Goal: Task Accomplishment & Management: Use online tool/utility

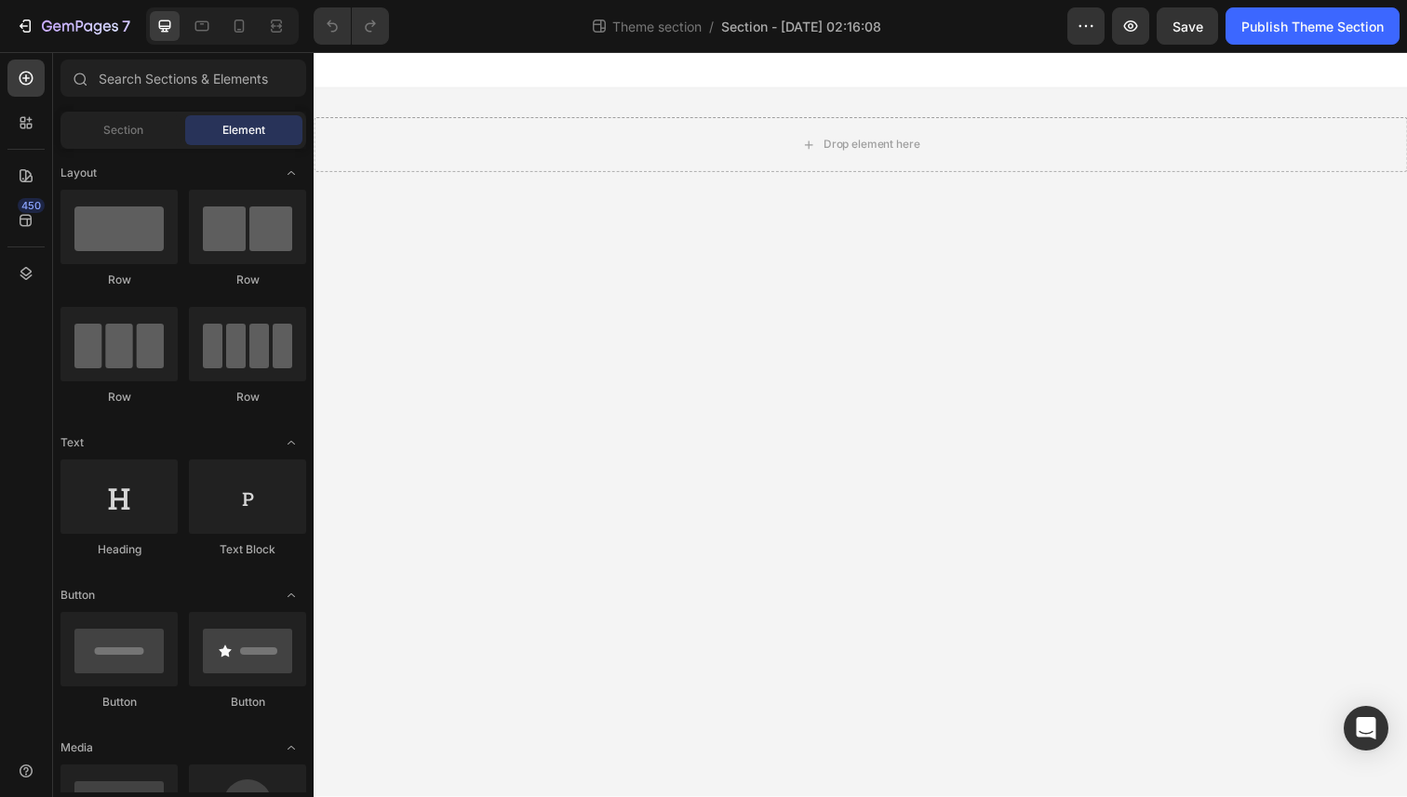
click at [7, 128] on div "450" at bounding box center [26, 424] width 53 height 745
click at [17, 125] on icon at bounding box center [26, 123] width 19 height 19
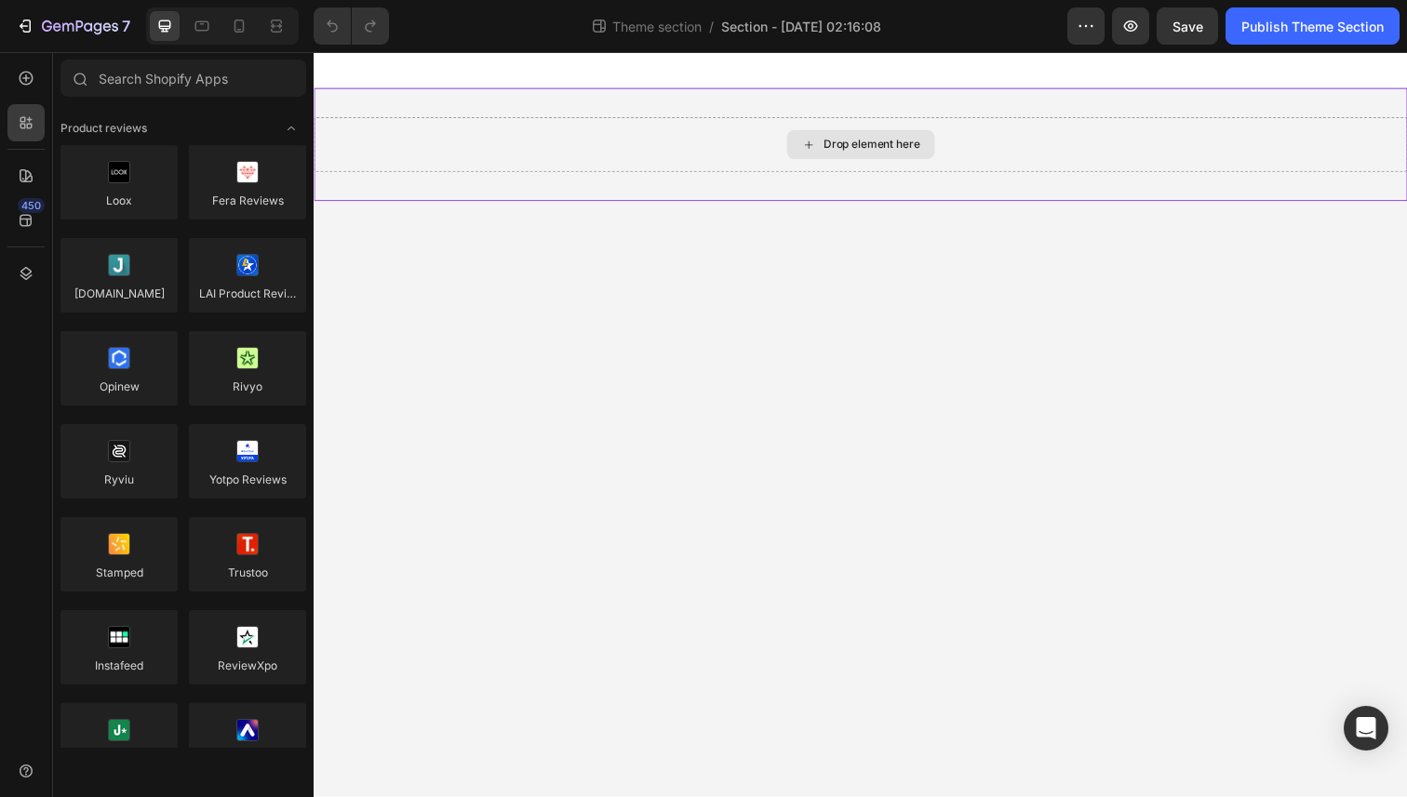
click at [789, 141] on div "Drop element here" at bounding box center [872, 147] width 1116 height 56
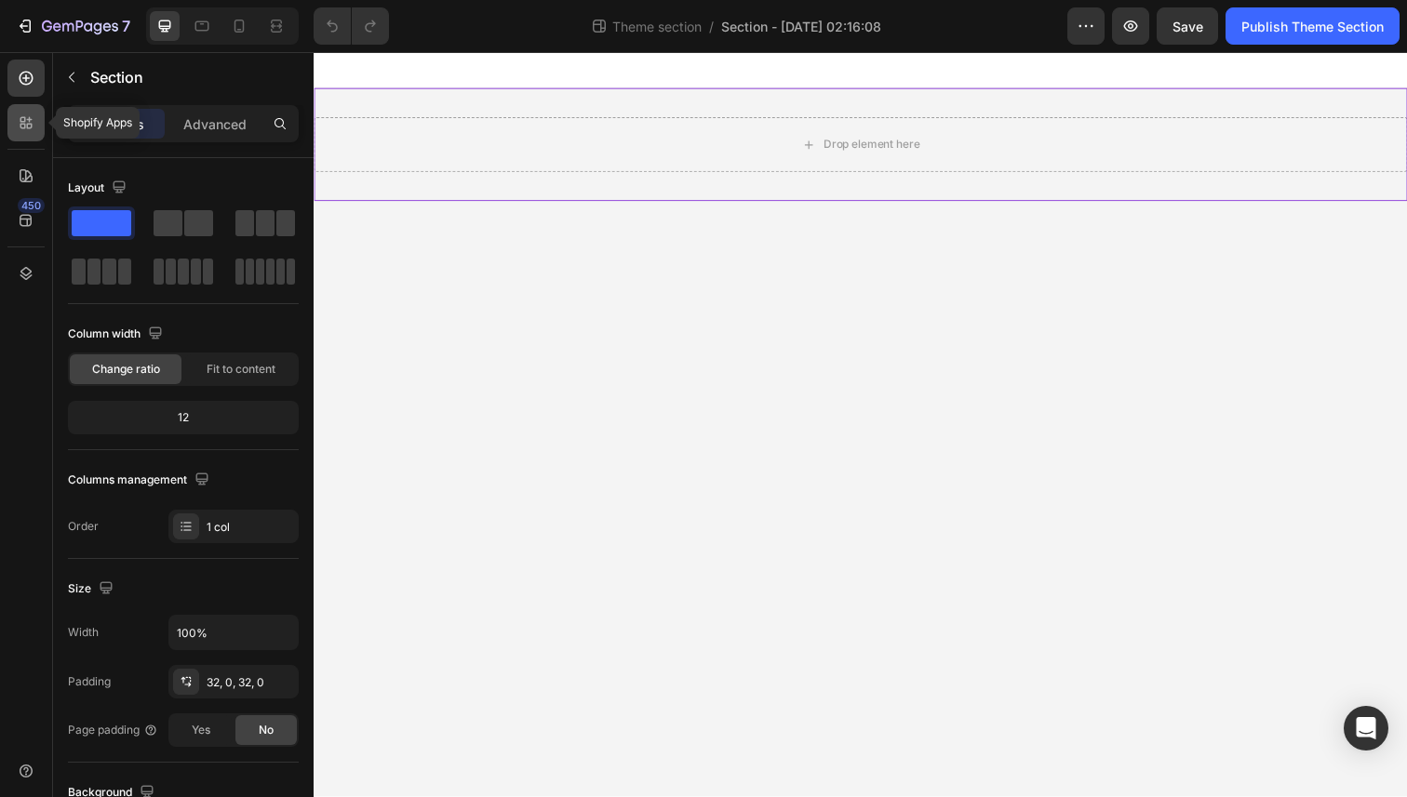
click at [20, 121] on icon at bounding box center [23, 120] width 6 height 6
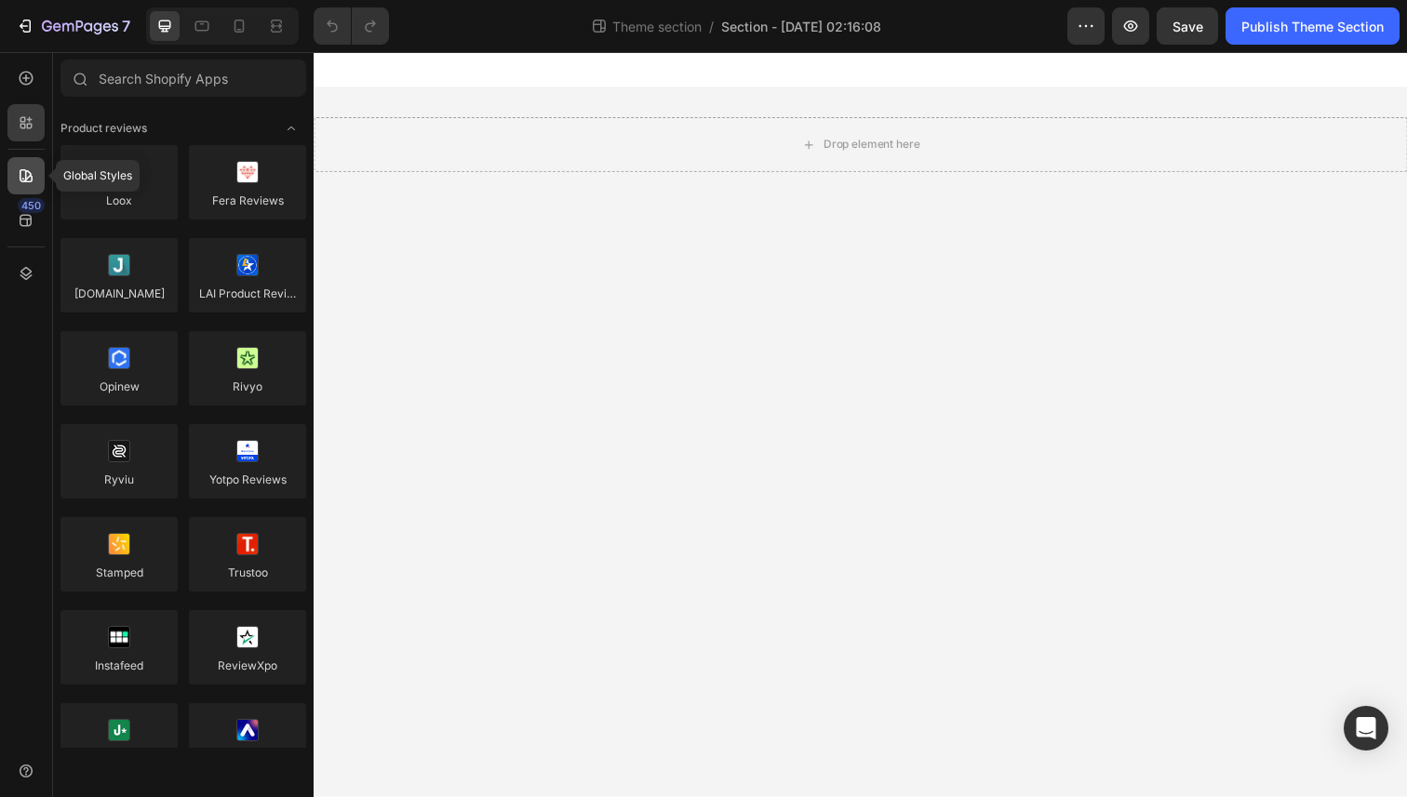
click at [20, 164] on div at bounding box center [25, 175] width 37 height 37
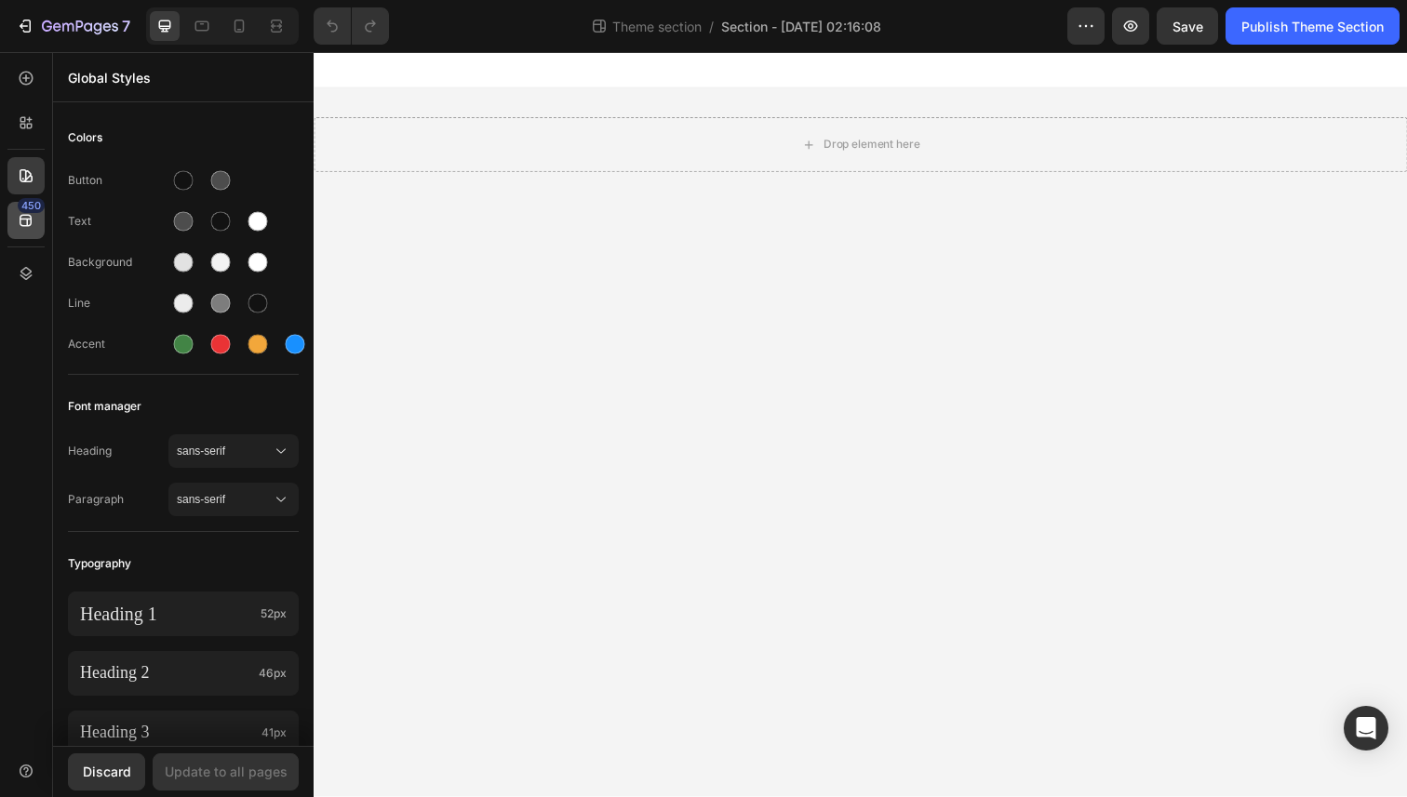
click at [24, 207] on div "450" at bounding box center [31, 205] width 27 height 15
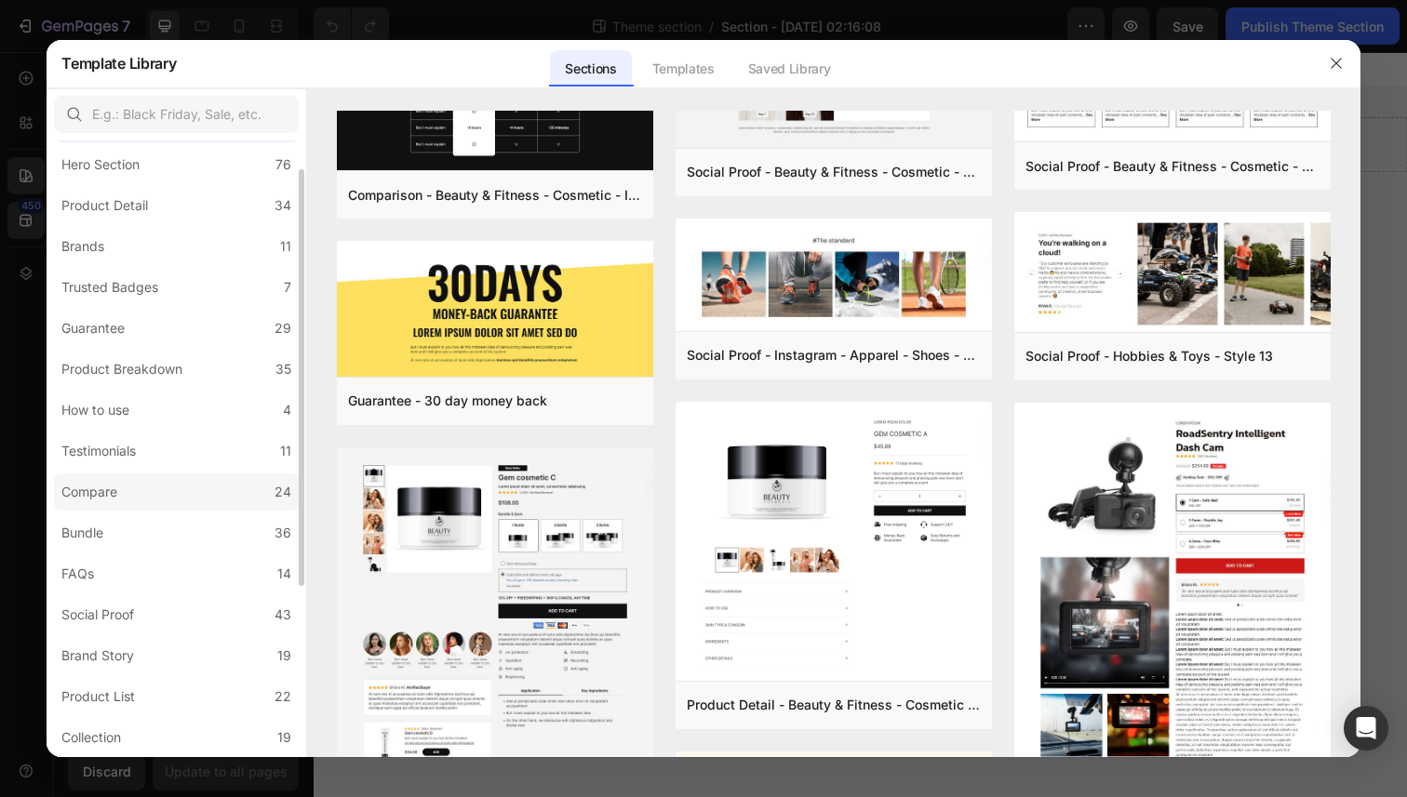
scroll to position [47, 0]
click at [127, 496] on label "Compare 24" at bounding box center [176, 494] width 245 height 37
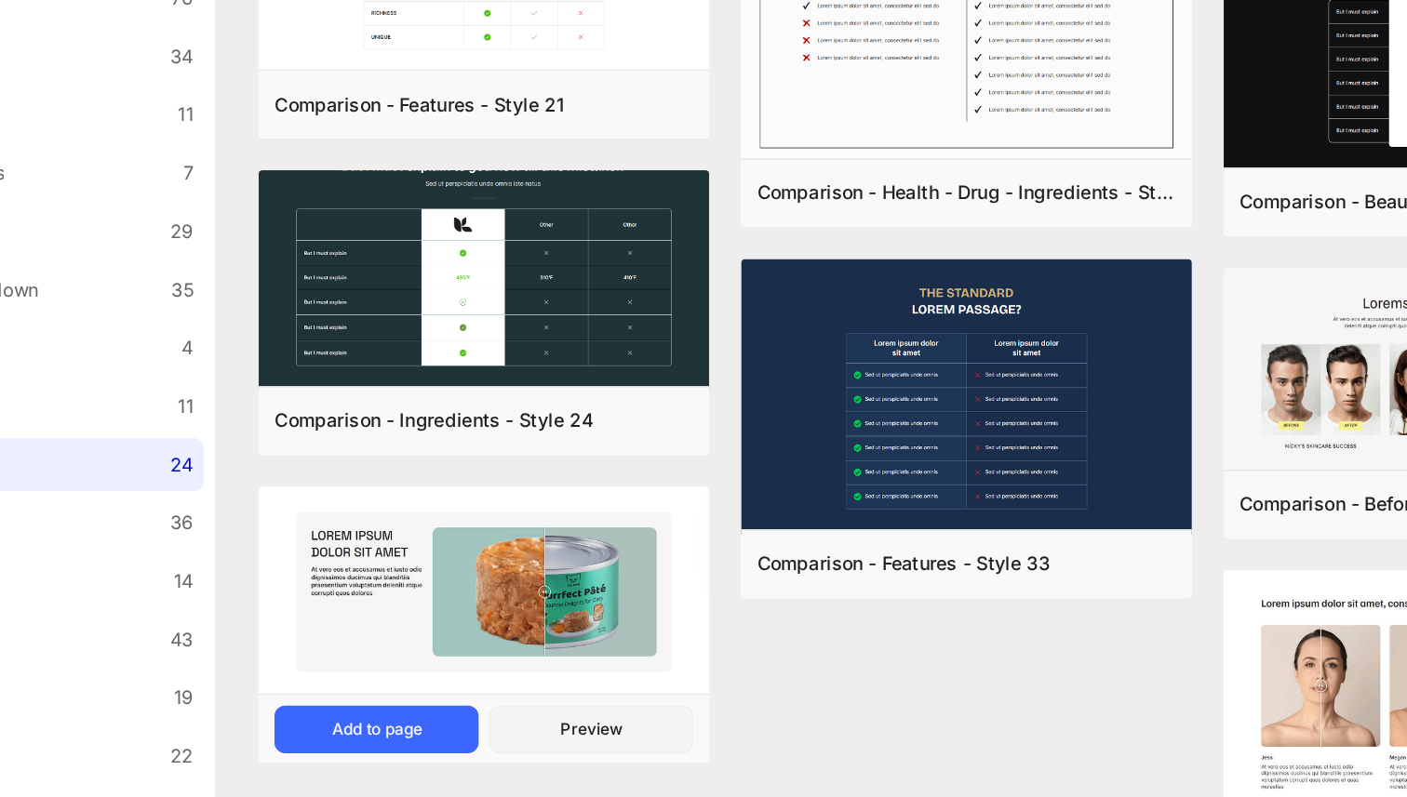
scroll to position [1498, 0]
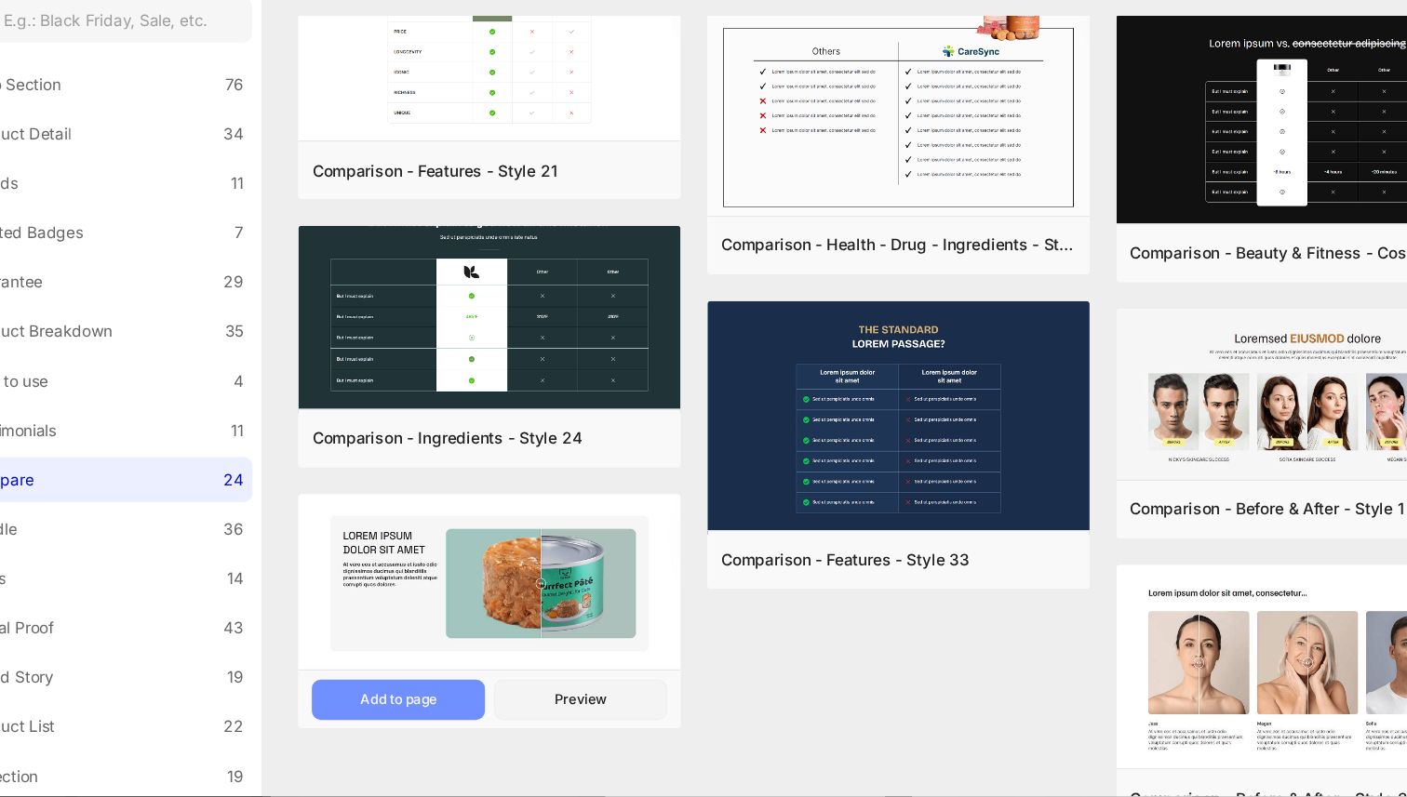
click at [443, 691] on button "Add to page" at bounding box center [419, 677] width 143 height 33
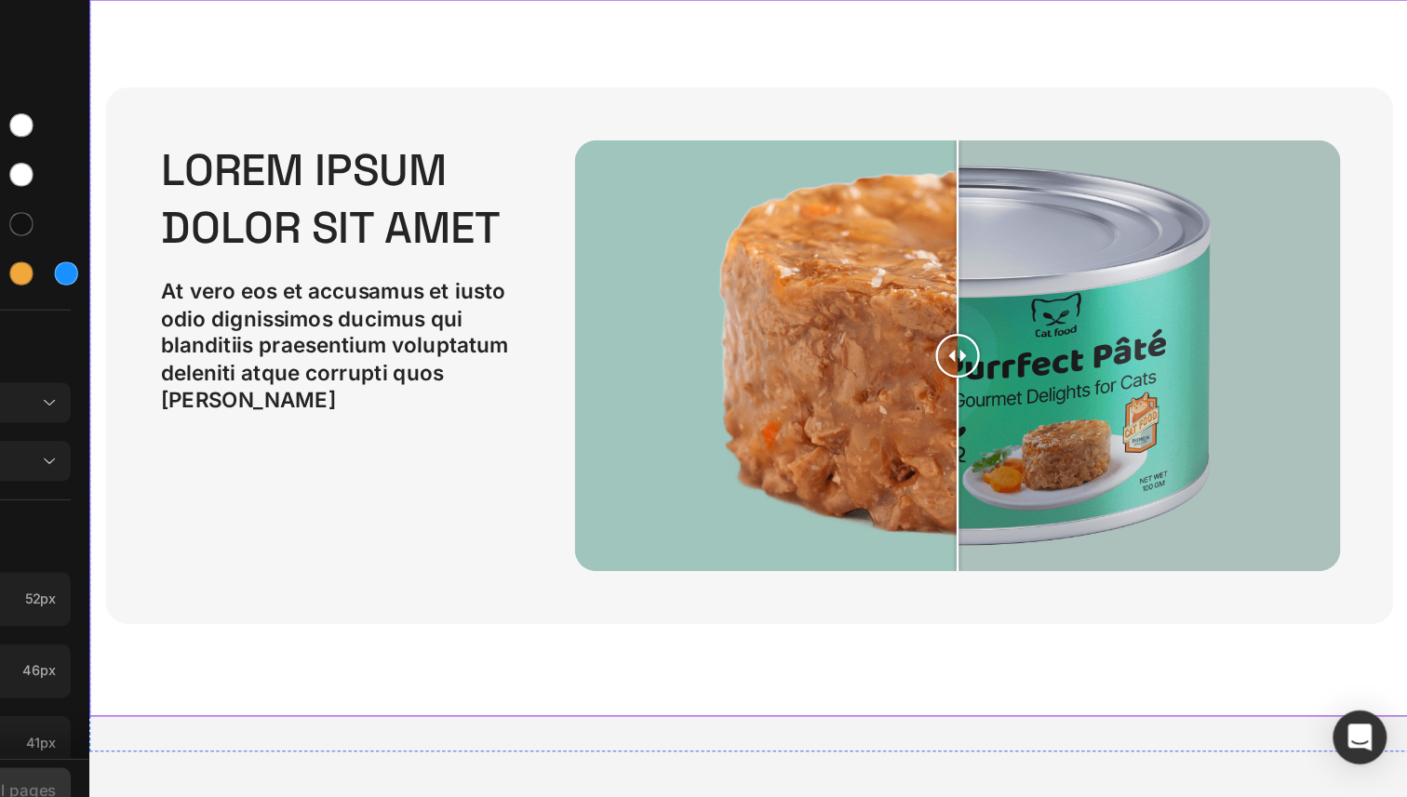
scroll to position [0, 0]
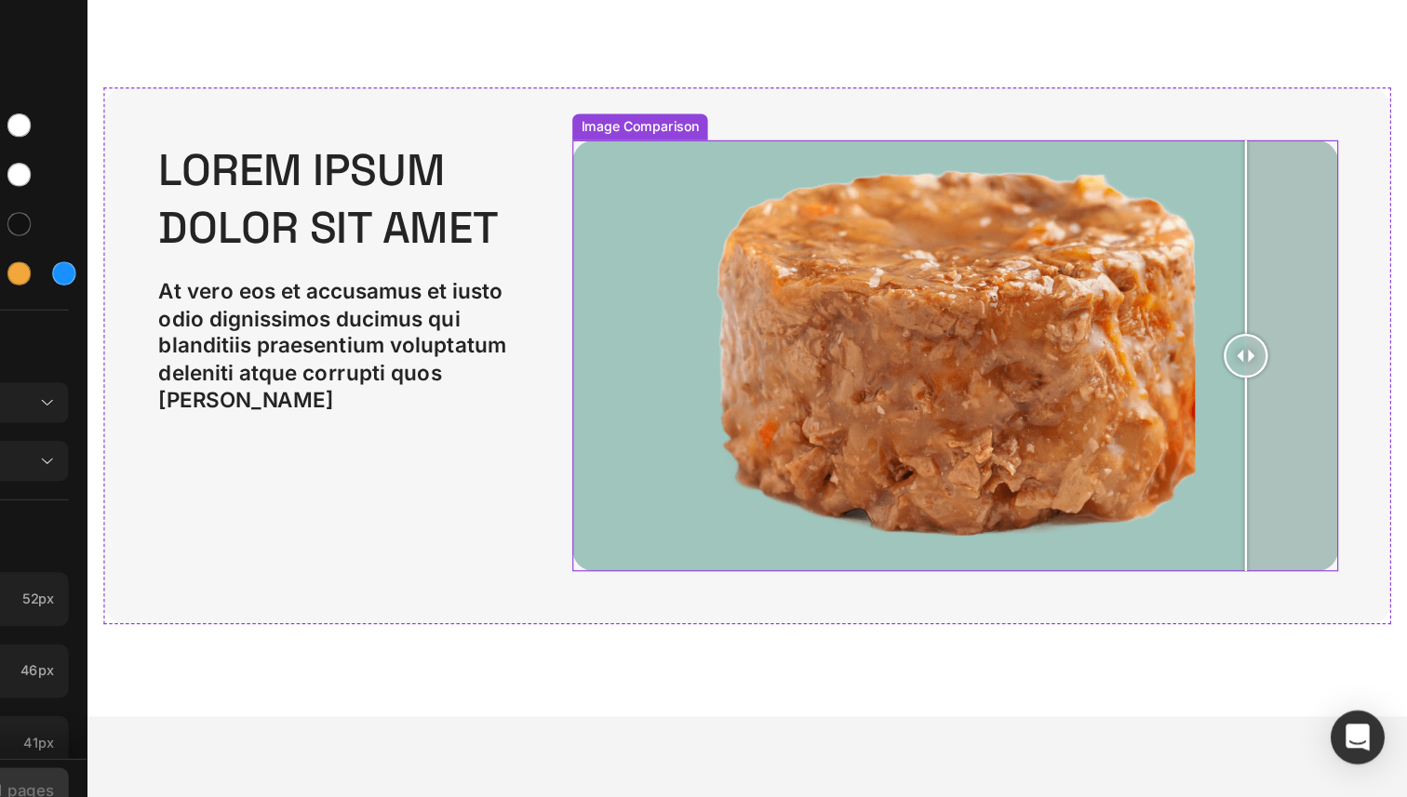
drag, startPoint x: 818, startPoint y: 288, endPoint x: 1063, endPoint y: 324, distance: 248.2
click at [1063, 324] on div at bounding box center [1066, 289] width 37 height 365
click at [635, 366] on div at bounding box center [821, 289] width 648 height 365
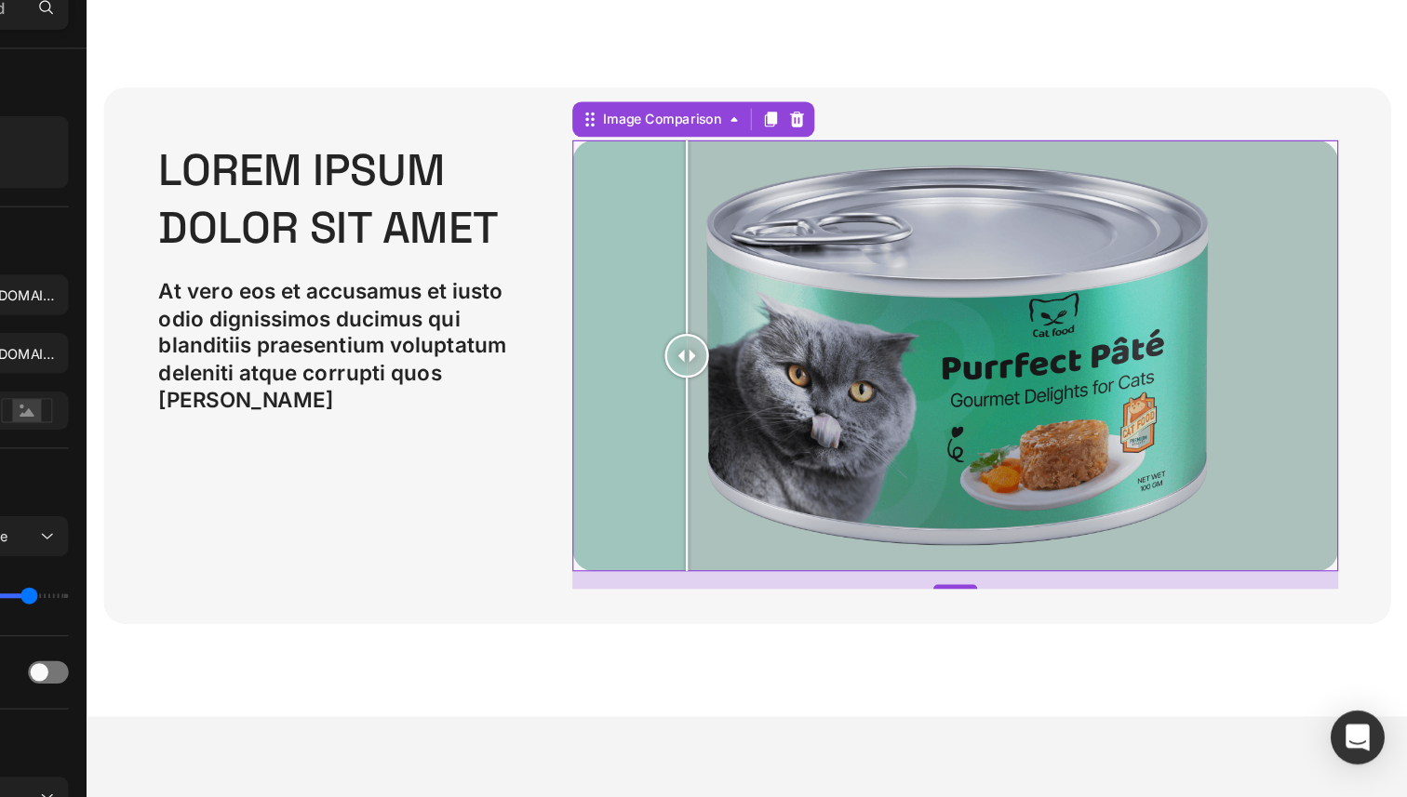
drag, startPoint x: 635, startPoint y: 286, endPoint x: 609, endPoint y: 262, distance: 34.9
click at [609, 263] on div at bounding box center [593, 289] width 37 height 365
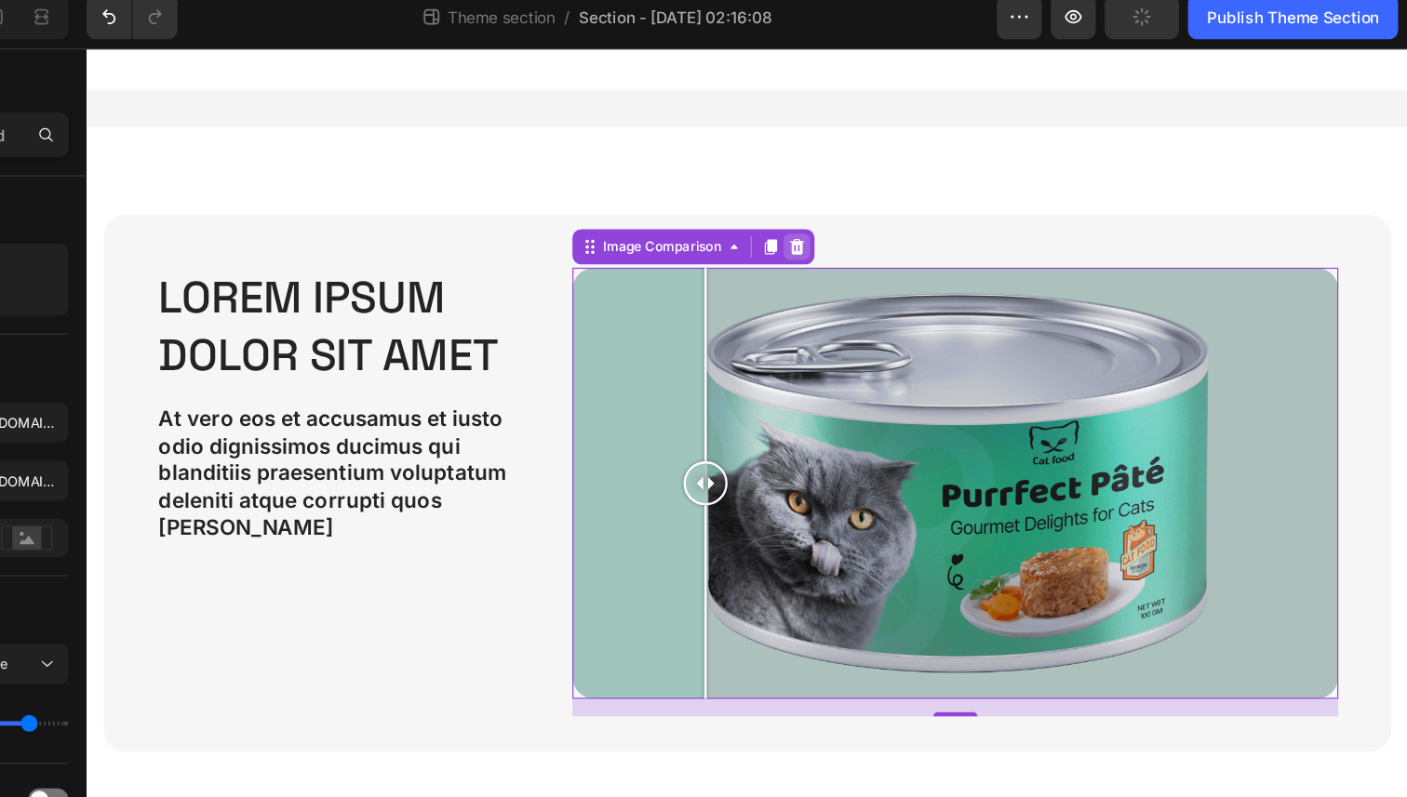
click at [689, 219] on icon at bounding box center [686, 215] width 15 height 15
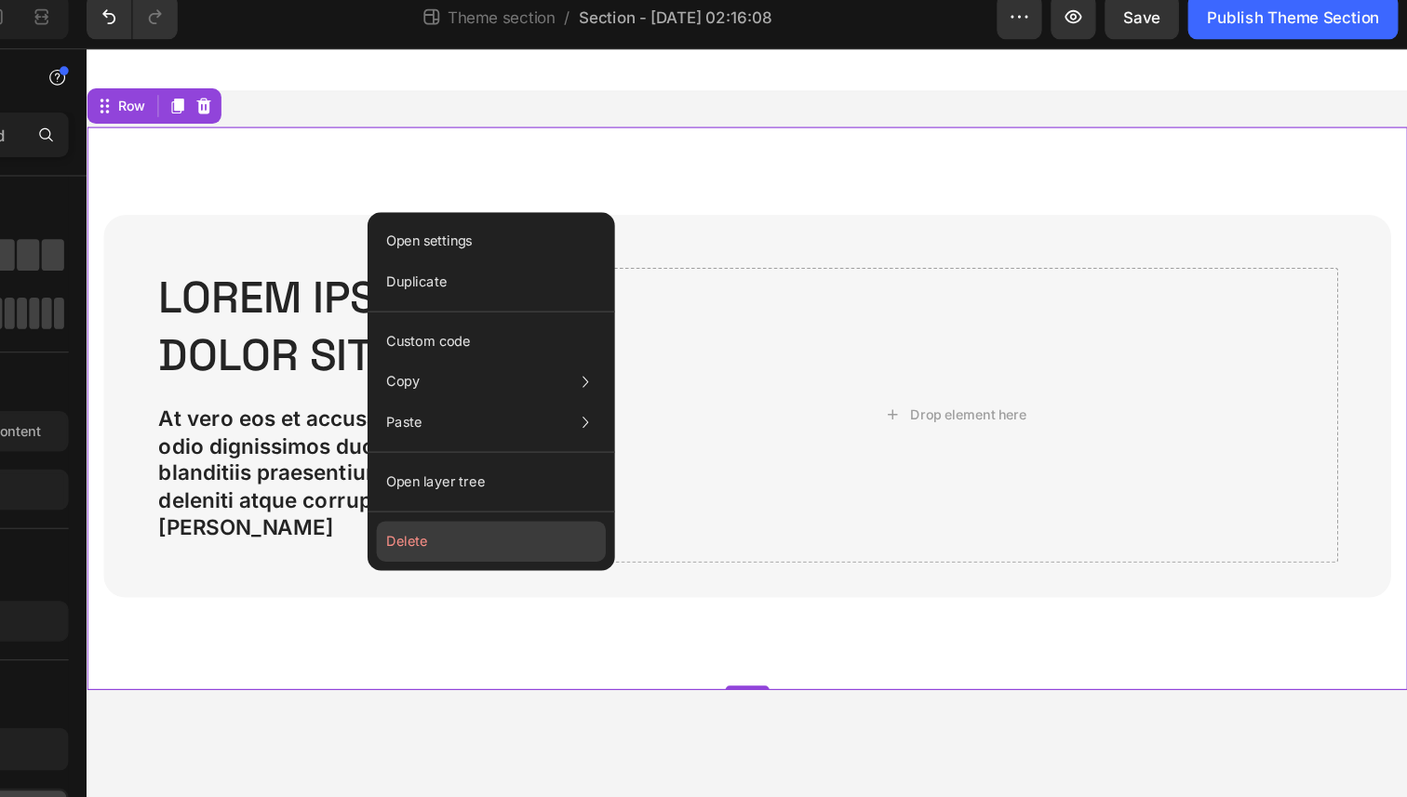
click at [595, 456] on button "Delete" at bounding box center [649, 460] width 190 height 33
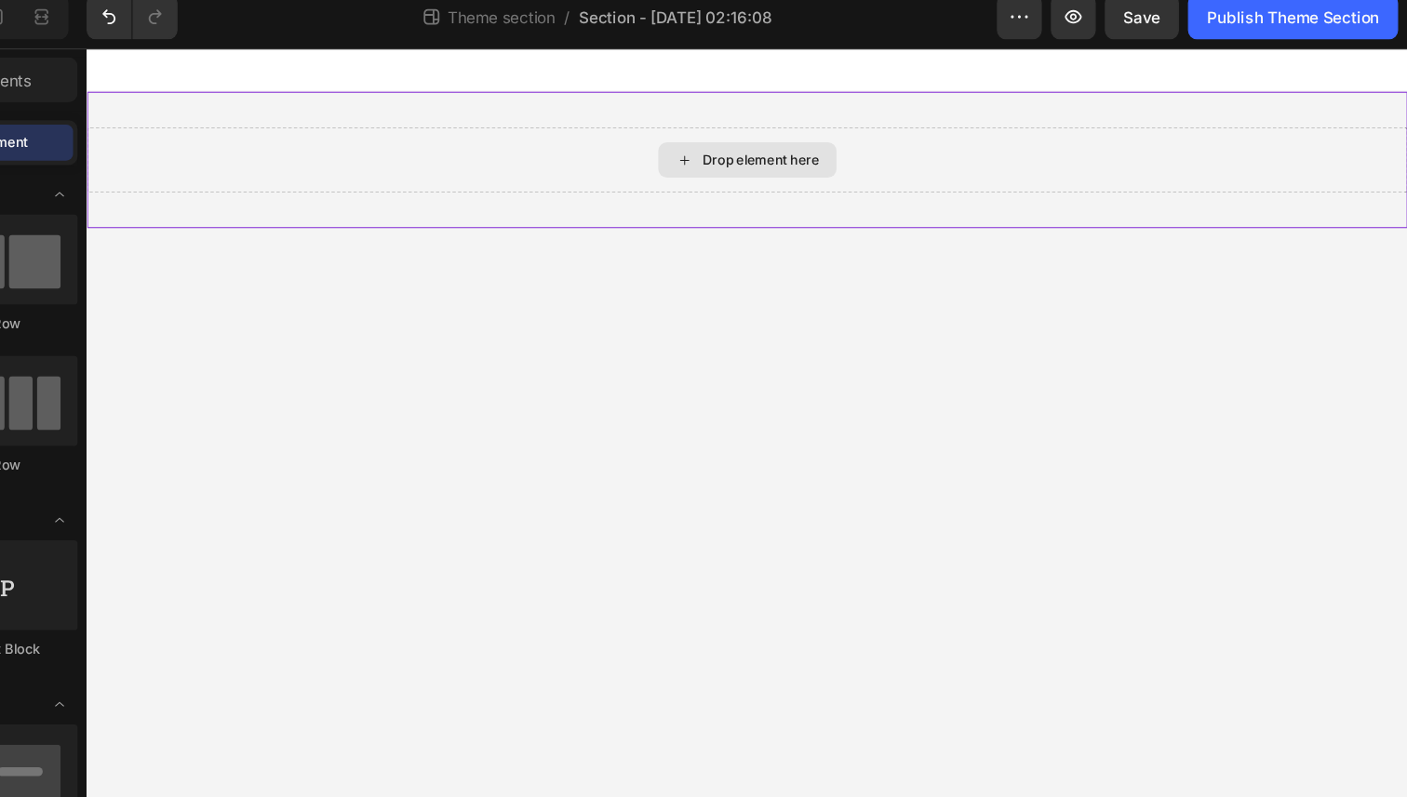
click at [379, 135] on div "Drop element here" at bounding box center [645, 142] width 1116 height 56
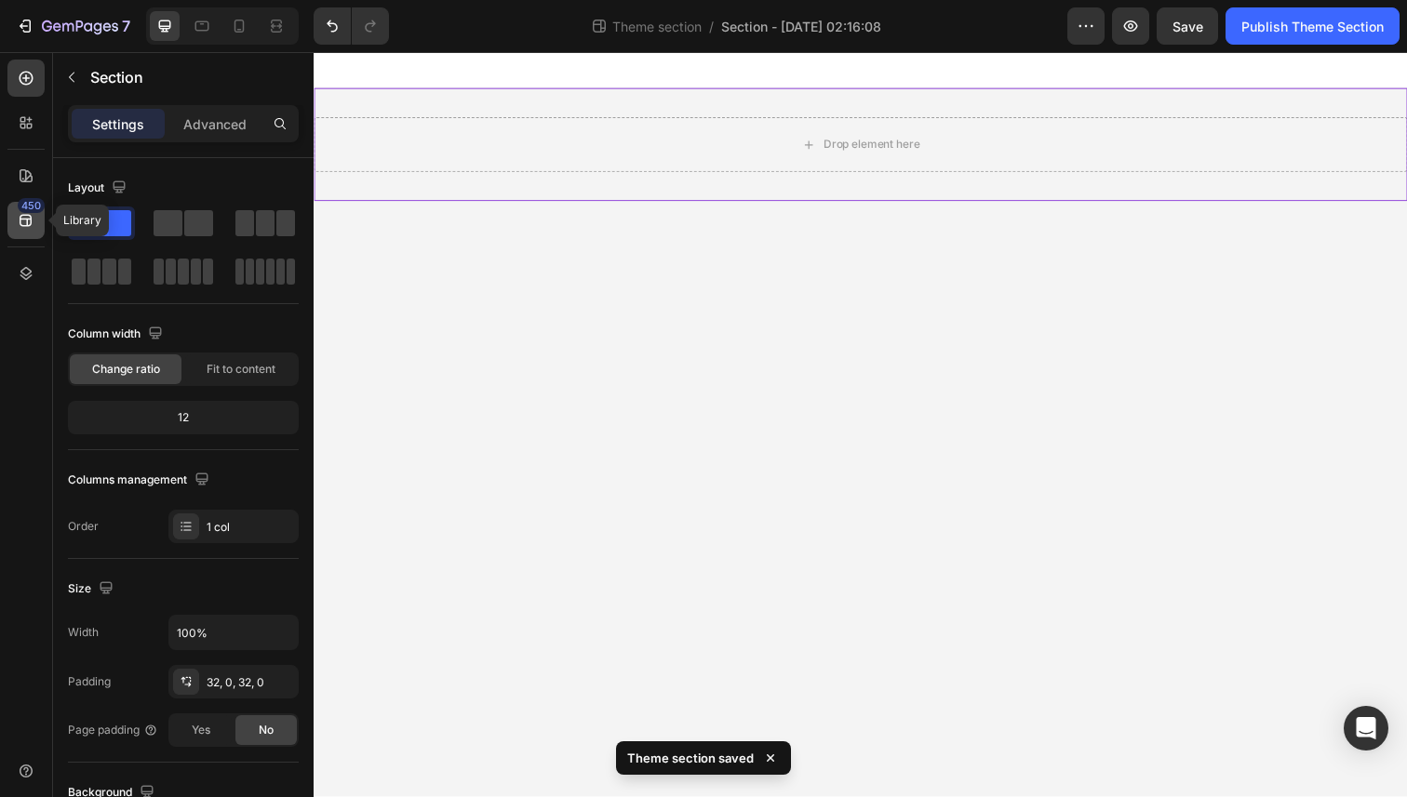
click at [13, 221] on div "450" at bounding box center [25, 220] width 37 height 37
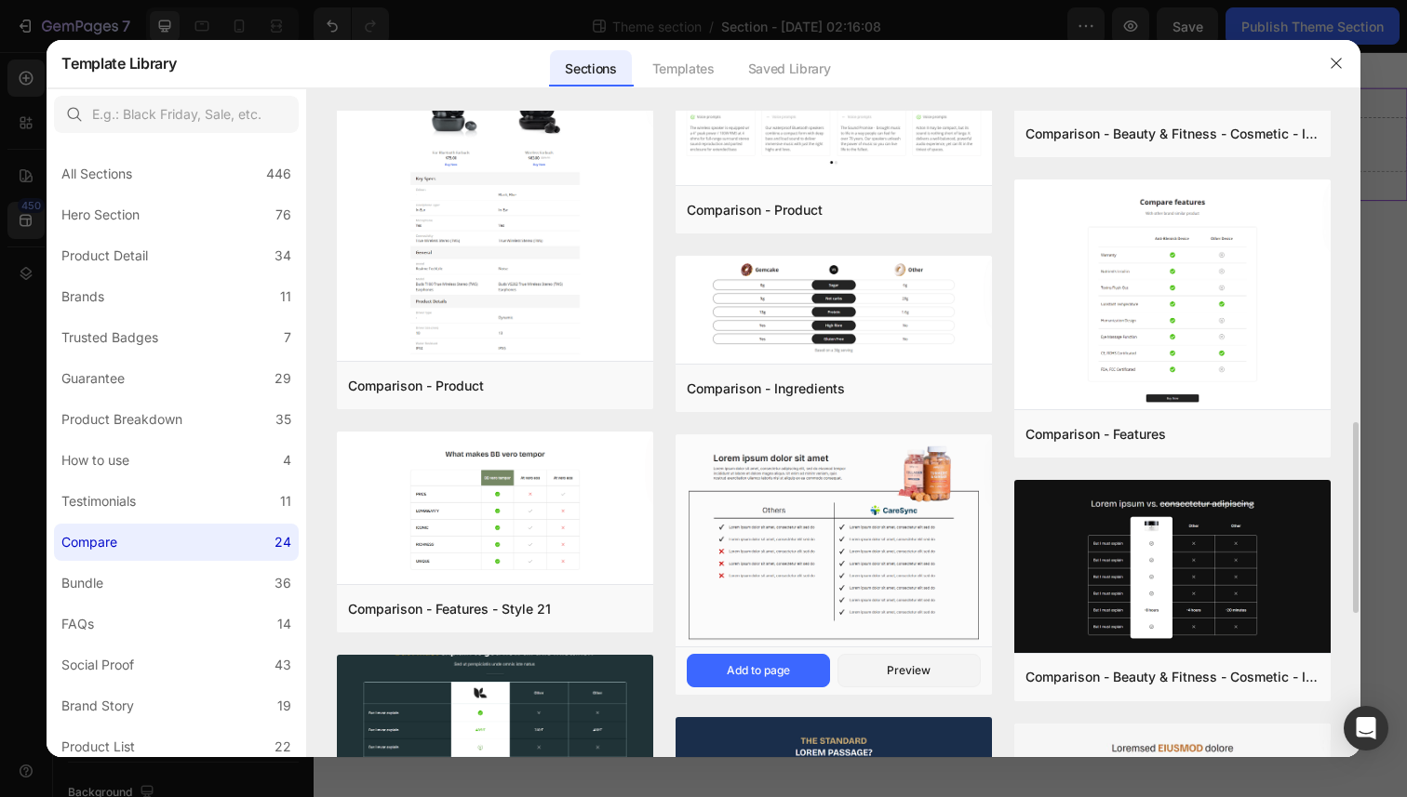
scroll to position [1112, 0]
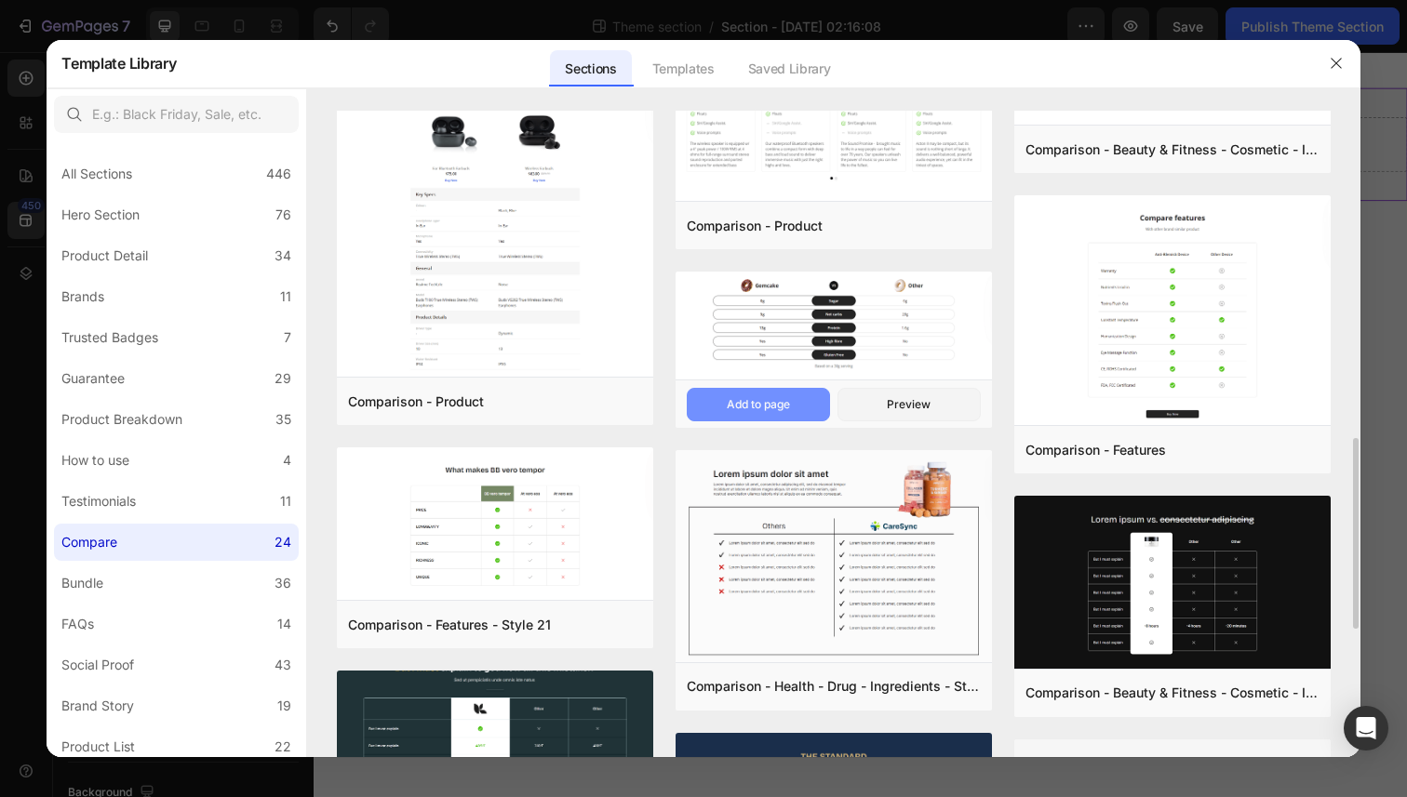
click at [768, 404] on div "Add to page" at bounding box center [758, 404] width 63 height 17
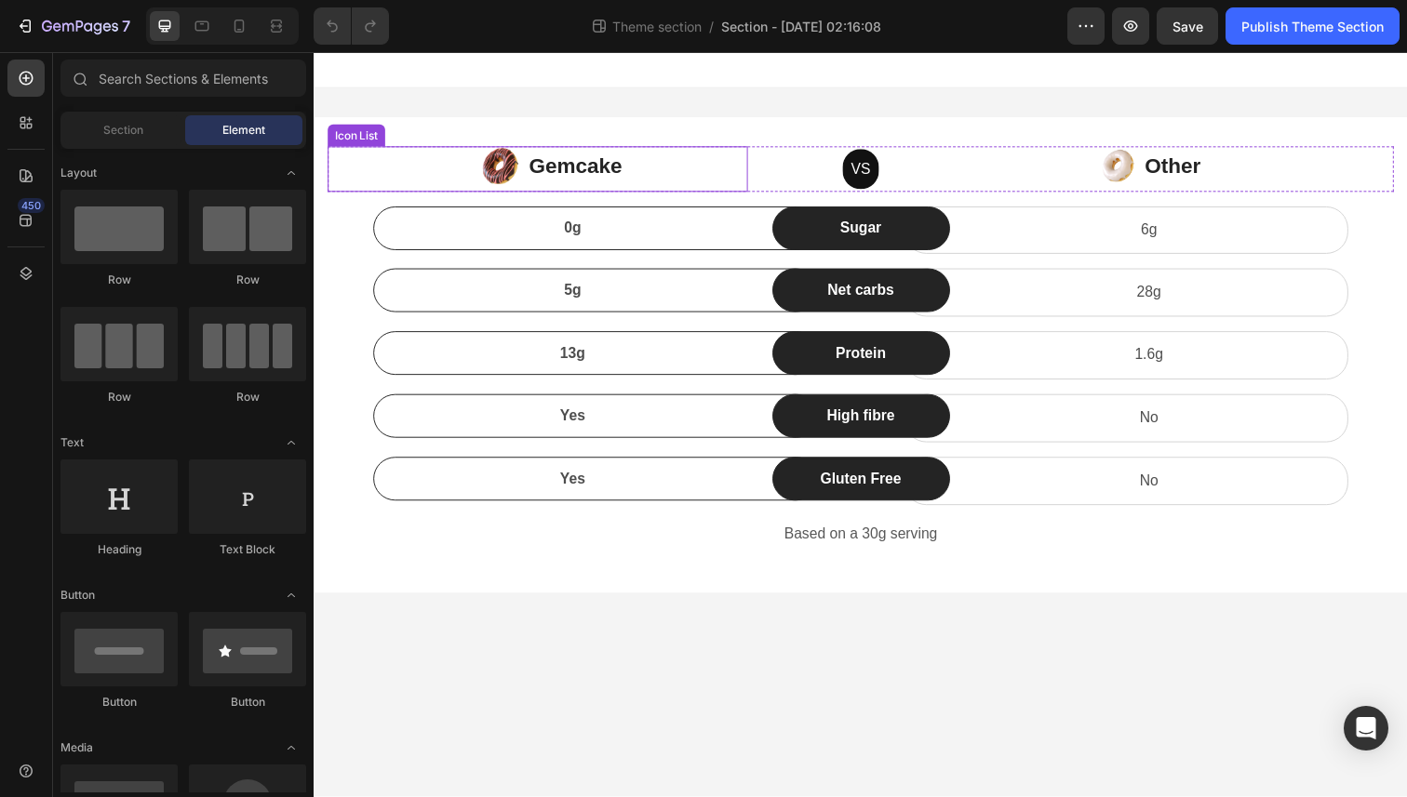
click at [694, 166] on div "Image Gemcake Text block" at bounding box center [565, 172] width 382 height 47
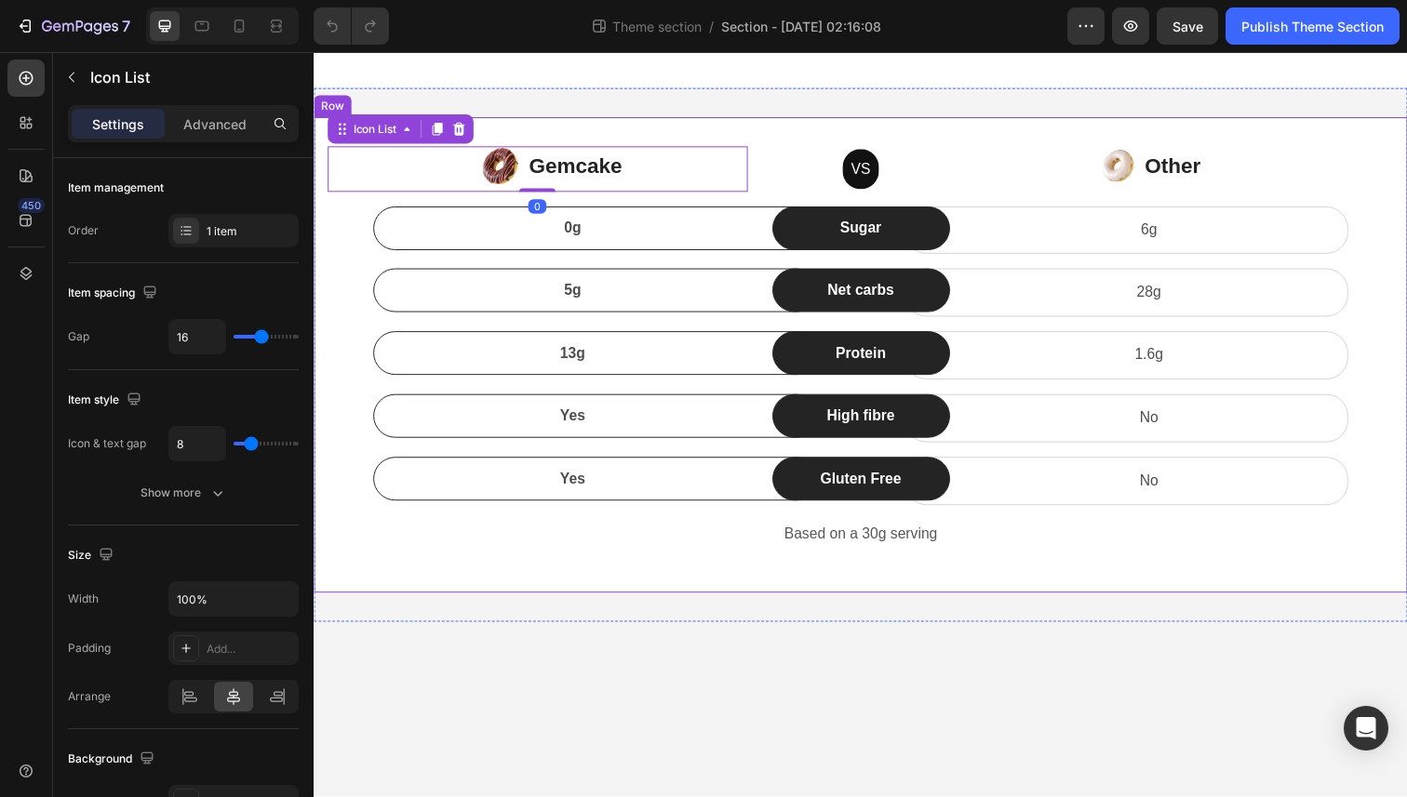
click at [554, 126] on div "Image Gemcake Text block Icon List 0 VS Text block Row Image Other Text block I…" at bounding box center [872, 362] width 1116 height 486
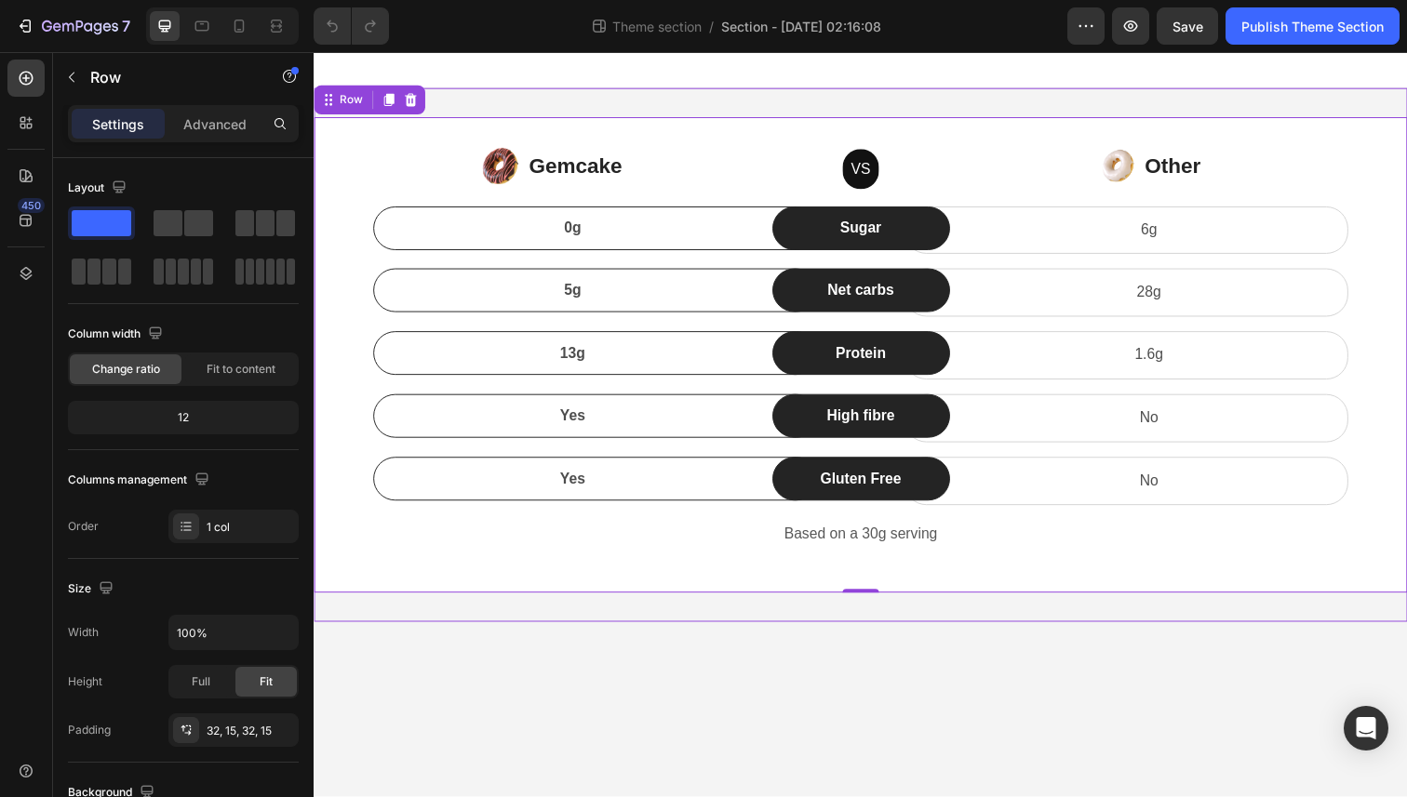
click at [538, 97] on div "Image Gemcake Text block Icon List VS Text block Row Image Other Text block Ico…" at bounding box center [872, 361] width 1116 height 545
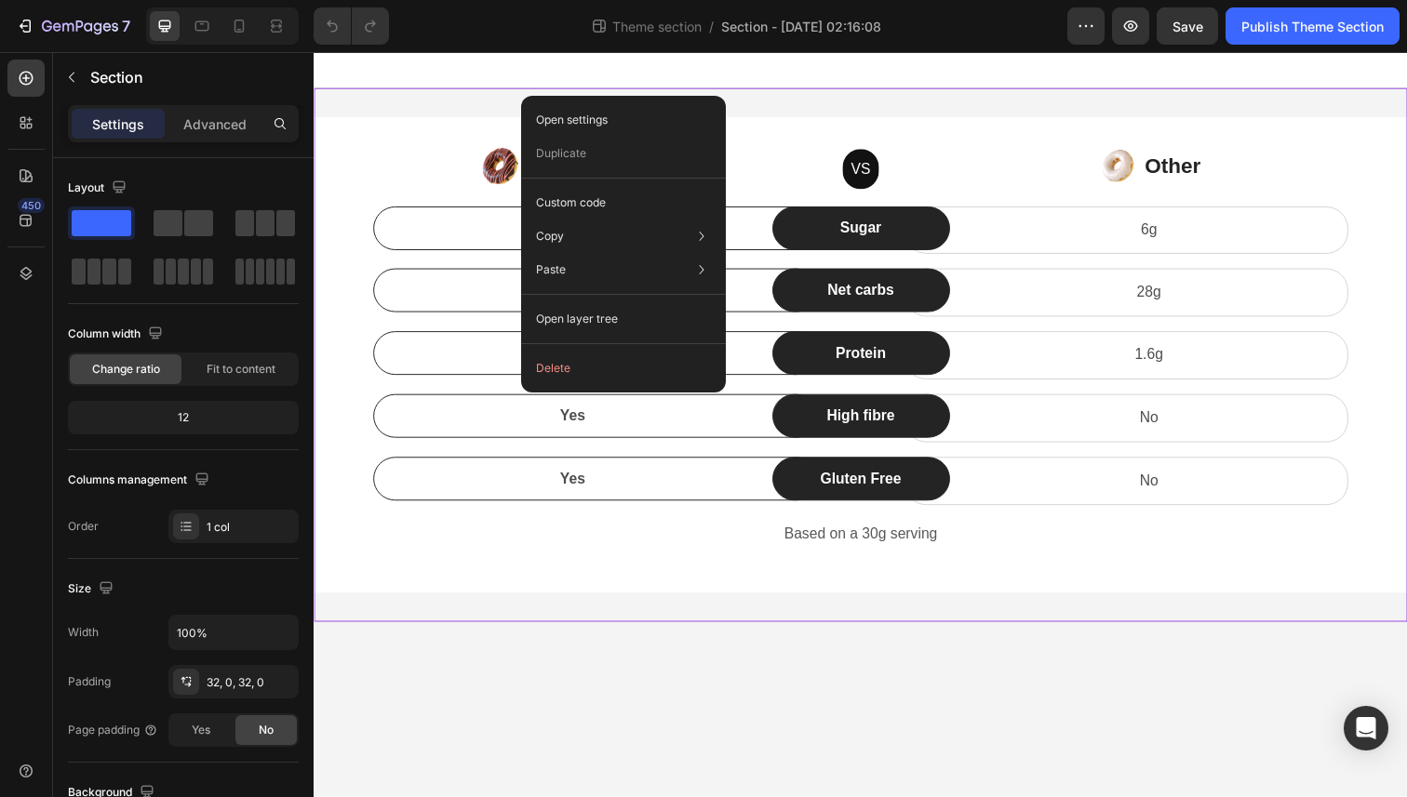
click at [587, 363] on button "Delete" at bounding box center [623, 368] width 190 height 33
click at [563, 380] on button "Delete" at bounding box center [623, 368] width 190 height 33
click at [408, 202] on div "Text block" at bounding box center [428, 202] width 62 height 17
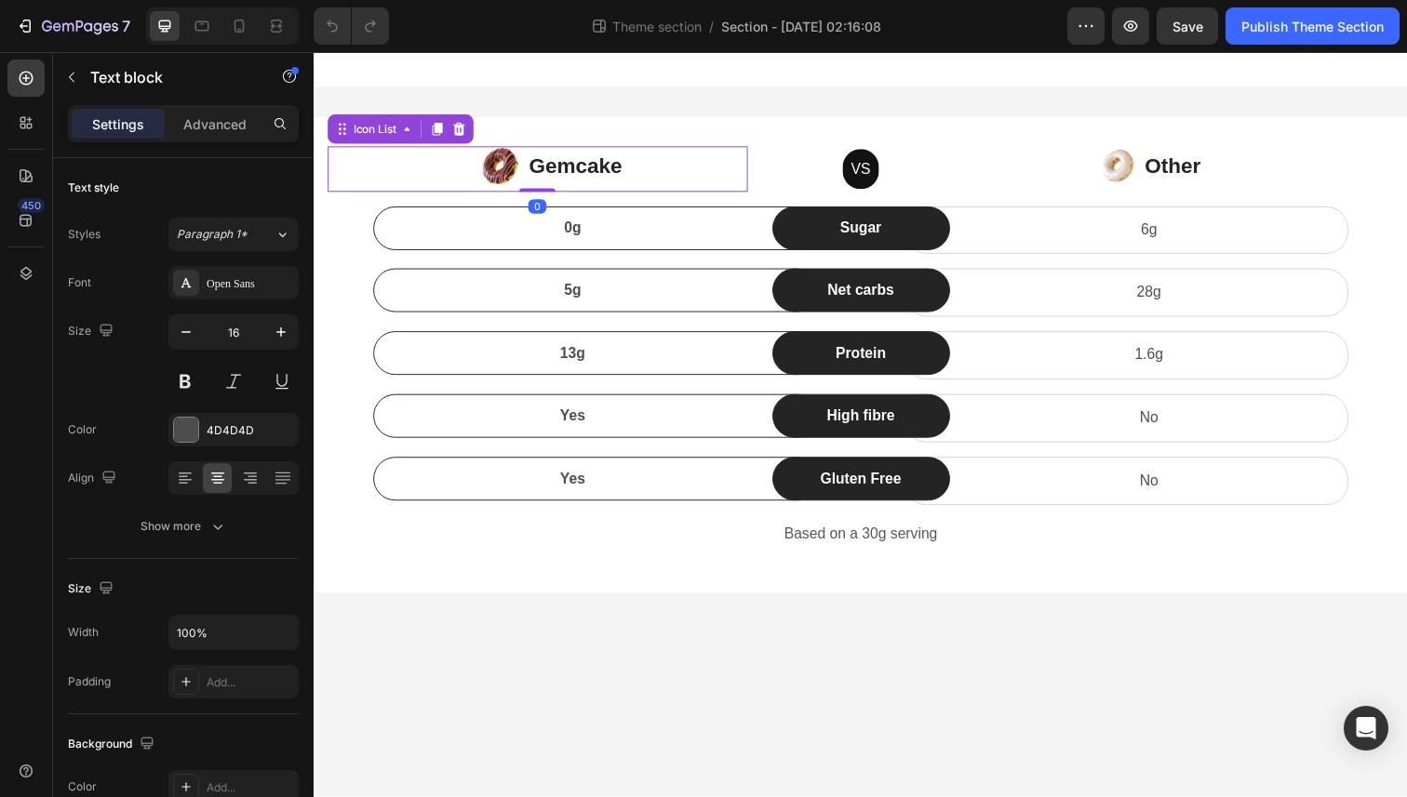
click at [334, 163] on div "Image Gemcake Text block" at bounding box center [541, 172] width 429 height 47
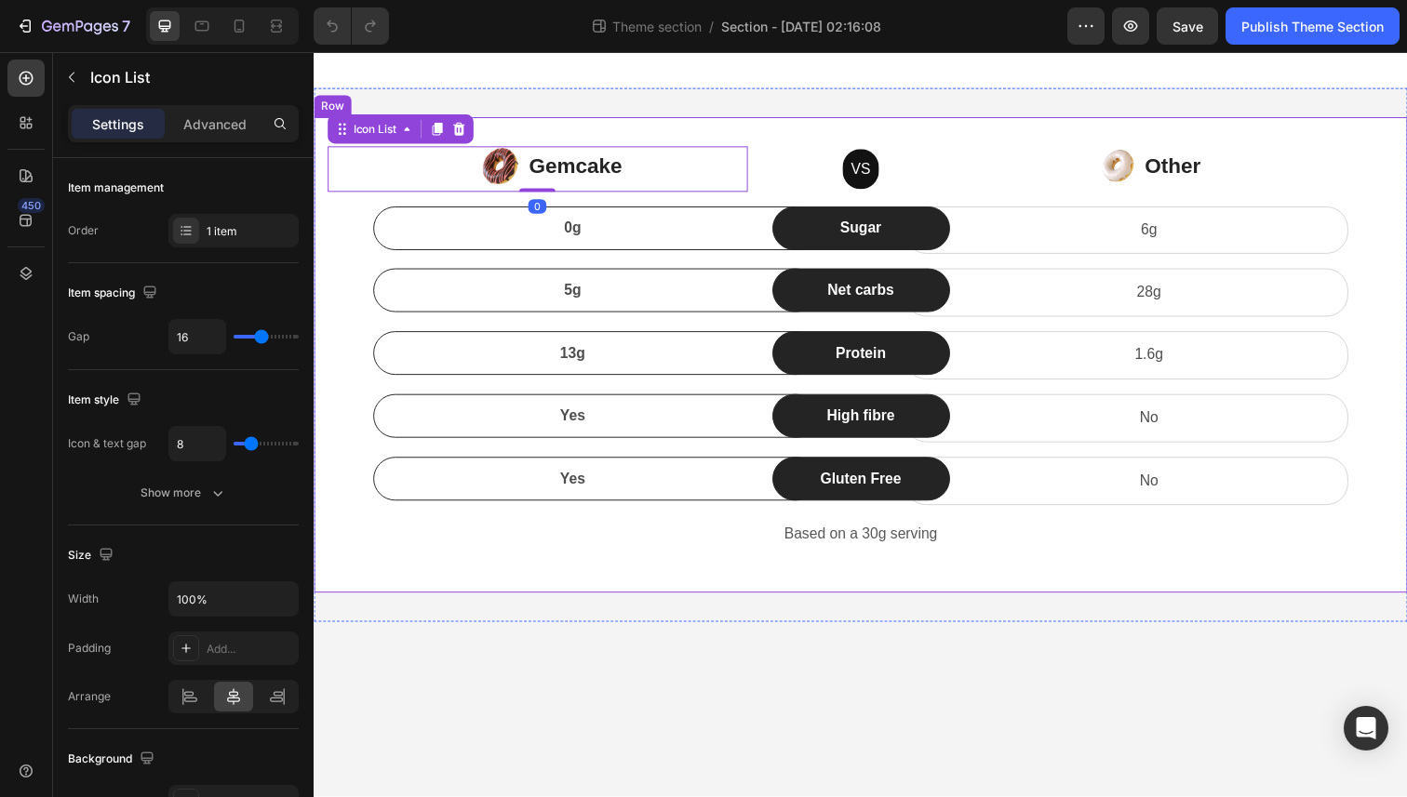
click at [320, 140] on div "Image Gemcake Text block Icon List 0 VS Text block Row Image Other Text block I…" at bounding box center [872, 362] width 1116 height 486
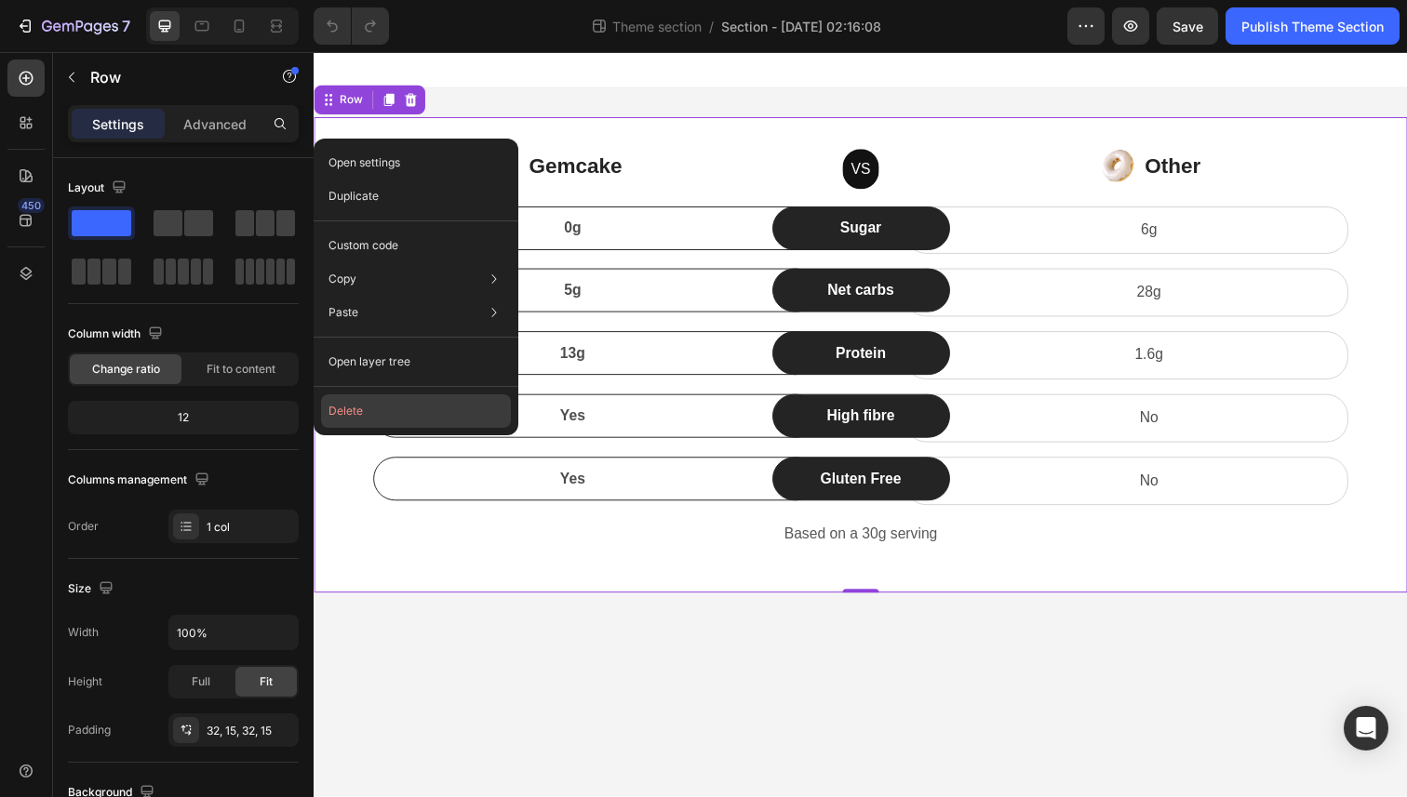
click at [378, 403] on button "Delete" at bounding box center [416, 410] width 190 height 33
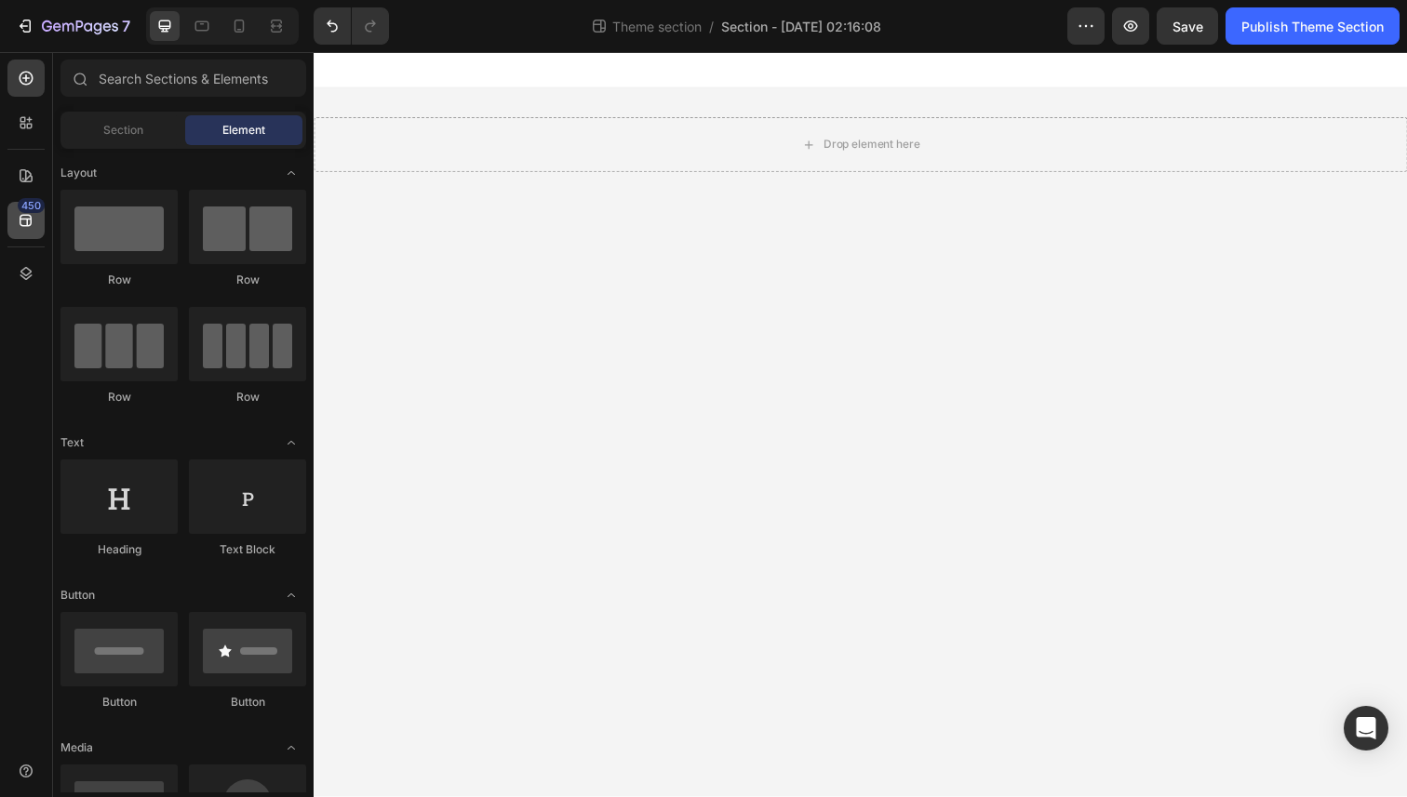
click at [25, 205] on div "450" at bounding box center [31, 205] width 27 height 15
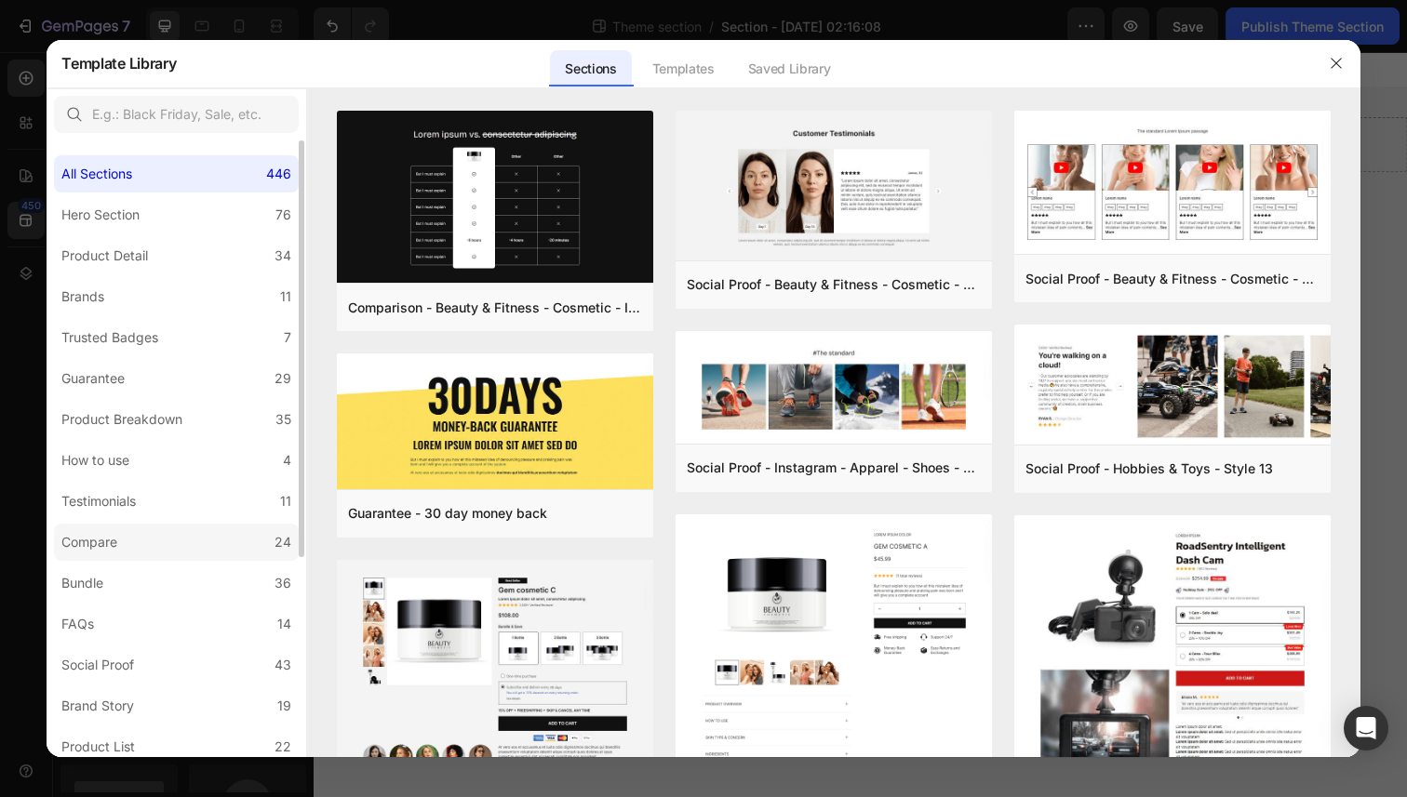
click at [134, 526] on label "Compare 24" at bounding box center [176, 542] width 245 height 37
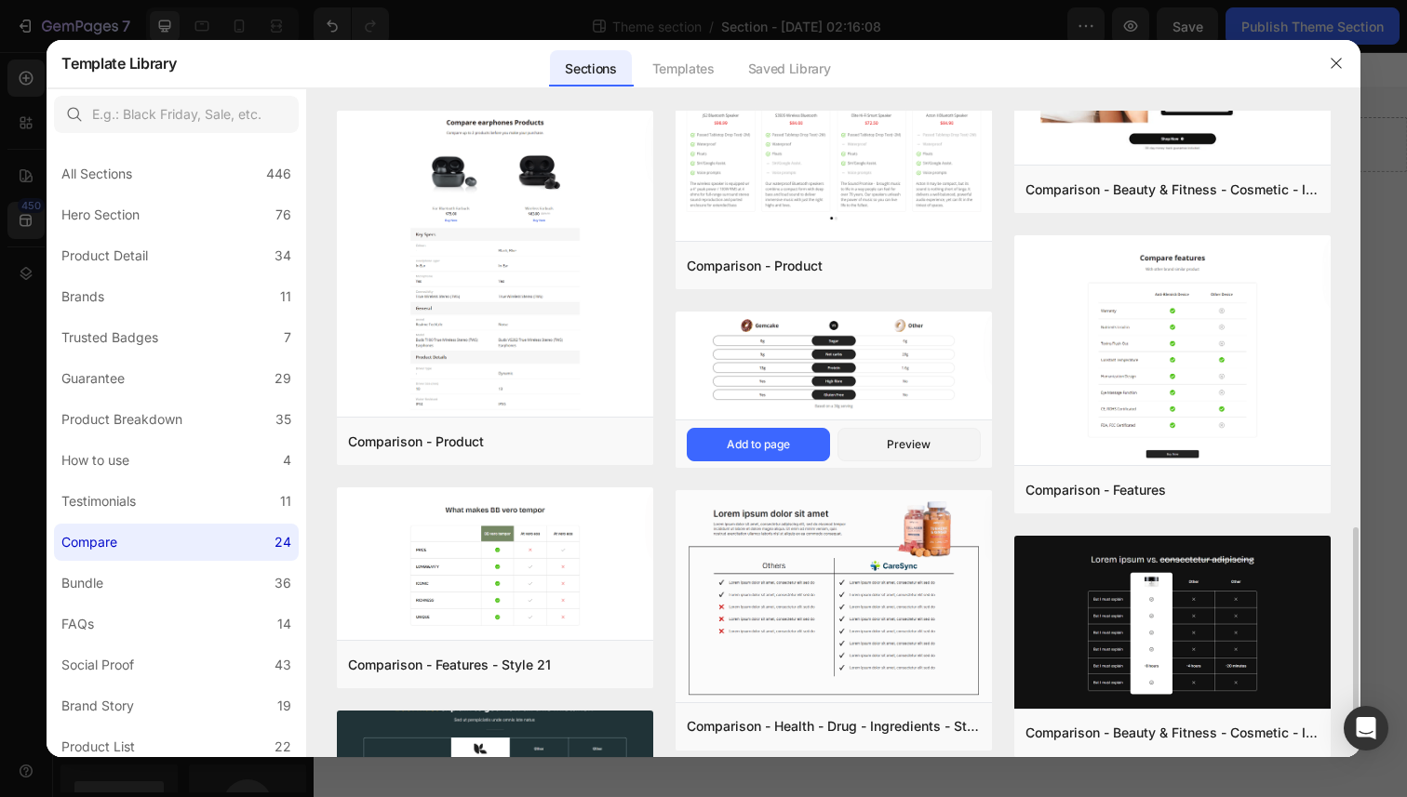
scroll to position [1067, 0]
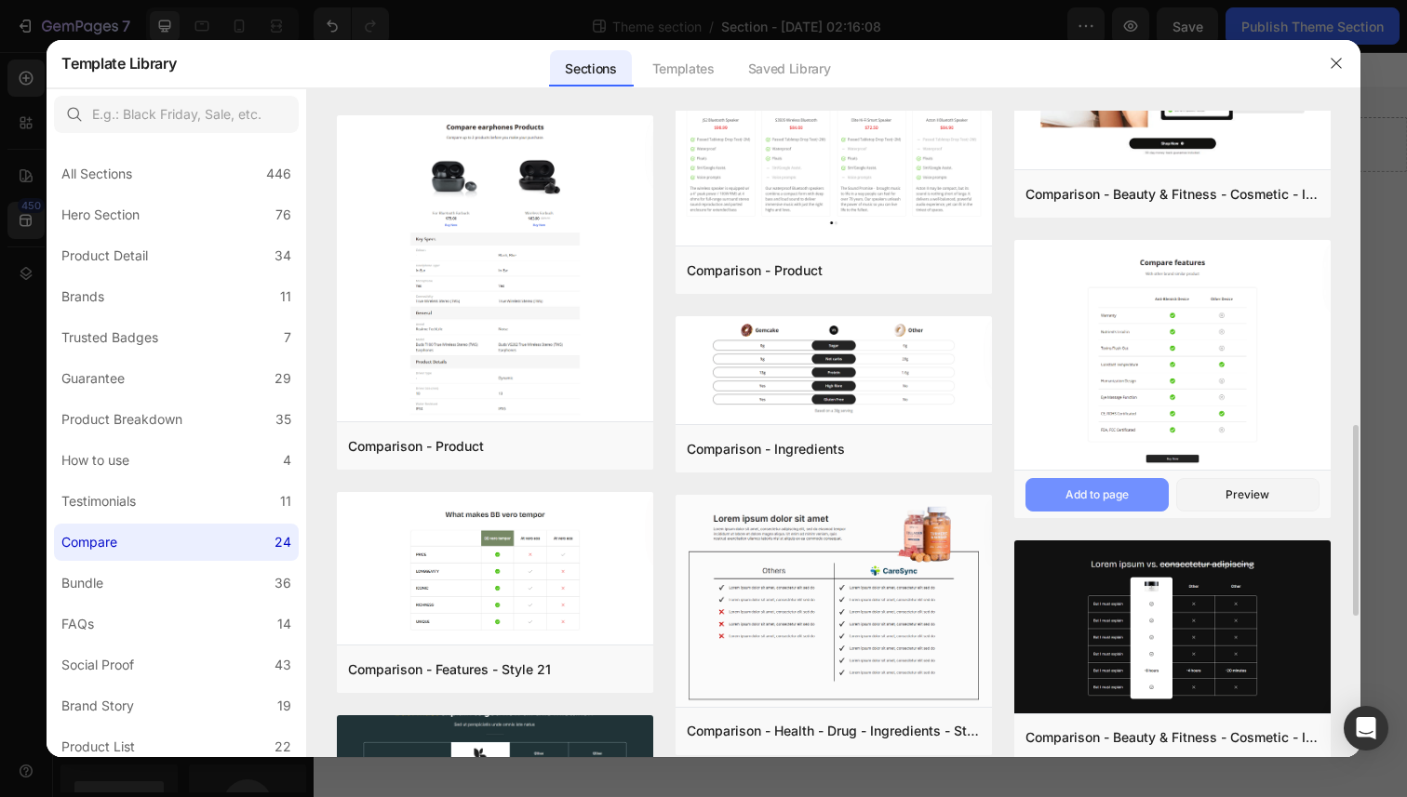
click at [1116, 483] on button "Add to page" at bounding box center [1096, 494] width 143 height 33
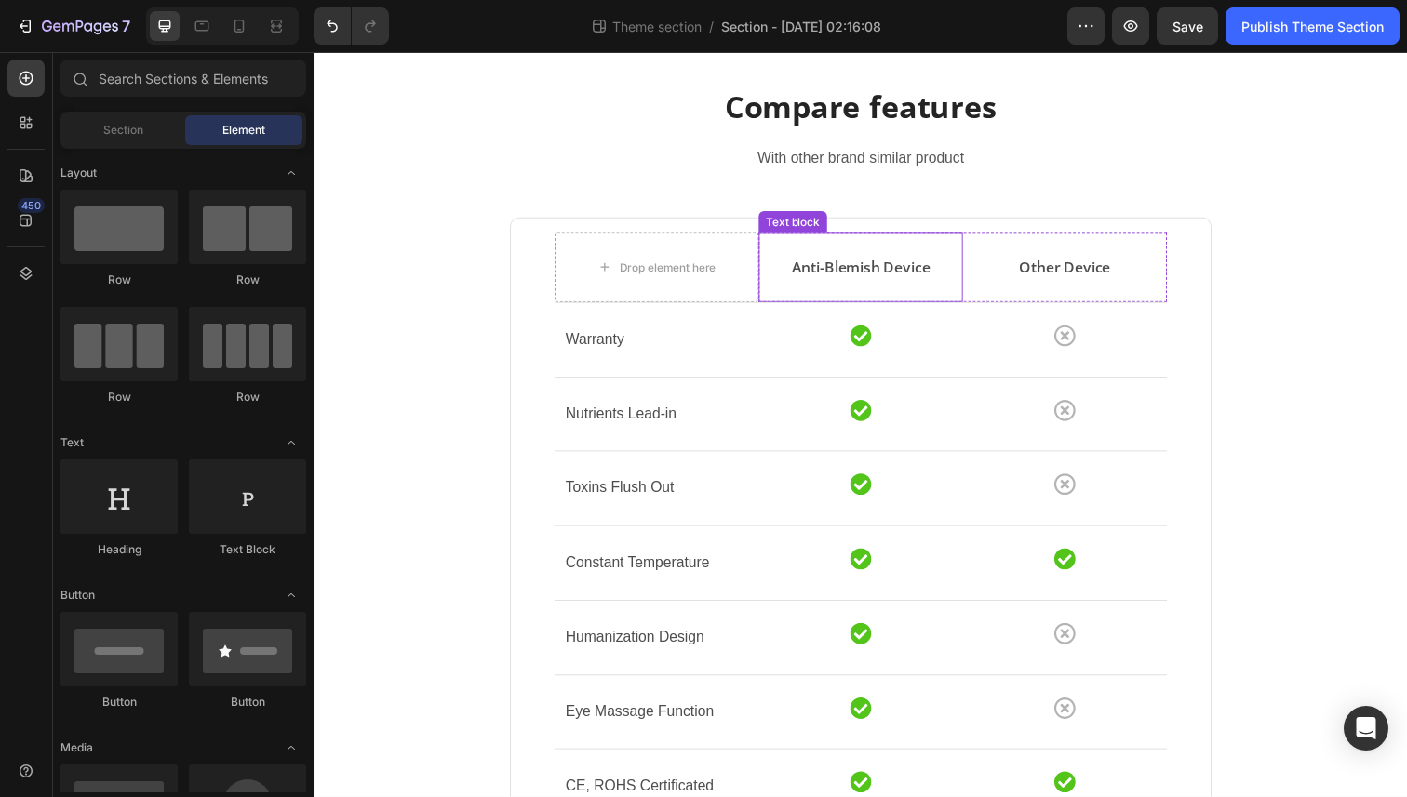
scroll to position [120, 0]
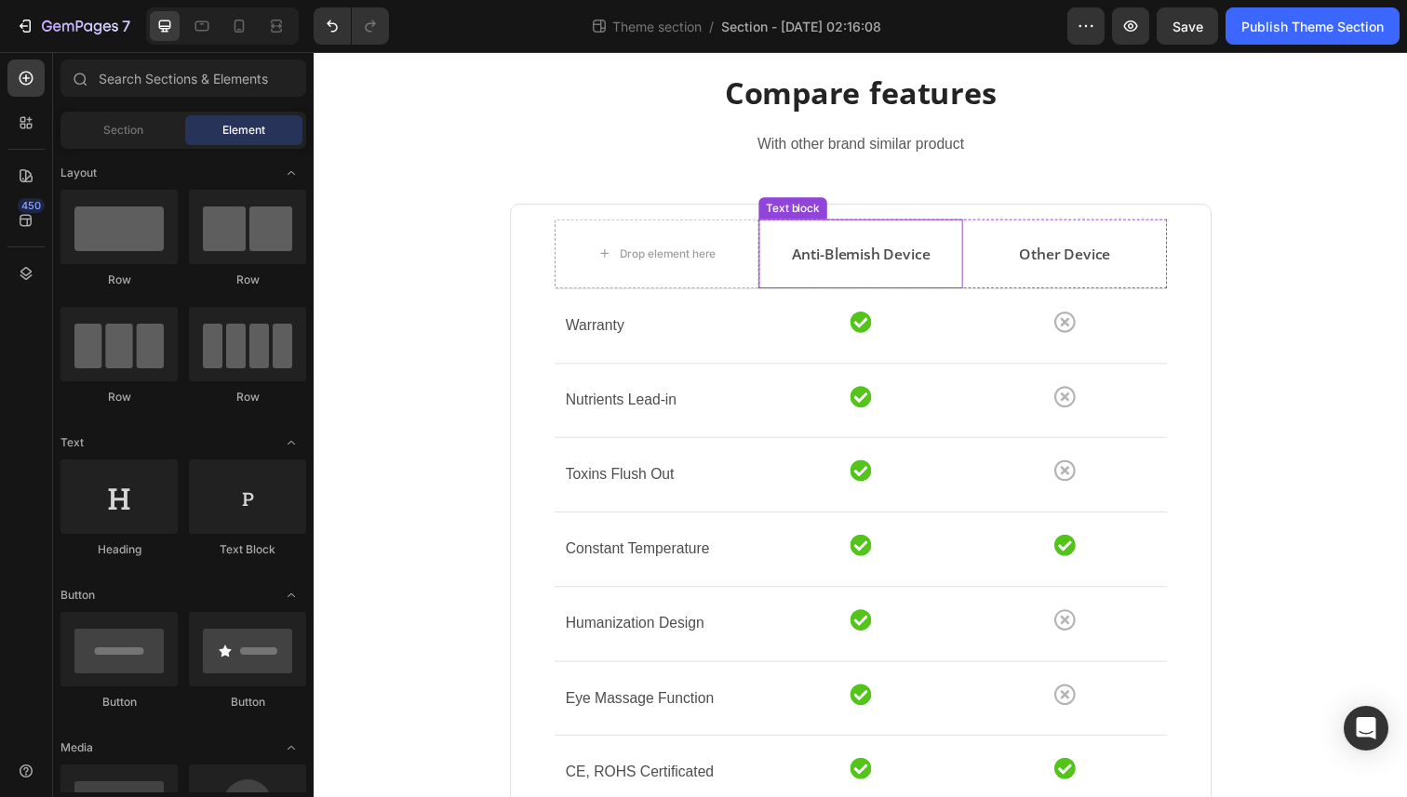
click at [853, 265] on p "Anti-Blemish Device" at bounding box center [871, 258] width 205 height 22
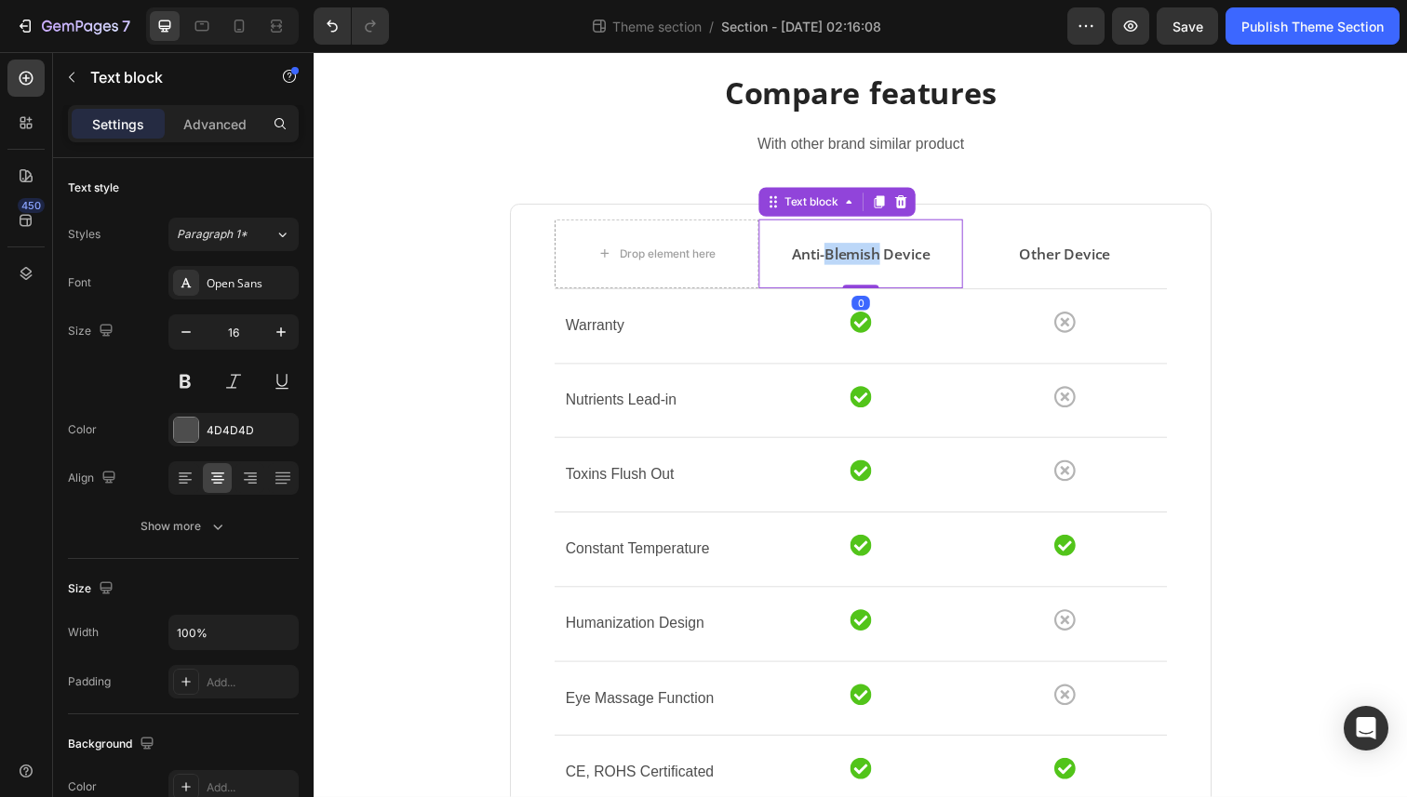
click at [853, 265] on p "Anti-Blemish Device" at bounding box center [871, 258] width 205 height 22
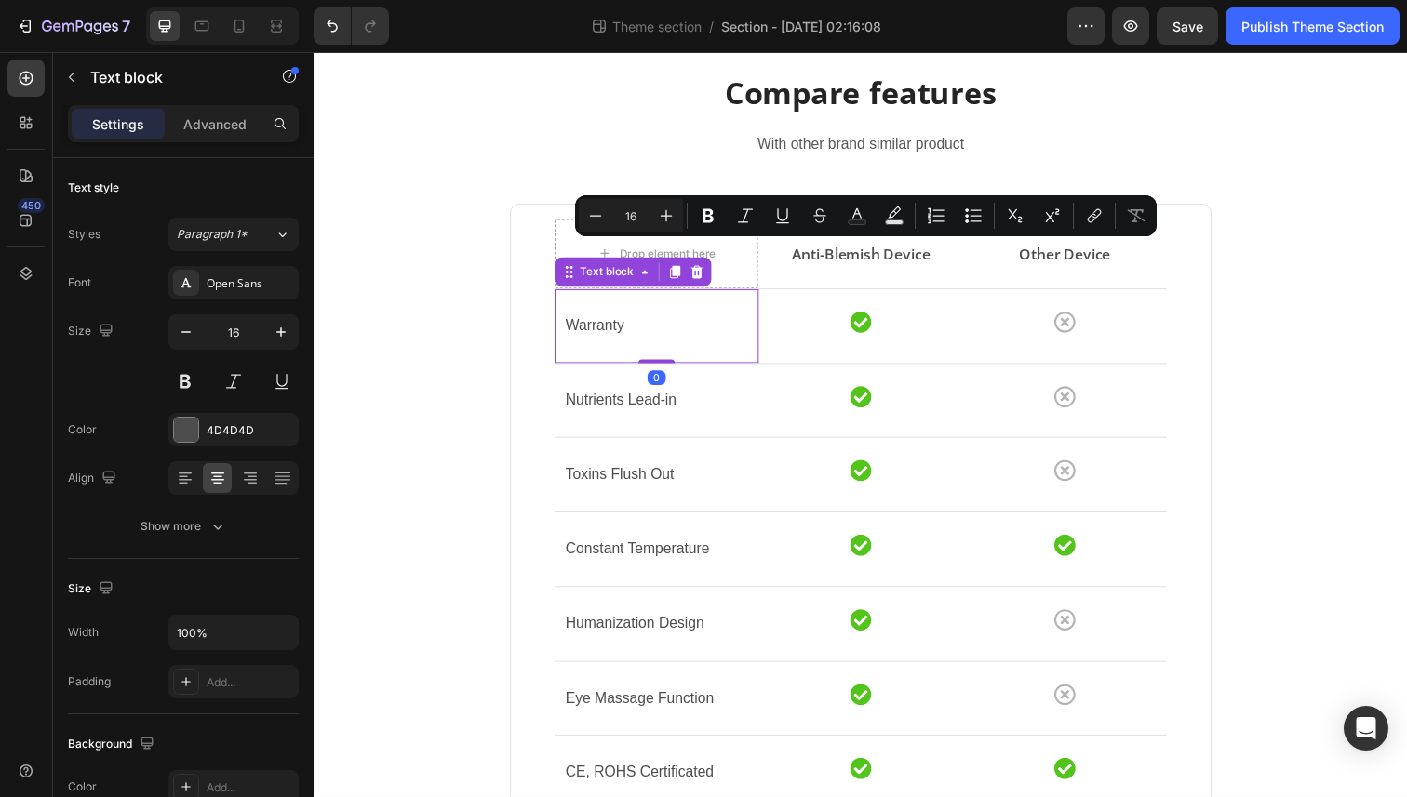
click at [646, 347] on div "Warranty" at bounding box center [663, 332] width 190 height 31
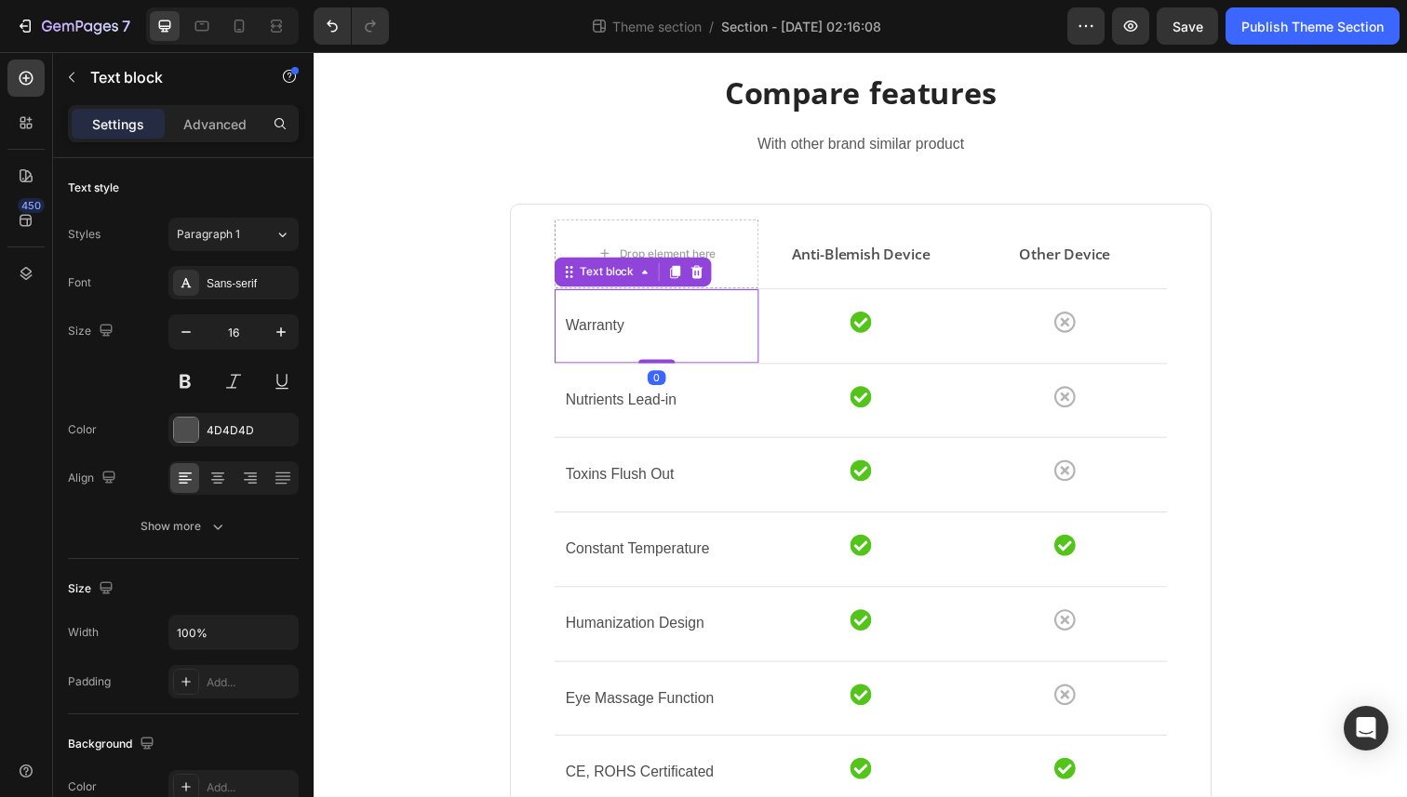
click at [646, 347] on div "Warranty" at bounding box center [663, 332] width 190 height 31
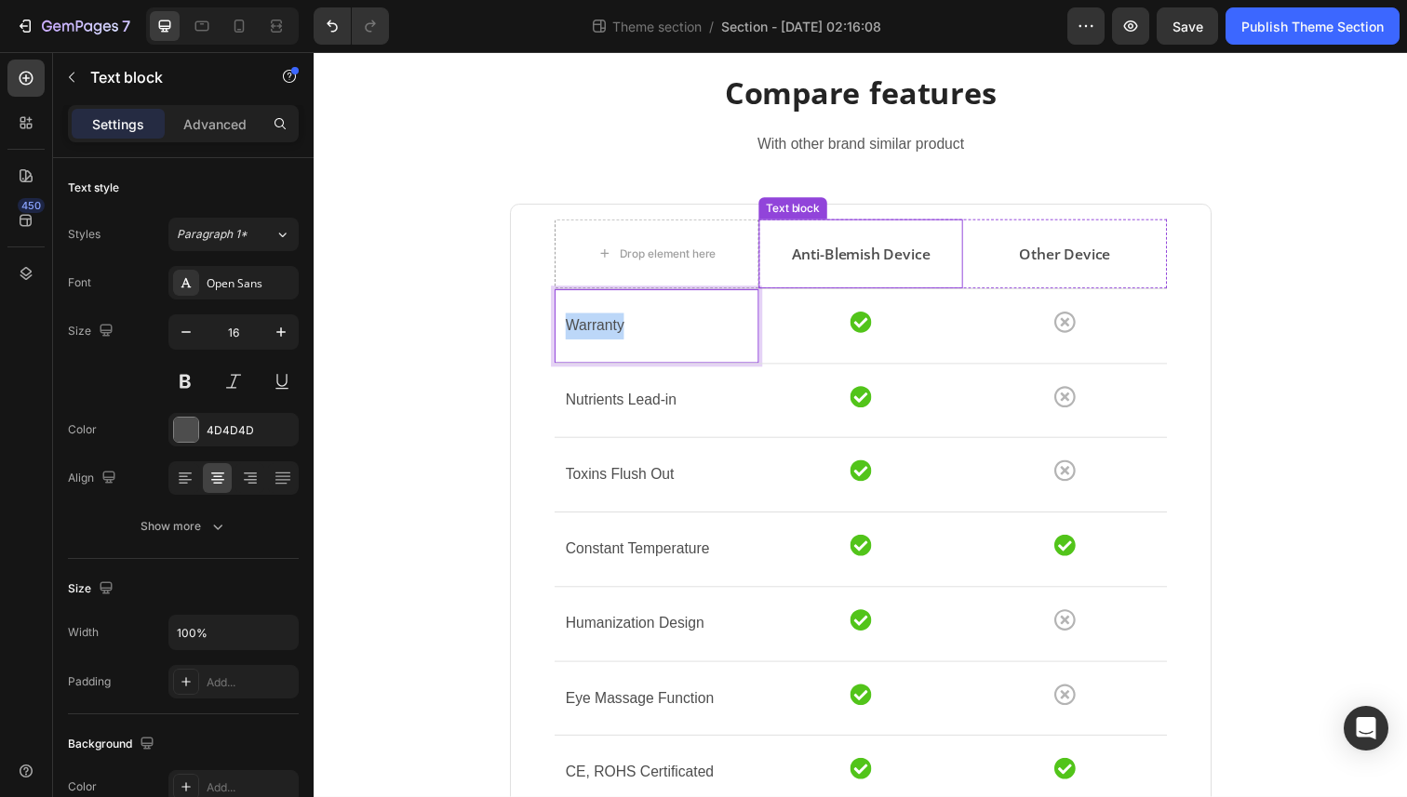
click at [885, 252] on p "Anti-Blemish Device" at bounding box center [871, 258] width 205 height 22
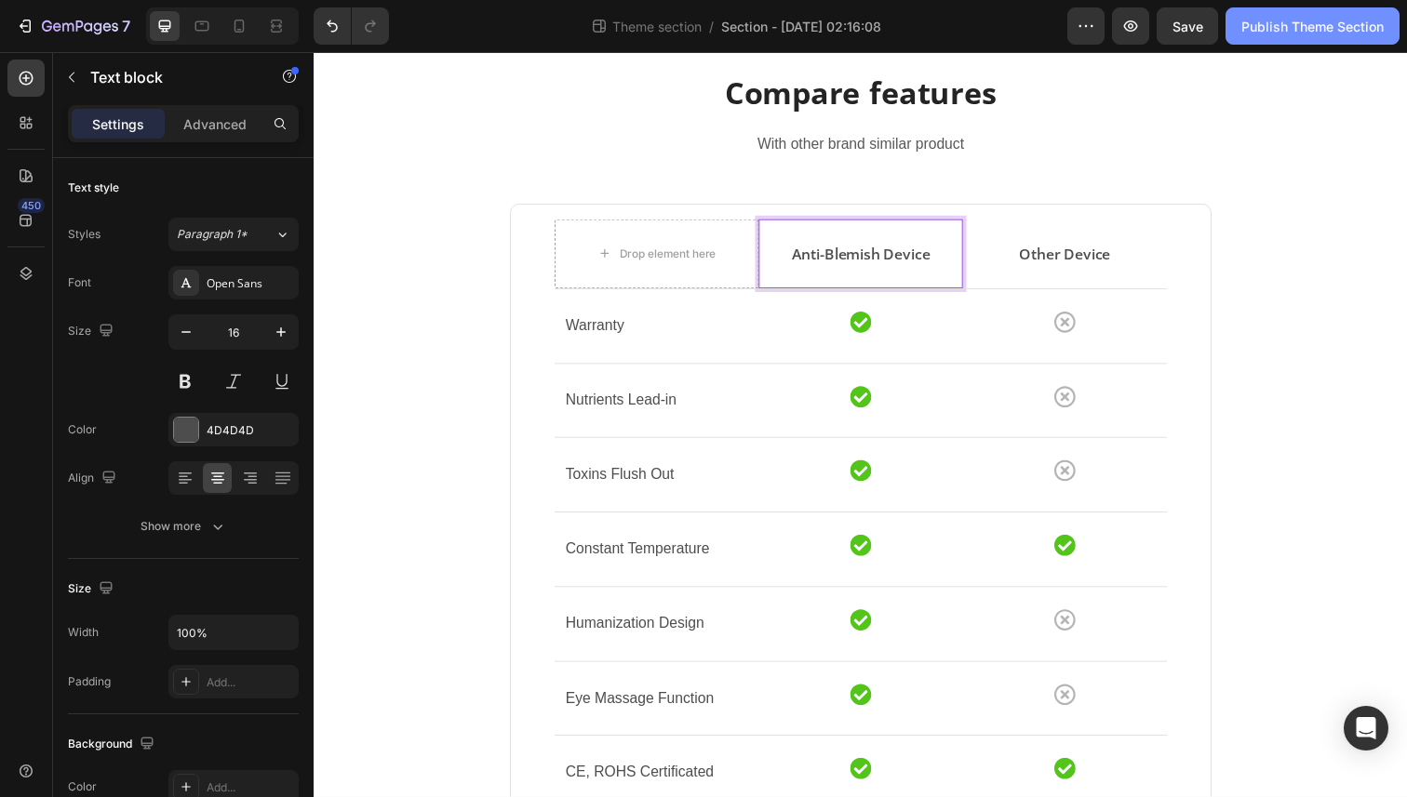
click at [1304, 21] on div "Publish Theme Section" at bounding box center [1312, 27] width 142 height 20
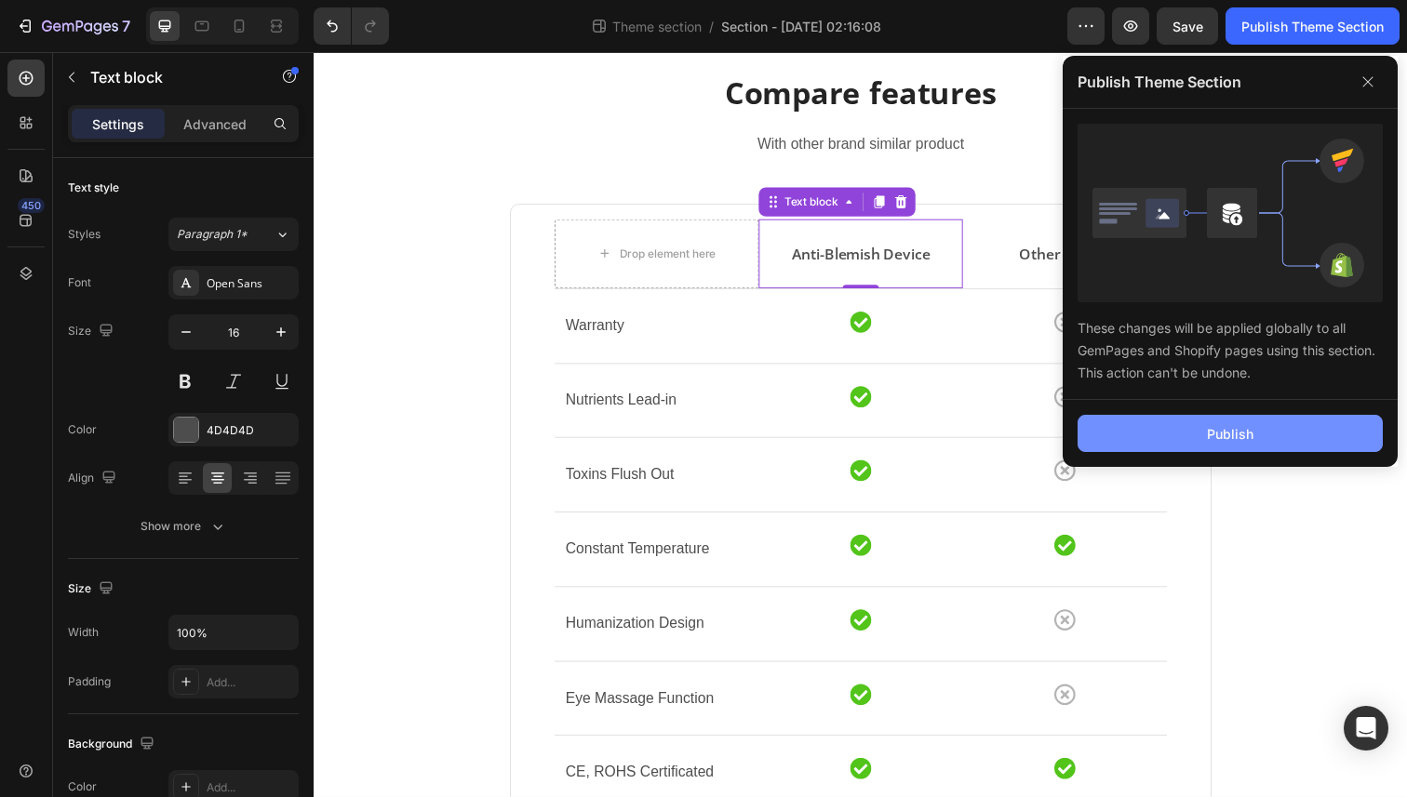
click at [1231, 434] on div "Publish" at bounding box center [1230, 434] width 47 height 20
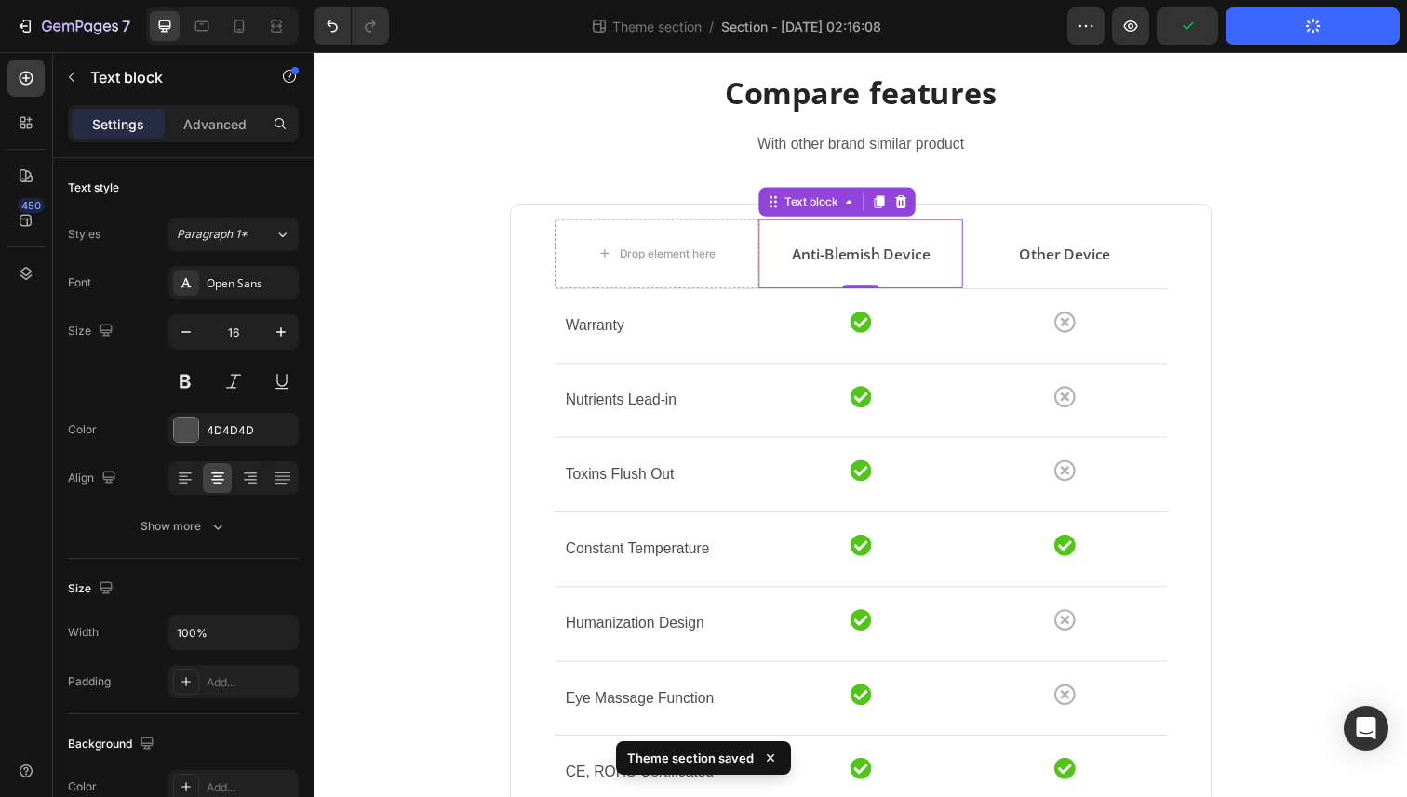
scroll to position [0, 0]
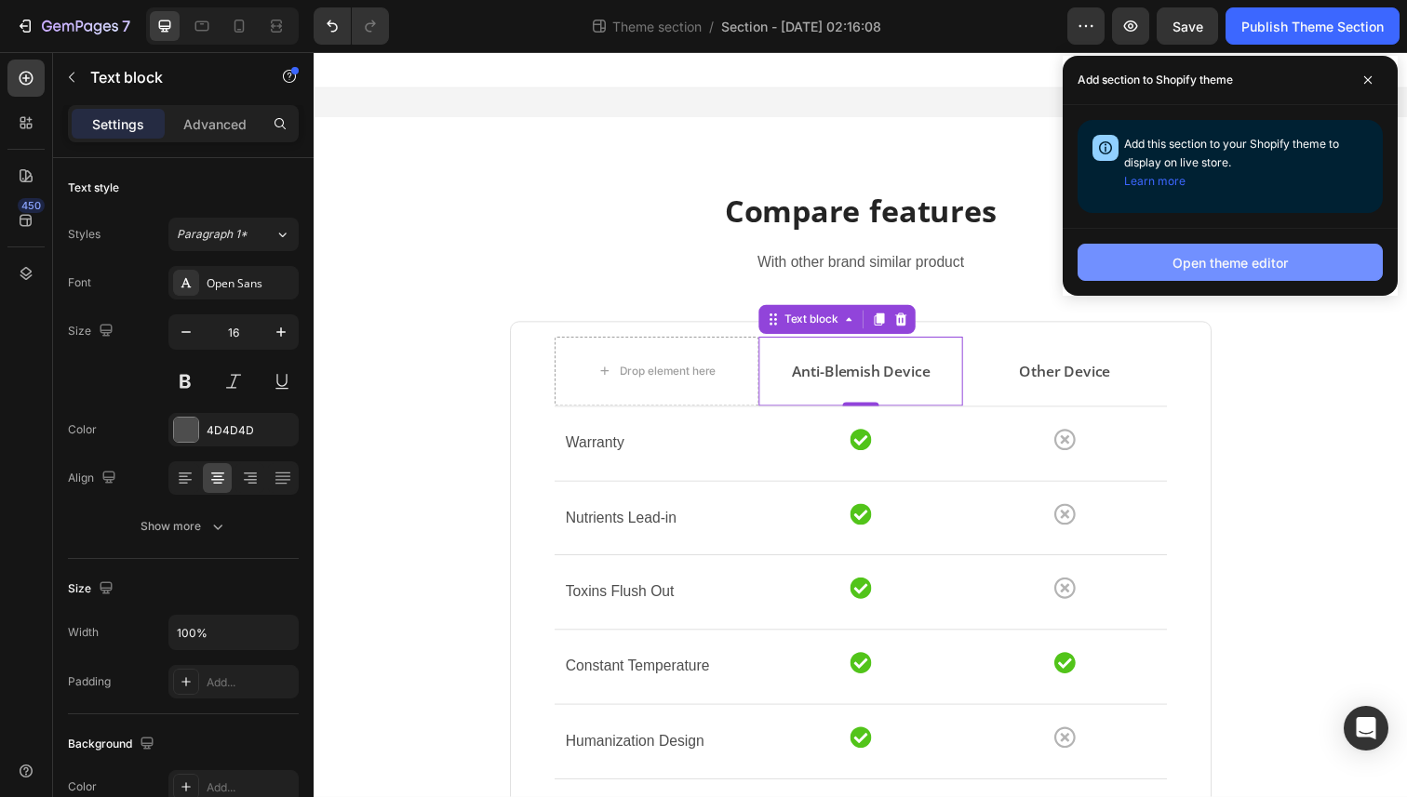
click at [1177, 257] on div "Open theme editor" at bounding box center [1229, 263] width 115 height 20
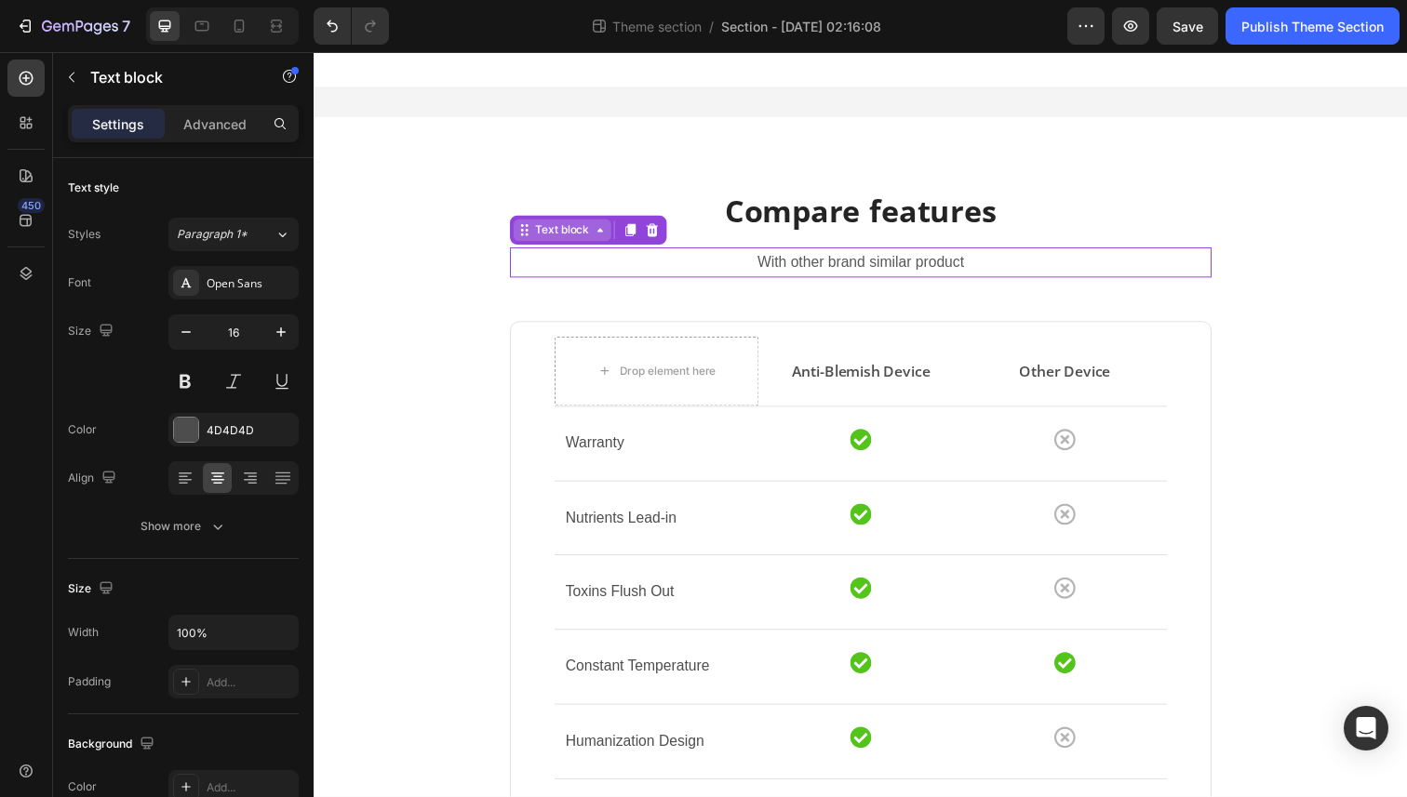
click at [550, 240] on div "Text block" at bounding box center [567, 234] width 62 height 17
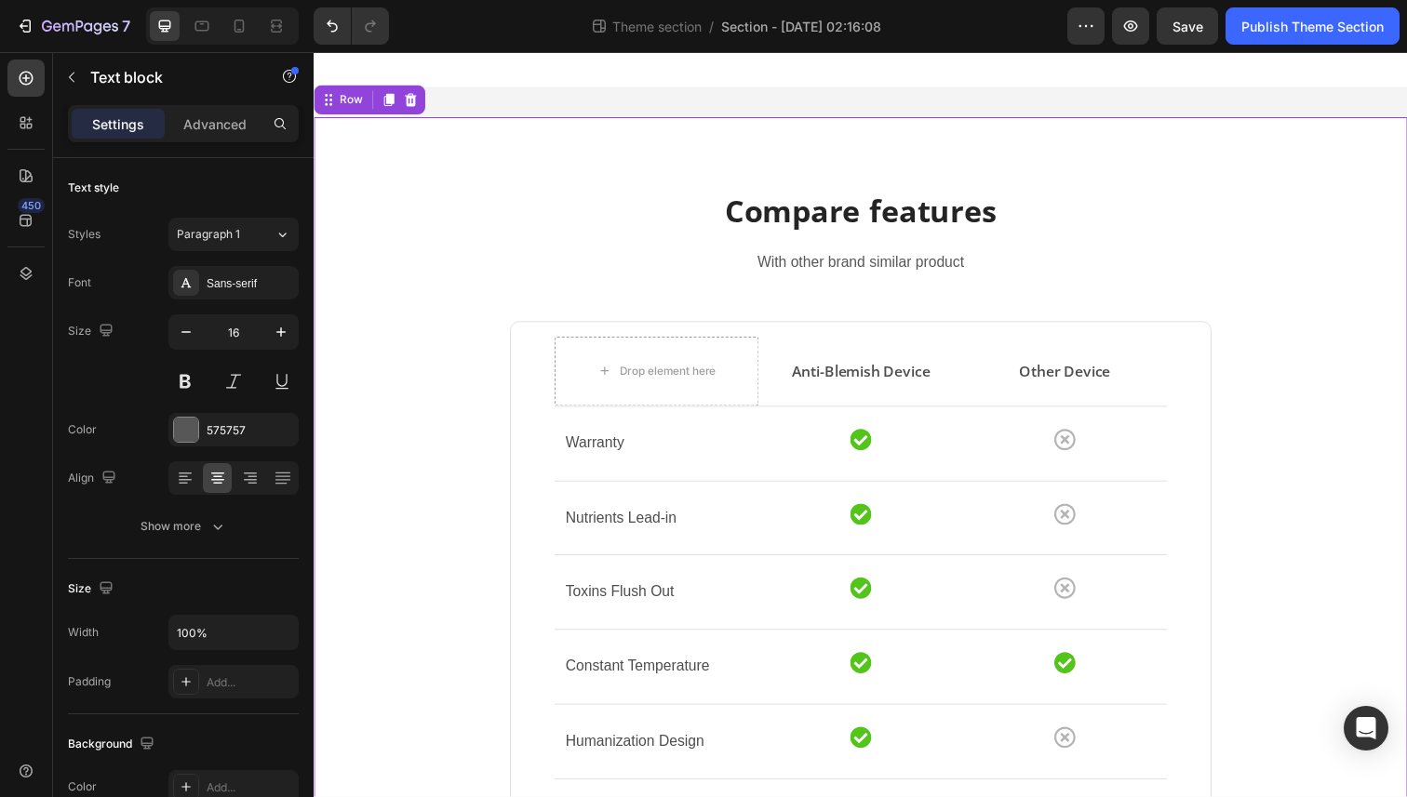
click at [365, 242] on div "Compare features Heading With other brand similar product Text block Drop eleme…" at bounding box center [871, 667] width 1089 height 947
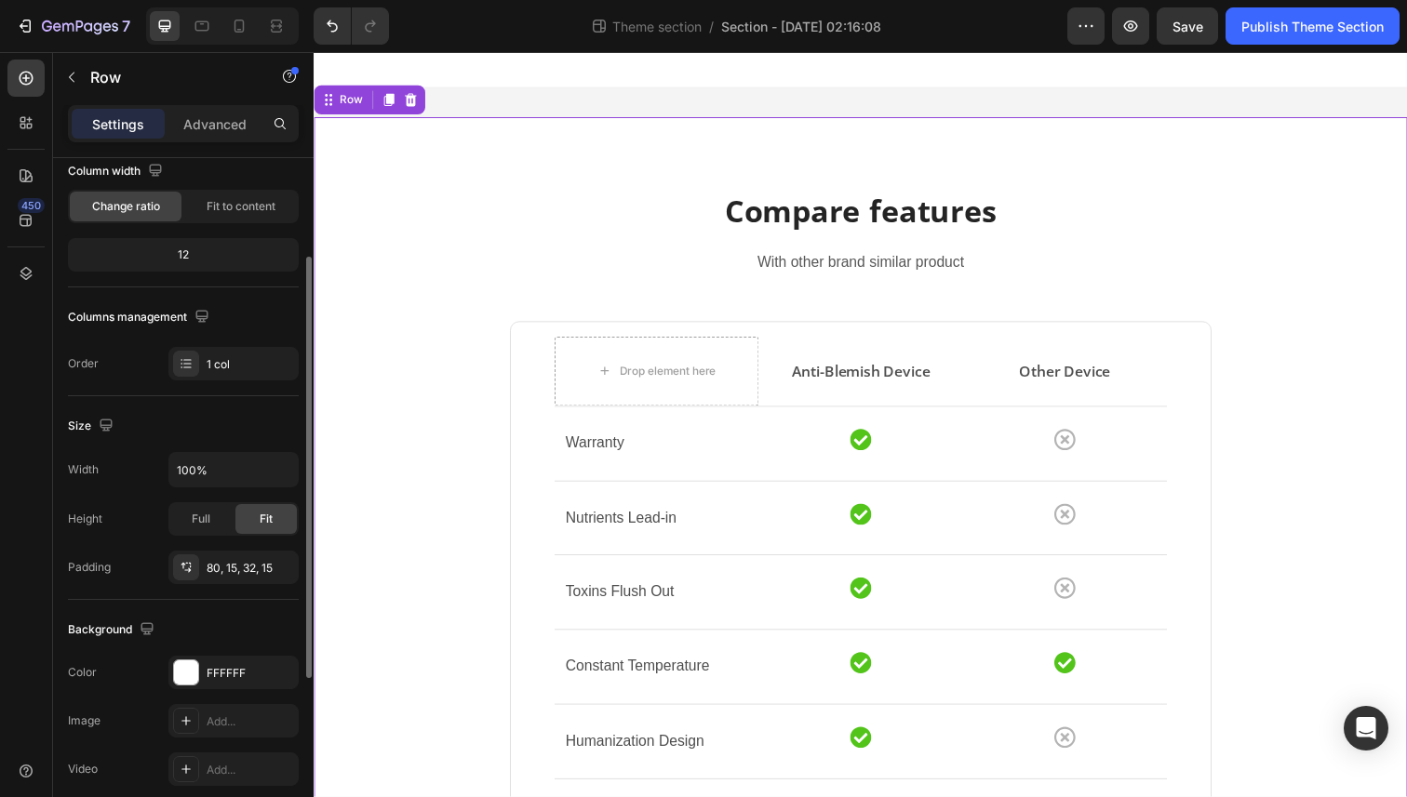
scroll to position [229, 0]
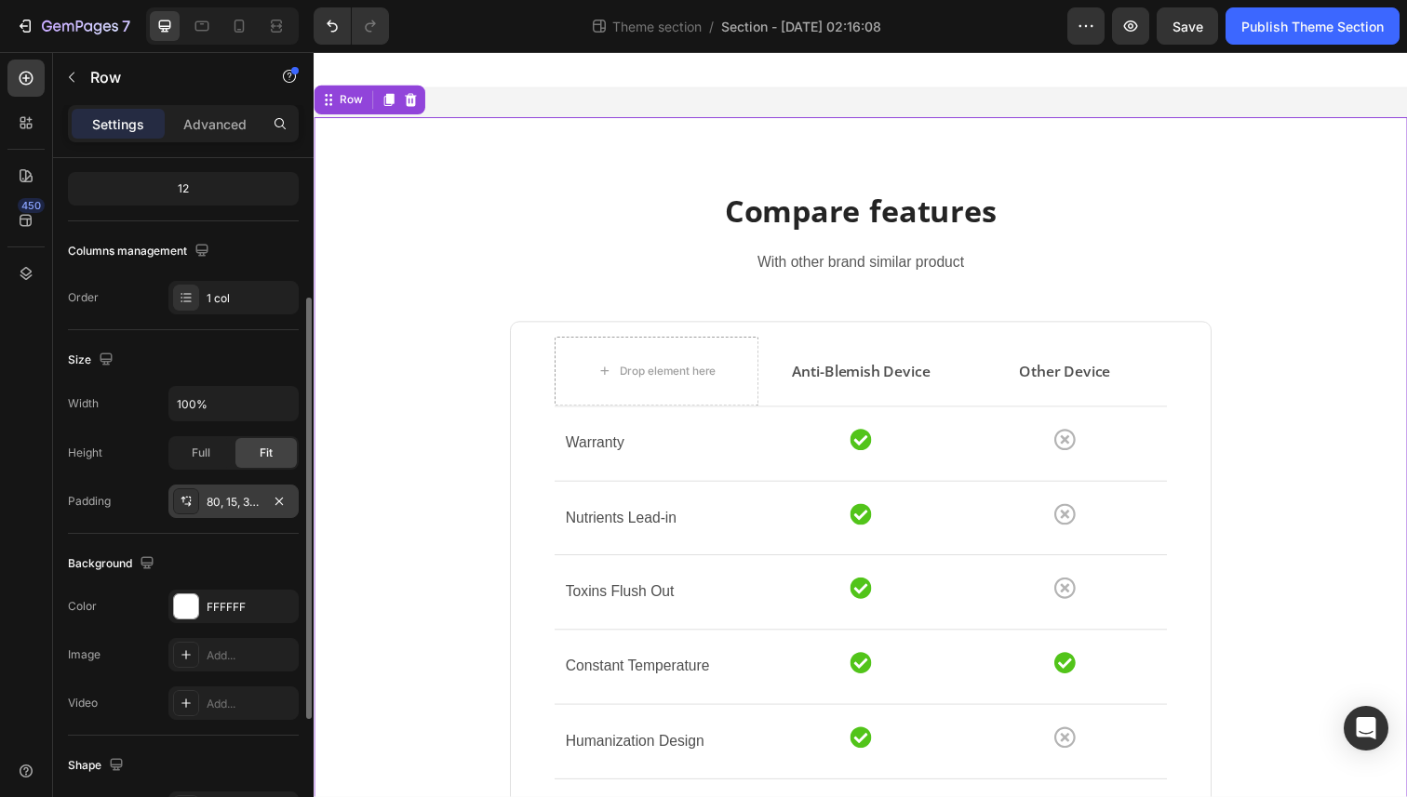
click at [187, 505] on icon at bounding box center [186, 501] width 15 height 15
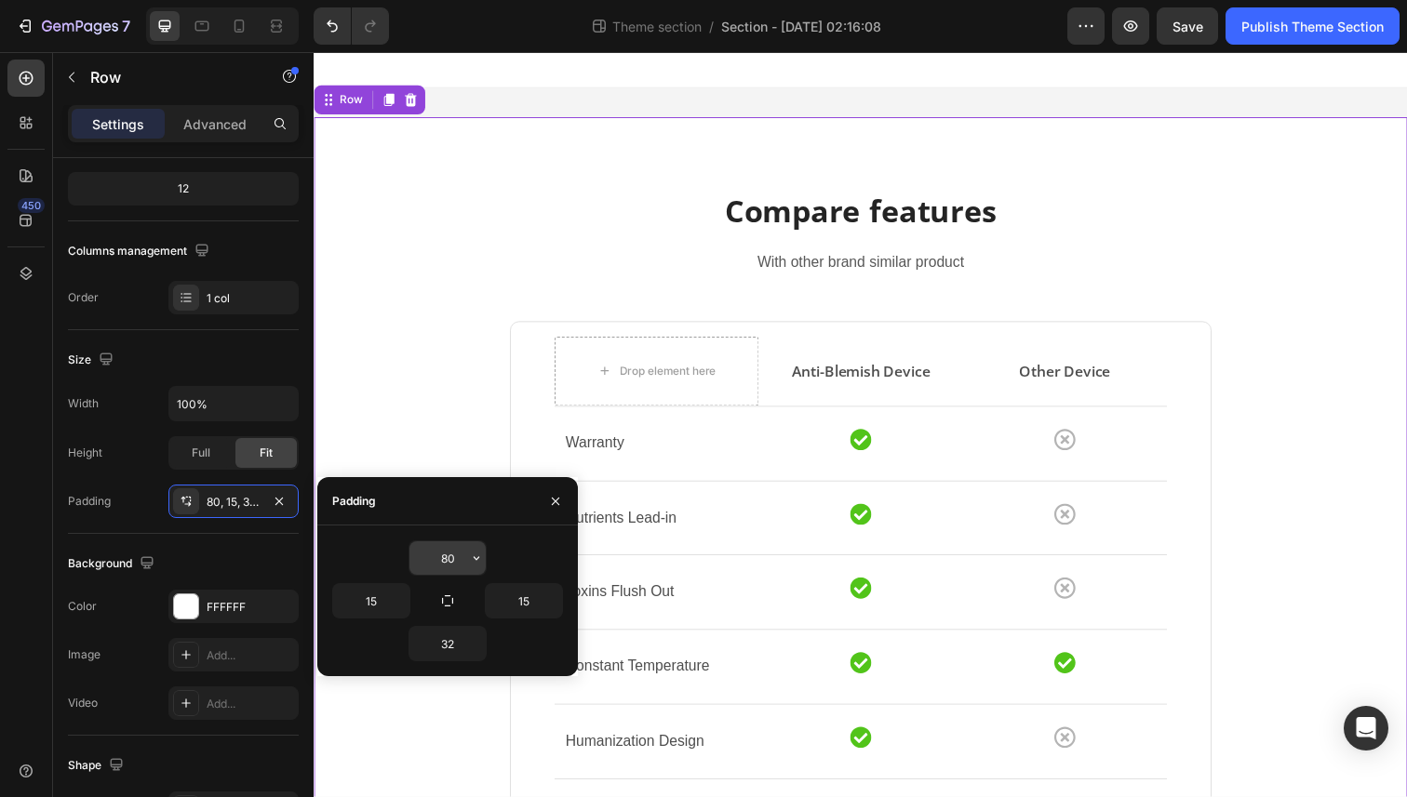
click at [457, 553] on input "80" at bounding box center [447, 557] width 76 height 33
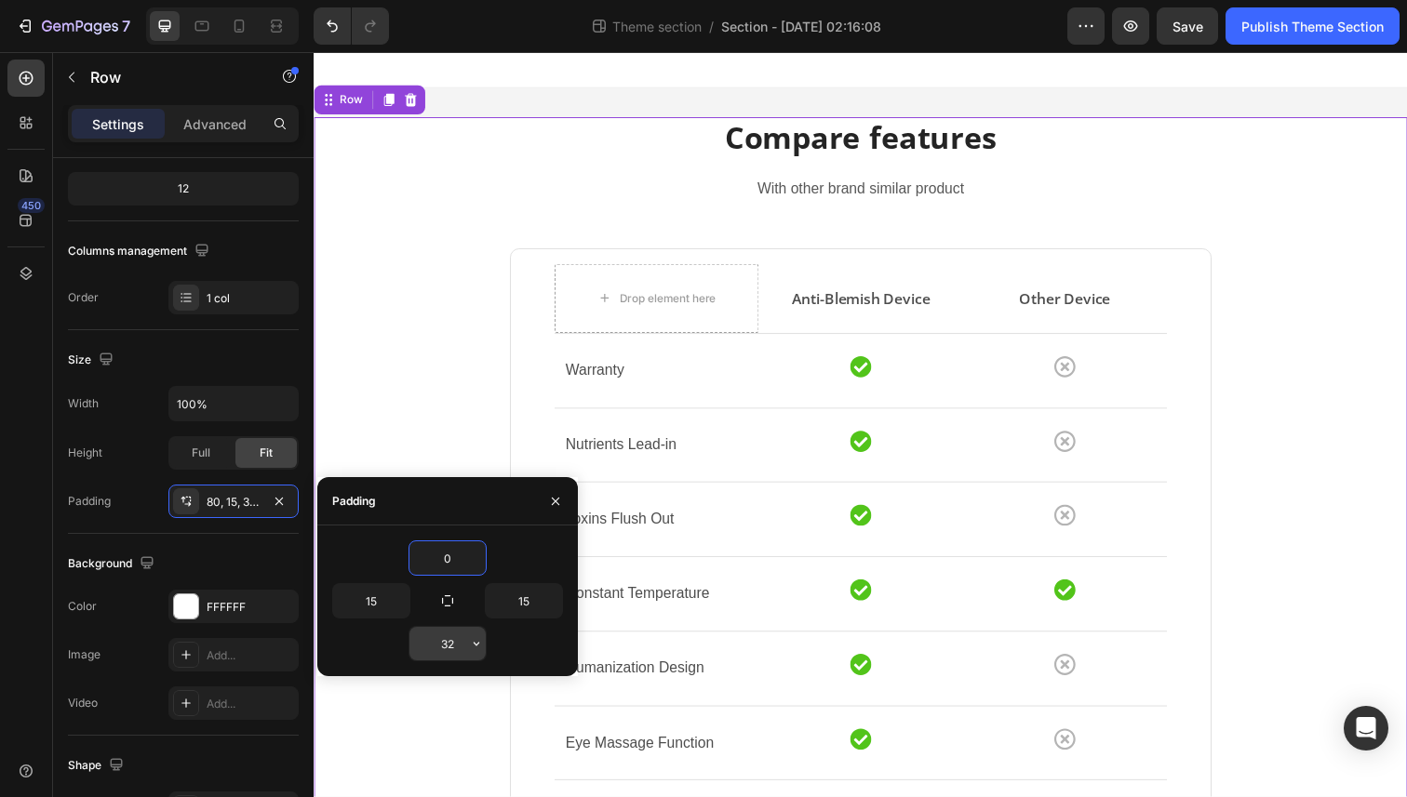
type input "0"
click at [442, 639] on input "32" at bounding box center [447, 643] width 76 height 33
type input "0"
click at [482, 407] on div "Compare features Heading With other brand similar product Text block Drop eleme…" at bounding box center [871, 592] width 1089 height 947
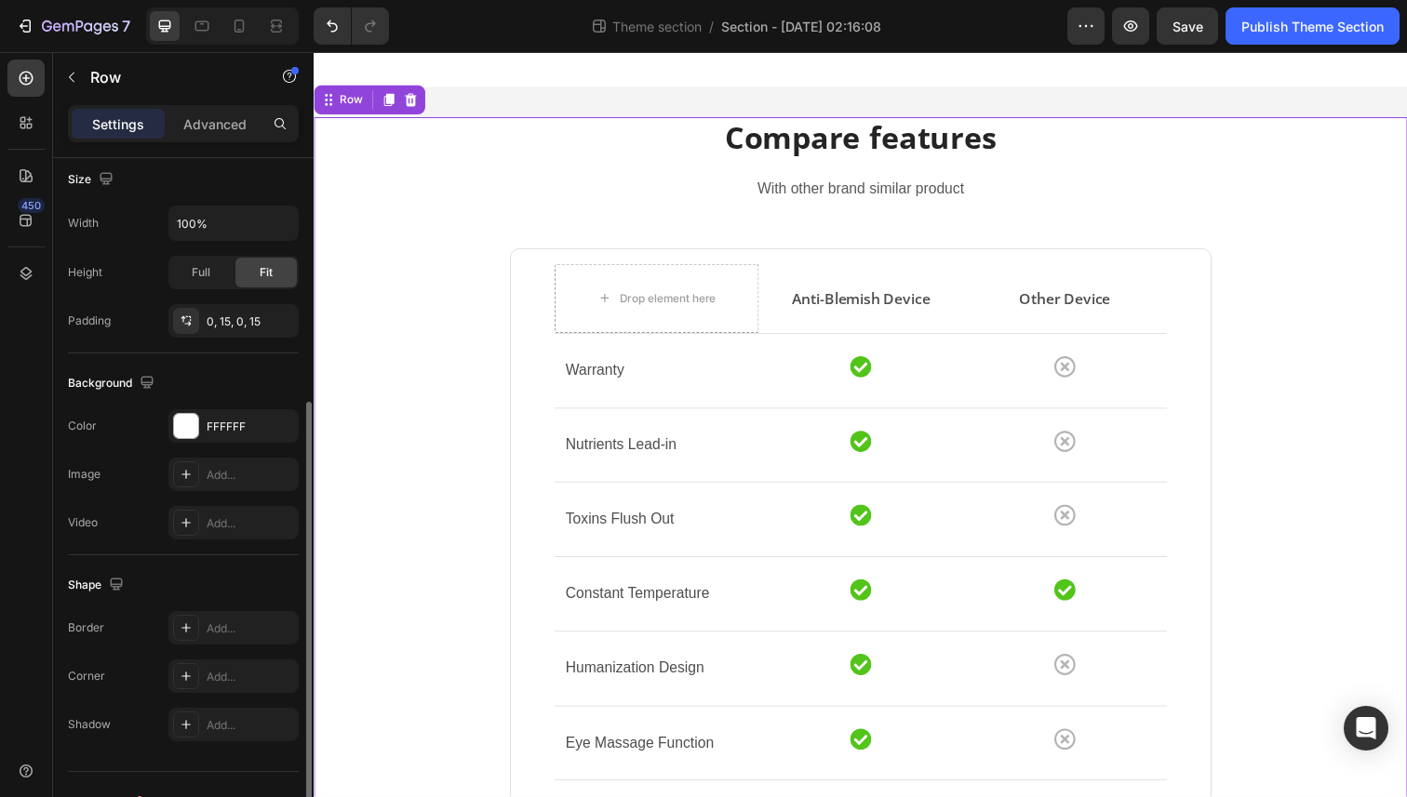
scroll to position [382, 0]
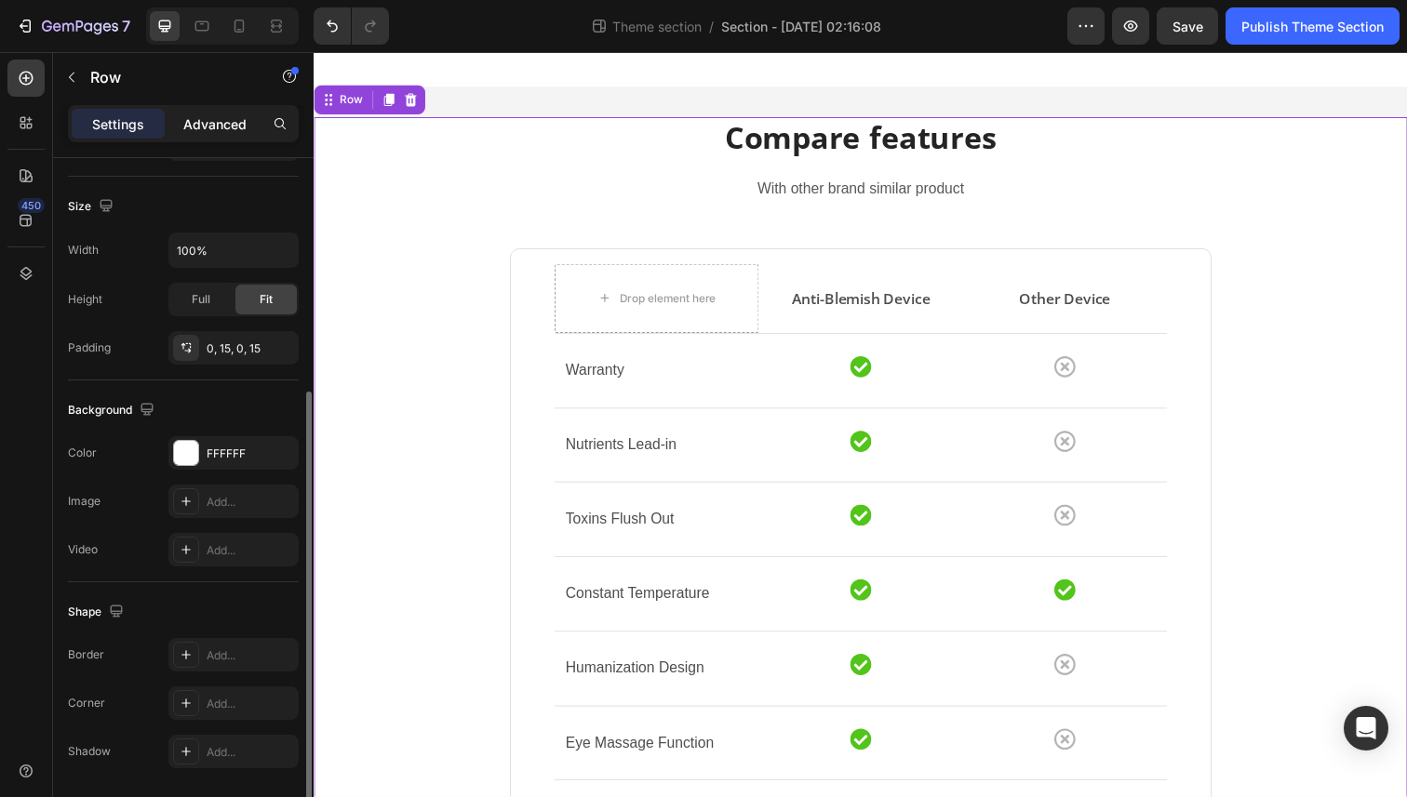
click at [215, 119] on p "Advanced" at bounding box center [214, 124] width 63 height 20
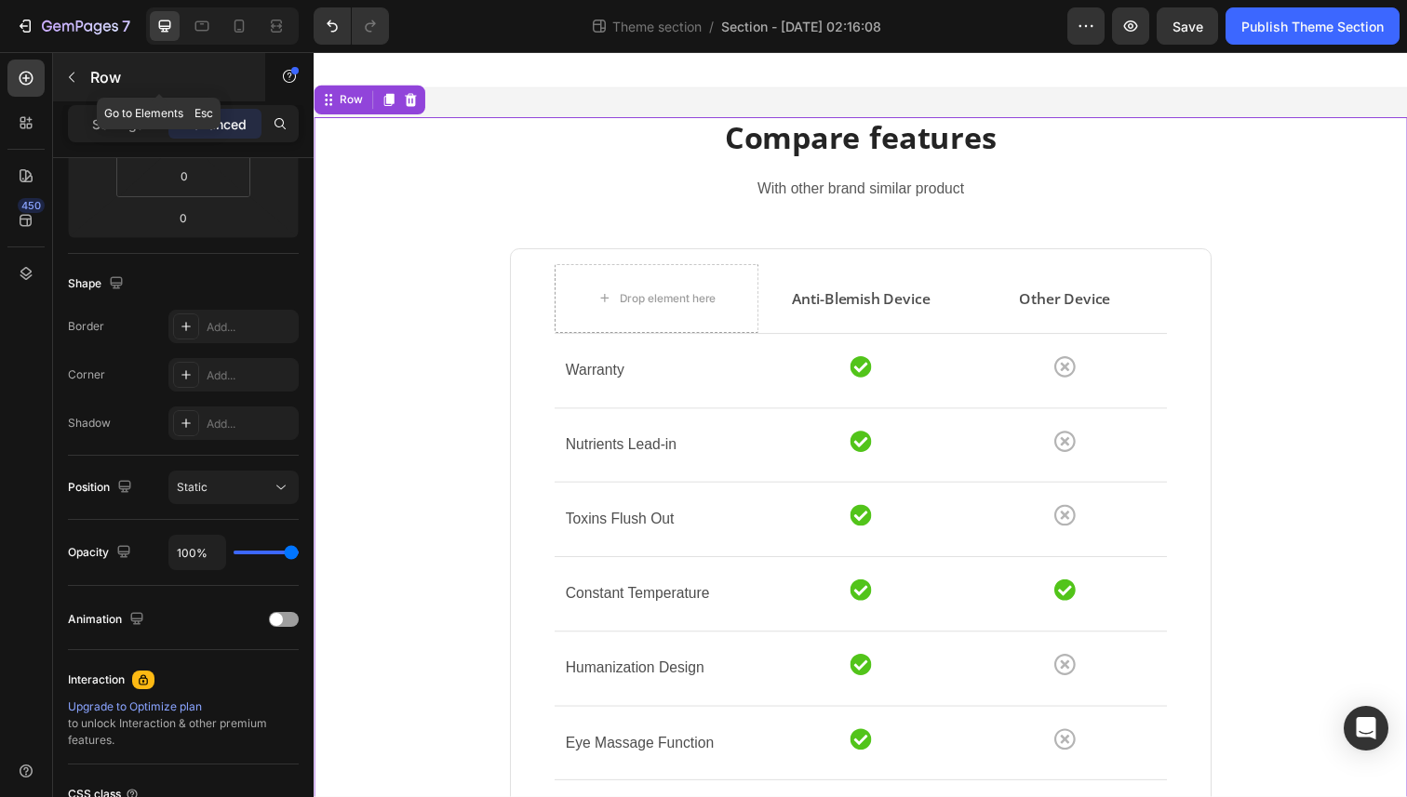
click at [78, 84] on icon "button" at bounding box center [71, 77] width 15 height 15
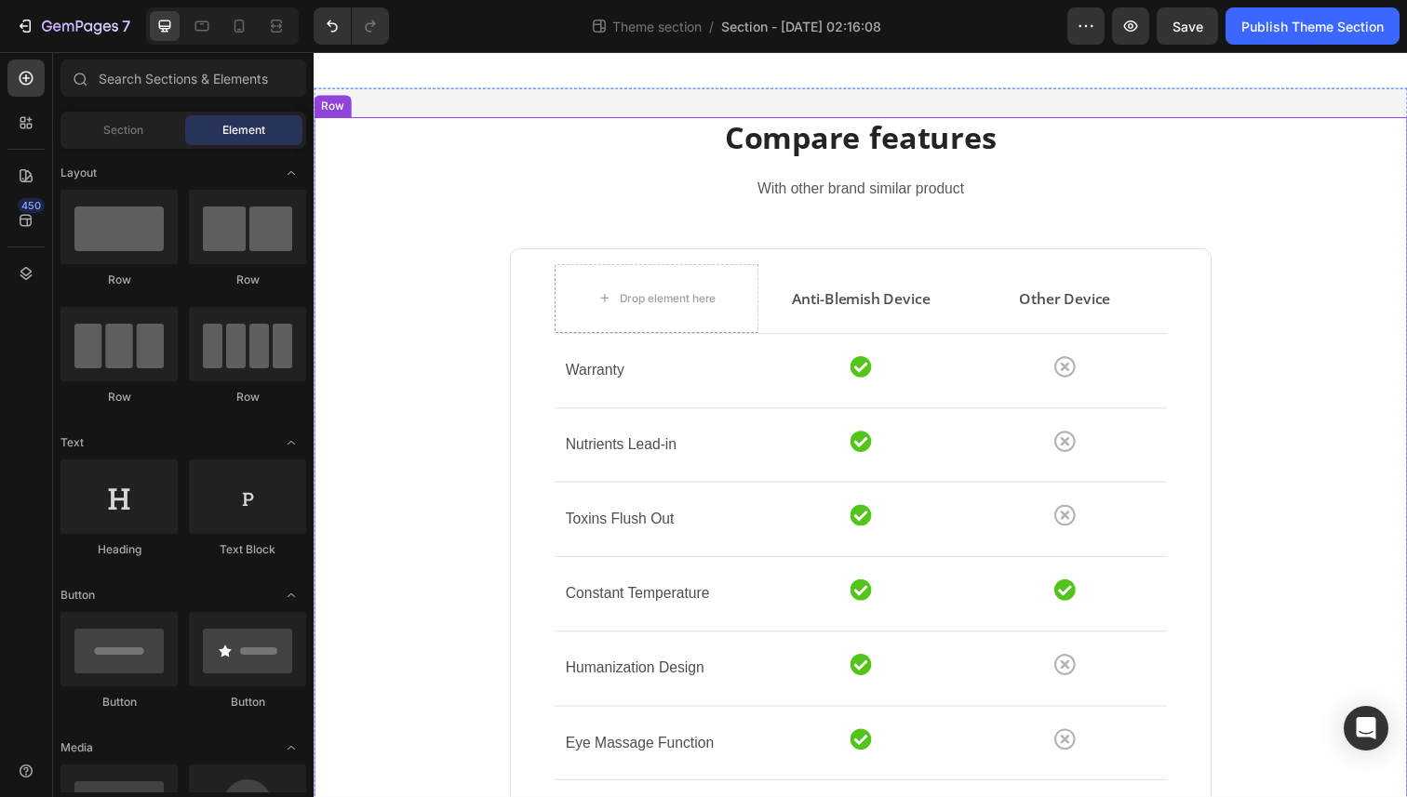
click at [421, 296] on div "Compare features Heading With other brand similar product Text block Drop eleme…" at bounding box center [871, 592] width 1089 height 947
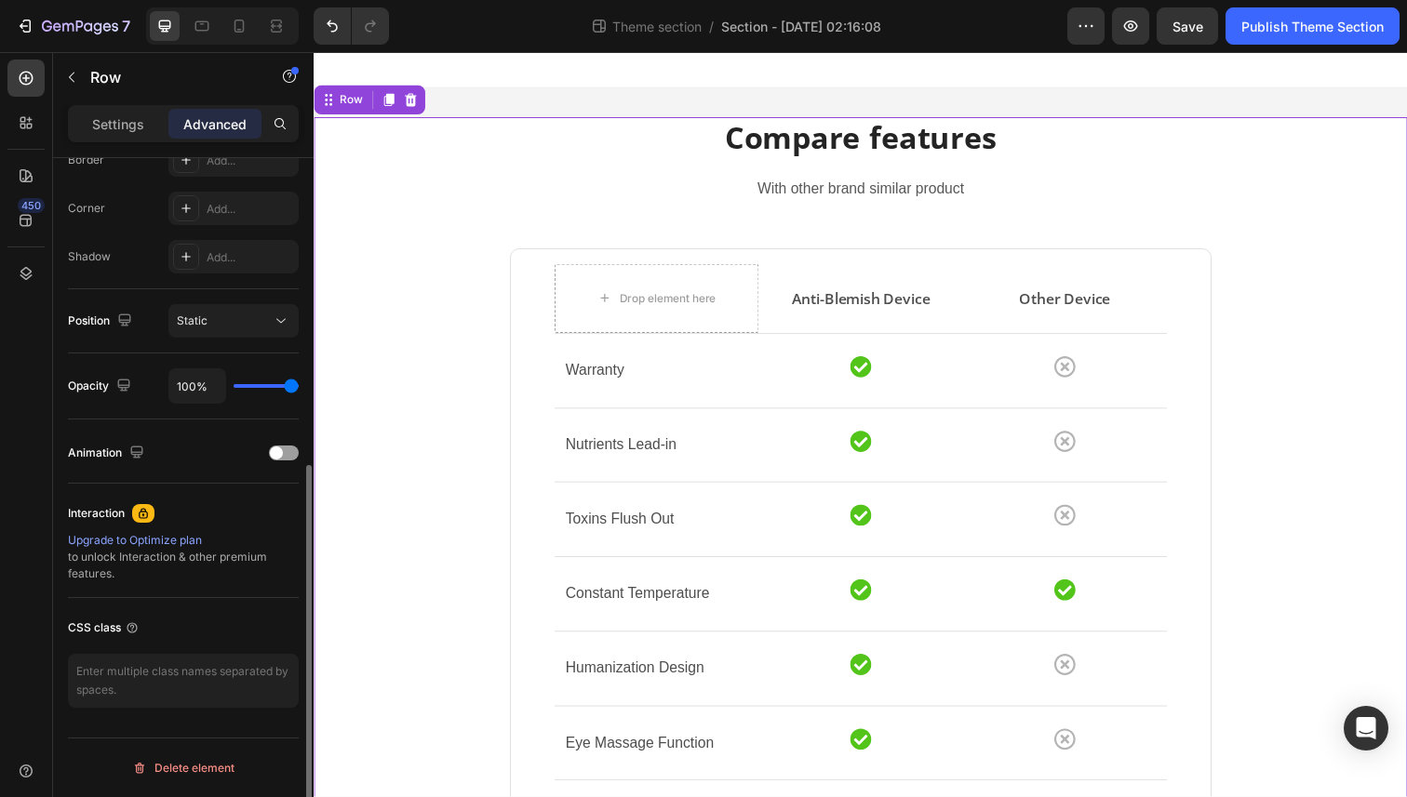
scroll to position [0, 0]
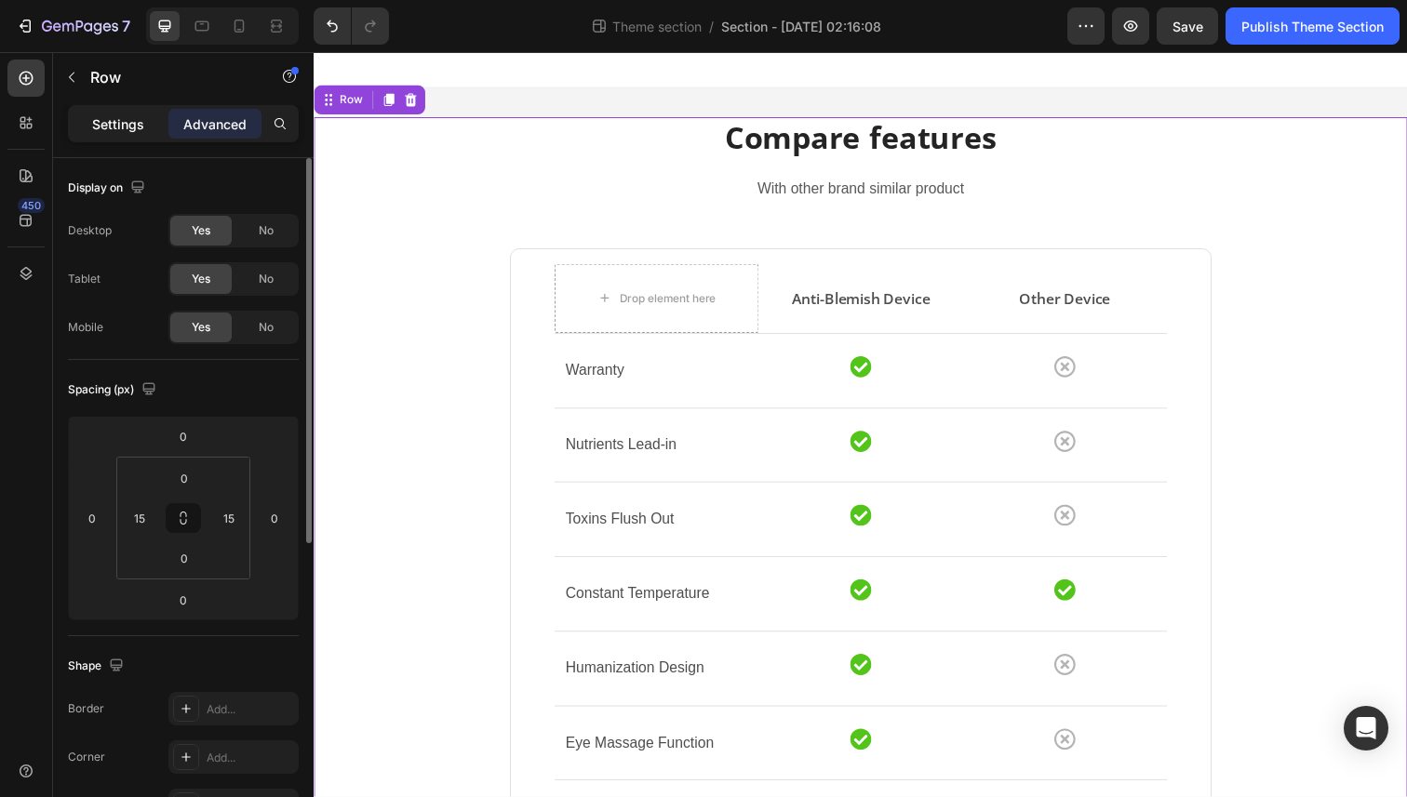
click at [120, 137] on div "Settings" at bounding box center [118, 124] width 93 height 30
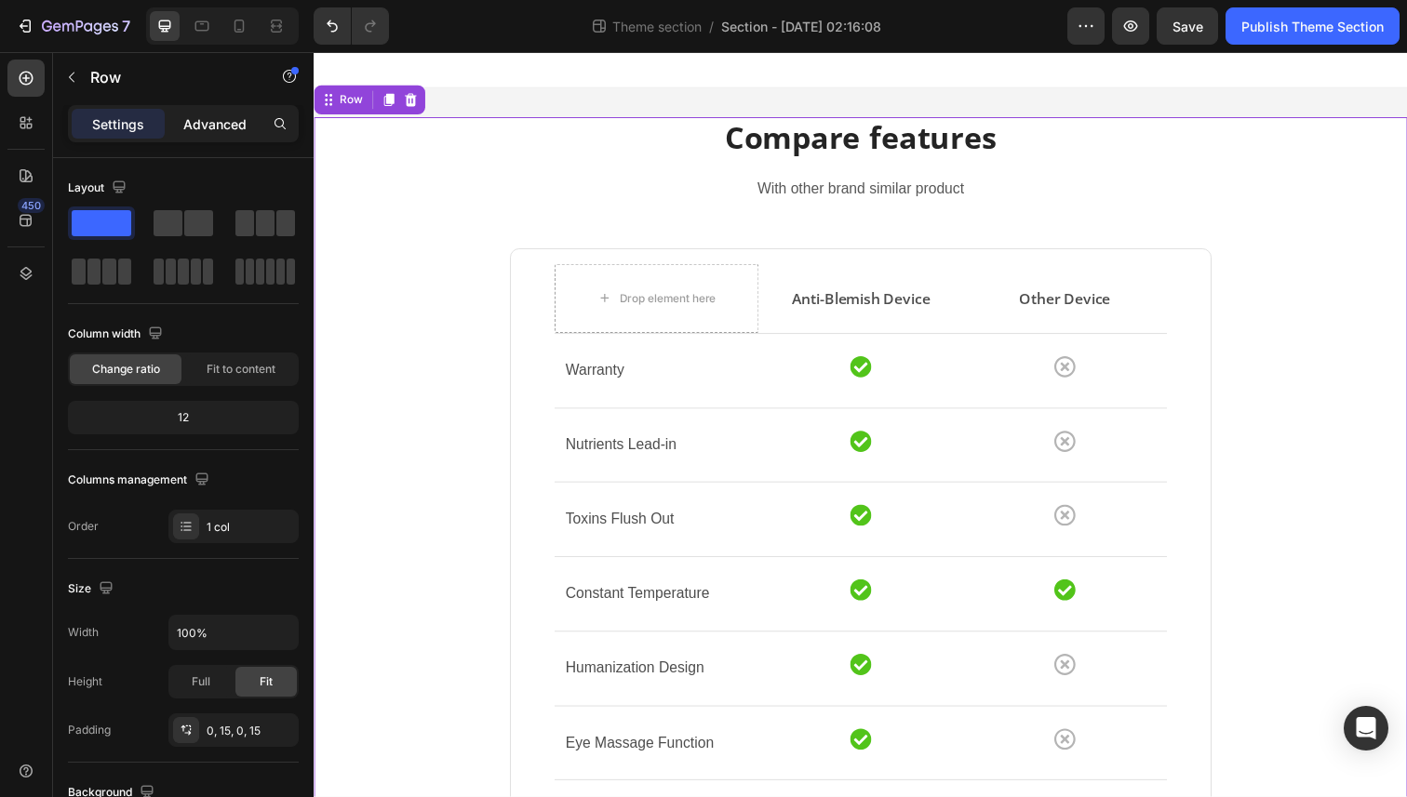
click at [222, 130] on p "Advanced" at bounding box center [214, 124] width 63 height 20
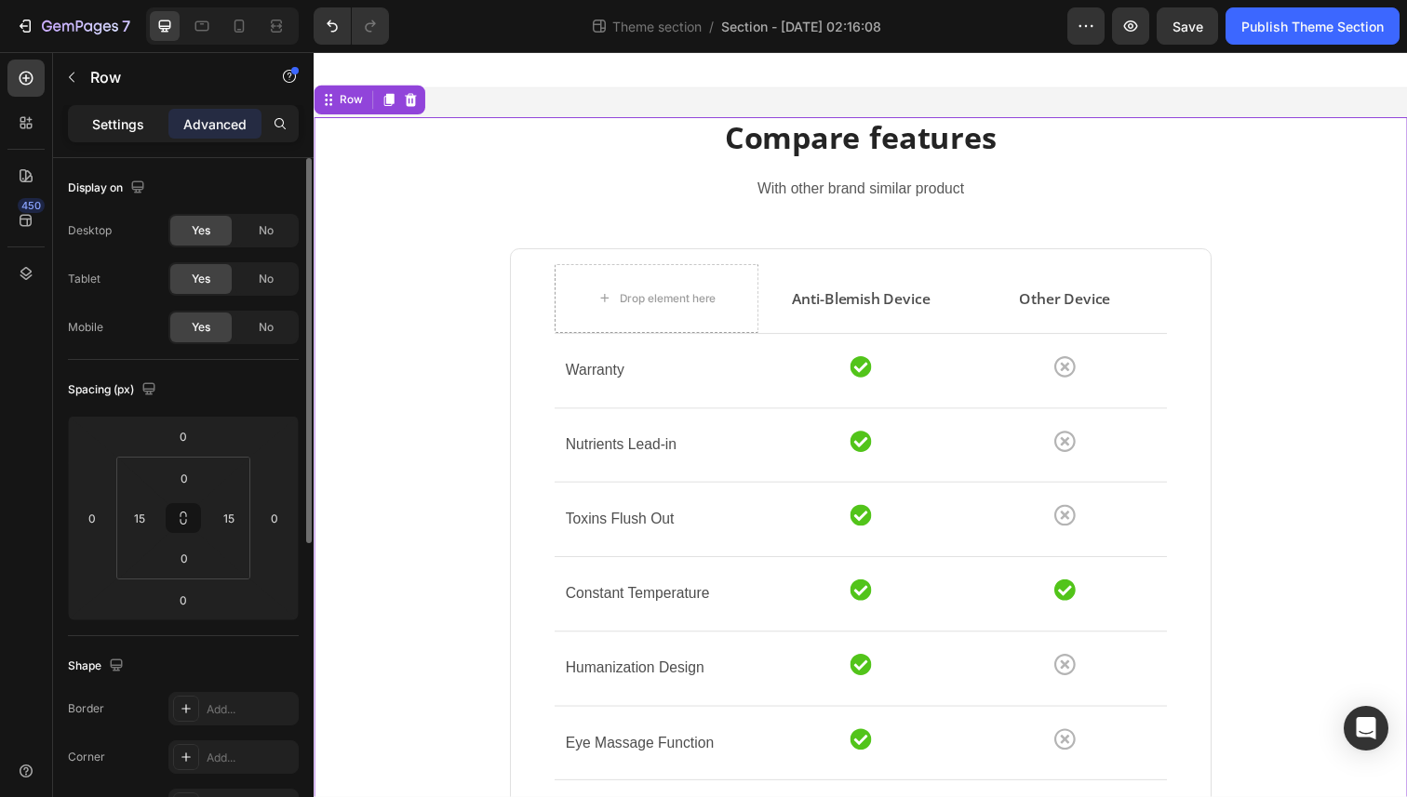
click at [130, 119] on p "Settings" at bounding box center [118, 124] width 52 height 20
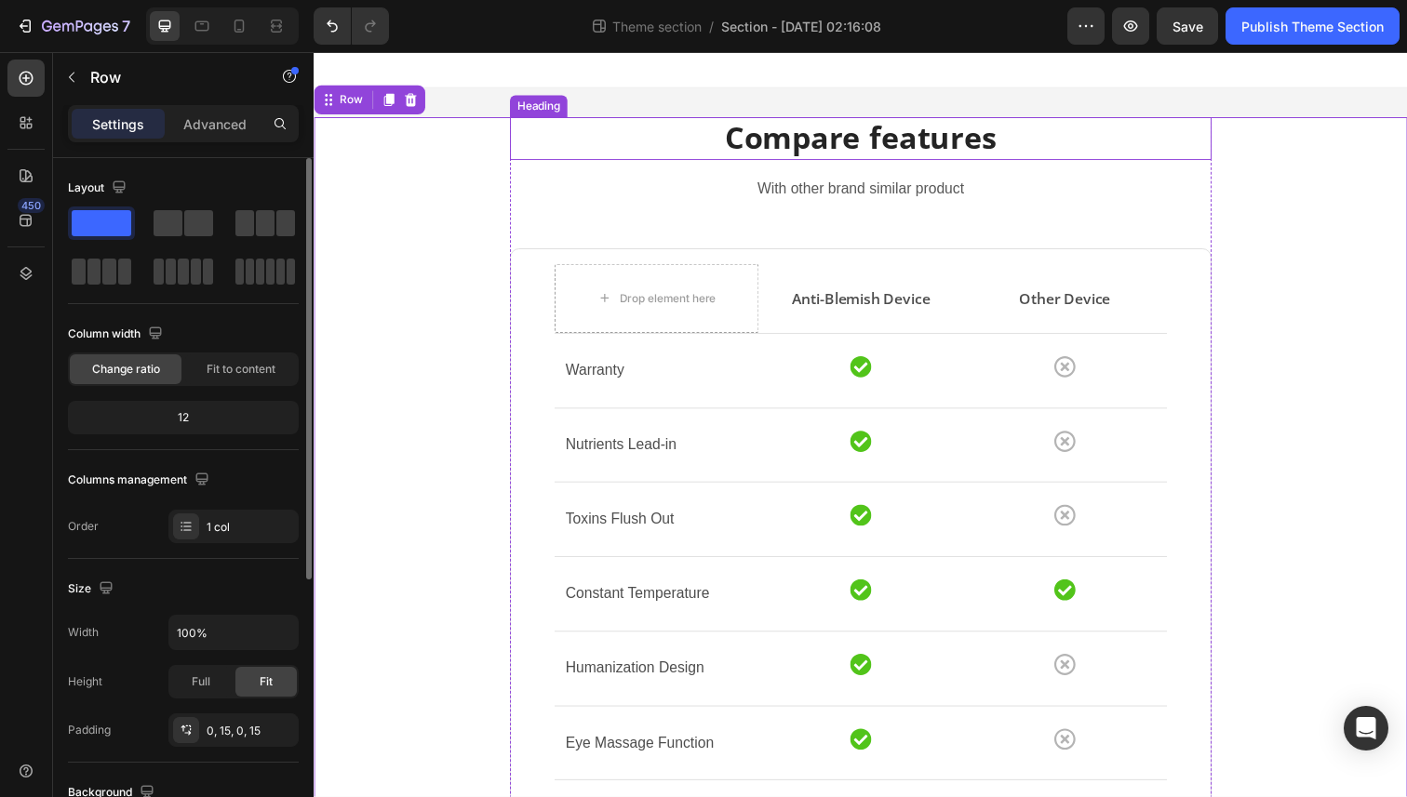
click at [821, 151] on p "Compare features" at bounding box center [871, 141] width 713 height 40
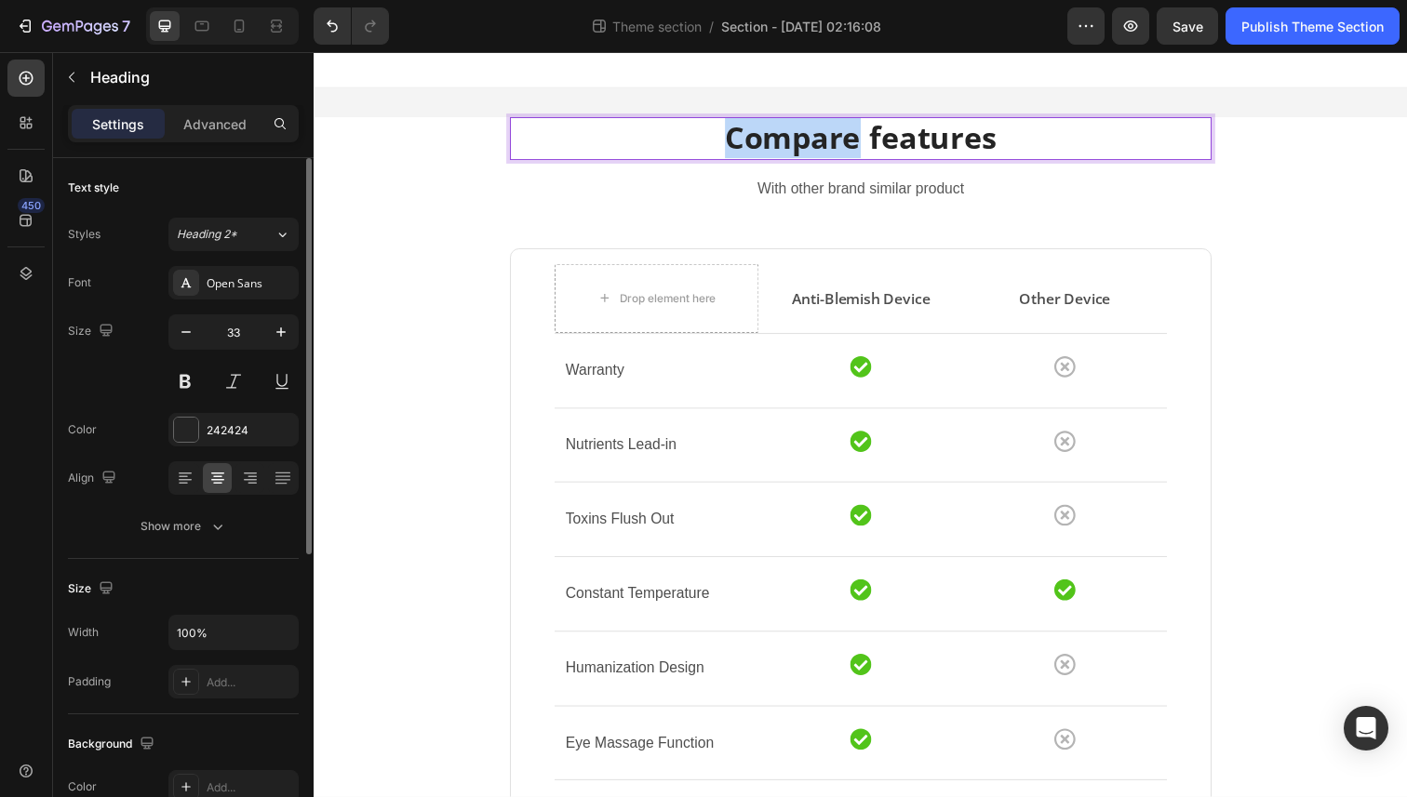
click at [821, 151] on p "Compare features" at bounding box center [871, 141] width 713 height 40
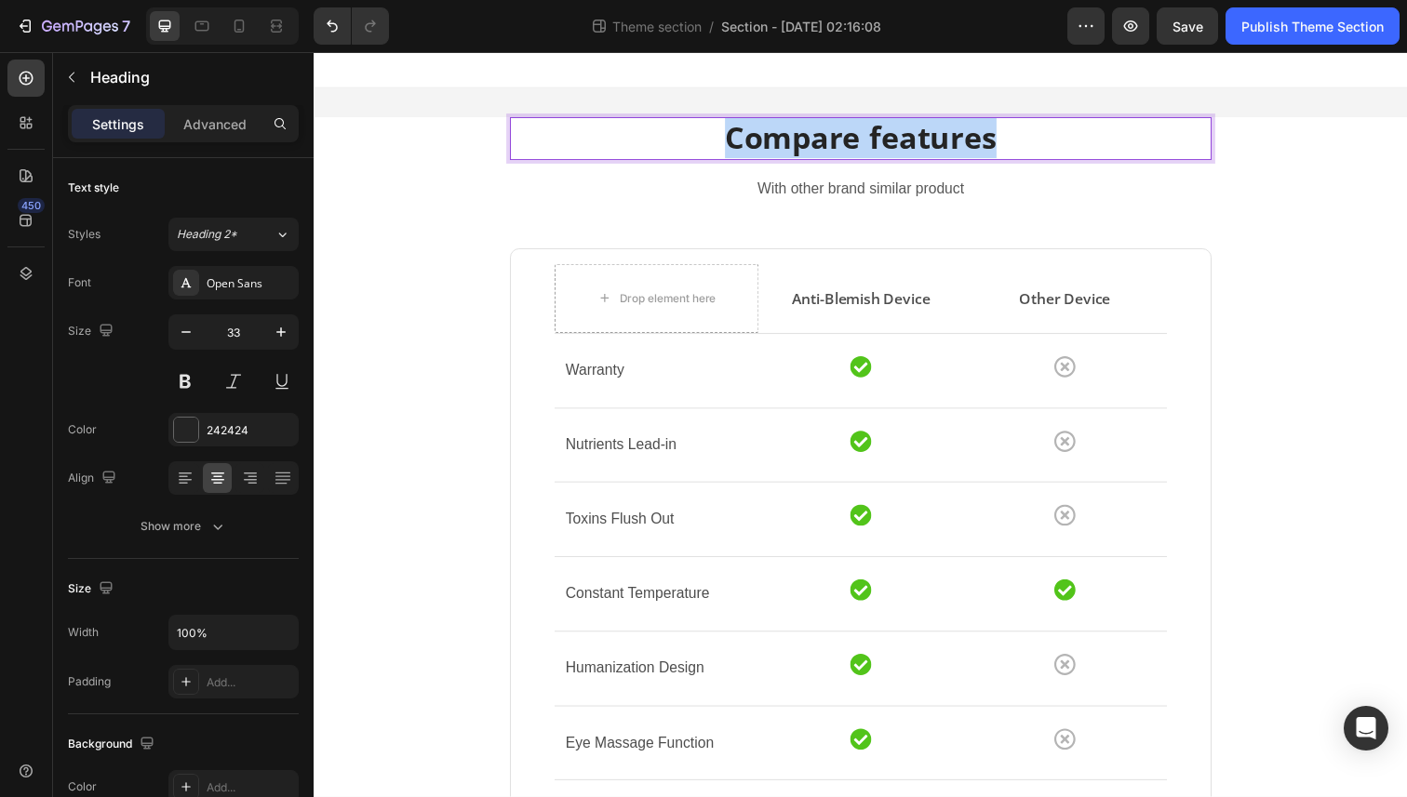
click at [821, 151] on p "Compare features" at bounding box center [871, 141] width 713 height 40
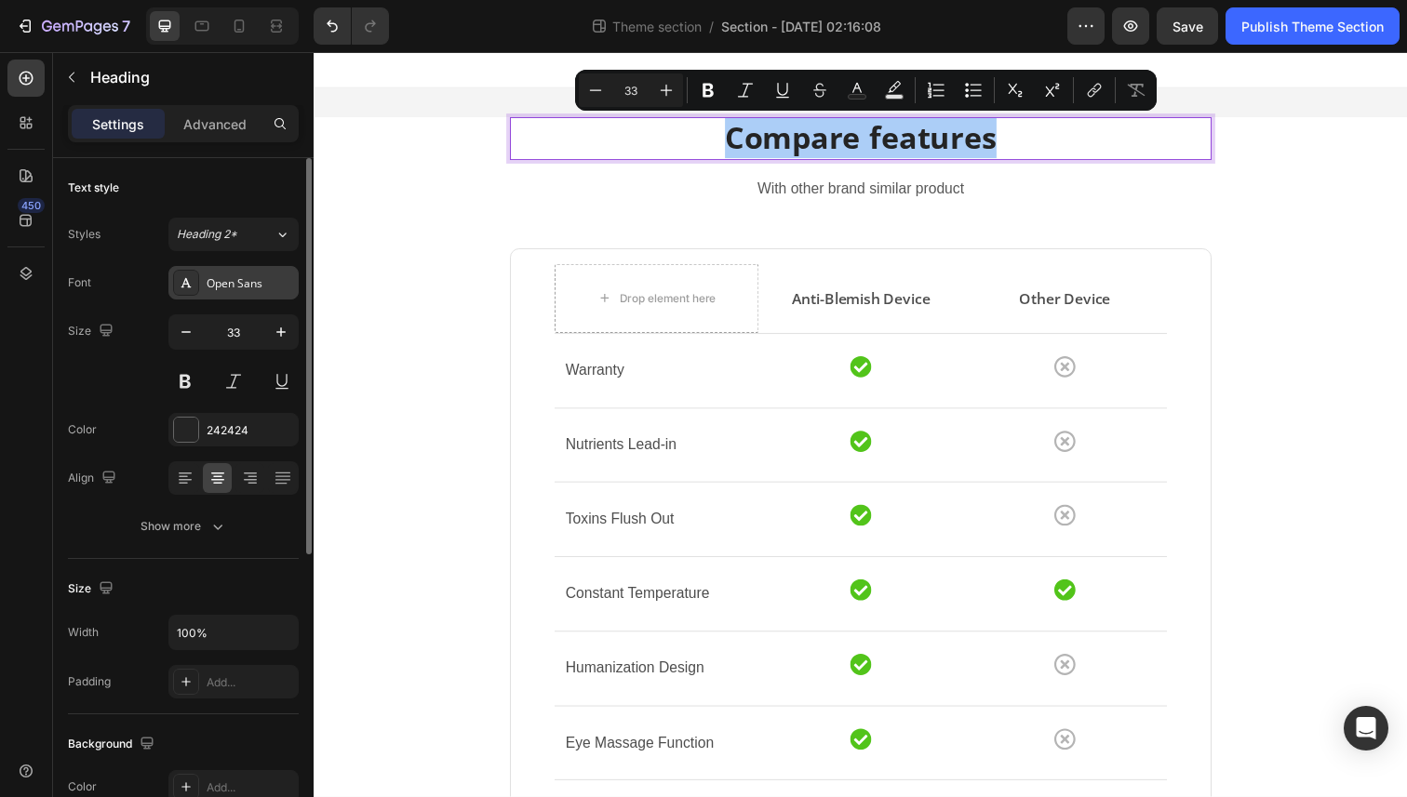
click at [262, 280] on div "Open Sans" at bounding box center [250, 283] width 87 height 17
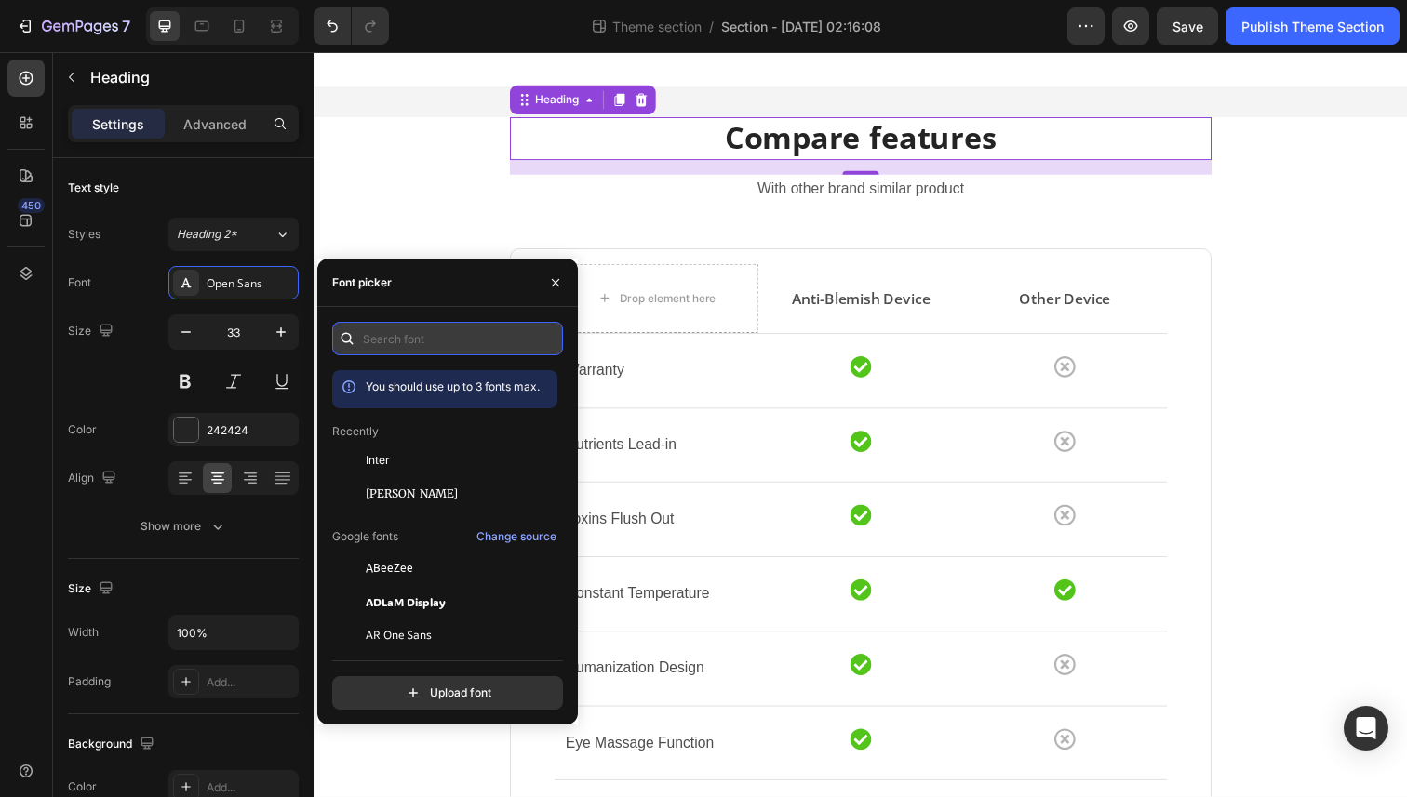
click at [414, 332] on input "text" at bounding box center [447, 338] width 231 height 33
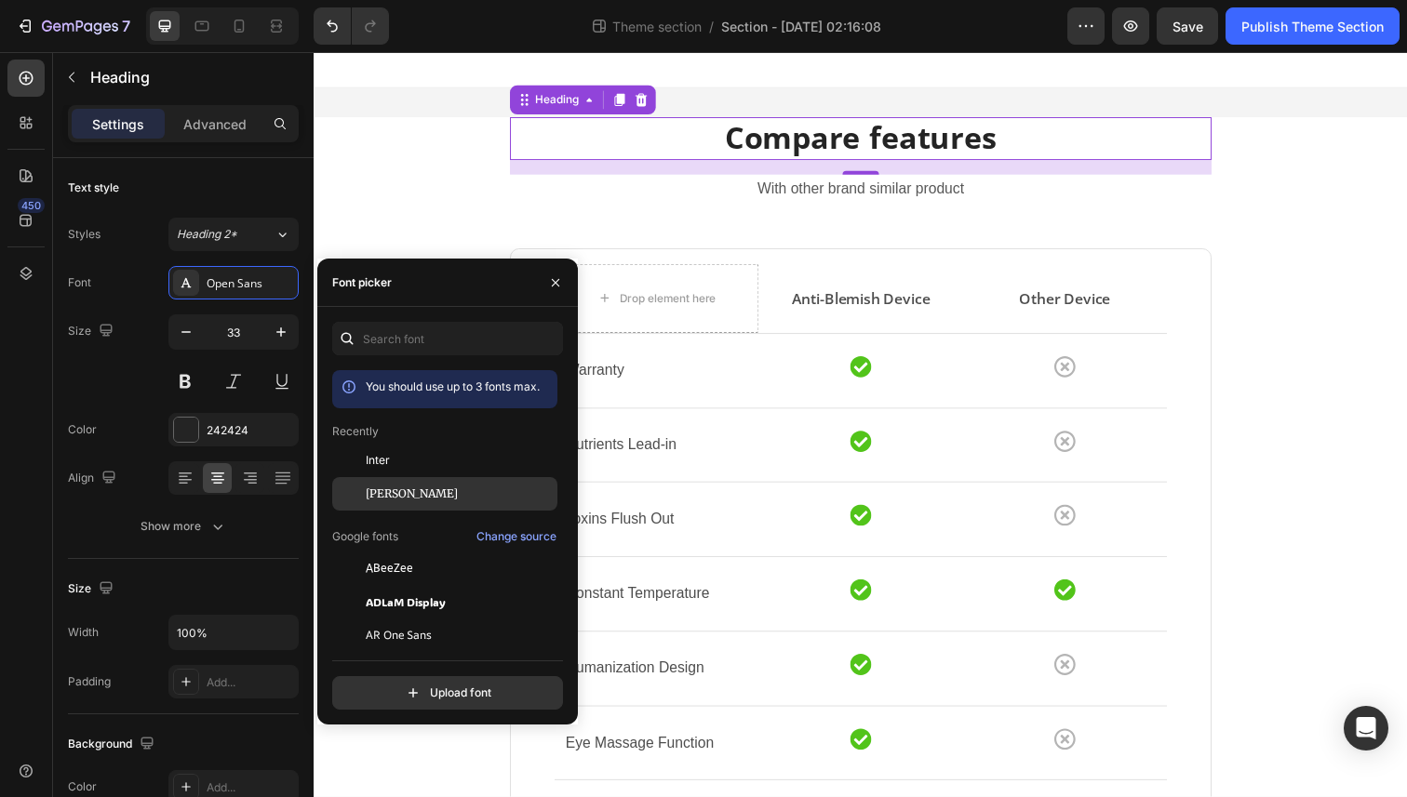
click at [405, 488] on span "Merriweather" at bounding box center [412, 494] width 92 height 17
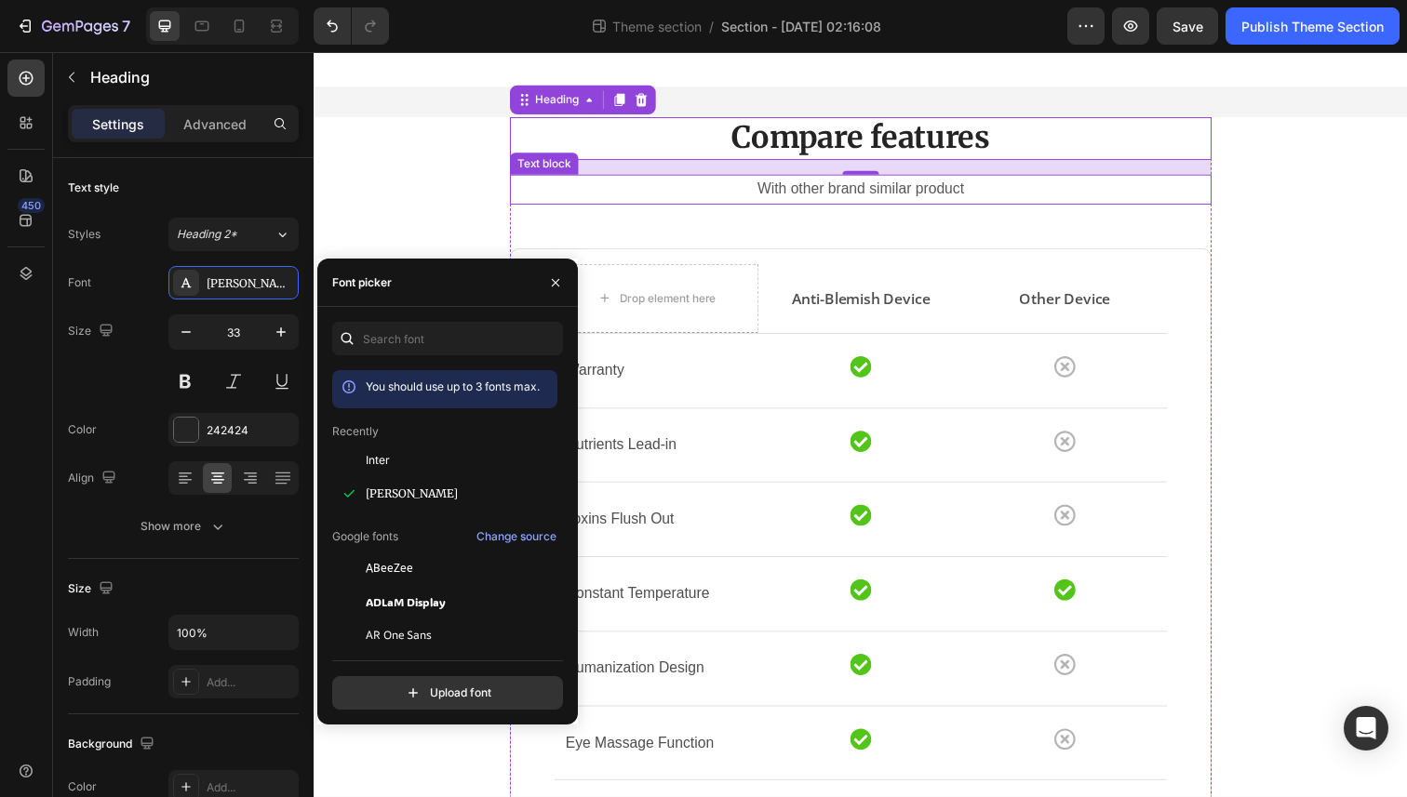
click at [854, 194] on p "With other brand similar product" at bounding box center [871, 193] width 713 height 27
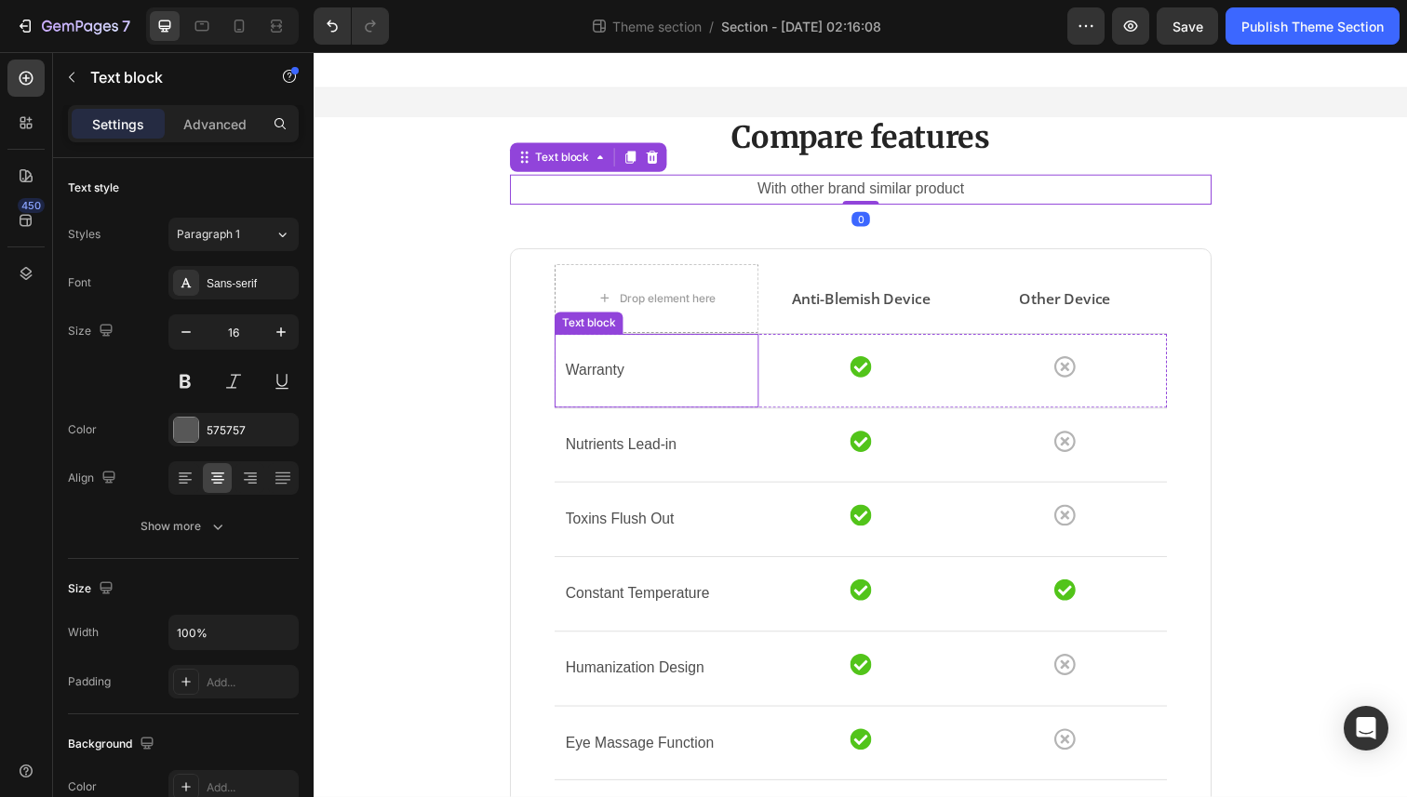
click at [586, 385] on p "Warranty" at bounding box center [663, 378] width 186 height 27
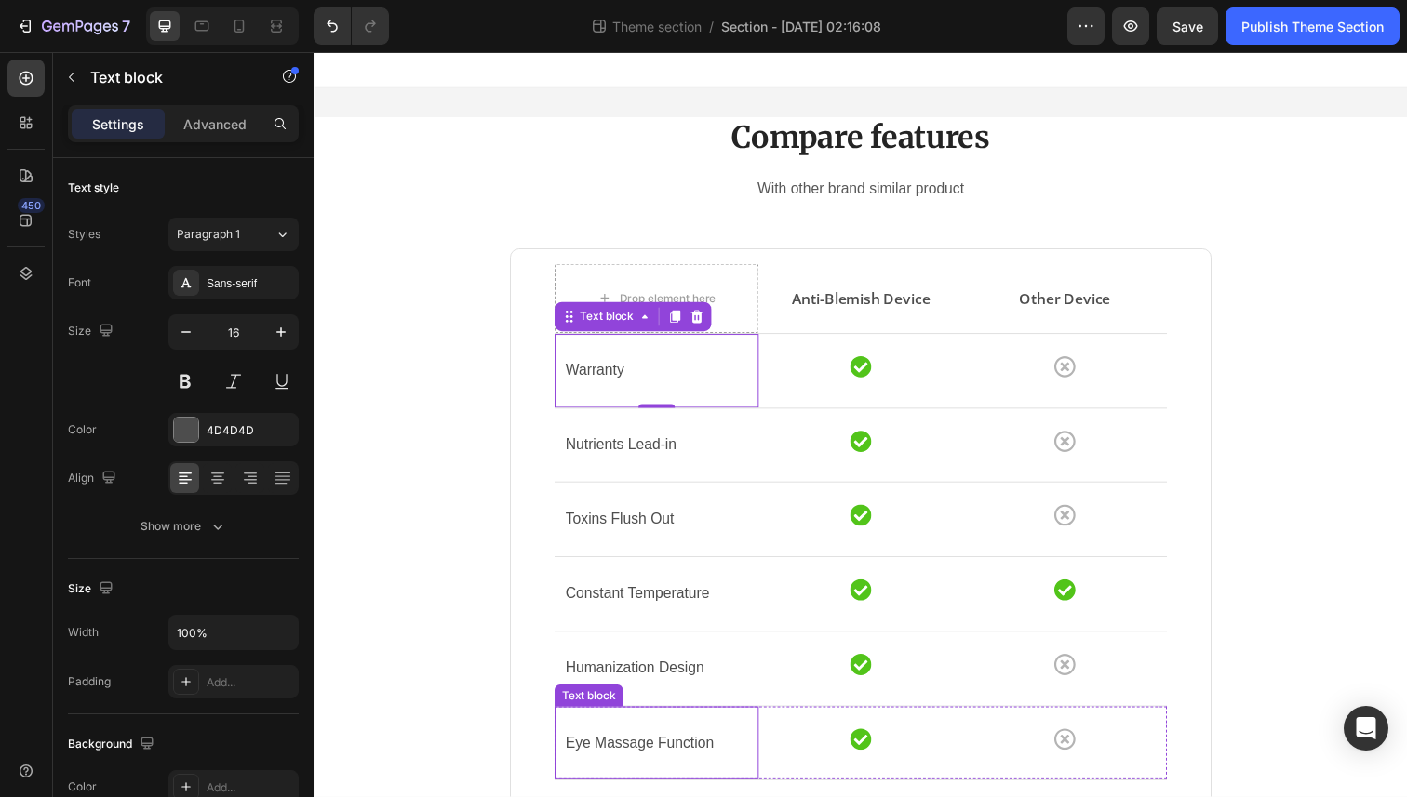
click at [628, 742] on div "Eye Massage Function Text block" at bounding box center [663, 758] width 208 height 75
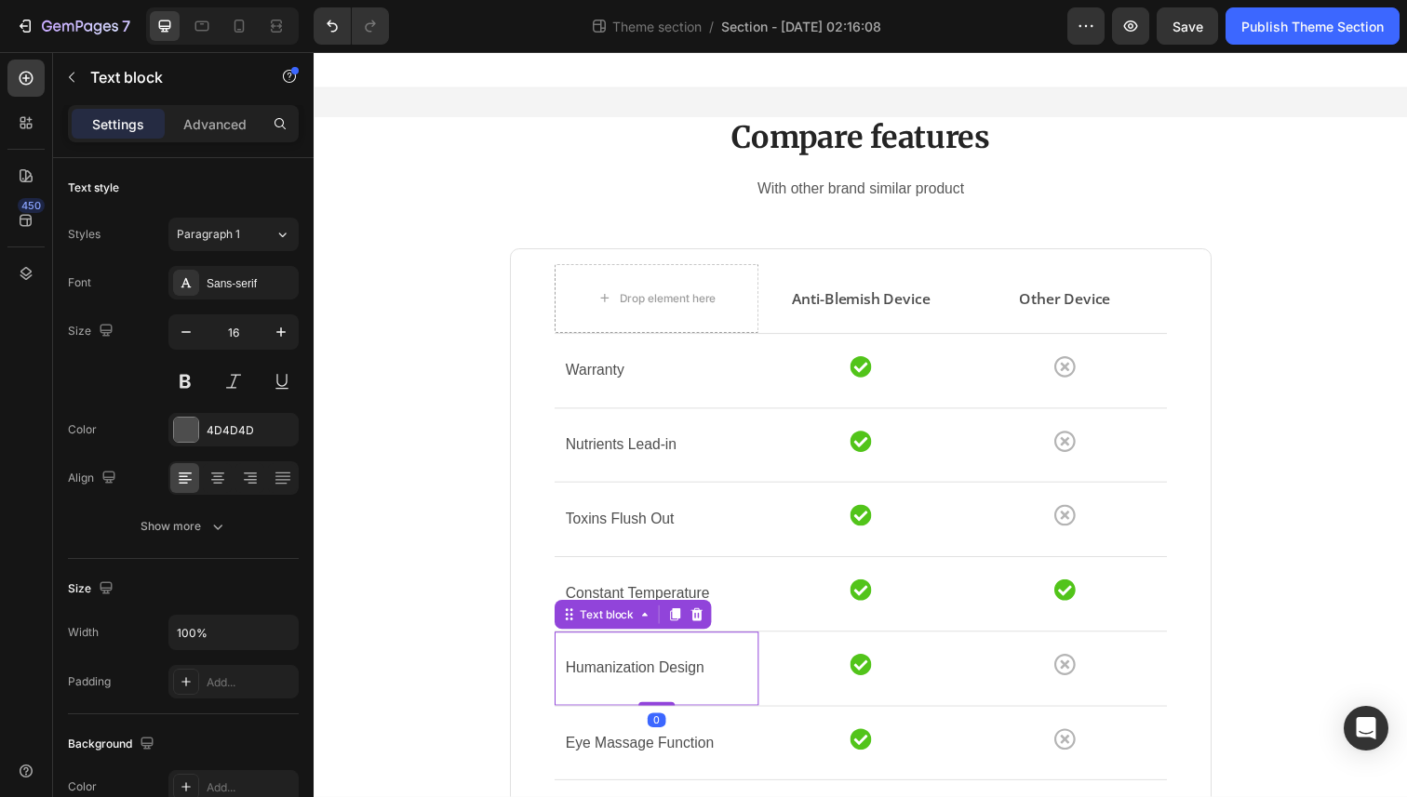
click at [638, 661] on div "Humanization Design Text block 0" at bounding box center [663, 682] width 208 height 75
click at [634, 531] on p "Toxins Flush Out" at bounding box center [663, 529] width 186 height 27
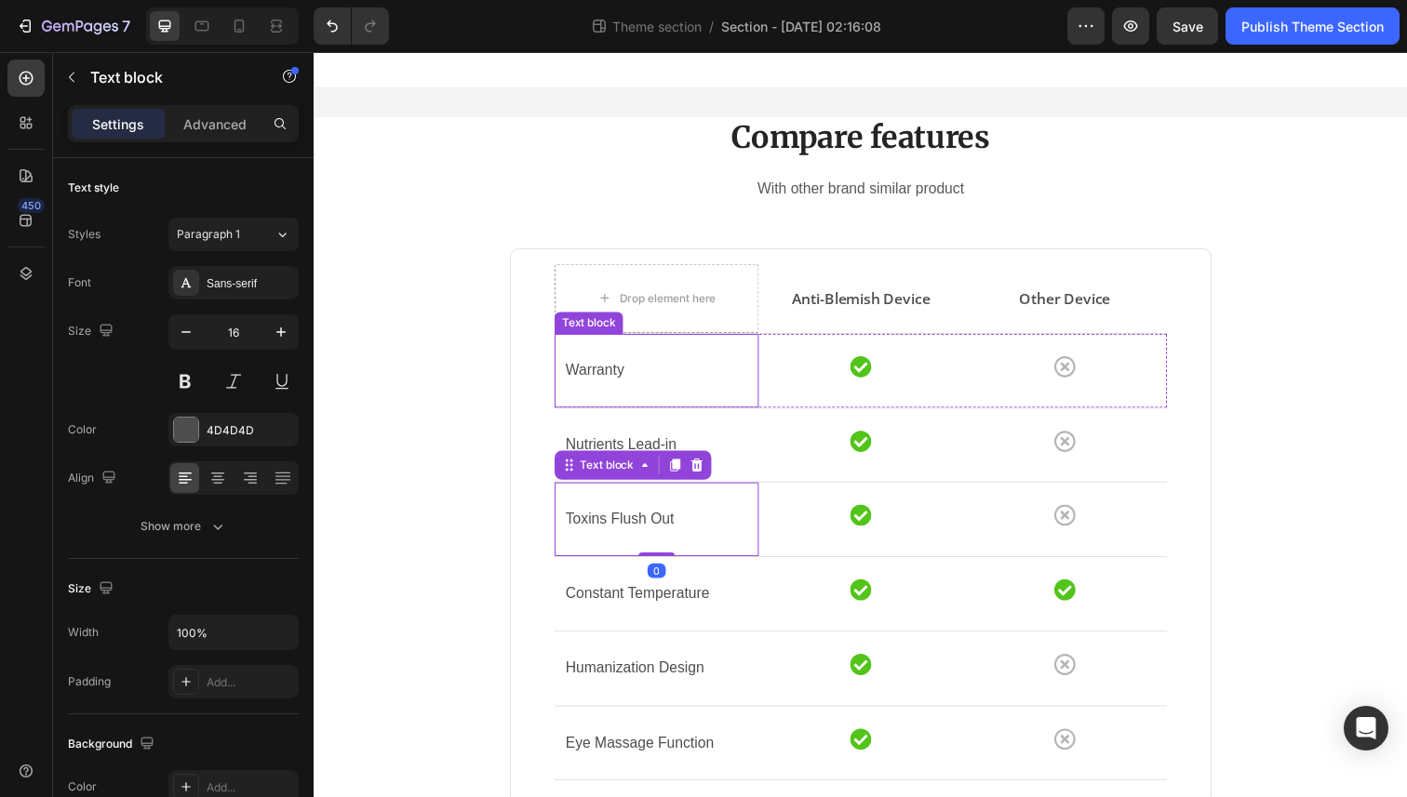
click at [608, 386] on p "Warranty" at bounding box center [663, 378] width 186 height 27
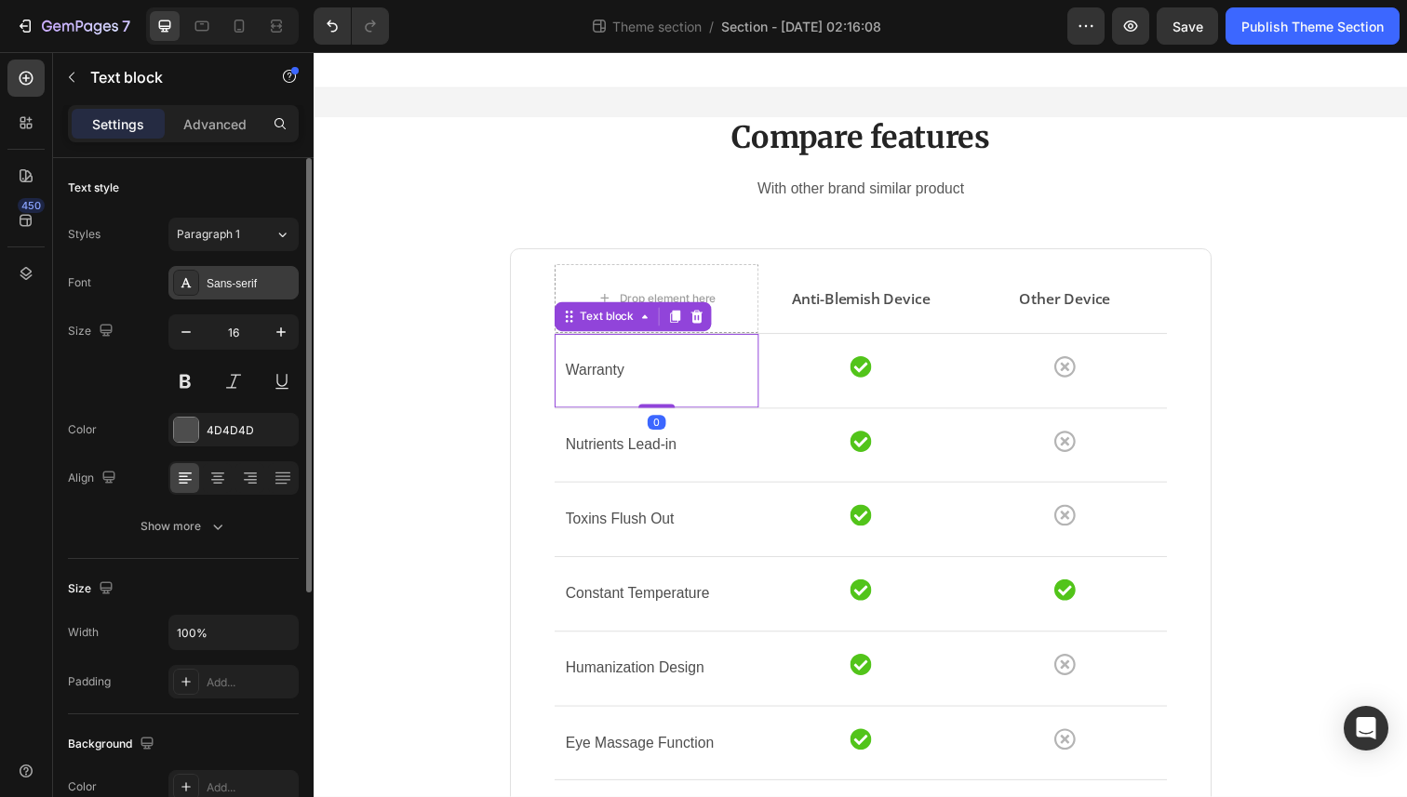
click at [236, 276] on div "Sans-serif" at bounding box center [250, 283] width 87 height 17
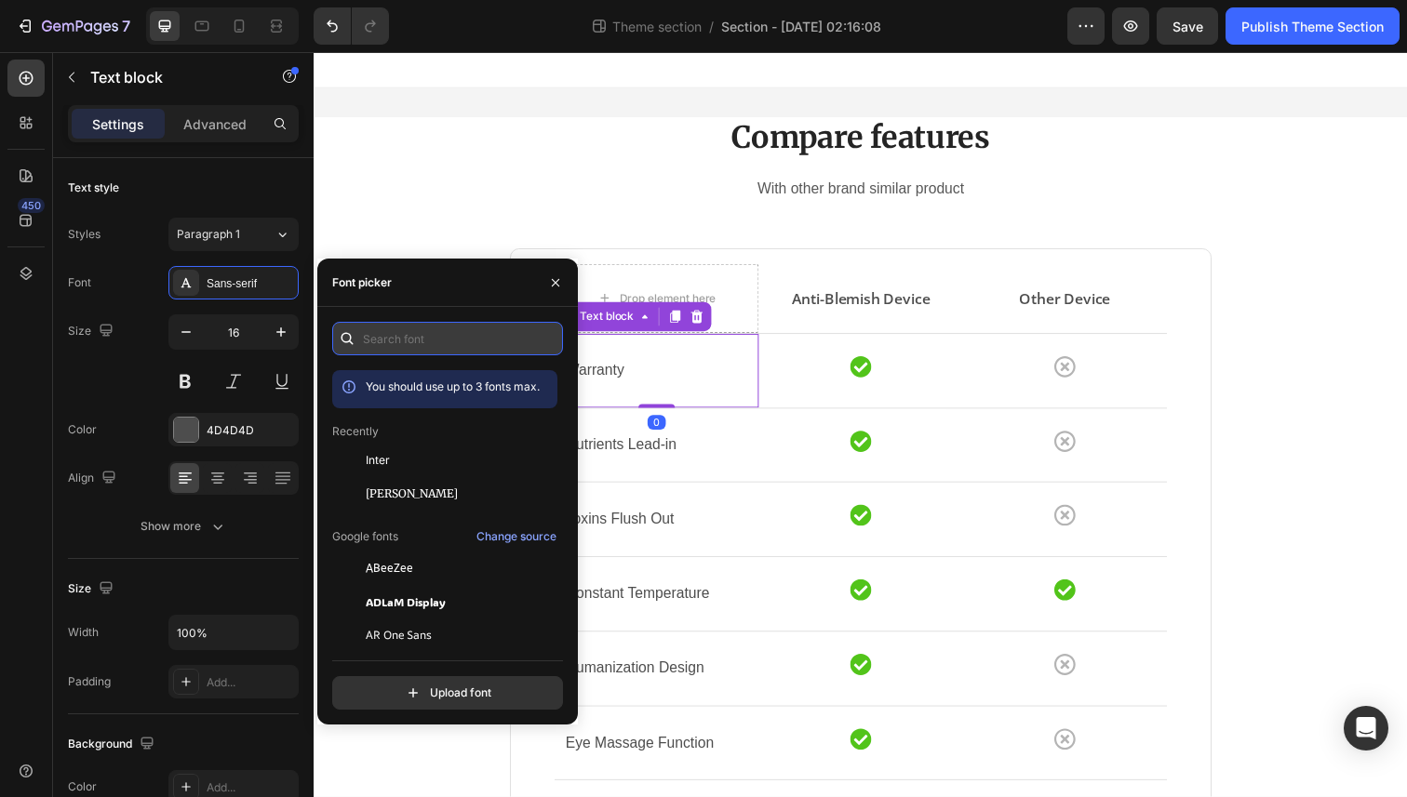
click at [388, 322] on input "text" at bounding box center [447, 338] width 231 height 33
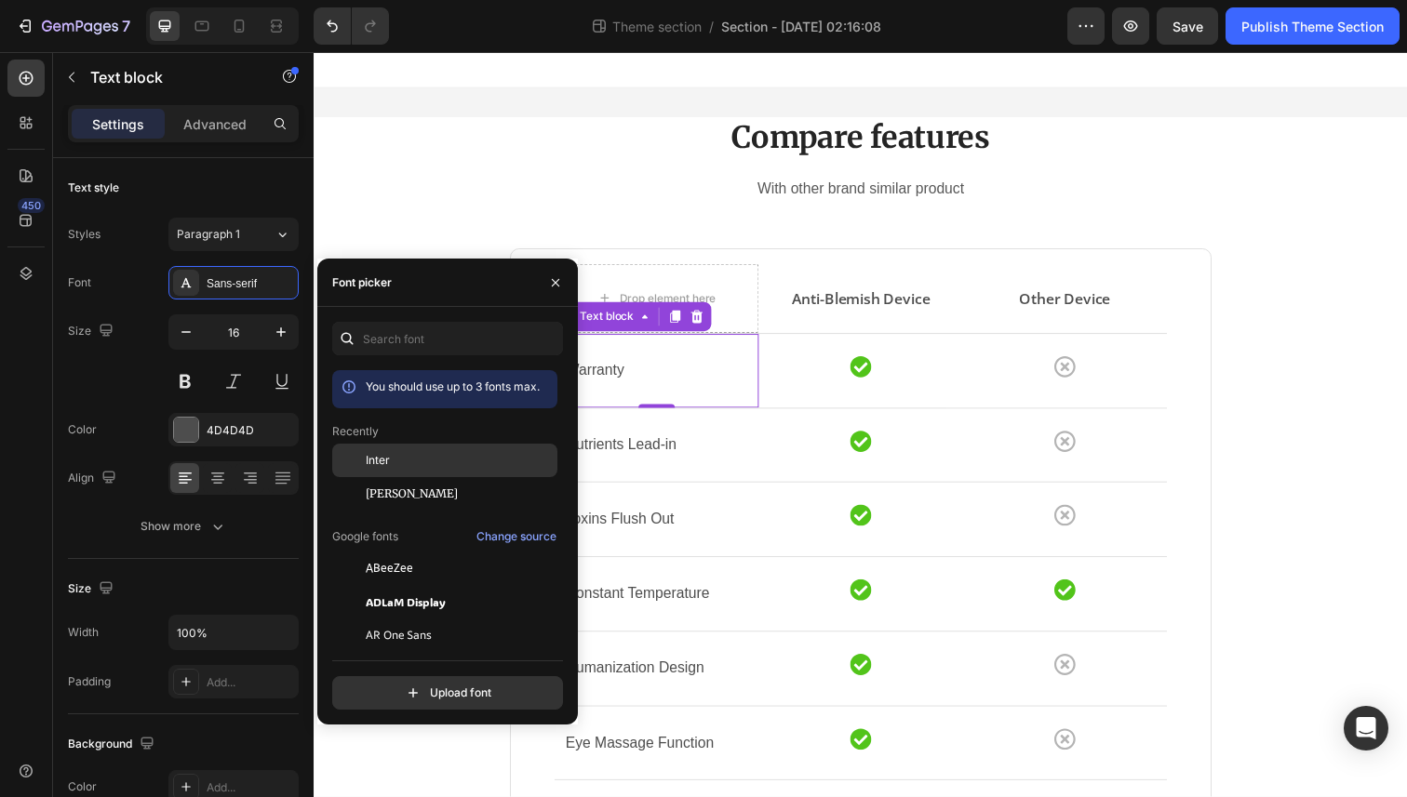
click at [388, 467] on span "Inter" at bounding box center [378, 460] width 24 height 17
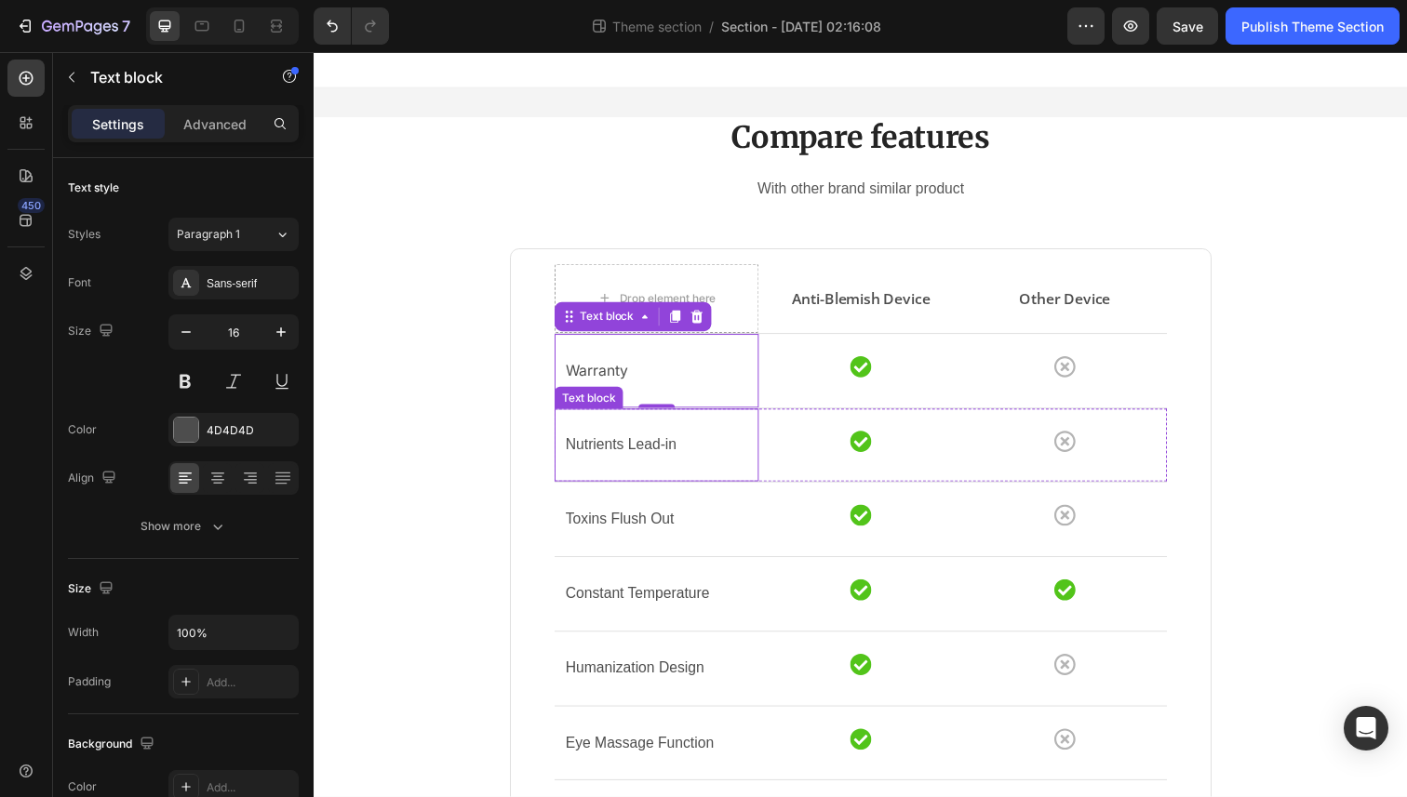
click at [665, 451] on p "Nutrients Lead-in" at bounding box center [663, 454] width 186 height 27
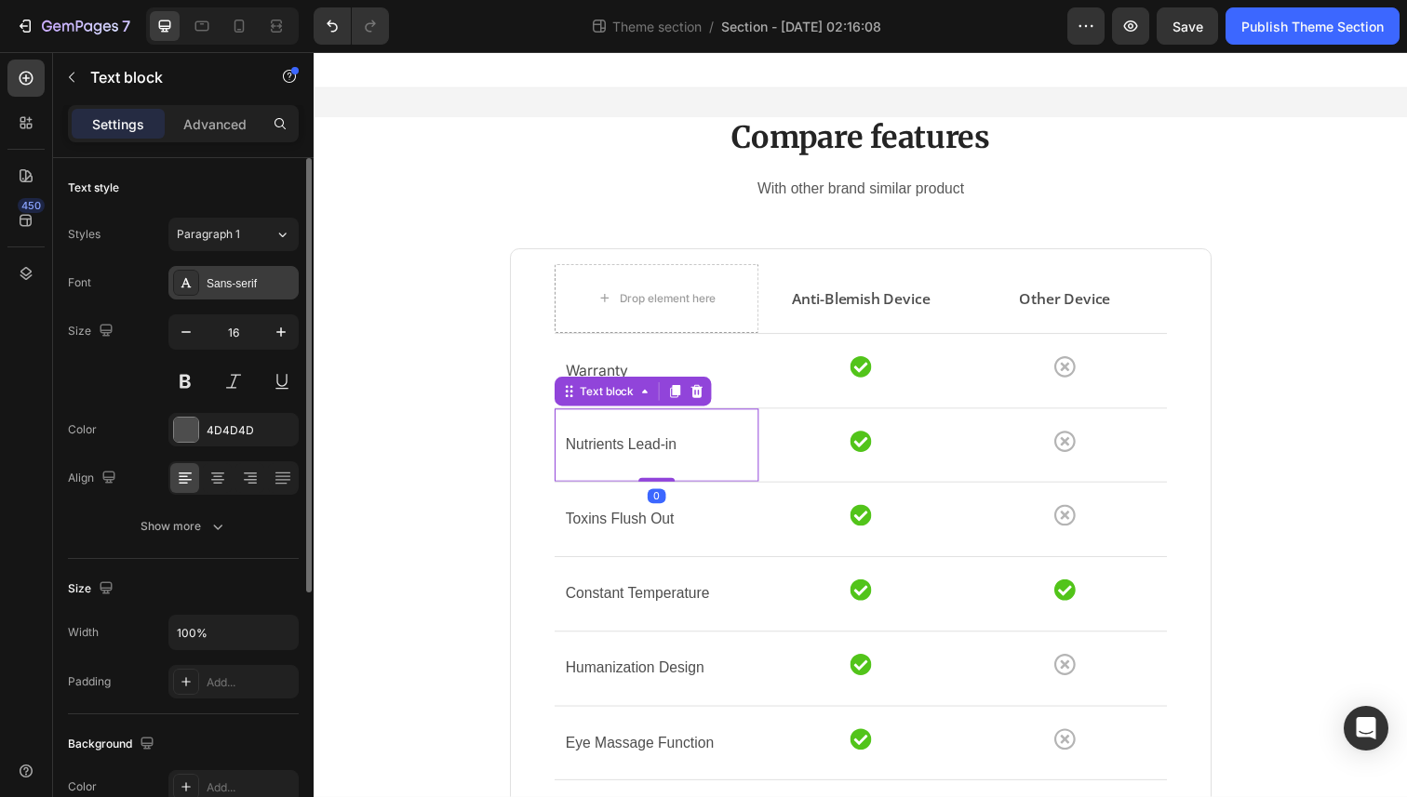
click at [237, 286] on div "Sans-serif" at bounding box center [250, 283] width 87 height 17
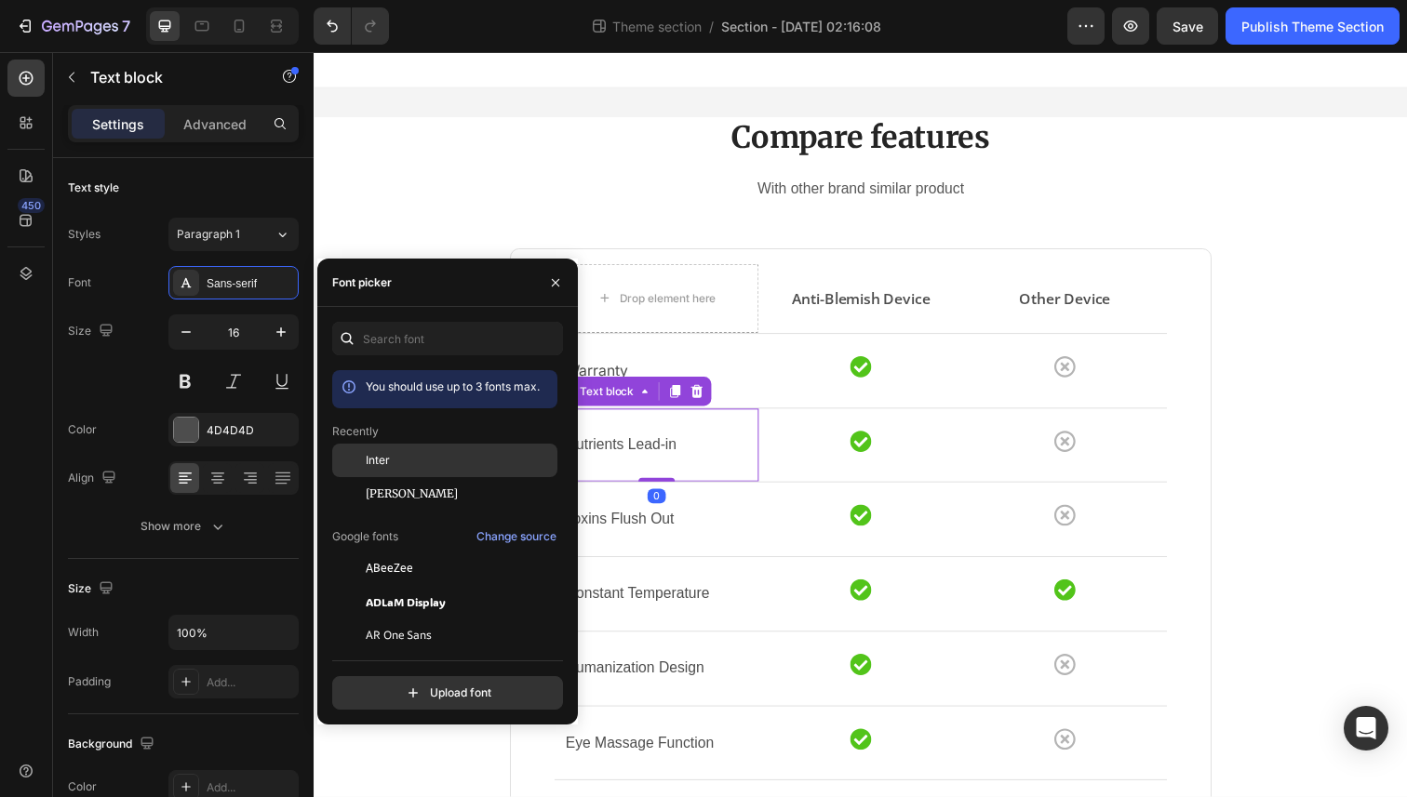
click at [418, 461] on div "Inter" at bounding box center [460, 460] width 188 height 17
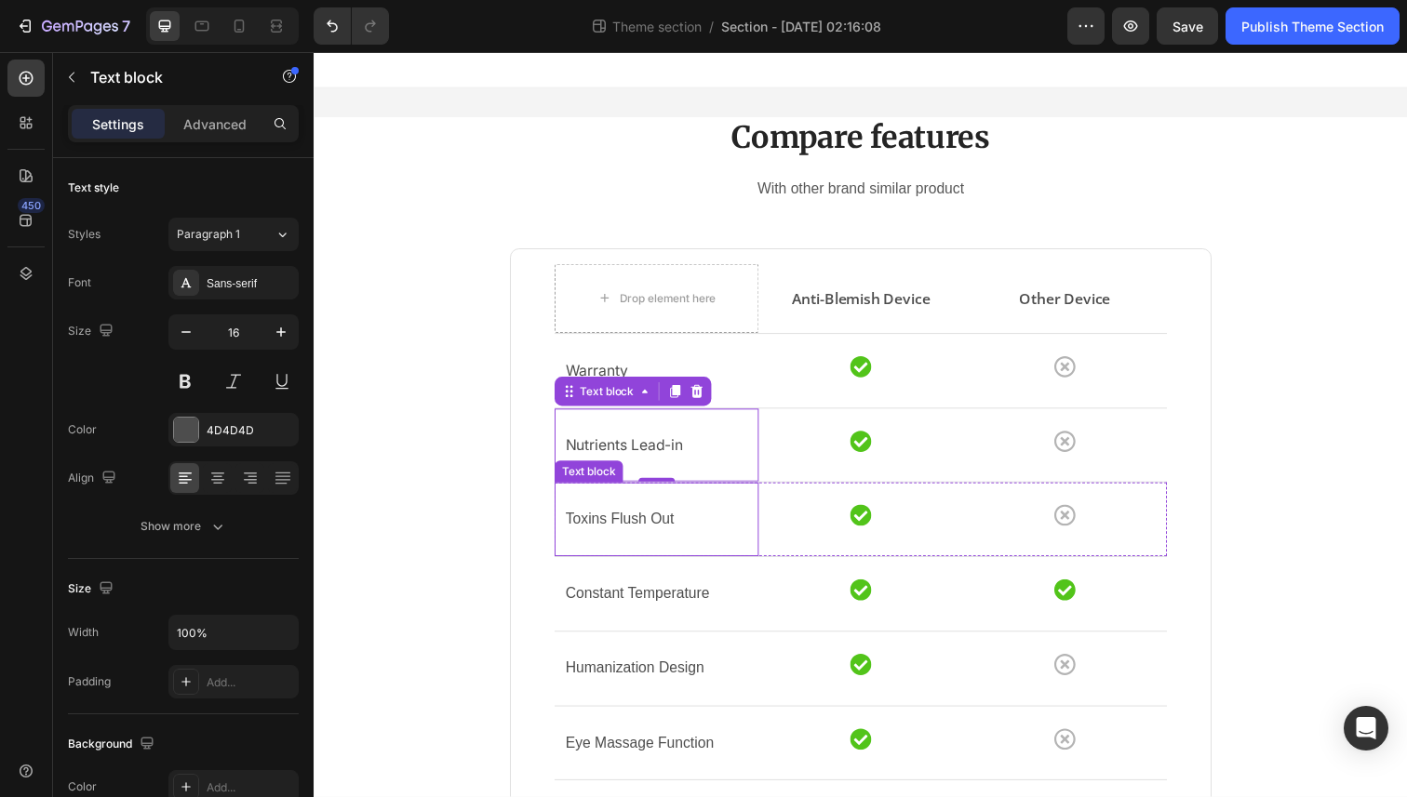
click at [628, 529] on p "Toxins Flush Out" at bounding box center [663, 529] width 186 height 27
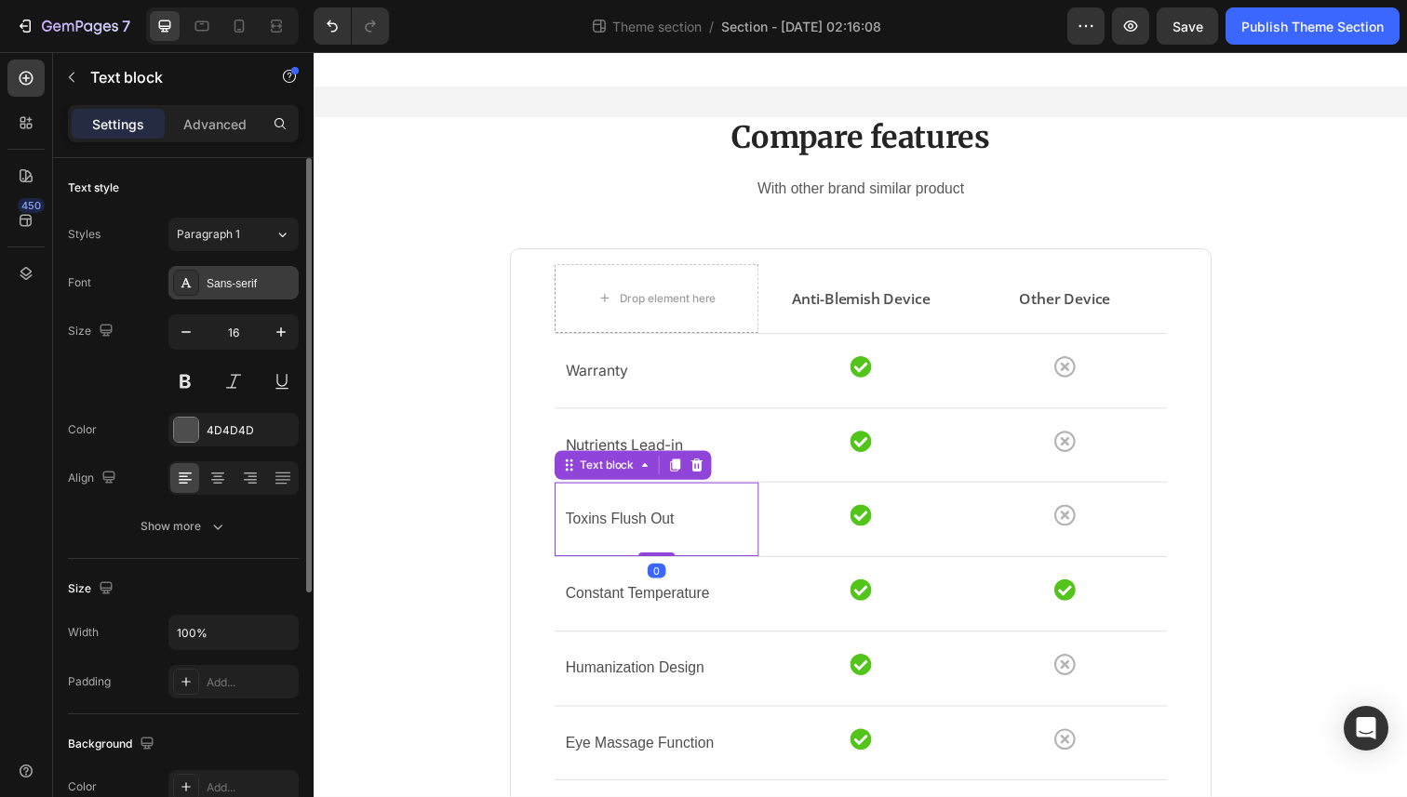
click at [226, 281] on div "Sans-serif" at bounding box center [250, 283] width 87 height 17
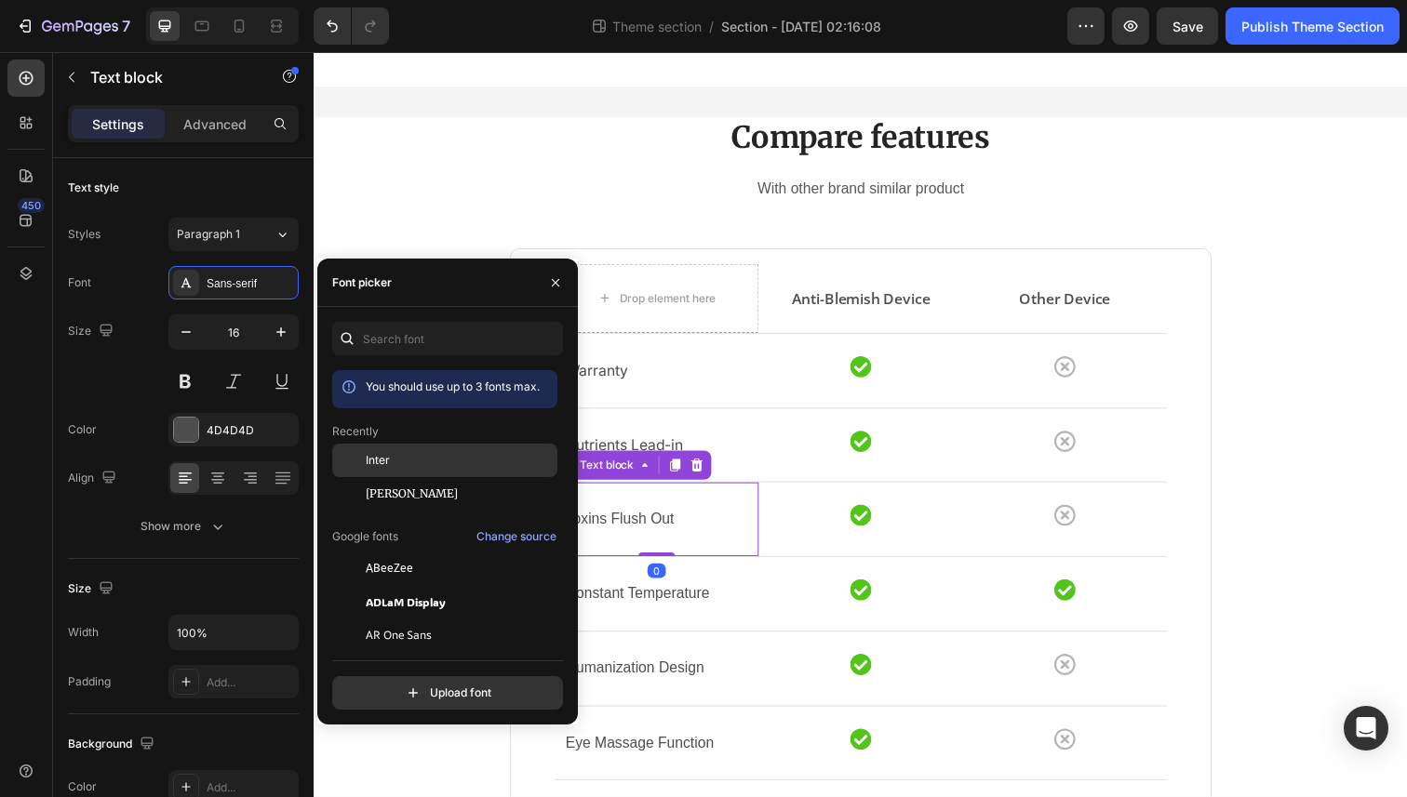
click at [376, 461] on span "Inter" at bounding box center [378, 460] width 24 height 17
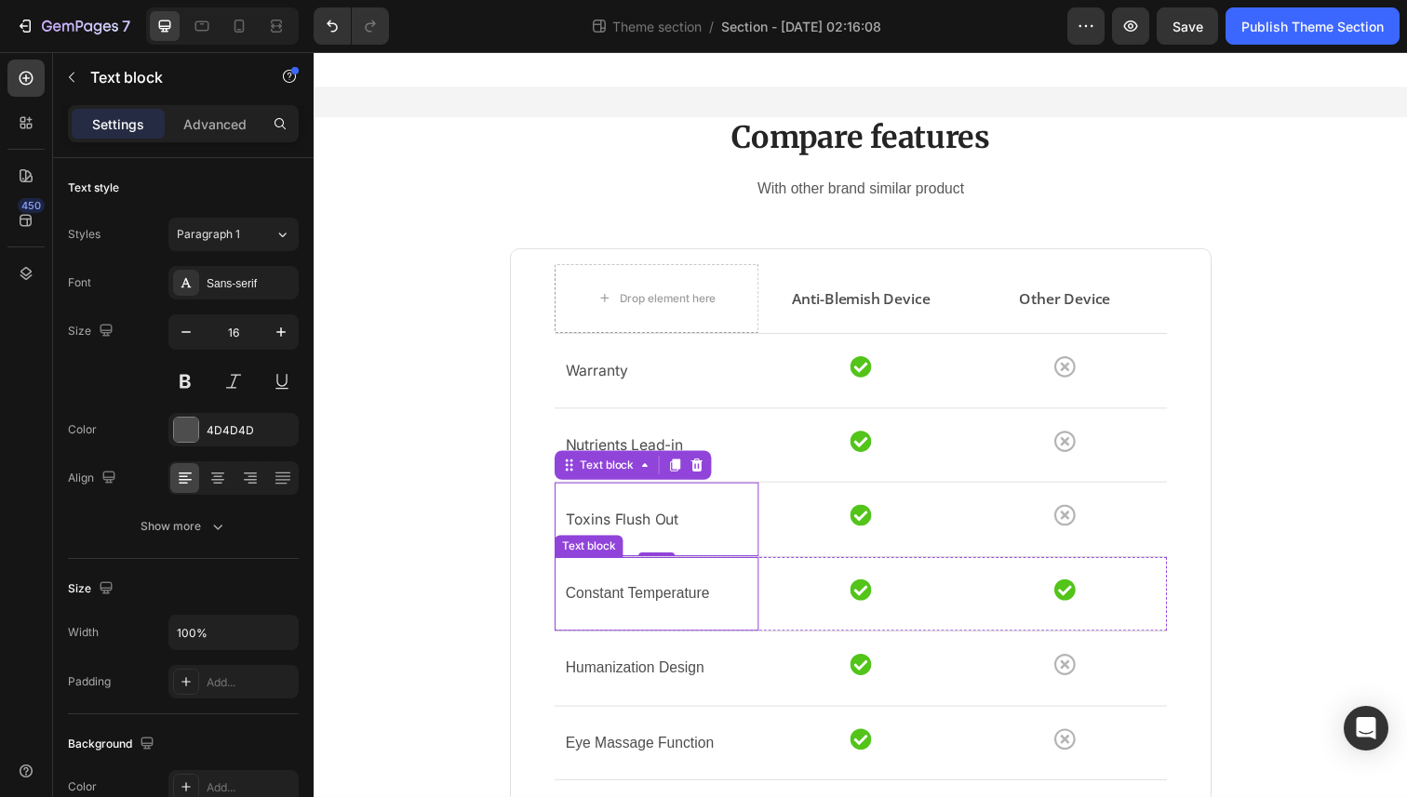
click at [612, 611] on p "Constant Temperature" at bounding box center [663, 606] width 186 height 27
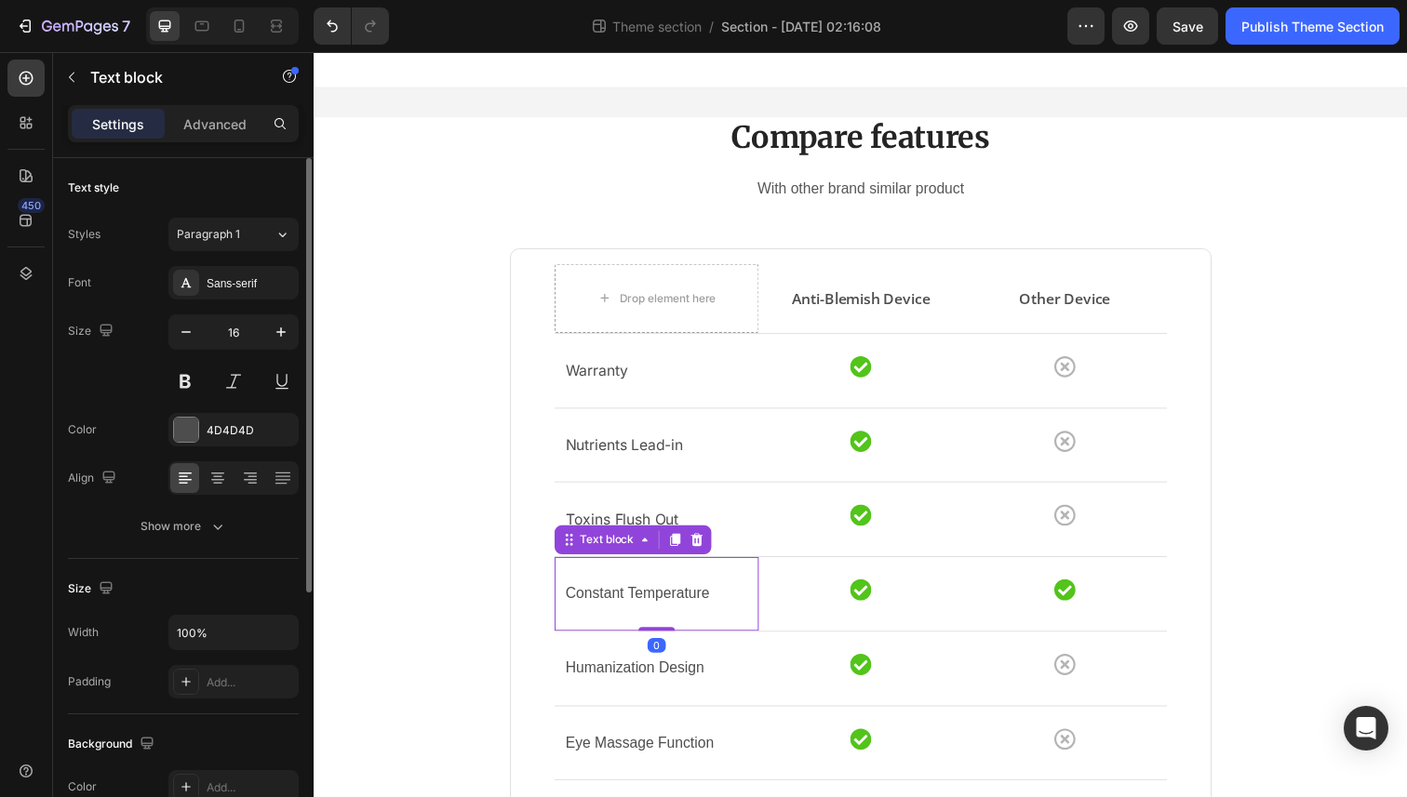
click at [220, 302] on div "Font Sans-serif Size 16 Color 4D4D4D Align Show more" at bounding box center [183, 404] width 231 height 277
click at [220, 288] on div "Sans-serif" at bounding box center [250, 283] width 87 height 17
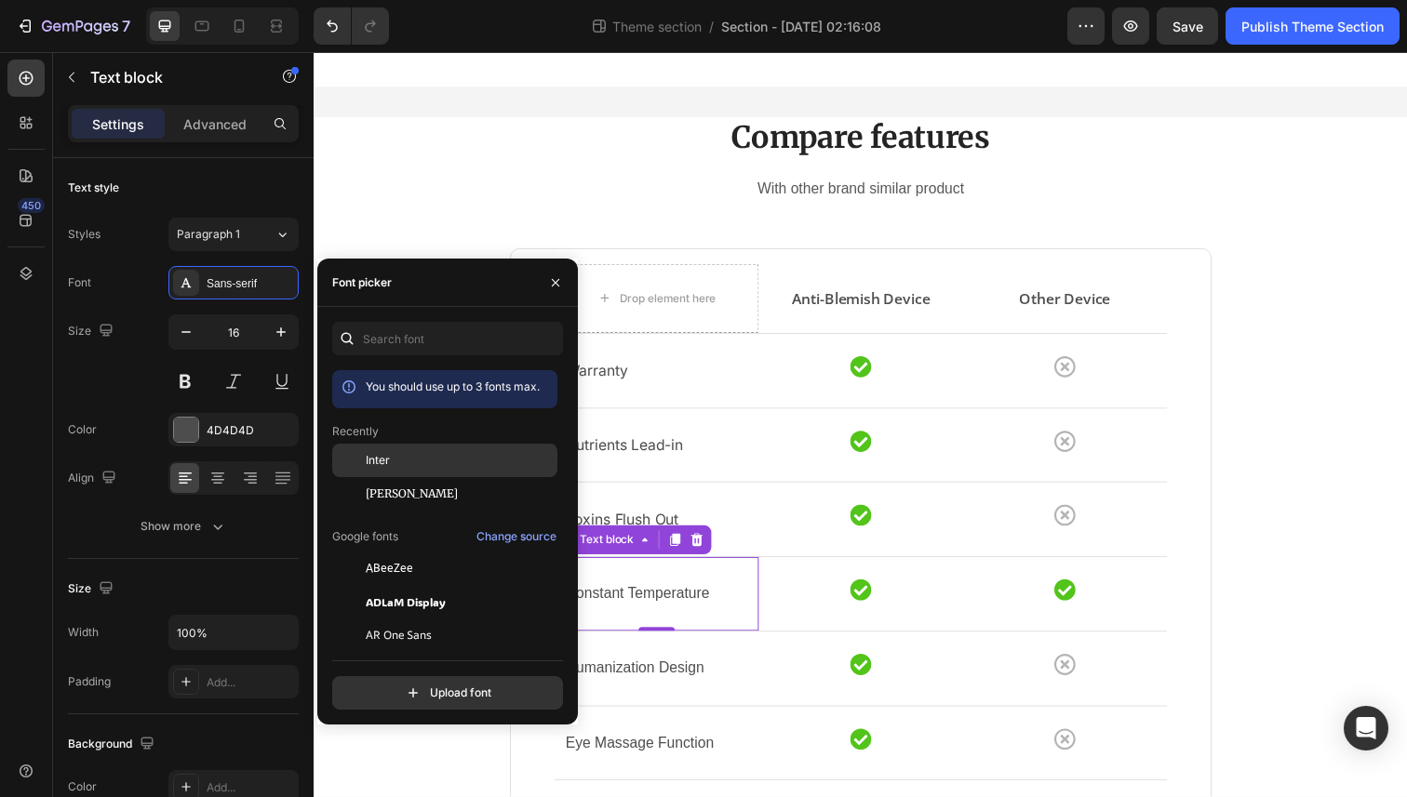
click at [399, 459] on div "Inter" at bounding box center [460, 460] width 188 height 17
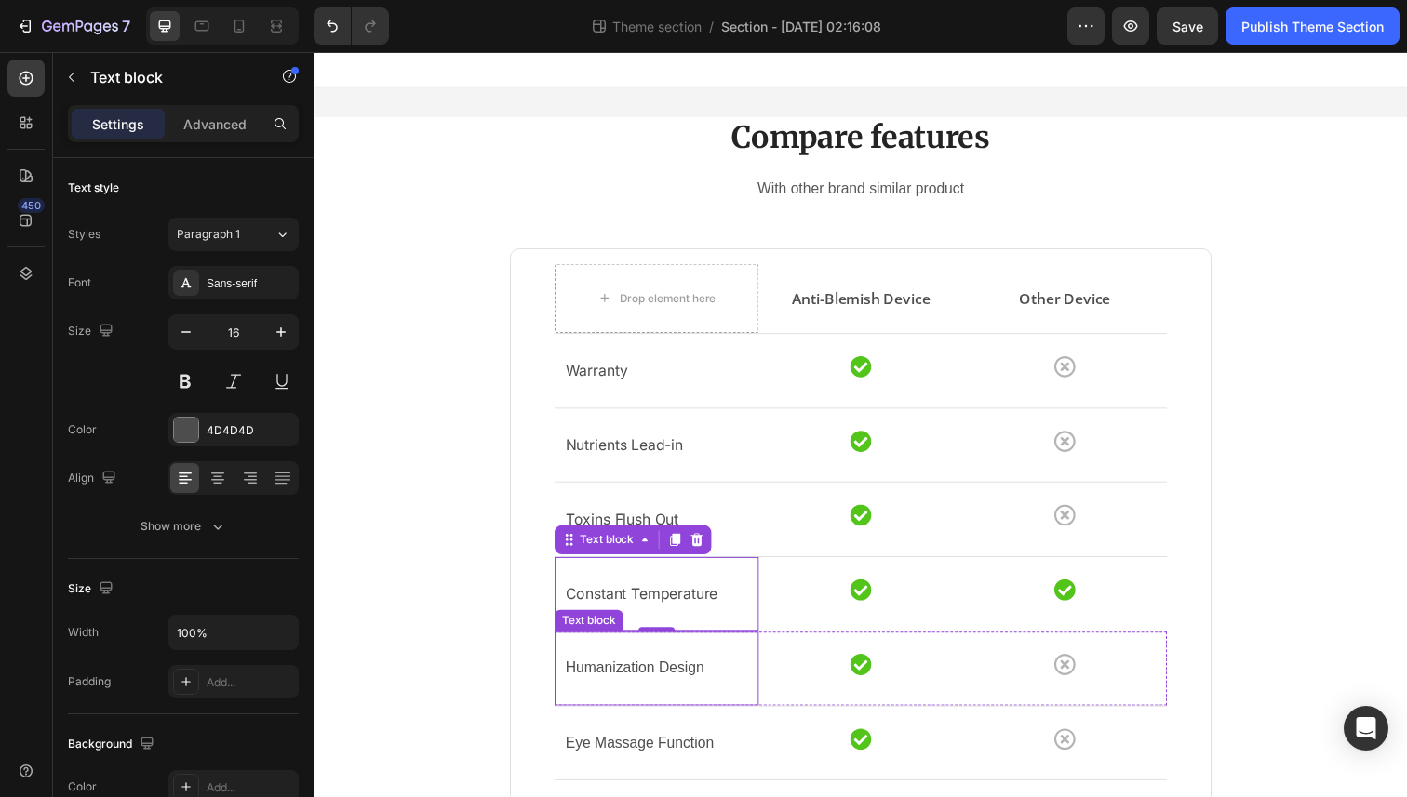
click at [631, 676] on p "Humanization Design" at bounding box center [663, 682] width 186 height 27
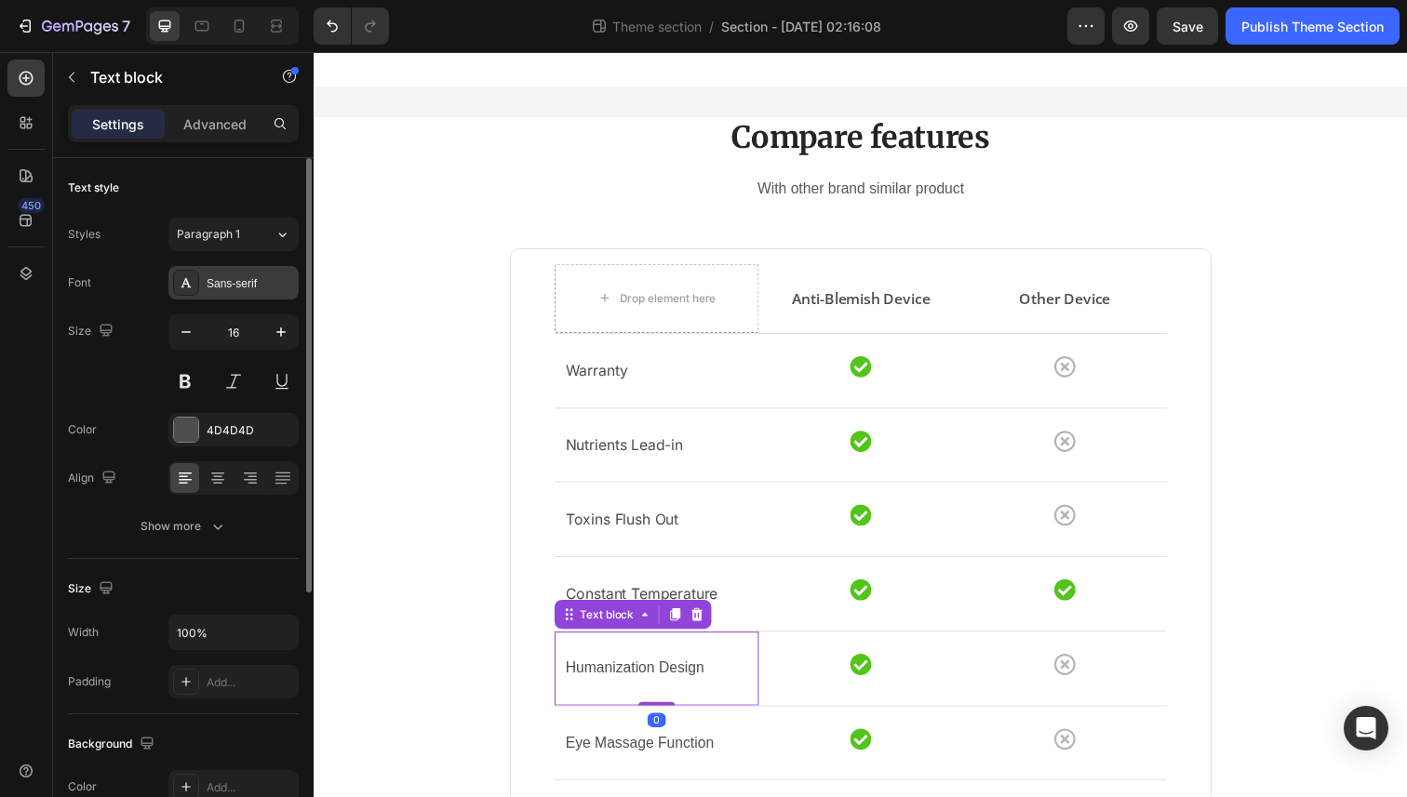
click at [225, 295] on div "Sans-serif" at bounding box center [233, 282] width 130 height 33
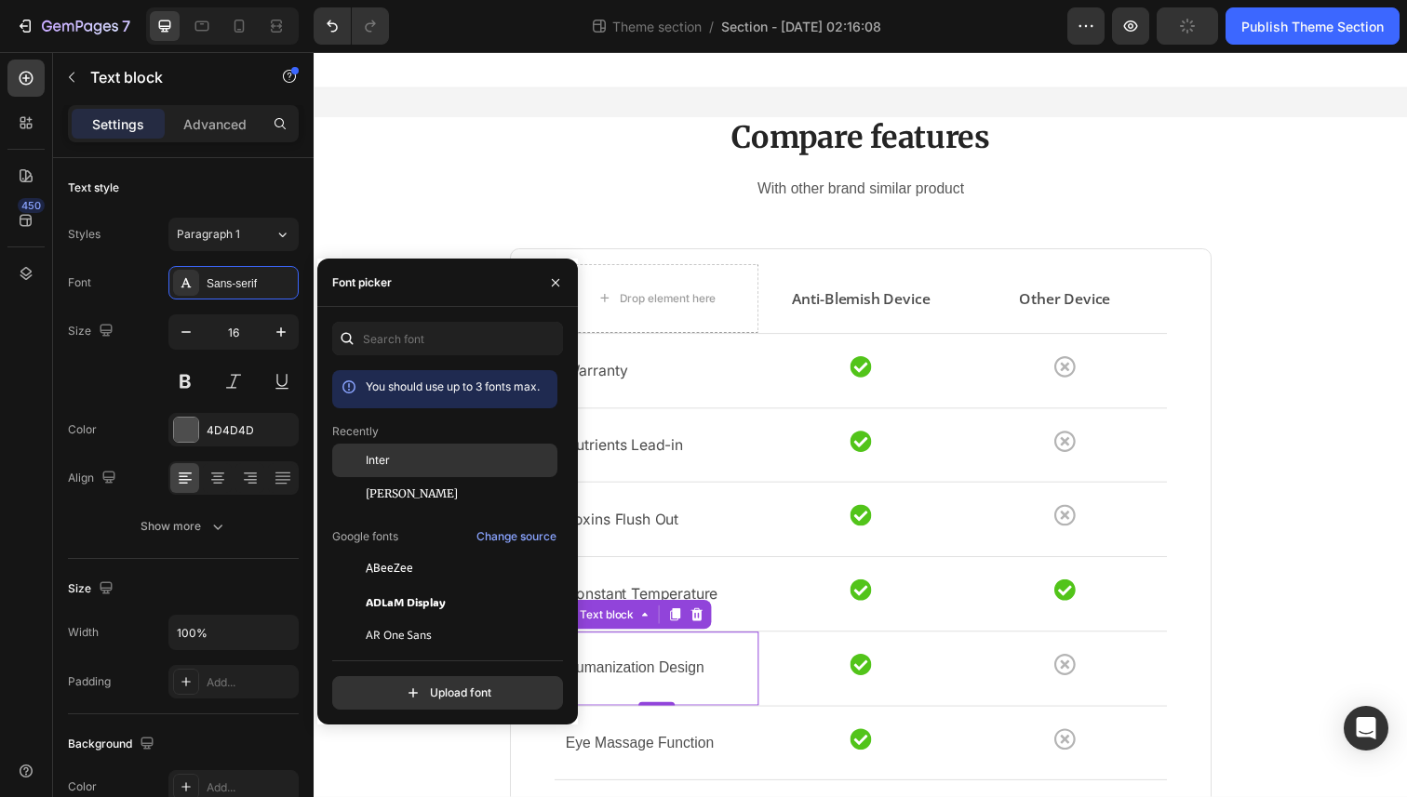
click at [367, 468] on span "Inter" at bounding box center [378, 460] width 24 height 17
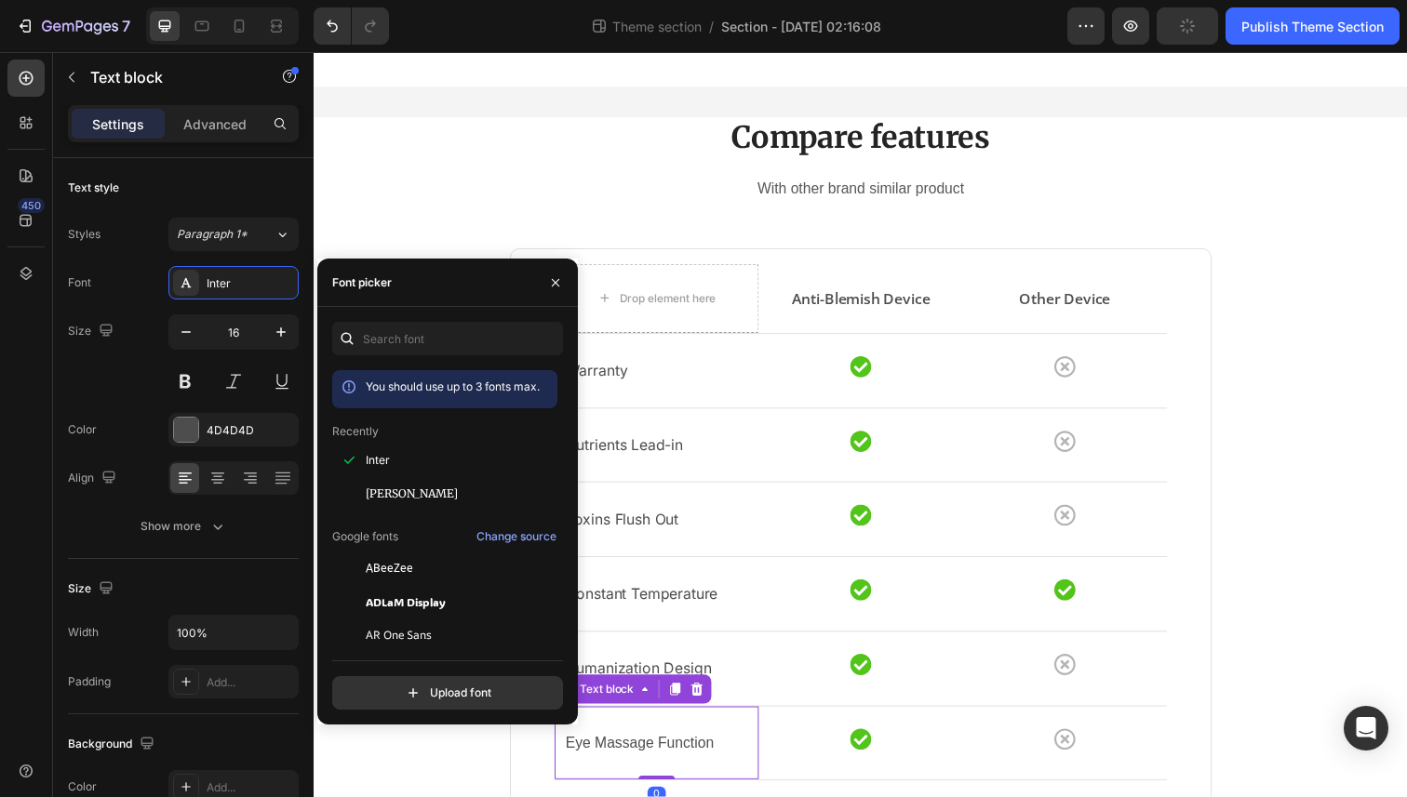
click at [627, 758] on p "Eye Massage Function" at bounding box center [663, 758] width 186 height 27
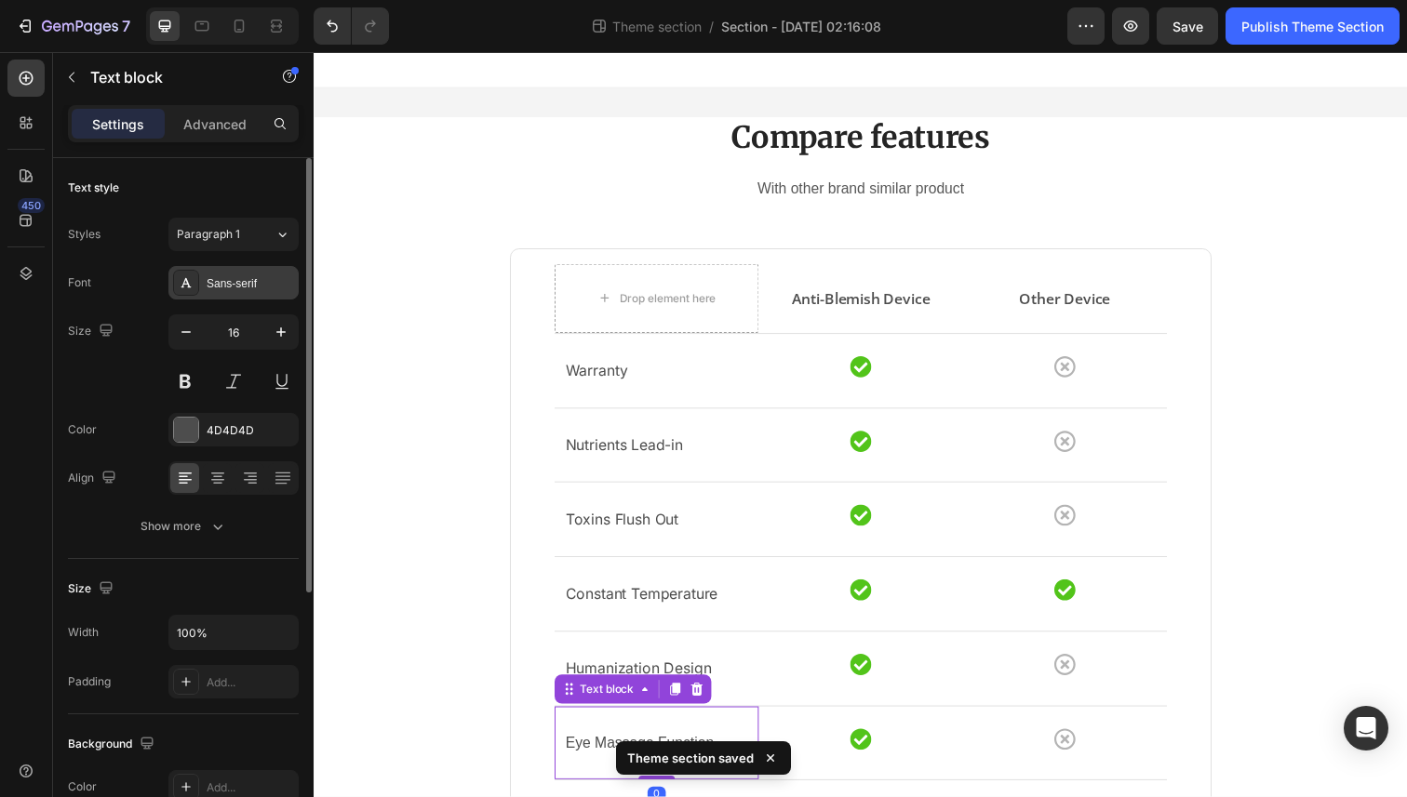
click at [219, 292] on div "Sans-serif" at bounding box center [233, 282] width 130 height 33
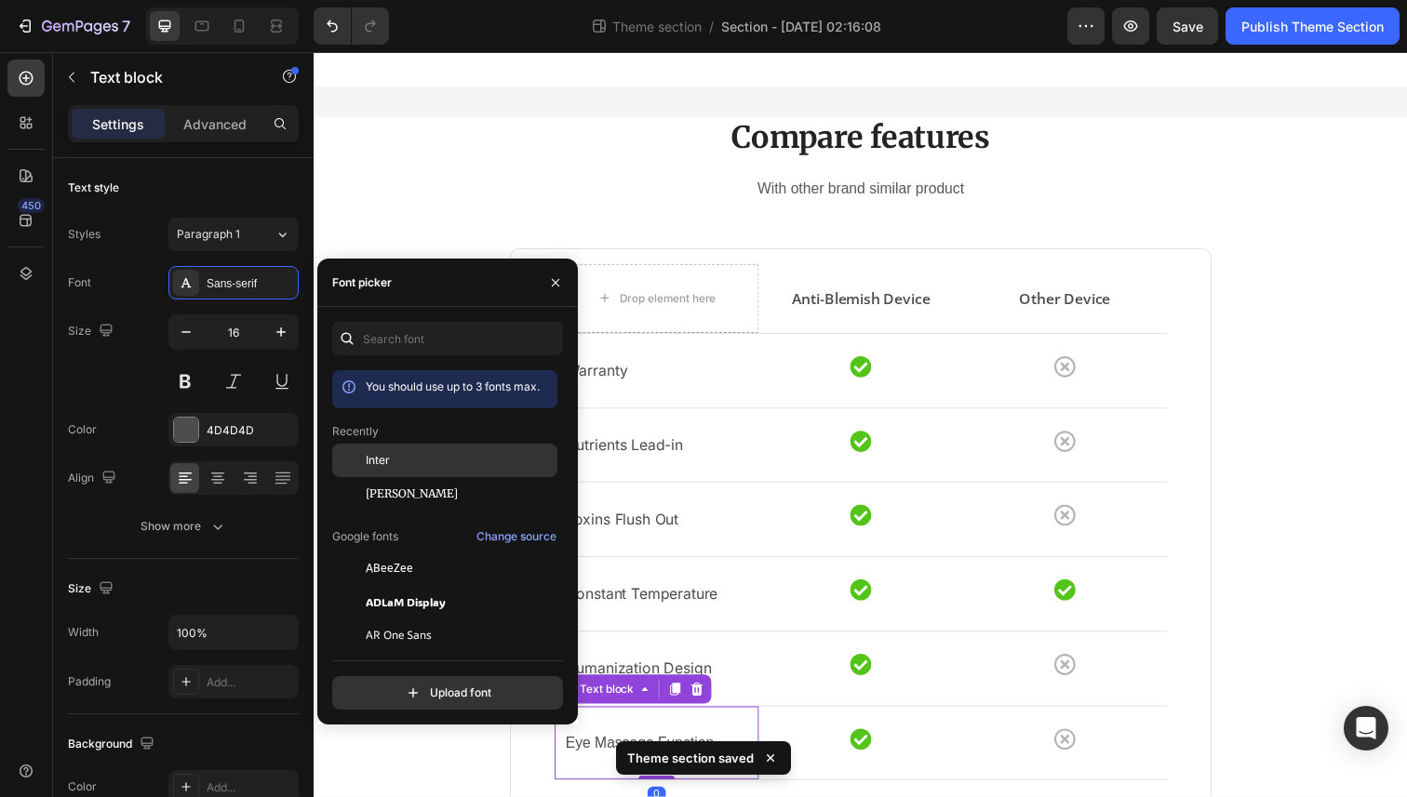
click at [370, 455] on span "Inter" at bounding box center [378, 460] width 24 height 17
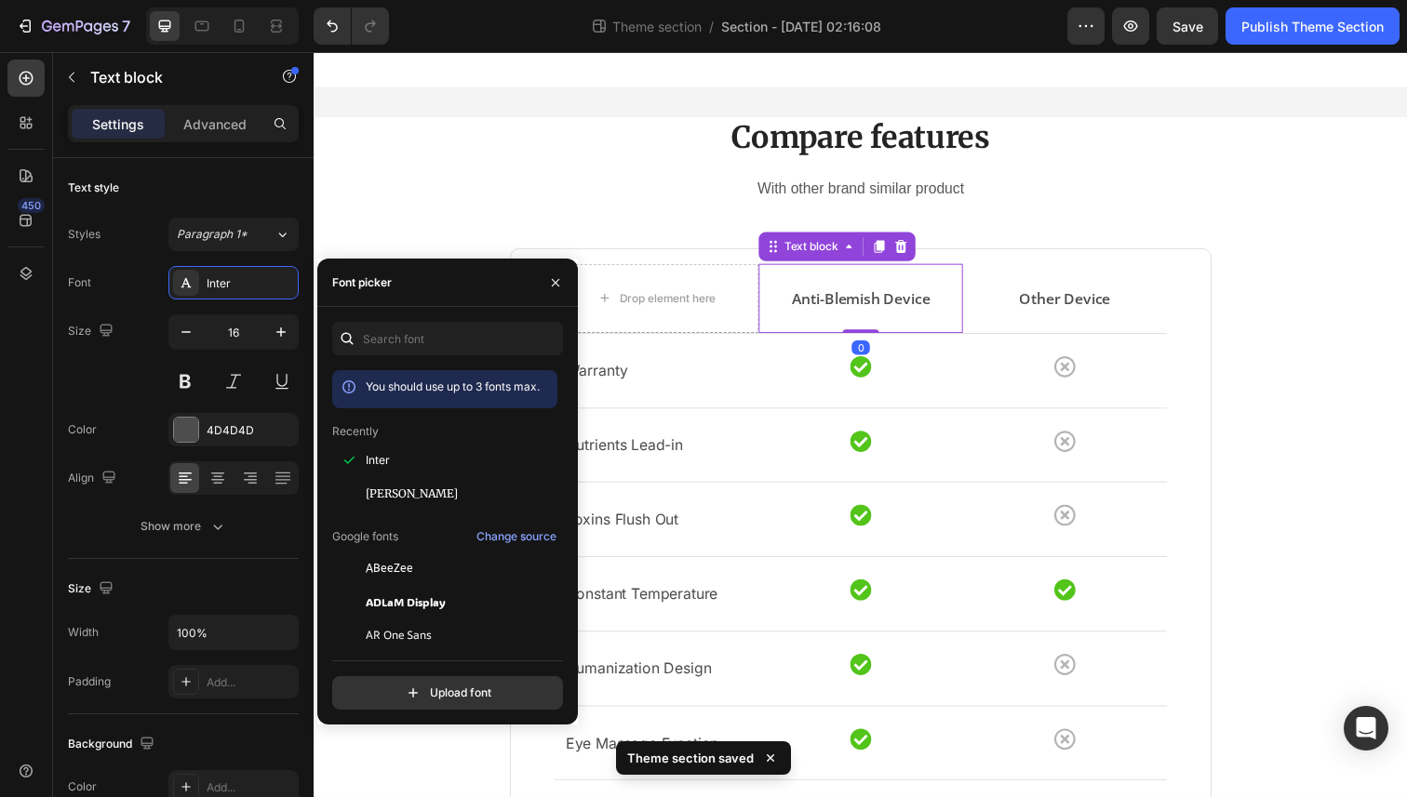
click at [854, 304] on p "Anti-Blemish Device" at bounding box center [871, 304] width 205 height 22
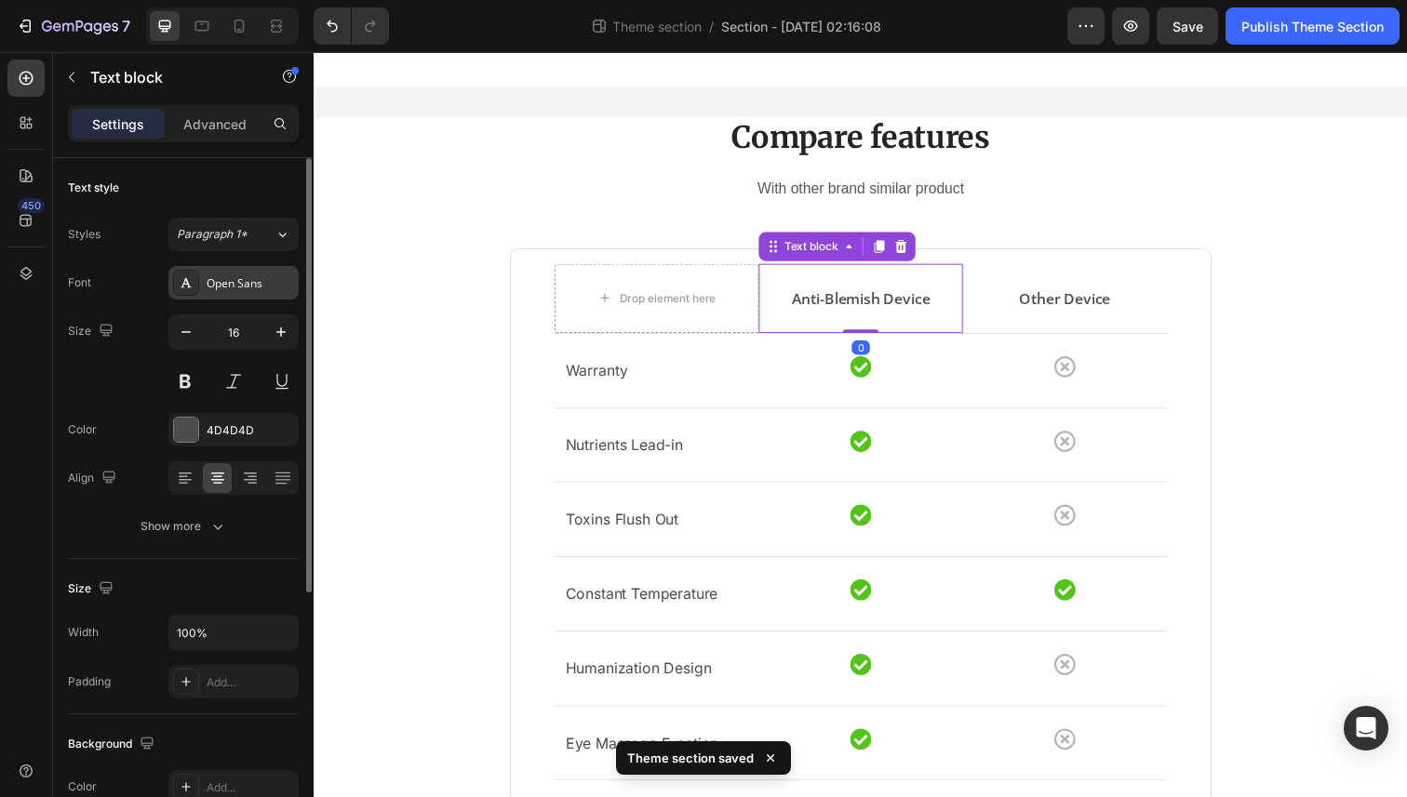
click at [220, 293] on div "Open Sans" at bounding box center [233, 282] width 130 height 33
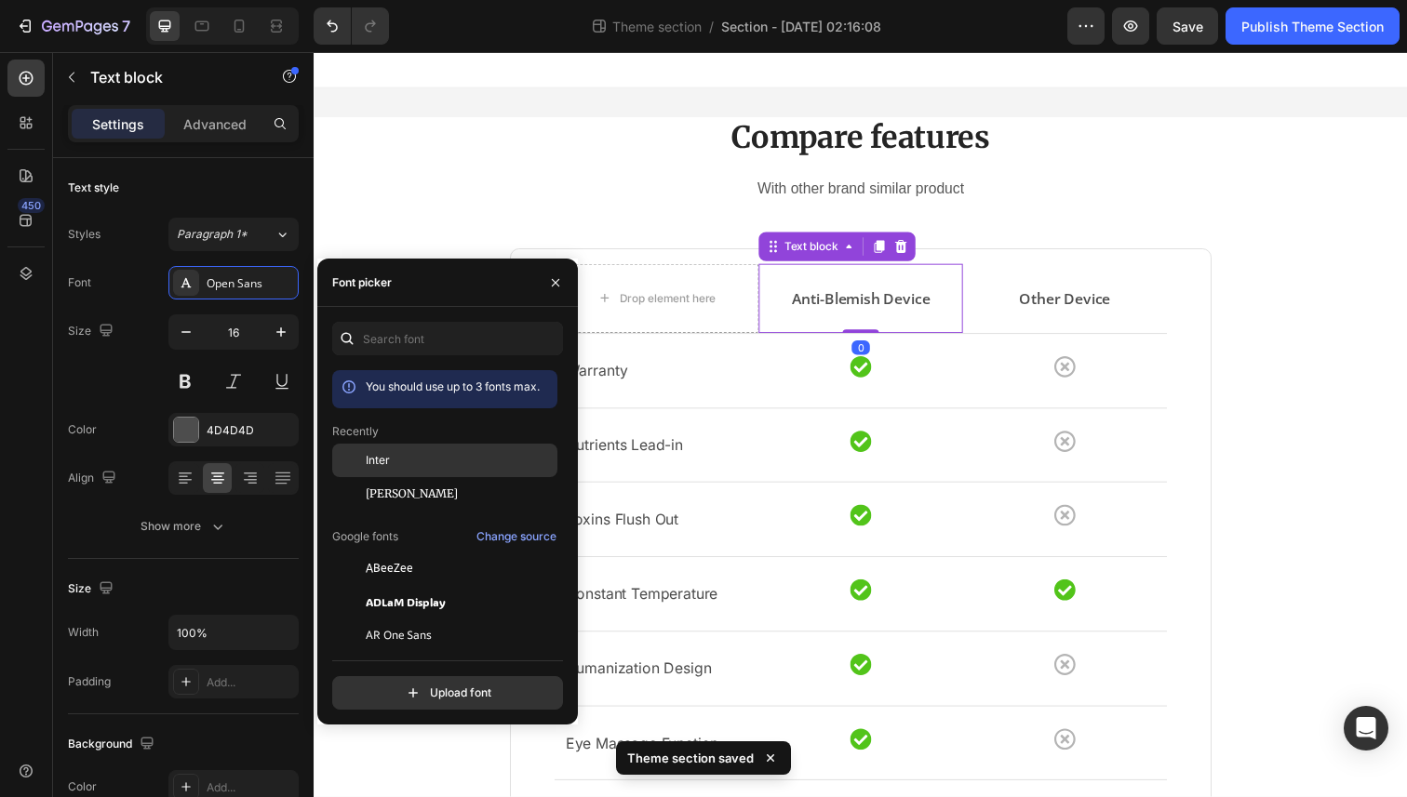
click at [402, 457] on div "Inter" at bounding box center [460, 460] width 188 height 17
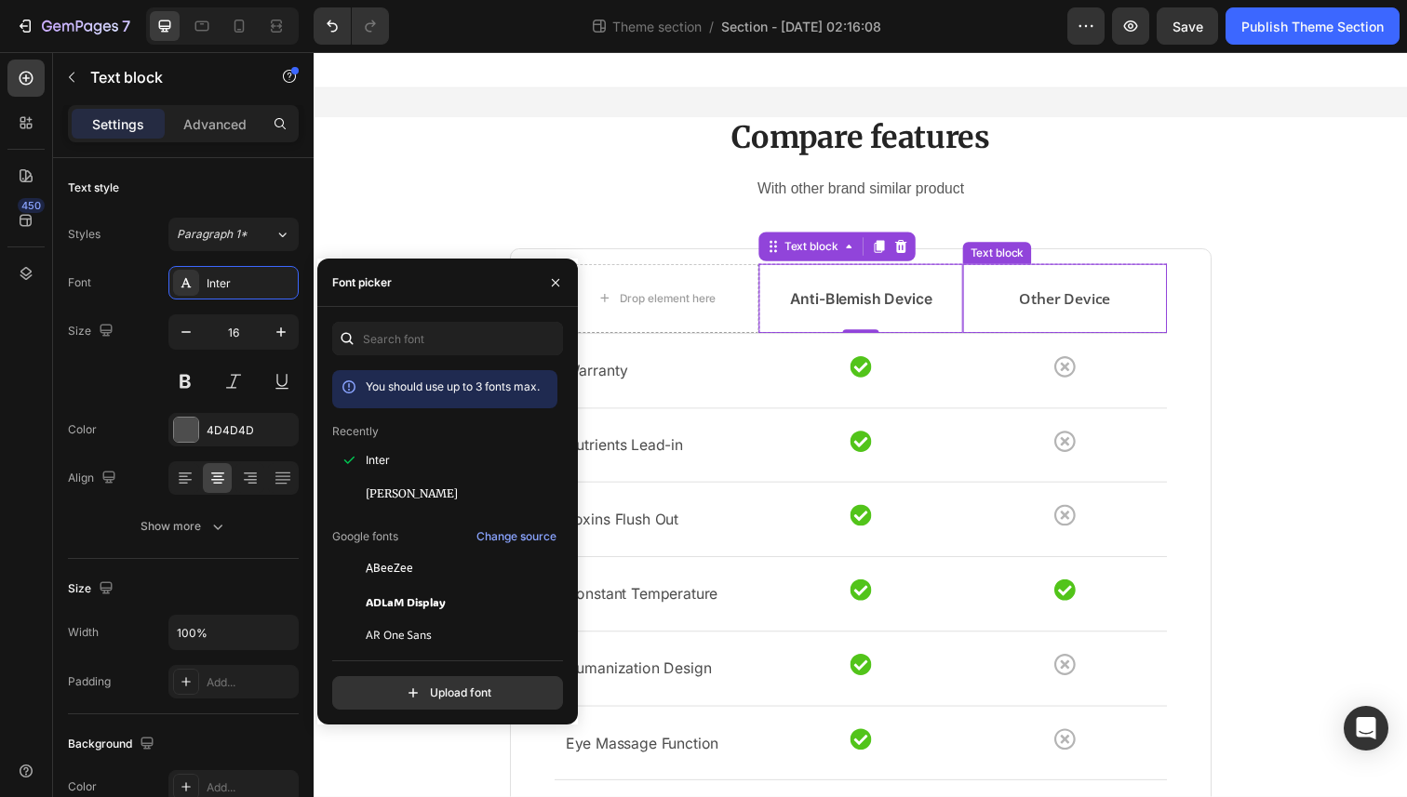
click at [1047, 310] on p "Other Device" at bounding box center [1080, 304] width 205 height 22
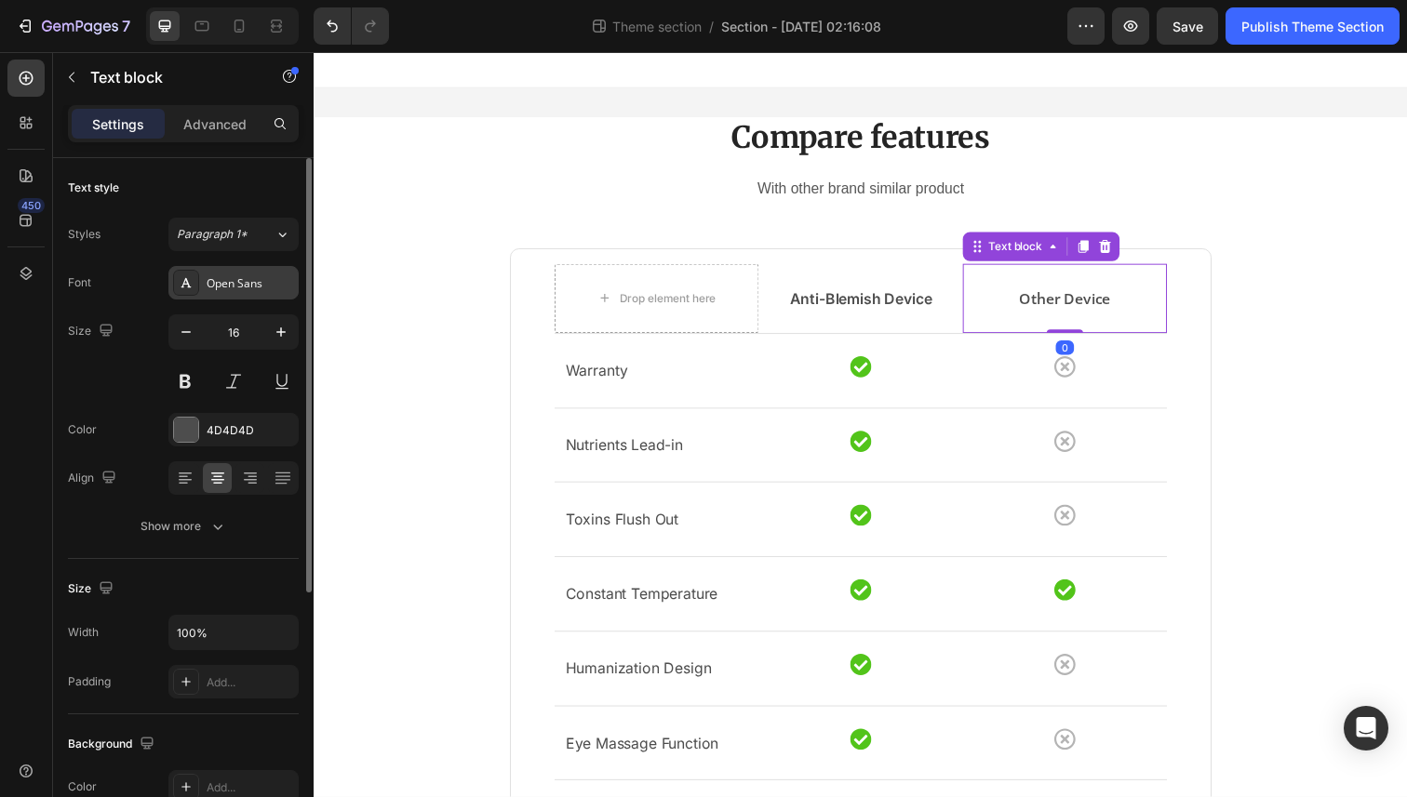
click at [252, 288] on div "Open Sans" at bounding box center [250, 283] width 87 height 17
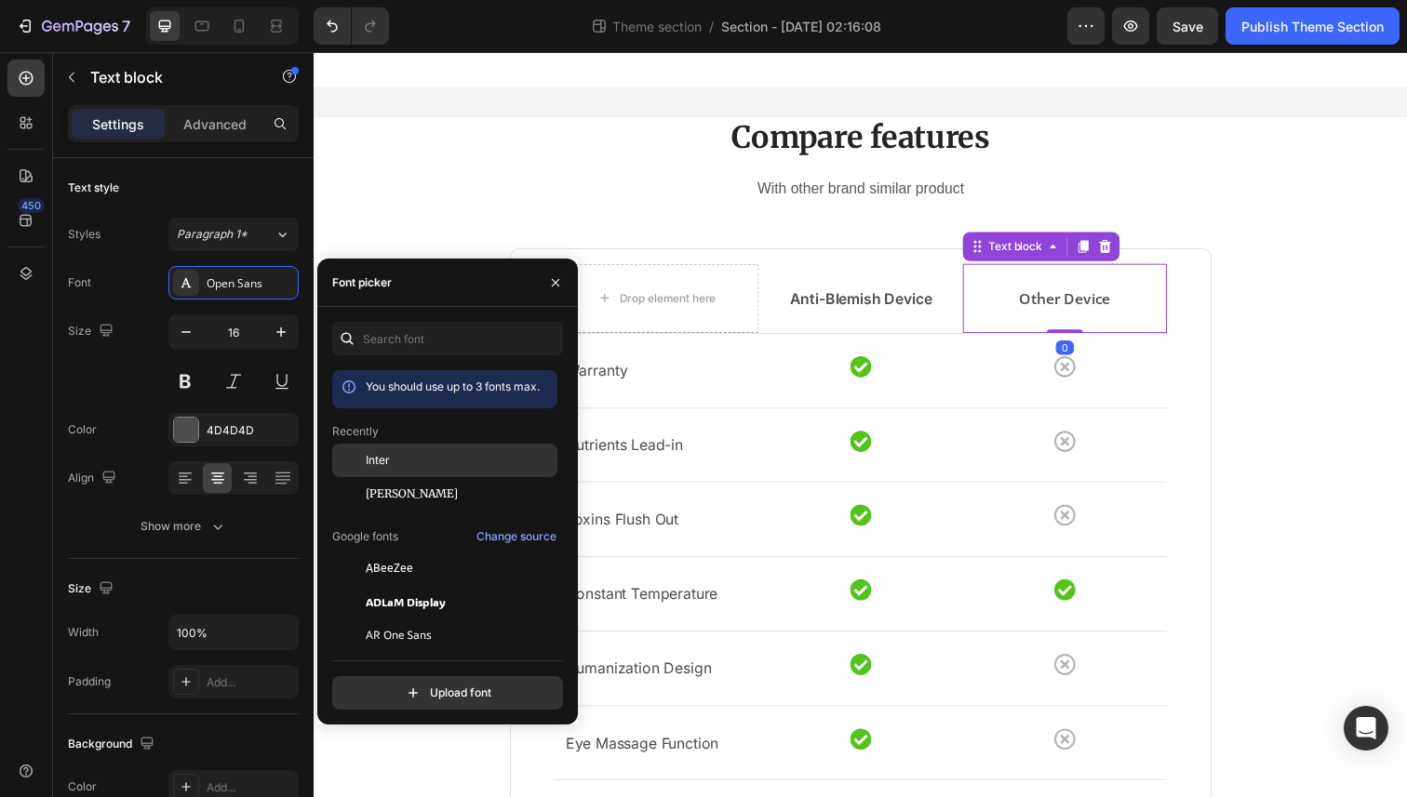
click at [369, 449] on div "Inter" at bounding box center [444, 460] width 225 height 33
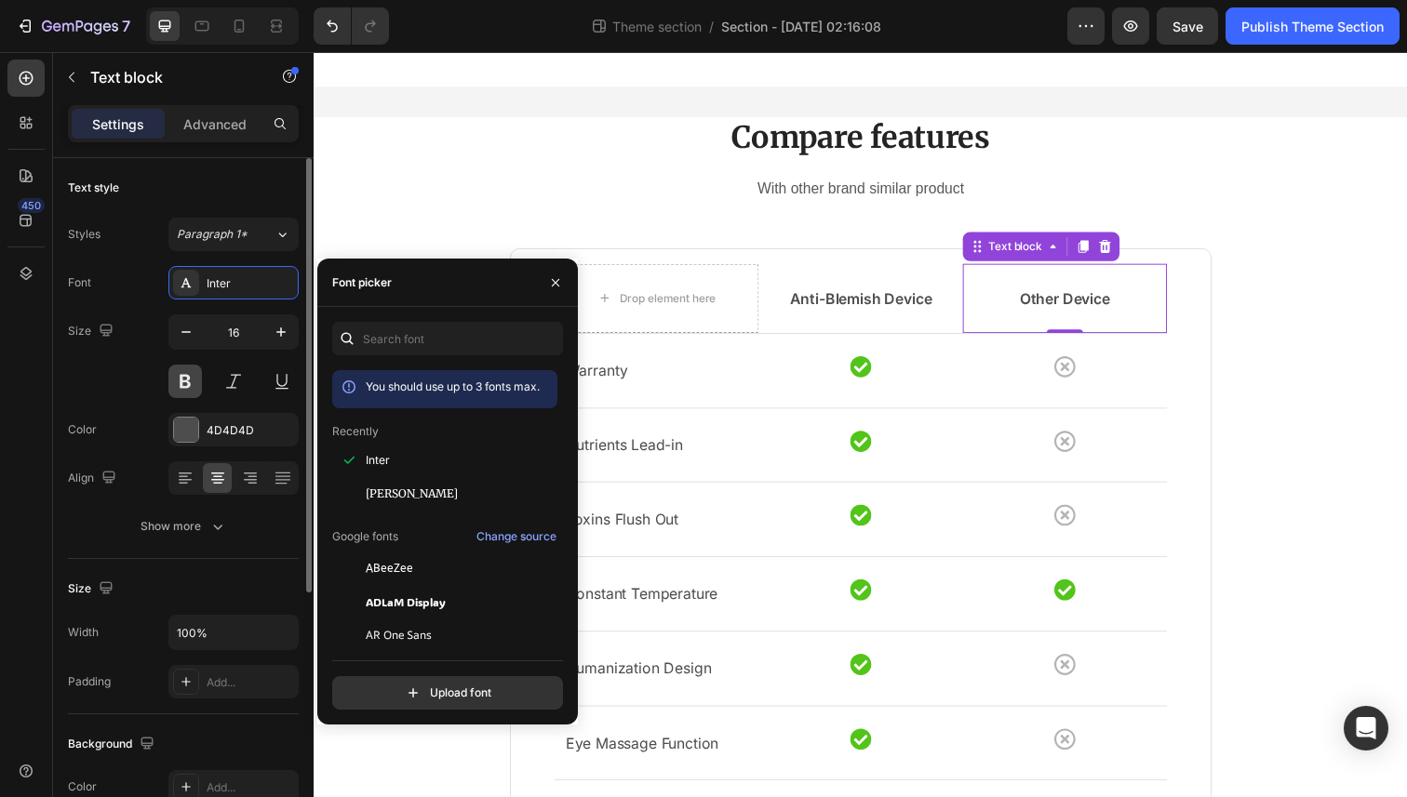
click at [183, 373] on button at bounding box center [184, 381] width 33 height 33
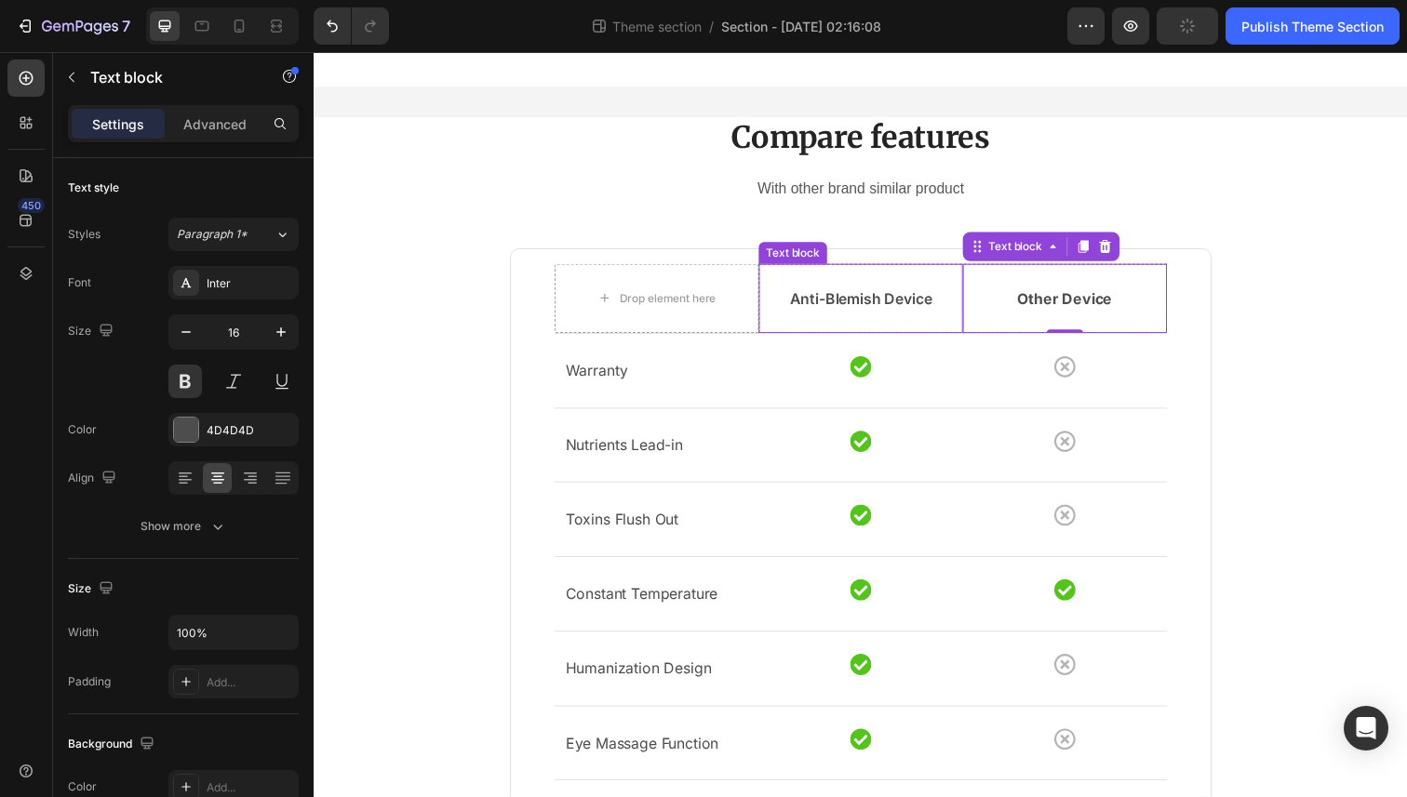
click at [817, 315] on div "Anti-Blemish Device" at bounding box center [872, 304] width 208 height 26
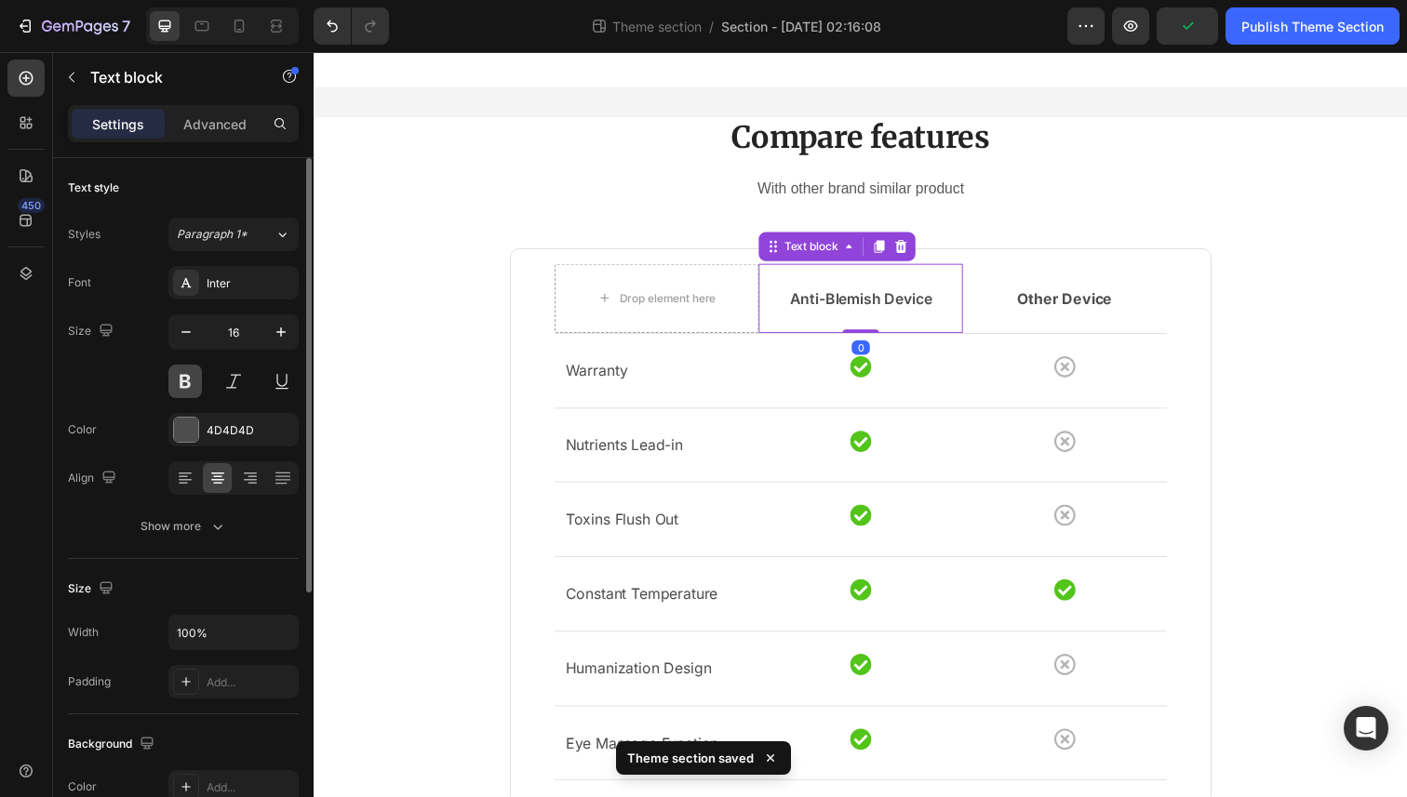
click at [181, 377] on button at bounding box center [184, 381] width 33 height 33
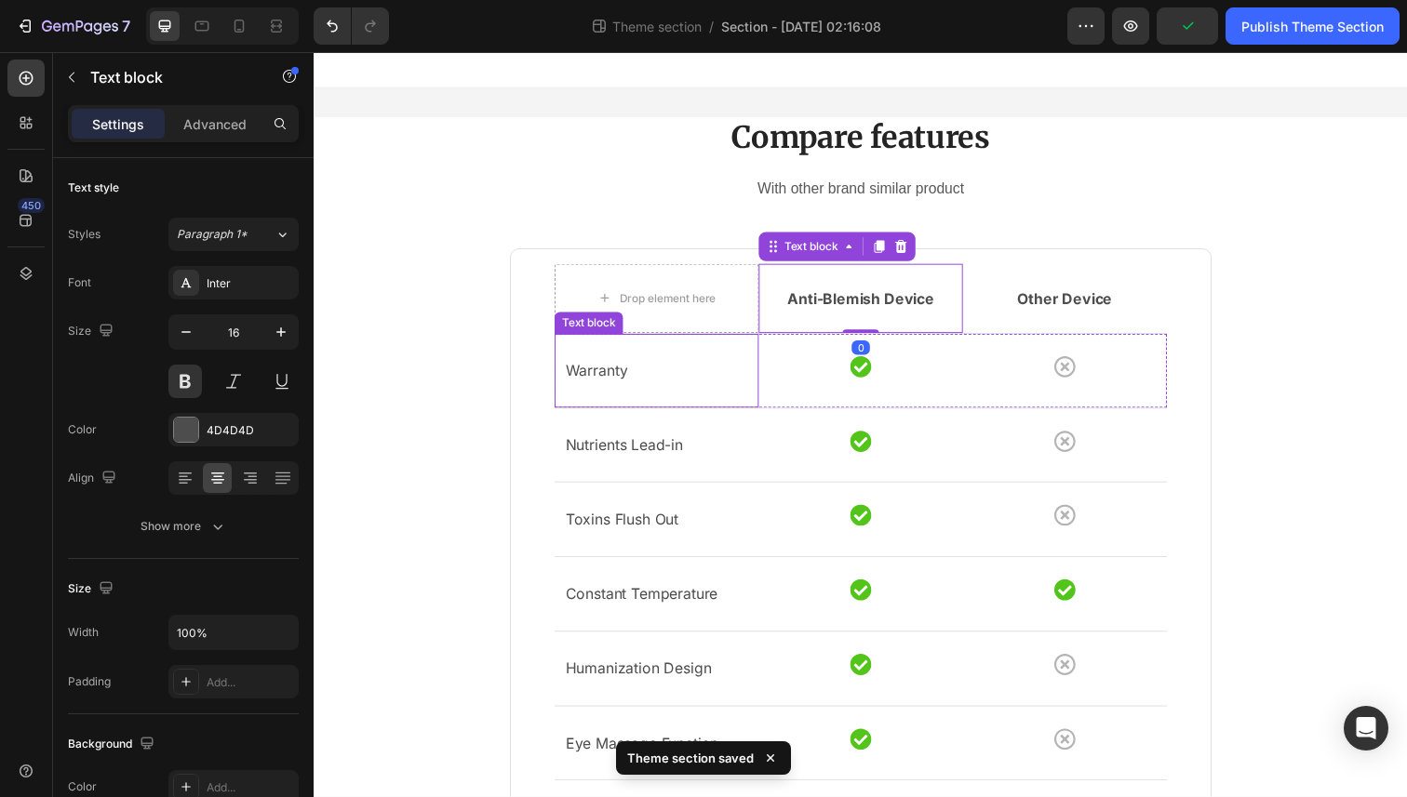
click at [619, 357] on div "Warranty Text block" at bounding box center [663, 378] width 208 height 75
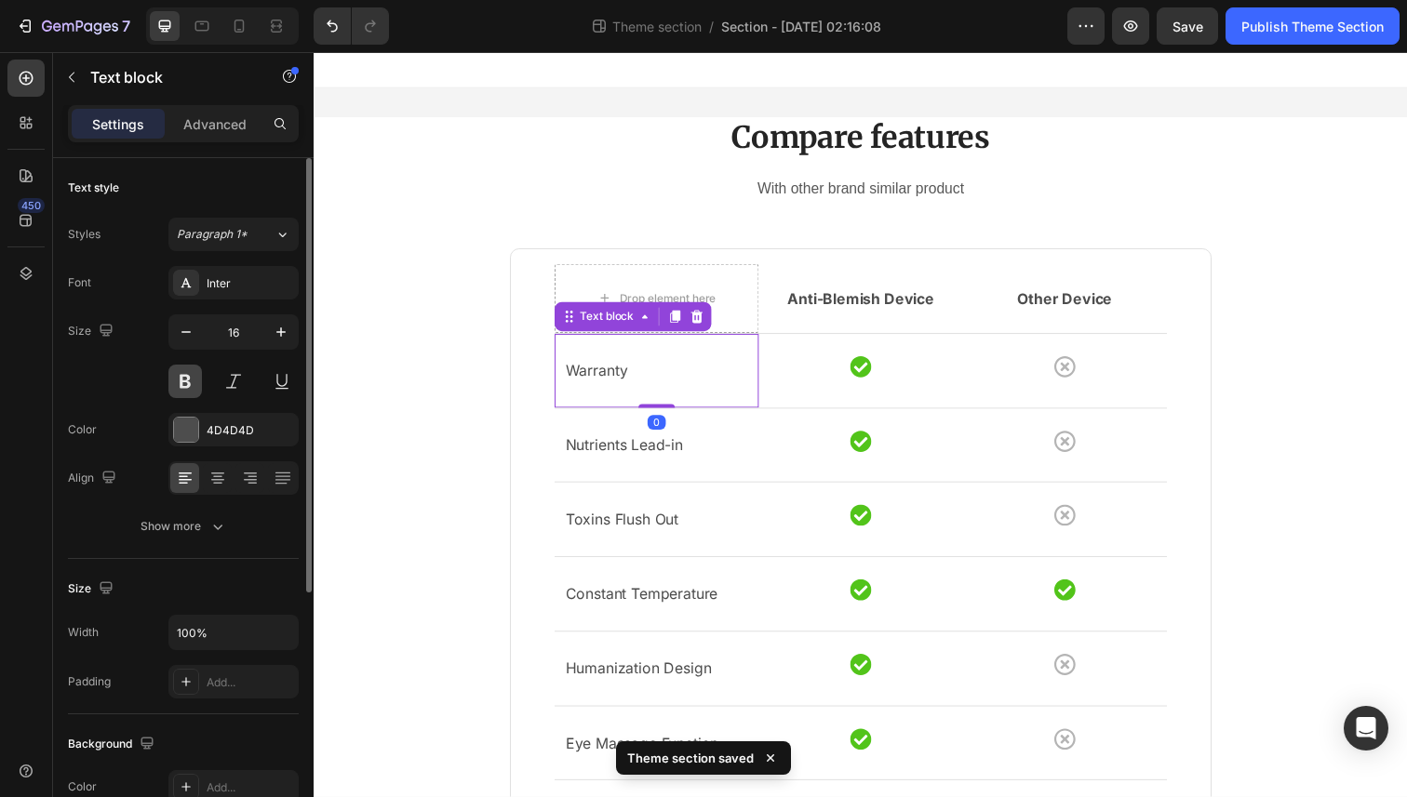
click at [191, 381] on button at bounding box center [184, 381] width 33 height 33
click at [605, 451] on p "Nutrients Lead-in" at bounding box center [663, 454] width 186 height 27
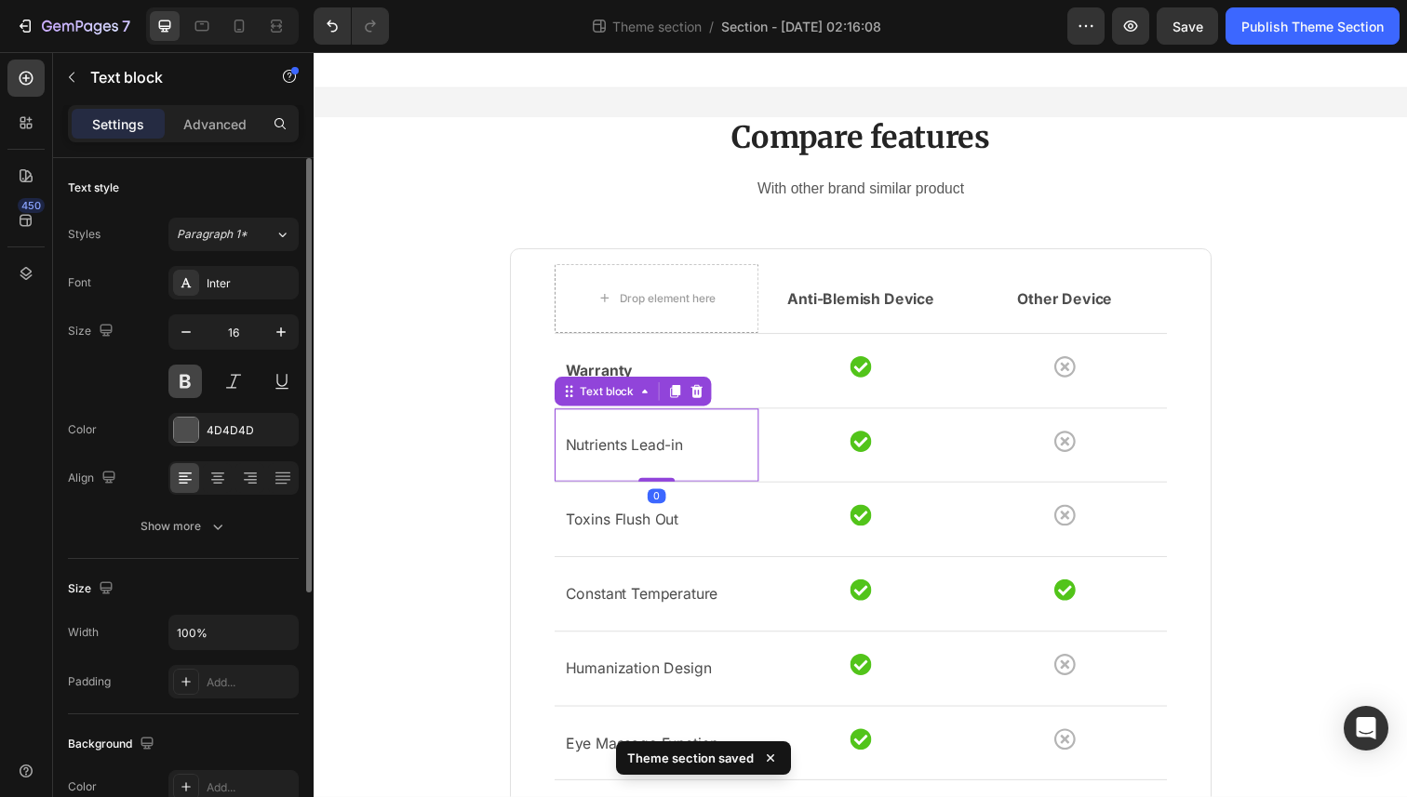
click at [182, 391] on button at bounding box center [184, 381] width 33 height 33
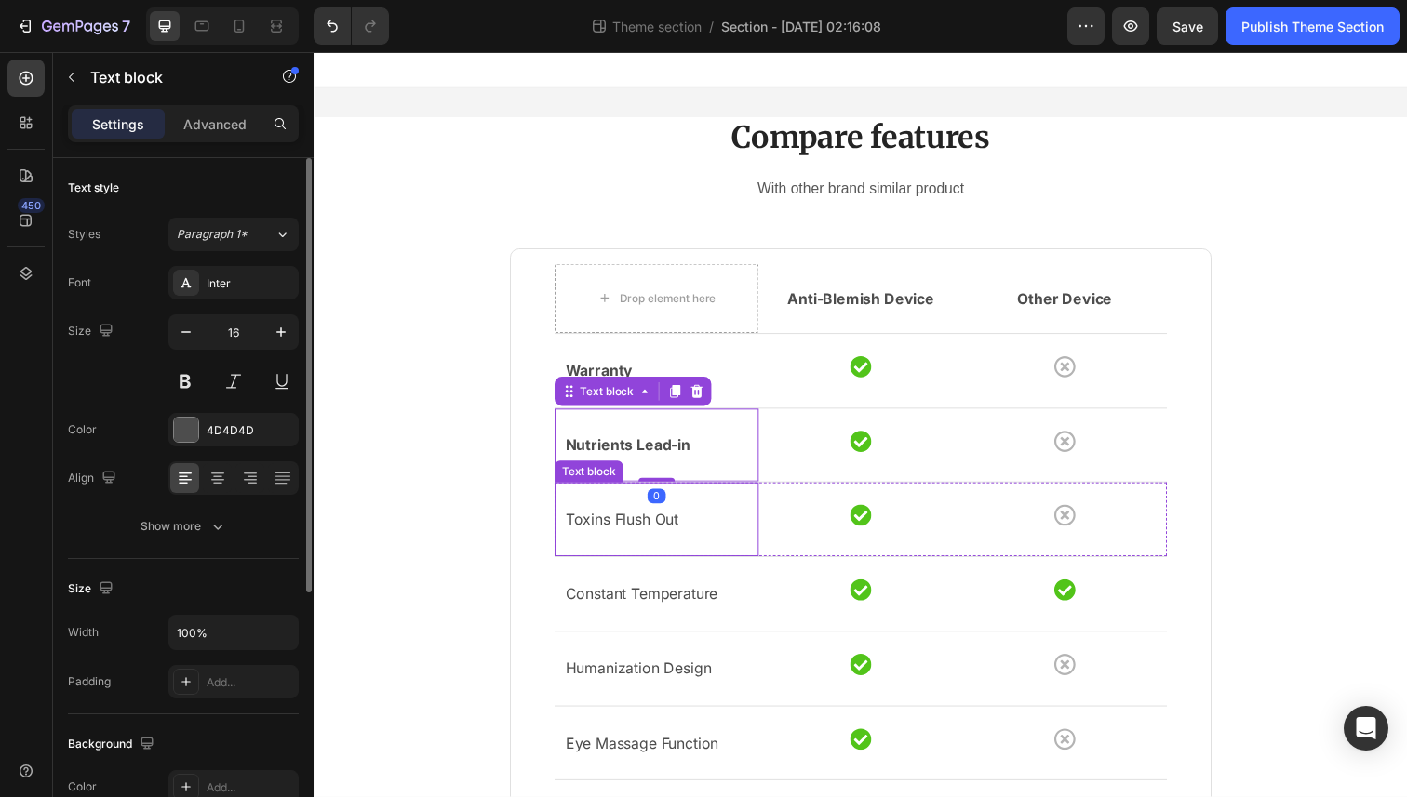
click at [629, 528] on p "Toxins Flush Out" at bounding box center [663, 529] width 186 height 27
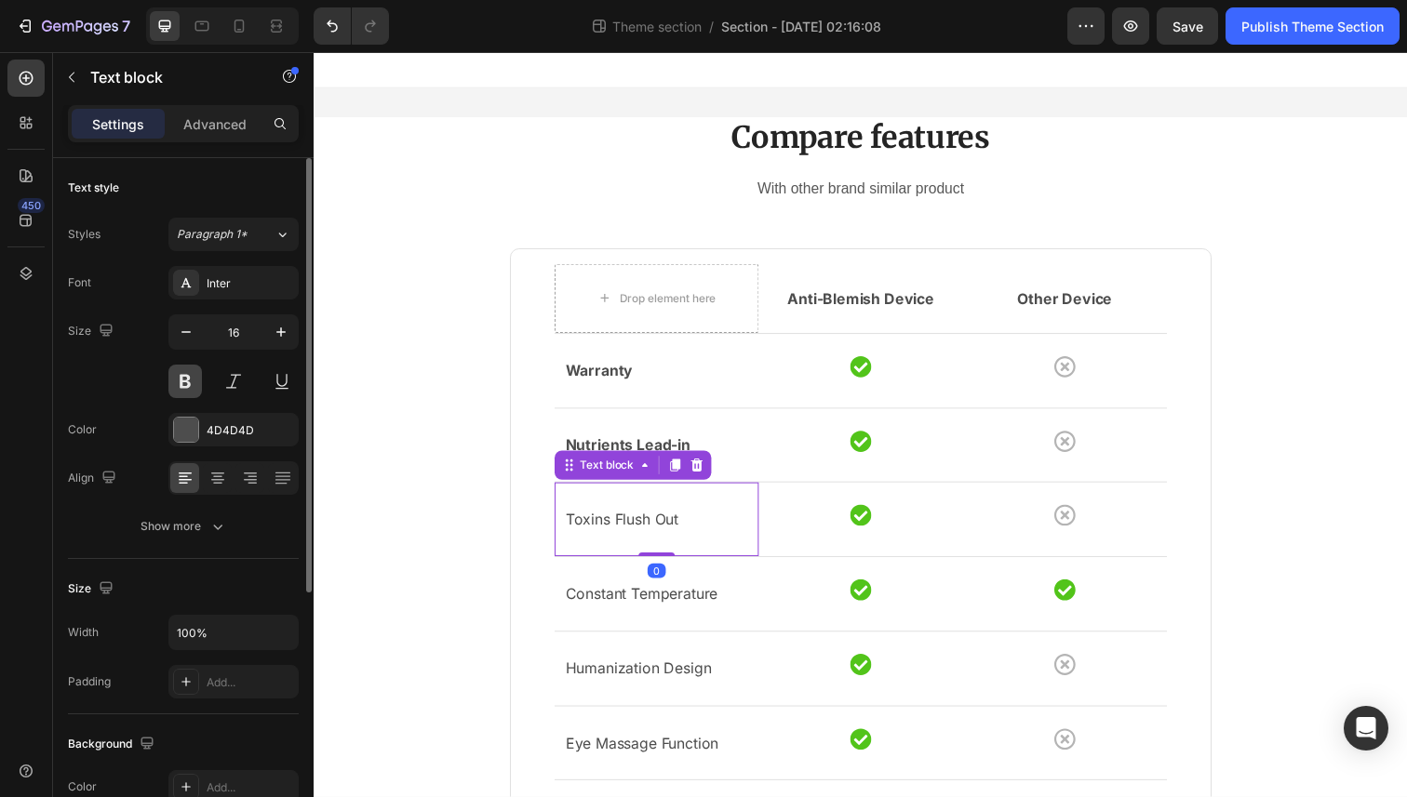
click at [186, 375] on button at bounding box center [184, 381] width 33 height 33
click at [652, 621] on div "Constant Temperature" at bounding box center [663, 606] width 190 height 31
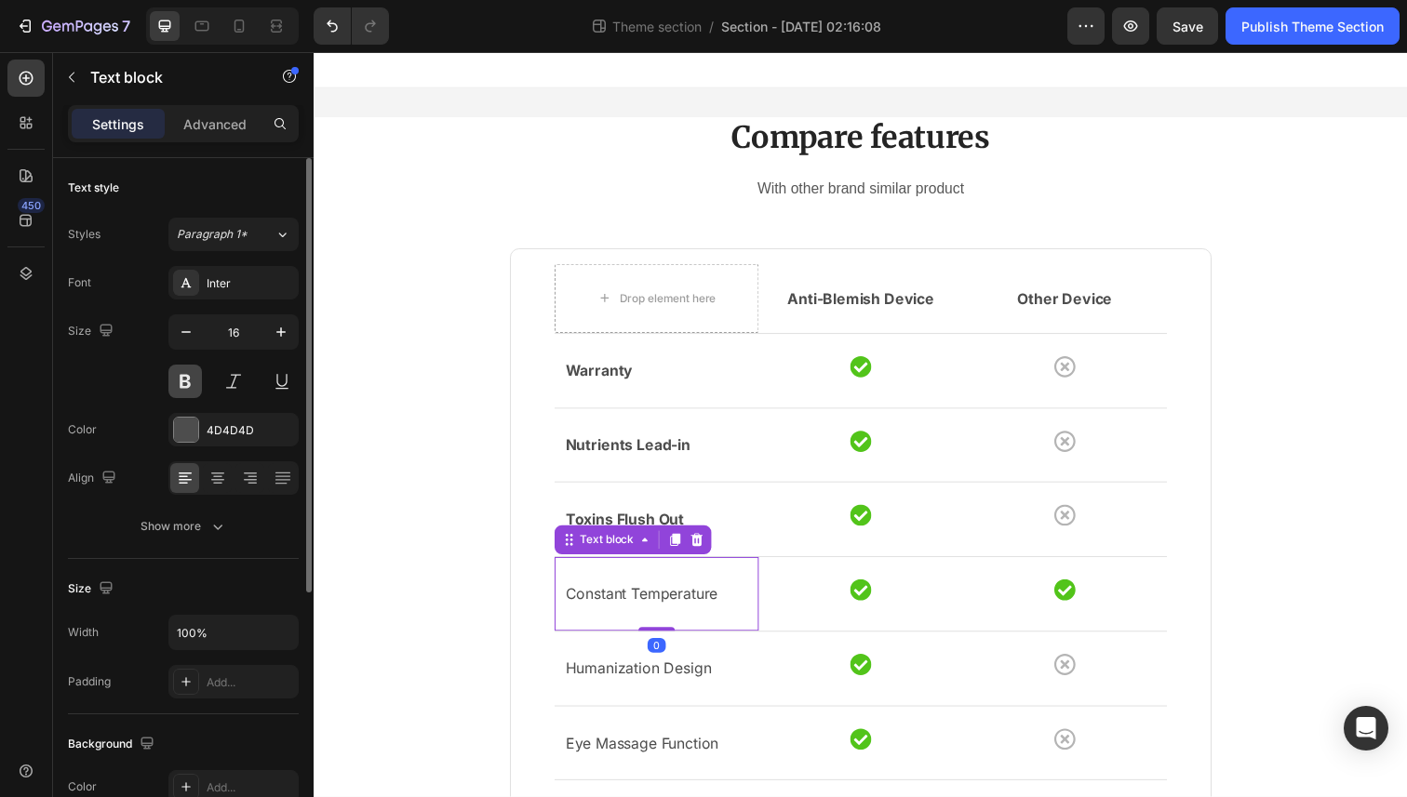
click at [177, 378] on button at bounding box center [184, 381] width 33 height 33
click at [609, 674] on p "Humanization Design" at bounding box center [663, 682] width 186 height 27
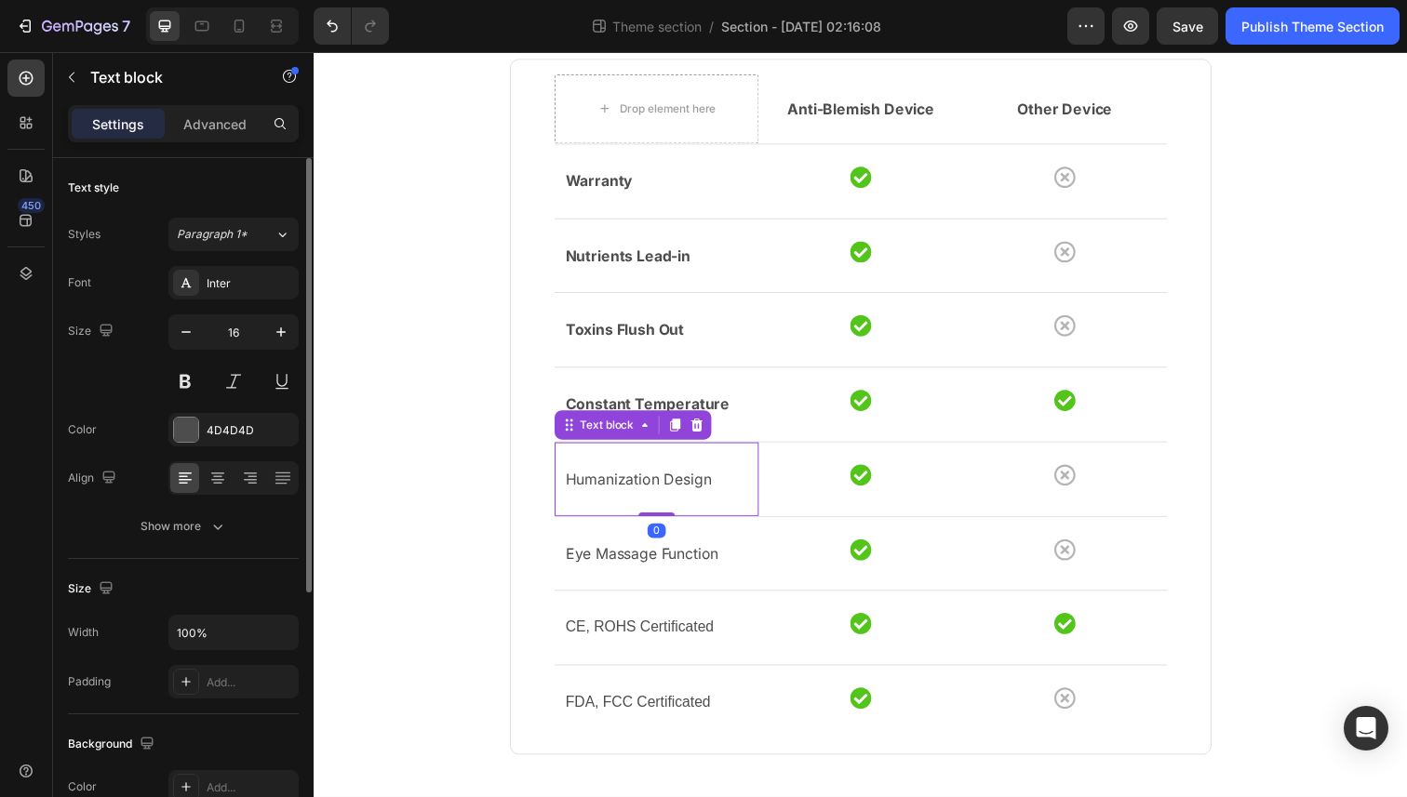
scroll to position [197, 0]
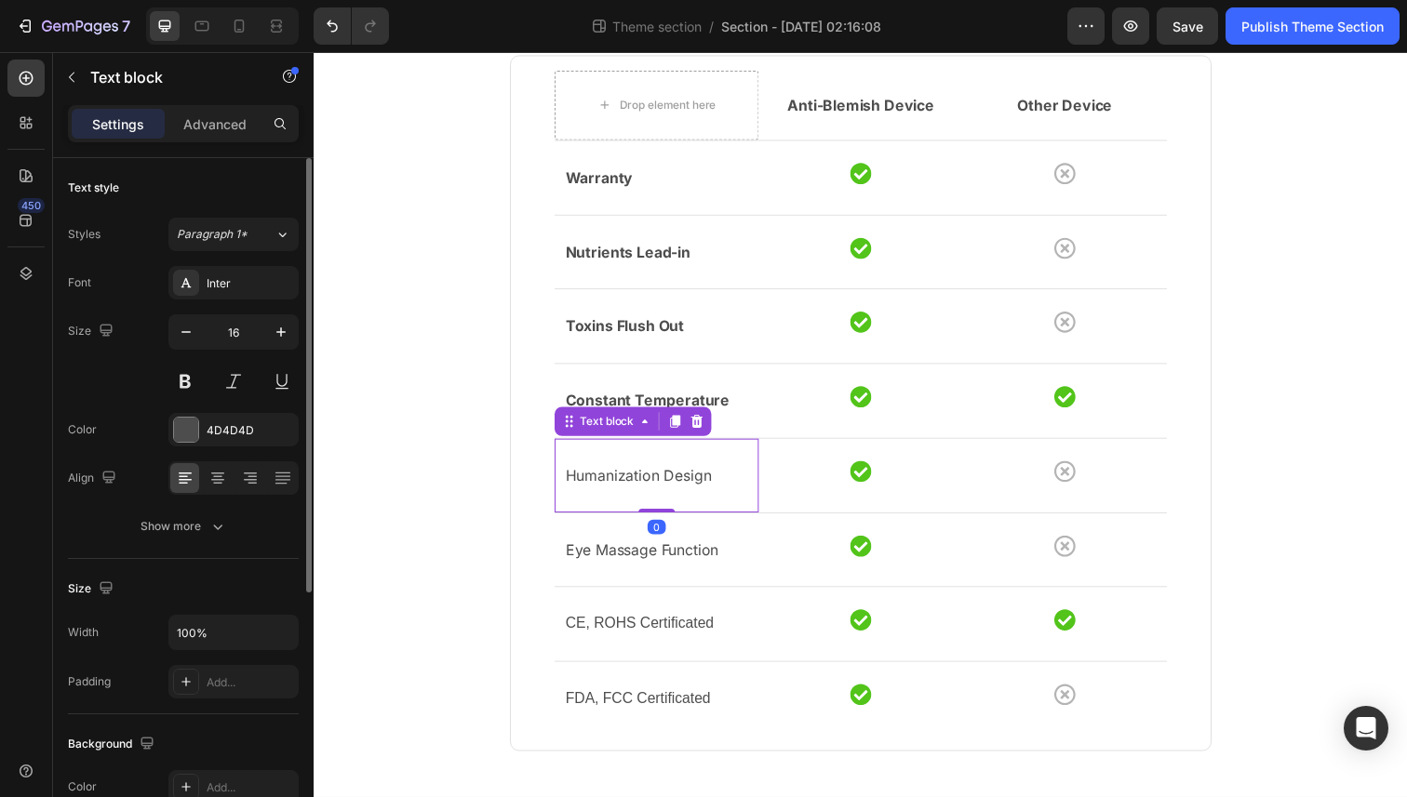
click at [165, 379] on div "Size 16" at bounding box center [183, 356] width 231 height 84
click at [175, 379] on button at bounding box center [184, 381] width 33 height 33
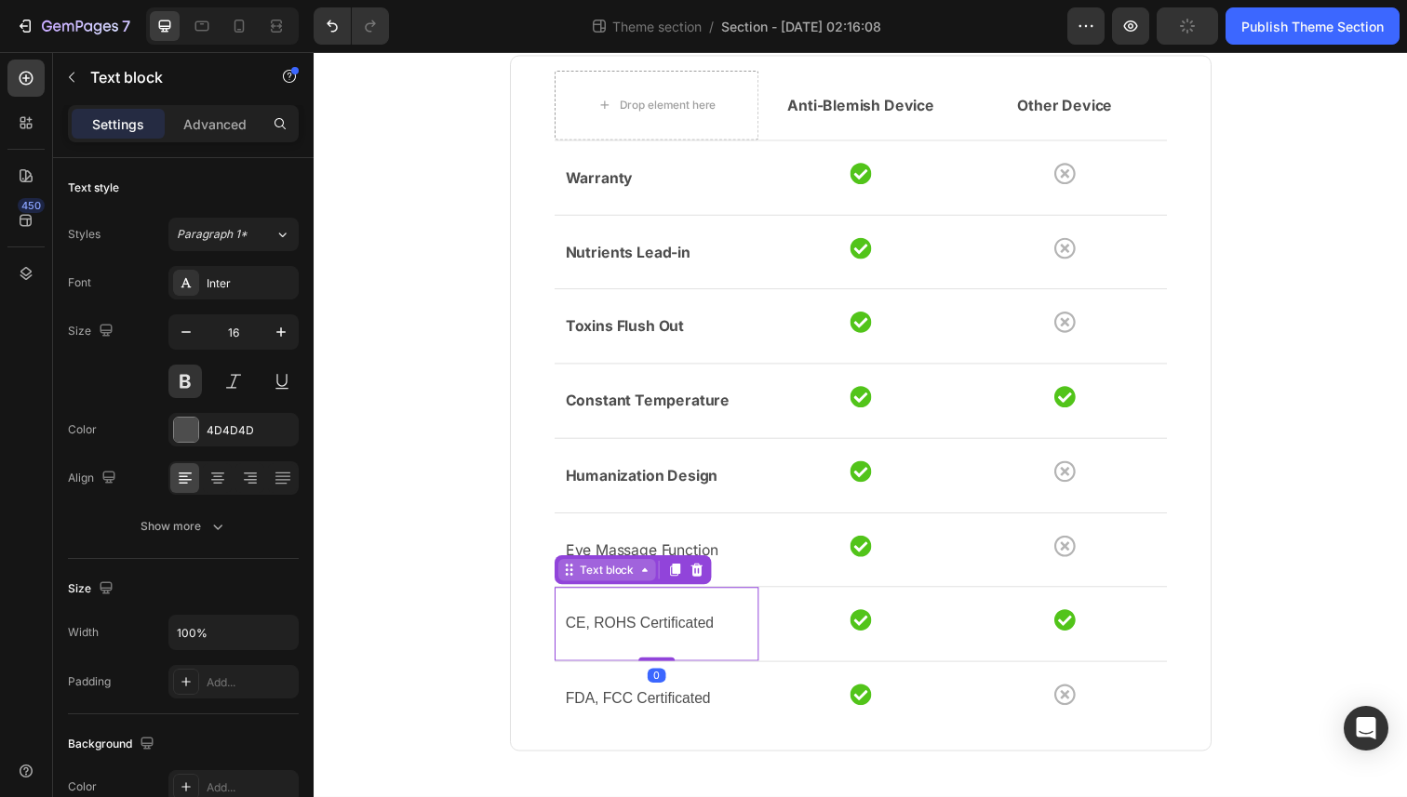
click at [604, 584] on div "Text block" at bounding box center [612, 581] width 62 height 17
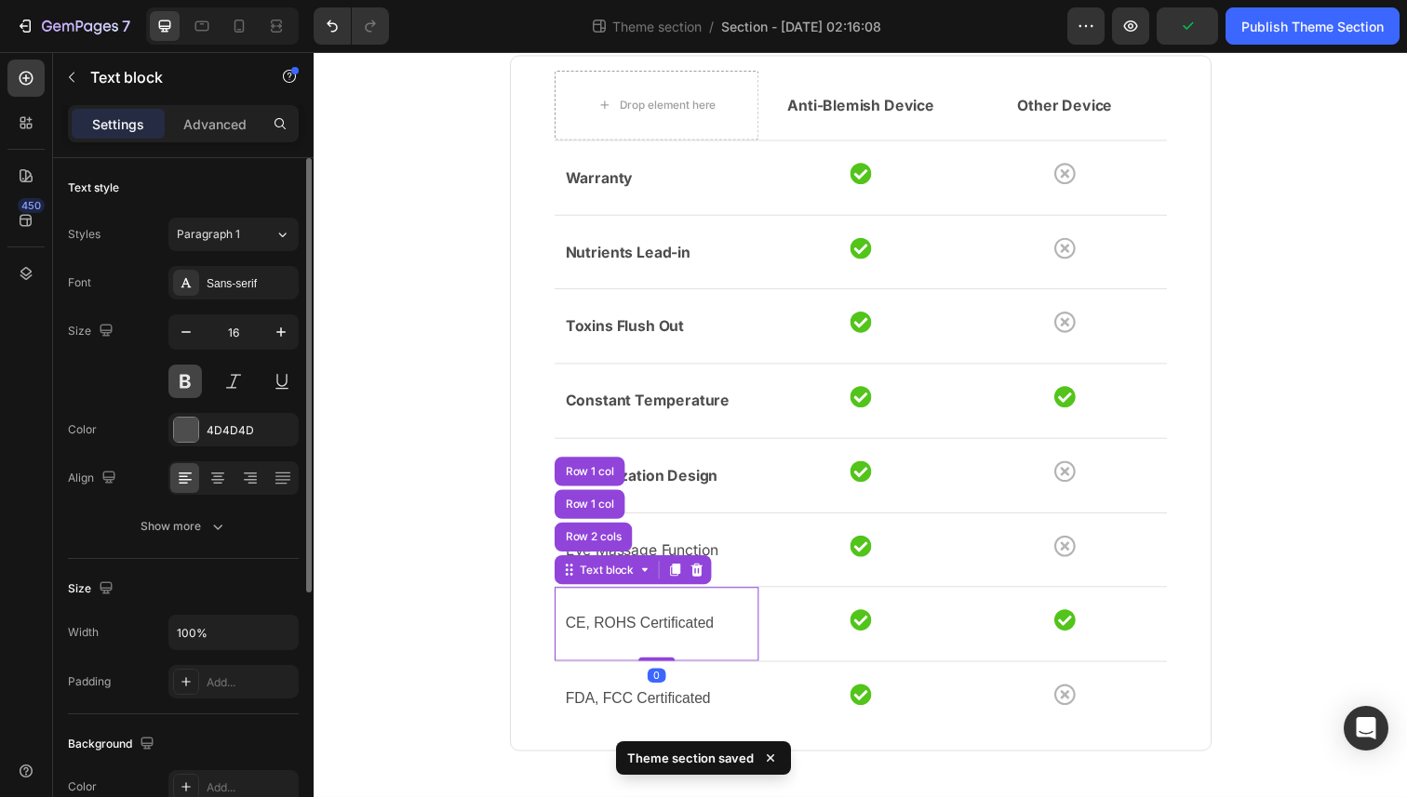
click at [172, 369] on button at bounding box center [184, 381] width 33 height 33
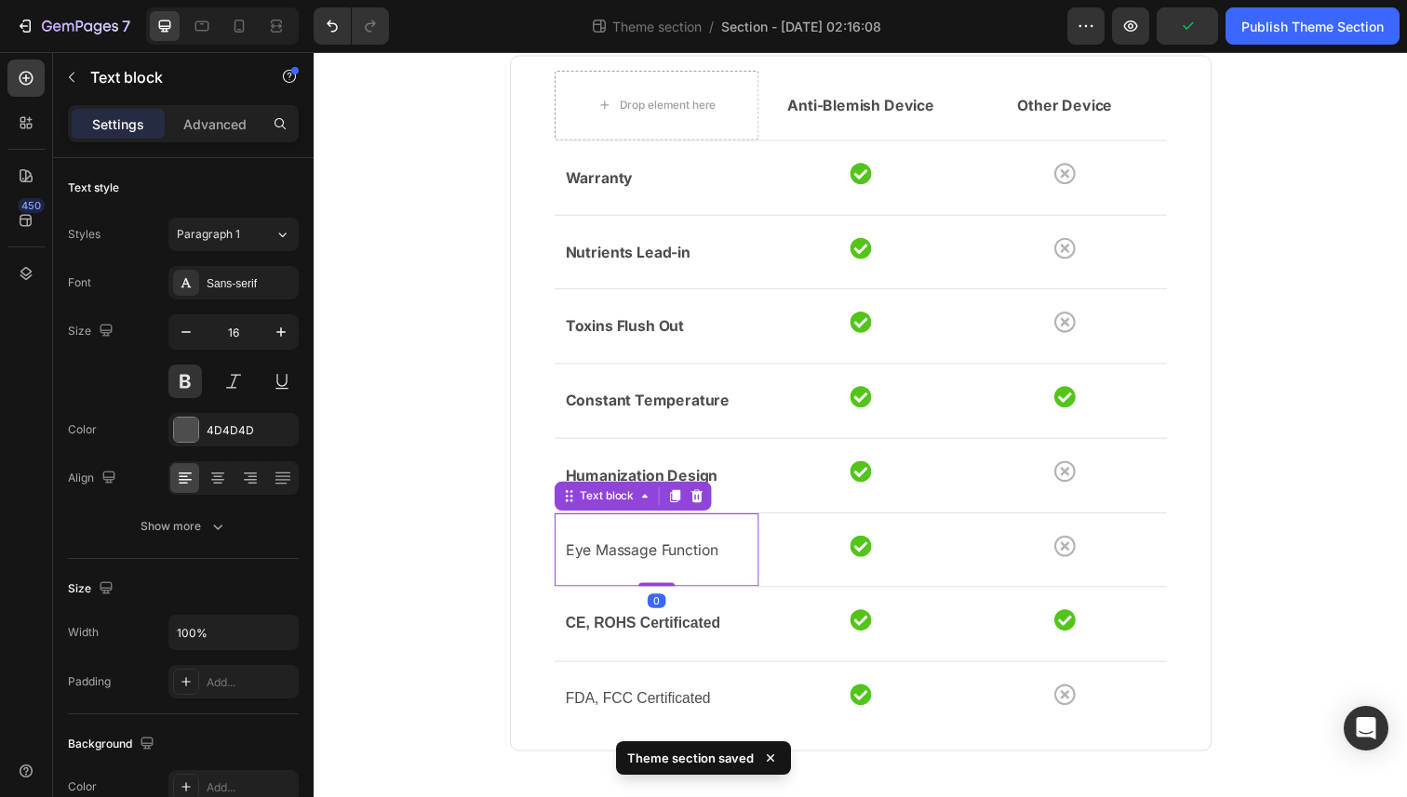
click at [677, 543] on div "Eye Massage Function Text block 0" at bounding box center [663, 561] width 208 height 75
click at [188, 378] on button at bounding box center [184, 381] width 33 height 33
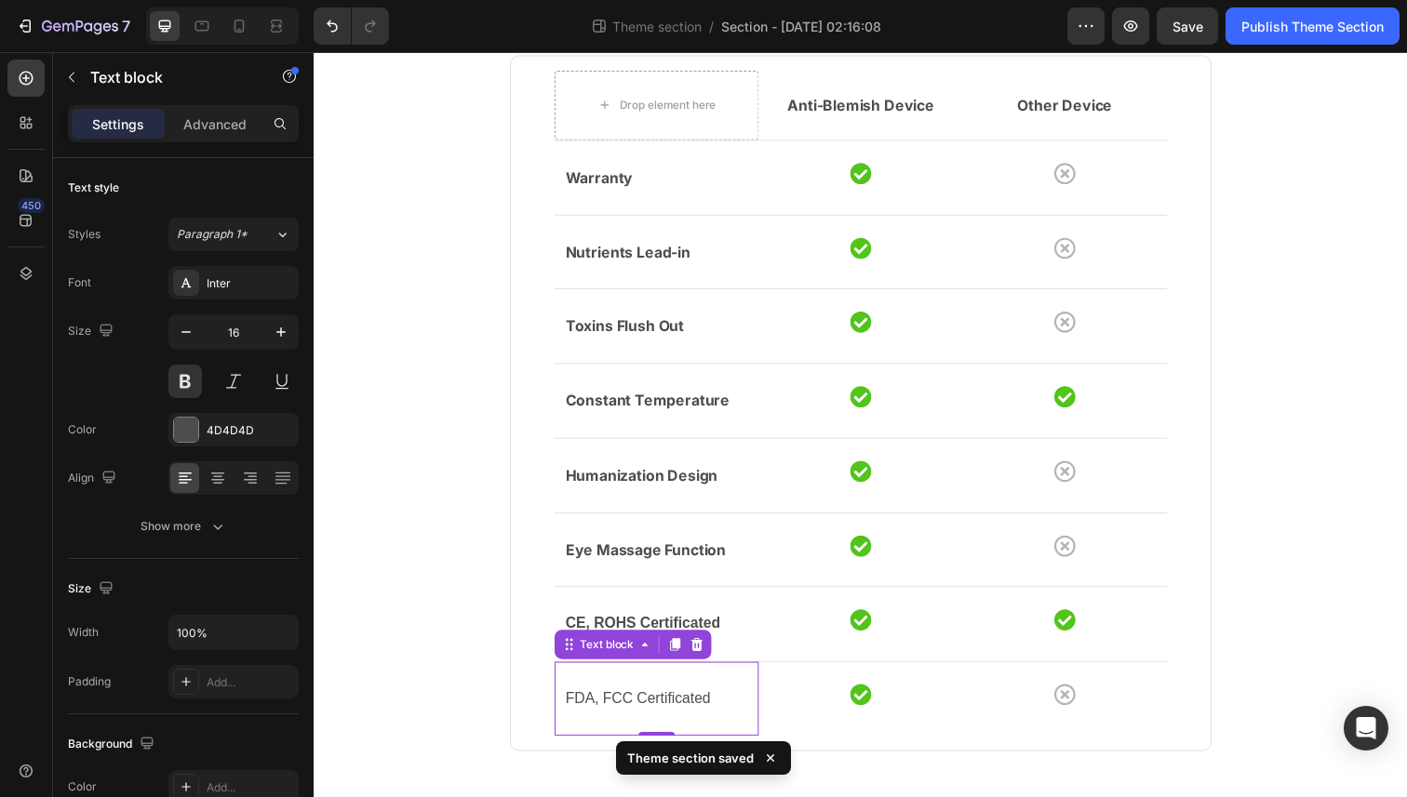
click at [654, 706] on p "FDA, FCC Certificated" at bounding box center [663, 713] width 186 height 27
click at [181, 384] on button at bounding box center [184, 381] width 33 height 33
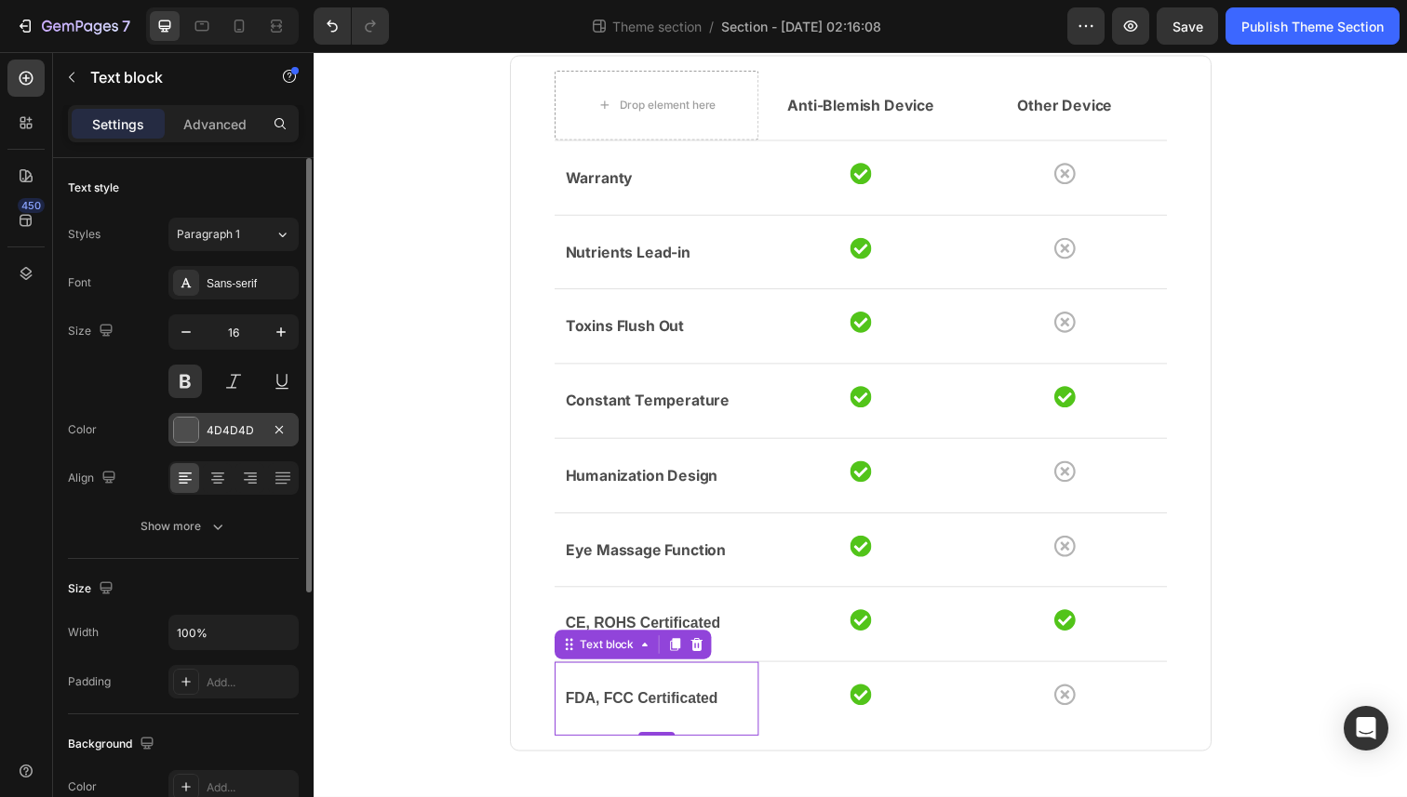
click at [198, 438] on div at bounding box center [186, 430] width 26 height 26
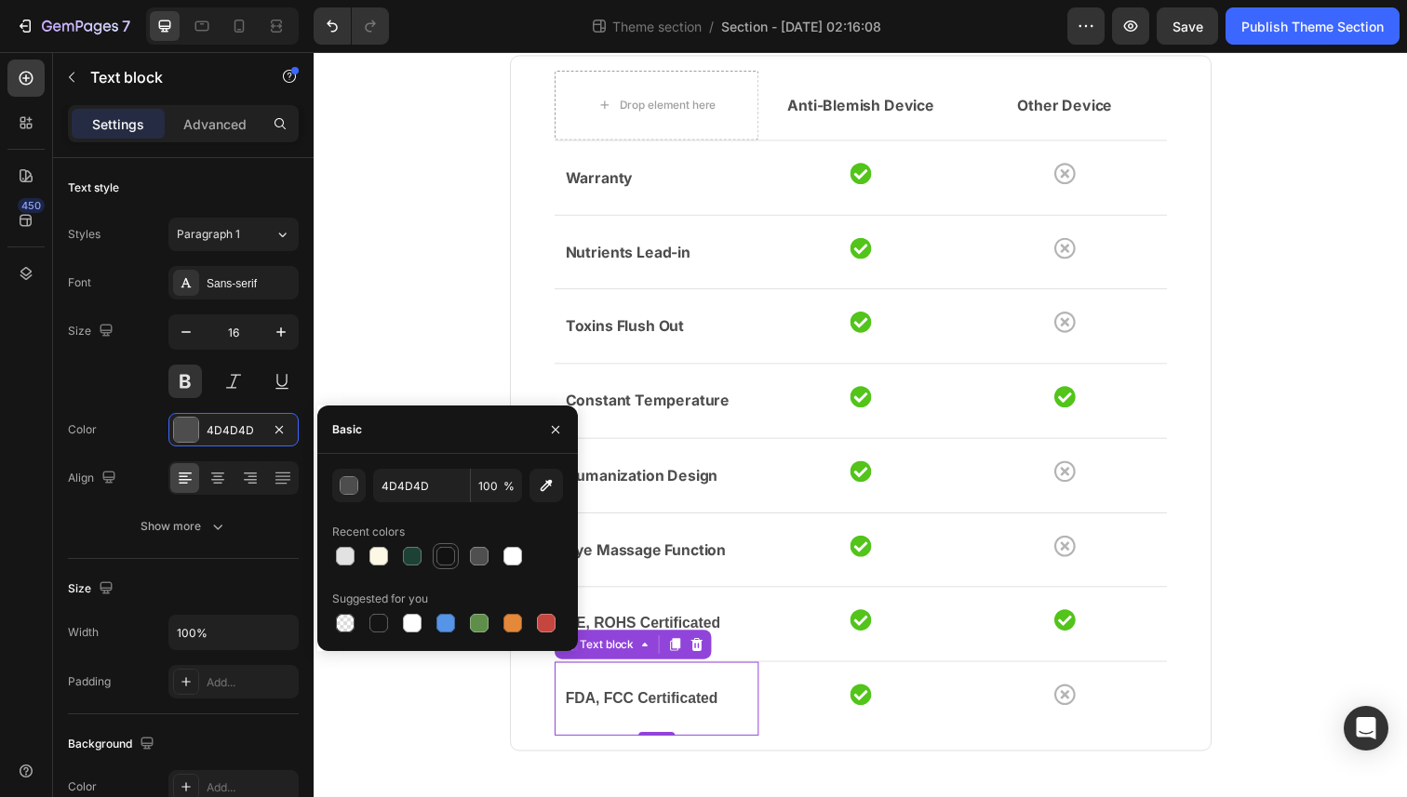
click at [439, 562] on div at bounding box center [445, 556] width 19 height 19
type input "121212"
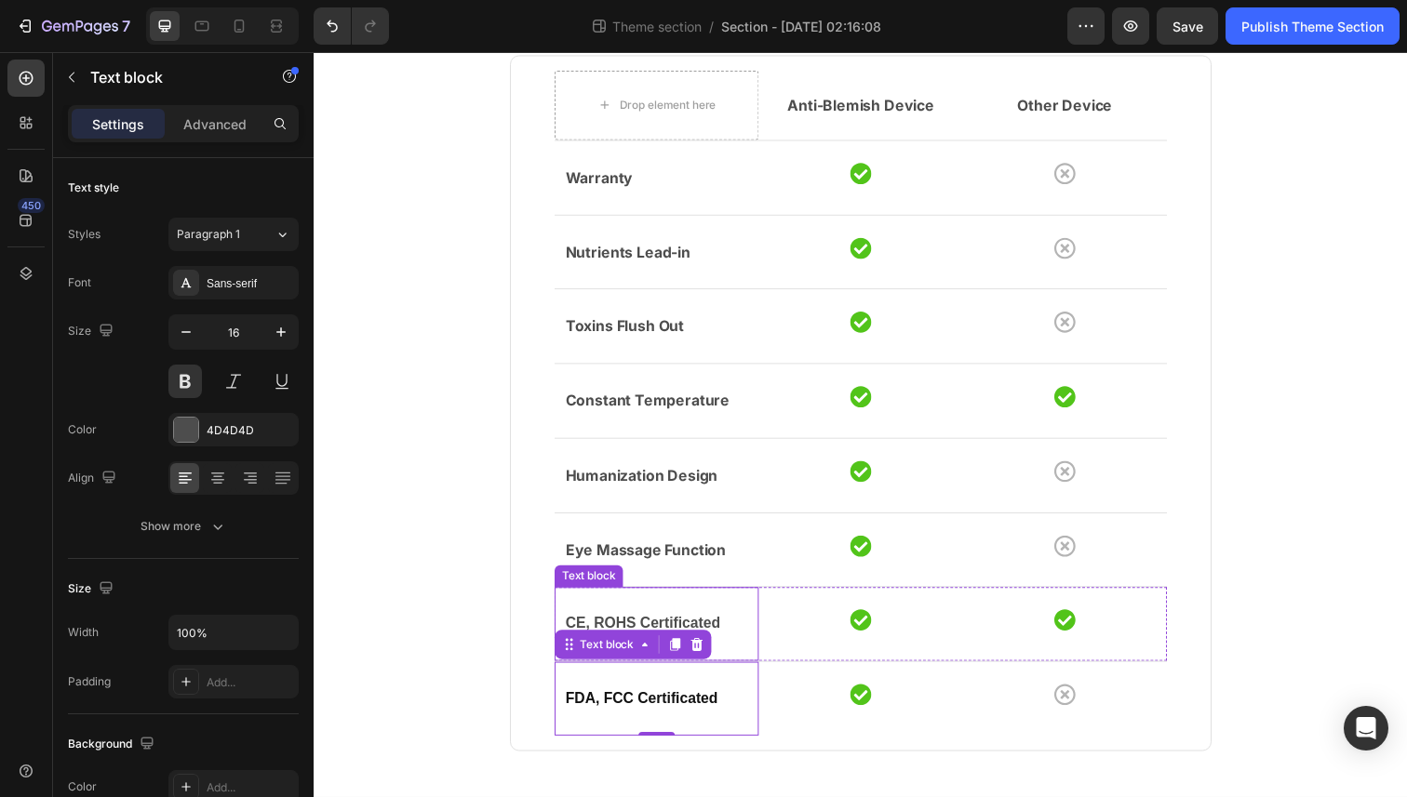
click at [631, 625] on p "CE, ROHS Certificated" at bounding box center [663, 636] width 186 height 27
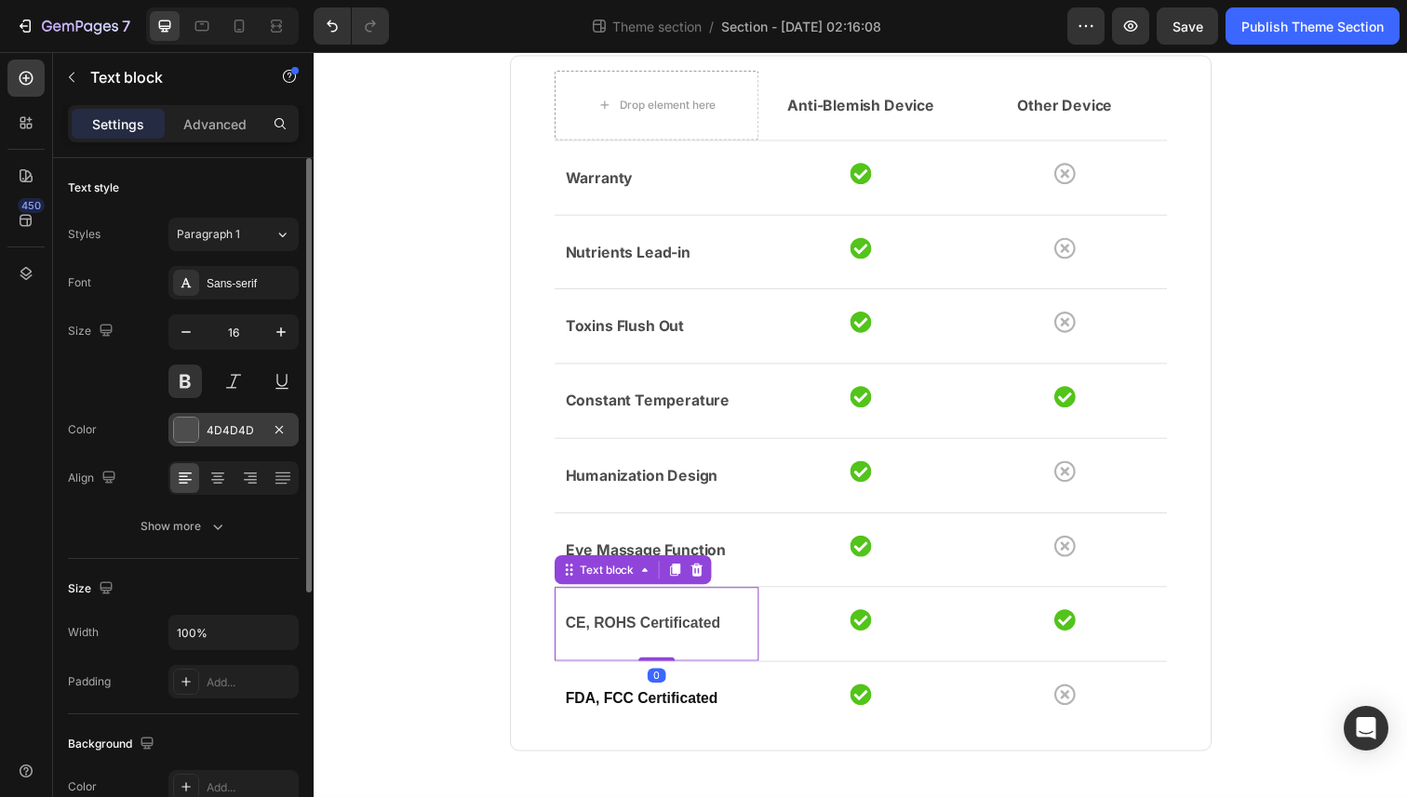
click at [183, 432] on div at bounding box center [186, 430] width 24 height 24
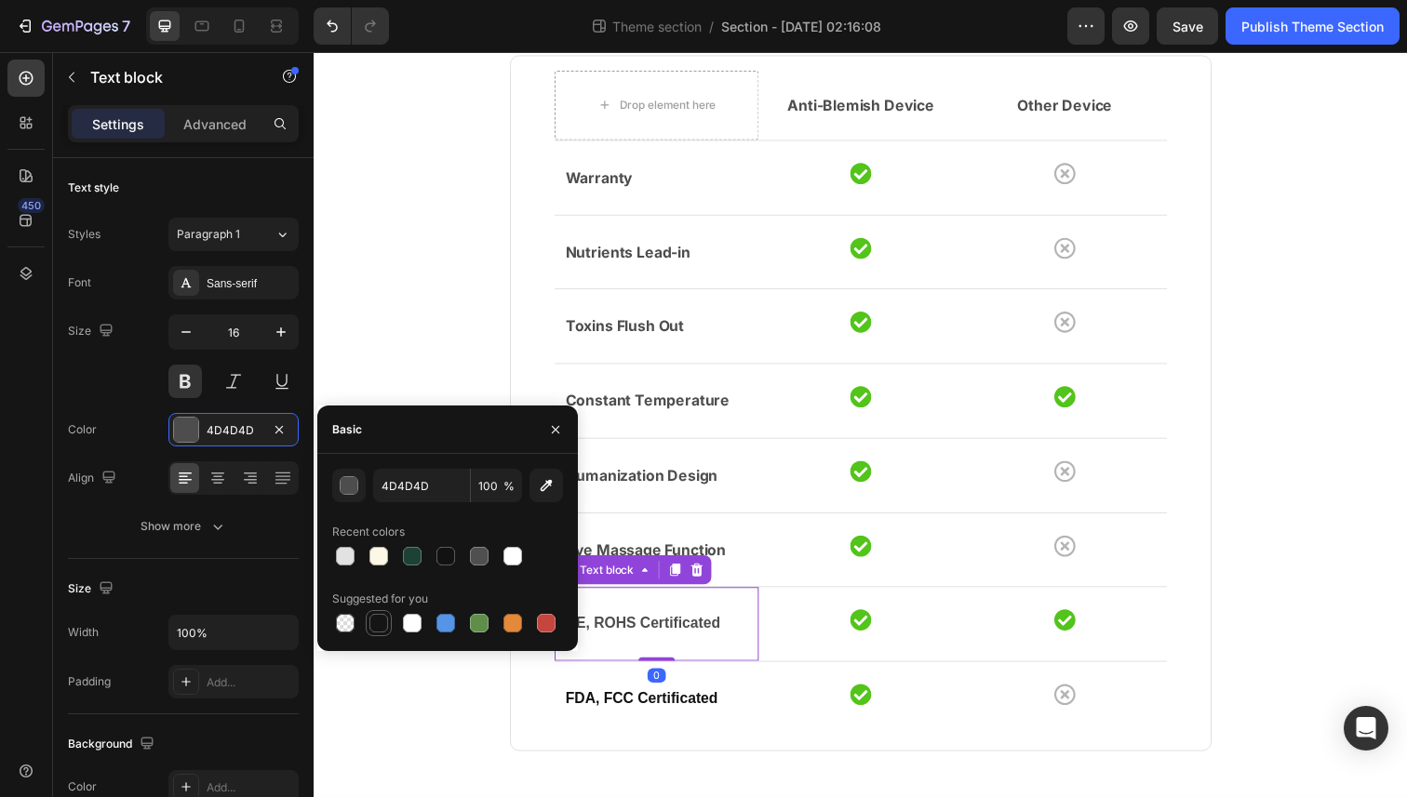
click at [379, 621] on div at bounding box center [378, 623] width 19 height 19
type input "151515"
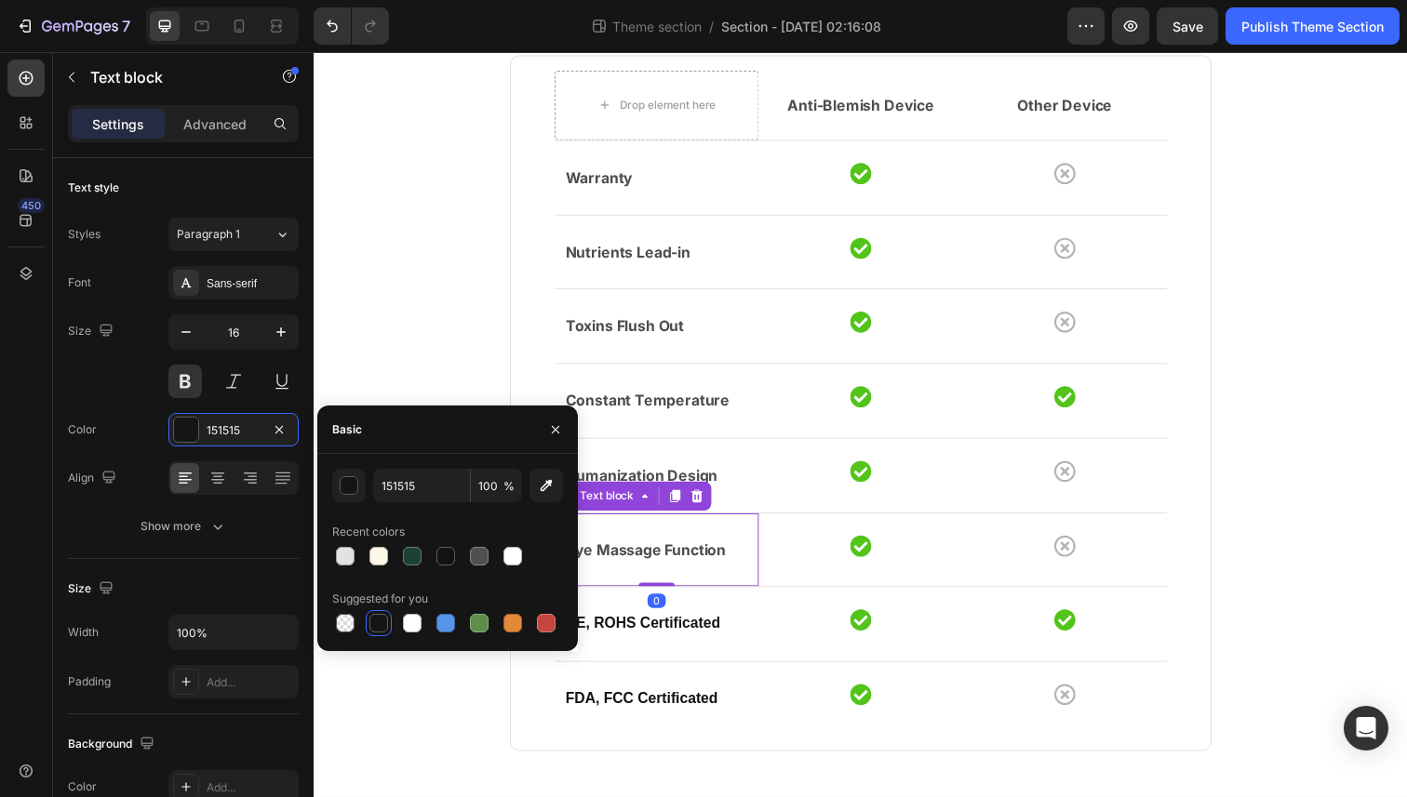
click at [725, 558] on p "Eye Massage Function" at bounding box center [663, 561] width 186 height 27
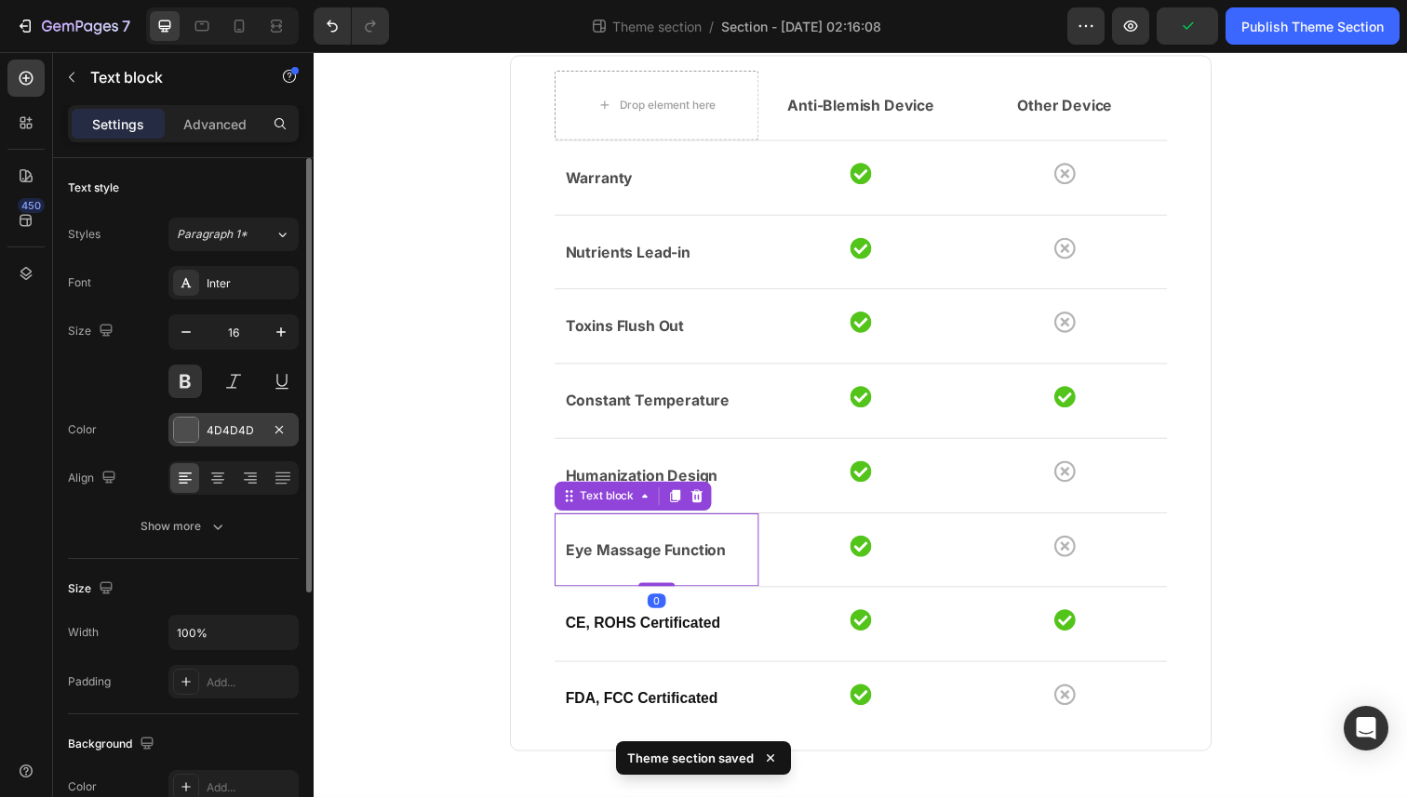
click at [188, 418] on div at bounding box center [186, 430] width 24 height 24
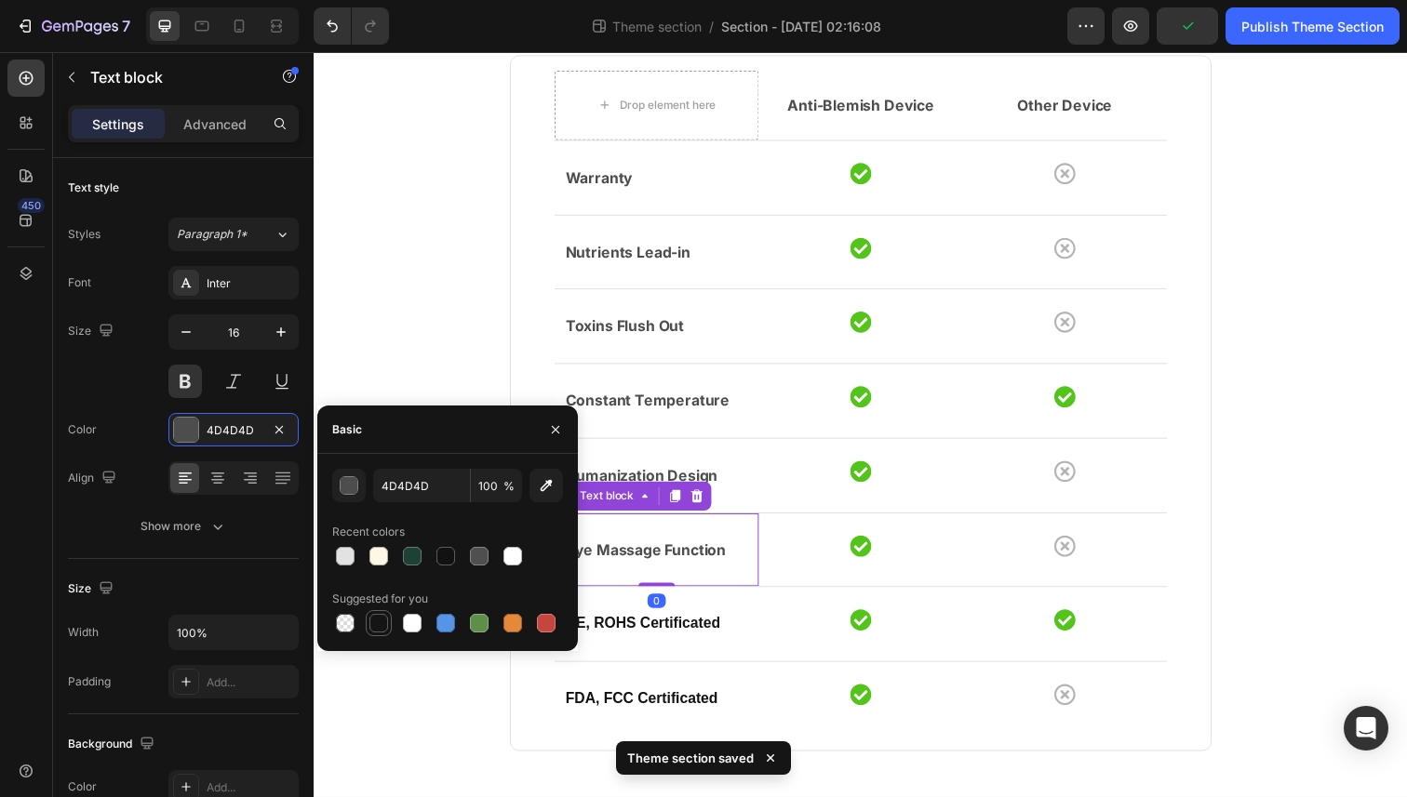
click at [390, 624] on div at bounding box center [379, 623] width 26 height 26
type input "151515"
click at [693, 477] on p "Humanization Design" at bounding box center [663, 485] width 186 height 27
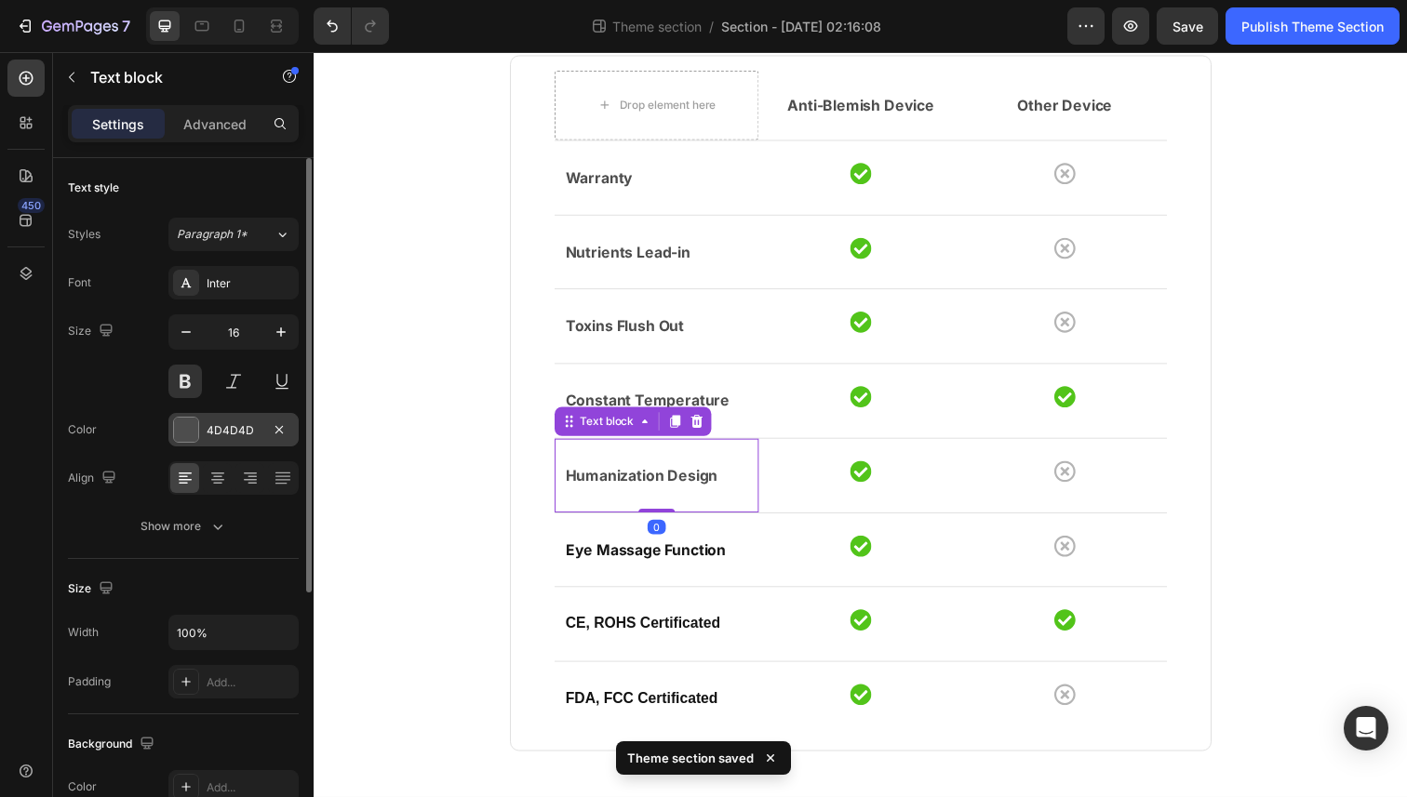
click at [180, 433] on div at bounding box center [186, 430] width 24 height 24
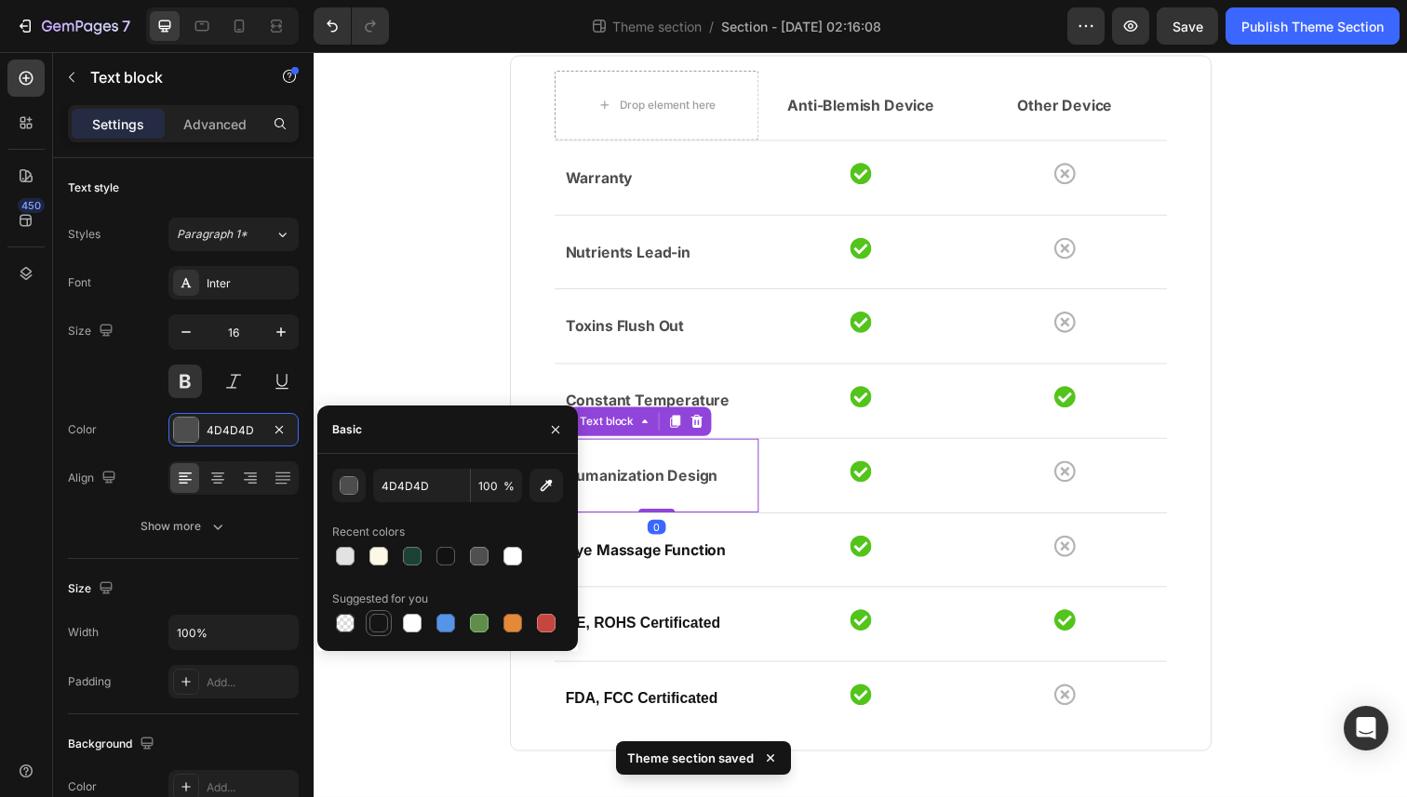
click at [381, 620] on div at bounding box center [378, 623] width 19 height 19
type input "151515"
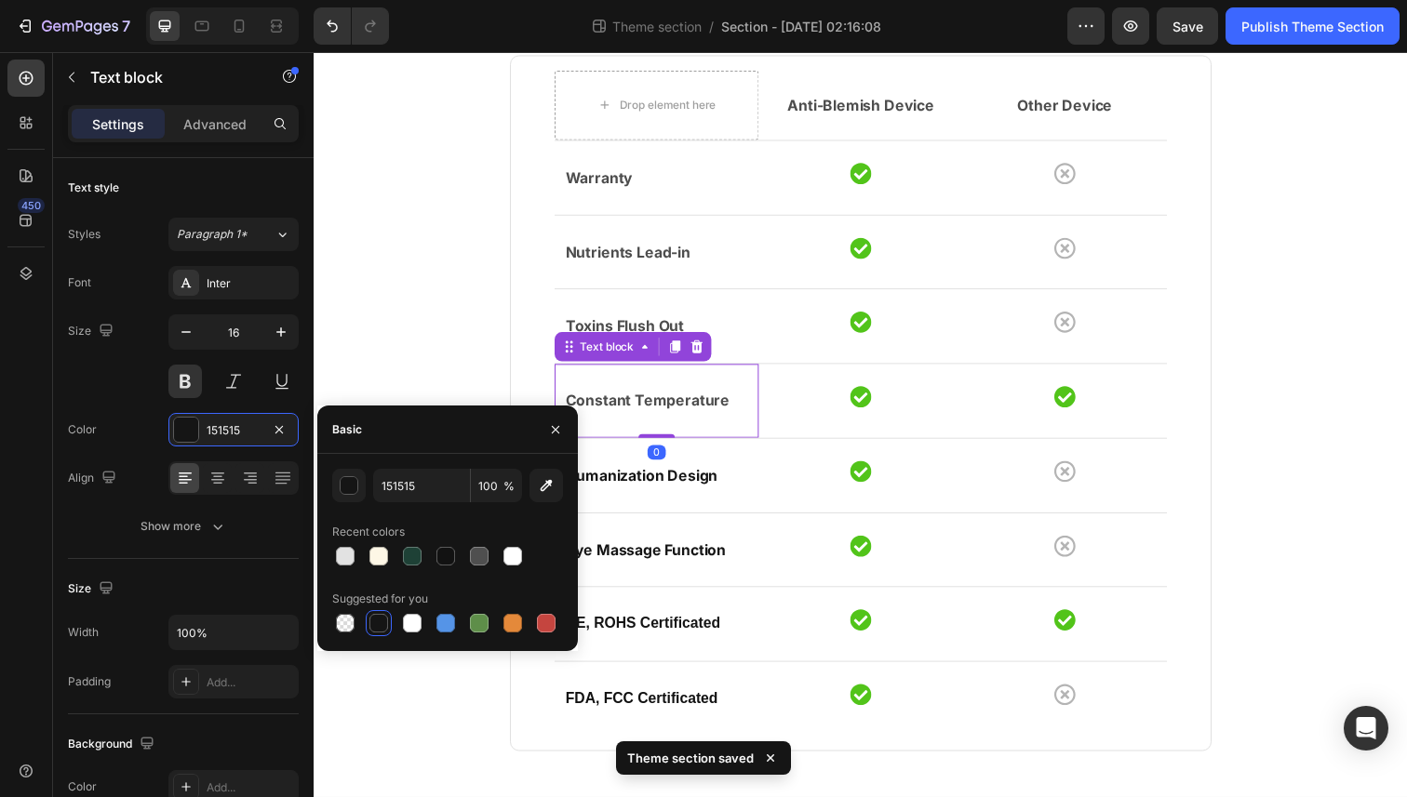
click at [720, 408] on p "Constant Temperature" at bounding box center [663, 408] width 186 height 27
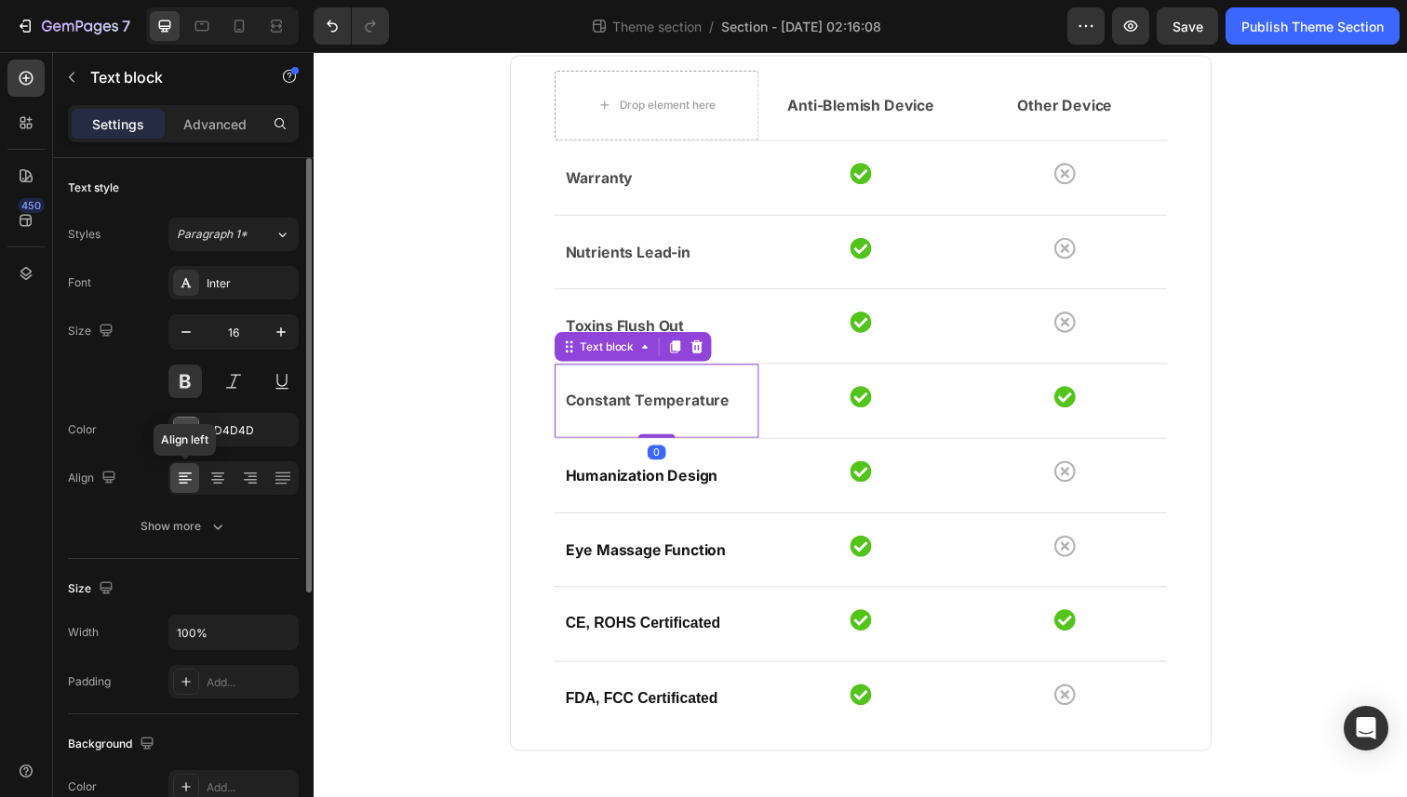
click at [186, 471] on icon at bounding box center [185, 478] width 19 height 19
click at [179, 423] on div at bounding box center [186, 430] width 24 height 24
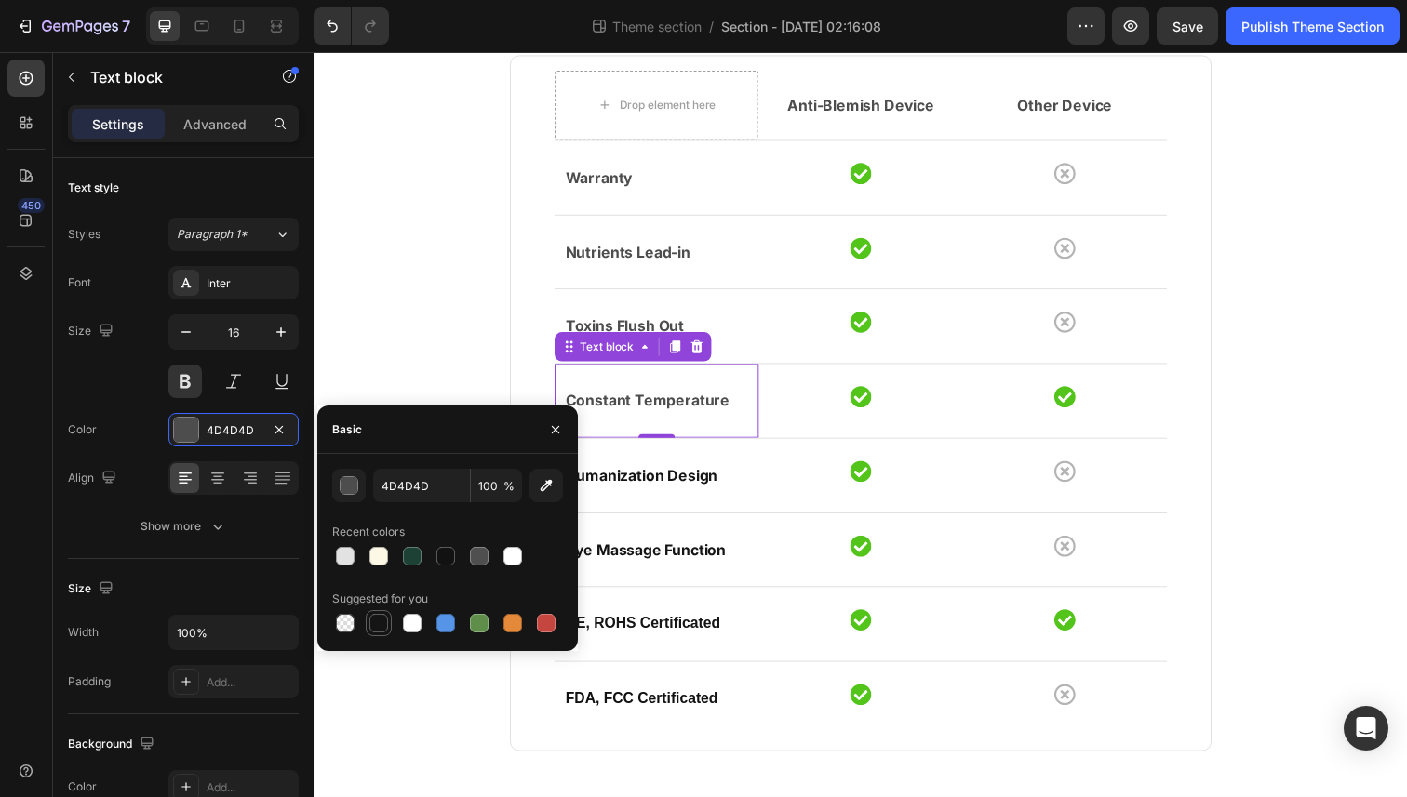
click at [377, 622] on div at bounding box center [378, 623] width 19 height 19
type input "151515"
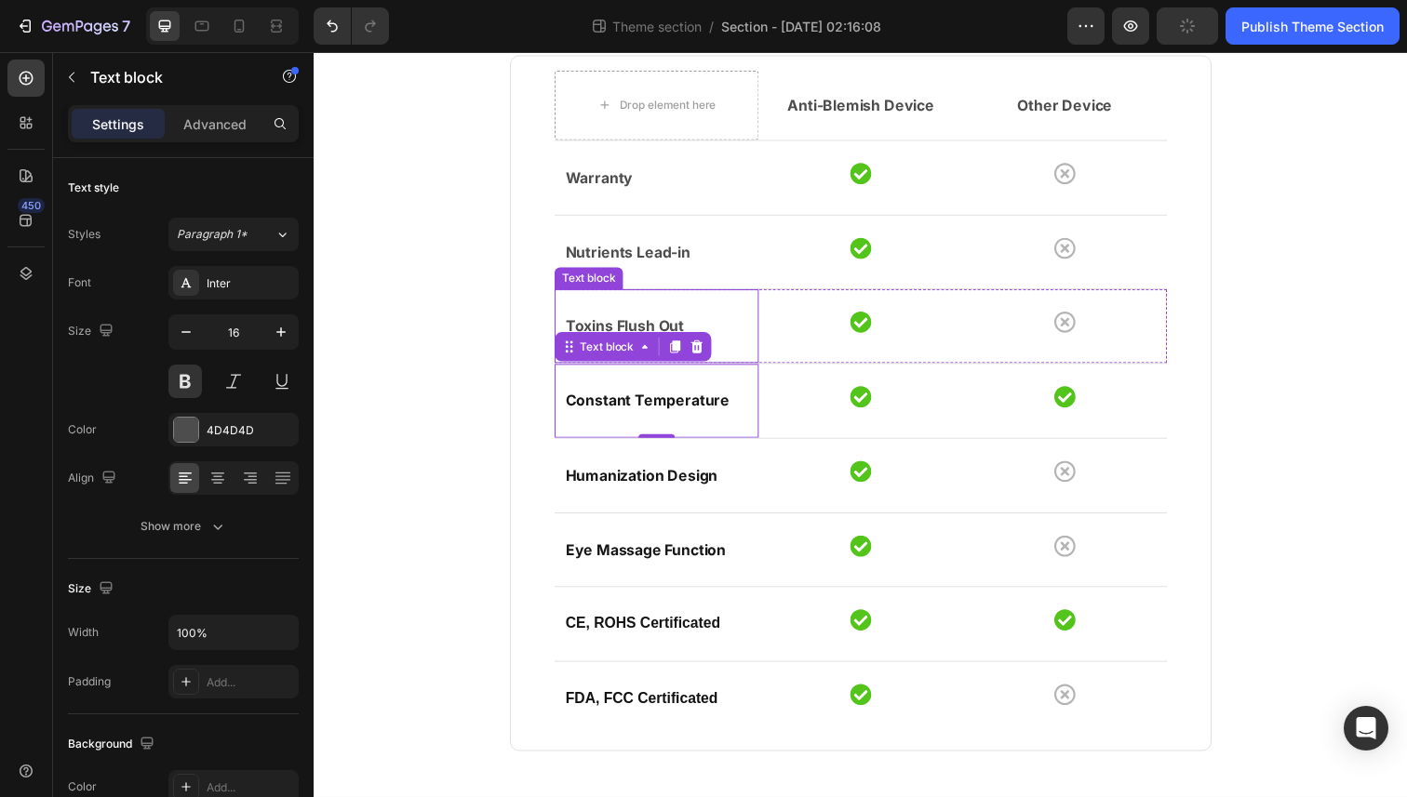
click at [640, 302] on div "Toxins Flush Out Text block" at bounding box center [663, 332] width 208 height 75
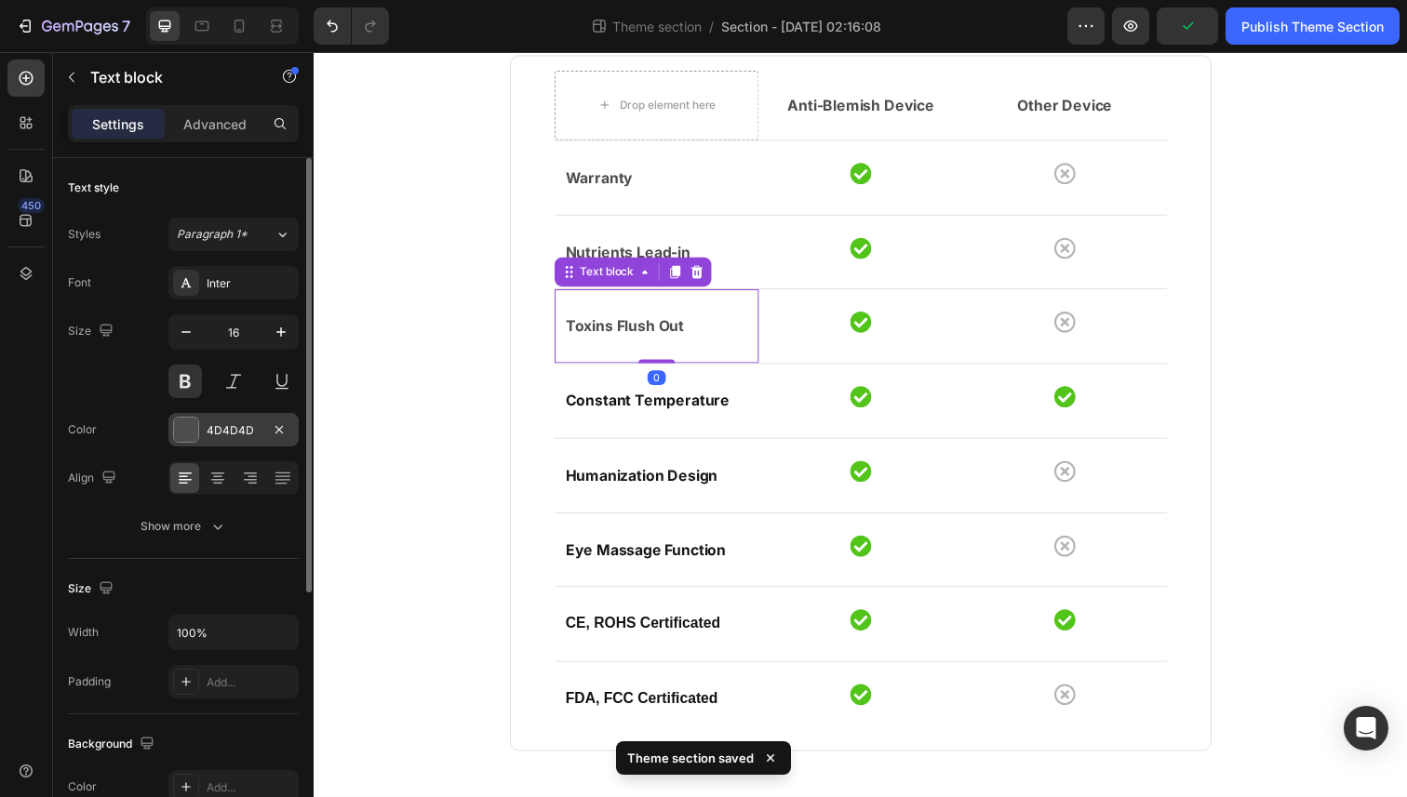
click at [183, 430] on div at bounding box center [186, 430] width 24 height 24
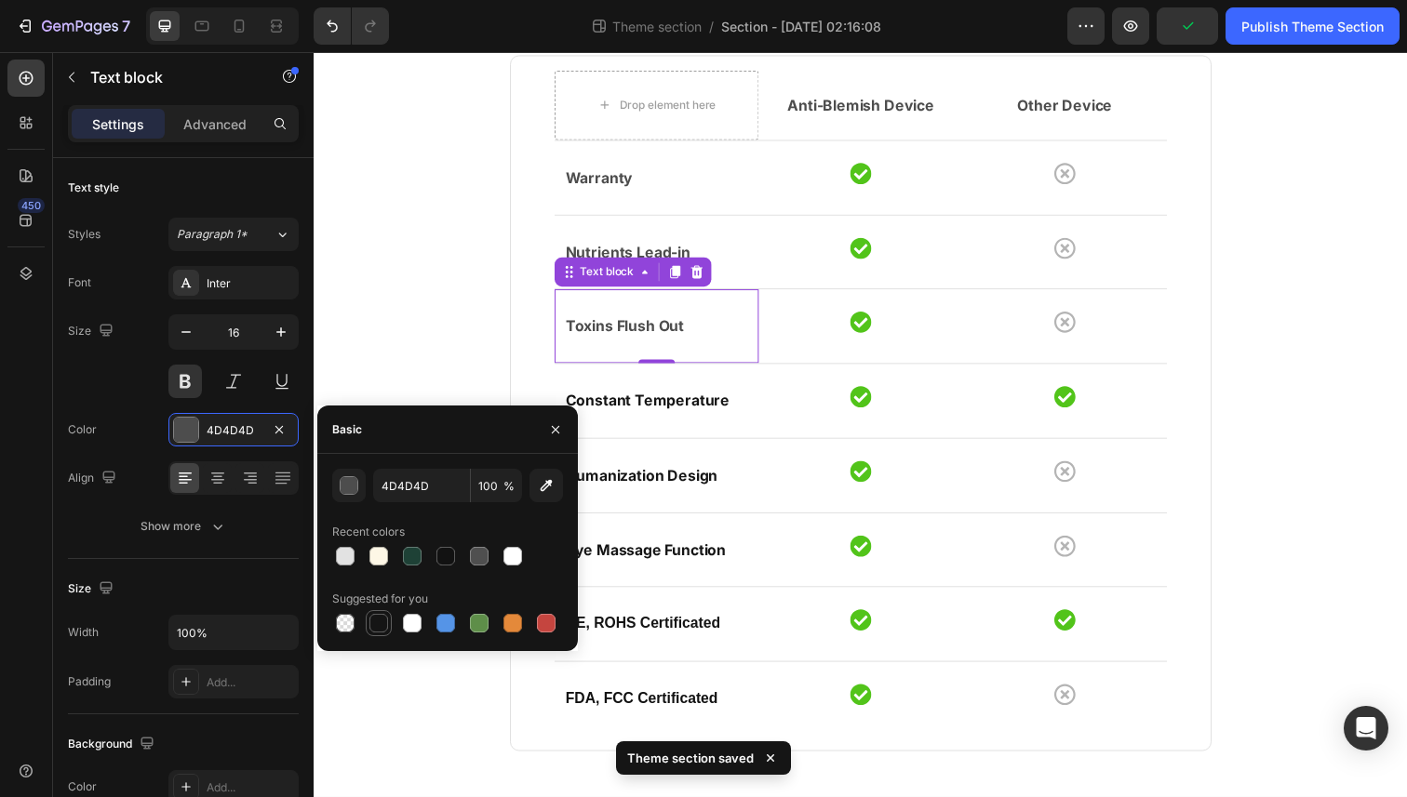
click at [382, 619] on div at bounding box center [378, 623] width 19 height 19
type input "151515"
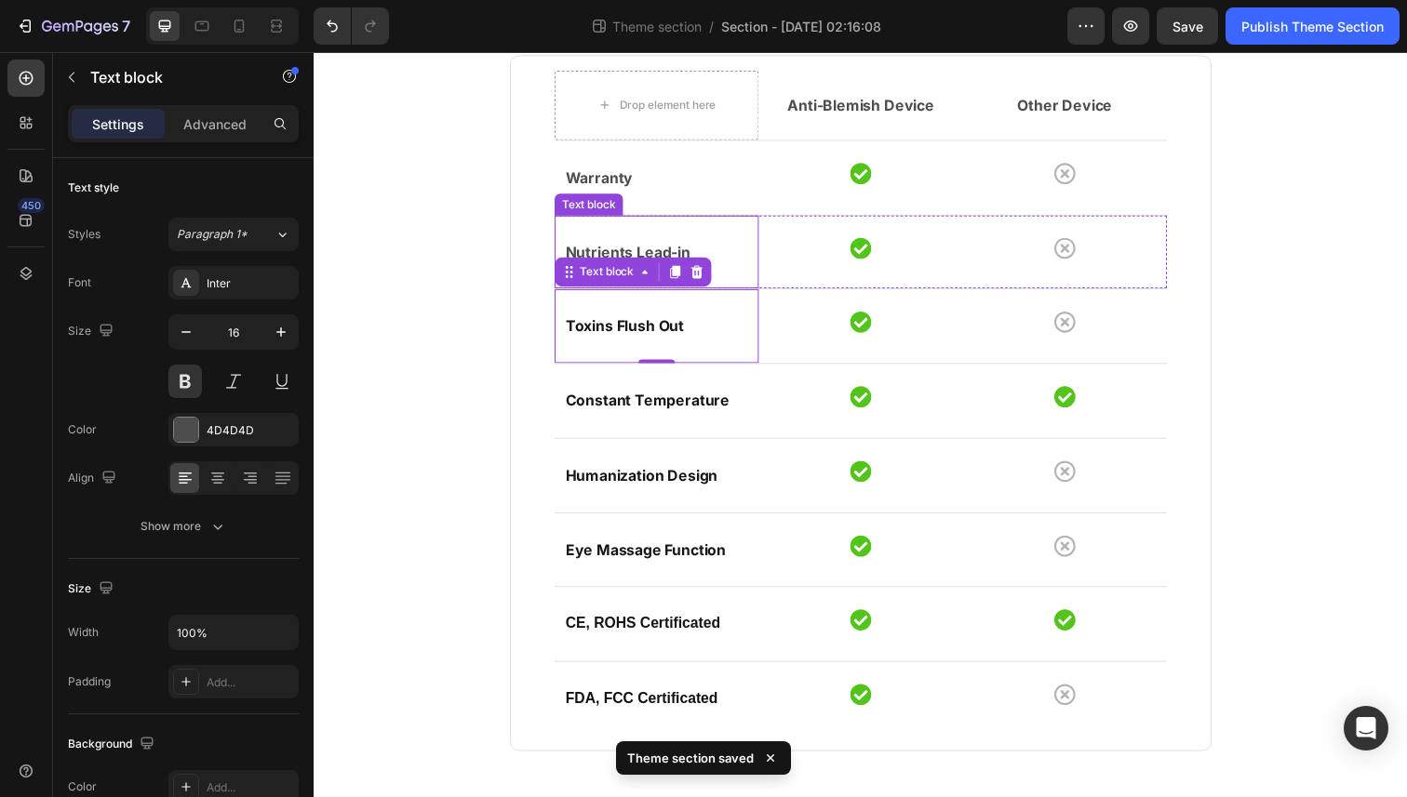
click at [626, 246] on p "Nutrients Lead-in" at bounding box center [663, 257] width 186 height 27
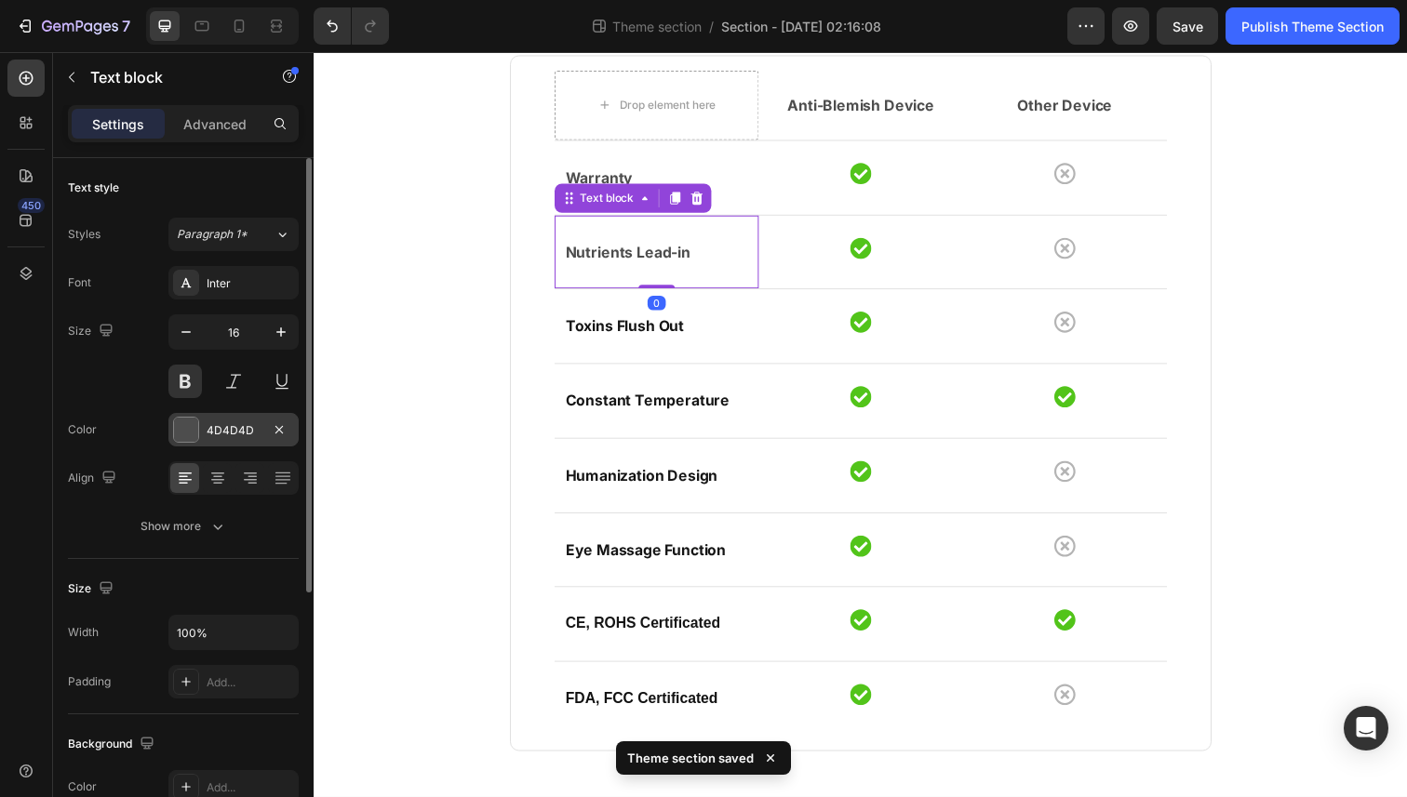
click at [187, 420] on div at bounding box center [186, 430] width 24 height 24
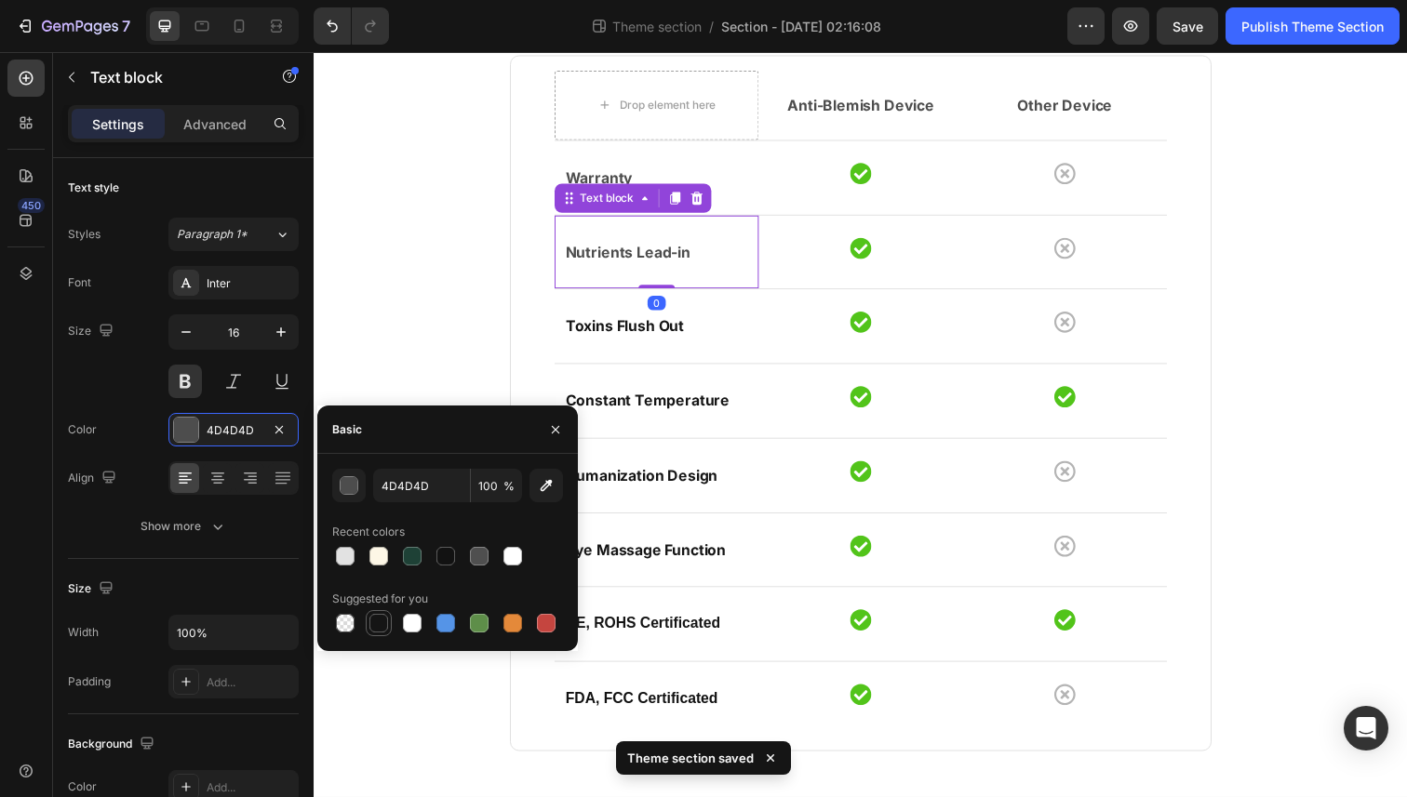
click at [374, 626] on div at bounding box center [378, 623] width 19 height 19
type input "151515"
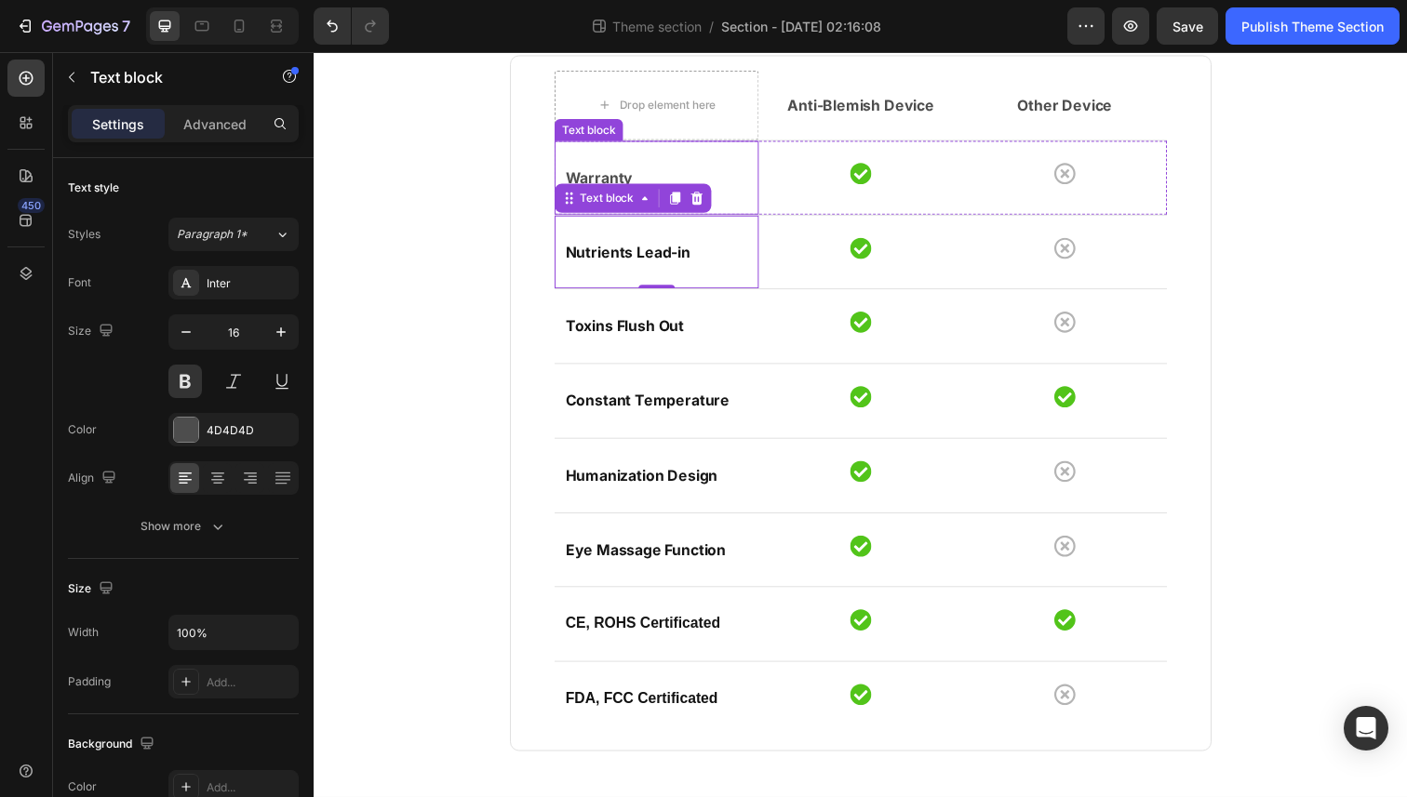
click at [673, 180] on p "Warranty" at bounding box center [663, 180] width 186 height 27
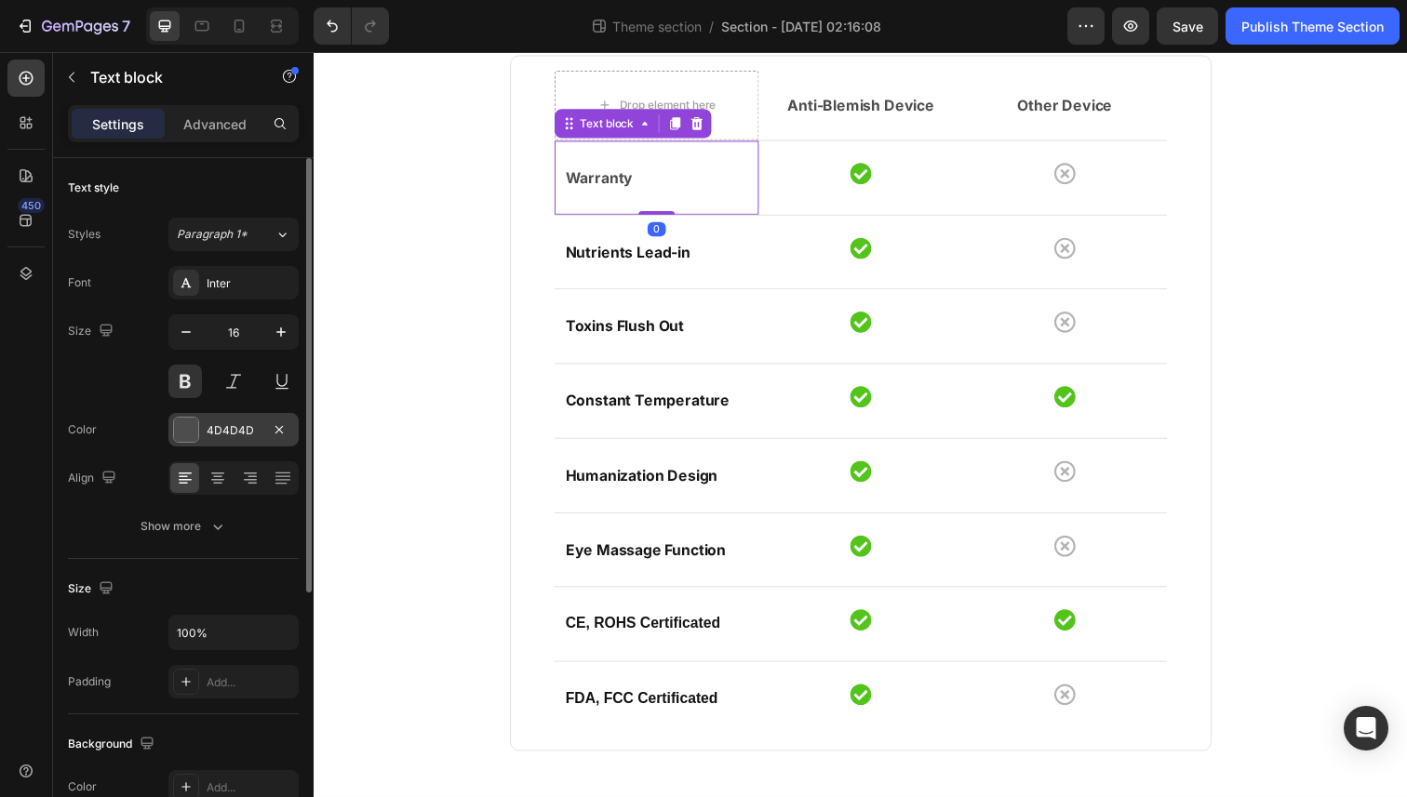
click at [191, 436] on div at bounding box center [186, 430] width 24 height 24
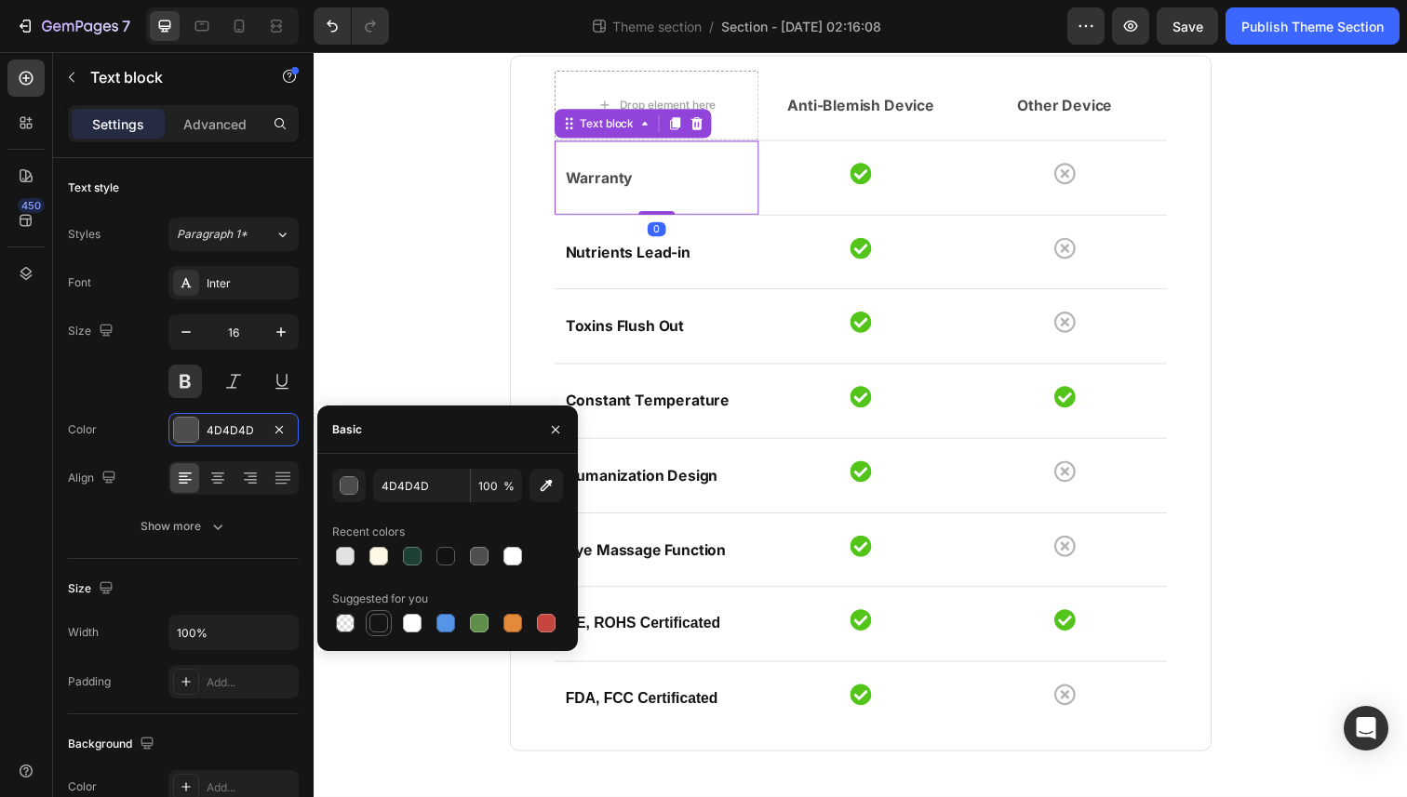
click at [367, 610] on div at bounding box center [379, 623] width 26 height 26
type input "151515"
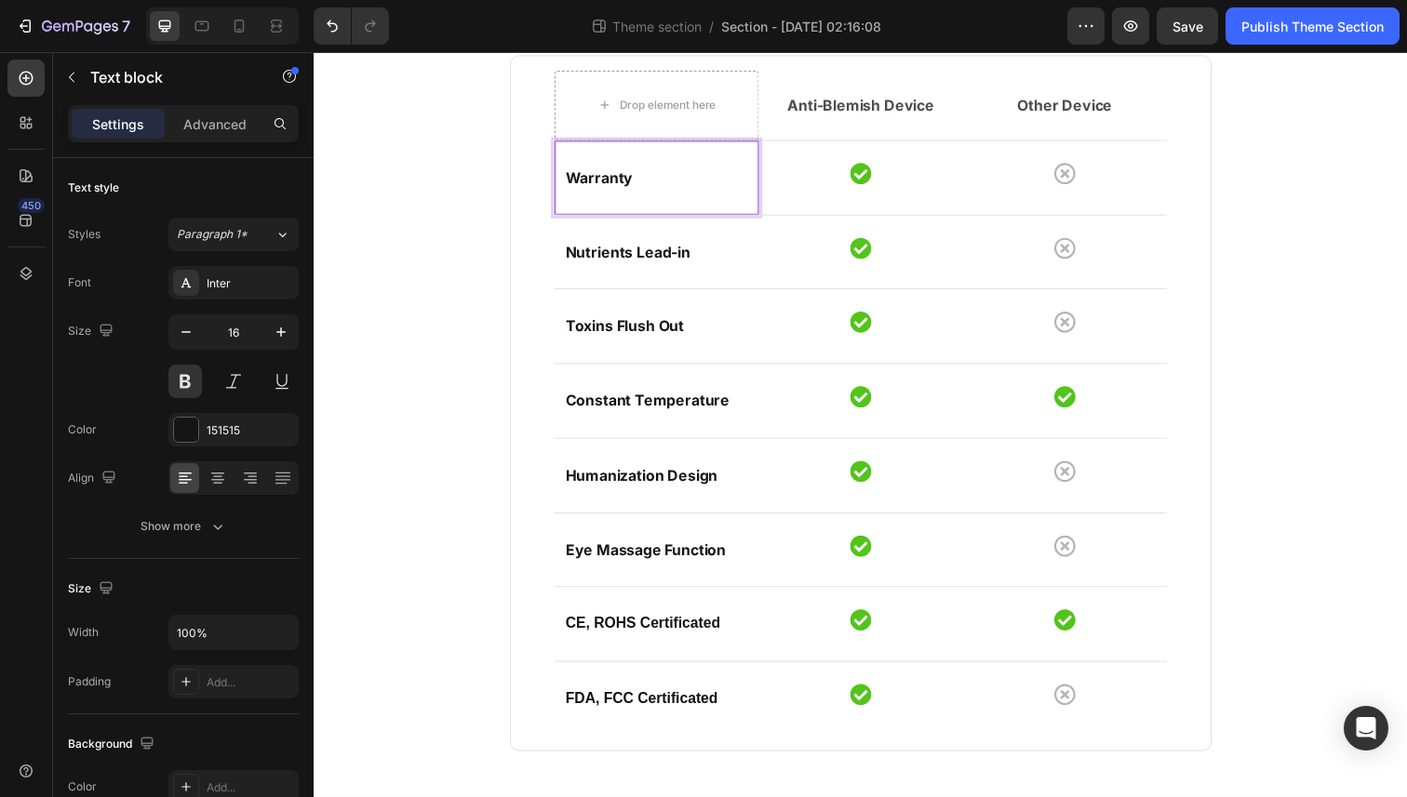
click at [635, 177] on p "Warranty" at bounding box center [663, 180] width 186 height 27
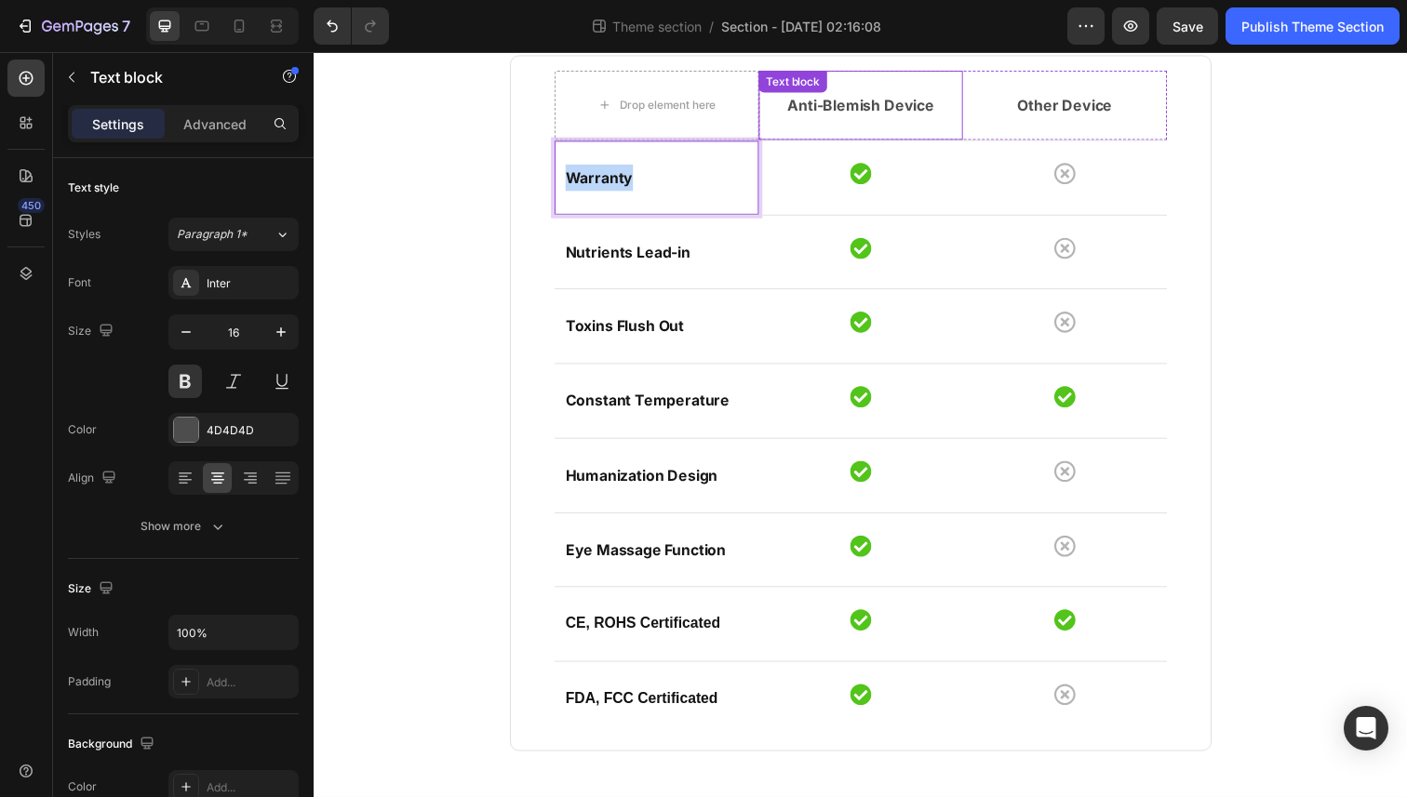
click at [870, 103] on div "Anti-Blemish Device Text block" at bounding box center [872, 107] width 208 height 71
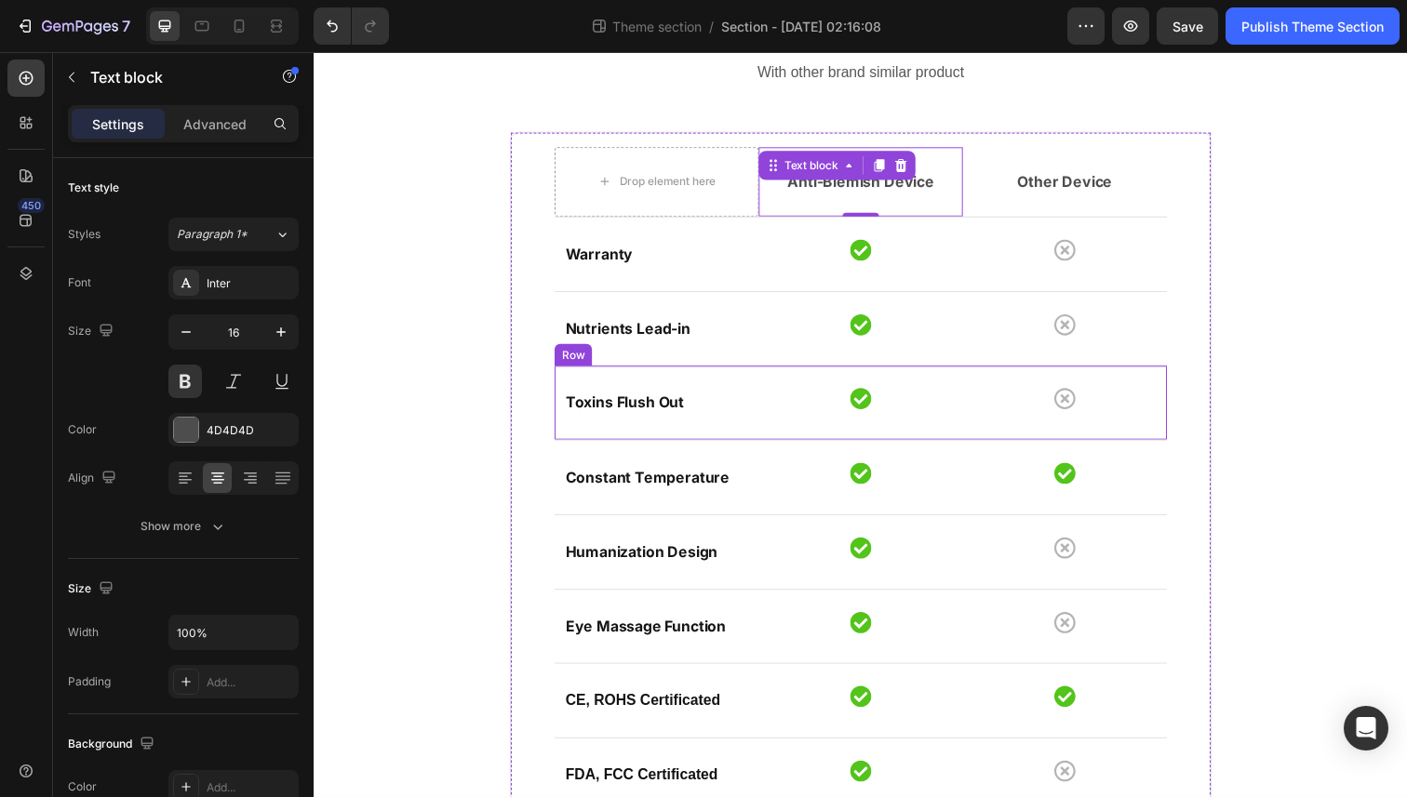
scroll to position [117, 0]
click at [896, 207] on div "Anti-Blemish Device Text block 0" at bounding box center [872, 187] width 208 height 71
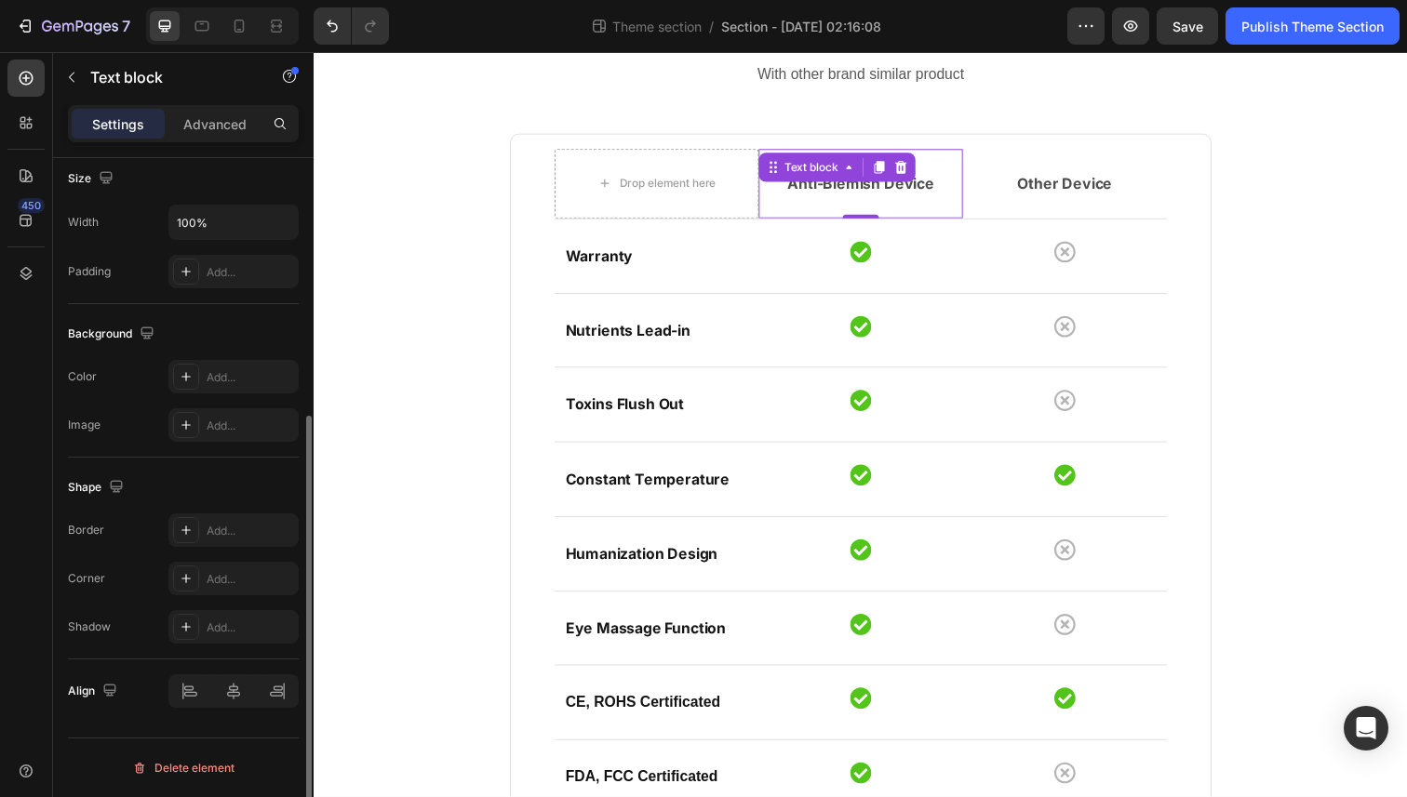
scroll to position [0, 0]
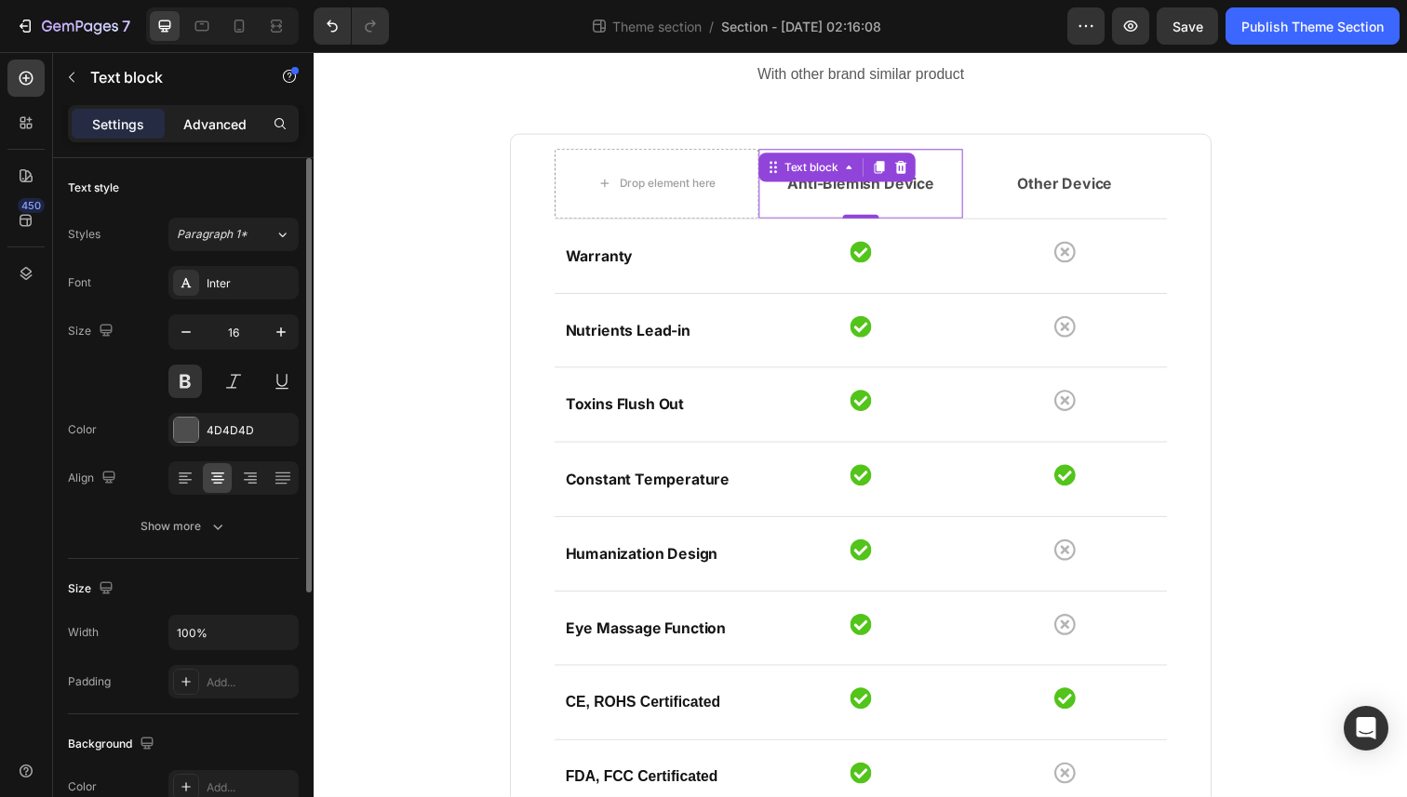
click at [198, 115] on p "Advanced" at bounding box center [214, 124] width 63 height 20
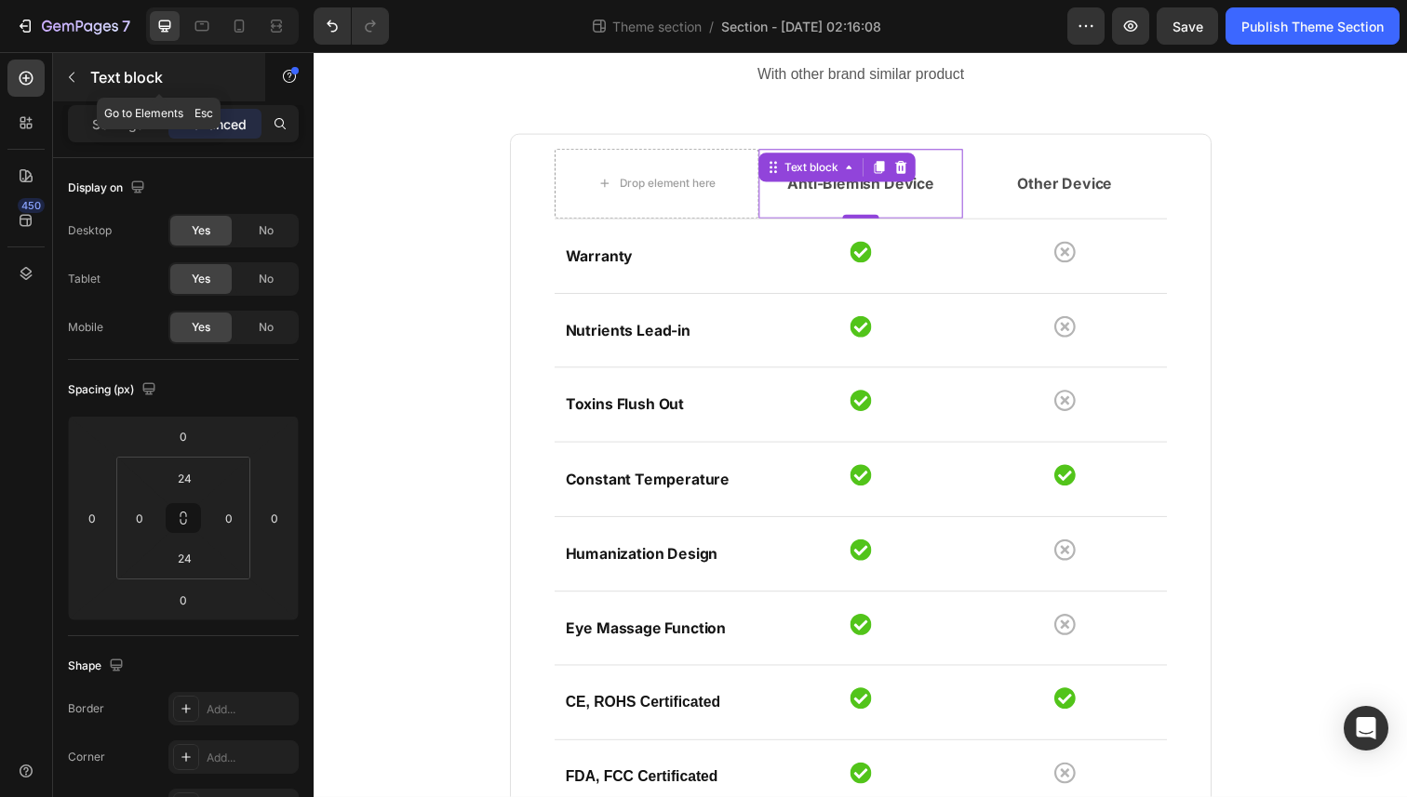
click at [81, 87] on button "button" at bounding box center [72, 77] width 30 height 30
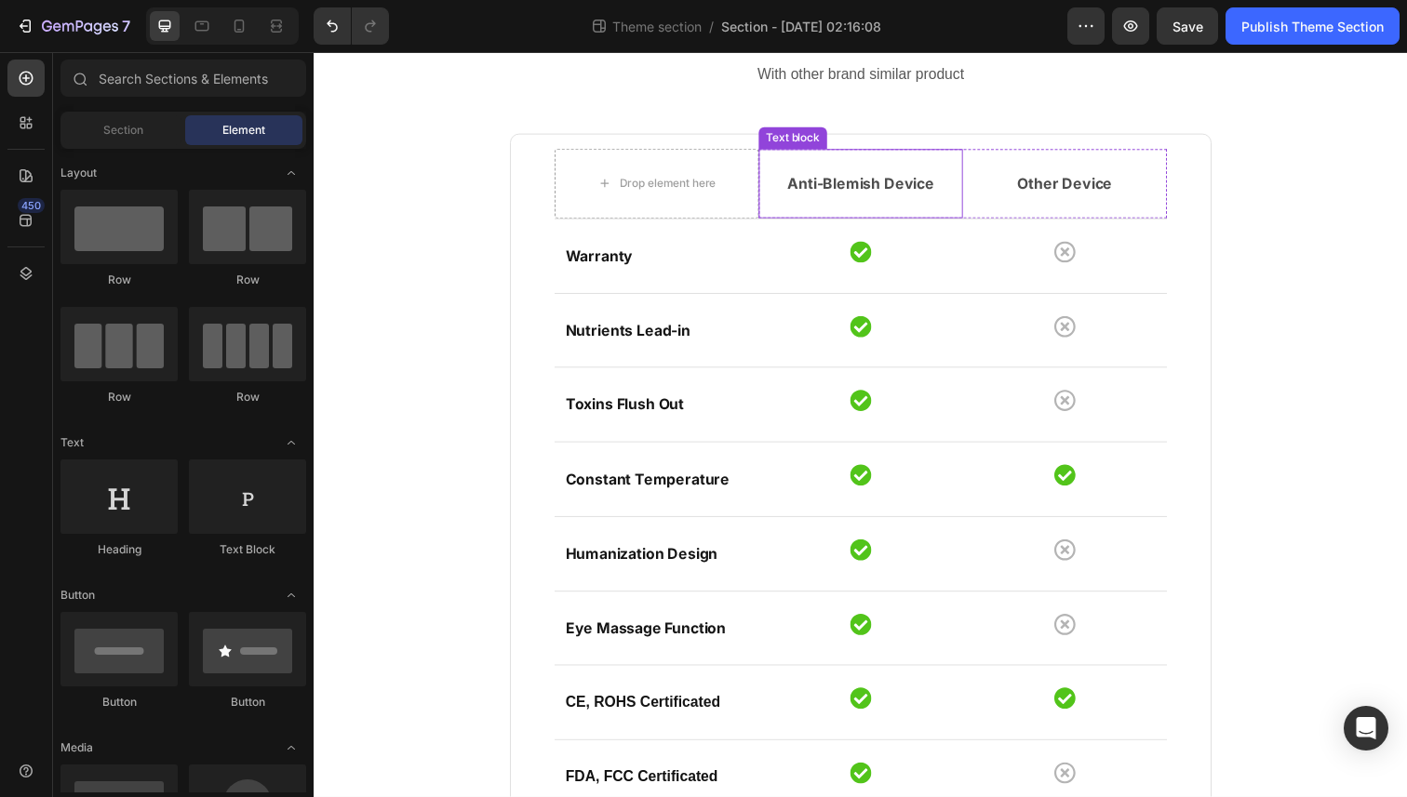
click at [865, 183] on p "Anti-Blemish Device" at bounding box center [871, 187] width 205 height 22
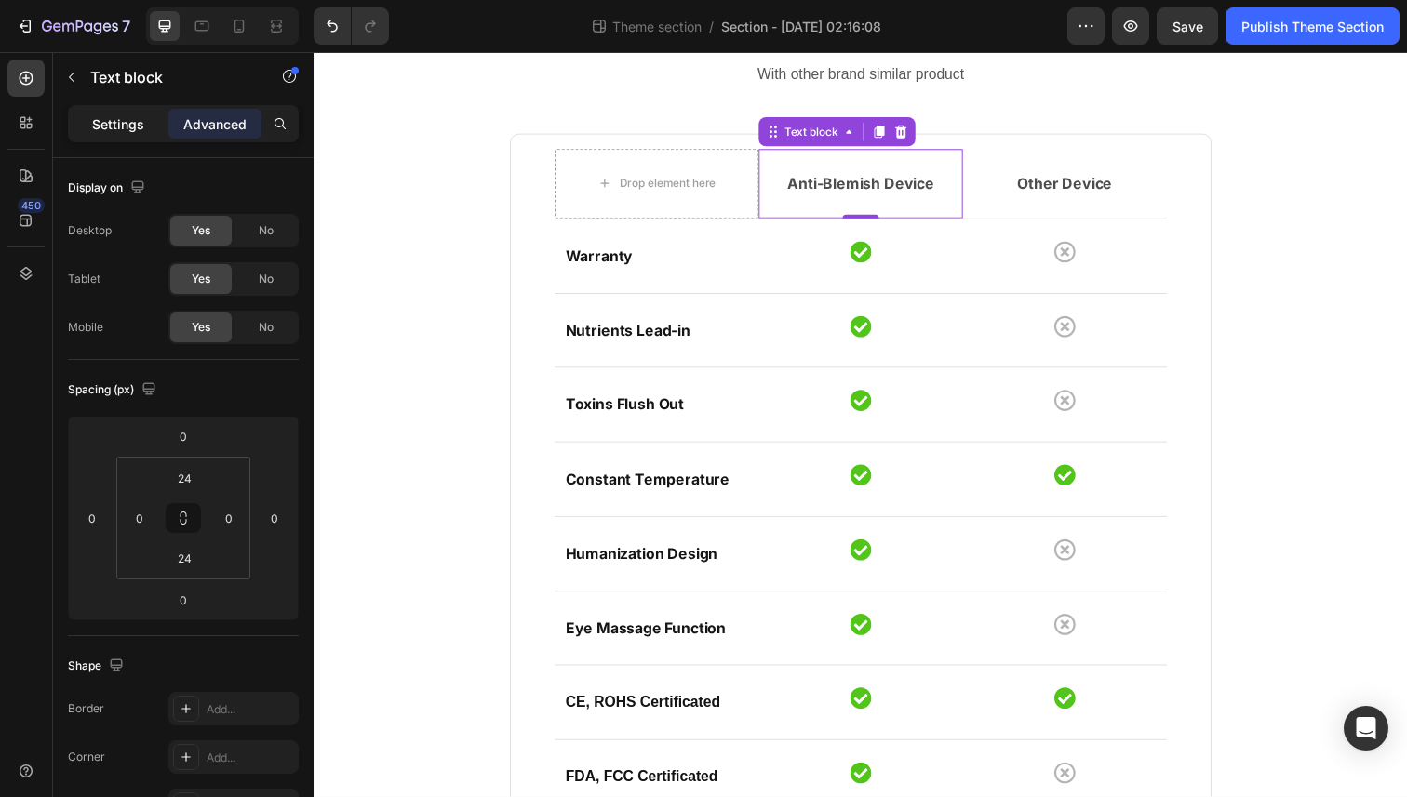
click at [110, 126] on p "Settings" at bounding box center [118, 124] width 52 height 20
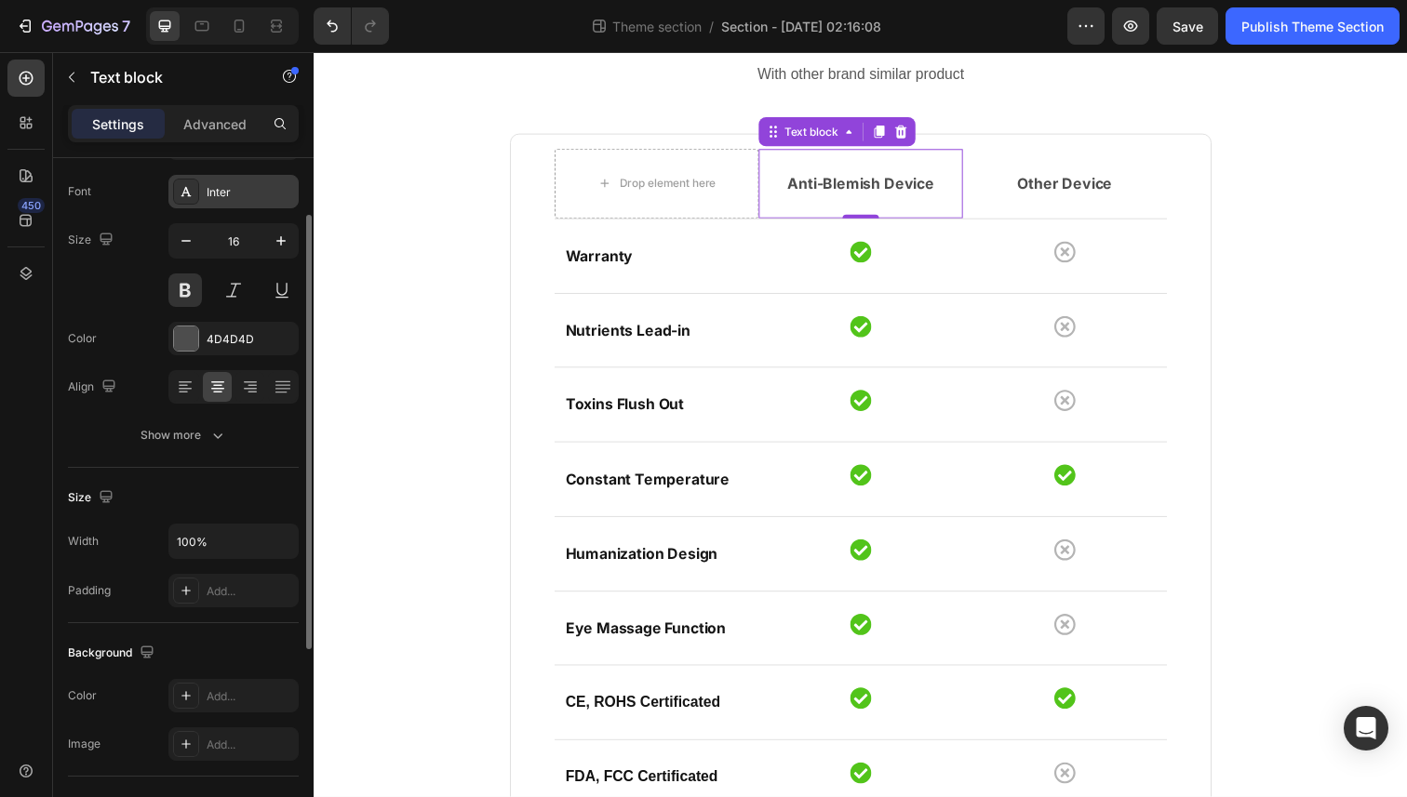
scroll to position [93, 0]
click at [198, 454] on div "Text style Styles Paragraph 1* Font Inter Size 16 Color 4D4D4D Align Show more" at bounding box center [183, 265] width 231 height 401
click at [198, 444] on button "Show more" at bounding box center [183, 433] width 231 height 33
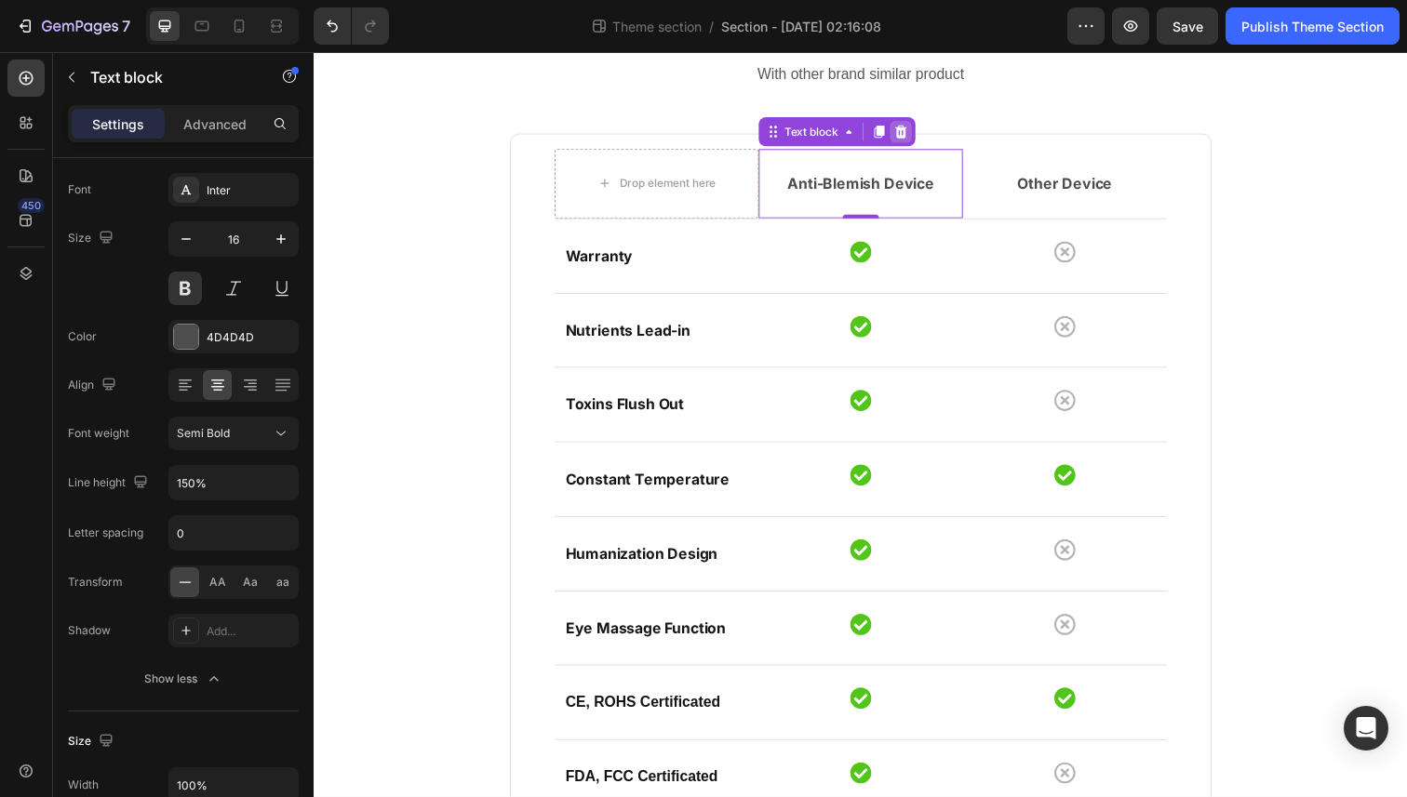
click at [923, 140] on div at bounding box center [913, 134] width 22 height 22
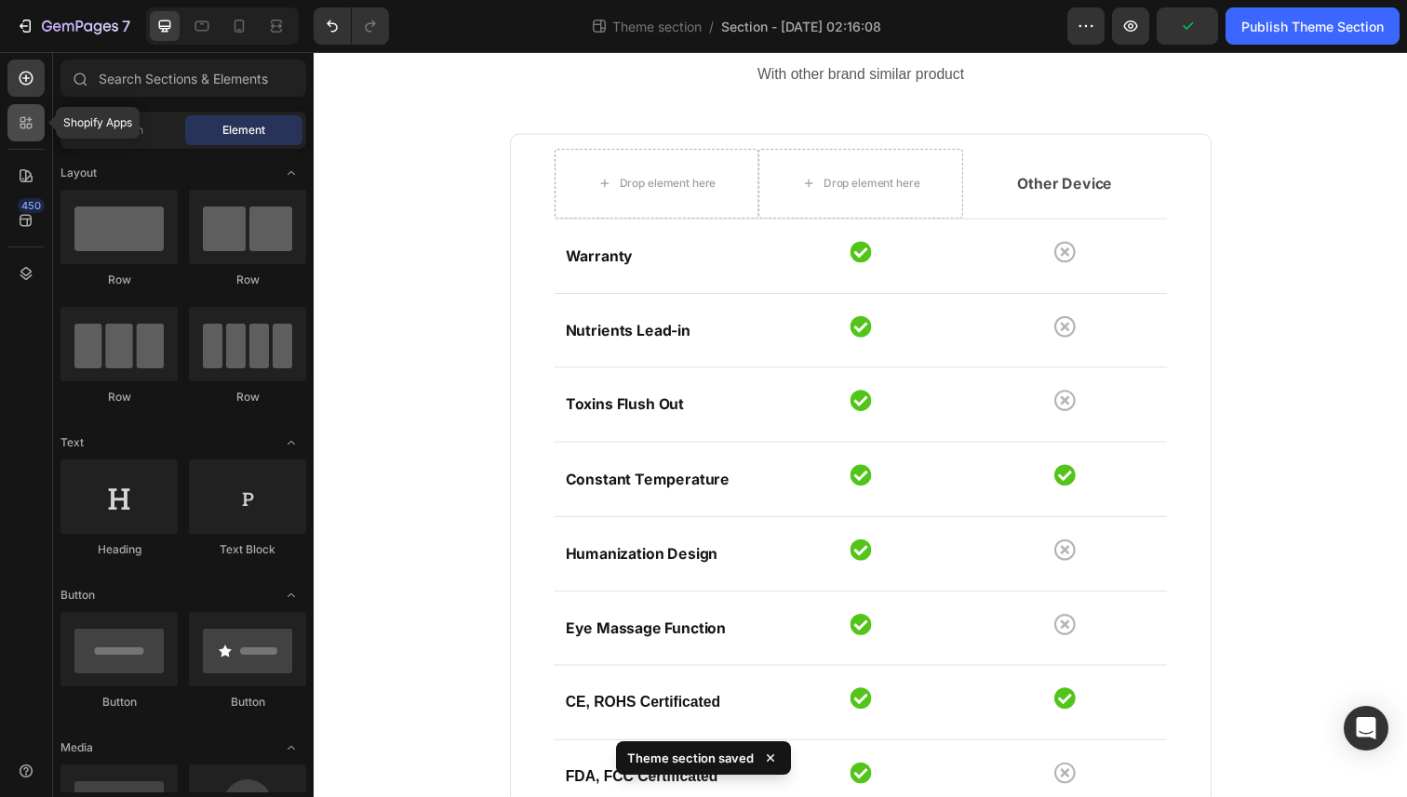
click at [21, 126] on icon at bounding box center [26, 123] width 19 height 19
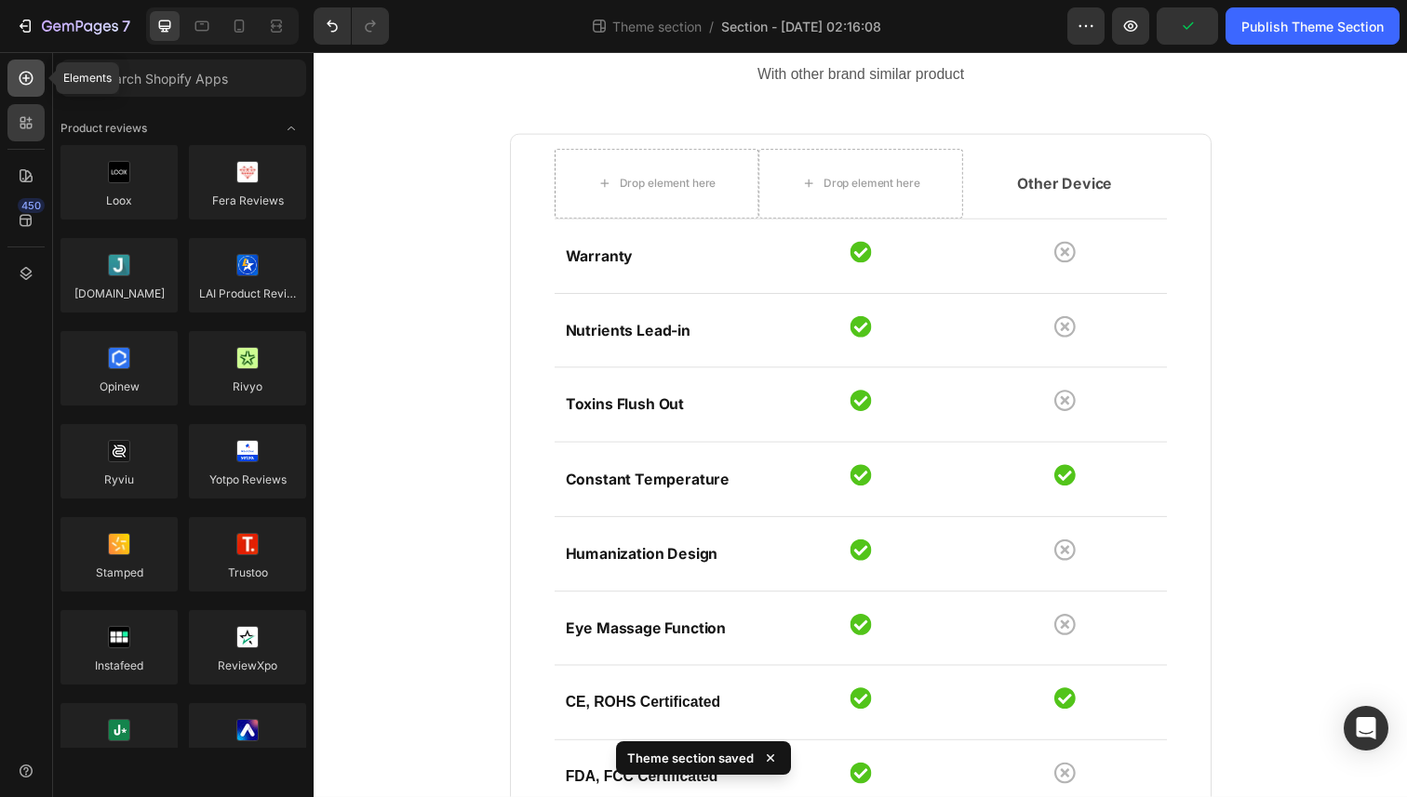
click at [22, 81] on icon at bounding box center [26, 78] width 19 height 19
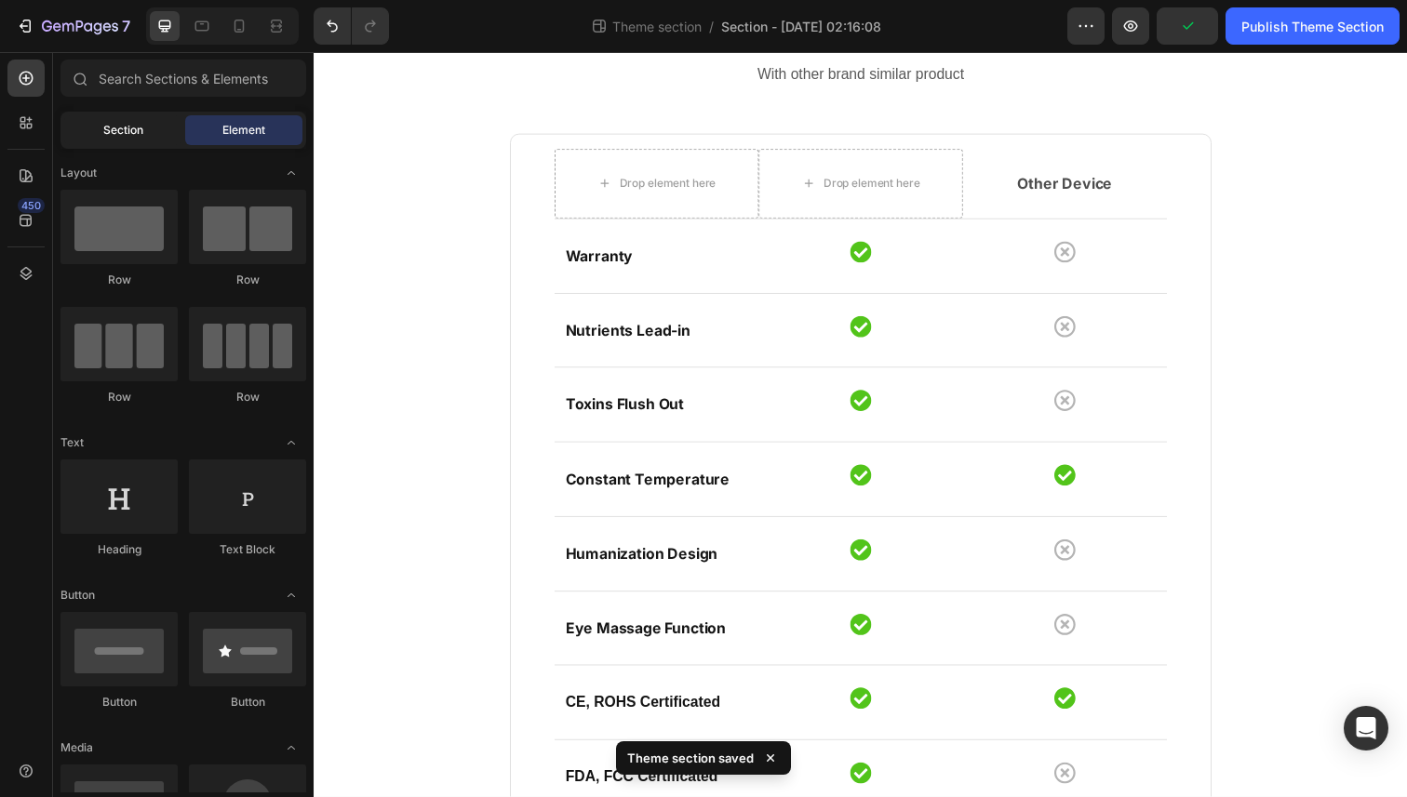
click at [122, 139] on div "Section" at bounding box center [122, 130] width 117 height 30
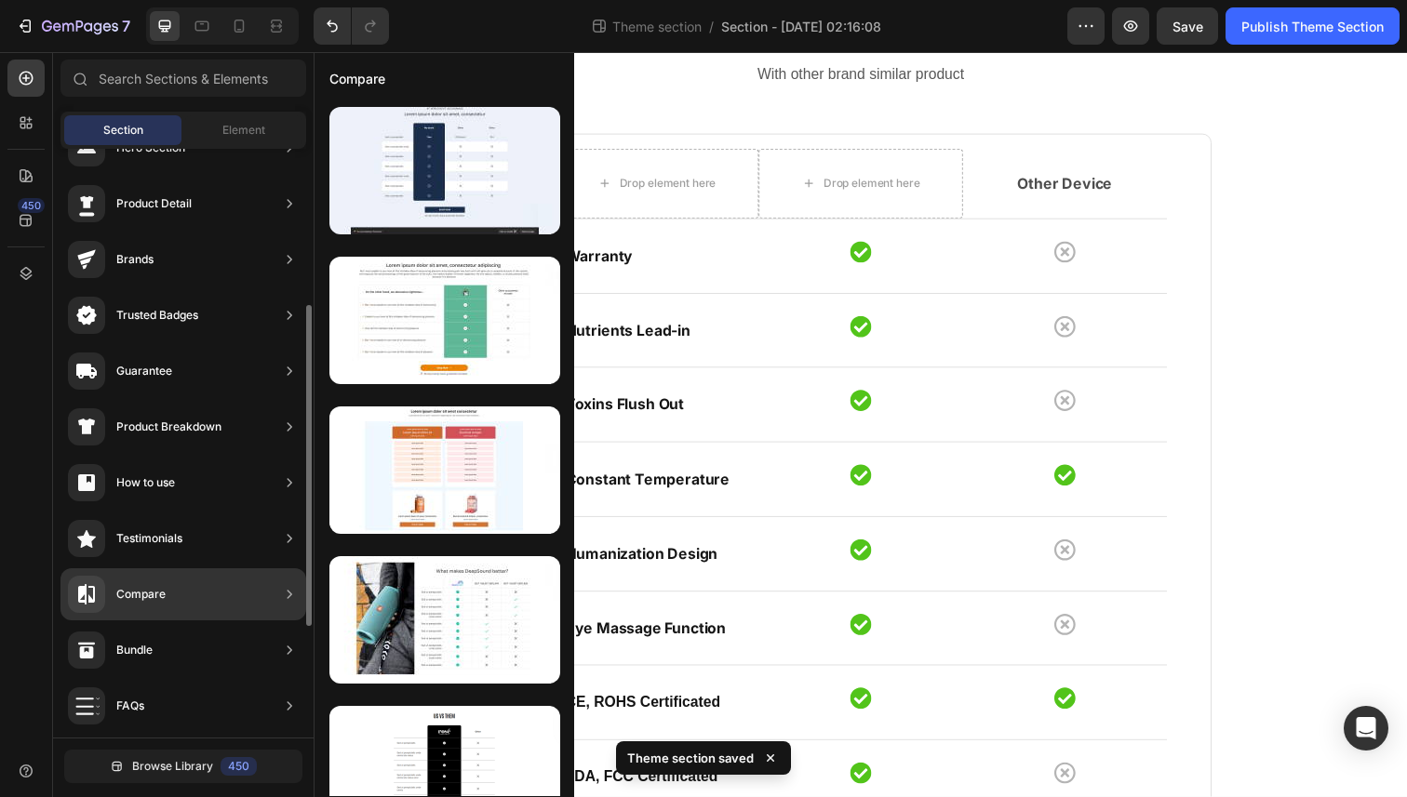
scroll to position [0, 0]
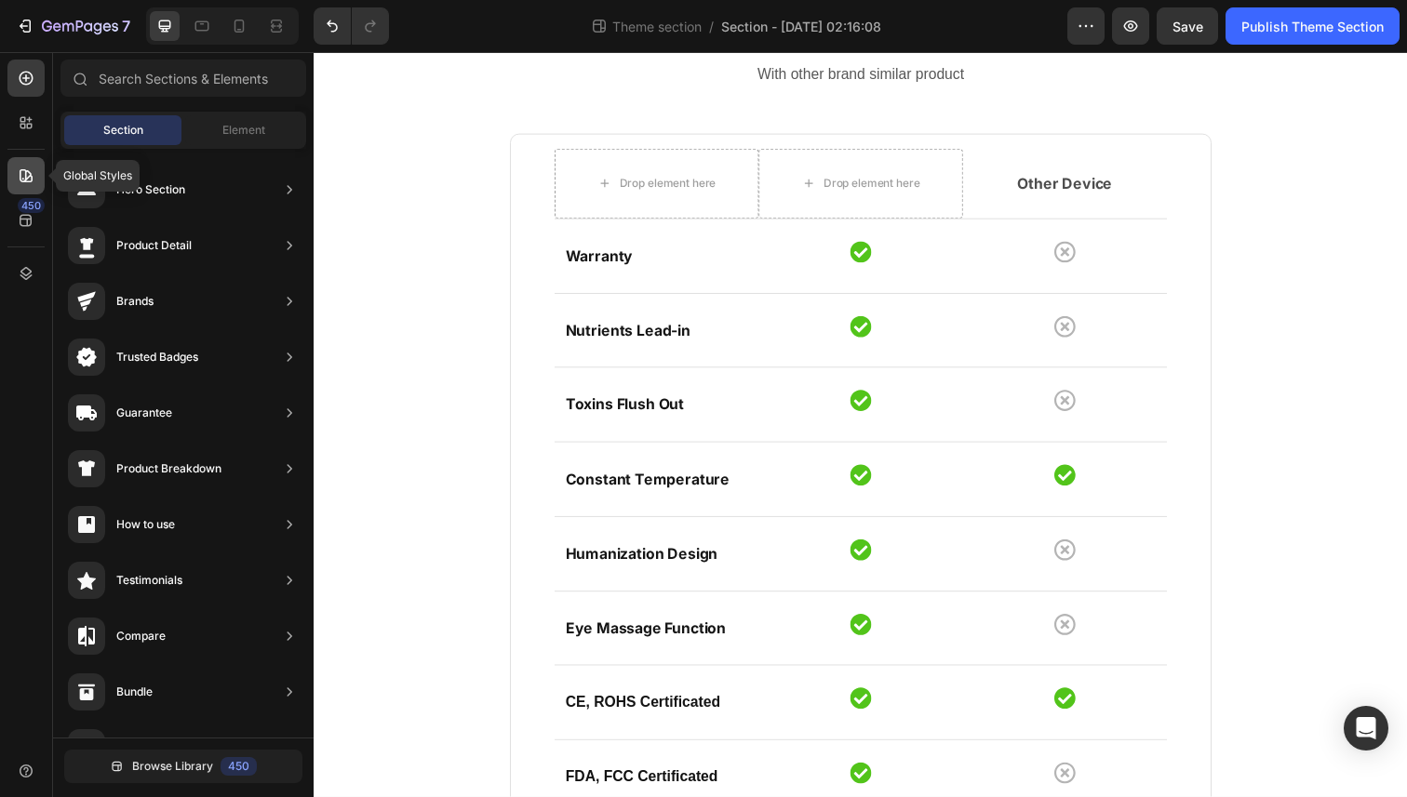
click at [22, 171] on icon at bounding box center [26, 176] width 19 height 19
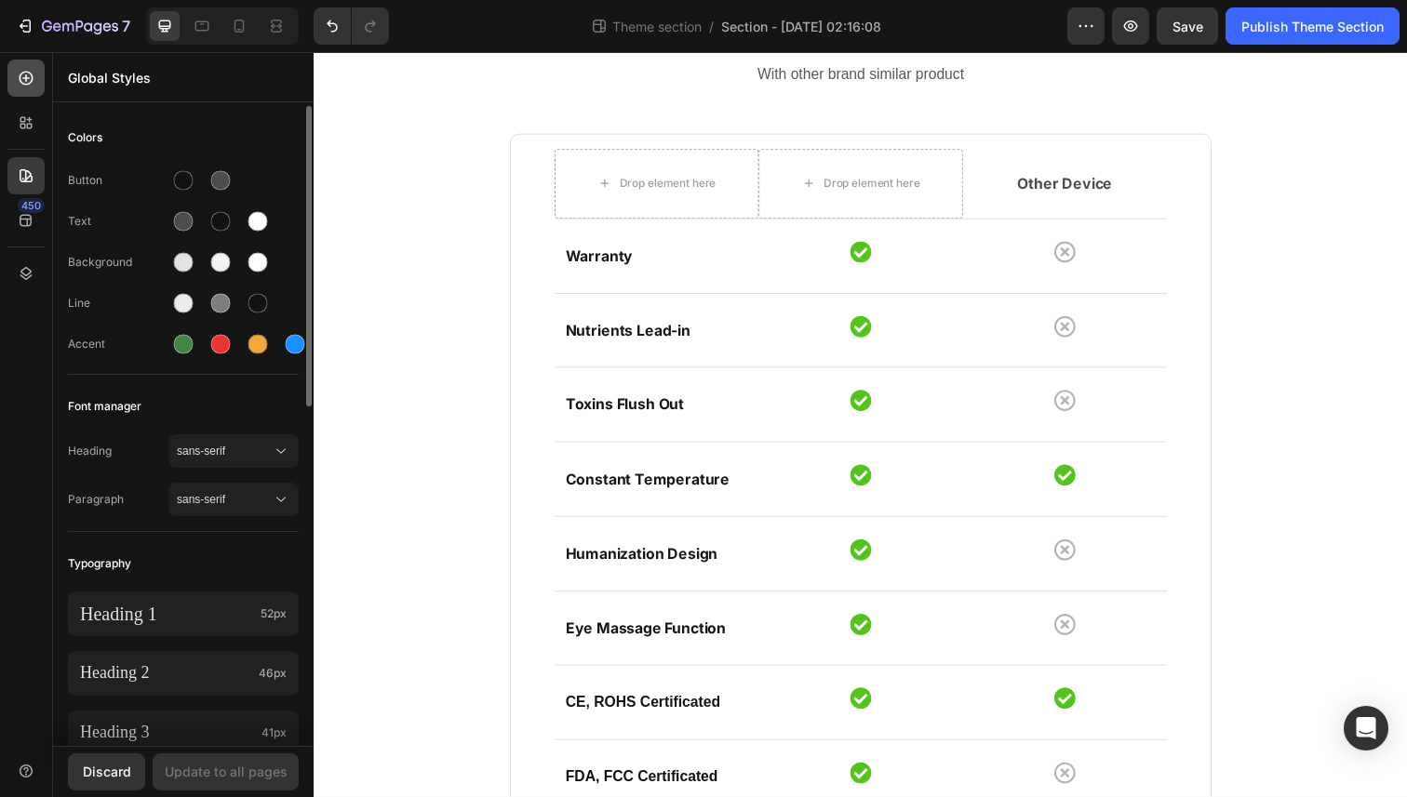
click at [15, 96] on div at bounding box center [25, 78] width 37 height 37
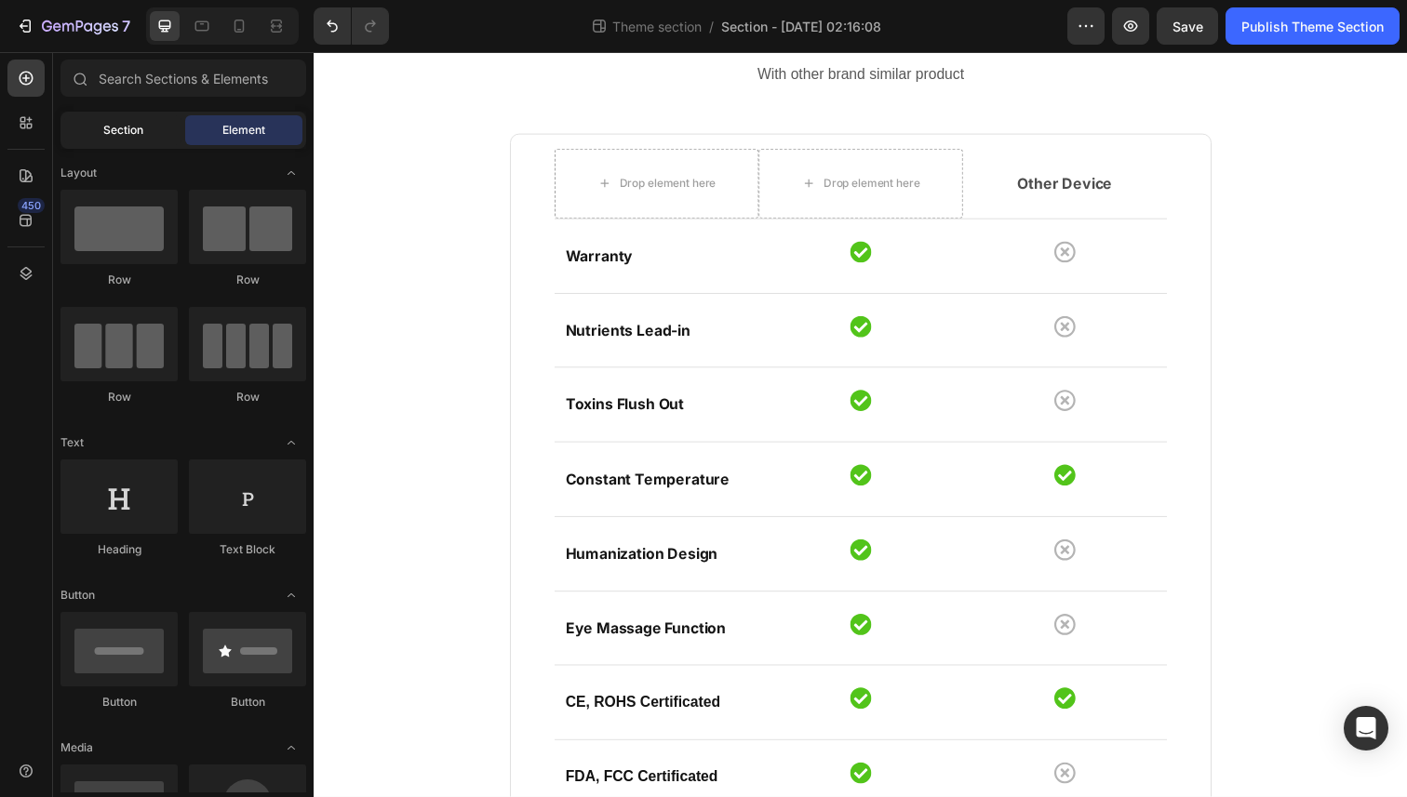
click at [114, 142] on div "Section" at bounding box center [122, 130] width 117 height 30
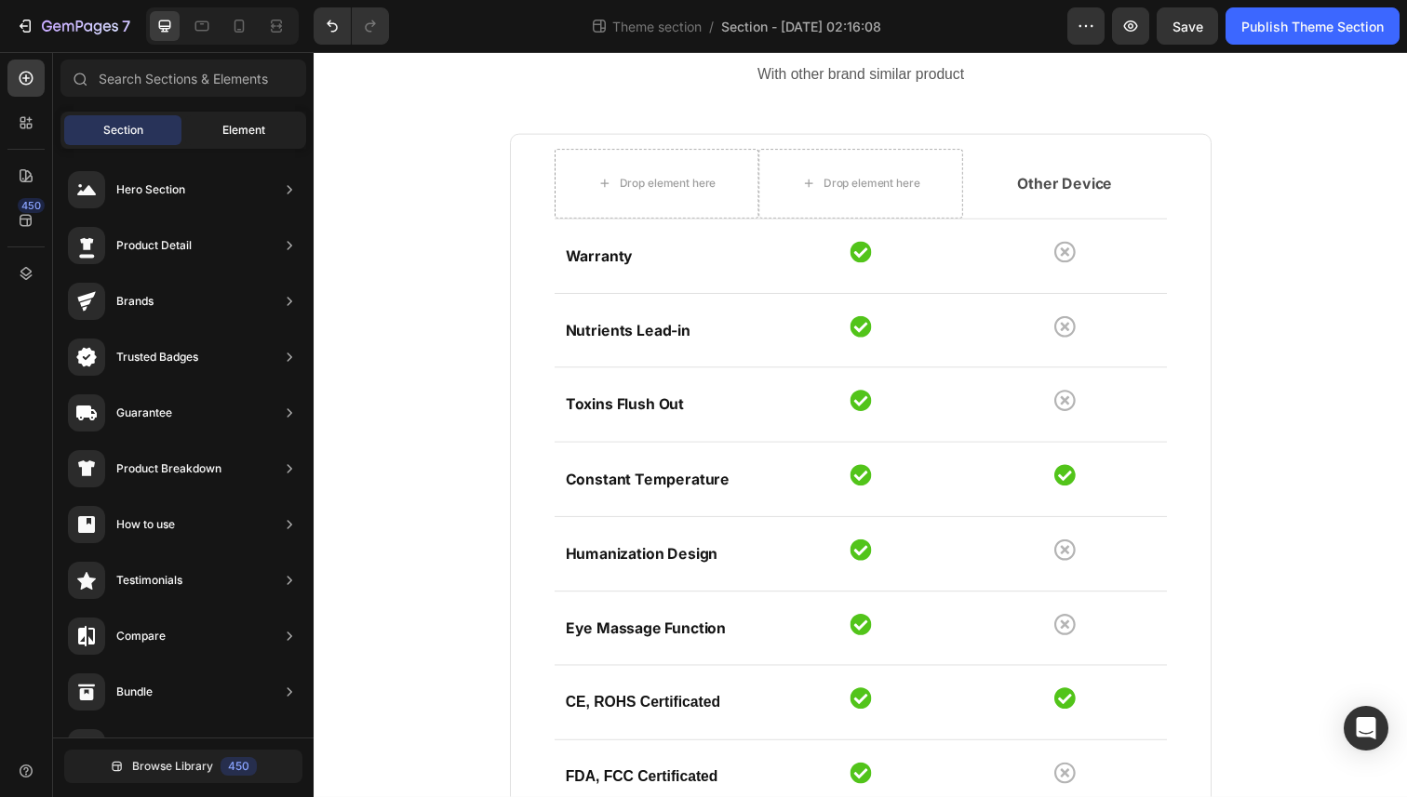
click at [226, 131] on span "Element" at bounding box center [243, 130] width 43 height 17
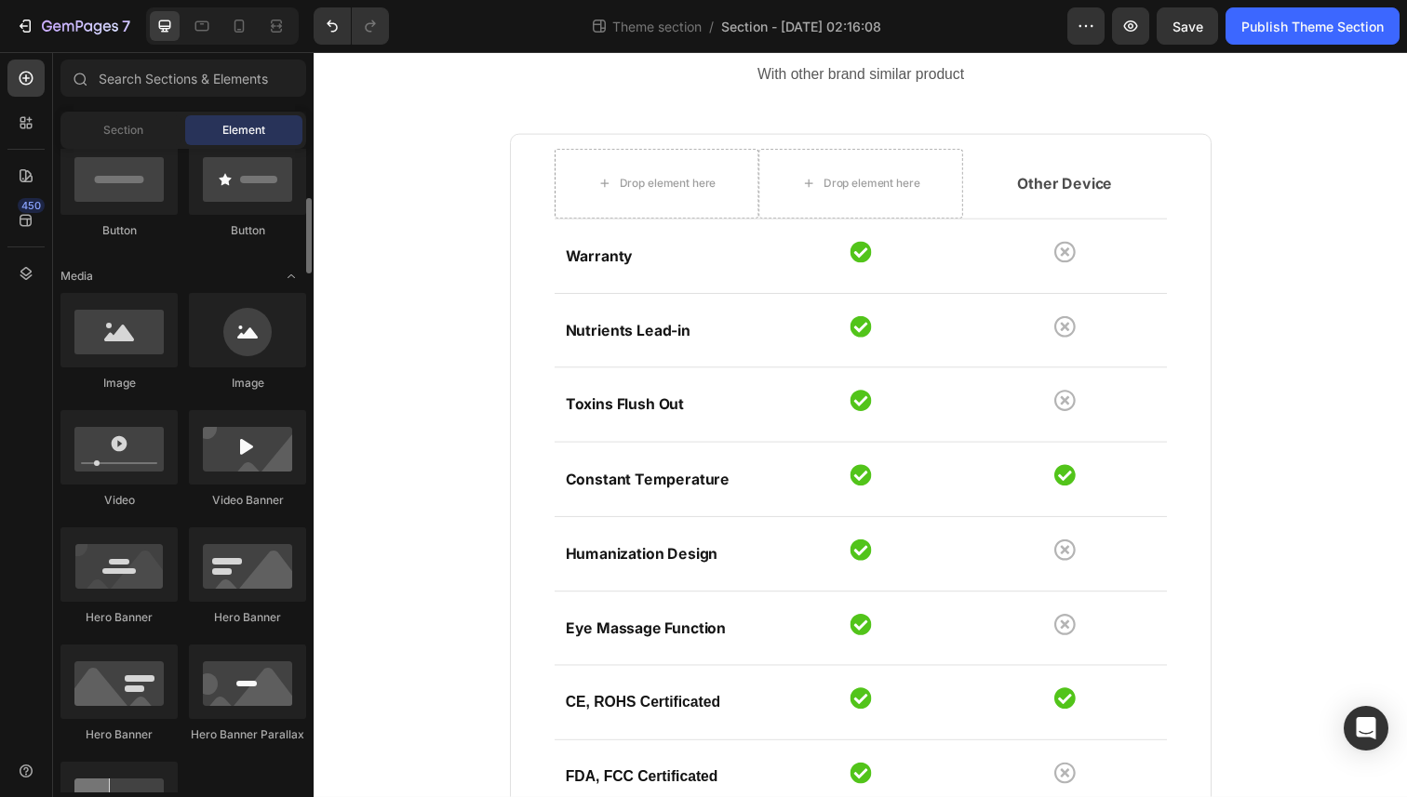
scroll to position [510, 0]
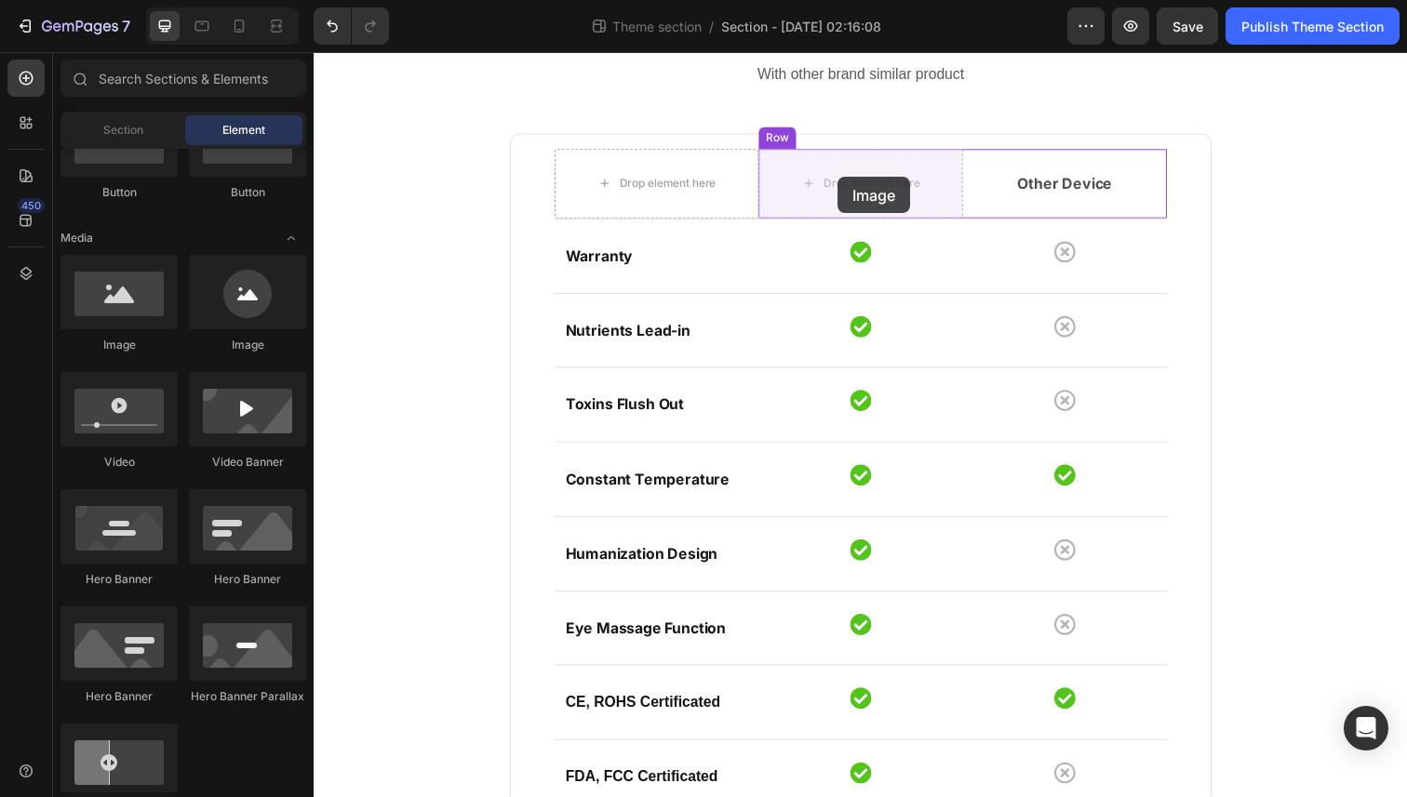
drag, startPoint x: 429, startPoint y: 355, endPoint x: 849, endPoint y: 180, distance: 455.0
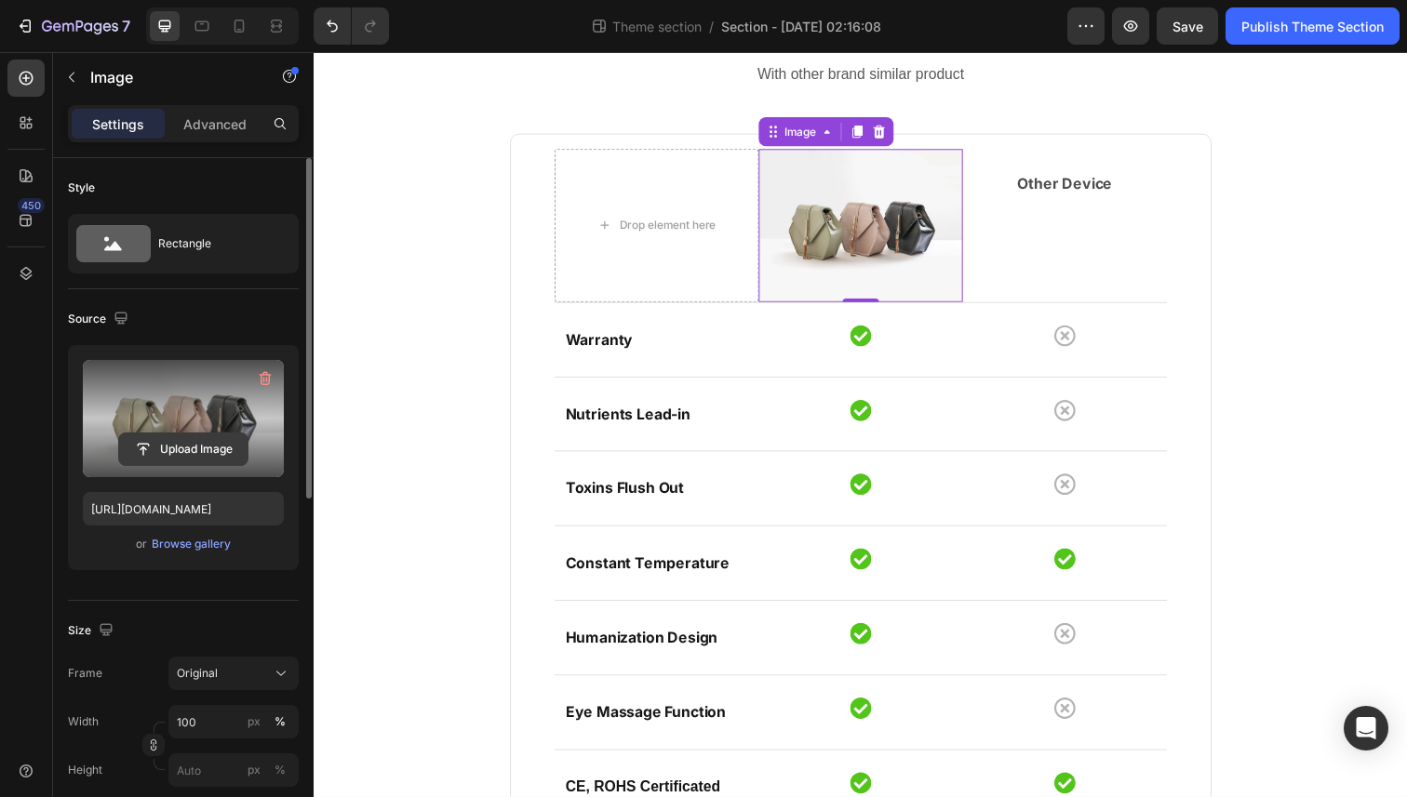
click at [193, 435] on input "file" at bounding box center [183, 450] width 128 height 32
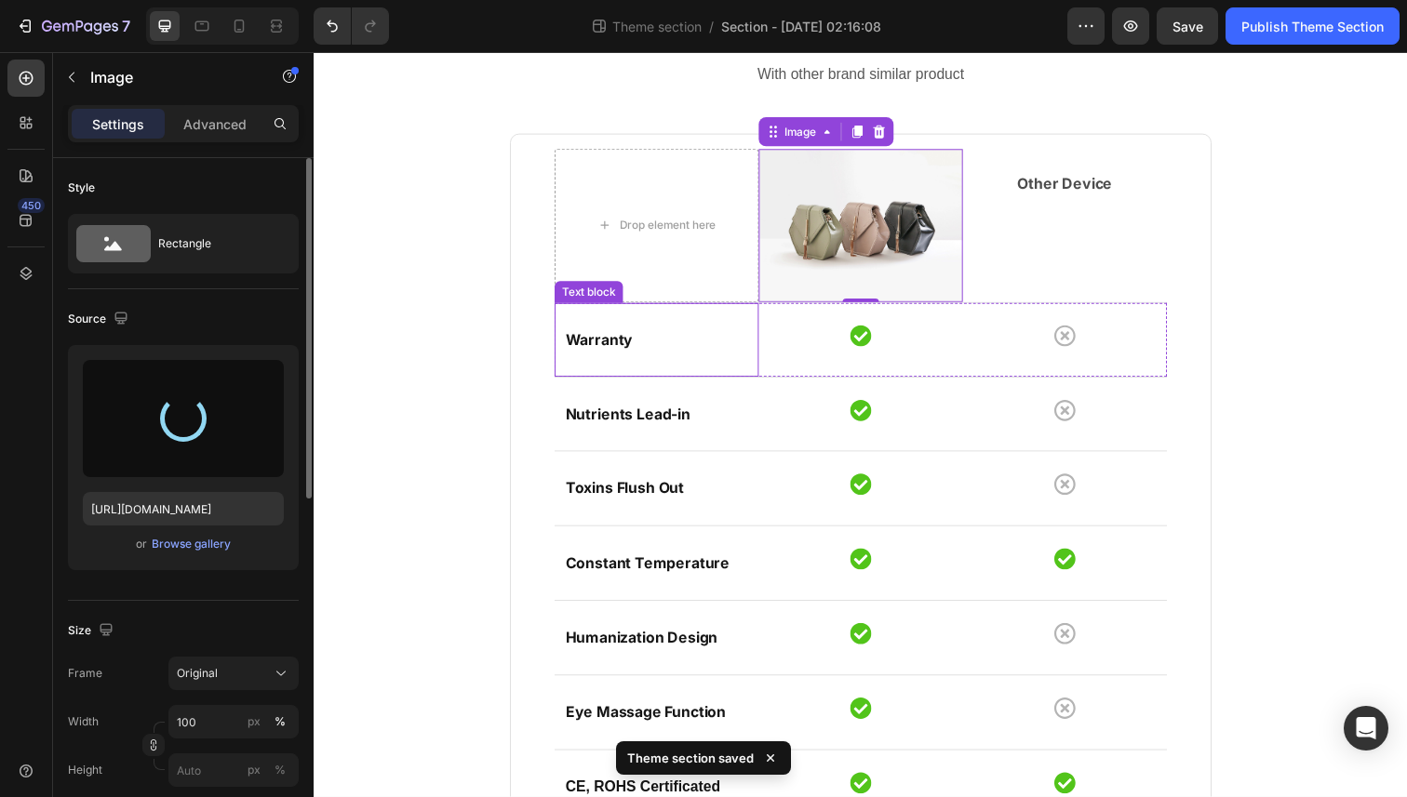
type input "https://cdn.shopify.com/s/files/1/0774/0250/5458/files/gempages_584977895051494…"
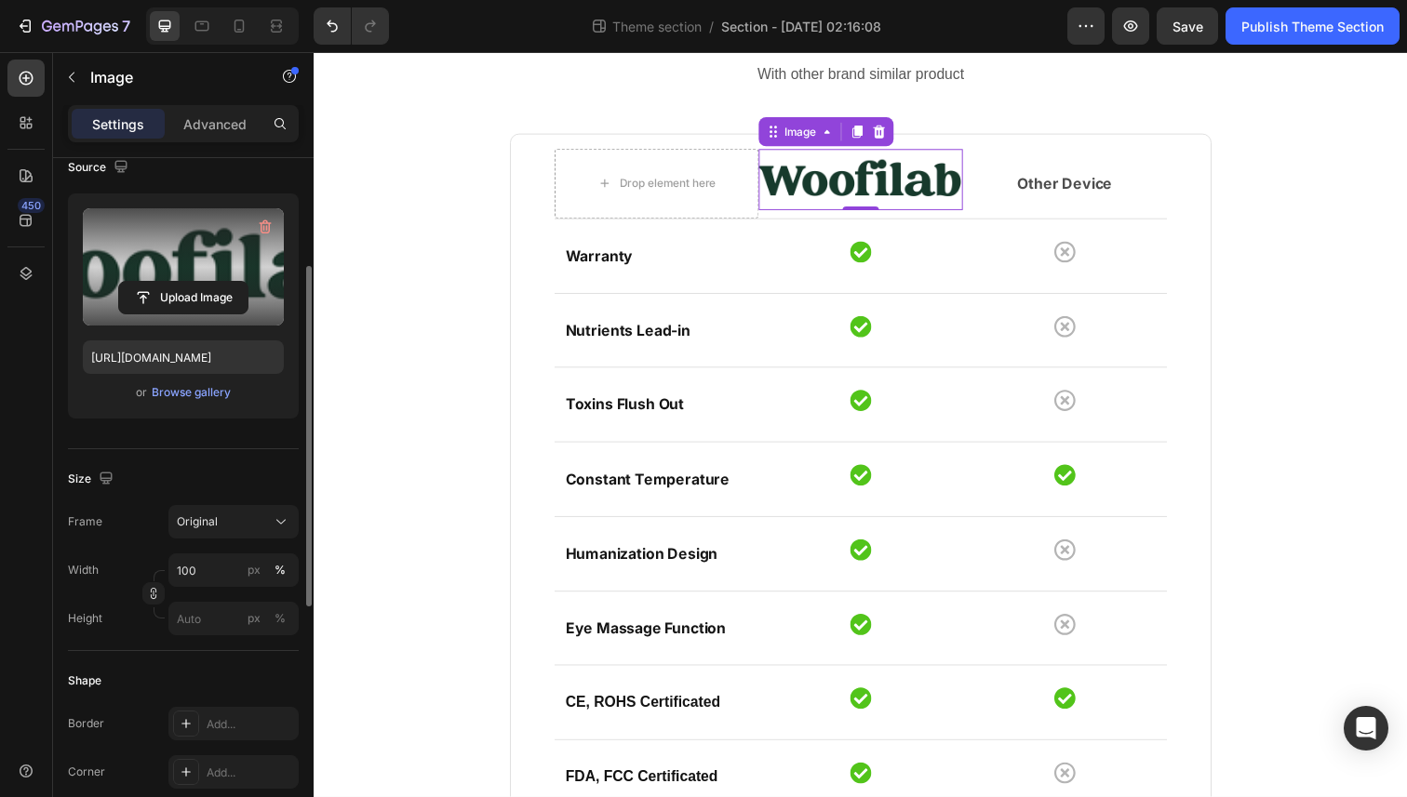
scroll to position [174, 0]
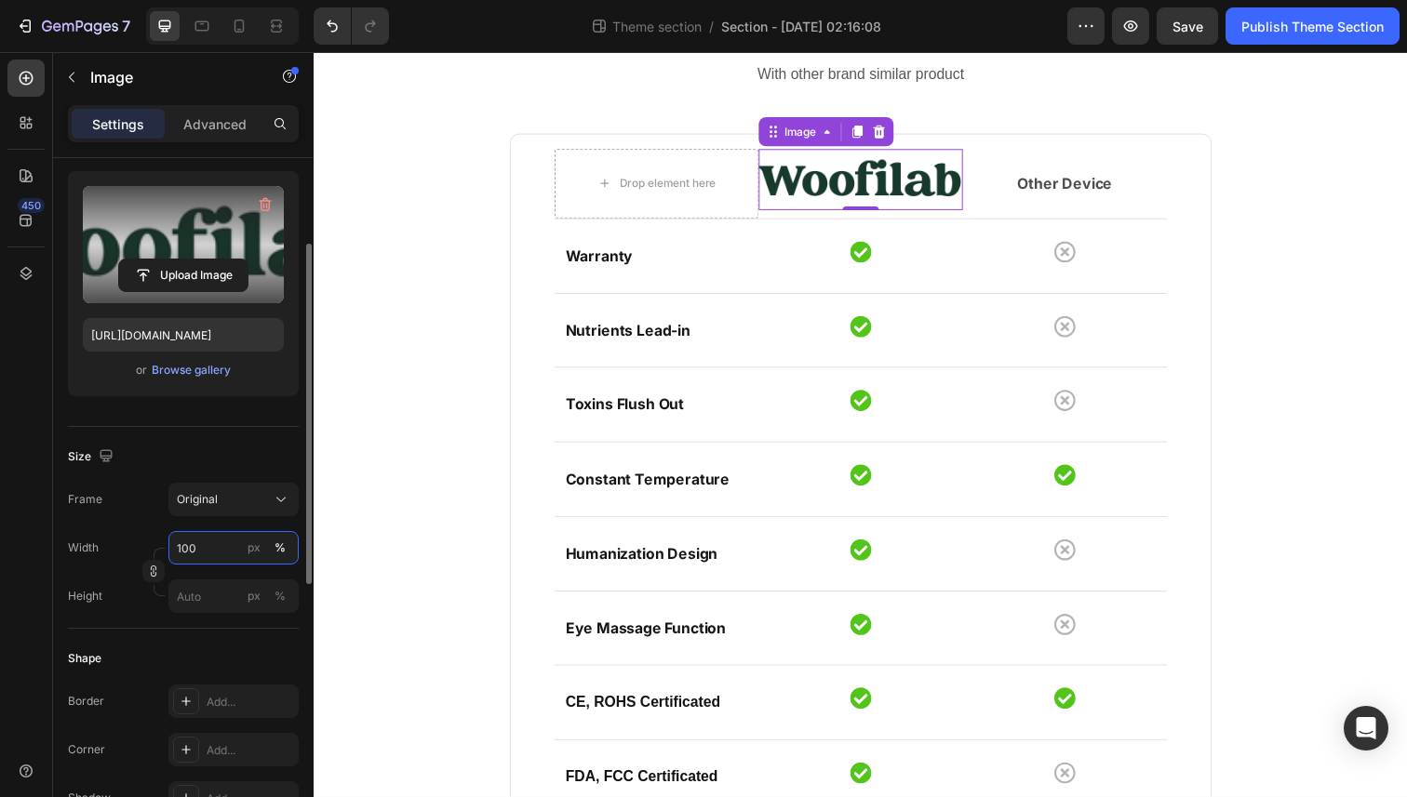
click at [204, 541] on input "100" at bounding box center [233, 547] width 130 height 33
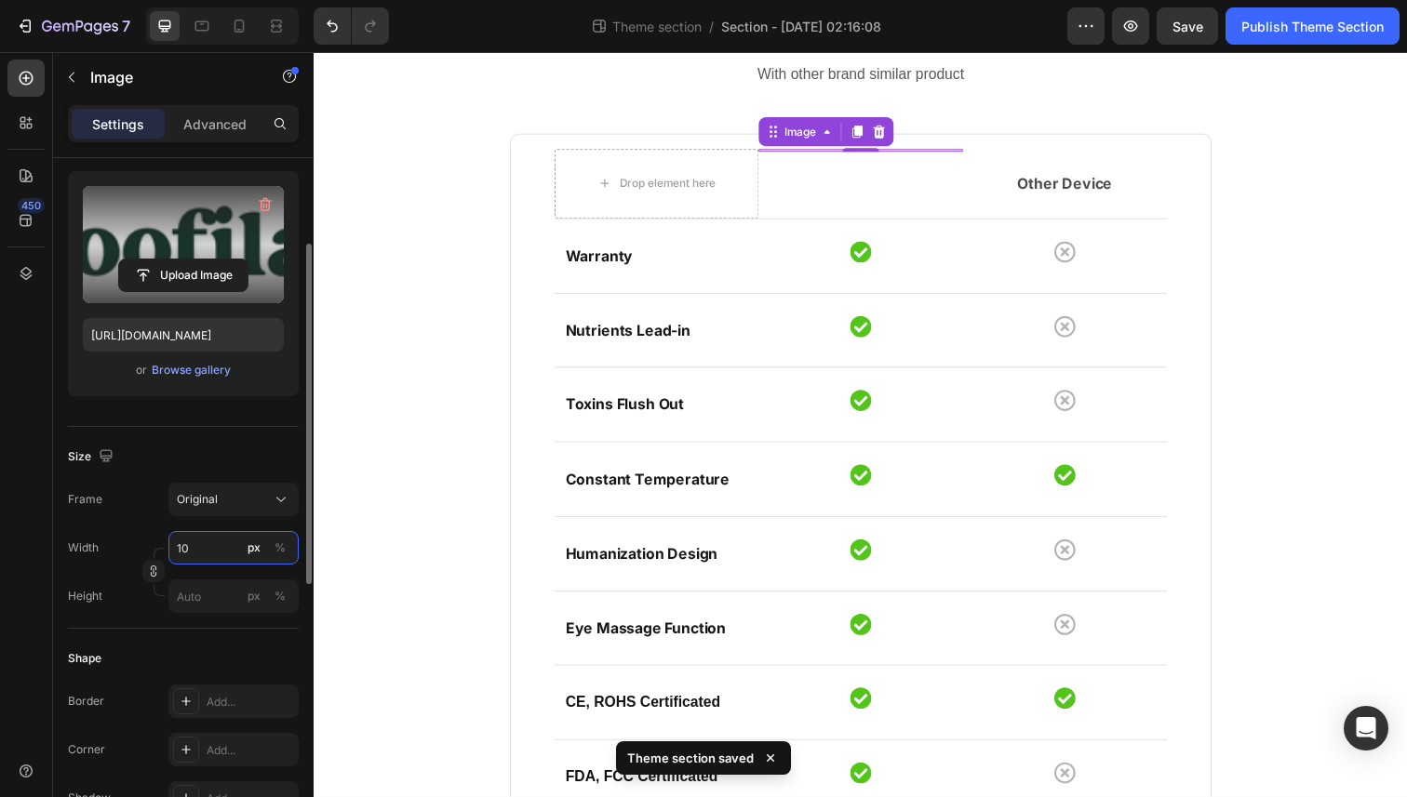
type input "100"
click at [204, 592] on input "px %" at bounding box center [233, 596] width 130 height 33
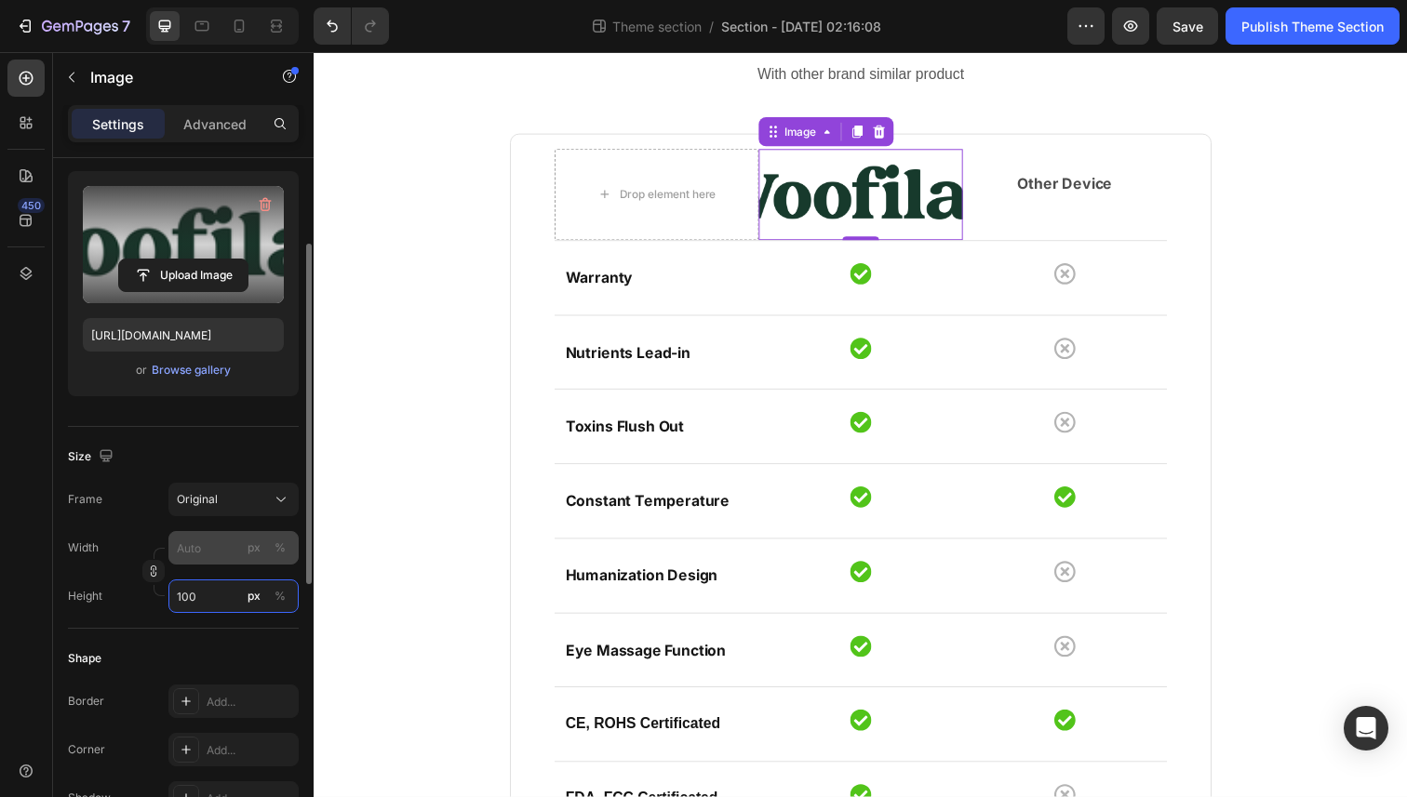
type input "100"
click at [209, 564] on input "px %" at bounding box center [233, 547] width 130 height 33
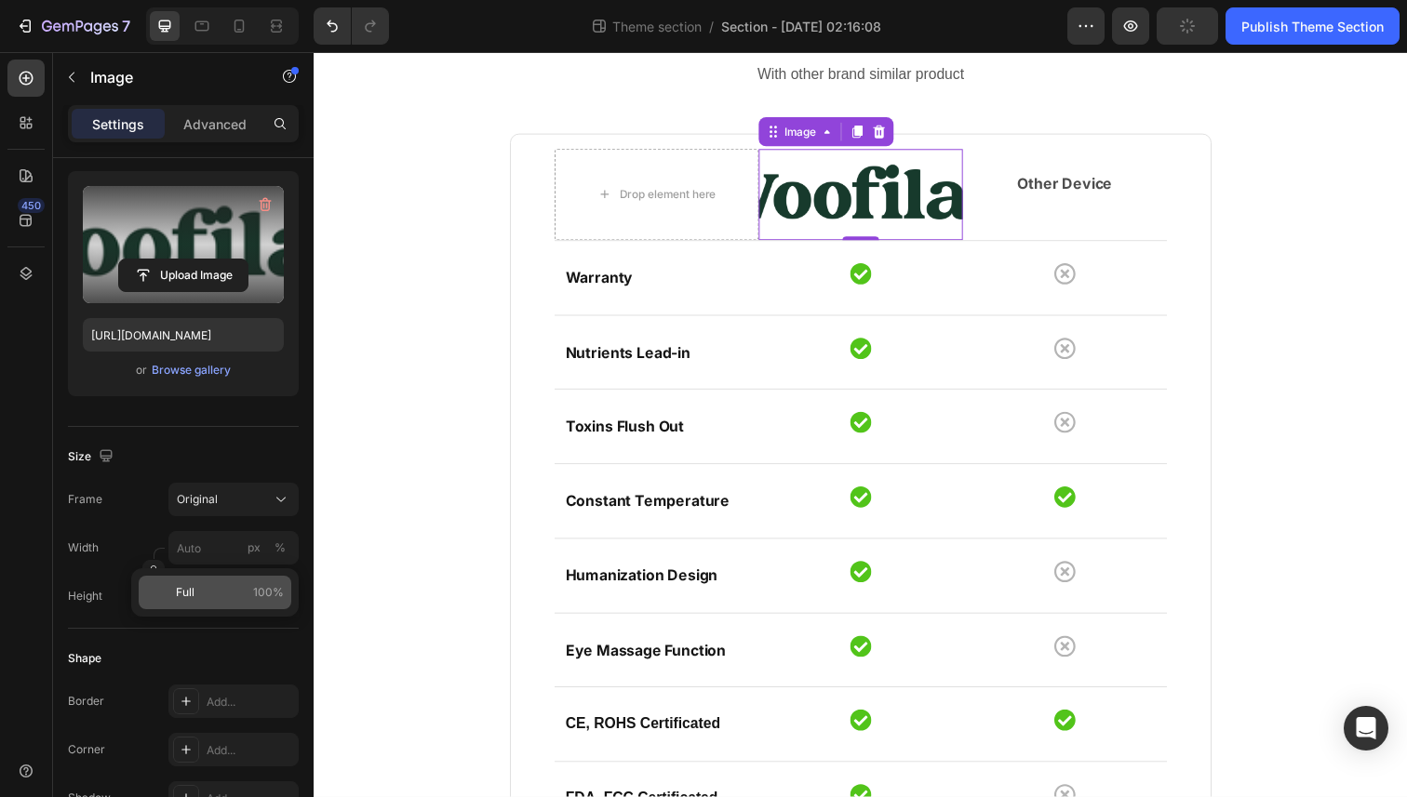
click at [208, 588] on p "Full 100%" at bounding box center [230, 592] width 108 height 17
type input "100"
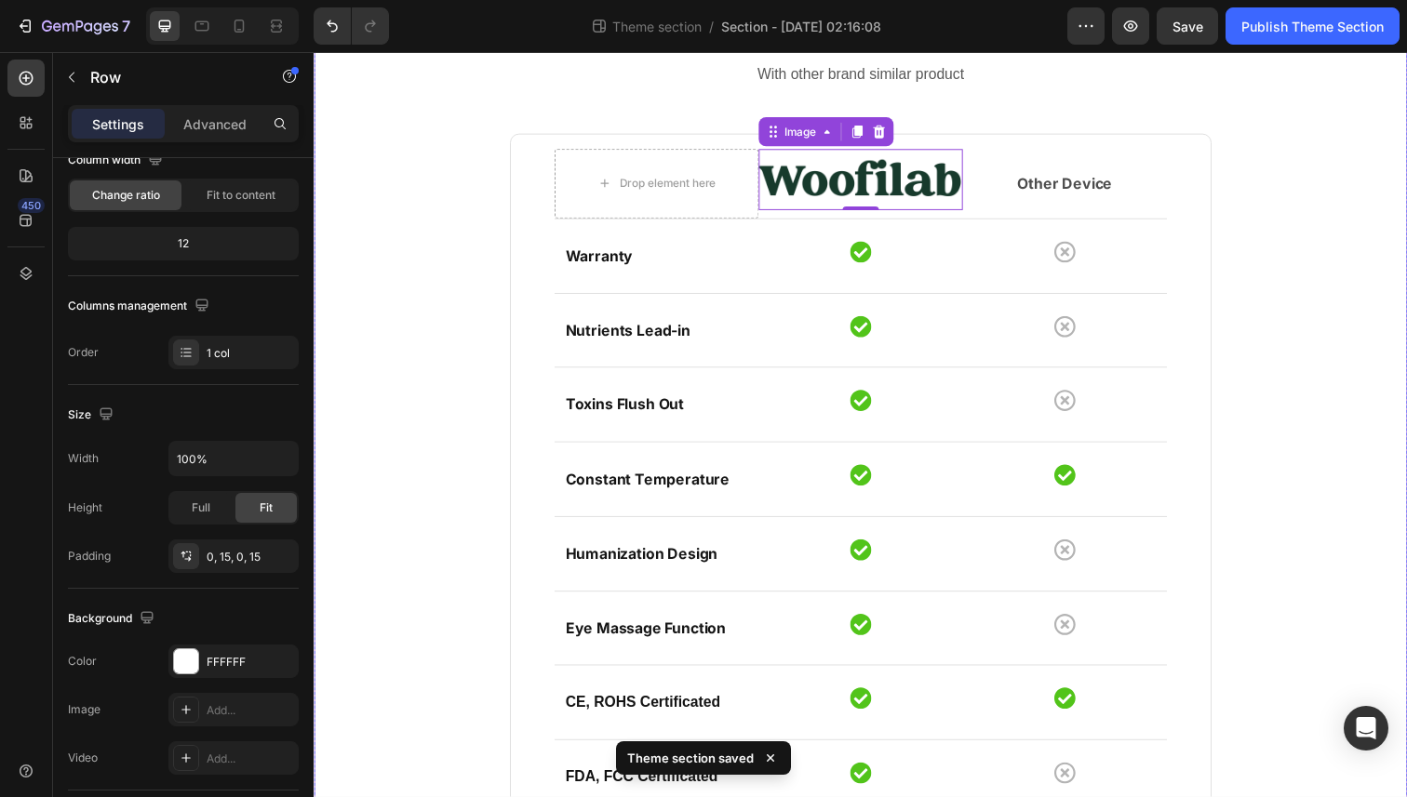
click at [405, 231] on div "Compare features Heading With other brand similar product Text block Drop eleme…" at bounding box center [871, 475] width 1089 height 947
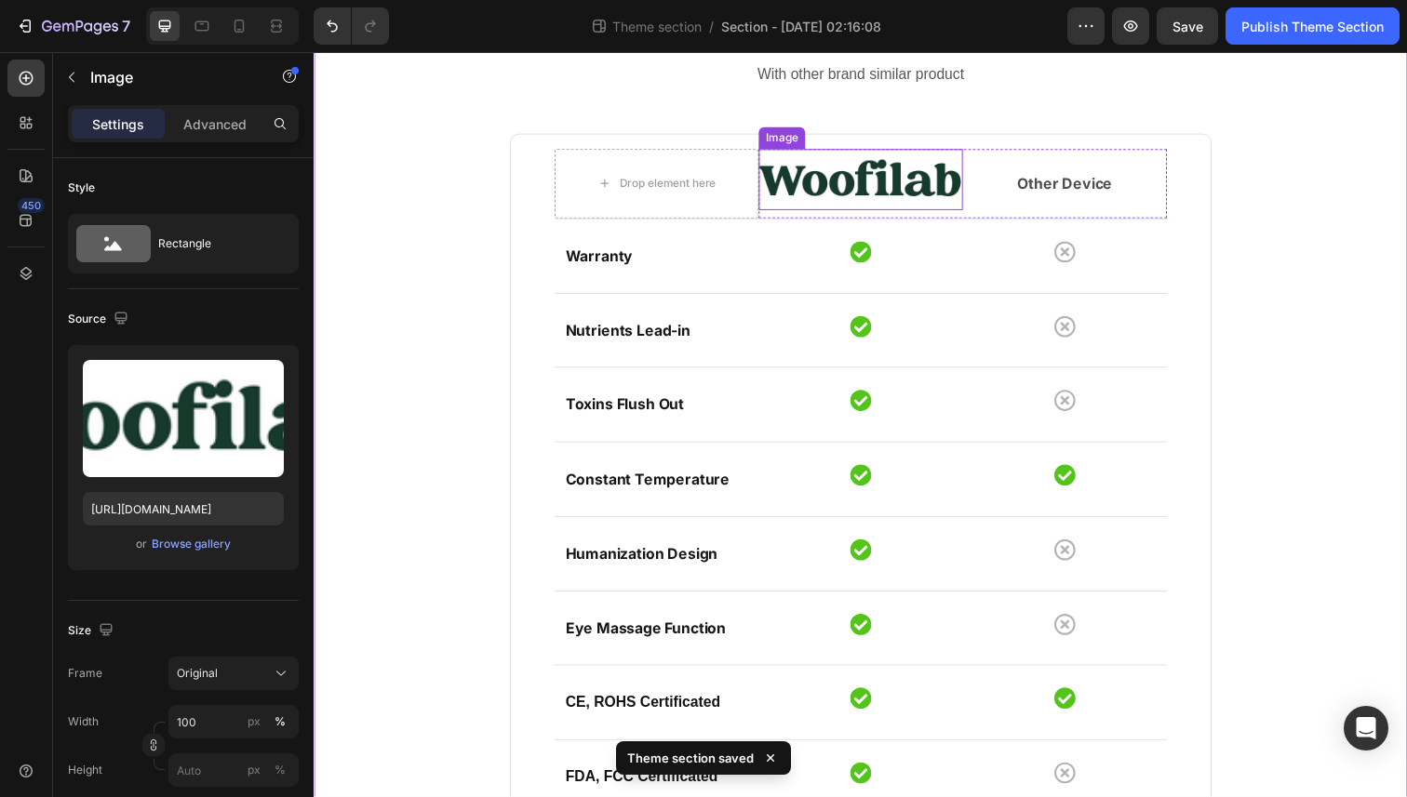
click at [840, 178] on img at bounding box center [872, 183] width 208 height 62
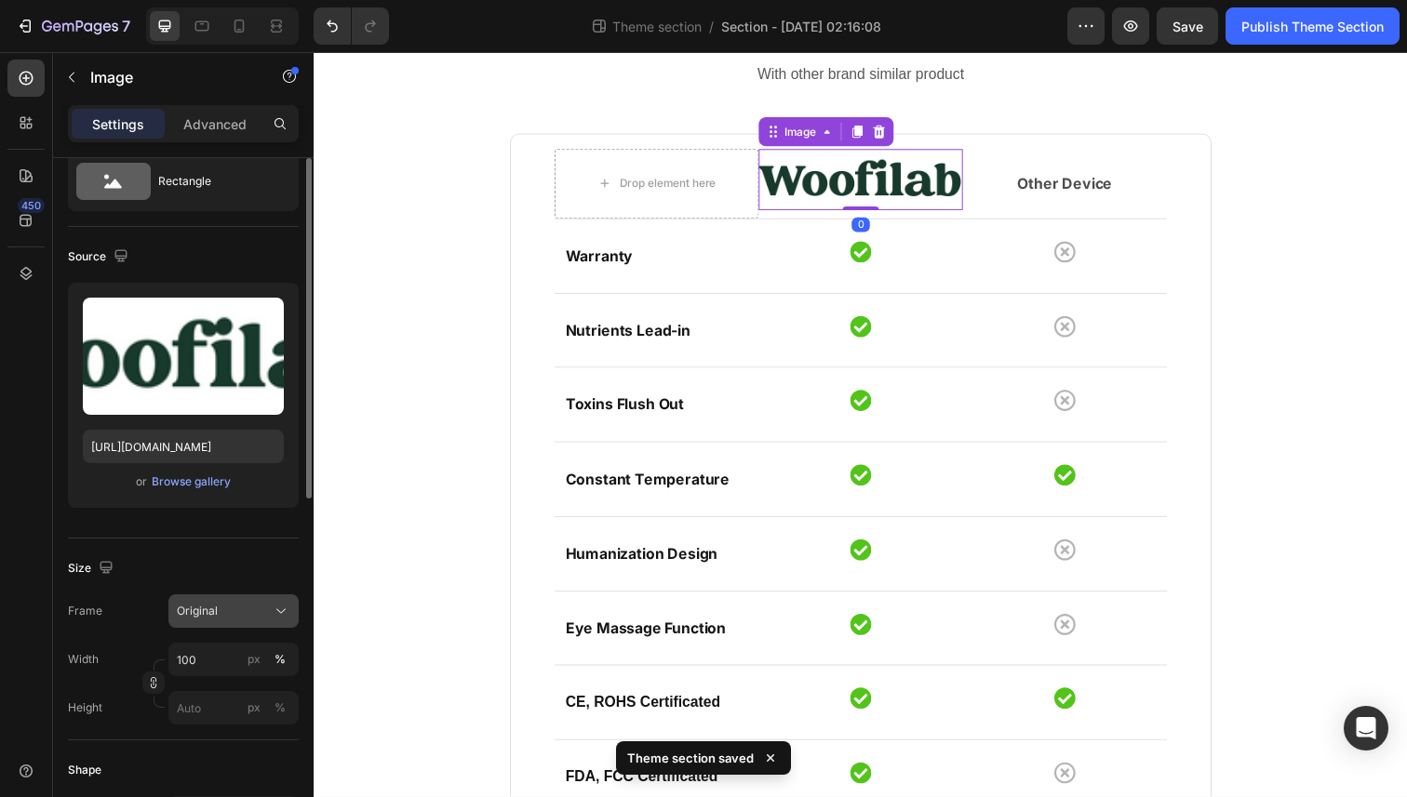
scroll to position [71, 0]
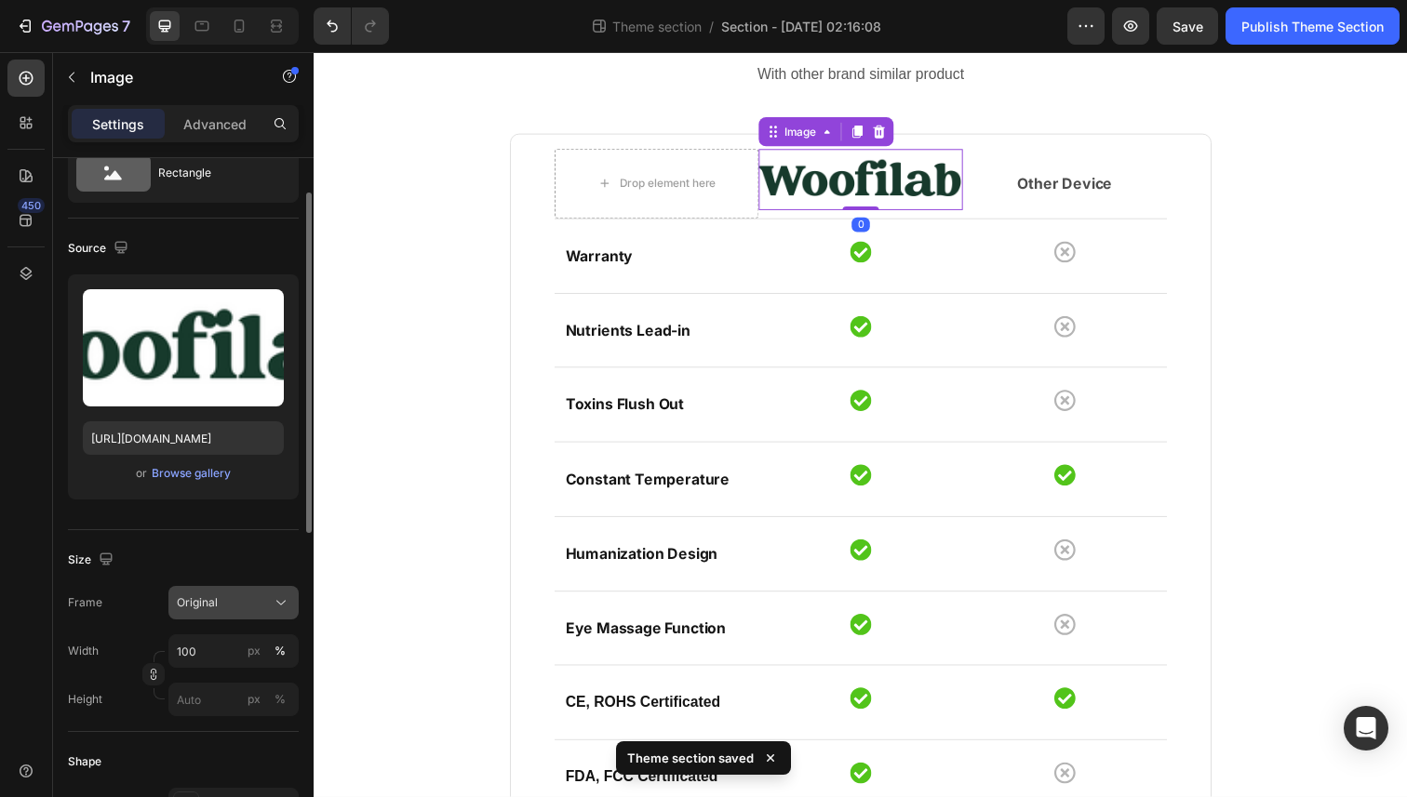
click at [250, 599] on div "Original" at bounding box center [222, 603] width 91 height 17
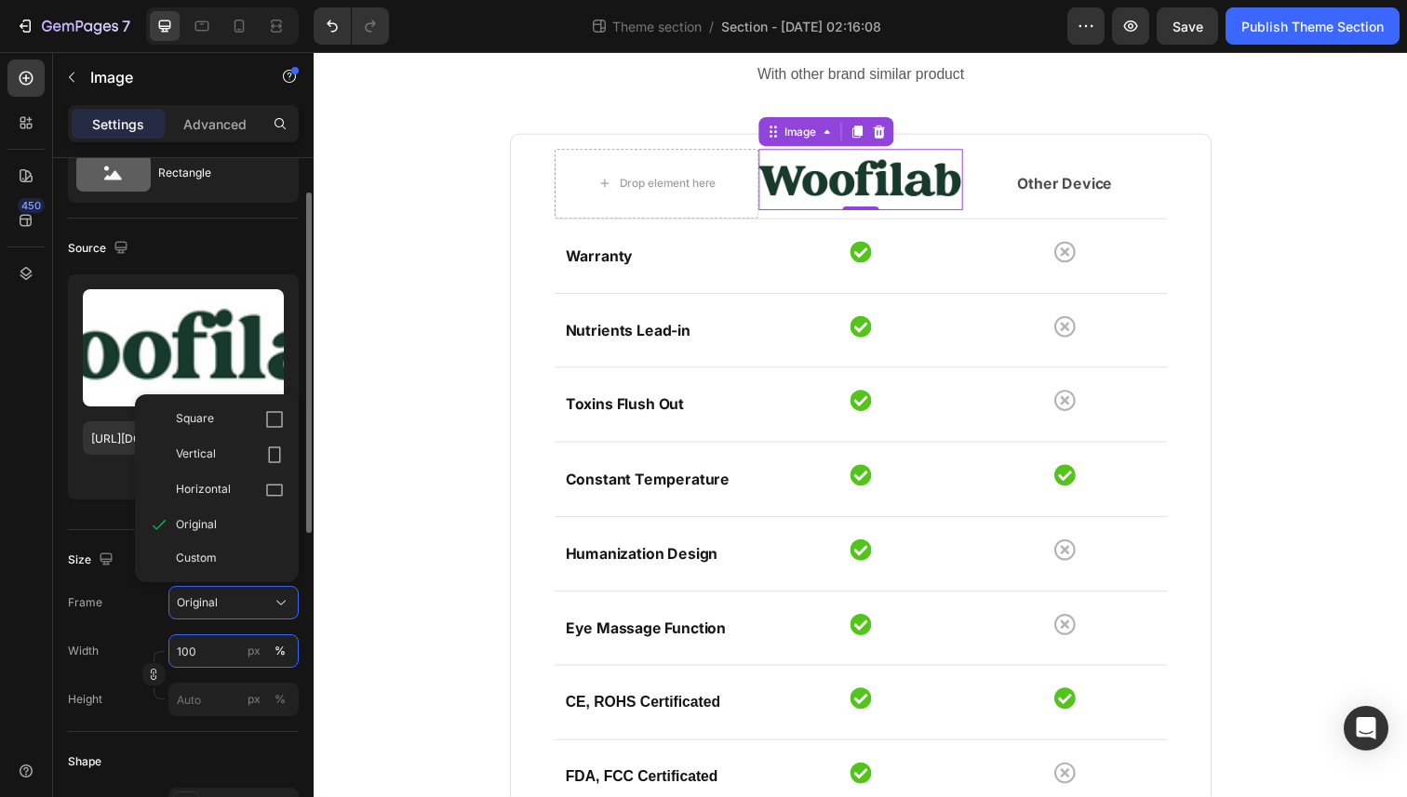
click at [196, 646] on input "100" at bounding box center [233, 651] width 130 height 33
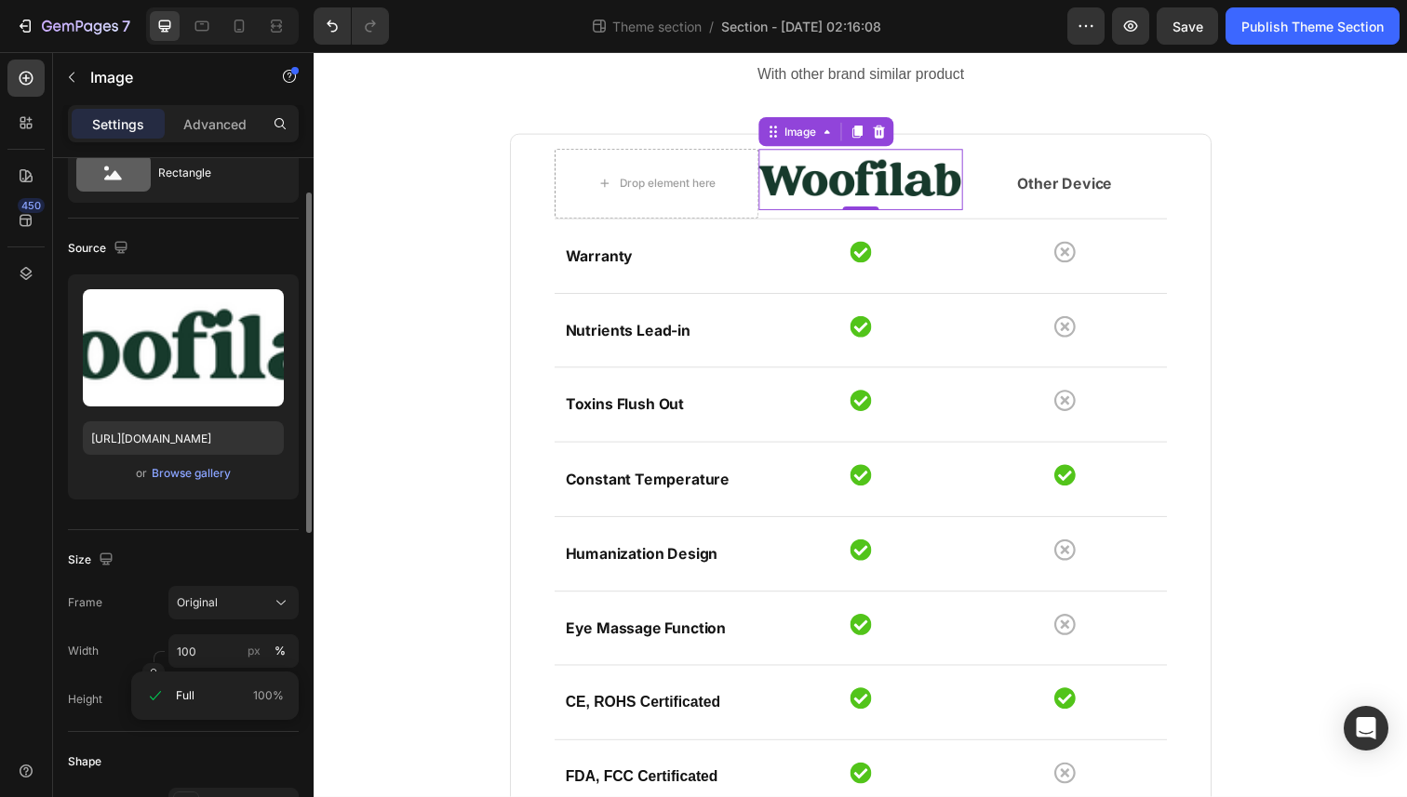
click at [133, 647] on div "Width 100 px %" at bounding box center [183, 651] width 231 height 33
click at [149, 663] on button "button" at bounding box center [153, 674] width 22 height 22
click at [212, 706] on input "100" at bounding box center [233, 697] width 130 height 33
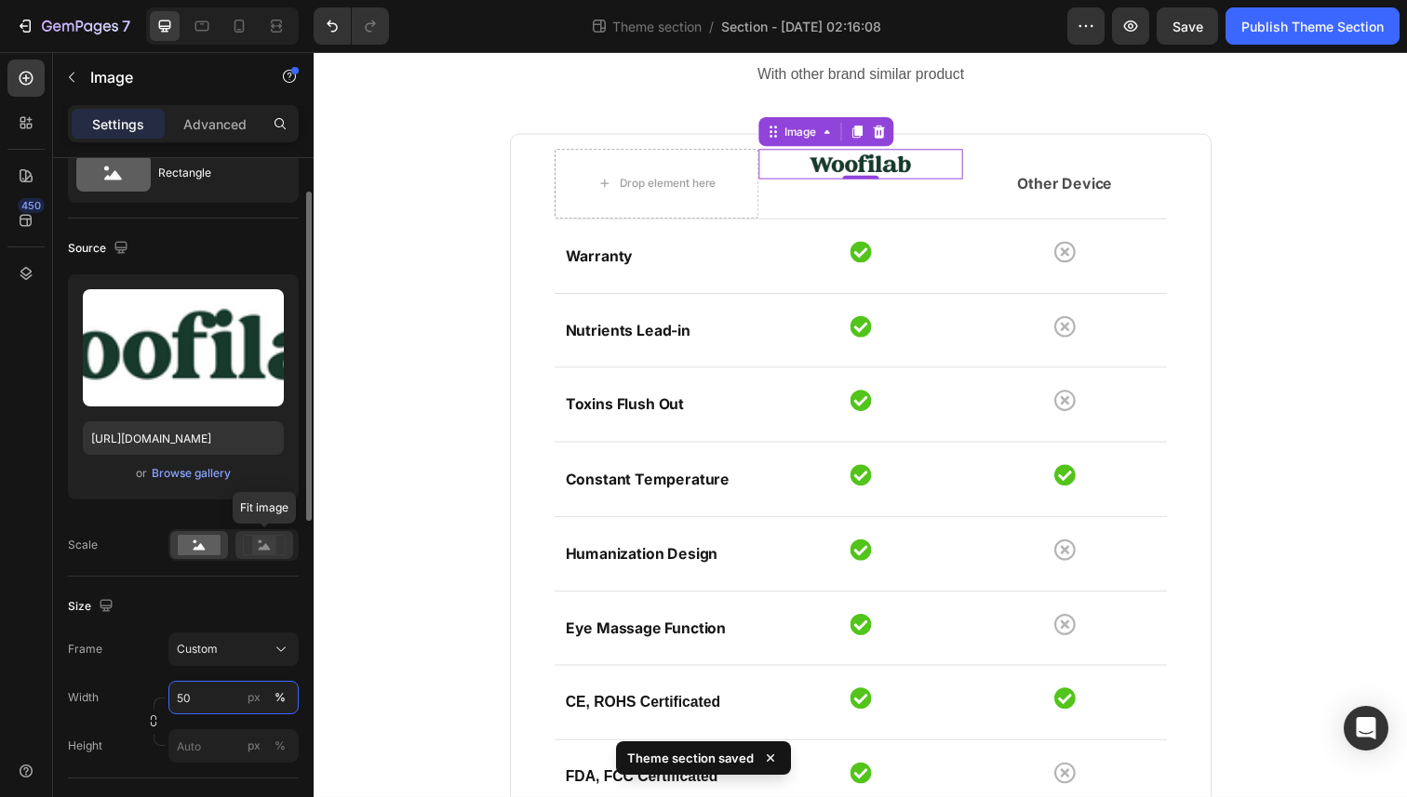
type input "50"
click at [265, 542] on rect at bounding box center [264, 545] width 24 height 19
click at [184, 550] on rect at bounding box center [199, 545] width 43 height 20
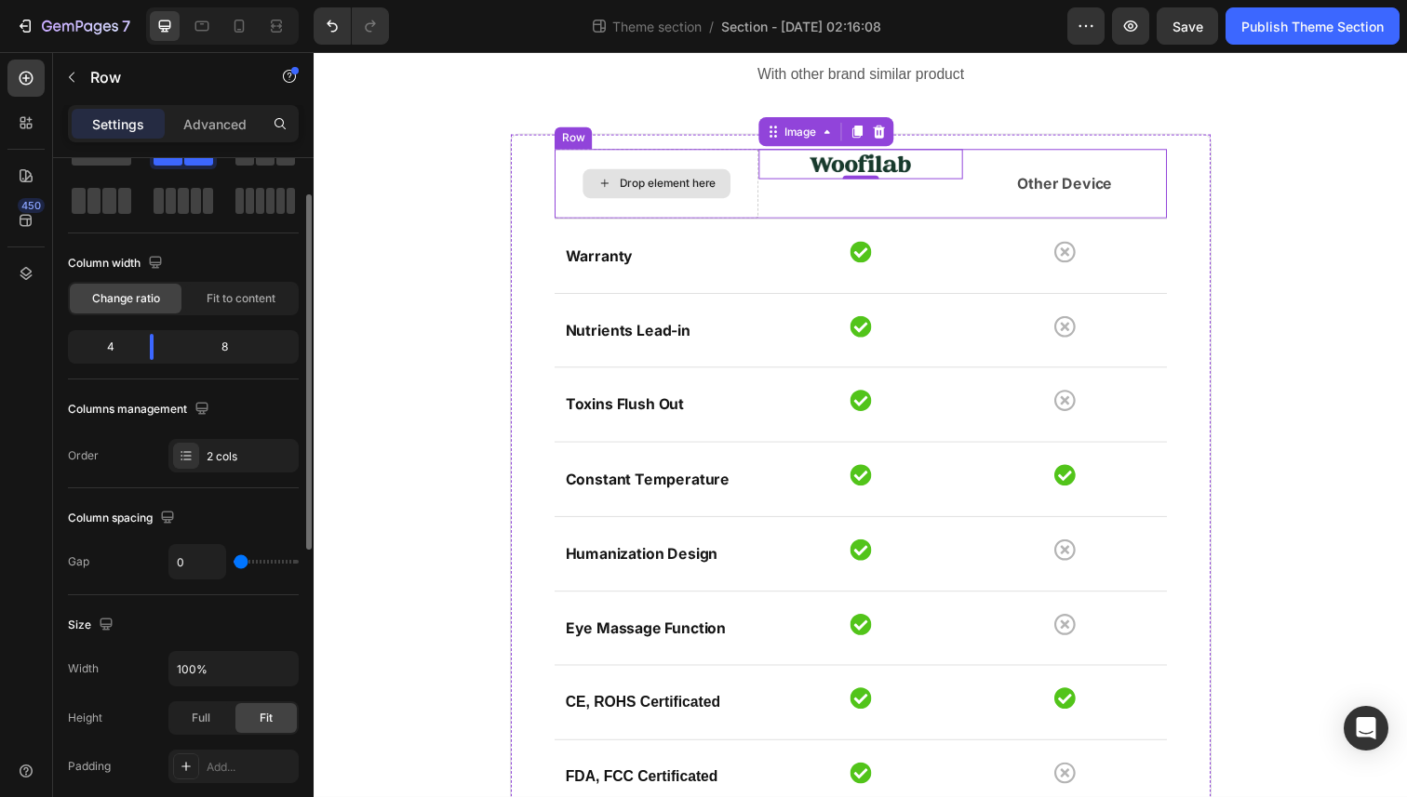
click at [763, 220] on div "Drop element here" at bounding box center [663, 187] width 208 height 71
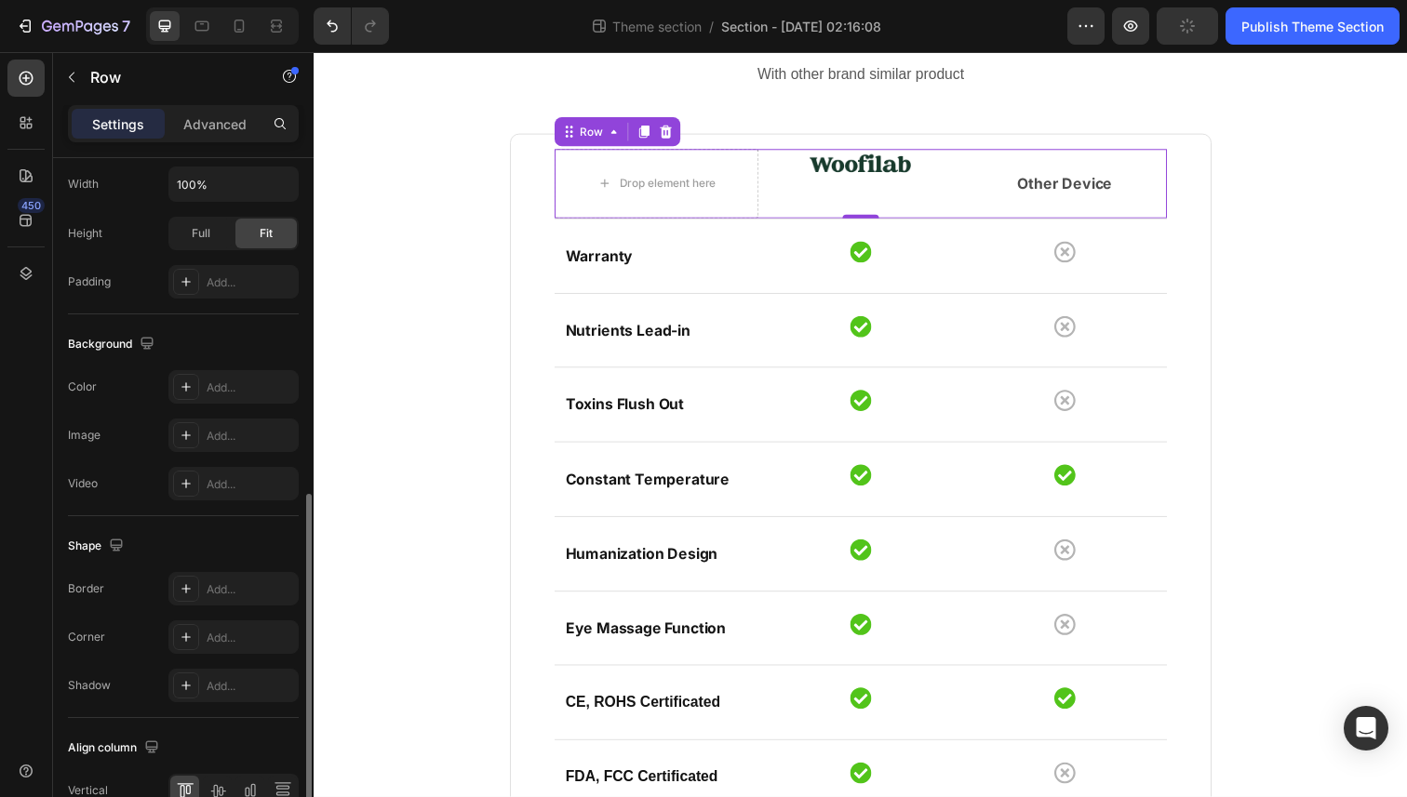
scroll to position [0, 0]
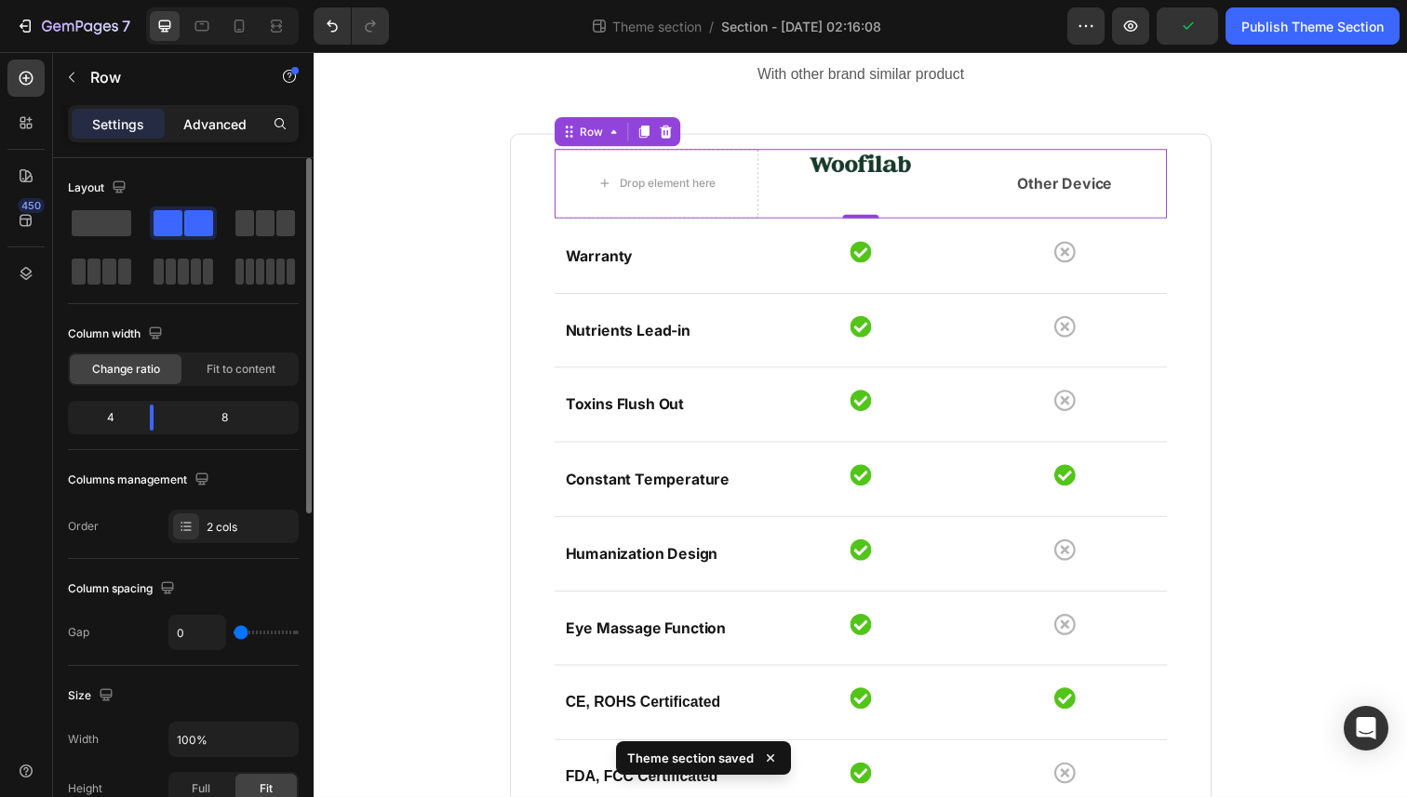
click at [227, 134] on div "Advanced" at bounding box center [214, 124] width 93 height 30
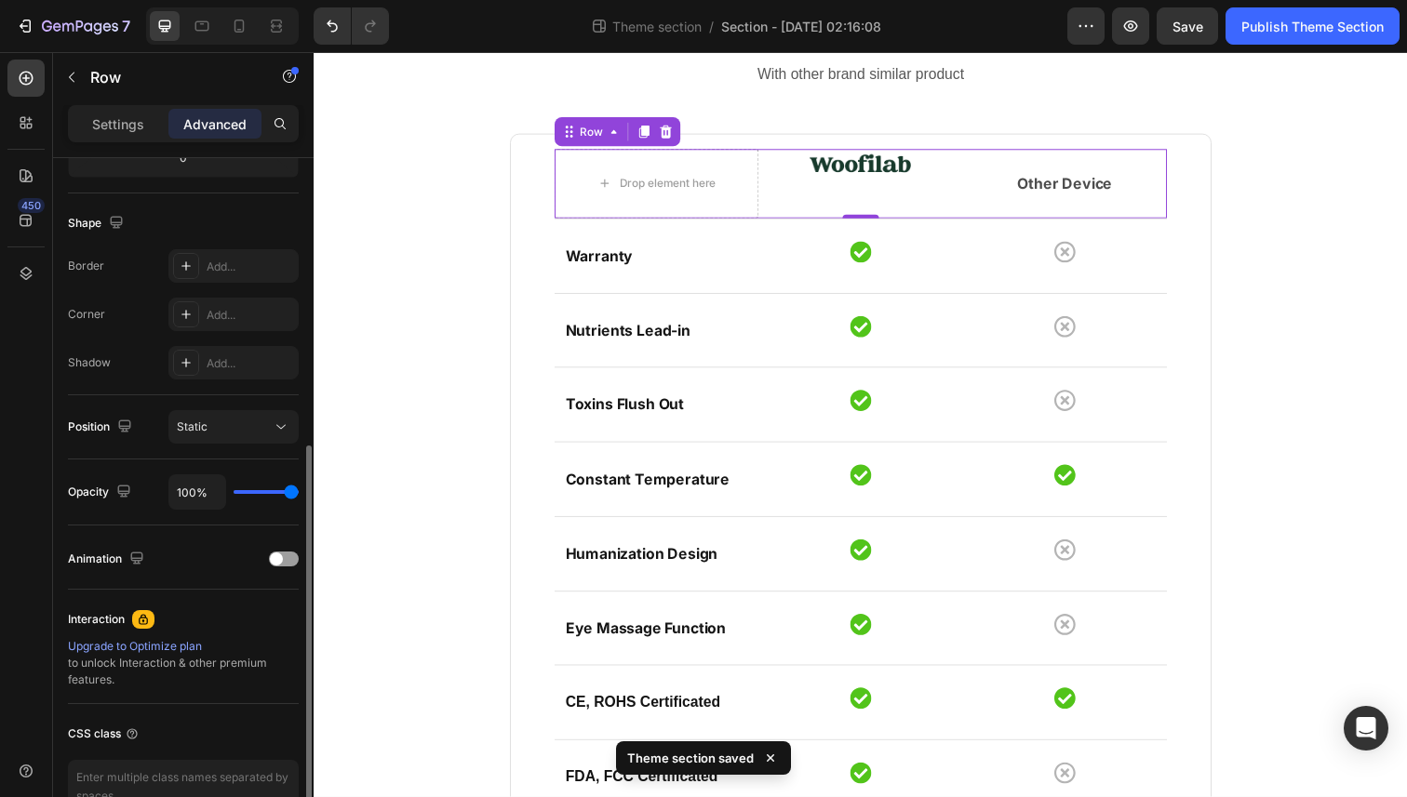
scroll to position [177, 0]
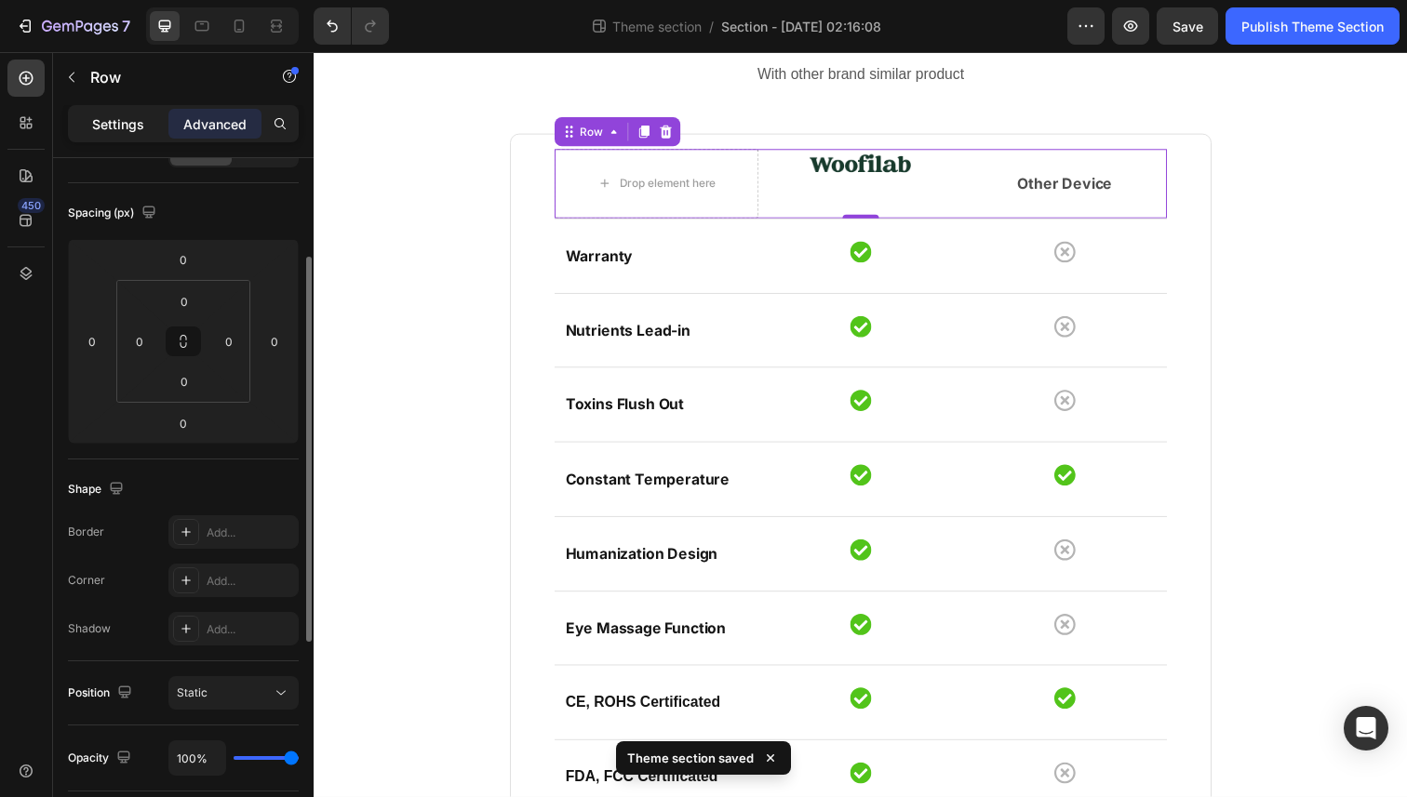
click at [133, 111] on div "Settings" at bounding box center [118, 124] width 93 height 30
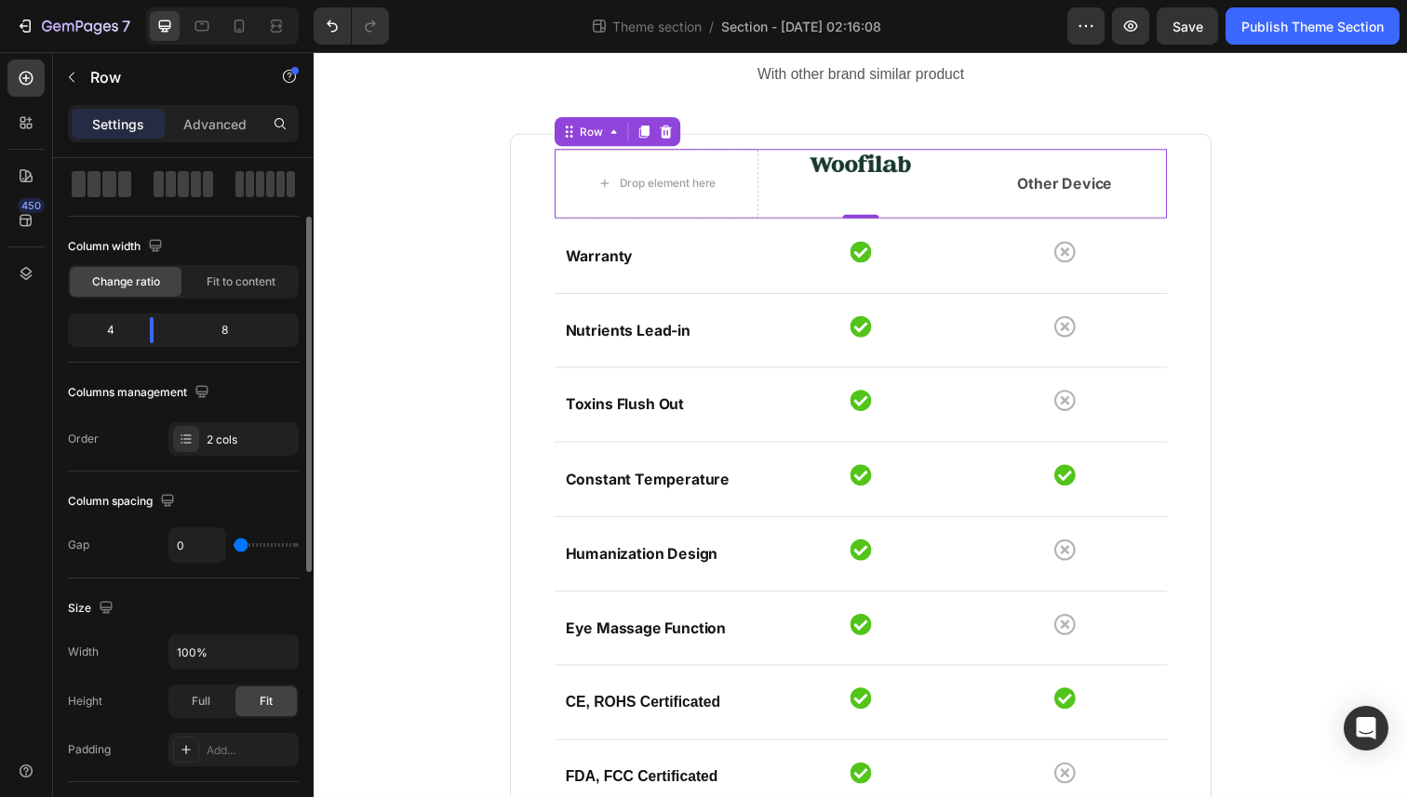
scroll to position [102, 0]
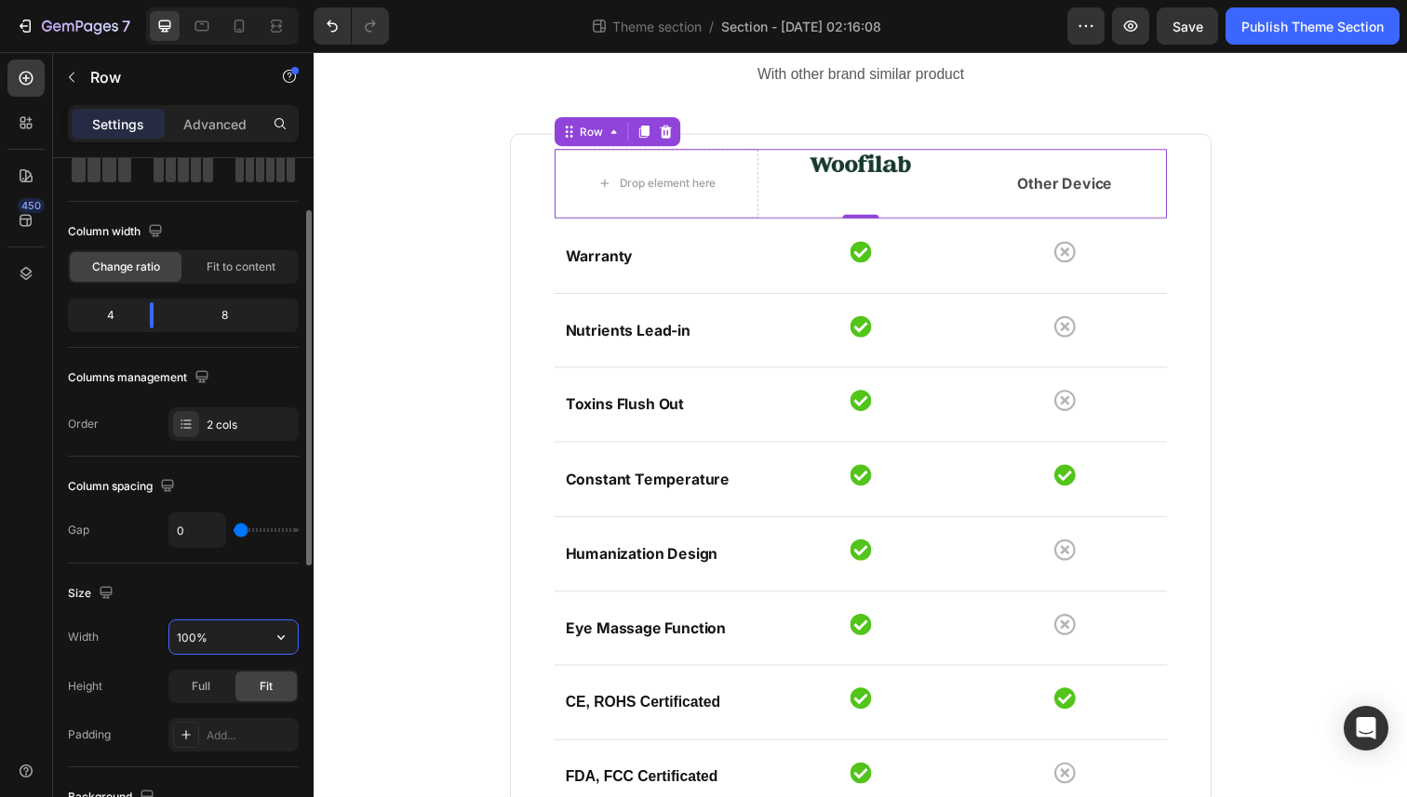
click at [211, 642] on input "100%" at bounding box center [233, 637] width 128 height 33
click at [273, 647] on button "button" at bounding box center [280, 637] width 33 height 33
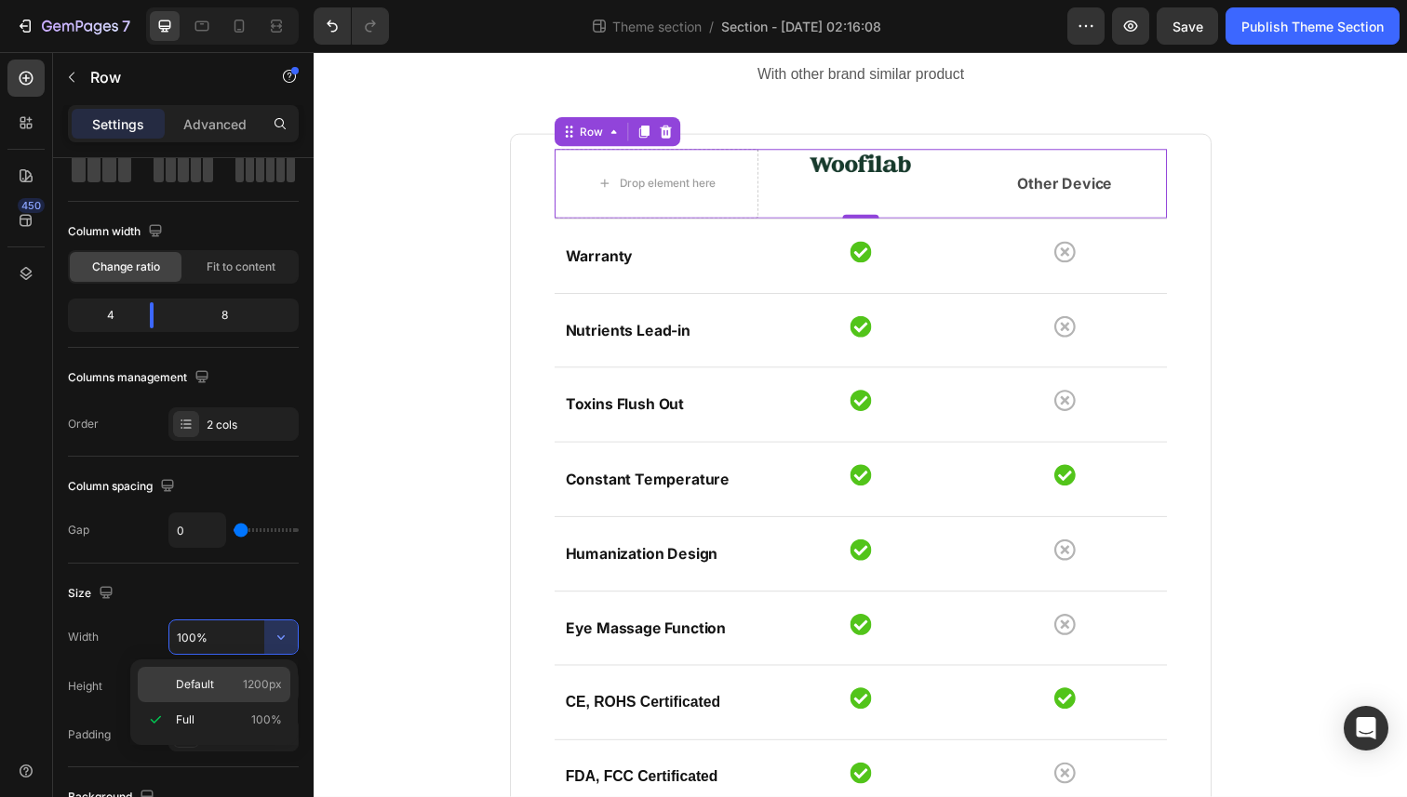
click at [219, 692] on p "Default 1200px" at bounding box center [229, 684] width 106 height 17
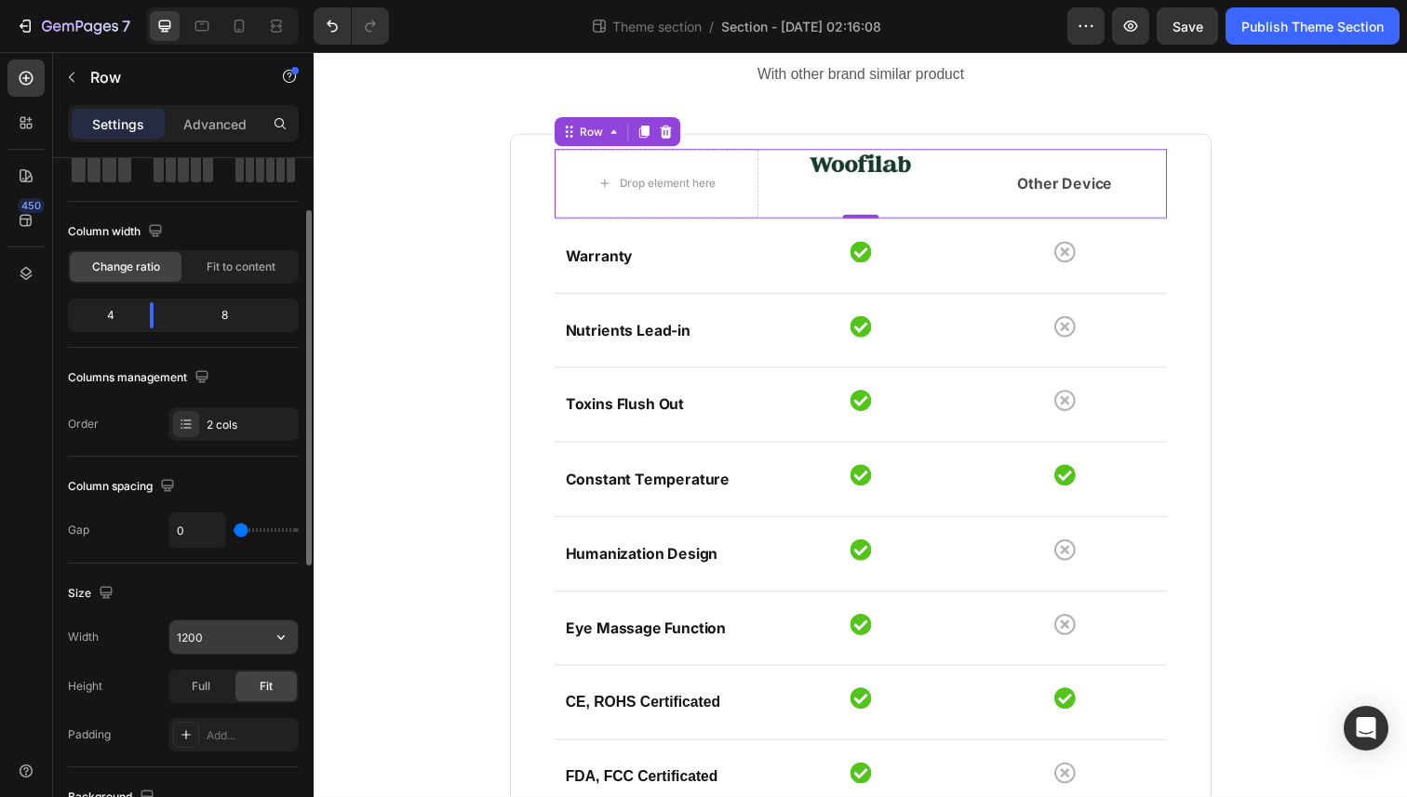
click at [259, 643] on input "1200" at bounding box center [233, 637] width 128 height 33
click at [283, 634] on icon "button" at bounding box center [281, 637] width 19 height 19
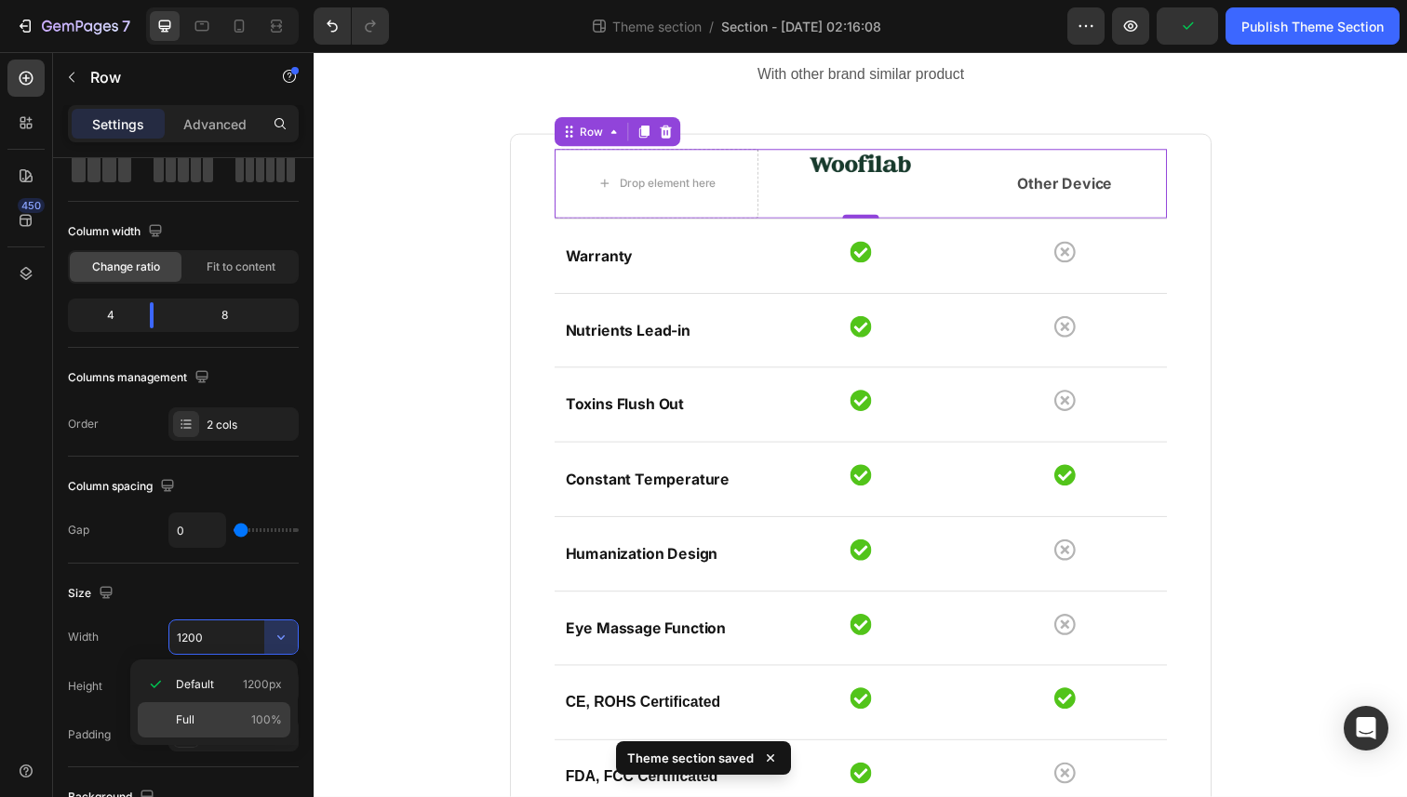
click at [229, 715] on p "Full 100%" at bounding box center [229, 720] width 106 height 17
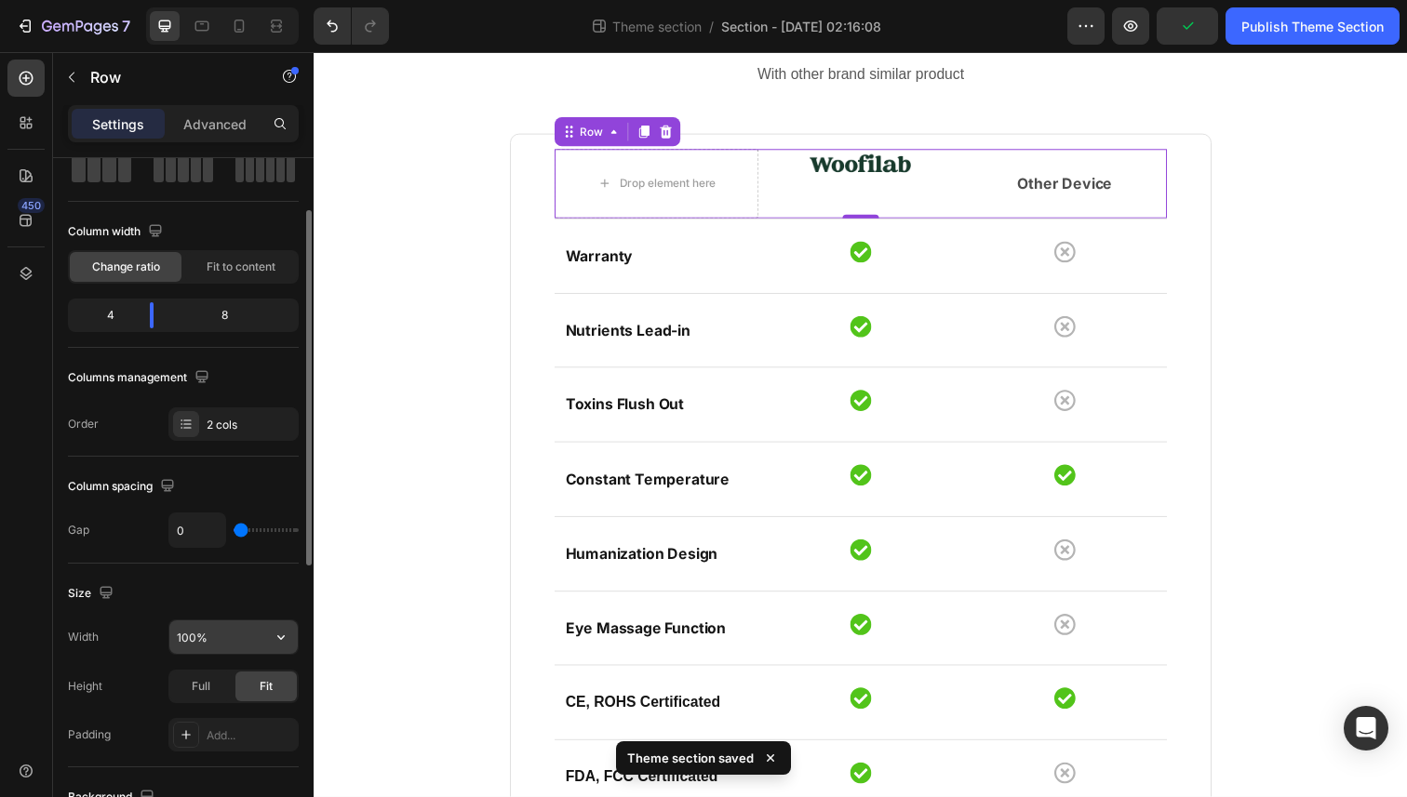
click at [234, 621] on input "100%" at bounding box center [233, 637] width 128 height 33
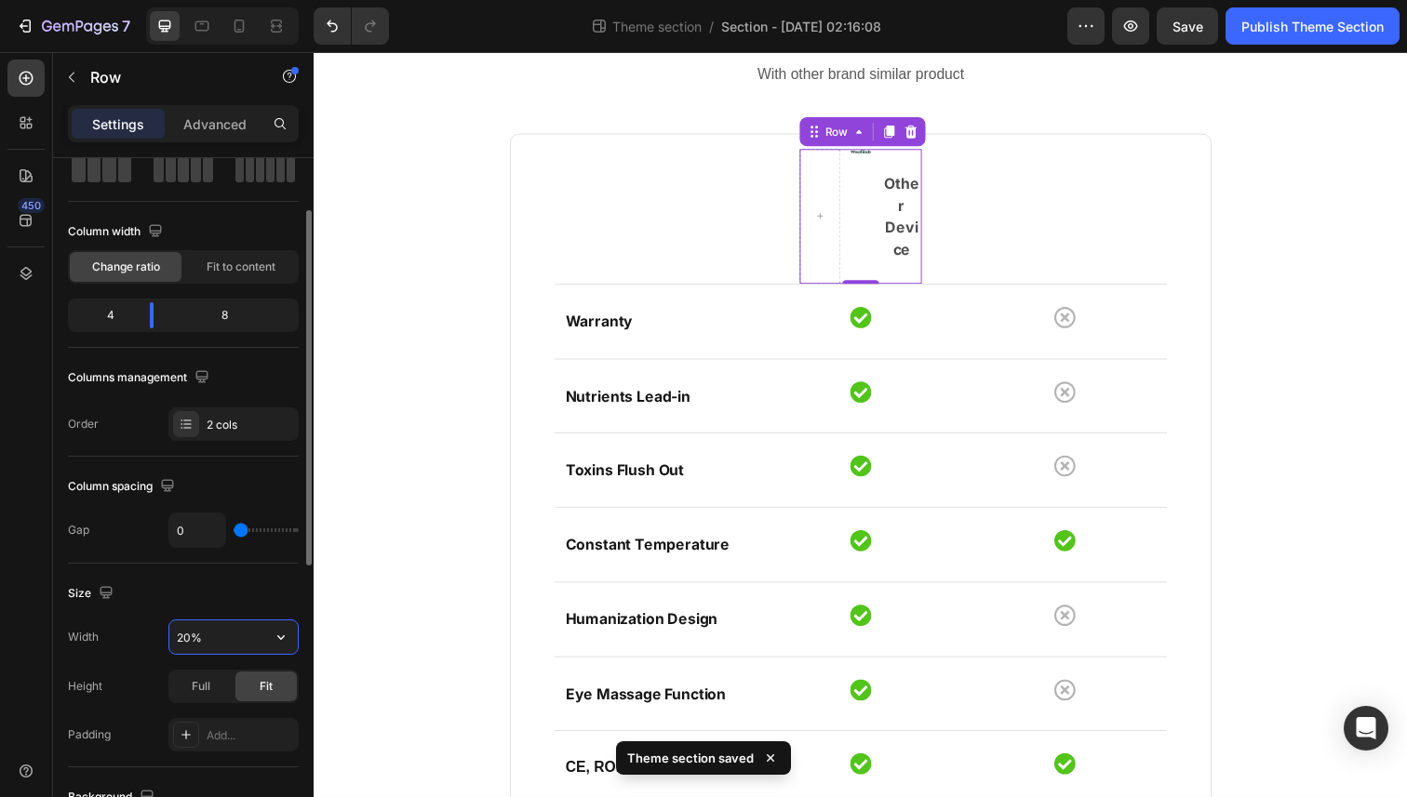
type input "100%"
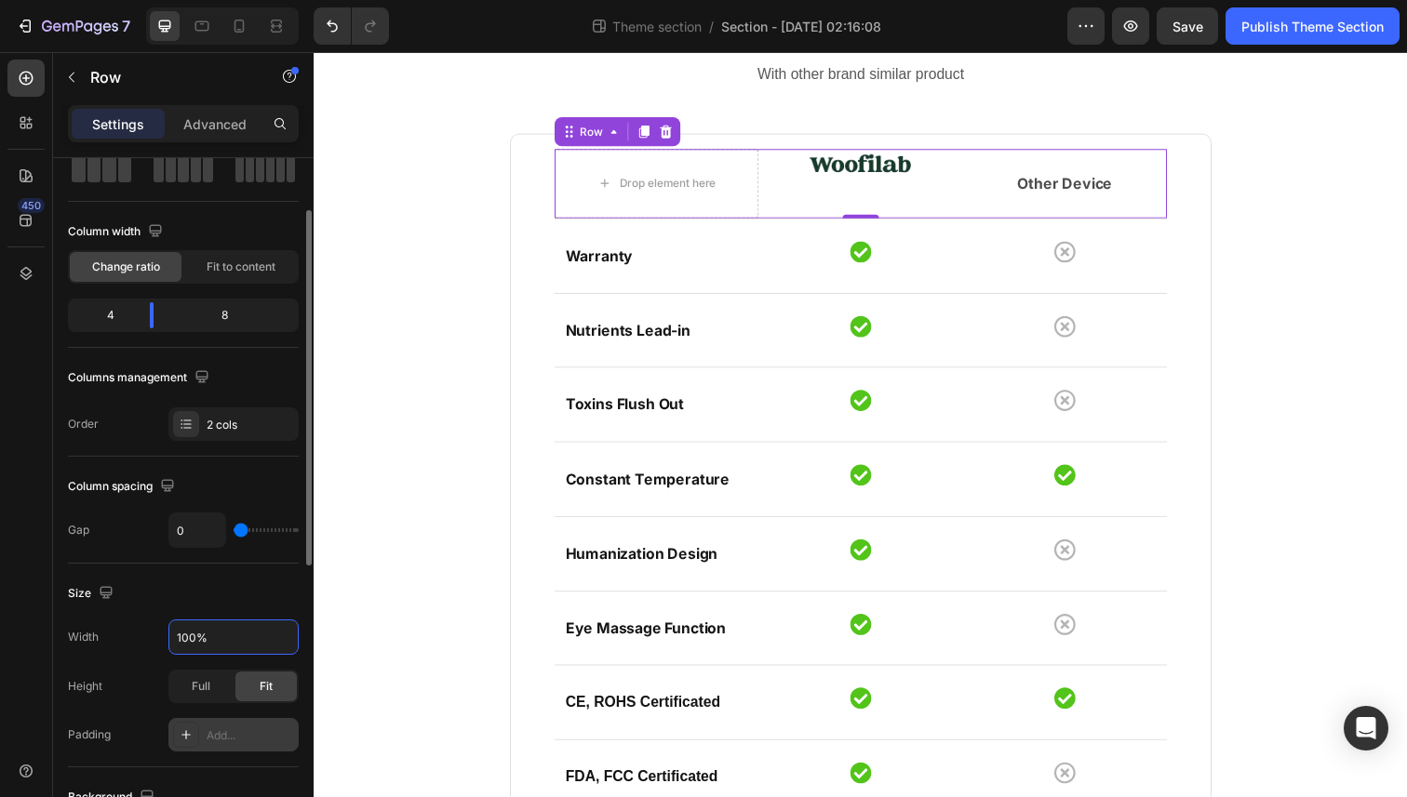
click at [203, 729] on div "Add..." at bounding box center [233, 734] width 130 height 33
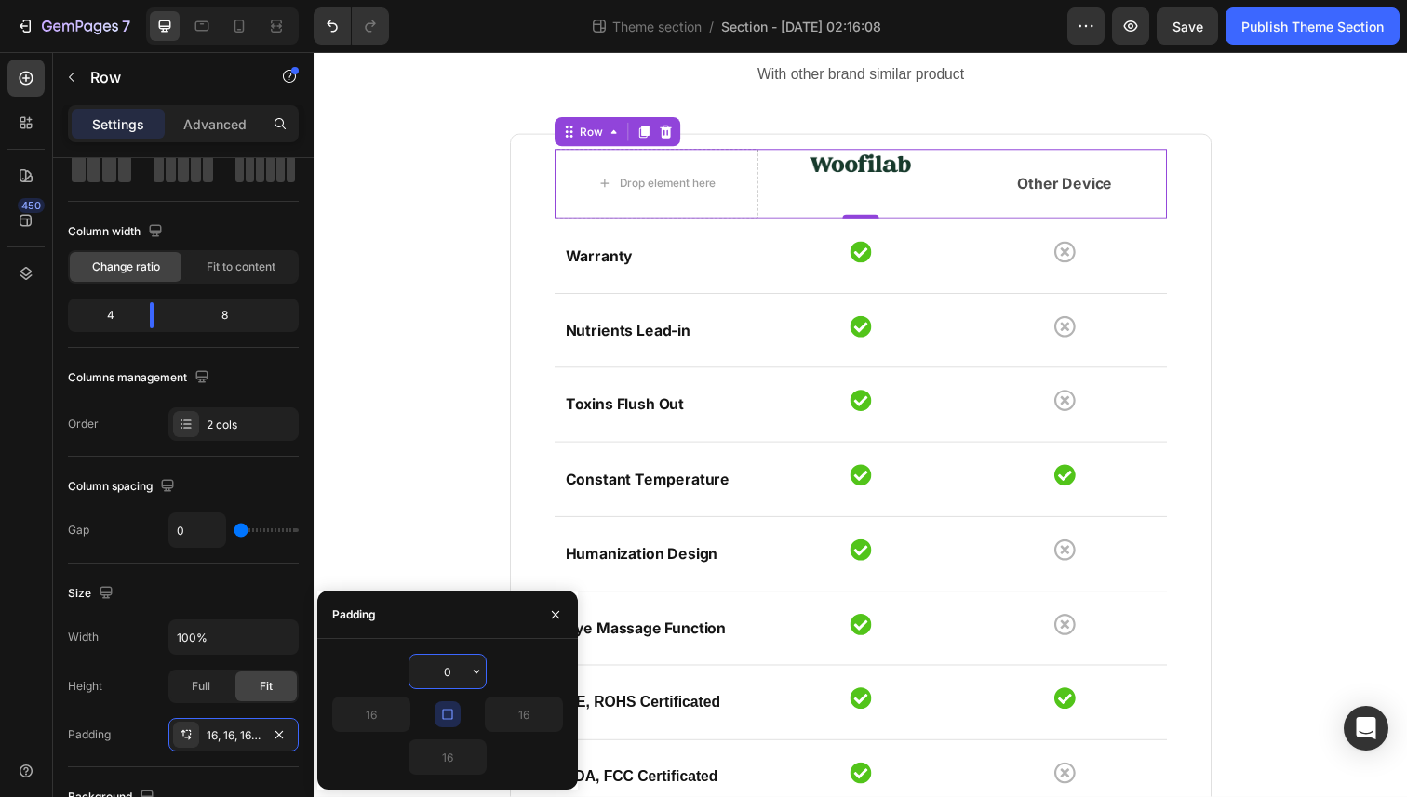
type input "0"
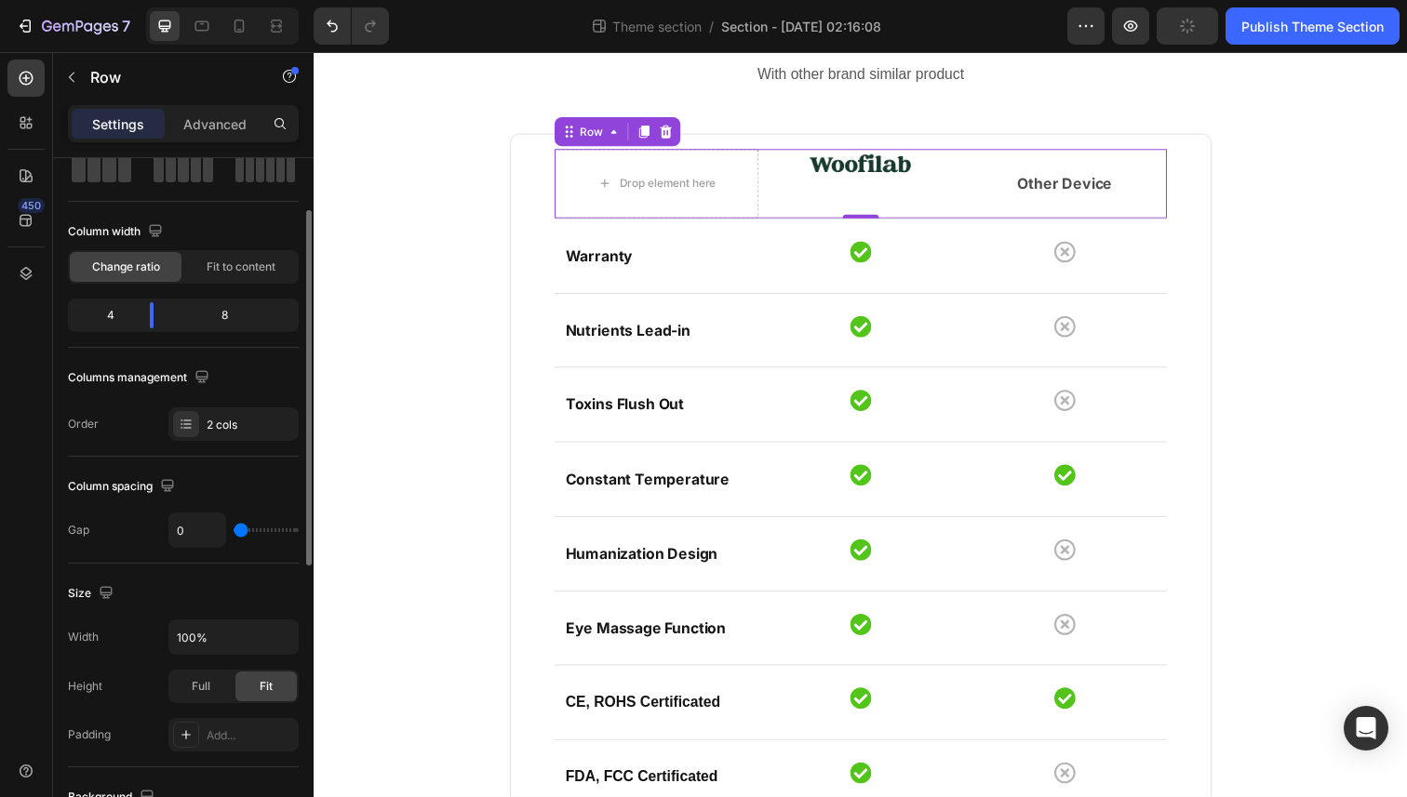
click at [100, 709] on div "Width 100% Height Full Fit Padding Add..." at bounding box center [183, 686] width 231 height 132
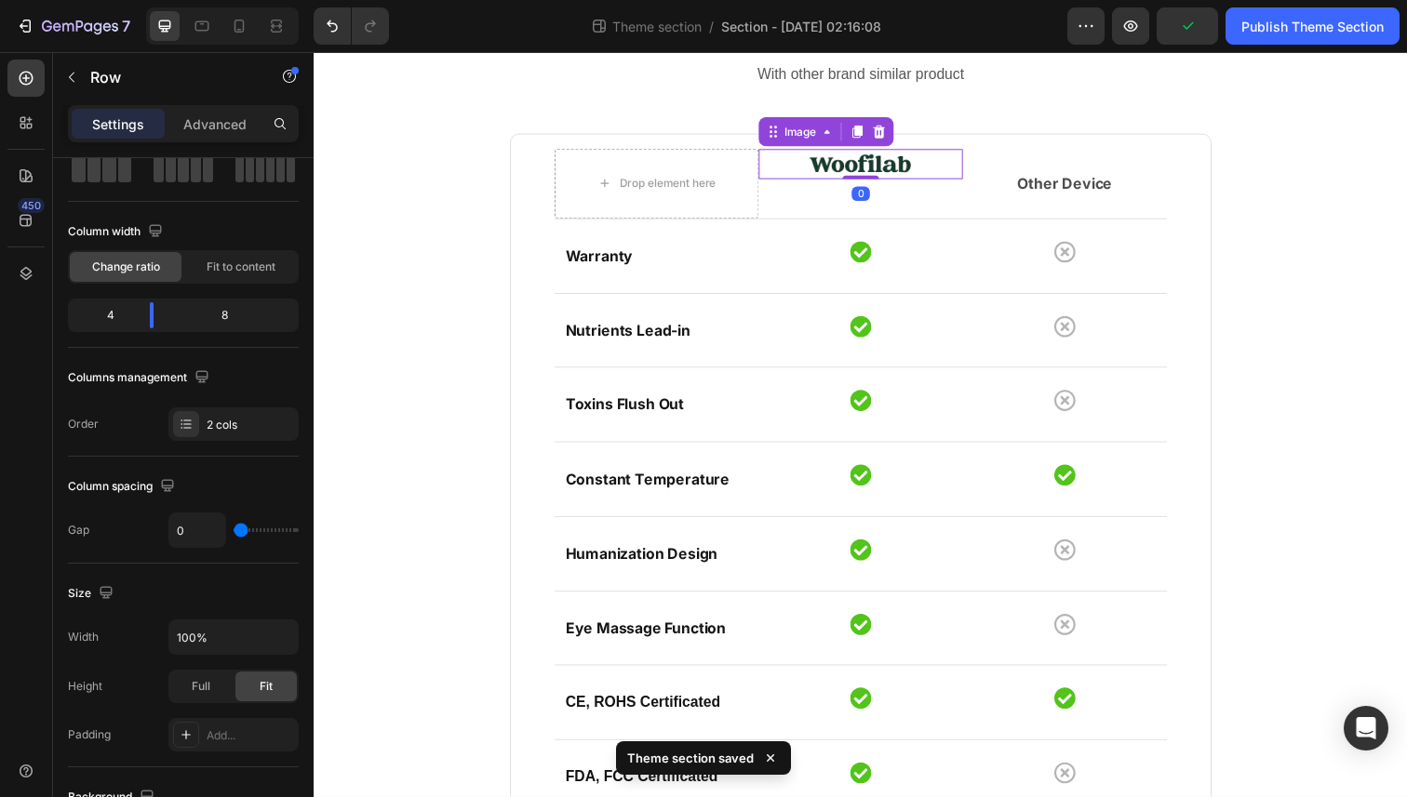
click at [866, 178] on img at bounding box center [872, 168] width 104 height 32
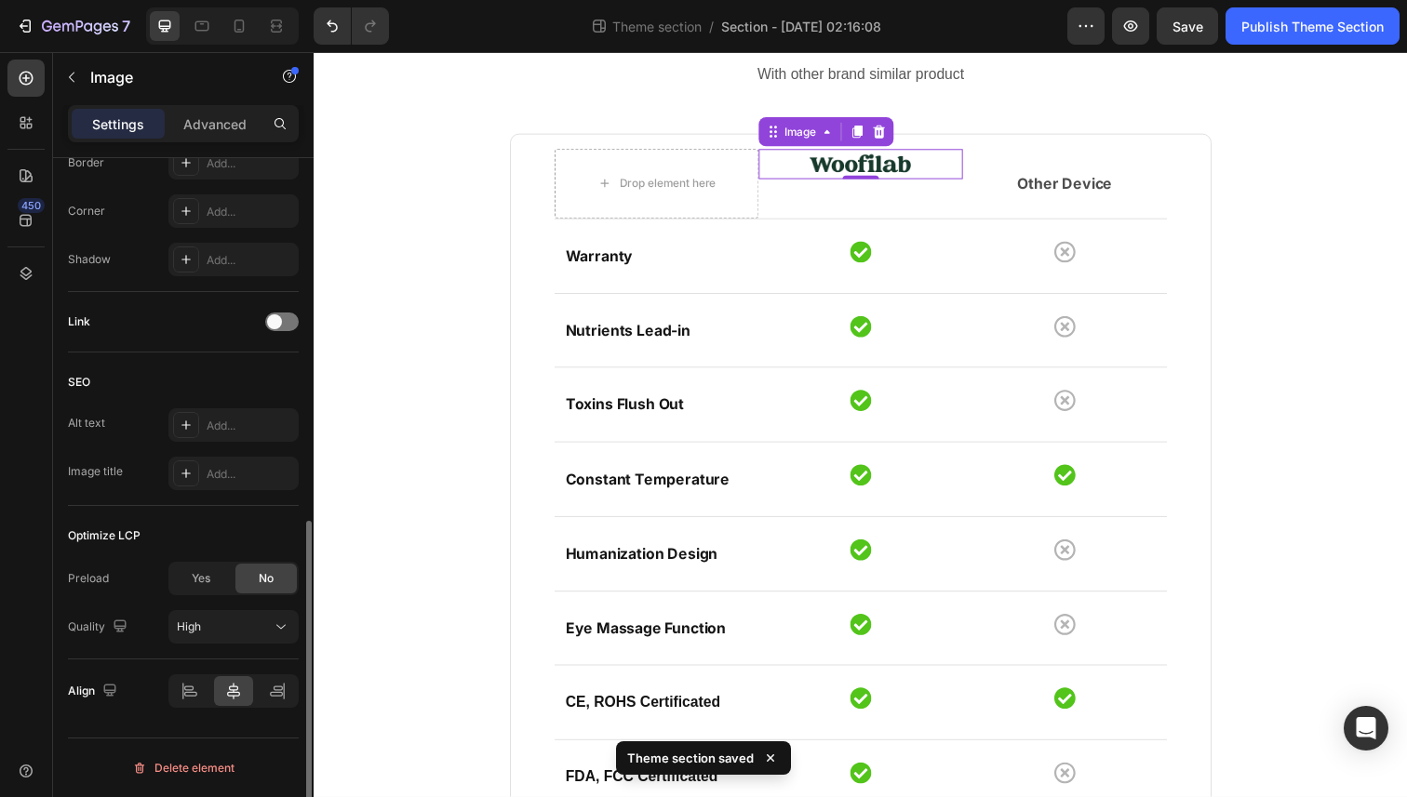
scroll to position [749, 0]
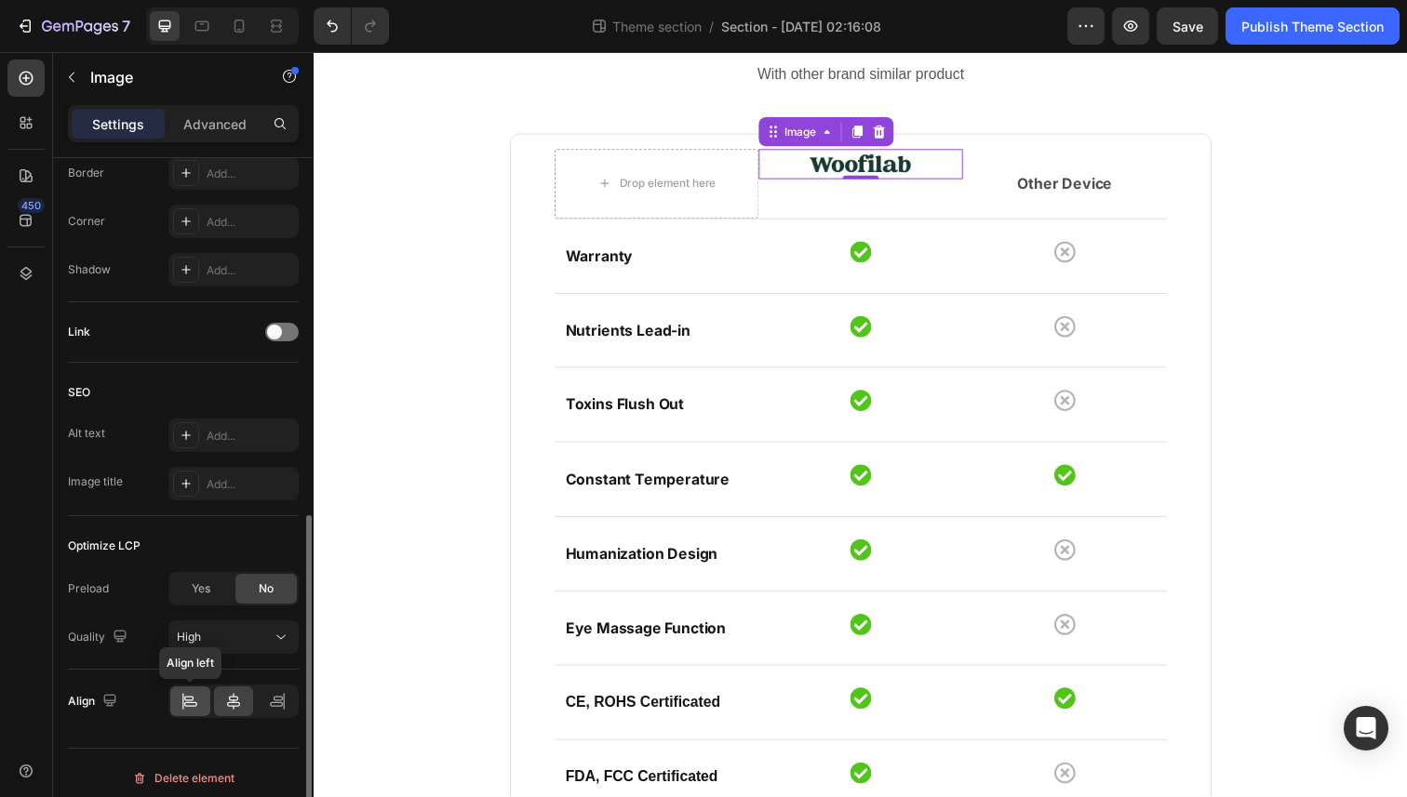
click at [192, 701] on icon at bounding box center [189, 701] width 19 height 19
click at [208, 699] on div at bounding box center [190, 702] width 40 height 30
click at [220, 698] on div at bounding box center [234, 702] width 40 height 30
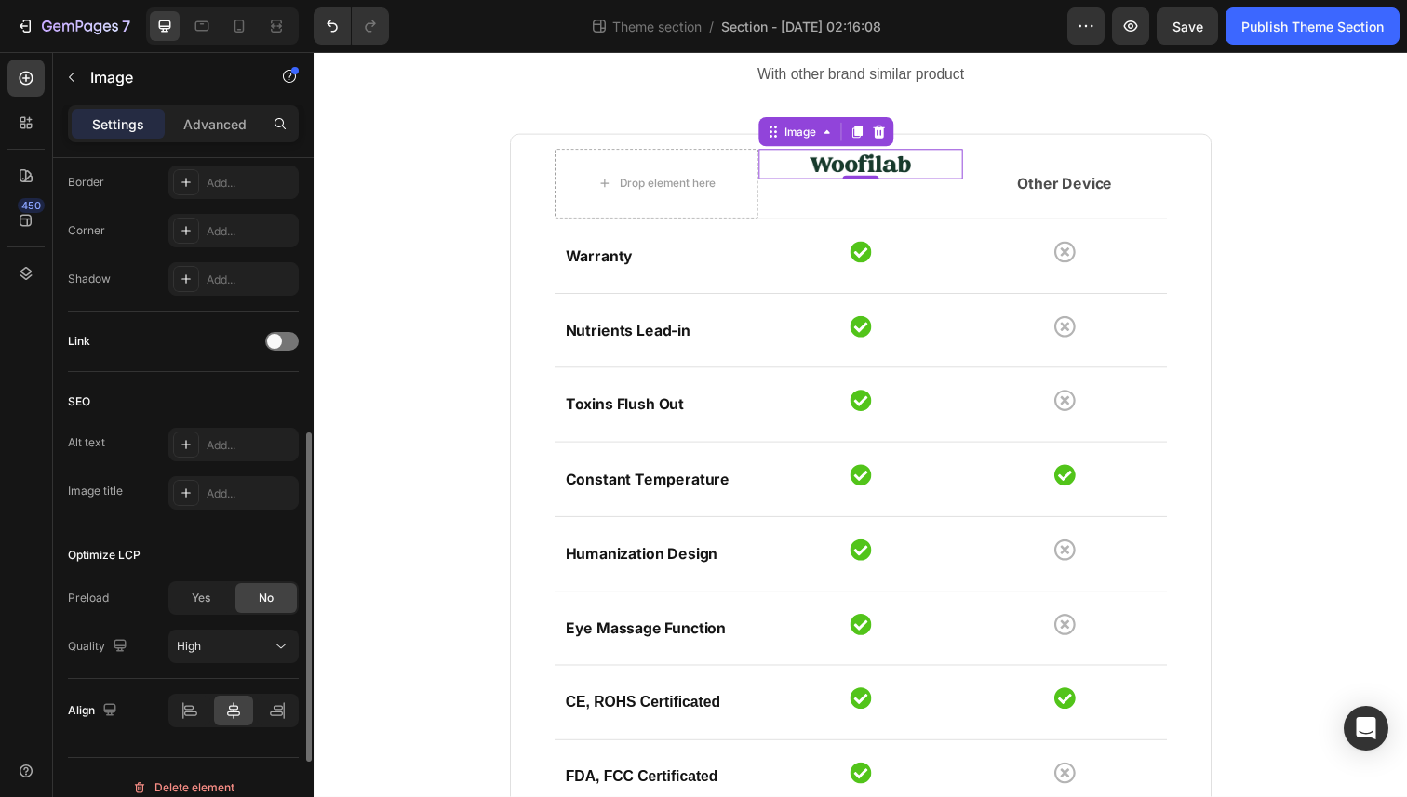
scroll to position [759, 0]
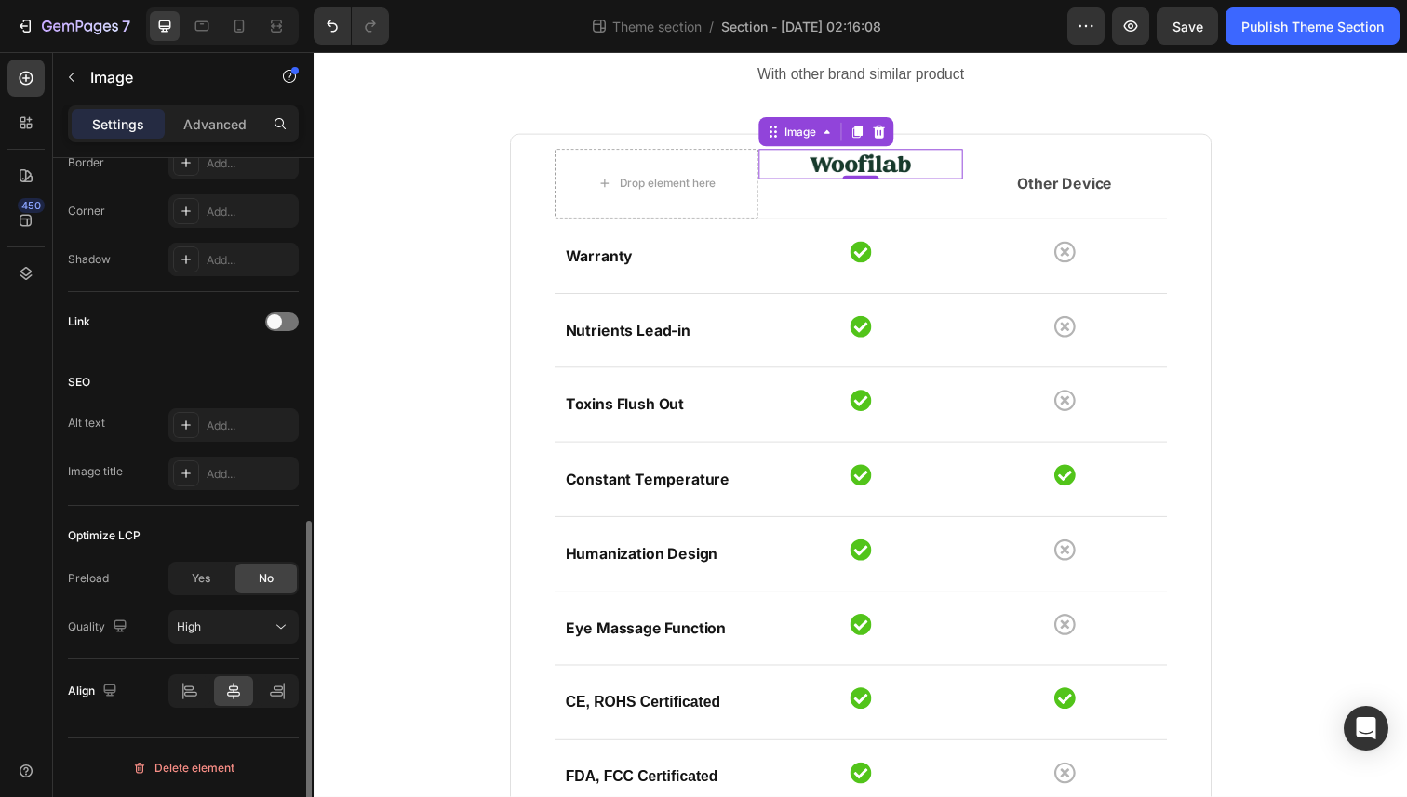
click at [224, 595] on div "Preload Yes No Quality High" at bounding box center [183, 603] width 231 height 82
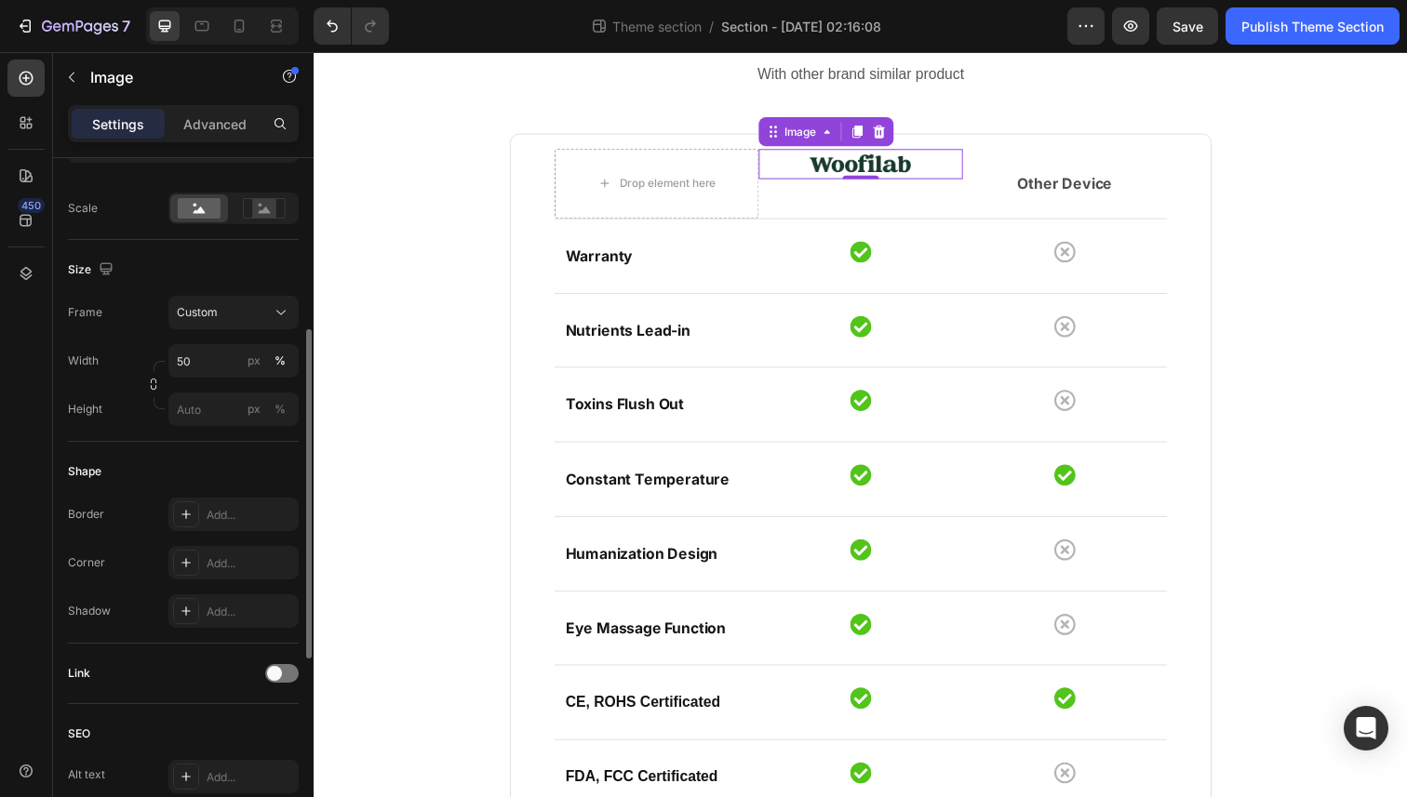
scroll to position [382, 0]
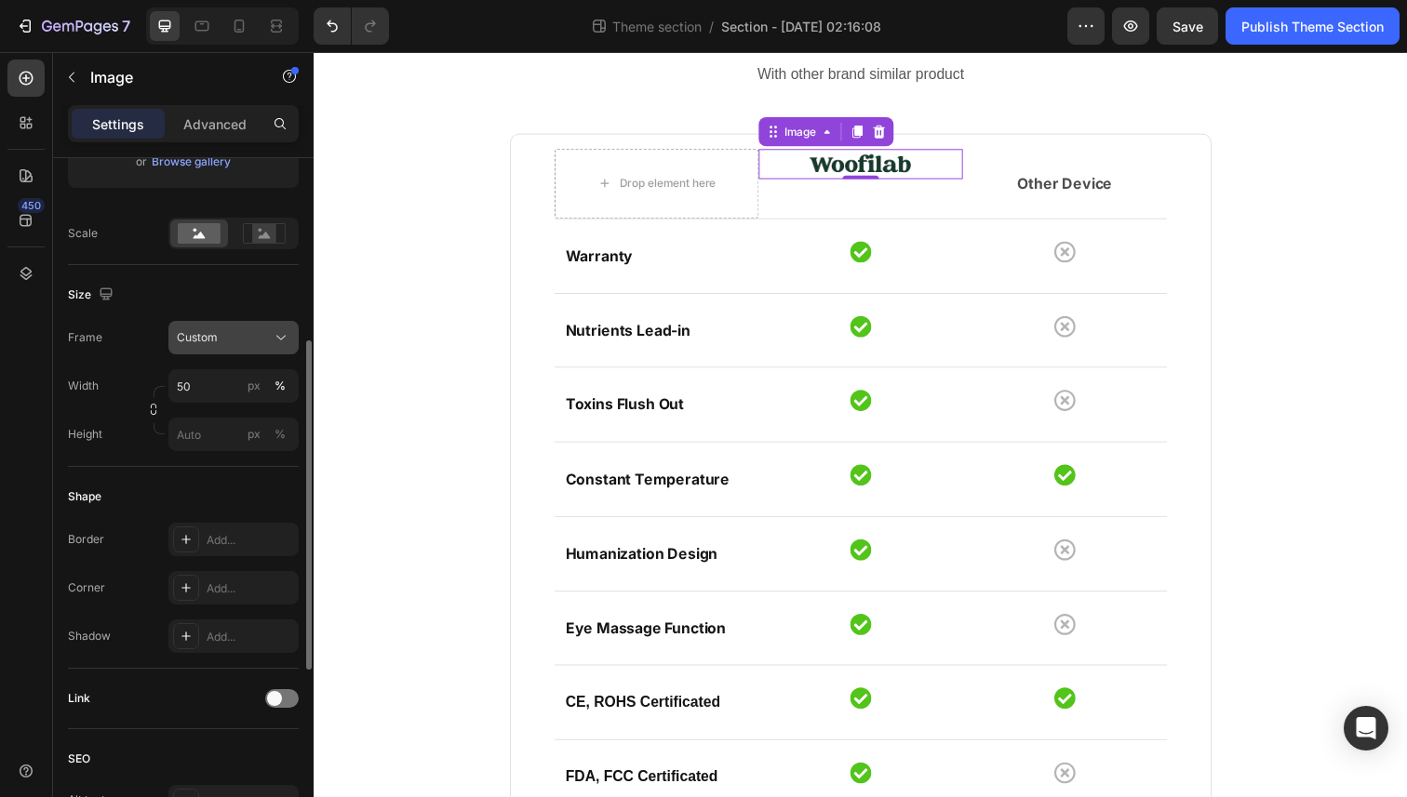
click at [232, 344] on div "Custom" at bounding box center [222, 337] width 91 height 17
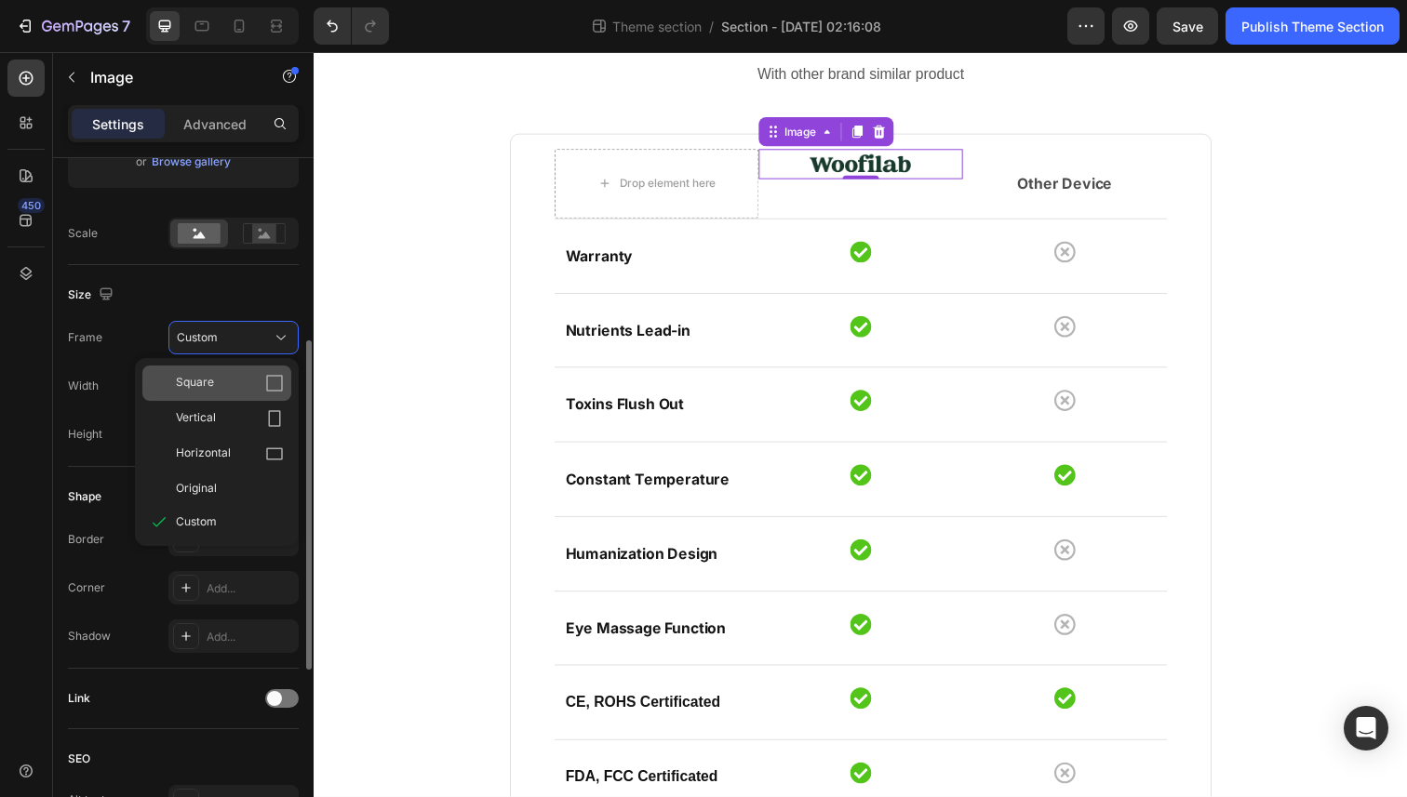
click at [244, 384] on div "Square" at bounding box center [230, 383] width 108 height 19
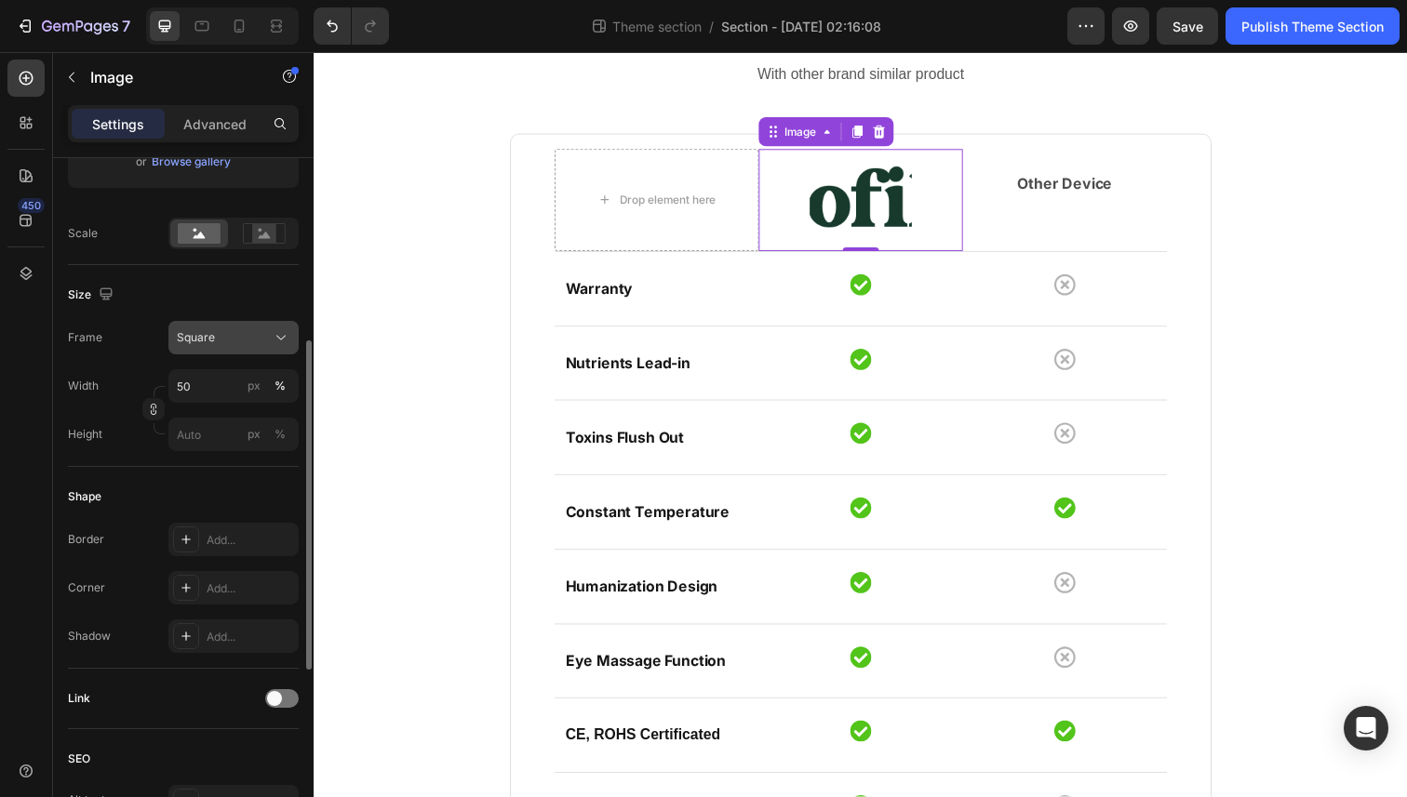
click at [239, 351] on button "Square" at bounding box center [233, 337] width 130 height 33
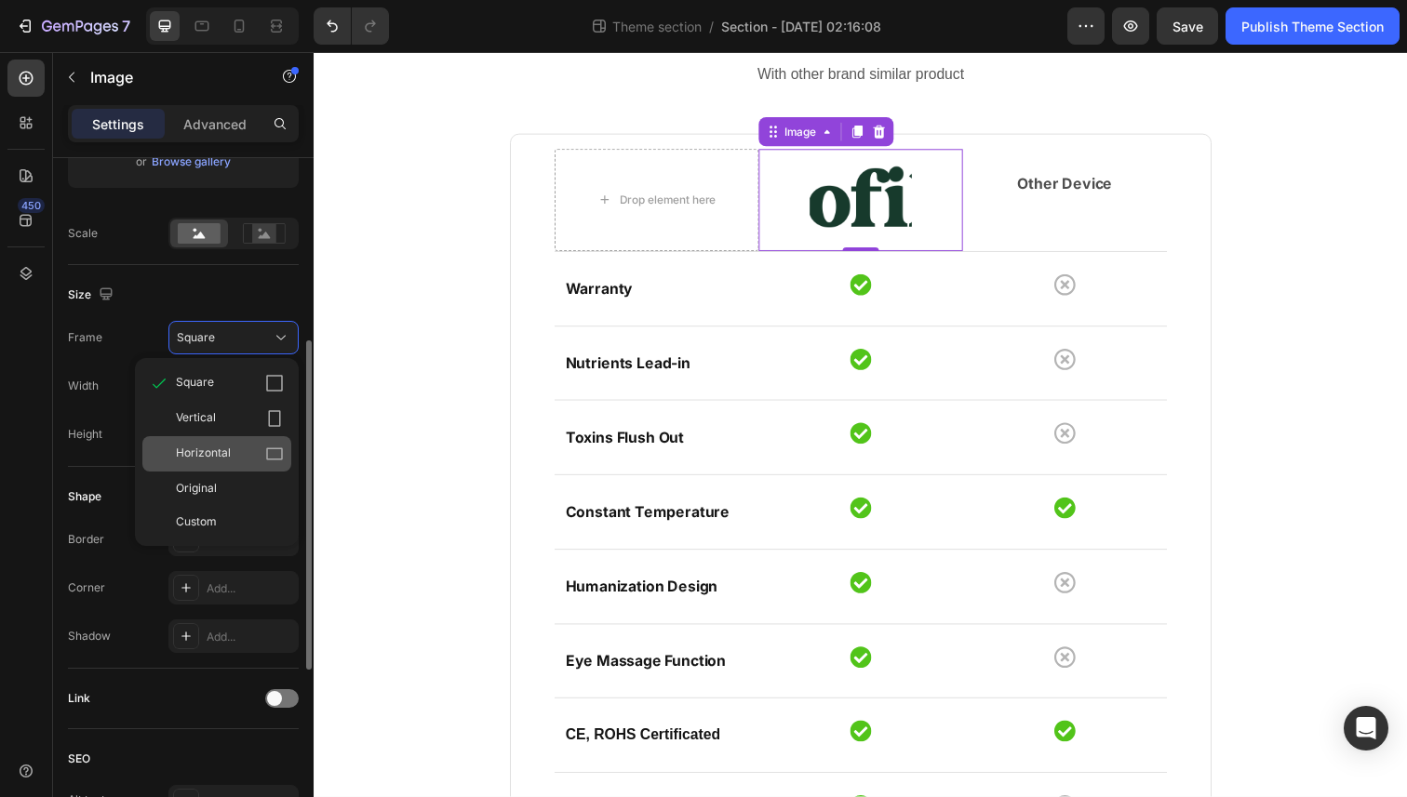
click at [247, 452] on div "Horizontal" at bounding box center [230, 454] width 108 height 19
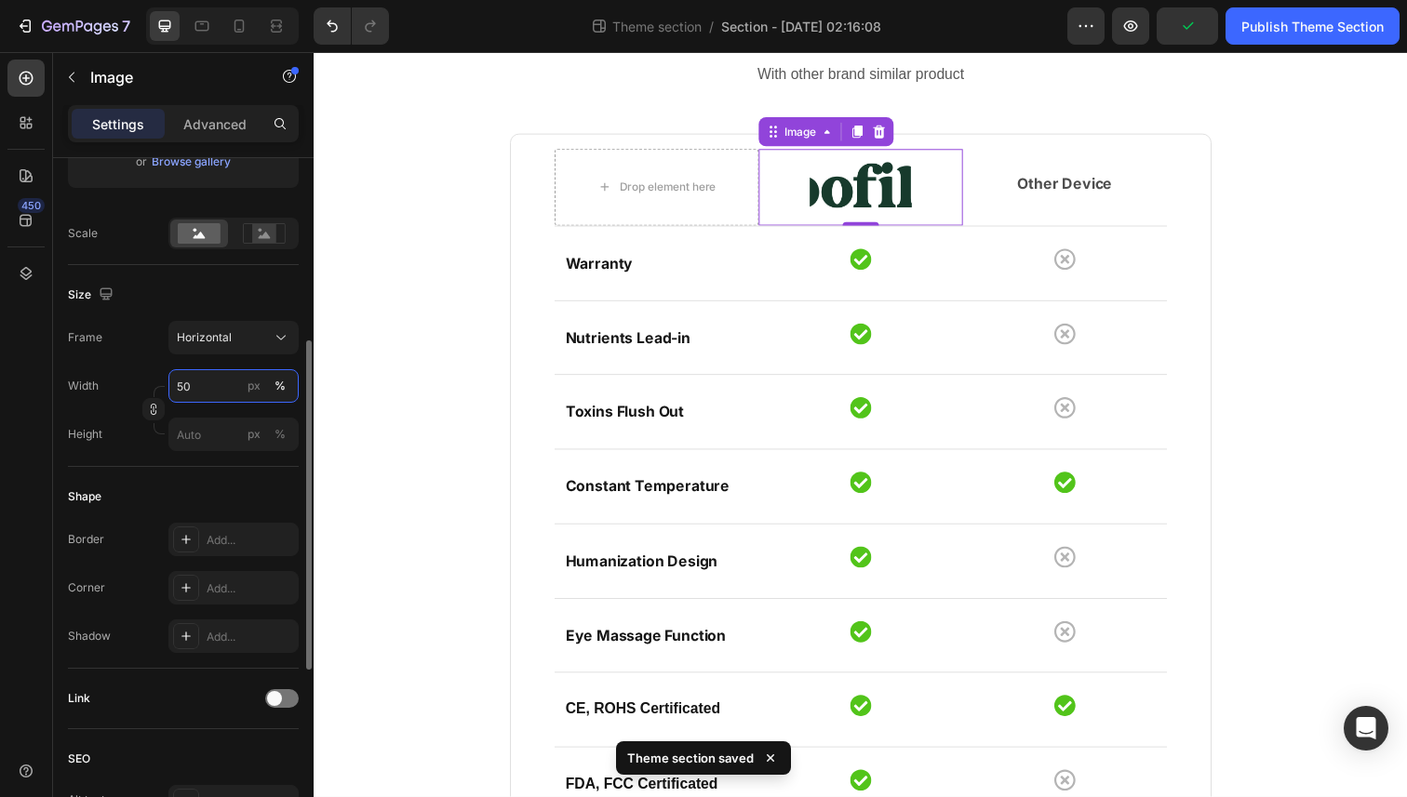
click at [194, 393] on input "50" at bounding box center [233, 385] width 130 height 33
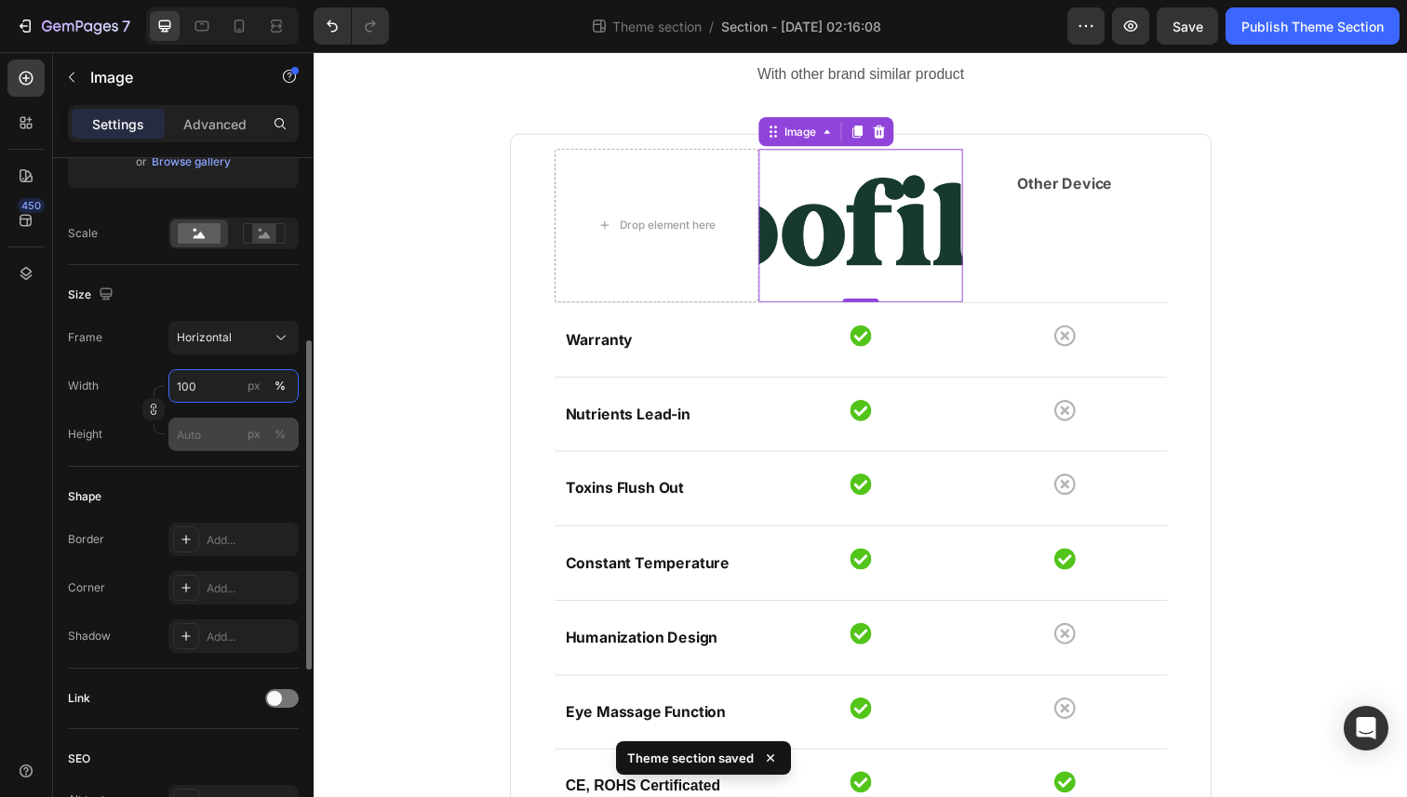
type input "100"
click at [185, 435] on input "px %" at bounding box center [233, 434] width 130 height 33
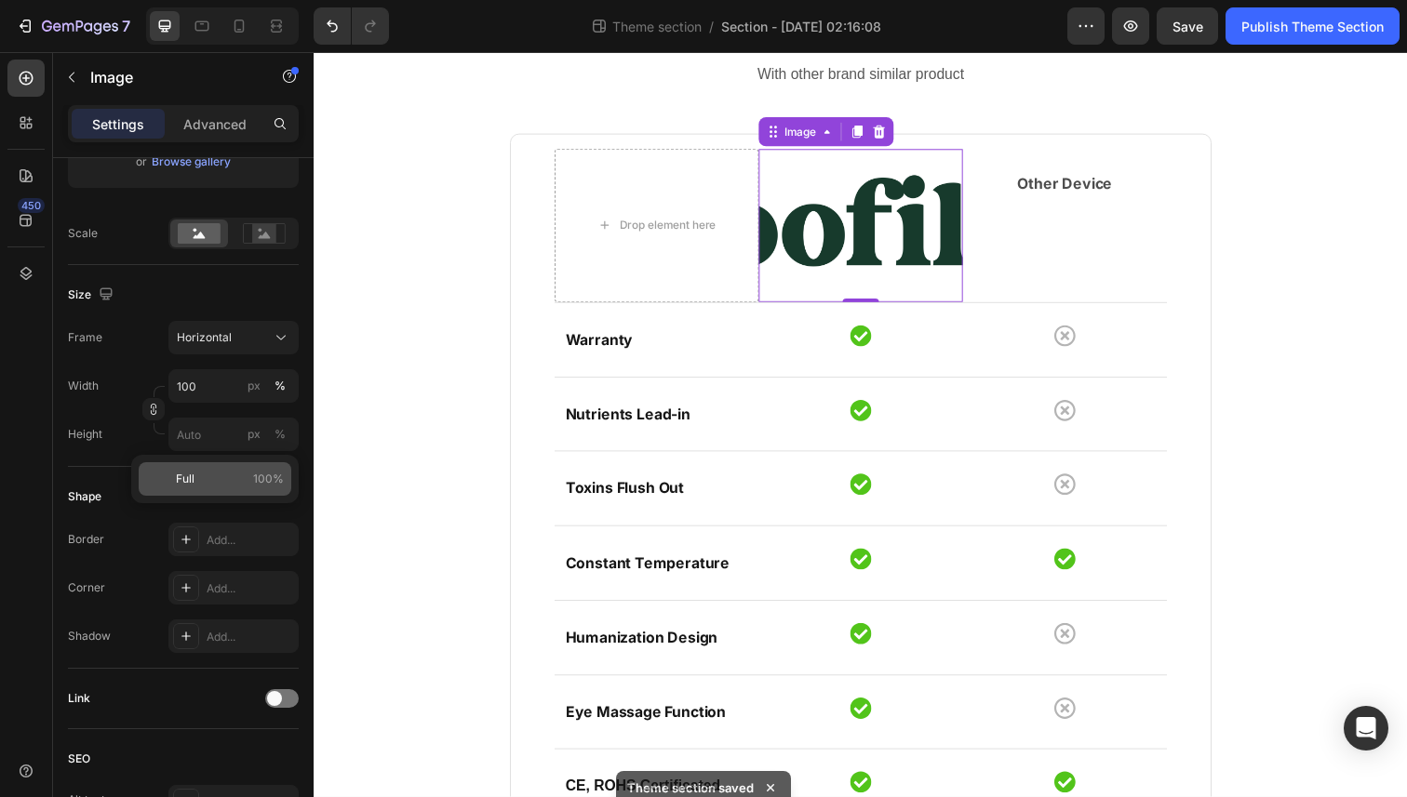
click at [180, 480] on span "Full" at bounding box center [185, 479] width 19 height 17
type input "100"
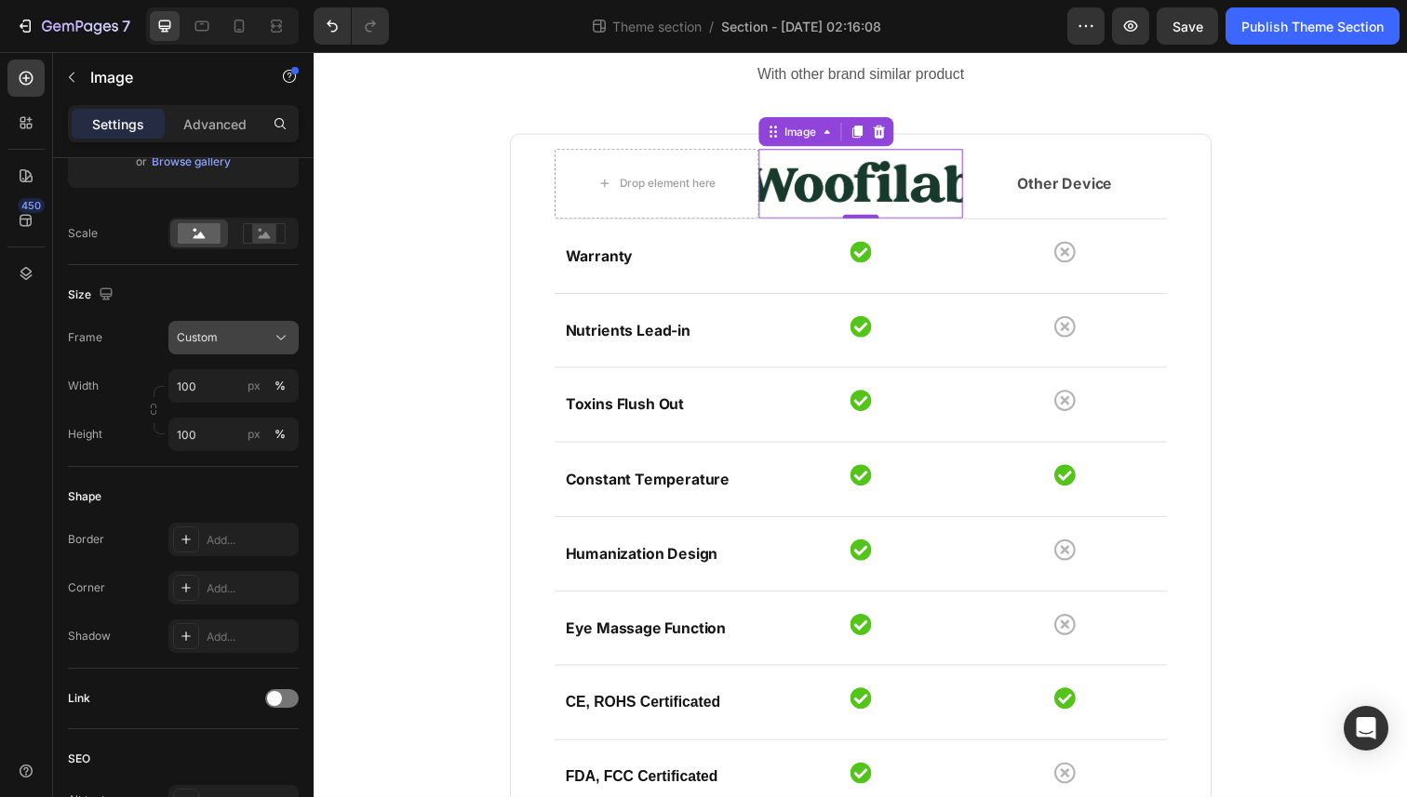
click at [229, 344] on div "Custom" at bounding box center [222, 337] width 91 height 17
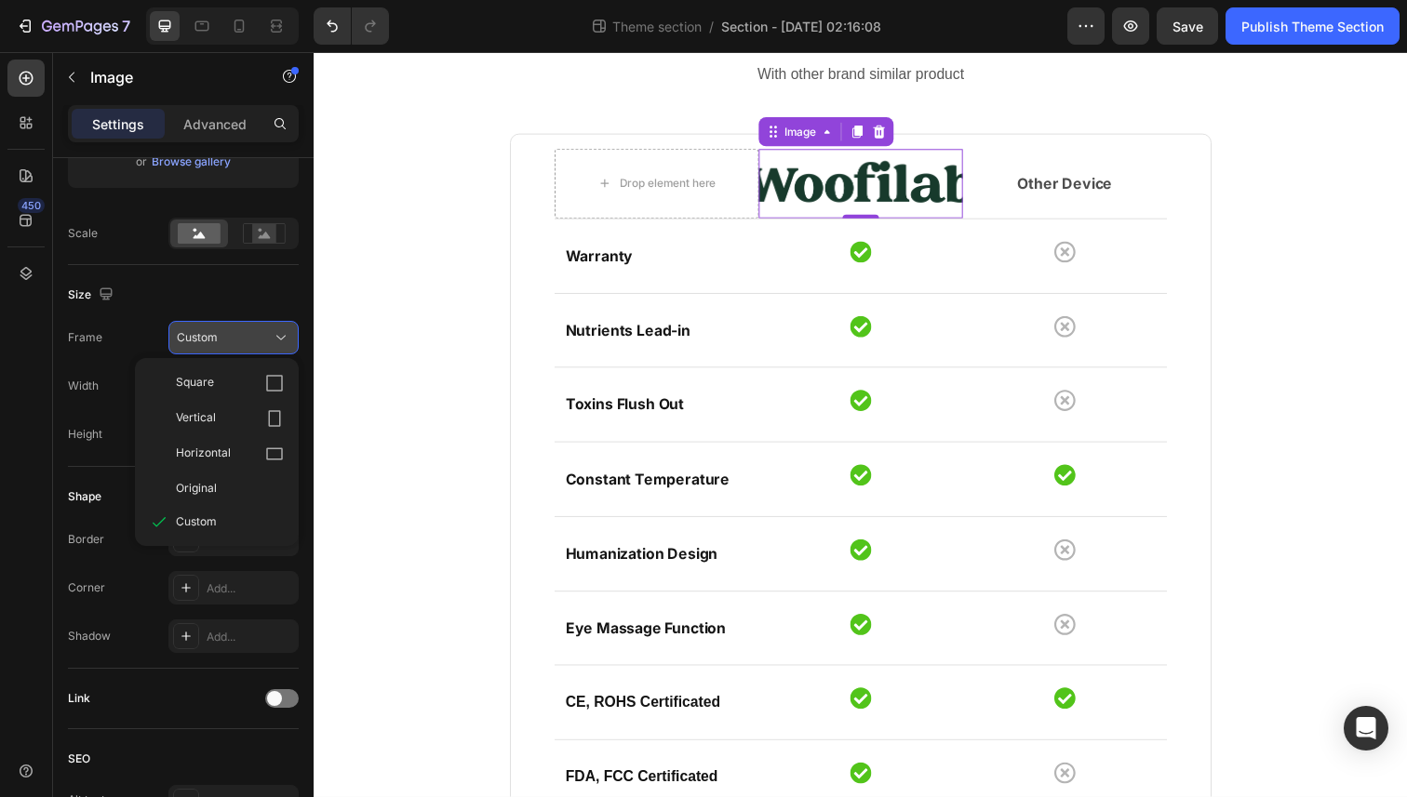
click at [229, 344] on div "Custom" at bounding box center [222, 337] width 91 height 17
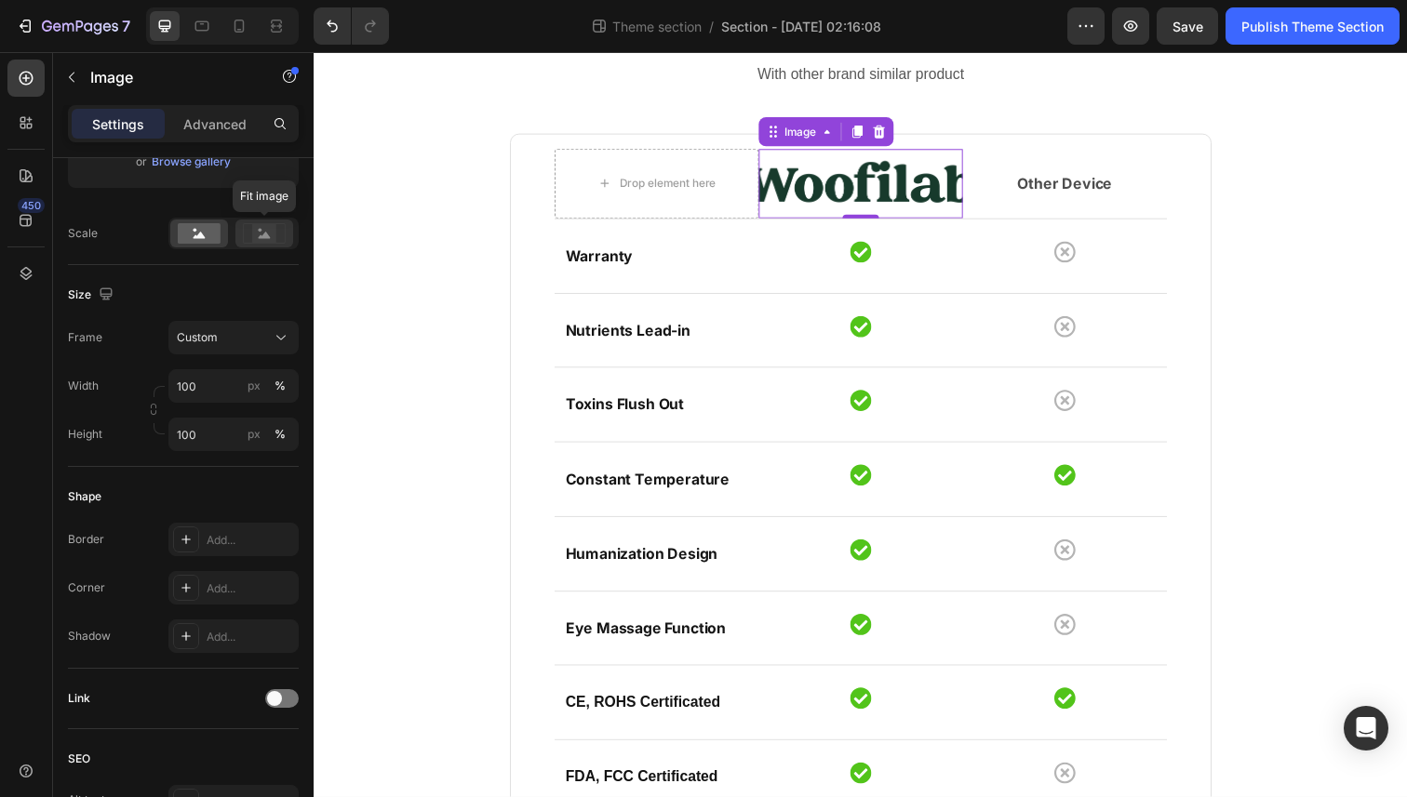
click at [264, 233] on icon at bounding box center [265, 235] width 12 height 7
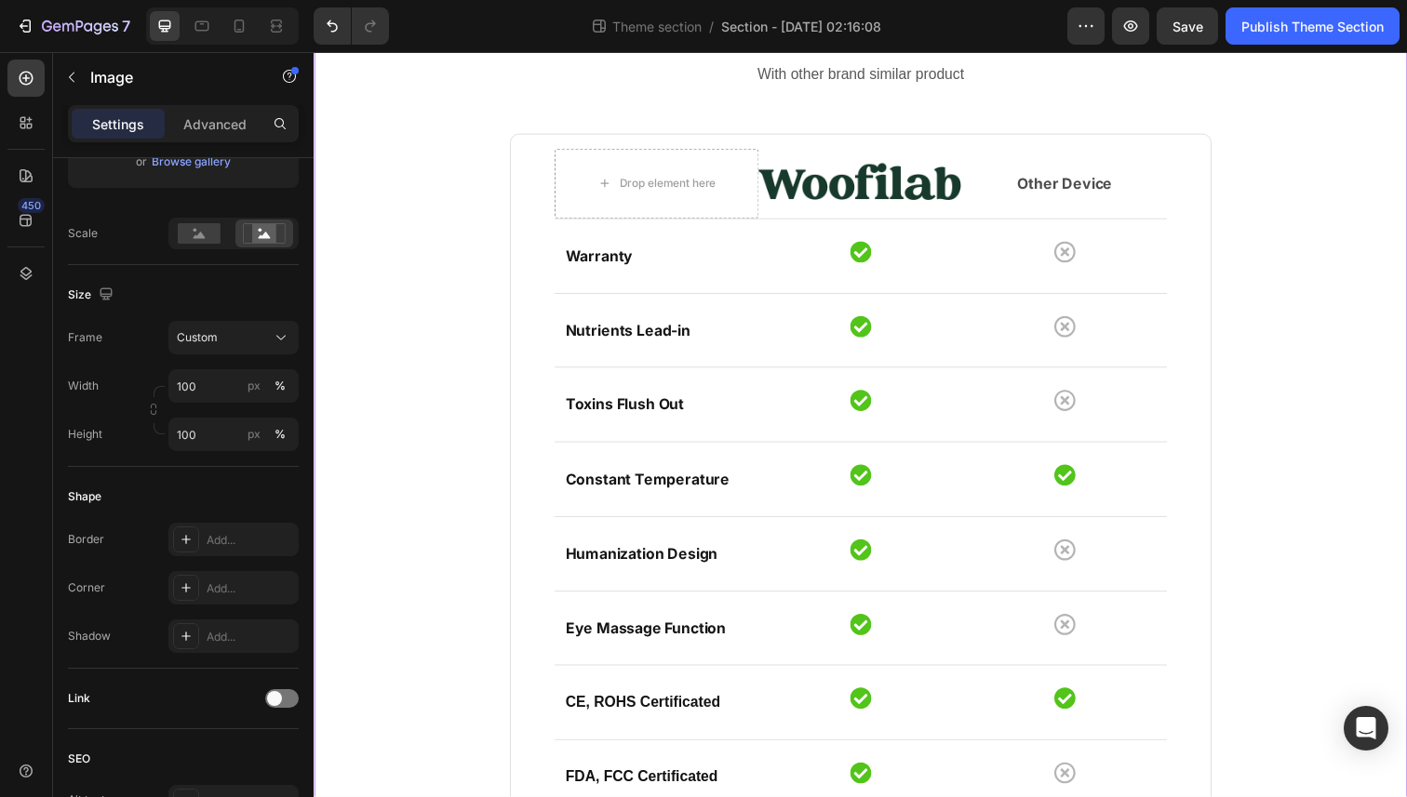
click at [425, 207] on div "Compare features Heading With other brand similar product Text block Drop eleme…" at bounding box center [871, 475] width 1089 height 947
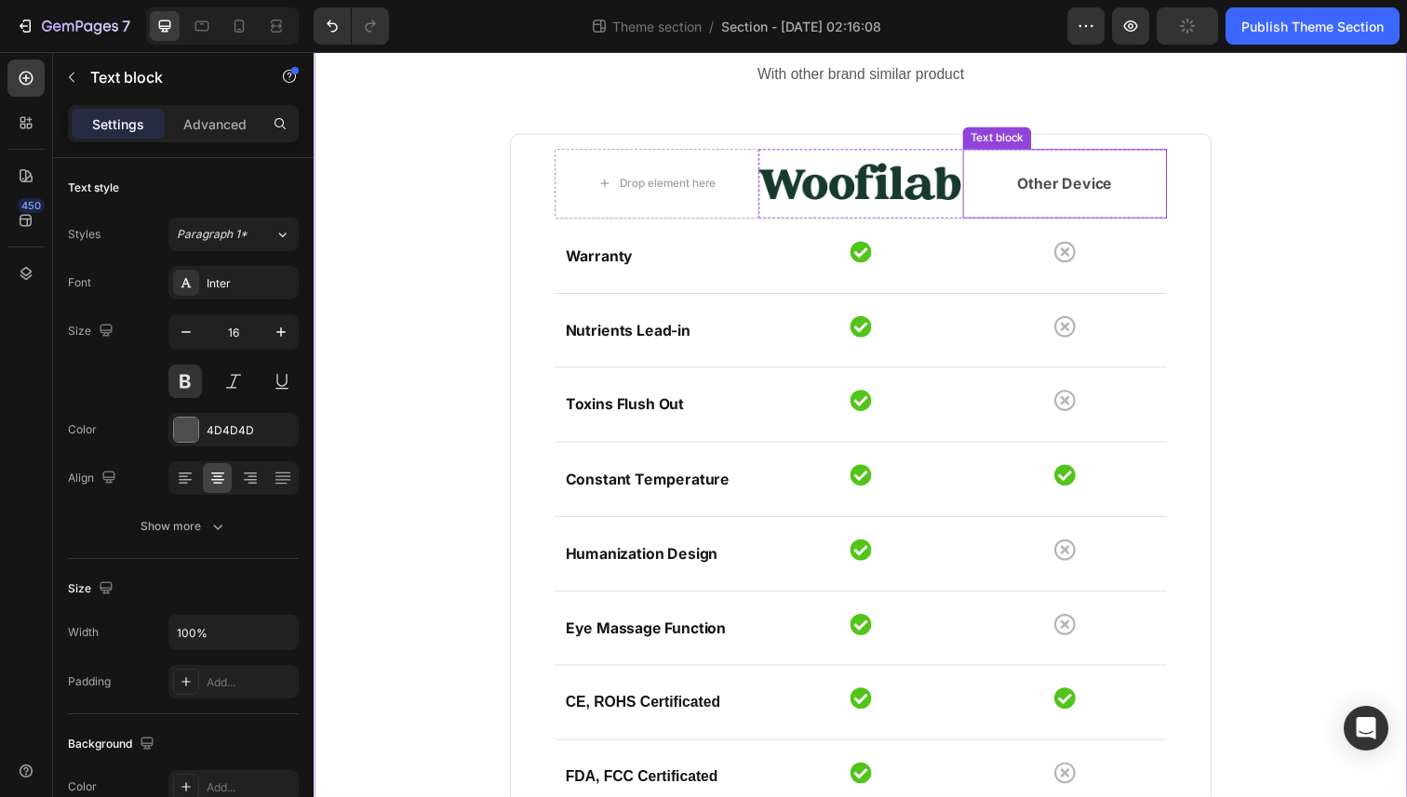
click at [1102, 187] on p "Other Device" at bounding box center [1080, 187] width 205 height 22
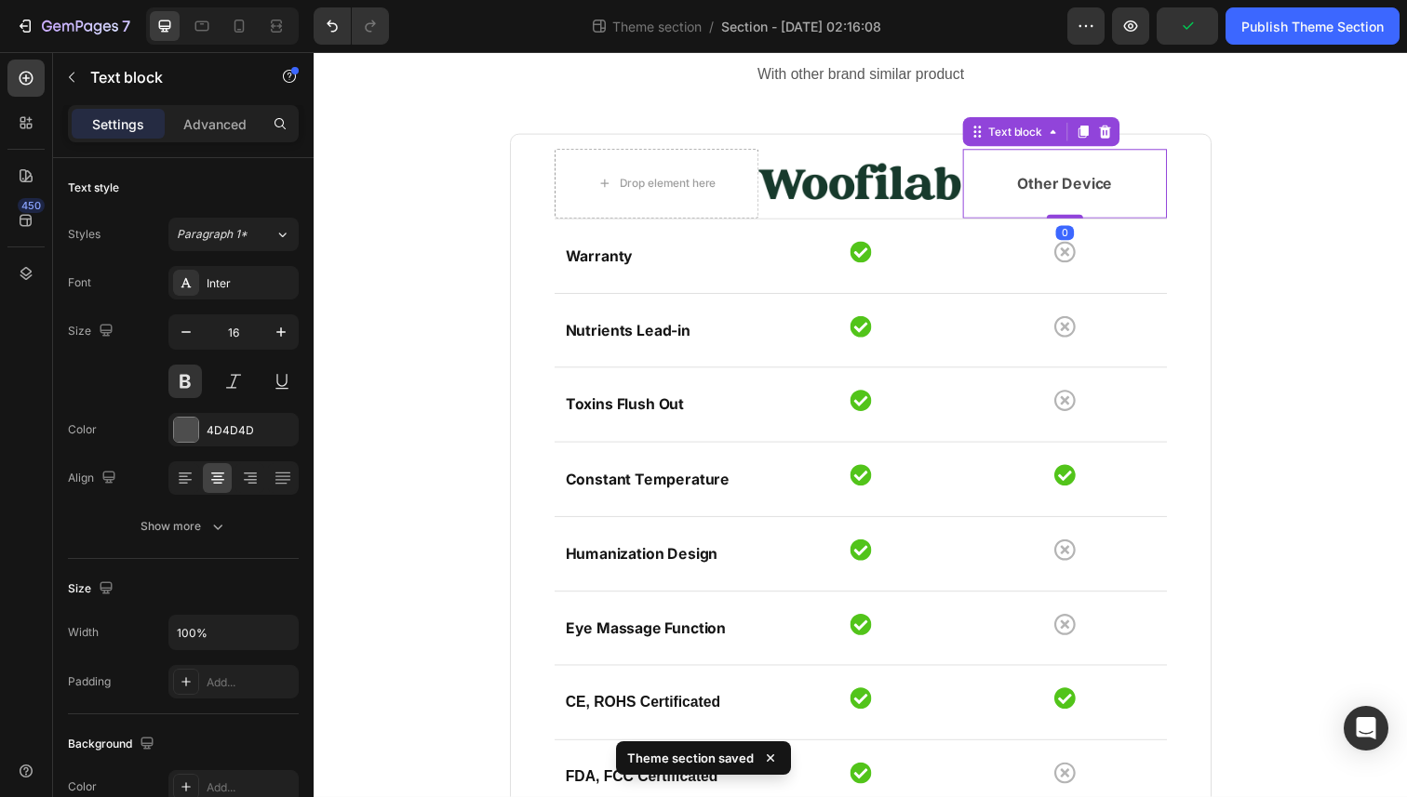
click at [878, 180] on img at bounding box center [872, 187] width 208 height 71
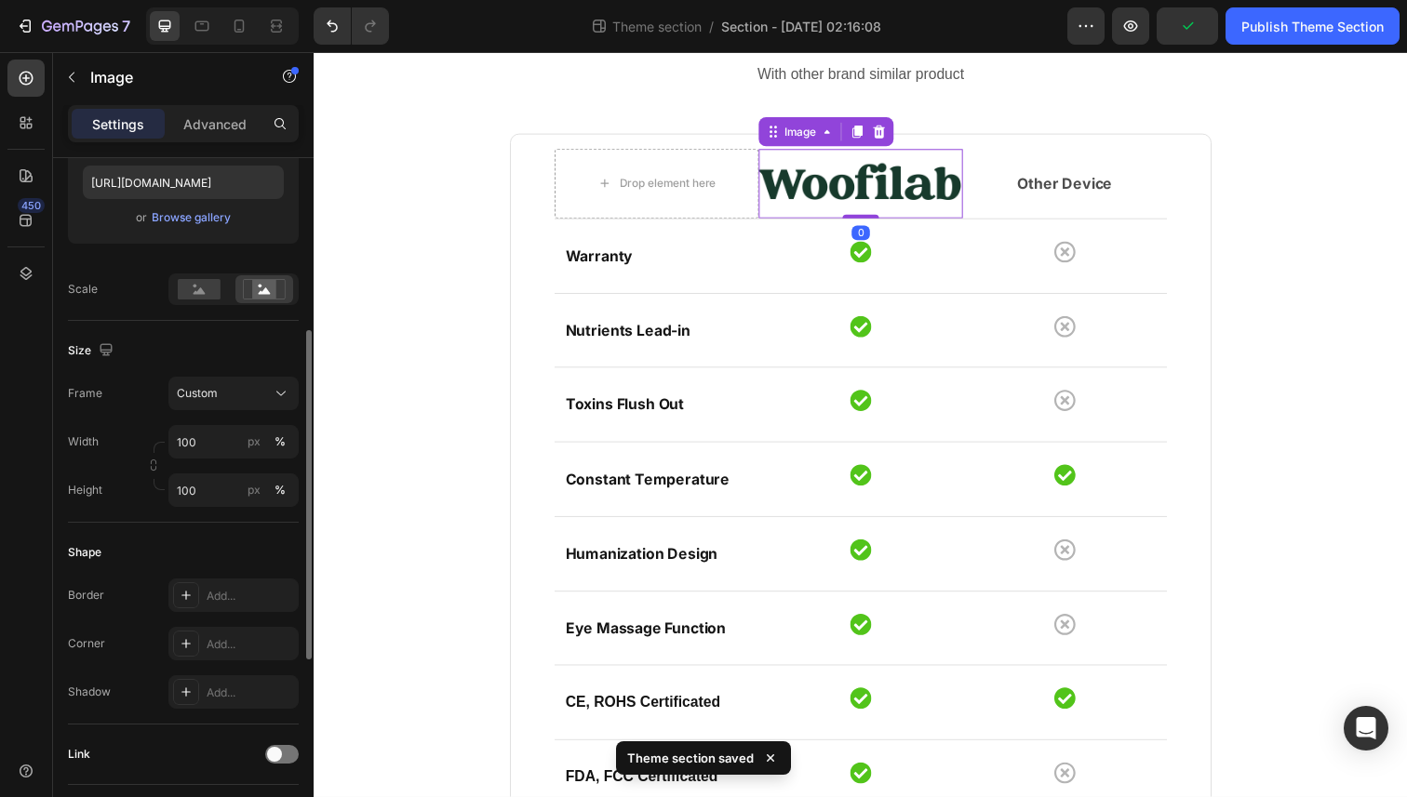
scroll to position [338, 0]
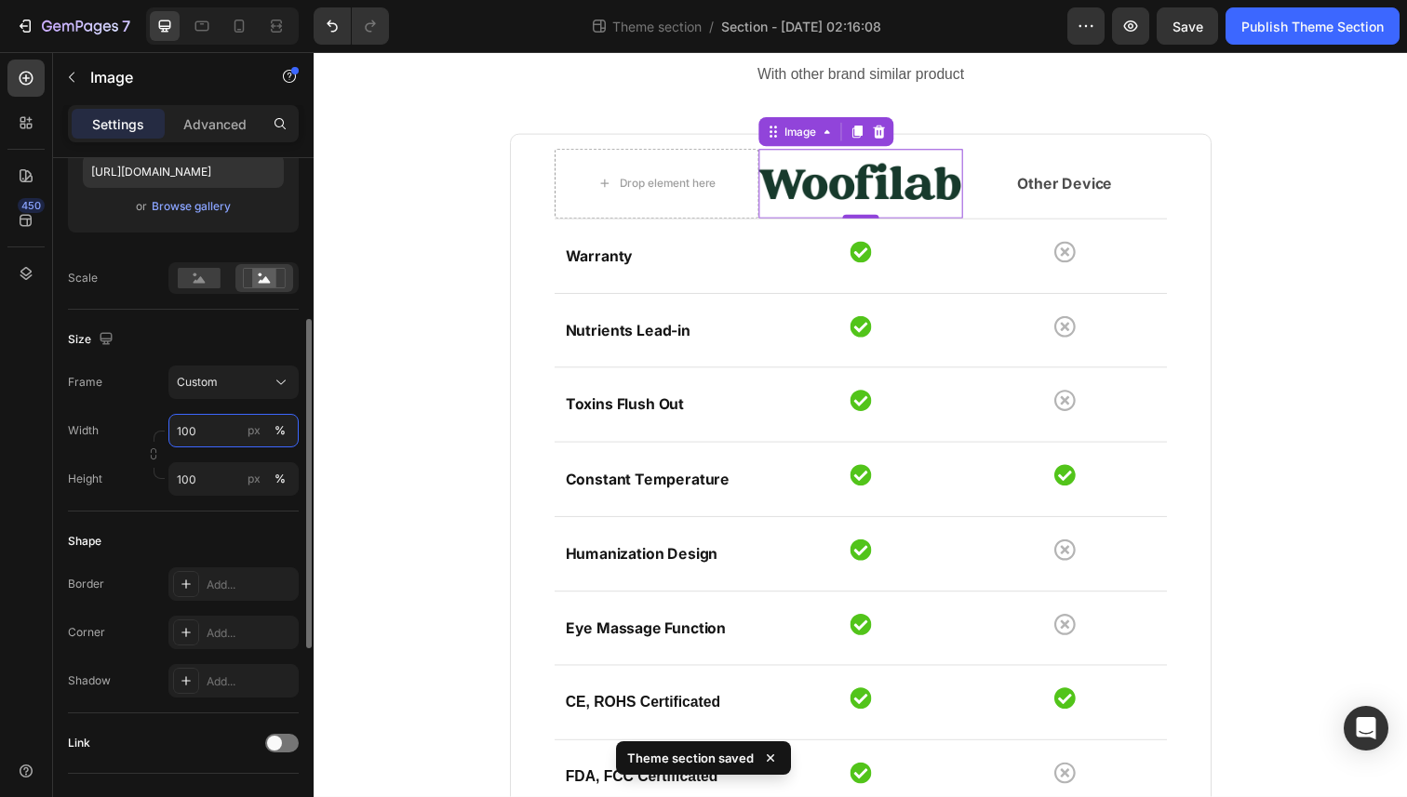
click at [206, 439] on input "100" at bounding box center [233, 430] width 130 height 33
click at [123, 413] on div "Frame Custom Width 100 px % Height 100 px %" at bounding box center [183, 431] width 231 height 130
click at [221, 444] on input "100" at bounding box center [233, 430] width 130 height 33
type input "9"
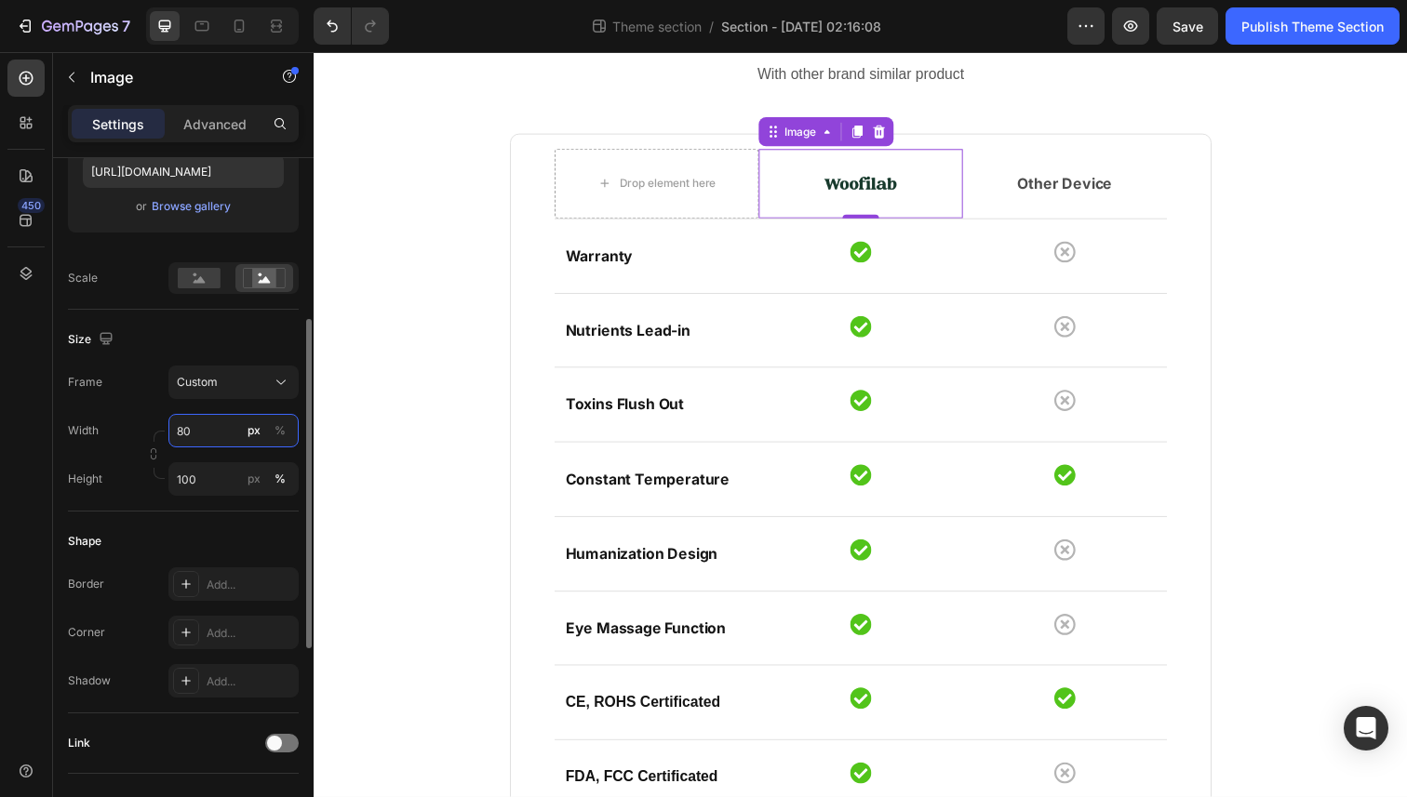
type input "8"
type input "80"
click at [221, 476] on input "100" at bounding box center [233, 478] width 130 height 33
click at [136, 470] on div "Height 100 px %" at bounding box center [183, 478] width 231 height 33
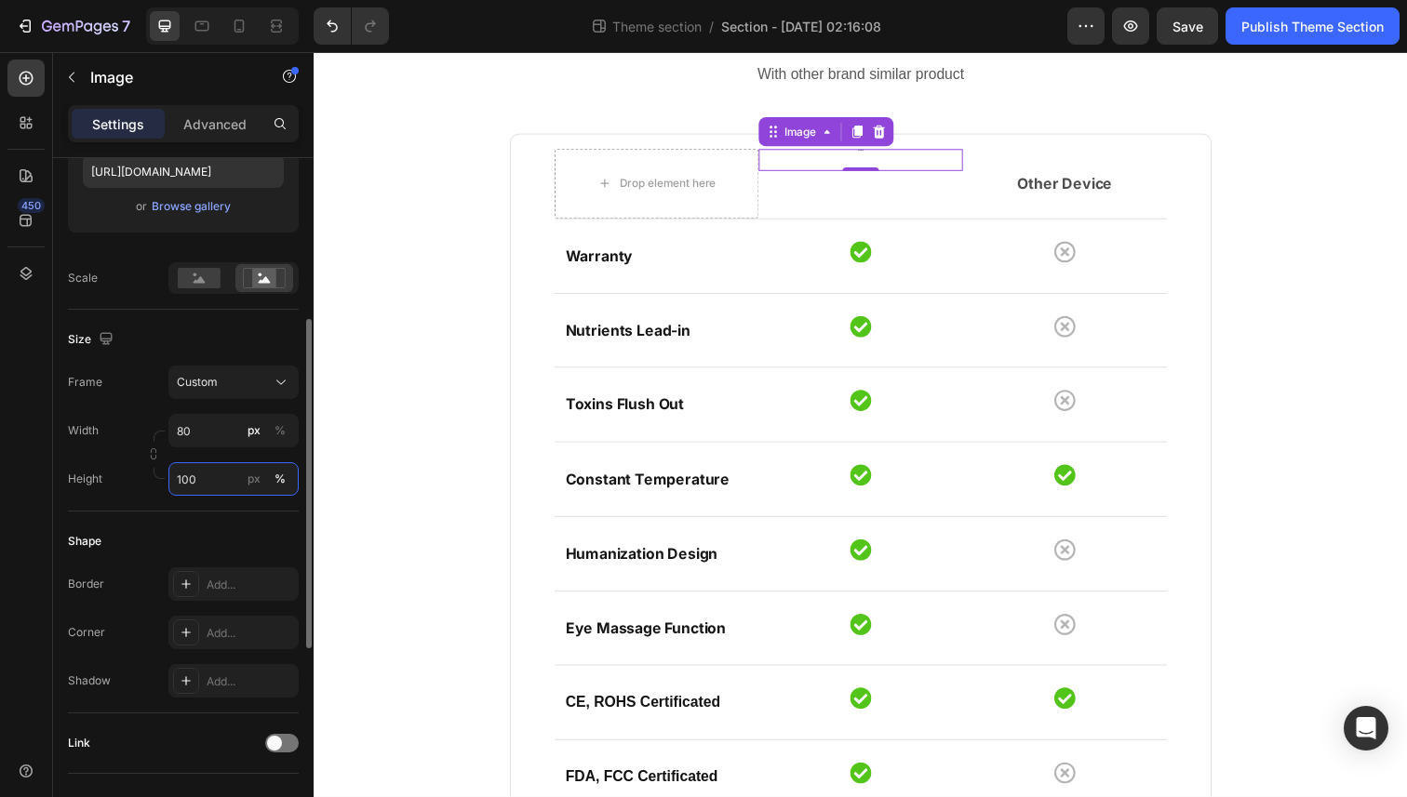
click at [185, 476] on input "100" at bounding box center [233, 478] width 130 height 33
click at [185, 476] on input "8" at bounding box center [233, 478] width 130 height 33
type input "100"
click at [140, 471] on div "Height 100 px %" at bounding box center [183, 478] width 231 height 33
click at [197, 436] on input "80" at bounding box center [233, 430] width 130 height 33
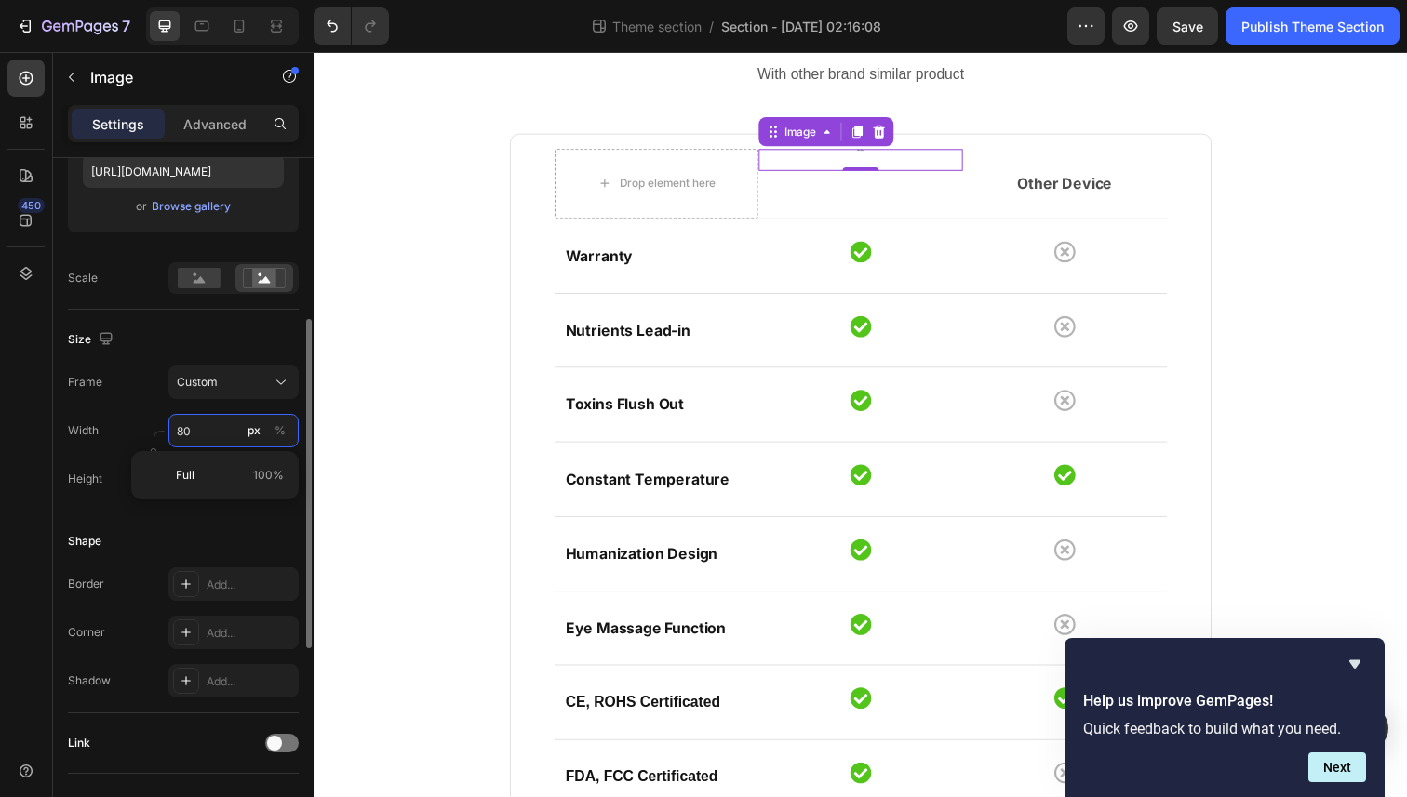
click at [197, 436] on input "80" at bounding box center [233, 430] width 130 height 33
type input "100"
type input "10"
click at [864, 167] on div at bounding box center [872, 166] width 208 height 28
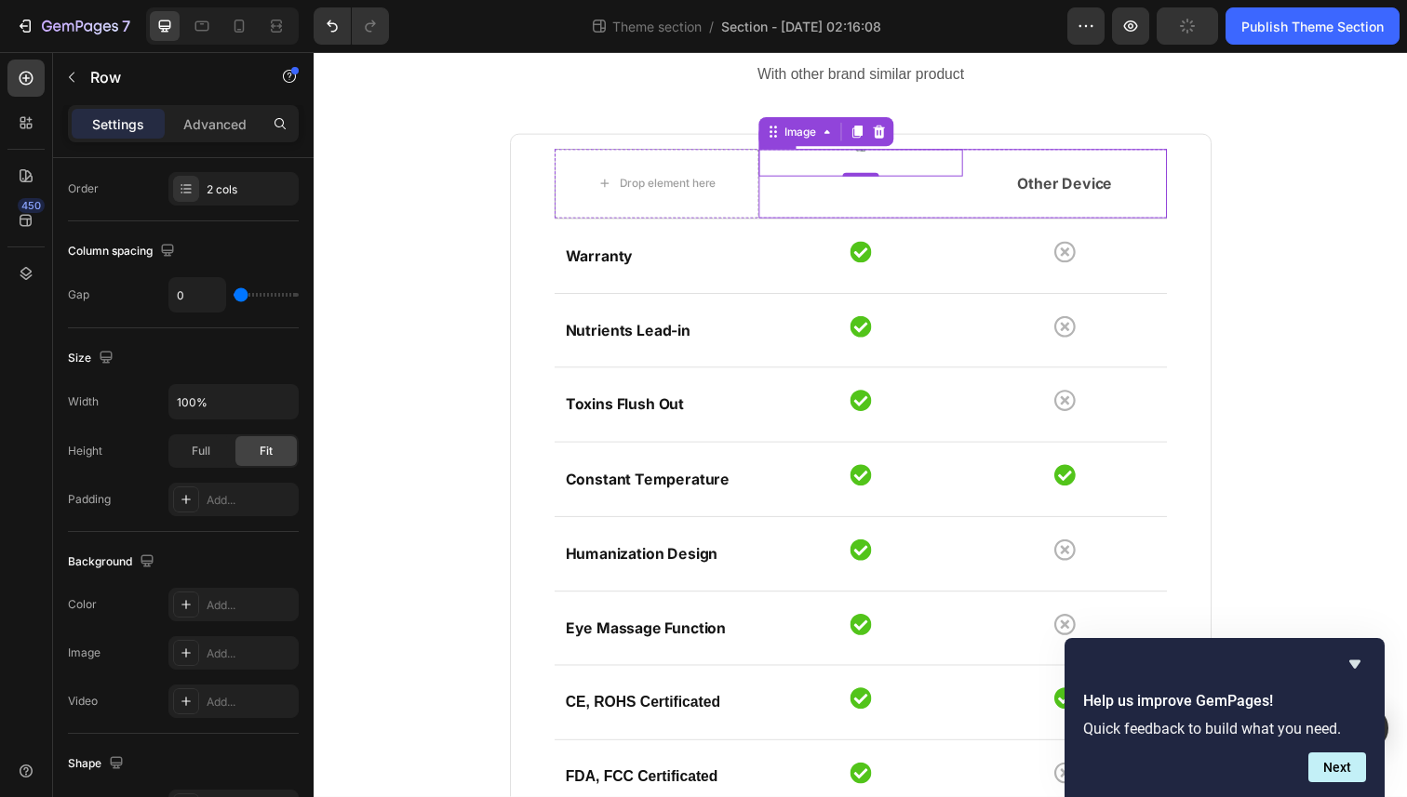
click at [788, 215] on div "Image 0" at bounding box center [872, 187] width 208 height 71
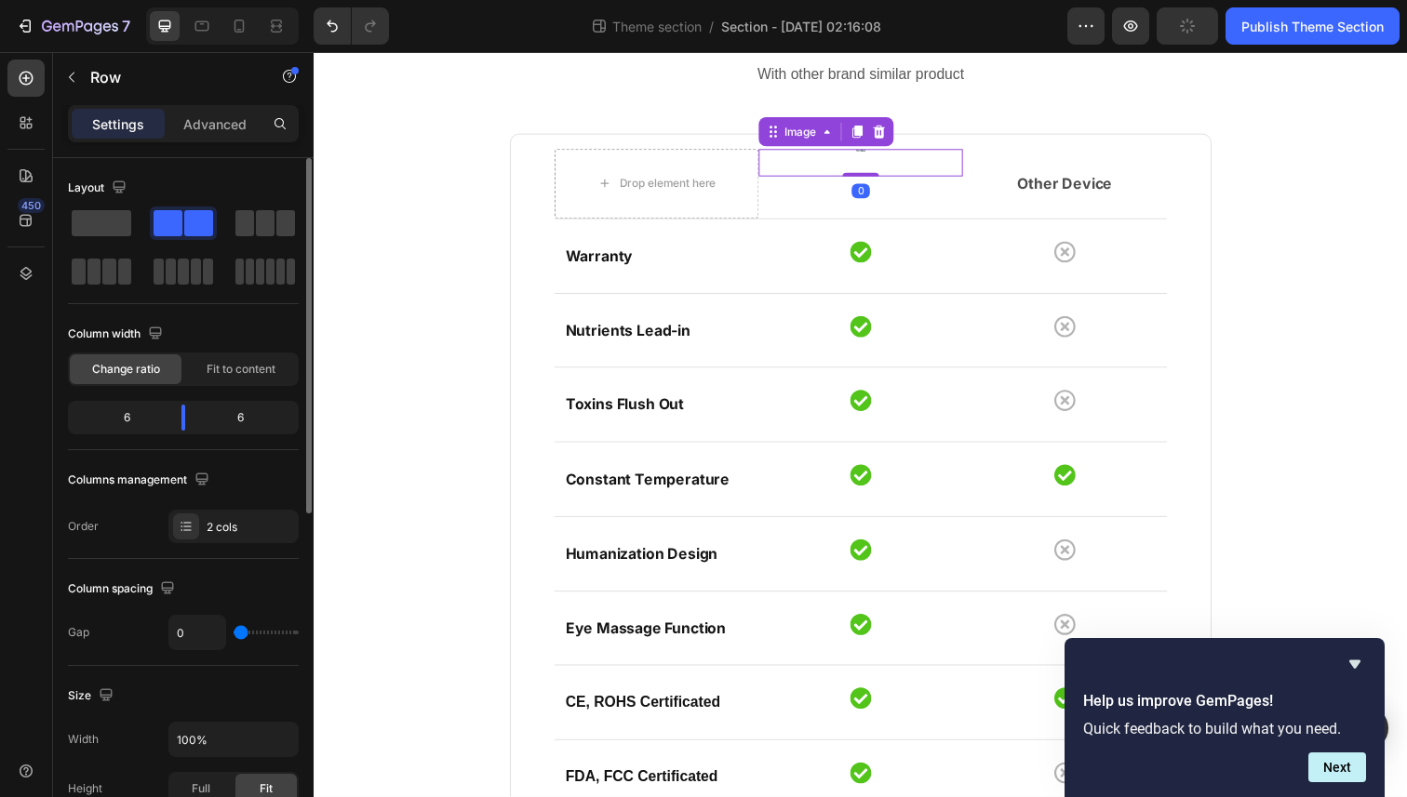
click at [850, 167] on div at bounding box center [872, 166] width 208 height 28
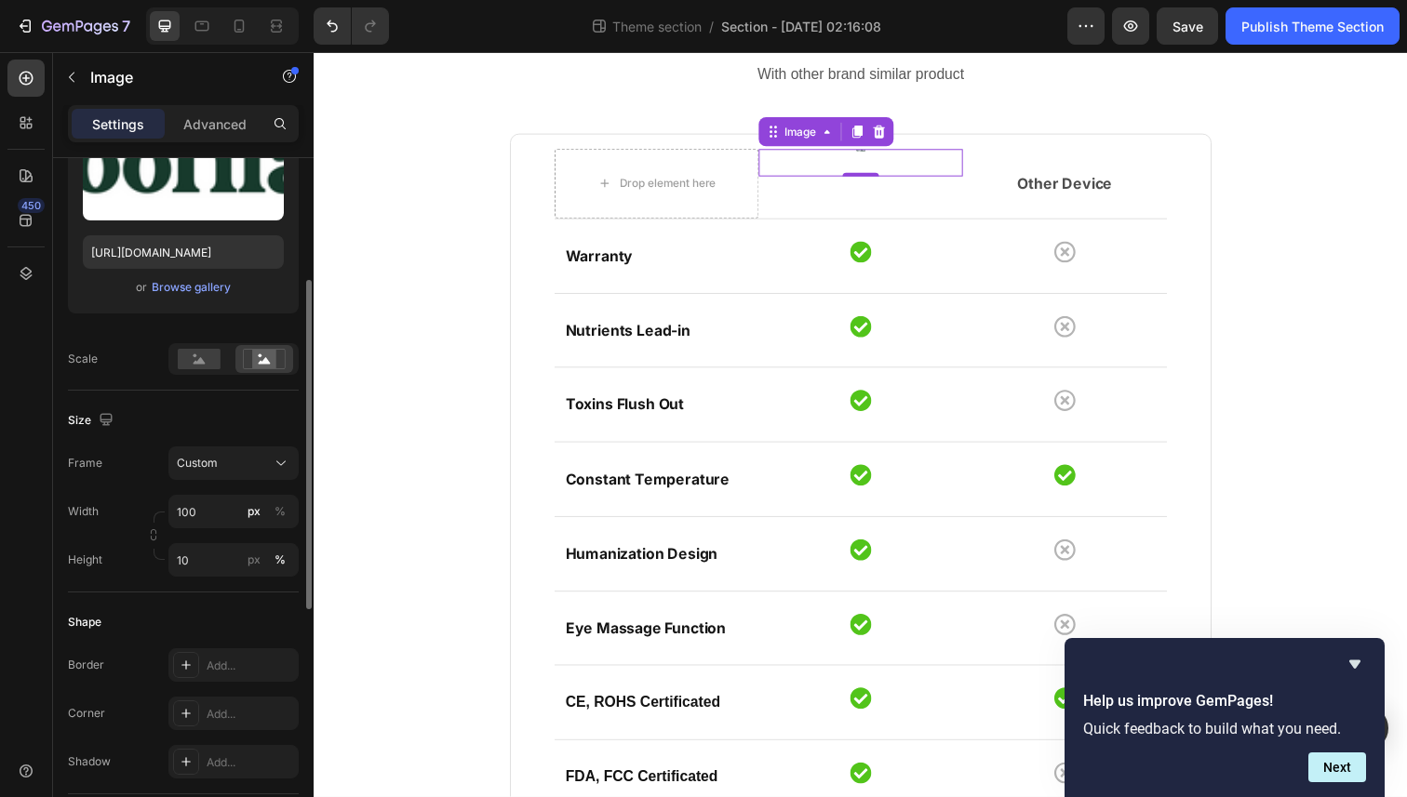
scroll to position [260, 0]
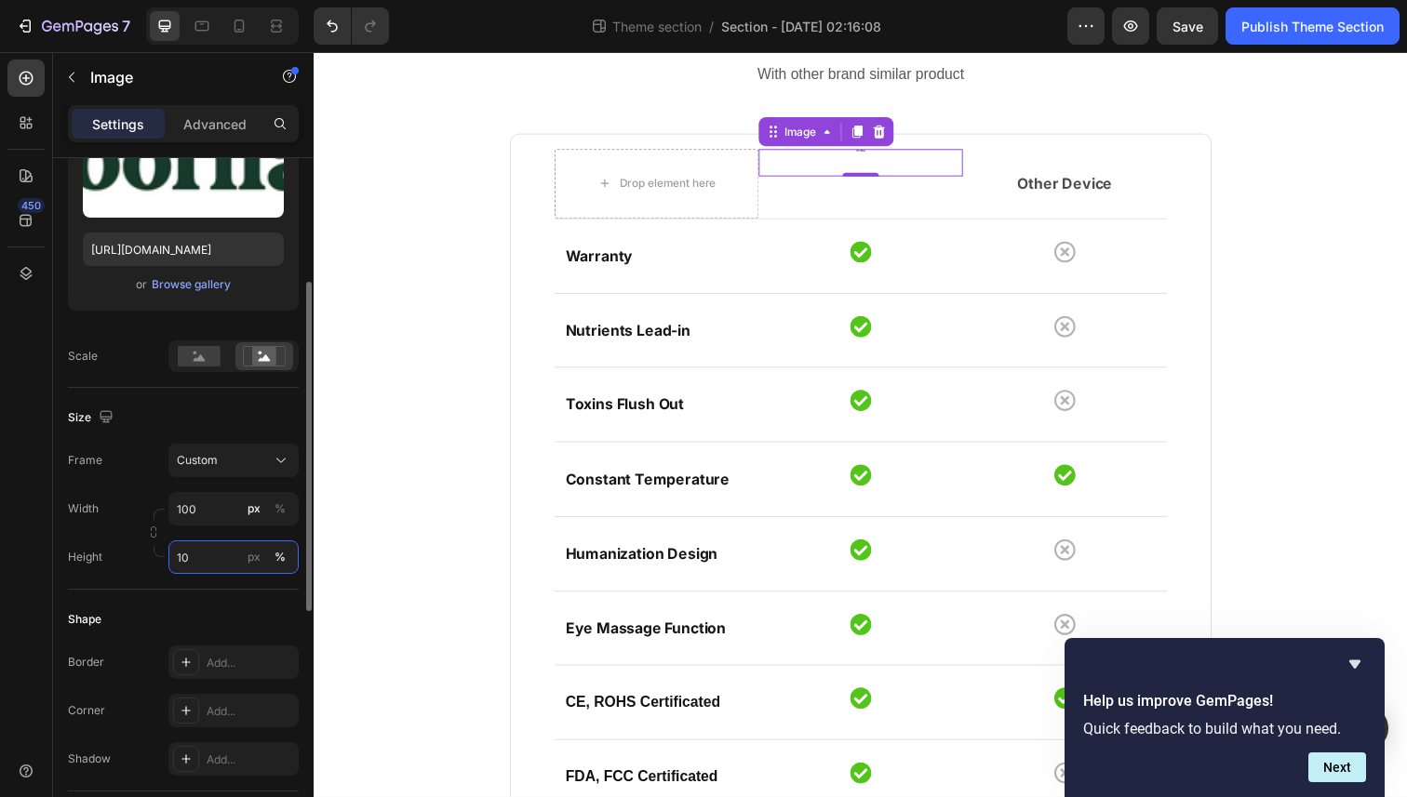
click at [209, 555] on input "10" at bounding box center [233, 557] width 130 height 33
type input "0"
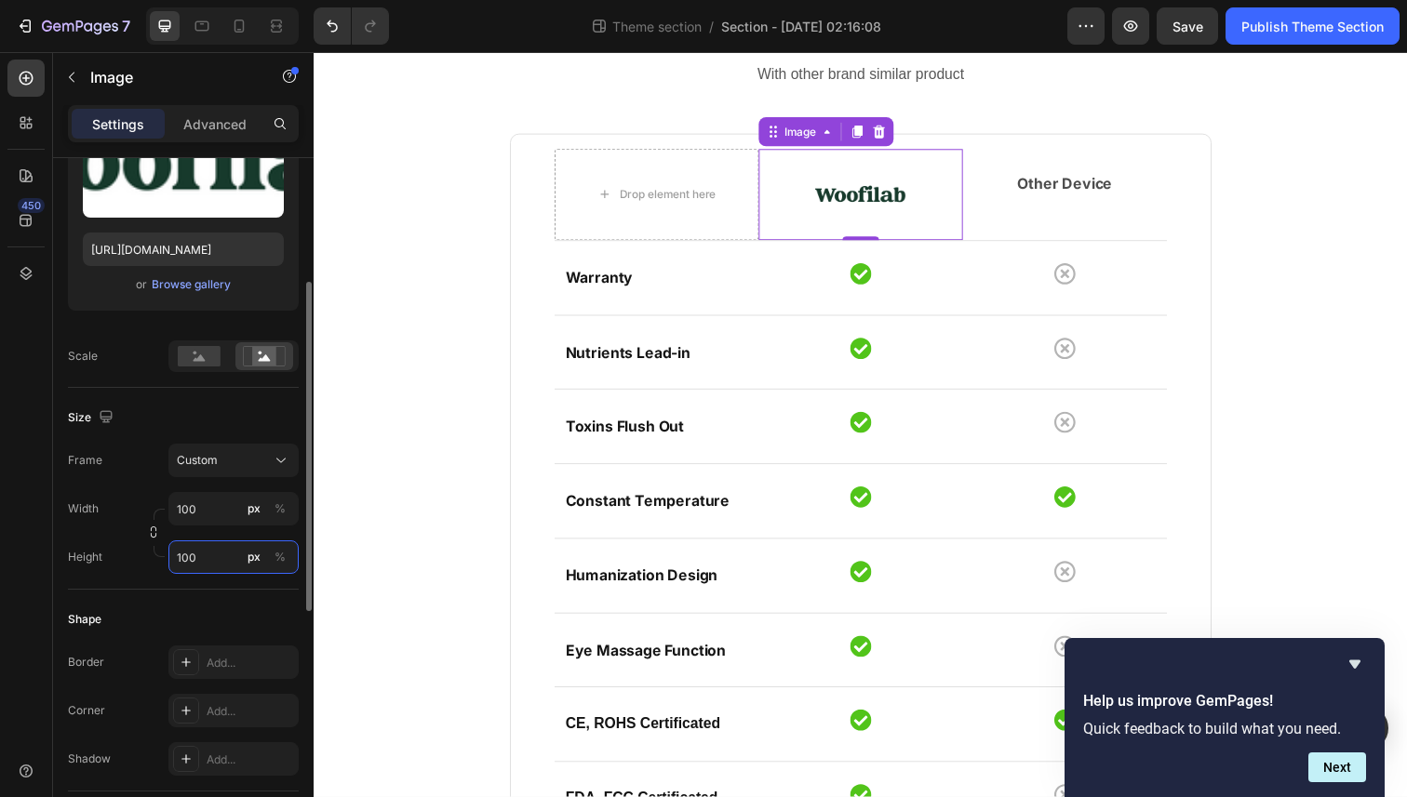
type input "100"
click at [116, 513] on div "Width 100 px %" at bounding box center [183, 508] width 231 height 33
click at [148, 529] on icon "button" at bounding box center [153, 532] width 13 height 13
click at [211, 484] on div "Frame Custom 1:1 Width 100 px % Height 100 px %" at bounding box center [183, 509] width 231 height 130
click at [151, 526] on icon "button" at bounding box center [153, 532] width 13 height 13
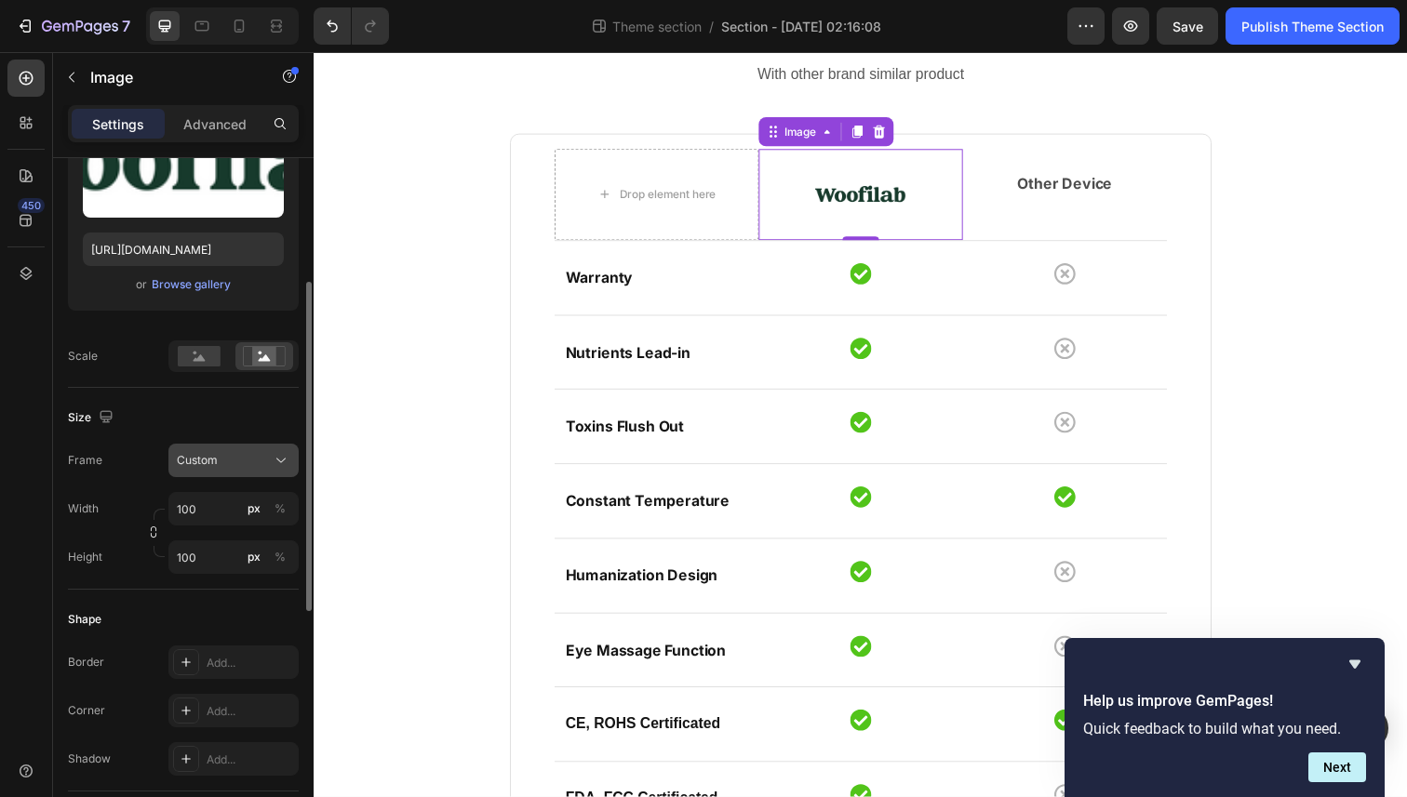
click at [239, 465] on div "Custom" at bounding box center [222, 460] width 91 height 17
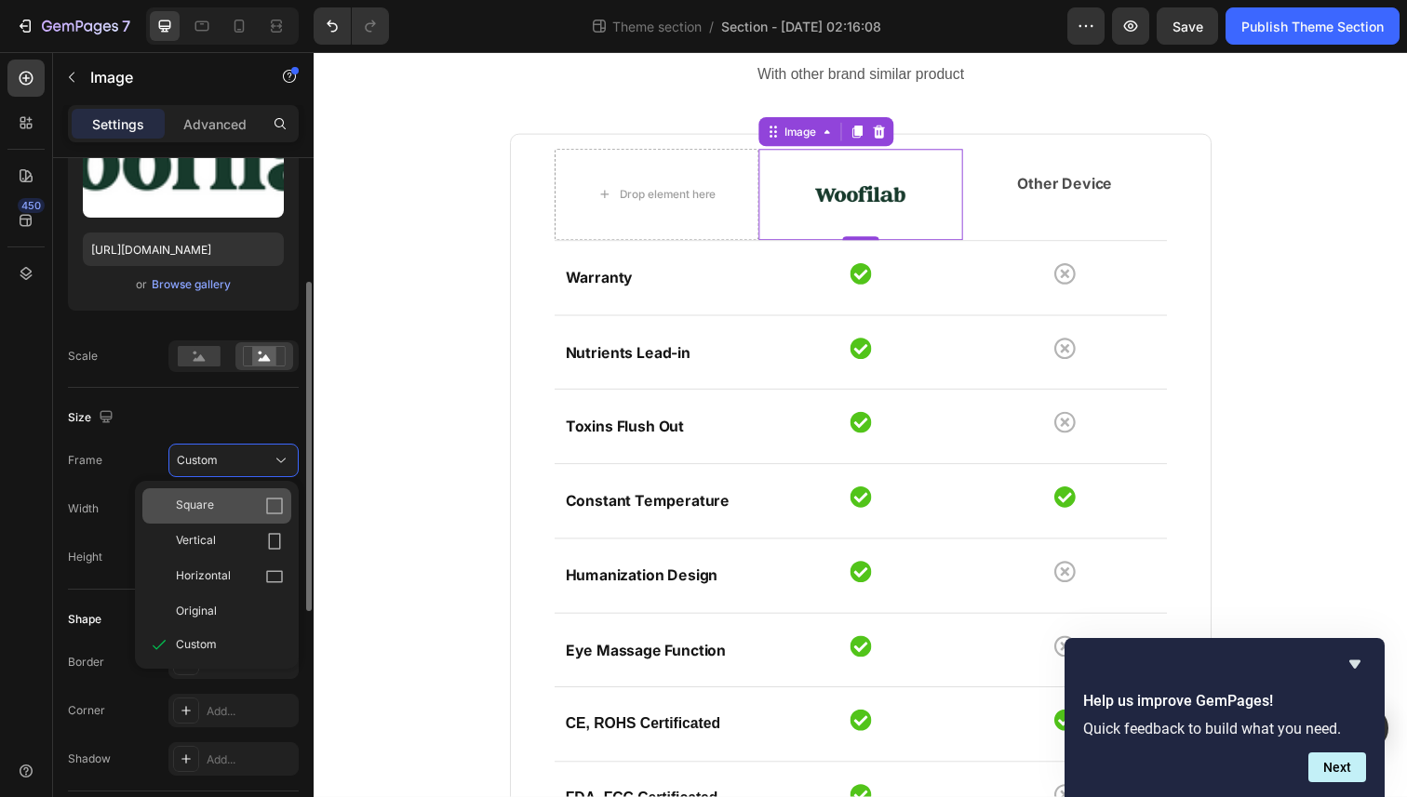
click at [238, 505] on div "Square" at bounding box center [230, 506] width 108 height 19
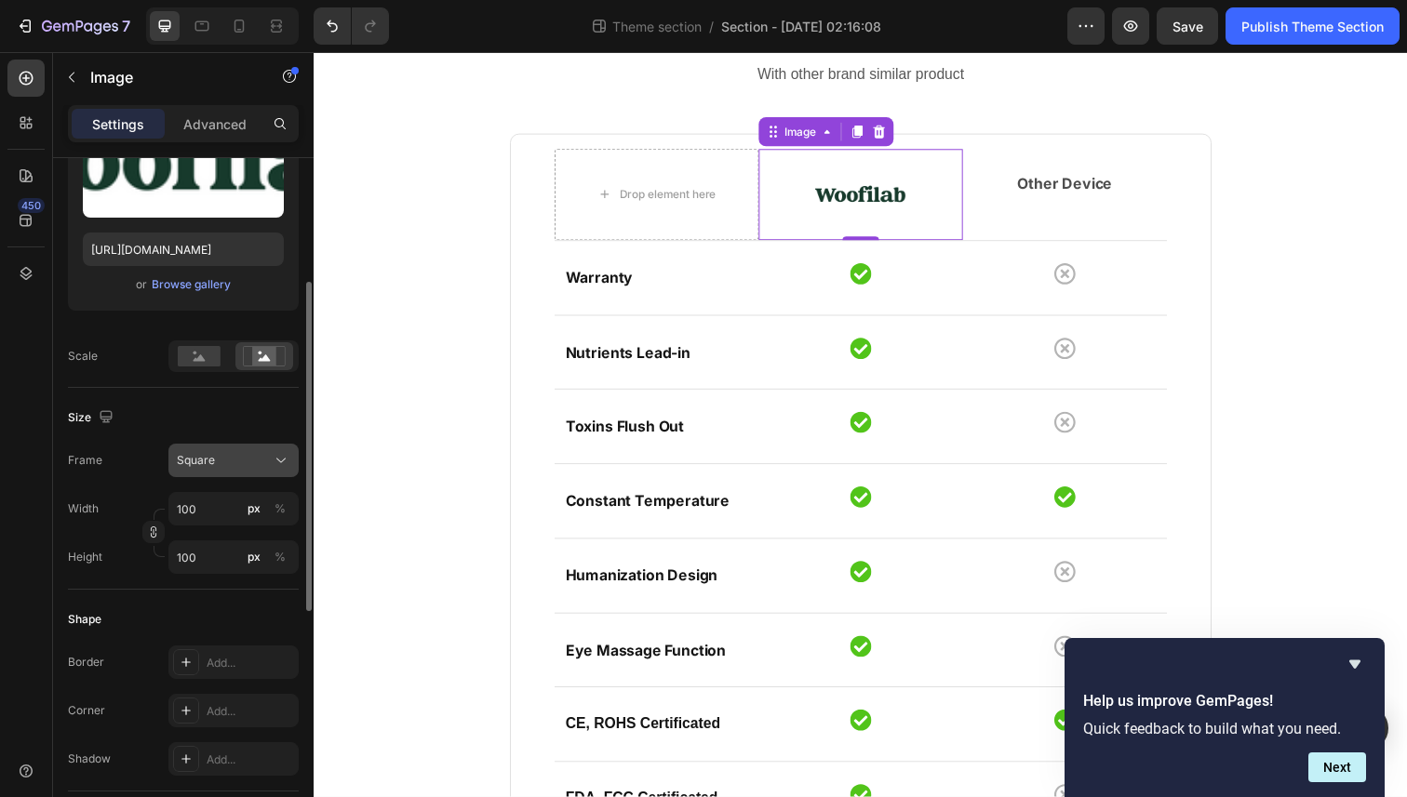
click at [262, 464] on div "Square" at bounding box center [222, 460] width 91 height 17
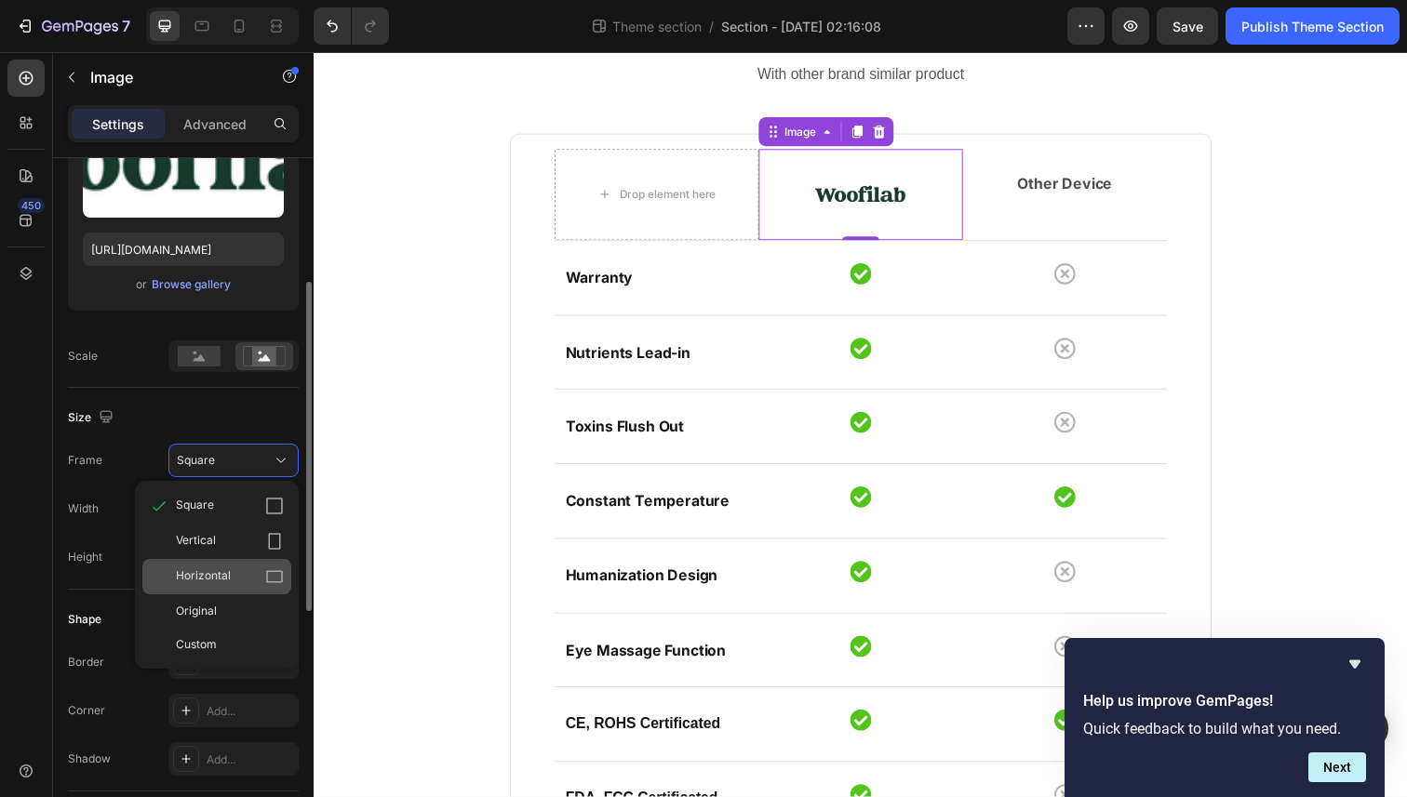
click at [253, 575] on div "Horizontal" at bounding box center [230, 577] width 108 height 19
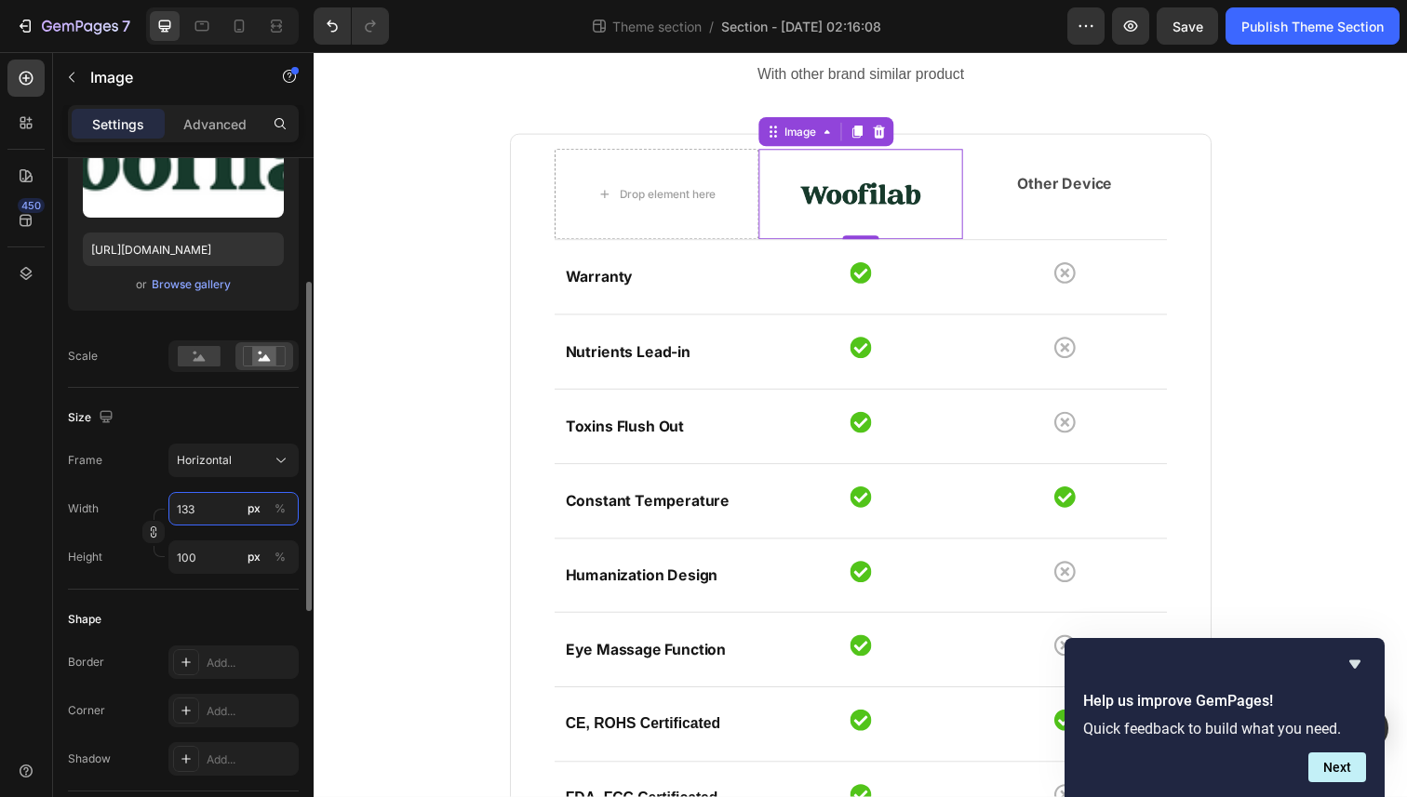
click at [203, 516] on input "133" at bounding box center [233, 508] width 130 height 33
type input "1"
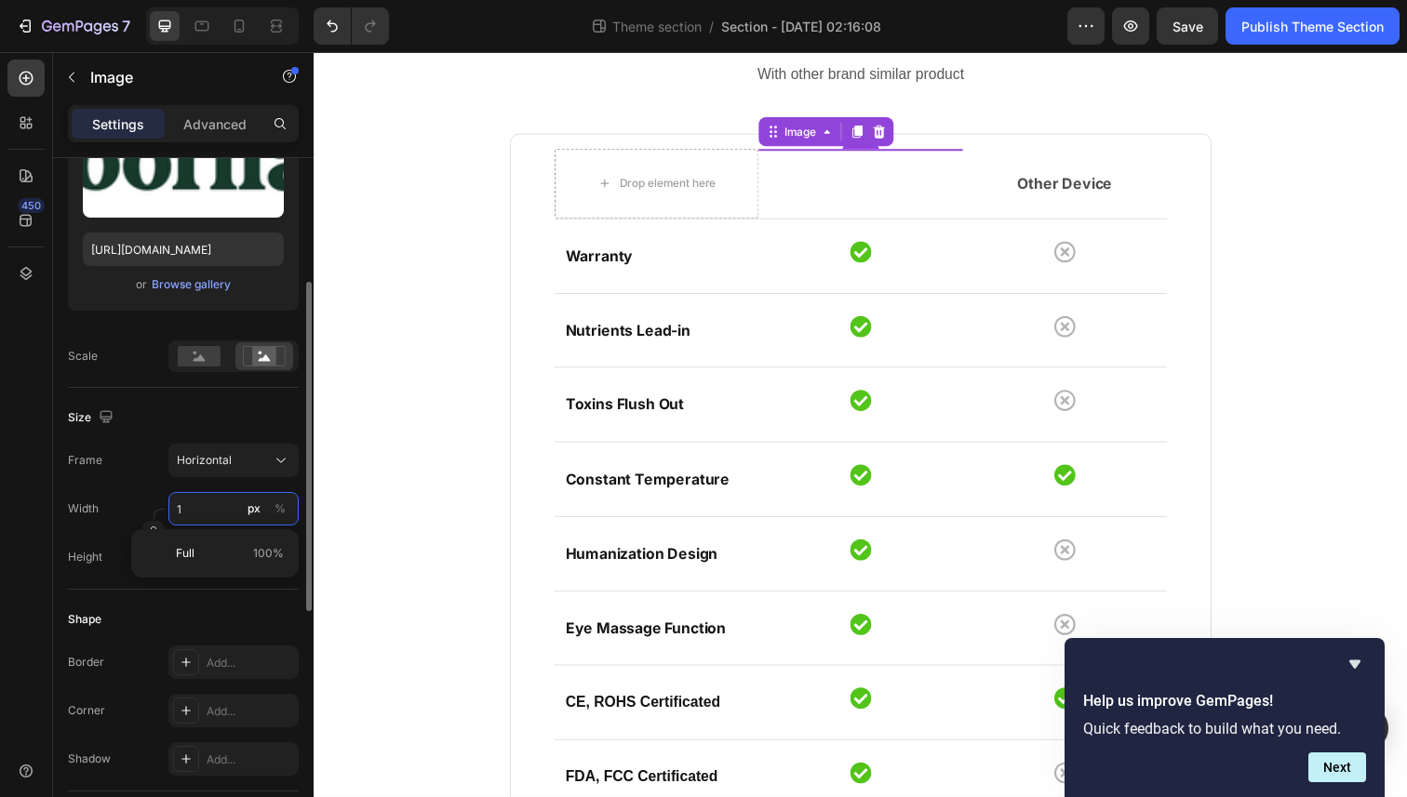
type input "10"
type input "8"
type input "100"
type input "75"
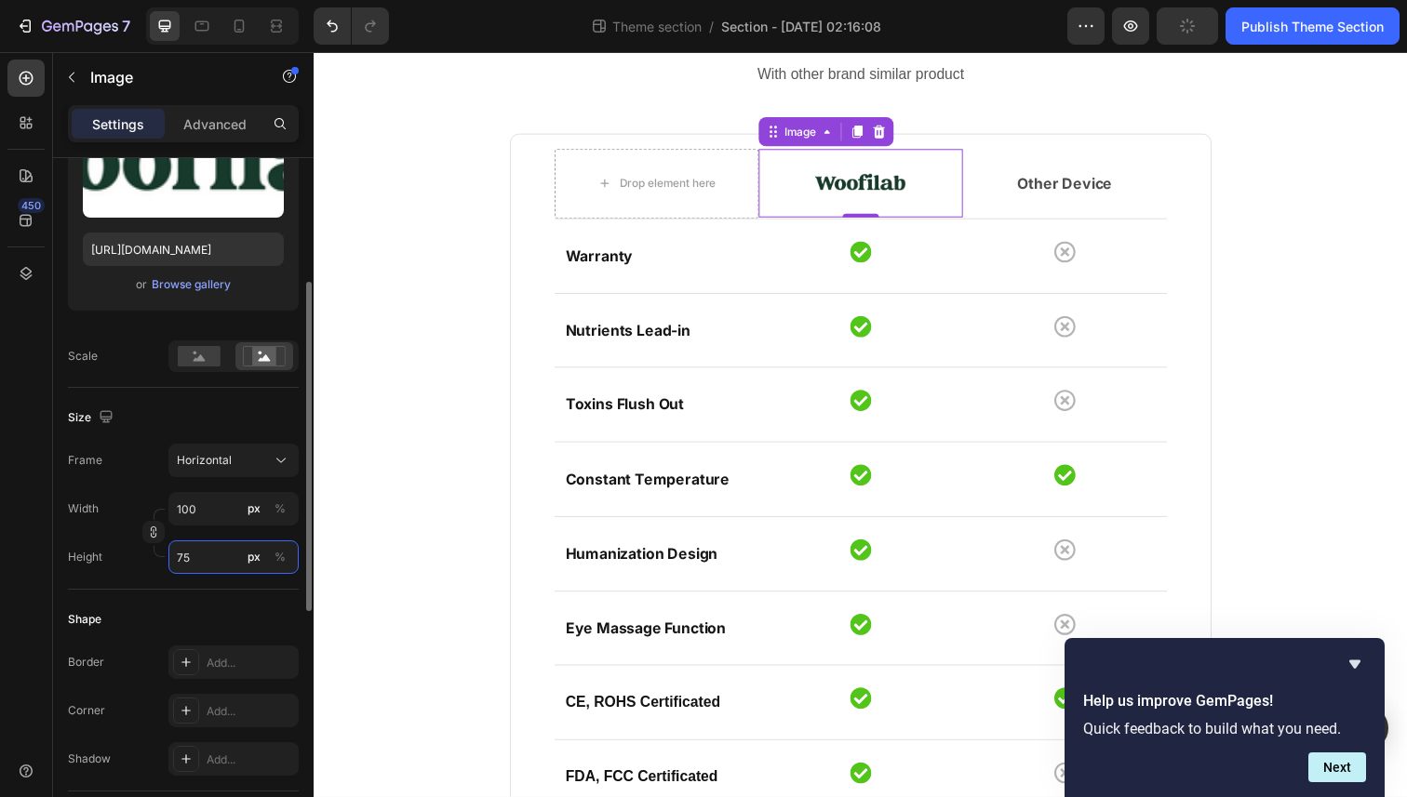
click at [202, 553] on input "75" at bounding box center [233, 557] width 130 height 33
type input "1"
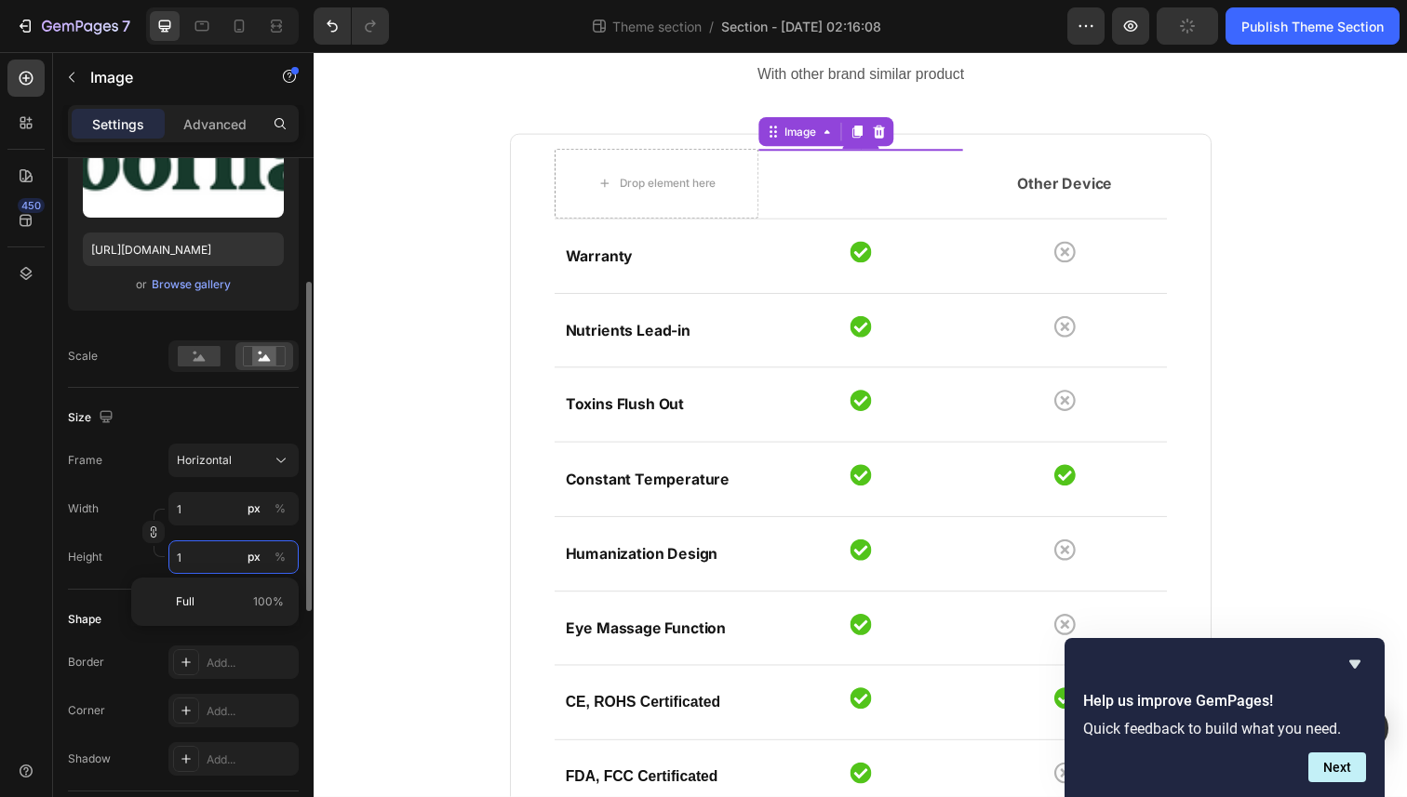
type input "13"
type input "10"
type input "133"
type input "100"
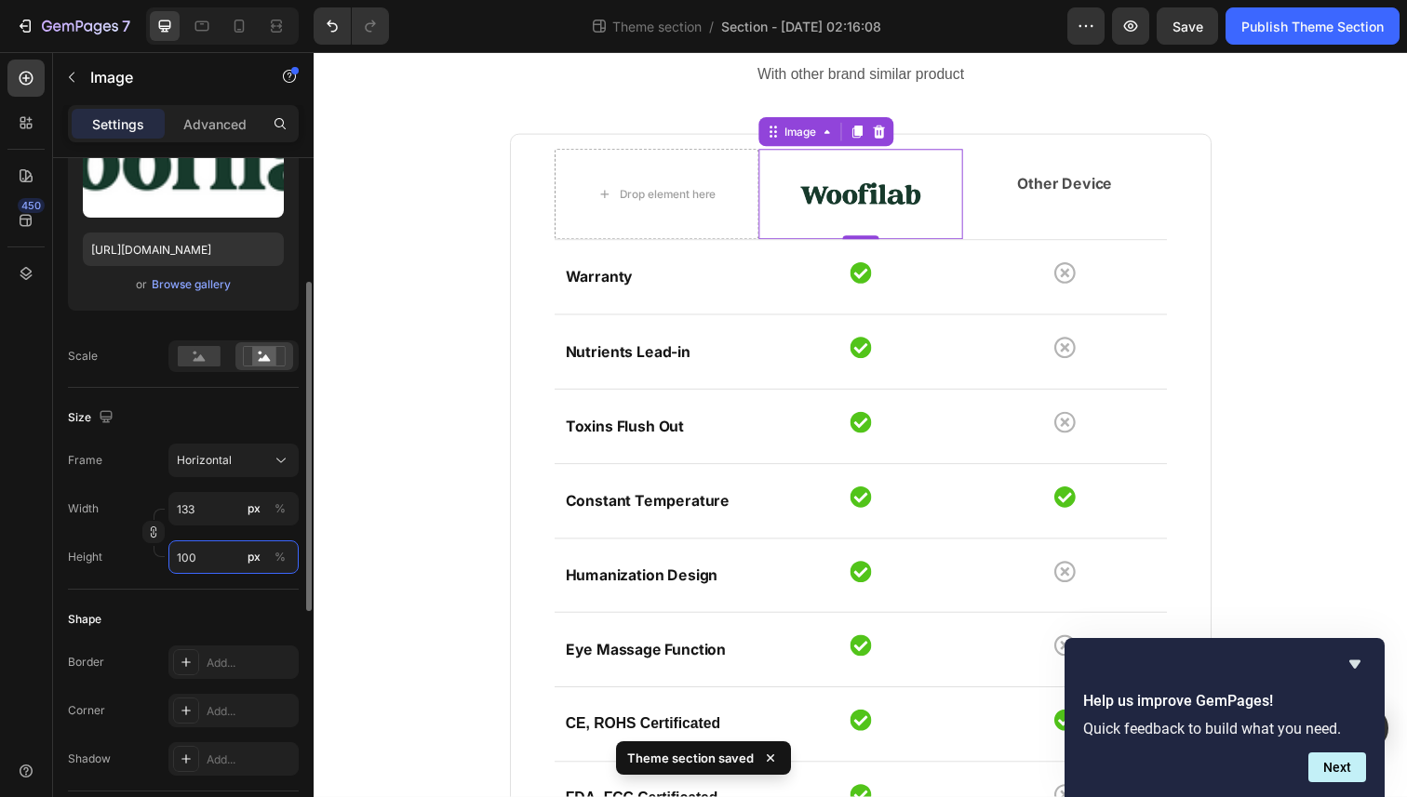
type input "3"
type input "2"
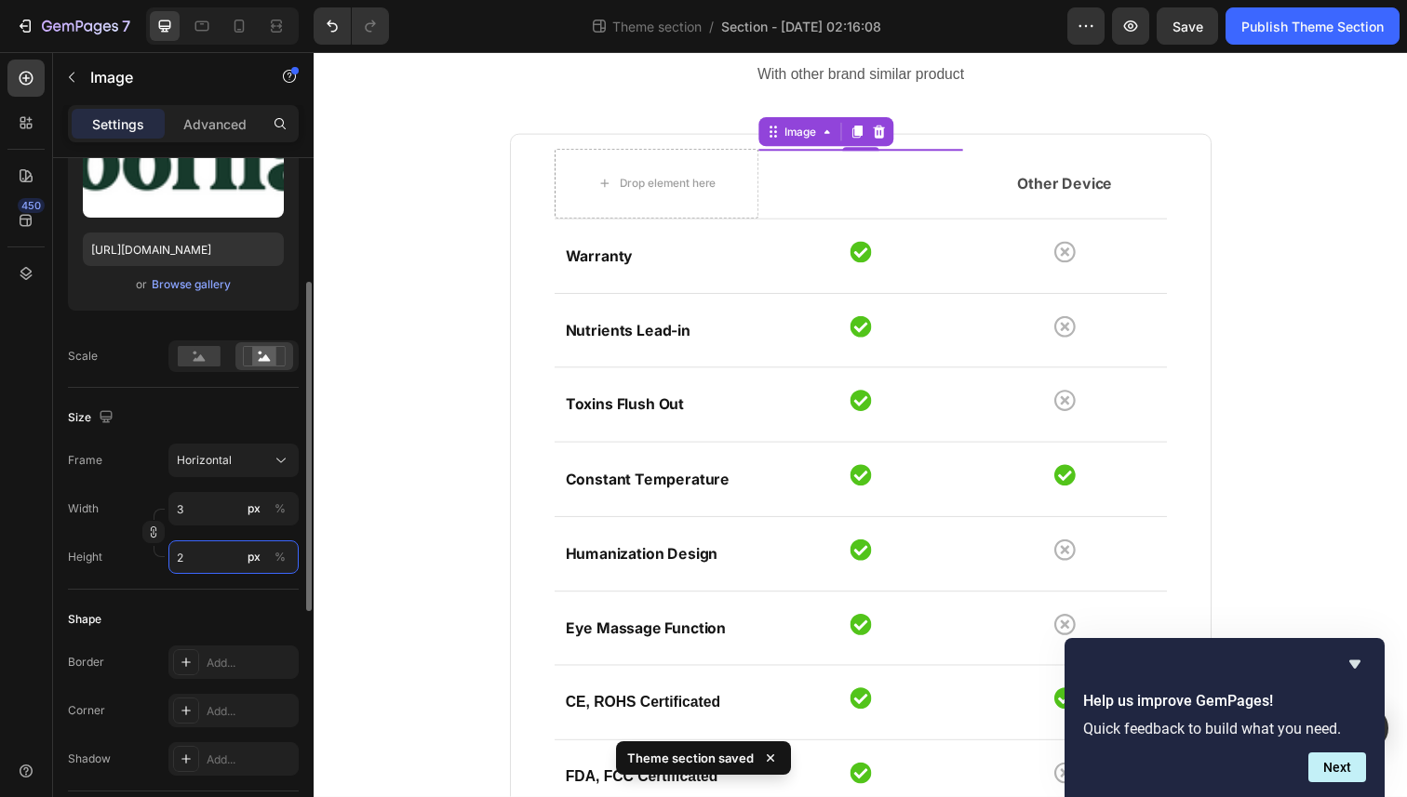
type input "27"
type input "20"
type input "3"
type input "2"
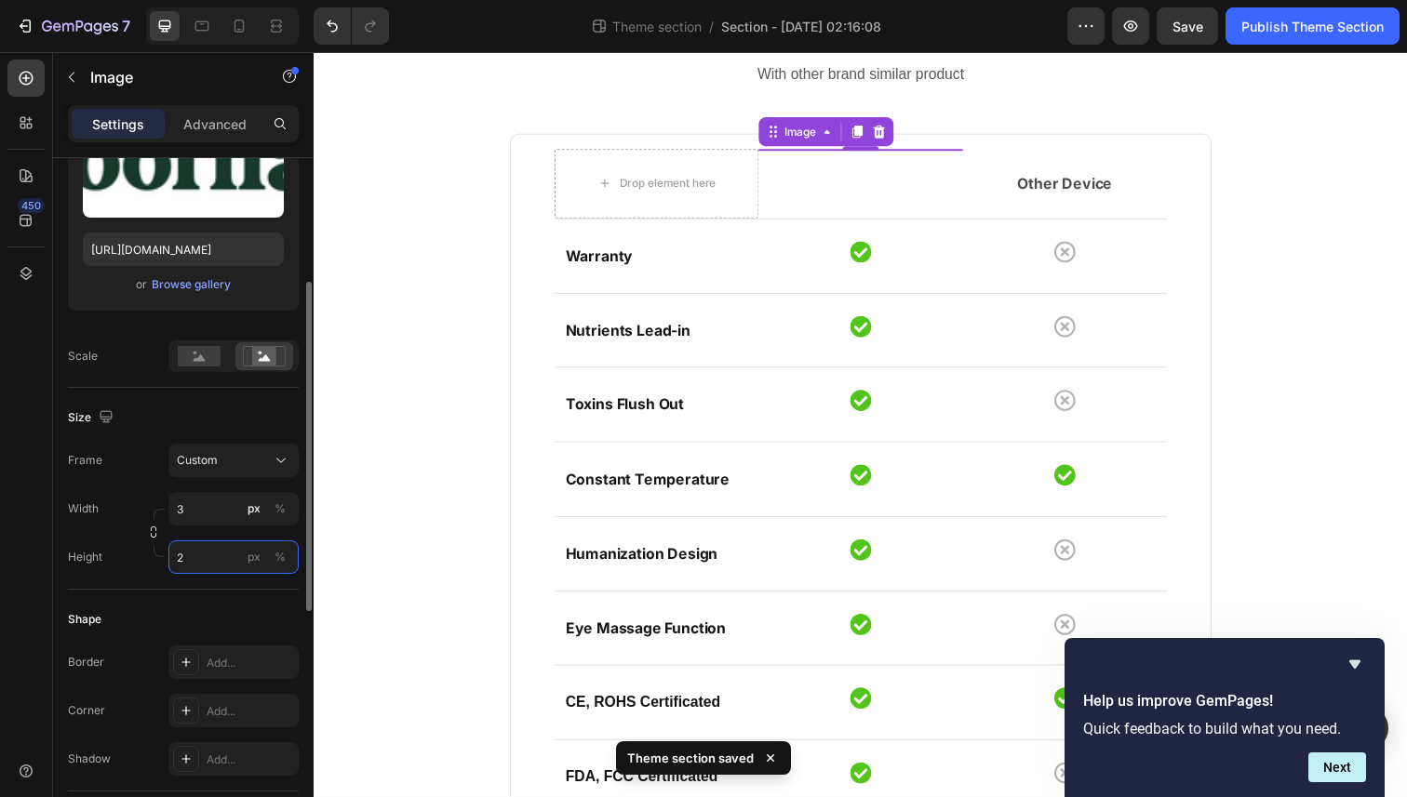
type input "31"
type input "23"
type input "307"
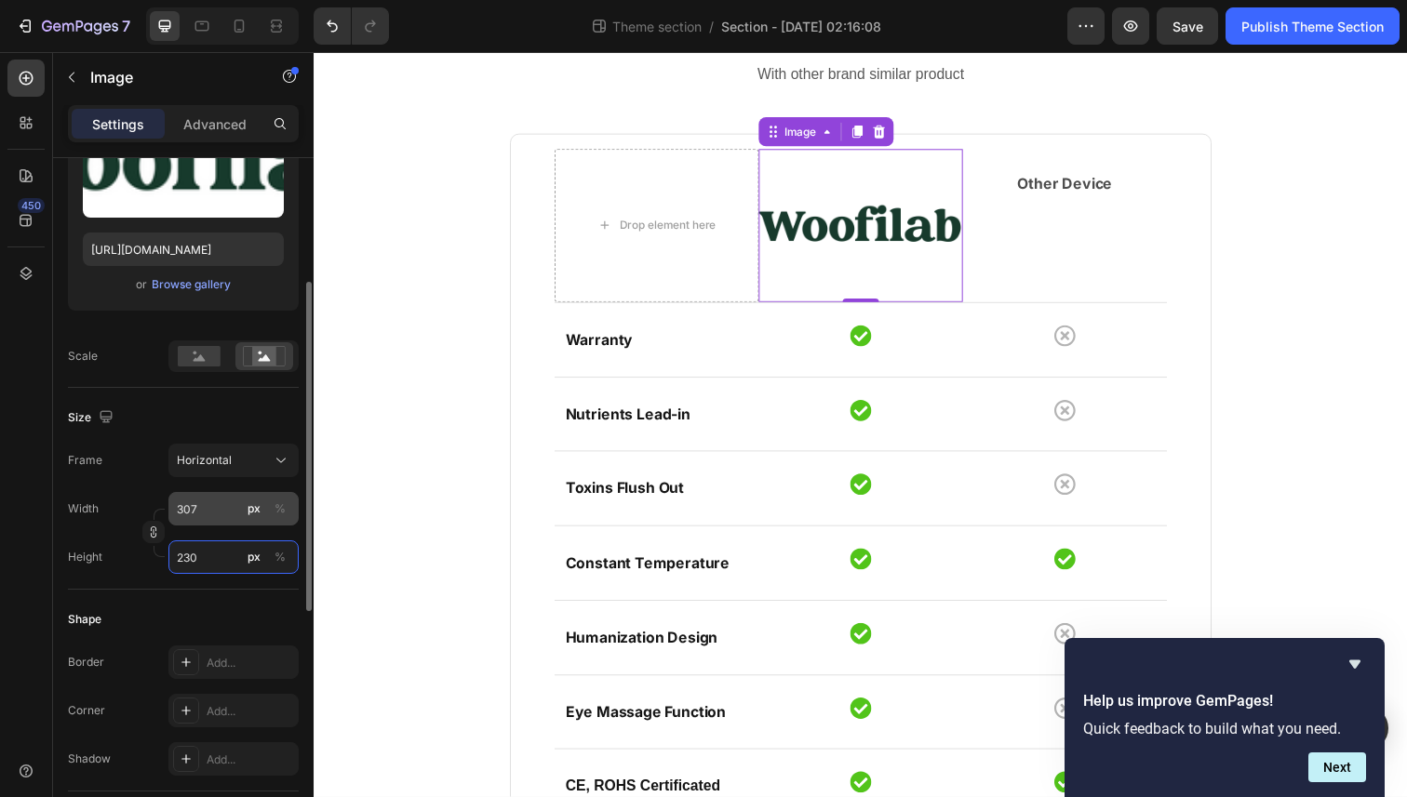
type input "230"
click at [211, 505] on input "307" at bounding box center [233, 508] width 130 height 33
type input "3"
type input "2"
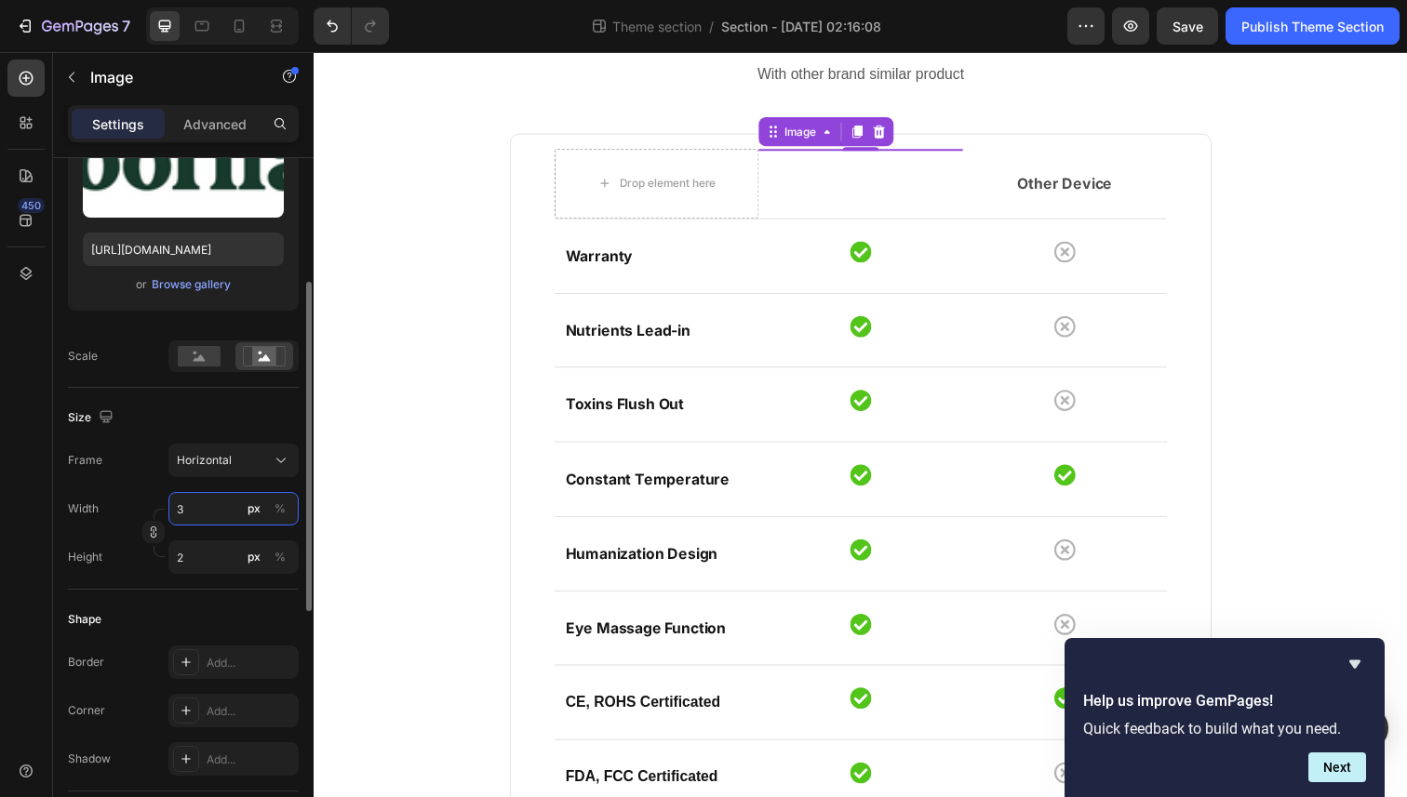
type input "30"
type input "23"
click at [152, 534] on icon "button" at bounding box center [153, 532] width 13 height 13
click at [200, 514] on input "30" at bounding box center [233, 508] width 130 height 33
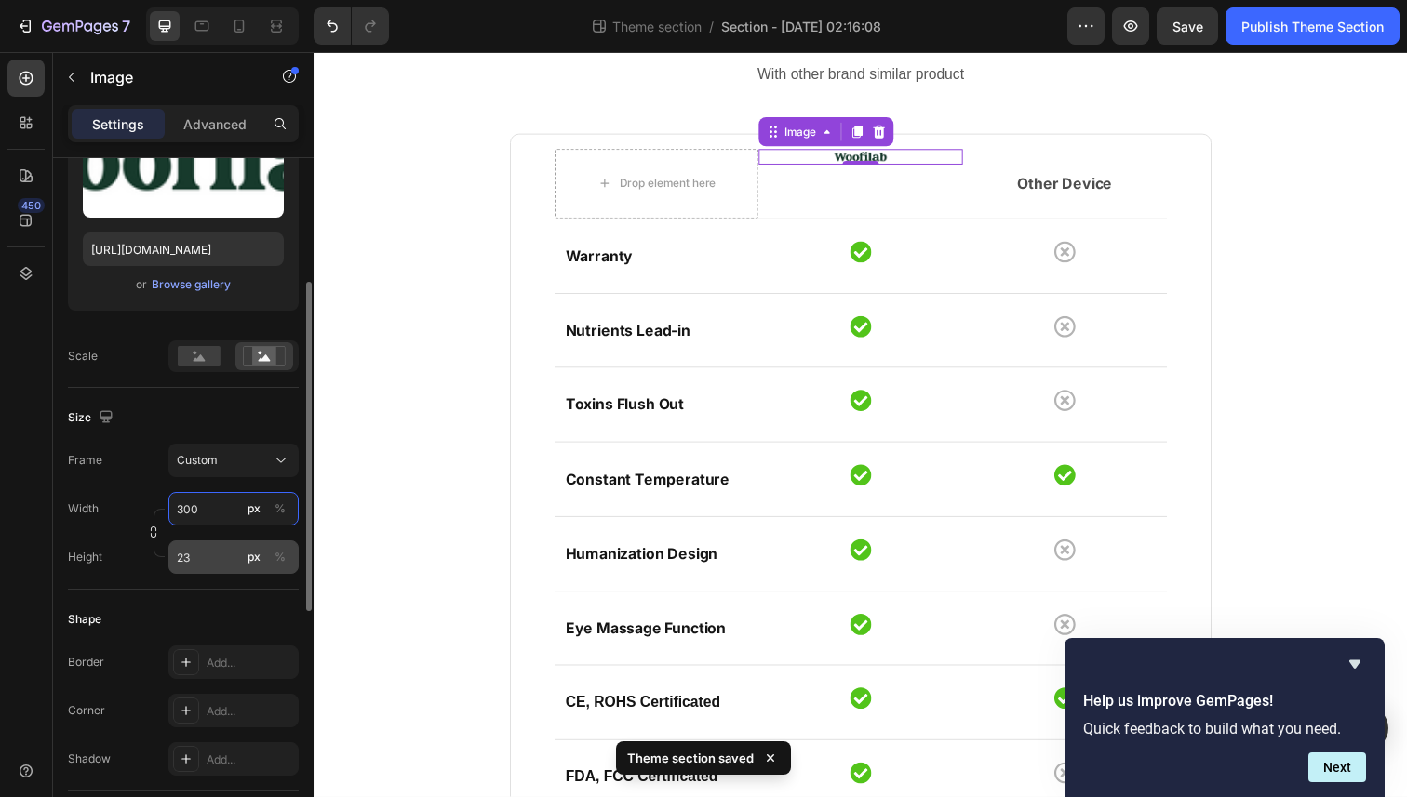
type input "300"
click at [189, 547] on input "23" at bounding box center [233, 557] width 130 height 33
type input "100"
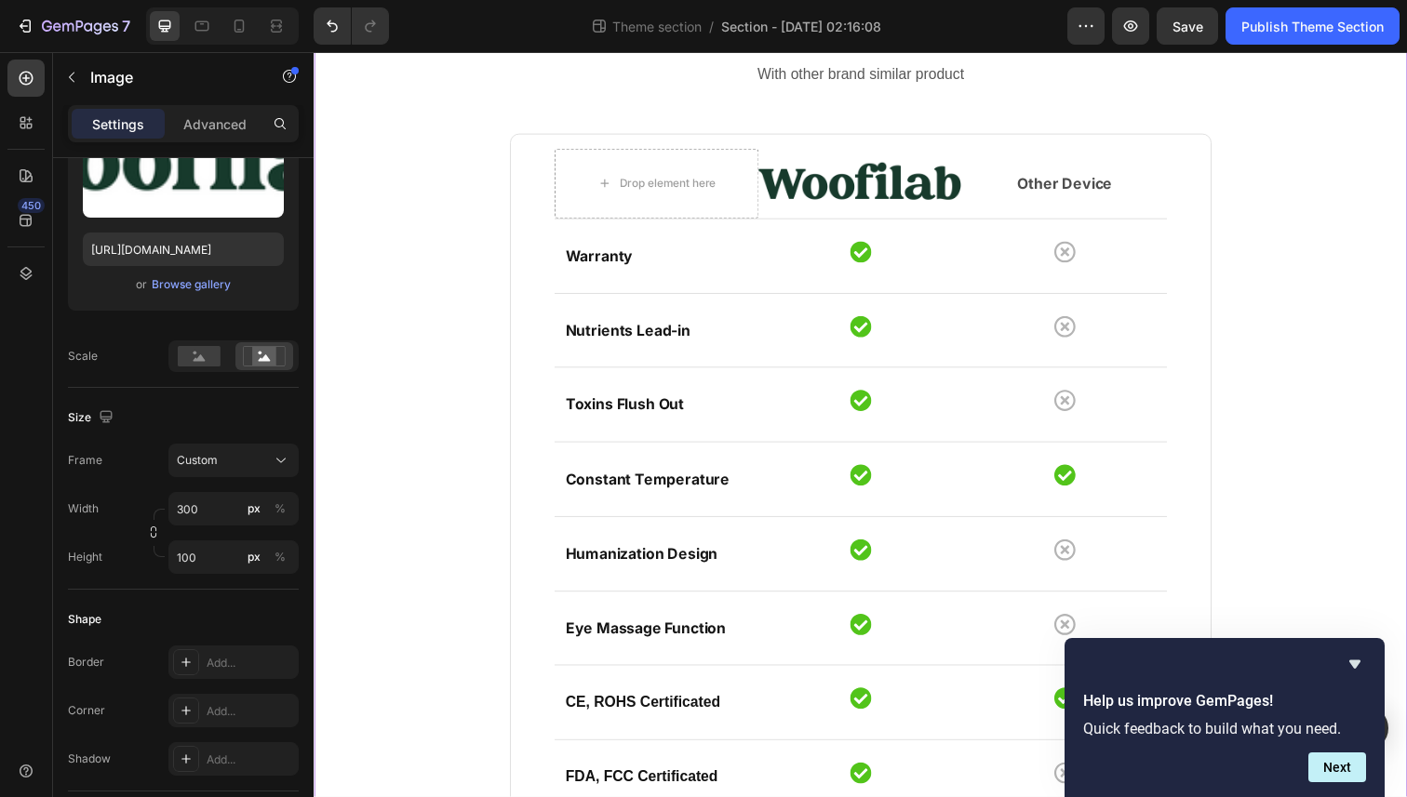
click at [365, 324] on div "Compare features Heading With other brand similar product Text block Drop eleme…" at bounding box center [871, 475] width 1089 height 947
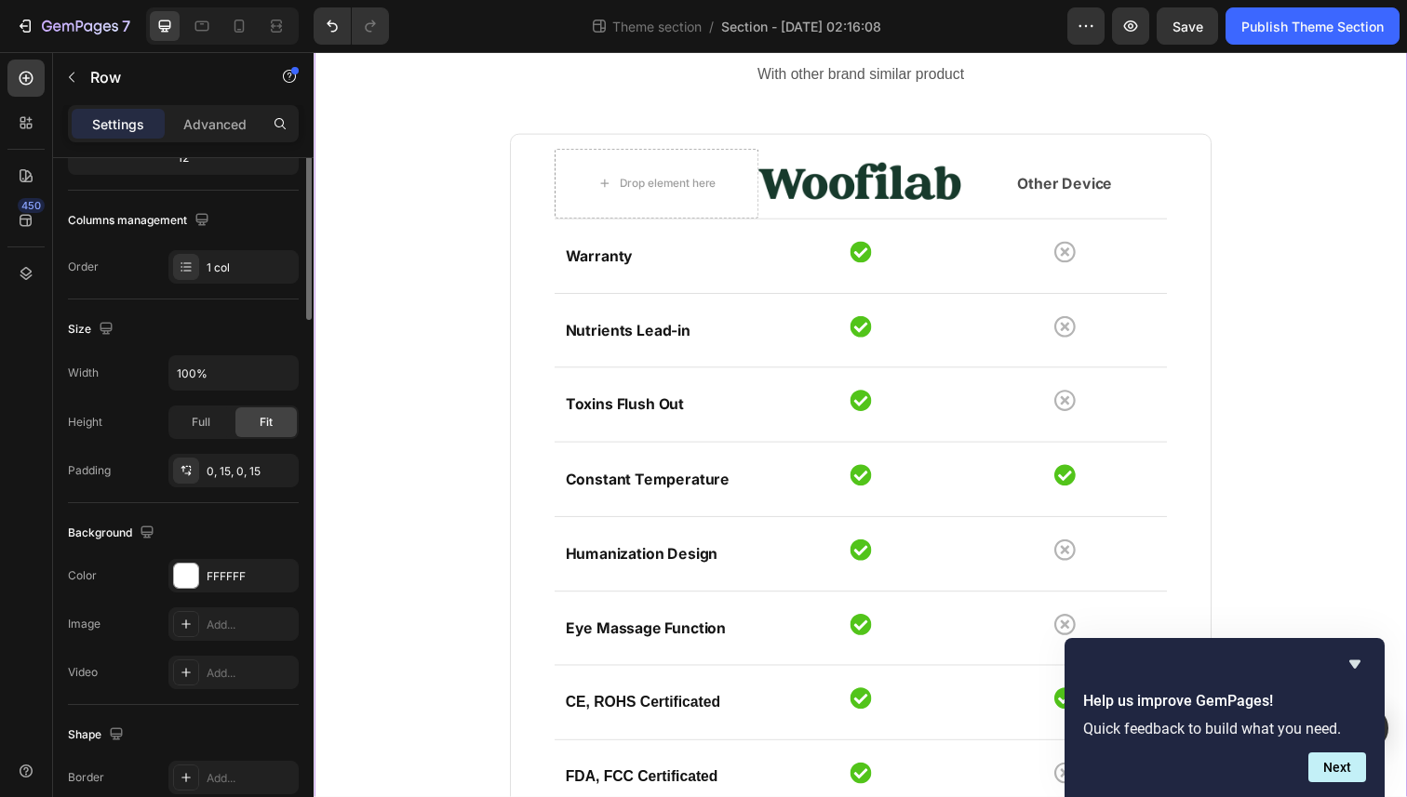
scroll to position [0, 0]
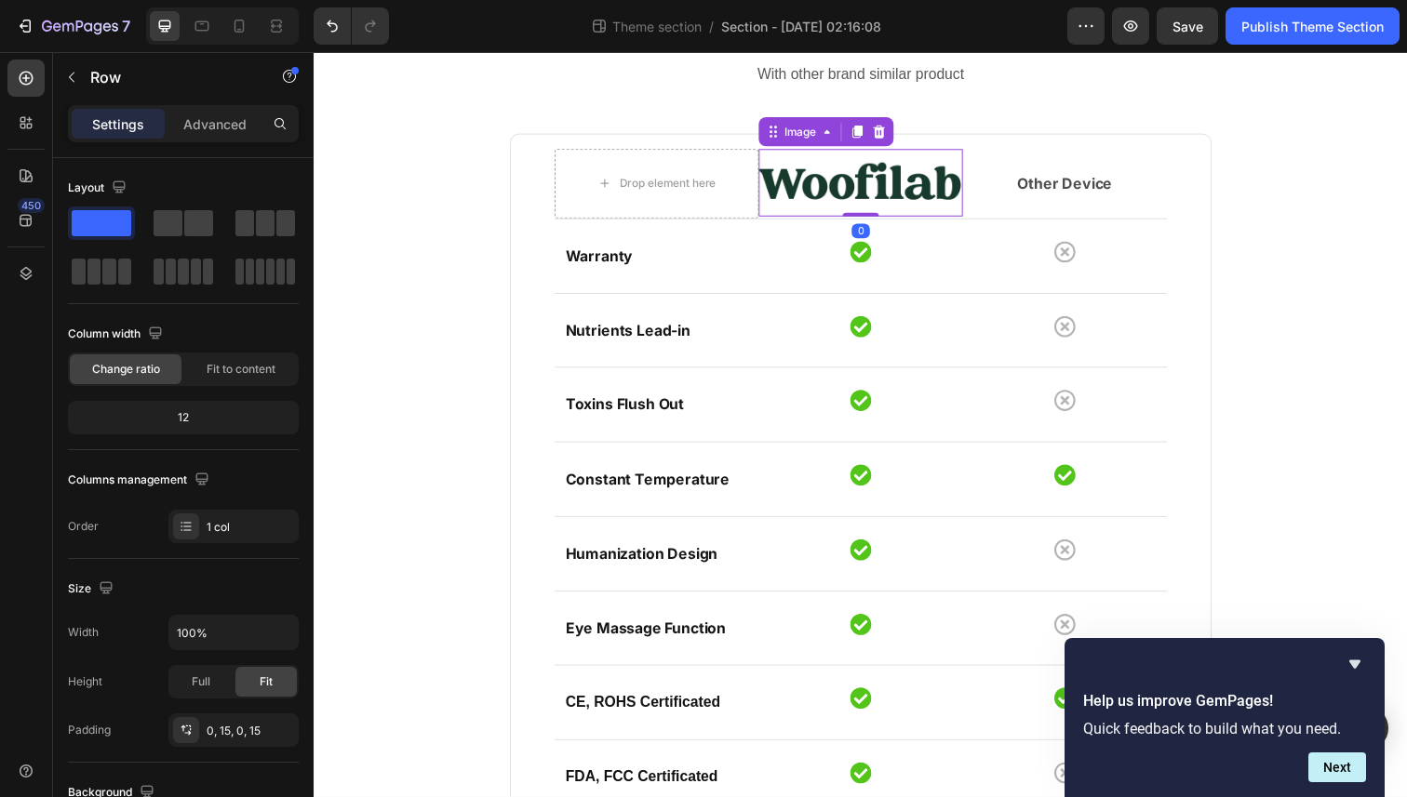
click at [786, 185] on img at bounding box center [872, 187] width 208 height 70
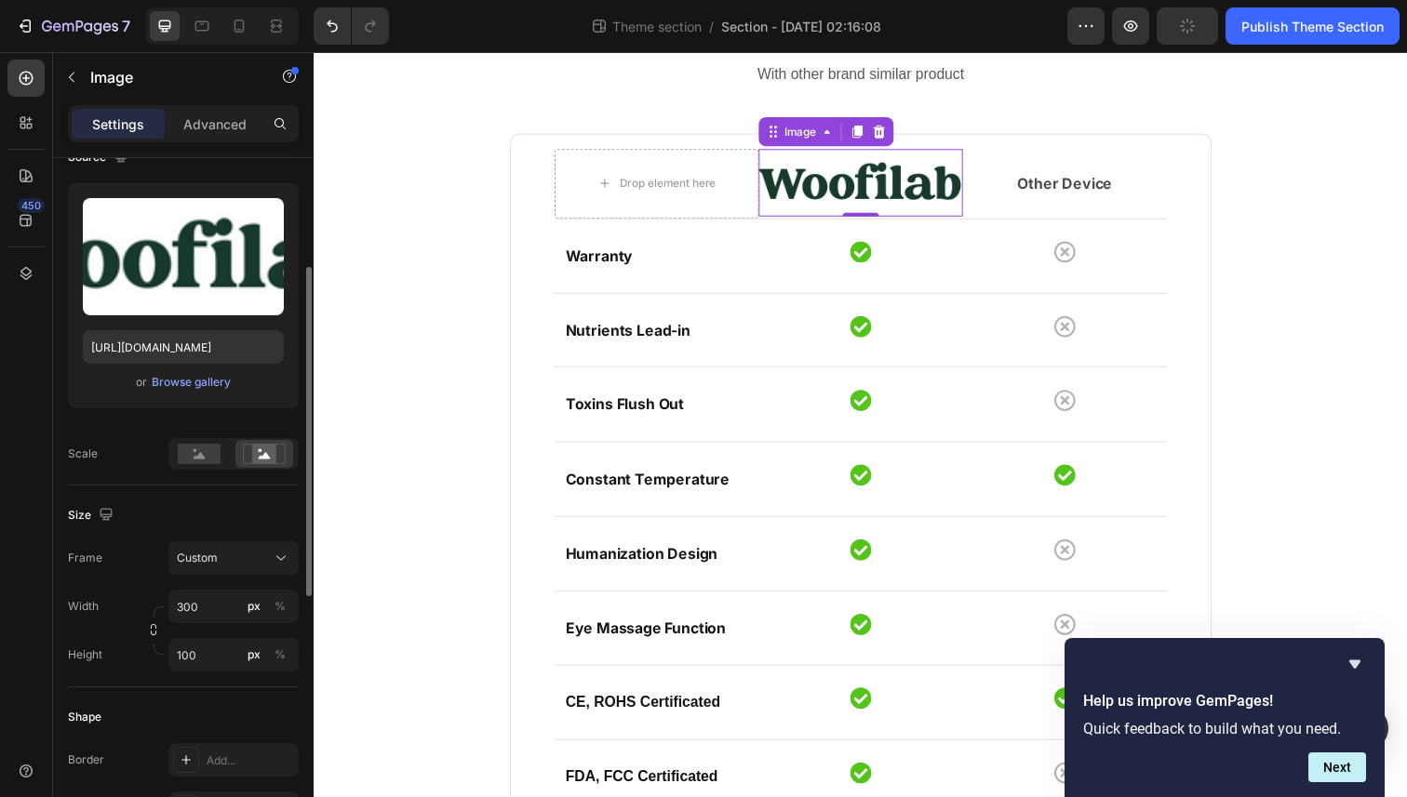
scroll to position [199, 0]
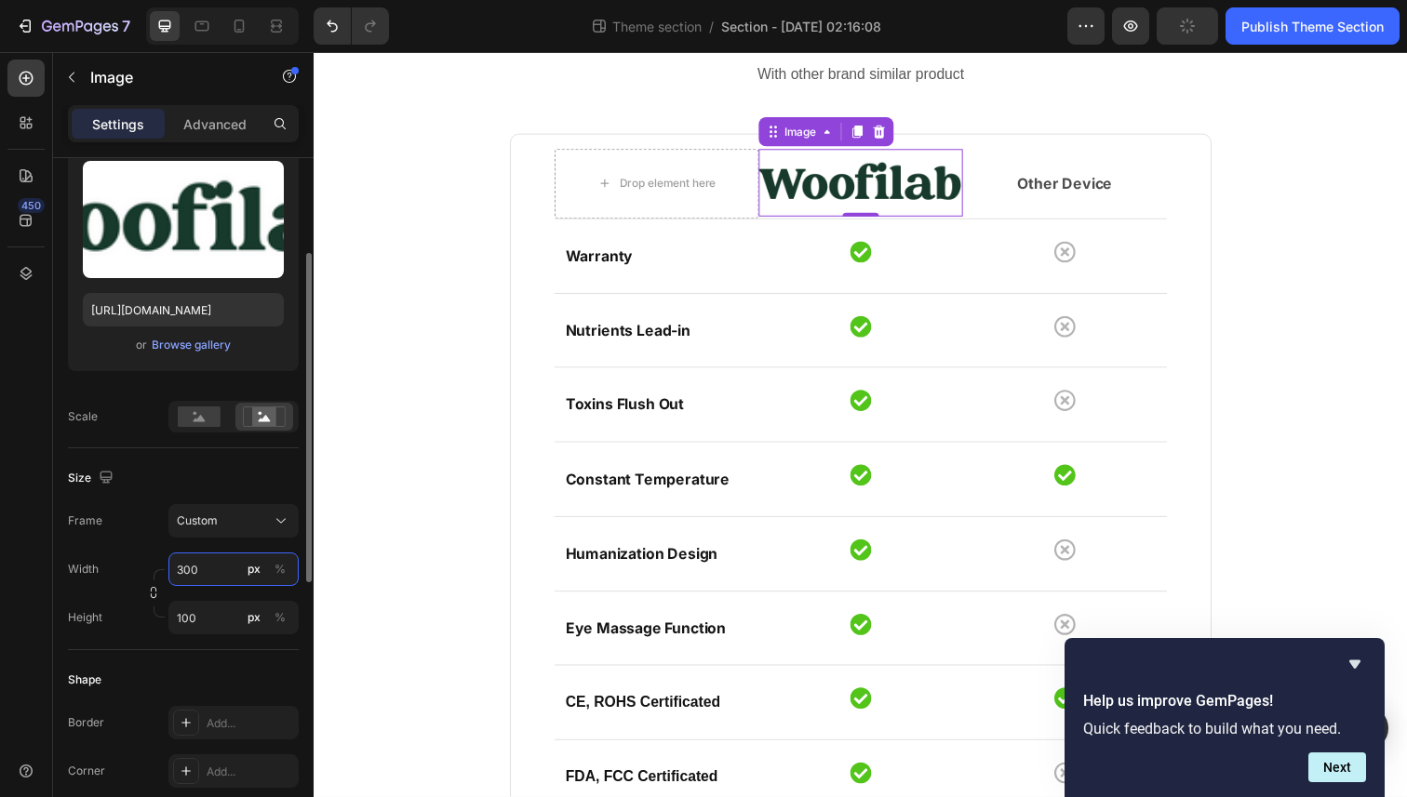
click at [207, 574] on input "300" at bounding box center [233, 569] width 130 height 33
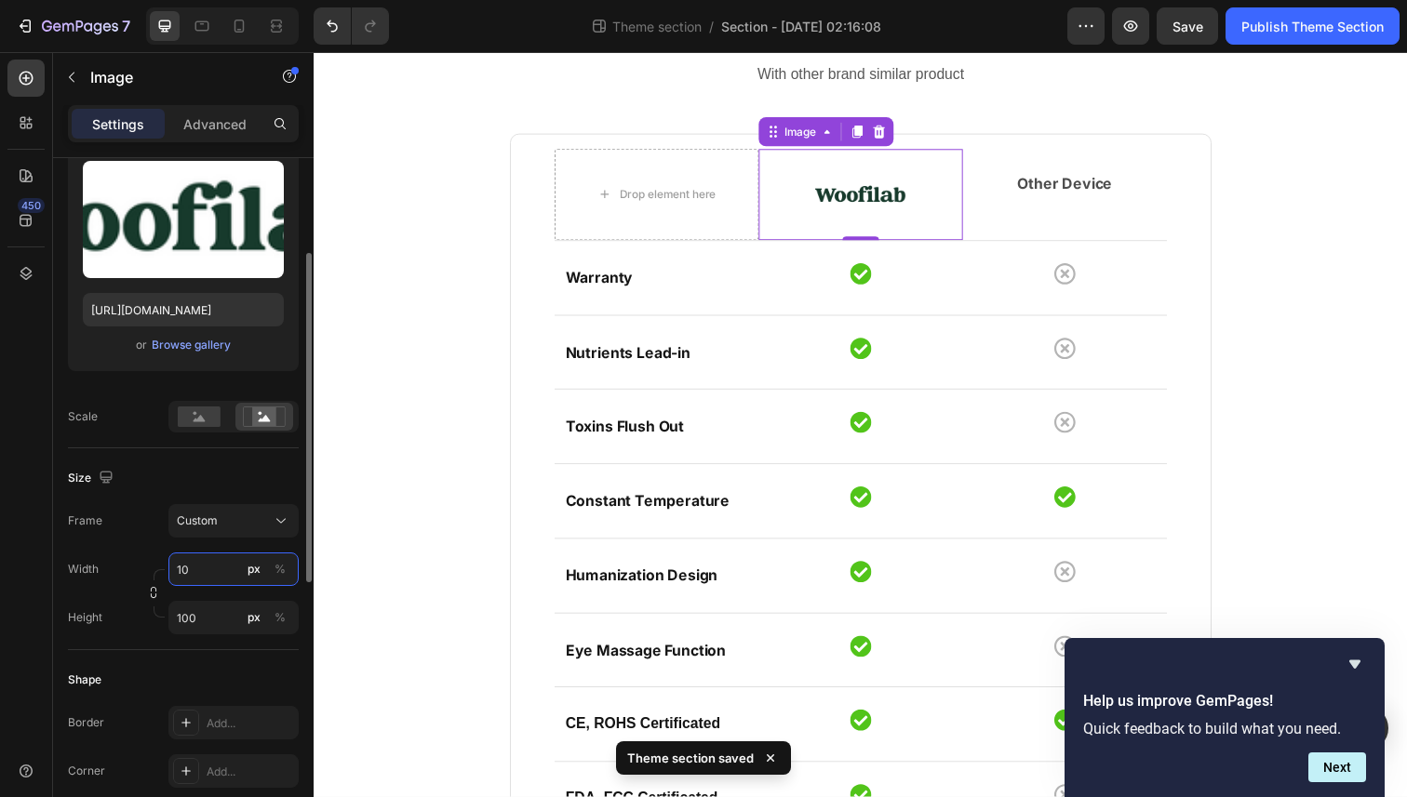
type input "1"
type input "100"
click at [191, 618] on input "100" at bounding box center [233, 617] width 130 height 33
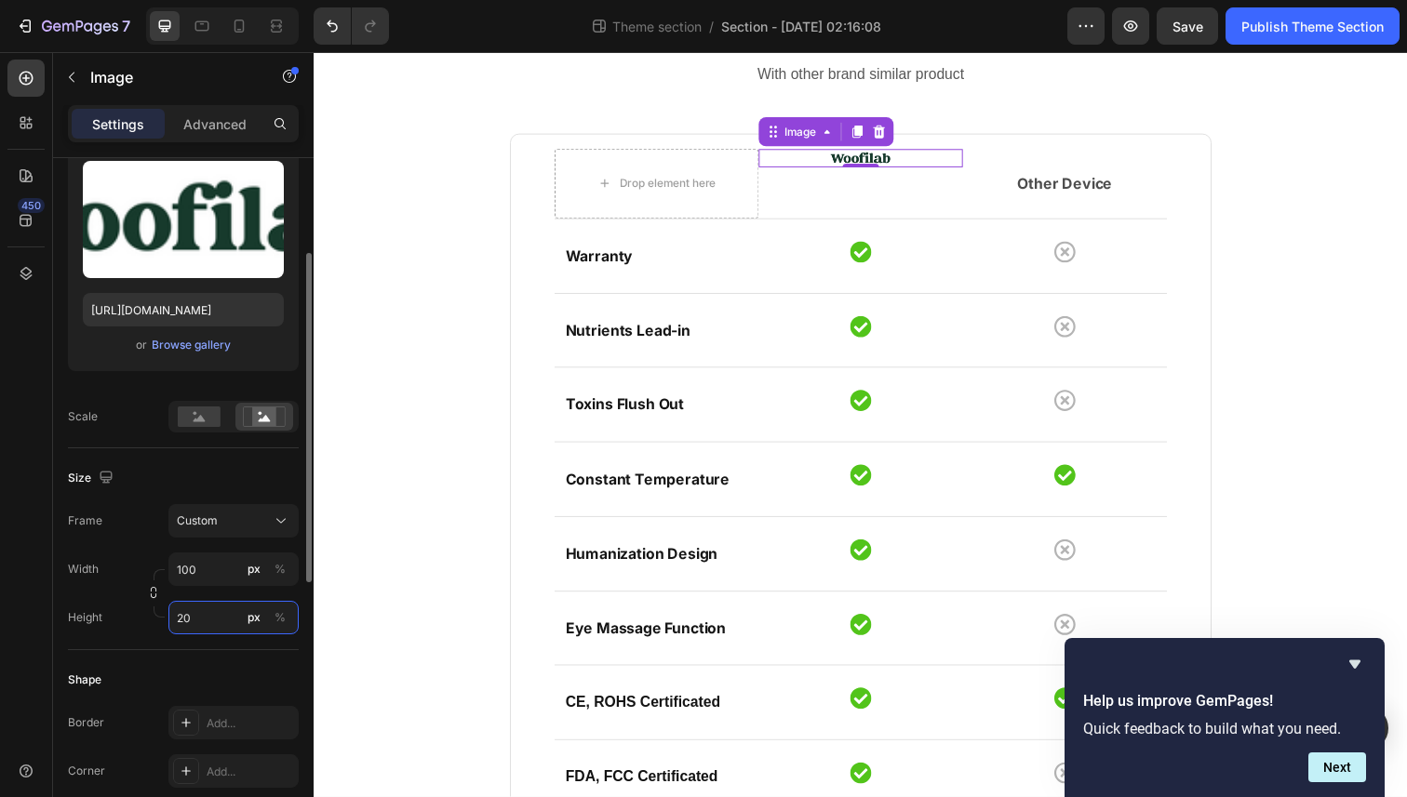
type input "2"
click at [205, 614] on input "100" at bounding box center [233, 617] width 130 height 33
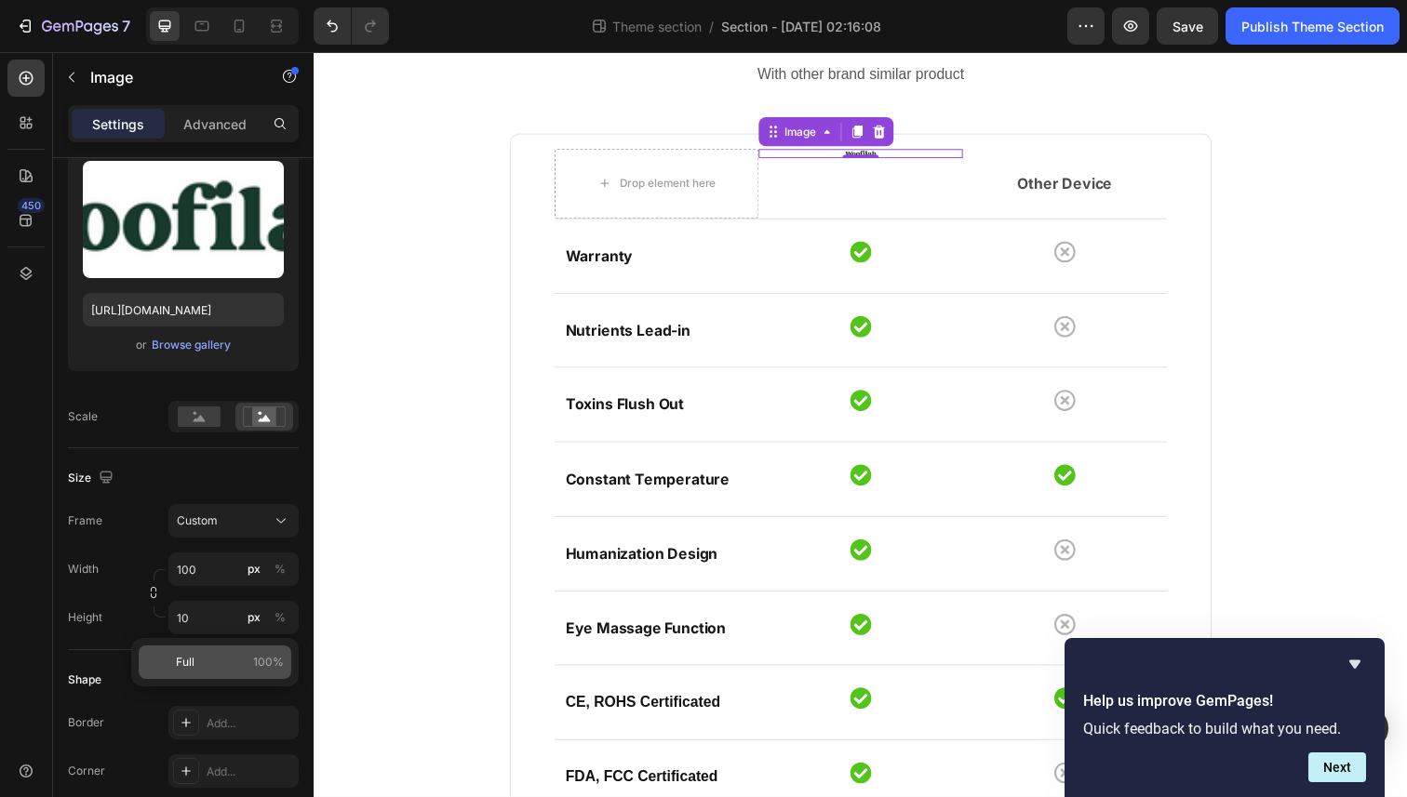
click at [182, 650] on div "Full 100%" at bounding box center [215, 662] width 153 height 33
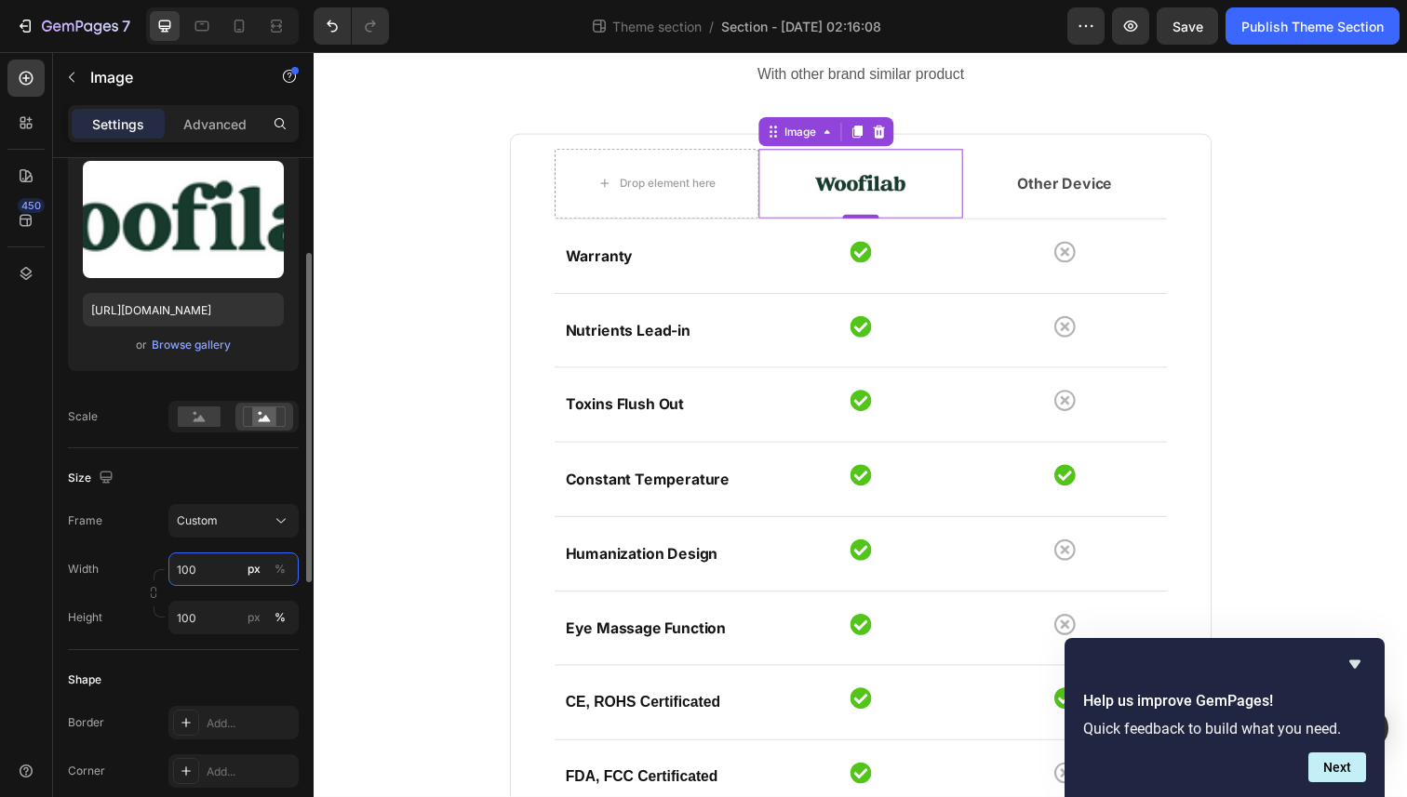
click at [215, 579] on input "100" at bounding box center [233, 569] width 130 height 33
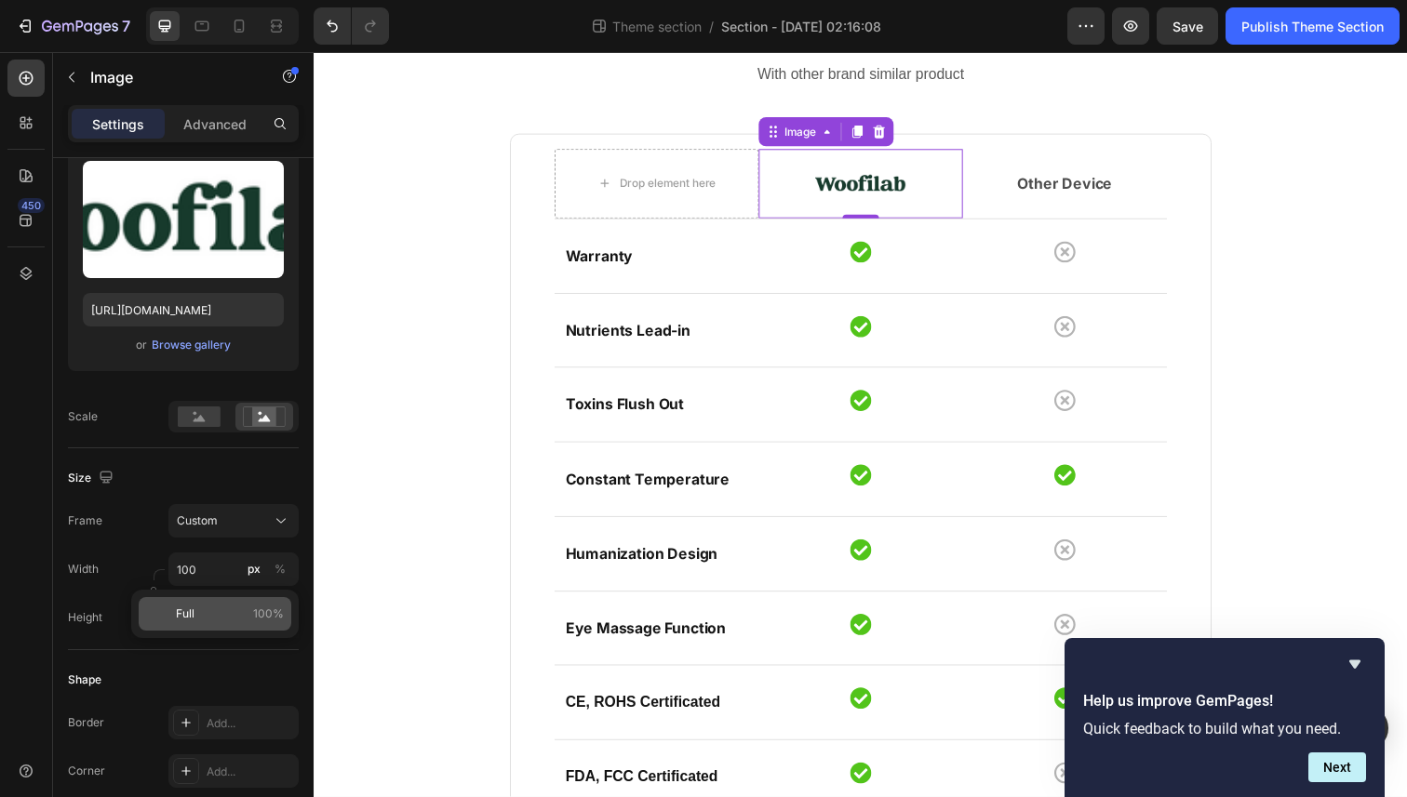
click at [192, 608] on span "Full" at bounding box center [185, 614] width 19 height 17
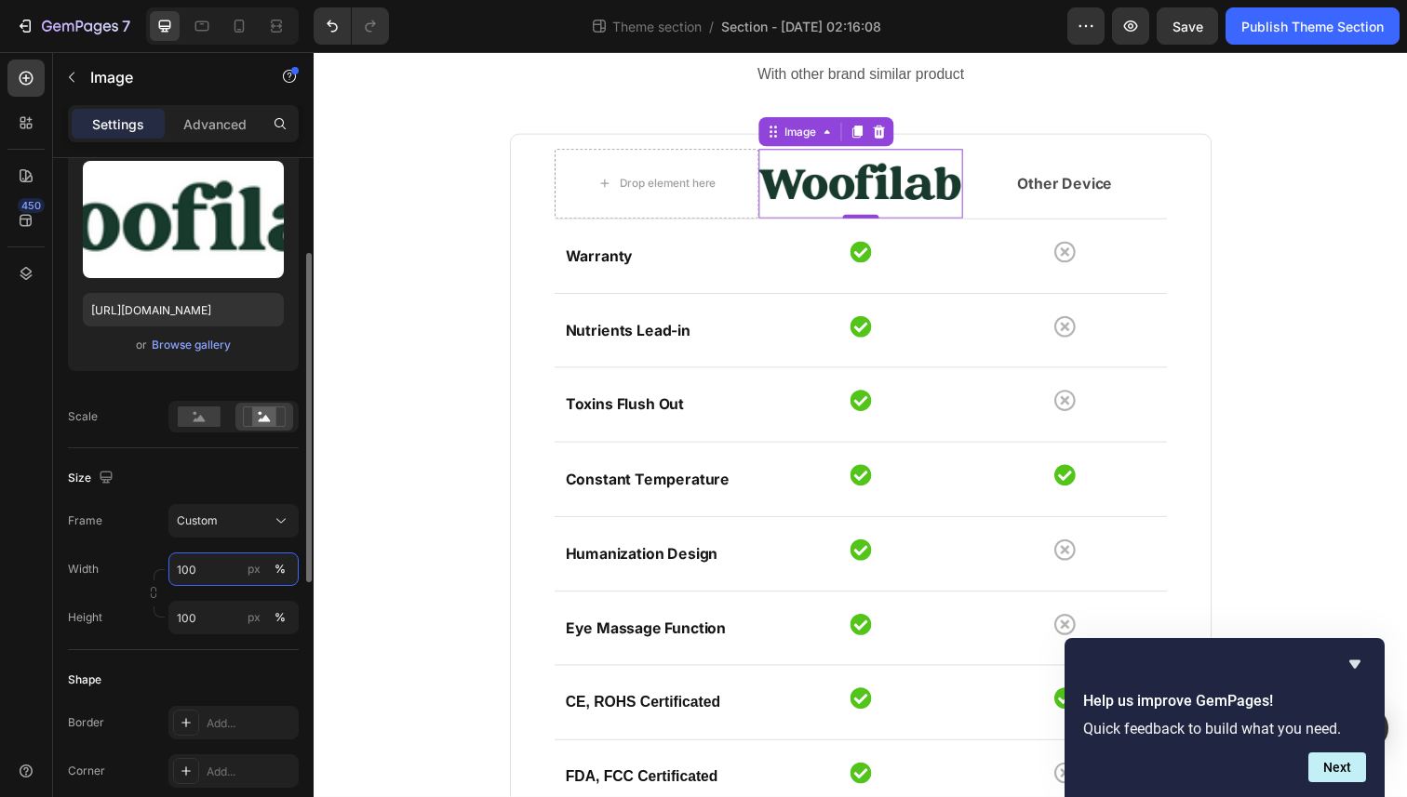
click at [220, 574] on input "100" at bounding box center [233, 569] width 130 height 33
click at [215, 569] on input "100" at bounding box center [233, 569] width 130 height 33
click at [160, 561] on div "Width 100 px %" at bounding box center [183, 569] width 231 height 33
click at [206, 618] on input "100" at bounding box center [233, 617] width 130 height 33
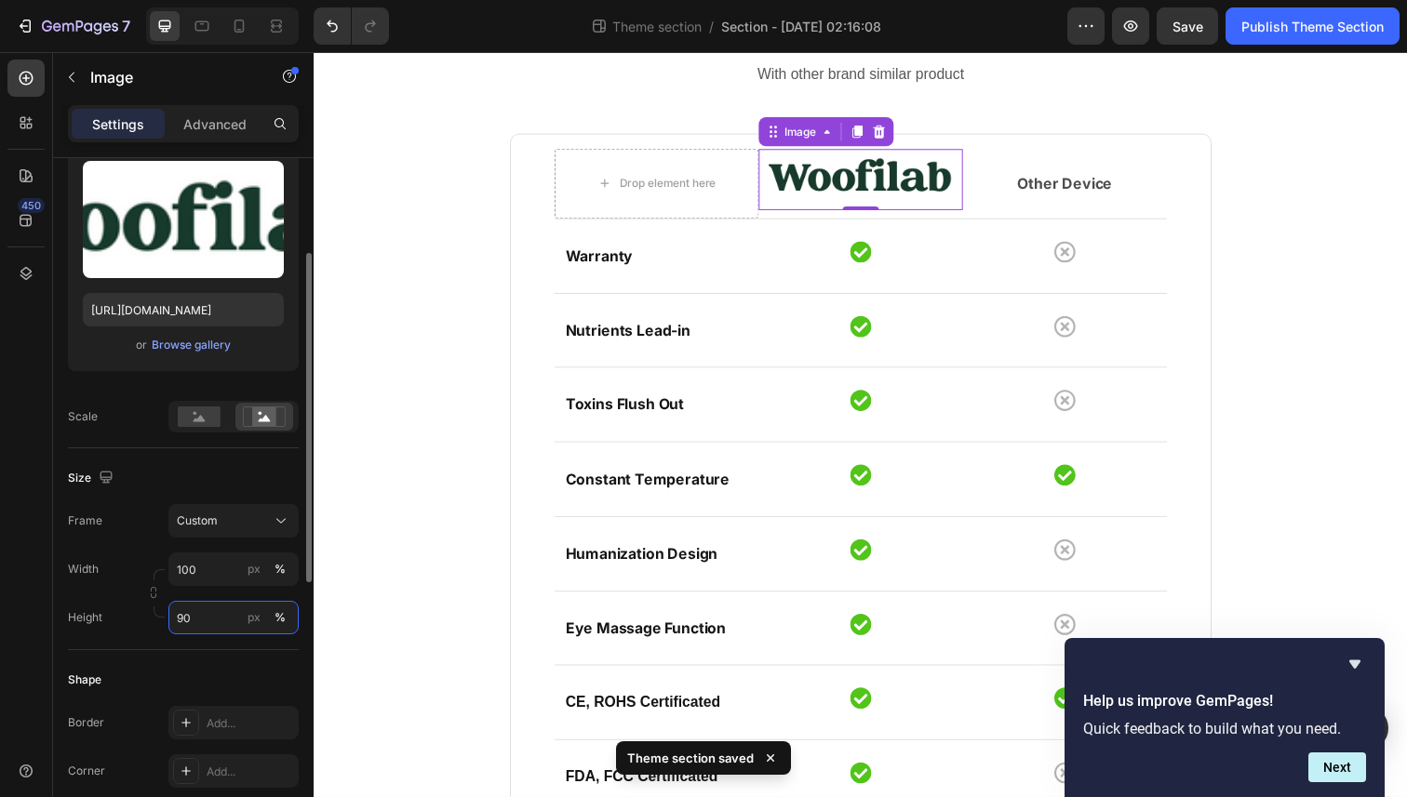
type input "9"
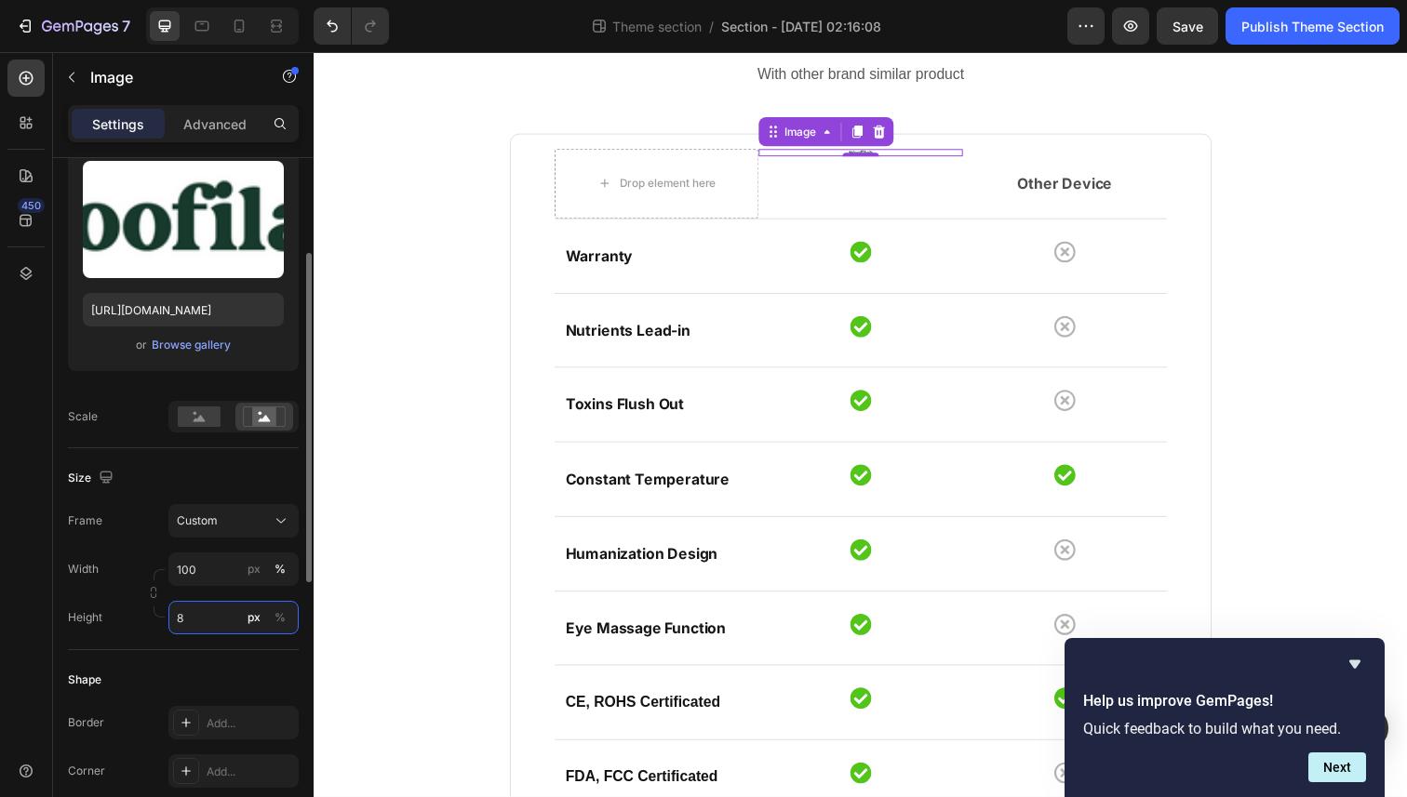
type input "80"
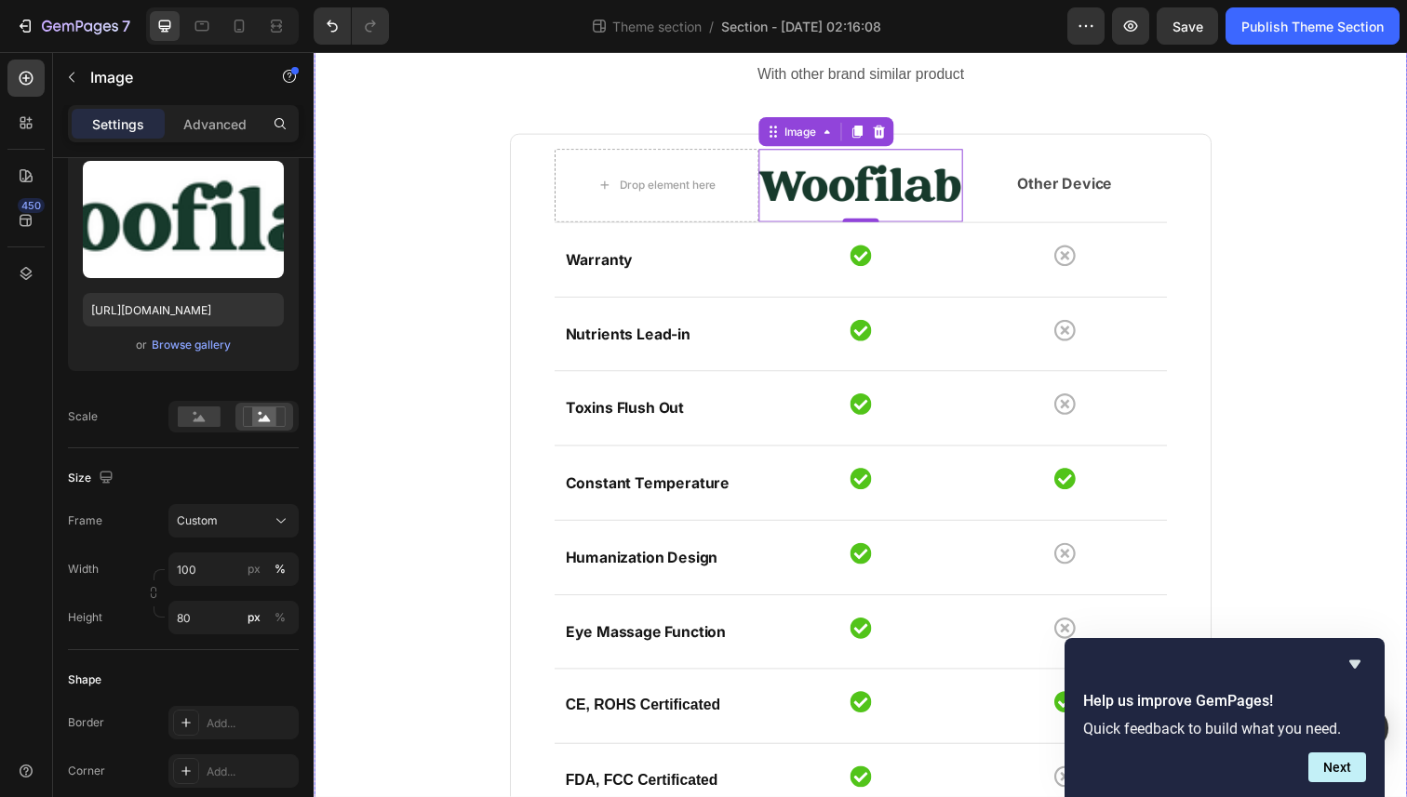
click at [453, 325] on div "Compare features Heading With other brand similar product Text block Drop eleme…" at bounding box center [871, 477] width 1089 height 951
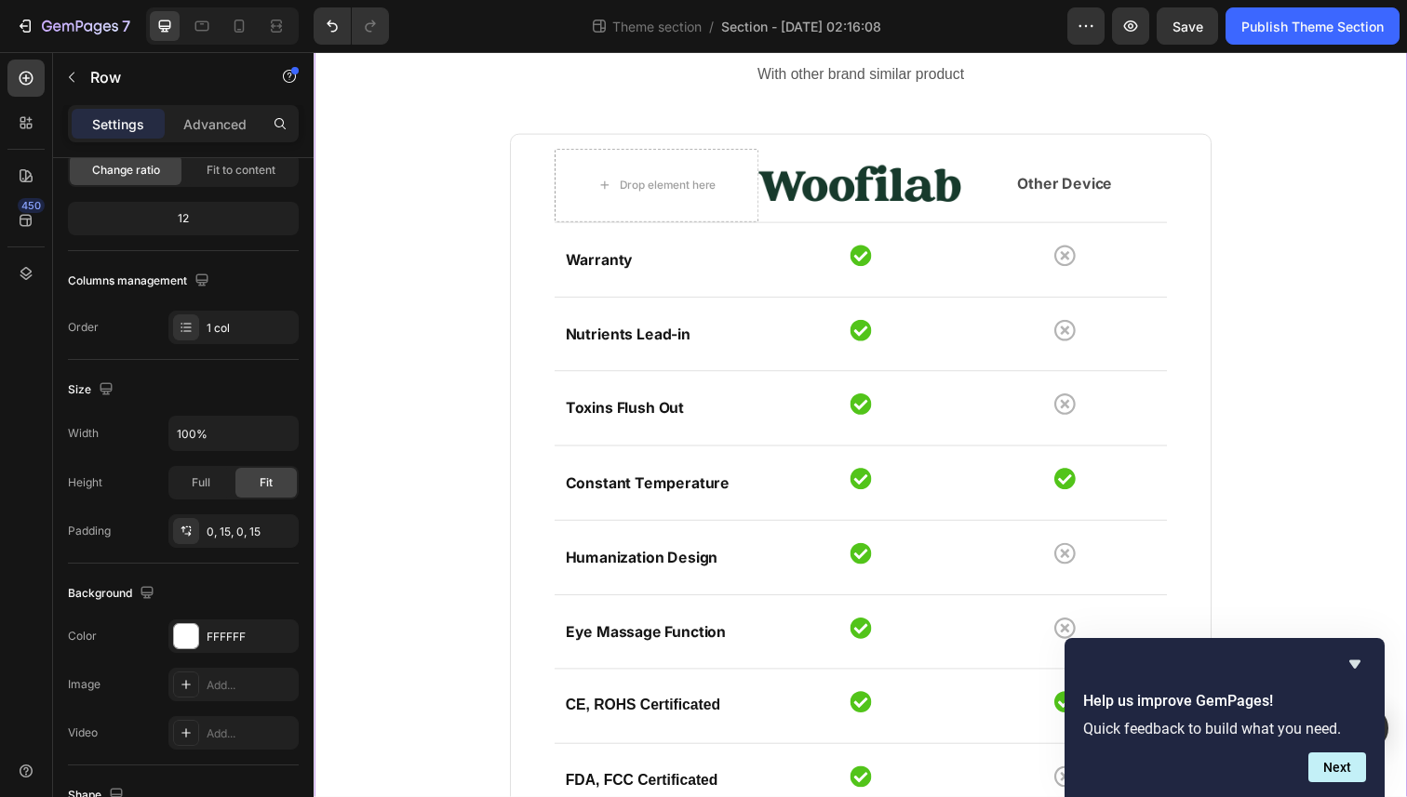
scroll to position [0, 0]
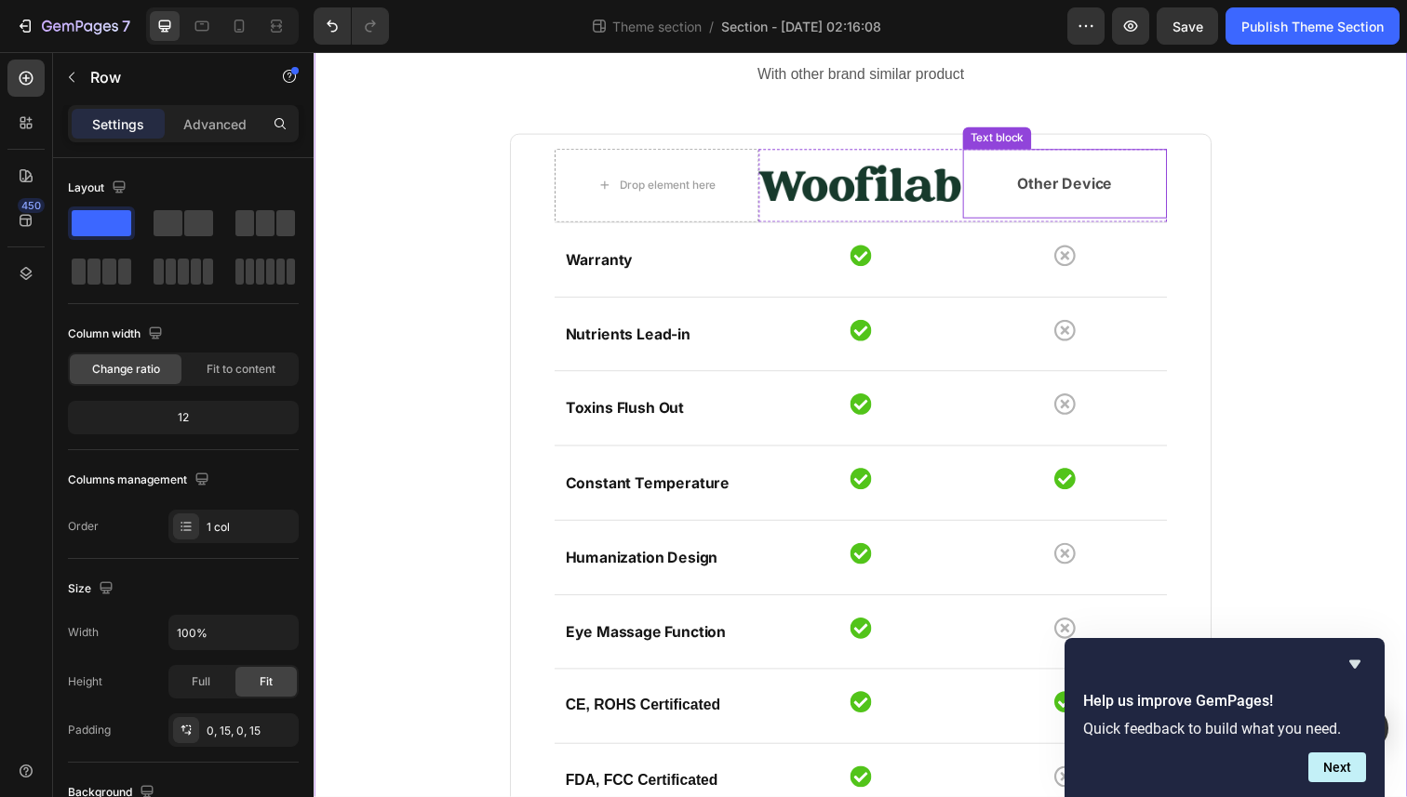
click at [1077, 182] on p "Other Device" at bounding box center [1080, 187] width 205 height 22
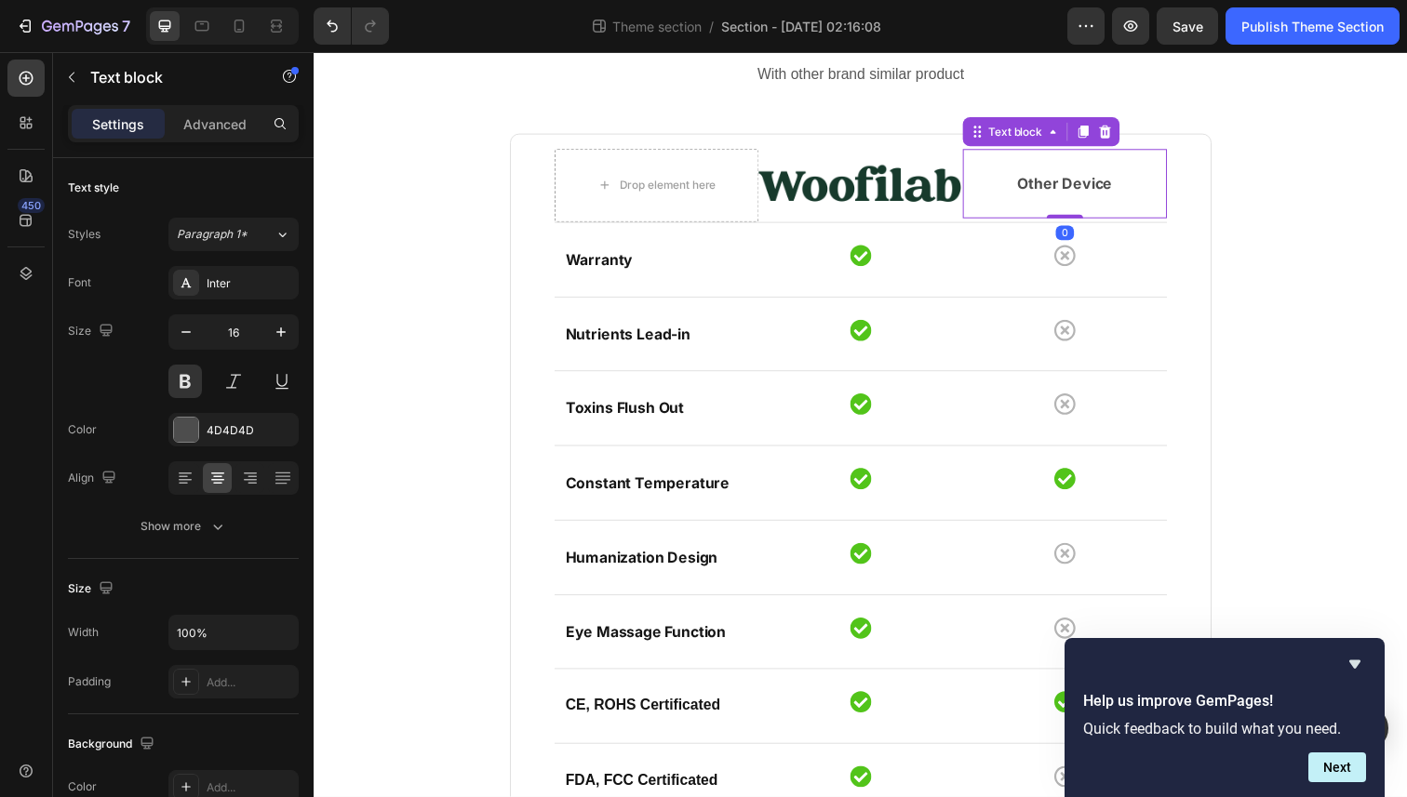
click at [1077, 182] on p "Other Device" at bounding box center [1080, 187] width 205 height 22
click at [484, 218] on div "Compare features Heading With other brand similar product Text block Drop eleme…" at bounding box center [871, 477] width 1089 height 951
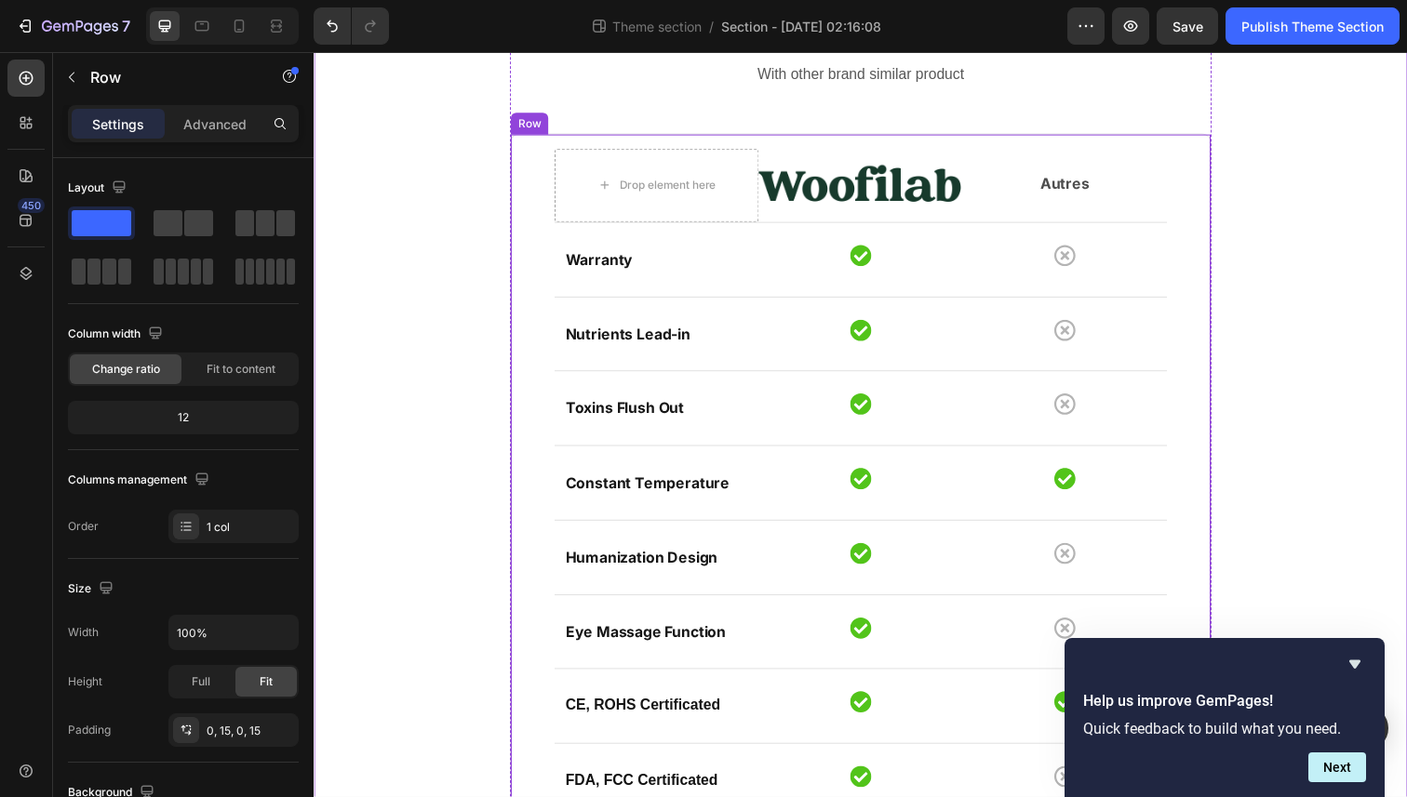
click at [538, 174] on div "Drop element here Image Autres Text block Row Row Warranty Text block Icon Icon…" at bounding box center [872, 493] width 716 height 715
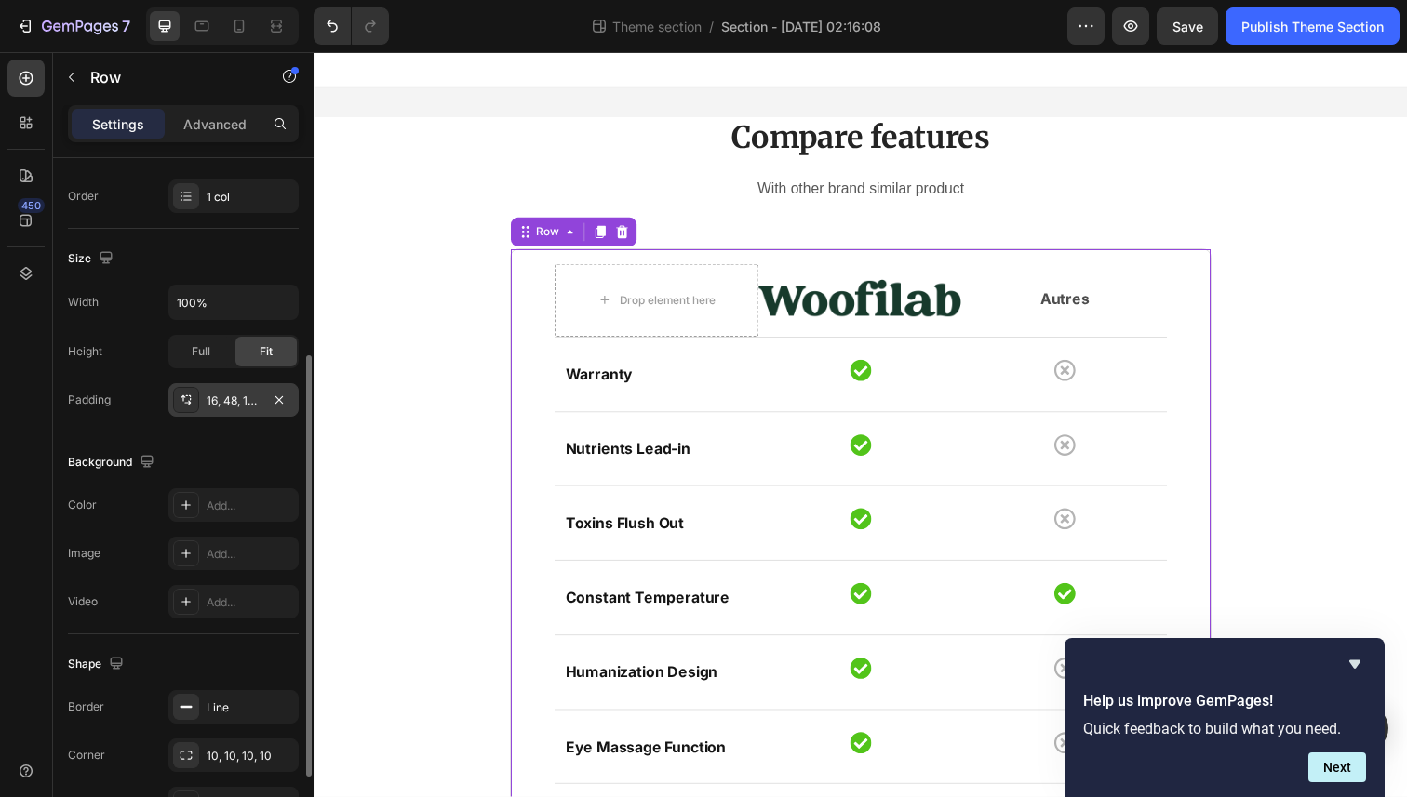
scroll to position [324, 0]
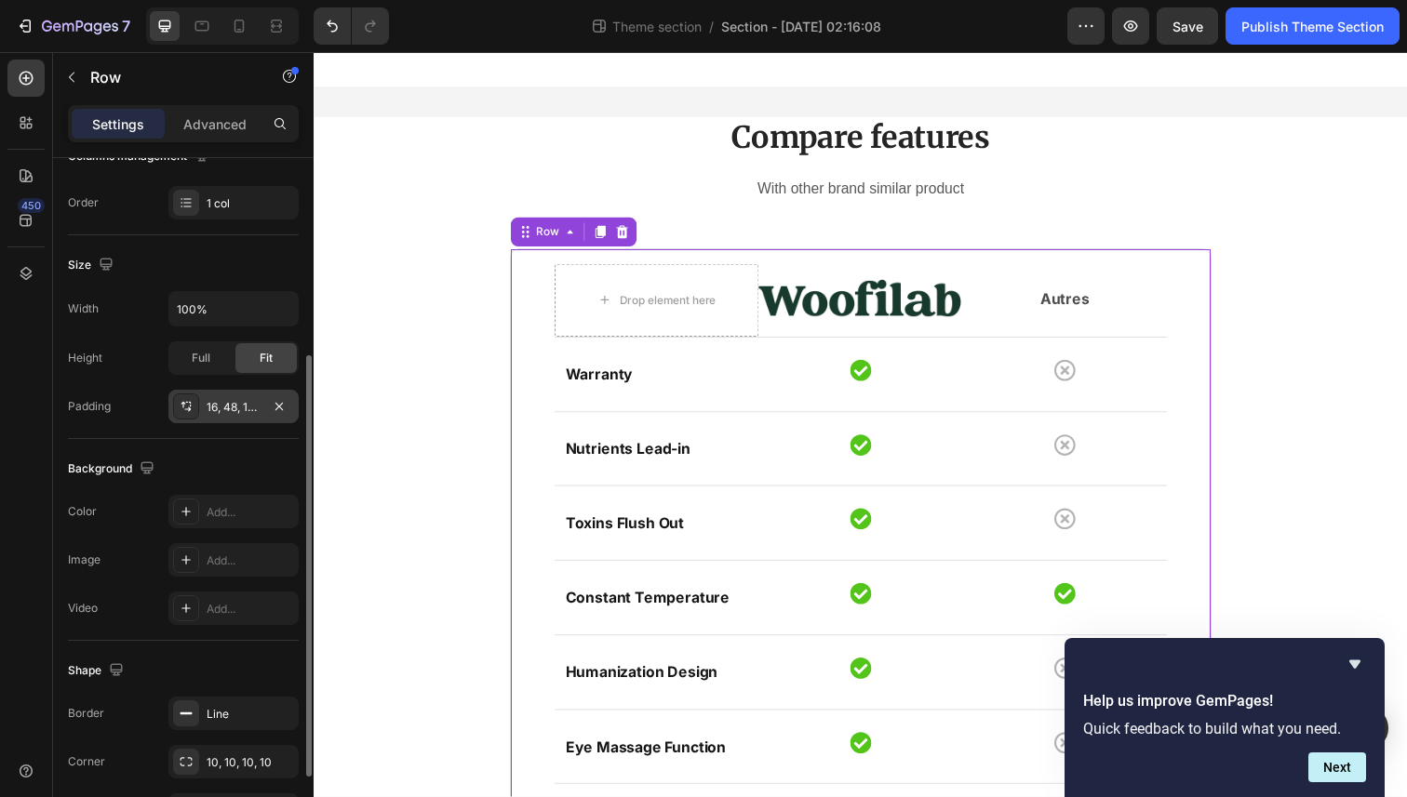
click at [207, 416] on div "16, 48, 16, 48" at bounding box center [233, 406] width 130 height 33
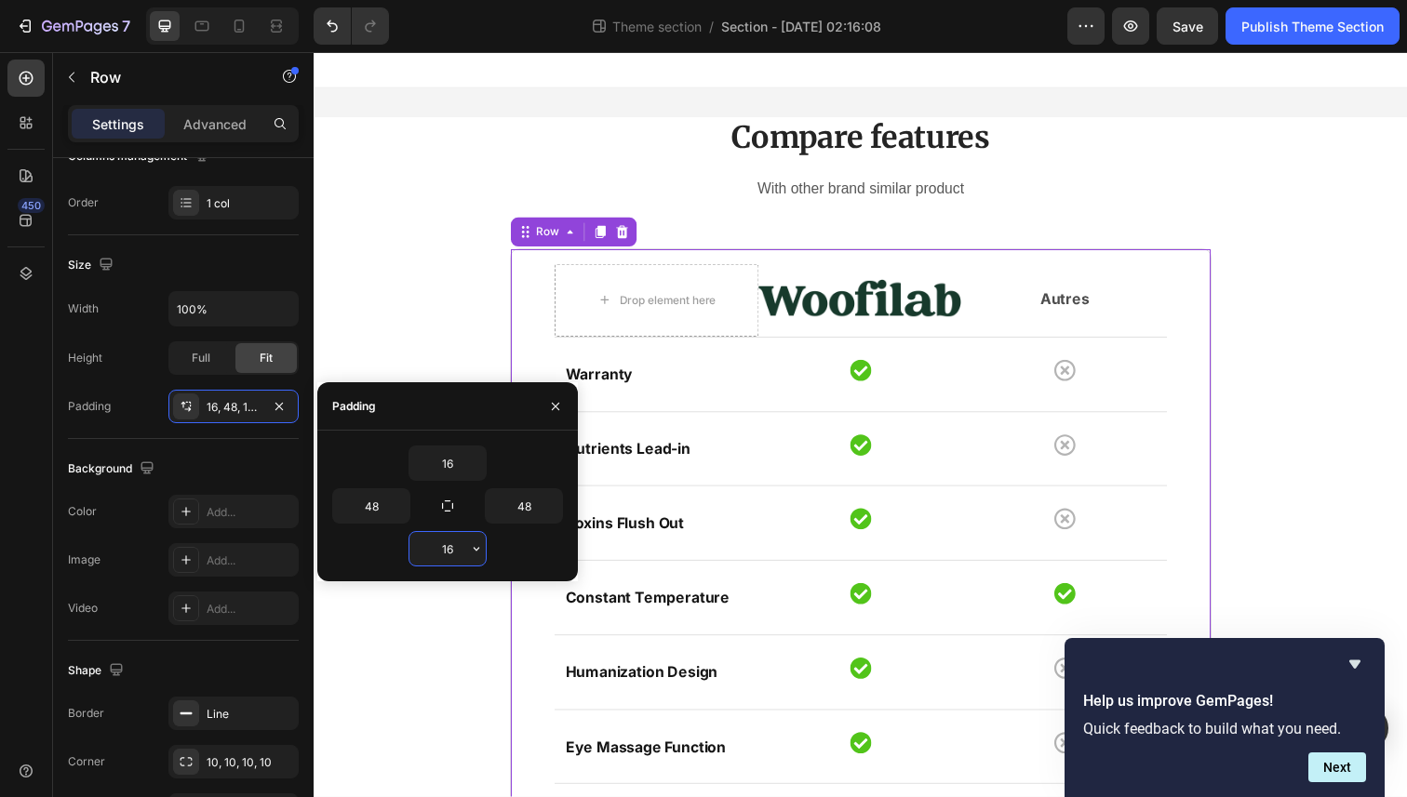
click at [455, 549] on input "16" at bounding box center [447, 548] width 76 height 33
type input "0"
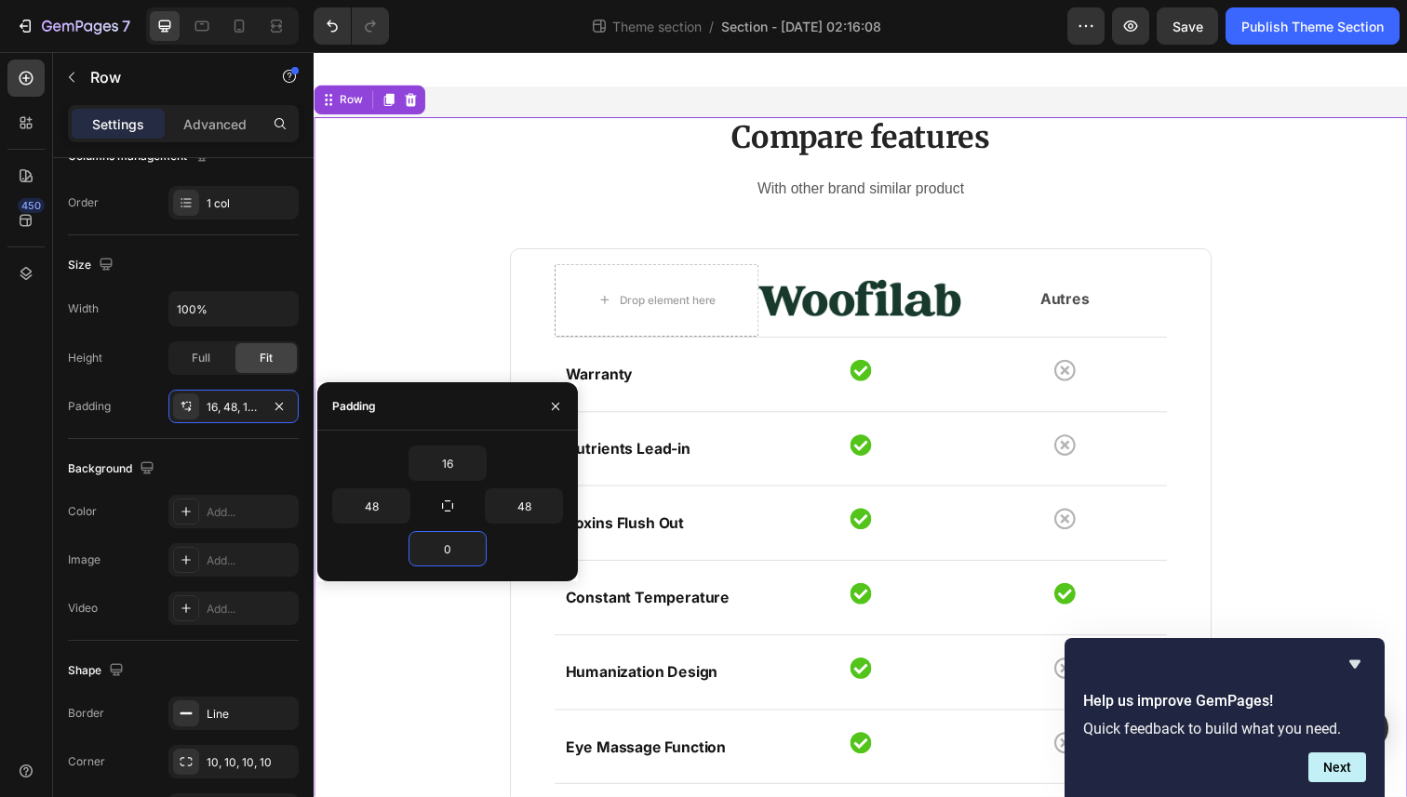
click at [366, 311] on div "Compare features Heading With other brand similar product Text block Drop eleme…" at bounding box center [871, 587] width 1089 height 936
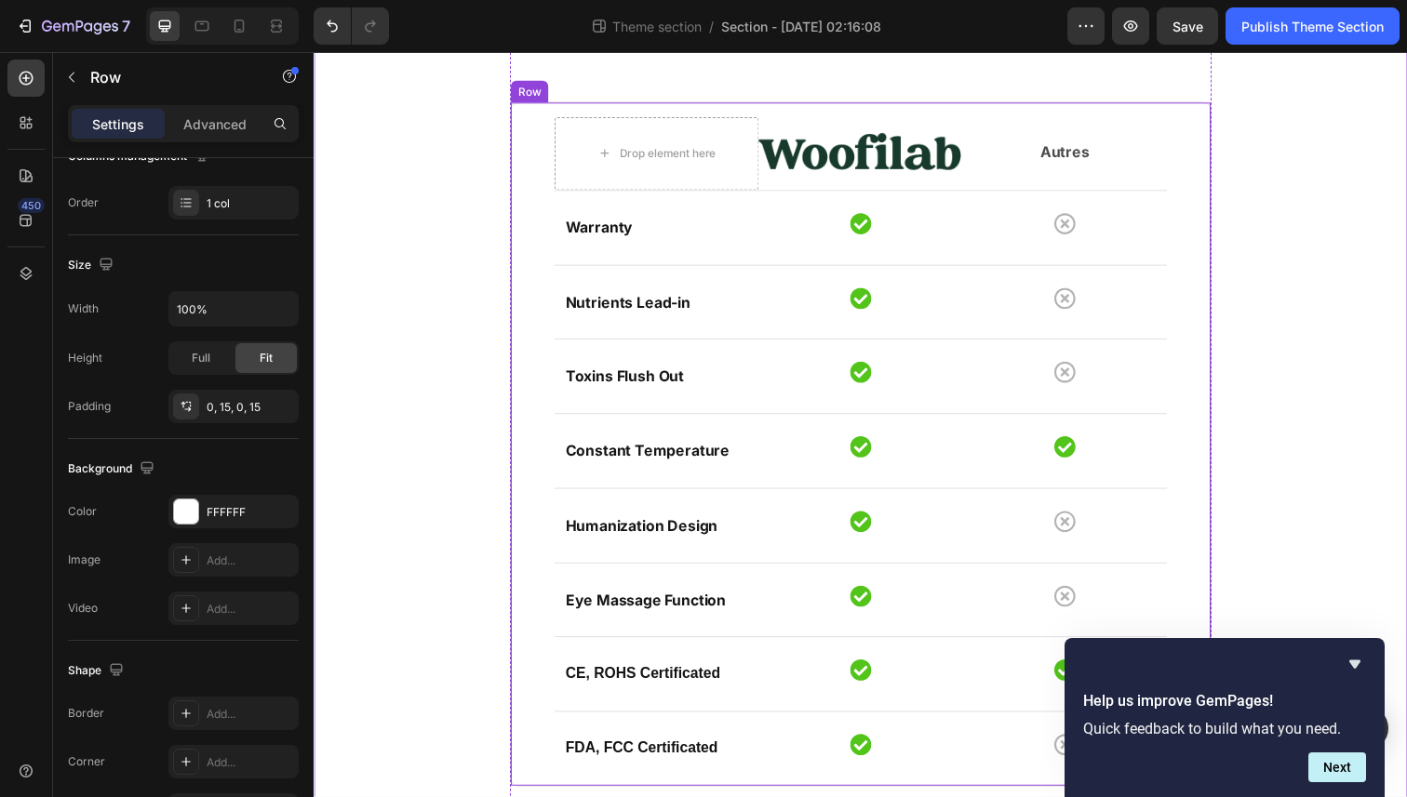
scroll to position [0, 0]
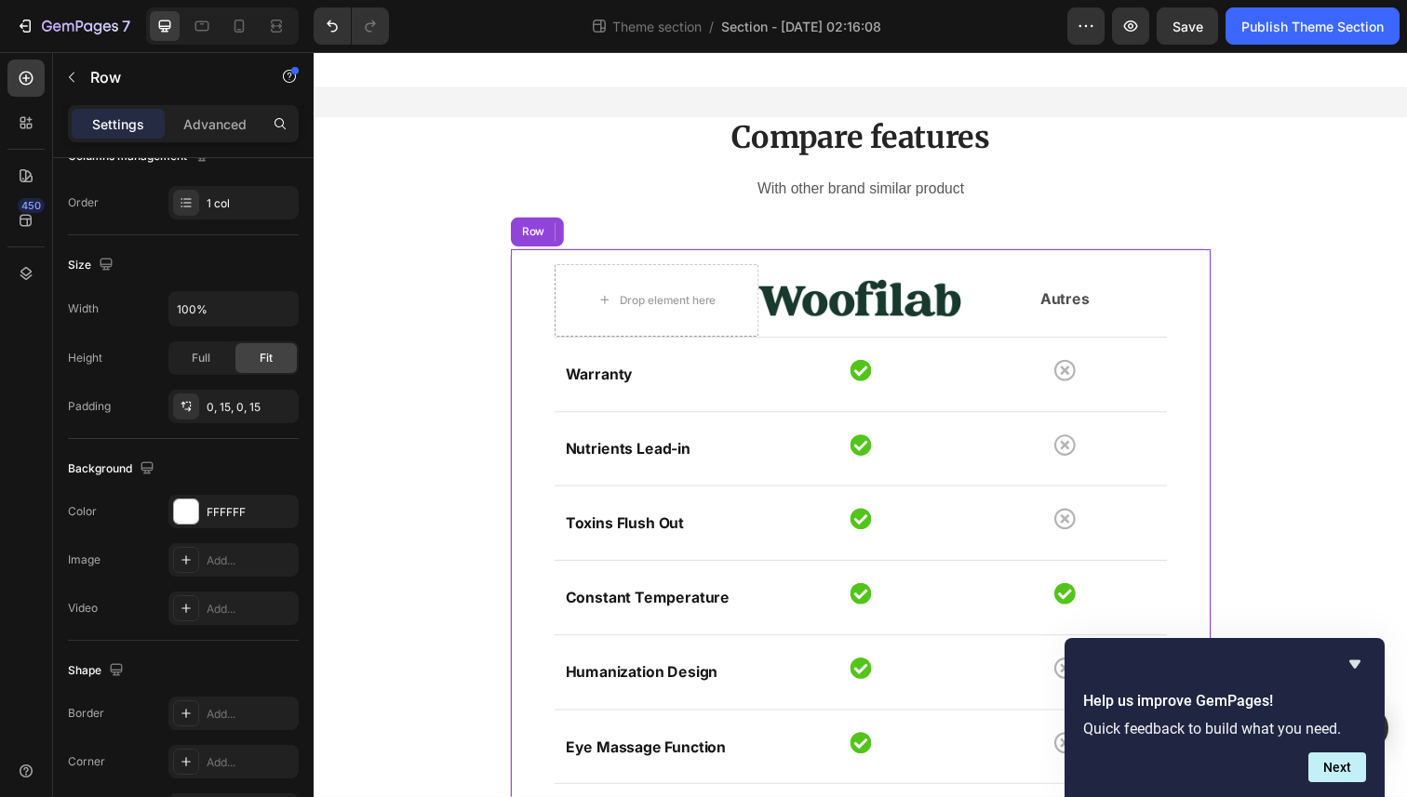
click at [569, 262] on div "Drop element here Image Autres Text block Row Row Warranty Text block Icon Icon…" at bounding box center [872, 603] width 716 height 700
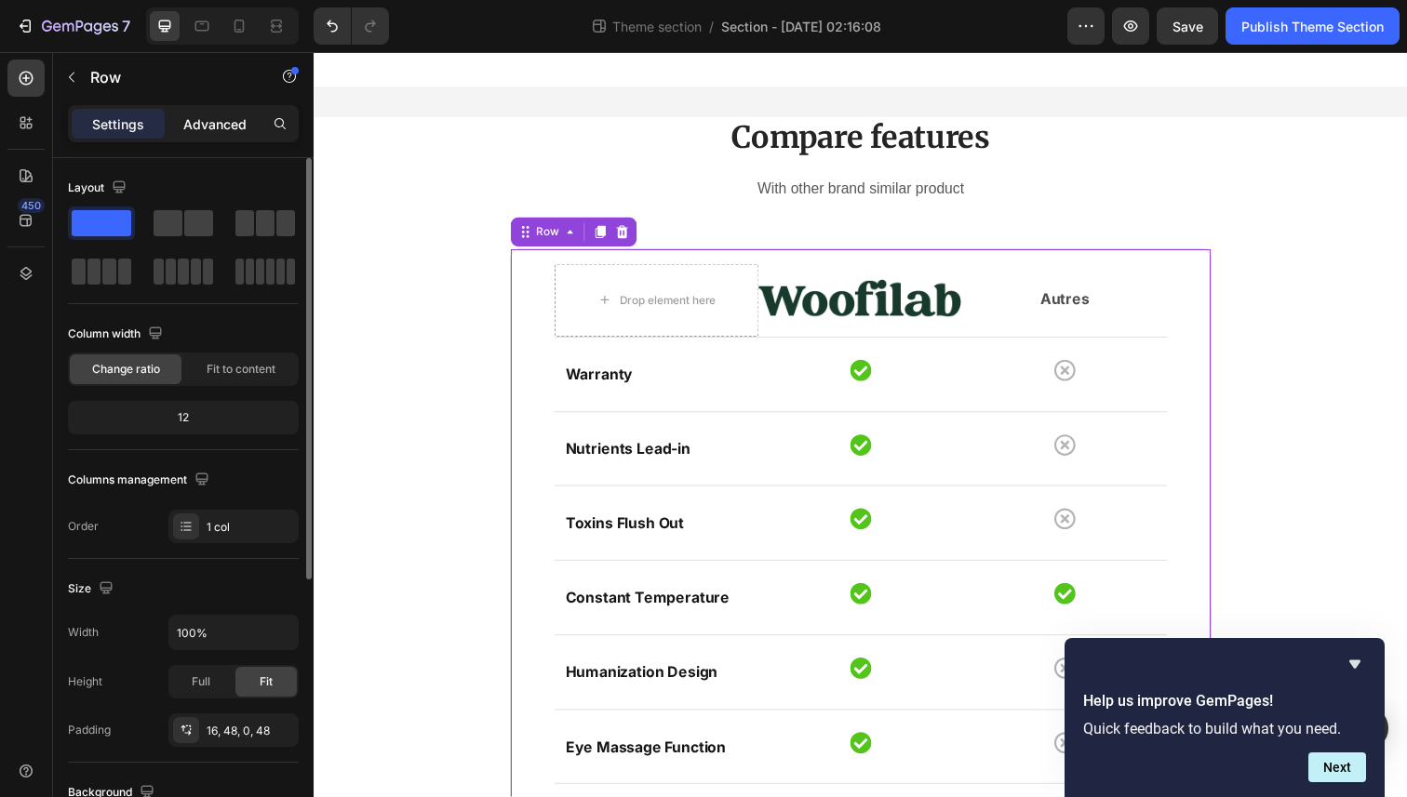
click at [199, 137] on div "Advanced" at bounding box center [214, 124] width 93 height 30
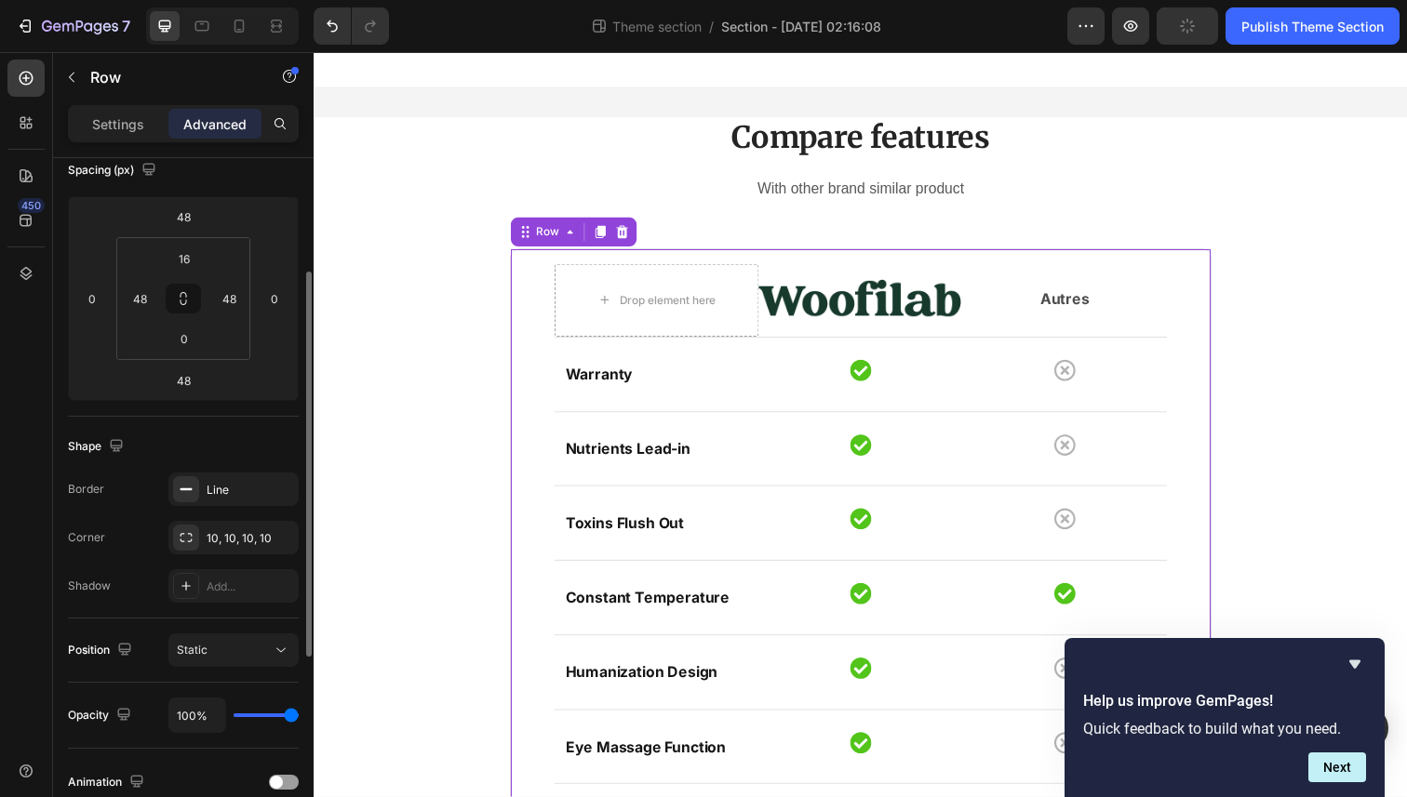
scroll to position [223, 0]
click at [184, 485] on rect at bounding box center [186, 486] width 12 height 2
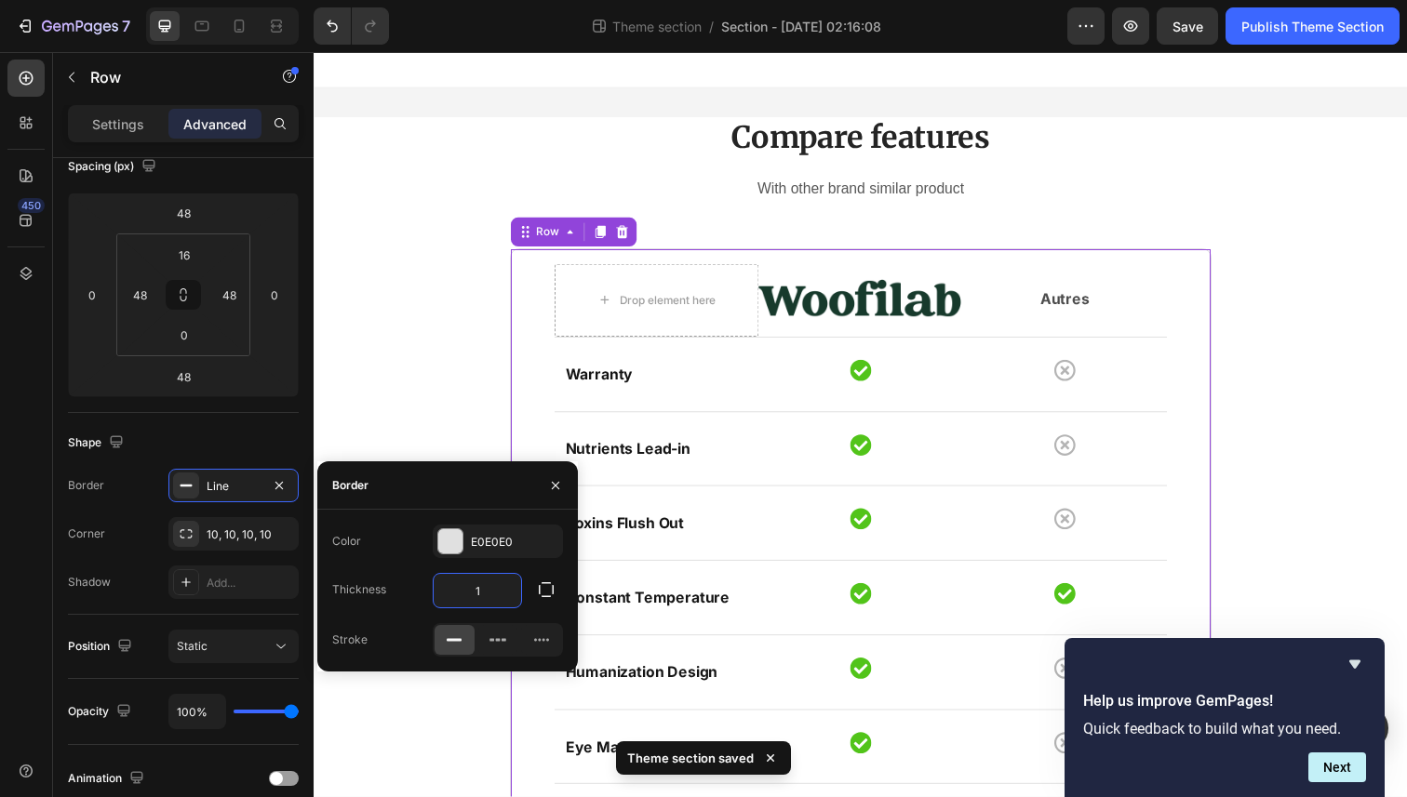
click at [481, 593] on input "1" at bounding box center [477, 590] width 87 height 33
type input "0"
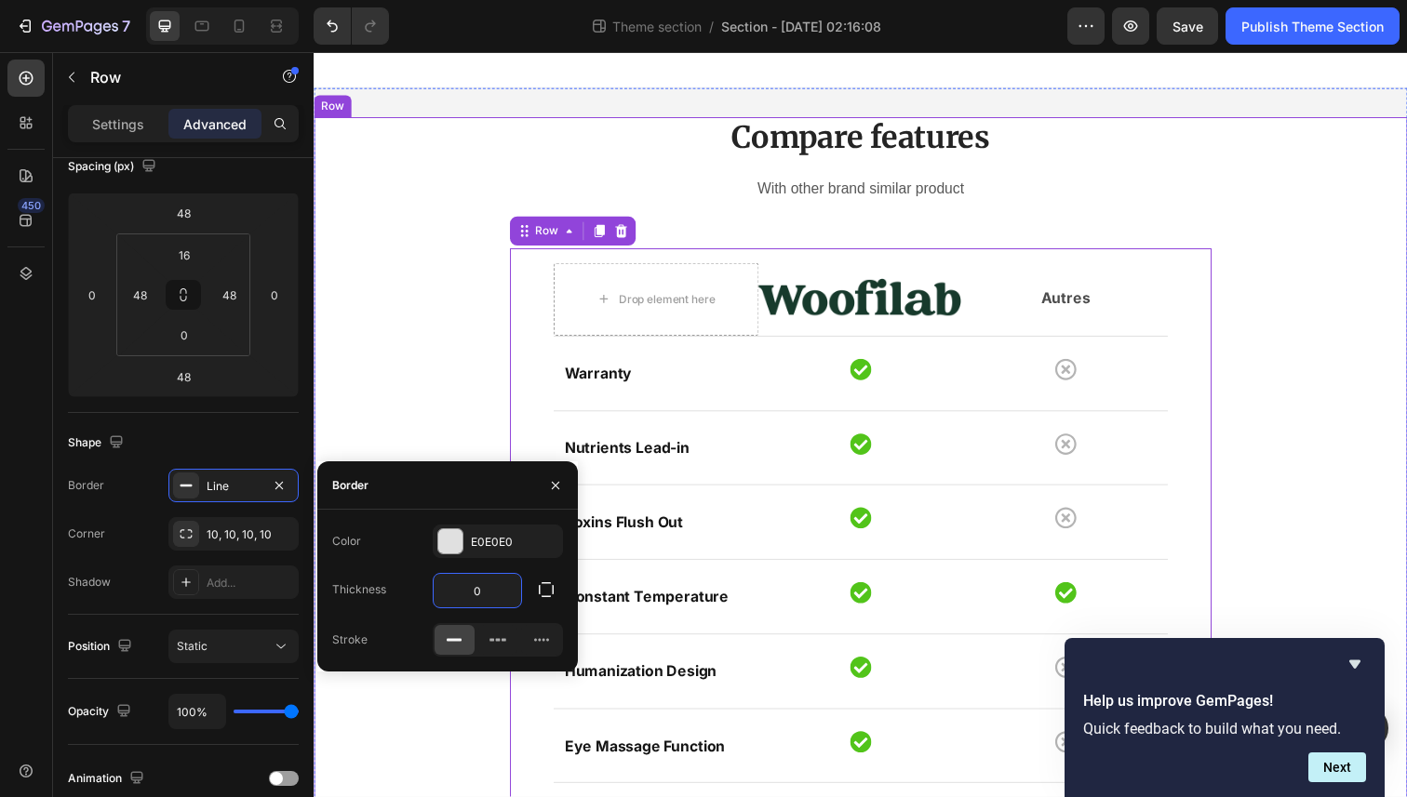
click at [489, 316] on div "Compare features Heading With other brand similar product Text block Drop eleme…" at bounding box center [871, 586] width 1089 height 934
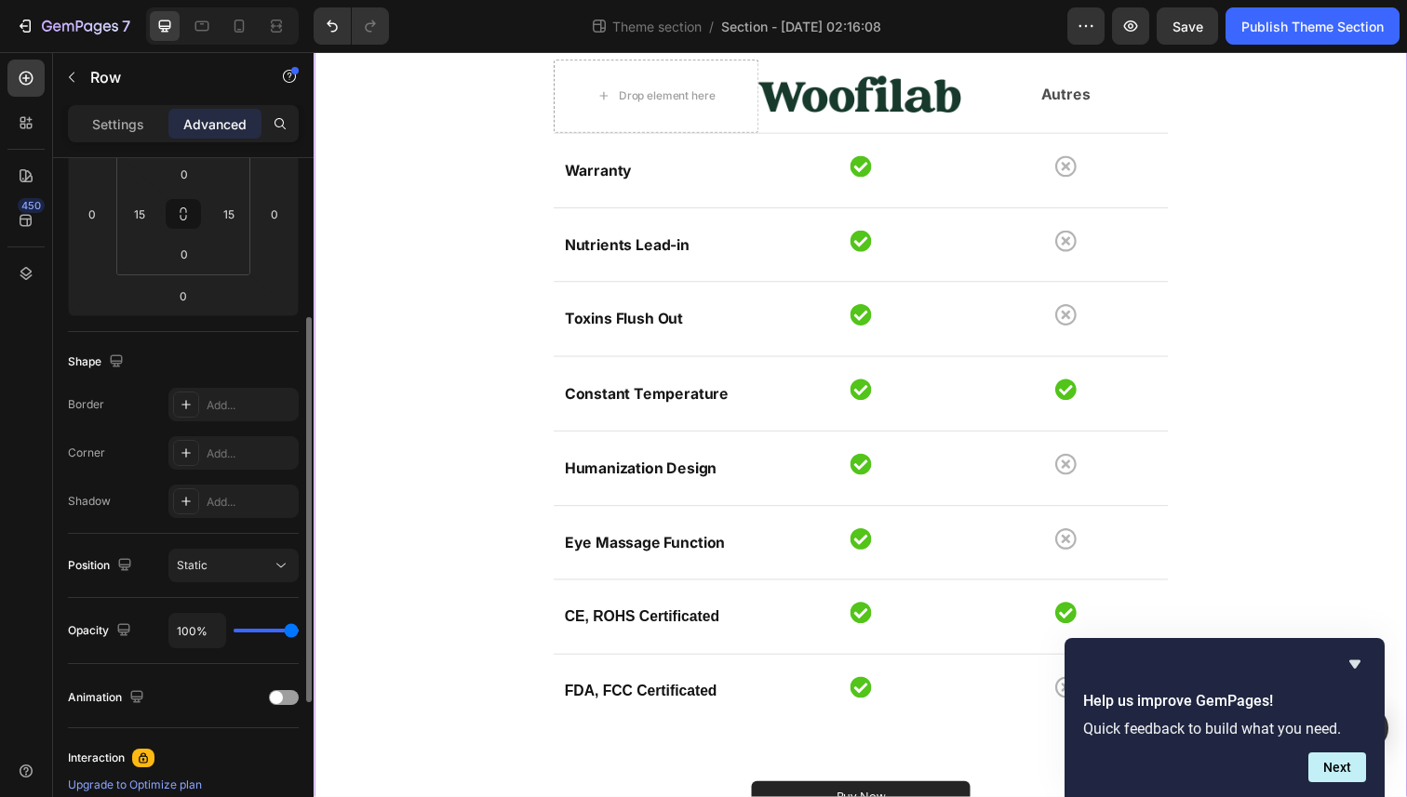
scroll to position [342, 0]
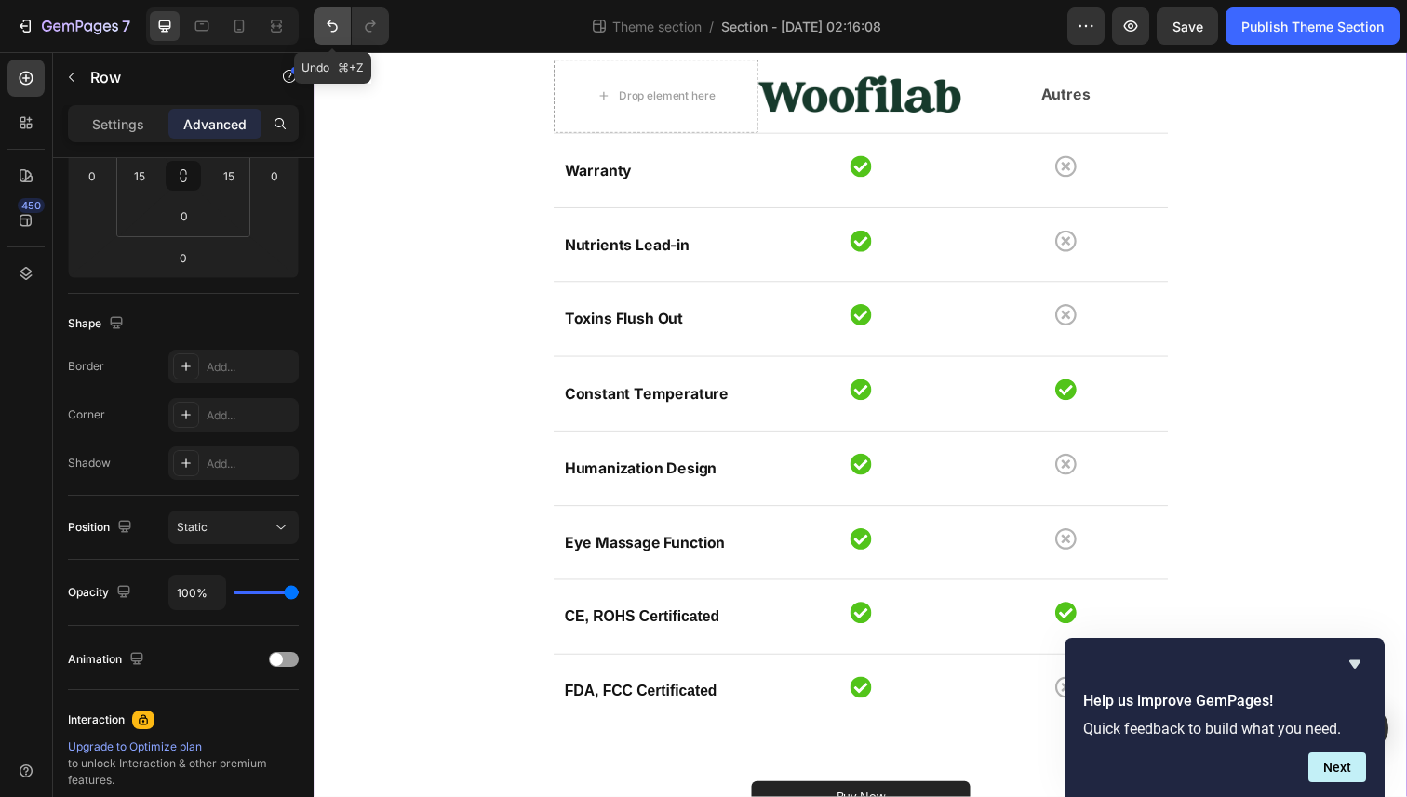
click at [341, 20] on icon "Undo/Redo" at bounding box center [332, 26] width 19 height 19
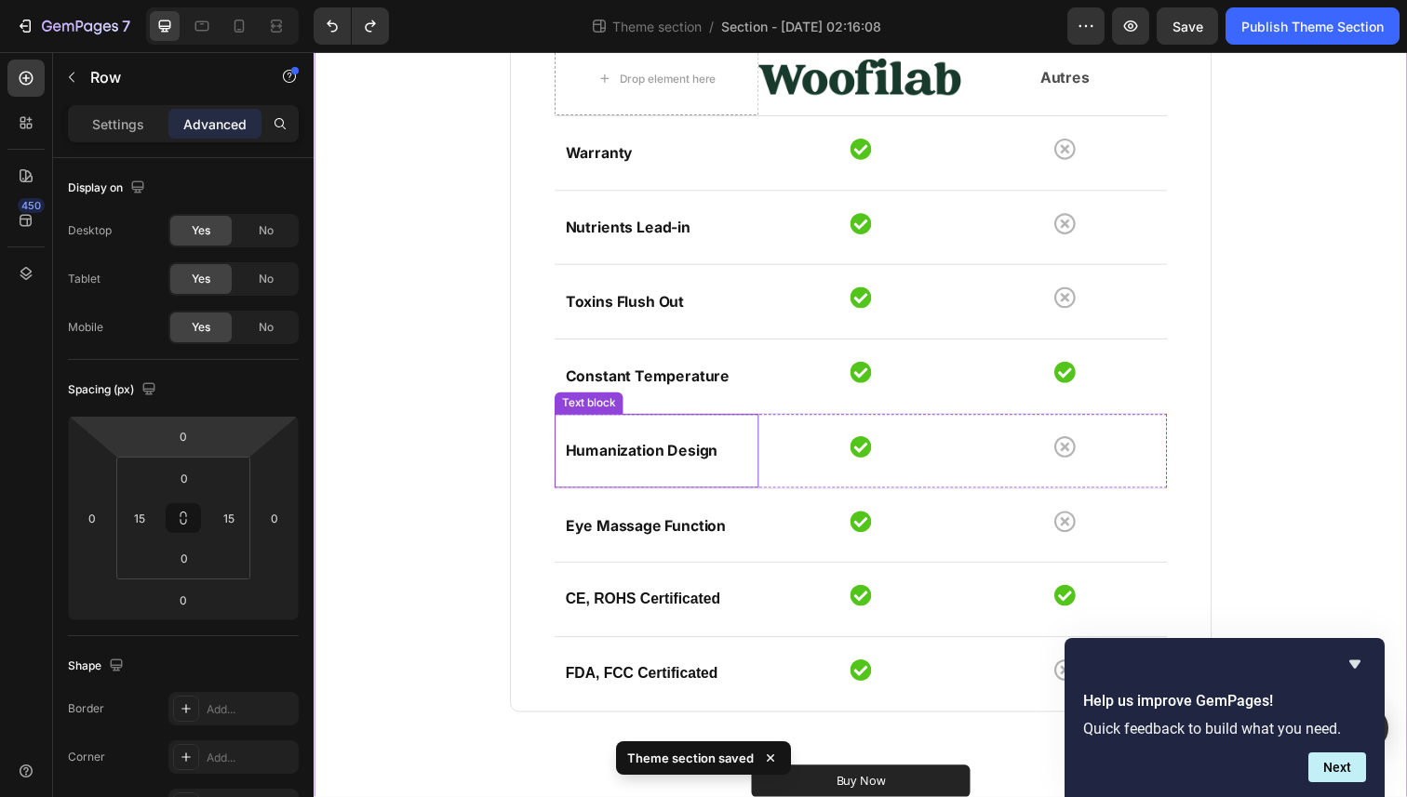
scroll to position [271, 0]
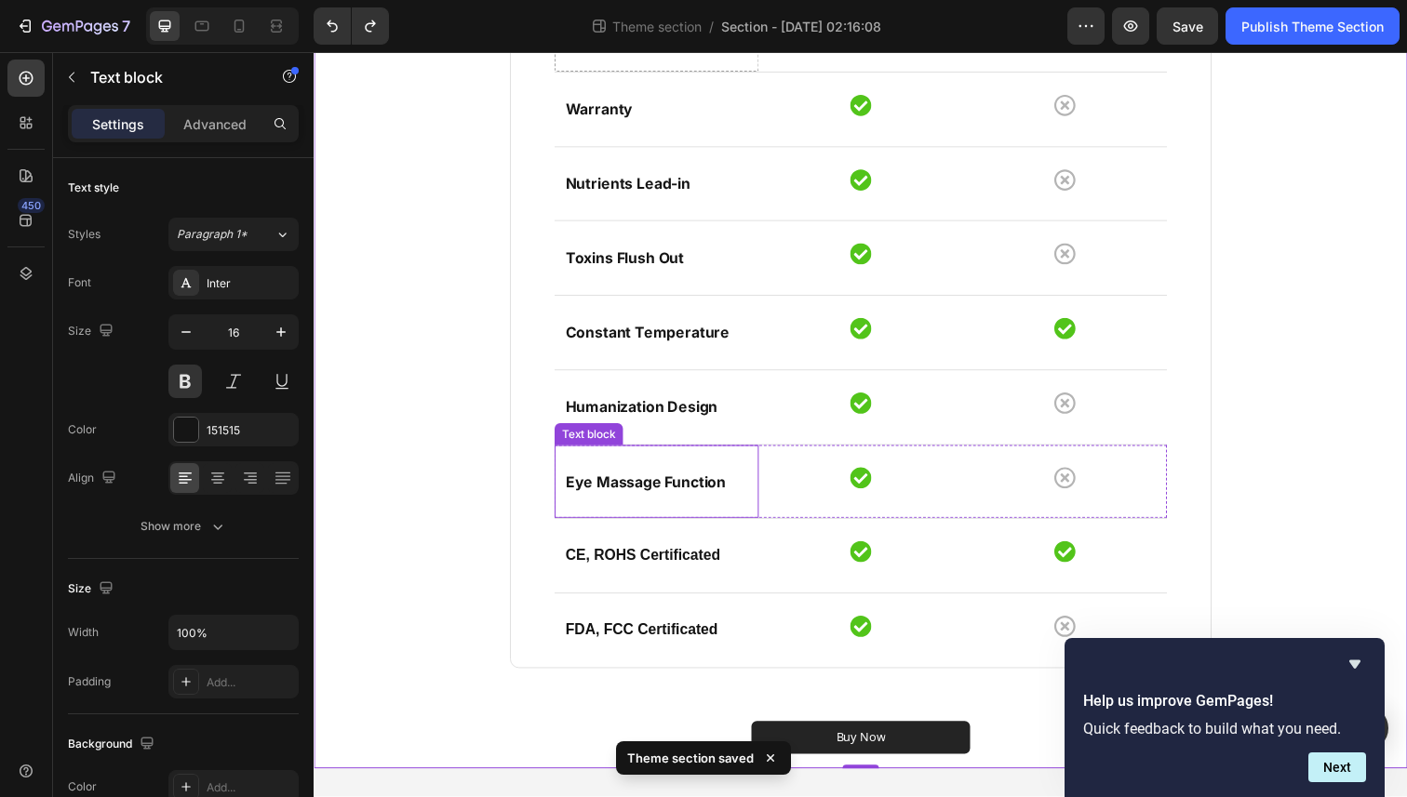
click at [649, 478] on p "Eye Massage Function" at bounding box center [663, 491] width 186 height 27
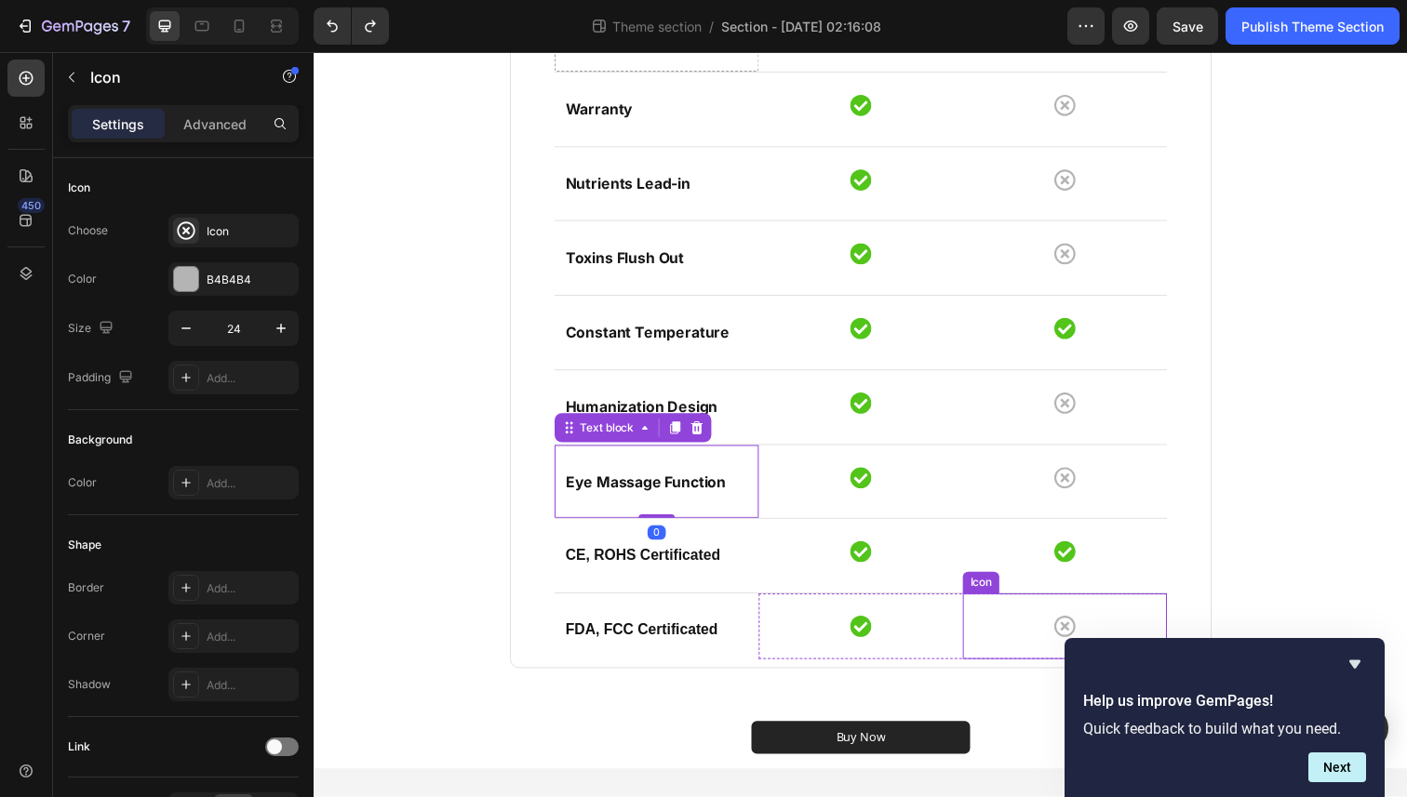
click at [1030, 632] on div "Icon" at bounding box center [1080, 639] width 208 height 67
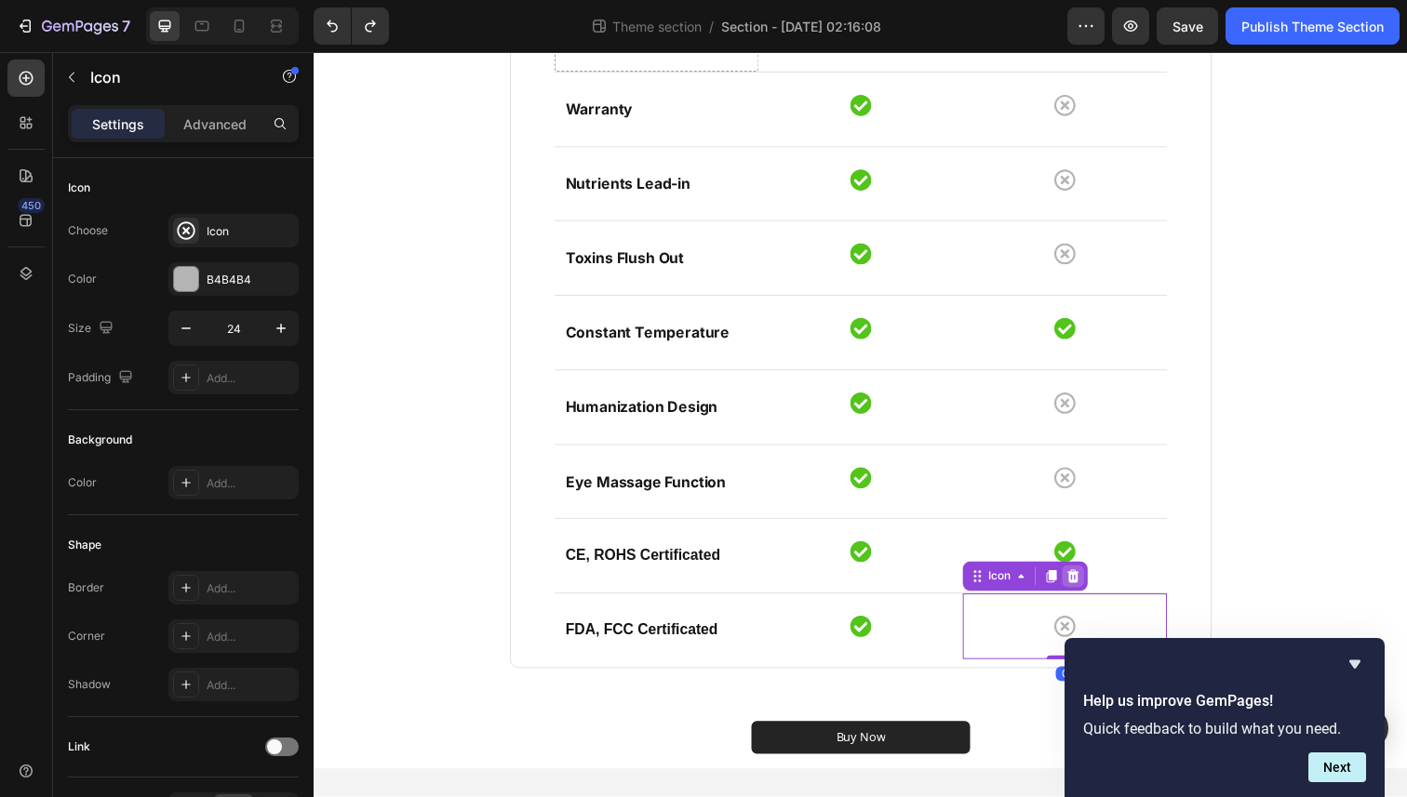
click at [1090, 580] on div at bounding box center [1088, 588] width 22 height 22
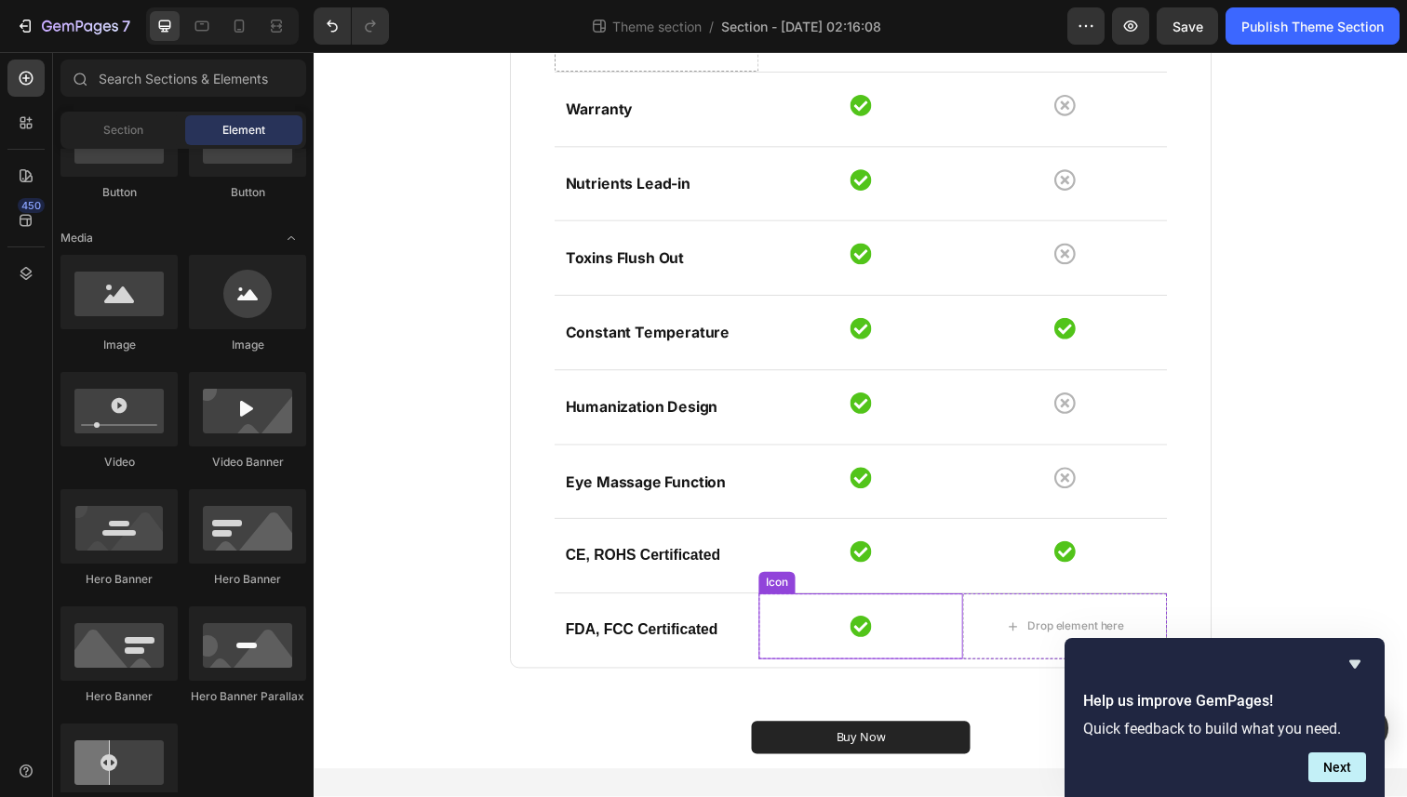
click at [793, 625] on div "Icon" at bounding box center [872, 639] width 208 height 67
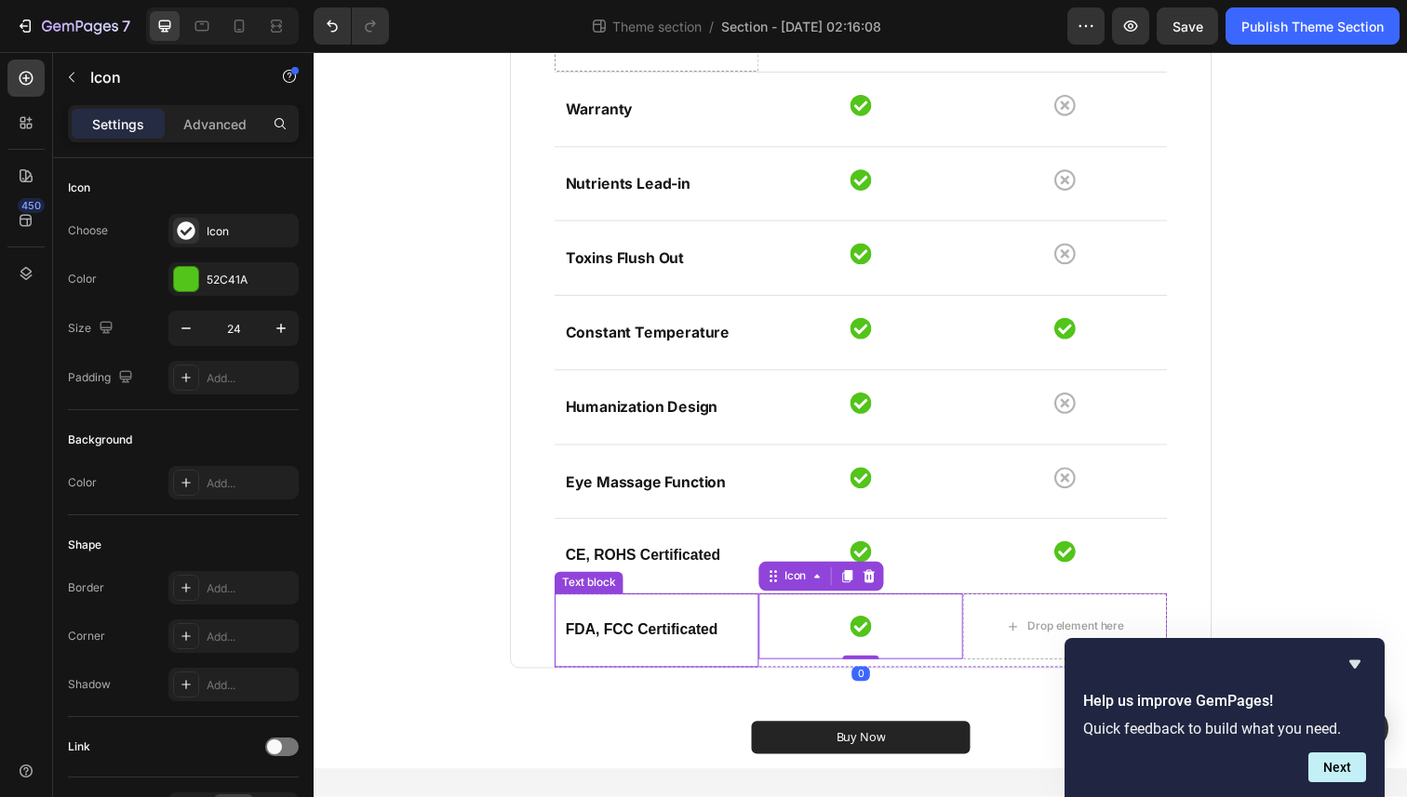
click at [601, 625] on div "FDA, FCC Certificated Text block" at bounding box center [663, 643] width 208 height 75
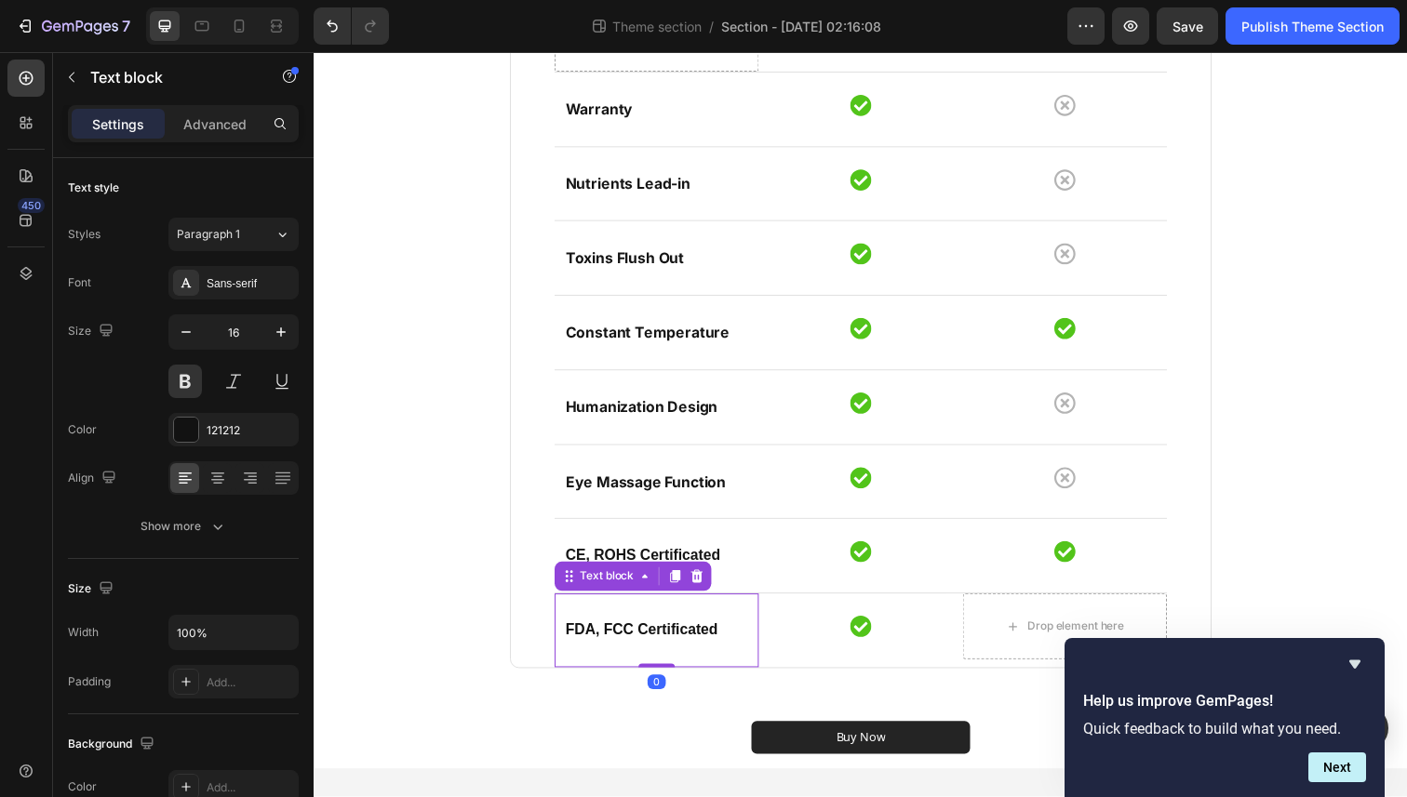
click at [715, 585] on div "Text block" at bounding box center [639, 588] width 160 height 30
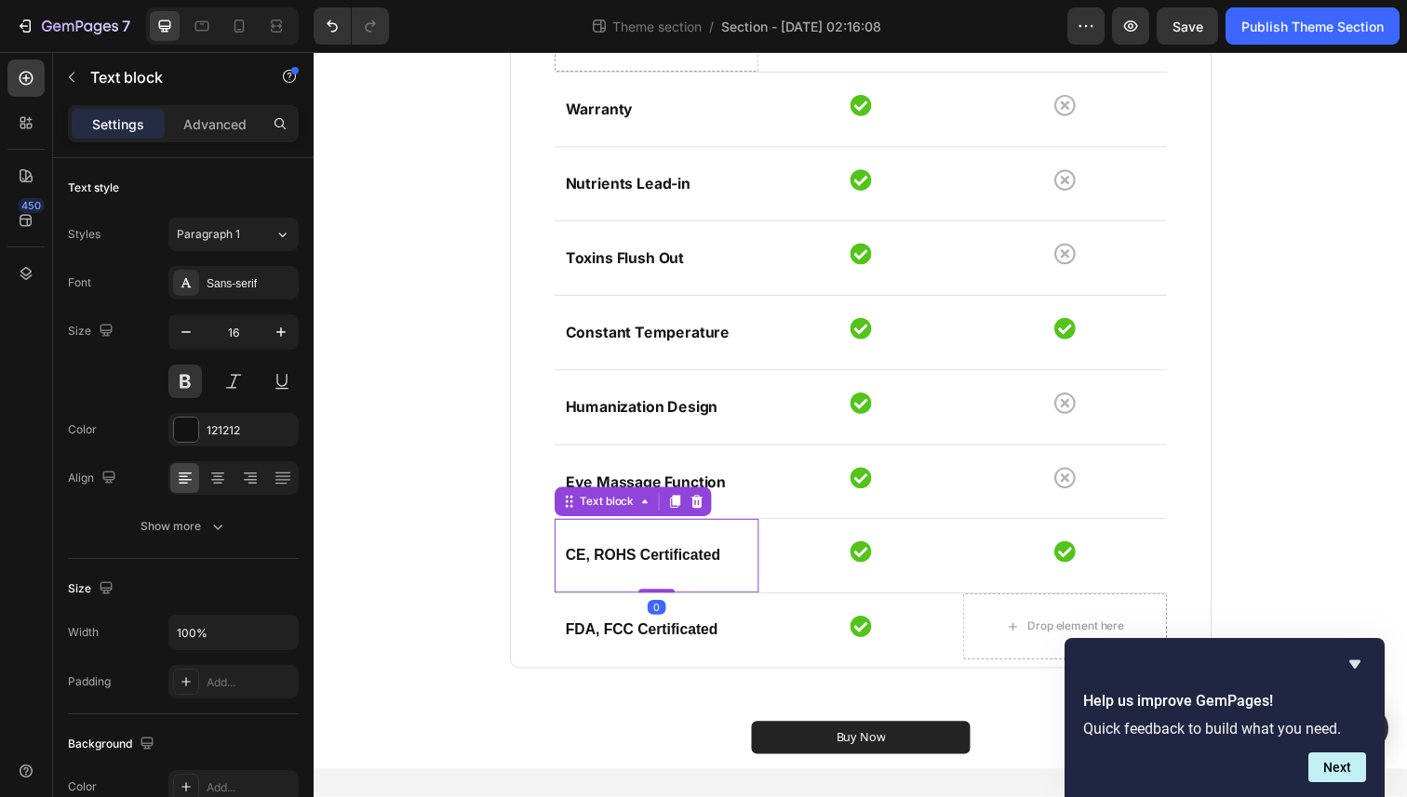
click at [617, 540] on div "CE, ROHS Certificated Text block 0" at bounding box center [663, 566] width 208 height 75
click at [705, 514] on icon at bounding box center [705, 511] width 12 height 13
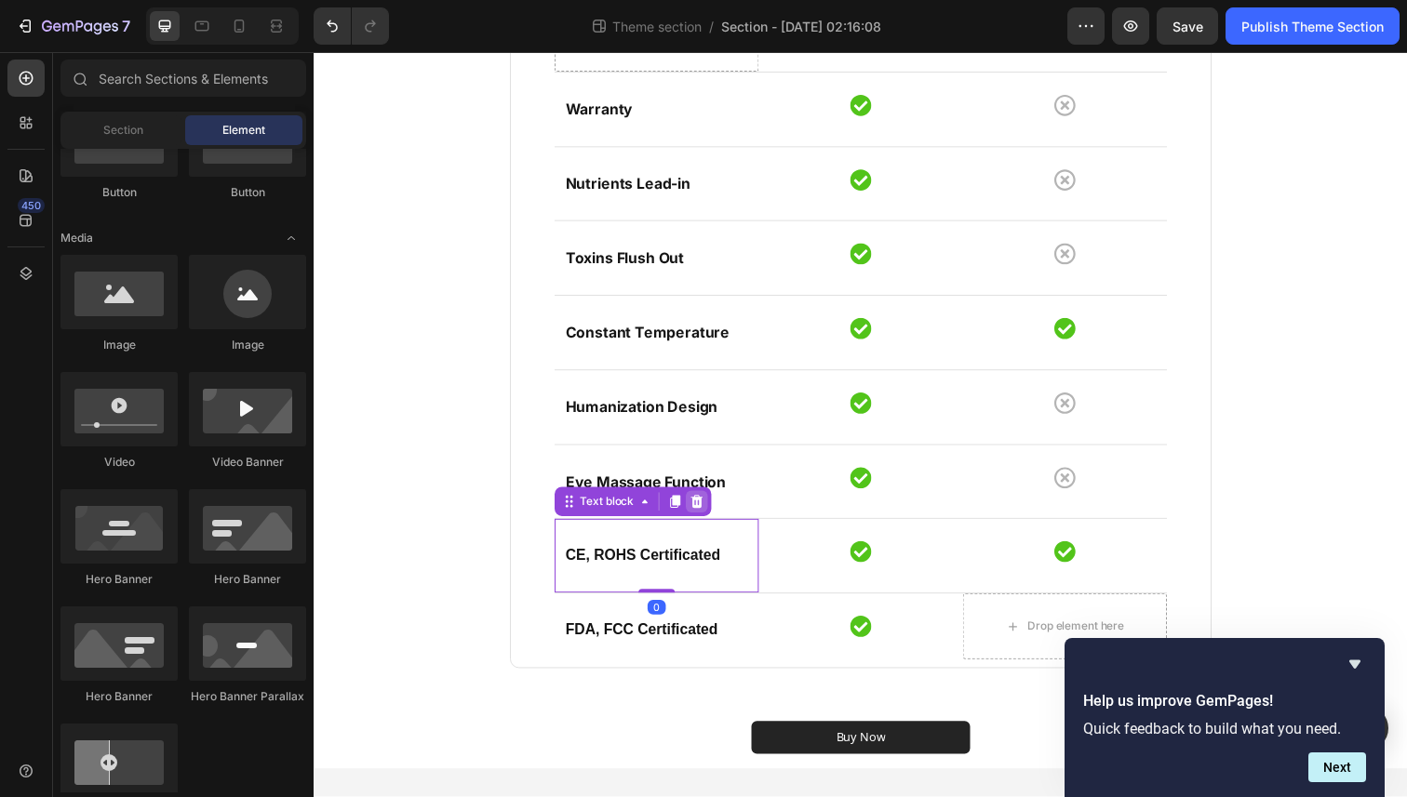
scroll to position [263, 0]
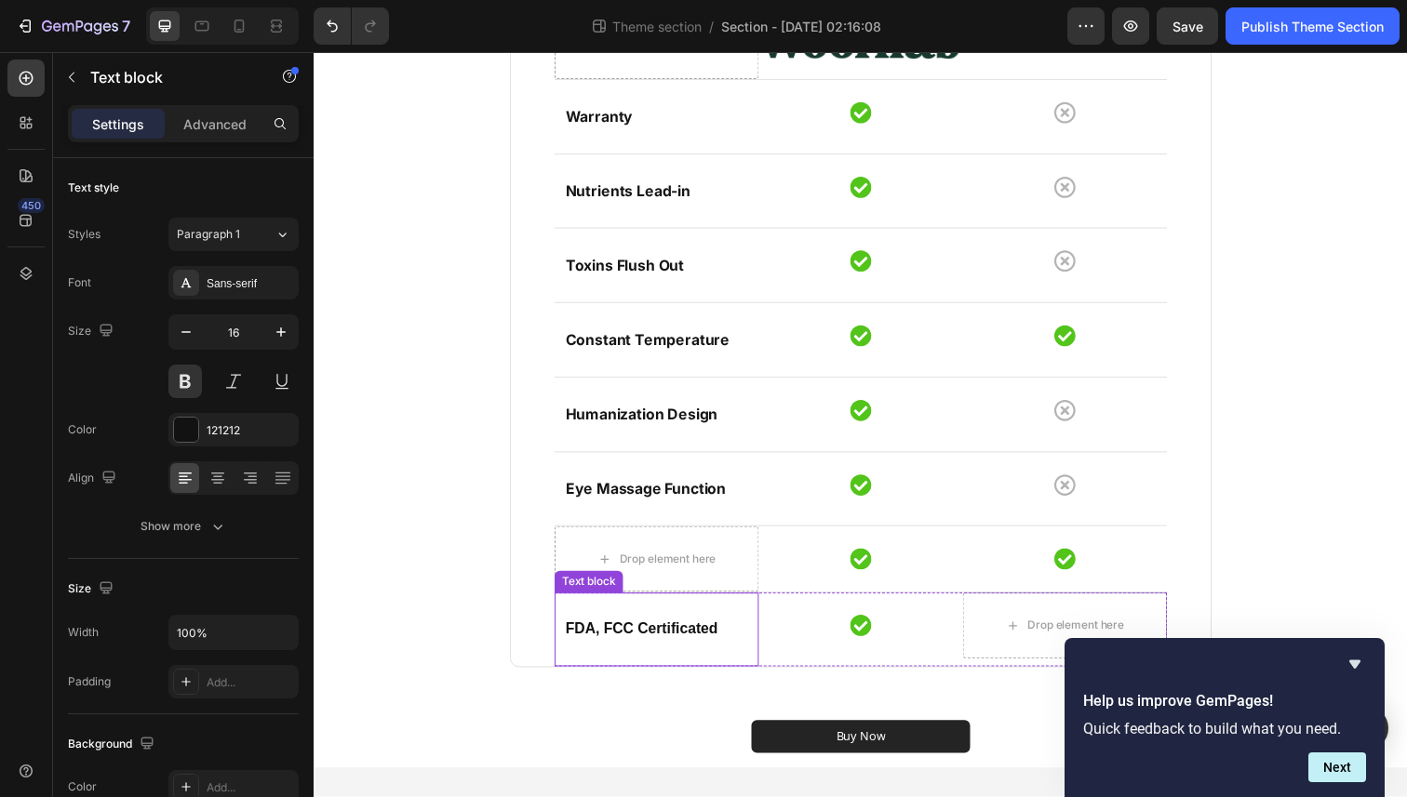
click at [726, 616] on div "FDA, FCC Certificated Text block" at bounding box center [663, 642] width 208 height 75
click at [708, 587] on icon at bounding box center [705, 587] width 12 height 13
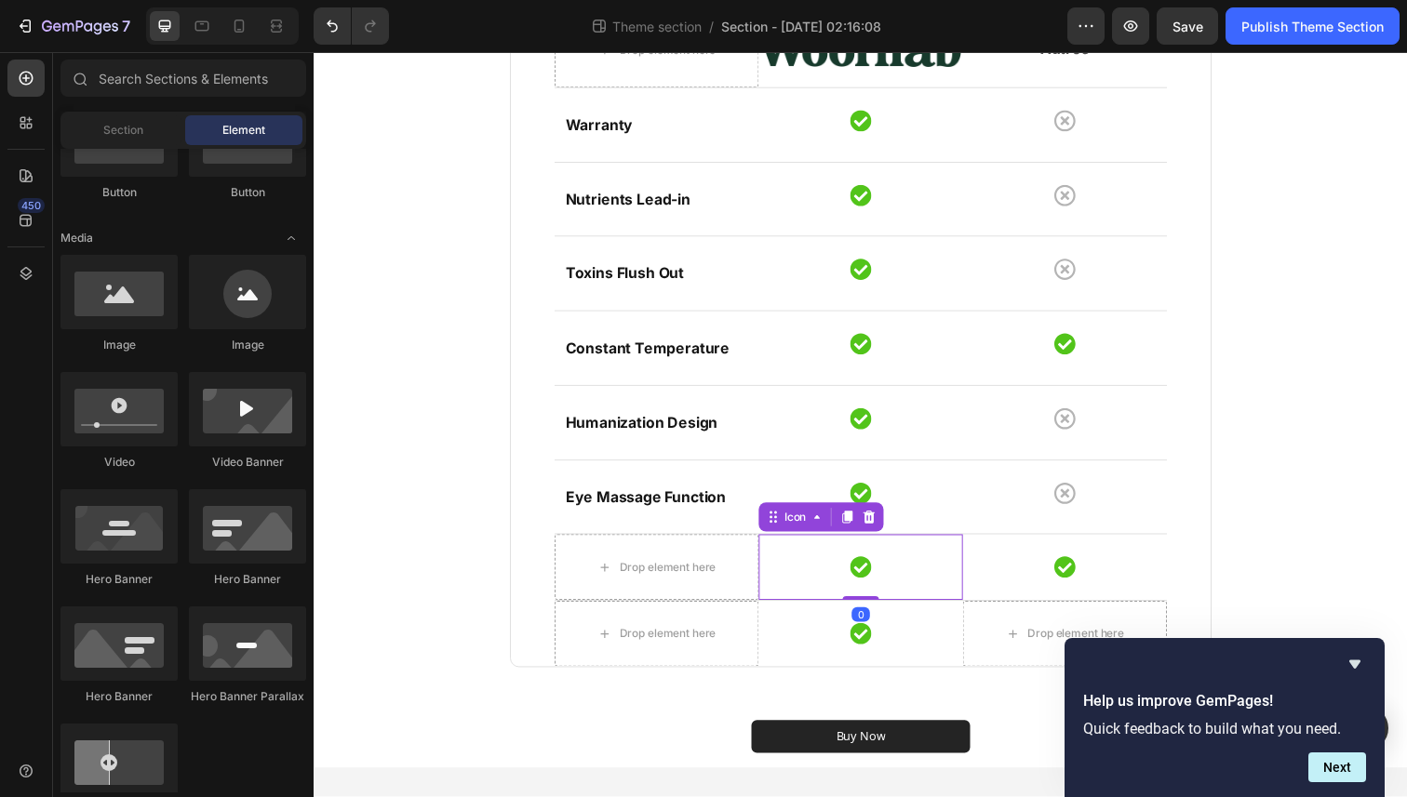
click at [819, 608] on div "Icon 0" at bounding box center [872, 578] width 208 height 67
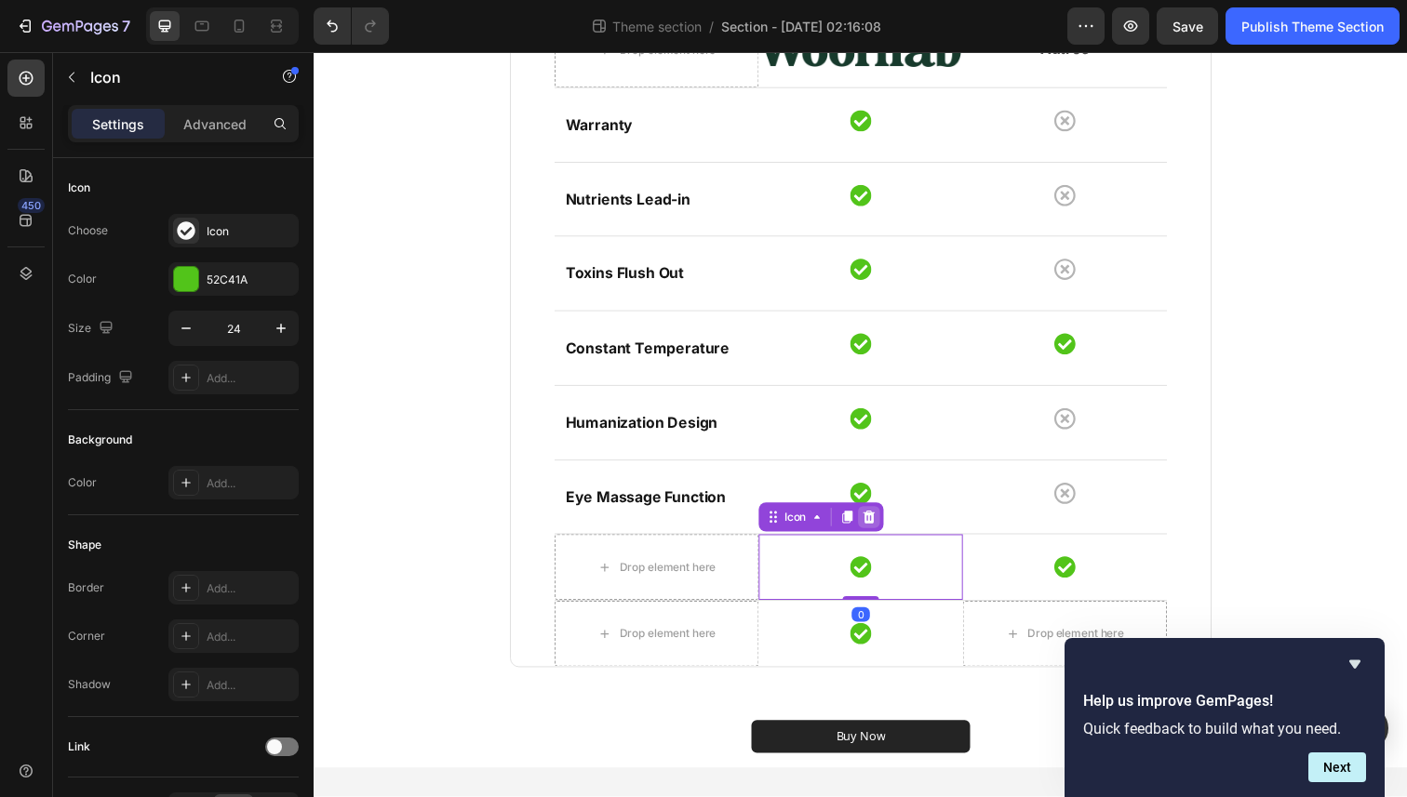
click at [885, 527] on icon at bounding box center [881, 527] width 12 height 13
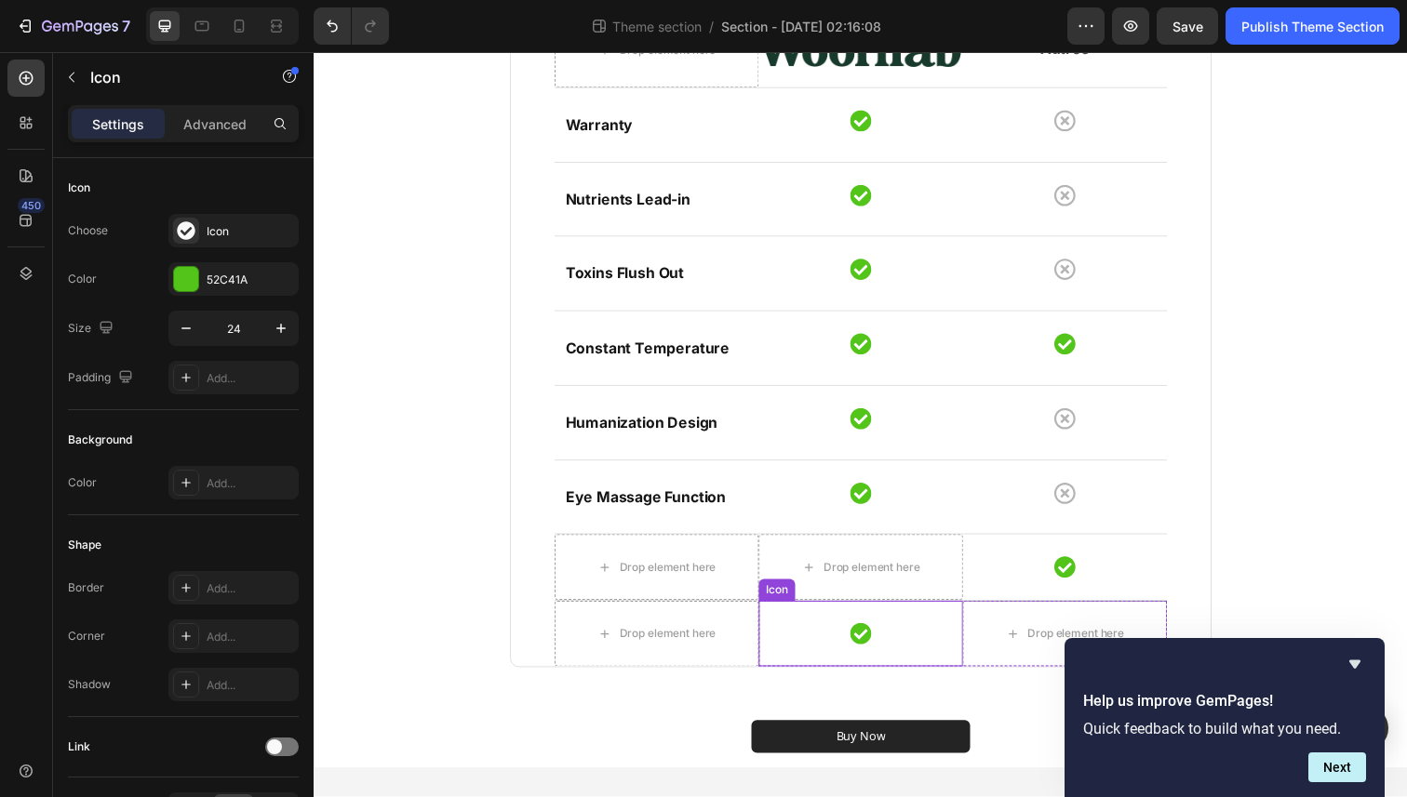
click at [884, 629] on div "Icon" at bounding box center [872, 646] width 208 height 67
click at [880, 594] on icon at bounding box center [881, 595] width 12 height 13
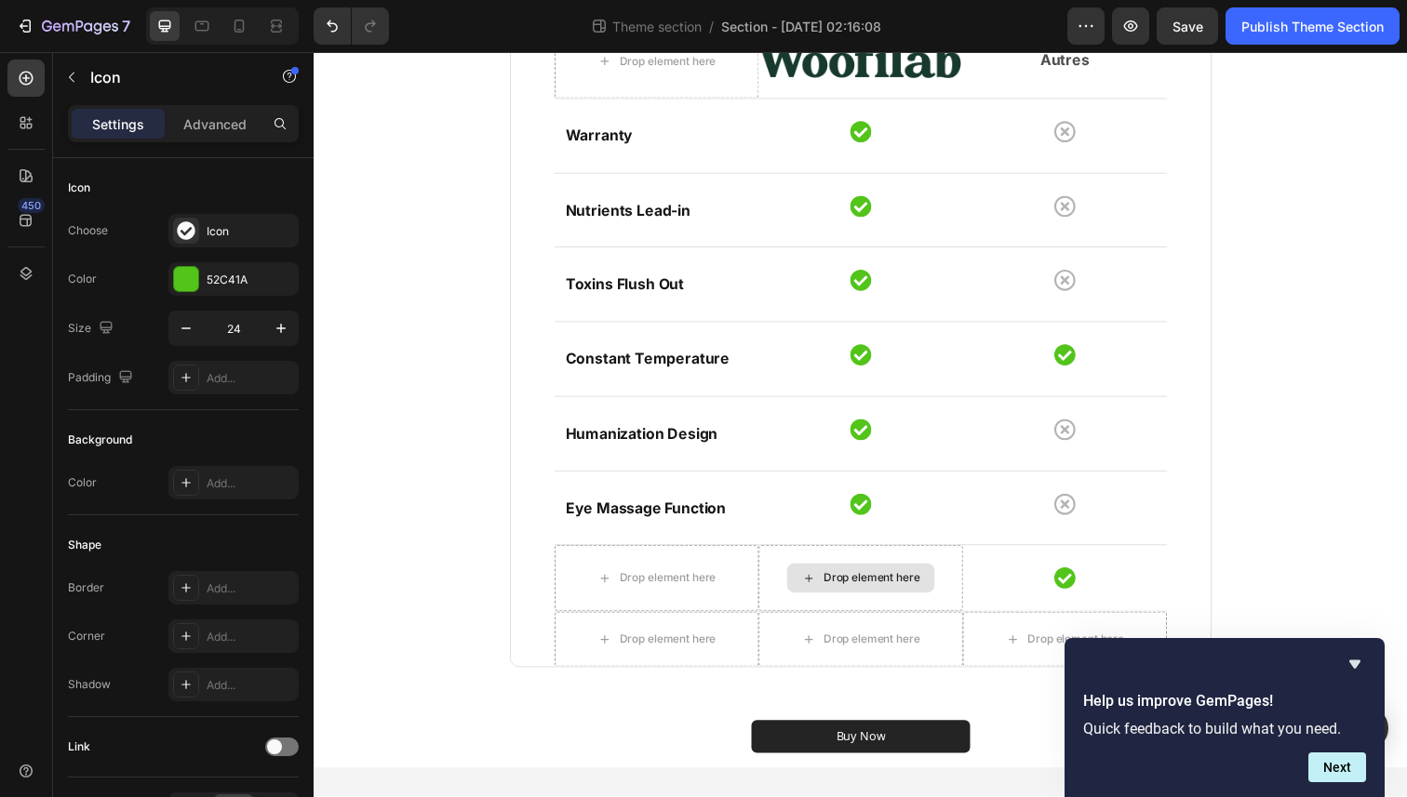
scroll to position [244, 0]
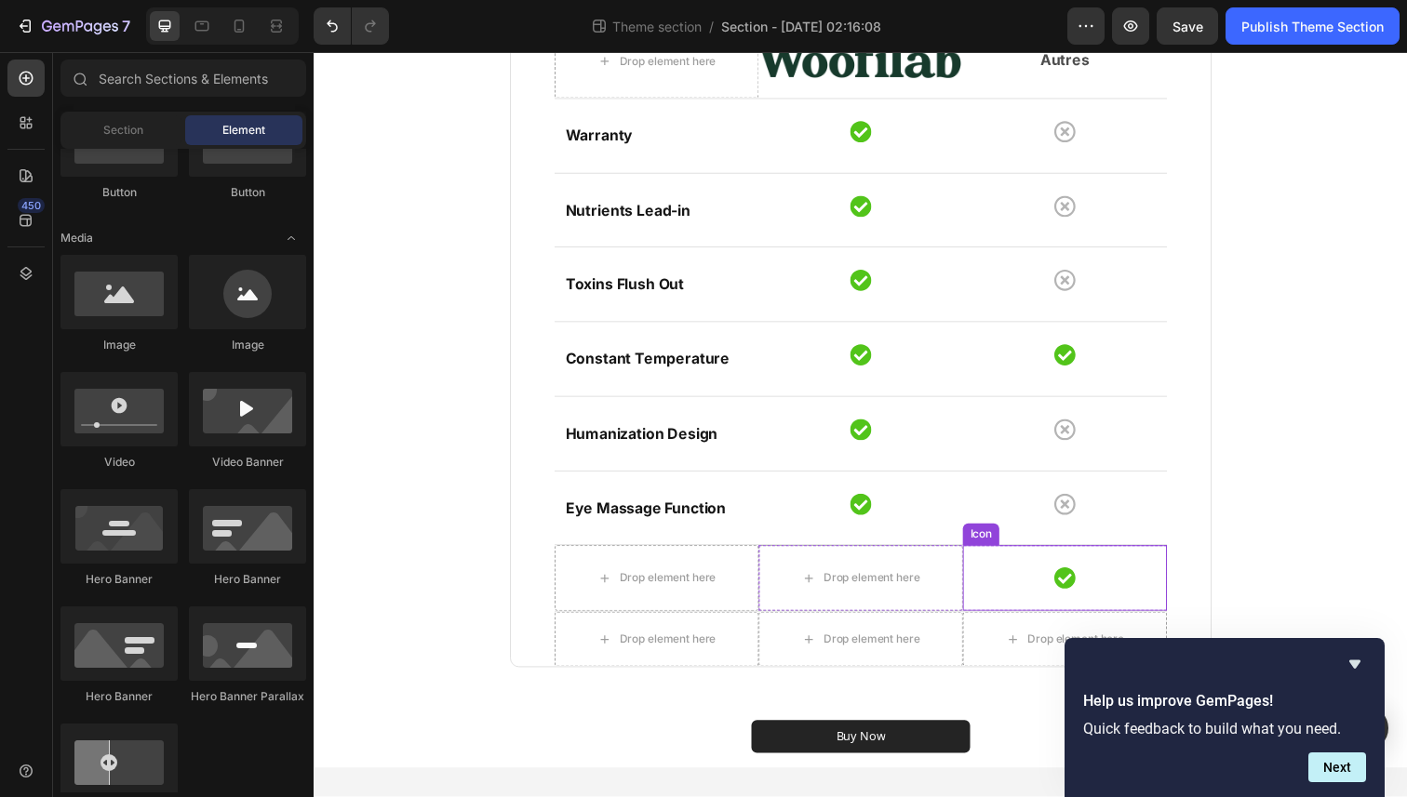
click at [1046, 594] on div "Icon" at bounding box center [1080, 589] width 208 height 67
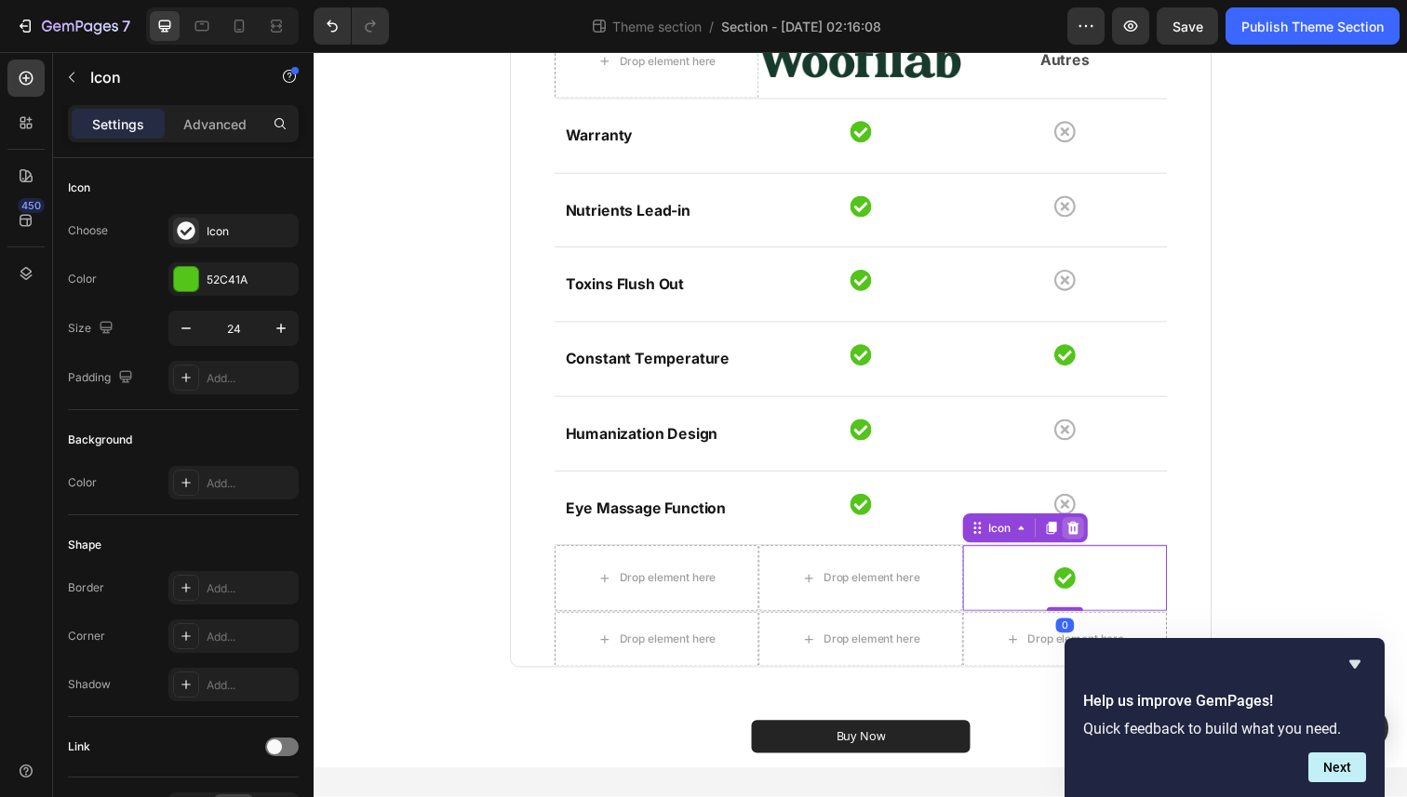
click at [1095, 541] on icon at bounding box center [1088, 538] width 15 height 15
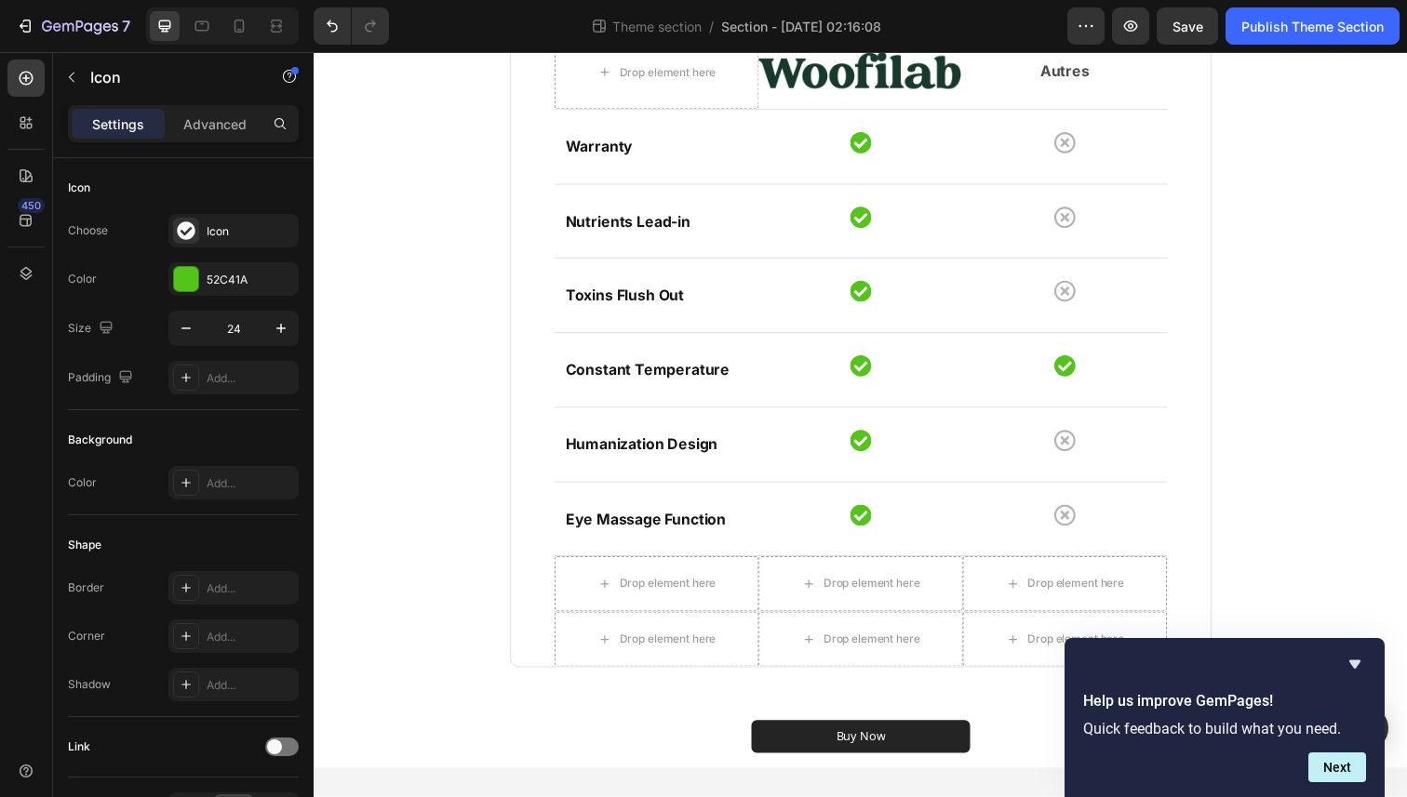
scroll to position [233, 0]
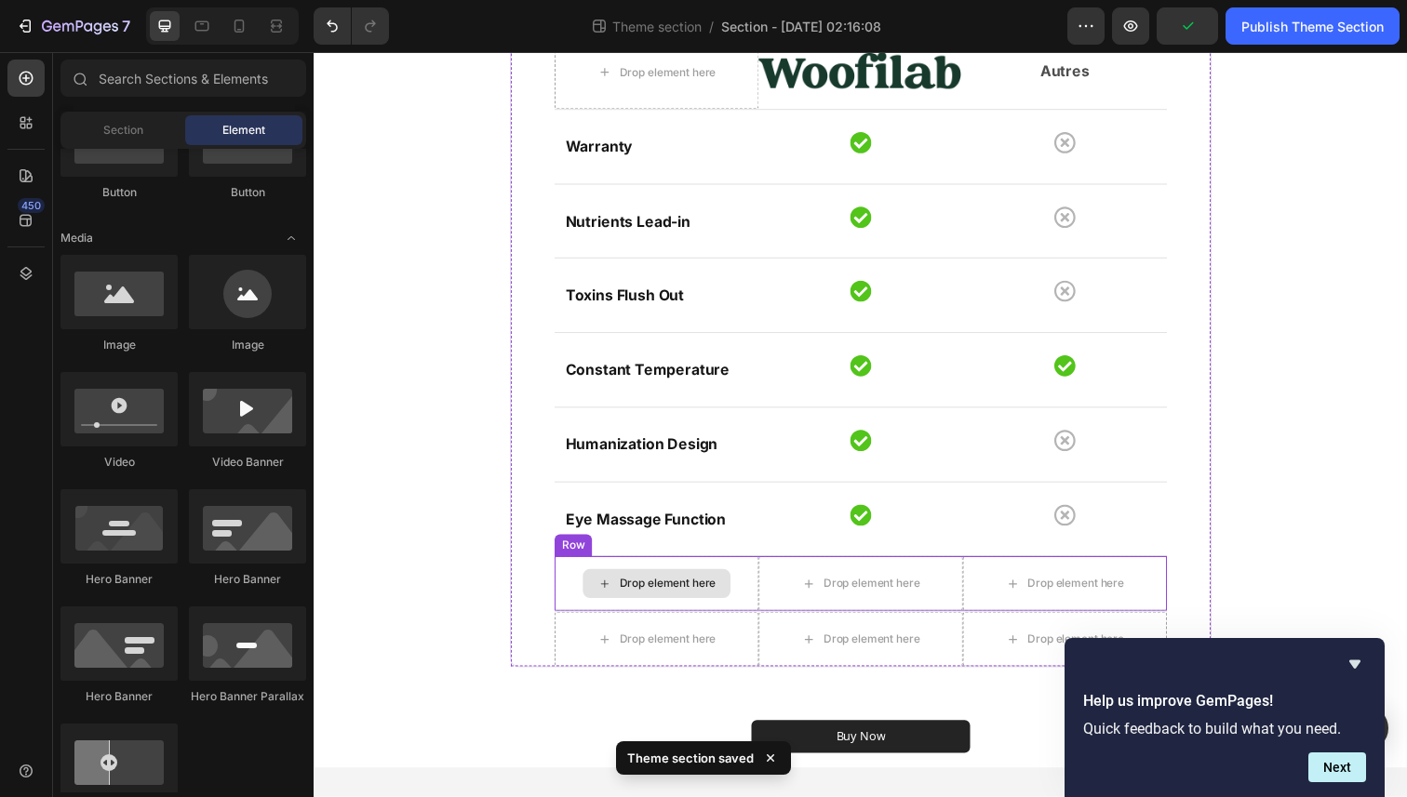
click at [760, 577] on div "Drop element here" at bounding box center [663, 596] width 208 height 56
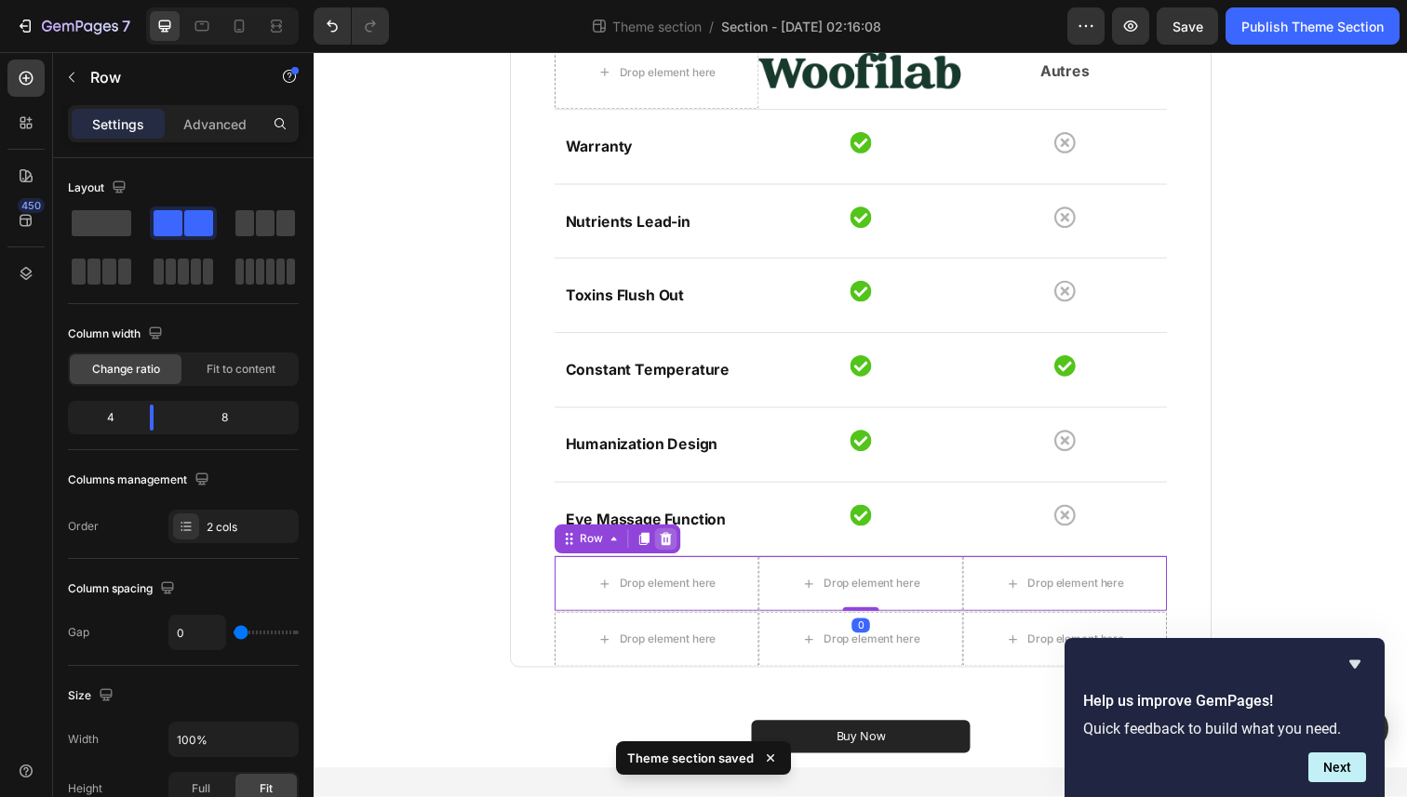
click at [667, 552] on icon at bounding box center [672, 549] width 15 height 15
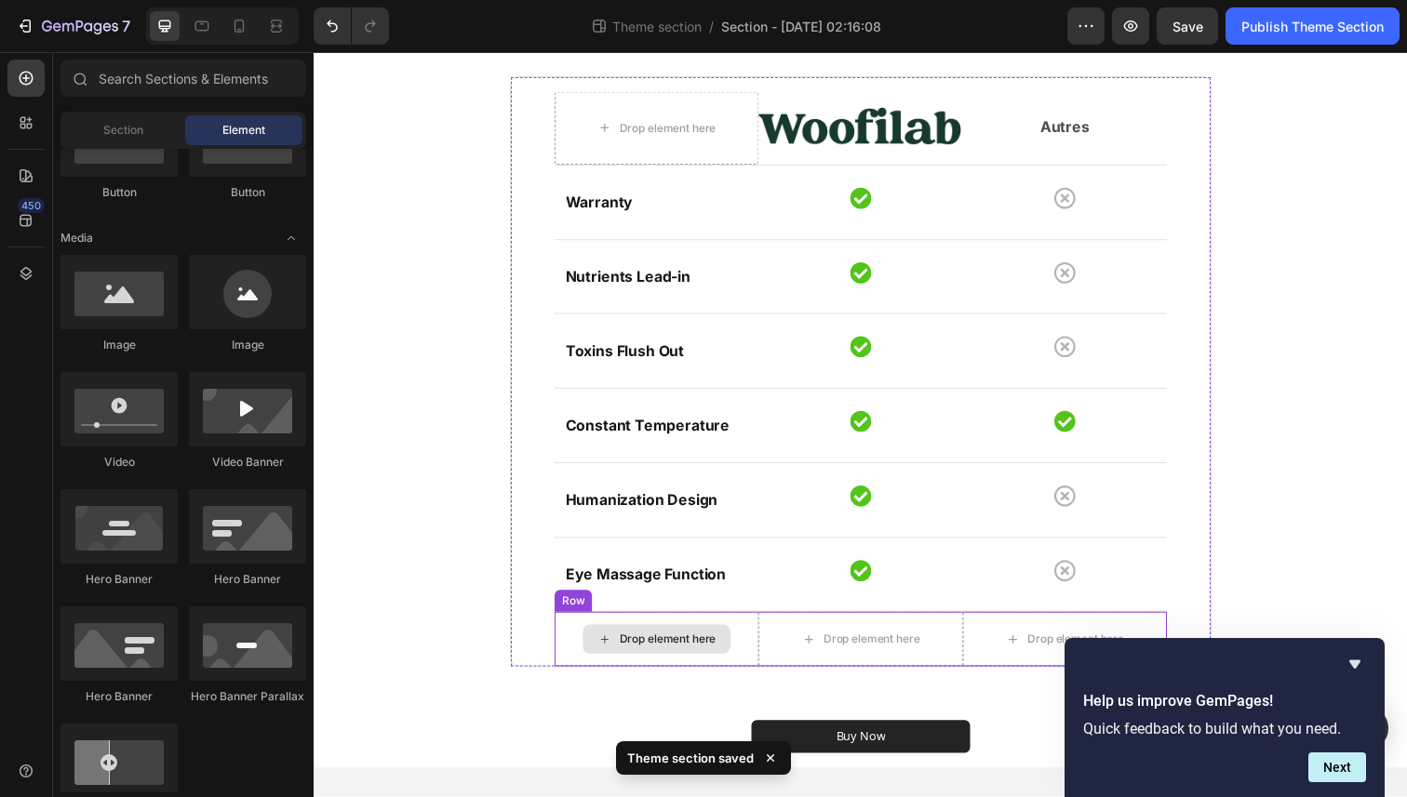
click at [701, 629] on div "Drop element here" at bounding box center [663, 652] width 208 height 56
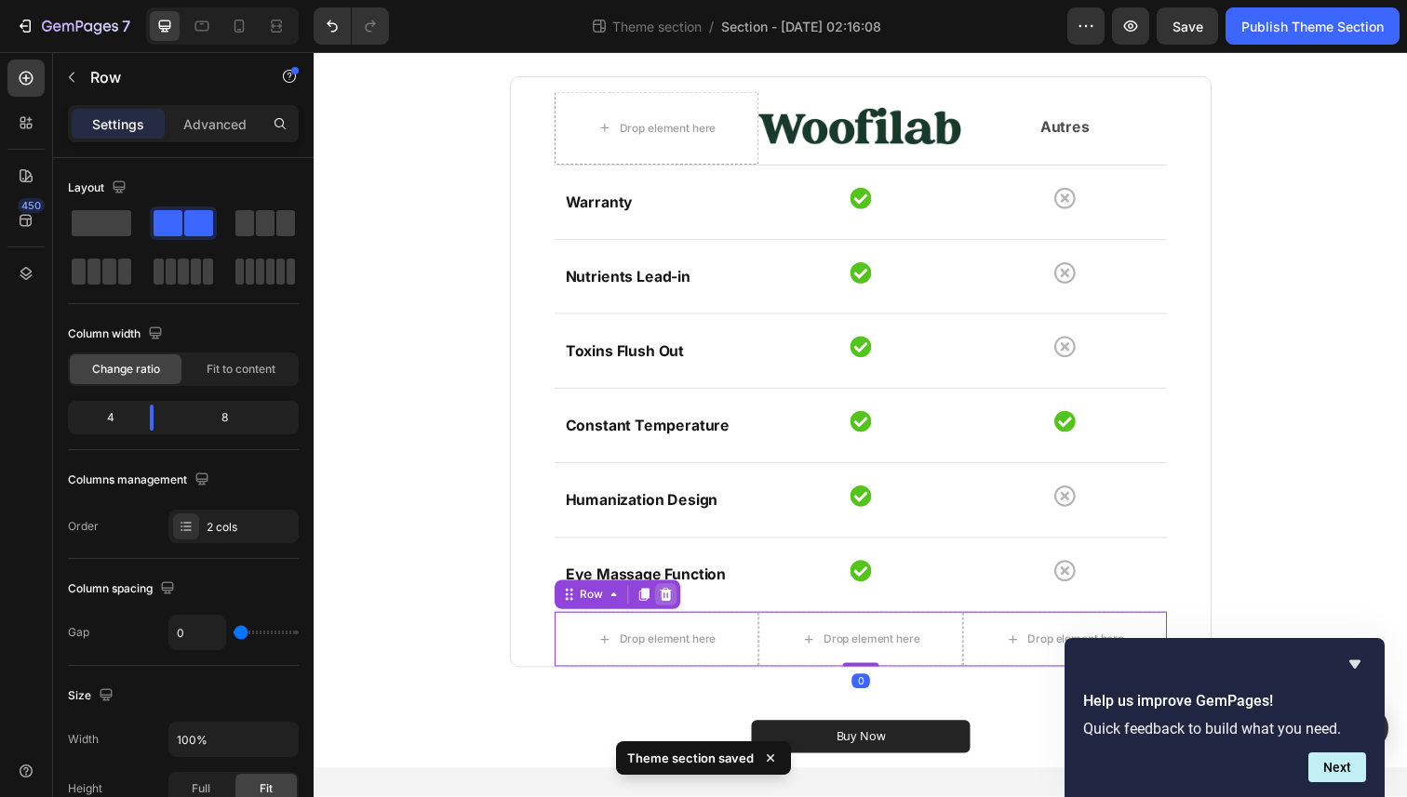
click at [665, 608] on icon at bounding box center [672, 606] width 15 height 15
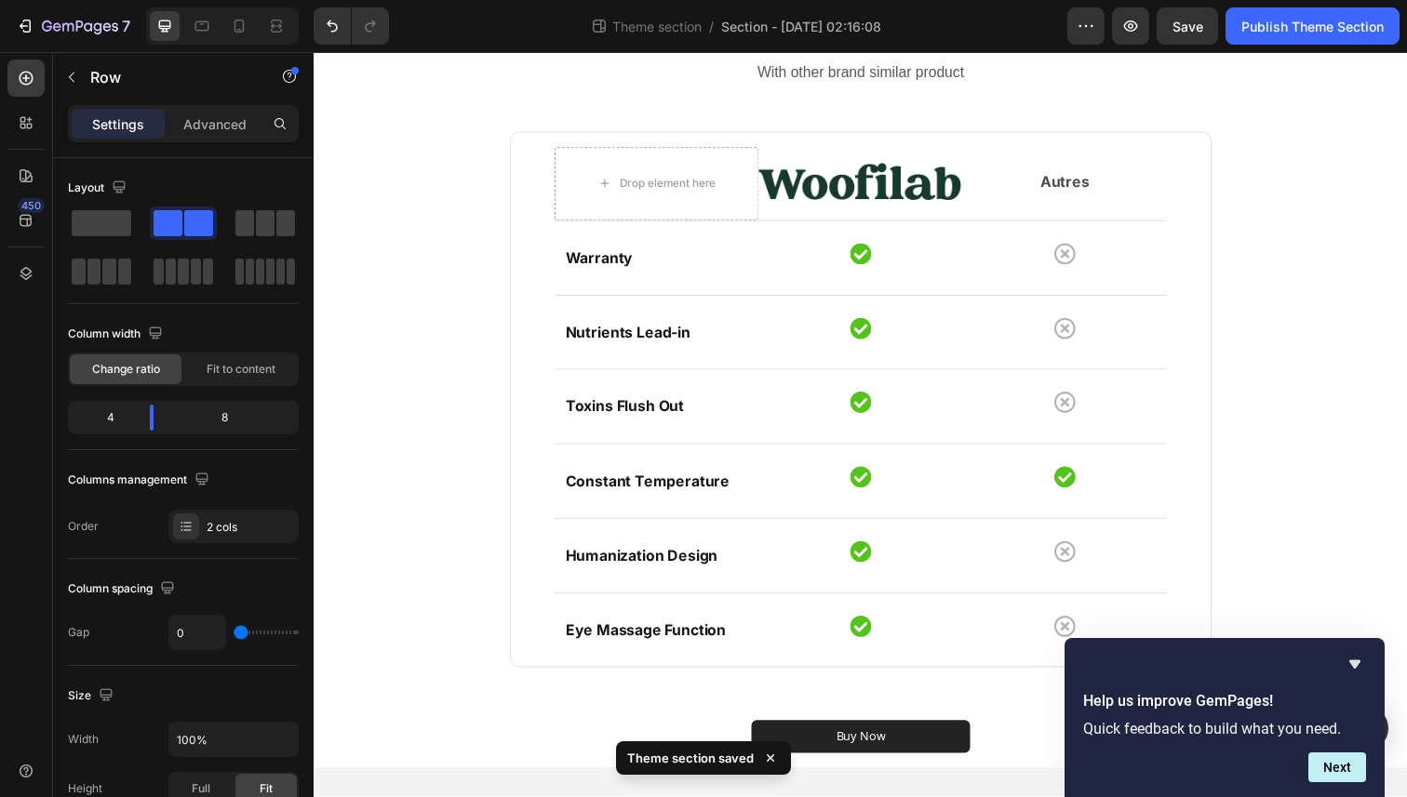
scroll to position [119, 0]
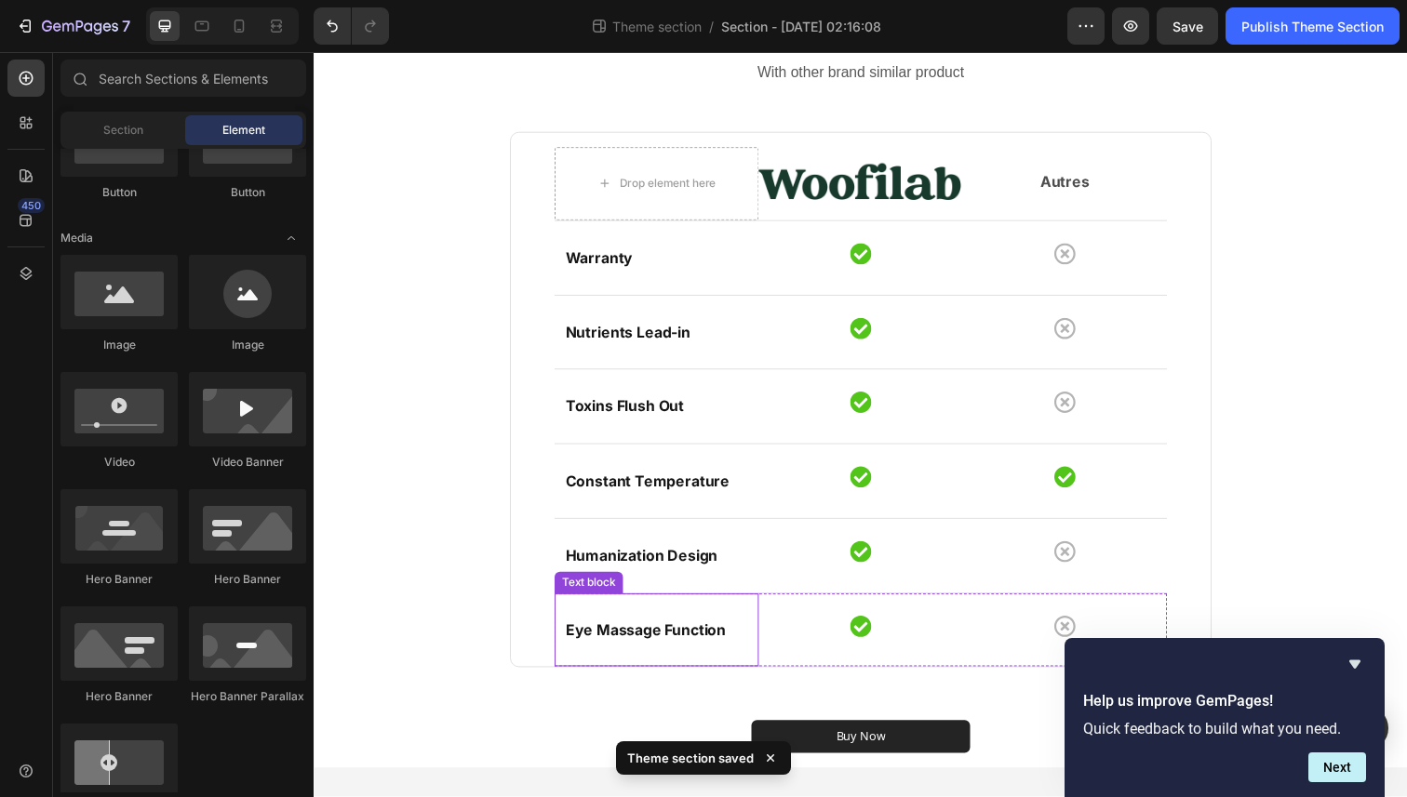
click at [723, 622] on div "Eye Massage Function Text block" at bounding box center [663, 643] width 208 height 75
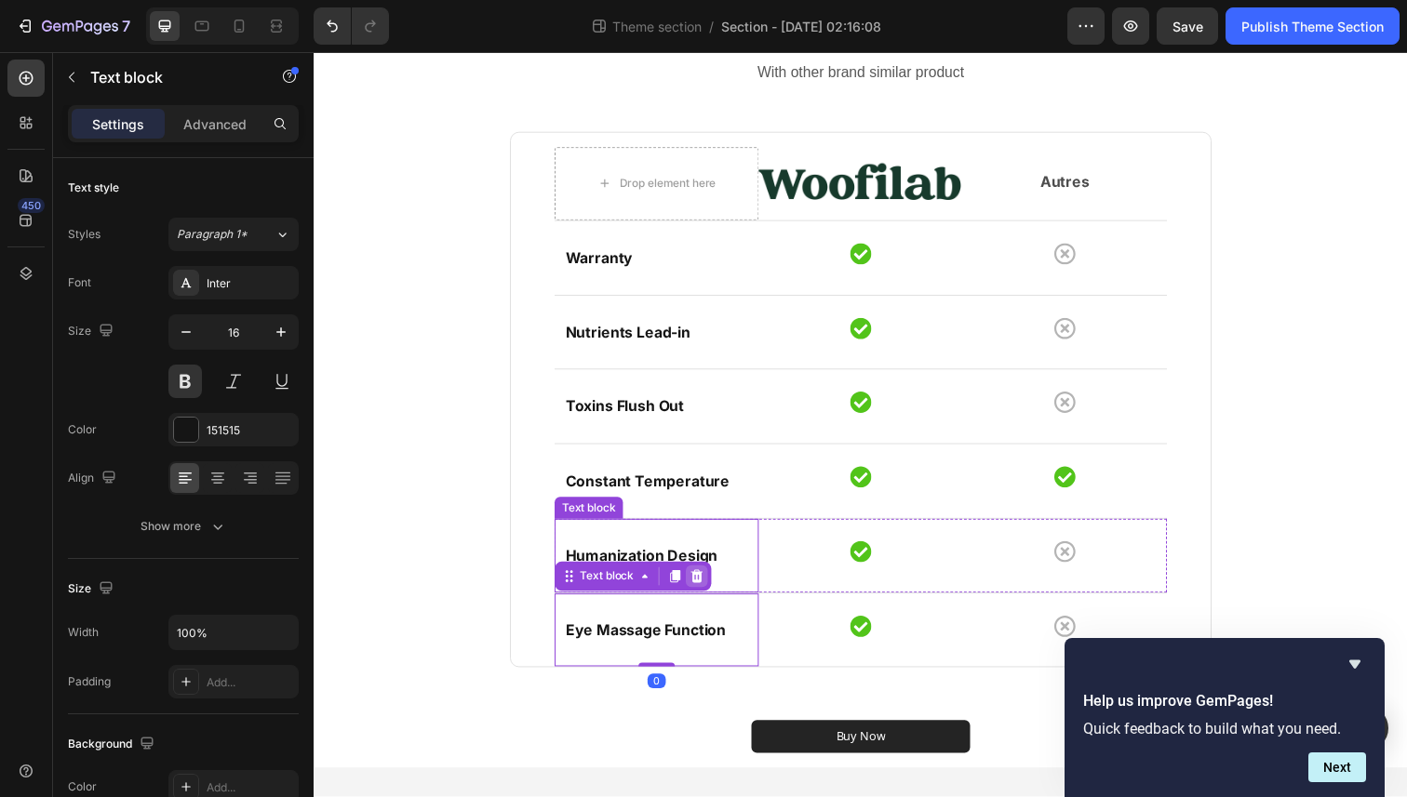
click at [696, 588] on div at bounding box center [704, 588] width 22 height 22
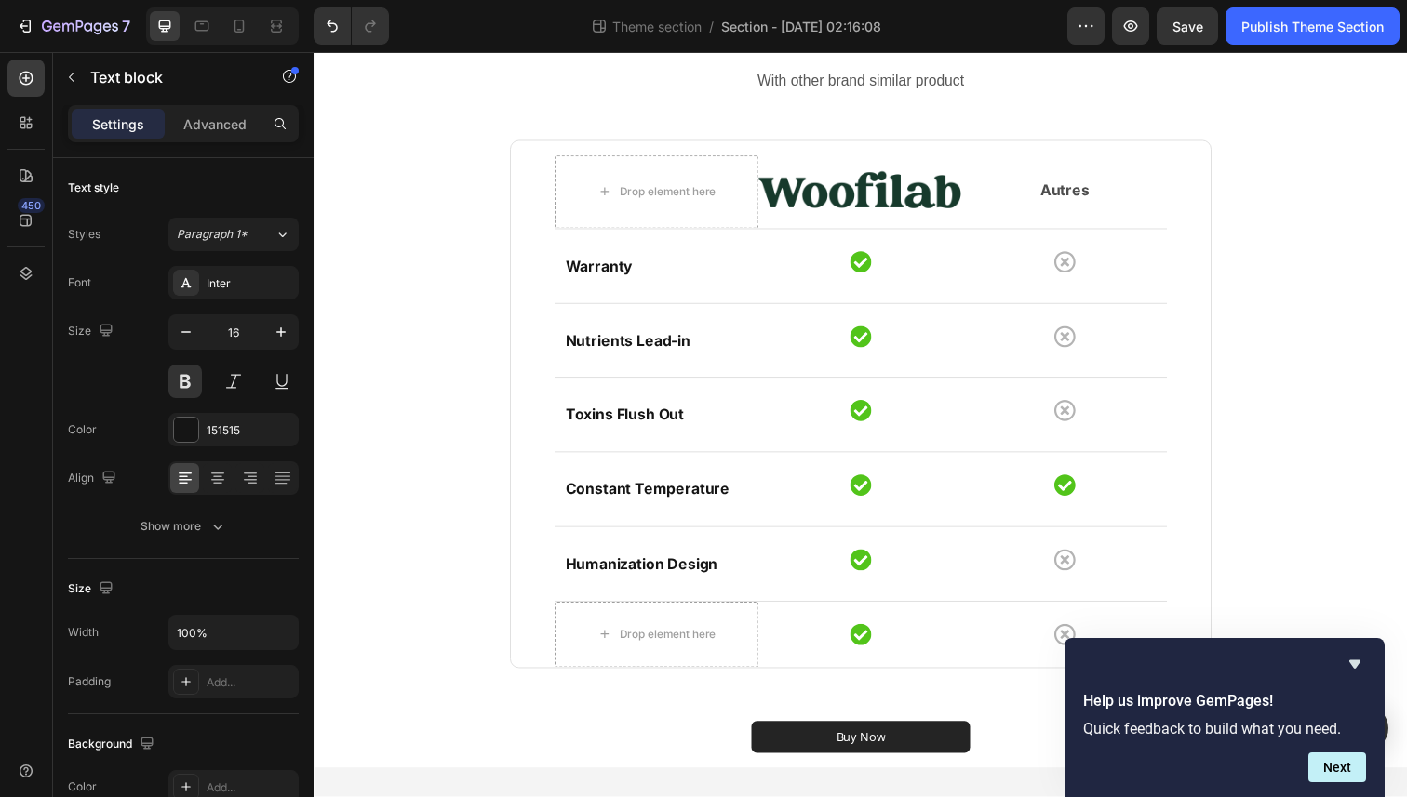
scroll to position [111, 0]
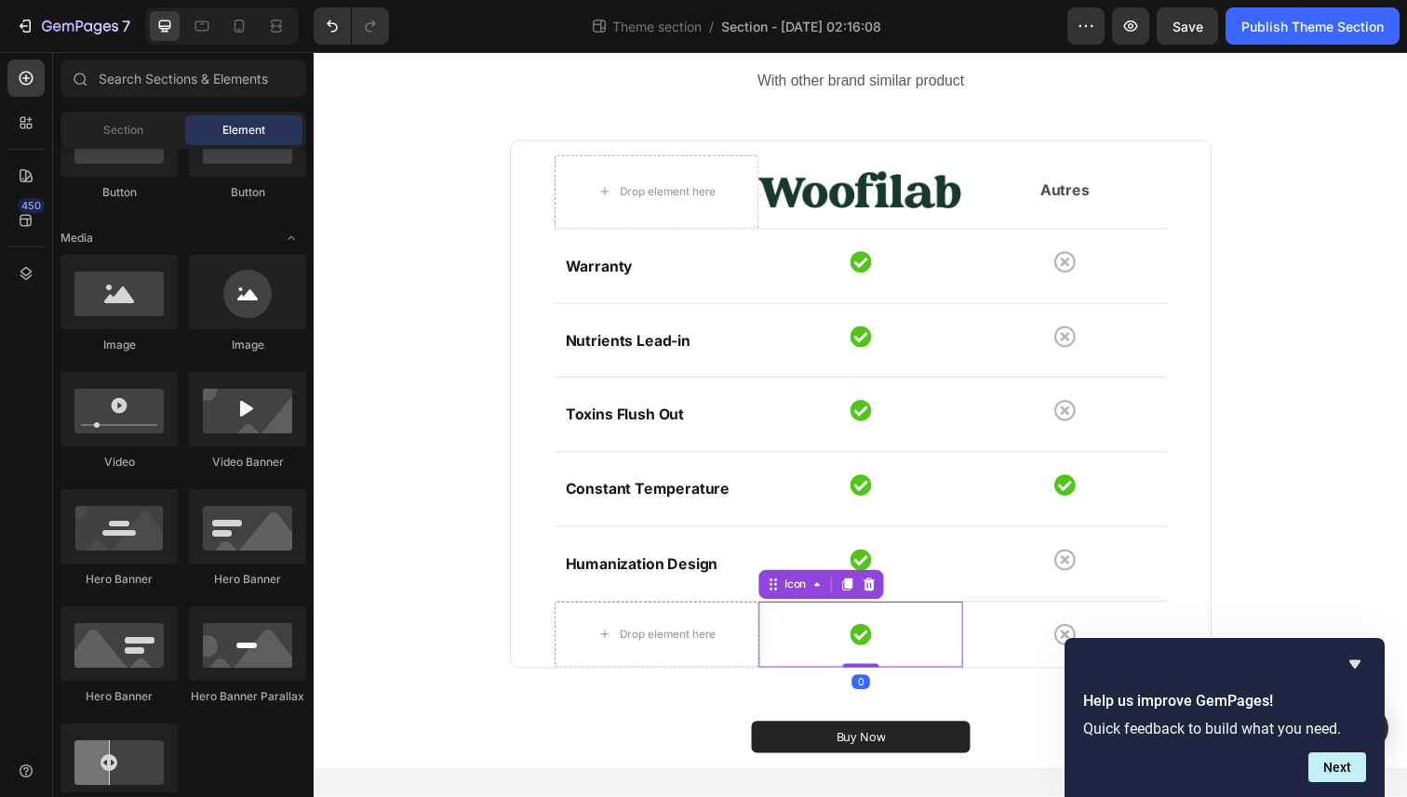
click at [769, 628] on div "Icon 0" at bounding box center [872, 647] width 208 height 67
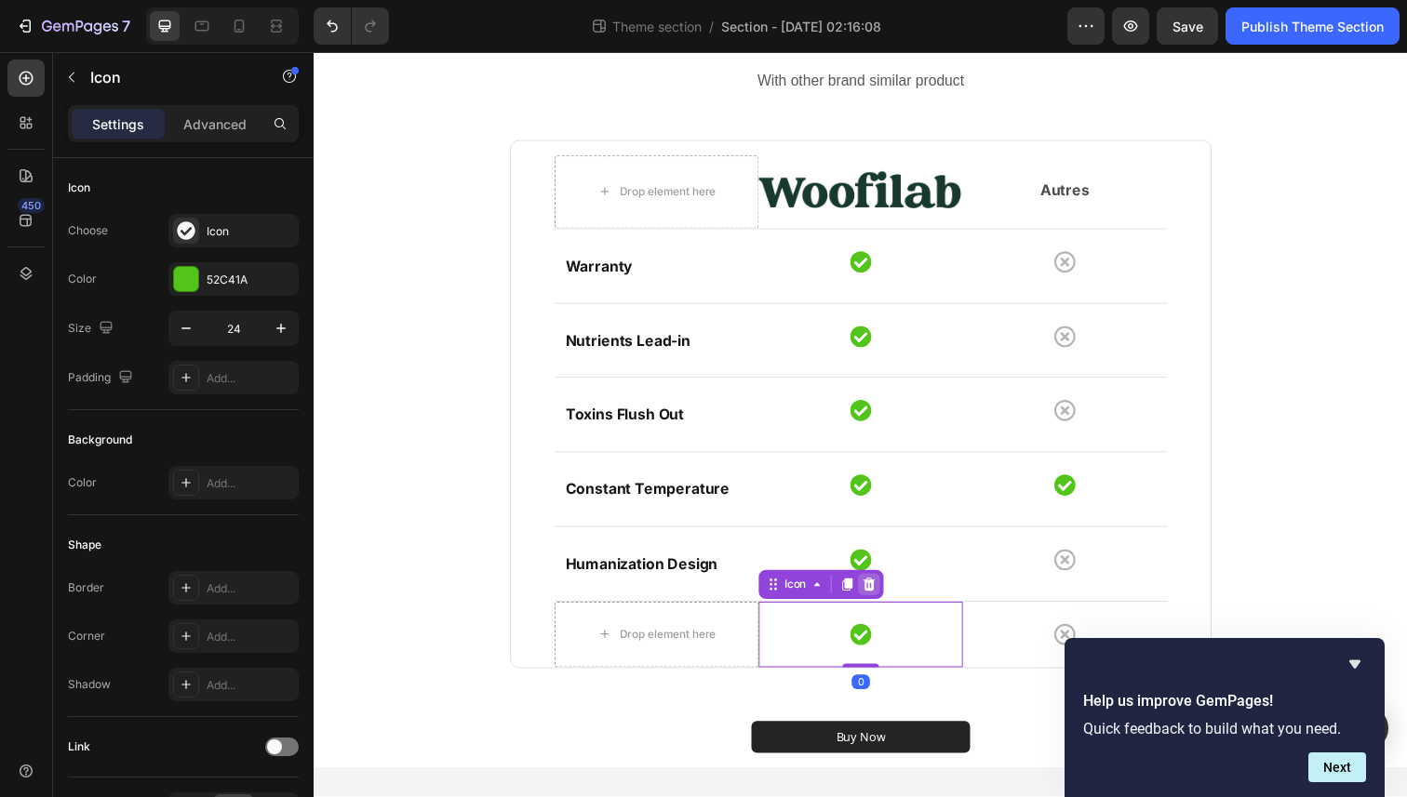
click at [870, 594] on div at bounding box center [880, 596] width 22 height 22
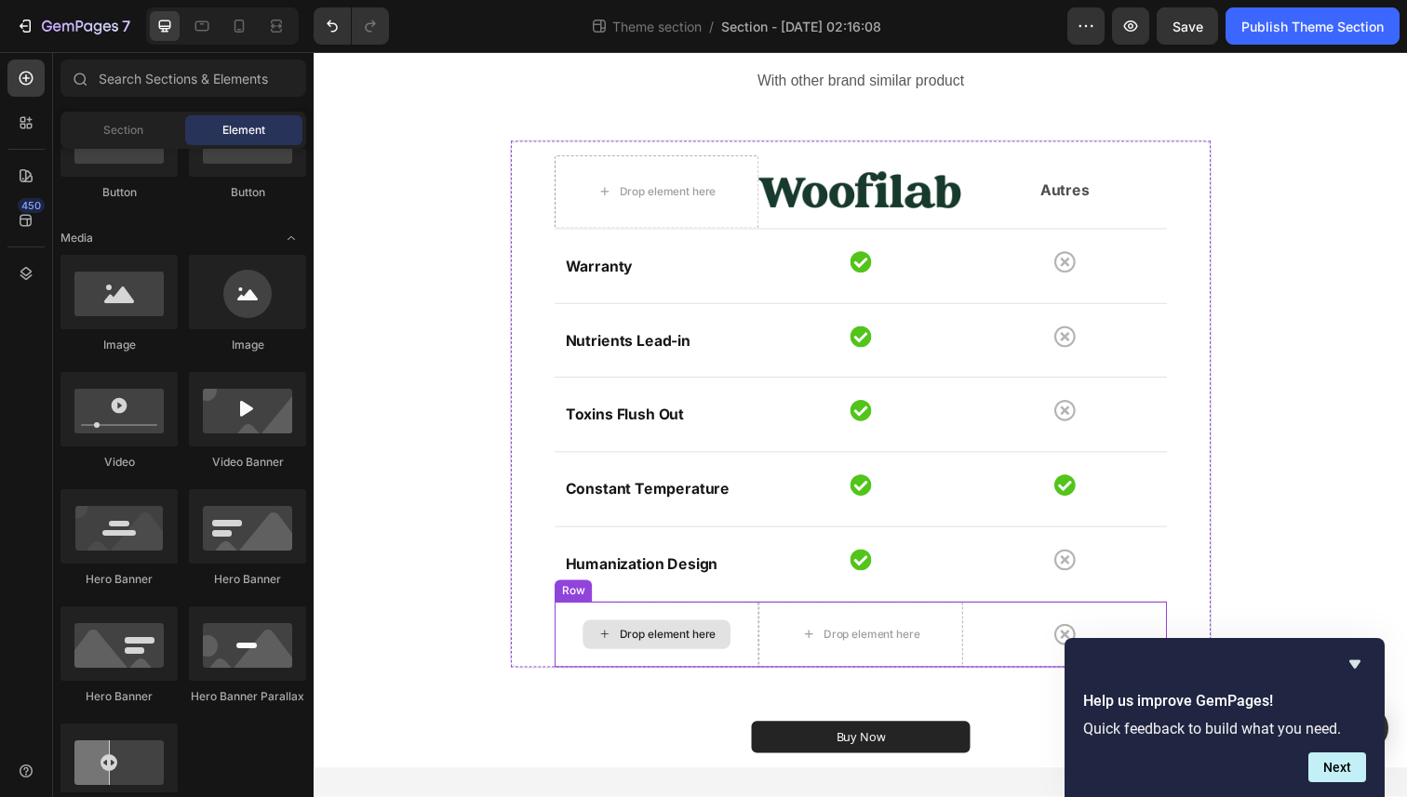
click at [710, 618] on div "Drop element here" at bounding box center [663, 647] width 208 height 67
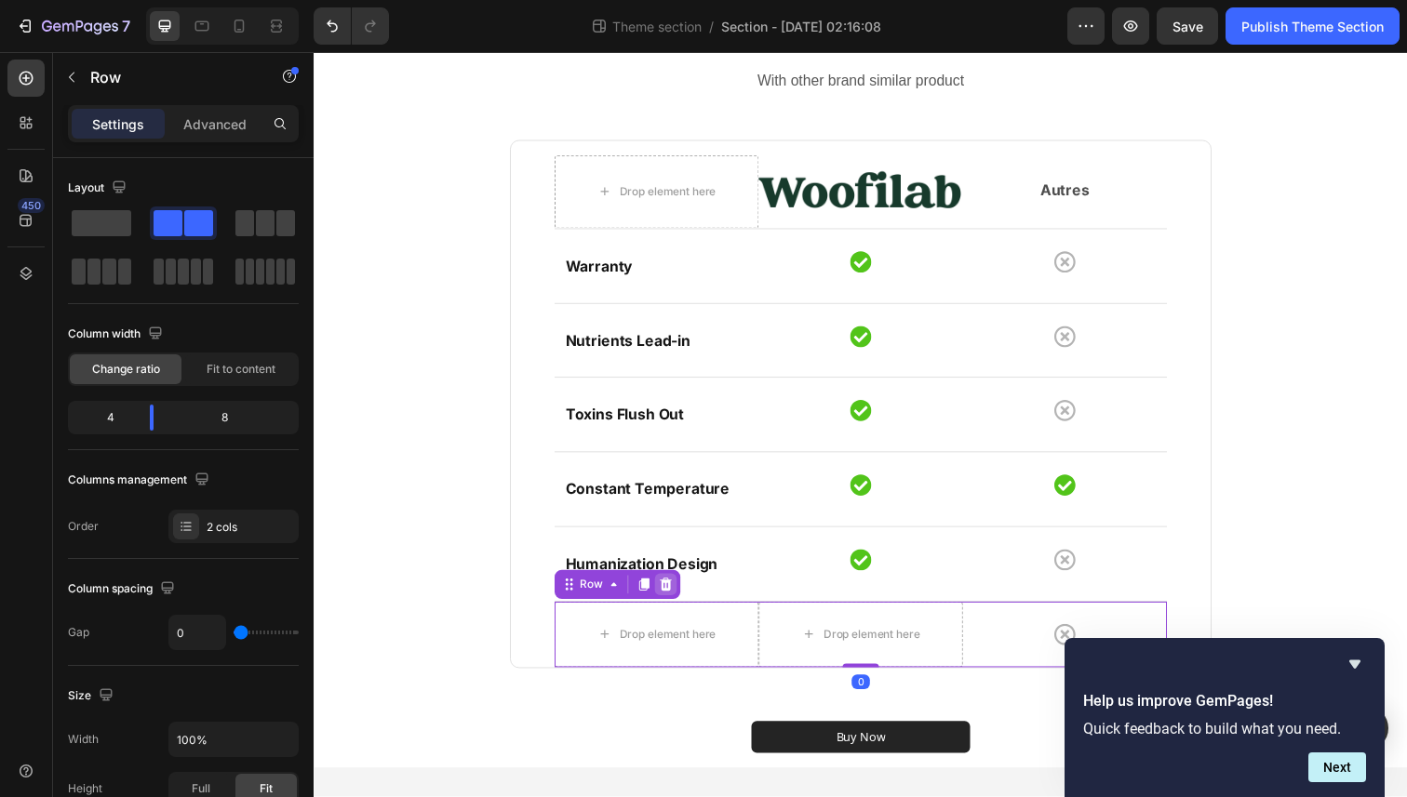
click at [670, 600] on icon at bounding box center [673, 596] width 12 height 13
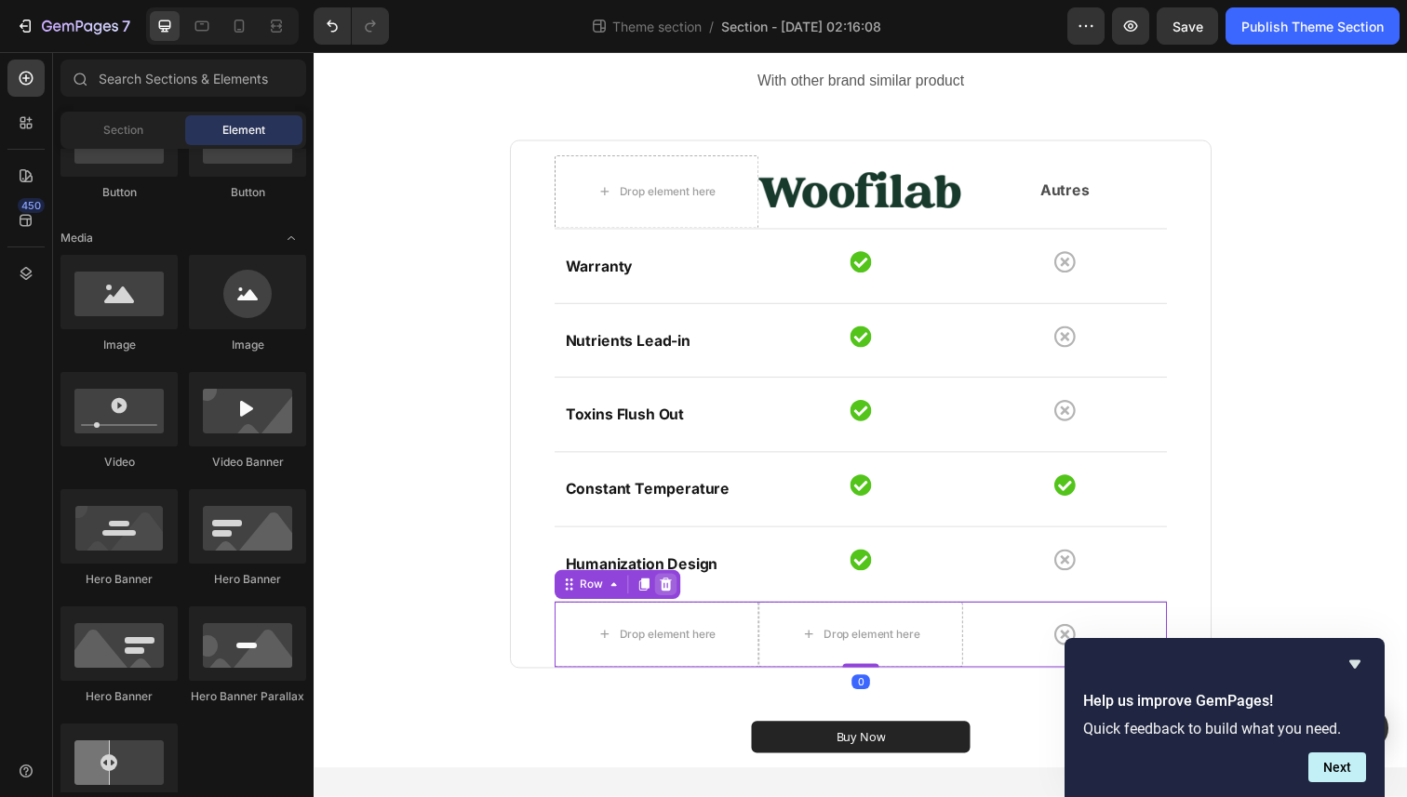
scroll to position [43, 0]
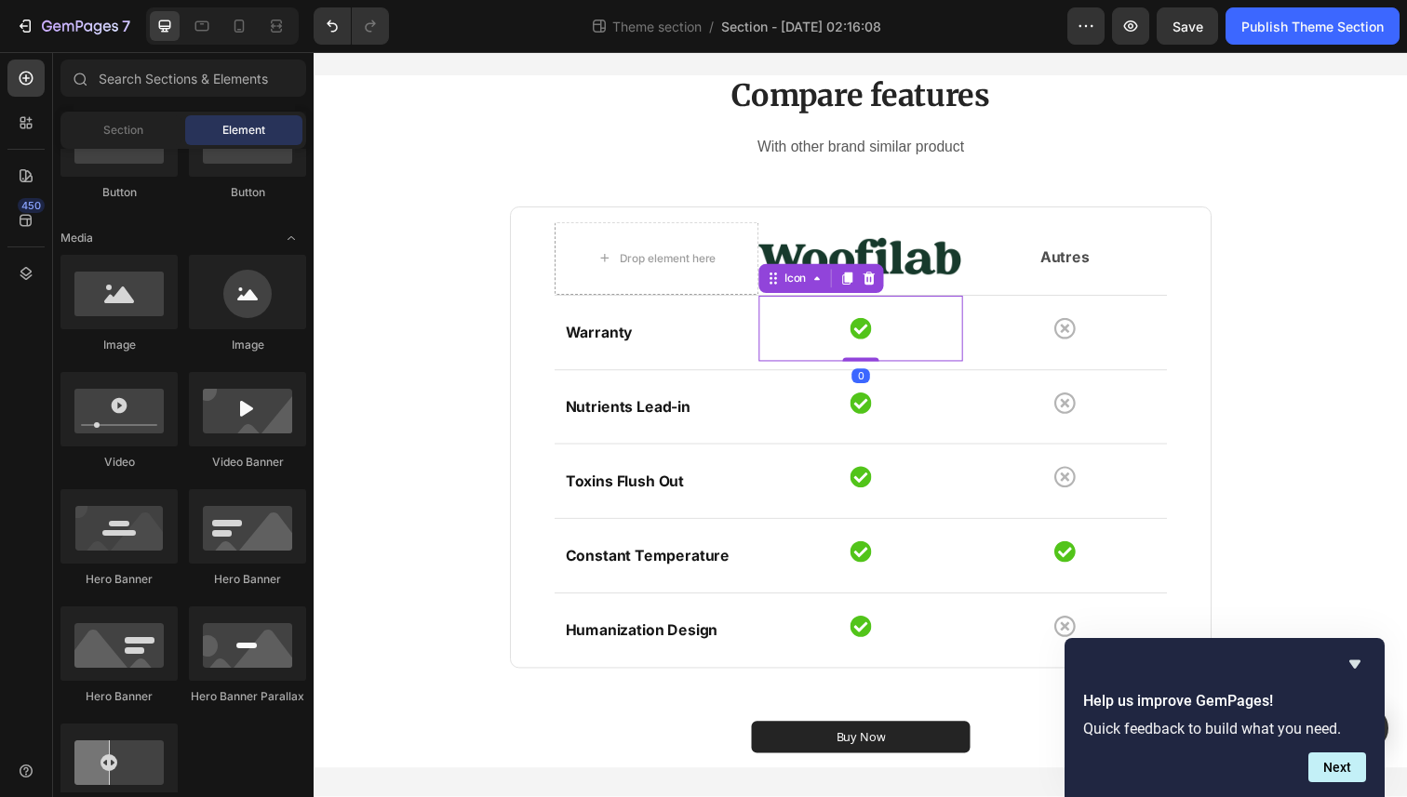
click at [798, 339] on div "Icon 0" at bounding box center [872, 334] width 208 height 67
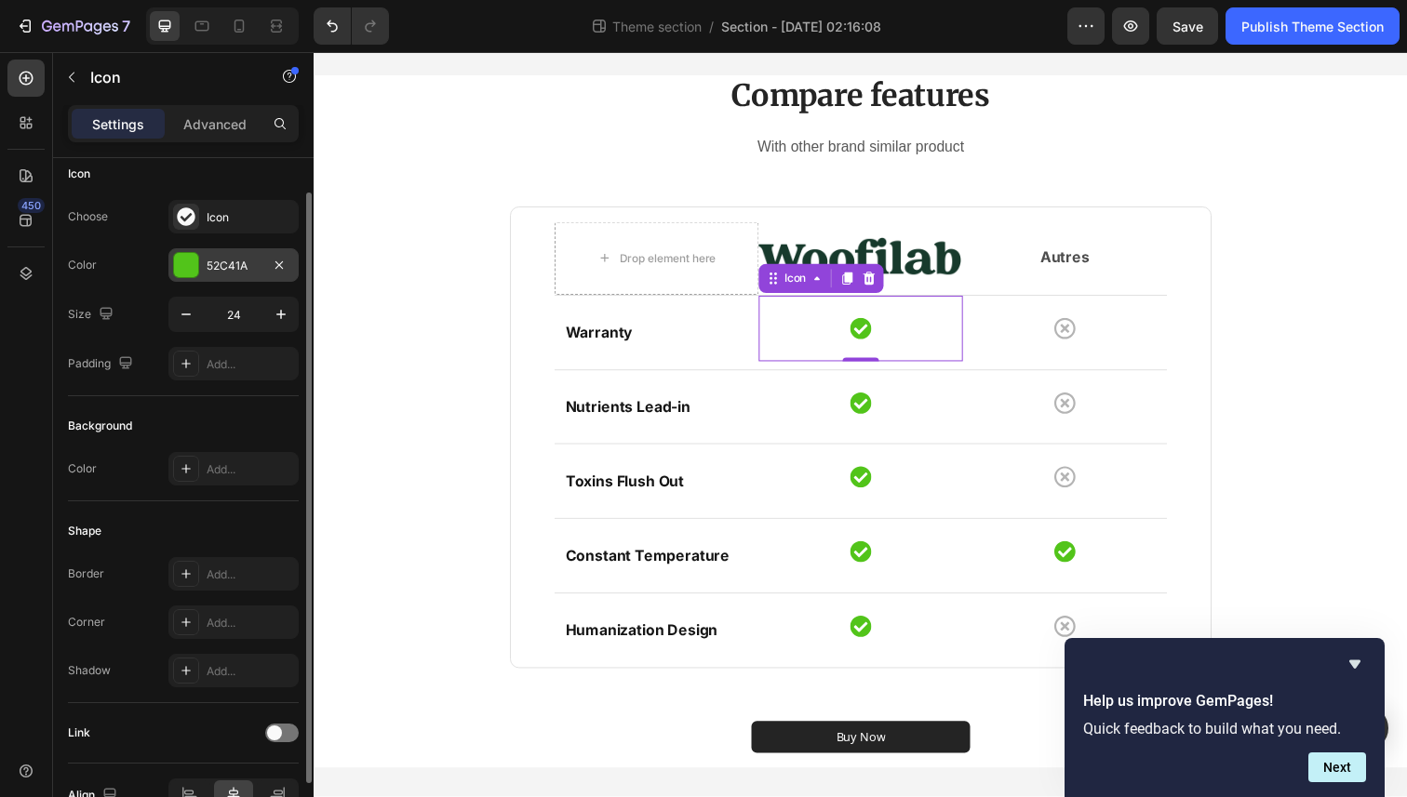
scroll to position [0, 0]
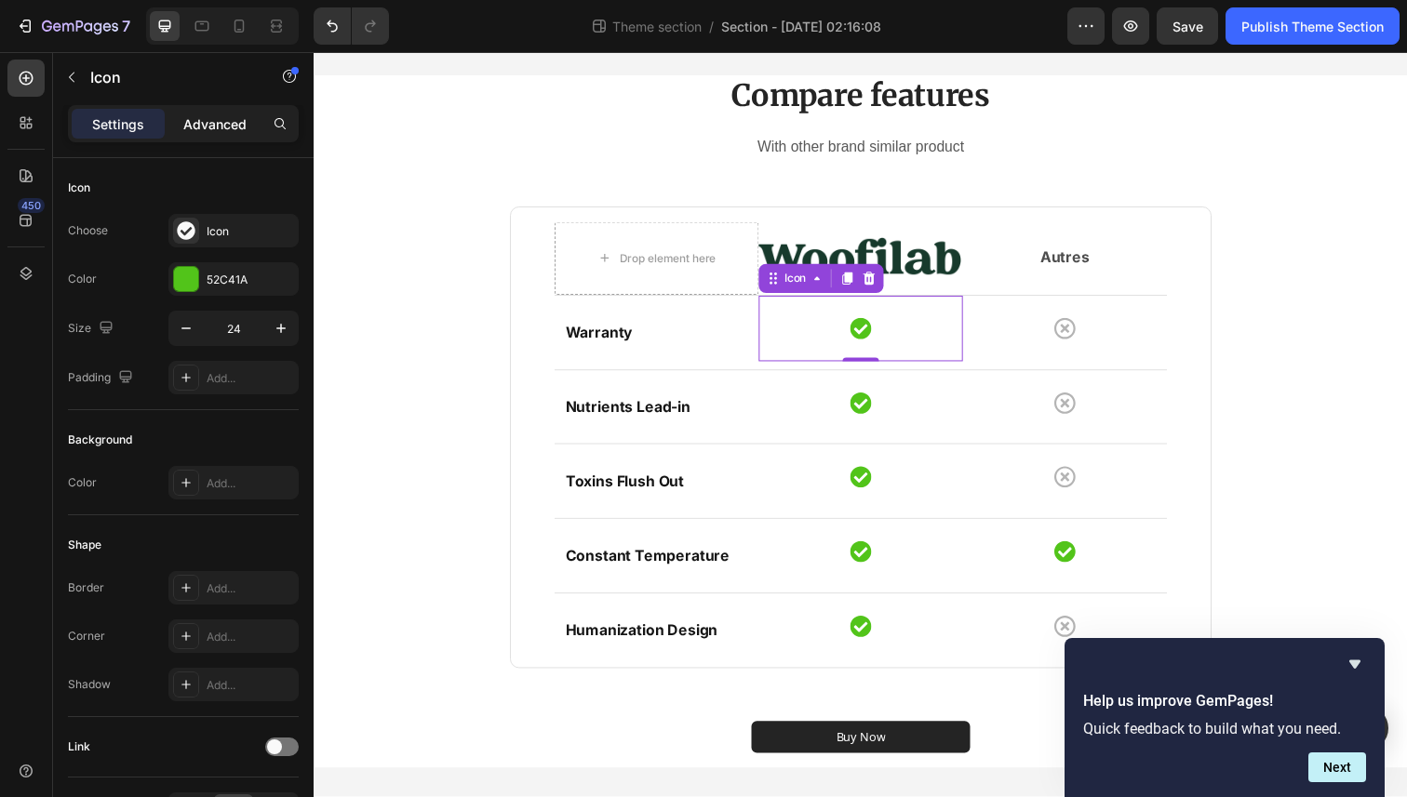
click at [217, 126] on p "Advanced" at bounding box center [214, 124] width 63 height 20
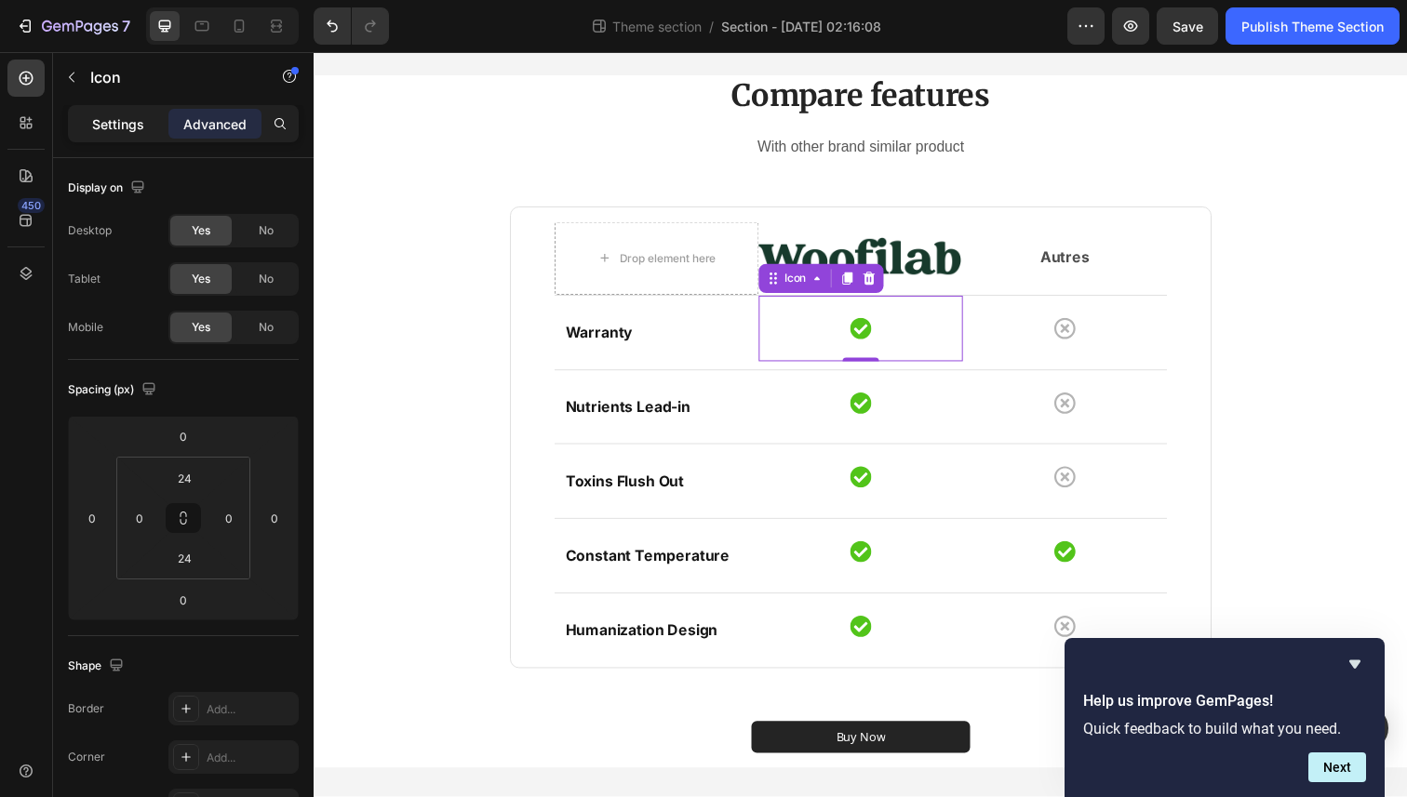
click at [116, 112] on div "Settings" at bounding box center [118, 124] width 93 height 30
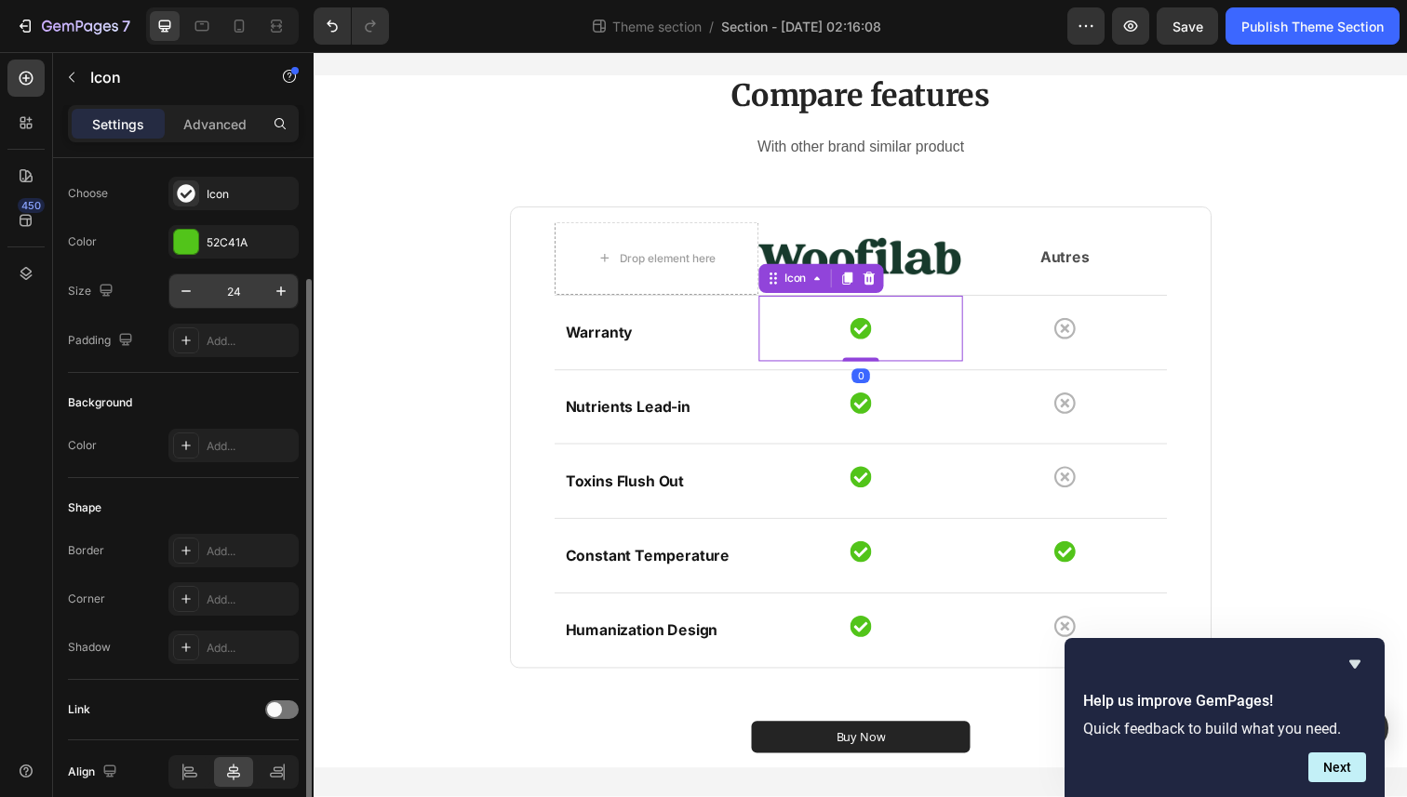
scroll to position [34, 0]
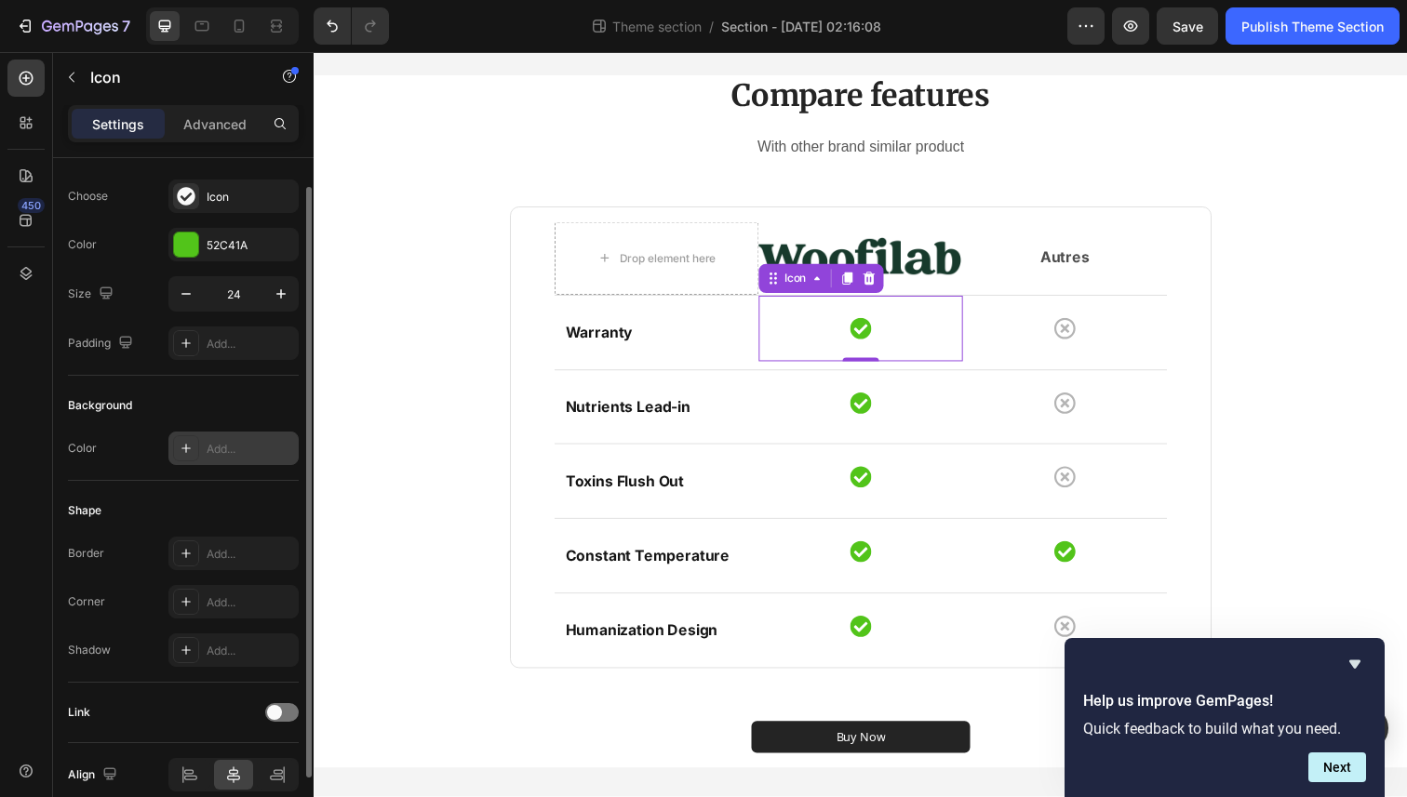
click at [222, 455] on div "Add..." at bounding box center [250, 449] width 87 height 17
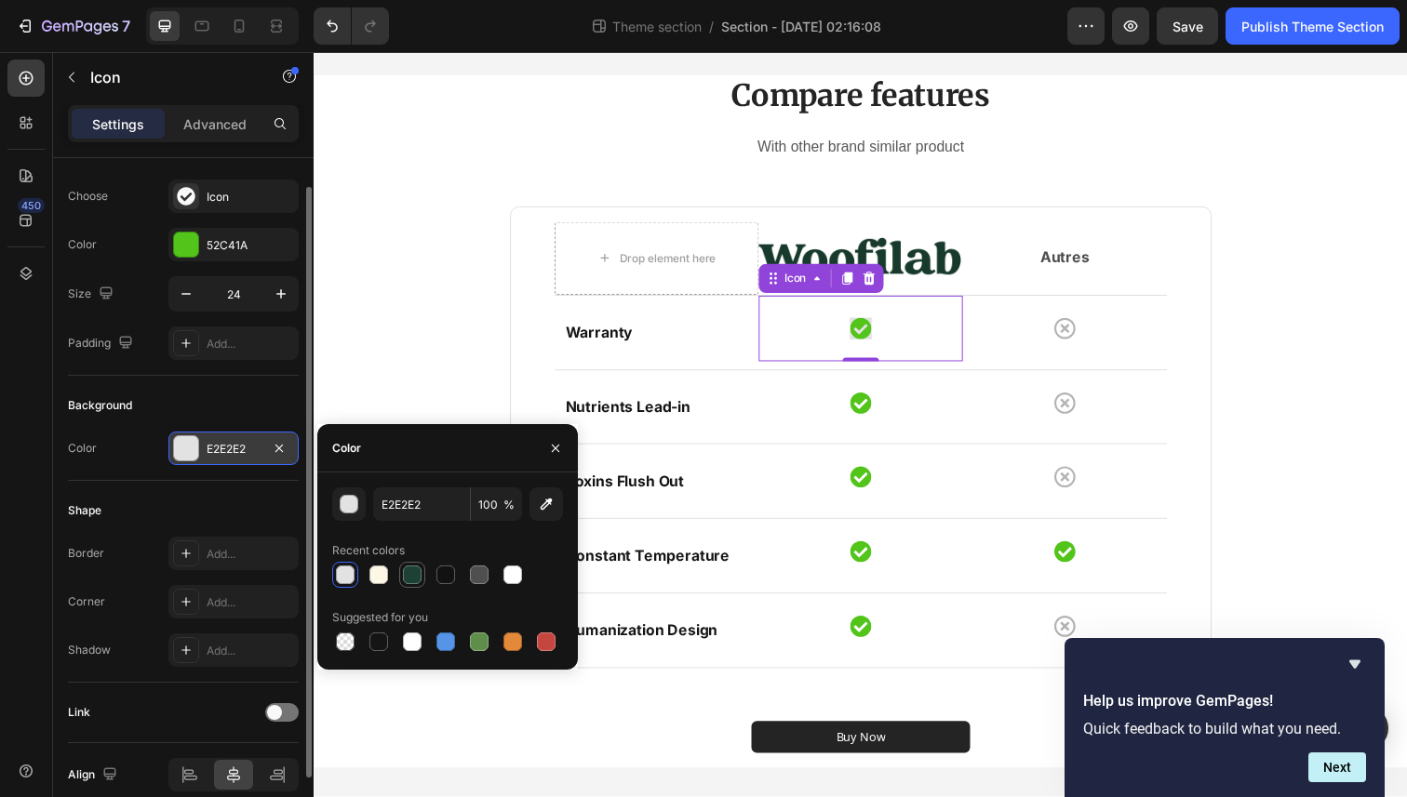
click at [413, 570] on div at bounding box center [412, 575] width 19 height 19
type input "1E4136"
click at [390, 401] on div "Compare features Heading With other brand similar product Text block Drop eleme…" at bounding box center [871, 429] width 1089 height 707
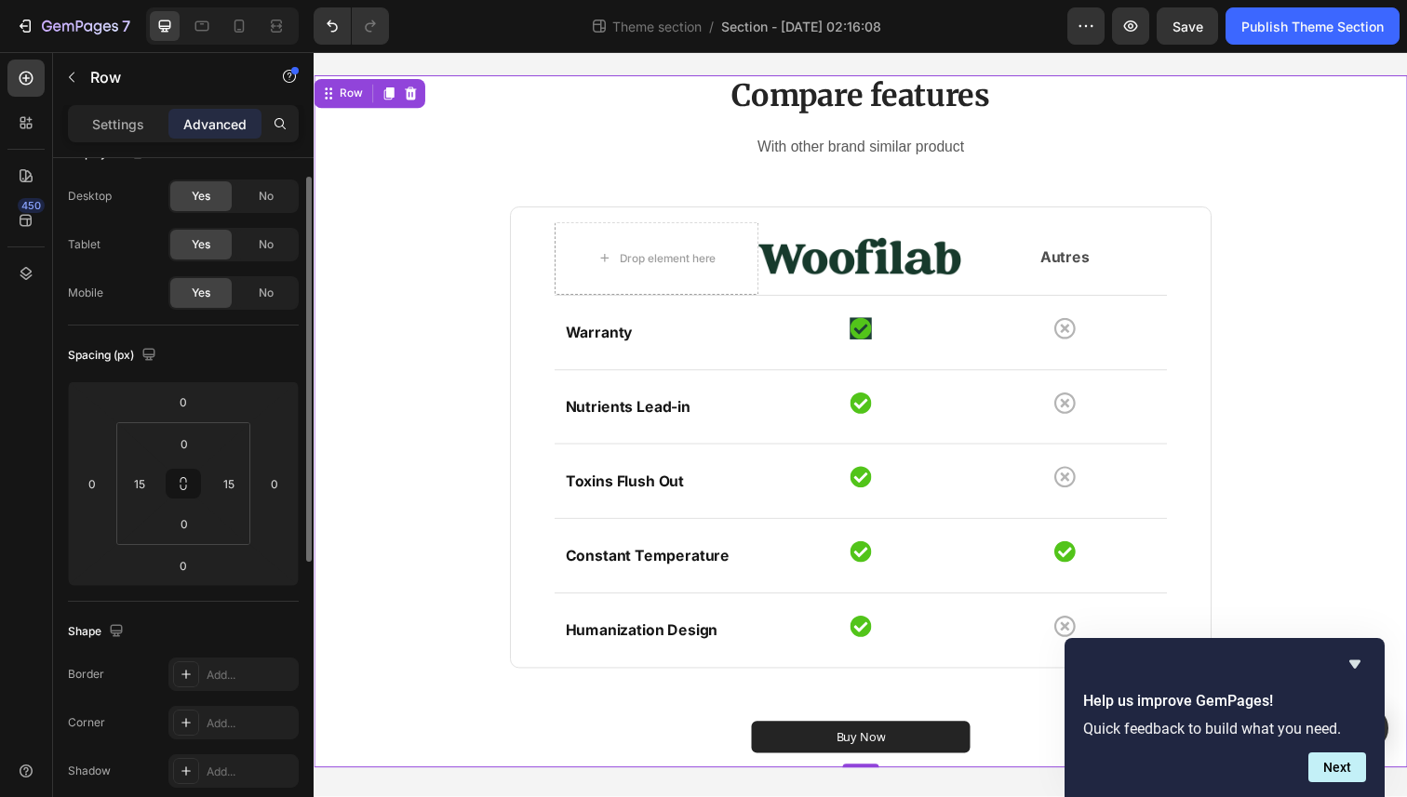
scroll to position [0, 0]
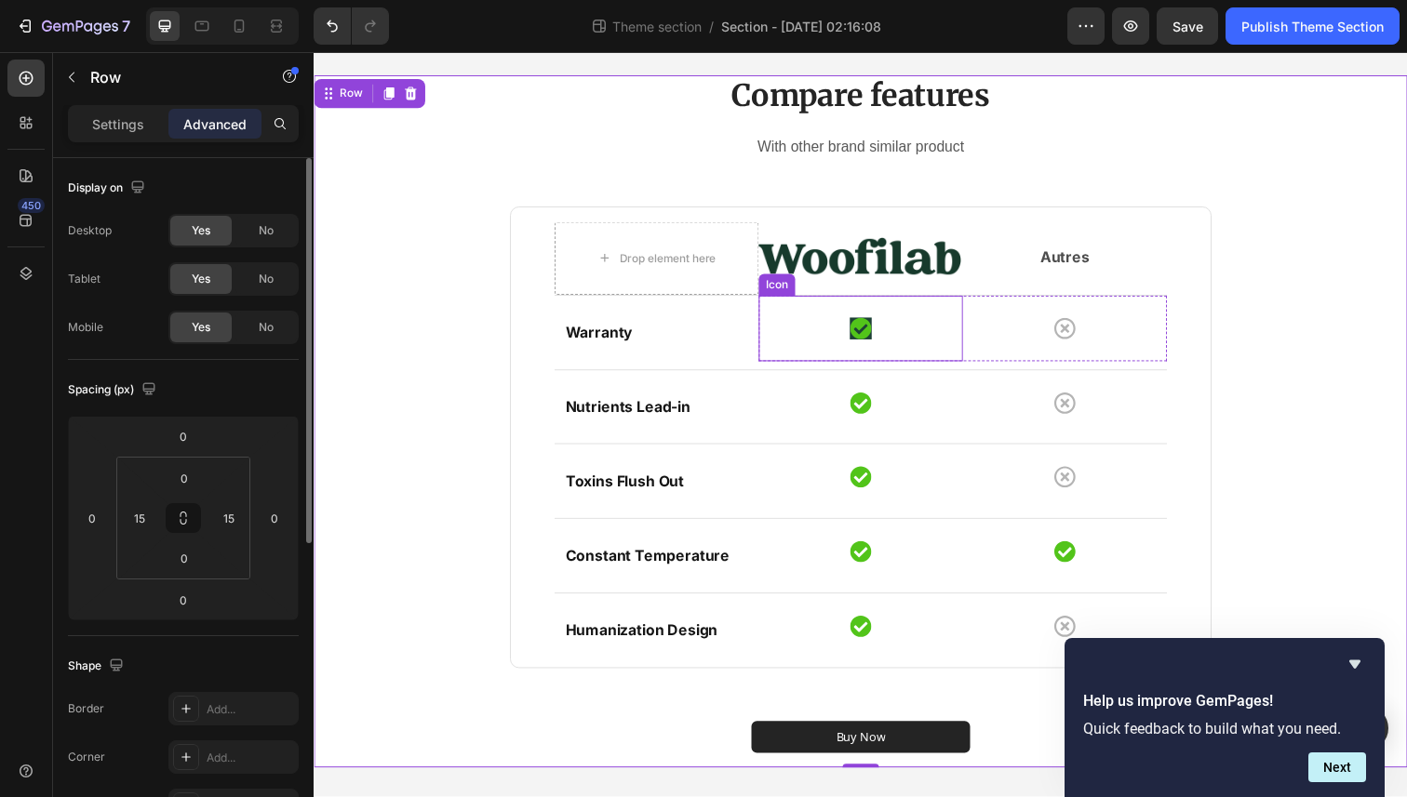
click at [913, 351] on div "Icon" at bounding box center [872, 334] width 208 height 67
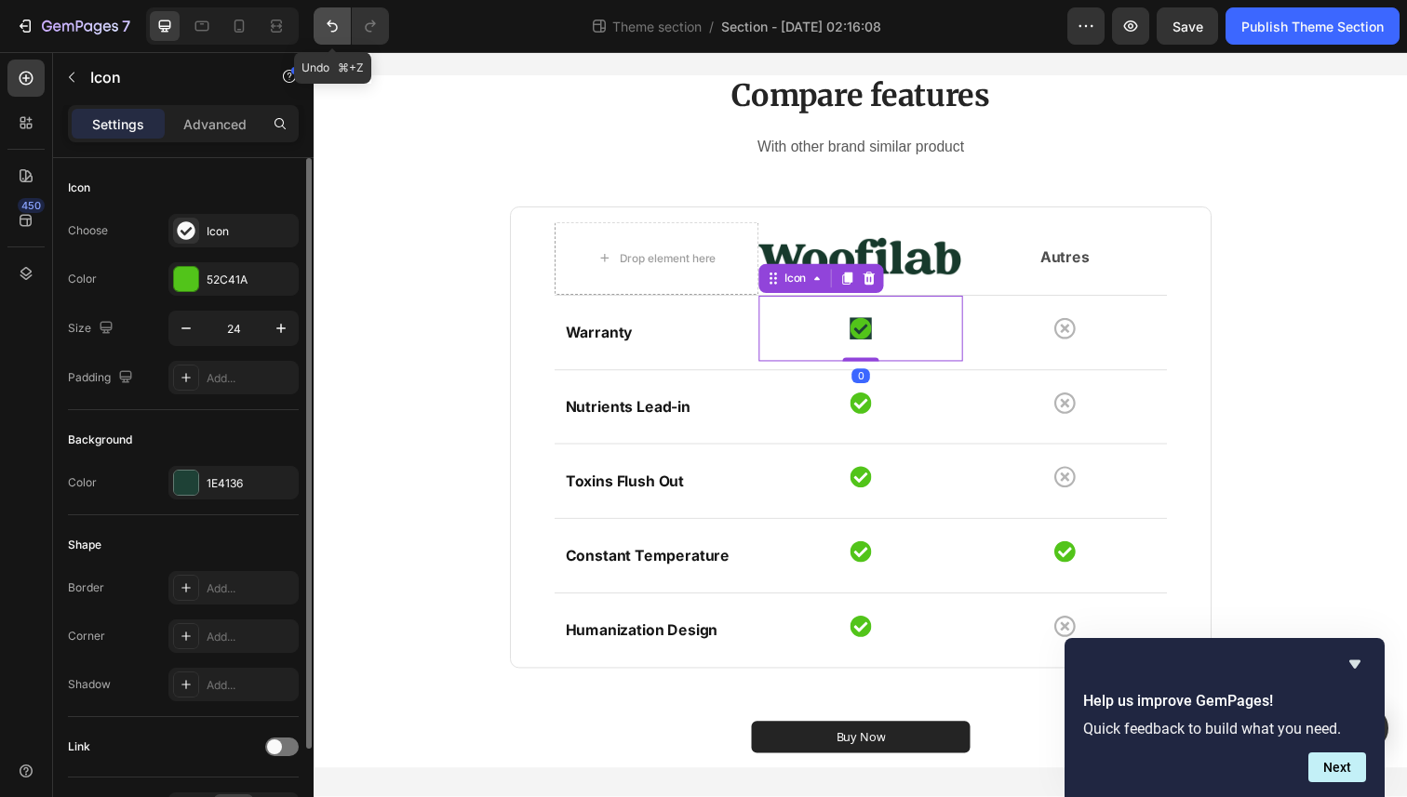
click at [329, 31] on icon "Undo/Redo" at bounding box center [332, 26] width 19 height 19
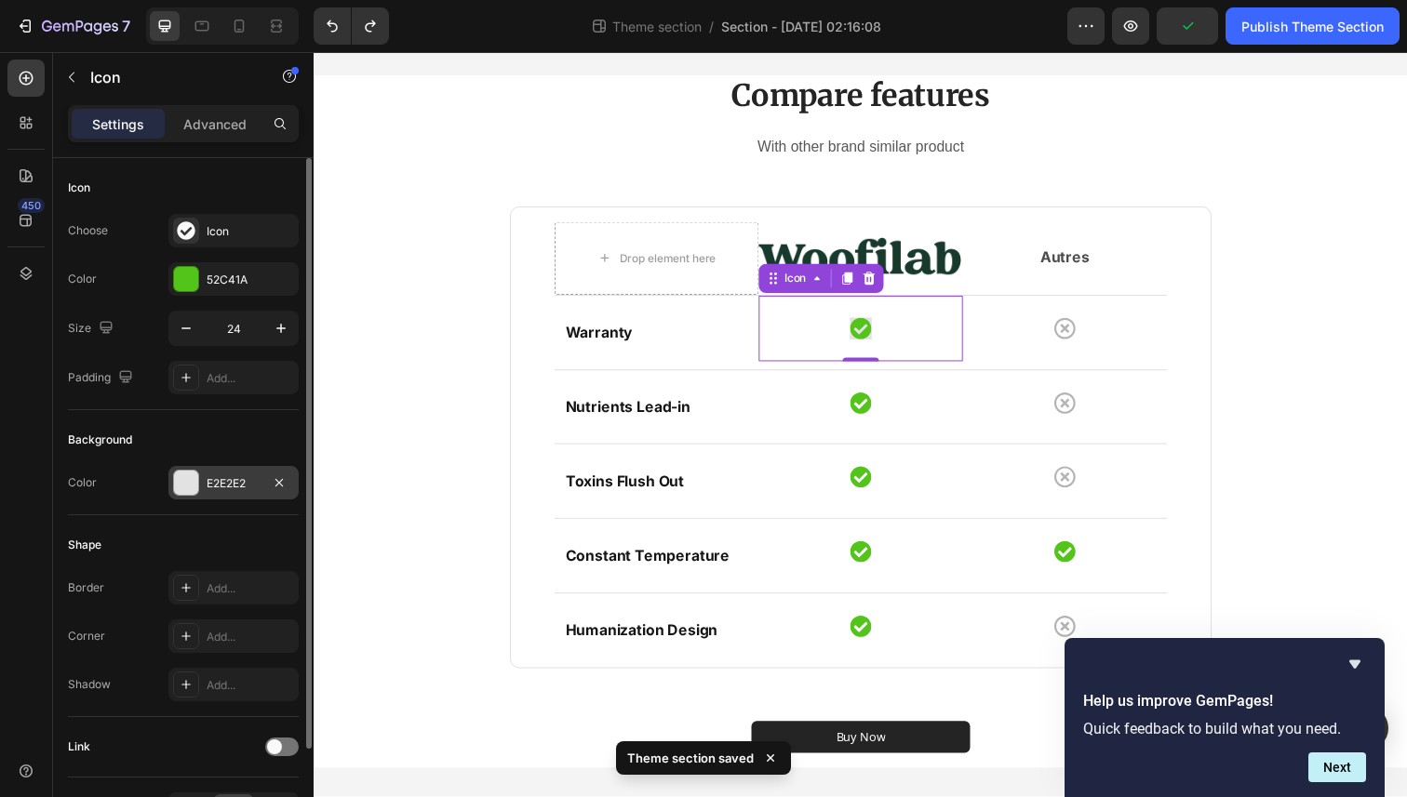
click at [196, 486] on div at bounding box center [186, 483] width 24 height 24
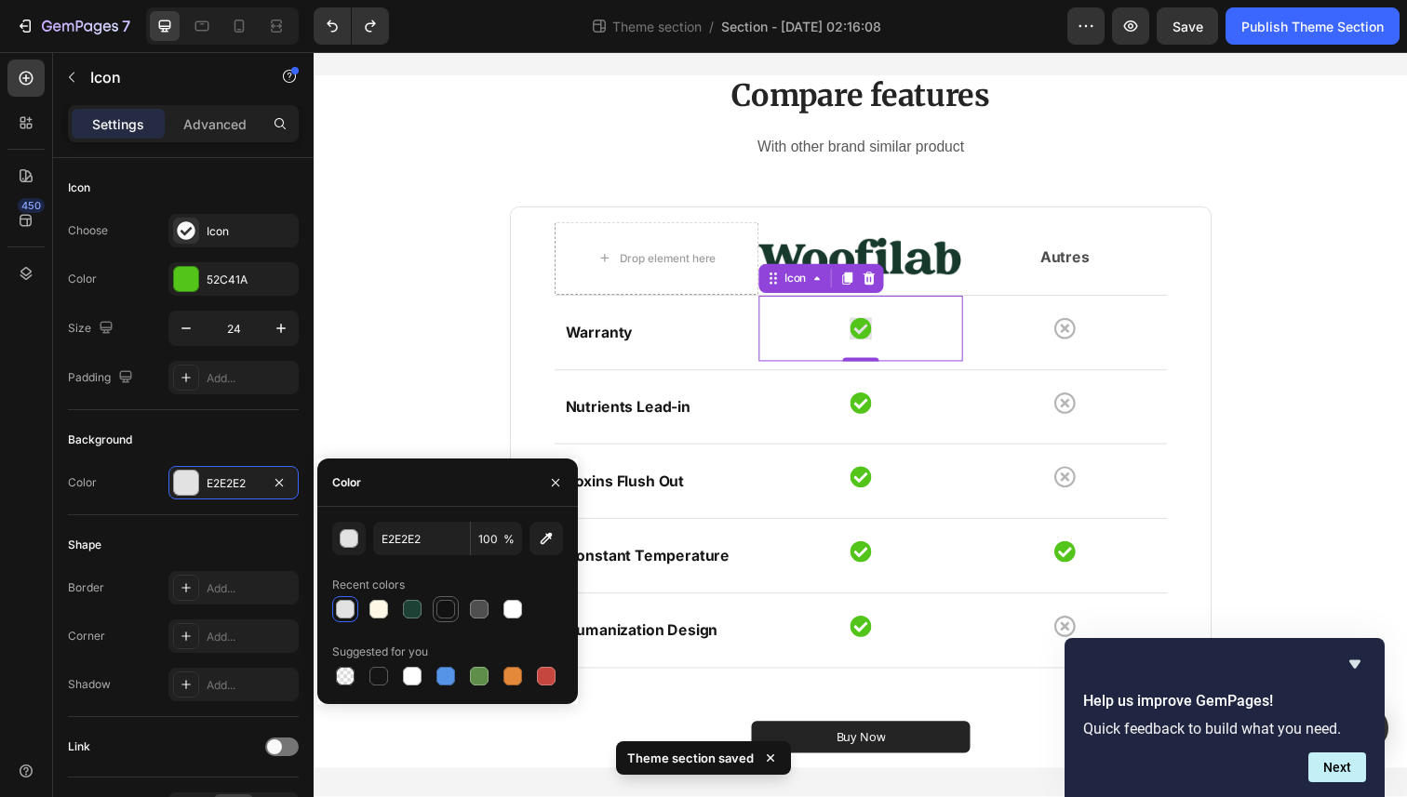
click at [443, 609] on div at bounding box center [445, 609] width 19 height 19
type input "121212"
click at [421, 392] on div "Compare features Heading With other brand similar product Text block Drop eleme…" at bounding box center [871, 429] width 1089 height 707
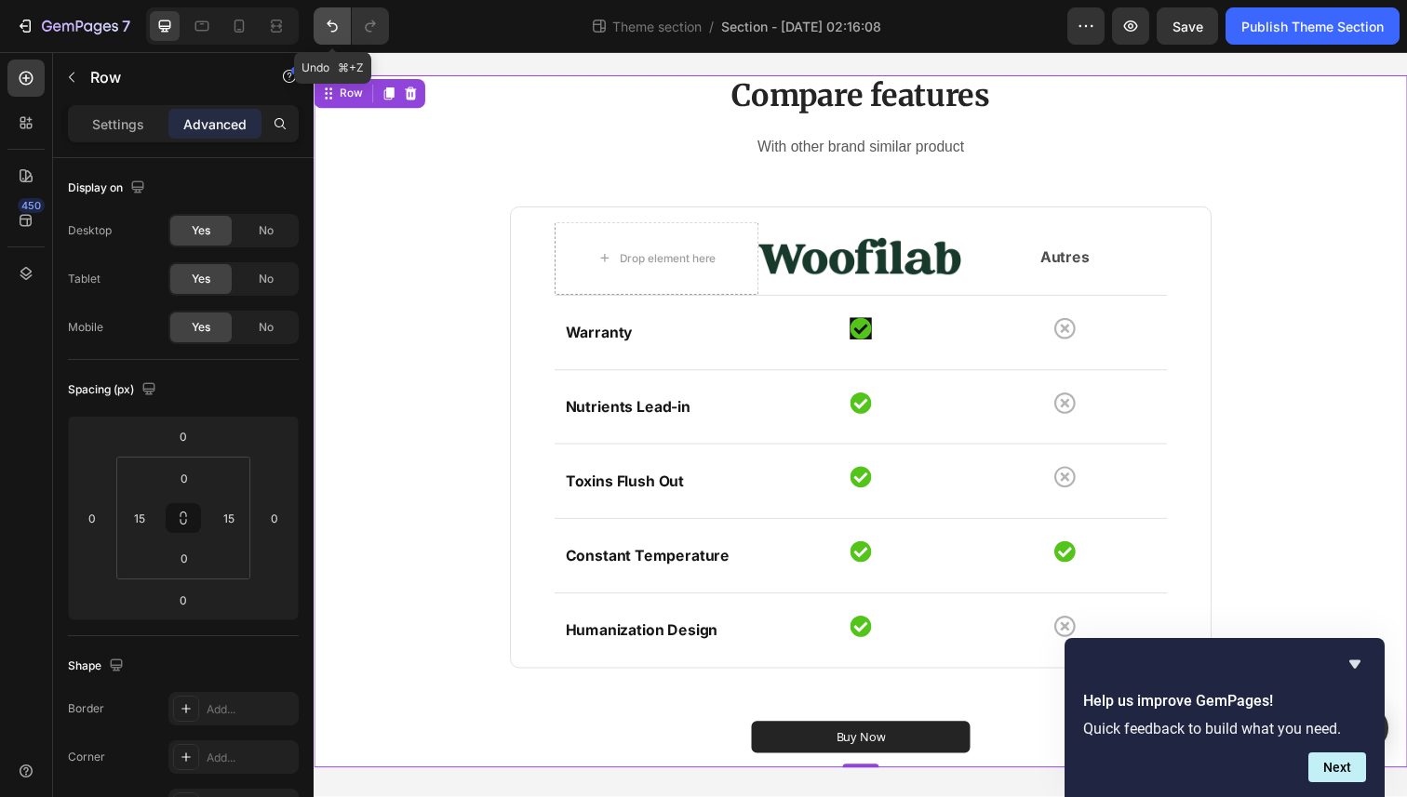
click at [325, 25] on icon "Undo/Redo" at bounding box center [332, 26] width 19 height 19
click at [890, 334] on div "Icon" at bounding box center [872, 334] width 208 height 67
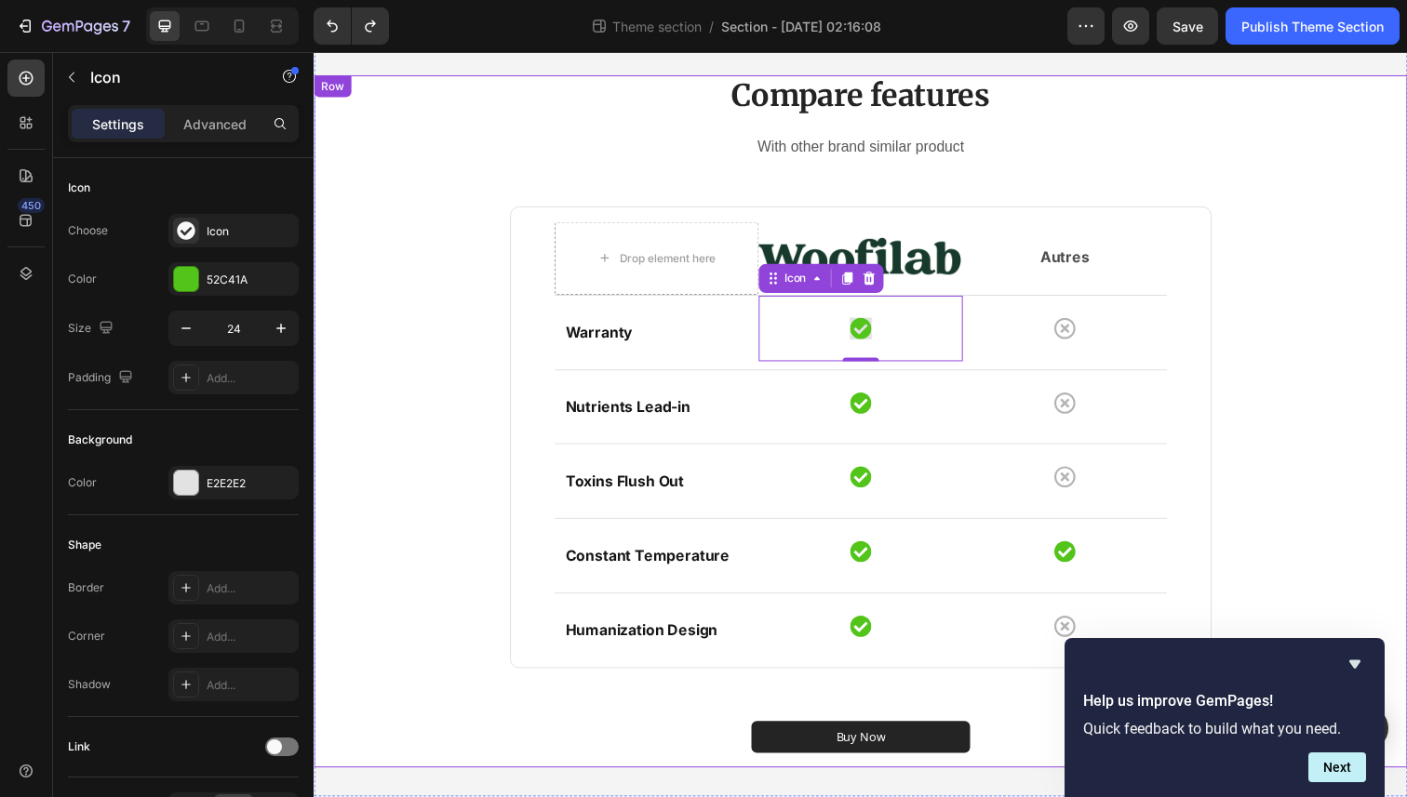
click at [441, 350] on div "Compare features Heading With other brand similar product Text block Drop eleme…" at bounding box center [871, 429] width 1089 height 707
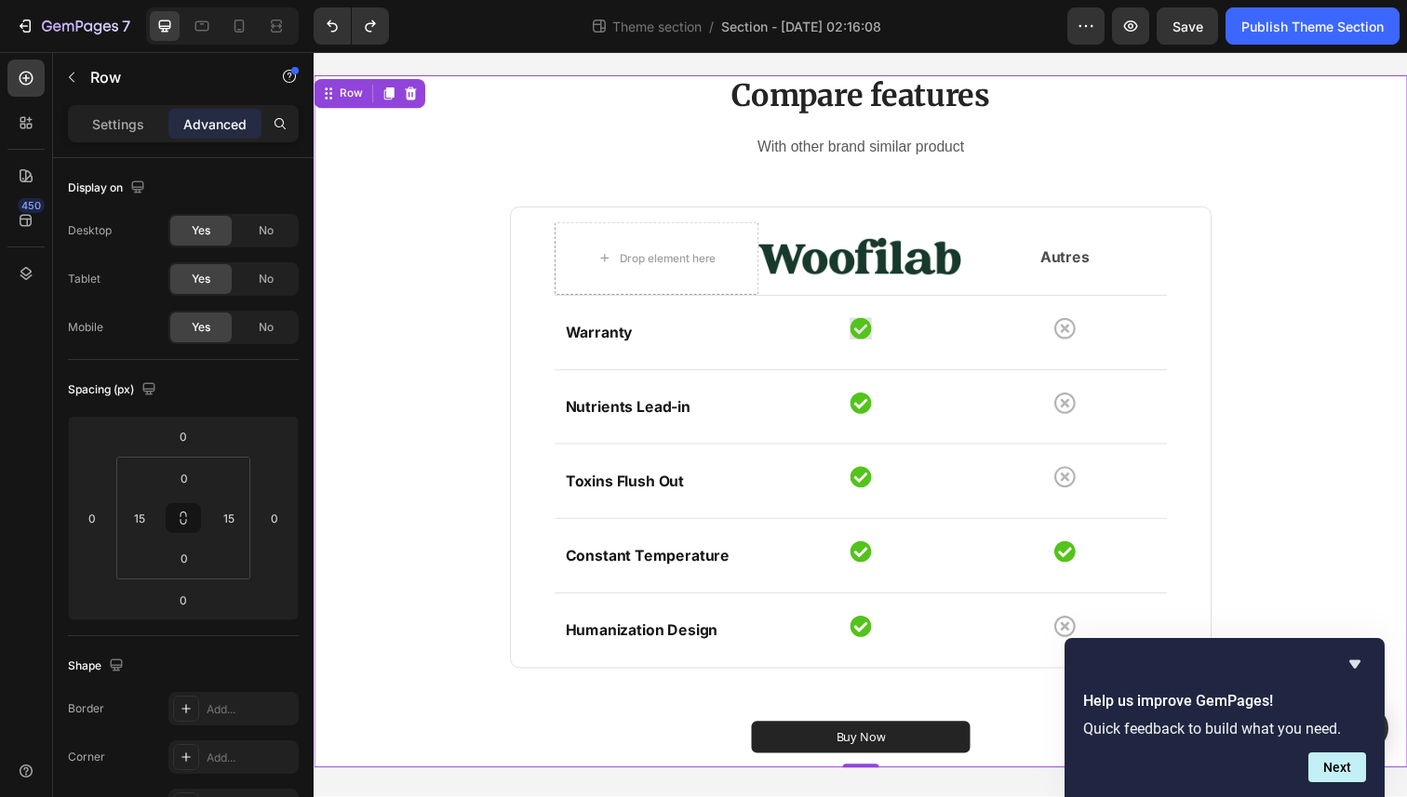
click at [441, 332] on div "Compare features Heading With other brand similar product Text block Drop eleme…" at bounding box center [871, 429] width 1089 height 707
click at [333, 13] on button "Undo/Redo" at bounding box center [332, 25] width 37 height 37
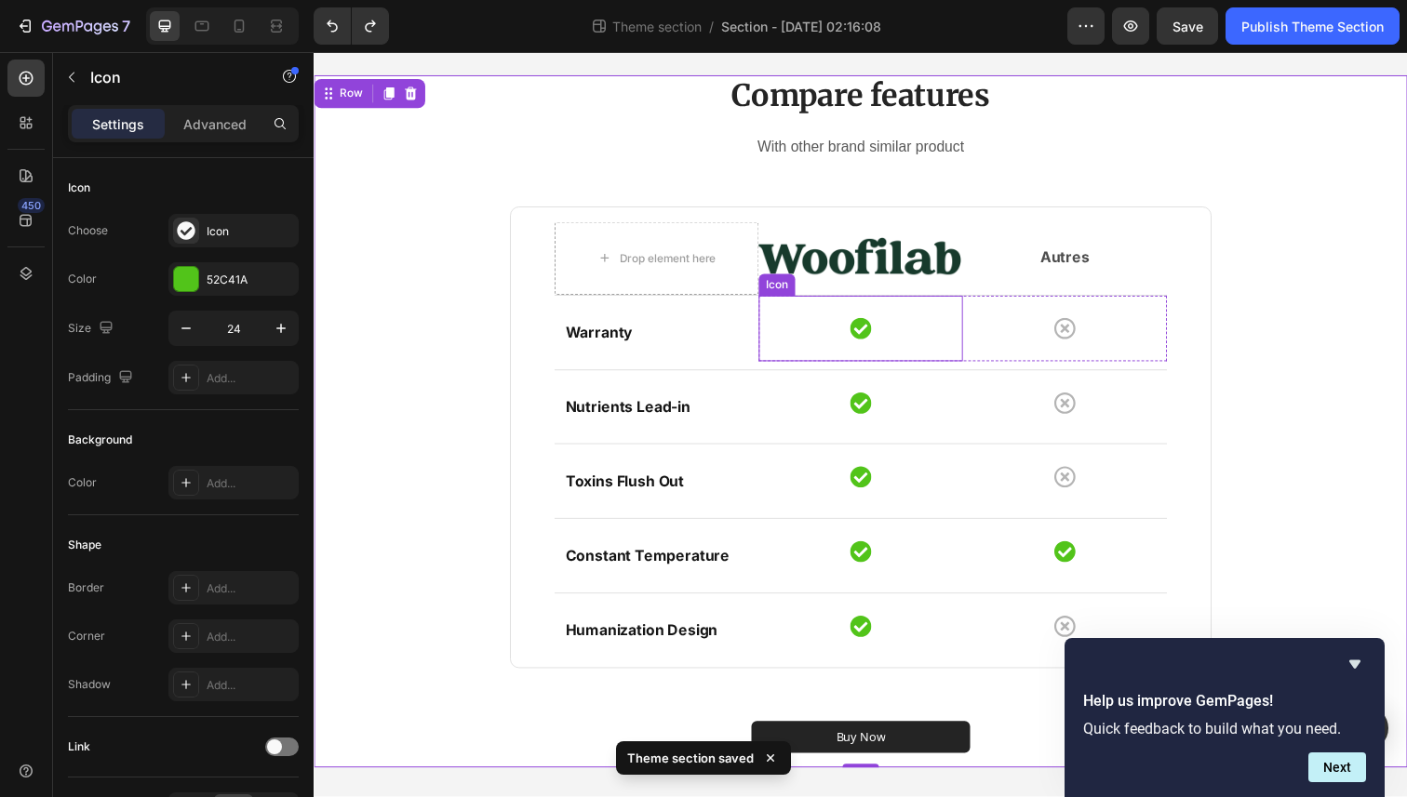
click at [891, 329] on div "Icon" at bounding box center [872, 334] width 208 height 67
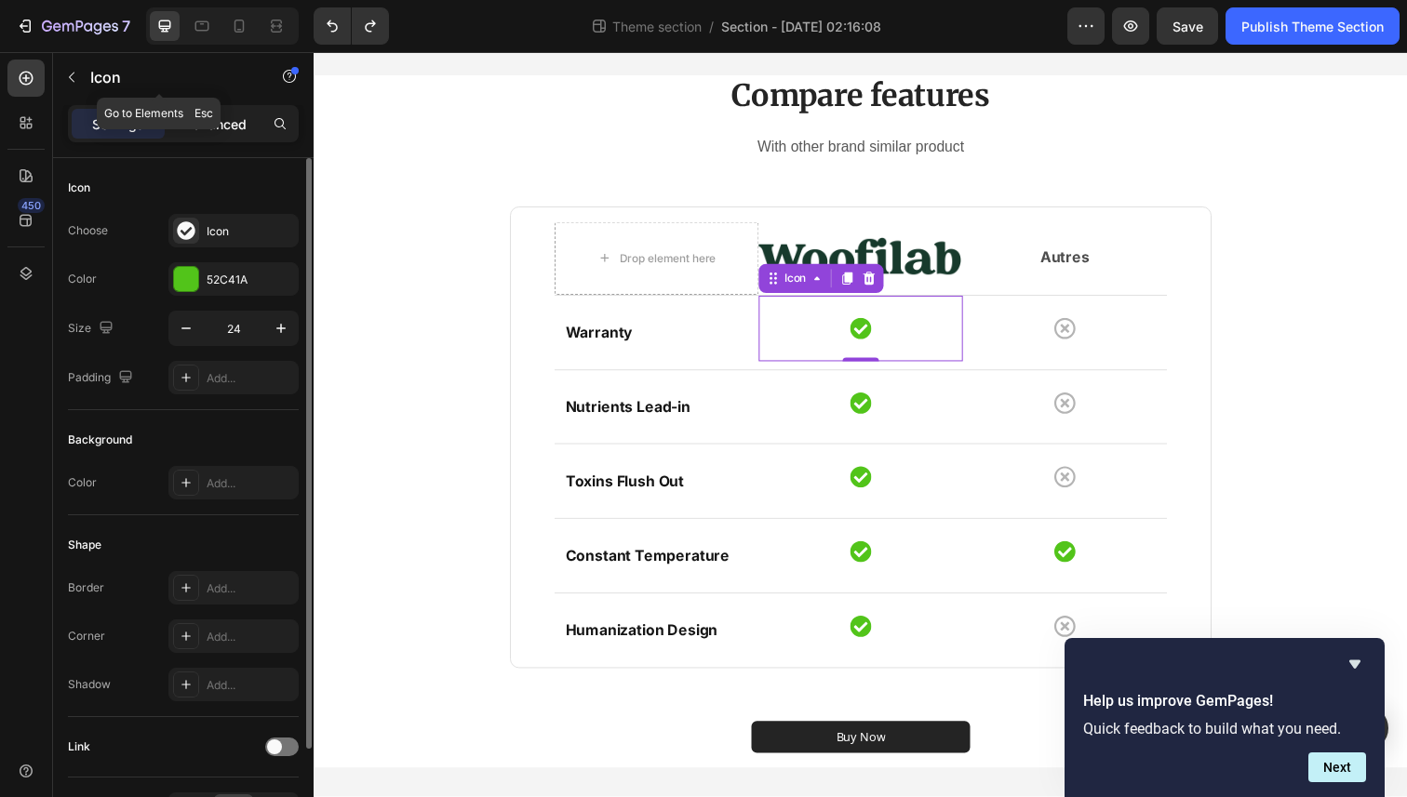
click at [201, 115] on p "Advanced" at bounding box center [214, 124] width 63 height 20
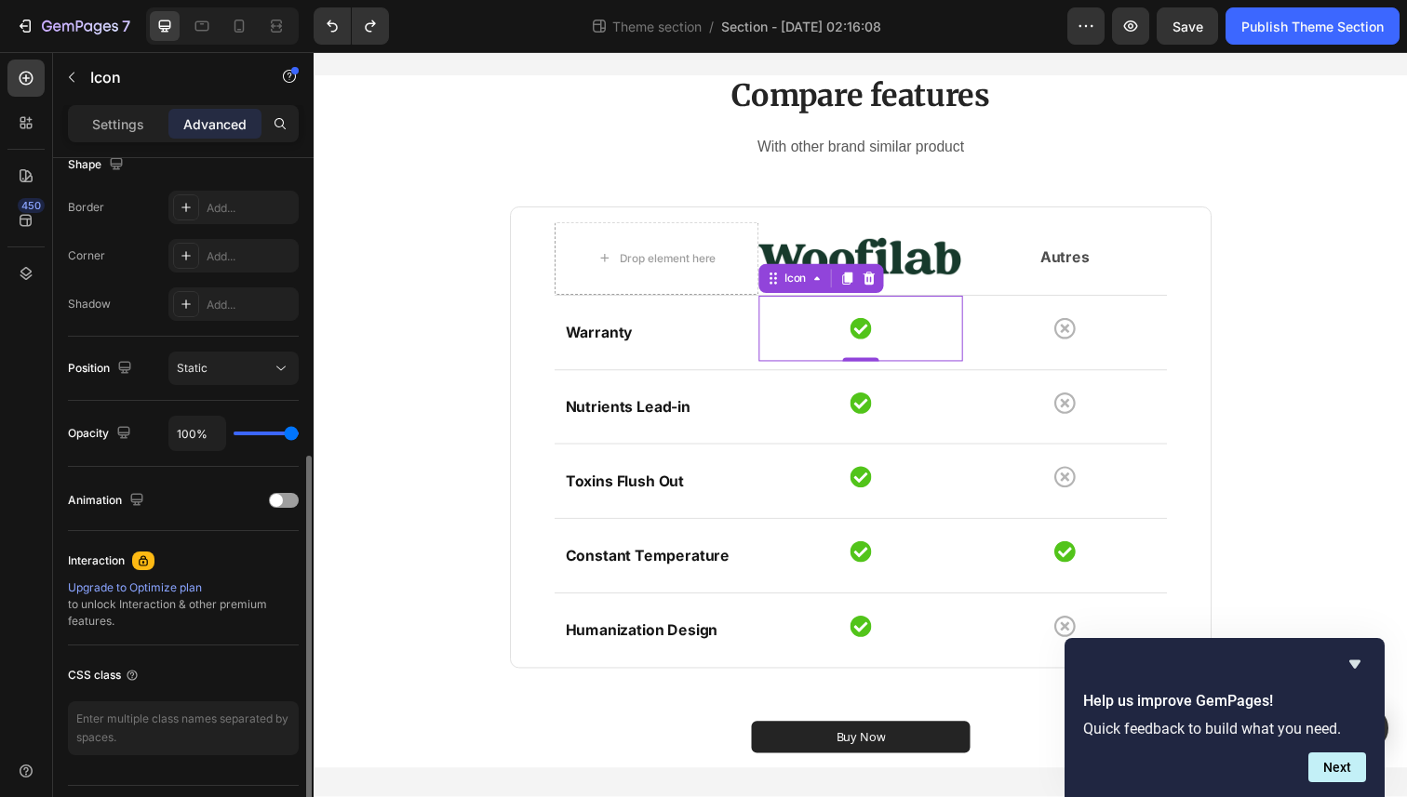
scroll to position [514, 0]
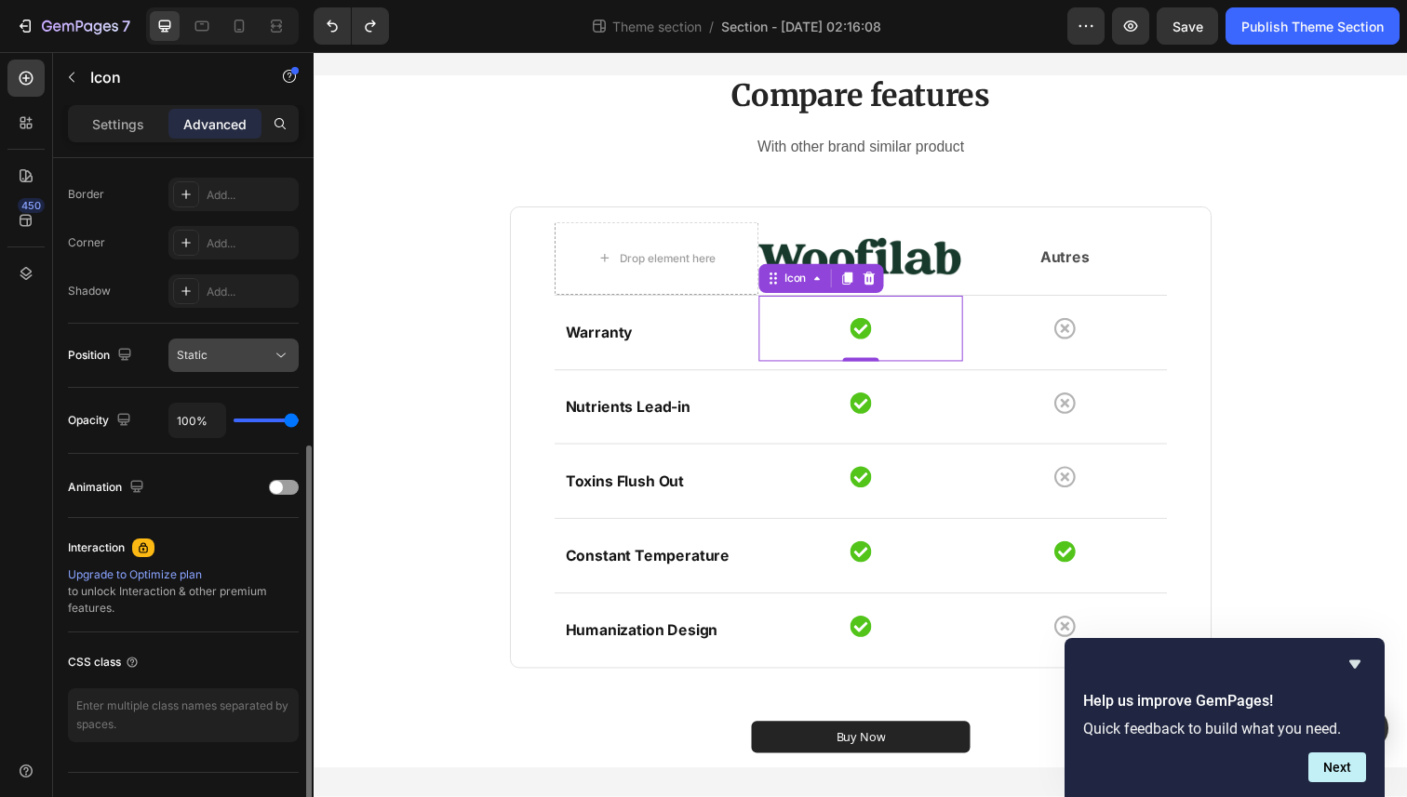
click at [262, 359] on div "Static" at bounding box center [224, 355] width 95 height 17
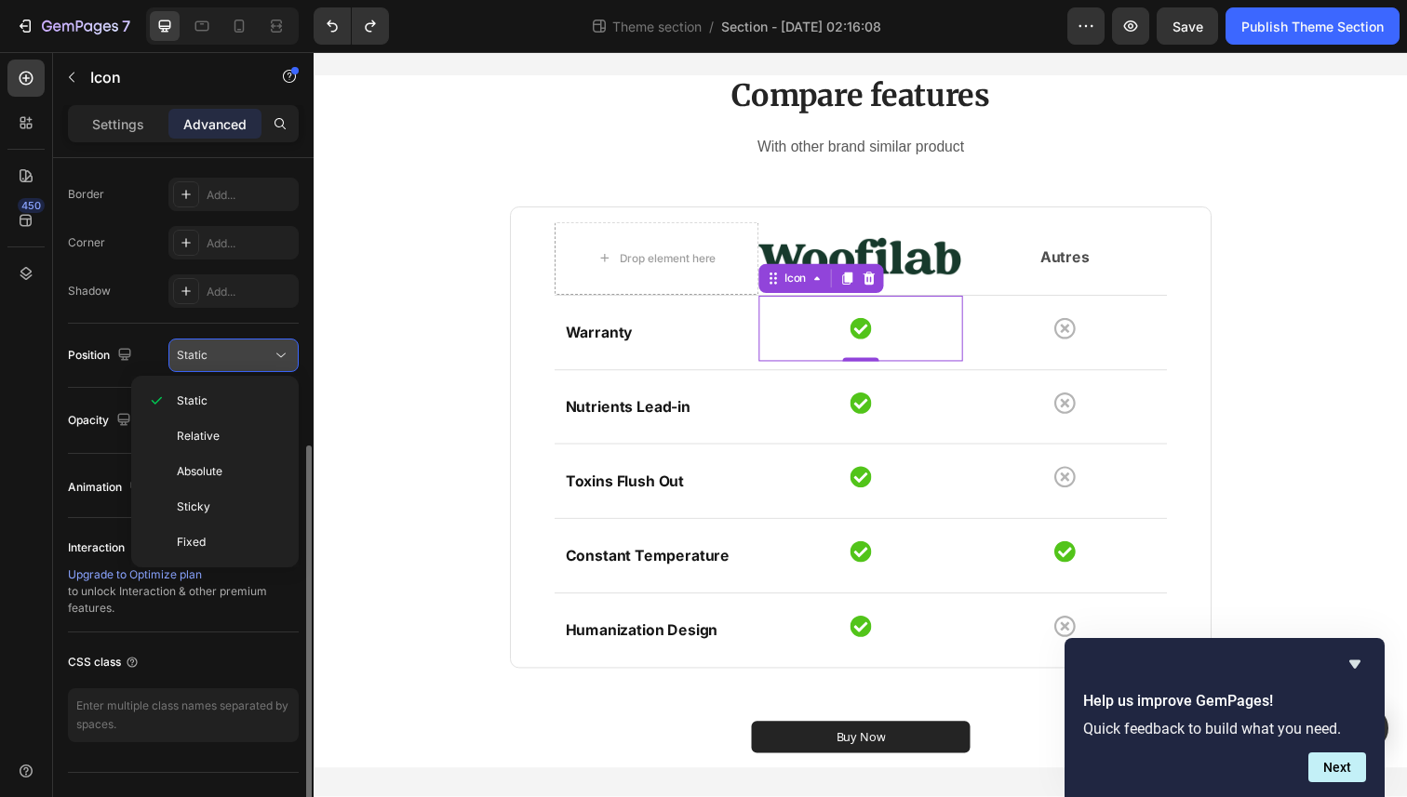
click at [262, 359] on div "Static" at bounding box center [224, 355] width 95 height 17
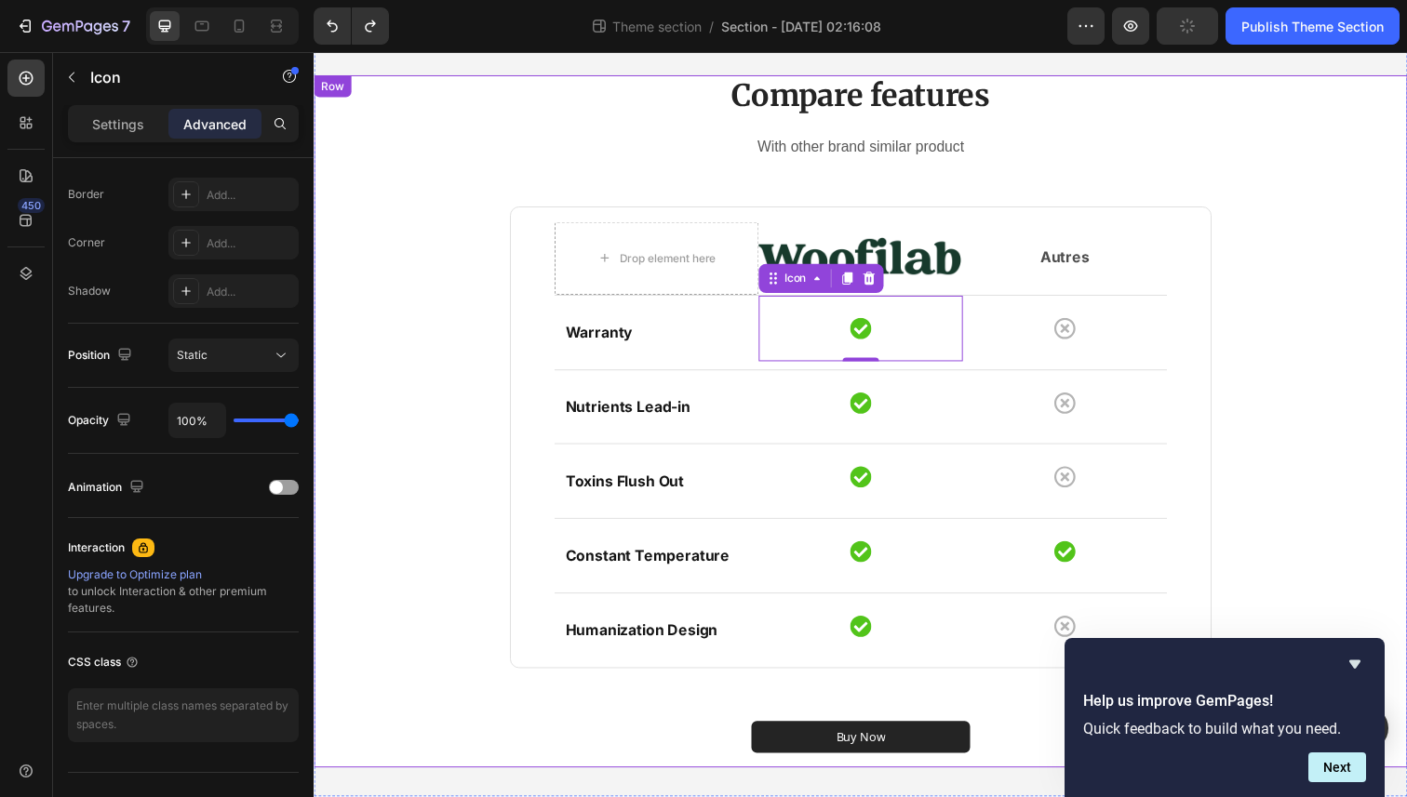
click at [462, 274] on div "Compare features Heading With other brand similar product Text block Drop eleme…" at bounding box center [871, 429] width 1089 height 707
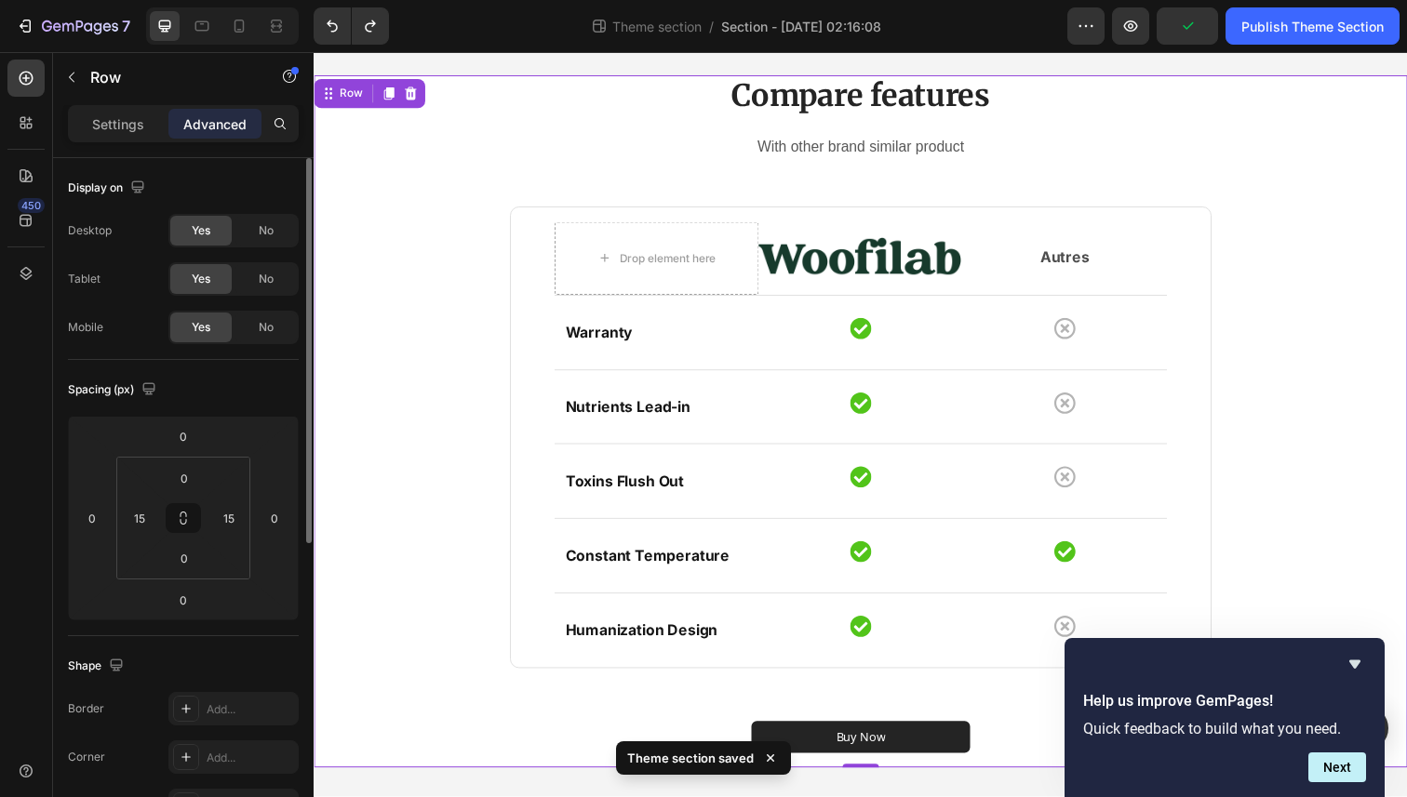
click at [411, 272] on div "Compare features Heading With other brand similar product Text block Drop eleme…" at bounding box center [871, 429] width 1089 height 707
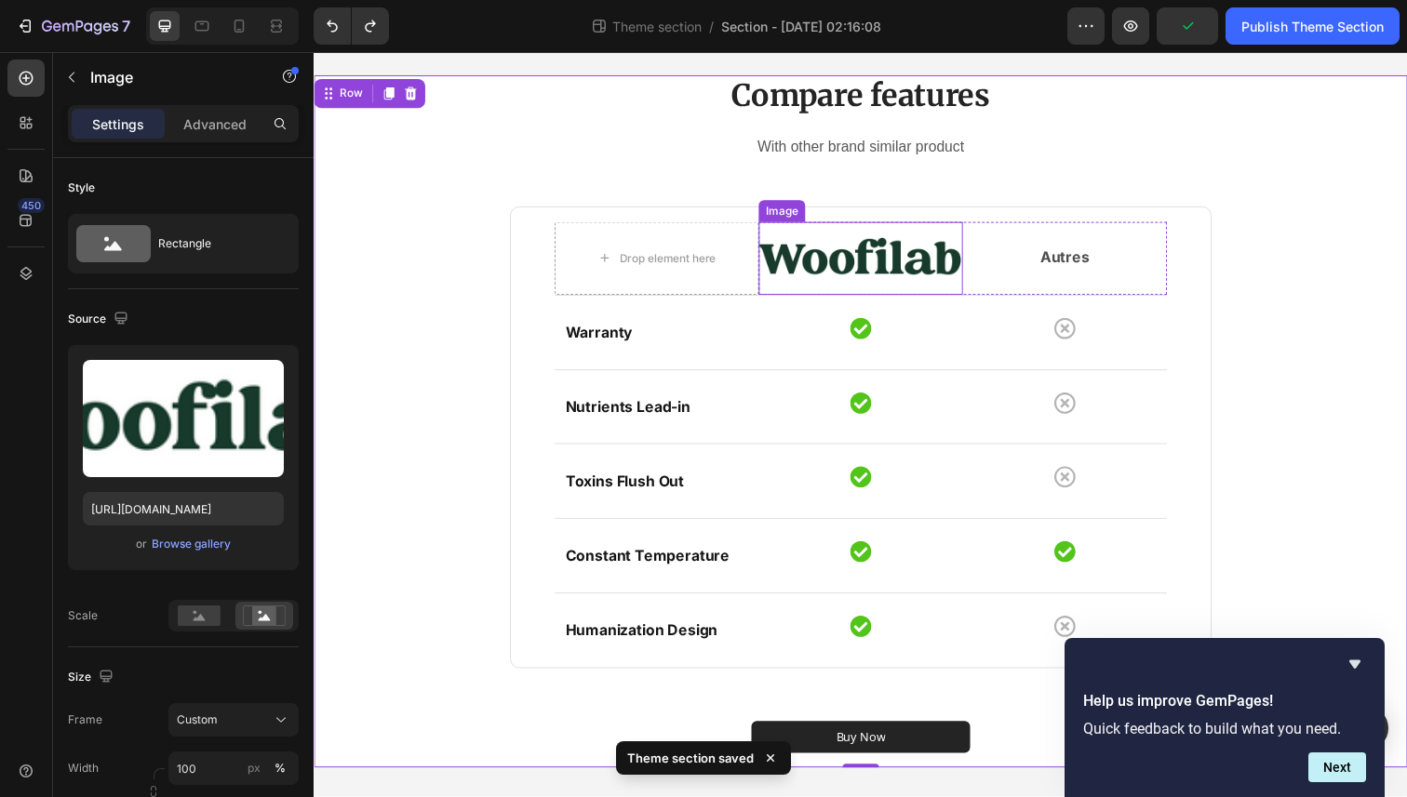
click at [880, 267] on img at bounding box center [872, 263] width 208 height 74
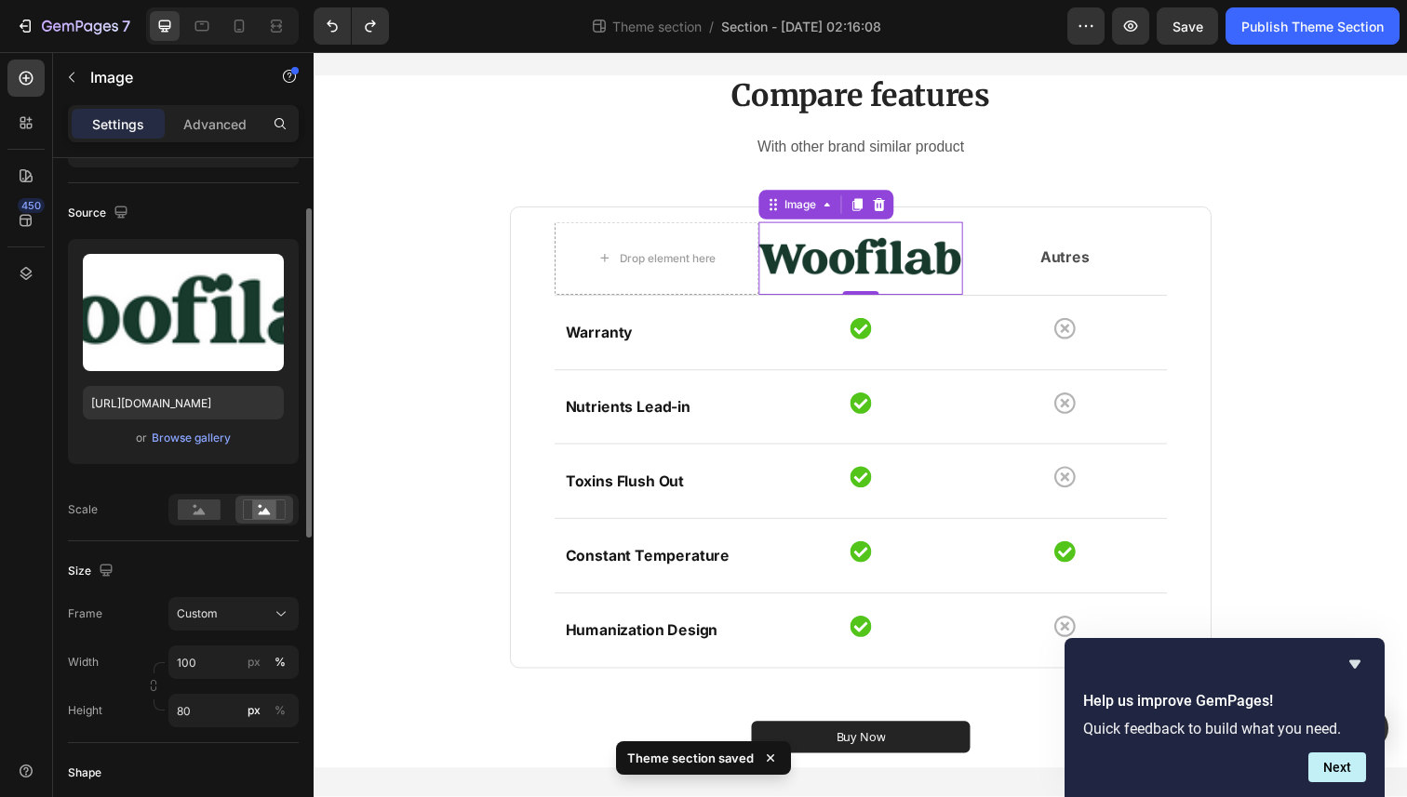
scroll to position [122, 0]
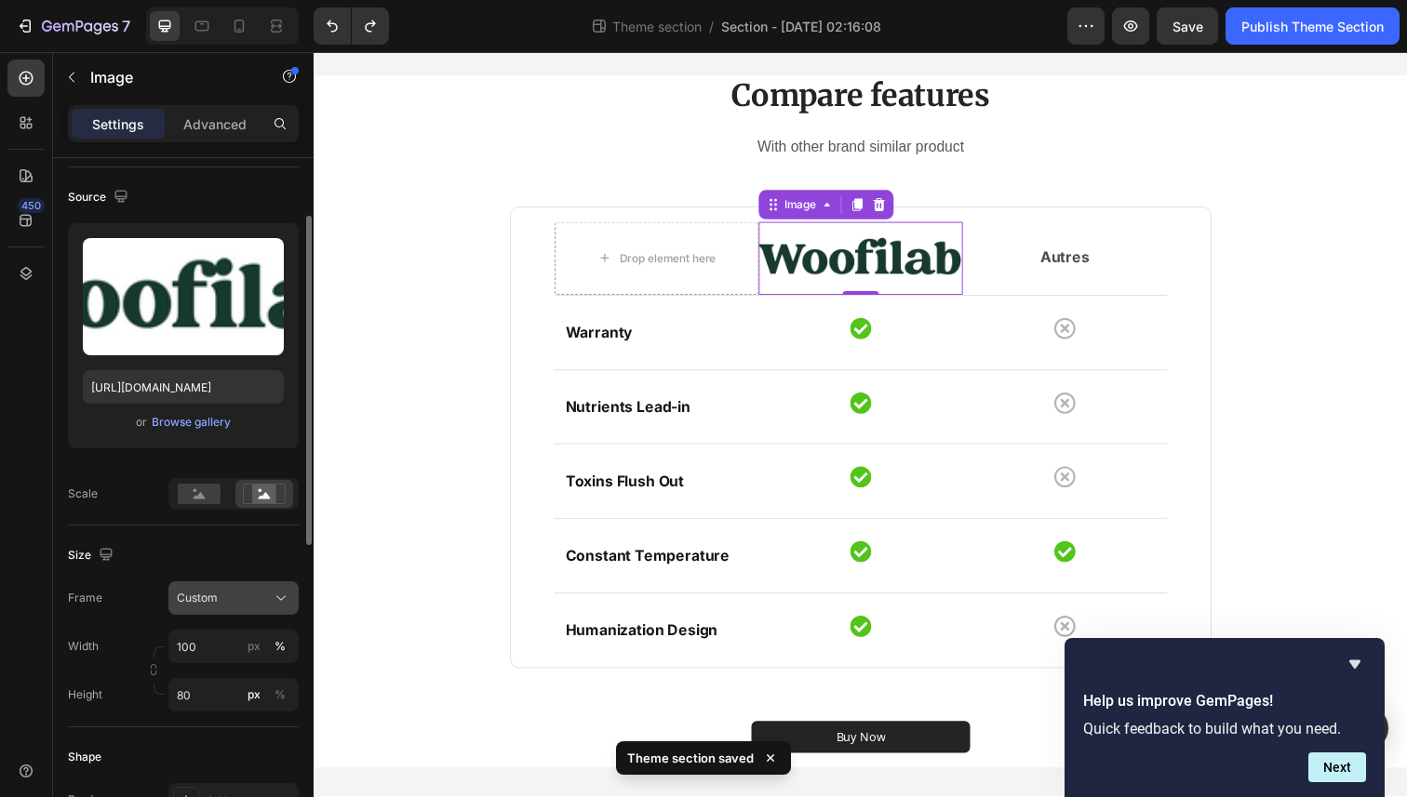
click at [227, 607] on div "Custom" at bounding box center [234, 598] width 114 height 19
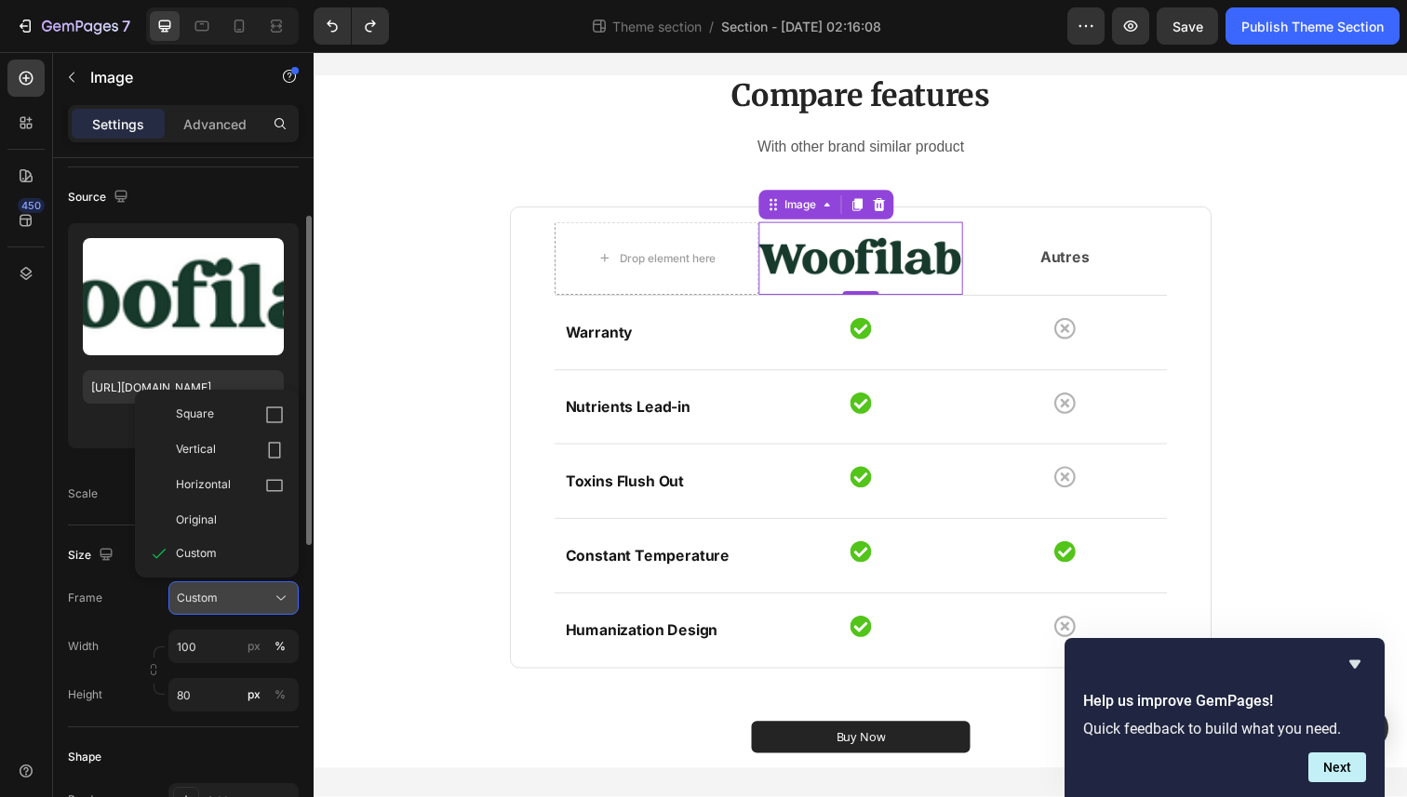
click at [227, 607] on div "Custom" at bounding box center [234, 598] width 114 height 19
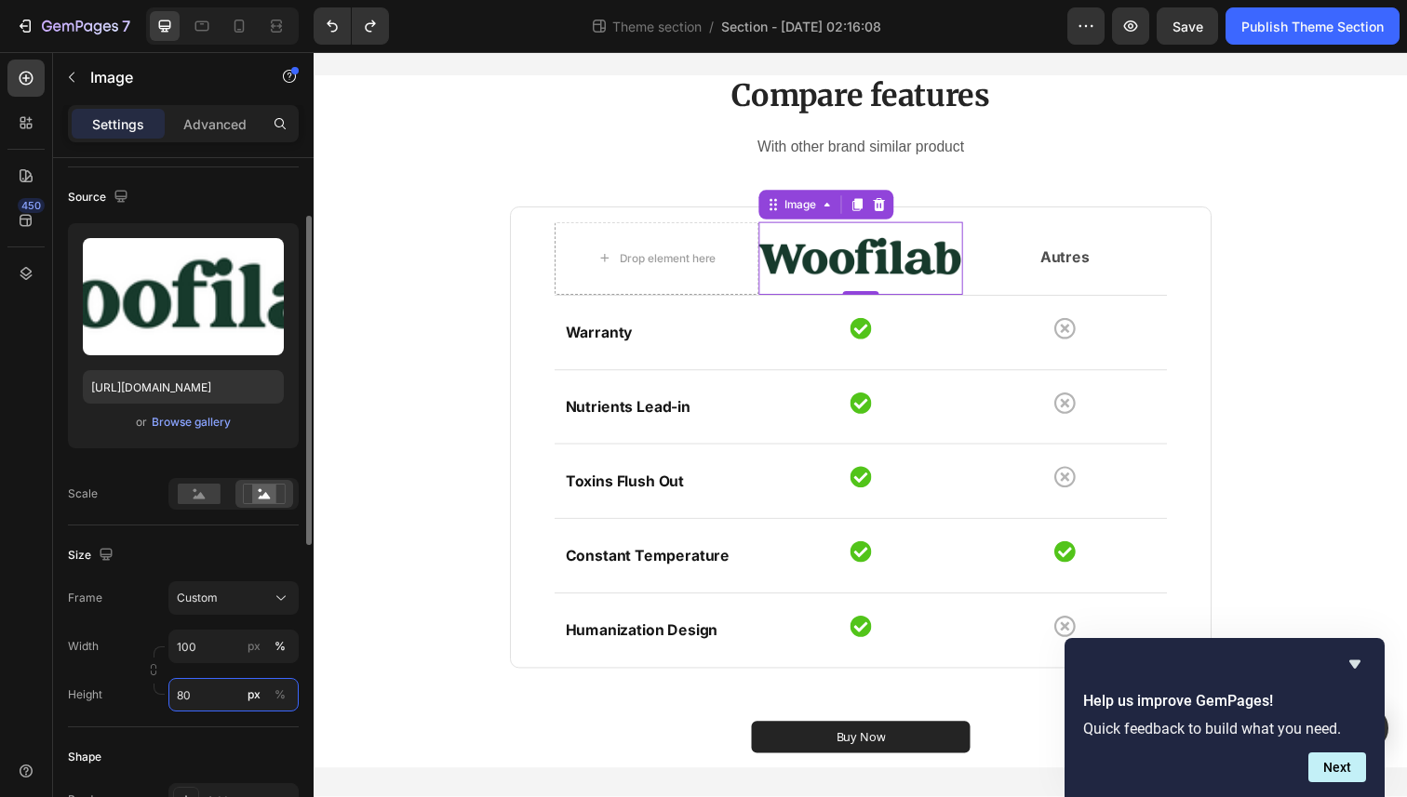
click at [220, 701] on input "80" at bounding box center [233, 694] width 130 height 33
type input "7"
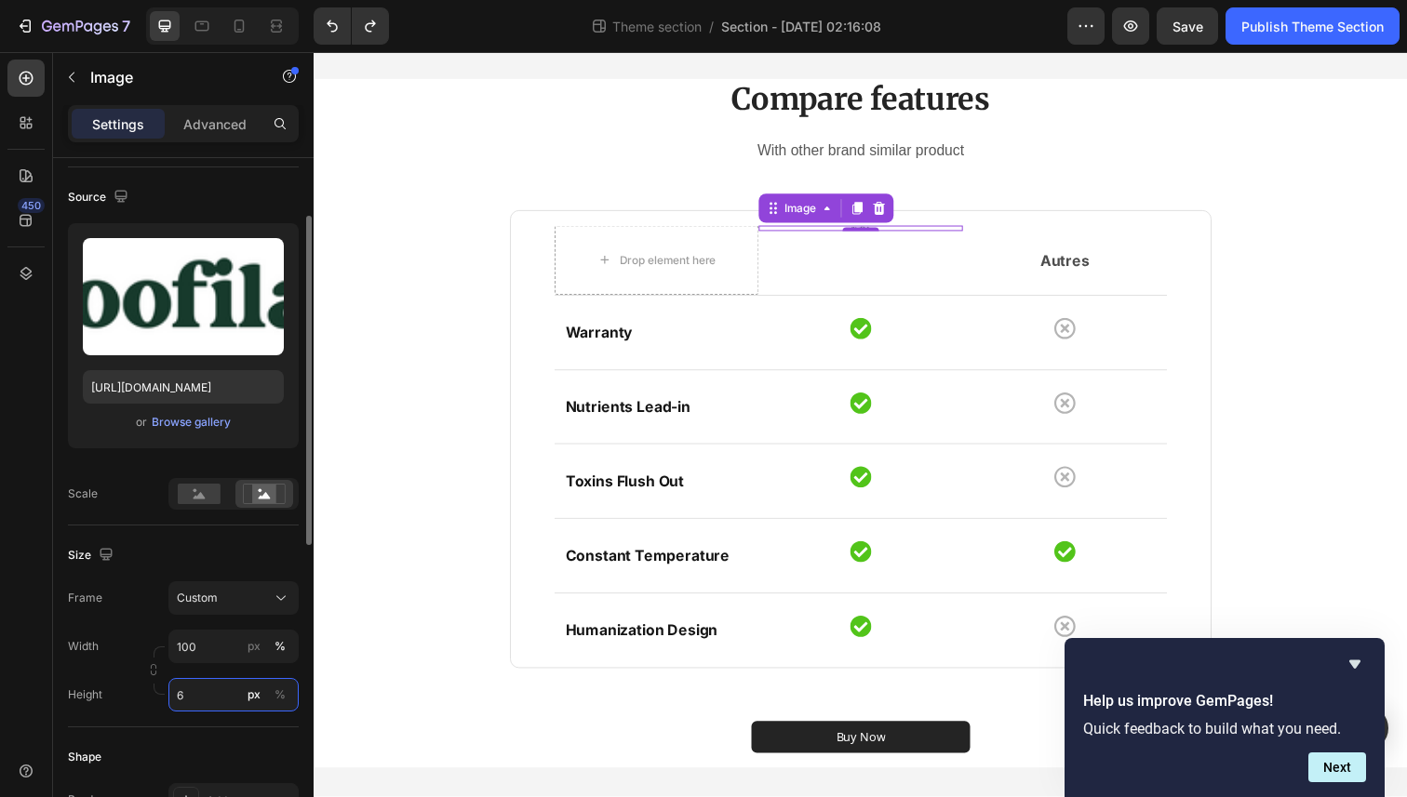
type input "60"
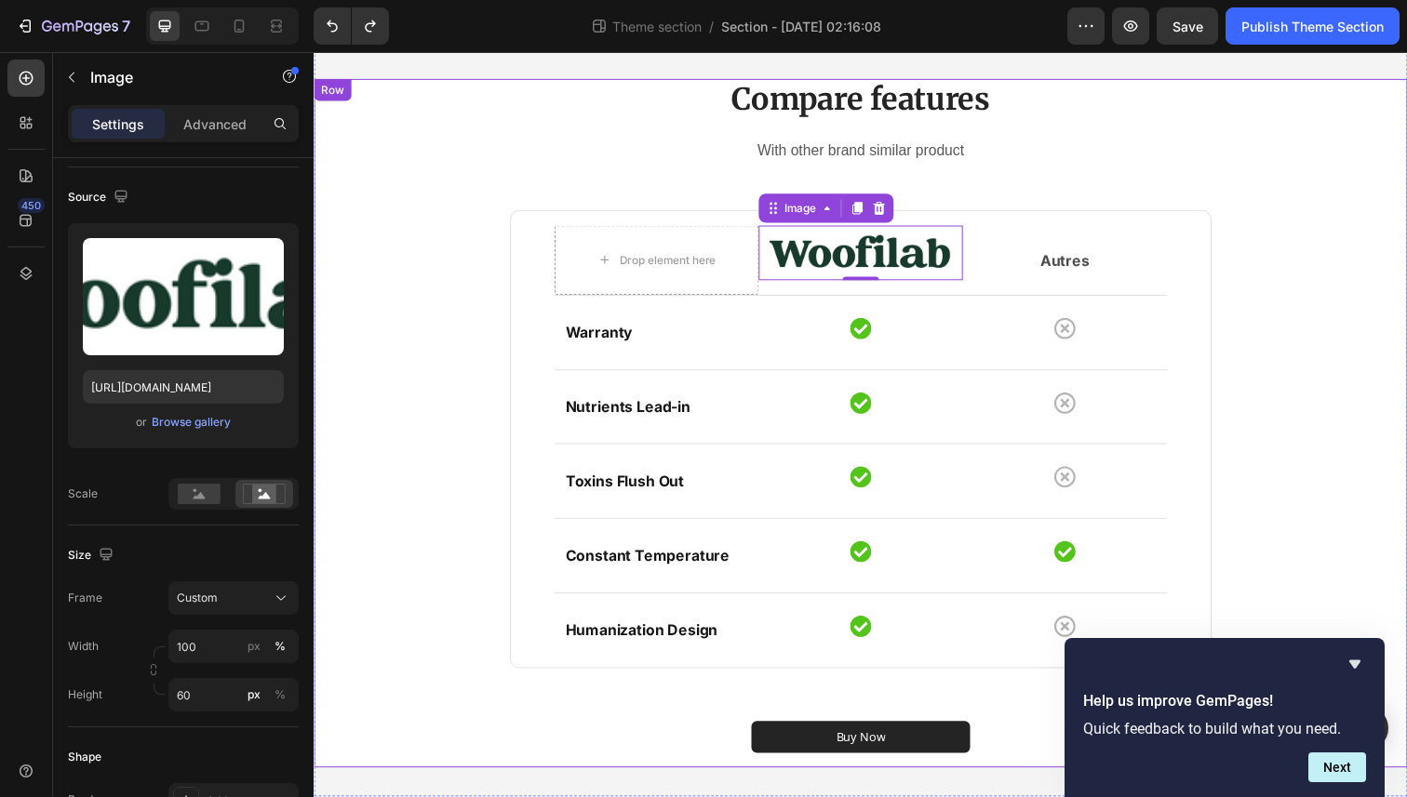
click at [358, 650] on div "Compare features Heading With other brand similar product Text block Drop eleme…" at bounding box center [871, 431] width 1089 height 703
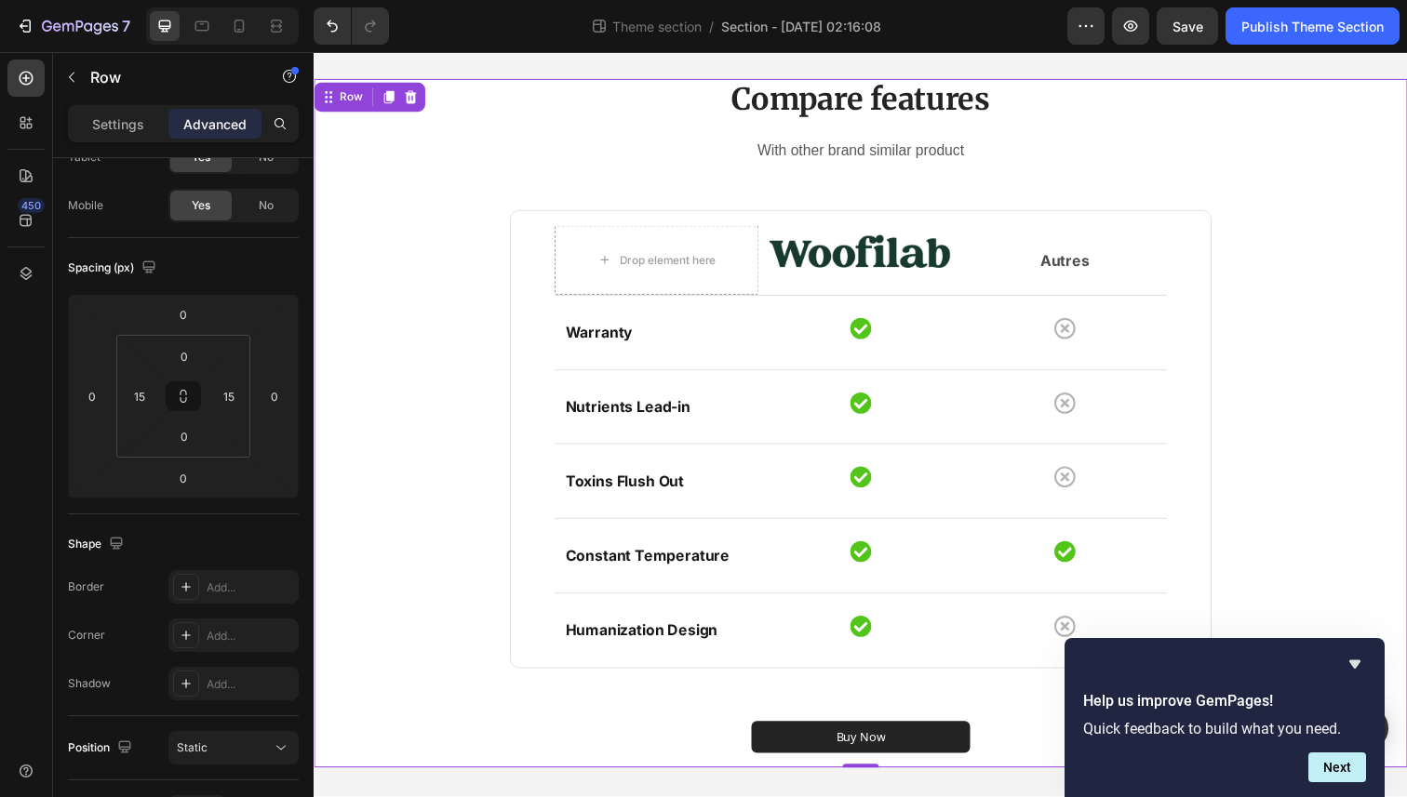
scroll to position [0, 0]
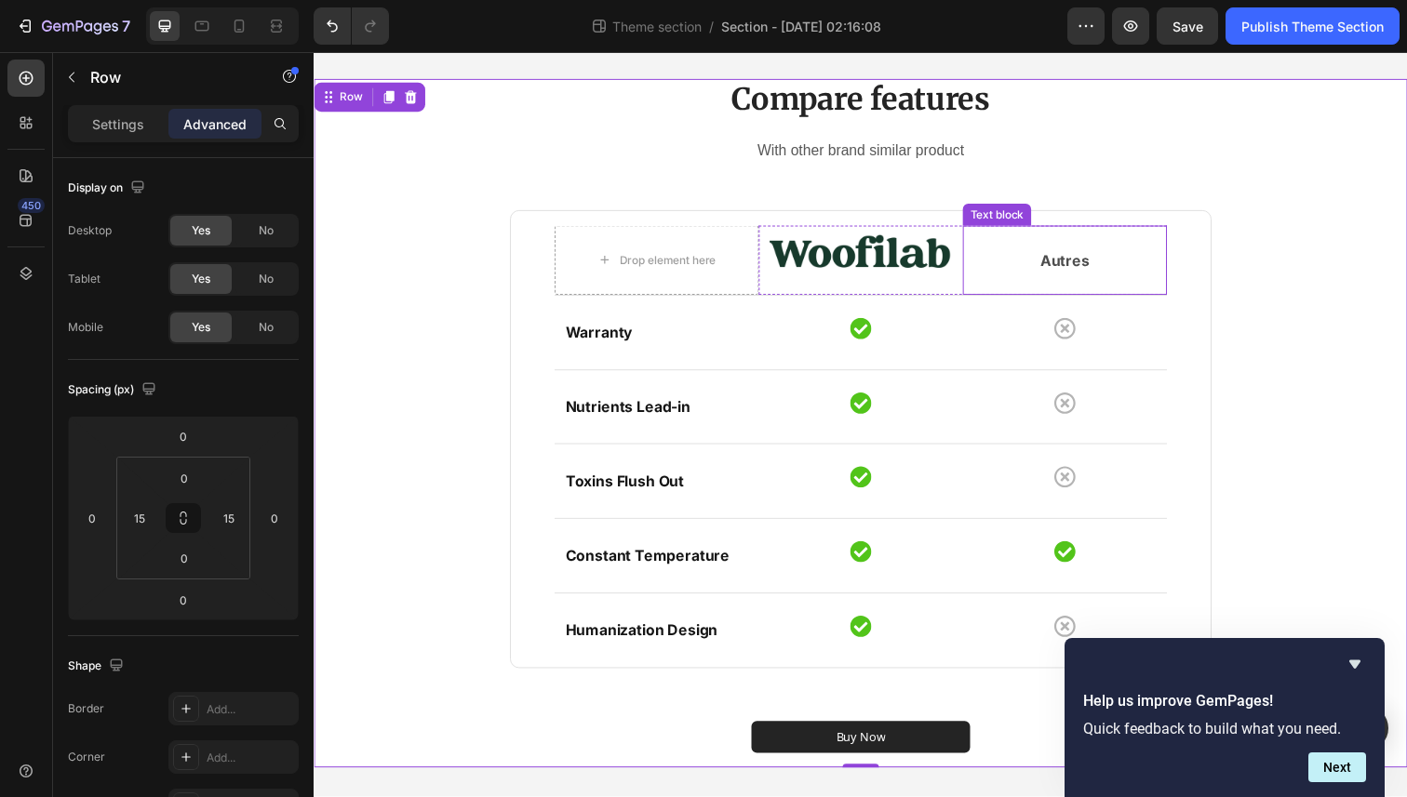
click at [1084, 264] on p "Autres" at bounding box center [1080, 265] width 205 height 22
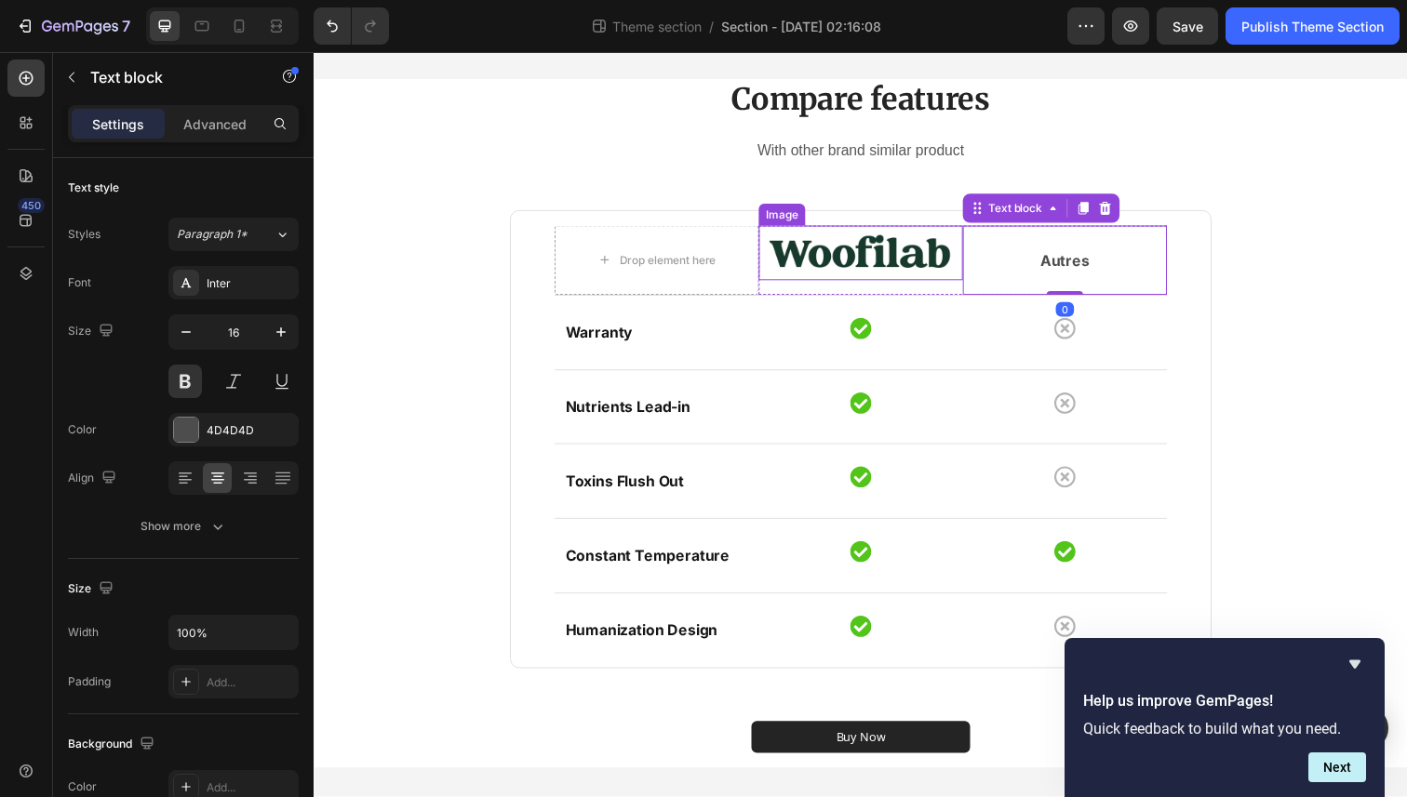
click at [902, 250] on img at bounding box center [872, 258] width 208 height 56
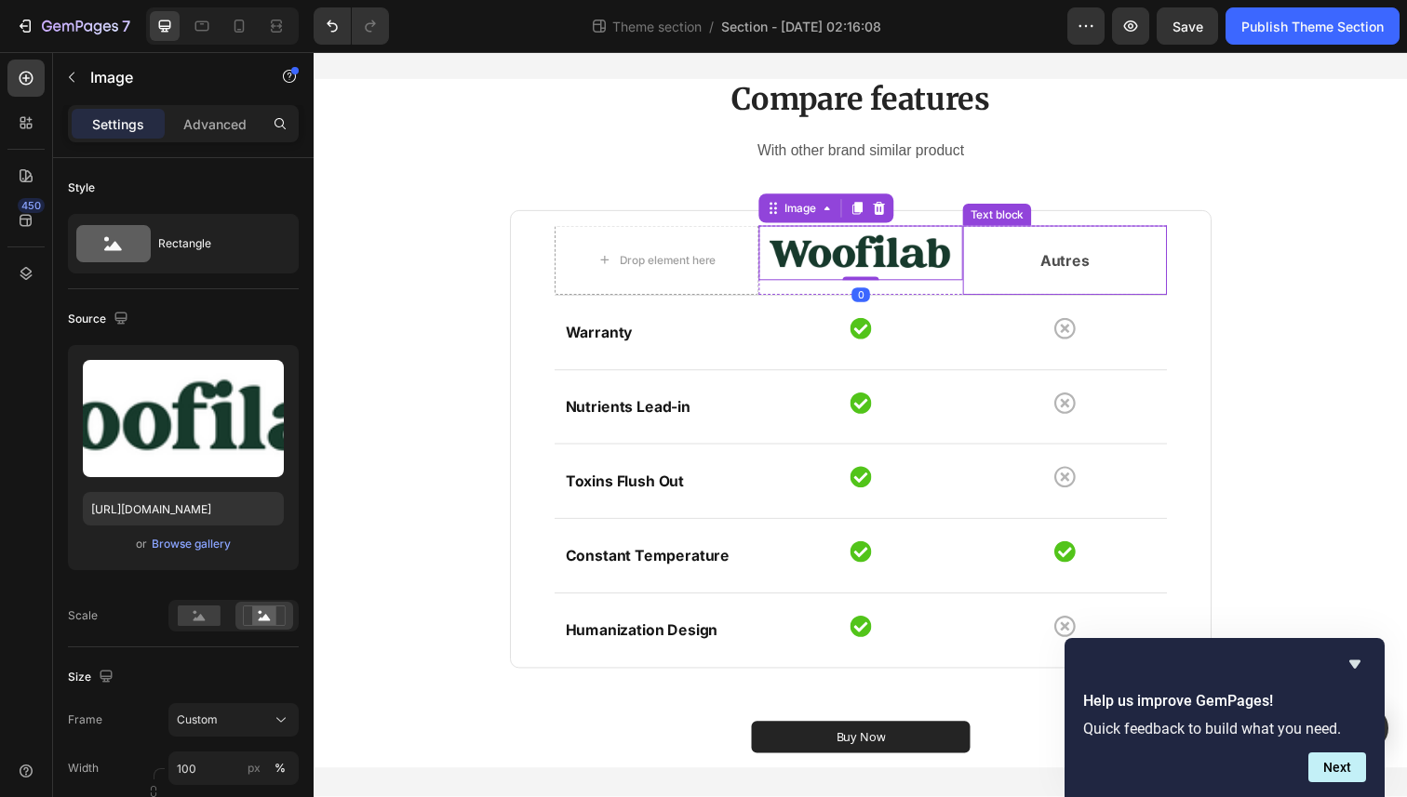
click at [1111, 256] on p "Autres" at bounding box center [1080, 265] width 205 height 22
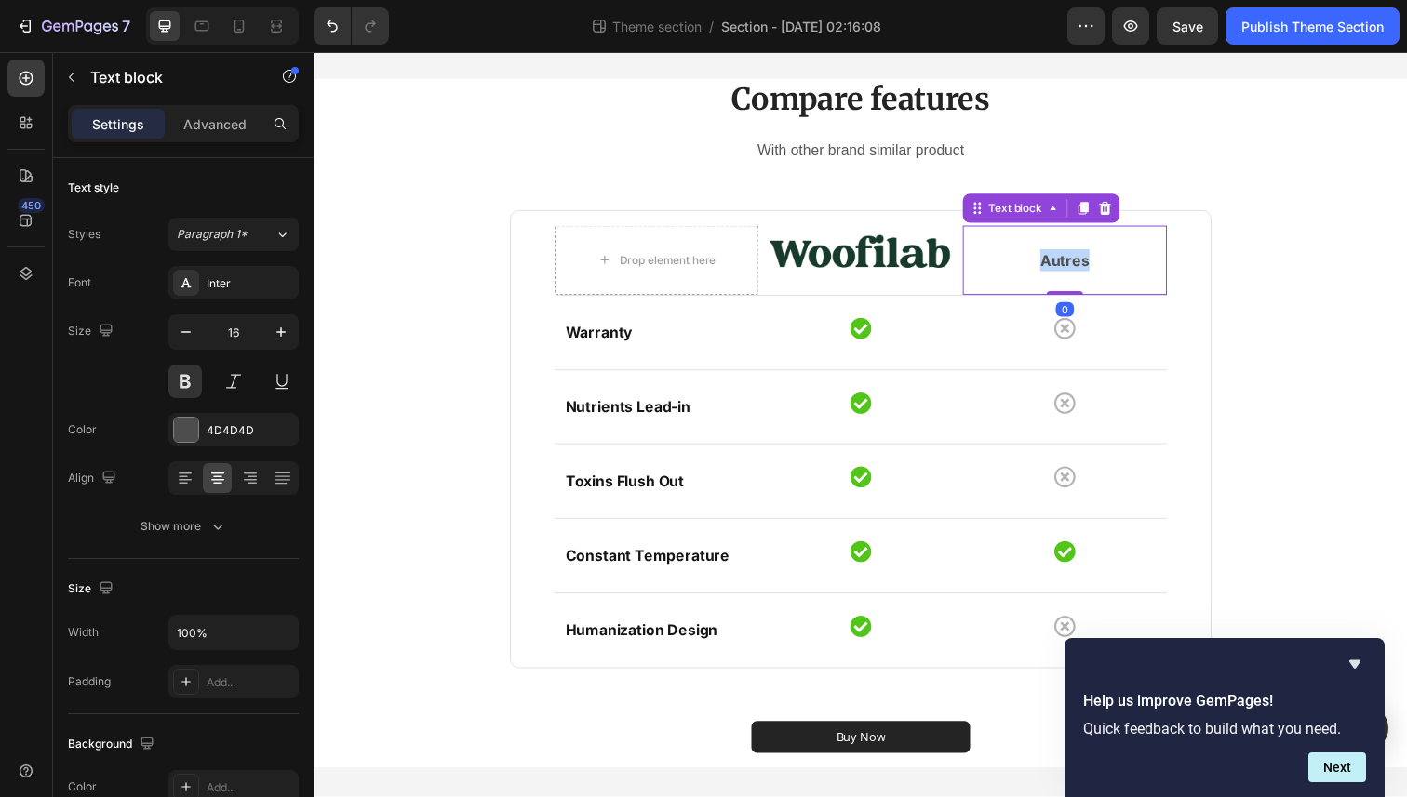
click at [1063, 269] on p "Autres" at bounding box center [1080, 265] width 205 height 22
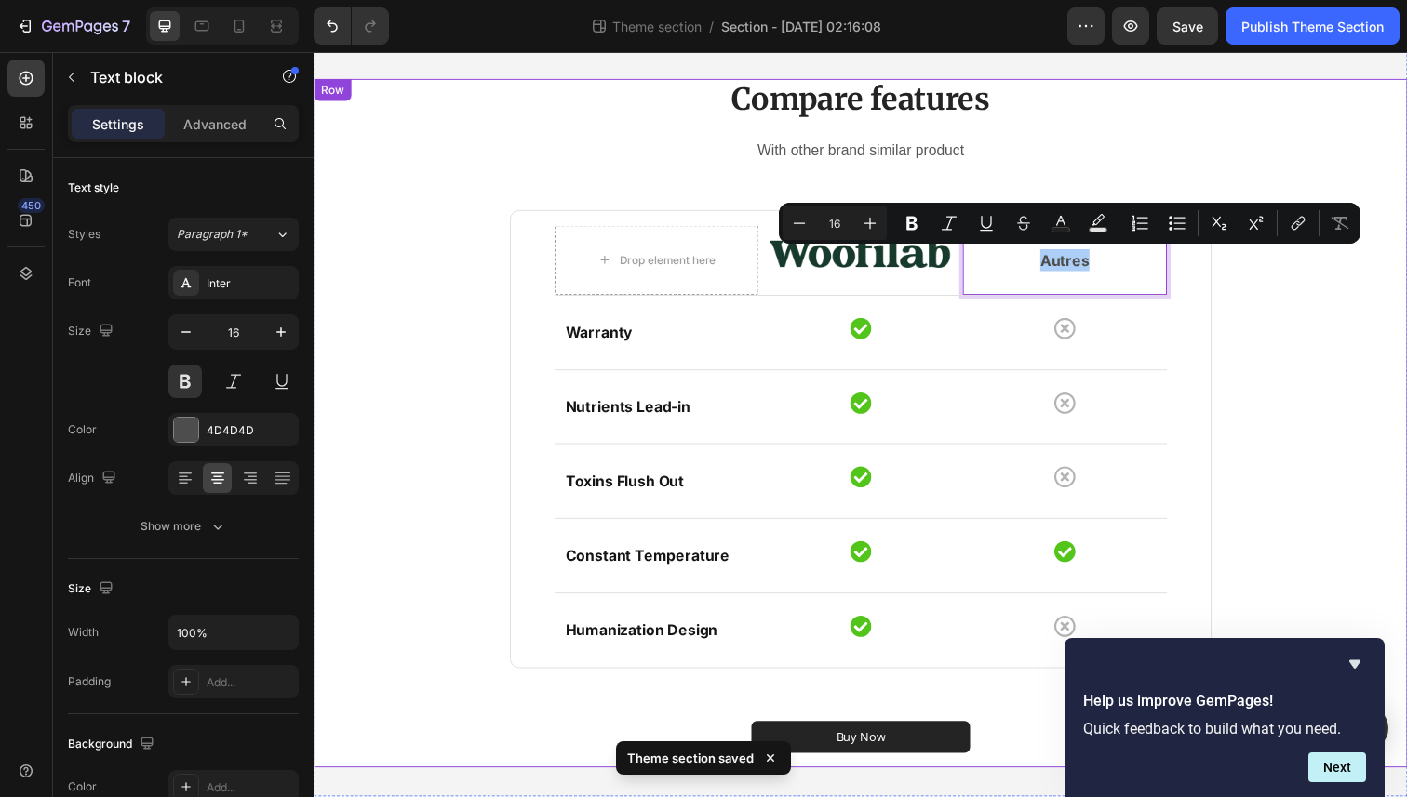
click at [1296, 144] on div "Compare features Heading With other brand similar product Text block Drop eleme…" at bounding box center [871, 431] width 1089 height 703
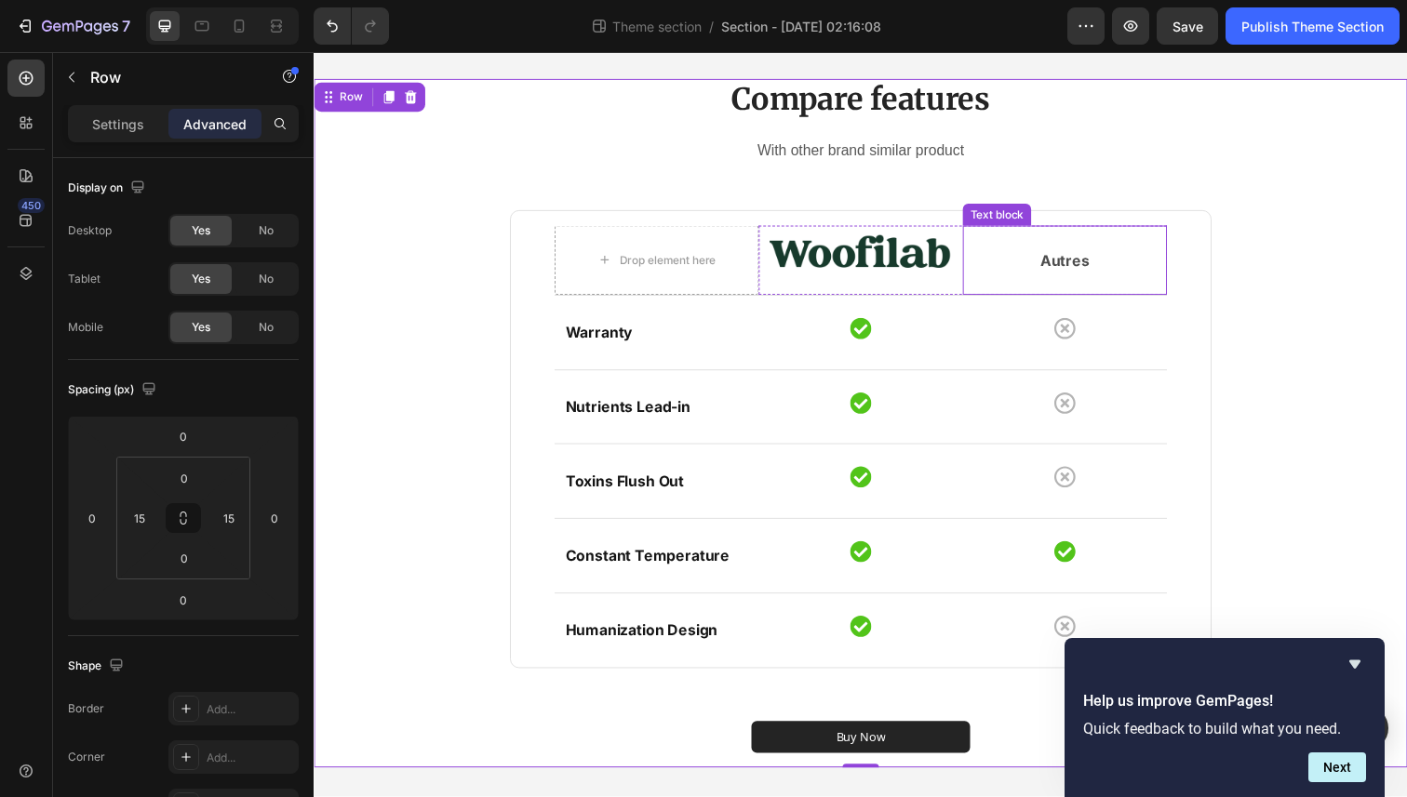
click at [1084, 264] on p "Autres" at bounding box center [1080, 265] width 205 height 22
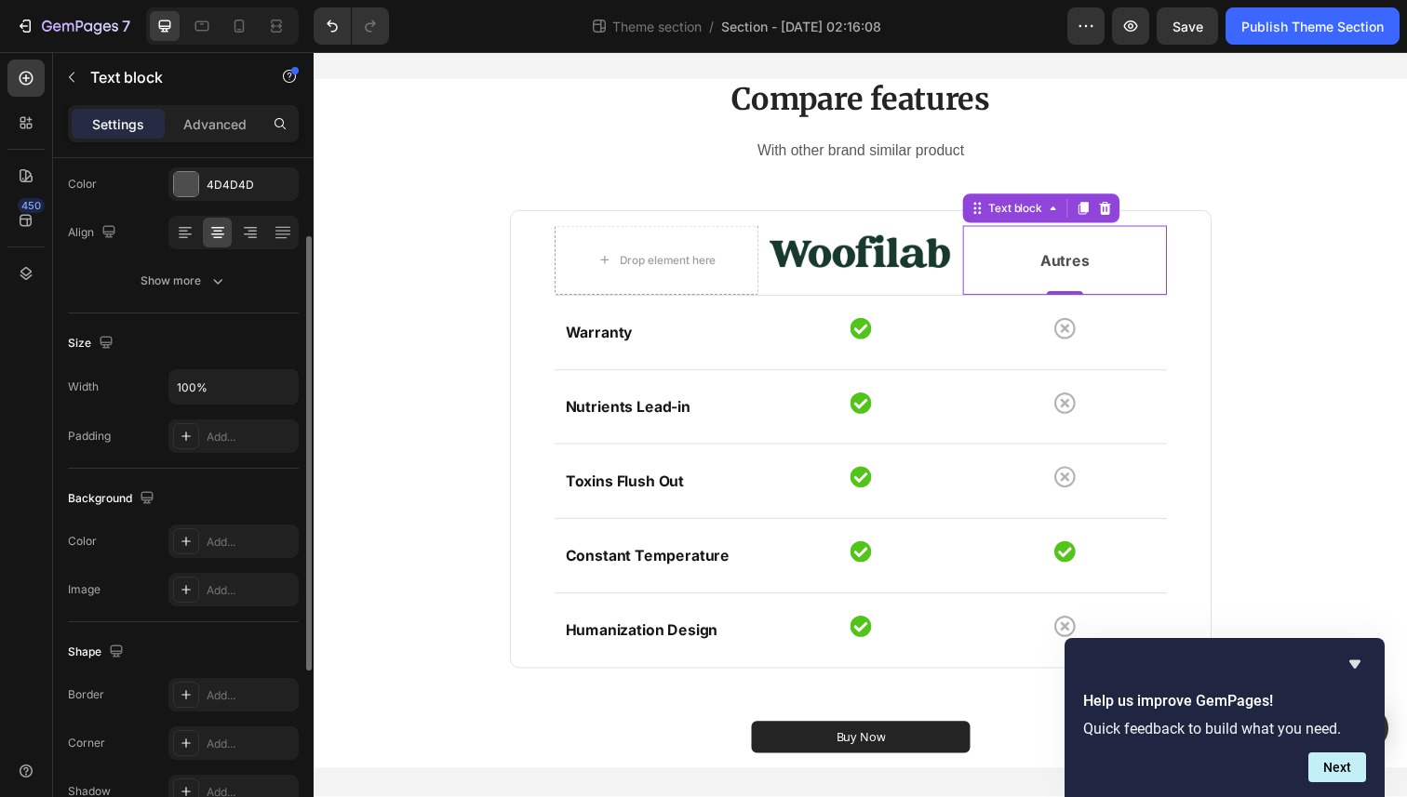
scroll to position [407, 0]
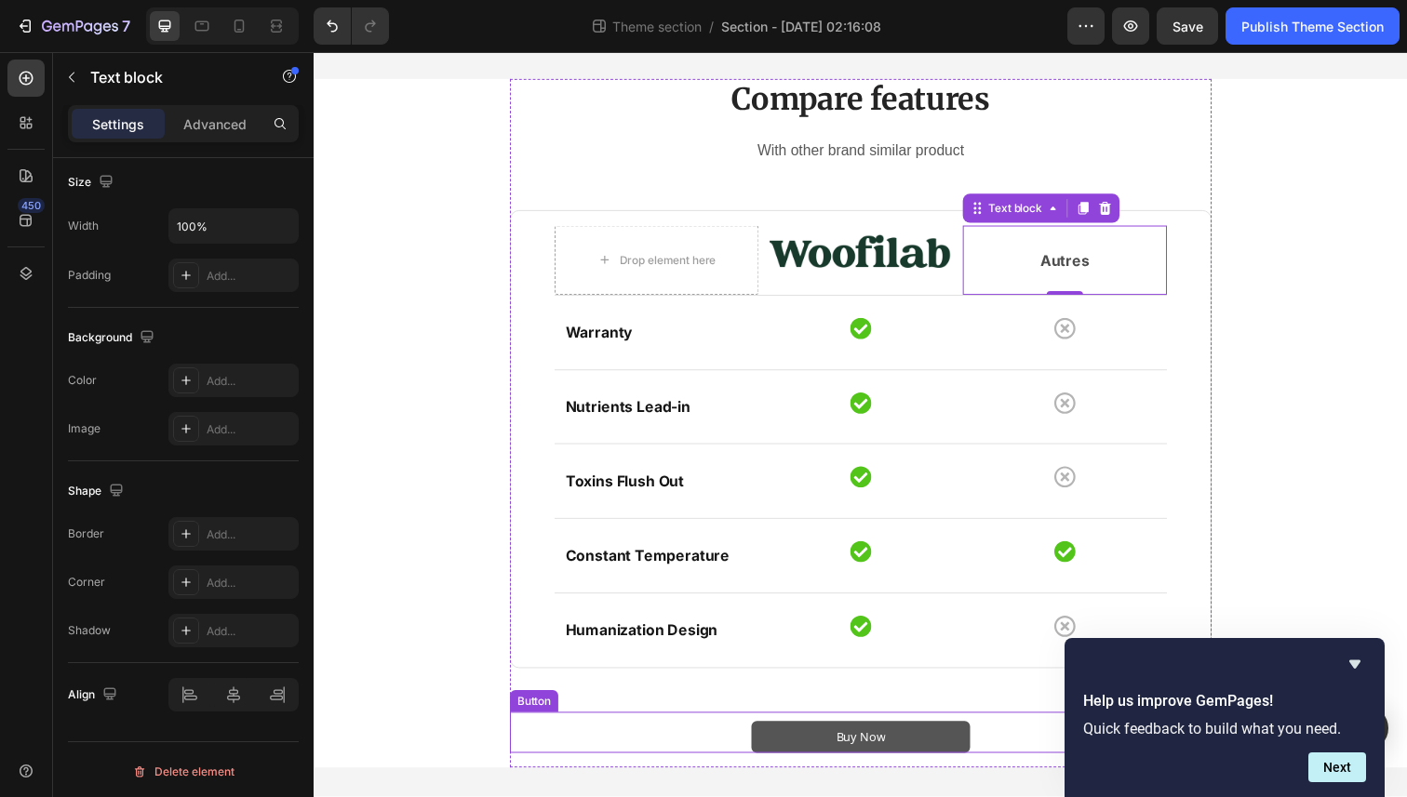
click at [797, 755] on button "Buy Now" at bounding box center [871, 752] width 223 height 33
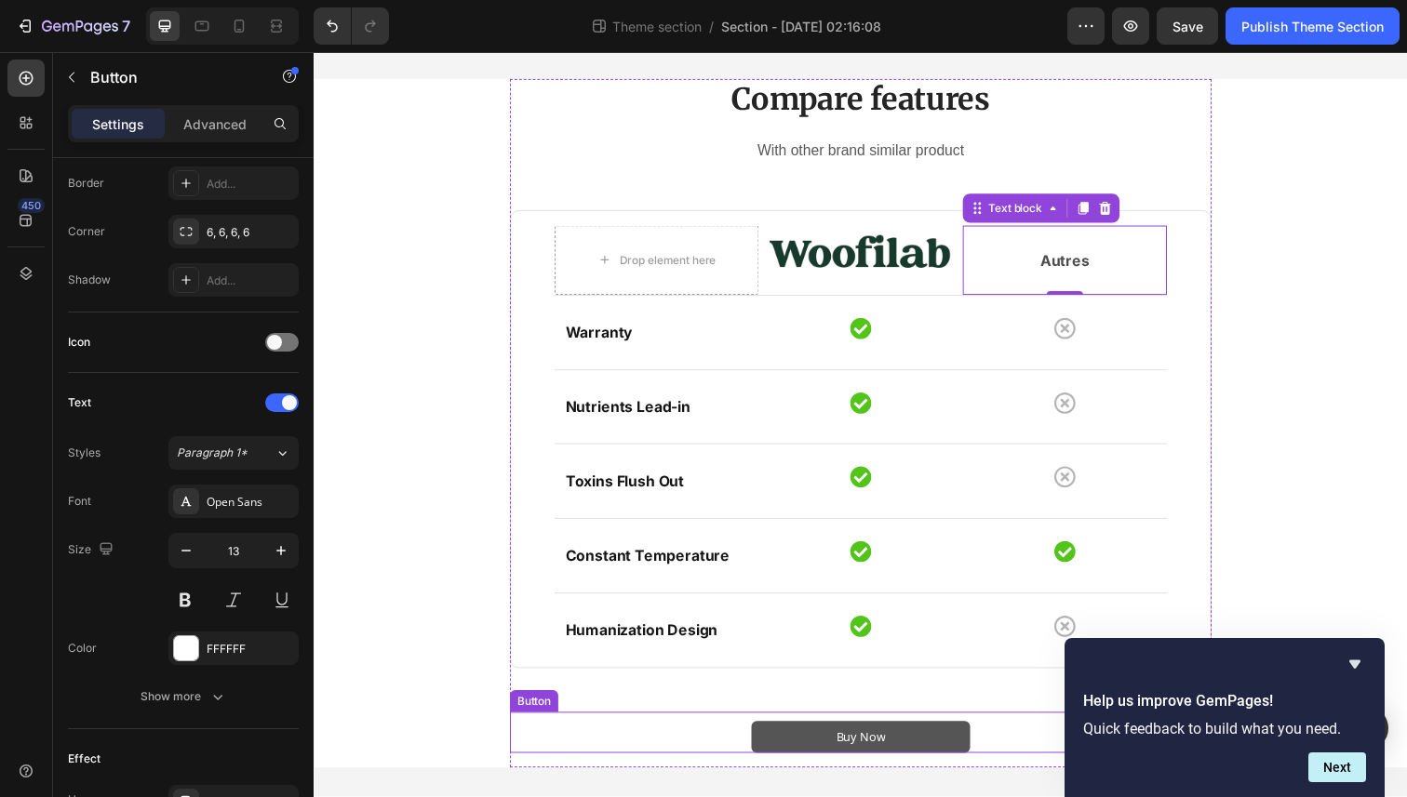
scroll to position [0, 0]
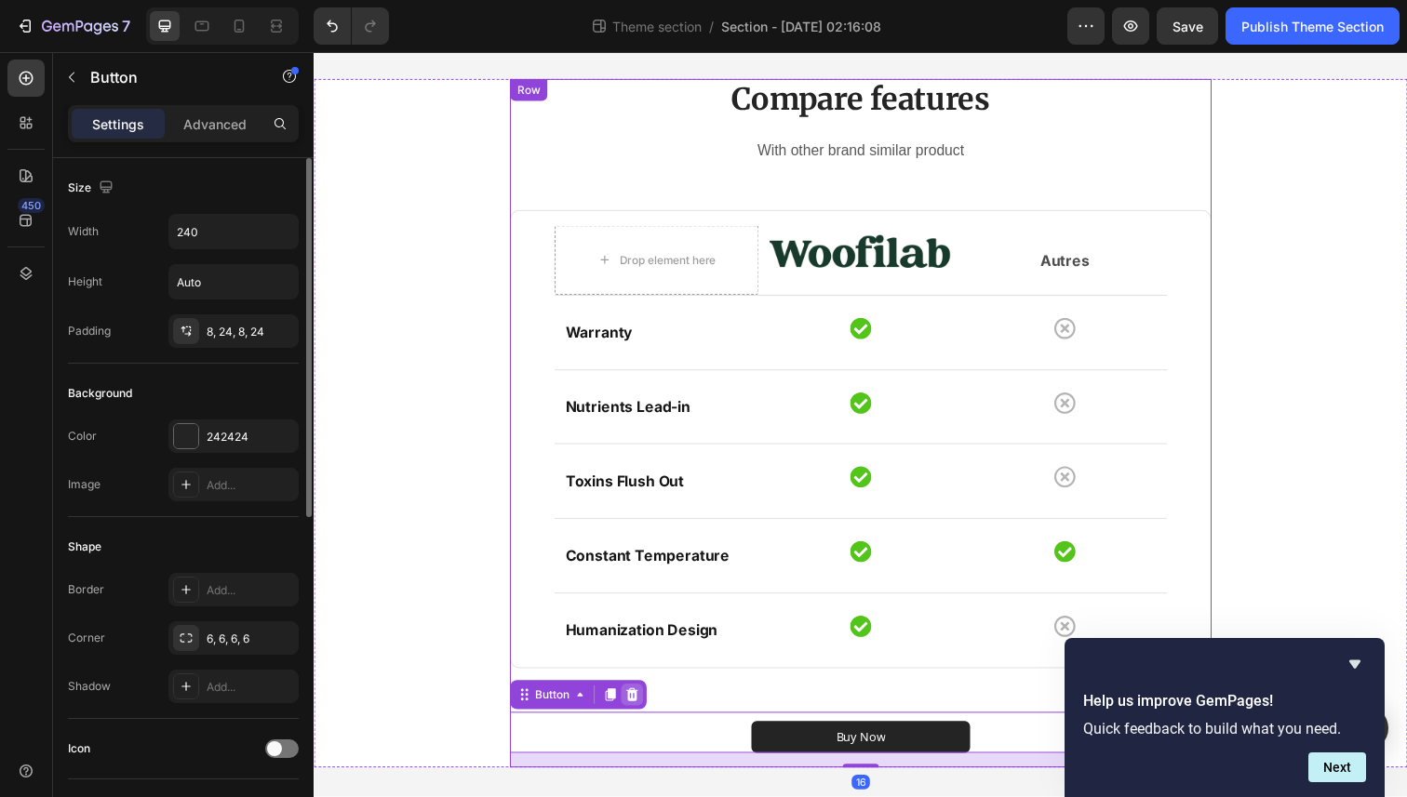
click at [640, 704] on icon at bounding box center [639, 708] width 12 height 13
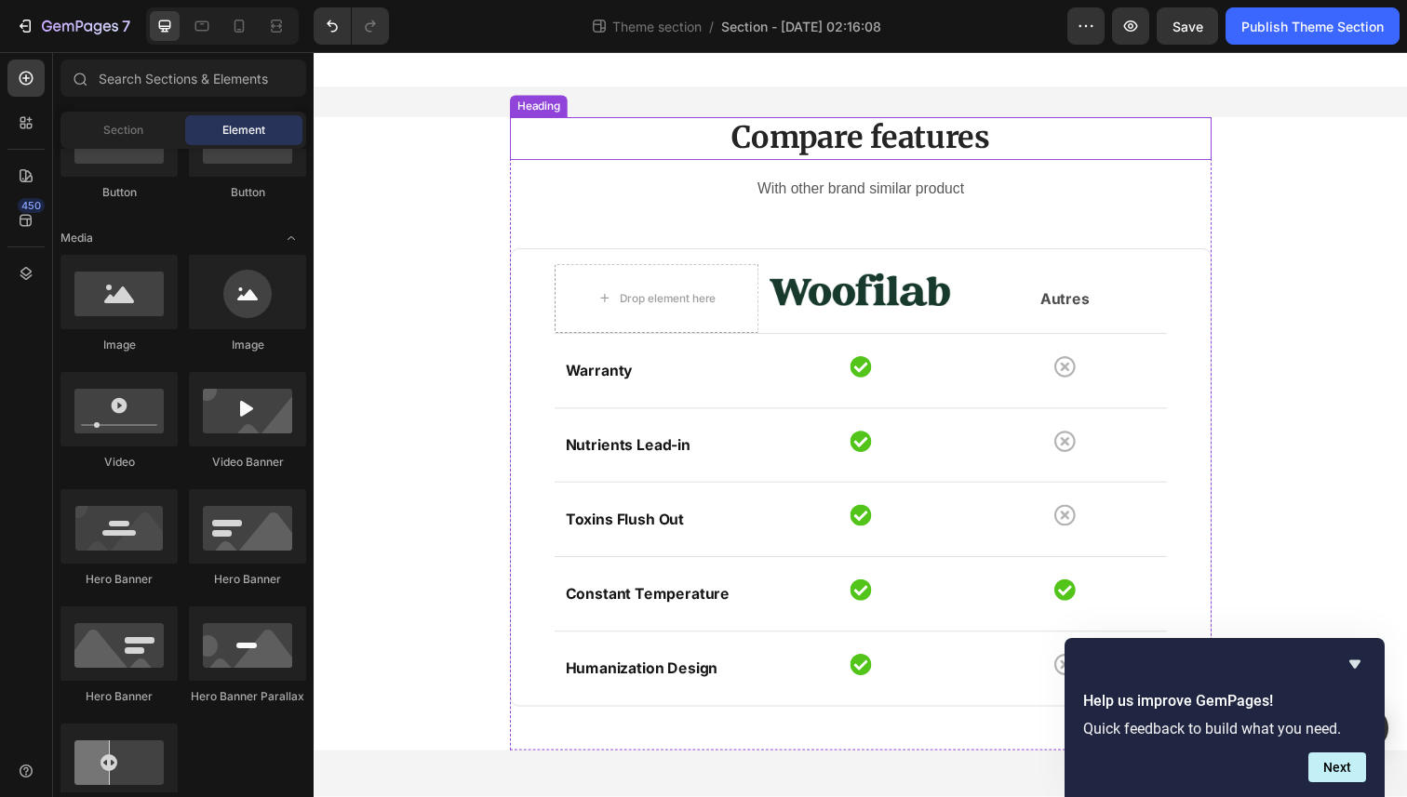
click at [846, 151] on h2 "Compare features" at bounding box center [872, 141] width 716 height 44
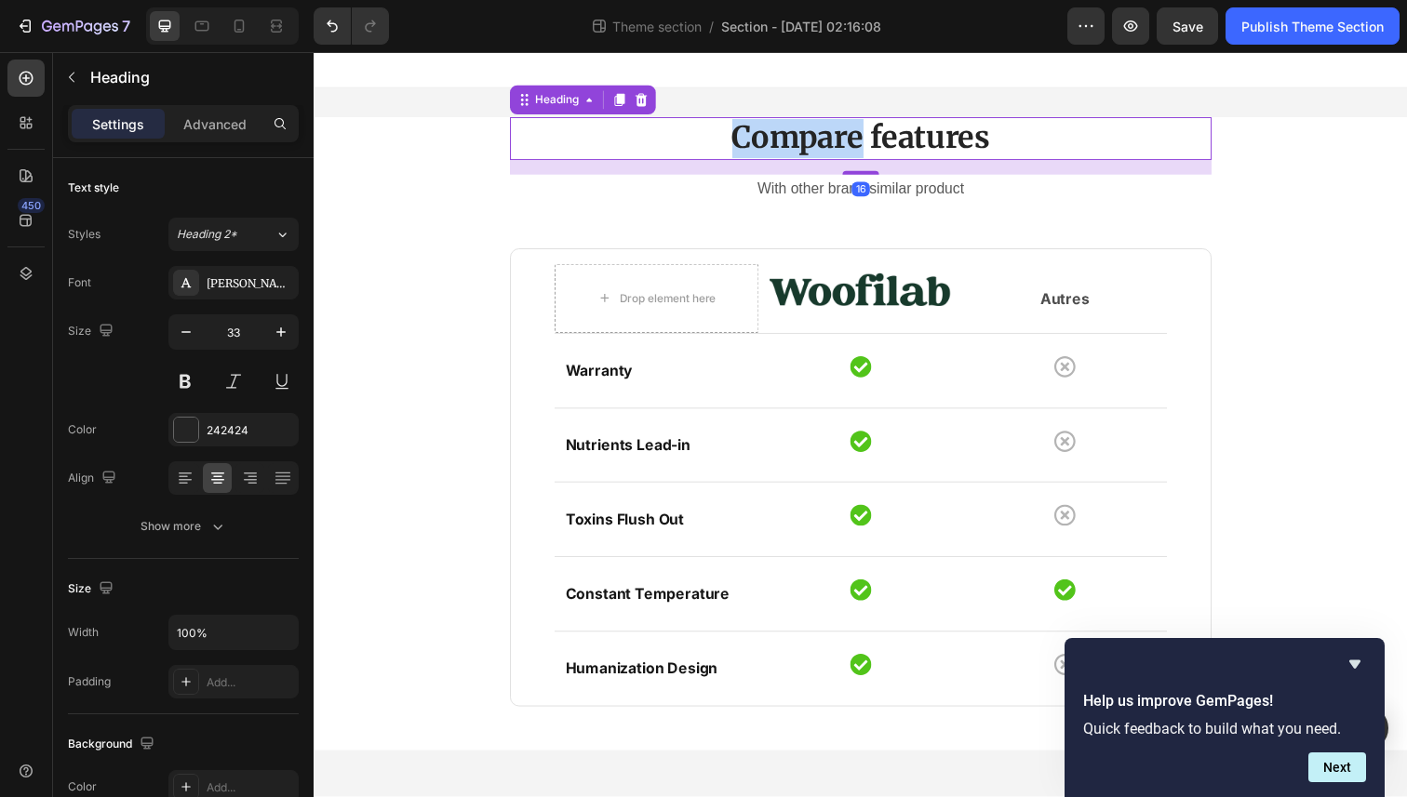
click at [846, 151] on h2 "Compare features" at bounding box center [872, 141] width 716 height 44
click at [846, 151] on p "Compare features" at bounding box center [871, 141] width 713 height 40
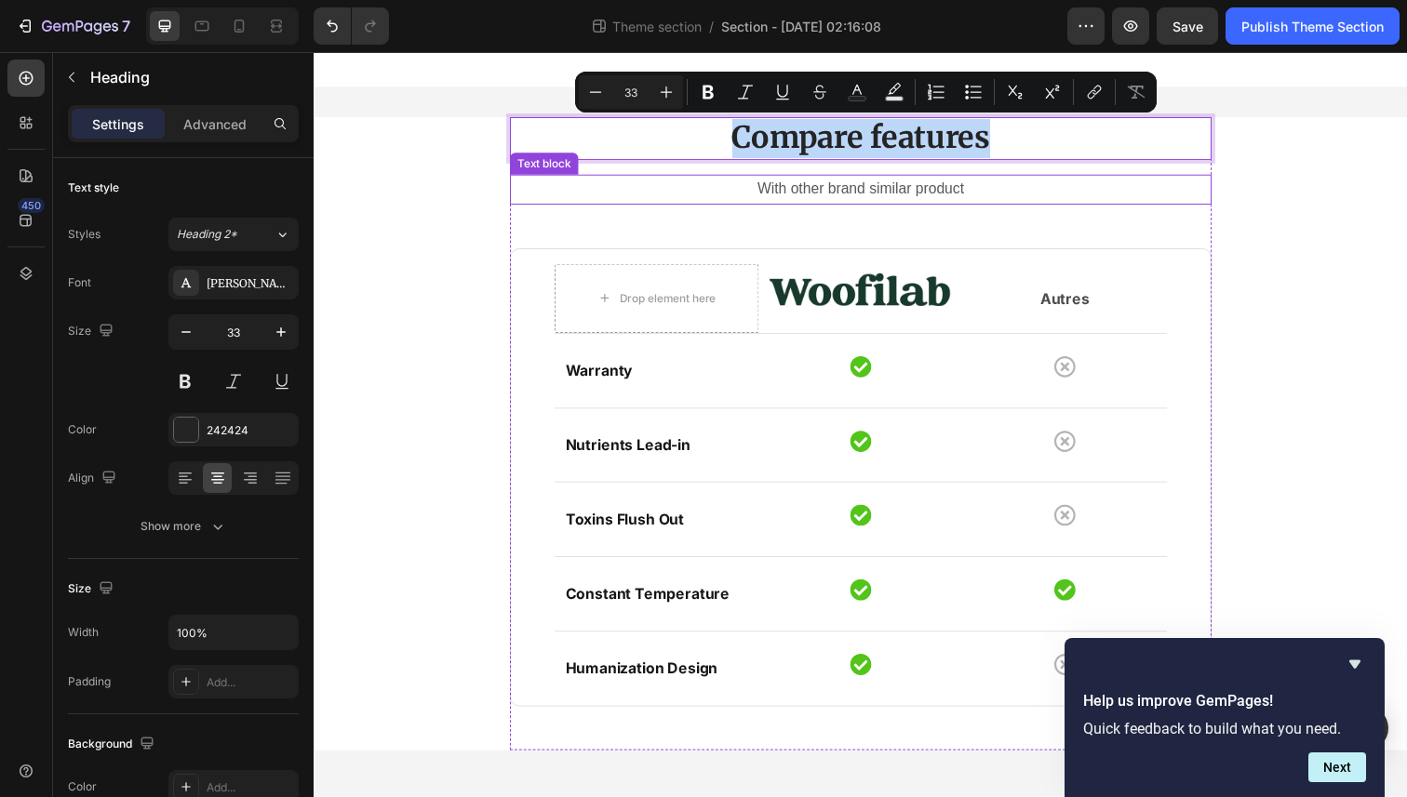
click at [859, 184] on p "With other brand similar product" at bounding box center [871, 193] width 713 height 27
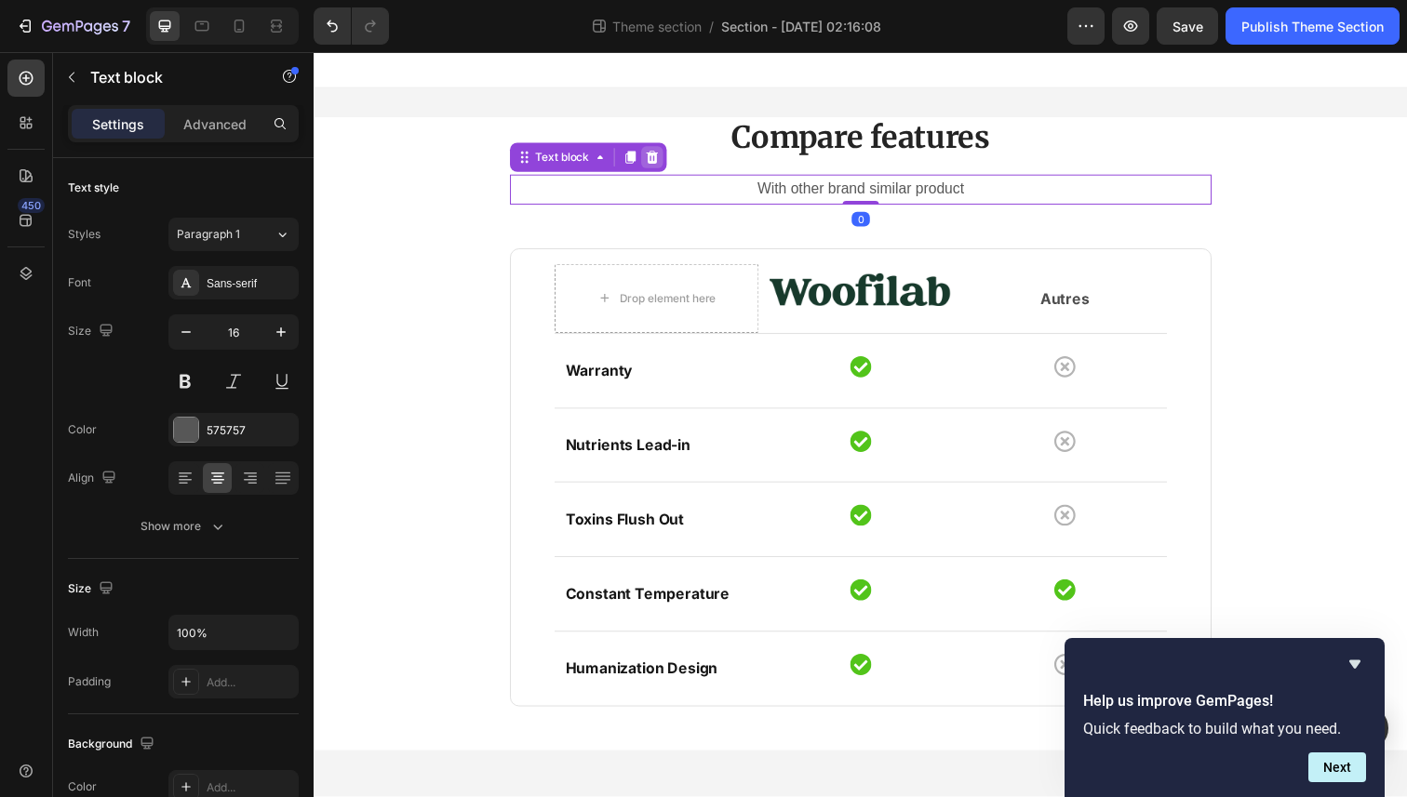
click at [663, 164] on icon at bounding box center [658, 160] width 15 height 15
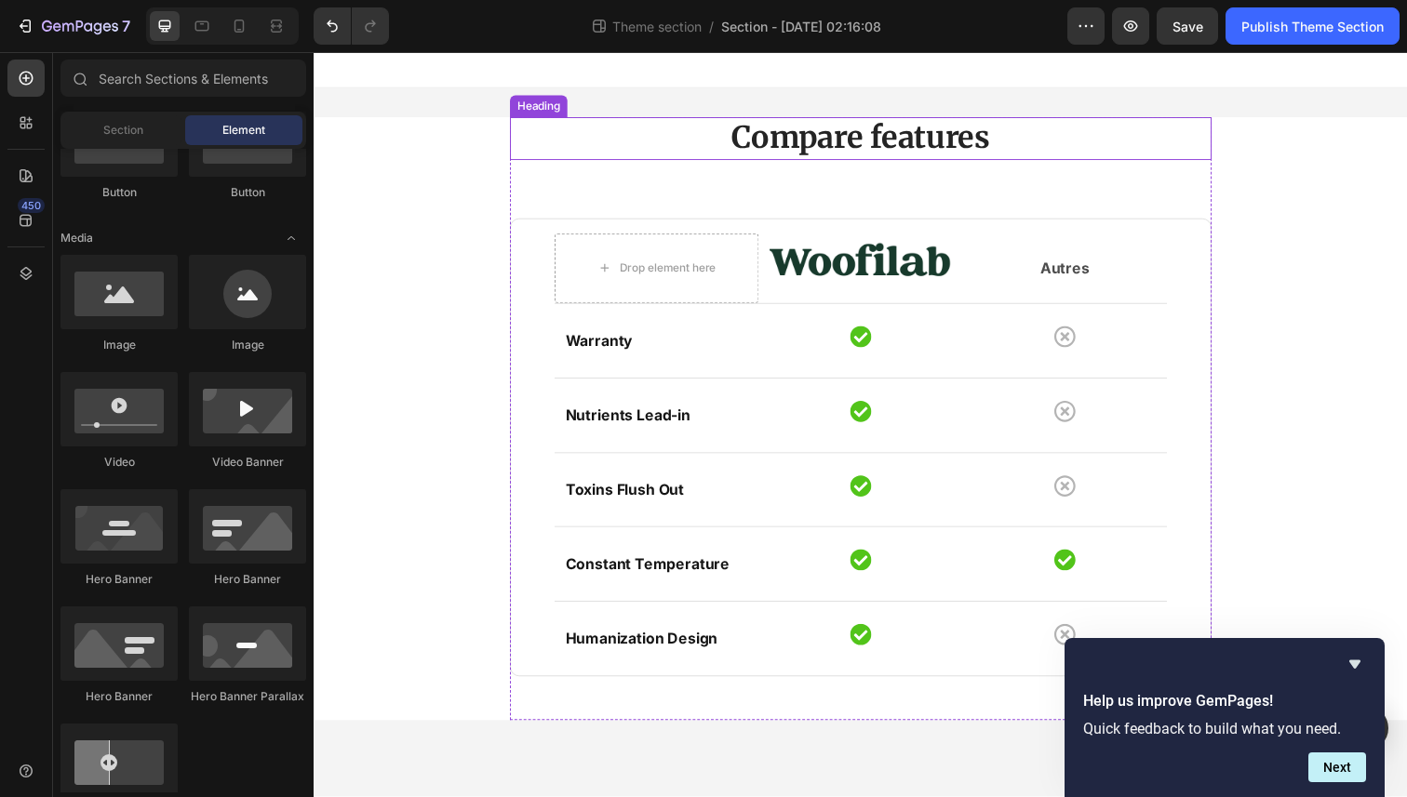
click at [865, 151] on p "Compare features" at bounding box center [871, 141] width 713 height 40
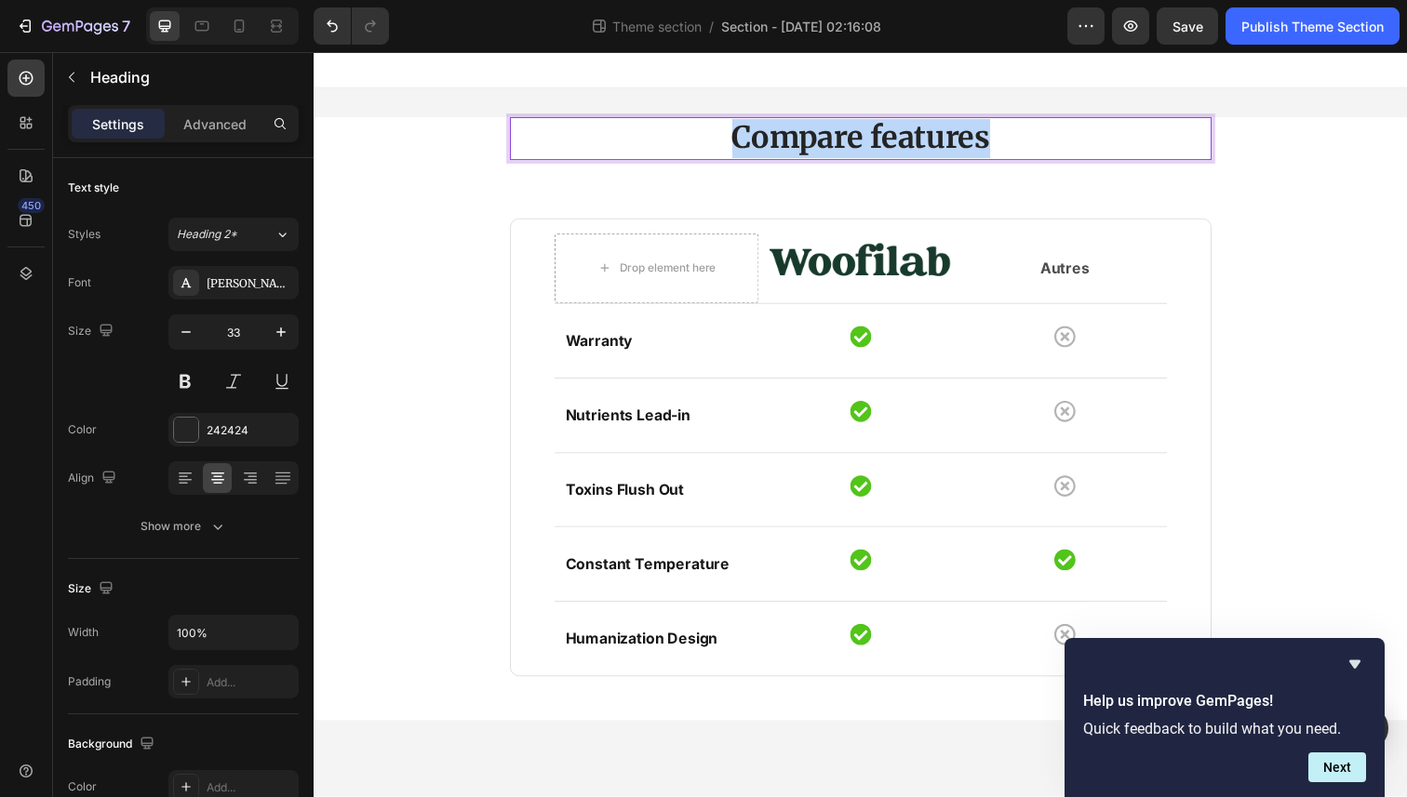
click at [865, 151] on p "Compare features" at bounding box center [871, 141] width 713 height 40
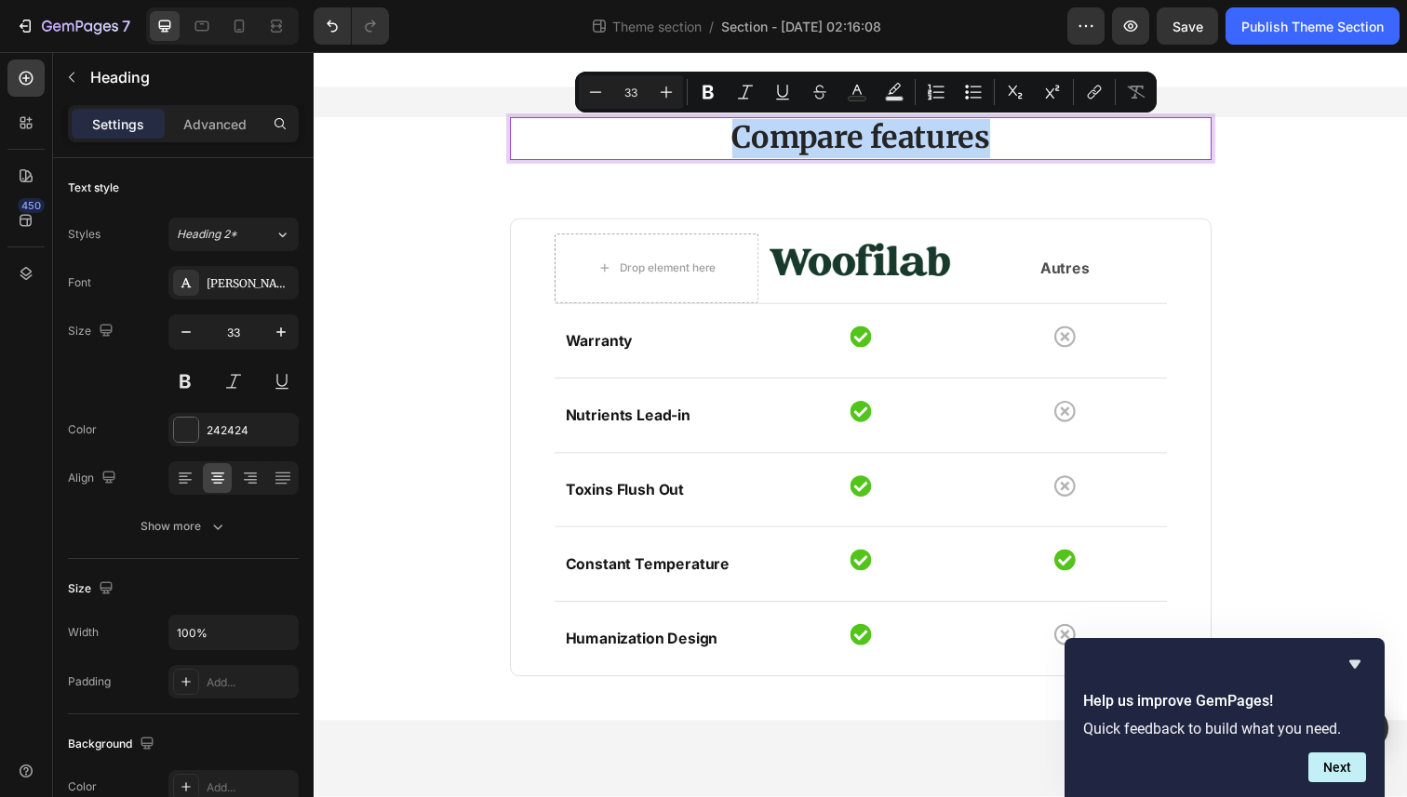
type input "24"
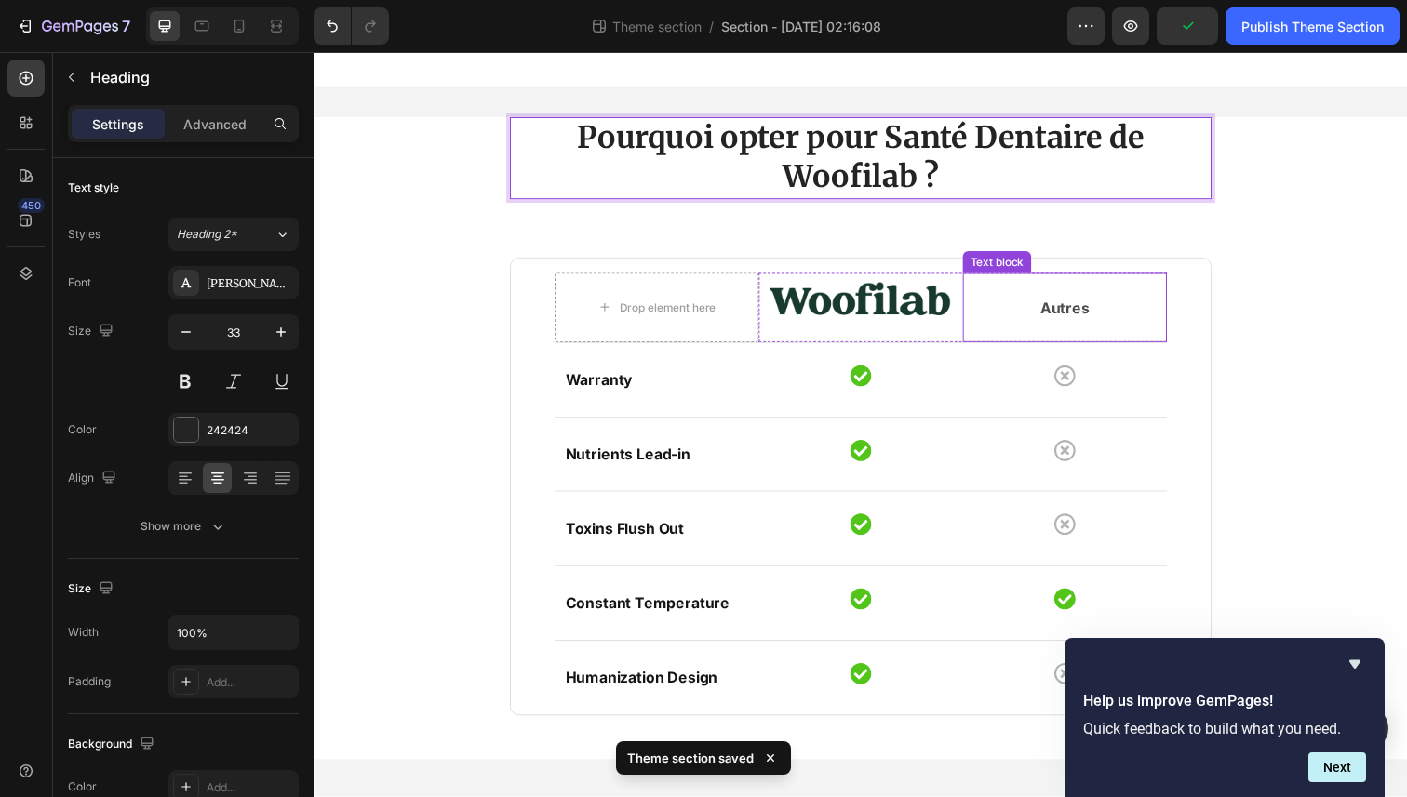
click at [1319, 216] on div "Pourquoi opter pour Santé Dentaire de Woofilab ? Heading 16 Drop element here I…" at bounding box center [871, 447] width 1089 height 656
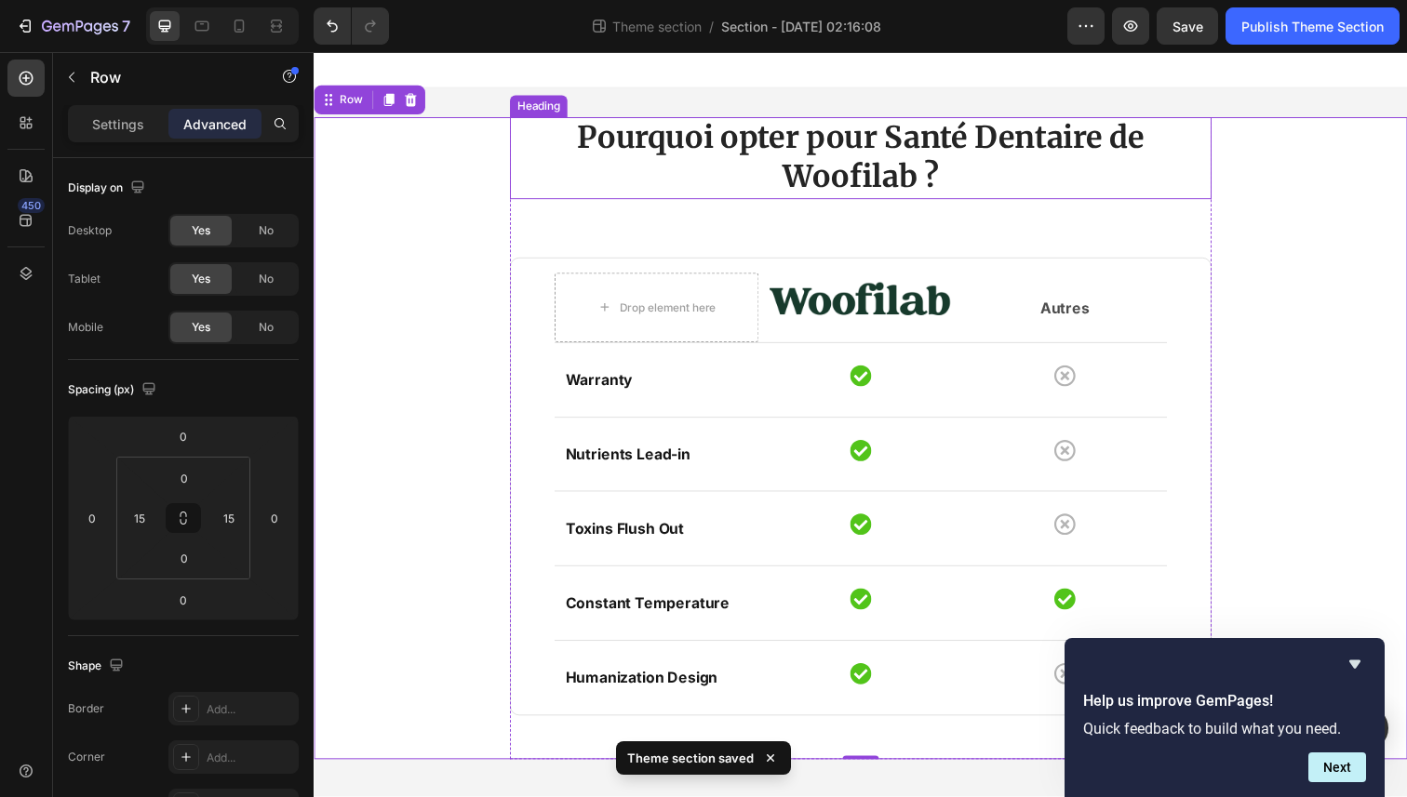
click at [911, 129] on strong "Pourquoi opter pour Santé Dentaire de Woofilab ?" at bounding box center [871, 160] width 579 height 78
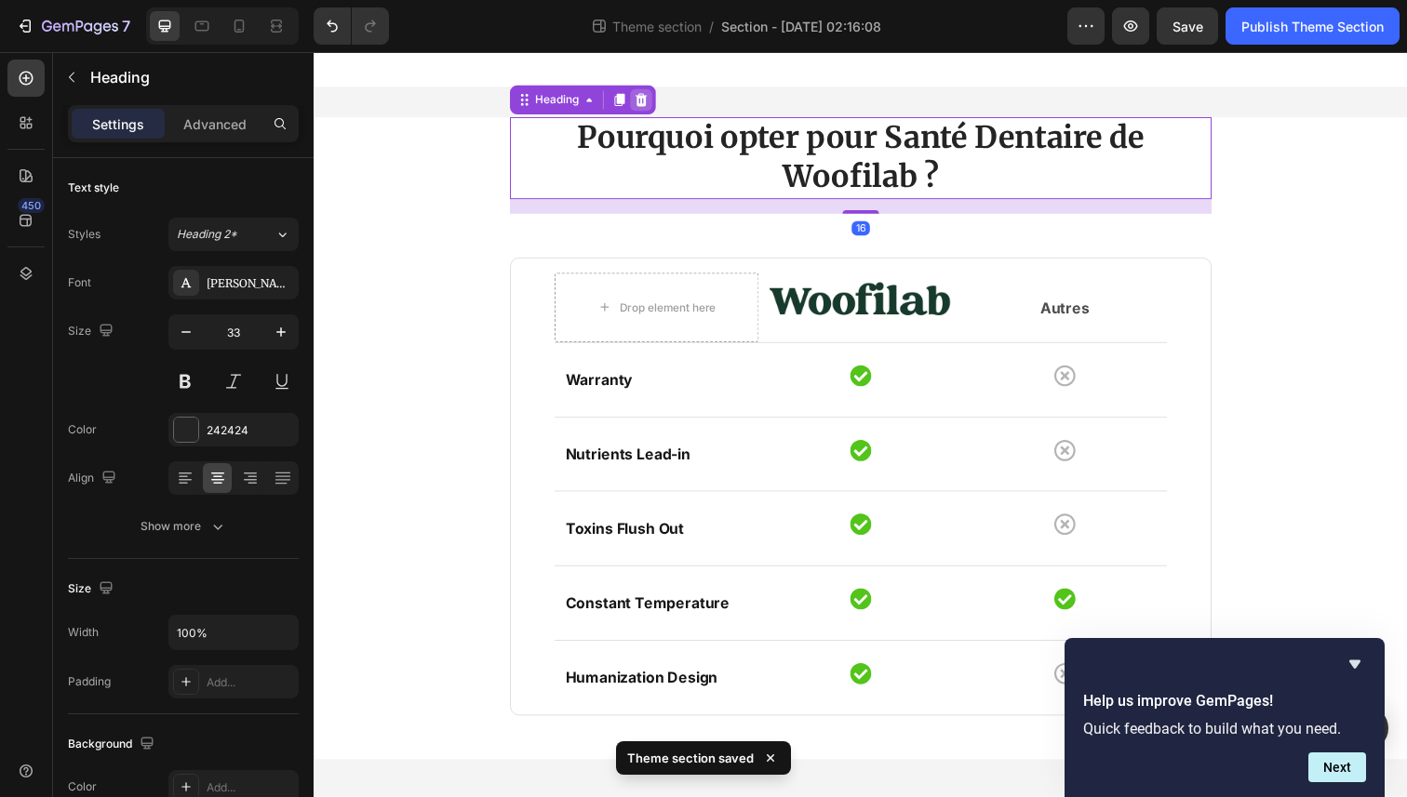
click at [649, 100] on icon at bounding box center [647, 101] width 15 height 15
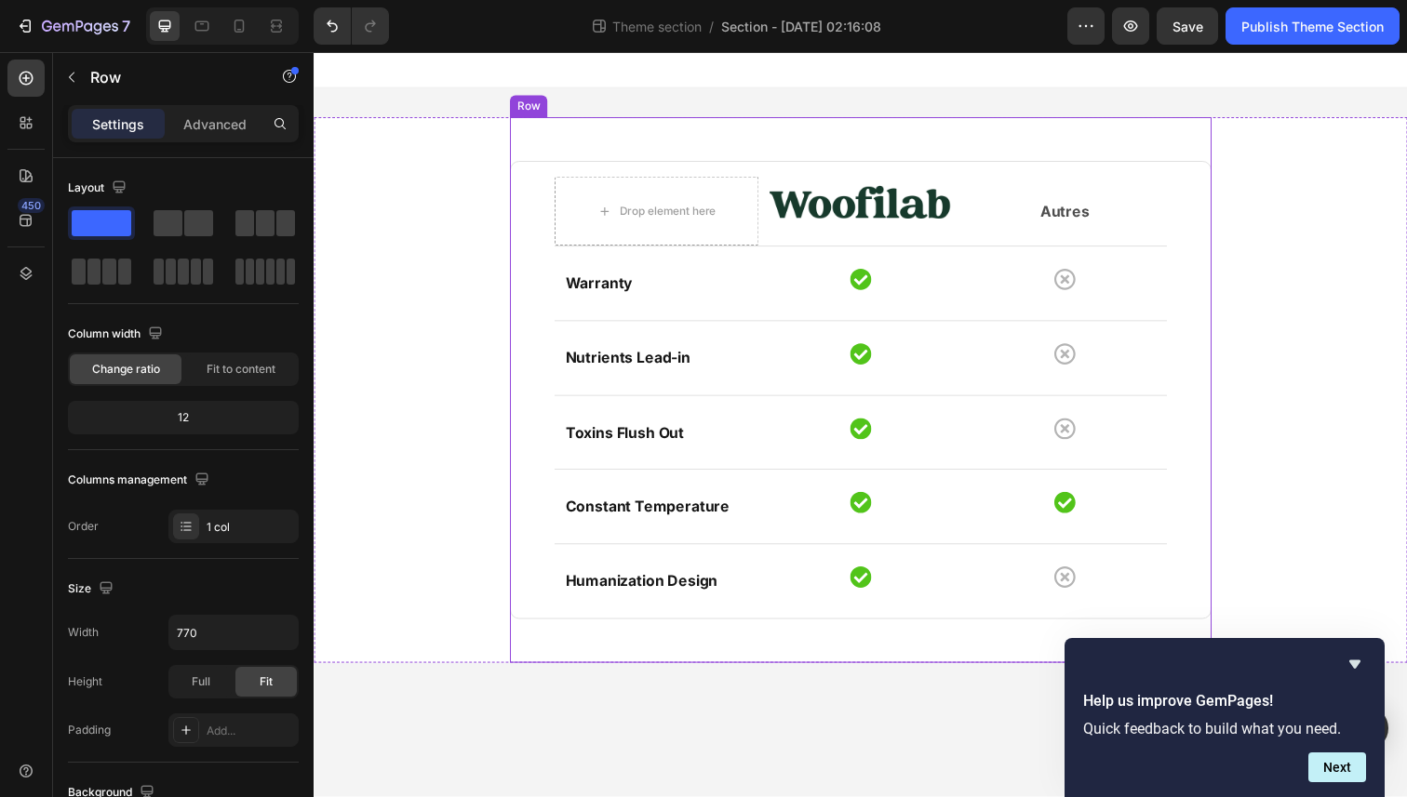
click at [564, 159] on div "Drop element here Image Autres Text block Row Row Warranty Text block Icon Icon…" at bounding box center [872, 397] width 716 height 557
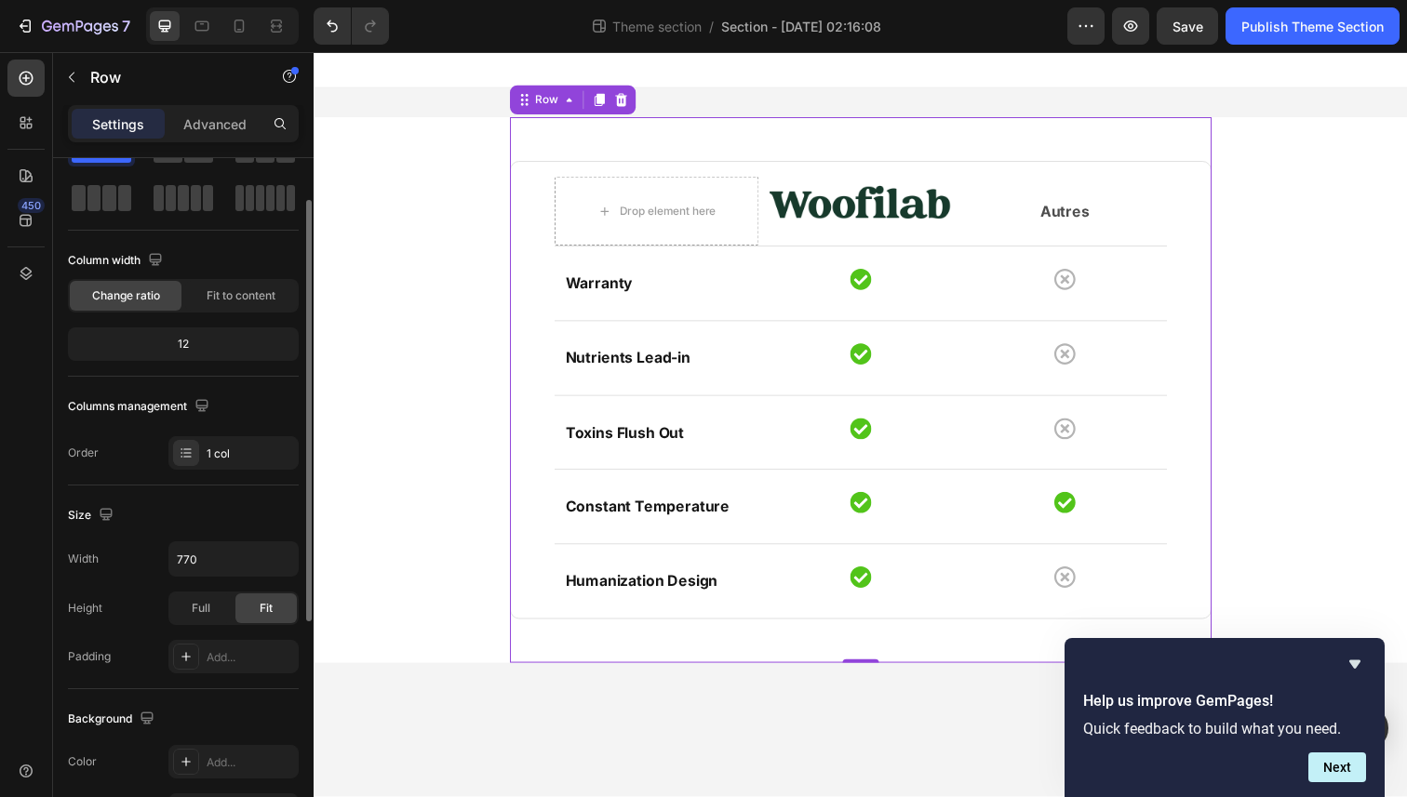
scroll to position [76, 0]
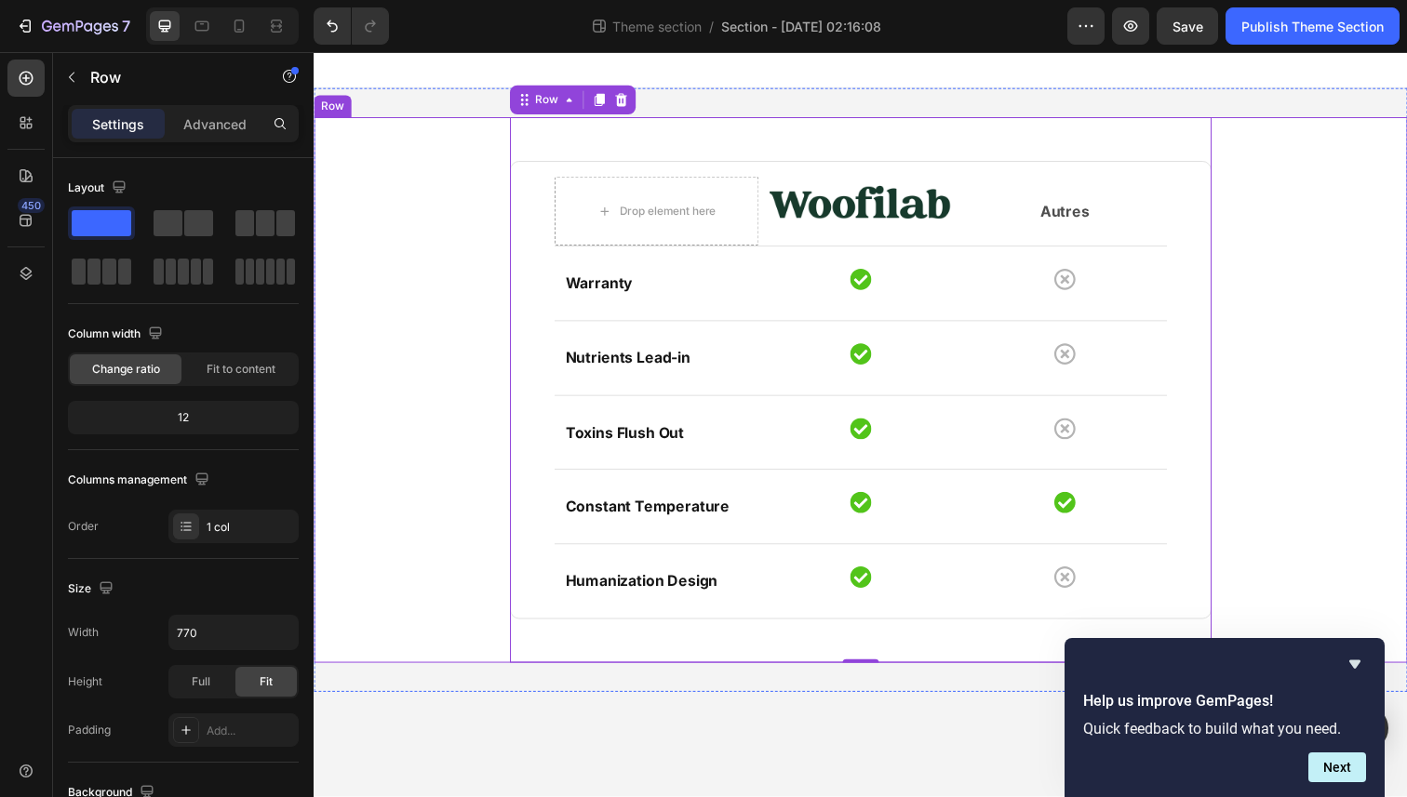
scroll to position [76, 0]
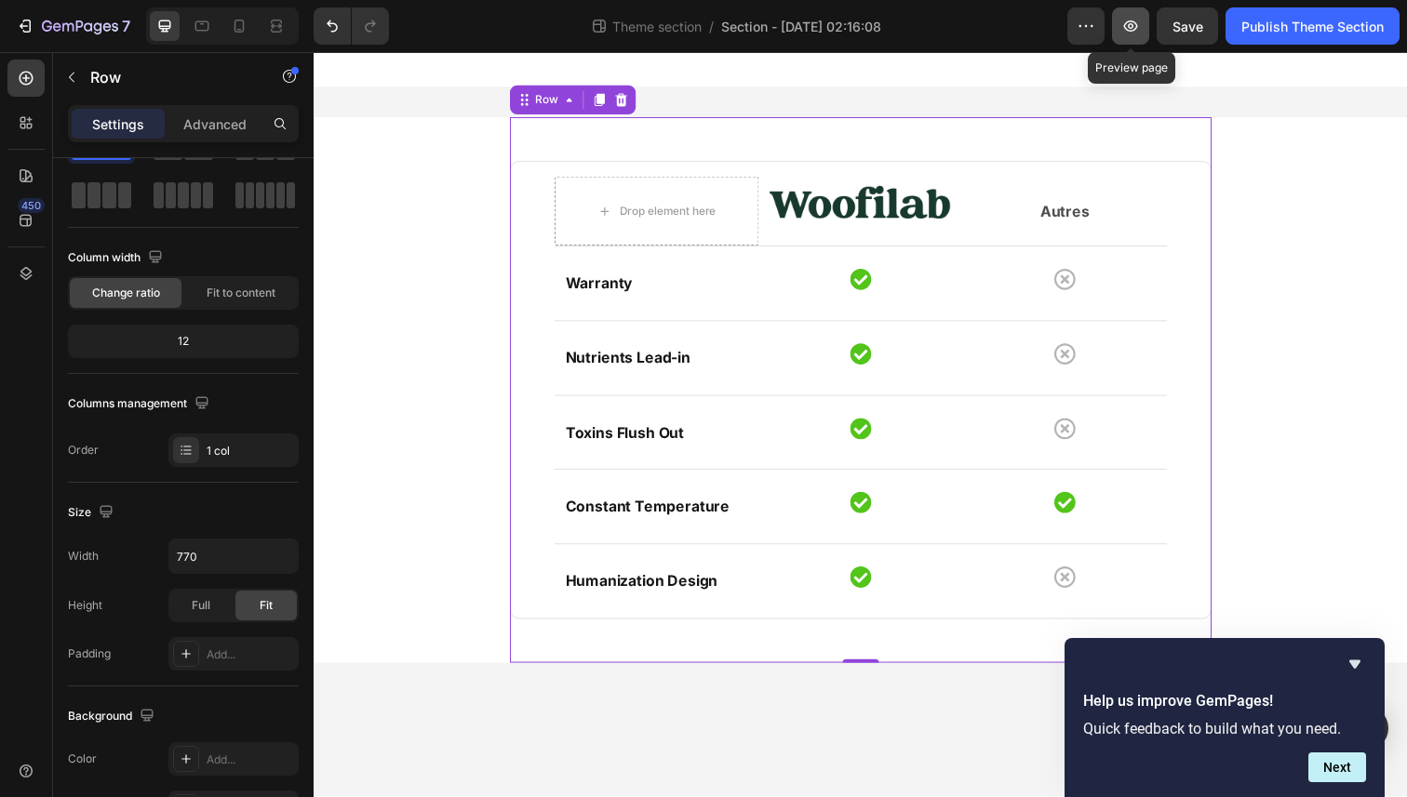
click at [1133, 20] on icon "button" at bounding box center [1130, 26] width 19 height 19
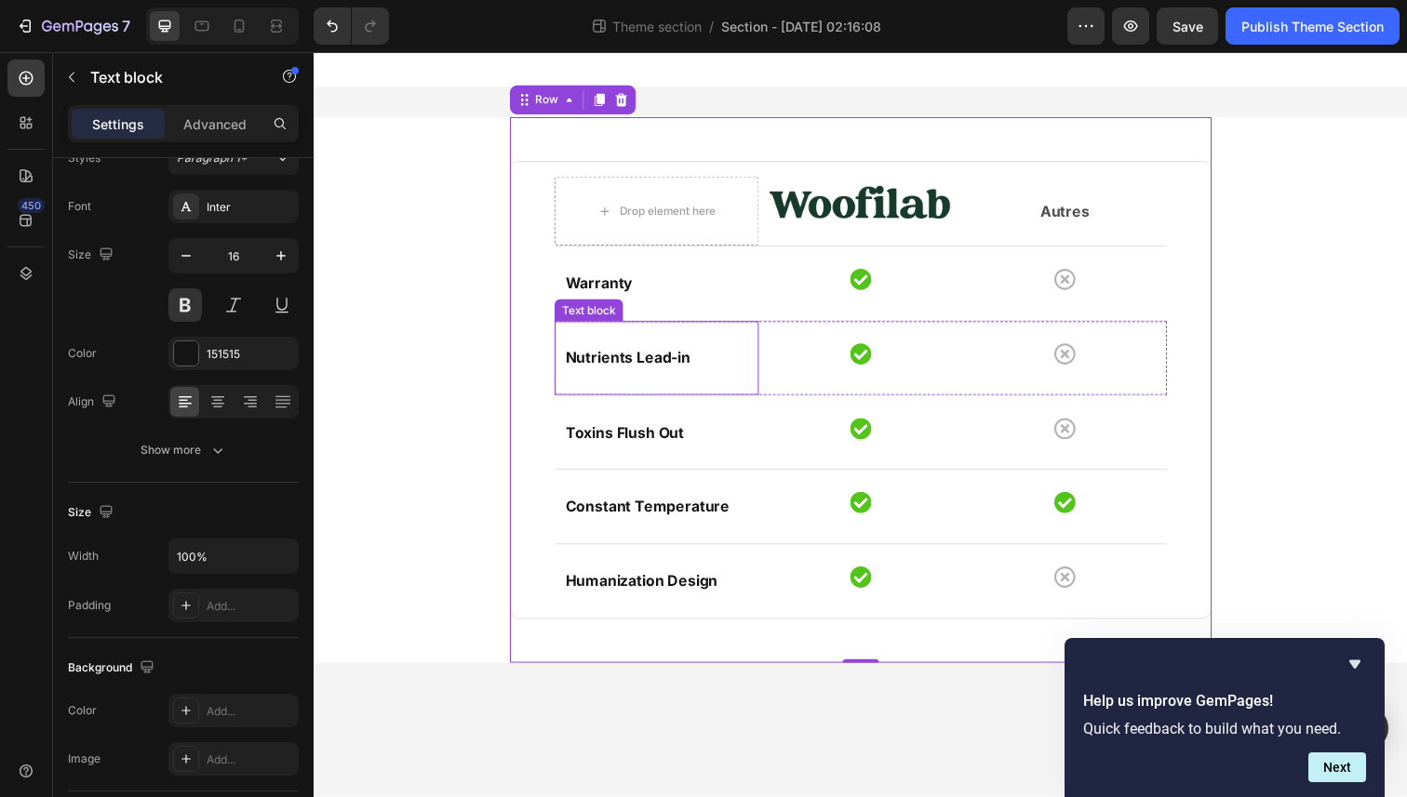
click at [619, 305] on div "Warranty Text block" at bounding box center [663, 288] width 208 height 75
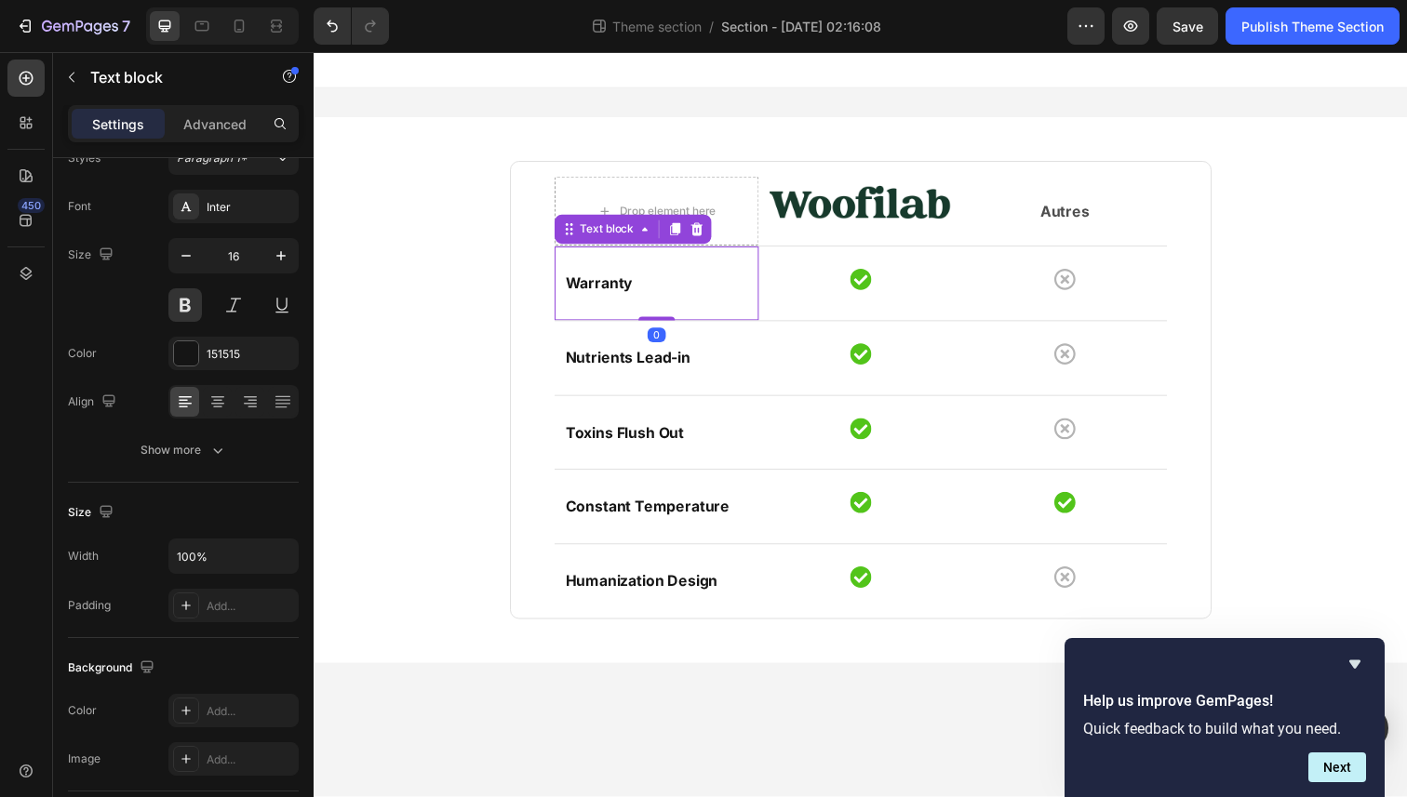
scroll to position [0, 0]
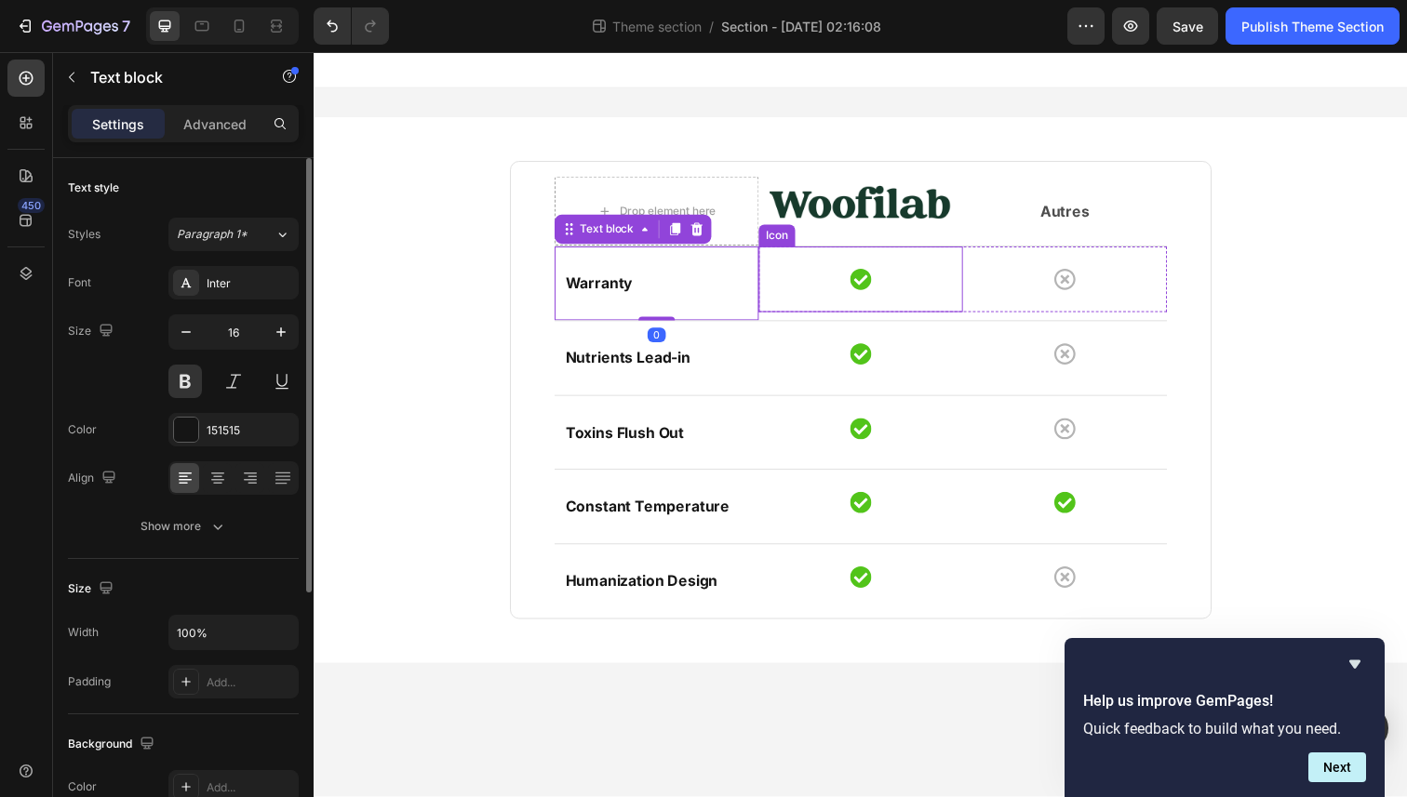
click at [901, 265] on div "Icon" at bounding box center [872, 284] width 208 height 67
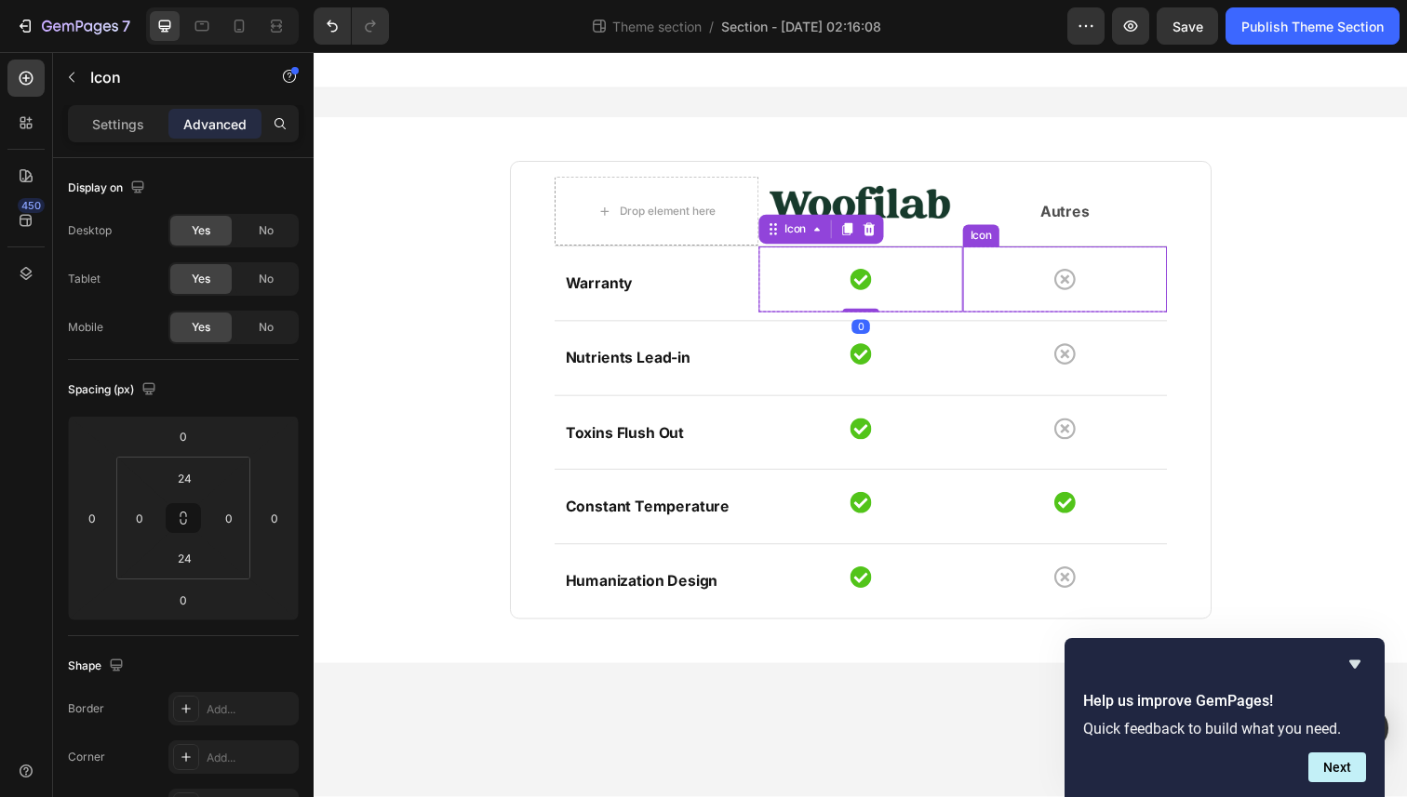
click at [1107, 271] on div "Icon" at bounding box center [1080, 284] width 208 height 67
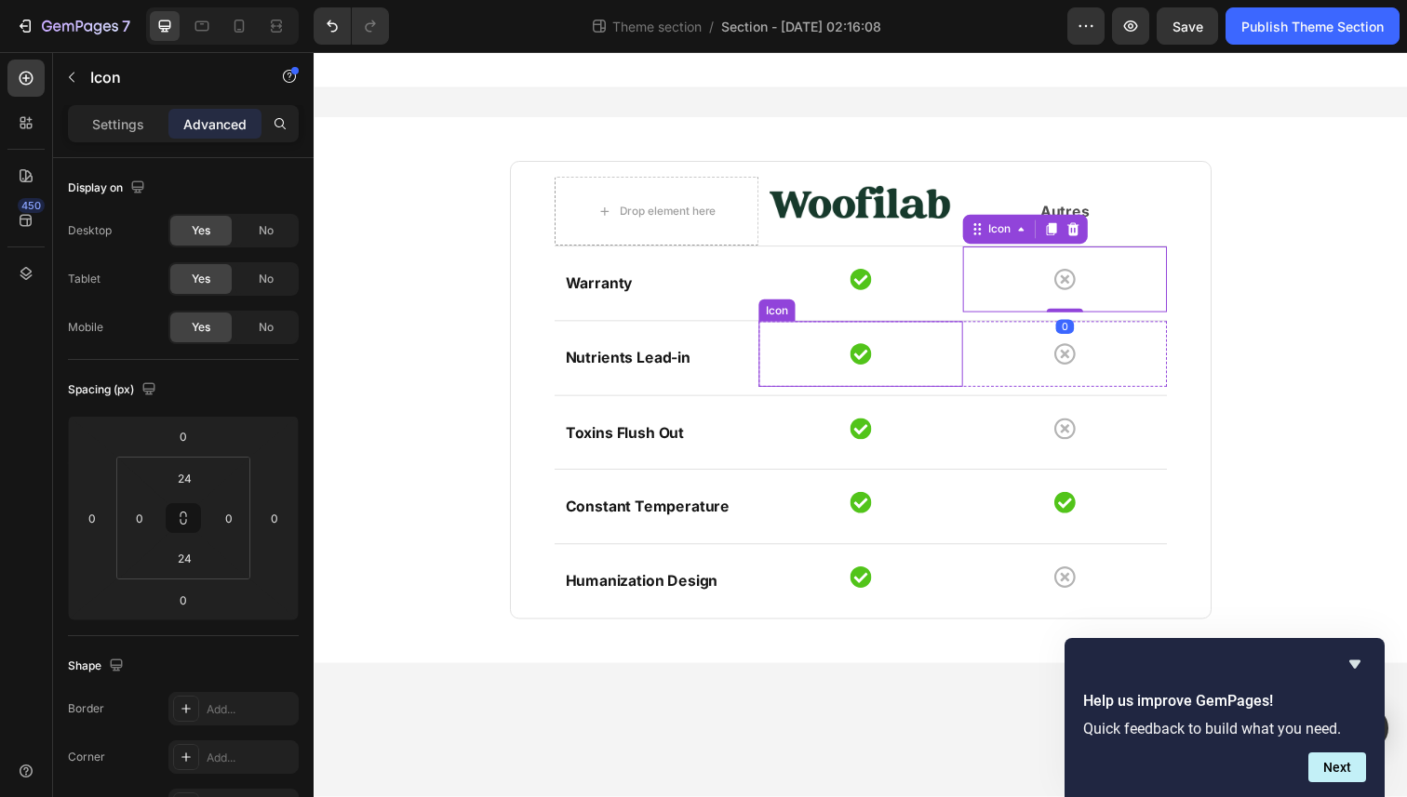
click at [884, 353] on div "Icon" at bounding box center [872, 360] width 208 height 67
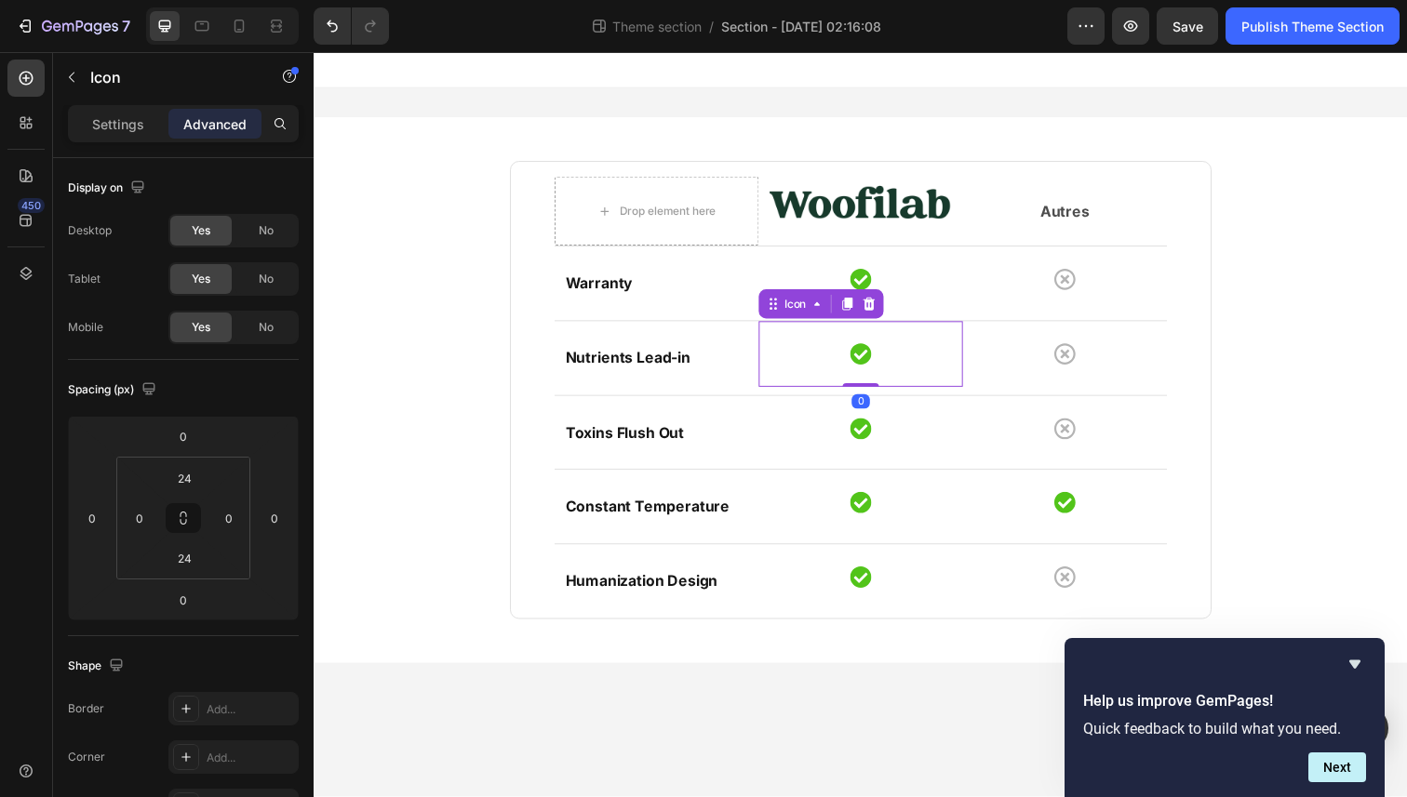
click at [884, 353] on div "Icon 0" at bounding box center [872, 360] width 208 height 67
click at [129, 139] on div "Settings Advanced" at bounding box center [183, 123] width 231 height 37
click at [114, 118] on p "Settings" at bounding box center [118, 124] width 52 height 20
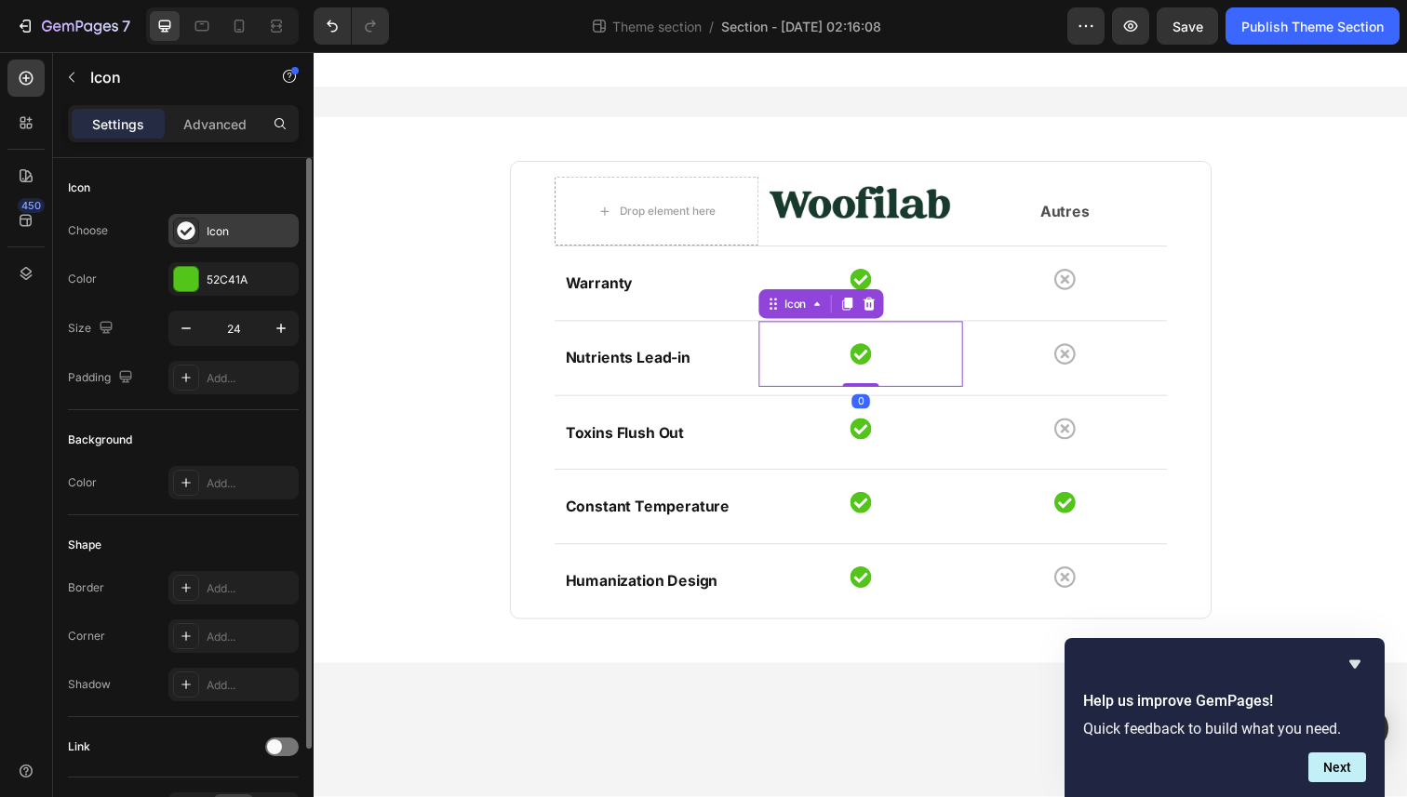
click at [207, 227] on div "Icon" at bounding box center [250, 231] width 87 height 17
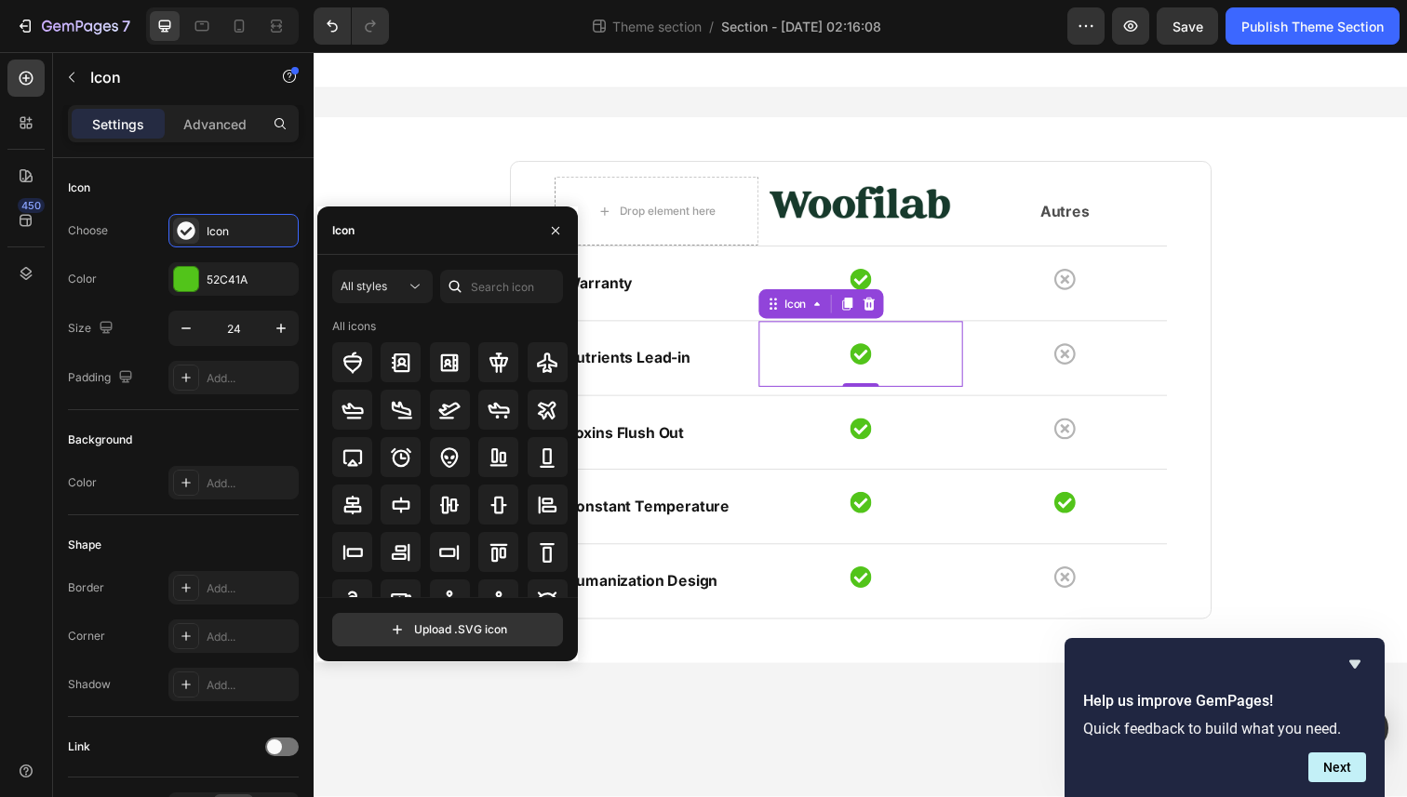
click at [444, 249] on div "Icon" at bounding box center [447, 231] width 261 height 48
click at [484, 285] on input "text" at bounding box center [501, 286] width 123 height 33
click at [344, 403] on icon at bounding box center [352, 410] width 22 height 22
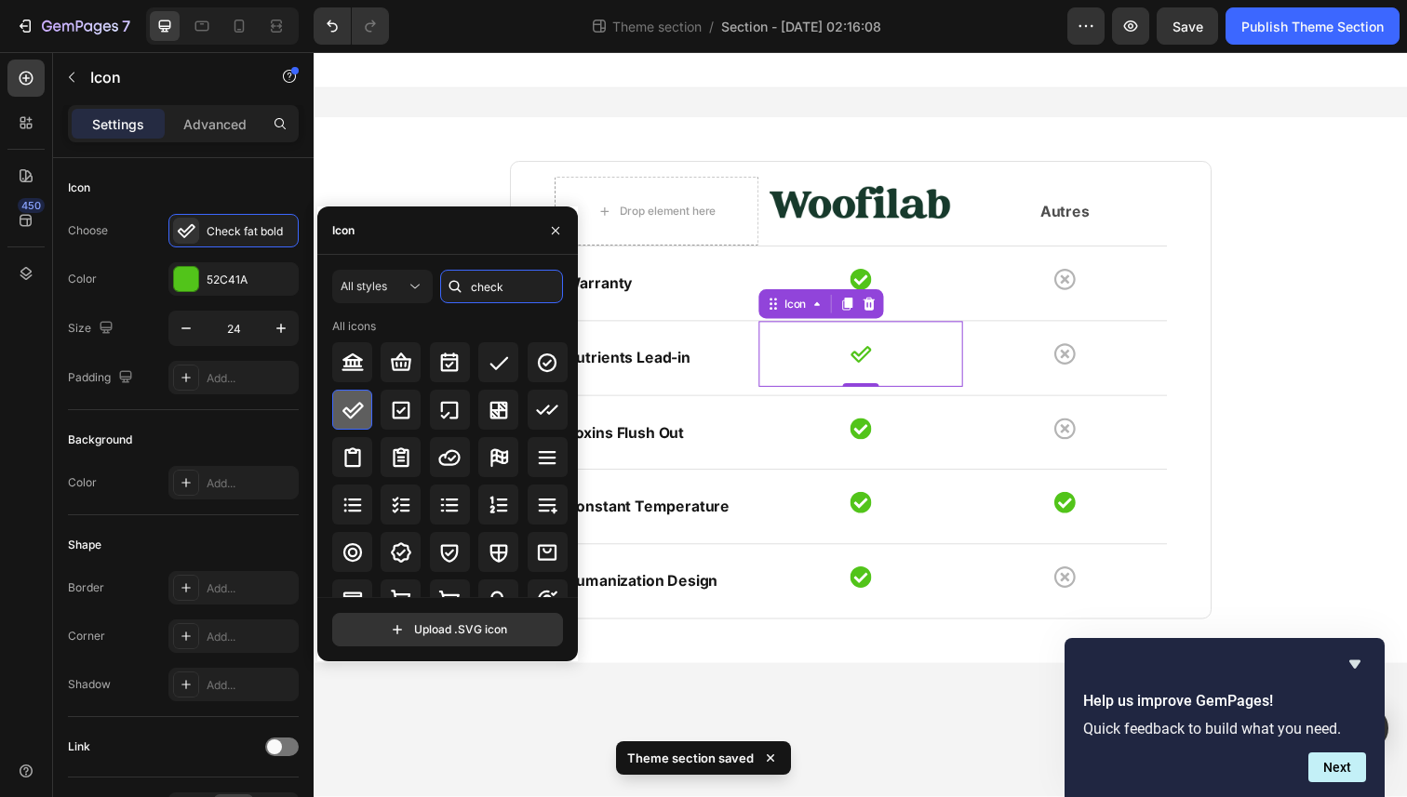
type input "chec"
click at [331, 12] on button "Undo/Redo" at bounding box center [332, 25] width 37 height 37
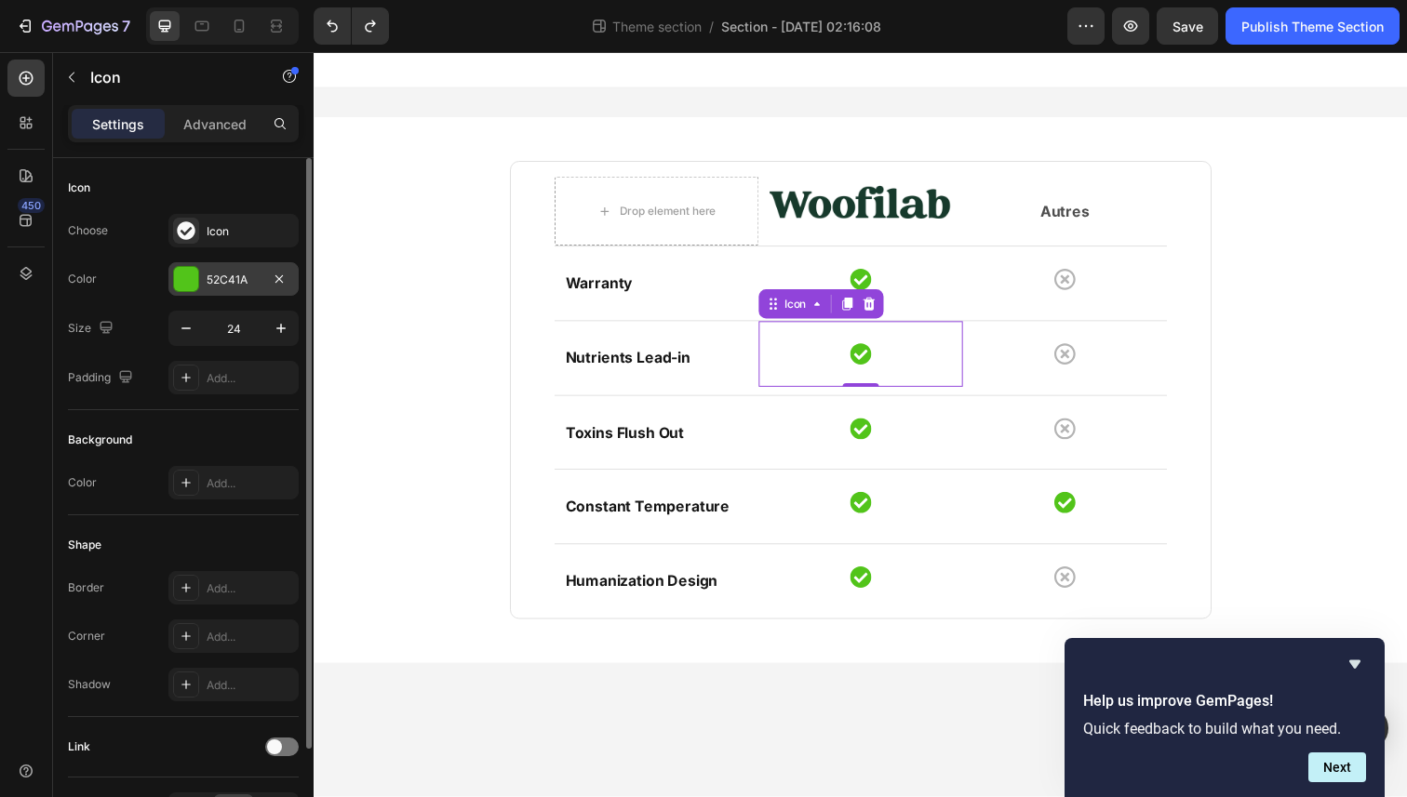
click at [180, 283] on div at bounding box center [186, 279] width 24 height 24
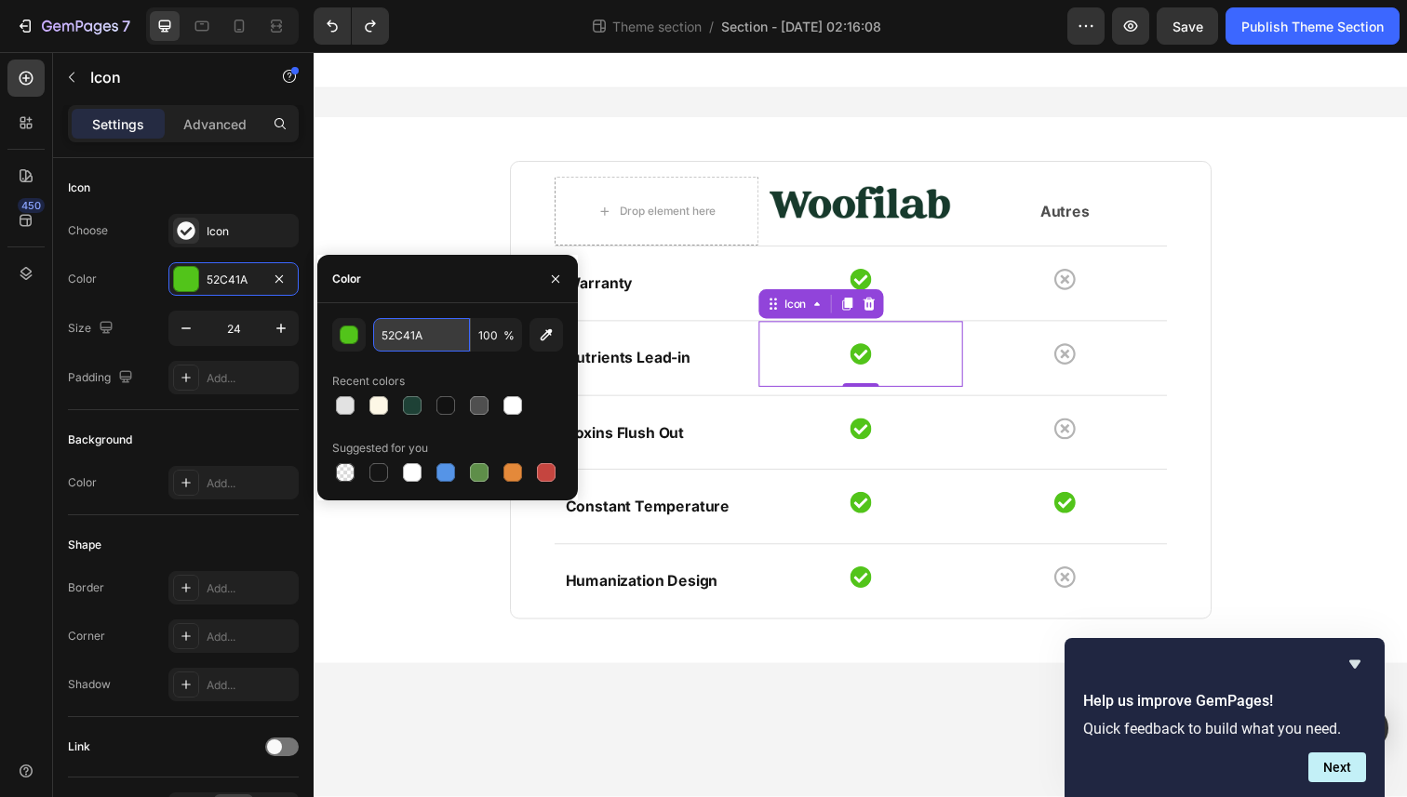
click at [403, 343] on input "52C41A" at bounding box center [421, 334] width 97 height 33
paste input "#1E4136"
type input "#1E4136"
click at [885, 285] on div "Icon" at bounding box center [872, 284] width 208 height 67
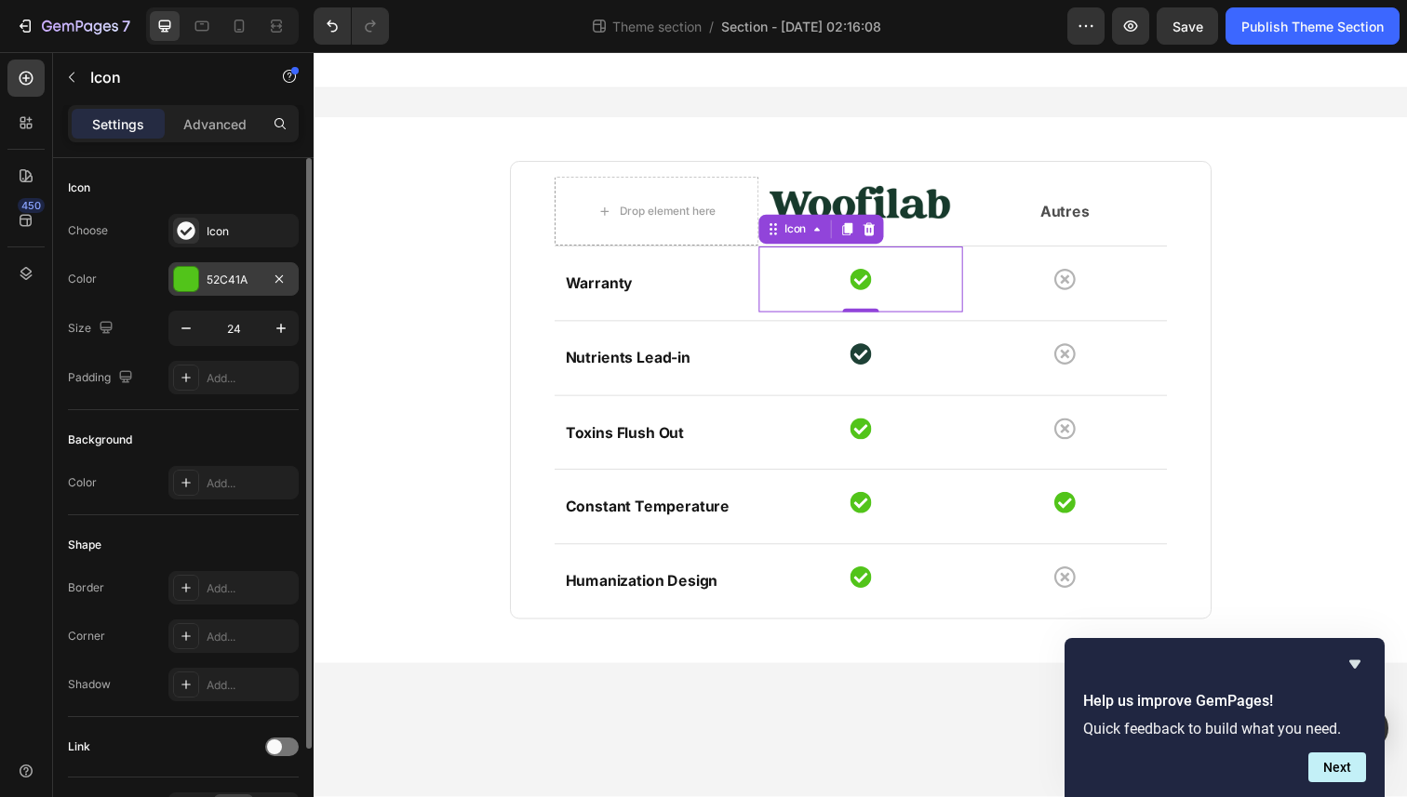
click at [189, 282] on div at bounding box center [186, 279] width 24 height 24
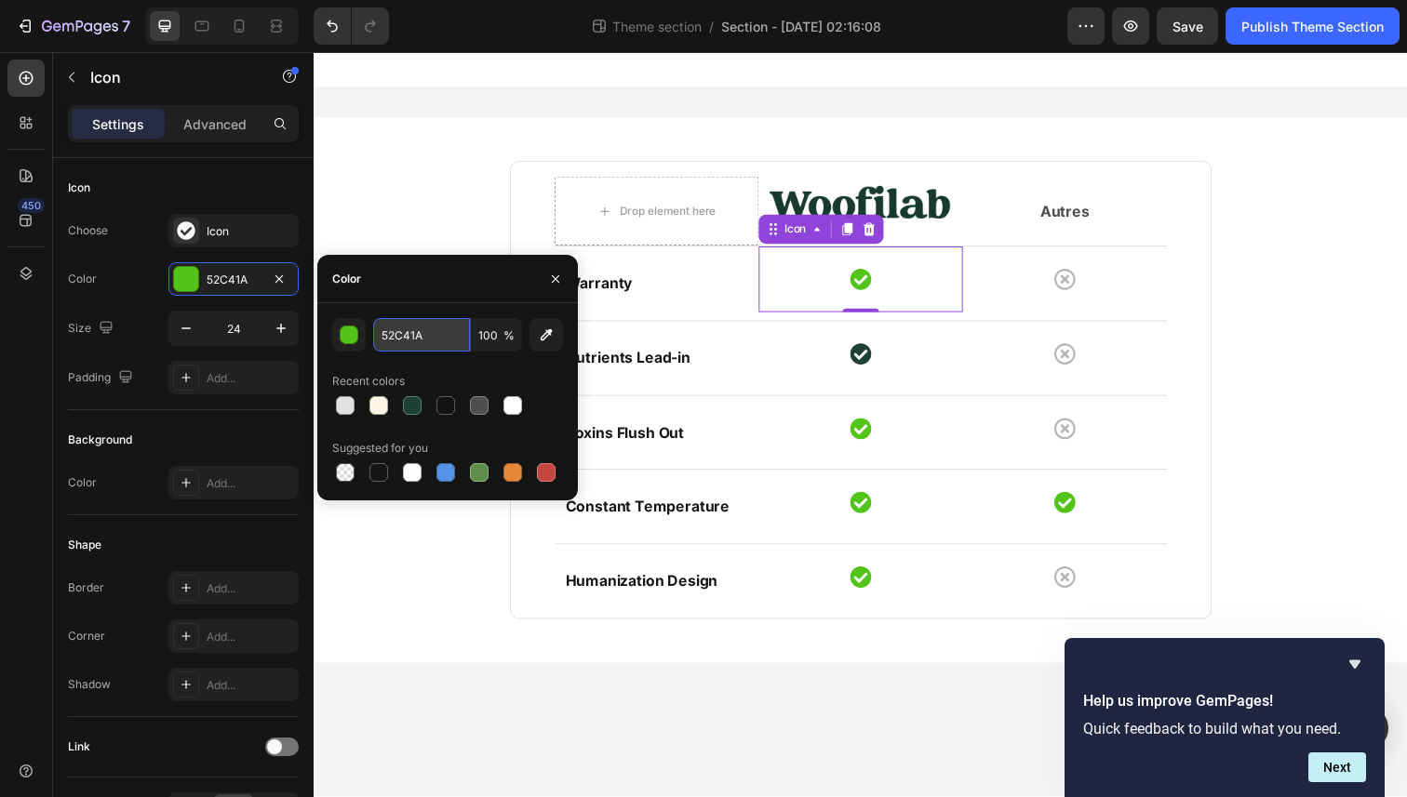
click at [427, 320] on input "52C41A" at bounding box center [421, 334] width 97 height 33
paste input "#05B67"
type input "#05B67A"
click at [452, 160] on div "Drop element here Image Autres Text block Row Row Warranty Text block Icon 0 Ic…" at bounding box center [871, 397] width 1089 height 557
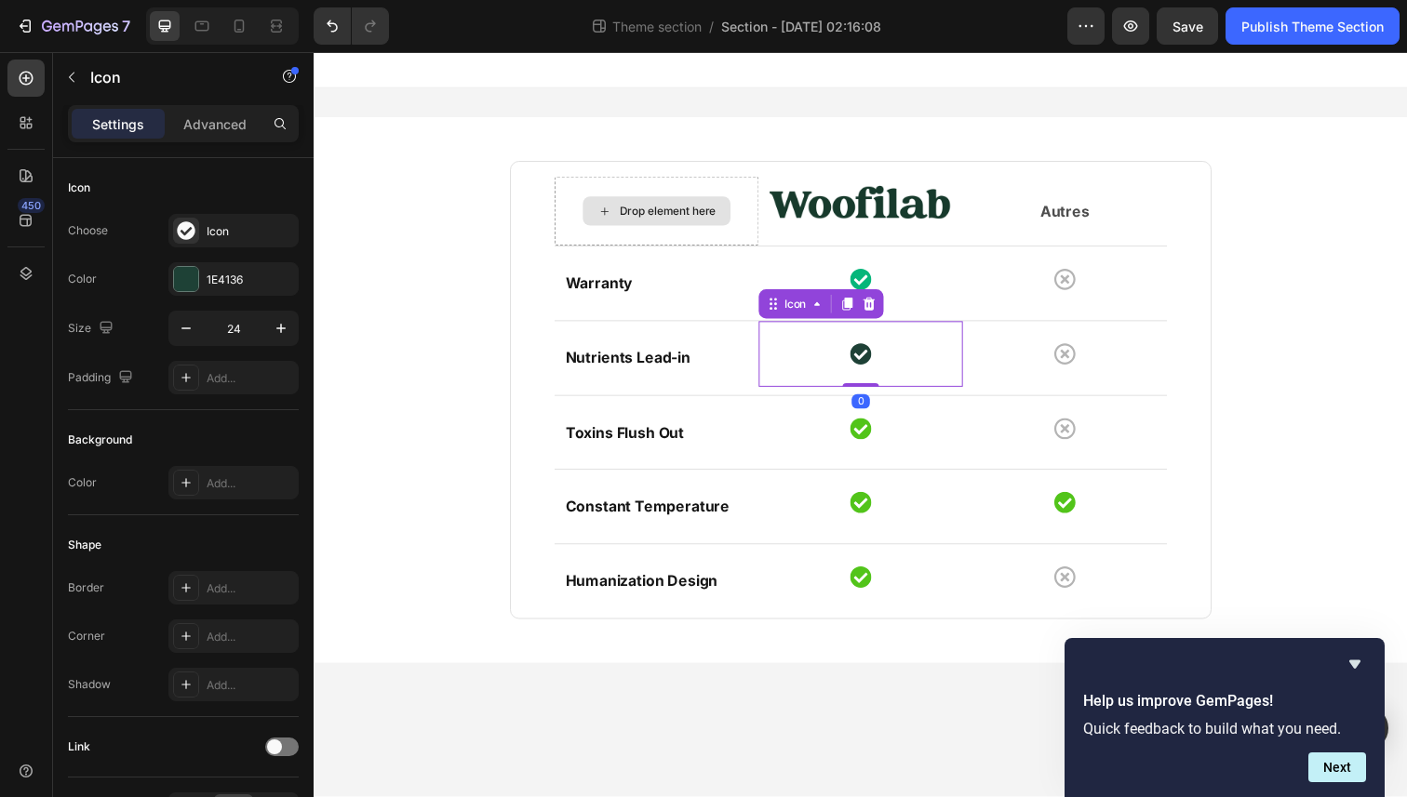
click at [868, 362] on icon at bounding box center [872, 361] width 22 height 22
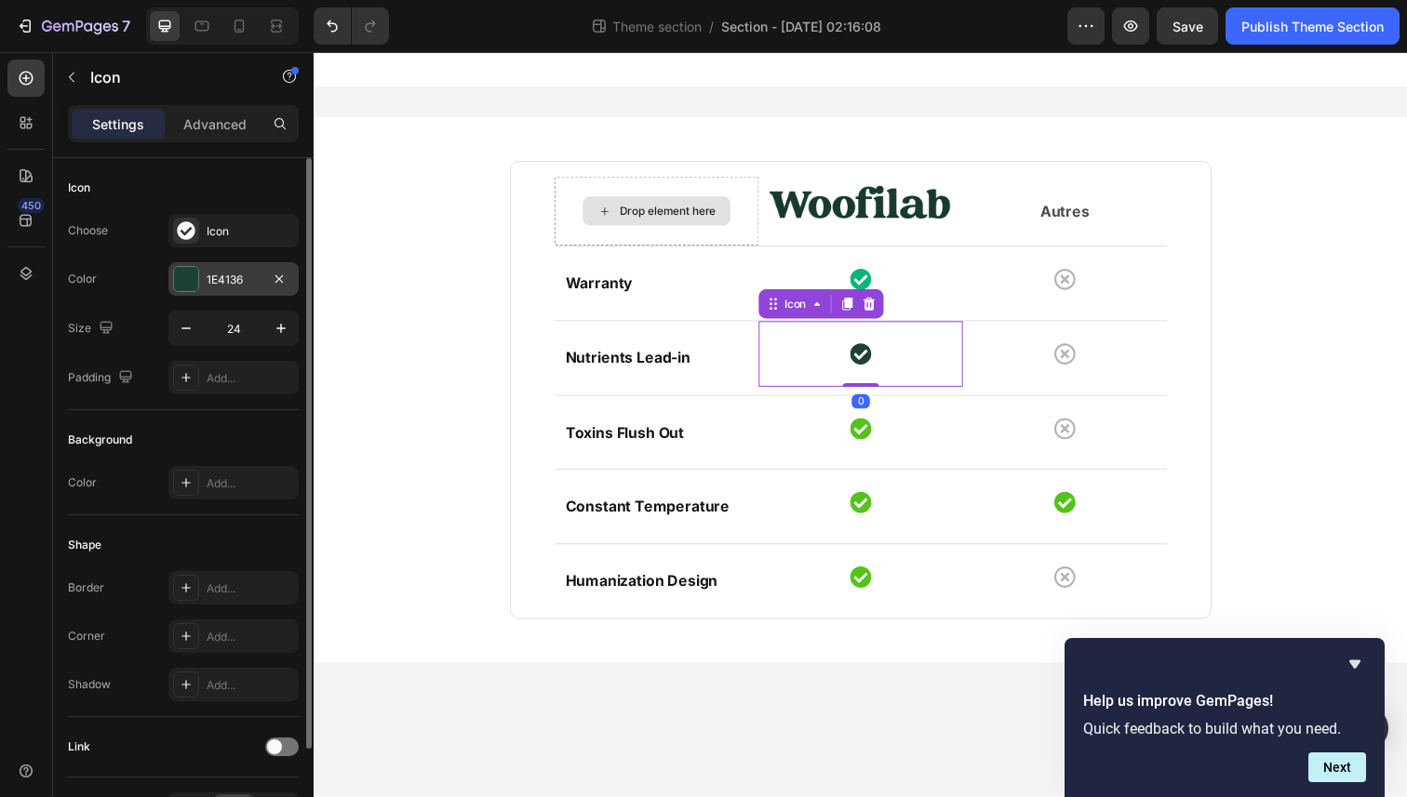
click at [220, 283] on div "1E4136" at bounding box center [234, 280] width 54 height 17
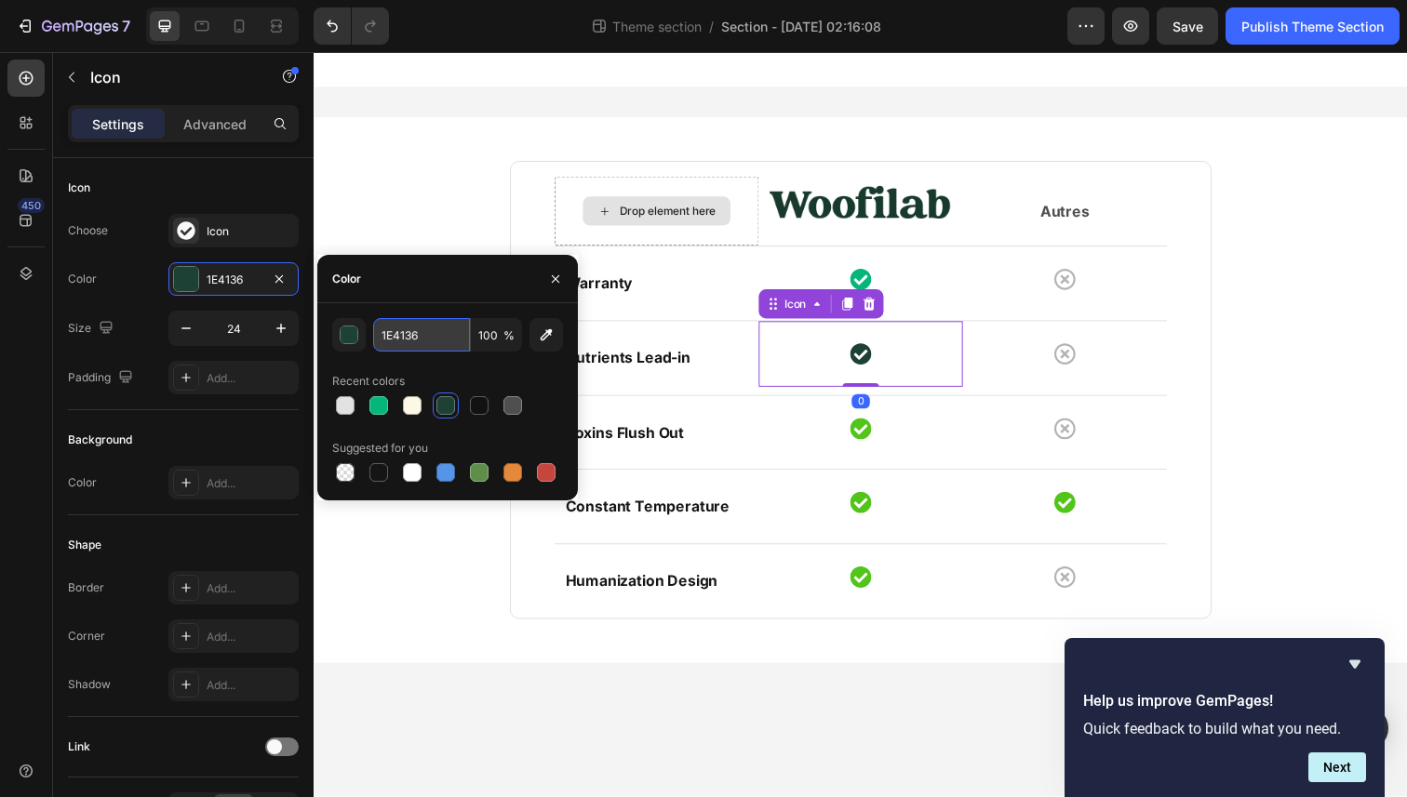
click at [428, 337] on input "1E4136" at bounding box center [421, 334] width 97 height 33
paste input "#05B67A"
type input "#05B67A"
click at [871, 431] on icon at bounding box center [871, 436] width 21 height 21
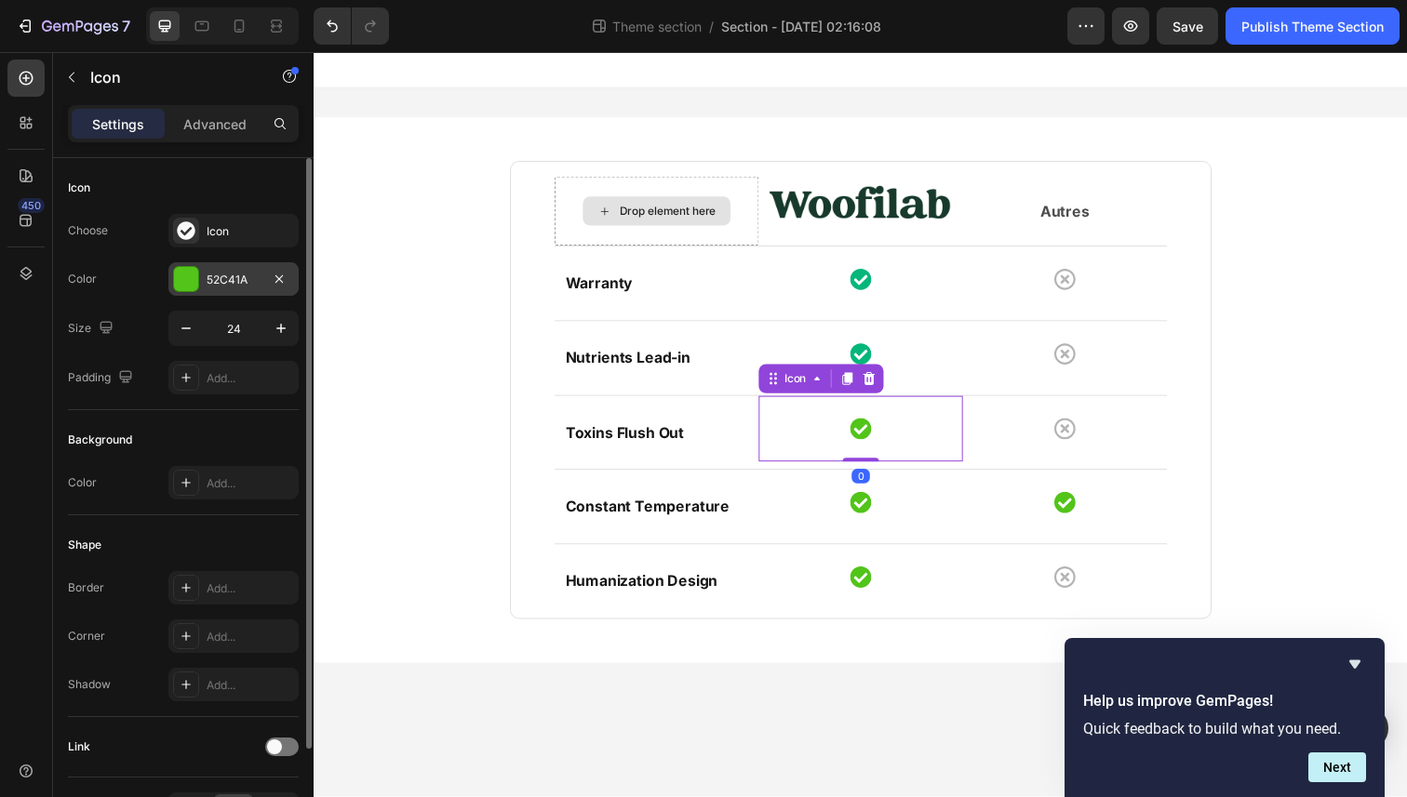
click at [246, 290] on div "52C41A" at bounding box center [233, 278] width 130 height 33
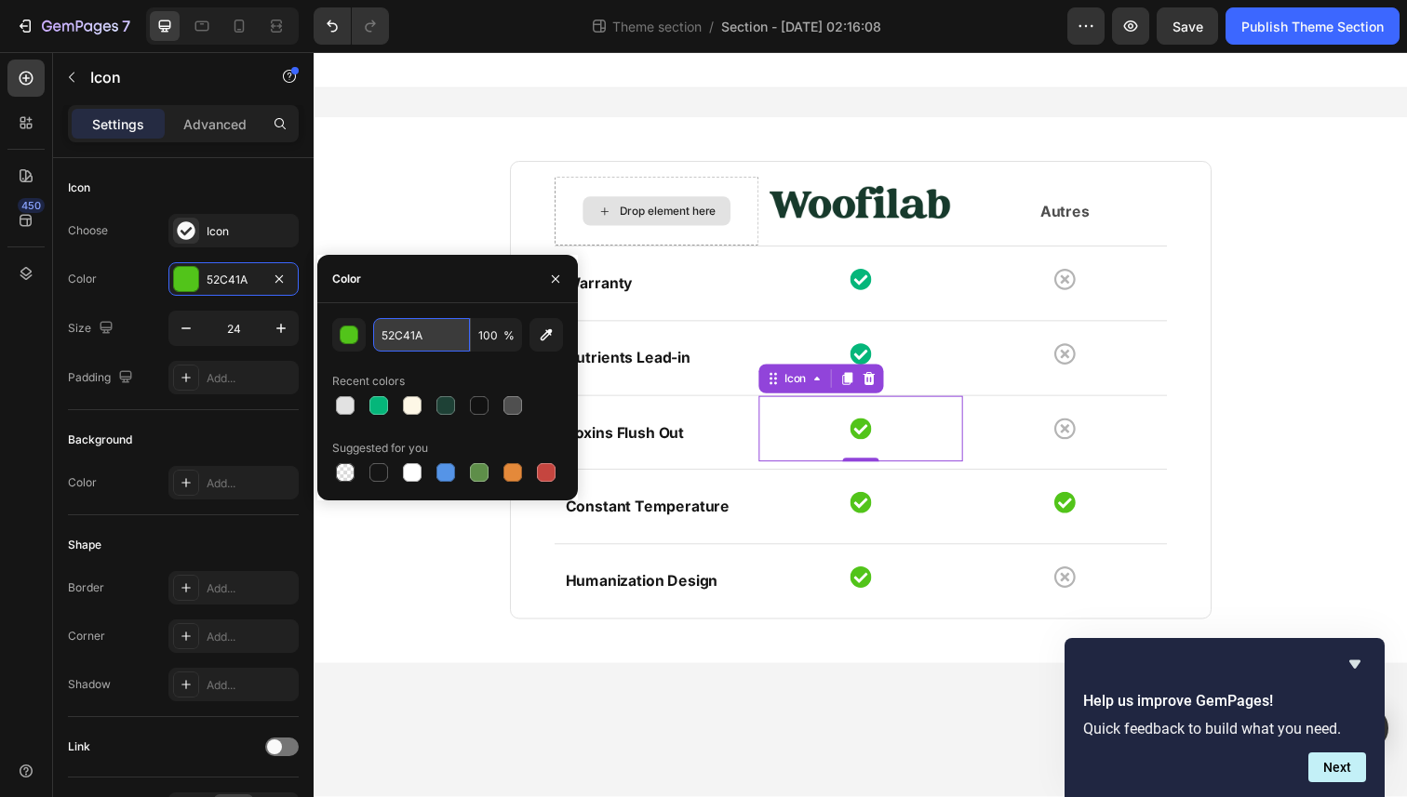
click at [414, 325] on input "52C41A" at bounding box center [421, 334] width 97 height 33
paste input "#05B67"
type input "#05B67A"
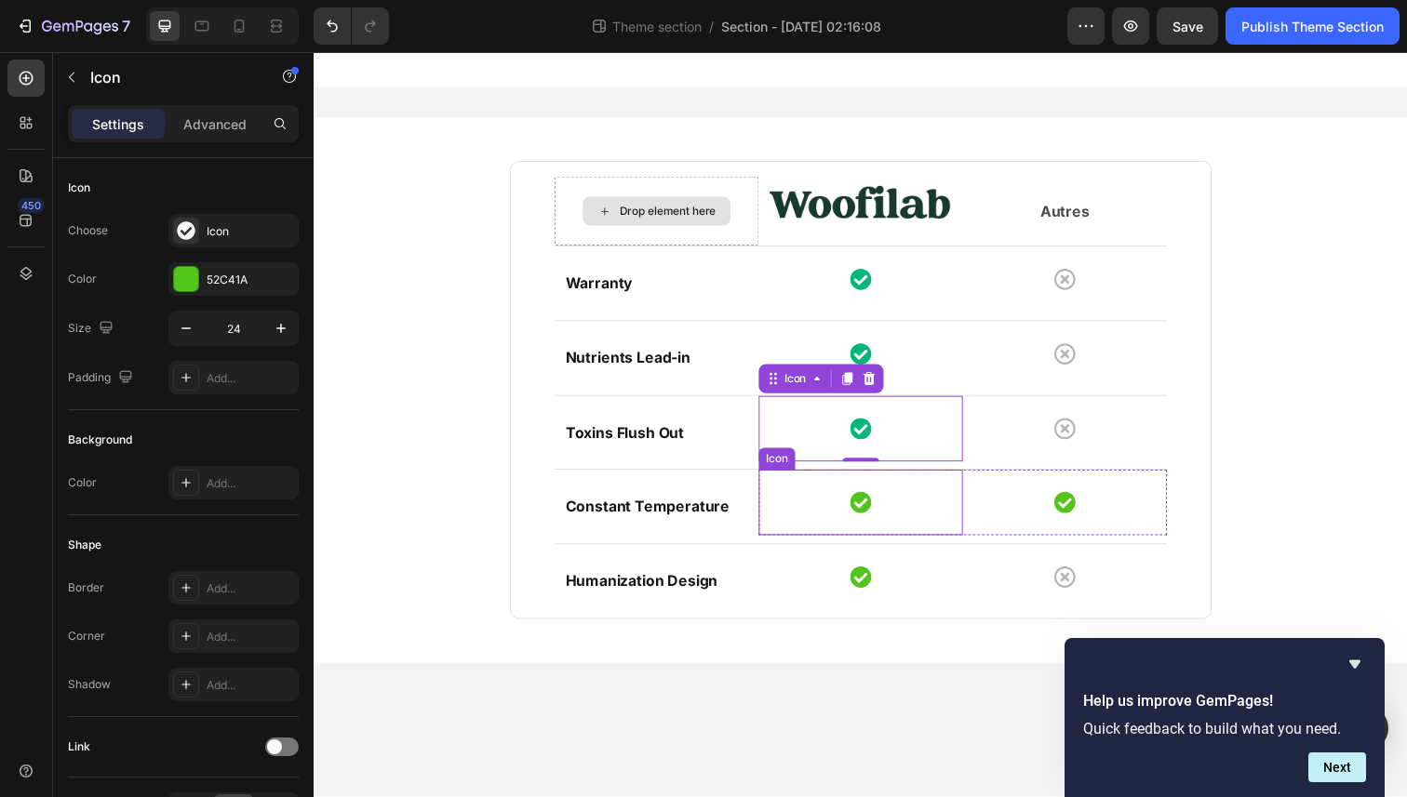
click at [874, 506] on icon at bounding box center [871, 512] width 21 height 21
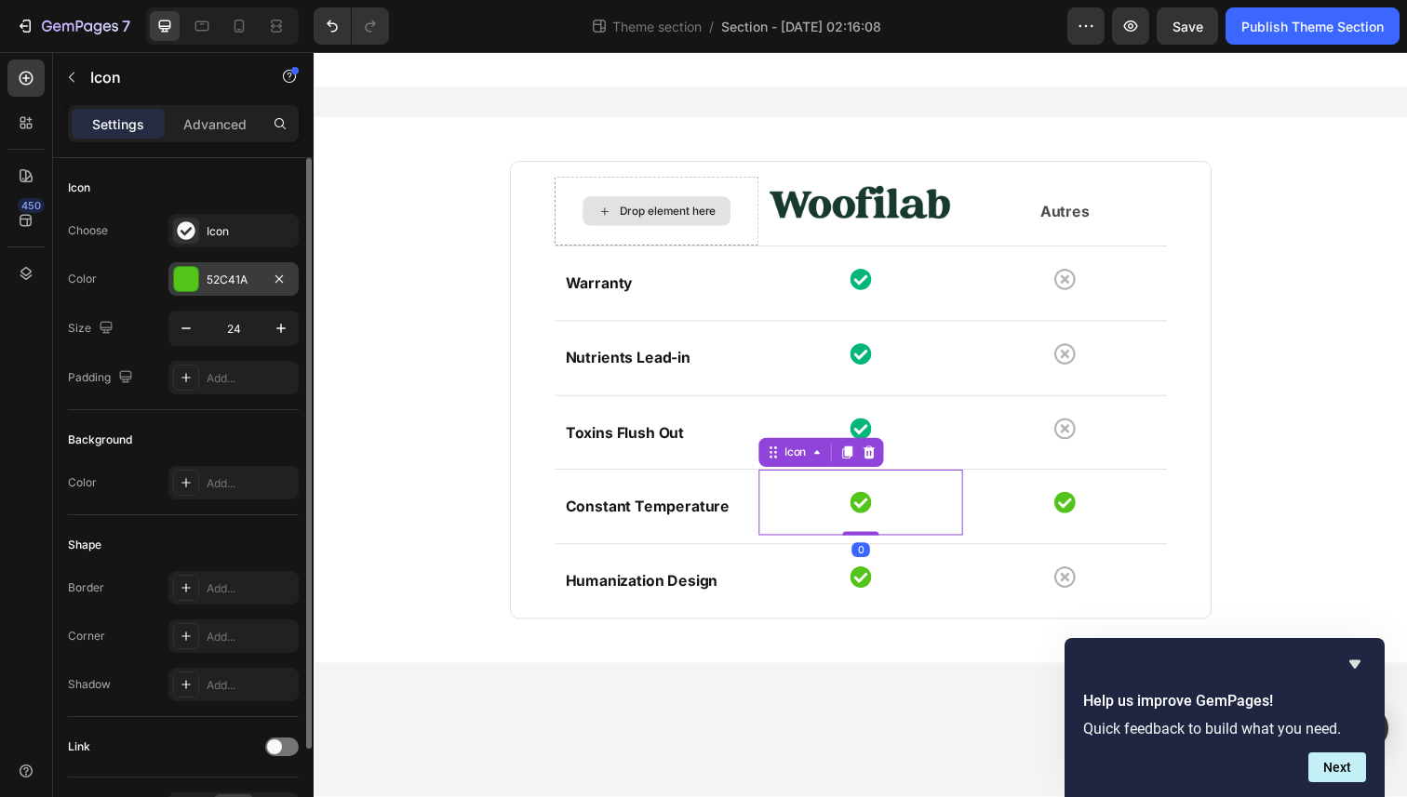
click at [238, 283] on div "52C41A" at bounding box center [234, 280] width 54 height 17
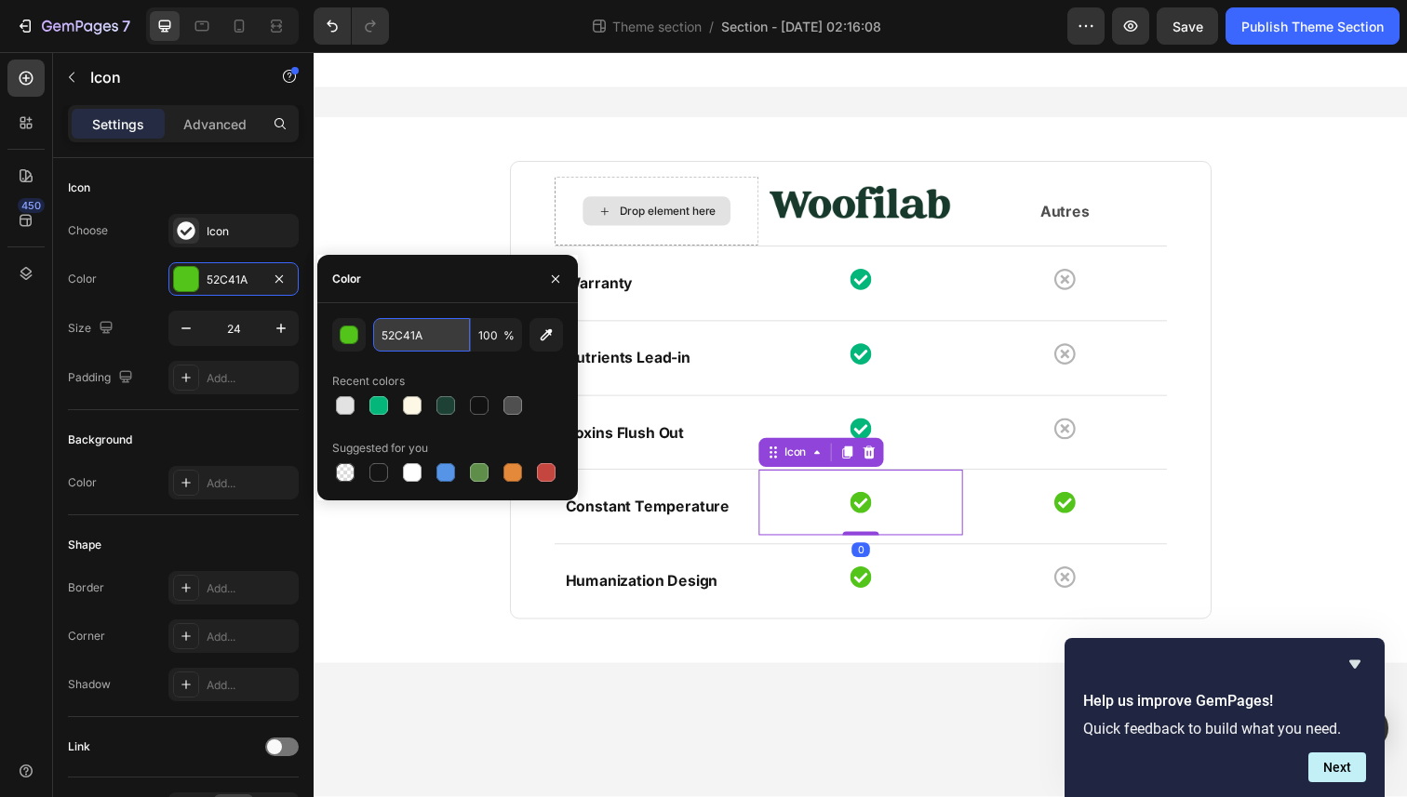
click at [436, 325] on input "52C41A" at bounding box center [421, 334] width 97 height 33
paste input "#05B67"
type input "#05B67A"
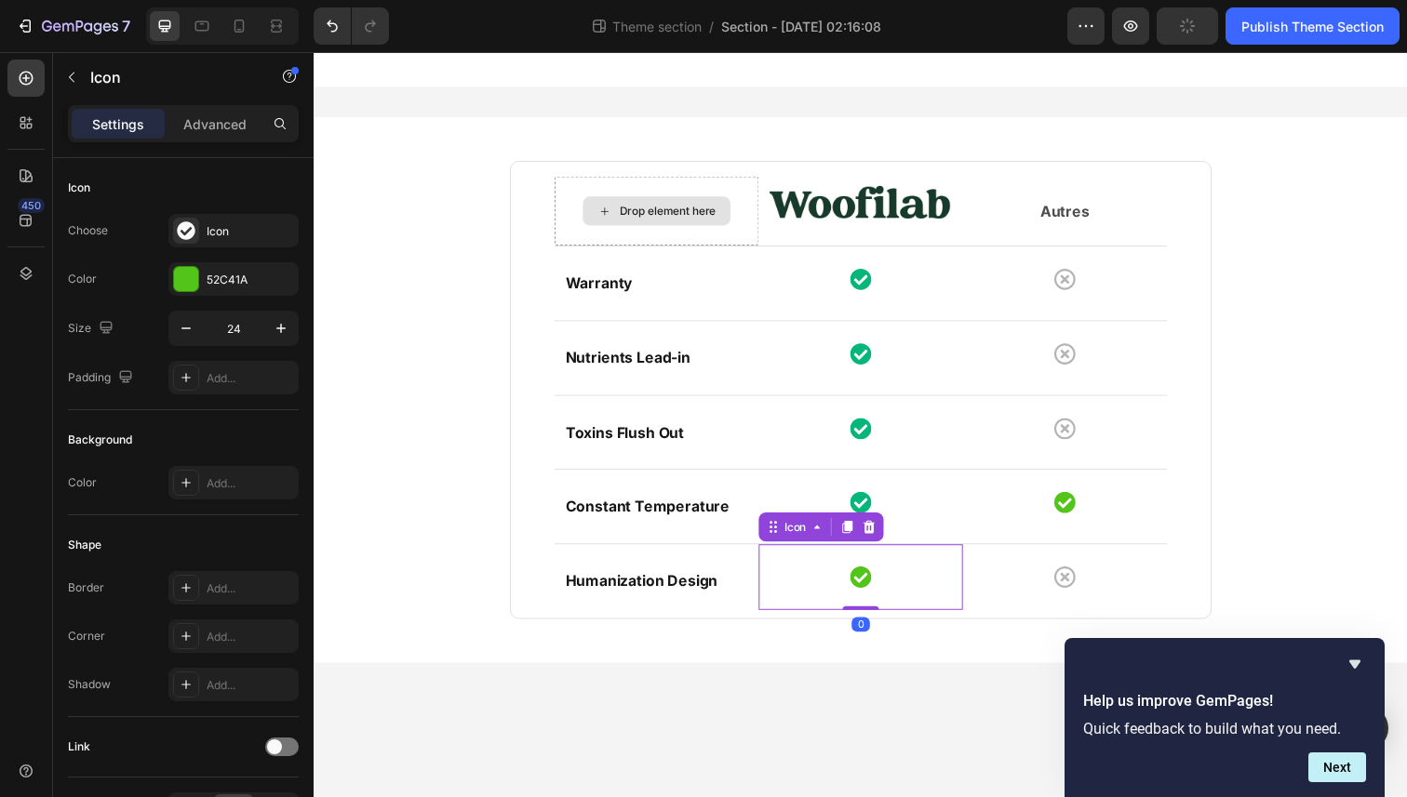
click at [869, 582] on icon at bounding box center [871, 589] width 21 height 21
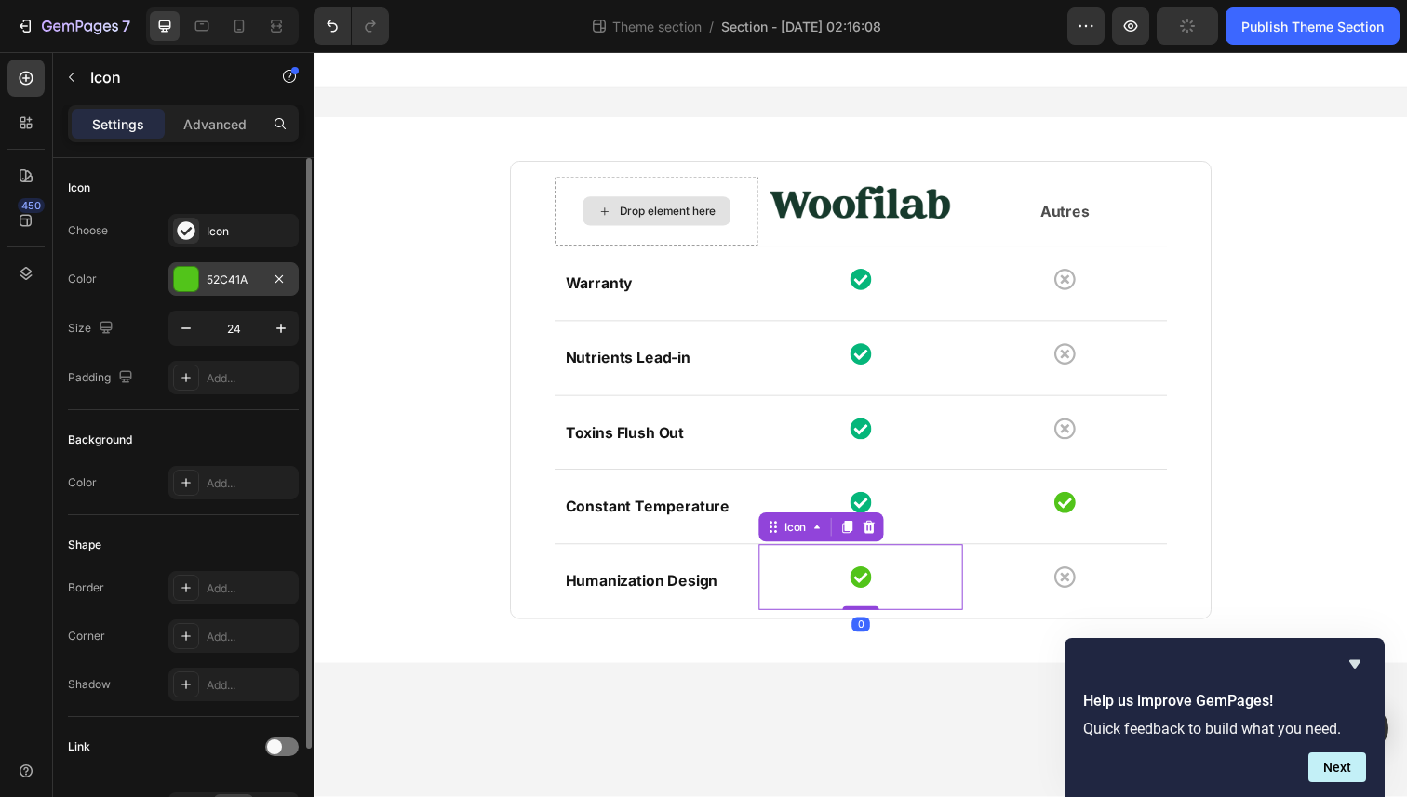
click at [243, 287] on div "52C41A" at bounding box center [234, 280] width 54 height 17
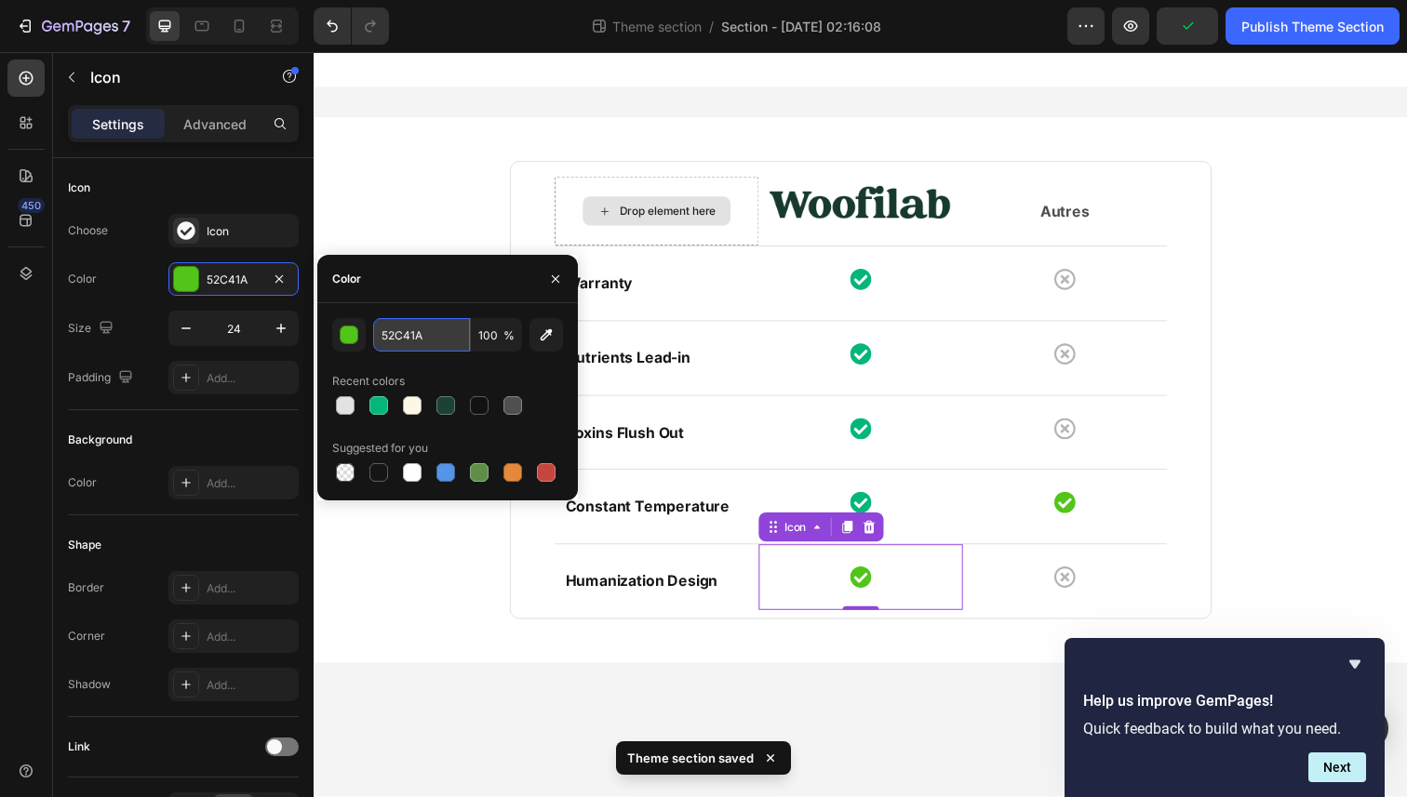
click at [413, 334] on input "52C41A" at bounding box center [421, 334] width 97 height 33
paste input "#05B67"
type input "#05B67A"
click at [1074, 521] on icon at bounding box center [1079, 512] width 21 height 21
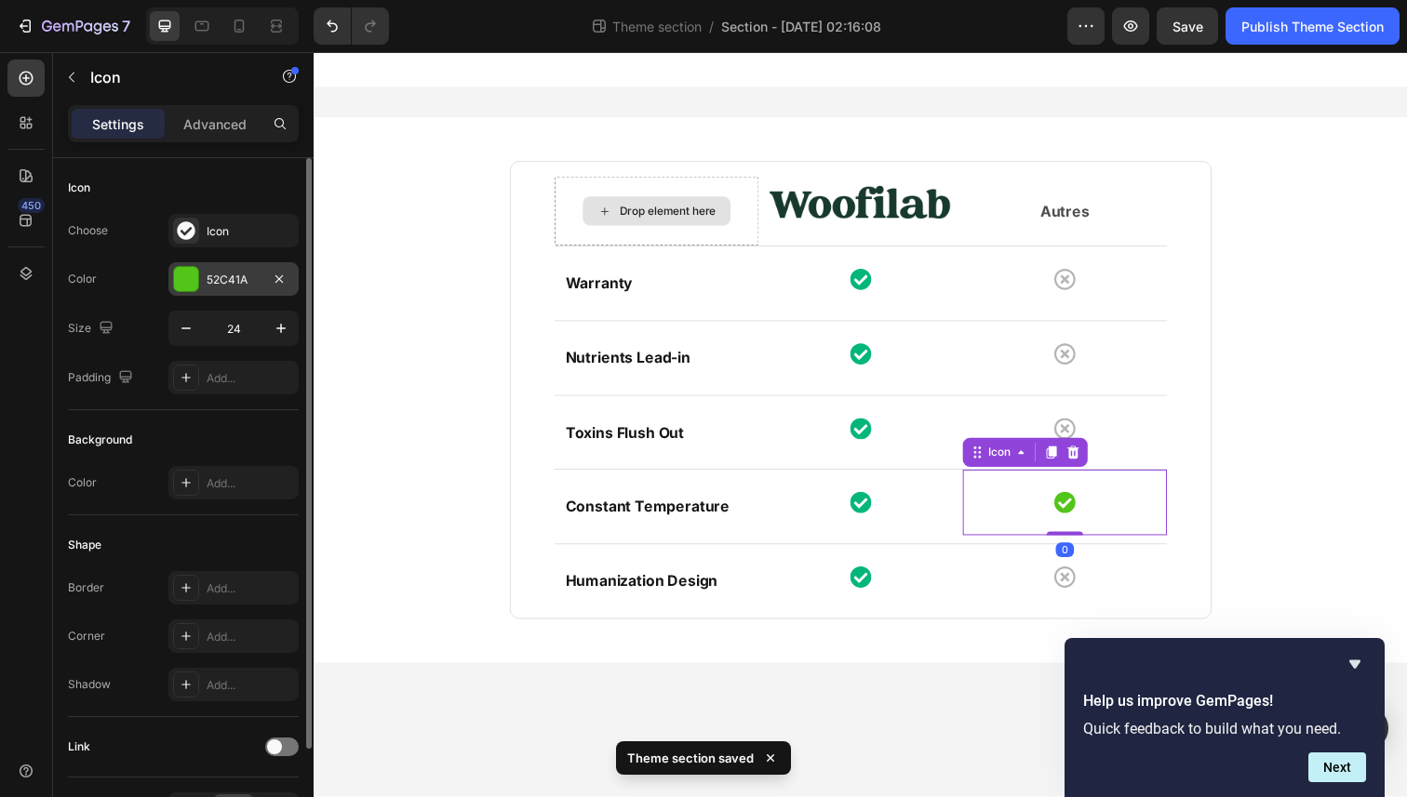
click at [220, 278] on div "52C41A" at bounding box center [234, 280] width 54 height 17
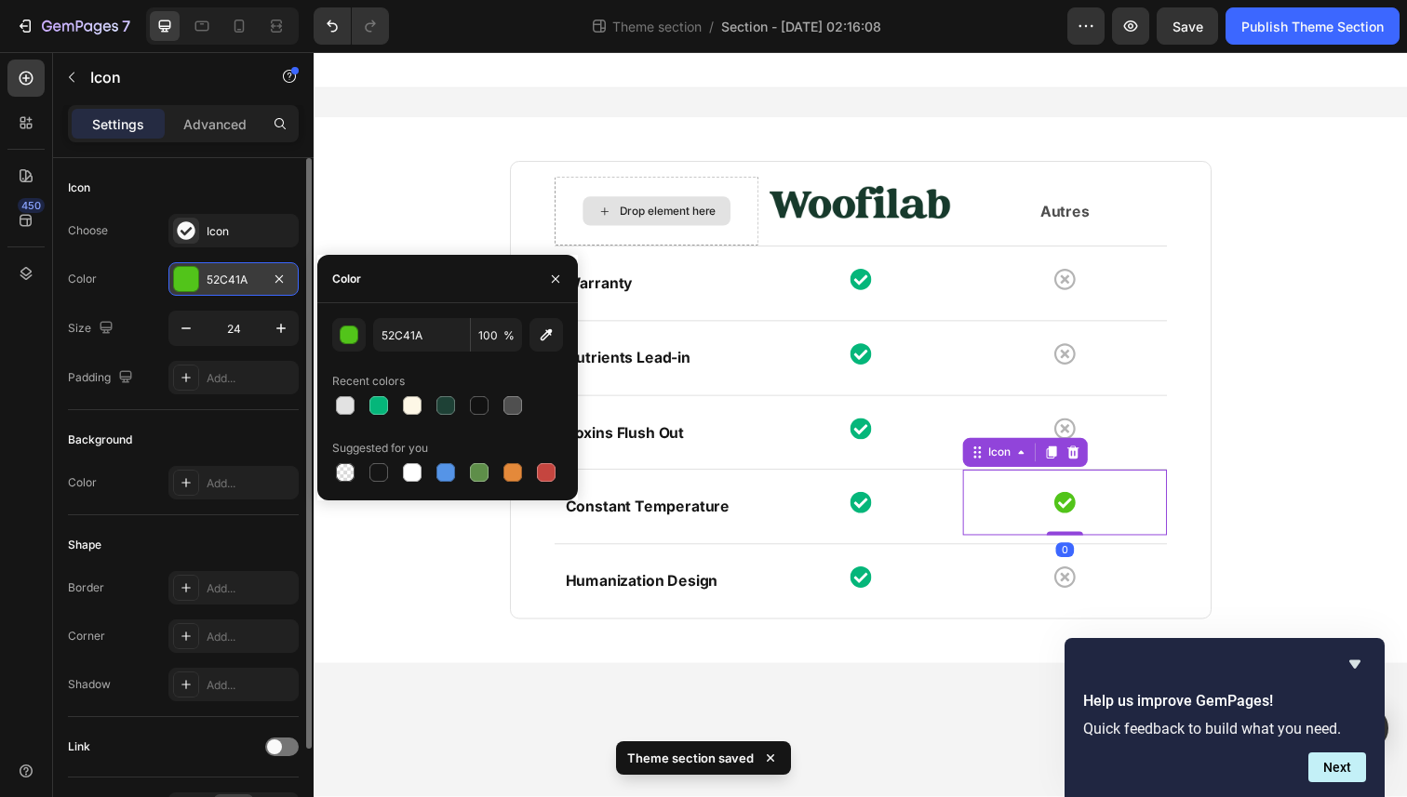
click at [220, 278] on div "52C41A" at bounding box center [234, 280] width 54 height 17
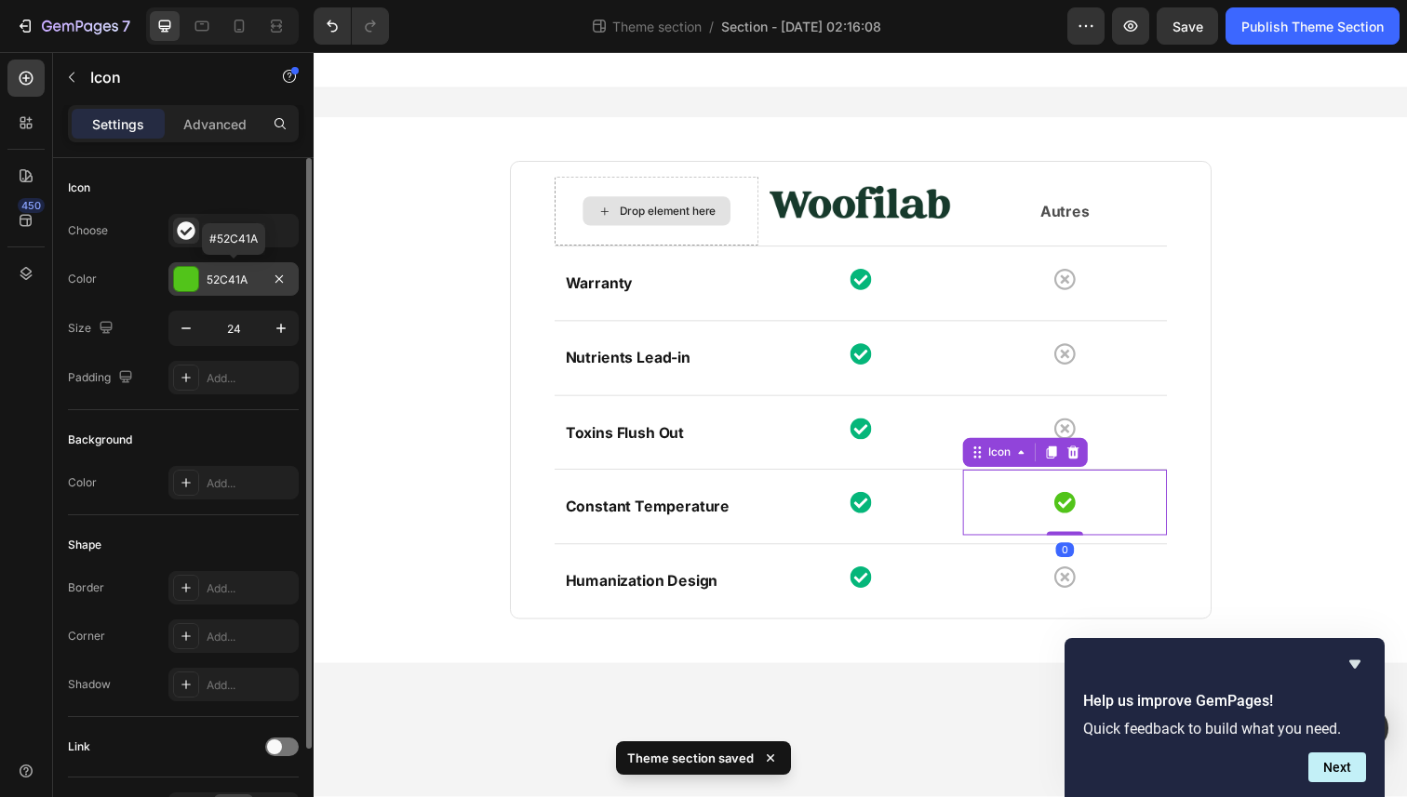
click at [220, 278] on div "52C41A" at bounding box center [234, 280] width 54 height 17
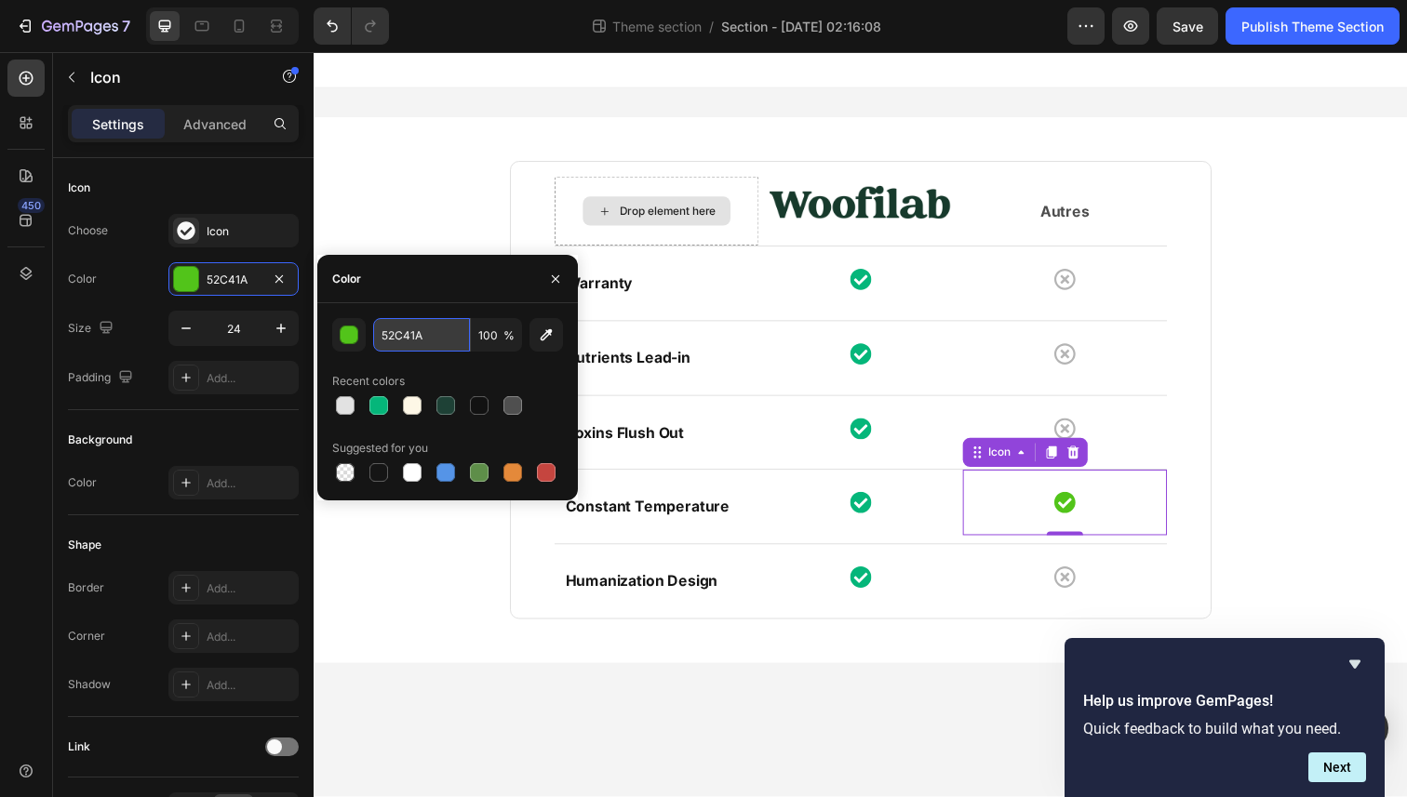
click at [411, 330] on input "52C41A" at bounding box center [421, 334] width 97 height 33
paste input "#05B67A"
paste input "text"
type input "#05B67A"
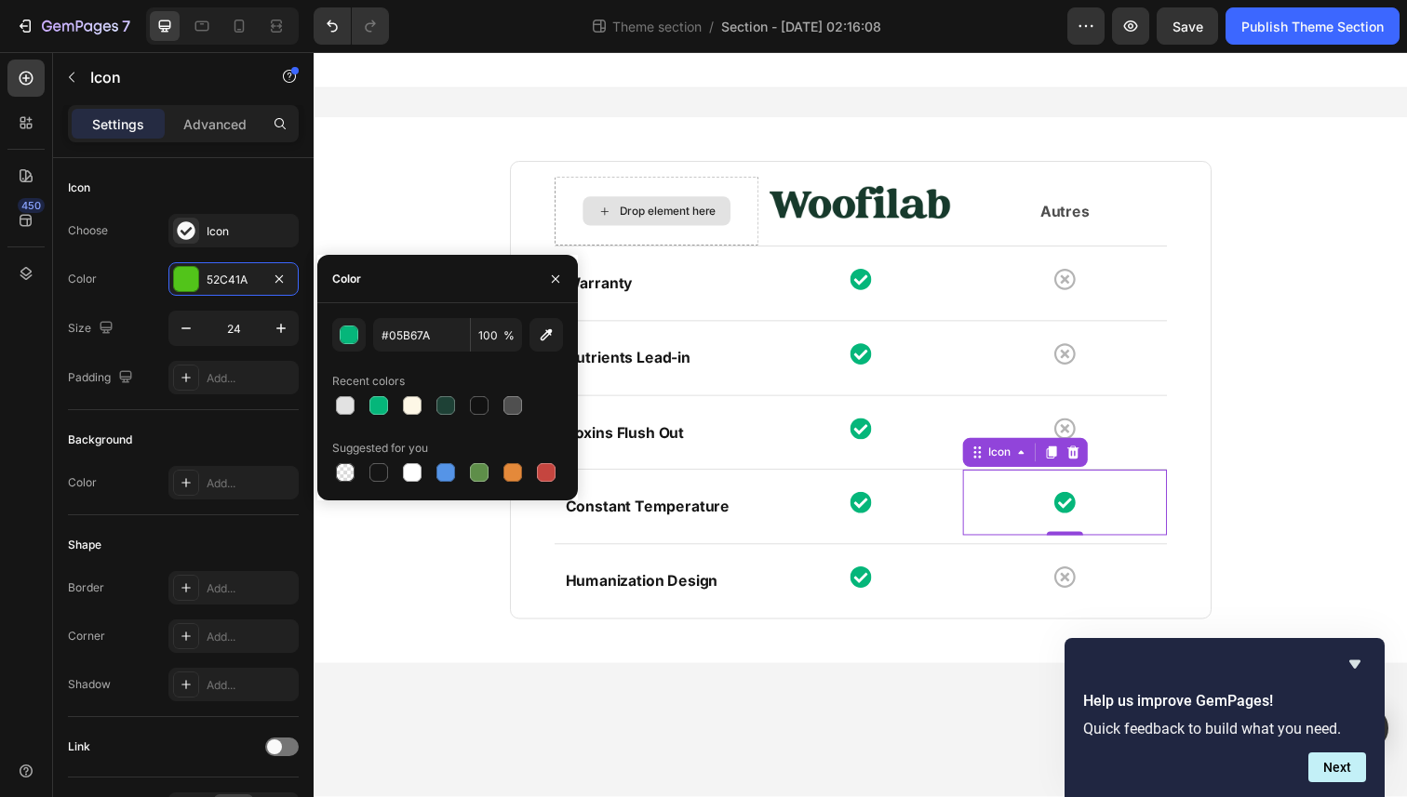
click at [425, 220] on div "Drop element here Image Autres Text block Row Row Warranty Text block Icon Icon…" at bounding box center [871, 397] width 1089 height 557
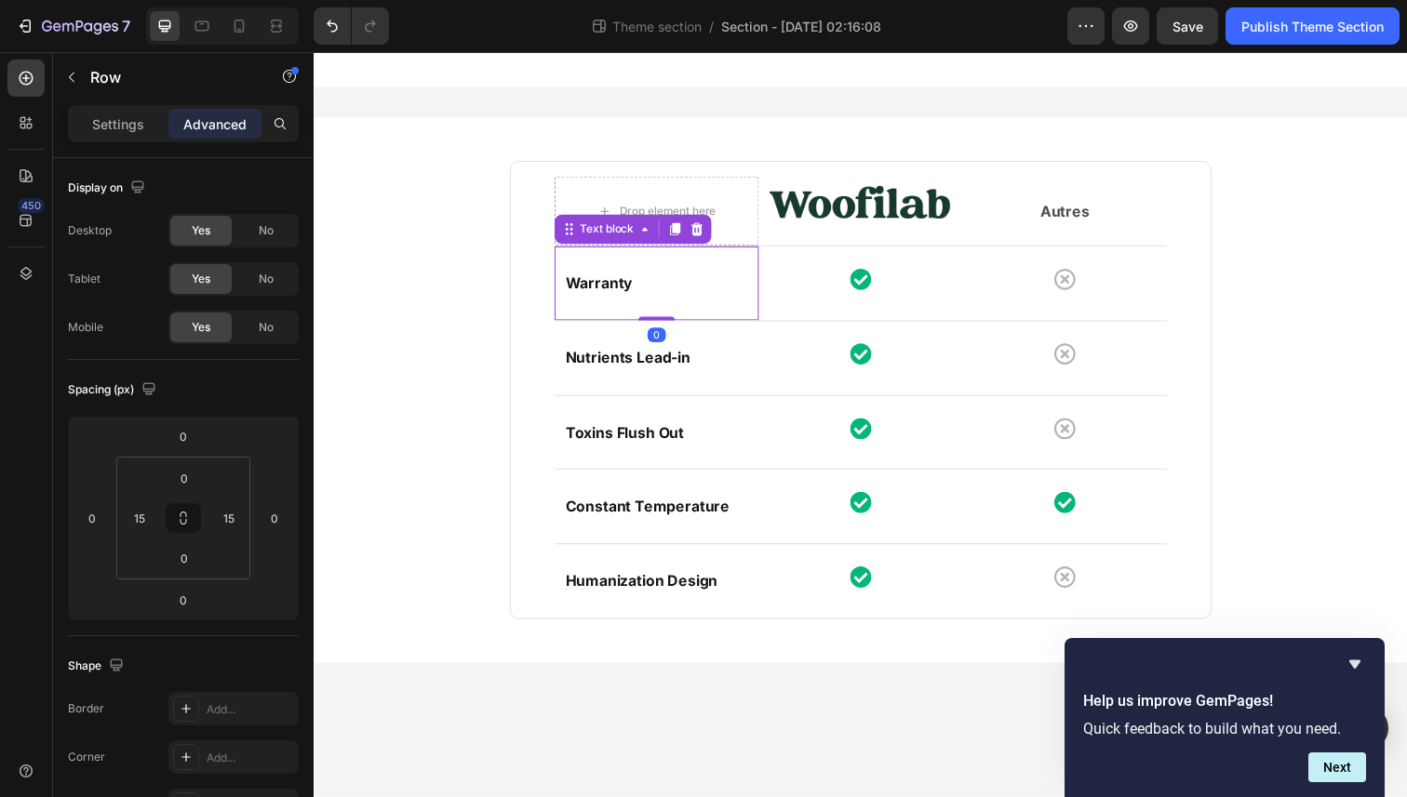
click at [625, 294] on p "Warranty" at bounding box center [663, 288] width 186 height 27
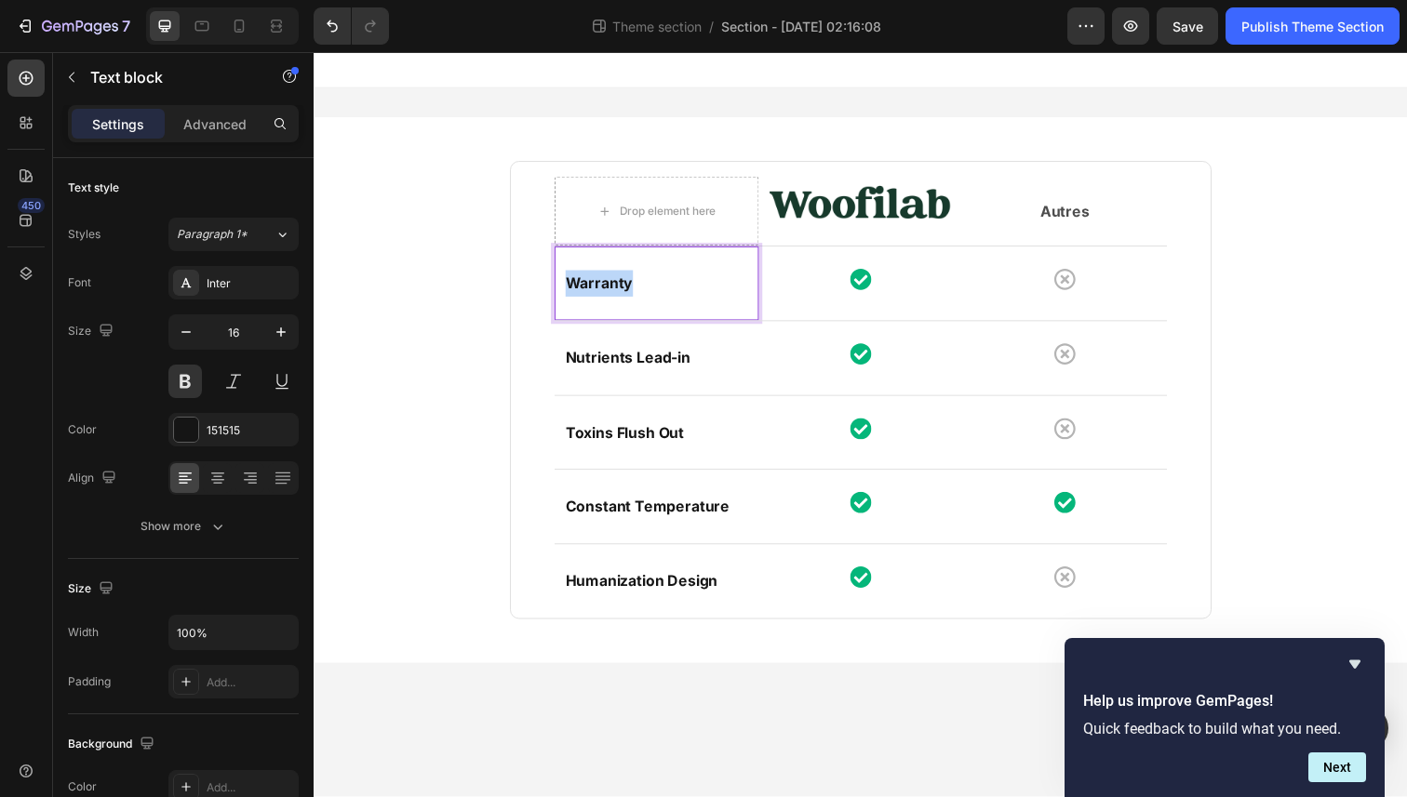
click at [625, 294] on p "Warranty" at bounding box center [663, 288] width 186 height 27
click at [430, 348] on div "Drop element here Image Autres Text block Row Row Adapté à votre chien Text blo…" at bounding box center [871, 397] width 1089 height 557
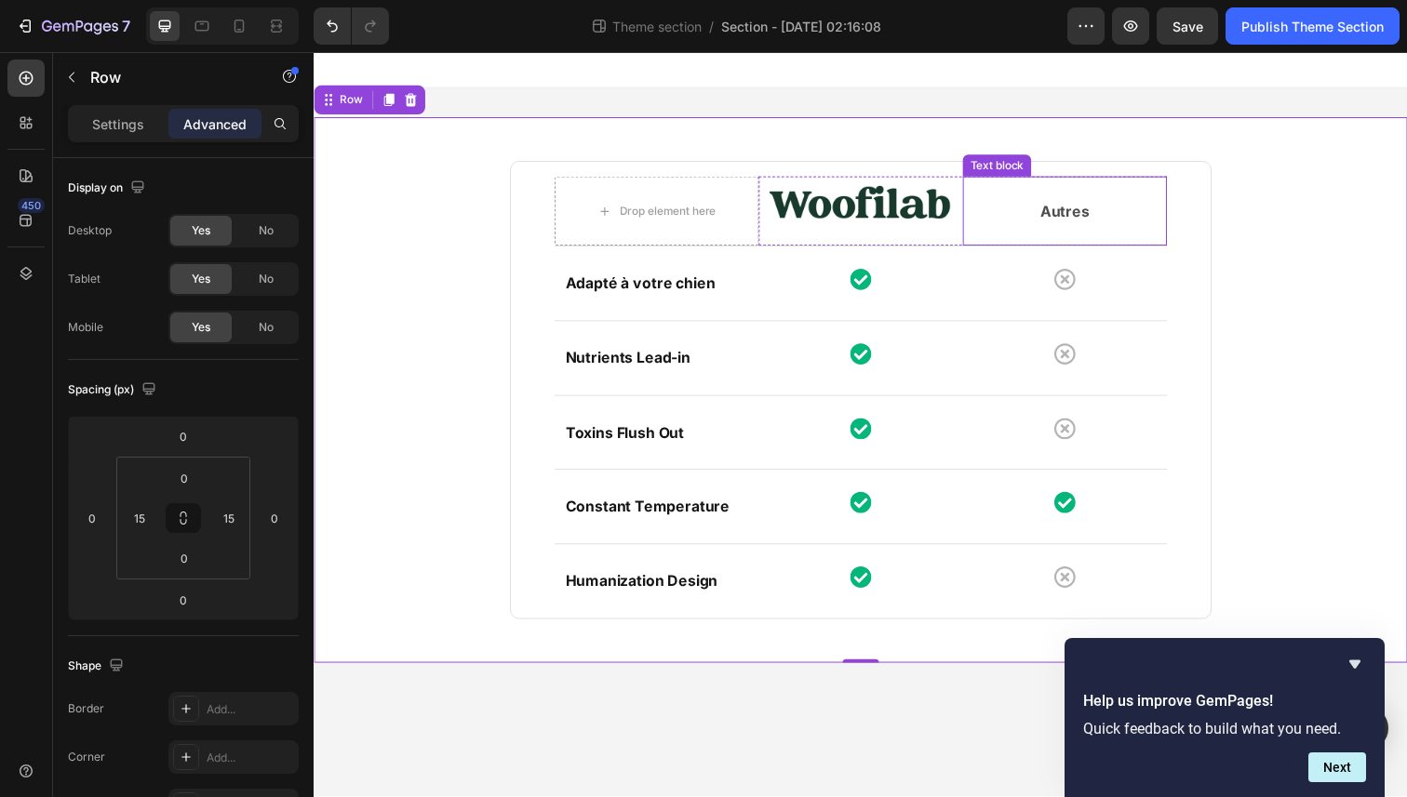
click at [1059, 219] on p "Autres" at bounding box center [1080, 215] width 205 height 22
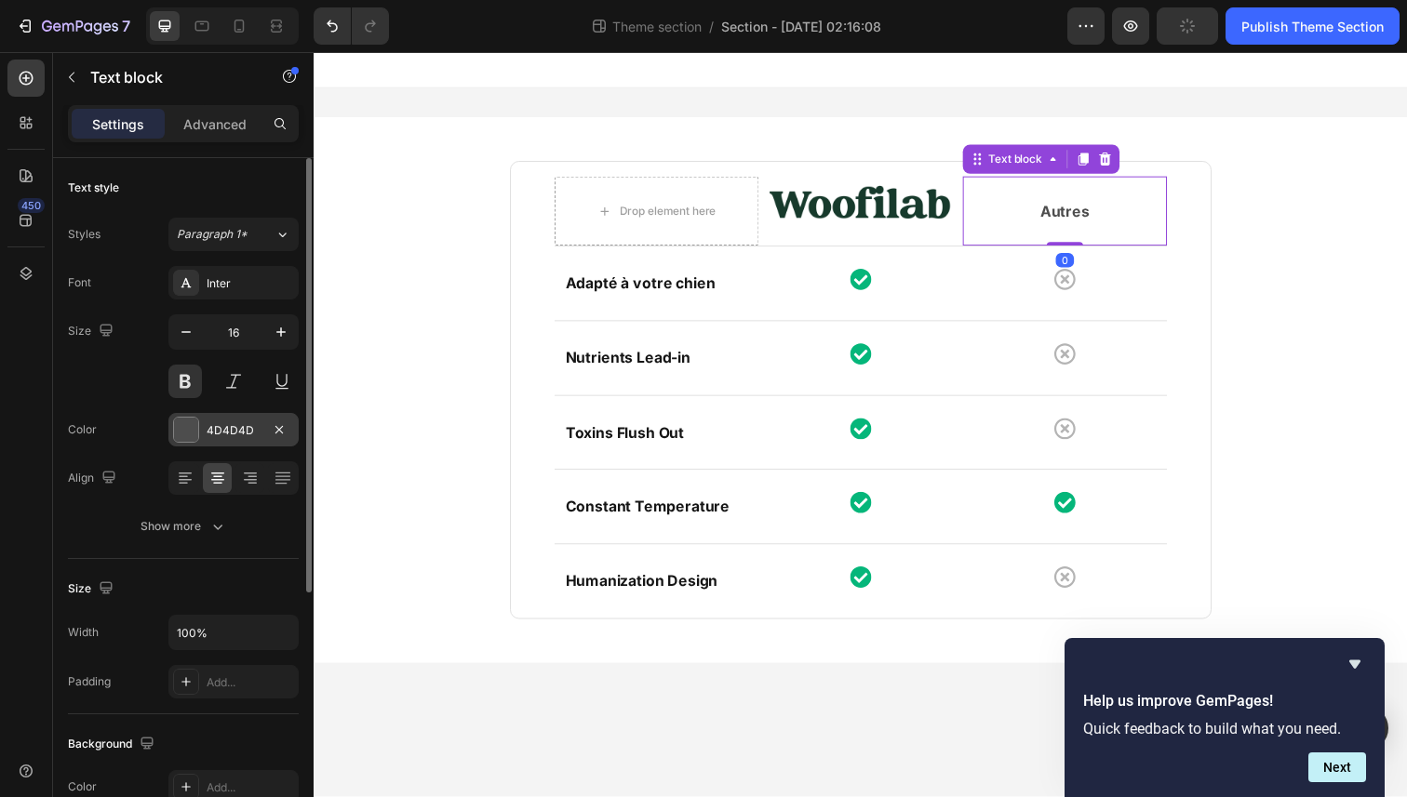
click at [195, 428] on div at bounding box center [186, 430] width 24 height 24
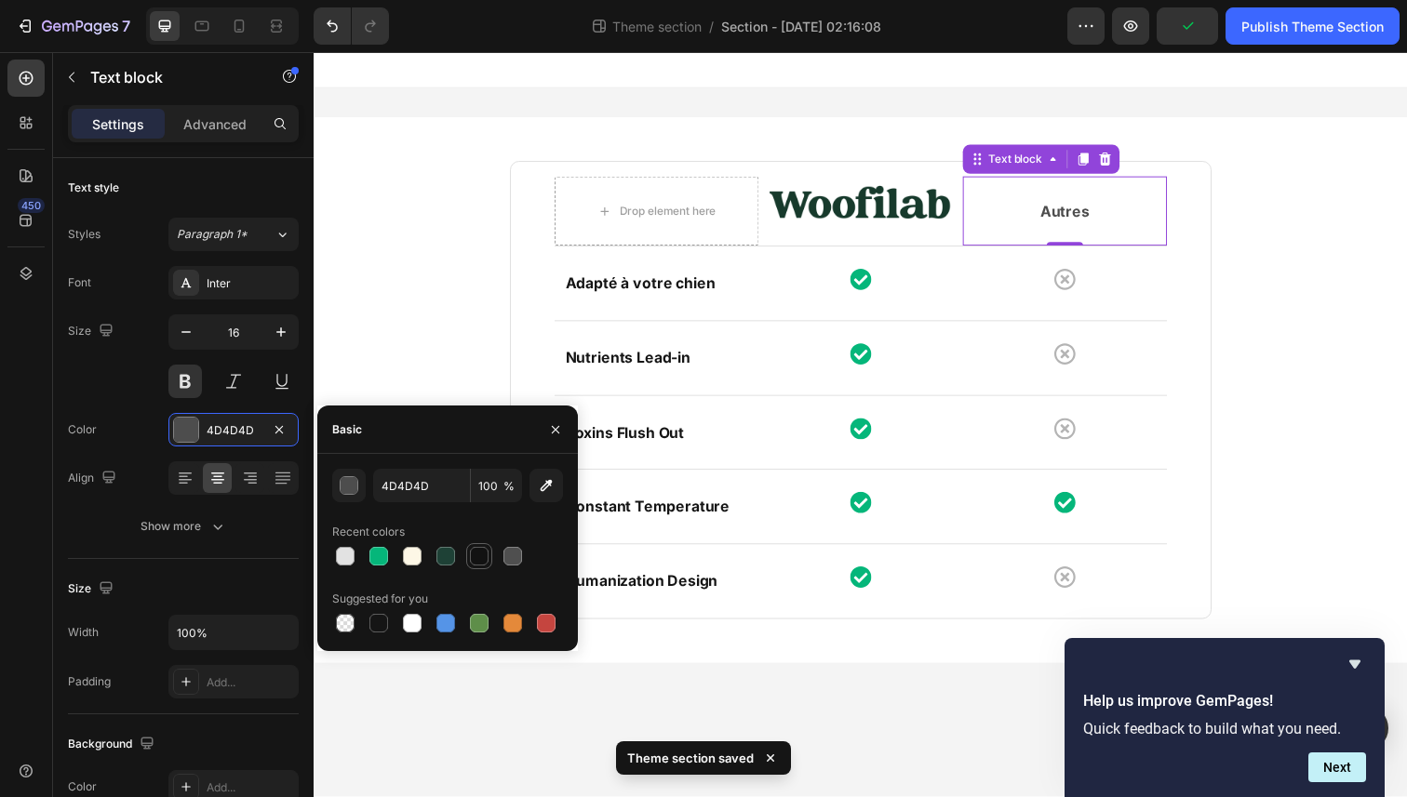
click at [466, 564] on div at bounding box center [479, 556] width 26 height 26
type input "121212"
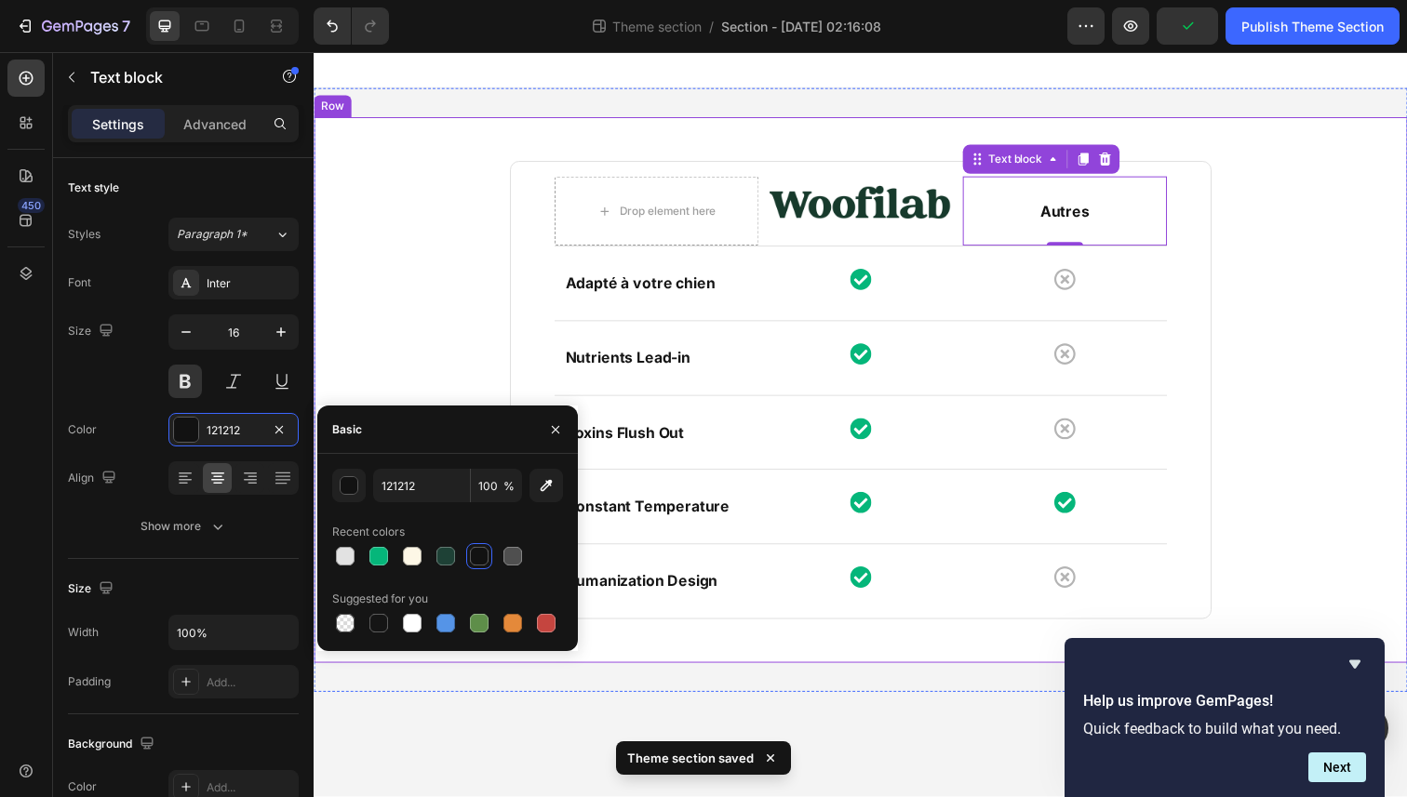
click at [474, 254] on div "Drop element here Image Autres Text block 0 Row Row Adapté à votre chien Text b…" at bounding box center [871, 397] width 1089 height 557
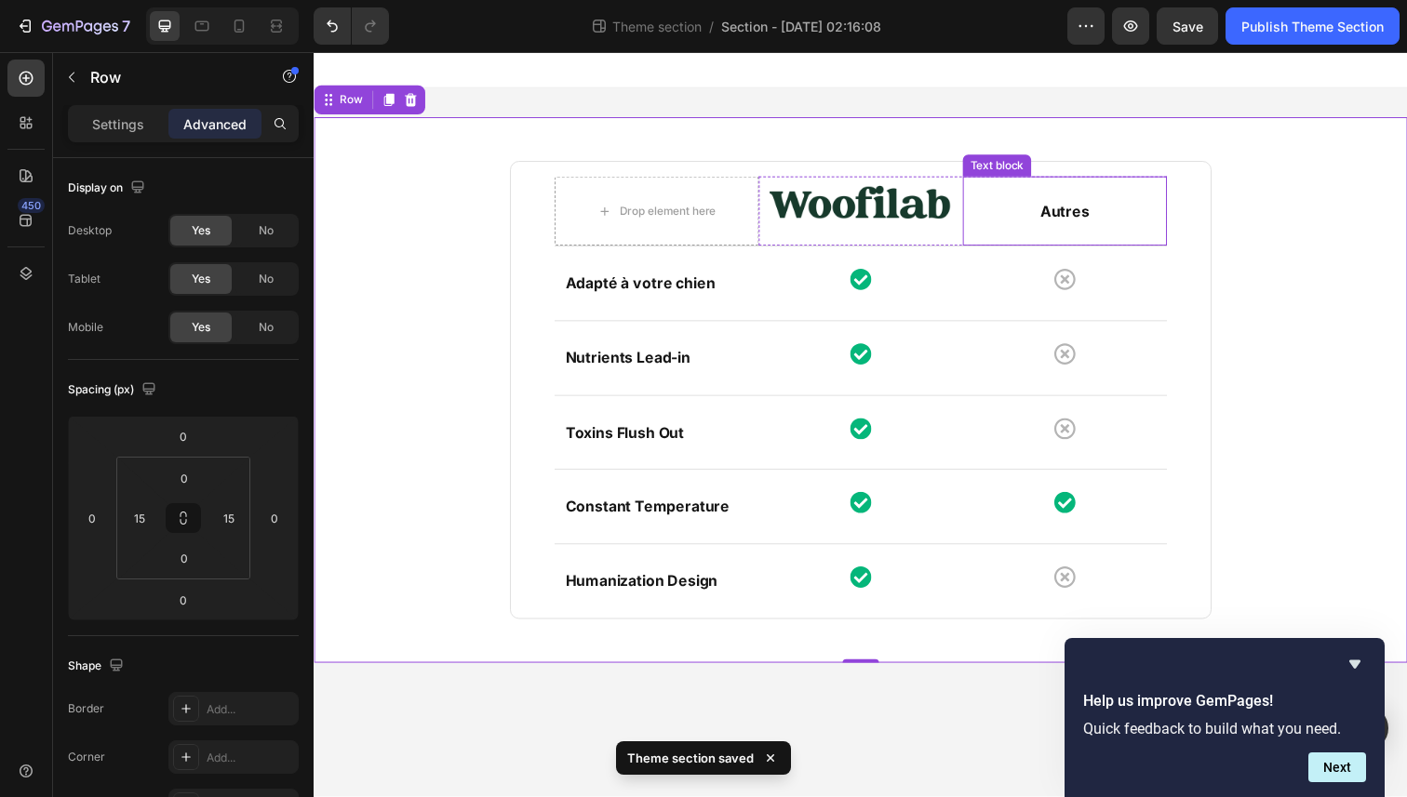
click at [1088, 222] on p "Autres" at bounding box center [1080, 215] width 205 height 22
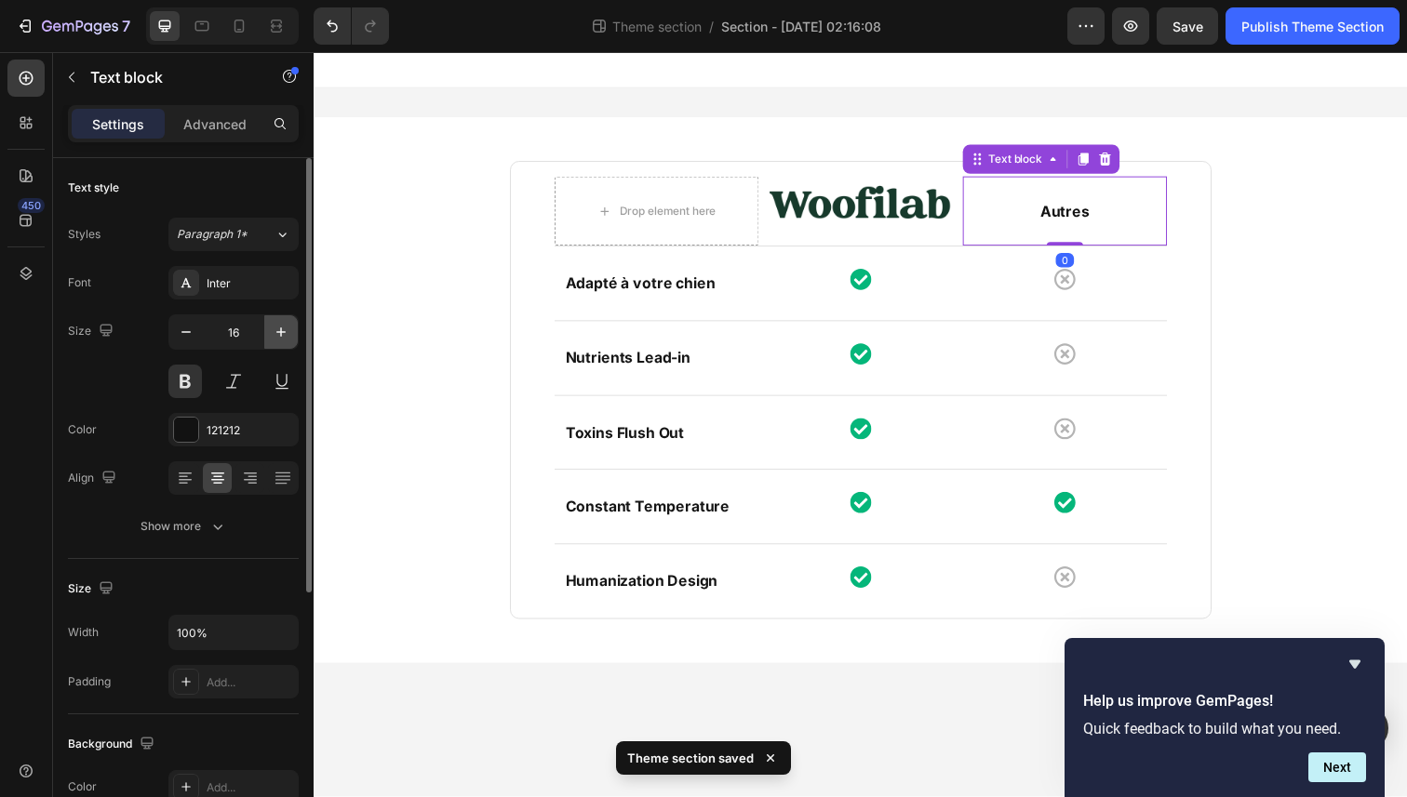
click at [292, 328] on button "button" at bounding box center [280, 331] width 33 height 33
type input "19"
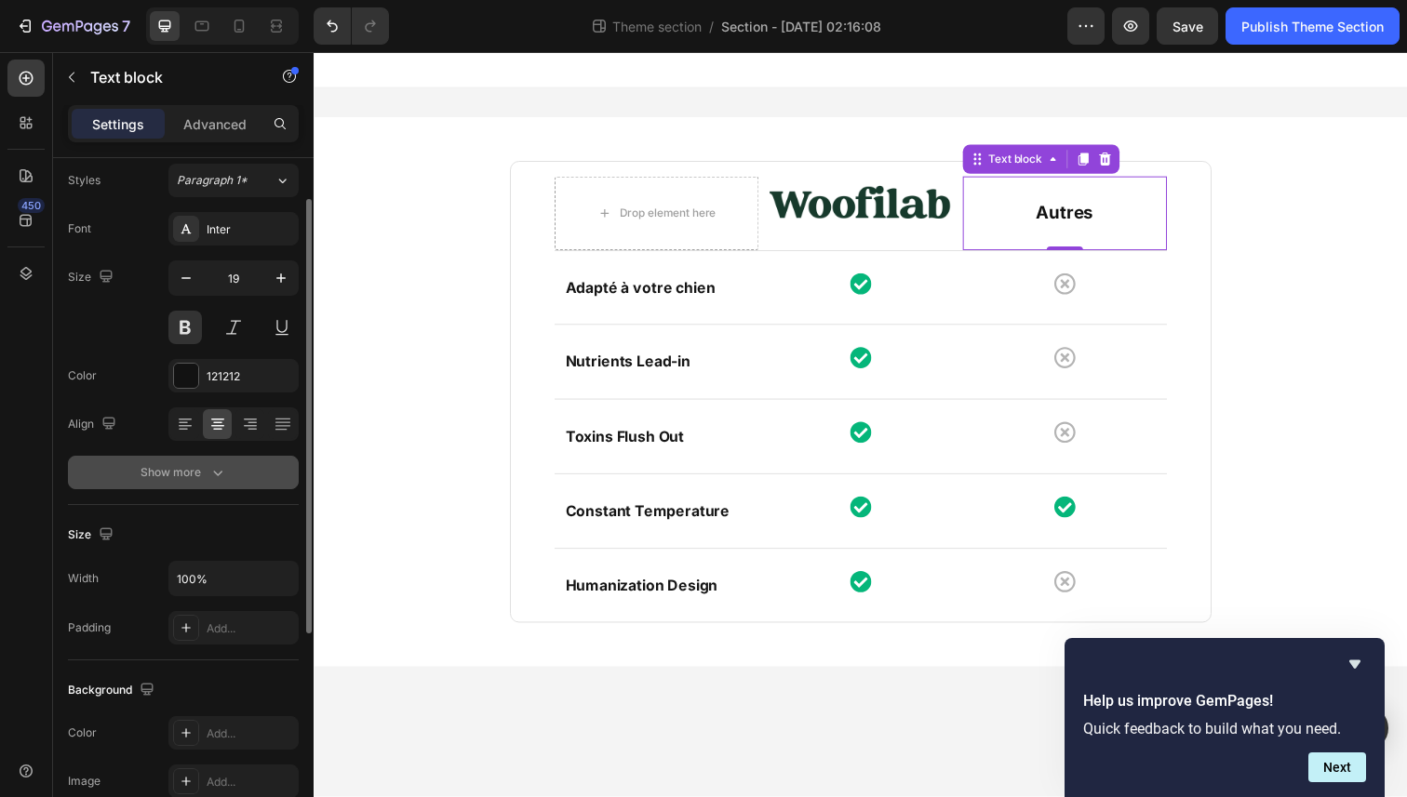
scroll to position [60, 0]
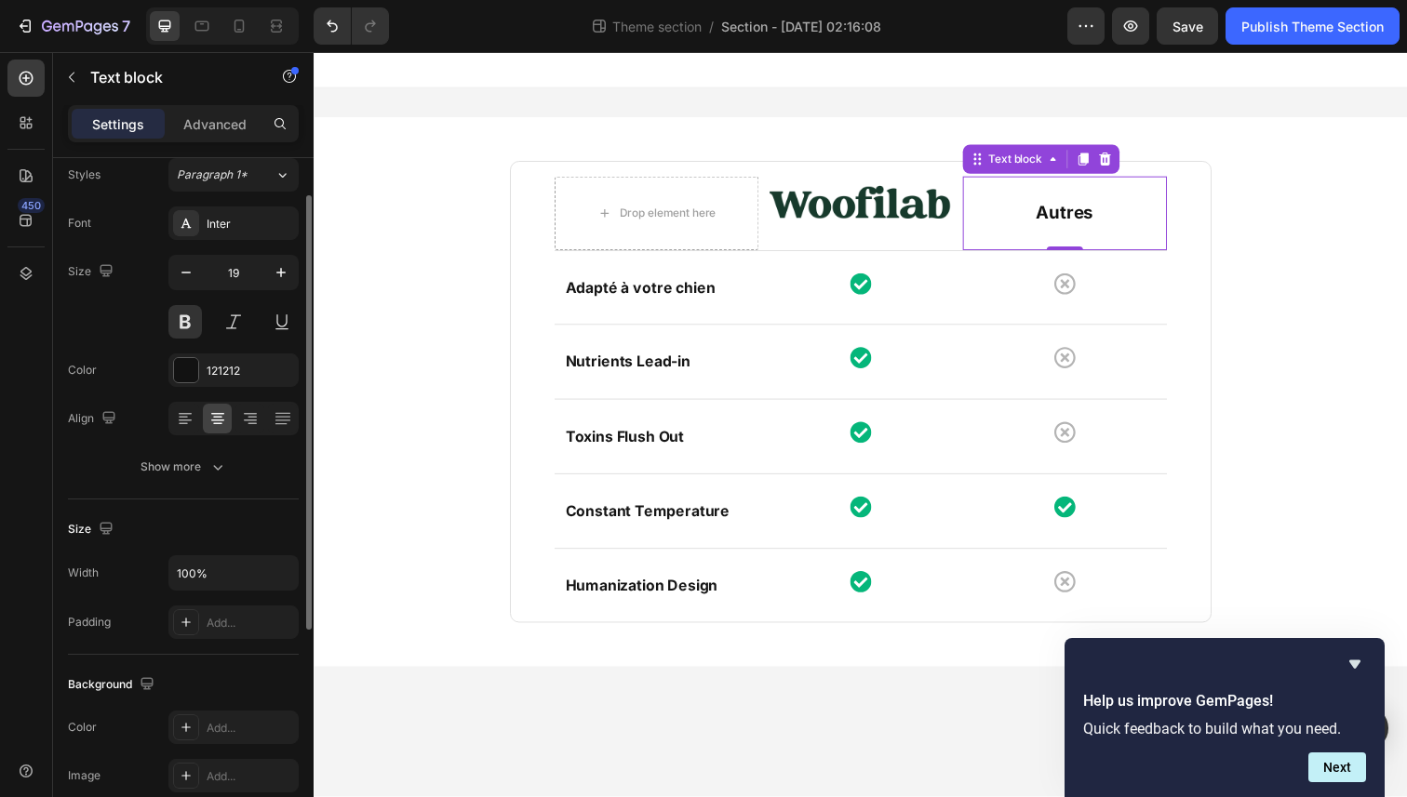
click at [219, 484] on div "Text style Styles Paragraph 1* Font Inter Size 19 Color 121212 Align Show more" at bounding box center [183, 299] width 231 height 401
click at [216, 478] on button "Show more" at bounding box center [183, 466] width 231 height 33
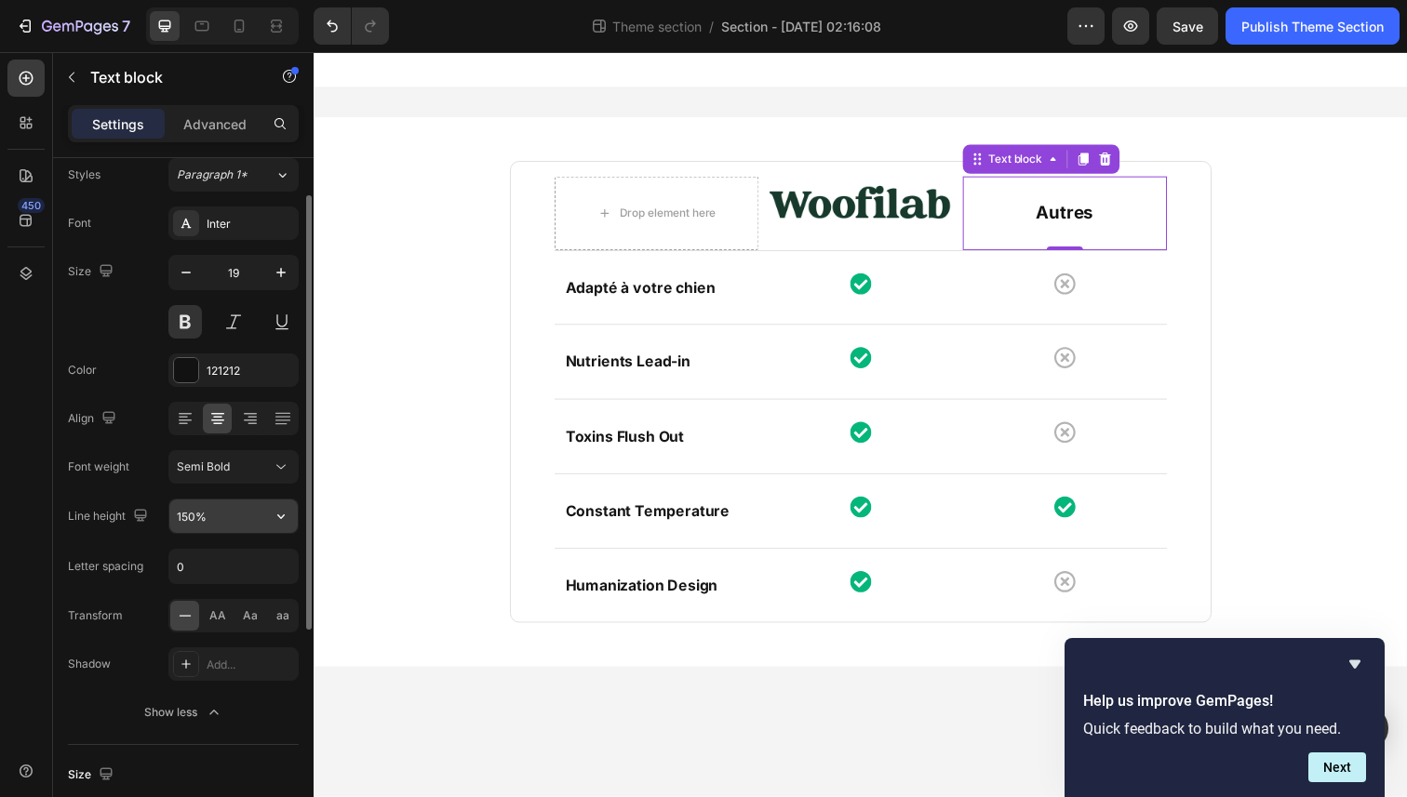
click at [246, 515] on input "150%" at bounding box center [233, 516] width 128 height 33
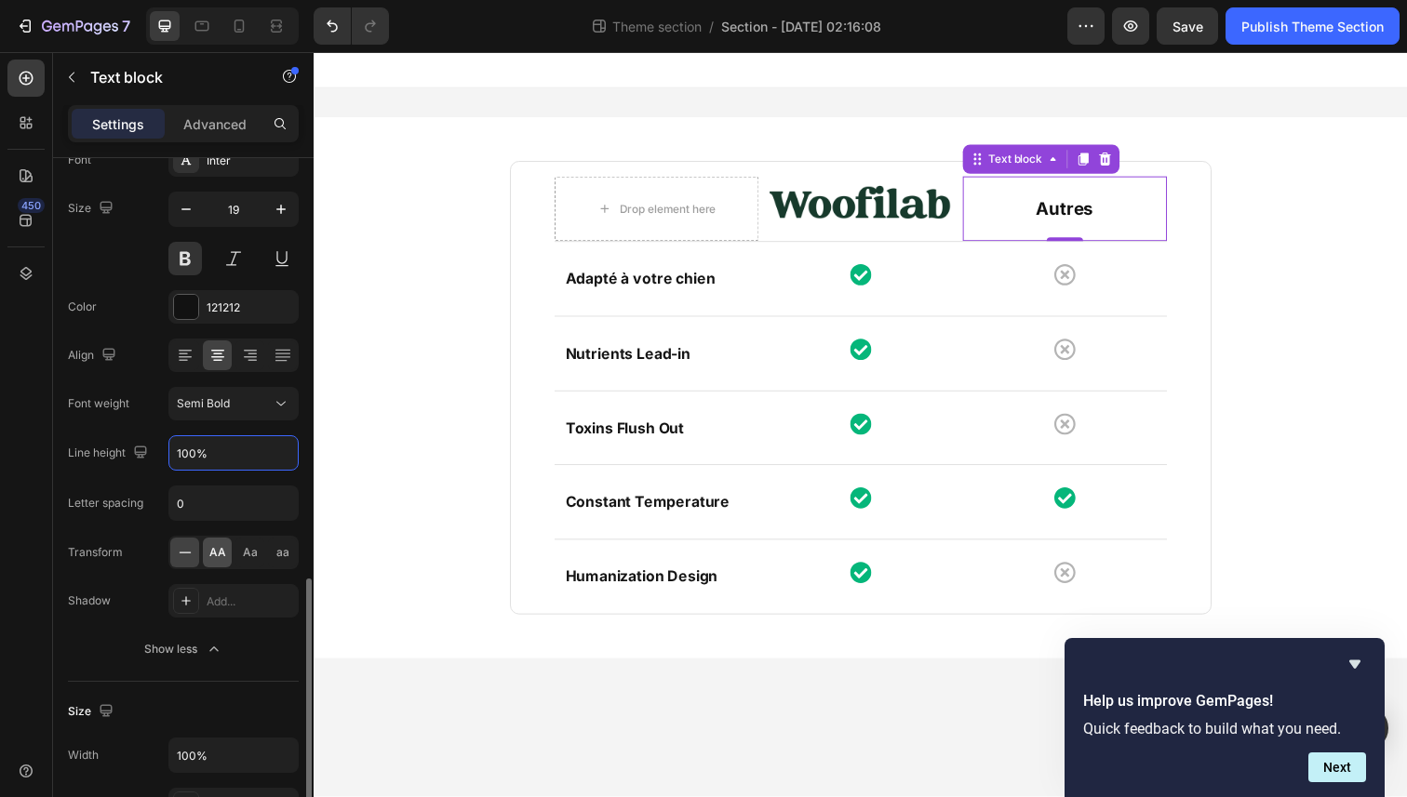
scroll to position [0, 0]
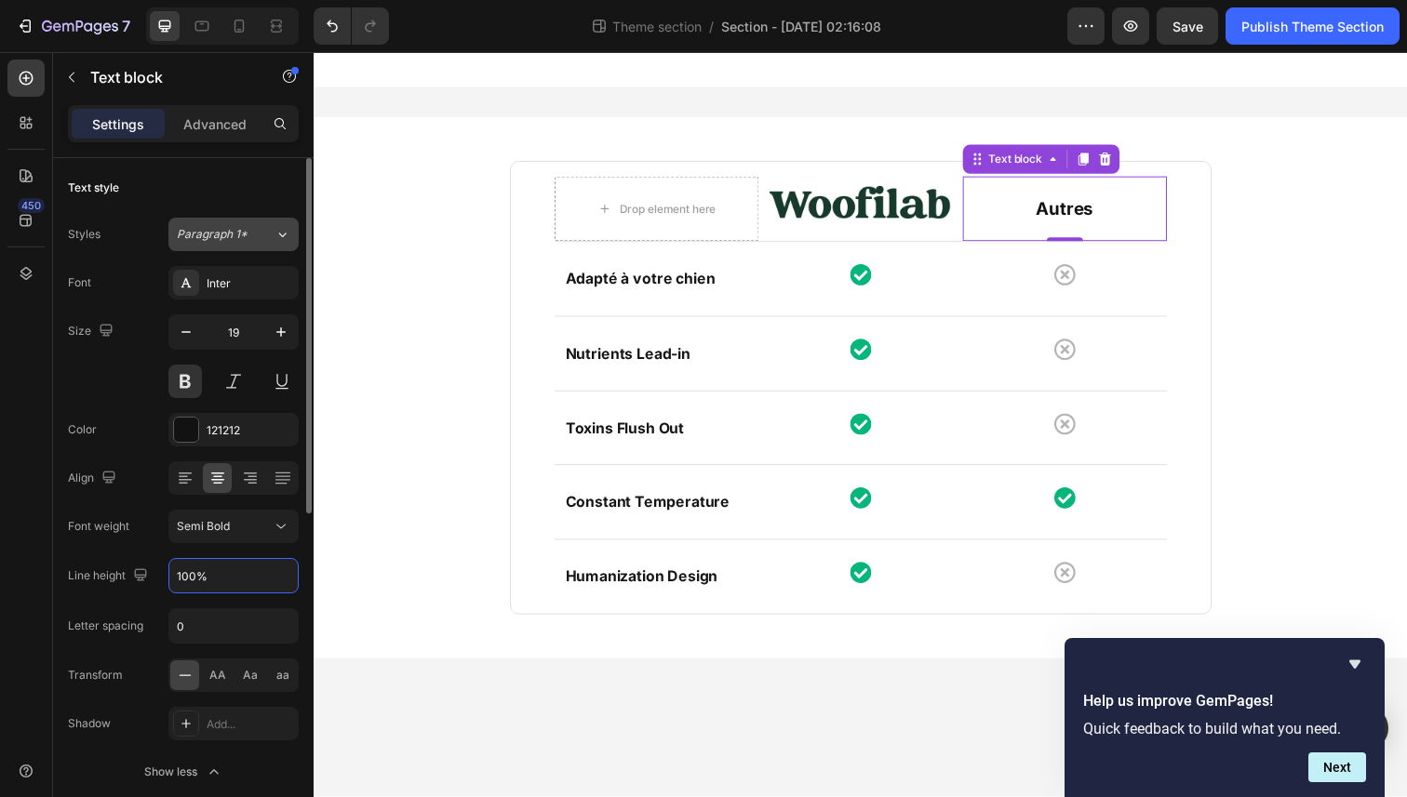
type input "100%"
click at [232, 224] on button "Paragraph 1*" at bounding box center [233, 234] width 130 height 33
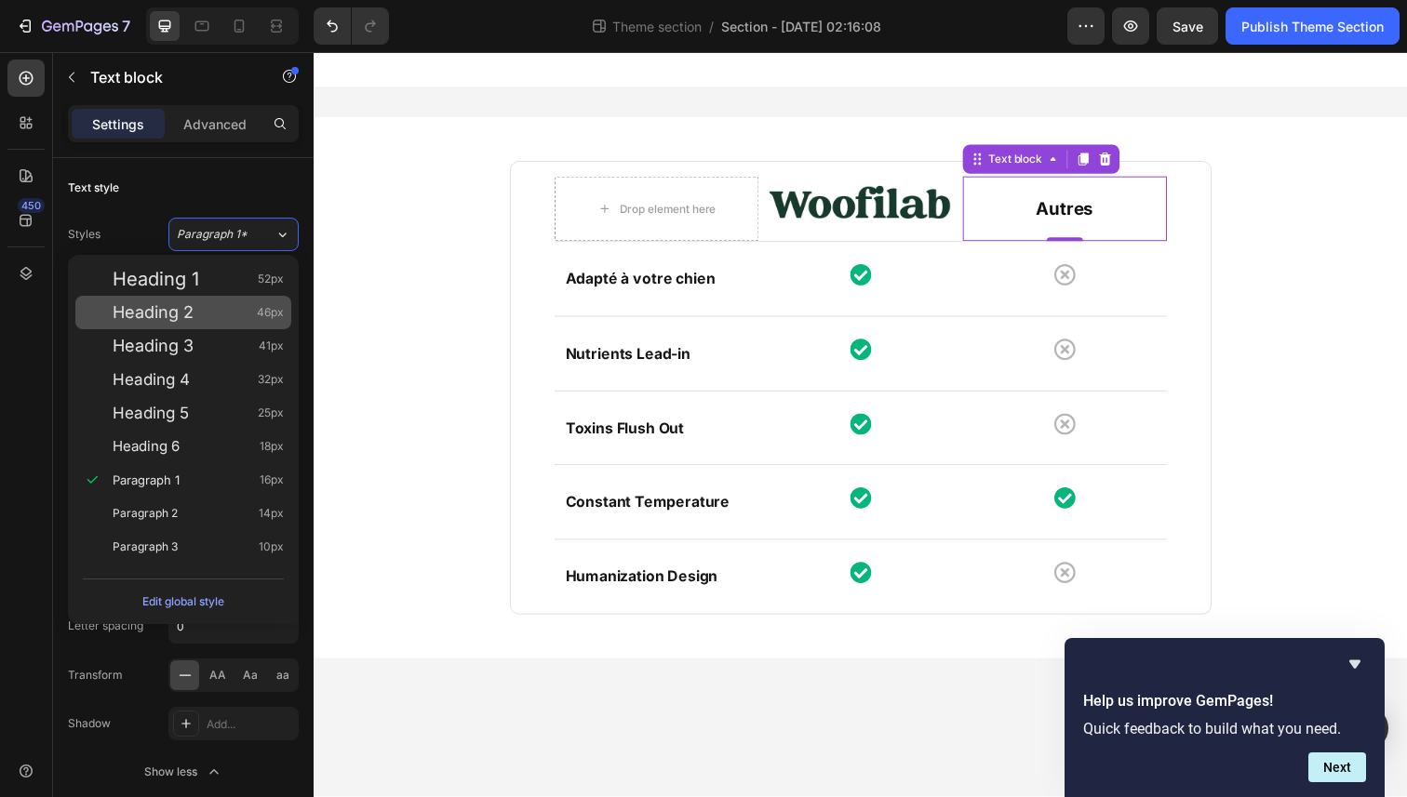
click at [171, 315] on span "Heading 2" at bounding box center [153, 312] width 81 height 19
type input "46"
type input "130%"
type input "Auto"
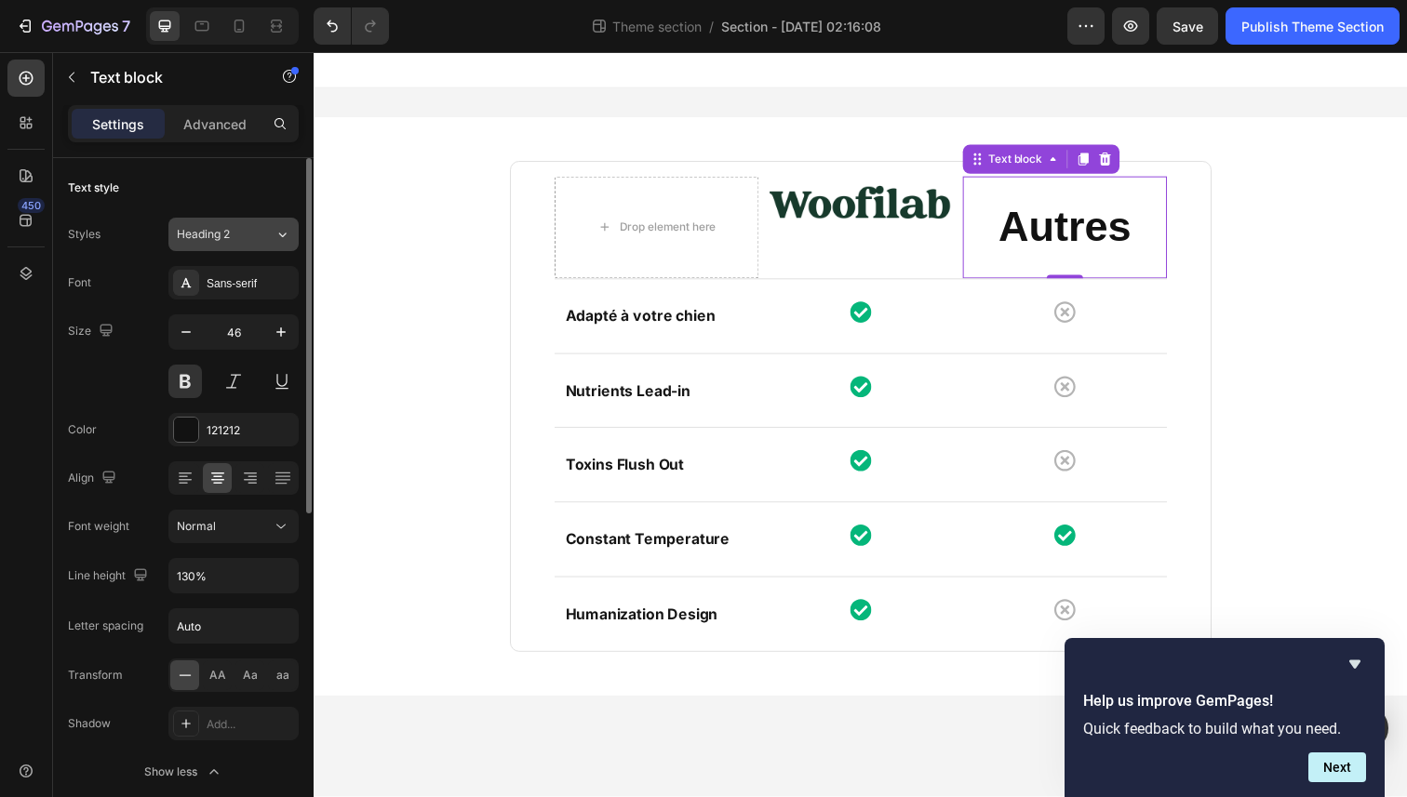
click at [228, 240] on span "Heading 2" at bounding box center [203, 234] width 53 height 17
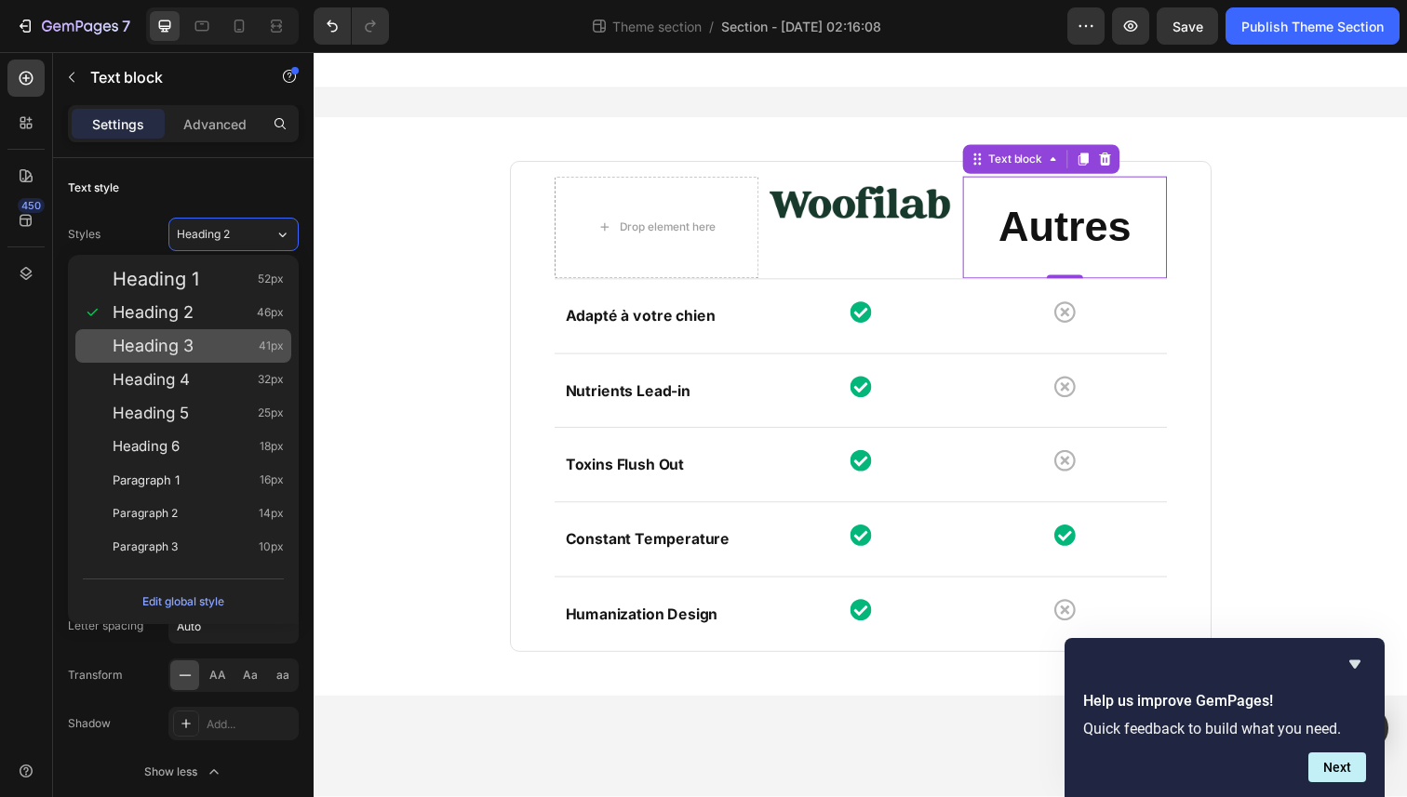
click at [224, 349] on div "Heading 3 41px" at bounding box center [198, 346] width 171 height 19
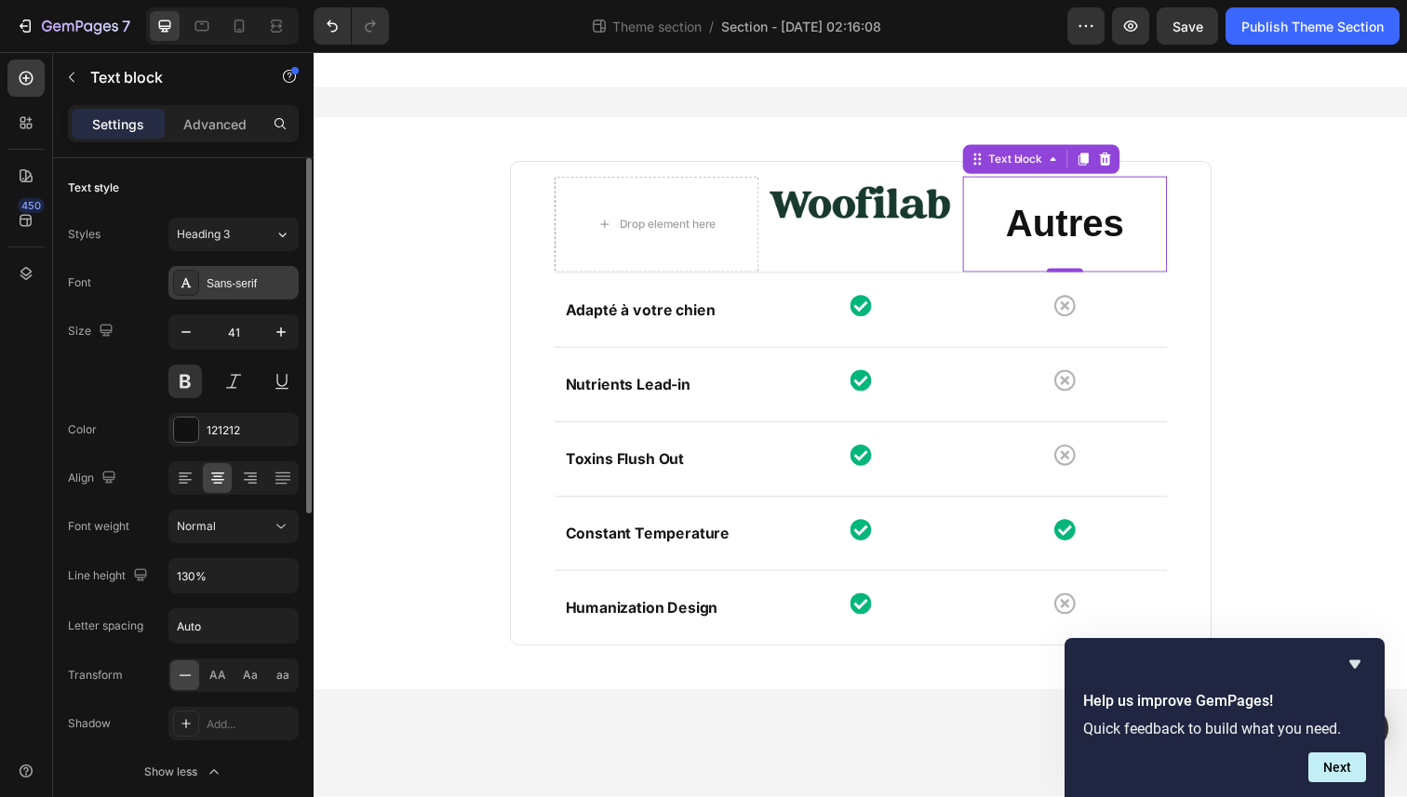
click at [235, 284] on div "Sans-serif" at bounding box center [250, 283] width 87 height 17
click at [230, 245] on button "Heading 3" at bounding box center [233, 234] width 130 height 33
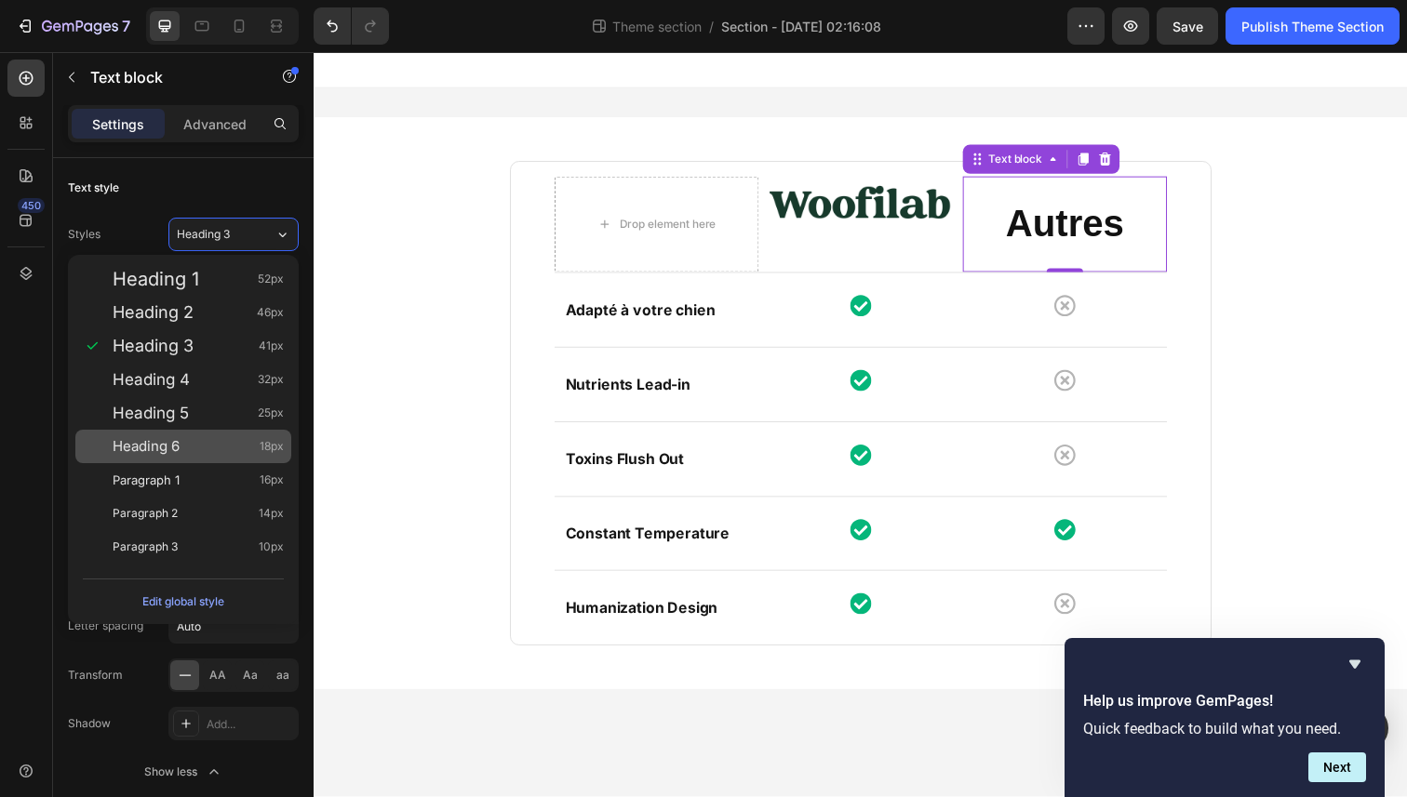
click at [196, 448] on div "Heading 6 18px" at bounding box center [198, 446] width 171 height 19
type input "18"
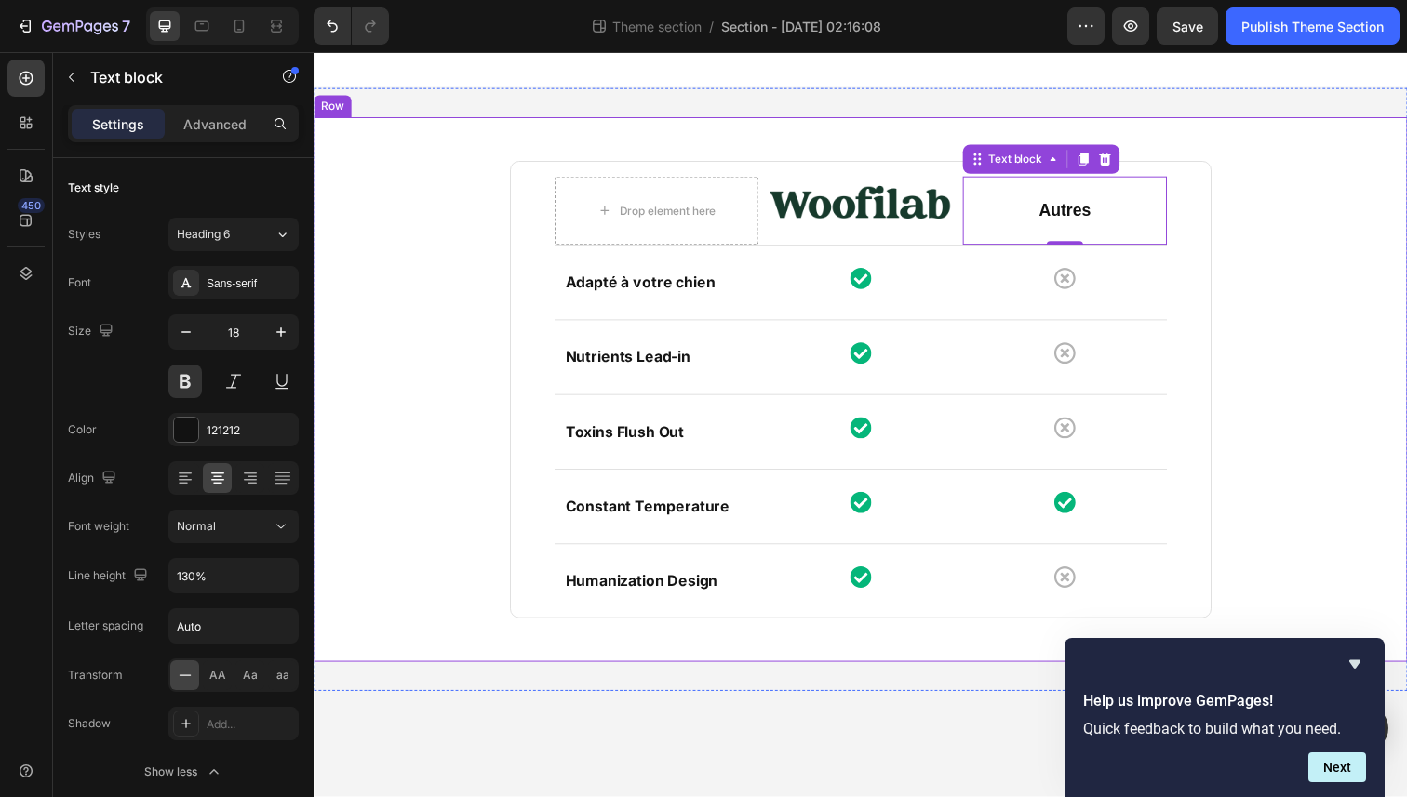
click at [453, 244] on div "Drop element here Image Autres Text block 0 Row Row Adapté à votre chien Text b…" at bounding box center [871, 397] width 1089 height 556
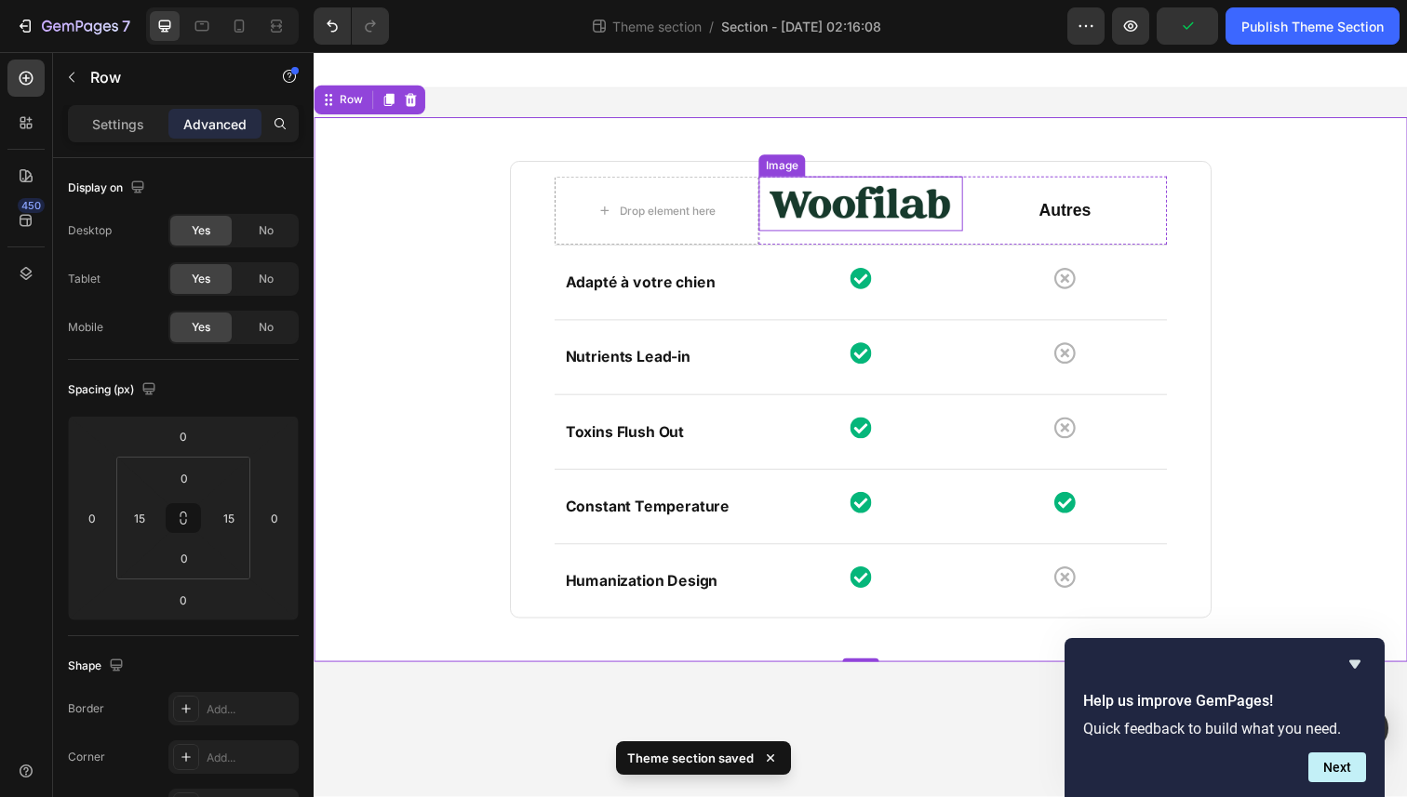
click at [859, 224] on img at bounding box center [872, 208] width 208 height 56
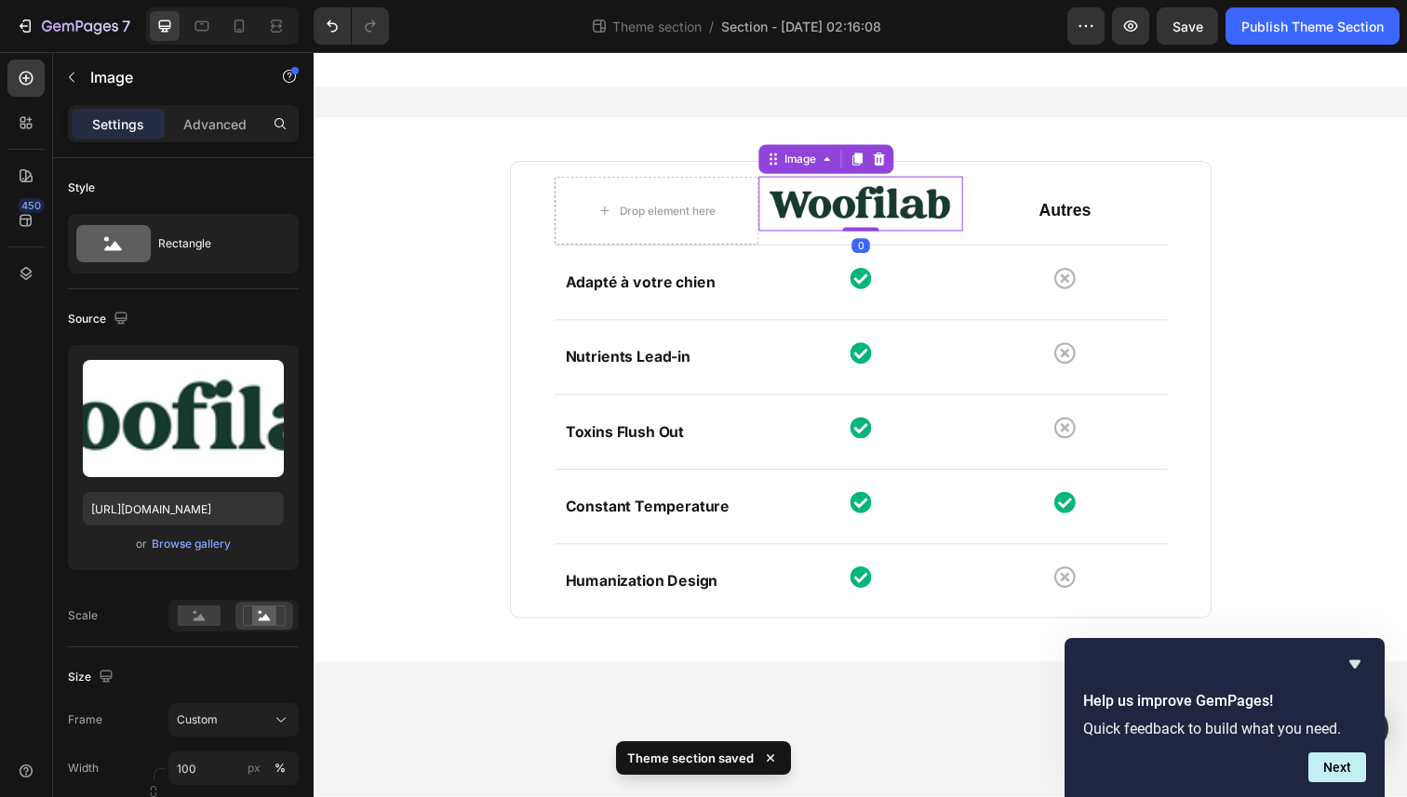
drag, startPoint x: 871, startPoint y: 234, endPoint x: 871, endPoint y: 220, distance: 13.0
click at [871, 220] on div "Image 0" at bounding box center [872, 208] width 208 height 56
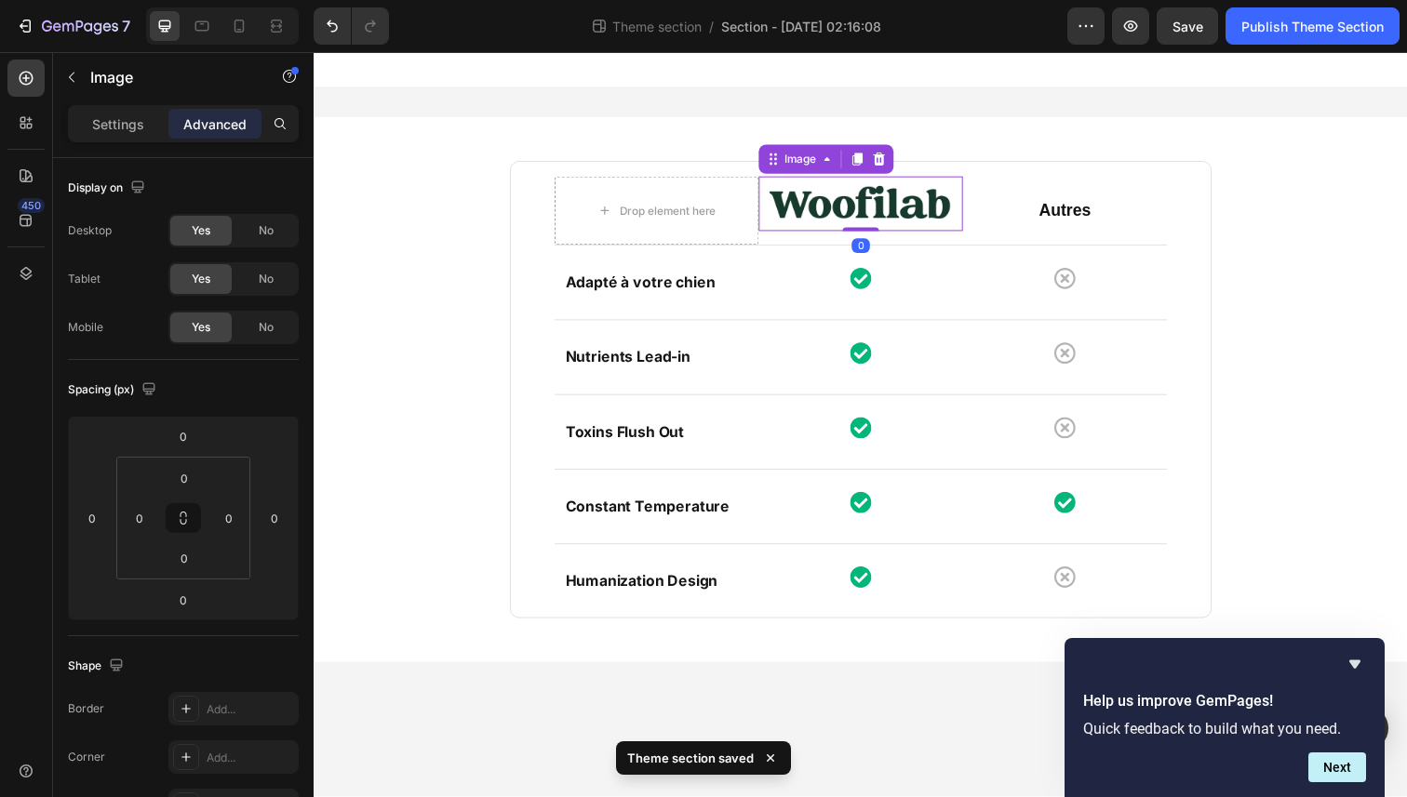
drag, startPoint x: 869, startPoint y: 234, endPoint x: 870, endPoint y: 207, distance: 27.0
click at [870, 207] on div "Image 0" at bounding box center [872, 208] width 208 height 56
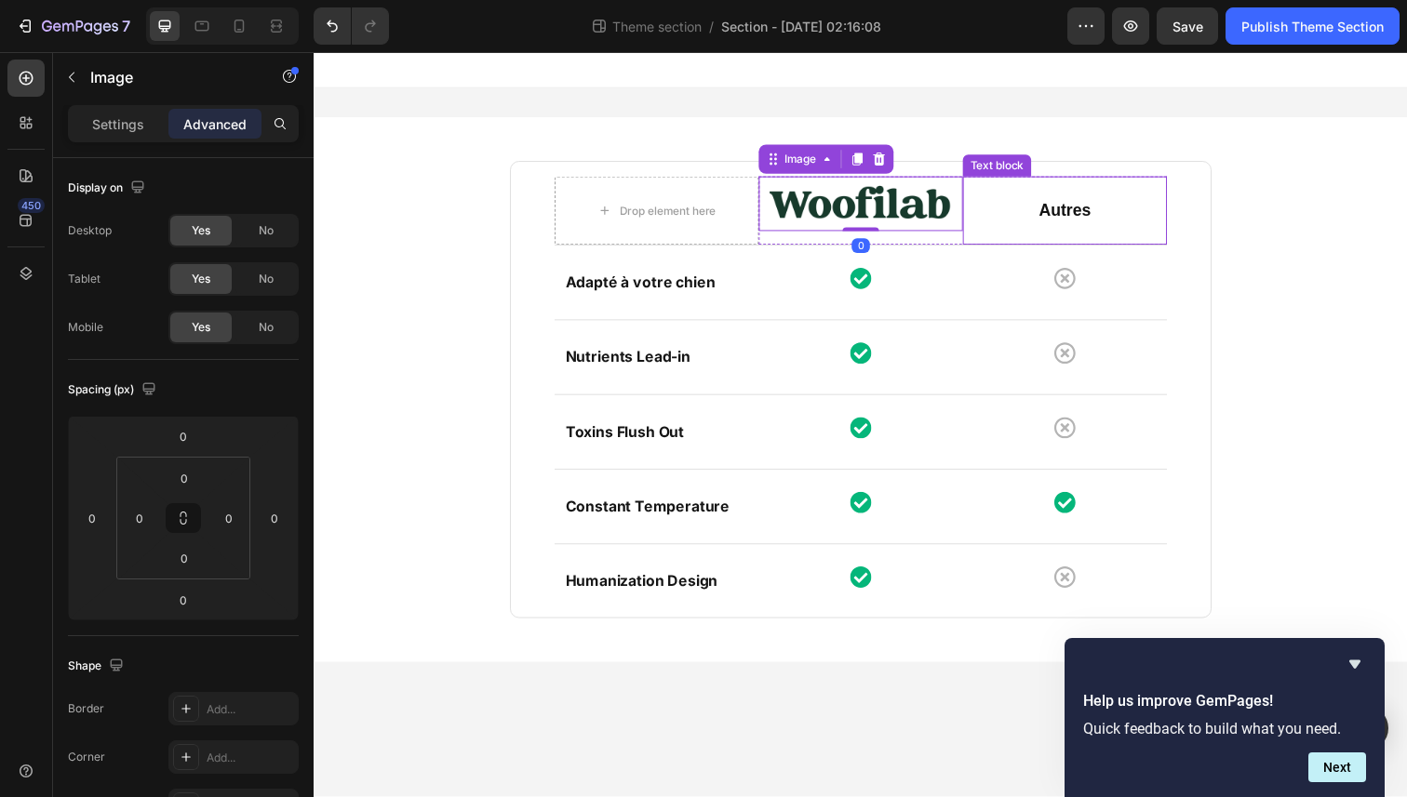
click at [1085, 220] on p "Autres" at bounding box center [1080, 214] width 205 height 21
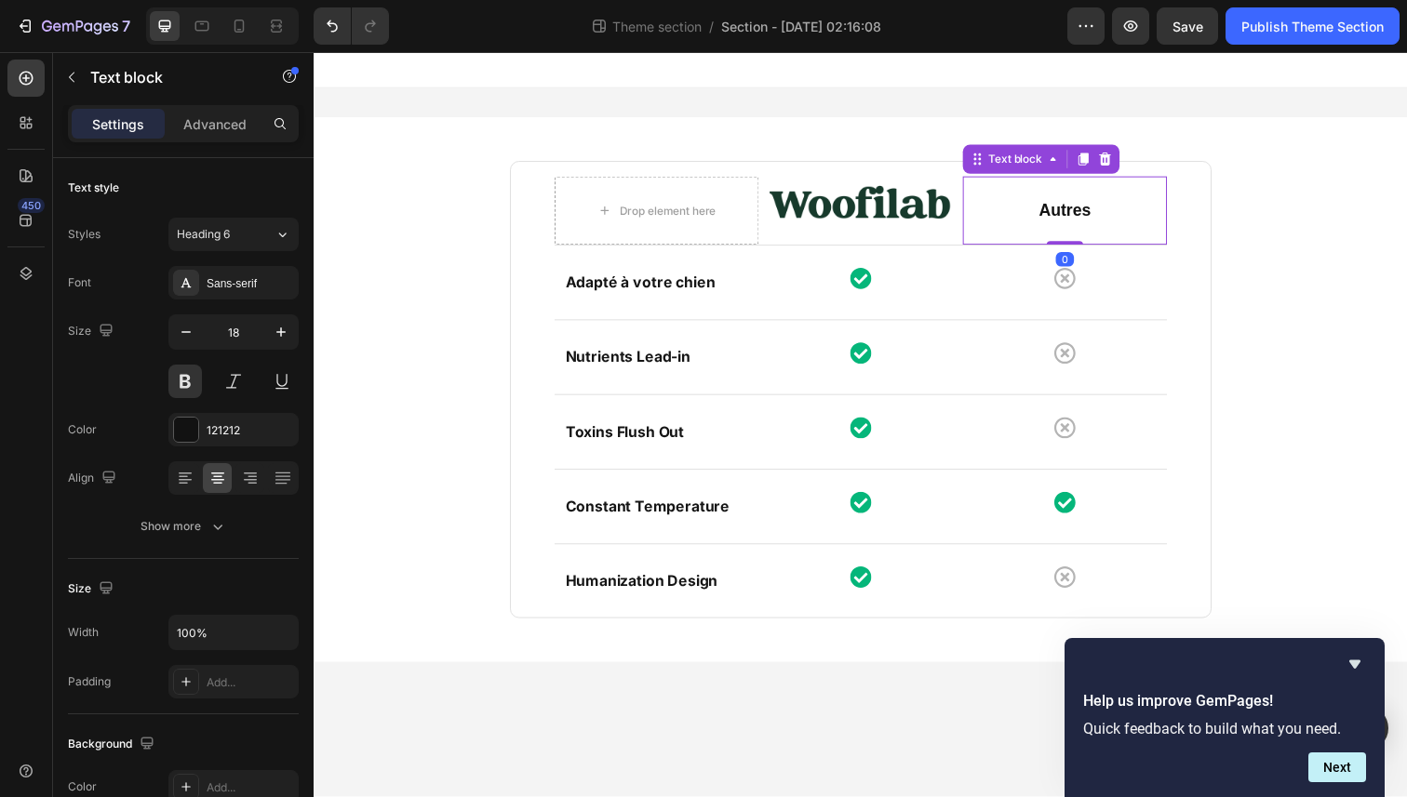
drag, startPoint x: 1073, startPoint y: 247, endPoint x: 1076, endPoint y: 231, distance: 17.2
click at [1076, 232] on div "Autres Text block 0" at bounding box center [1080, 215] width 208 height 70
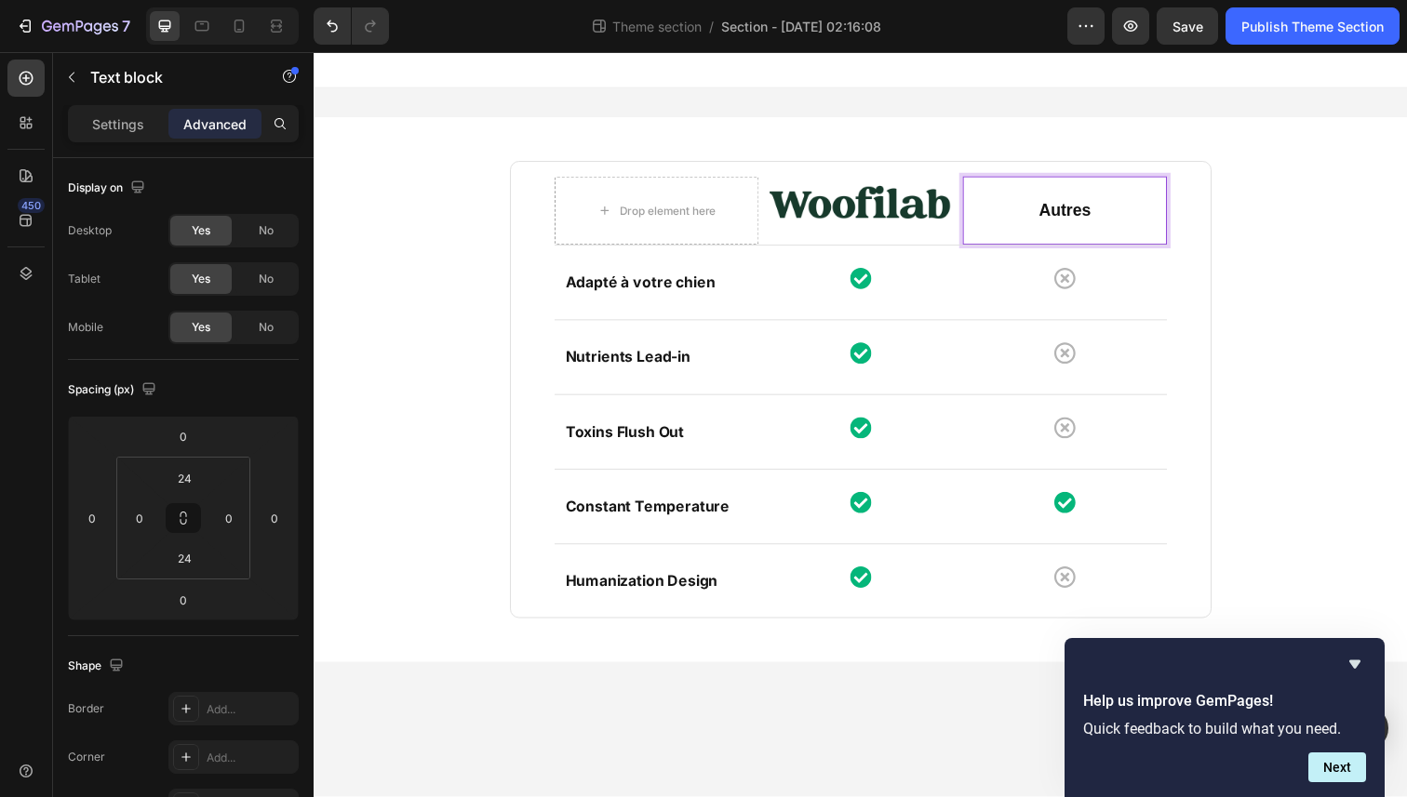
click at [1084, 220] on p "Autres" at bounding box center [1080, 214] width 205 height 21
click at [408, 225] on div "Drop element here Image Autres Text block 0 Row Row Adapté à votre chien Text b…" at bounding box center [871, 397] width 1089 height 556
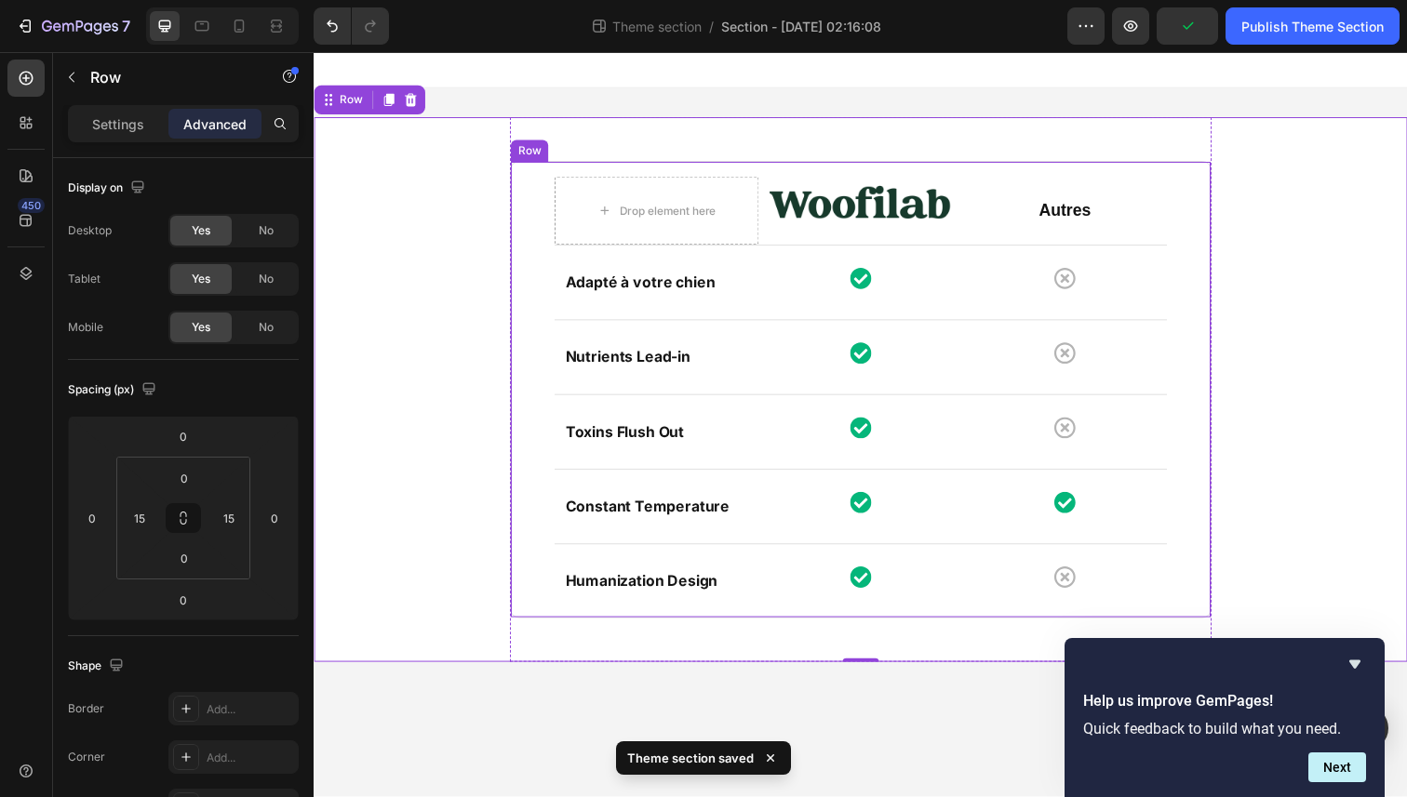
click at [541, 283] on div "Drop element here Image Autres Text block Row Row Adapté à votre chien Text blo…" at bounding box center [872, 397] width 716 height 467
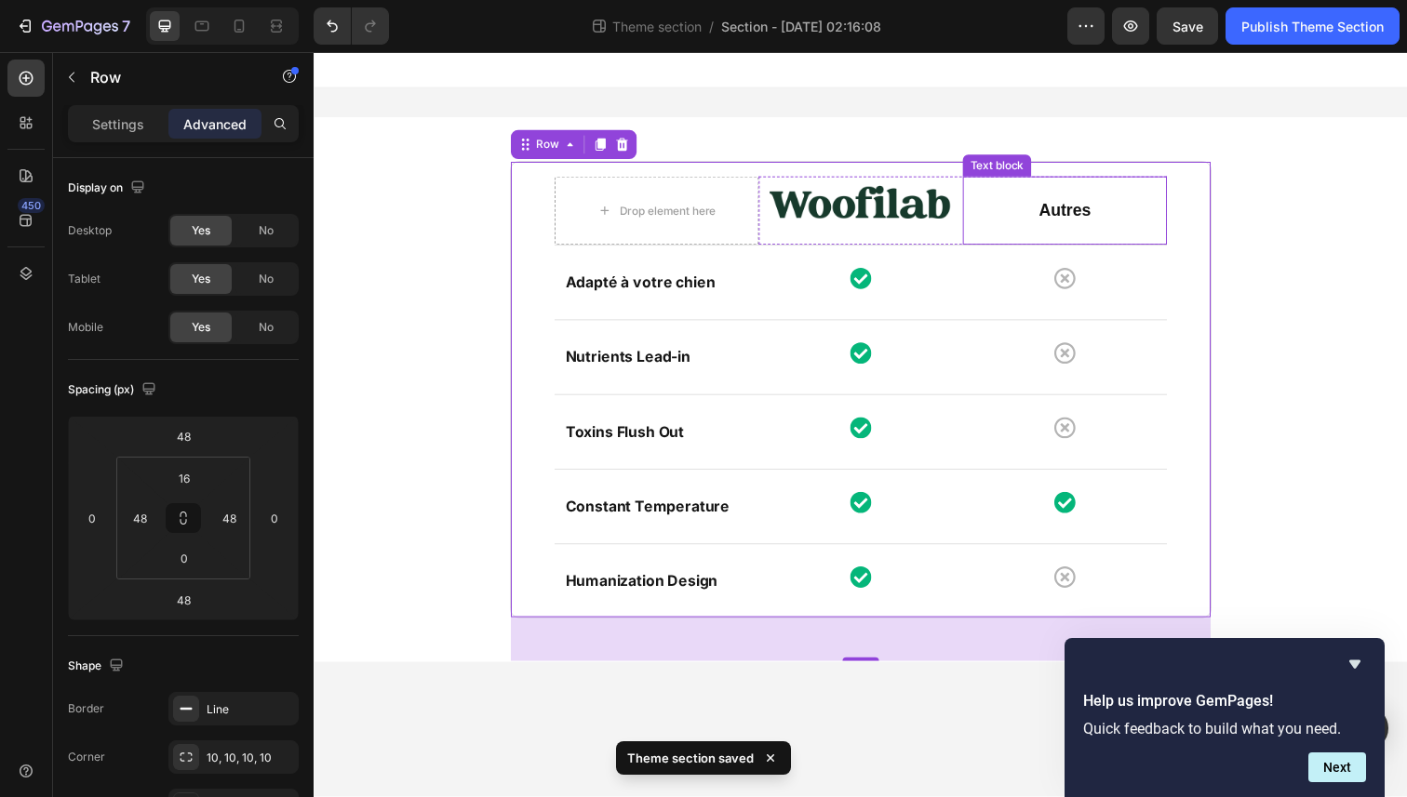
click at [1116, 200] on div "Autres Text block" at bounding box center [1080, 215] width 208 height 70
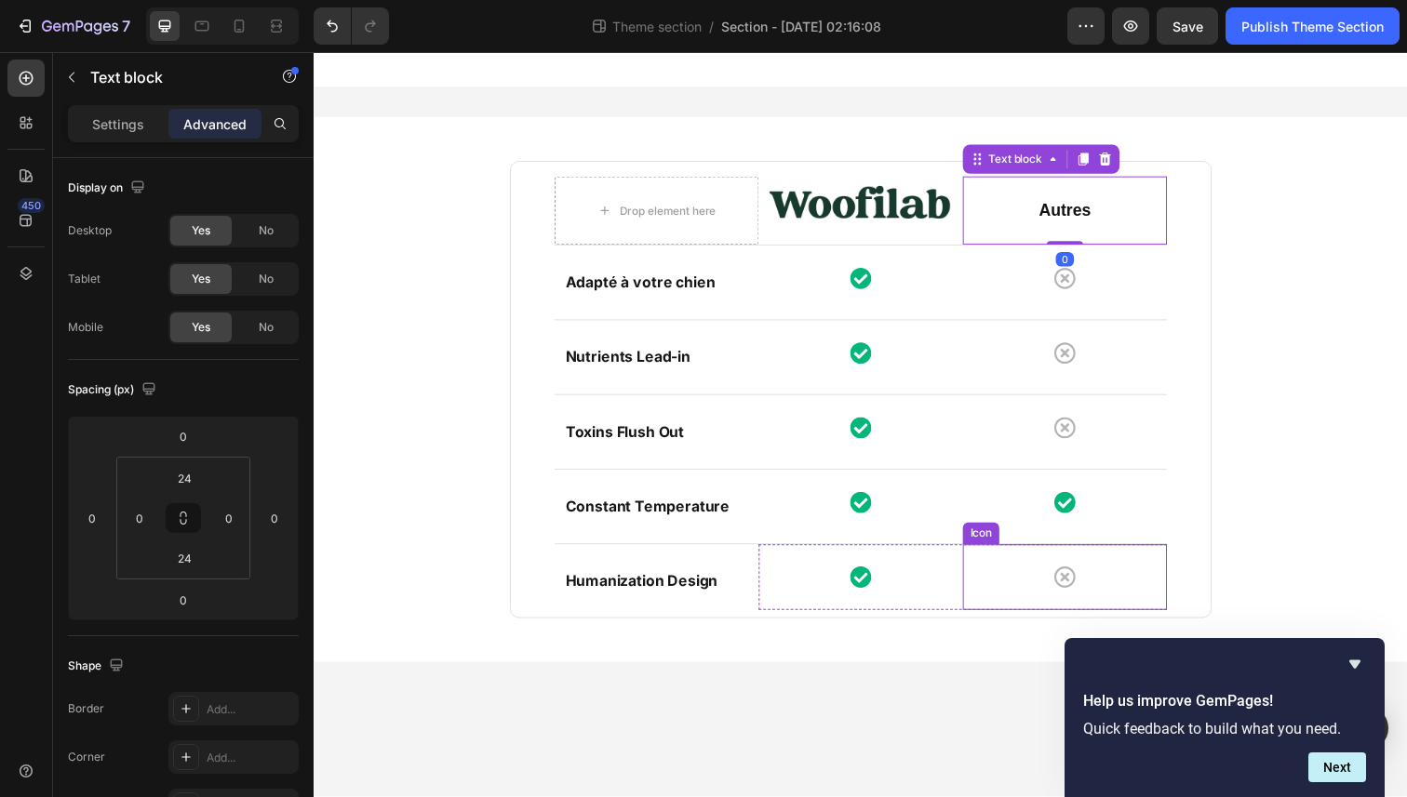
click at [1101, 564] on div "Icon" at bounding box center [1080, 588] width 208 height 67
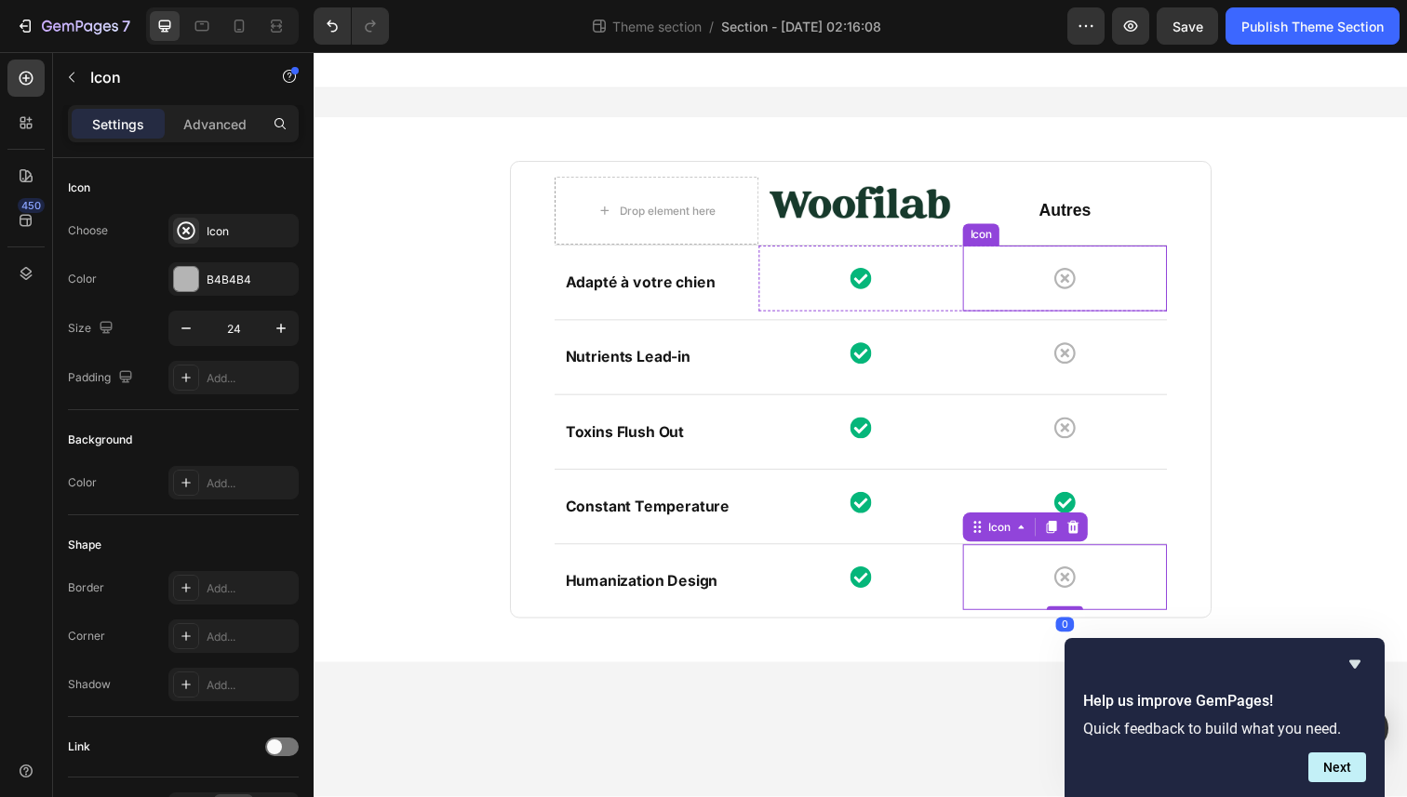
click at [1140, 288] on div "Icon" at bounding box center [1080, 283] width 208 height 67
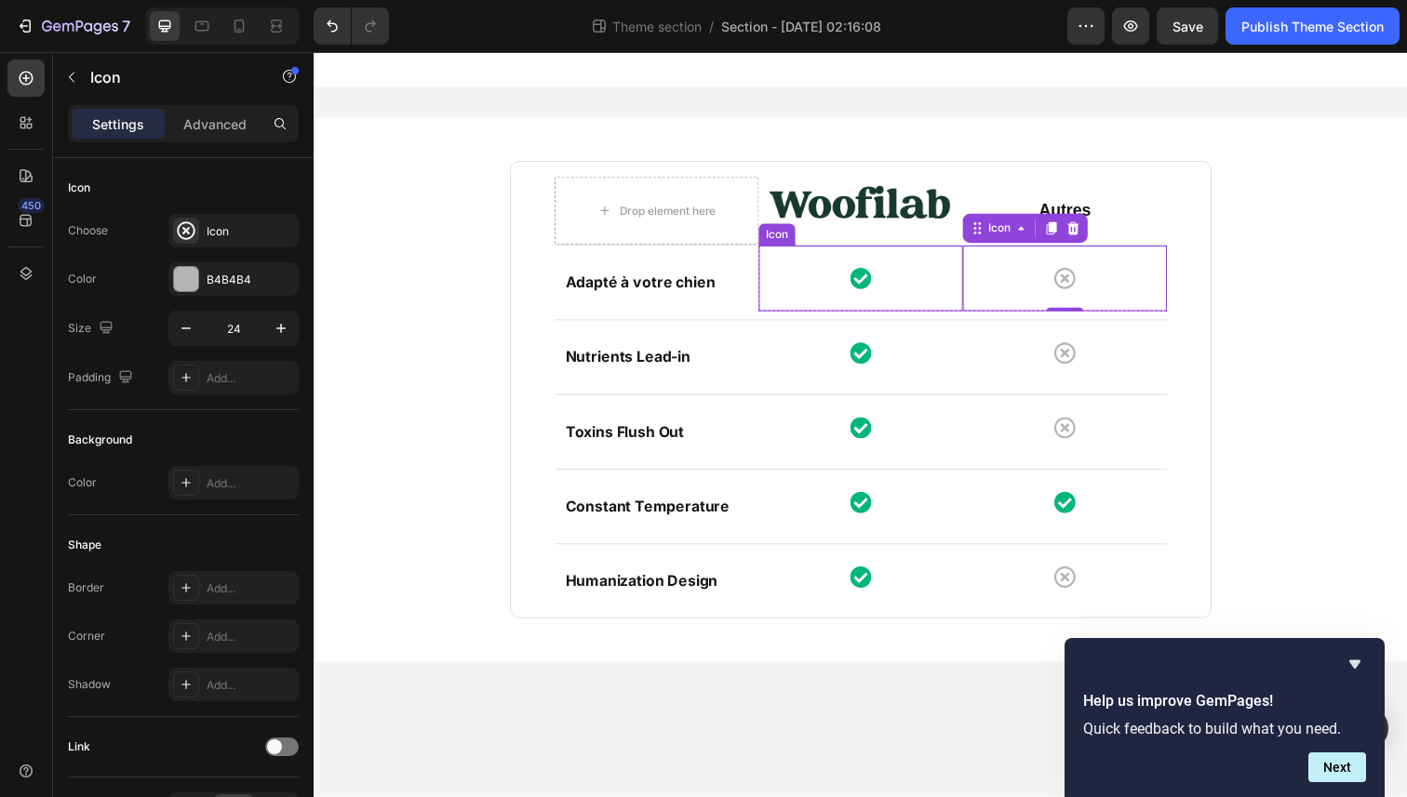
click at [768, 302] on div "Icon" at bounding box center [872, 283] width 208 height 67
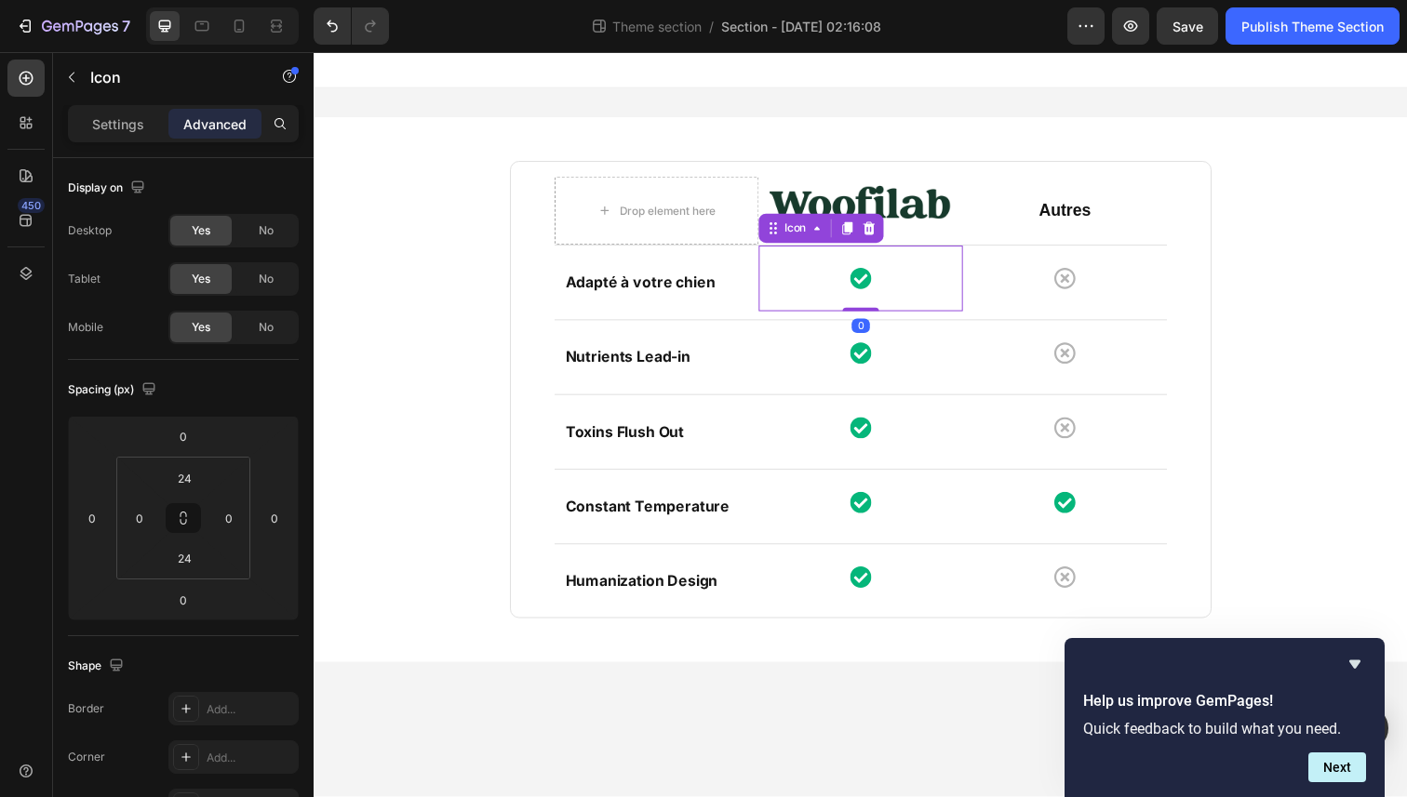
click at [726, 301] on div "Adapté à votre chien" at bounding box center [663, 288] width 190 height 31
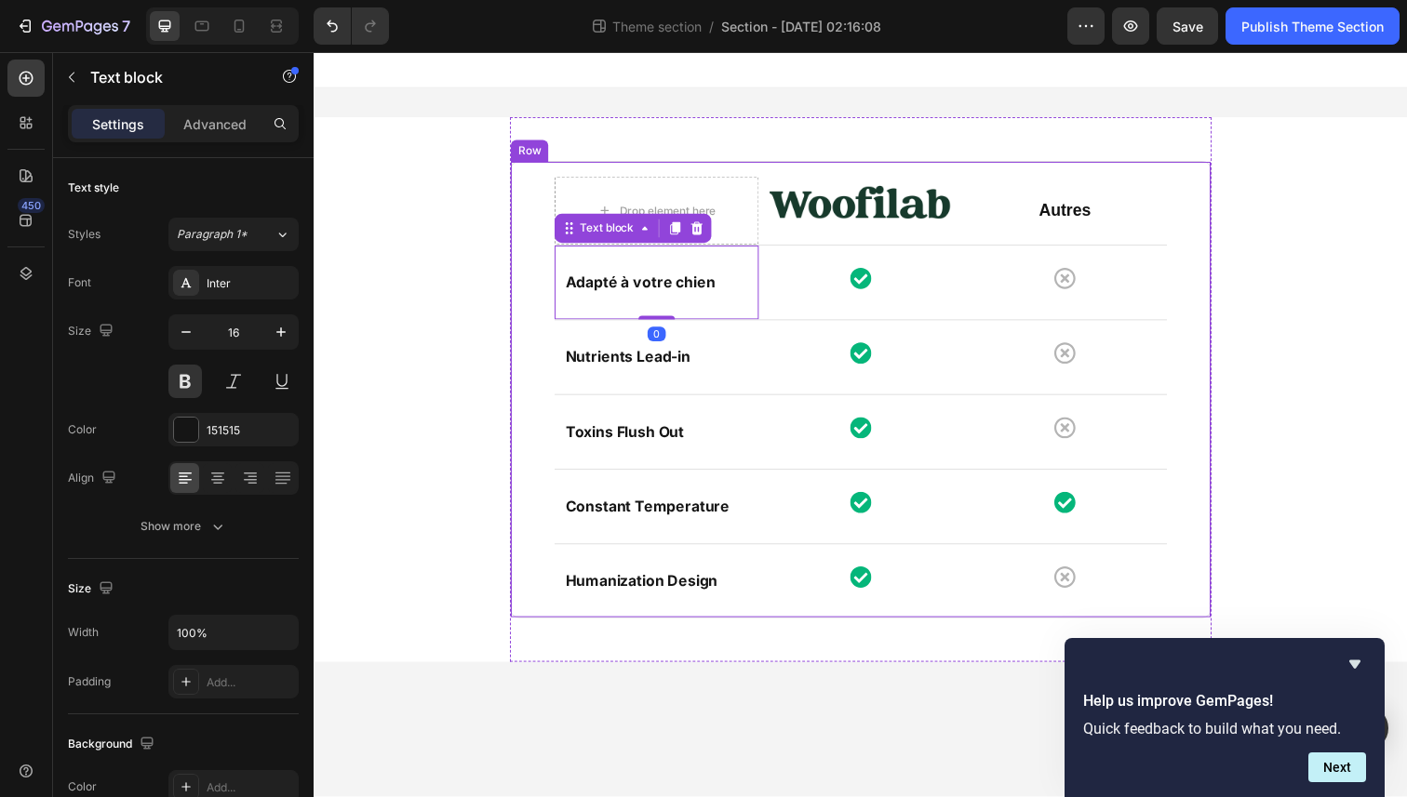
click at [547, 186] on div "Drop element here Image Autres Text block Row Row Adapté à votre chien Text blo…" at bounding box center [872, 397] width 716 height 467
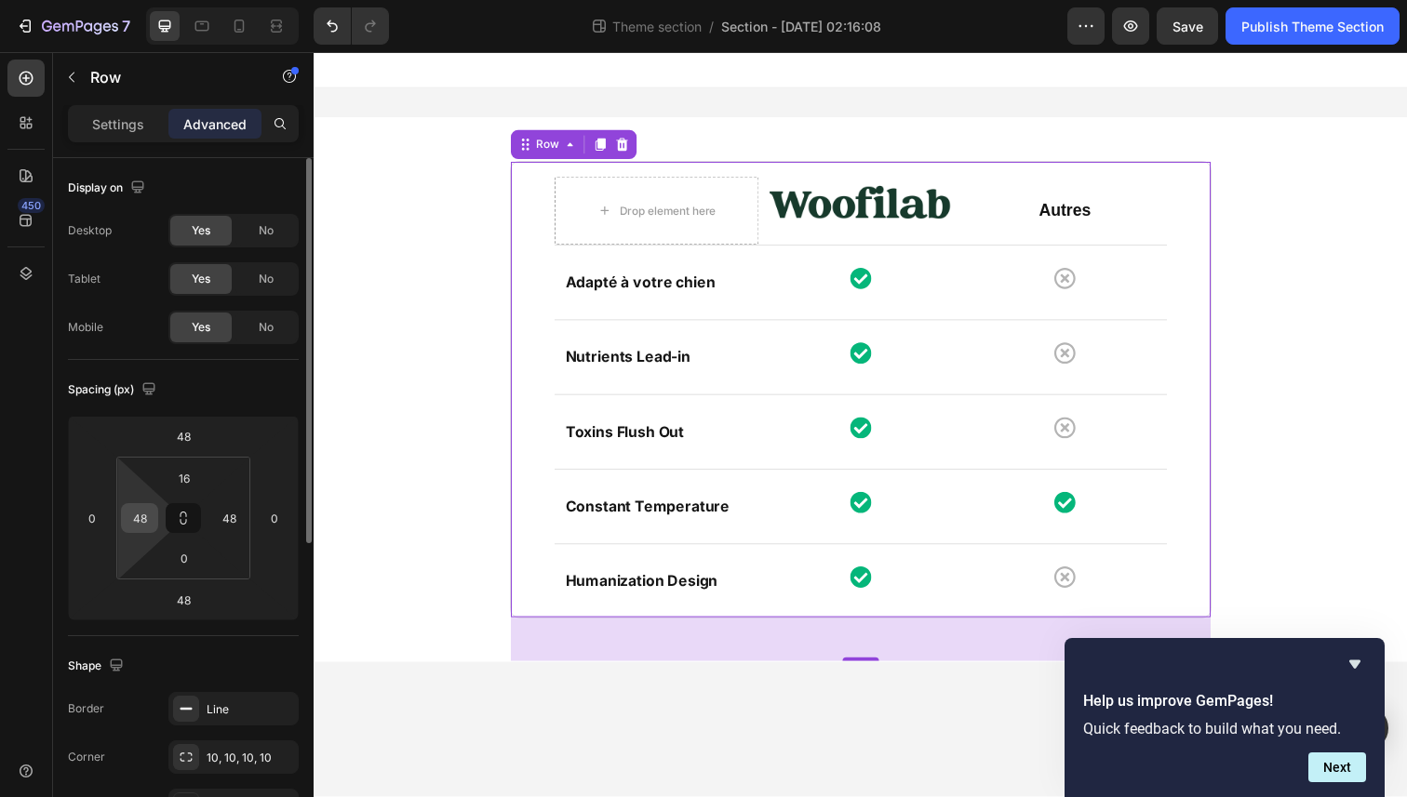
click at [141, 519] on input "48" at bounding box center [140, 518] width 28 height 28
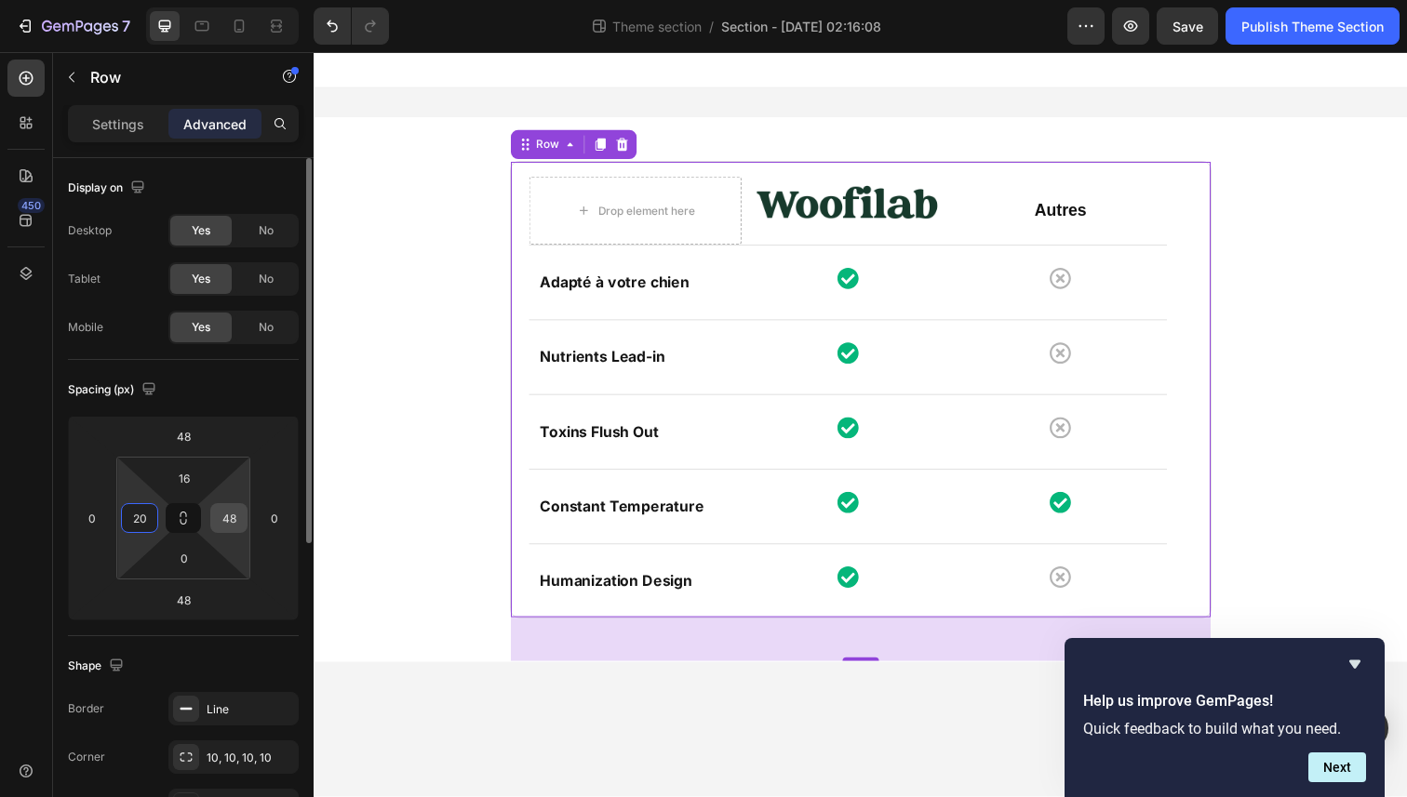
type input "20"
click at [219, 522] on input "48" at bounding box center [229, 518] width 28 height 28
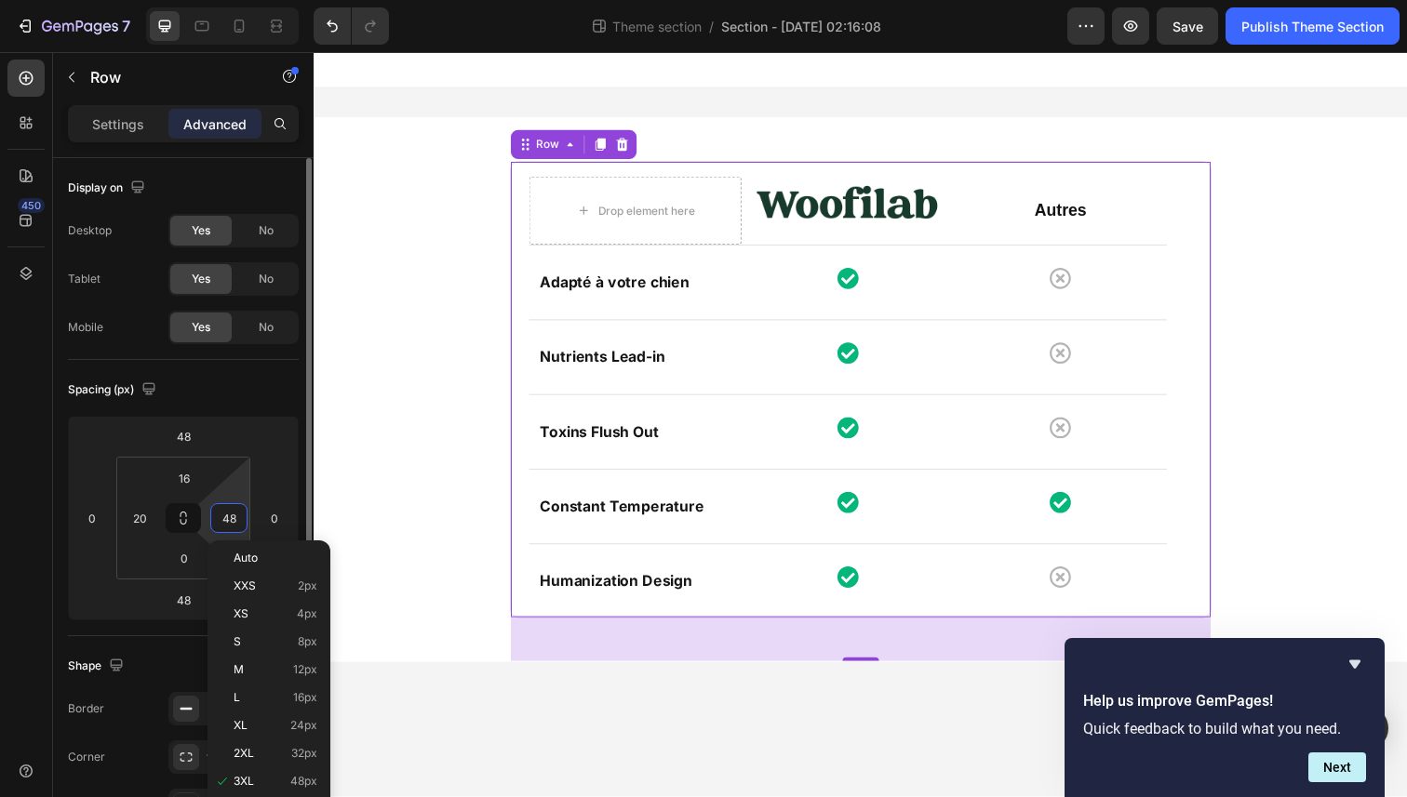
click at [219, 522] on input "48" at bounding box center [229, 518] width 28 height 28
type input "20"
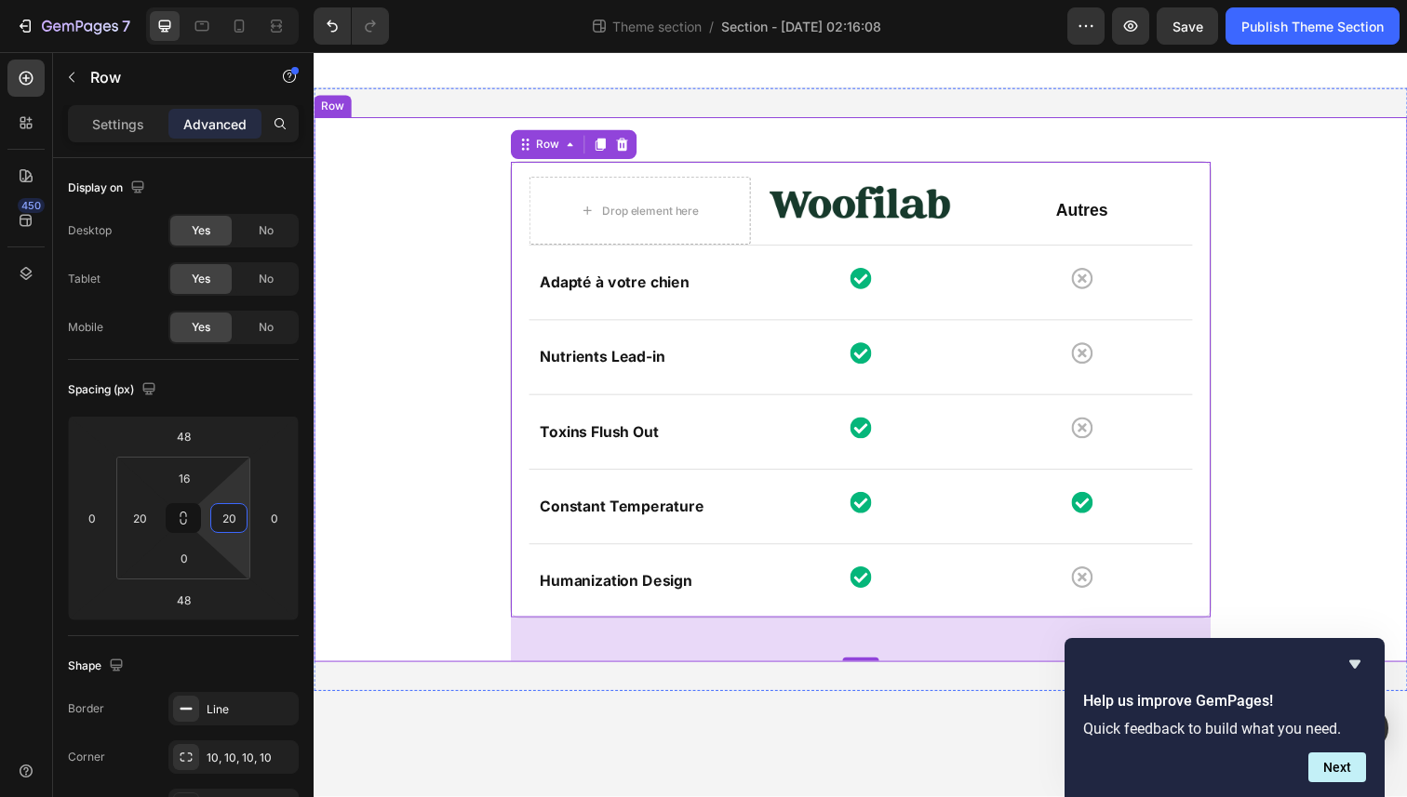
click at [388, 335] on div "Drop element here Image Autres Text block Row Row Adapté à votre chien Text blo…" at bounding box center [871, 397] width 1089 height 556
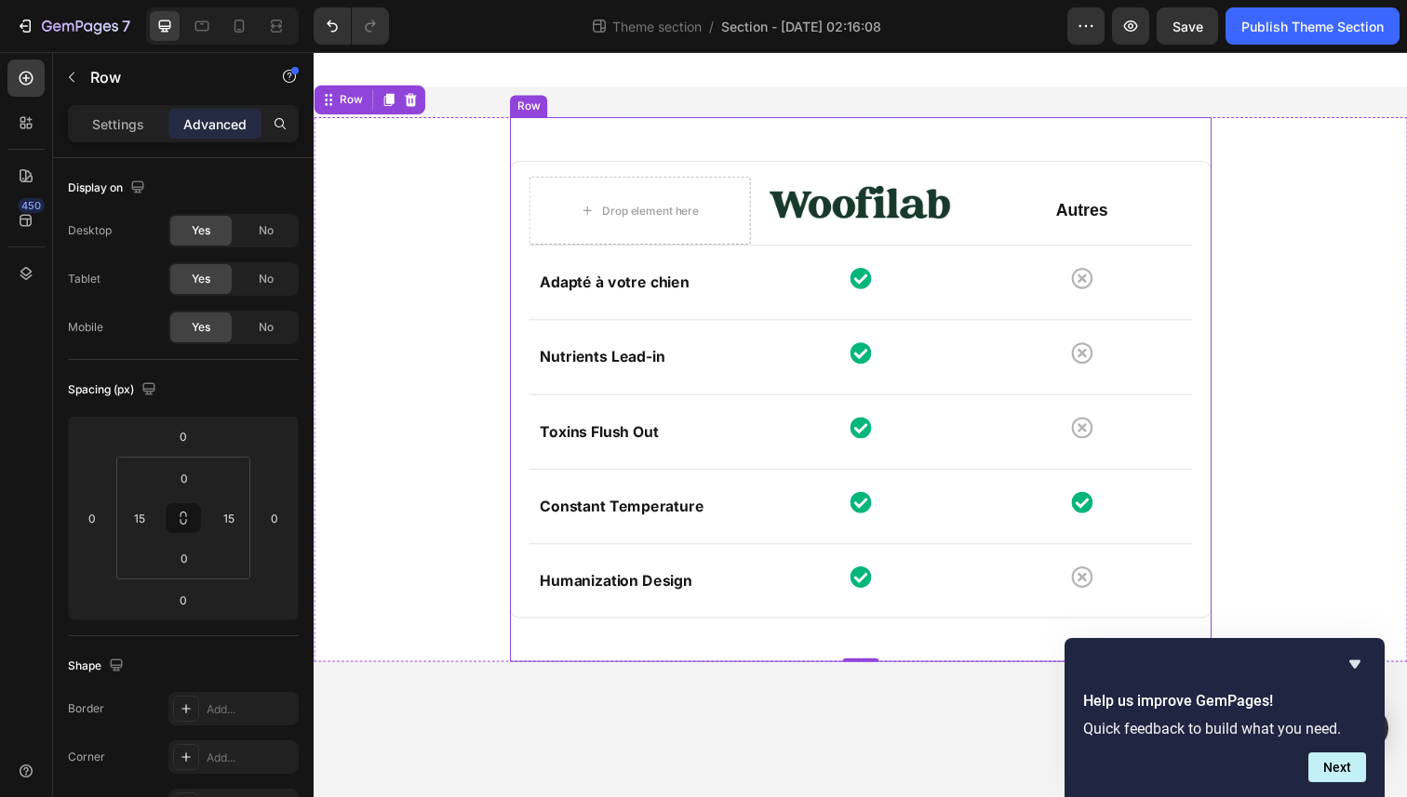
click at [682, 156] on div "Drop element here Image Autres Text block Row Row Adapté à votre chien Text blo…" at bounding box center [872, 397] width 716 height 556
click at [114, 127] on p "Settings" at bounding box center [118, 124] width 52 height 20
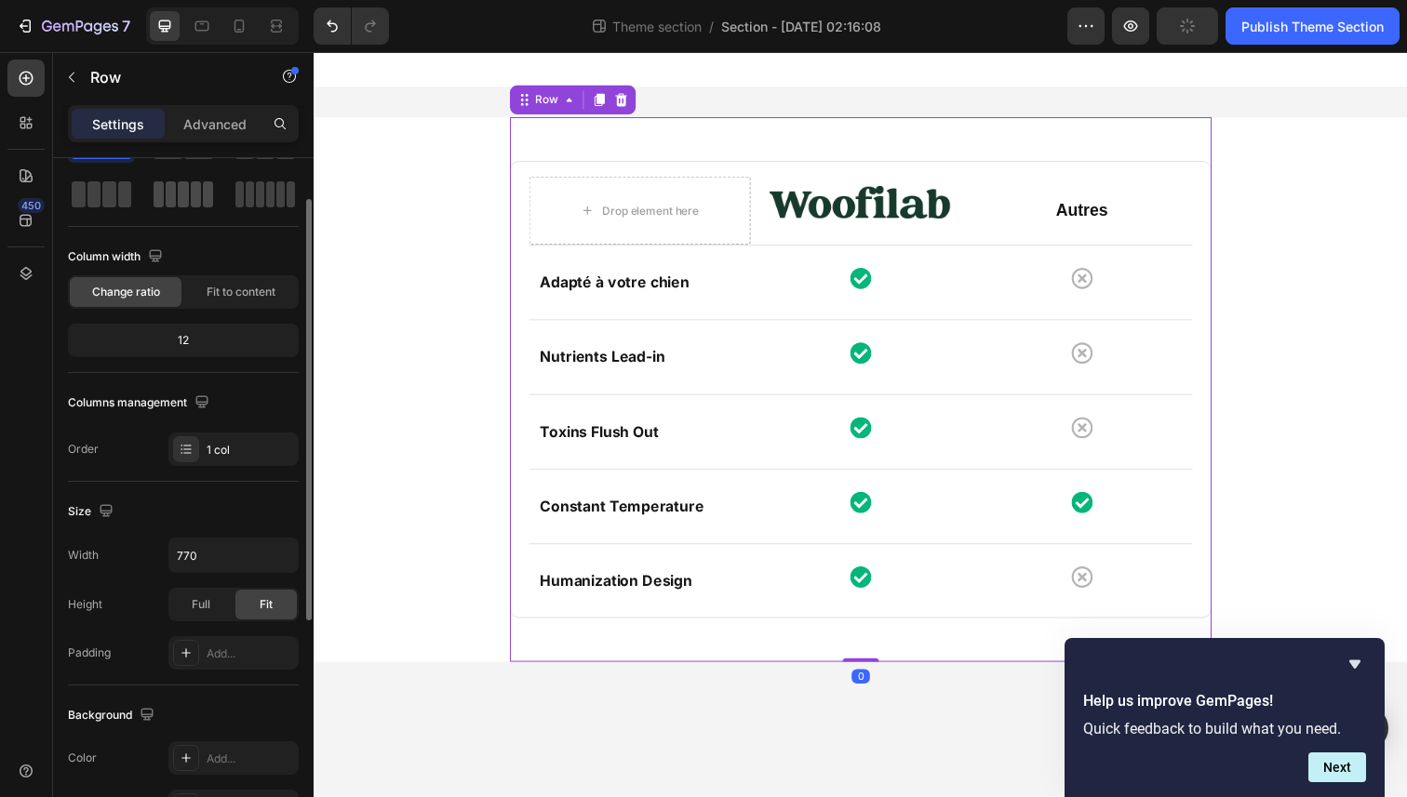
scroll to position [78, 0]
click at [234, 294] on span "Fit to content" at bounding box center [241, 291] width 69 height 17
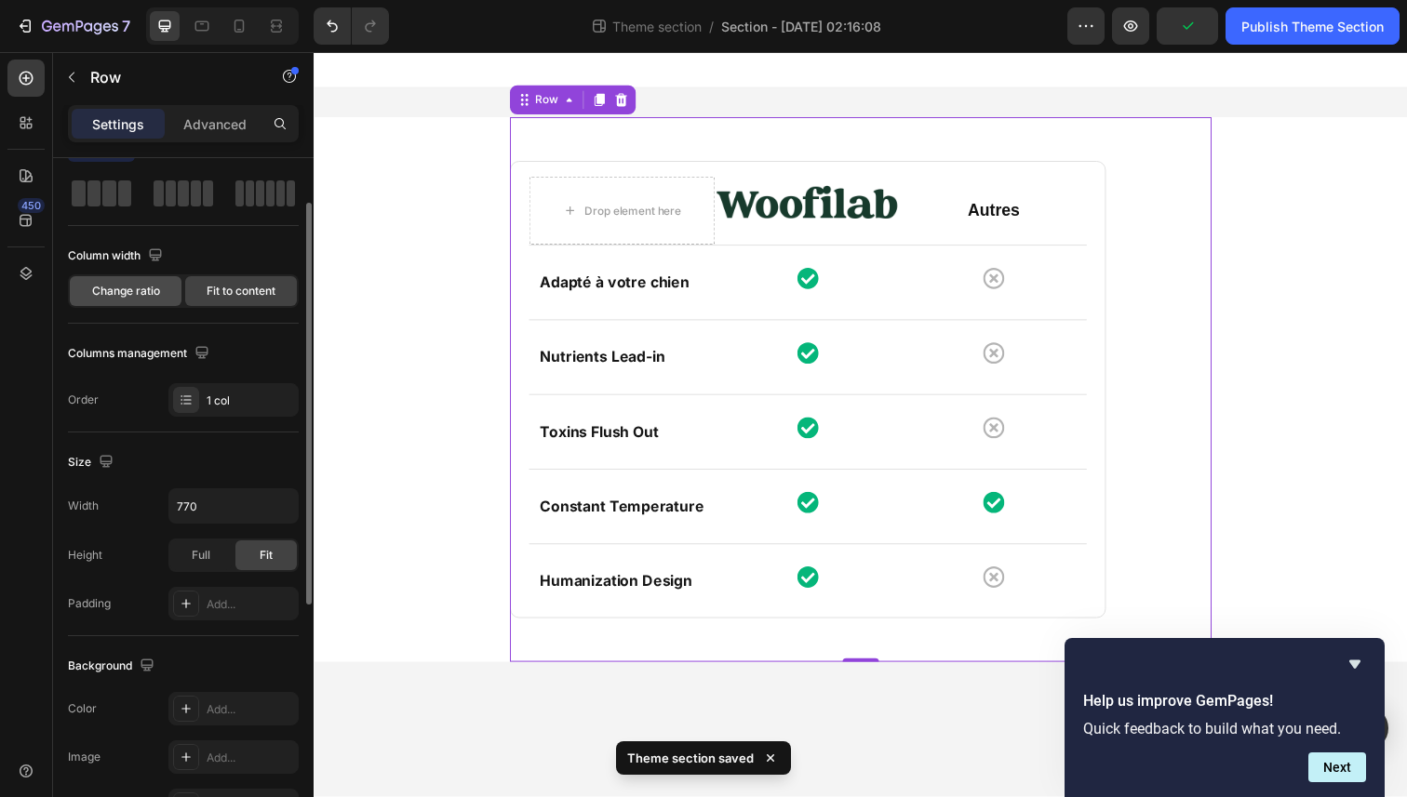
click at [137, 292] on span "Change ratio" at bounding box center [126, 291] width 68 height 17
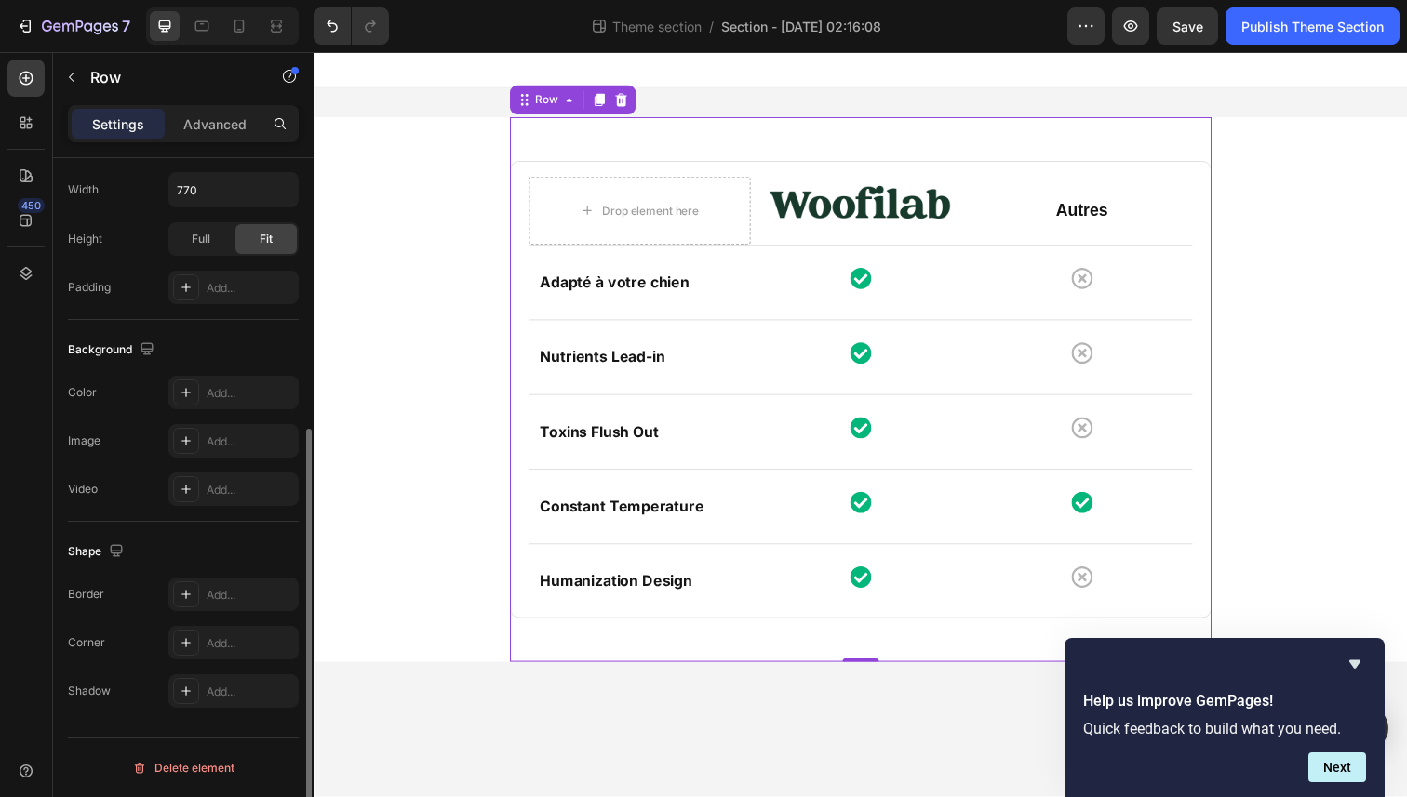
scroll to position [0, 0]
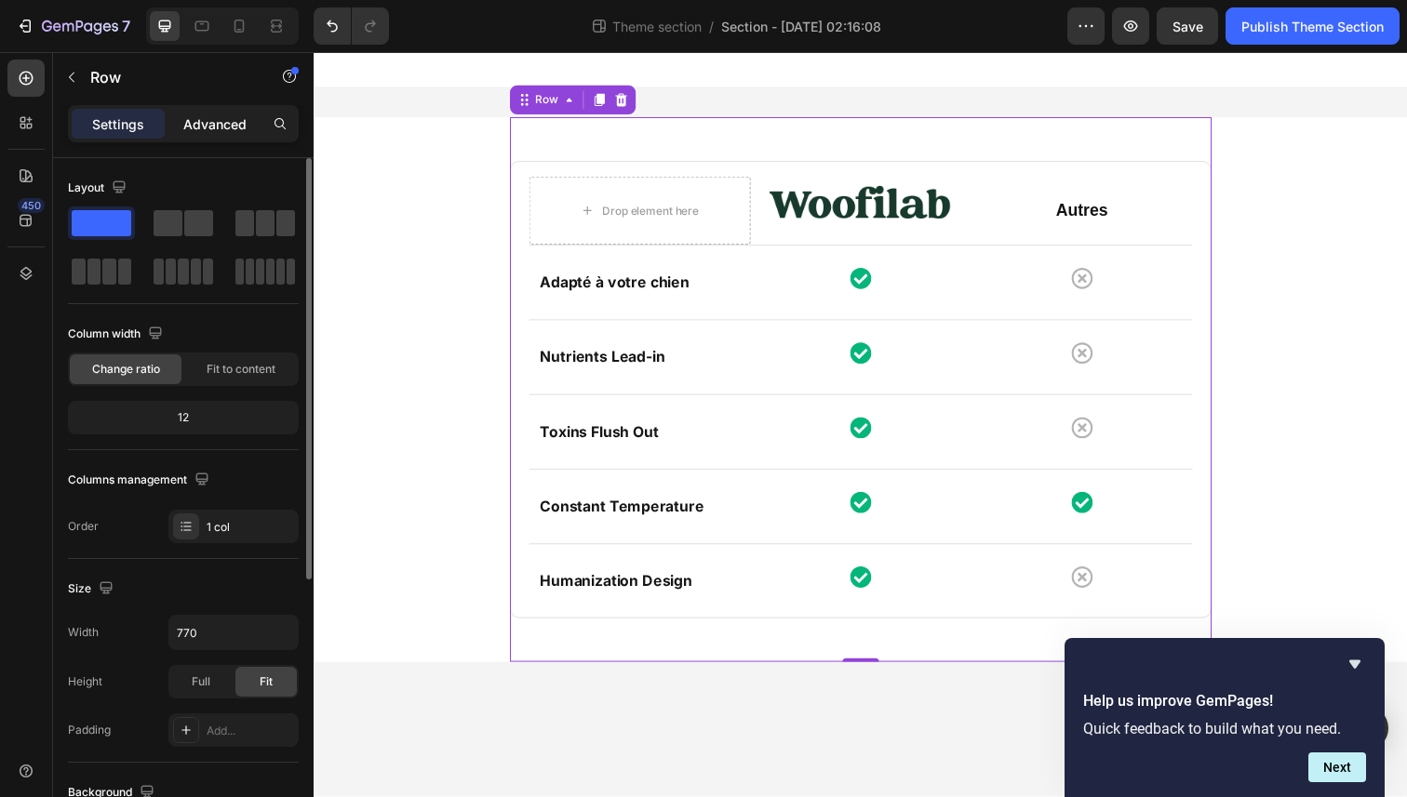
click at [182, 118] on div "Advanced" at bounding box center [214, 124] width 93 height 30
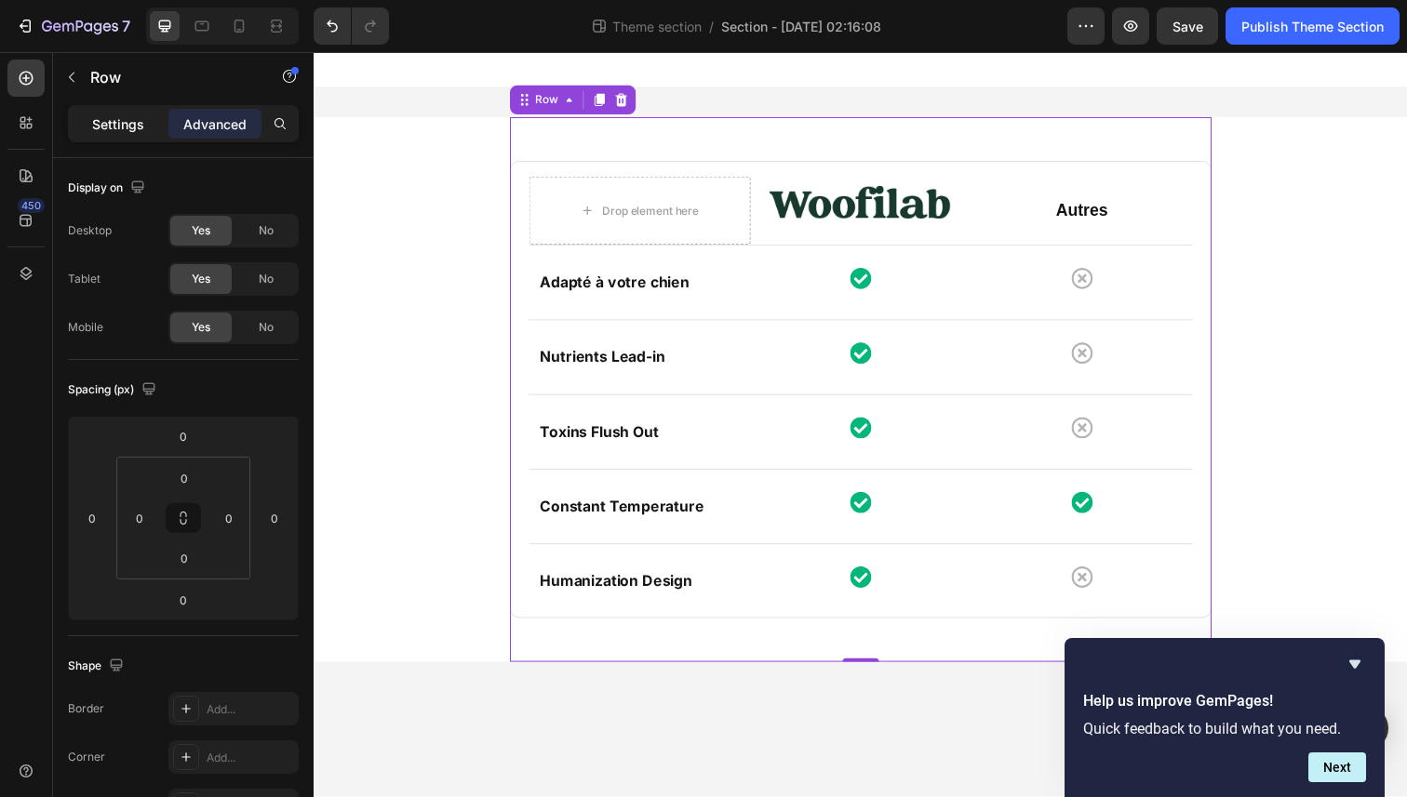
click at [111, 125] on p "Settings" at bounding box center [118, 124] width 52 height 20
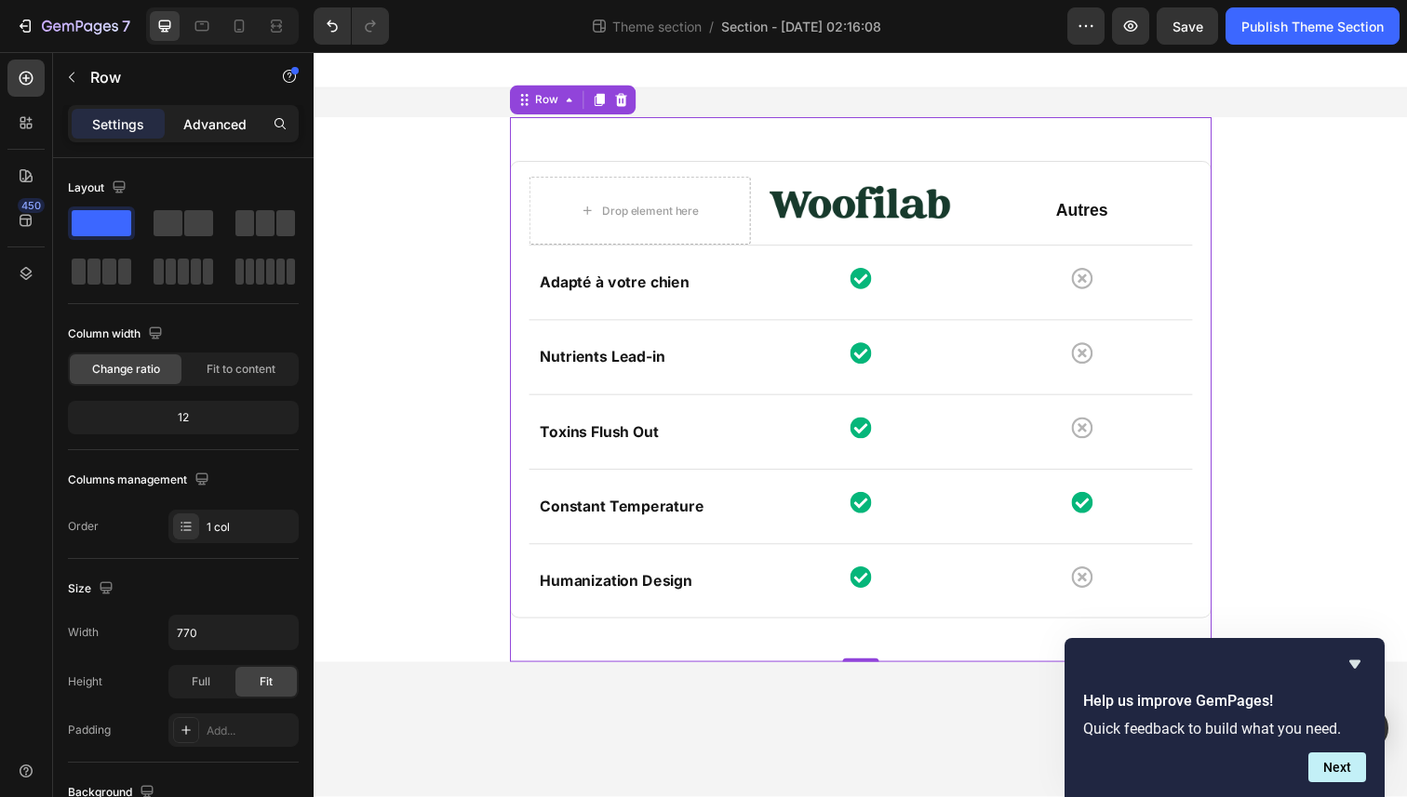
click at [198, 127] on p "Advanced" at bounding box center [214, 124] width 63 height 20
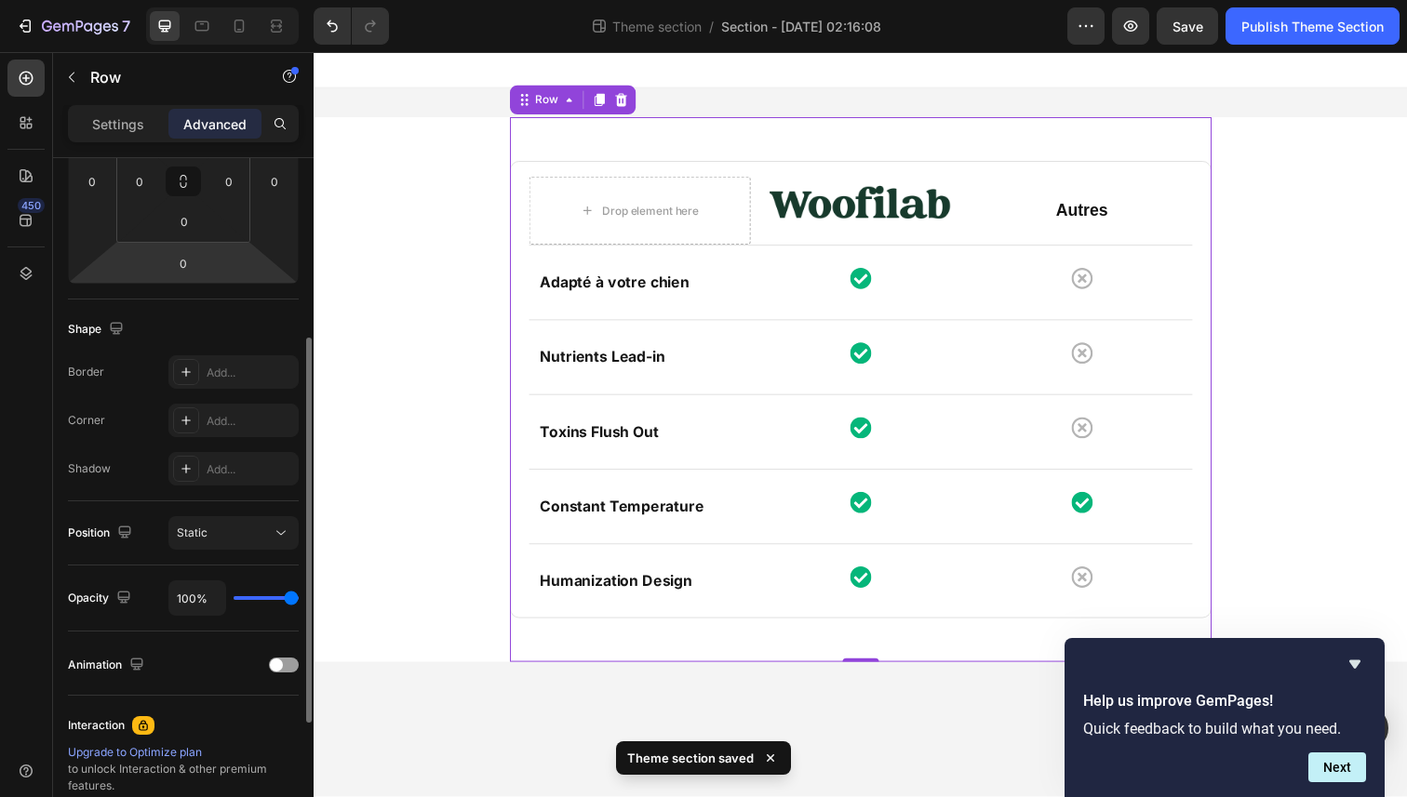
scroll to position [339, 0]
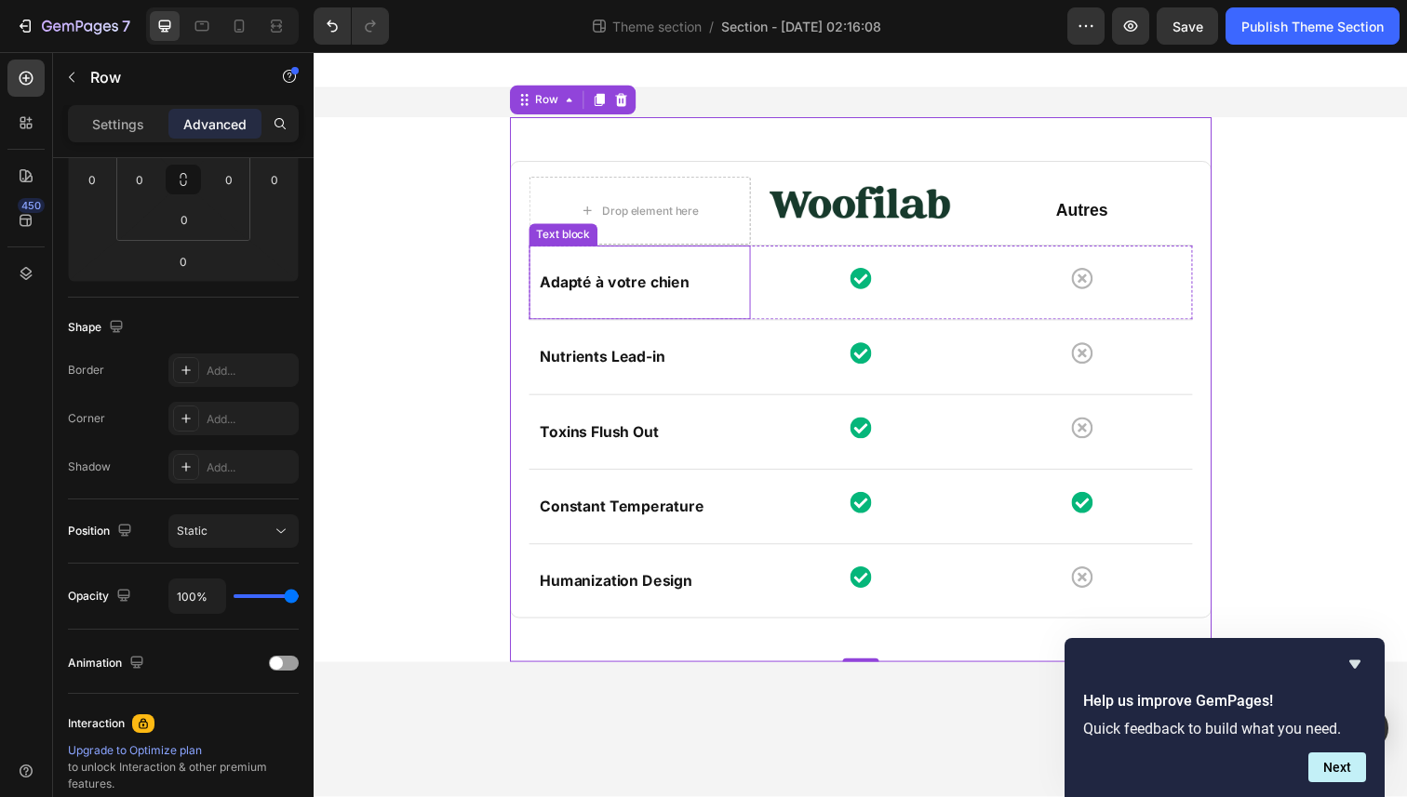
click at [599, 290] on p "Adapté à votre chien" at bounding box center [646, 287] width 204 height 27
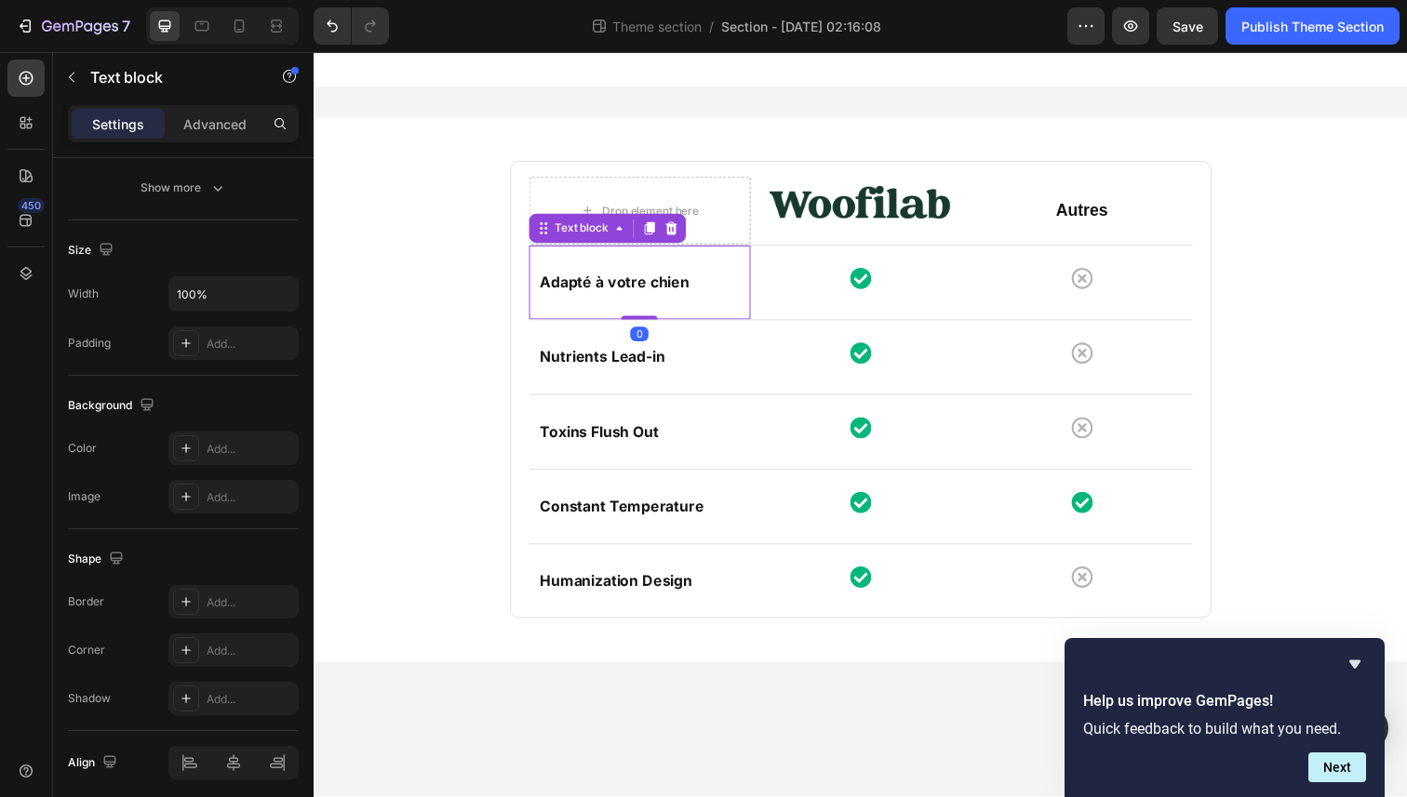
scroll to position [0, 0]
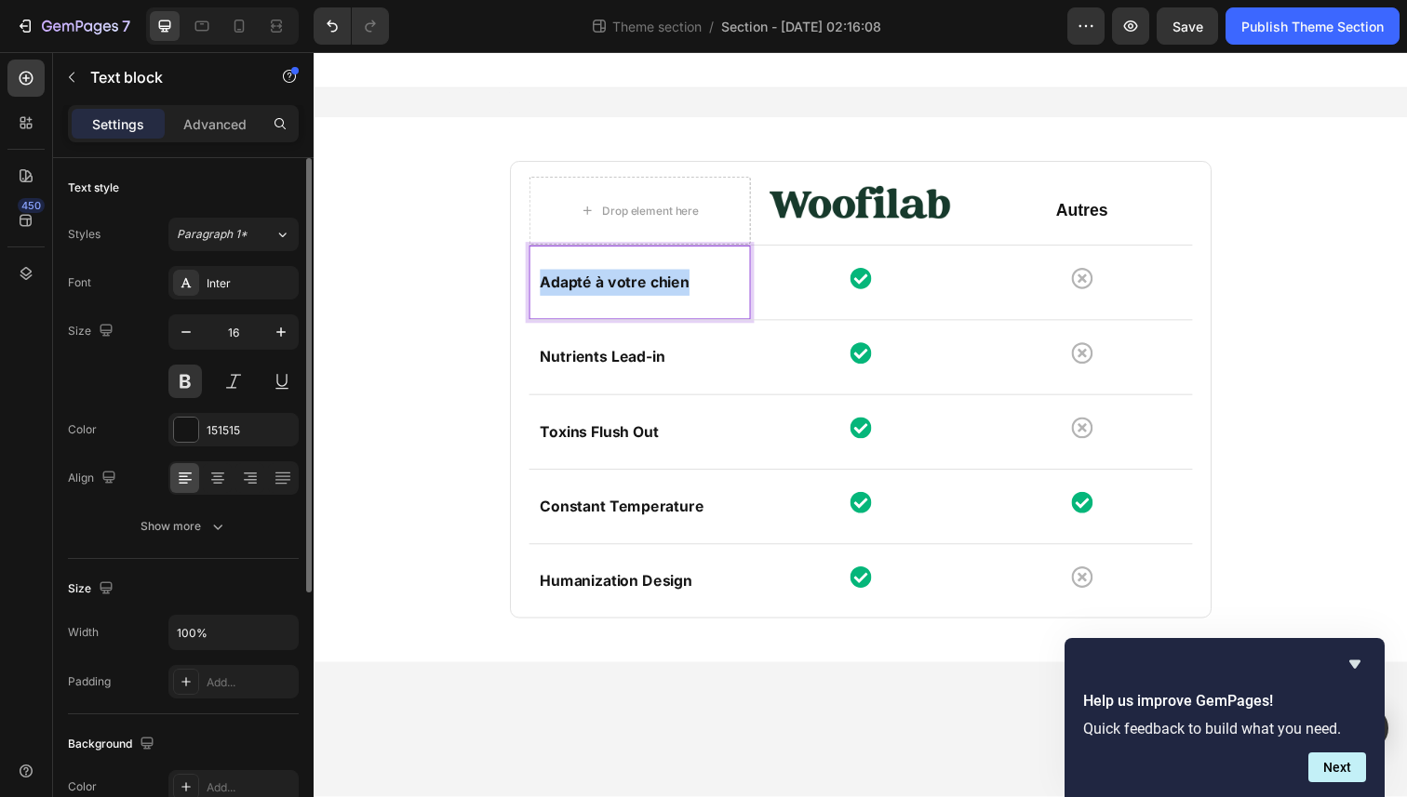
click at [599, 290] on p "Adapté à votre chien" at bounding box center [646, 287] width 204 height 27
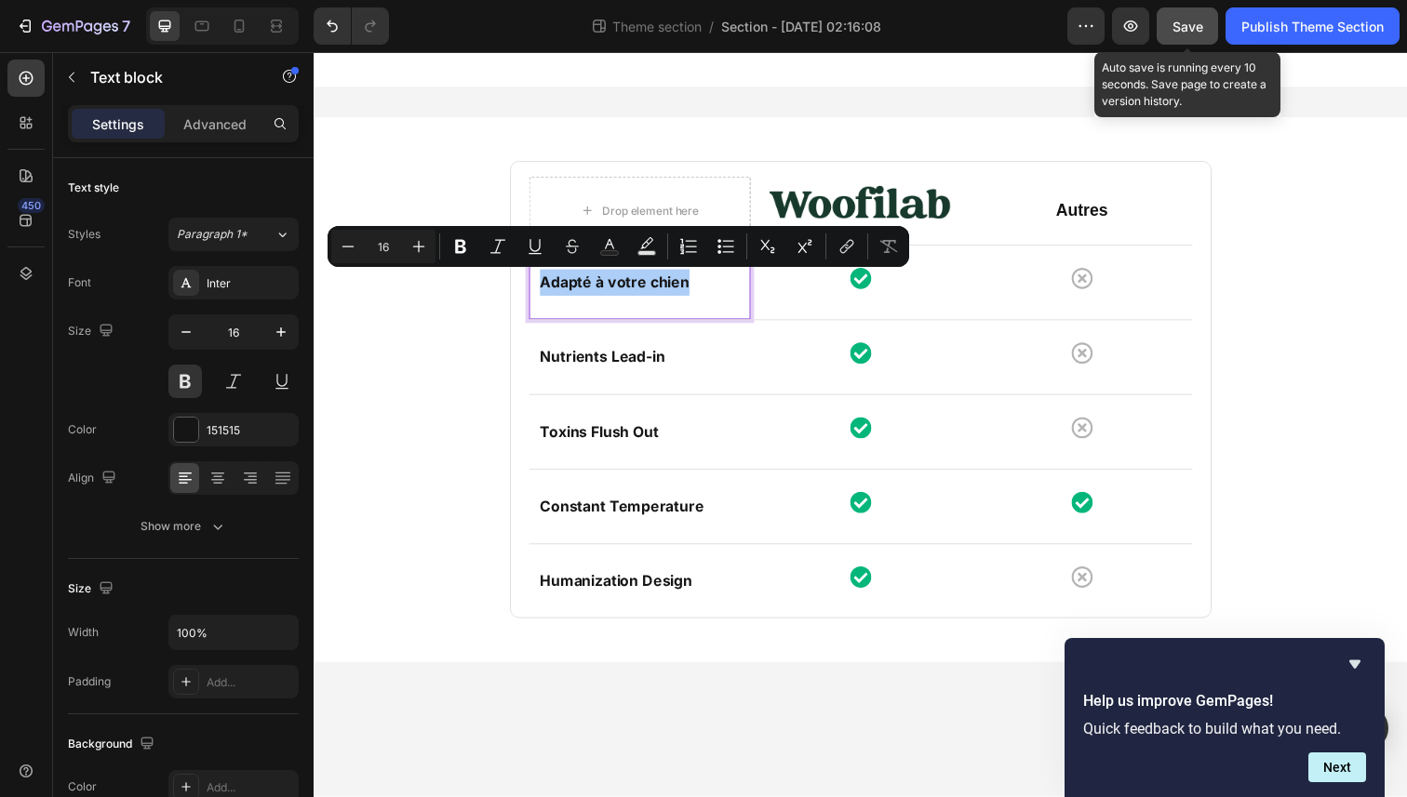
click at [1205, 33] on button "Save" at bounding box center [1186, 25] width 61 height 37
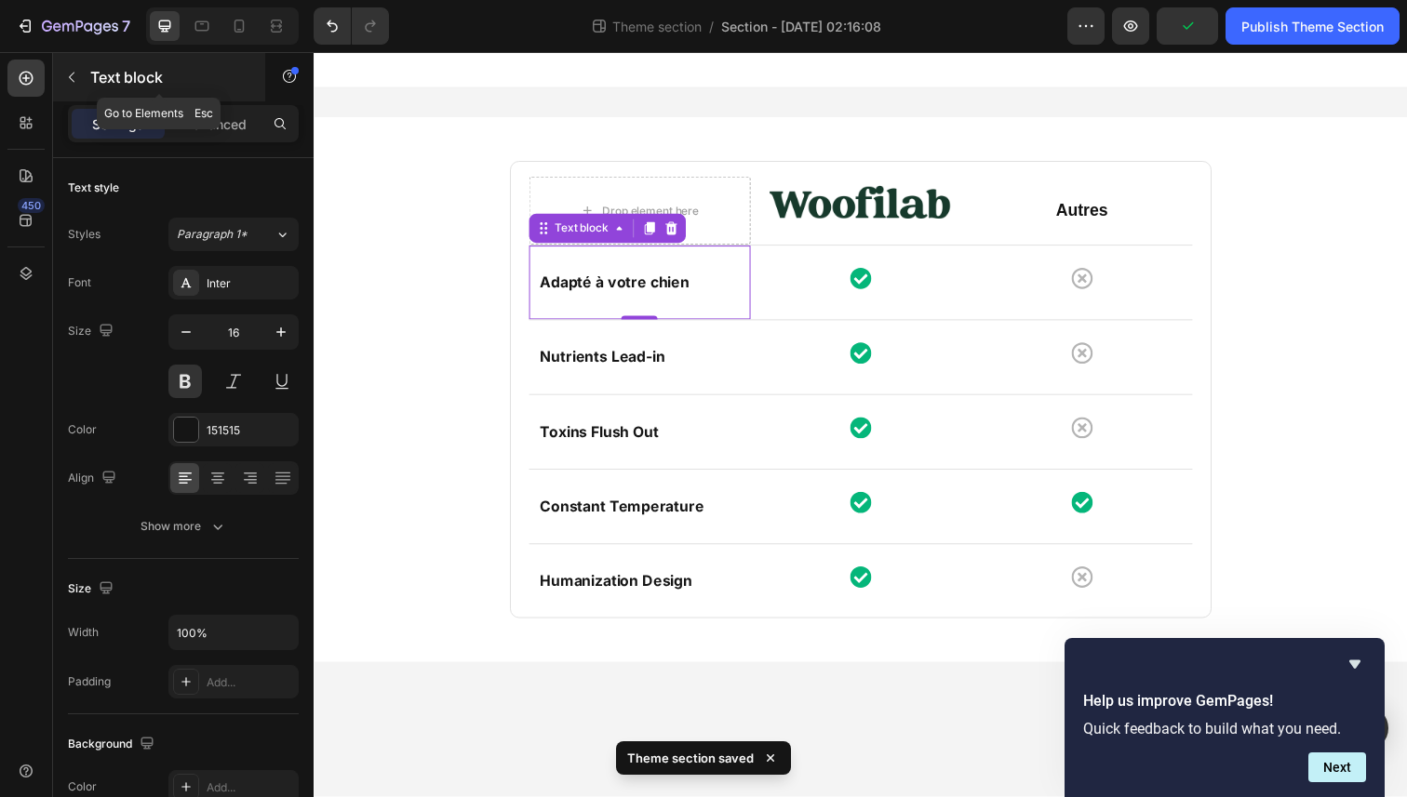
click at [72, 75] on icon "button" at bounding box center [71, 77] width 15 height 15
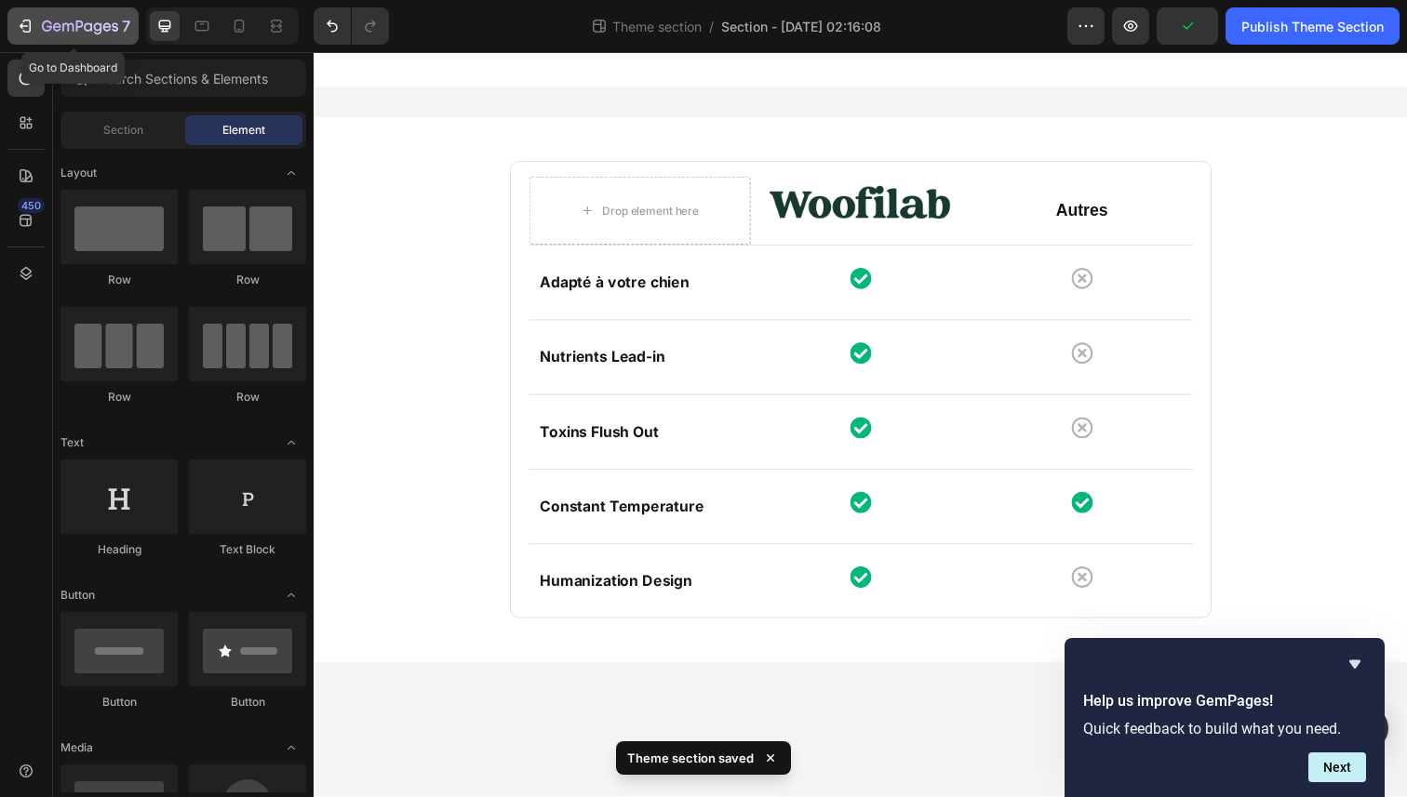
click at [27, 33] on icon "button" at bounding box center [25, 26] width 19 height 19
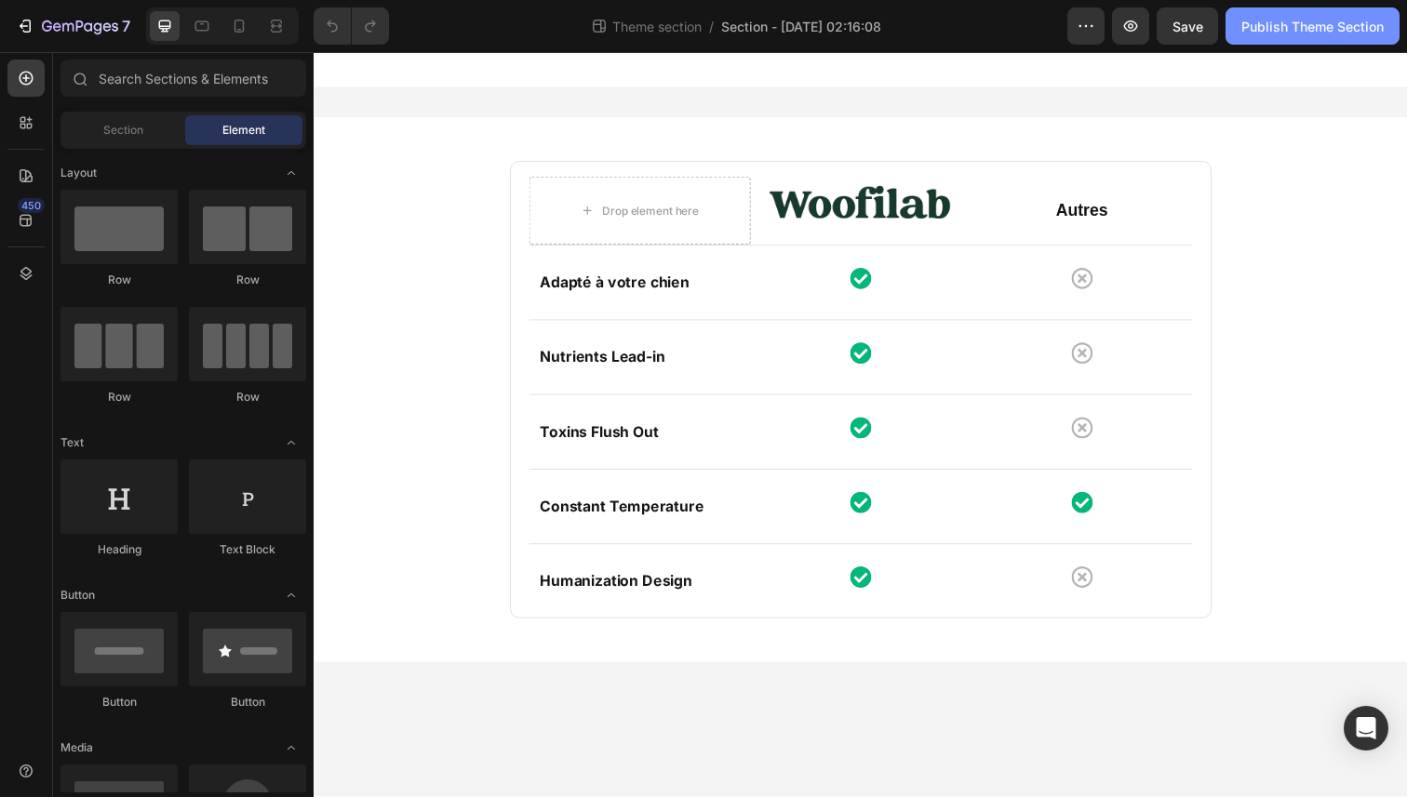
click at [1316, 33] on div "Publish Theme Section" at bounding box center [1312, 27] width 142 height 20
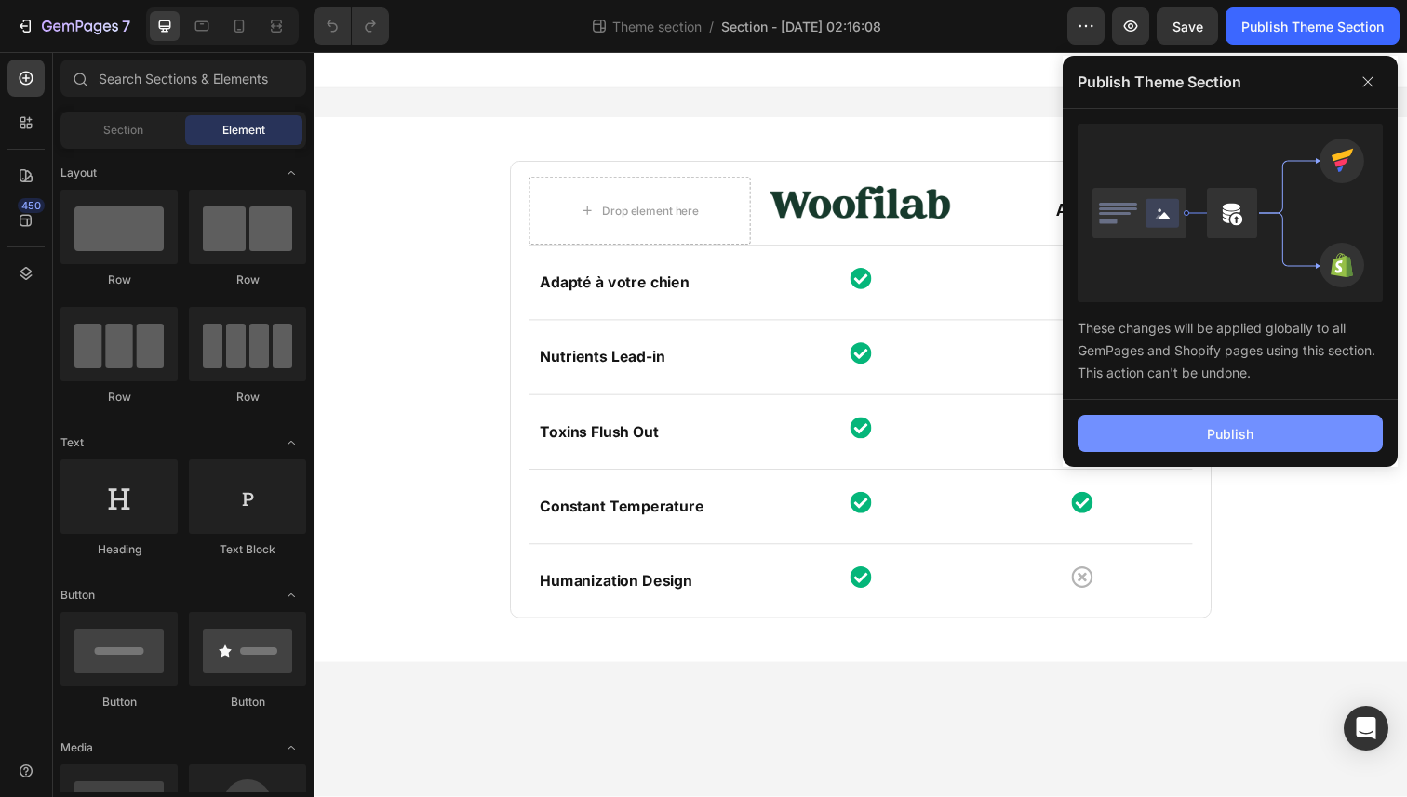
click at [1209, 436] on div "Publish" at bounding box center [1230, 434] width 47 height 20
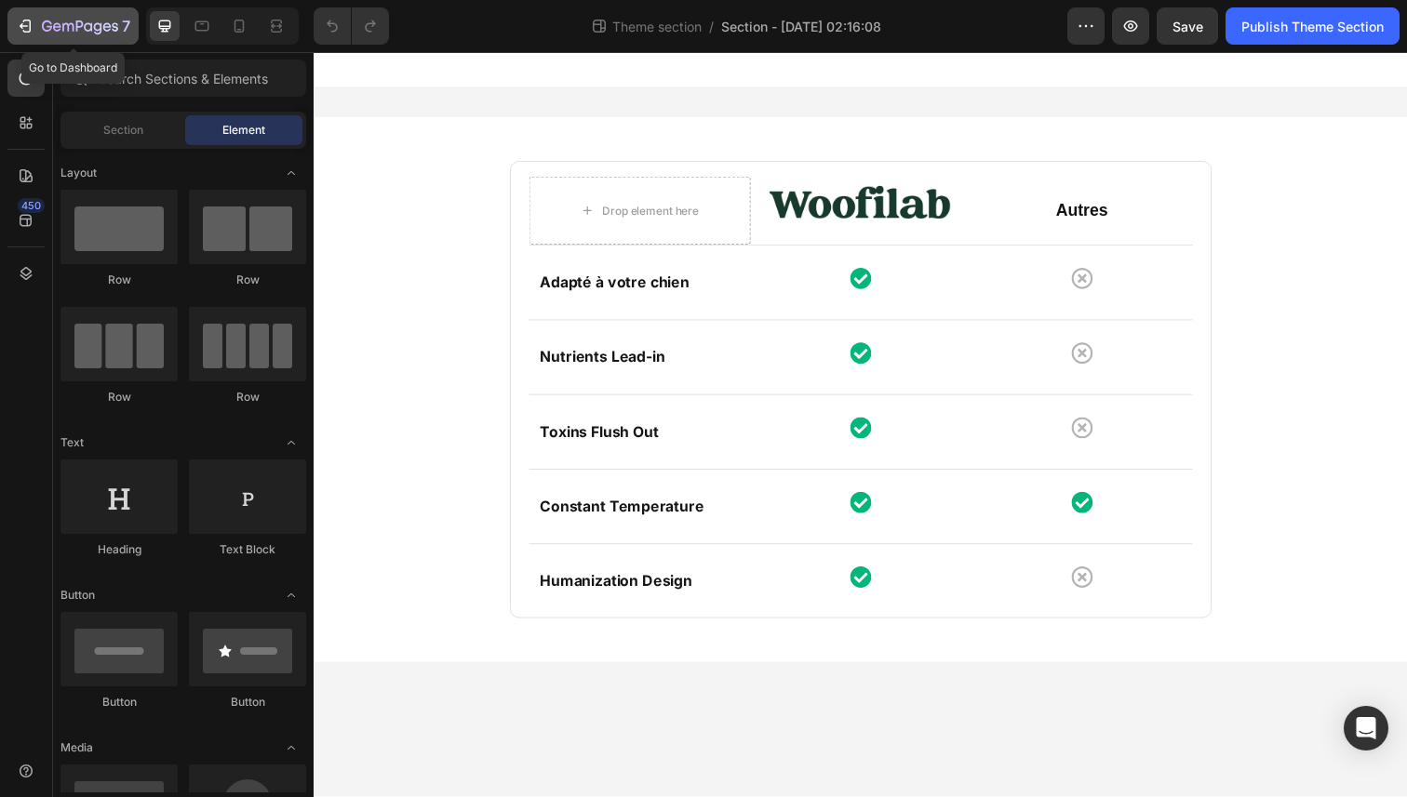
click at [33, 32] on icon "button" at bounding box center [25, 26] width 19 height 19
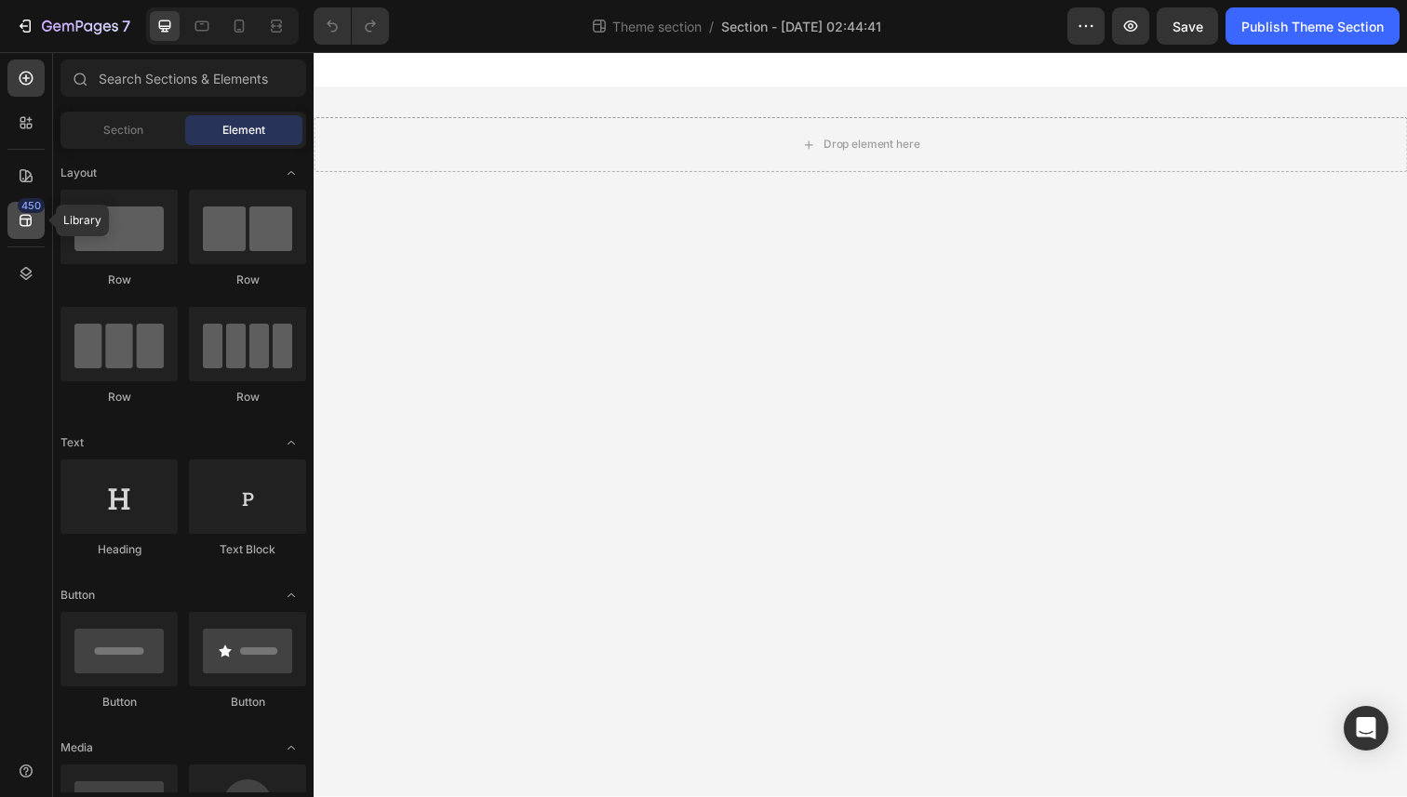
click at [12, 207] on div "450" at bounding box center [25, 220] width 37 height 37
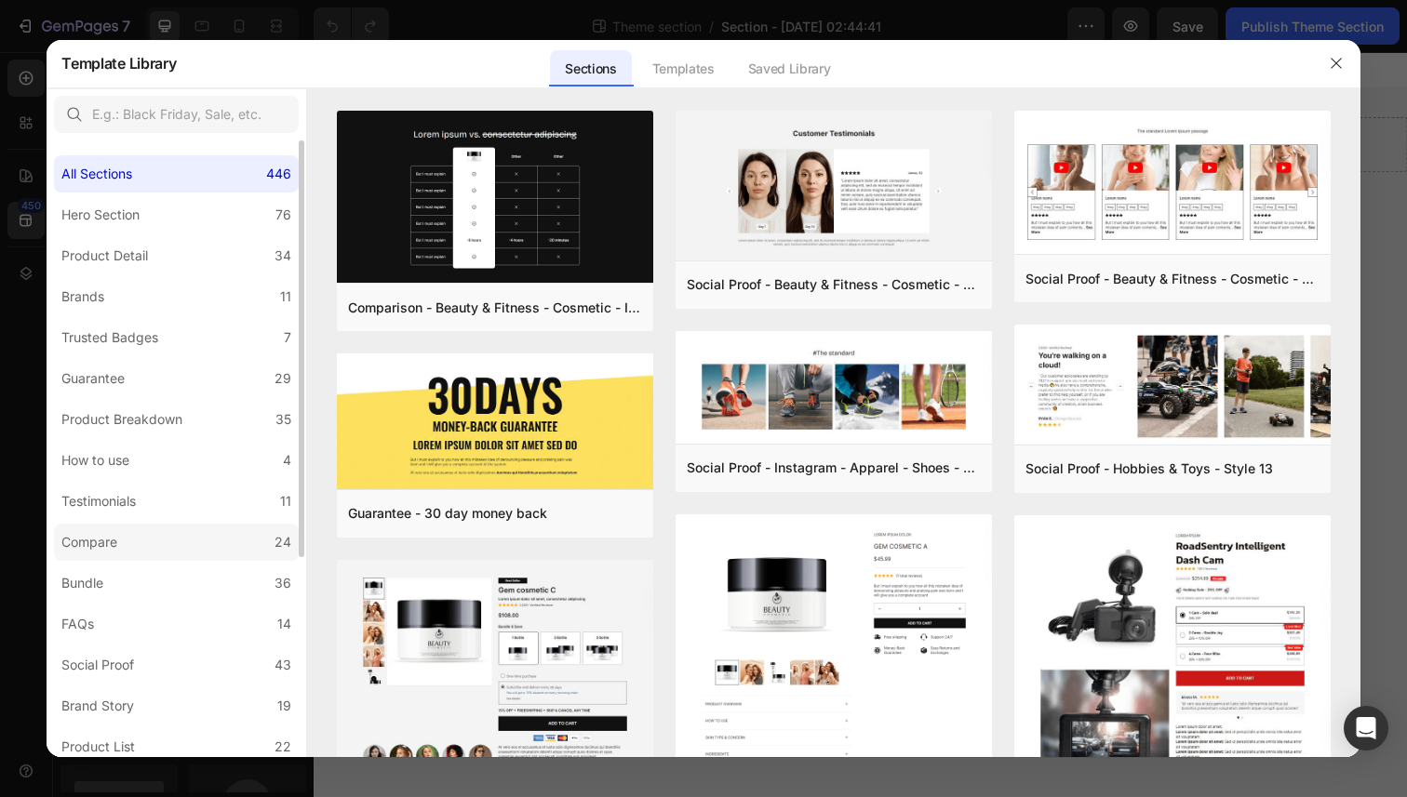
click at [139, 540] on label "Compare 24" at bounding box center [176, 542] width 245 height 37
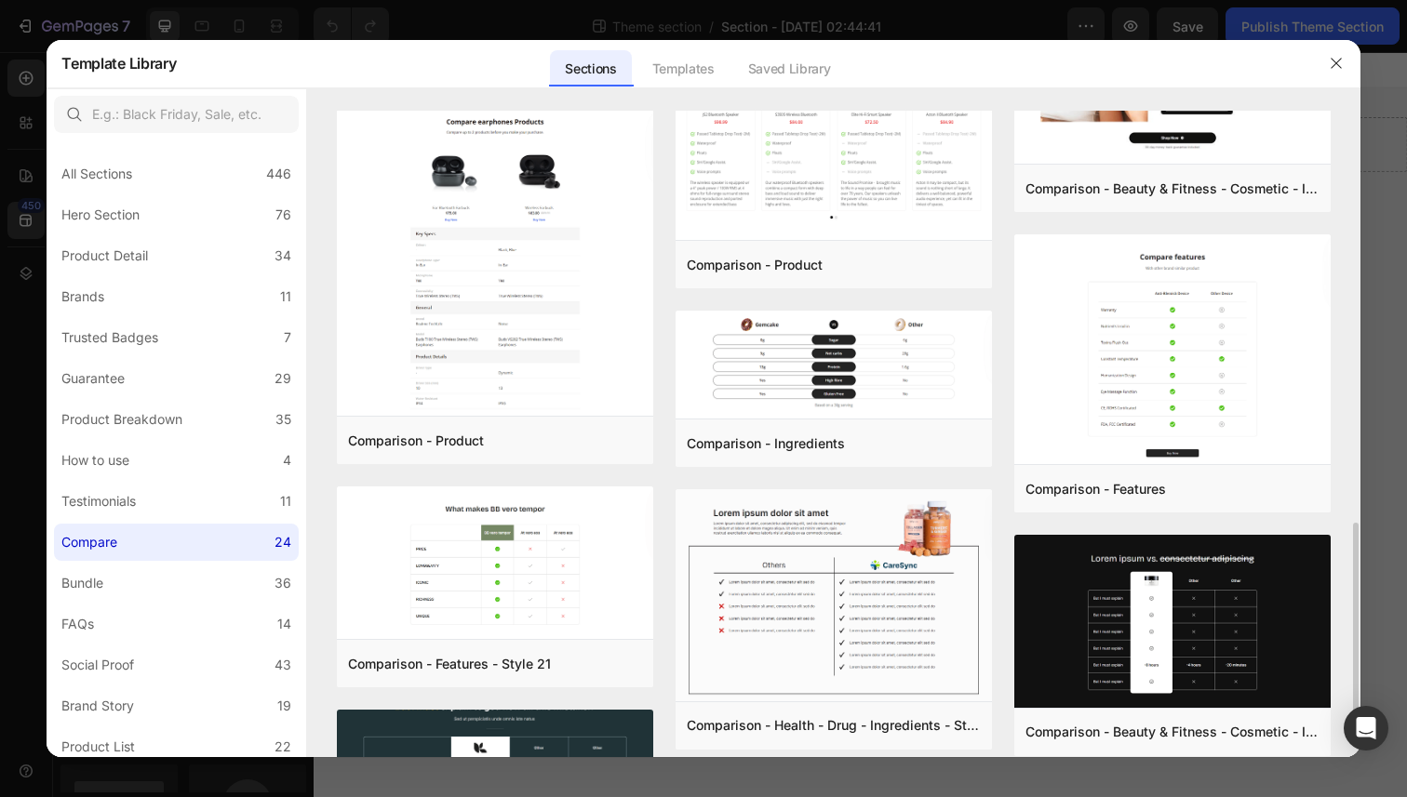
scroll to position [992, 0]
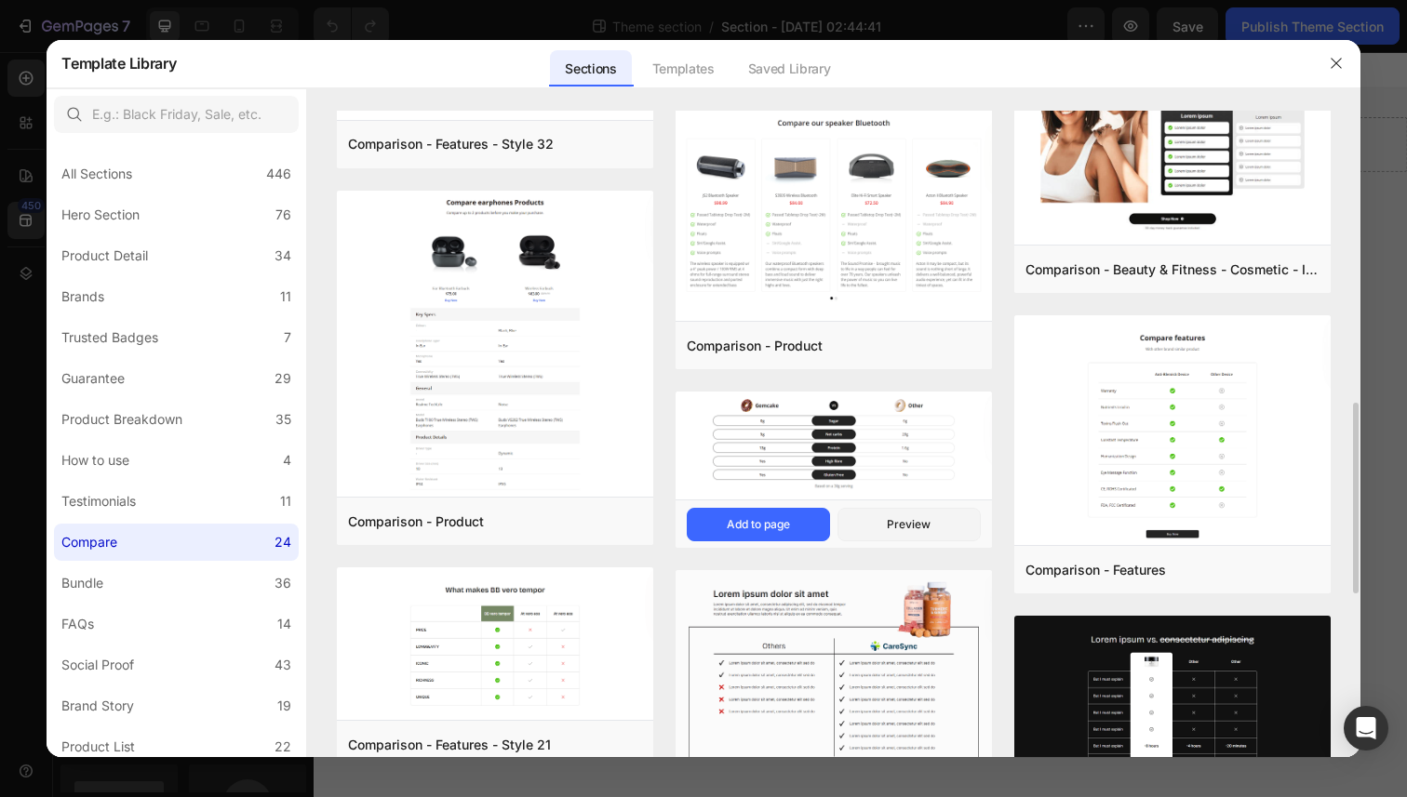
click at [823, 443] on img at bounding box center [833, 446] width 316 height 108
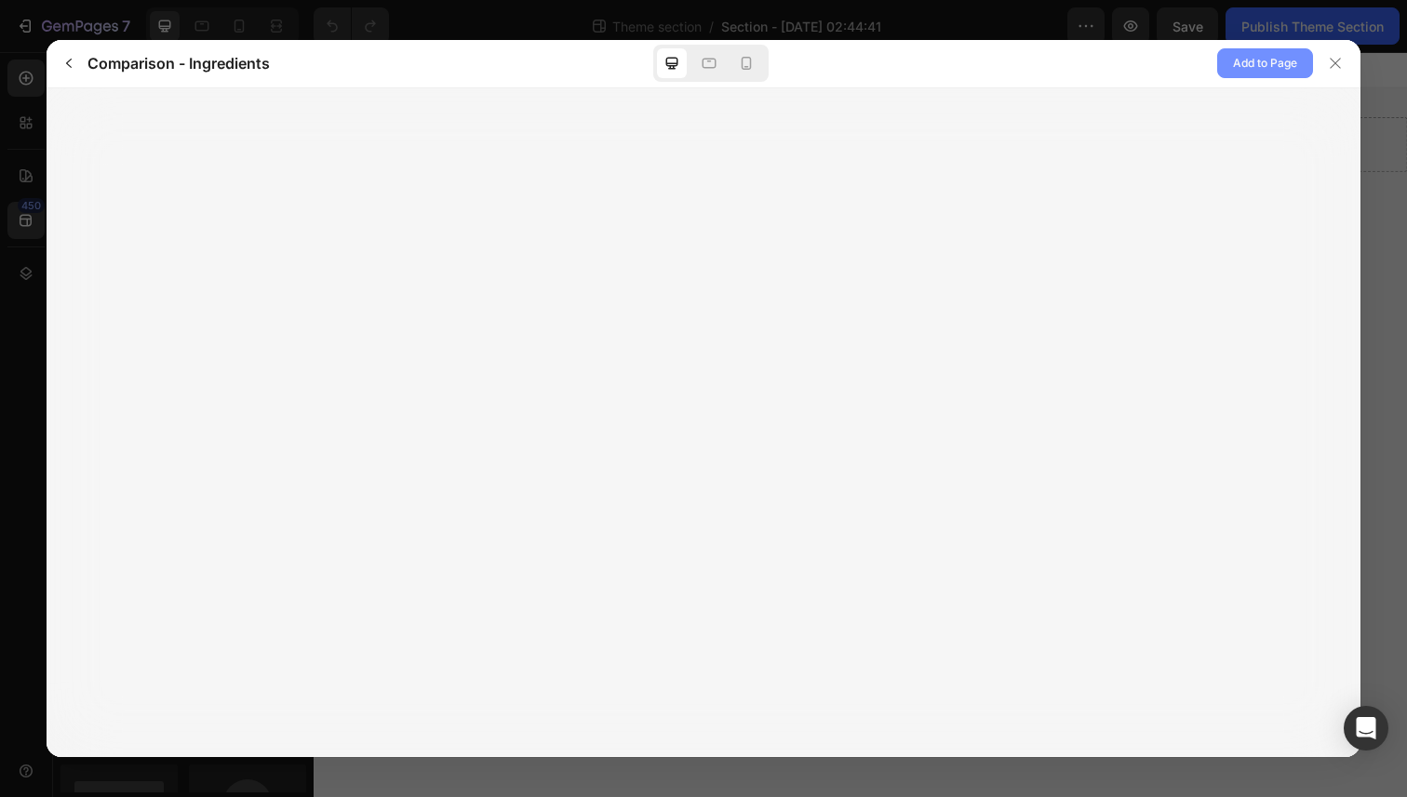
click at [1236, 70] on span "Add to Page" at bounding box center [1265, 63] width 64 height 22
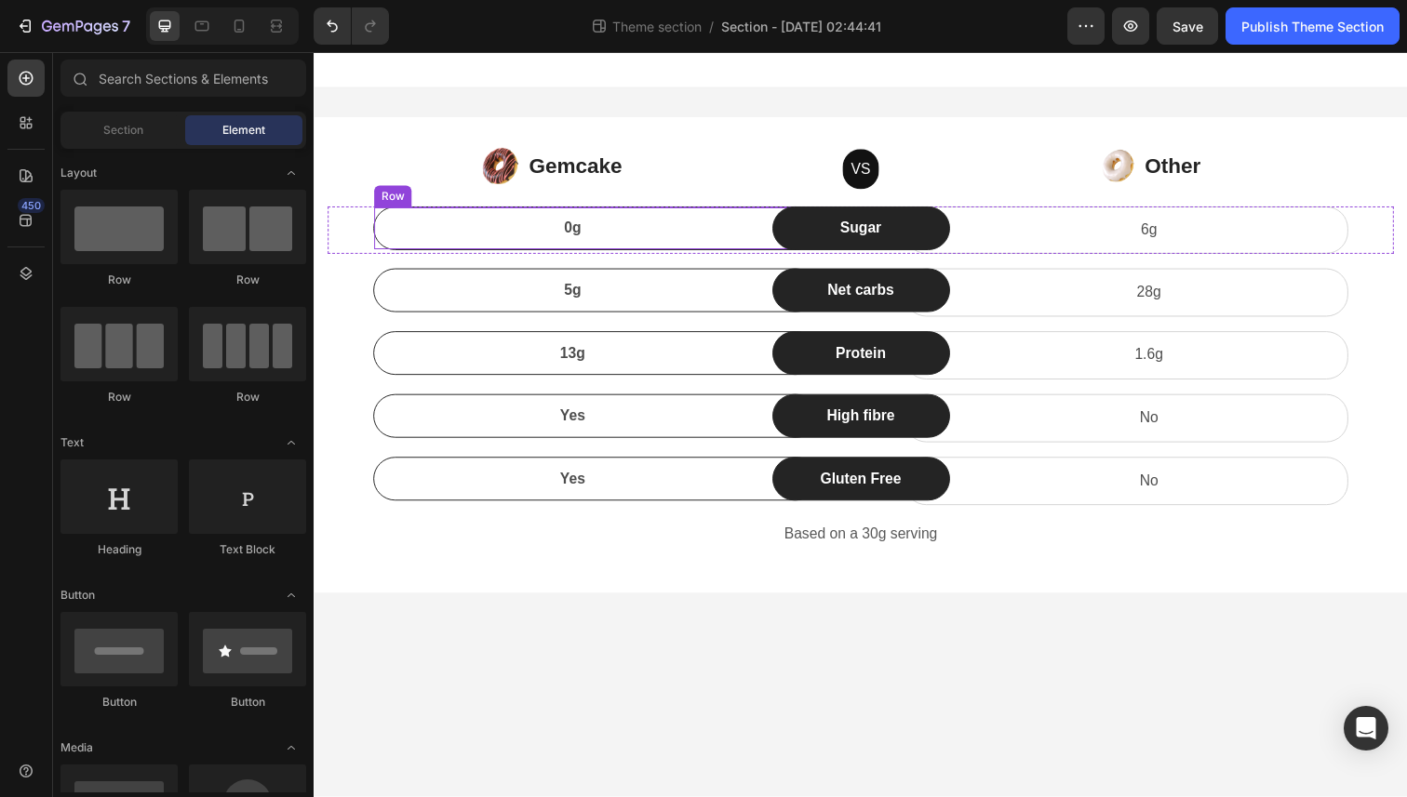
click at [636, 220] on div "0g" at bounding box center [578, 233] width 406 height 26
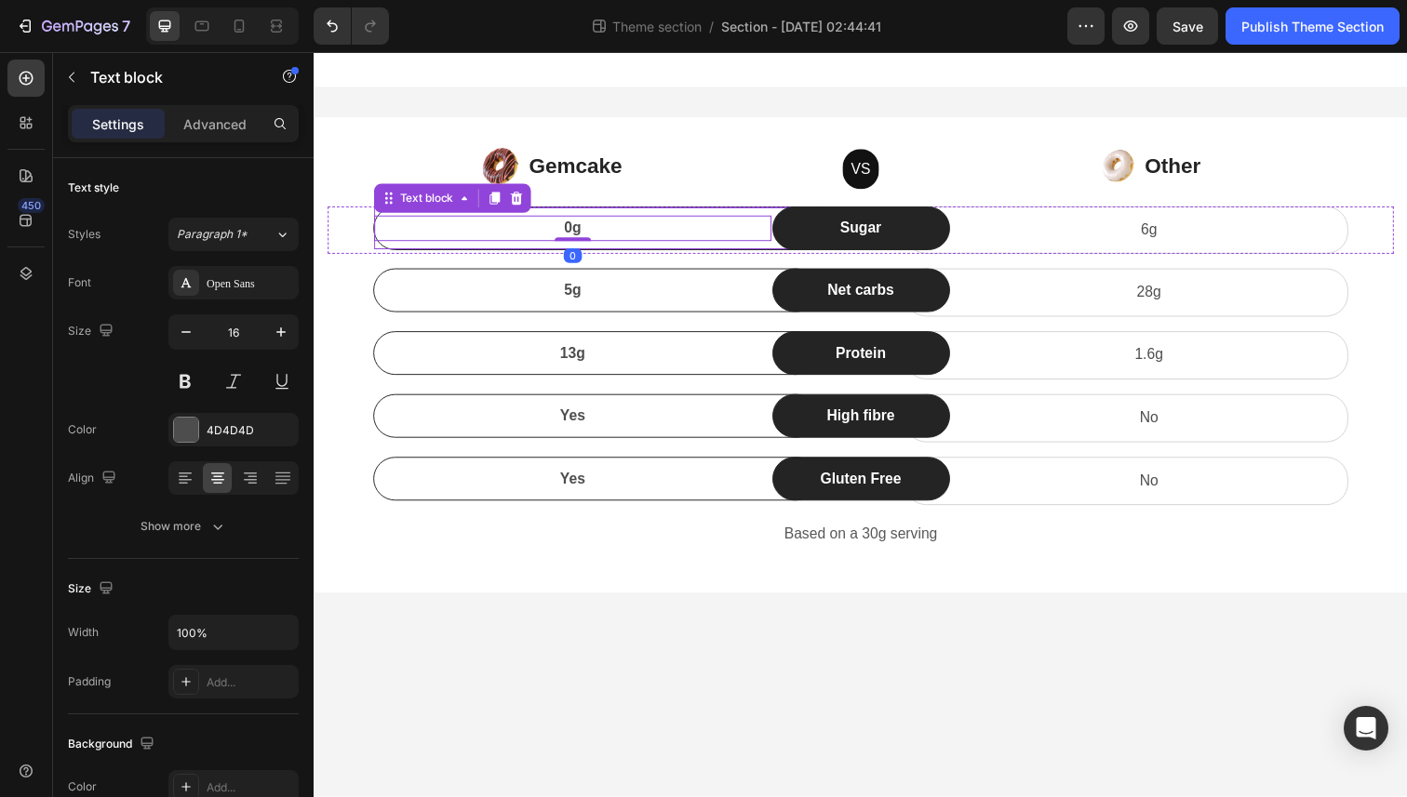
click at [651, 210] on div "0g Text block 0 Row" at bounding box center [601, 232] width 454 height 45
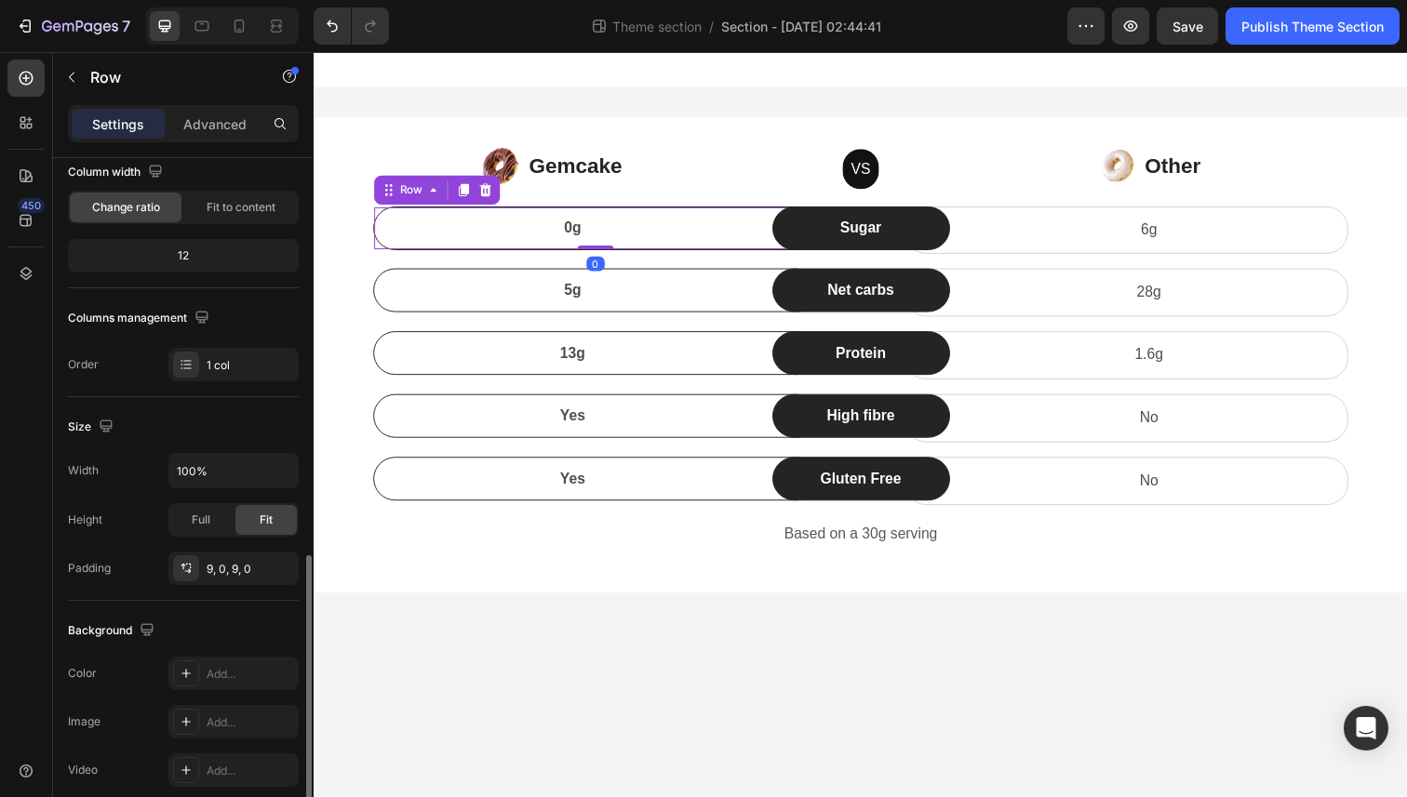
scroll to position [0, 0]
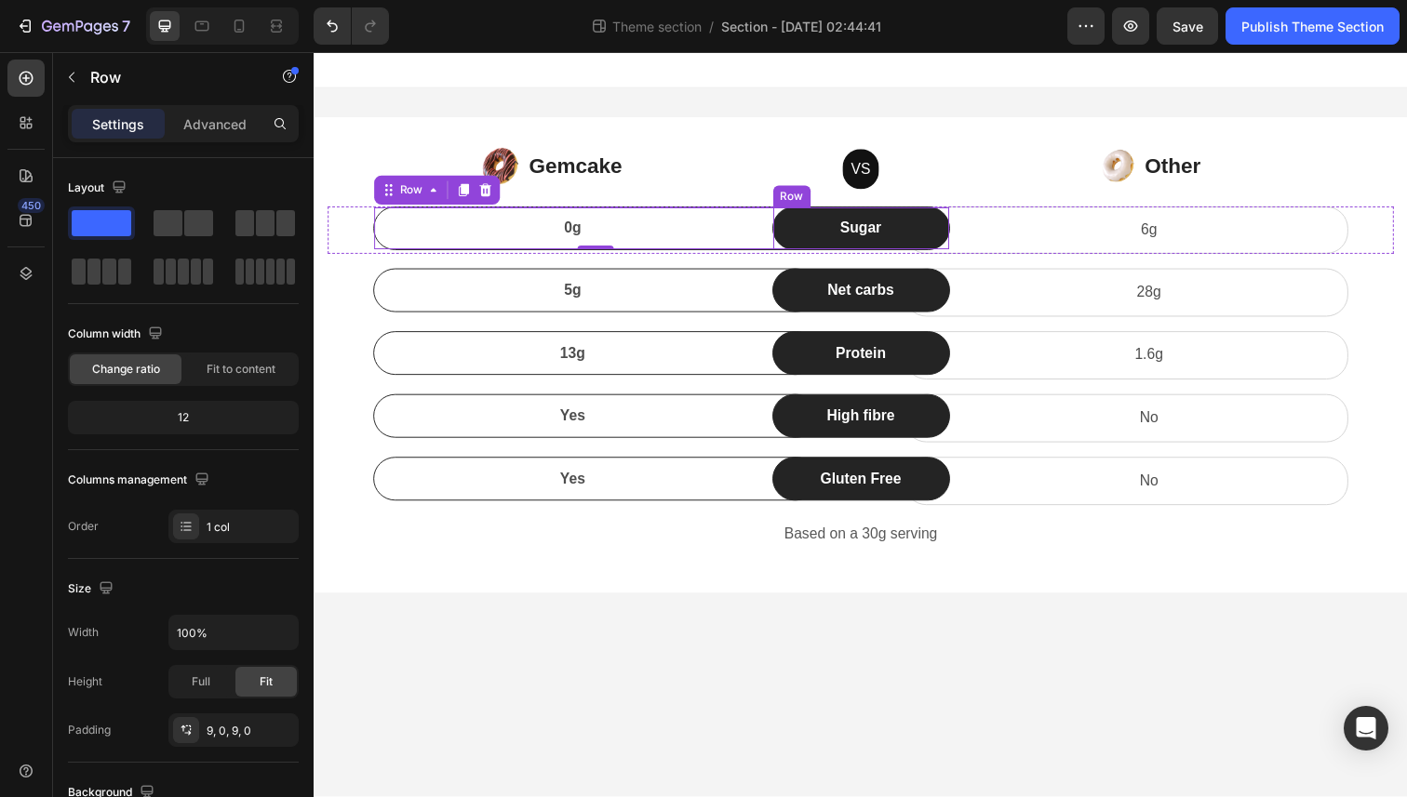
click at [861, 215] on div "Sugar Text block Row" at bounding box center [872, 232] width 181 height 45
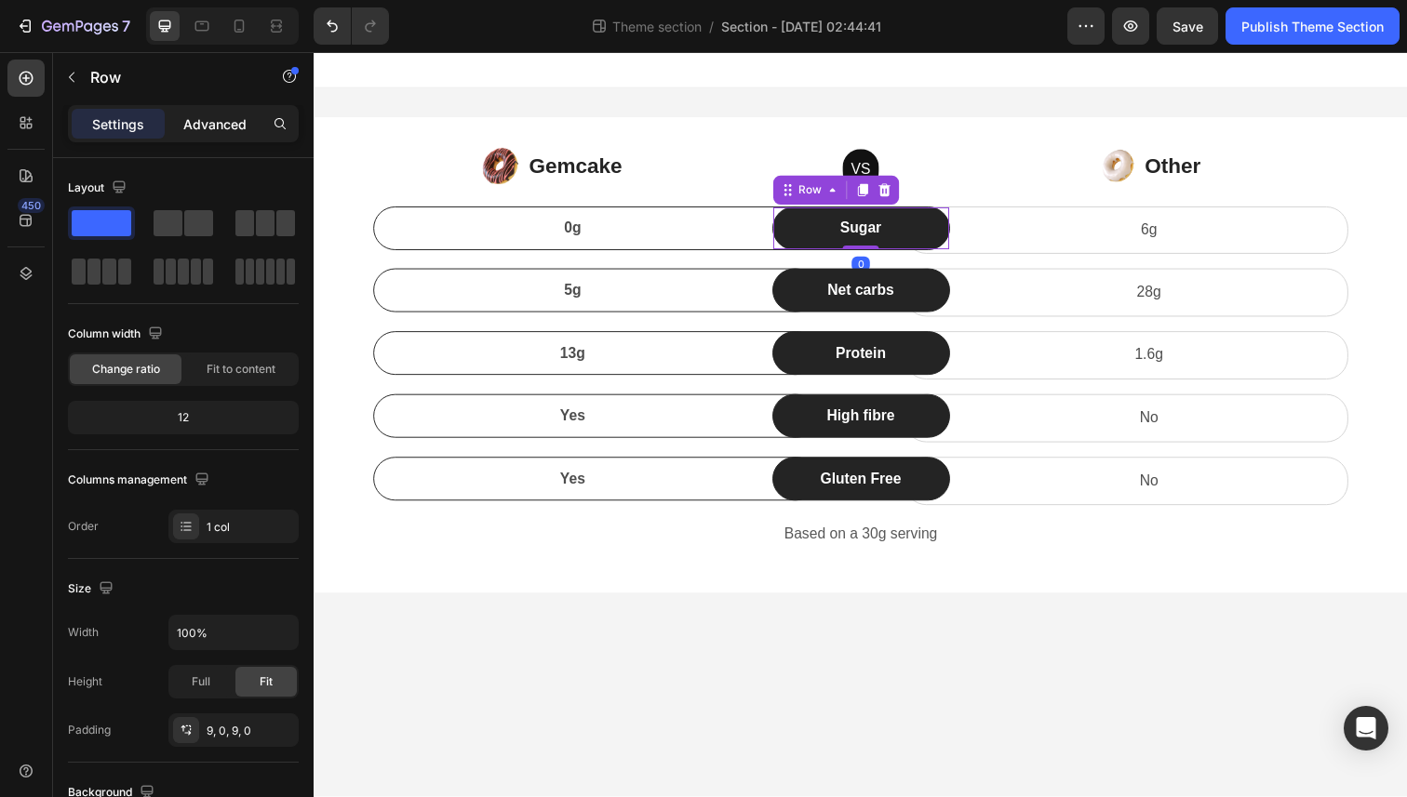
click at [235, 124] on p "Advanced" at bounding box center [214, 124] width 63 height 20
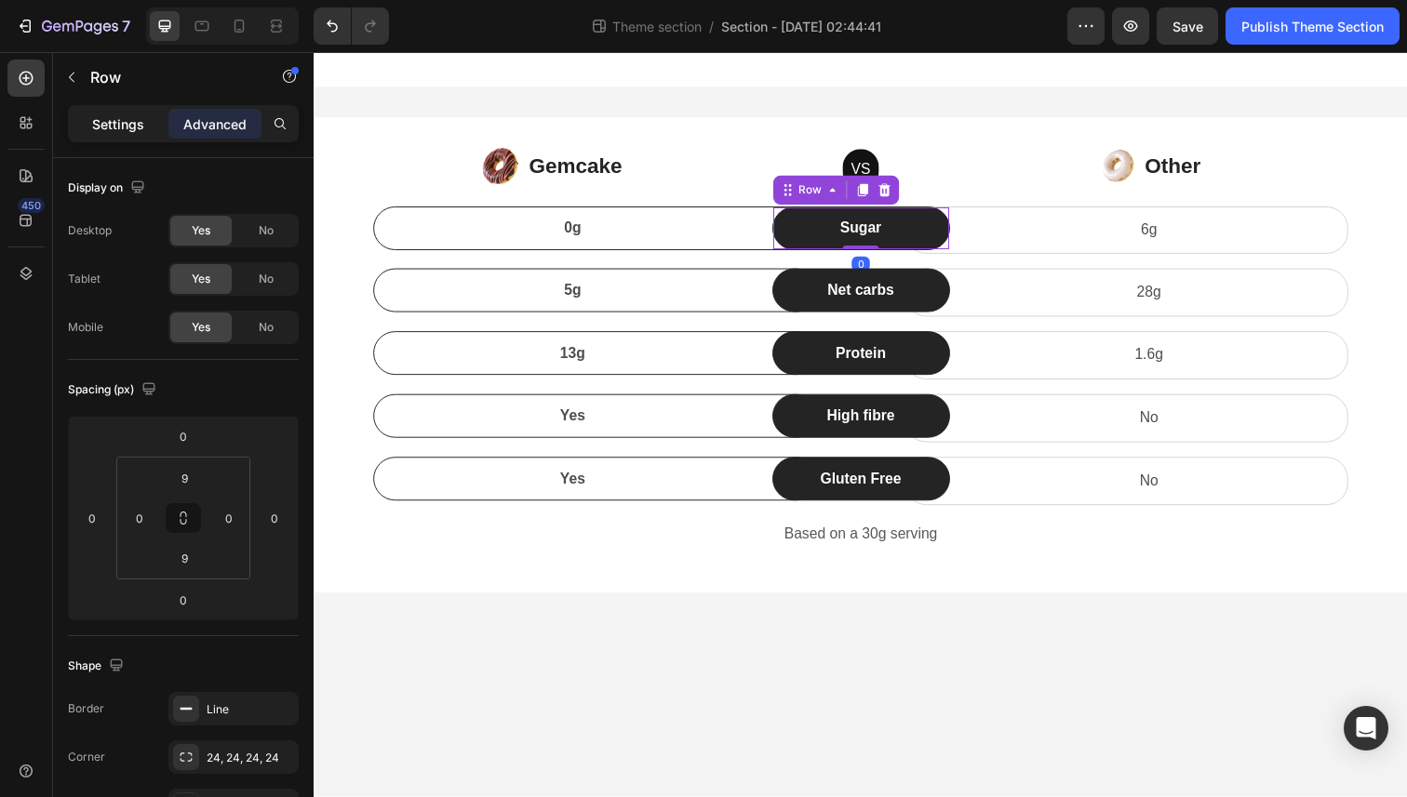
click at [90, 131] on div "Settings" at bounding box center [118, 124] width 93 height 30
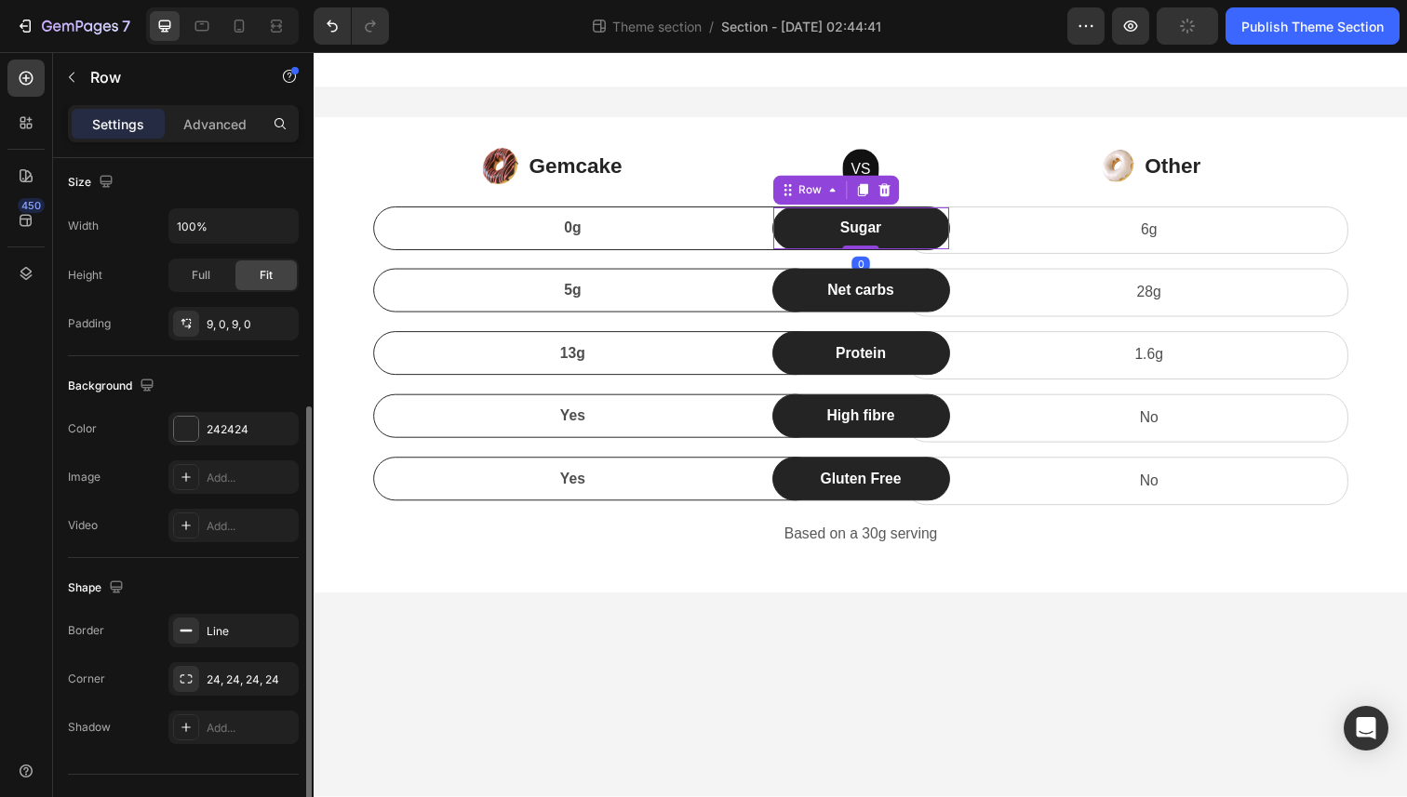
scroll to position [398, 0]
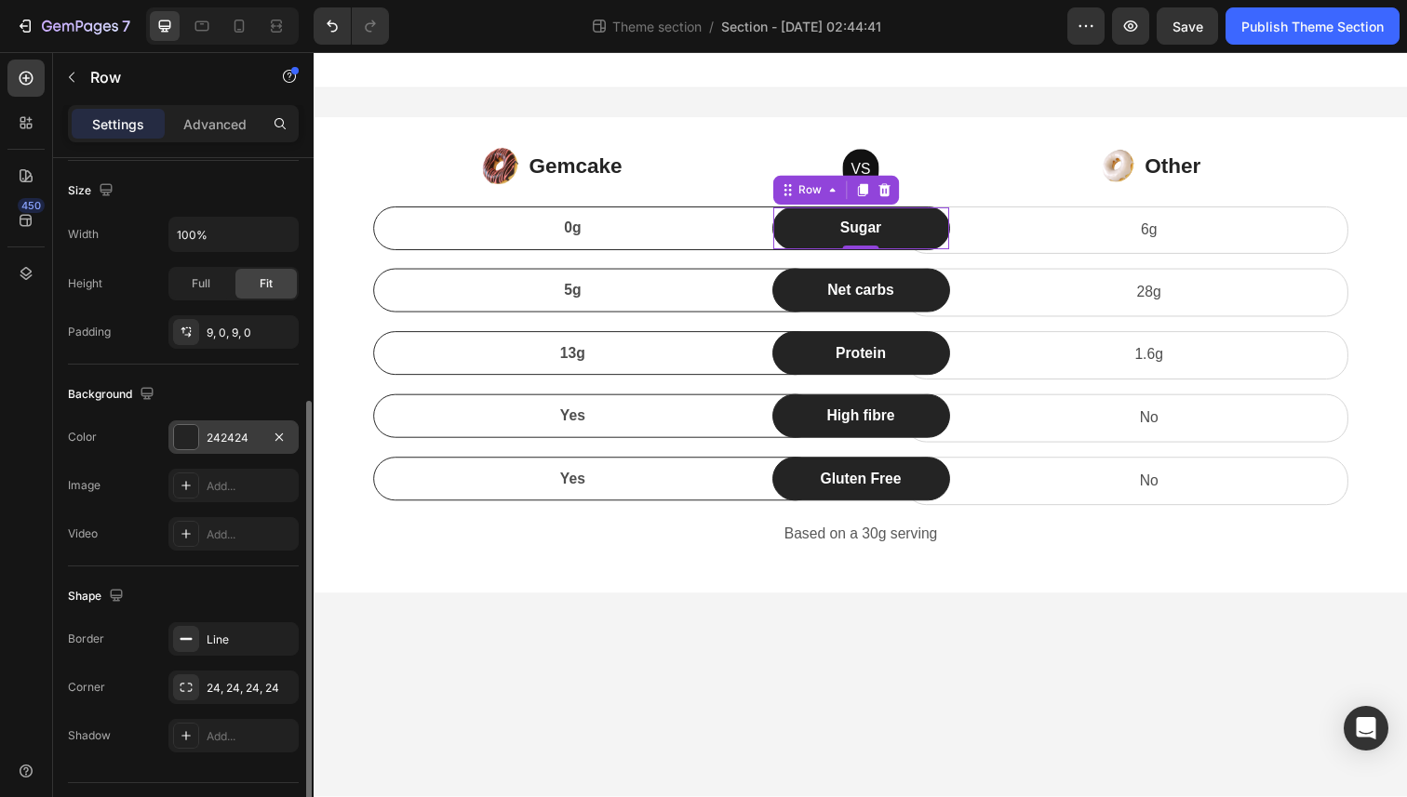
click at [199, 442] on div "242424" at bounding box center [233, 437] width 130 height 33
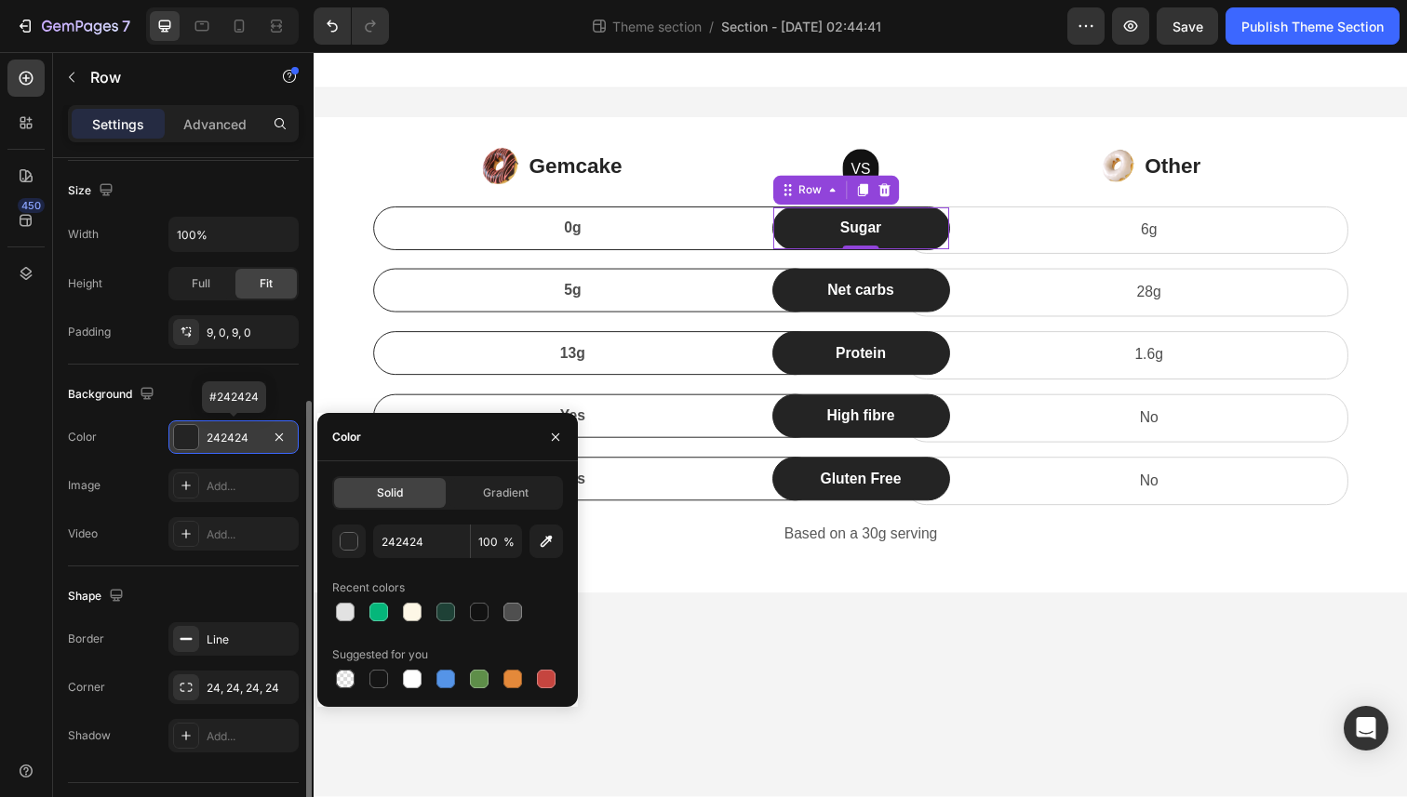
click at [234, 438] on div "242424" at bounding box center [234, 438] width 54 height 17
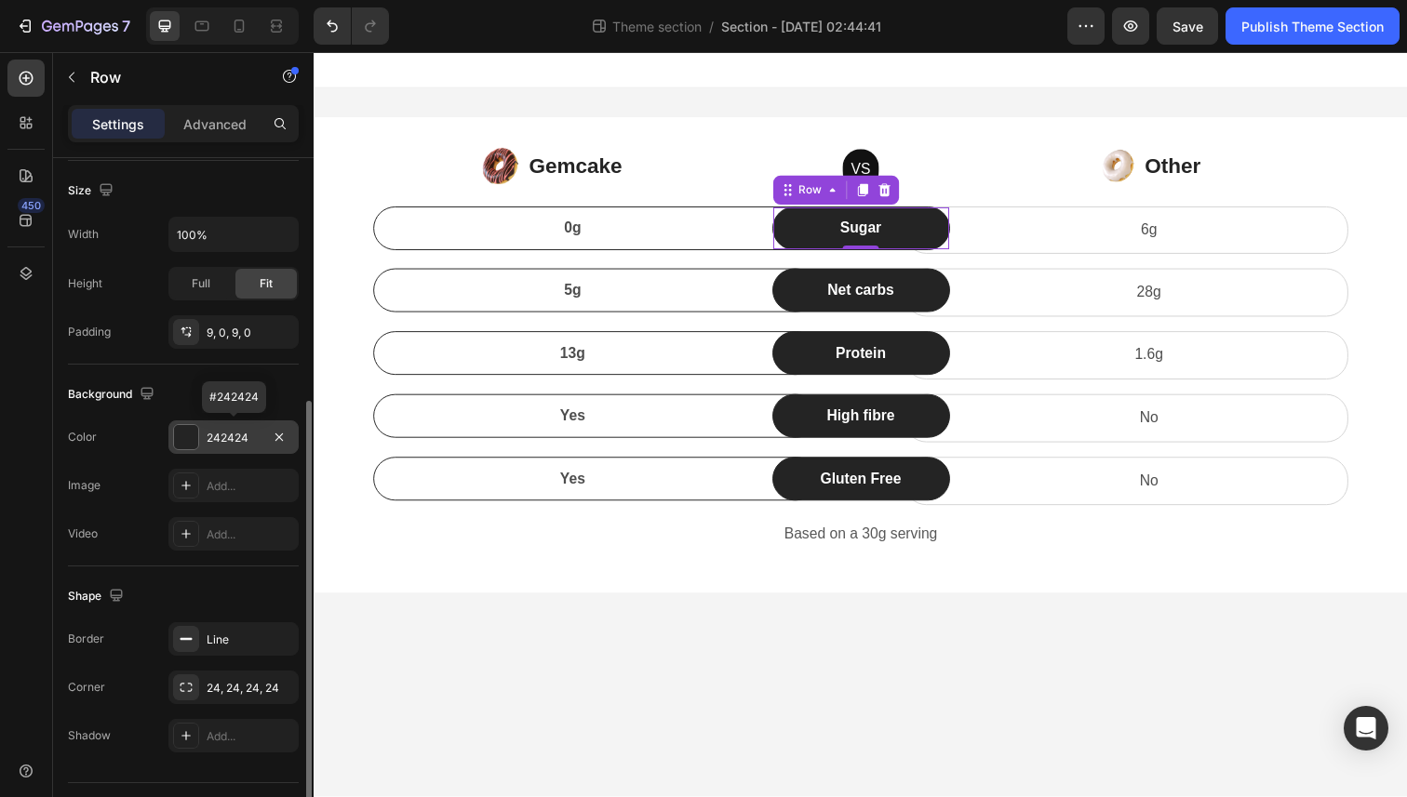
click at [234, 438] on div "242424" at bounding box center [234, 438] width 54 height 17
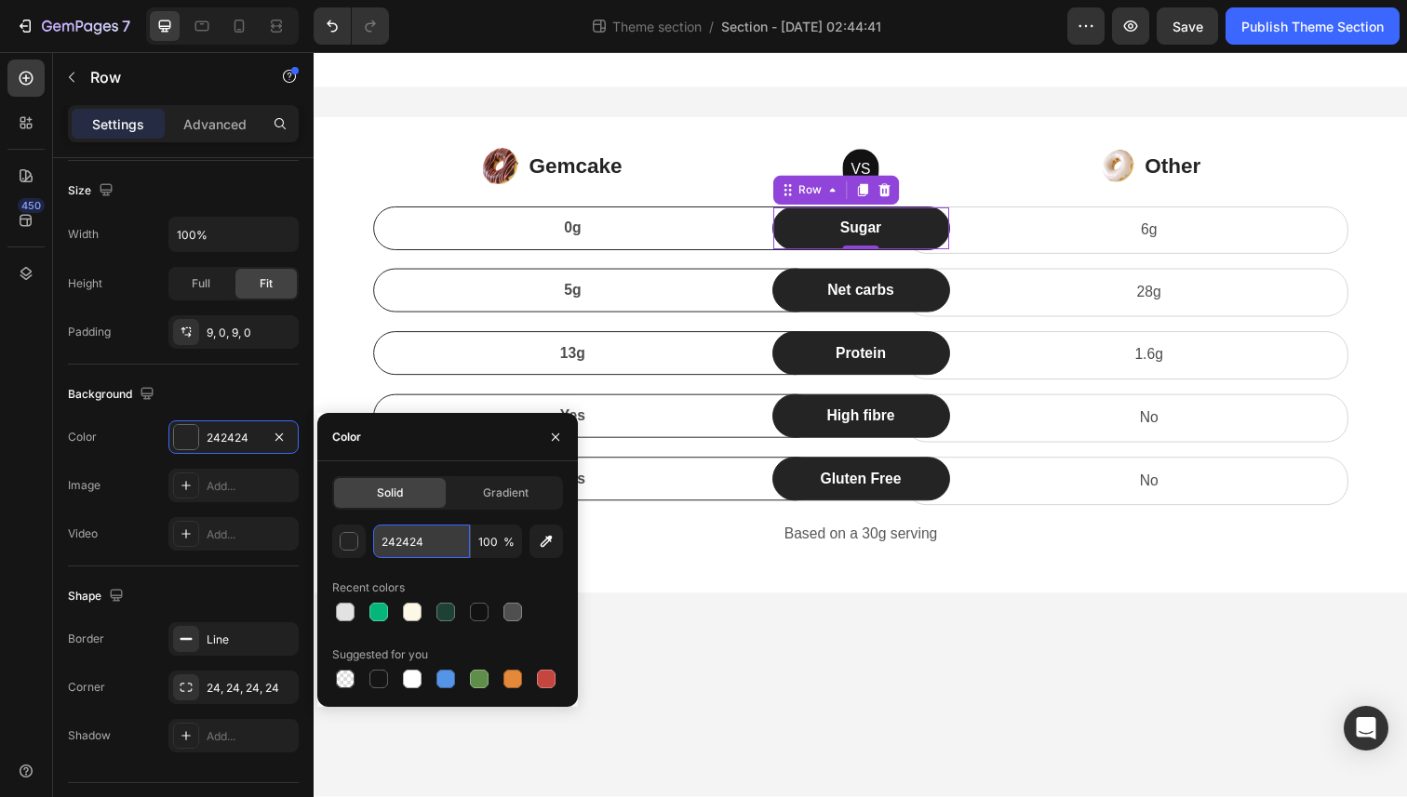
click at [408, 555] on input "242424" at bounding box center [421, 541] width 97 height 33
paste input "#1E4136"
type input "#1E4136"
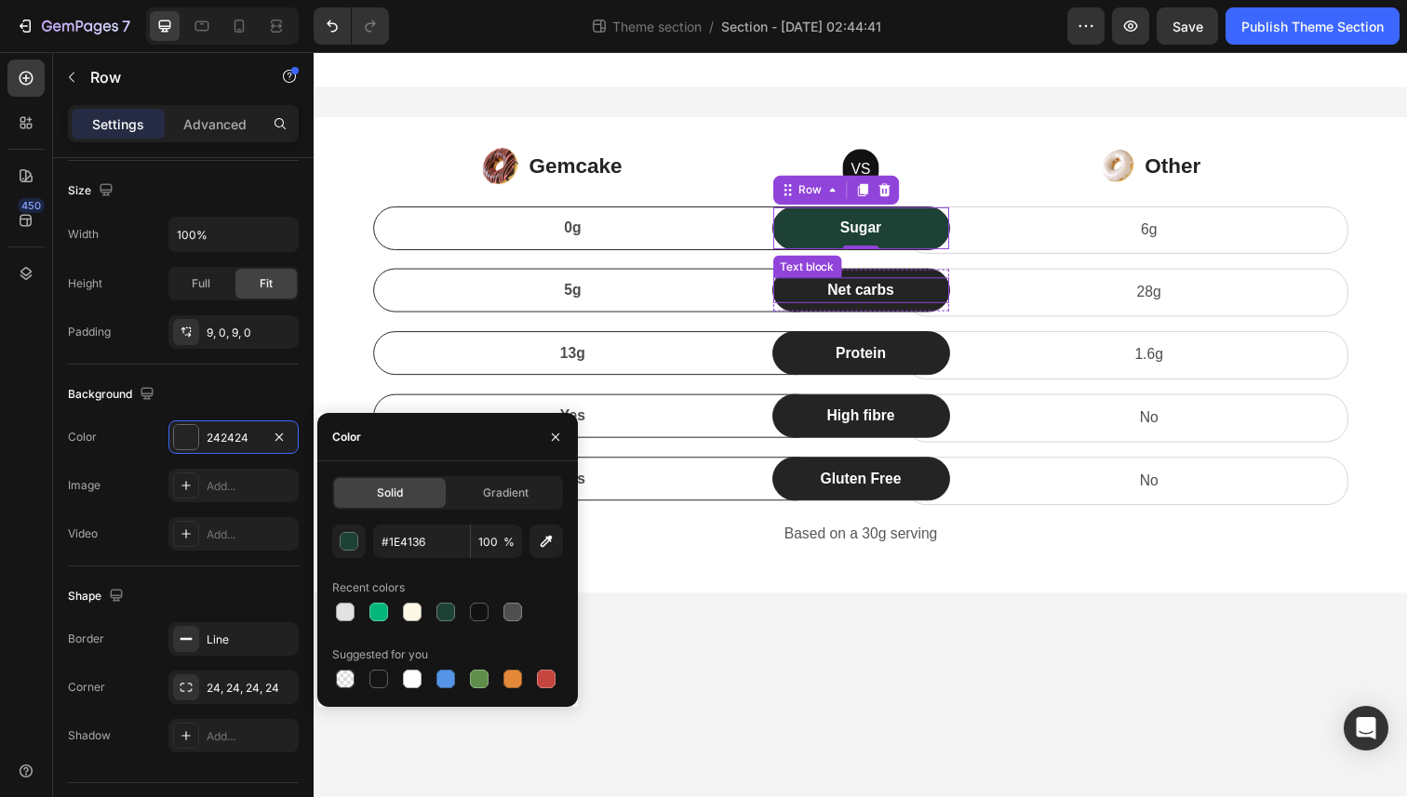
click at [828, 298] on p "Net carbs" at bounding box center [872, 296] width 176 height 22
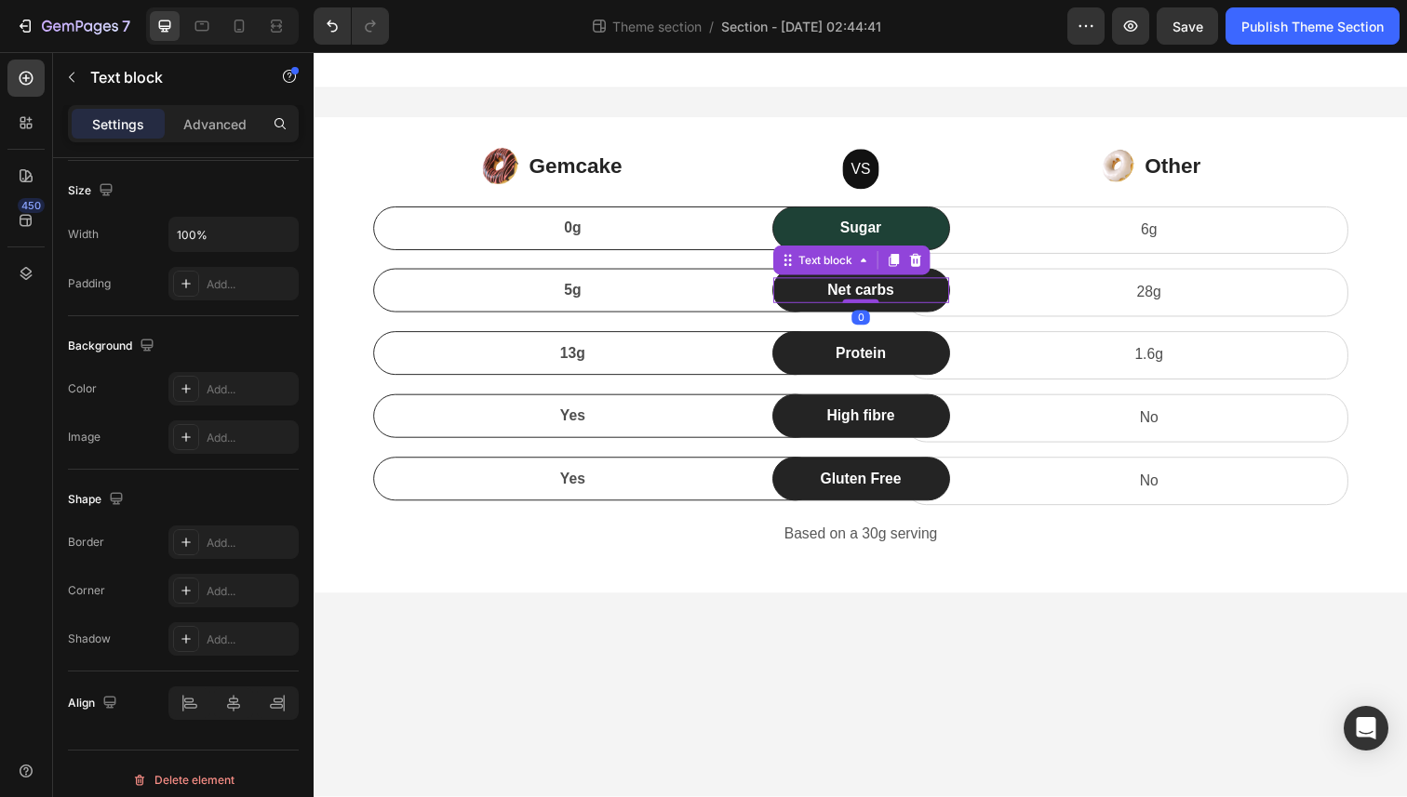
scroll to position [0, 0]
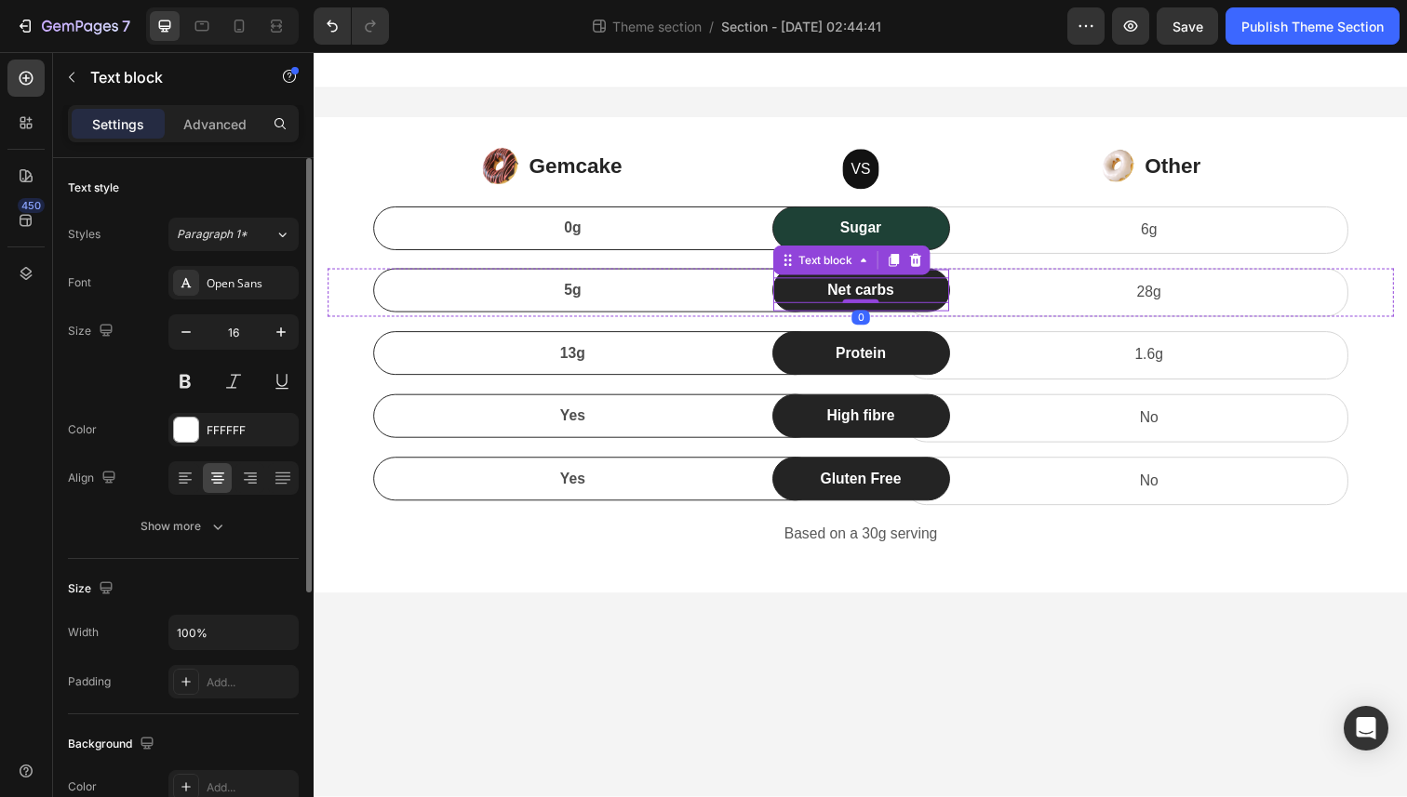
click at [798, 317] on div "Net carbs Text block 0 Row" at bounding box center [872, 296] width 181 height 45
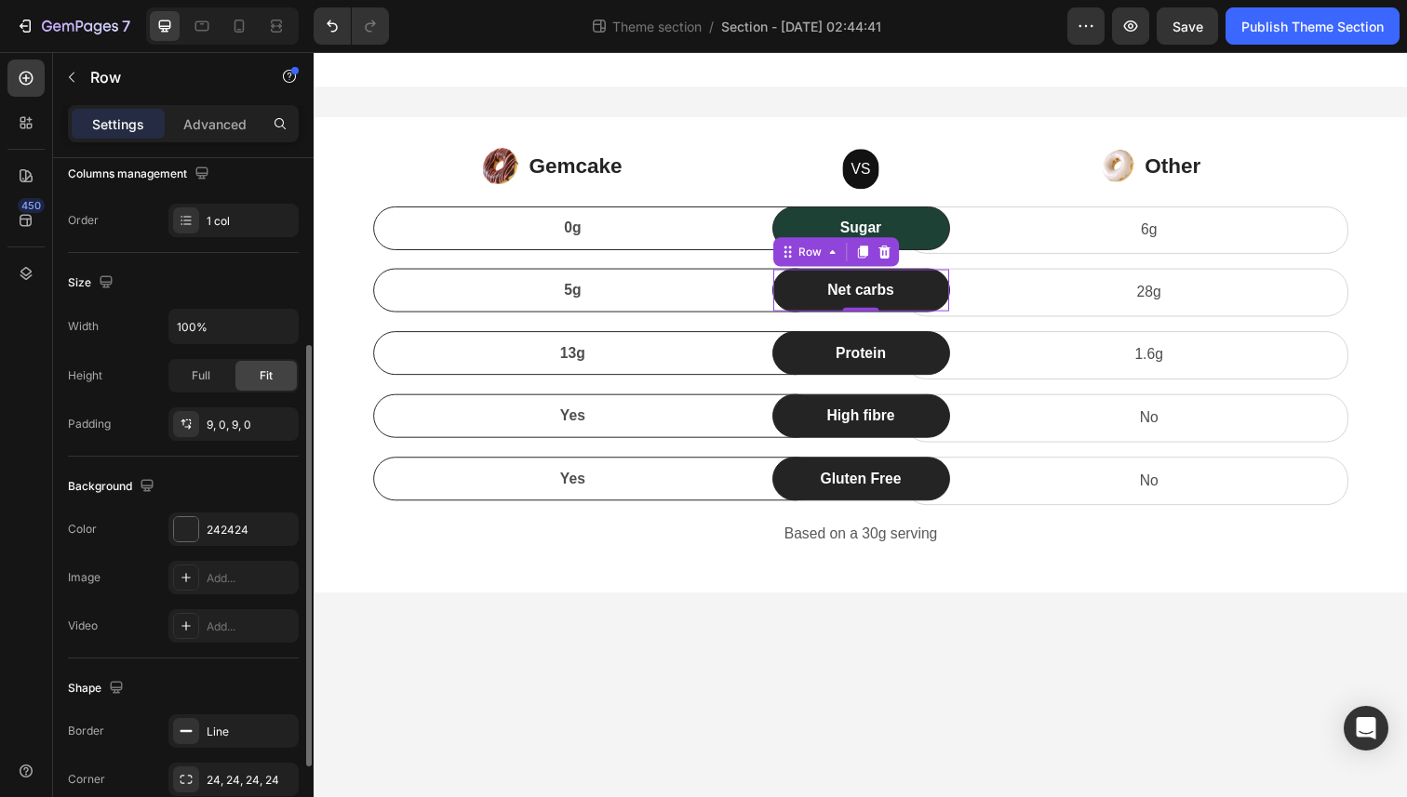
scroll to position [307, 0]
click at [259, 529] on div "242424" at bounding box center [234, 529] width 54 height 17
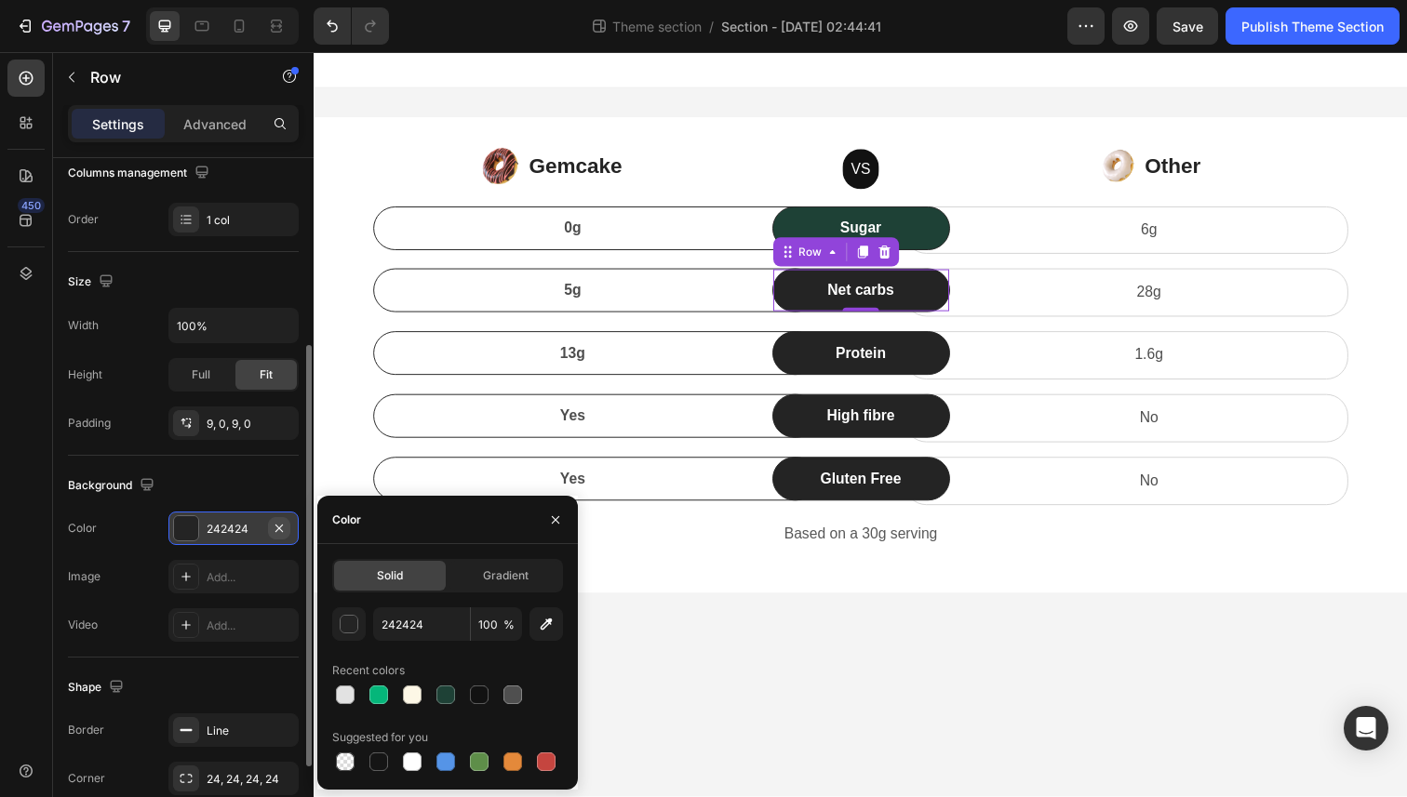
click at [284, 529] on icon "button" at bounding box center [279, 528] width 15 height 15
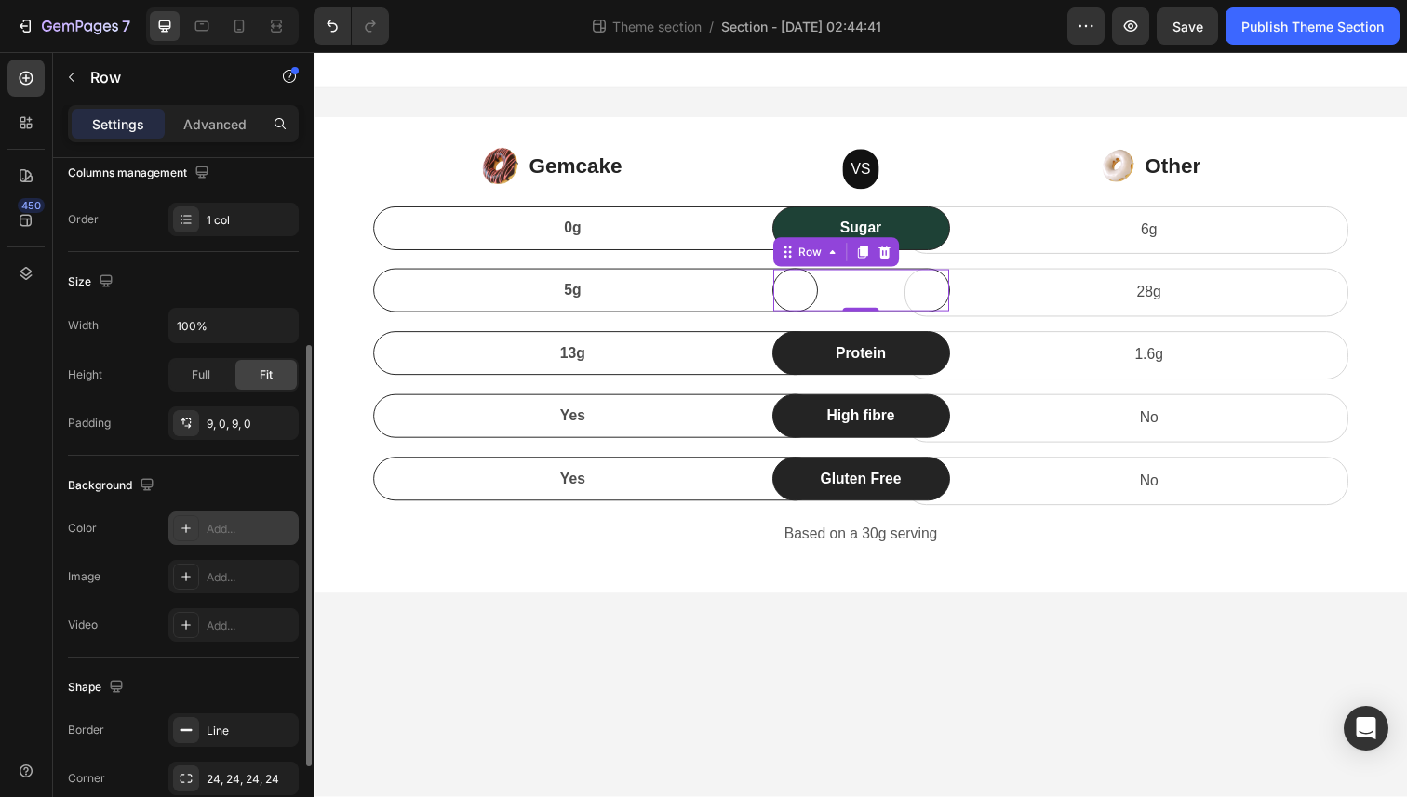
click at [247, 529] on div "Add..." at bounding box center [250, 529] width 87 height 17
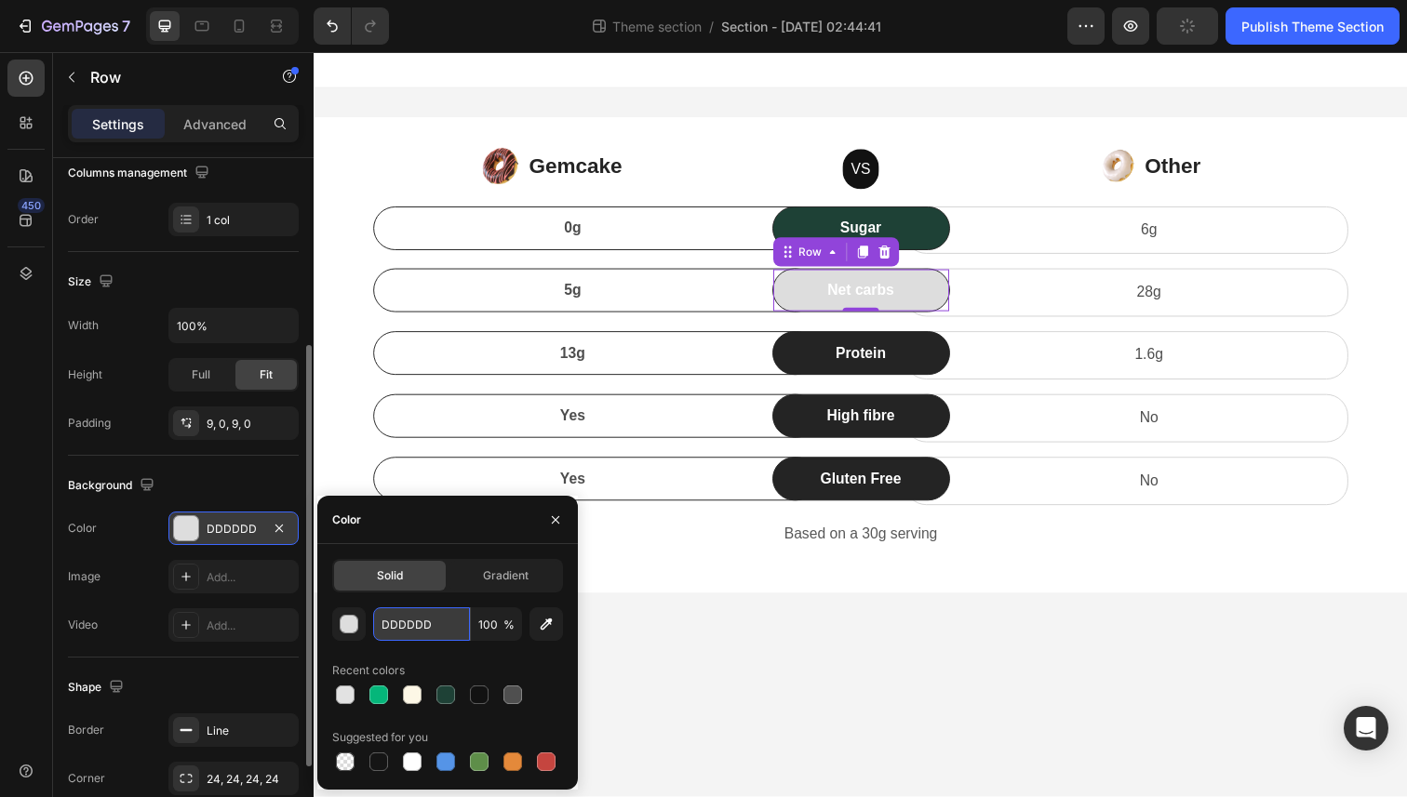
click at [425, 624] on input "DDDDDD" at bounding box center [421, 624] width 97 height 33
paste input "#1E4136"
type input "#1E4136D"
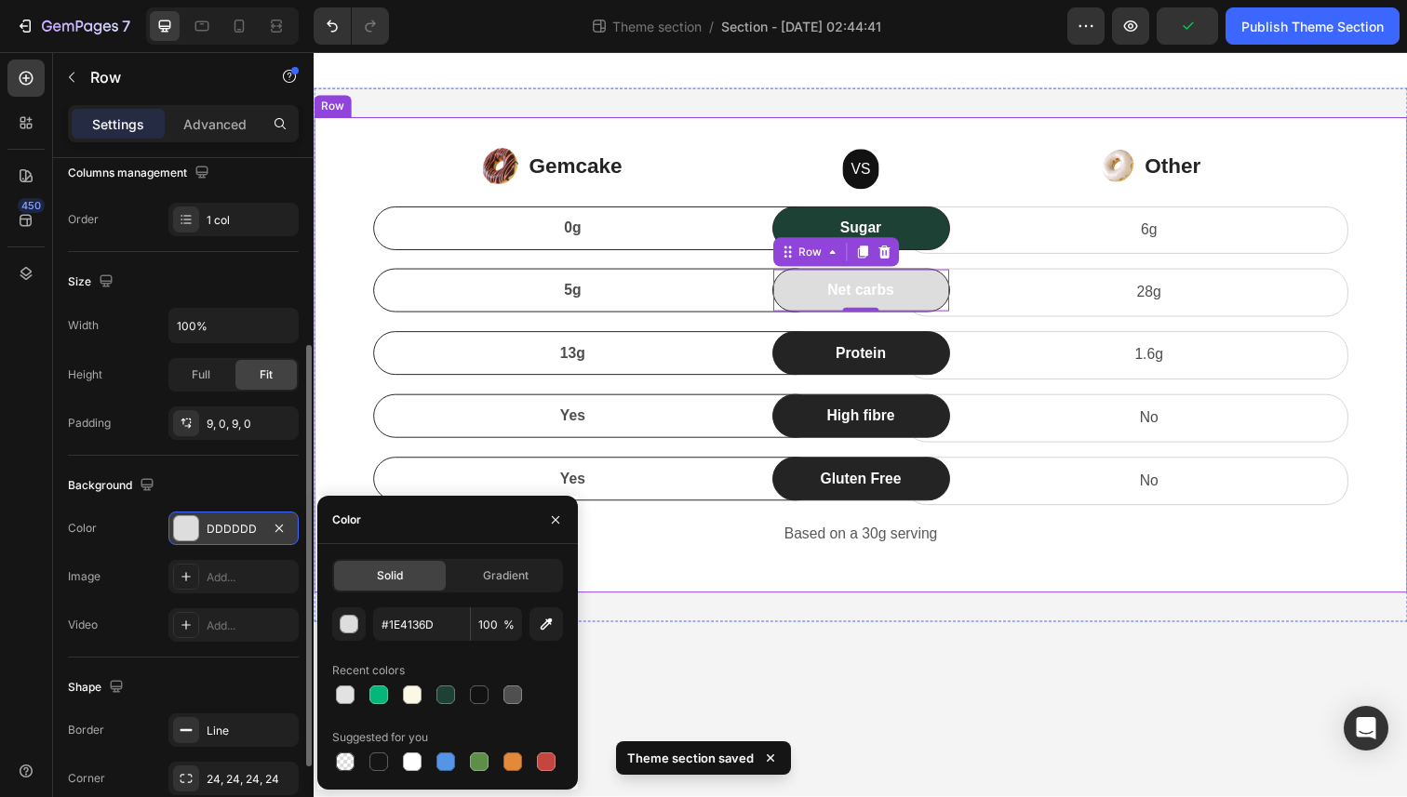
click at [775, 587] on div "Image Gemcake Text block Icon List VS Text block Row Image Other Text block Ico…" at bounding box center [872, 362] width 1116 height 486
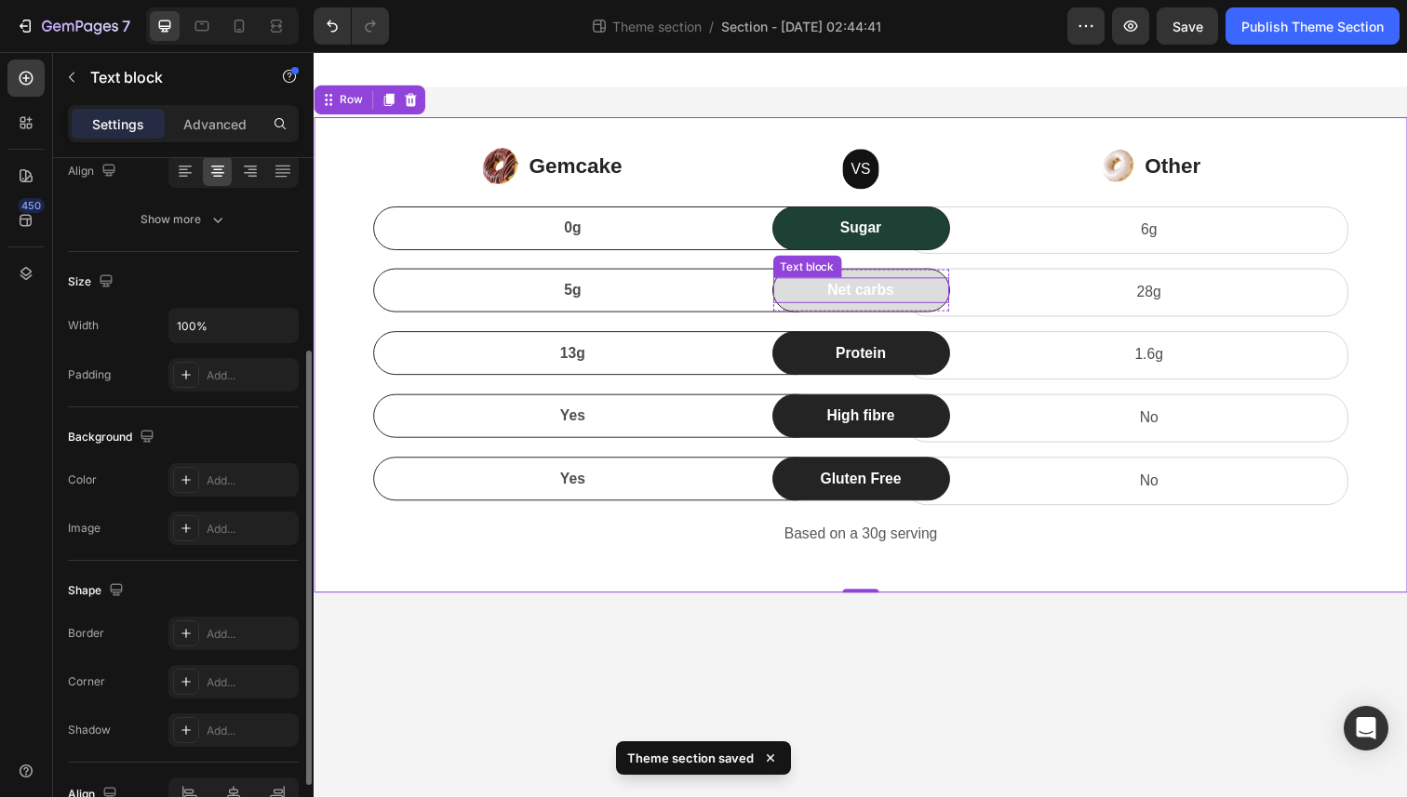
click at [807, 287] on p "Net carbs" at bounding box center [872, 296] width 176 height 22
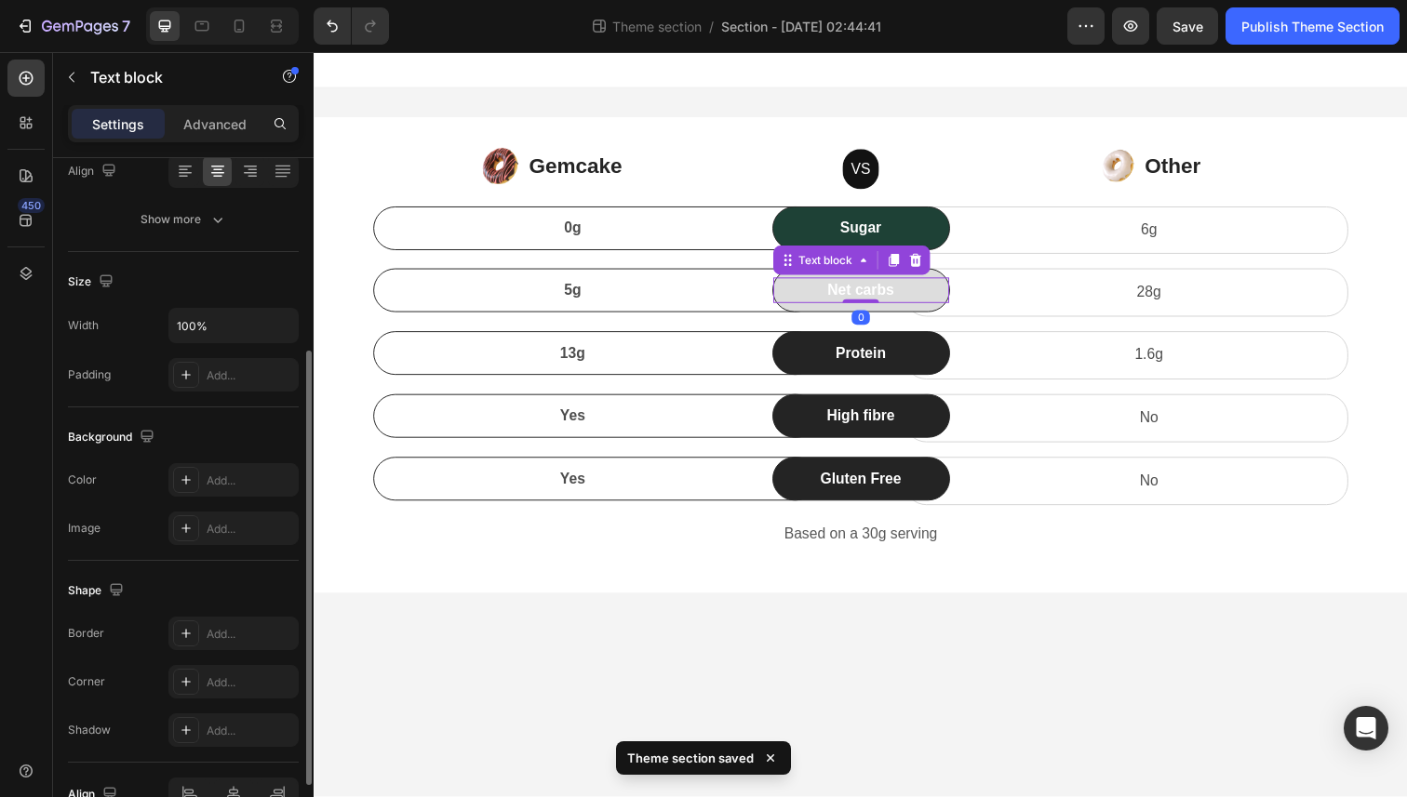
scroll to position [0, 0]
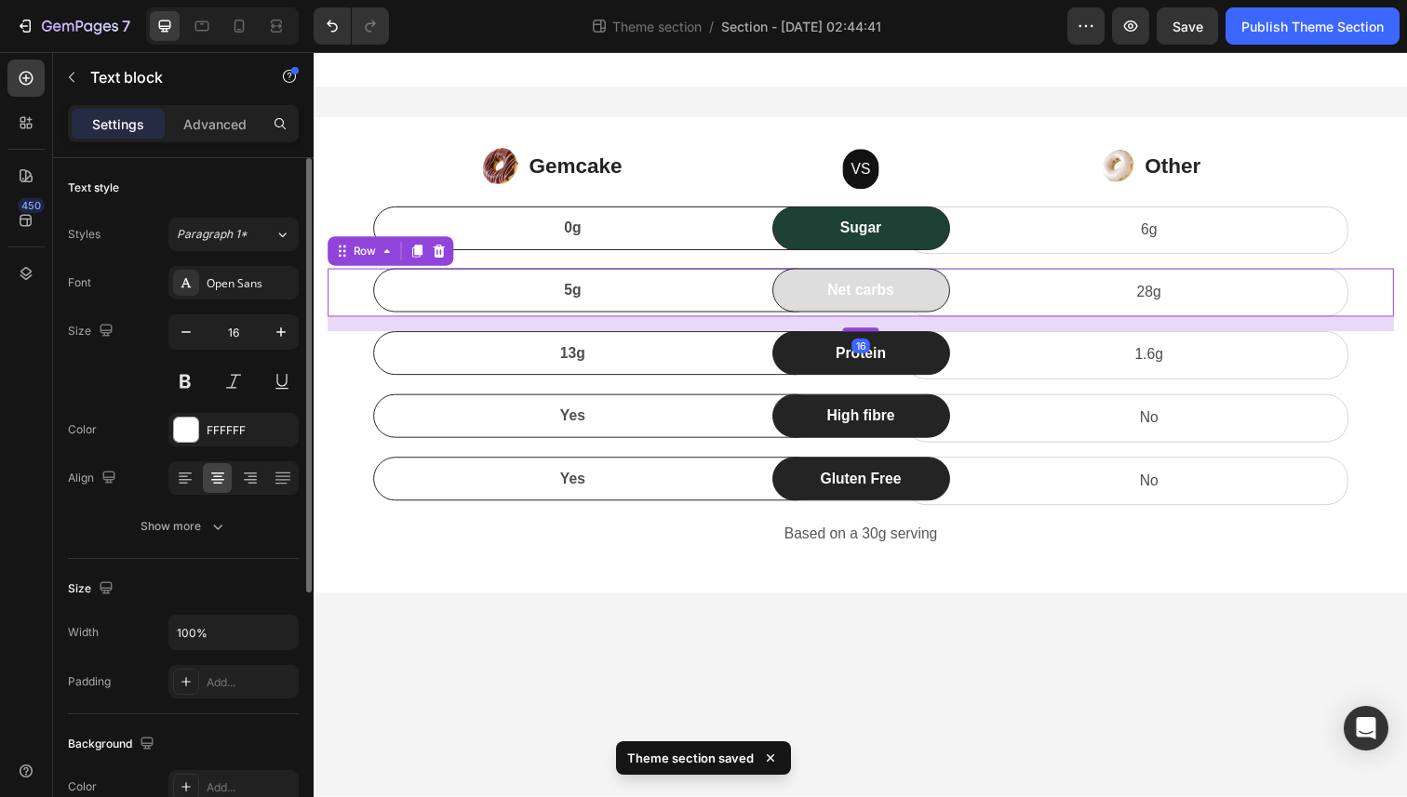
click at [812, 318] on div "Net carbs Text block Row" at bounding box center [872, 298] width 181 height 49
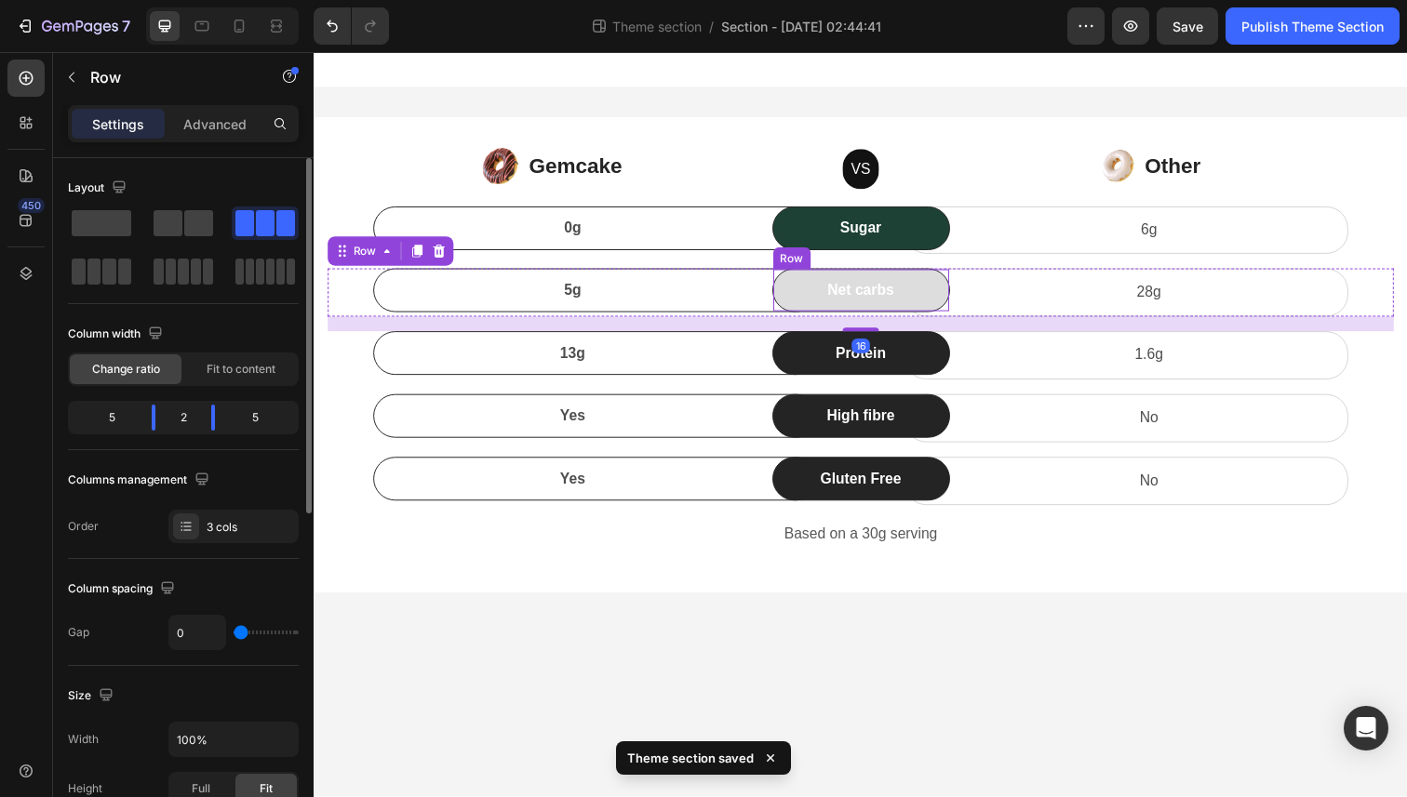
click at [816, 312] on div "Net carbs Text block Row" at bounding box center [872, 296] width 181 height 45
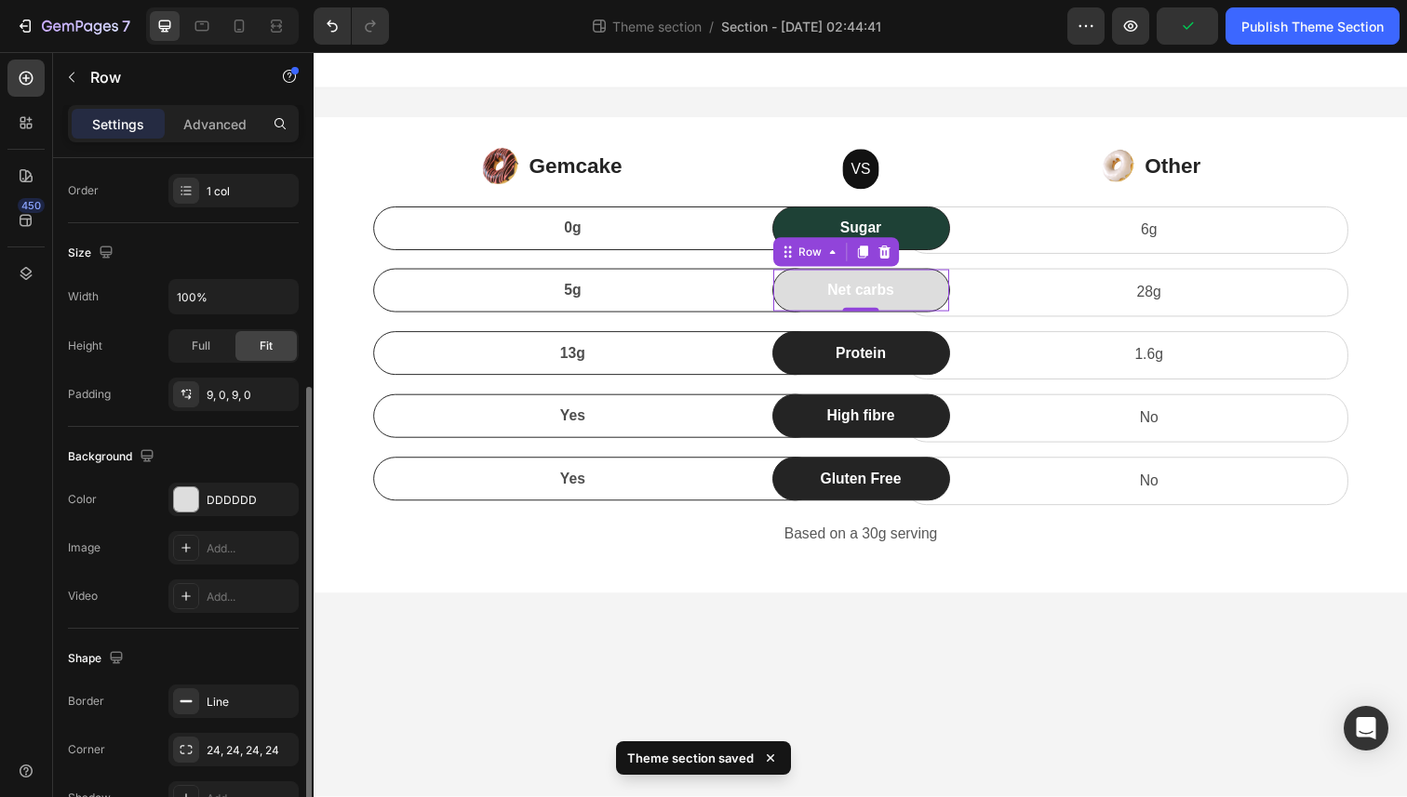
scroll to position [355, 0]
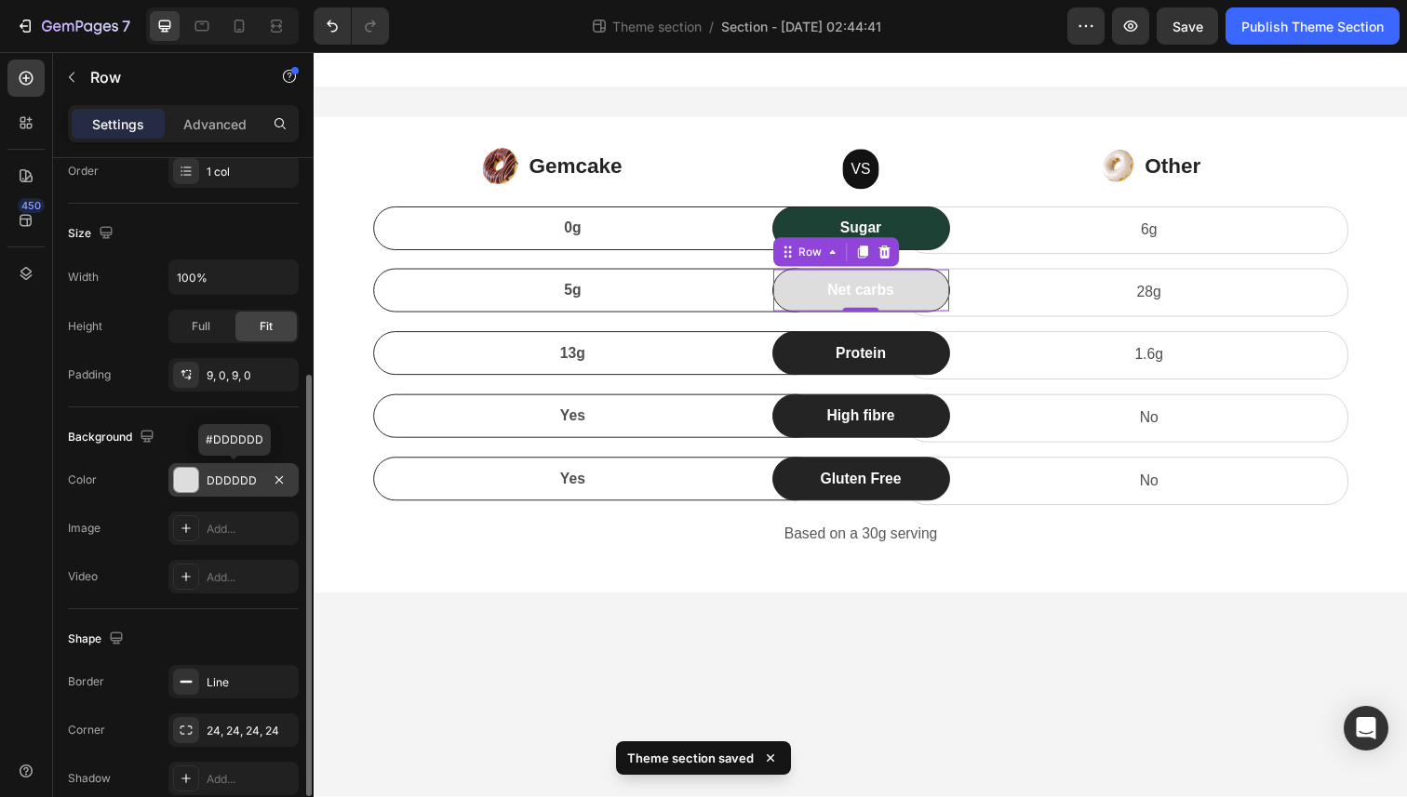
click at [237, 482] on div "DDDDDD" at bounding box center [234, 481] width 54 height 17
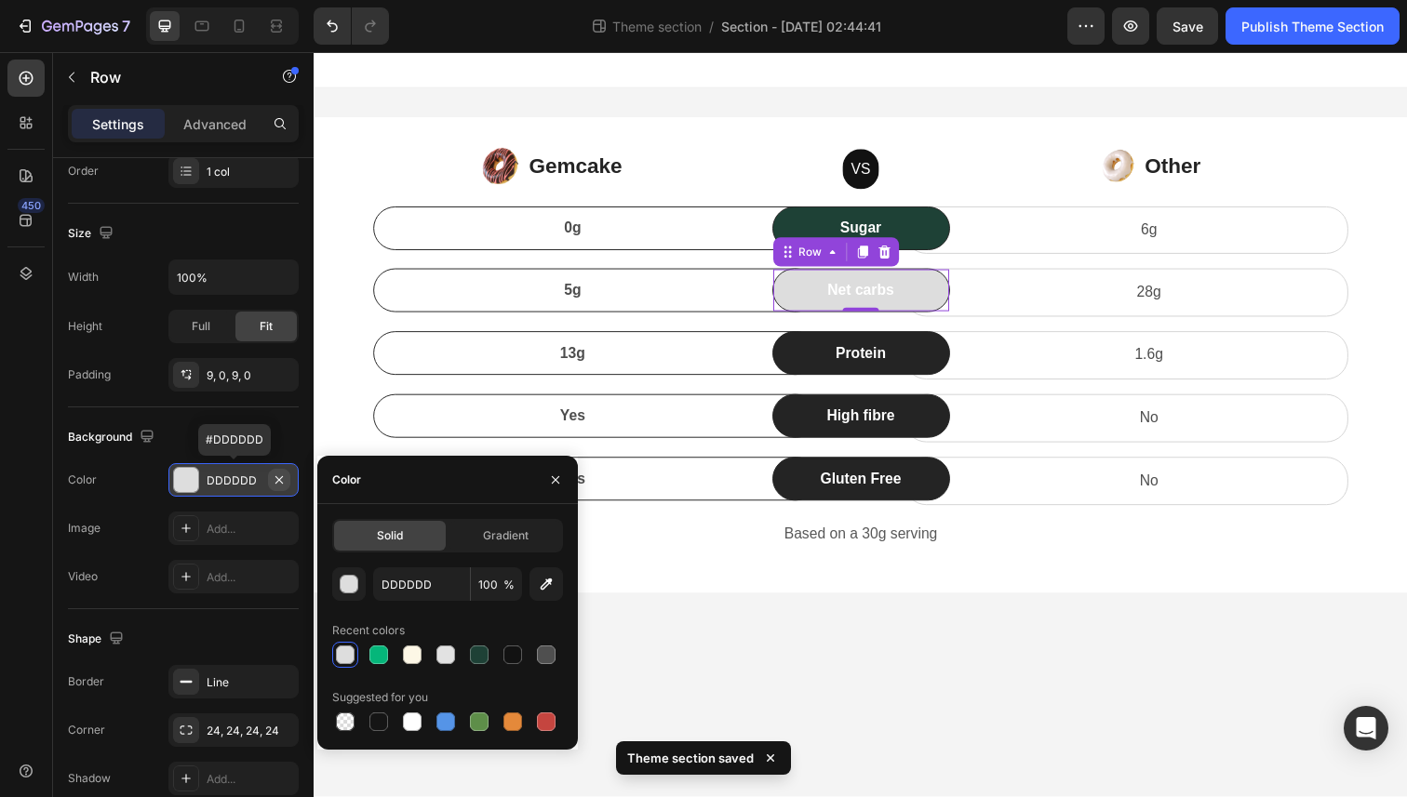
click at [286, 476] on icon "button" at bounding box center [279, 480] width 15 height 15
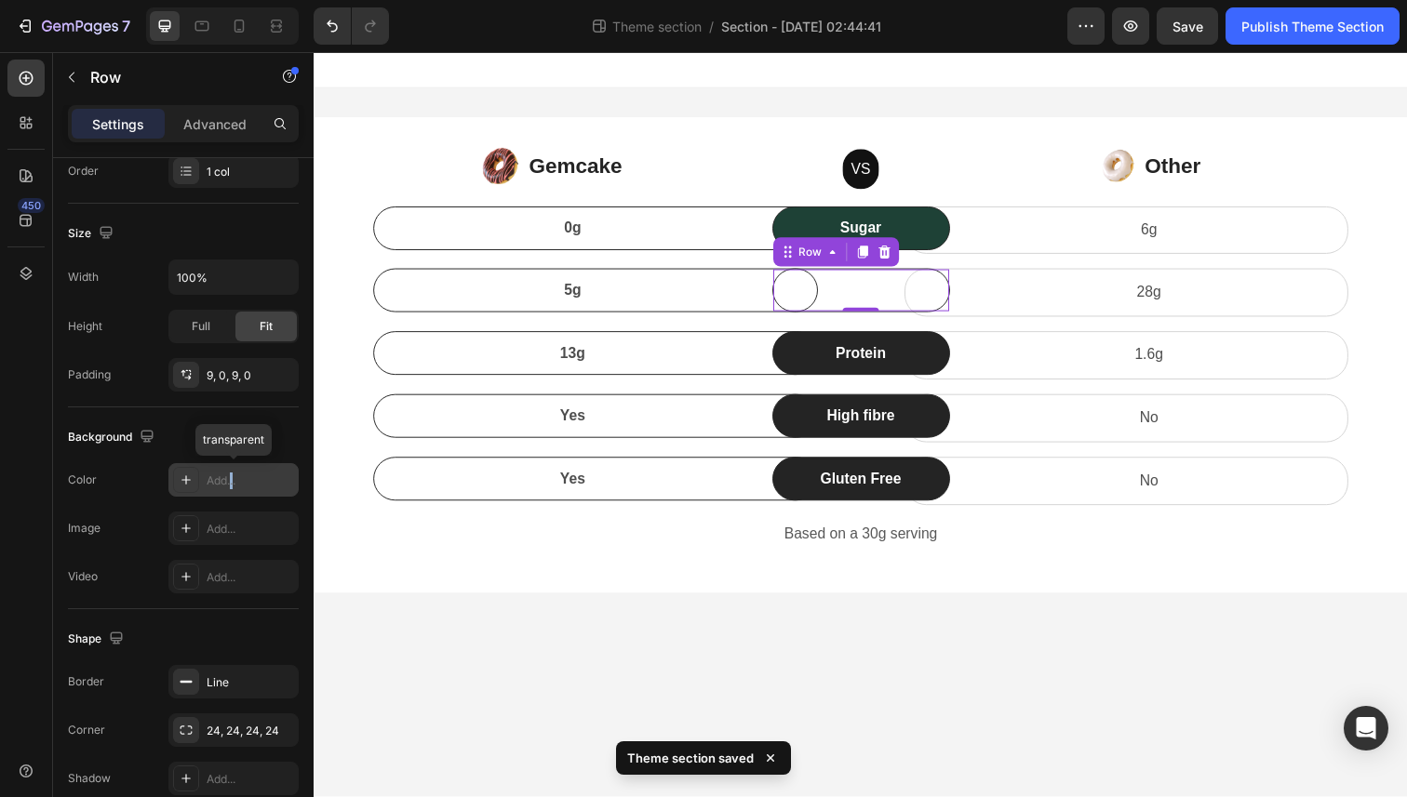
click at [233, 485] on div "Add..." at bounding box center [250, 481] width 87 height 17
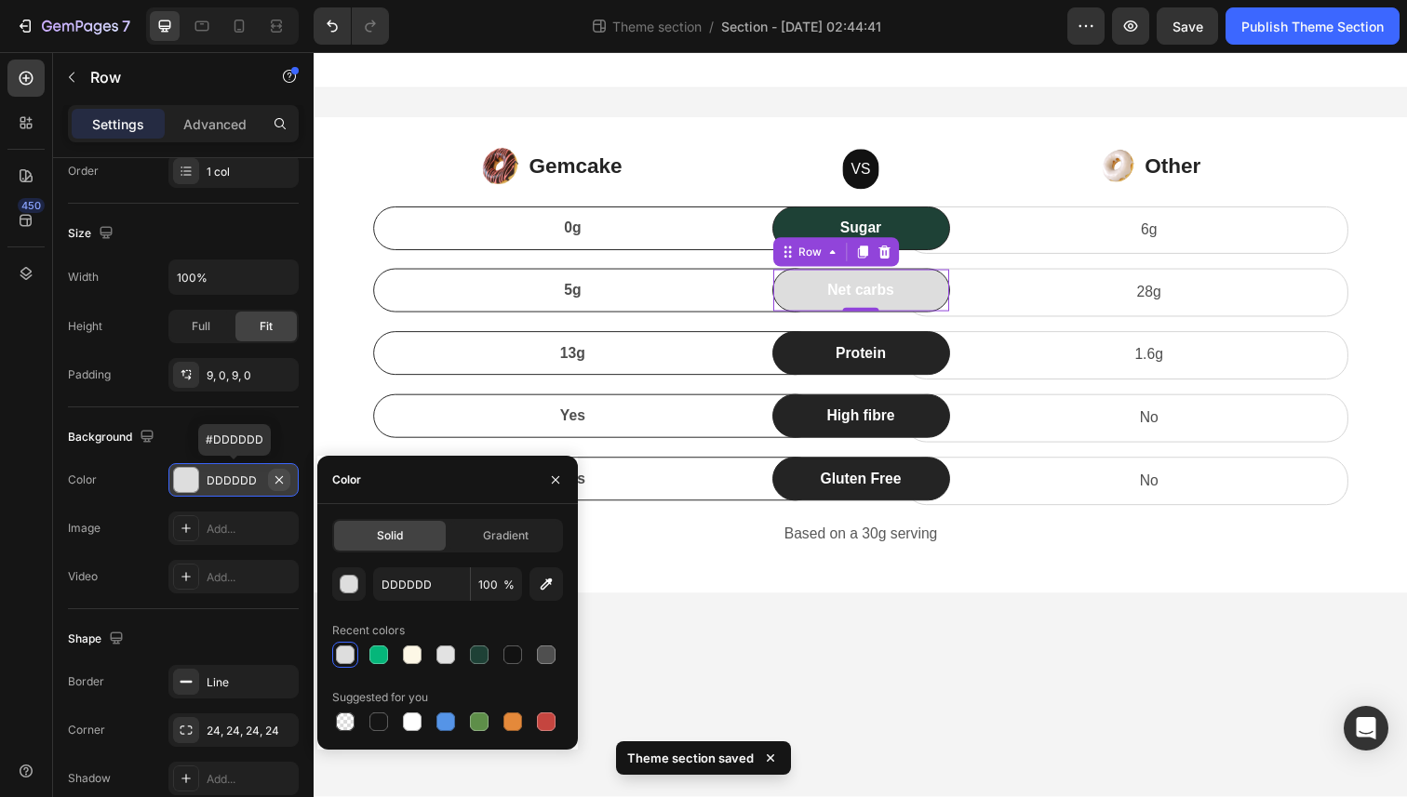
click at [274, 478] on icon "button" at bounding box center [279, 480] width 15 height 15
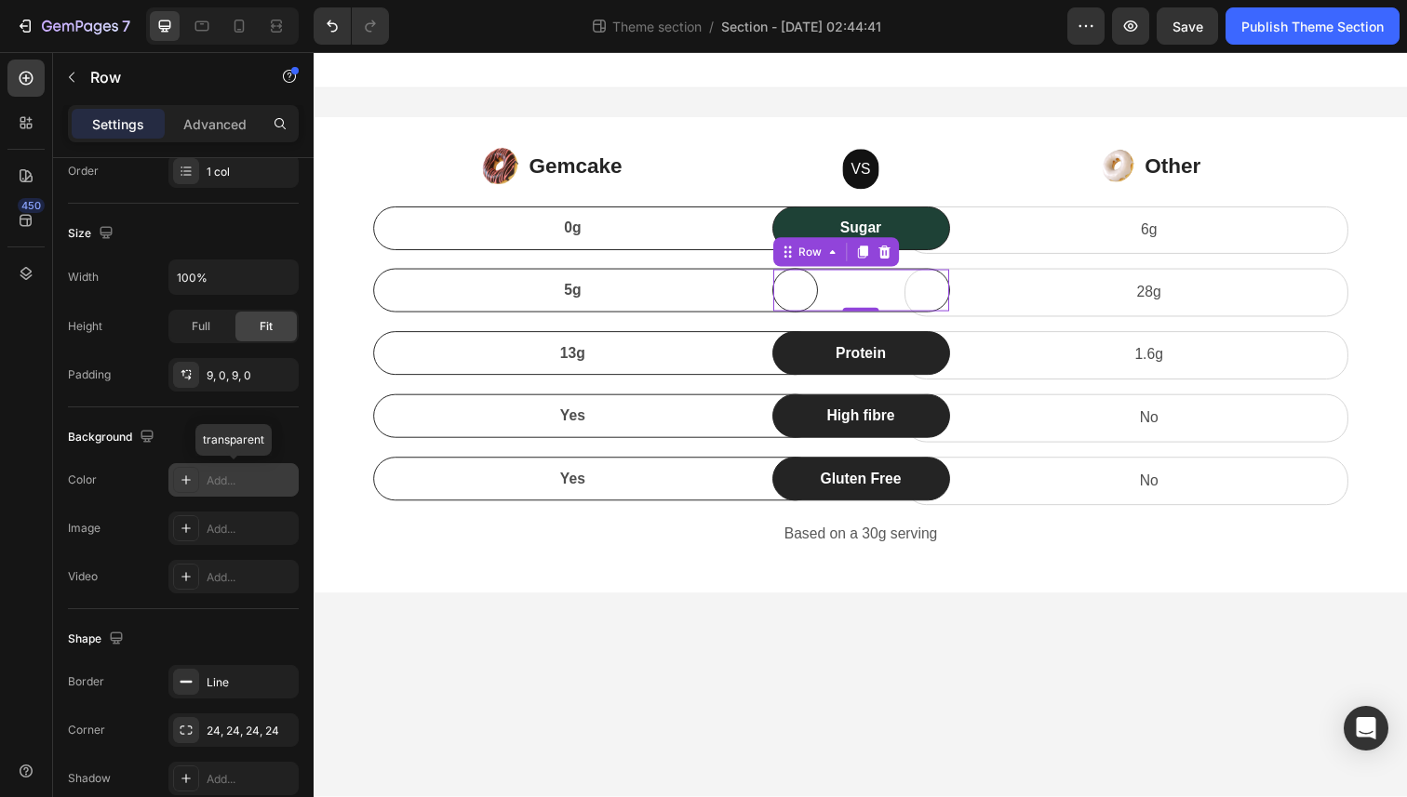
click at [262, 479] on div "Add..." at bounding box center [250, 481] width 87 height 17
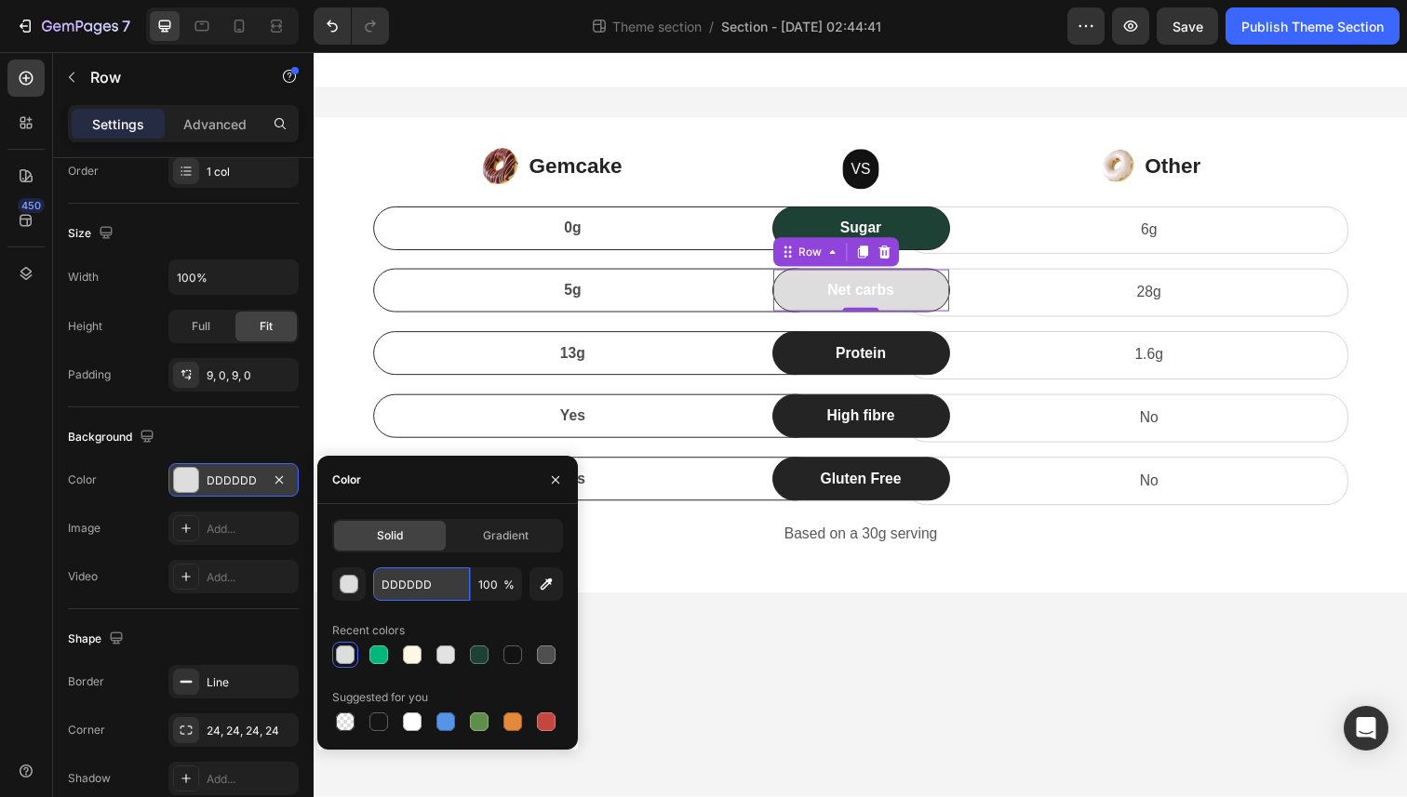
click at [426, 585] on input "DDDDDD" at bounding box center [421, 584] width 97 height 33
paste input "#1E4136"
type input "#1E4136"
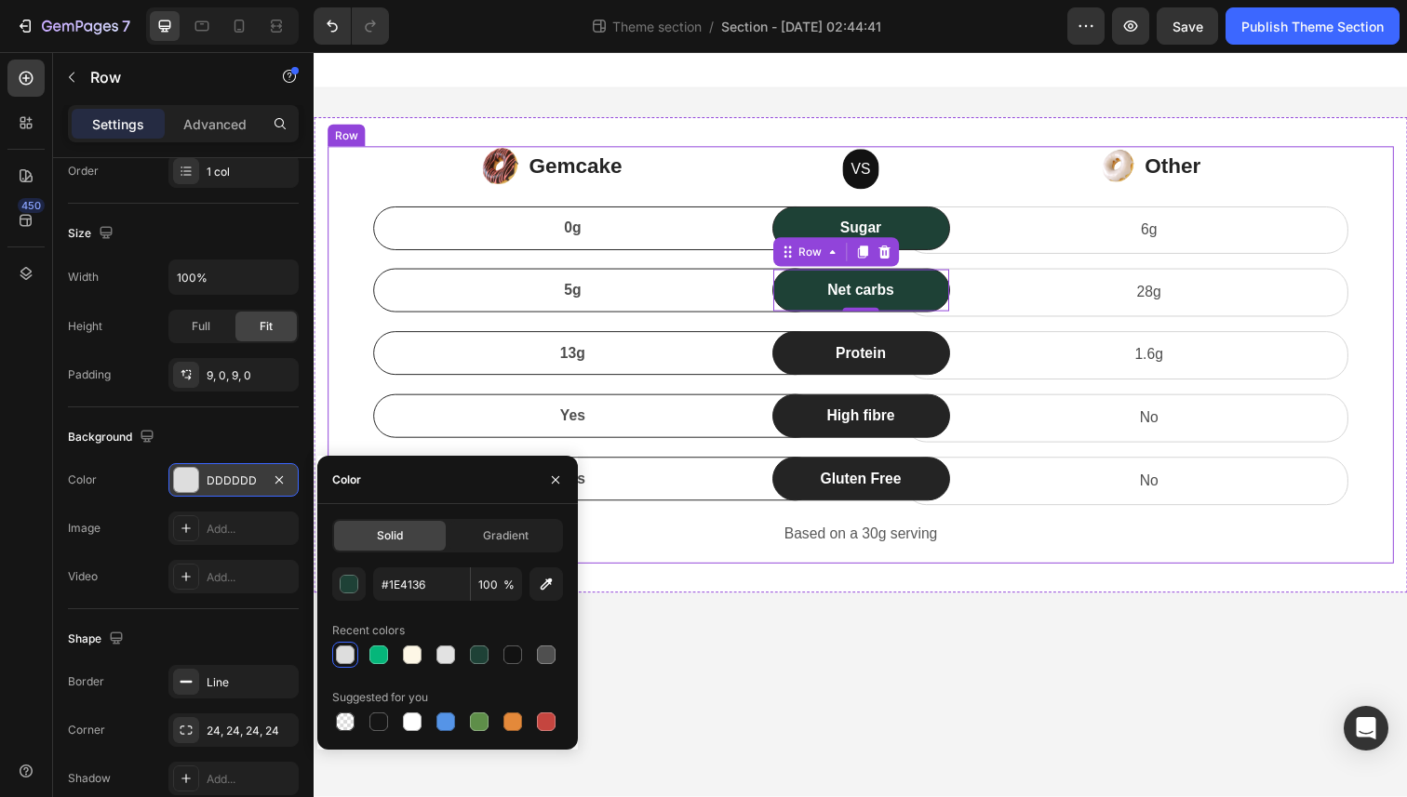
click at [671, 578] on div "Image Gemcake Text block Icon List VS Text block Row Image Other Text block Ico…" at bounding box center [872, 362] width 1116 height 486
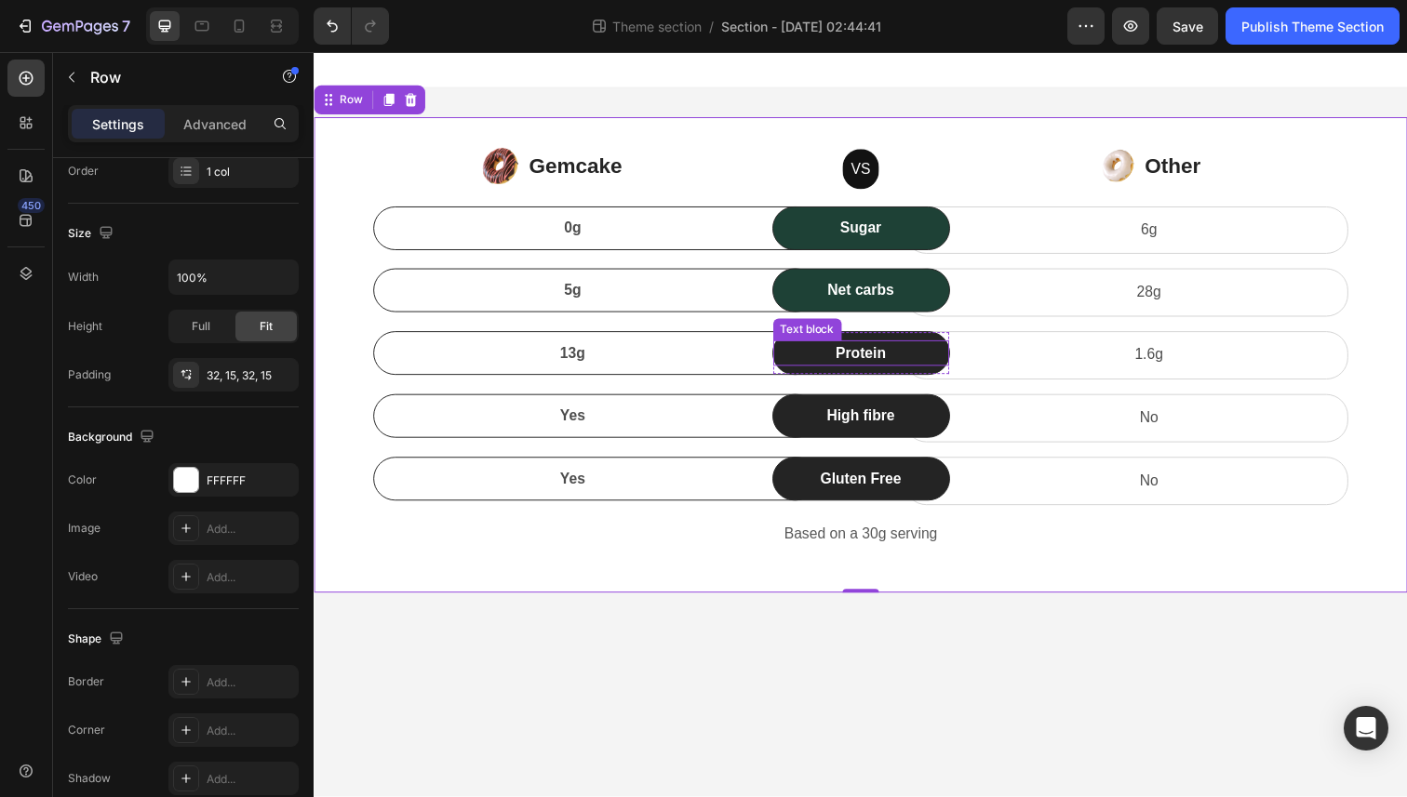
click at [813, 363] on p "Protein" at bounding box center [872, 360] width 176 height 22
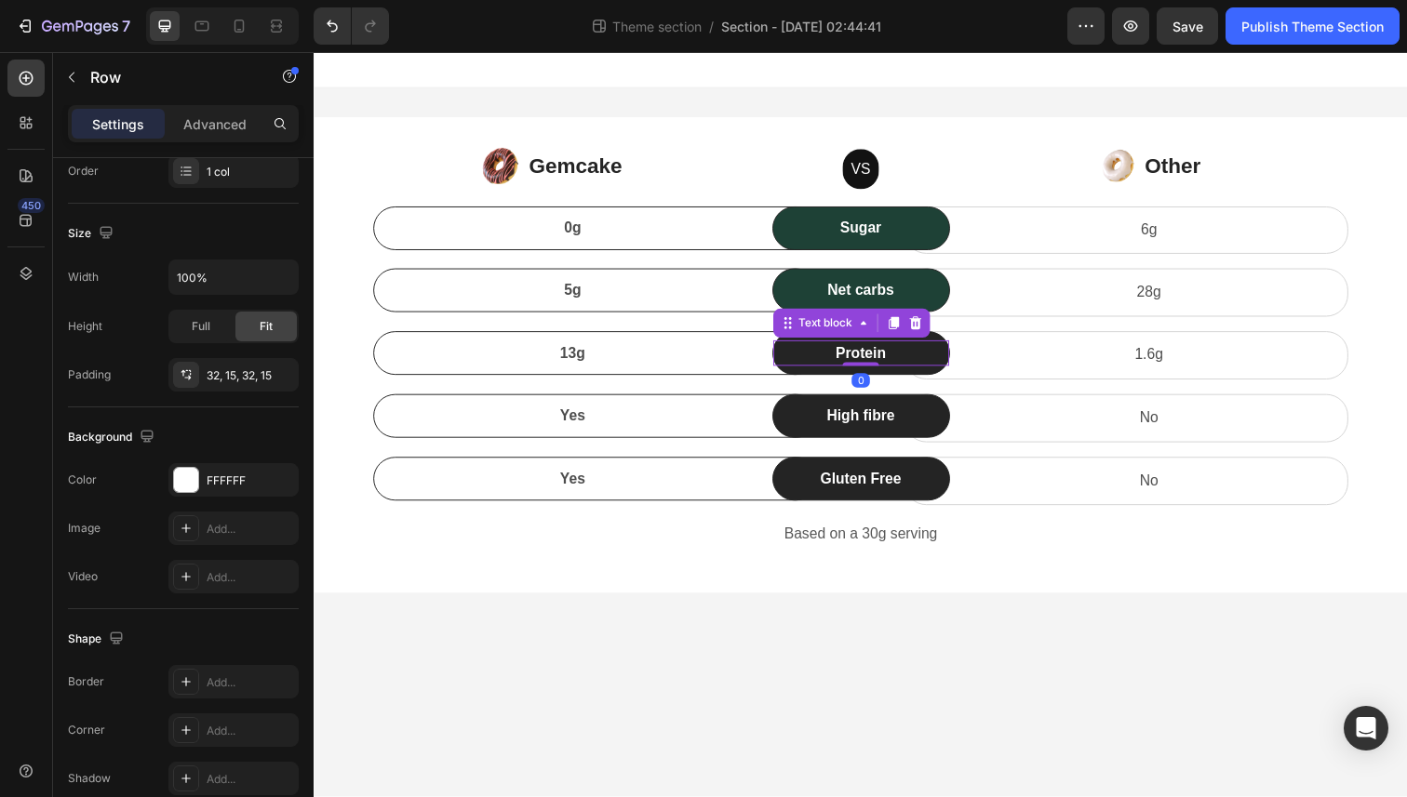
scroll to position [0, 0]
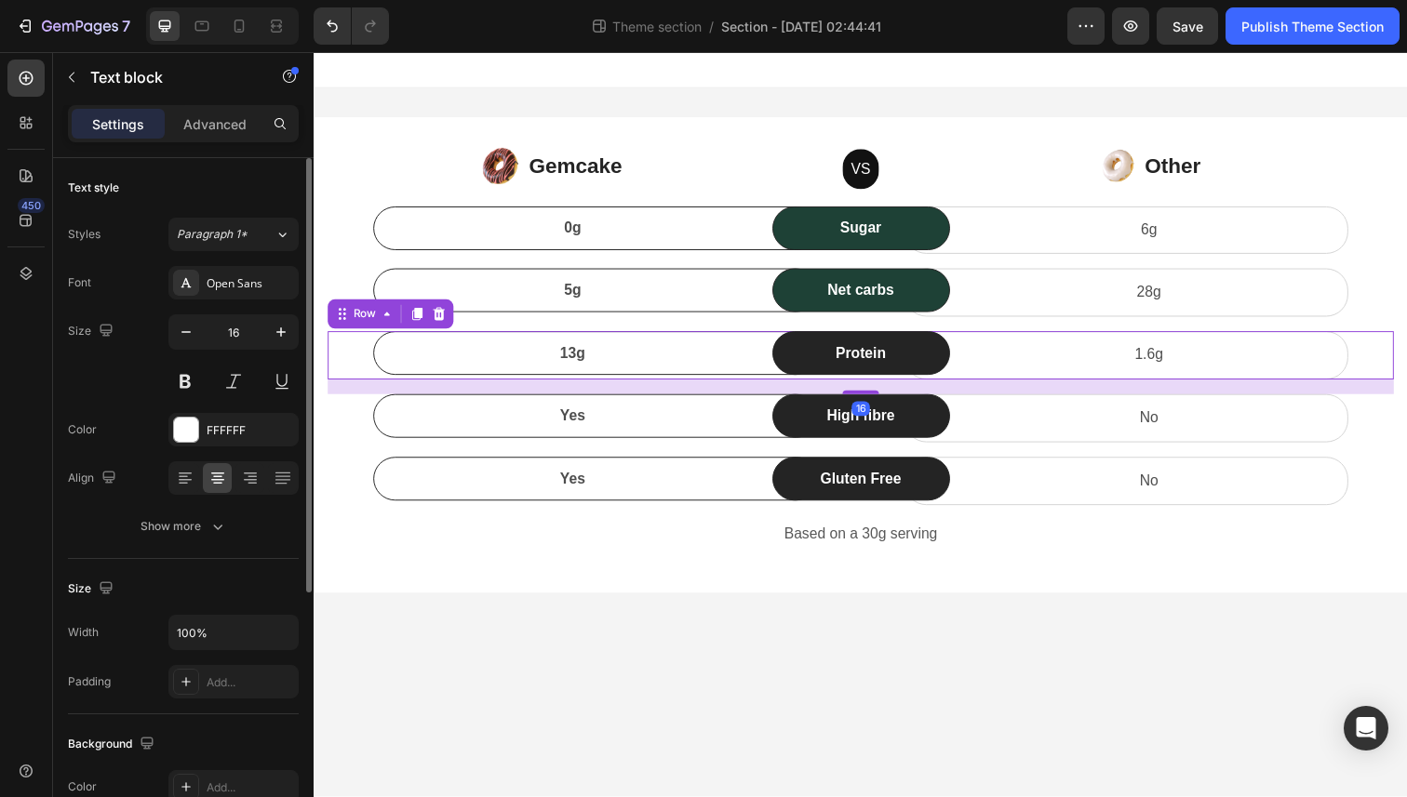
click at [813, 383] on div "Protein Text block Row" at bounding box center [872, 362] width 181 height 49
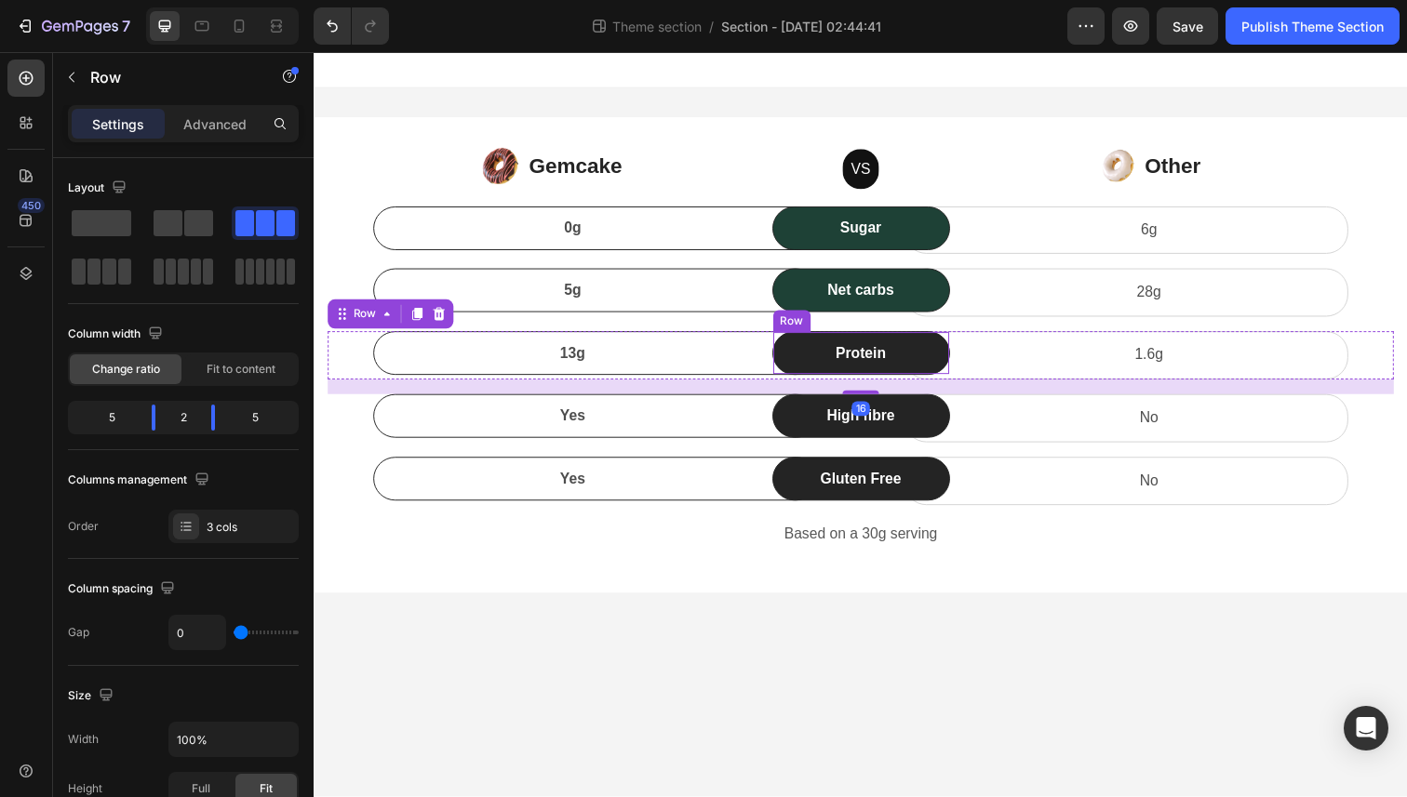
click at [814, 375] on div "Protein Text block Row" at bounding box center [872, 360] width 181 height 45
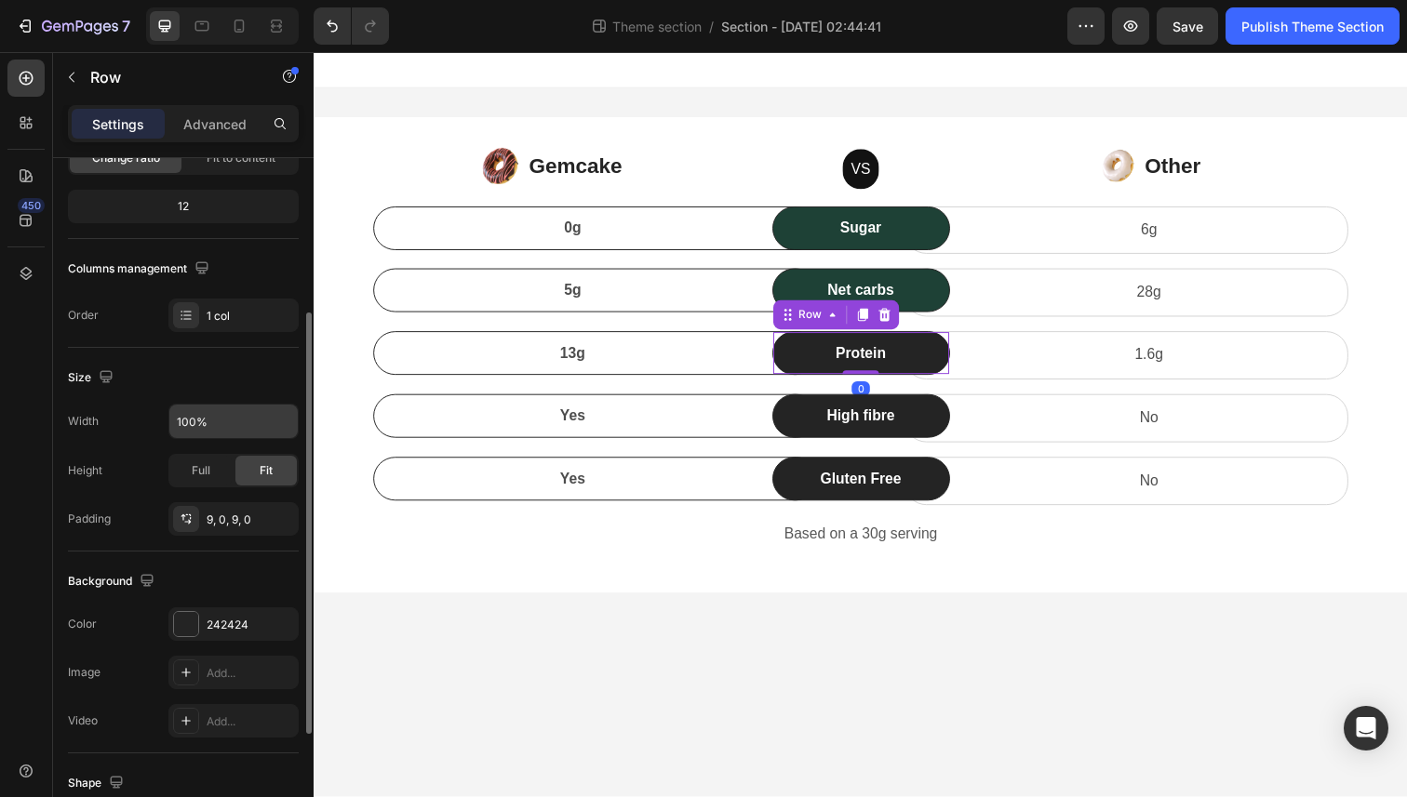
scroll to position [227, 0]
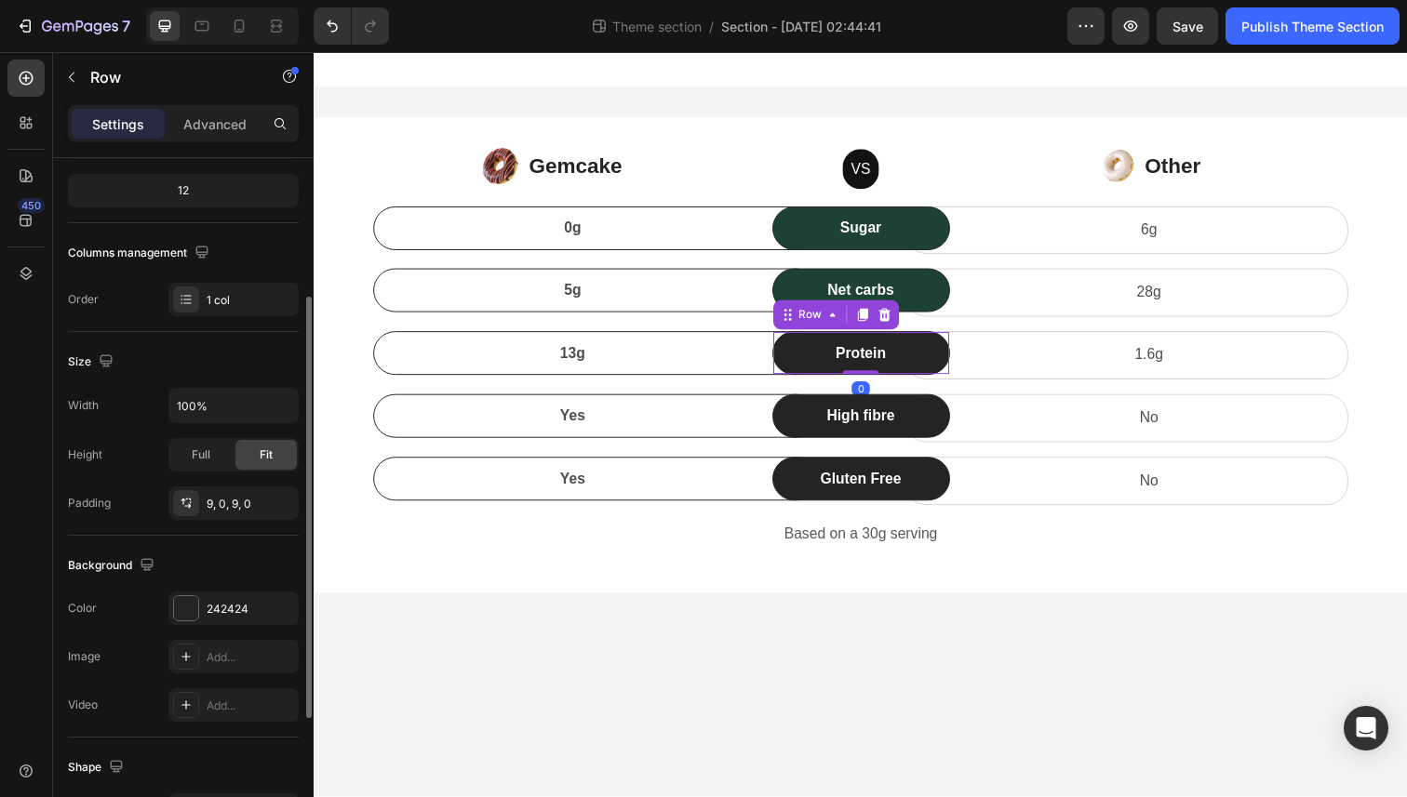
click at [253, 586] on div "Background The changes might be hidden by the video. Color 242424 Image Add... …" at bounding box center [183, 637] width 231 height 202
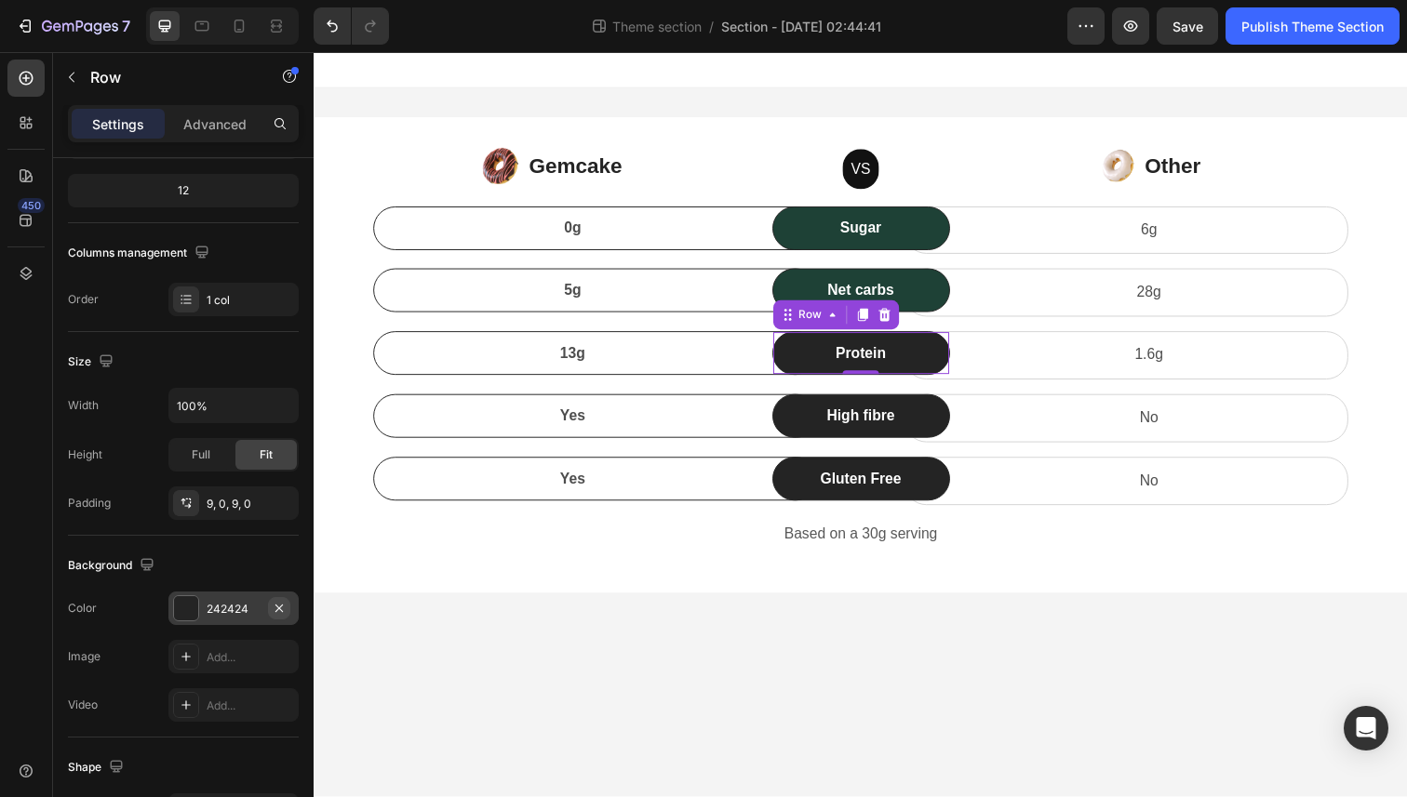
click at [287, 608] on button "button" at bounding box center [279, 608] width 22 height 22
click at [235, 615] on div "Add..." at bounding box center [250, 609] width 87 height 17
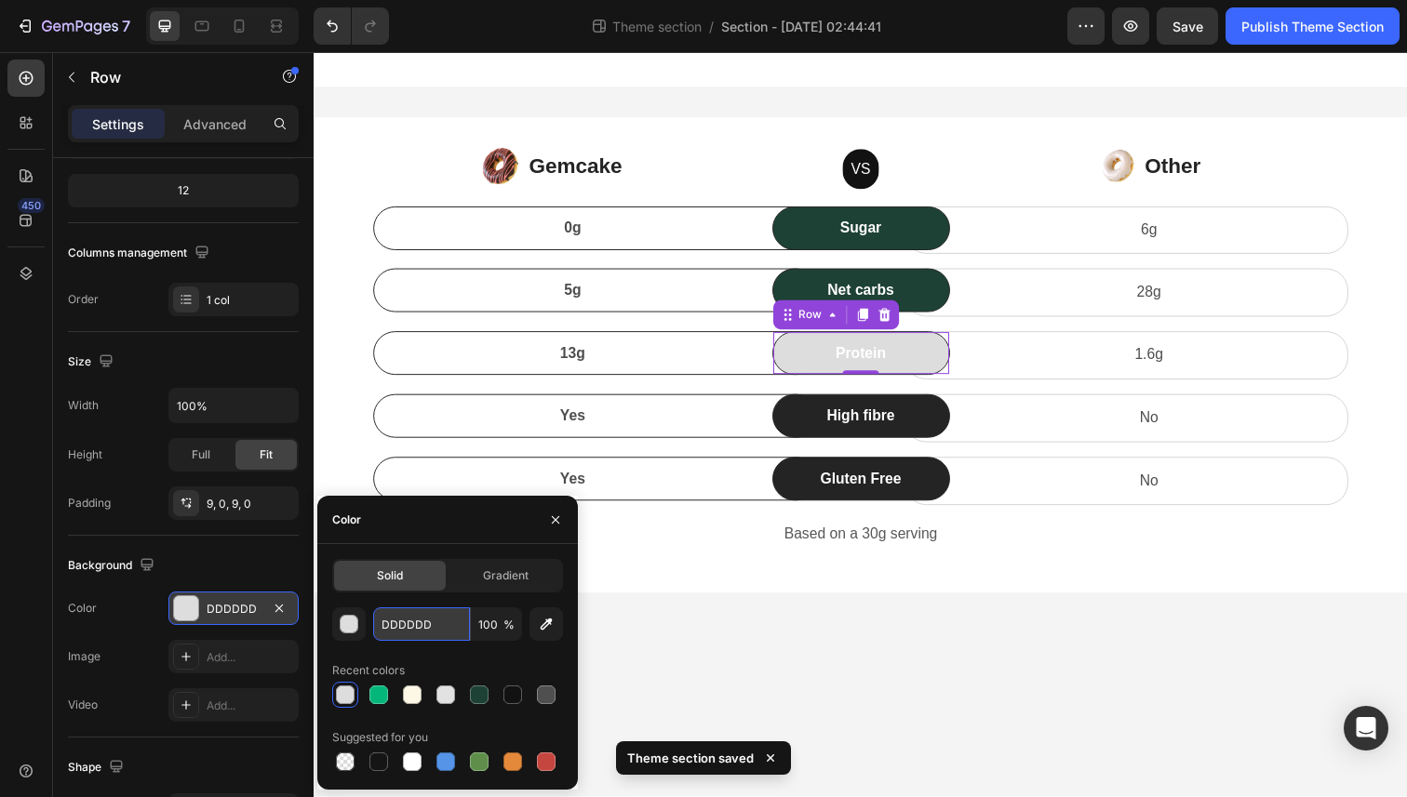
click at [428, 628] on input "DDDDDD" at bounding box center [421, 624] width 97 height 33
paste input "#1E4136"
type input "#1E4136"
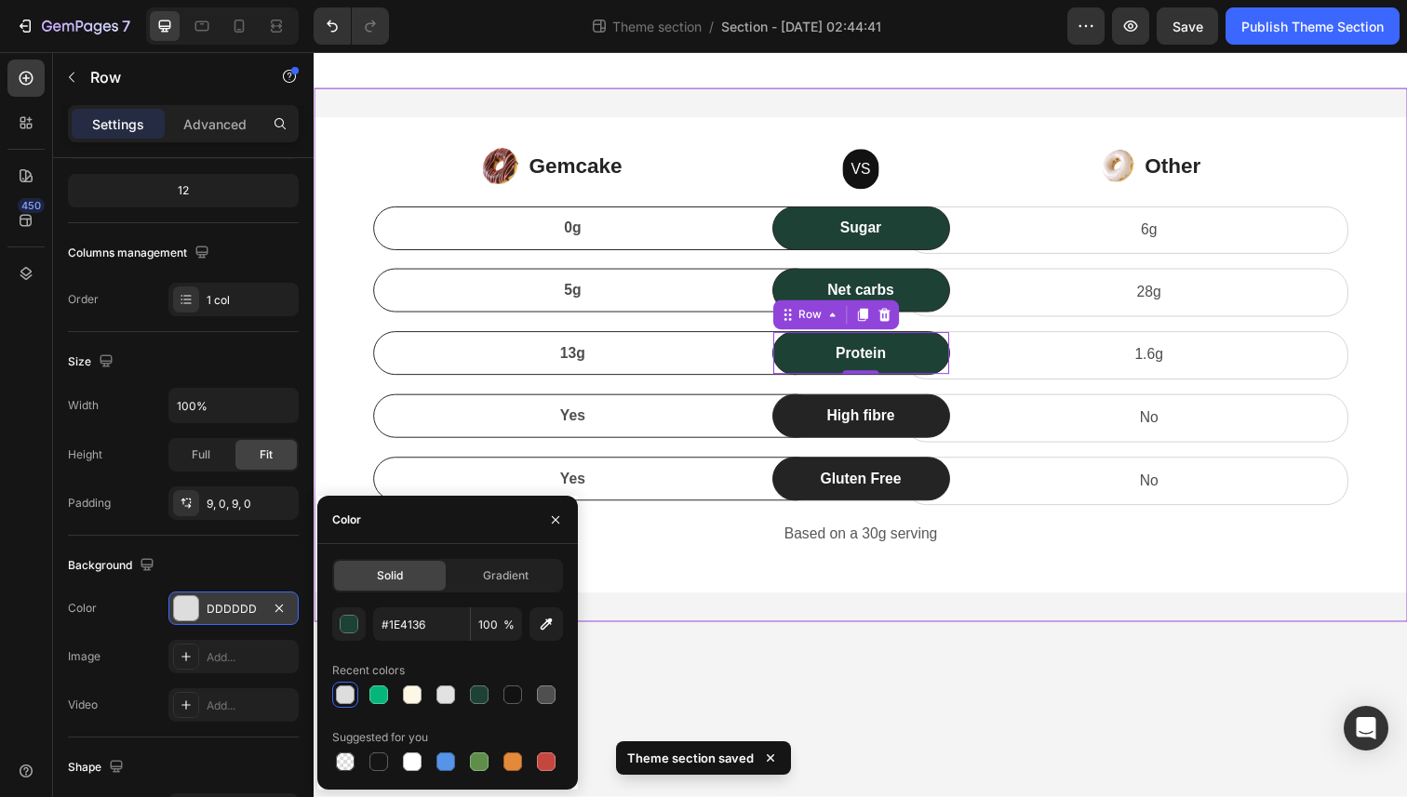
click at [688, 605] on div "Image Gemcake Text block Icon List VS Text block Row Image Other Text block Ico…" at bounding box center [872, 361] width 1116 height 545
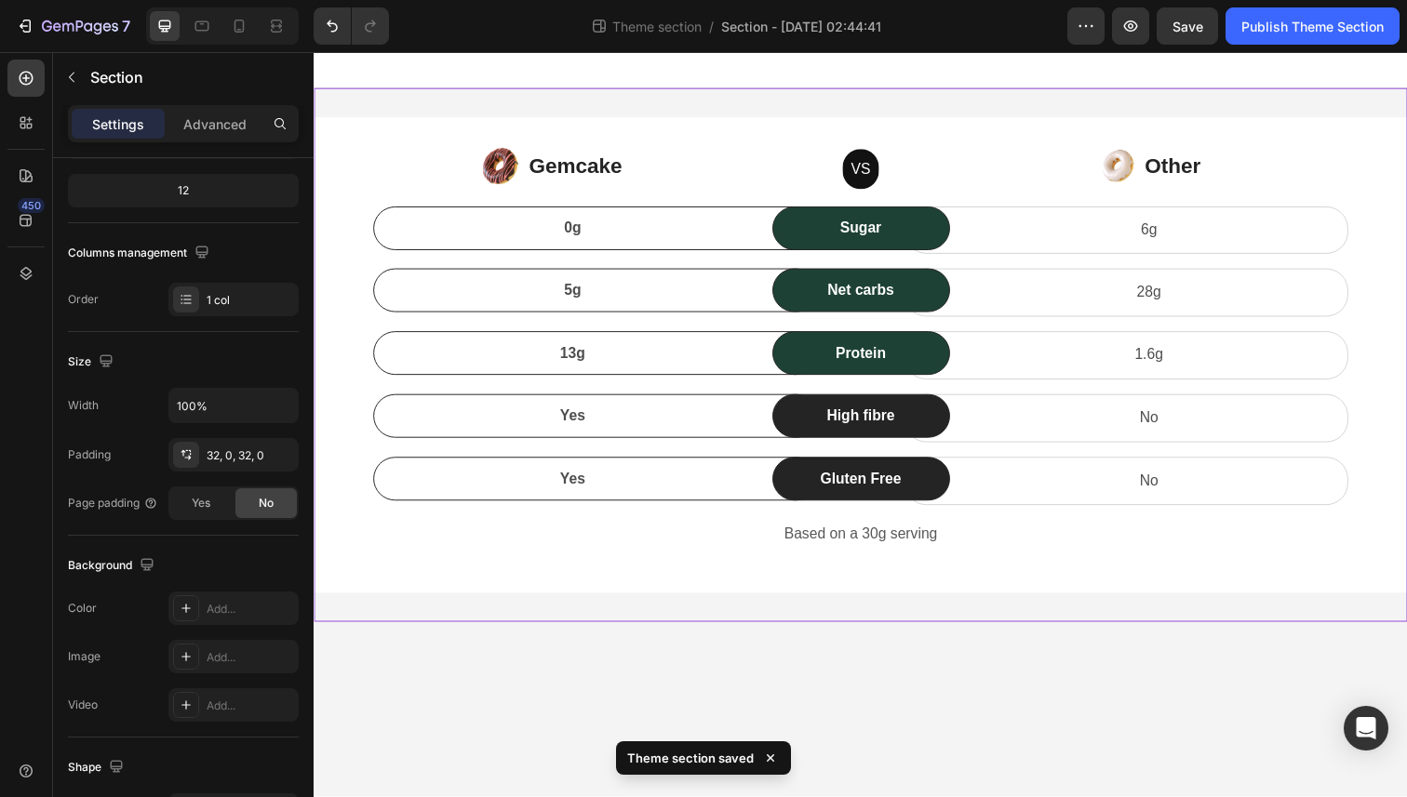
scroll to position [0, 0]
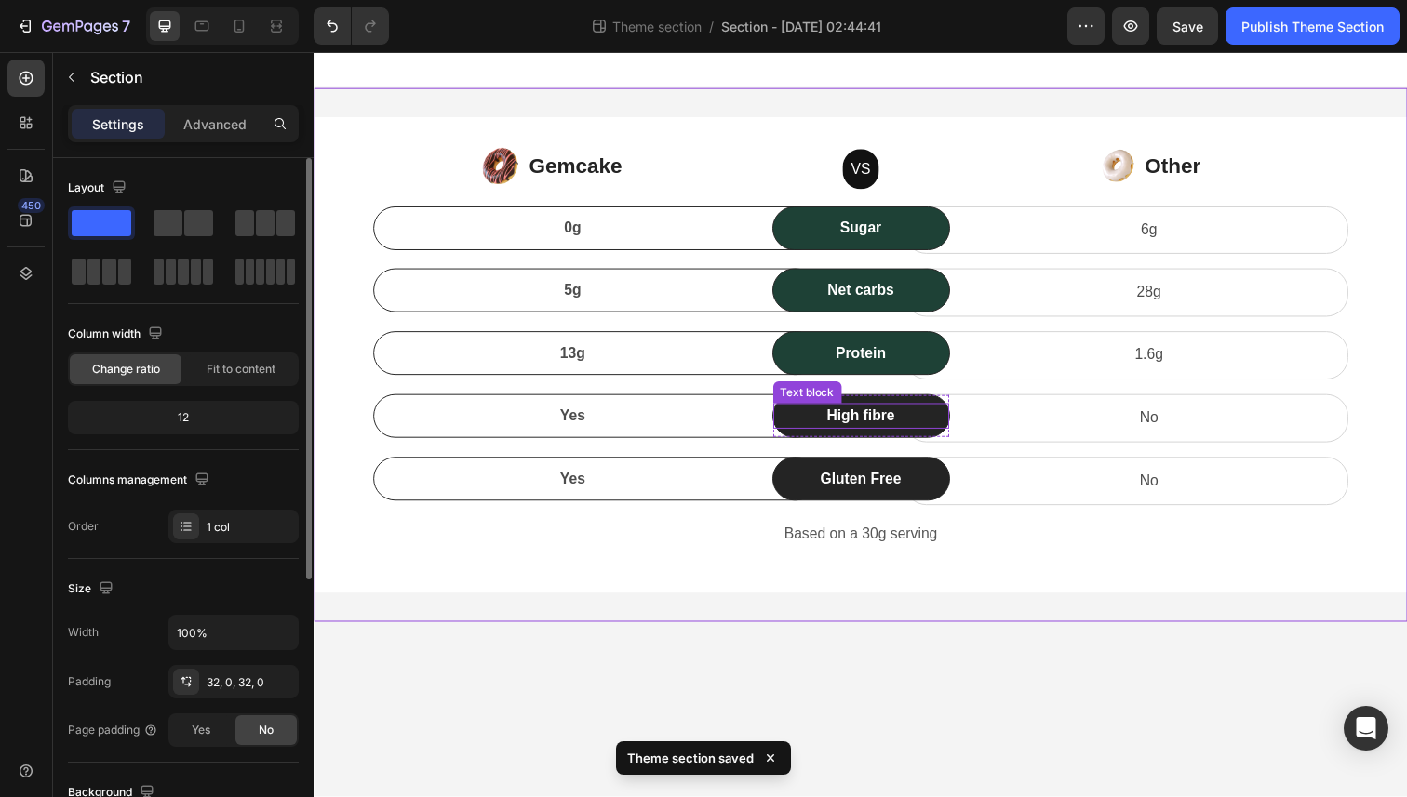
click at [808, 432] on p "High fibre" at bounding box center [872, 424] width 176 height 22
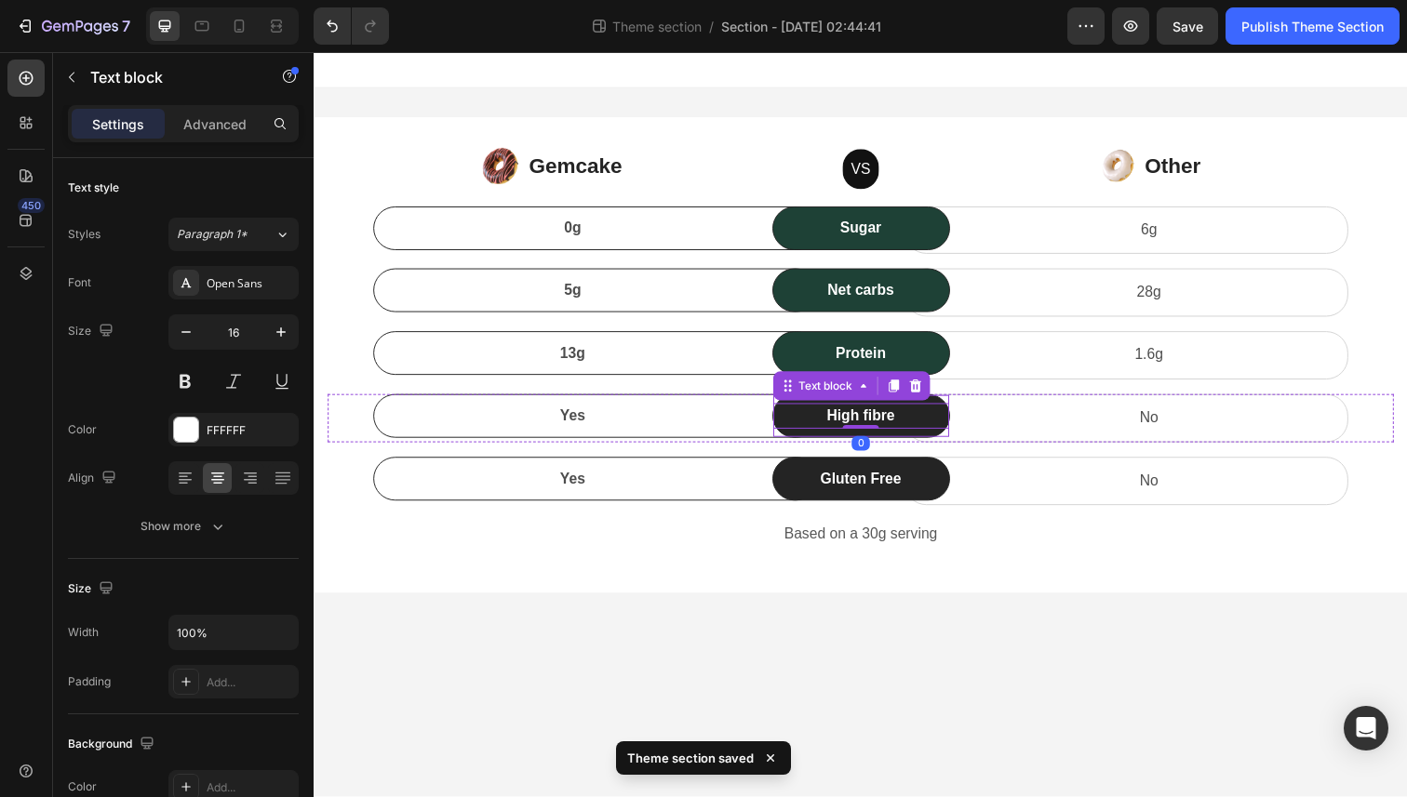
click at [809, 444] on div "High fibre Text block 0 Row" at bounding box center [872, 424] width 181 height 45
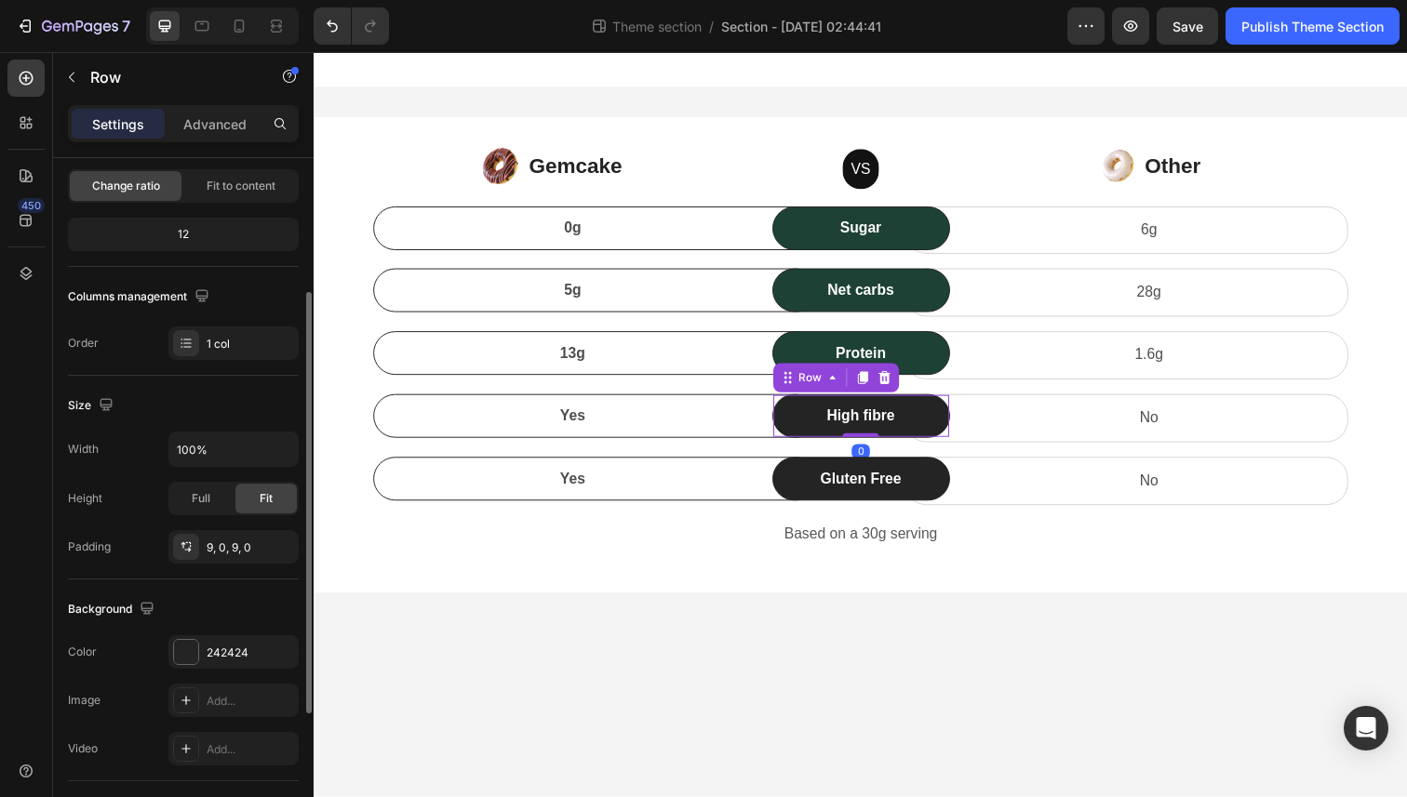
scroll to position [199, 0]
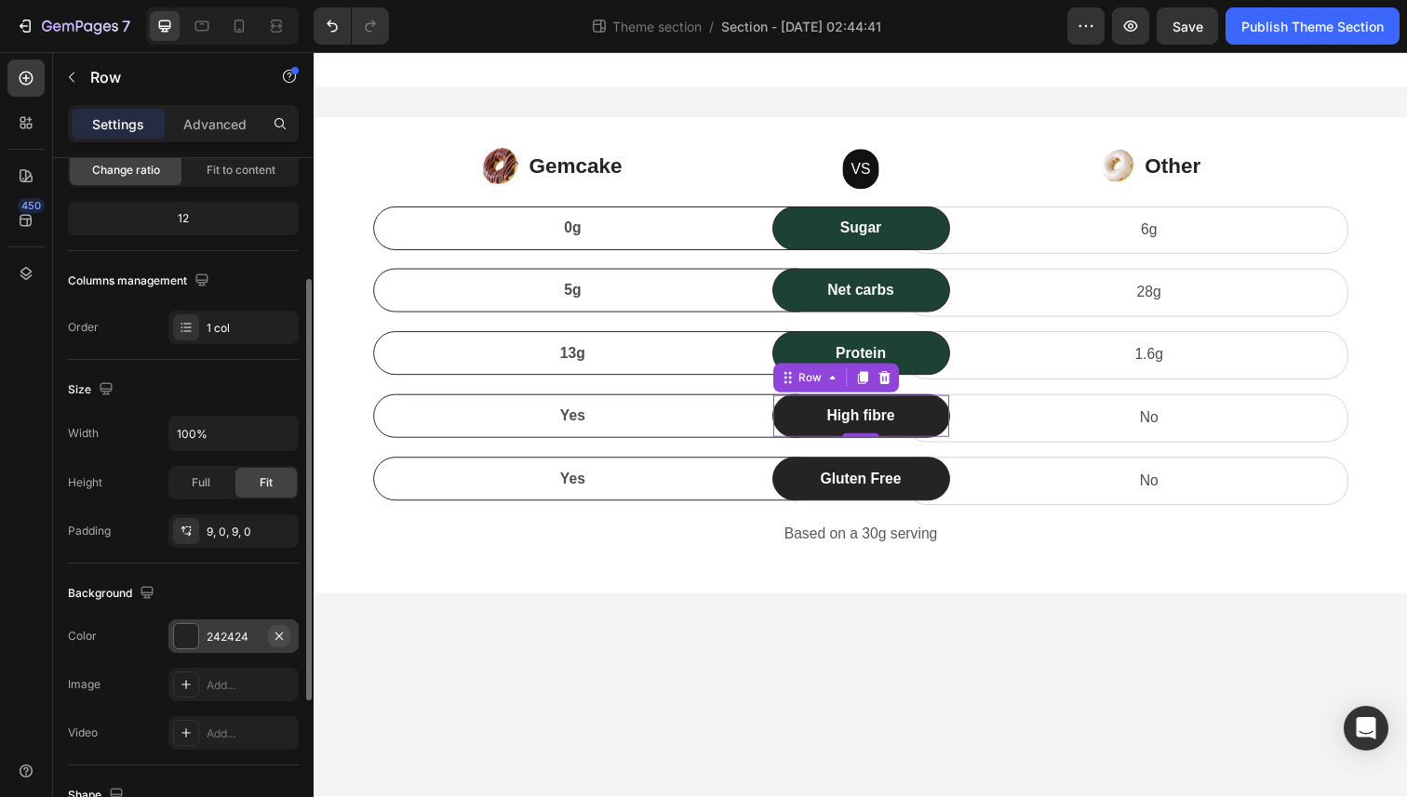
click at [283, 637] on icon "button" at bounding box center [279, 636] width 15 height 15
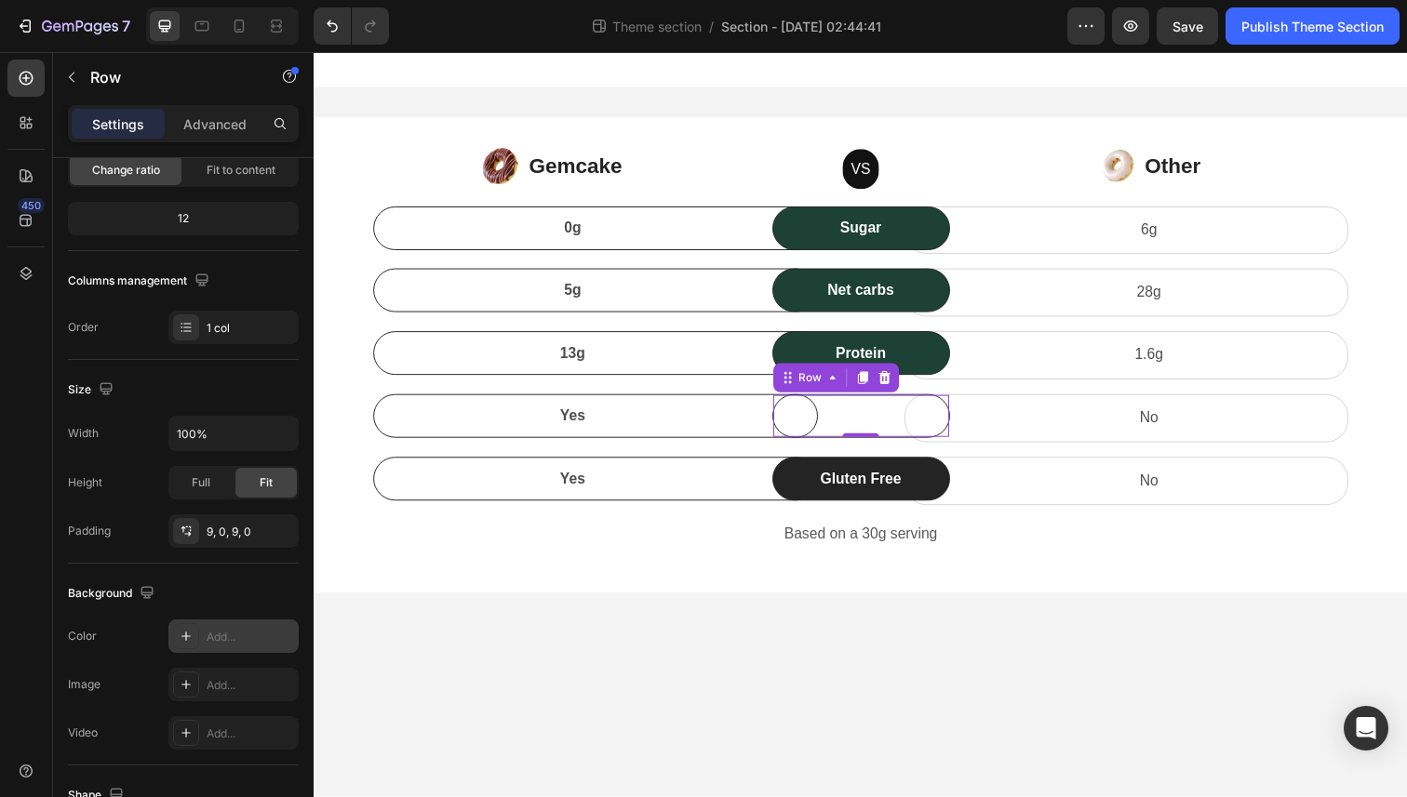
click at [238, 638] on div "Add..." at bounding box center [250, 637] width 87 height 17
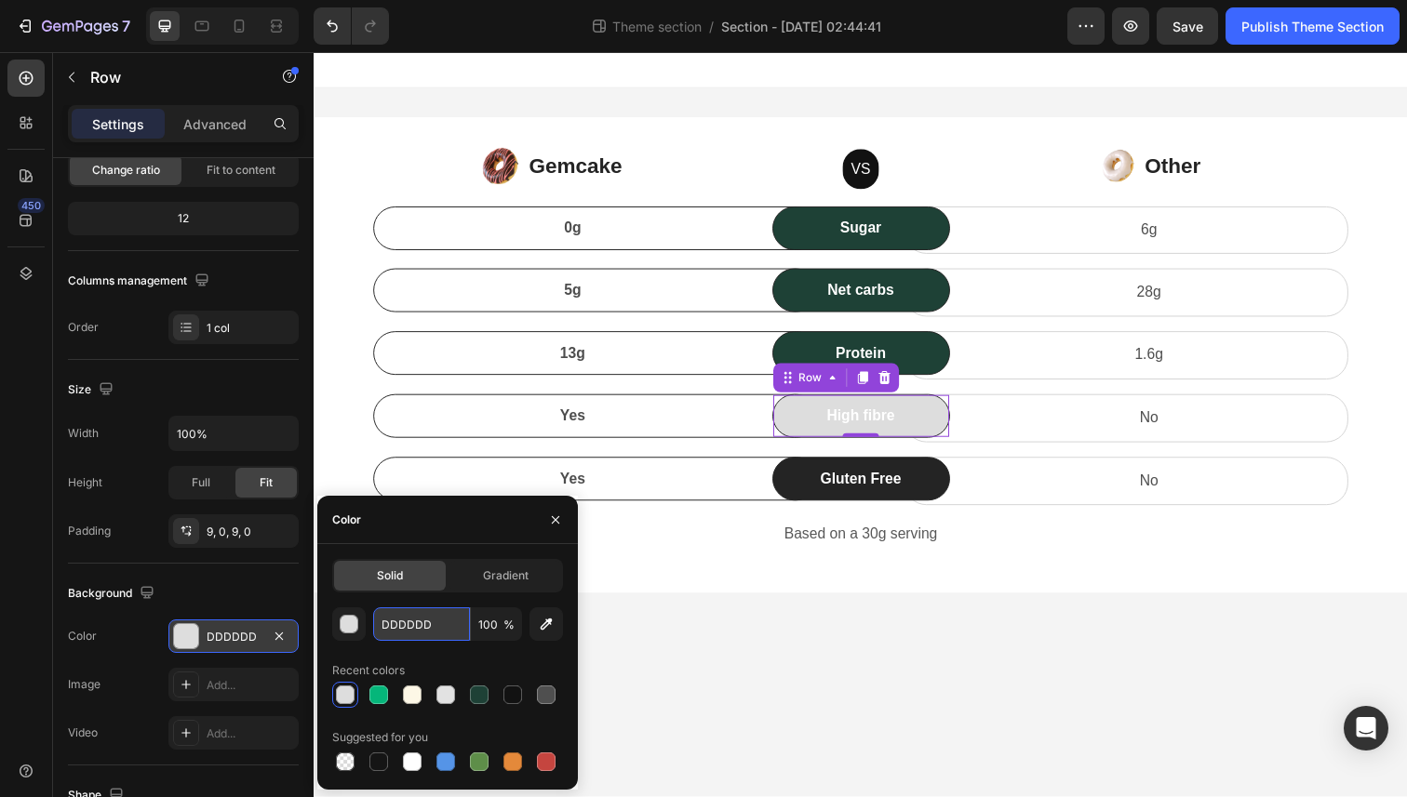
click at [420, 624] on input "DDDDDD" at bounding box center [421, 624] width 97 height 33
paste input "#1E4136"
type input "#1E4136"
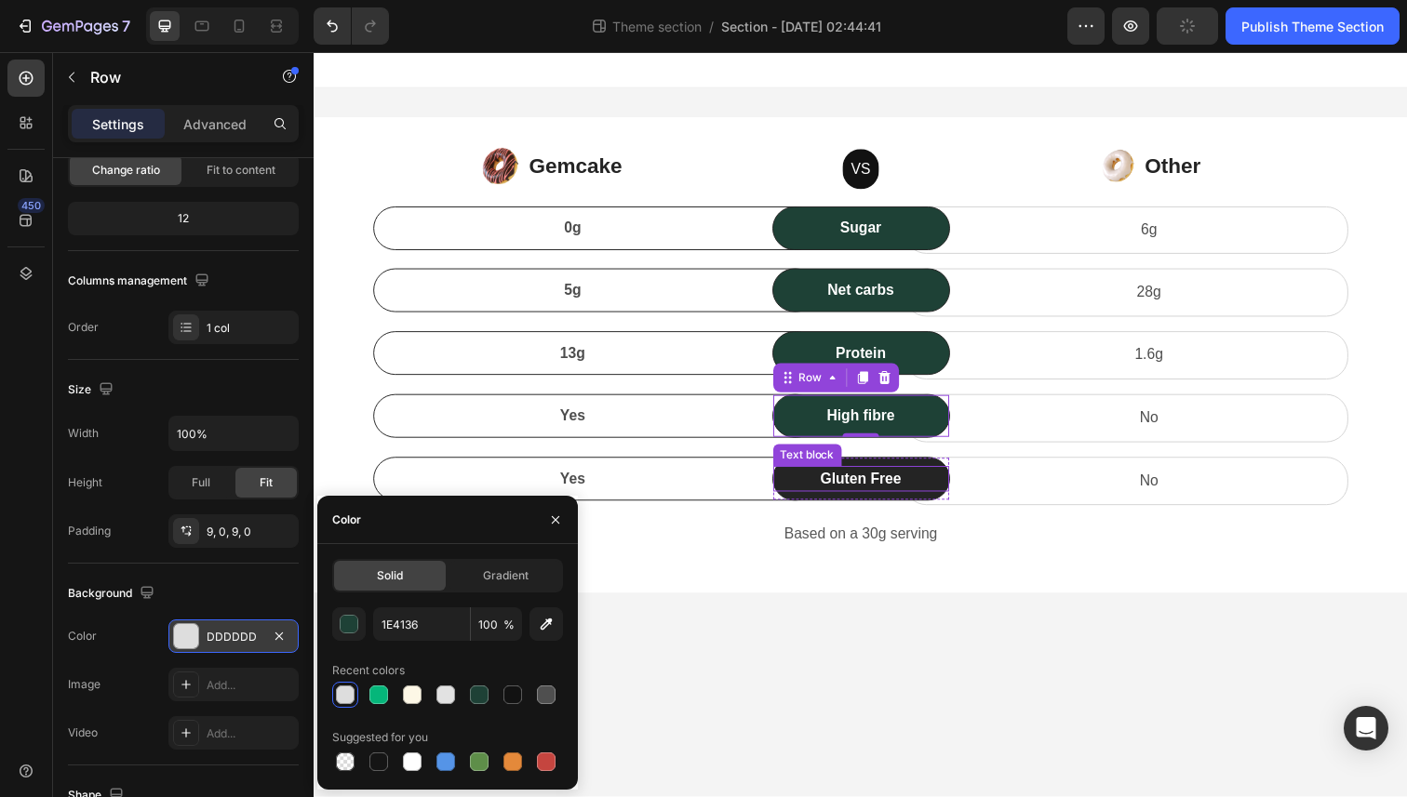
click at [815, 488] on p "Gluten Free" at bounding box center [872, 488] width 176 height 22
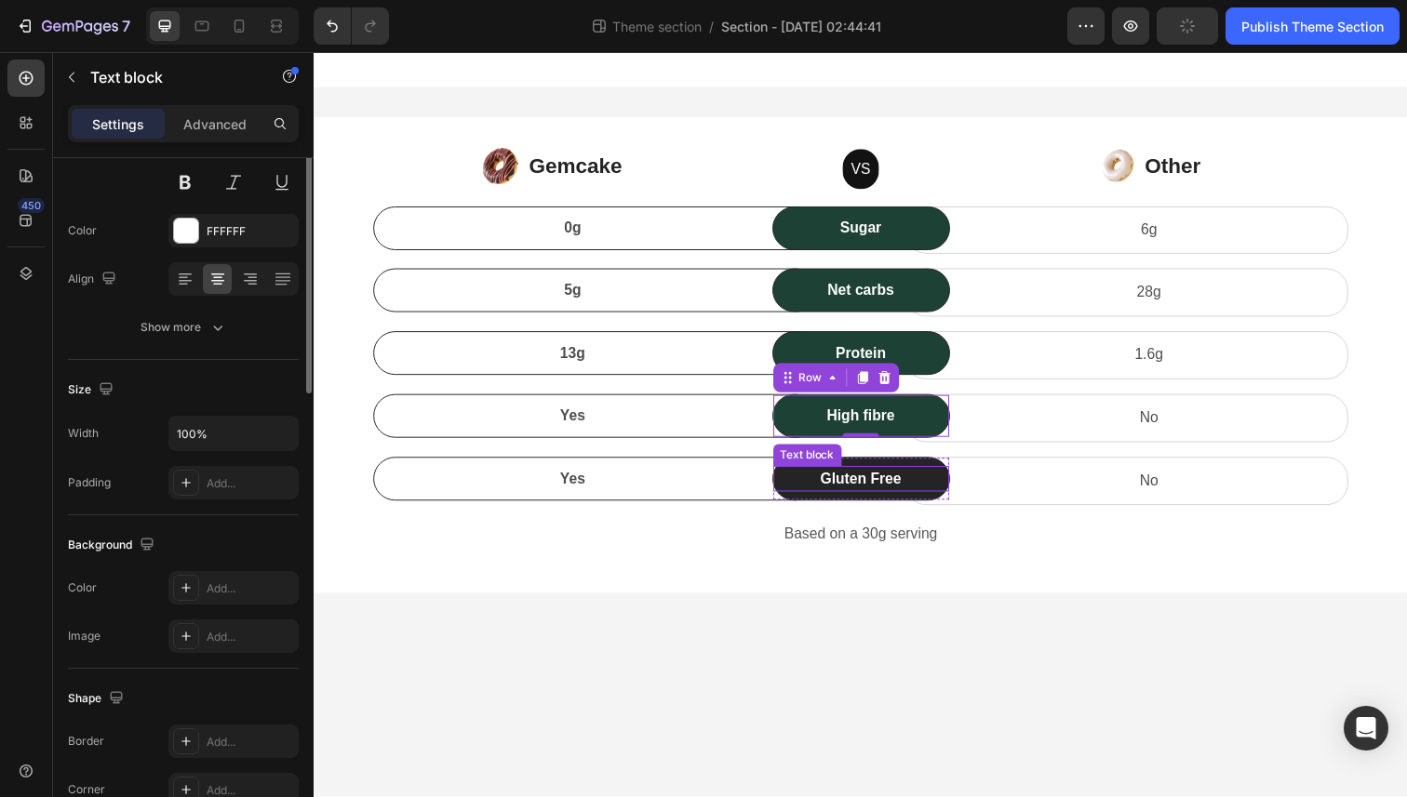
scroll to position [0, 0]
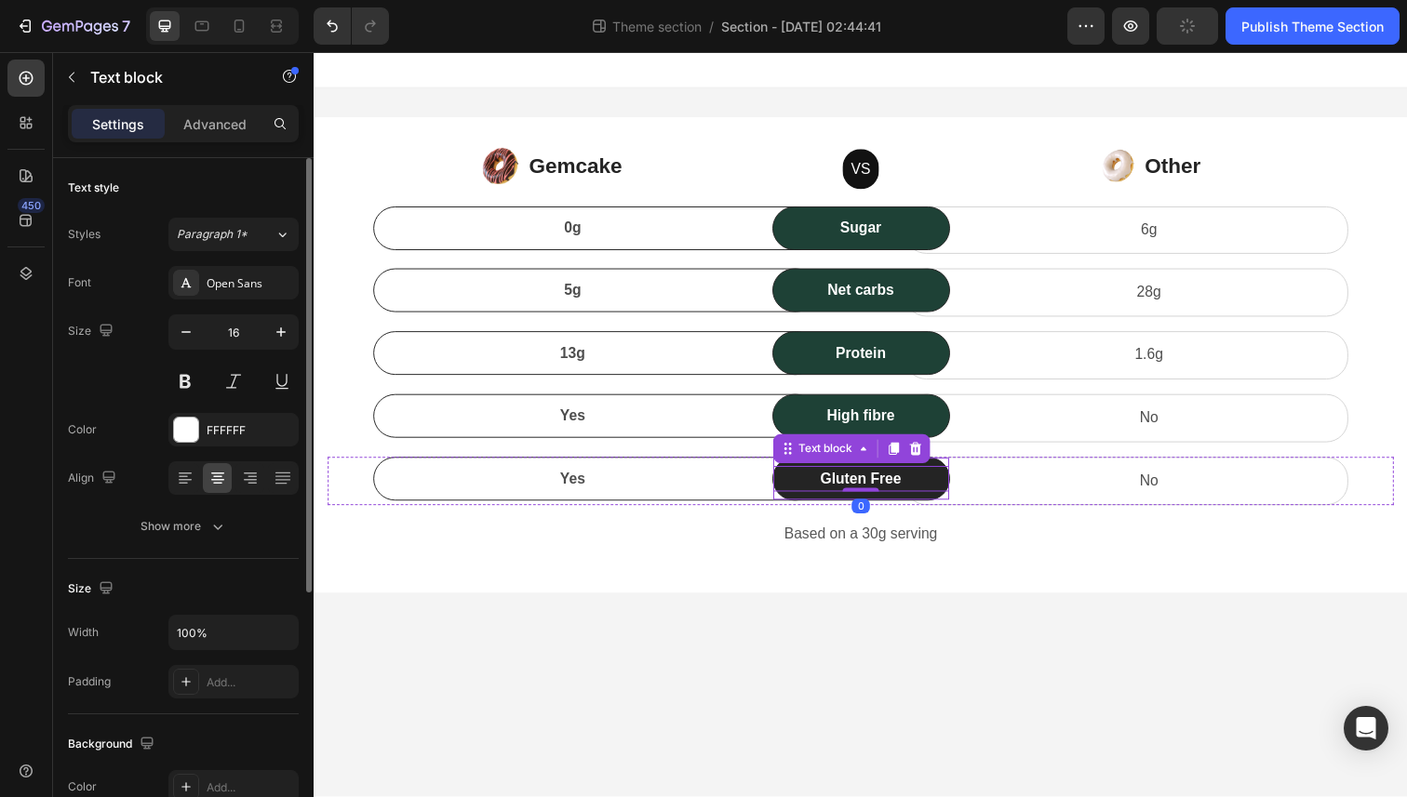
click at [809, 507] on div "Gluten Free Text block 0 Row" at bounding box center [872, 488] width 181 height 45
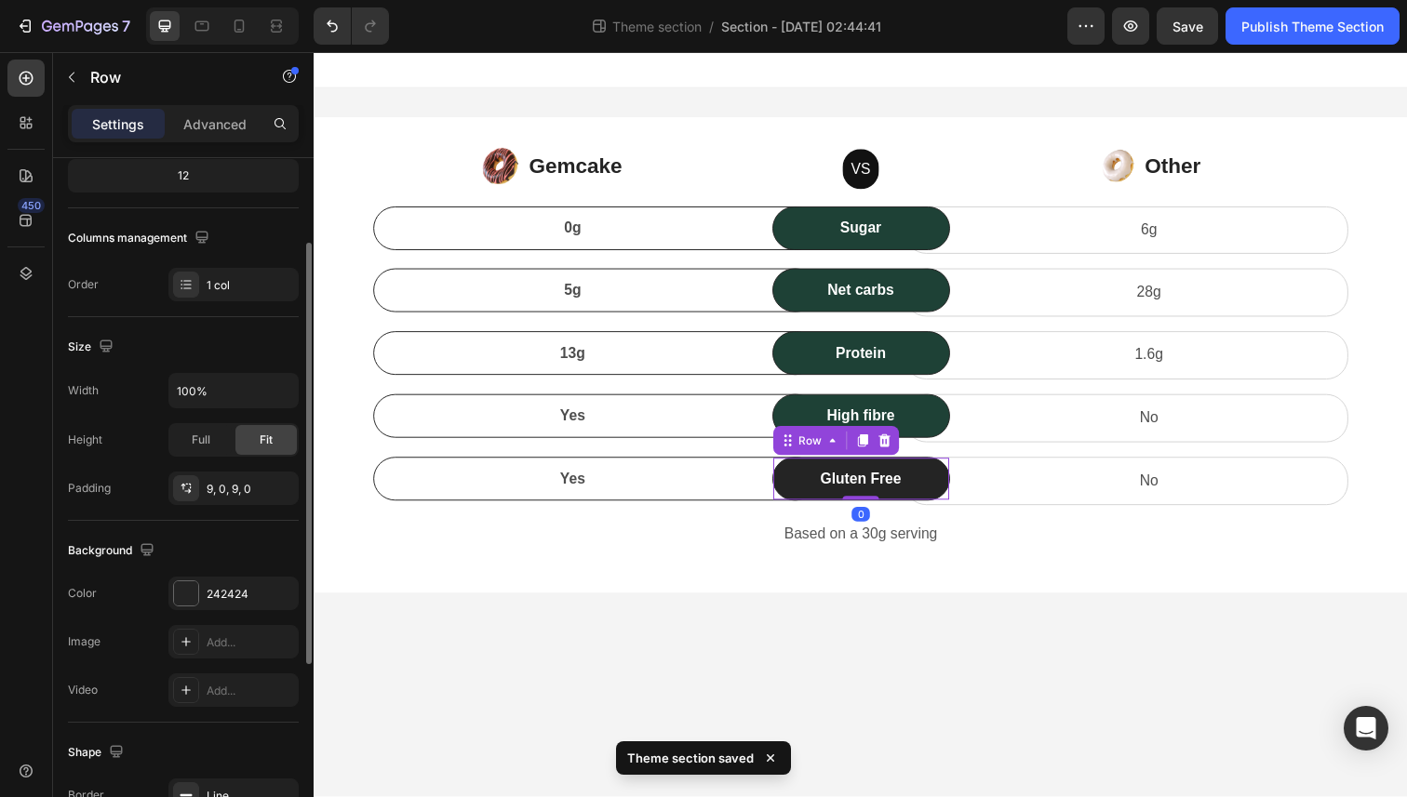
scroll to position [247, 0]
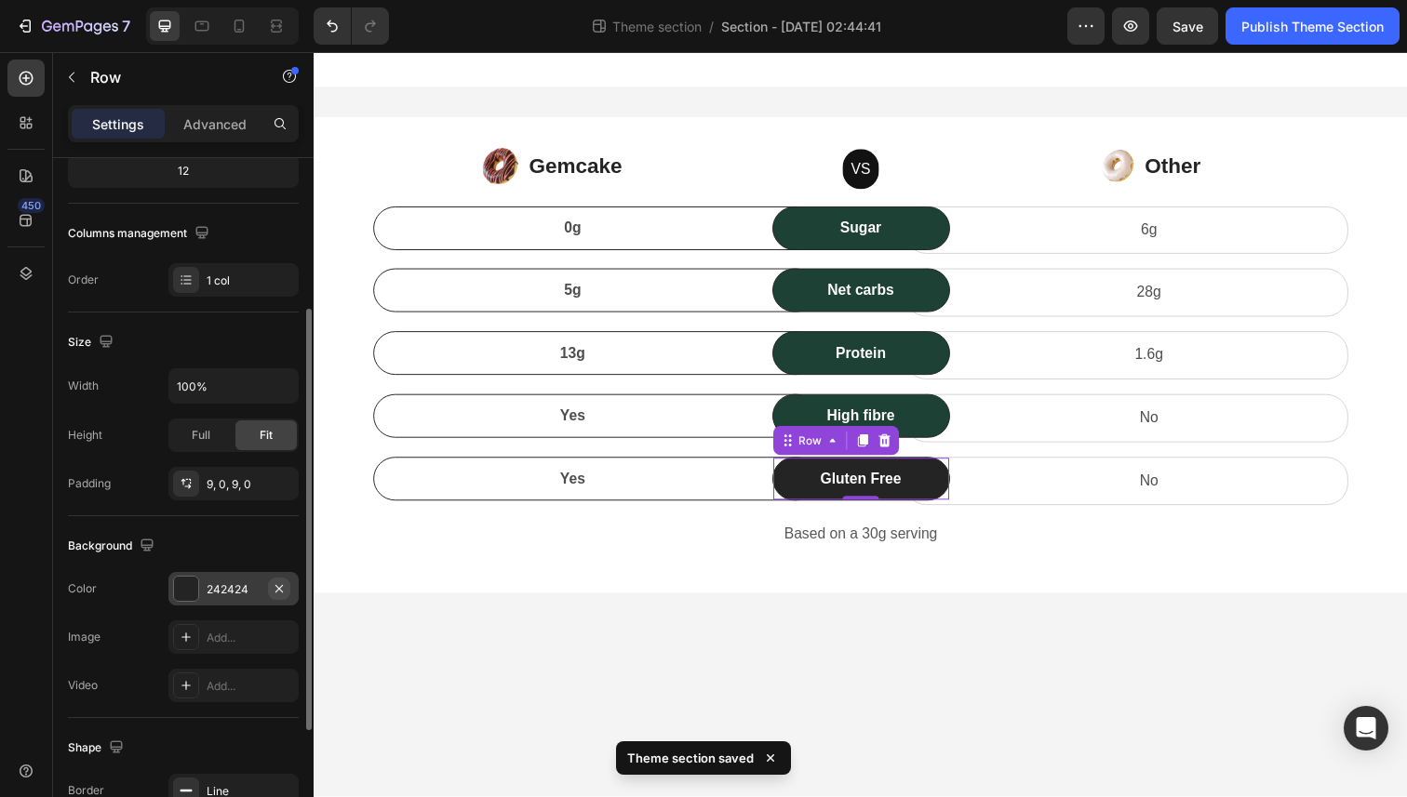
click at [277, 586] on icon "button" at bounding box center [278, 587] width 7 height 7
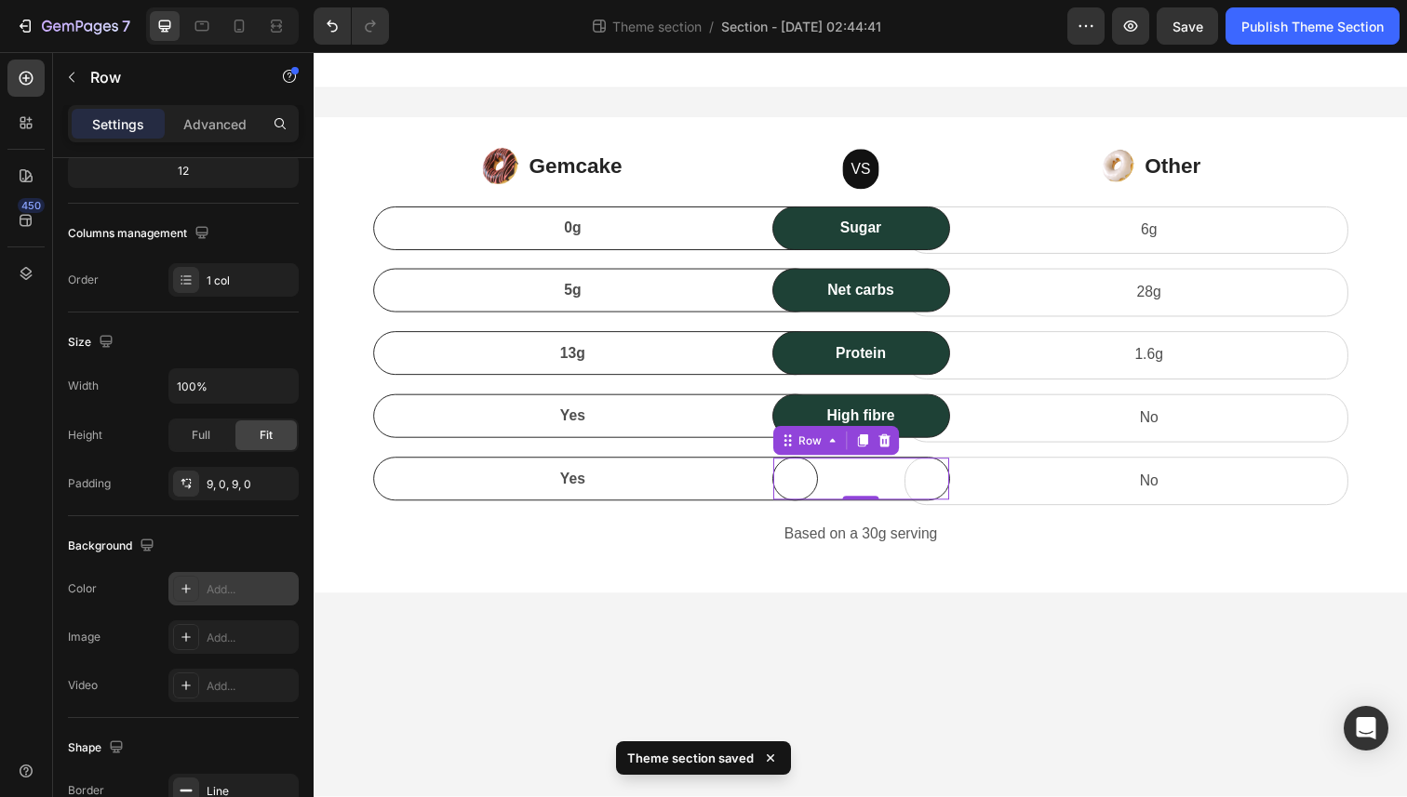
click at [230, 597] on div "Add..." at bounding box center [250, 589] width 87 height 17
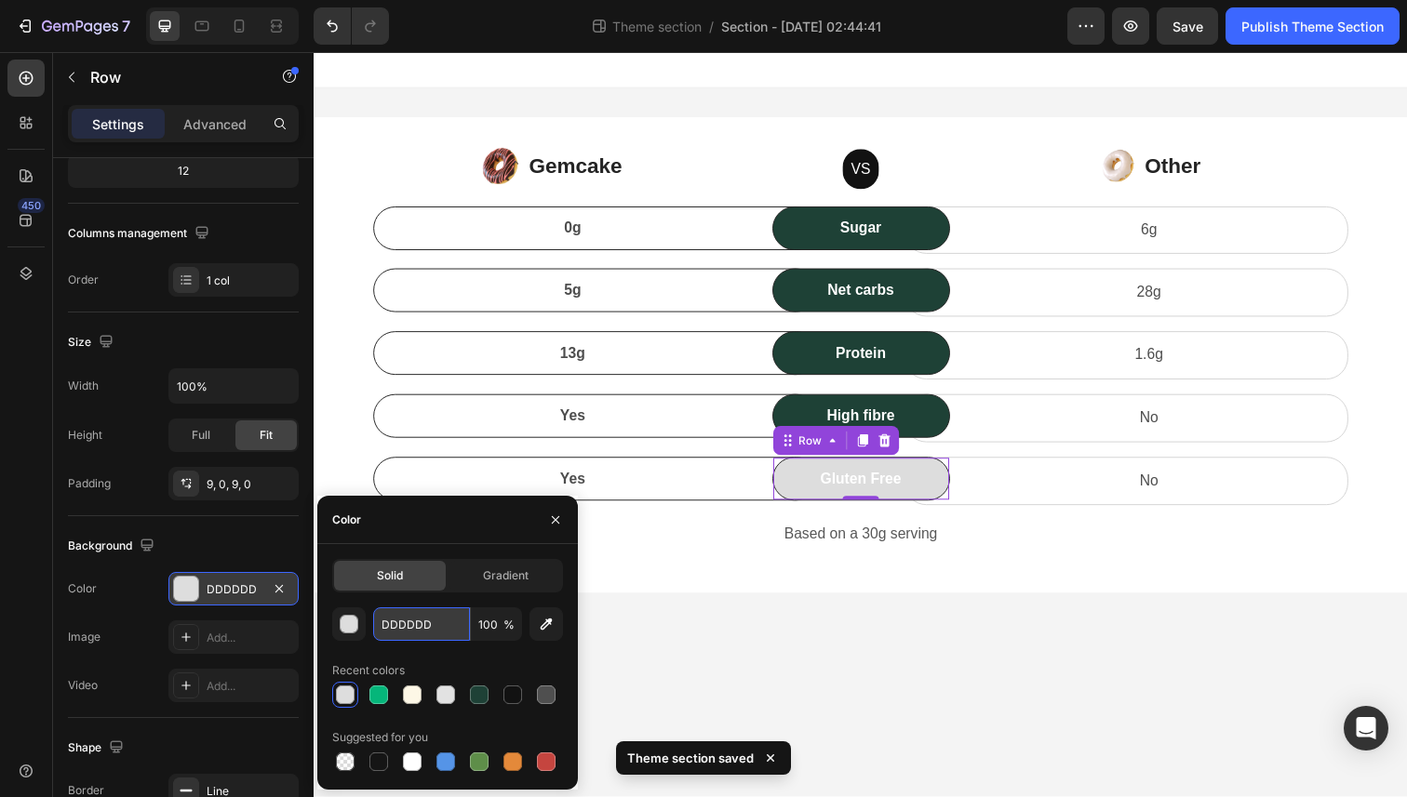
click at [431, 624] on input "DDDDDD" at bounding box center [421, 624] width 97 height 33
paste input "#1E4136"
type input "#1E4136"
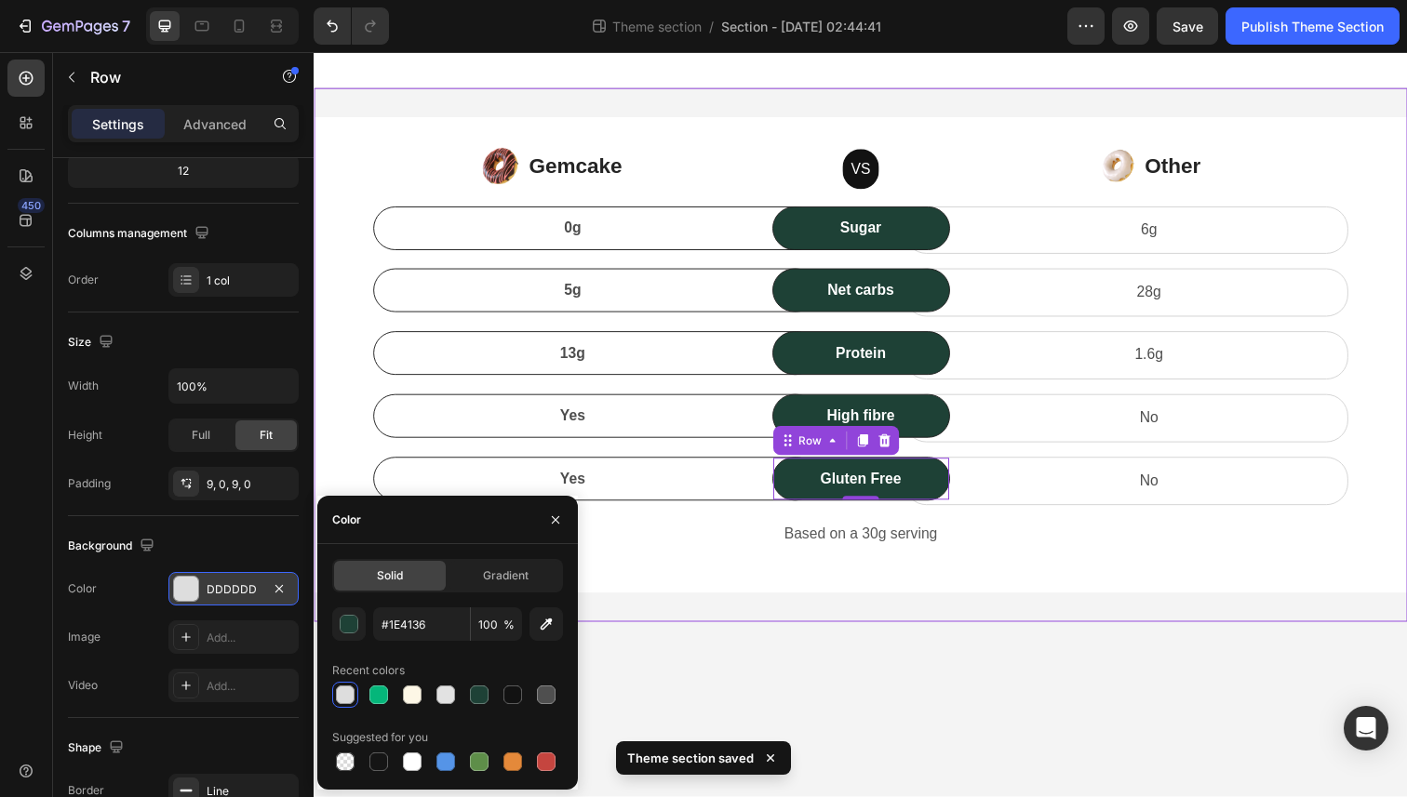
click at [694, 618] on div "Image Gemcake Text block Icon List VS Text block Row Image Other Text block Ico…" at bounding box center [872, 361] width 1116 height 545
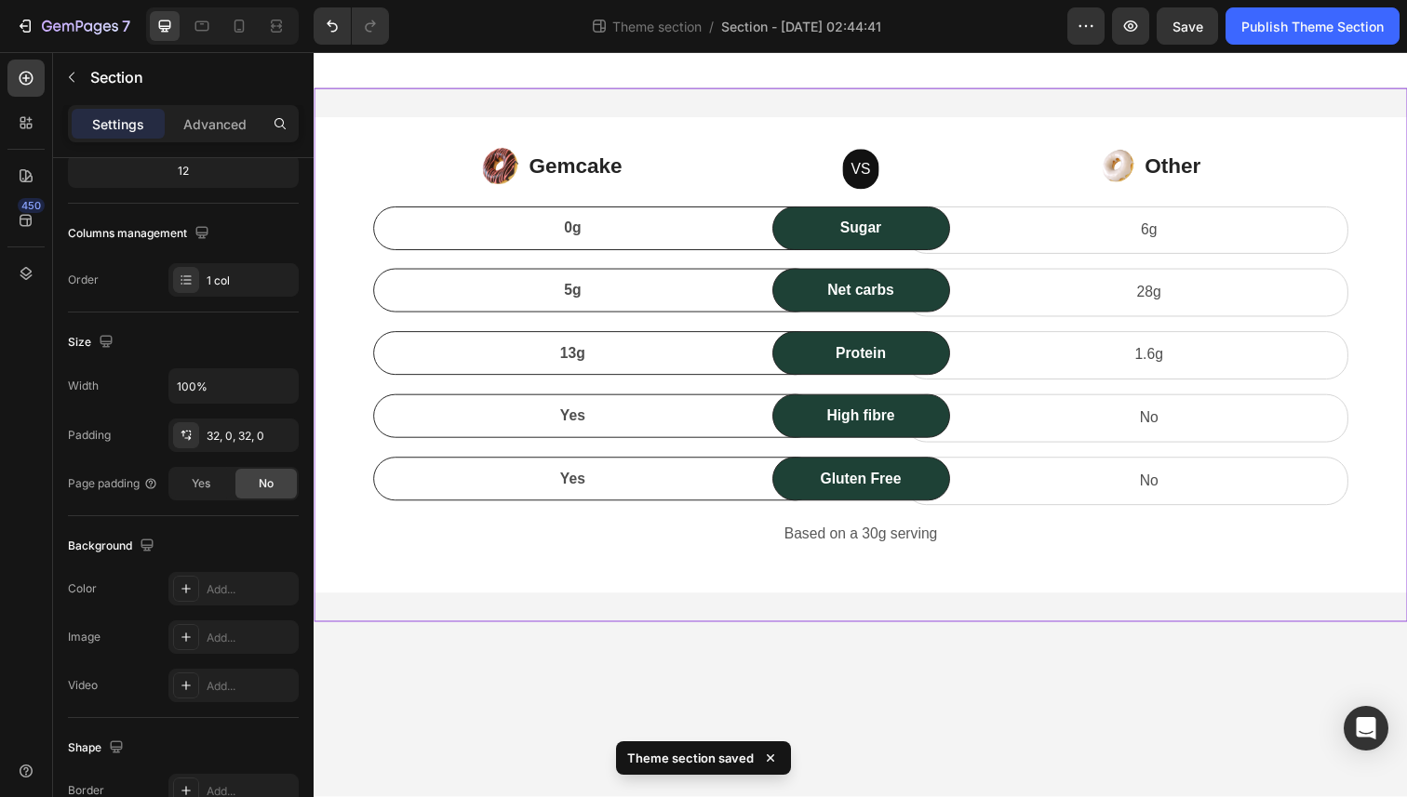
scroll to position [0, 0]
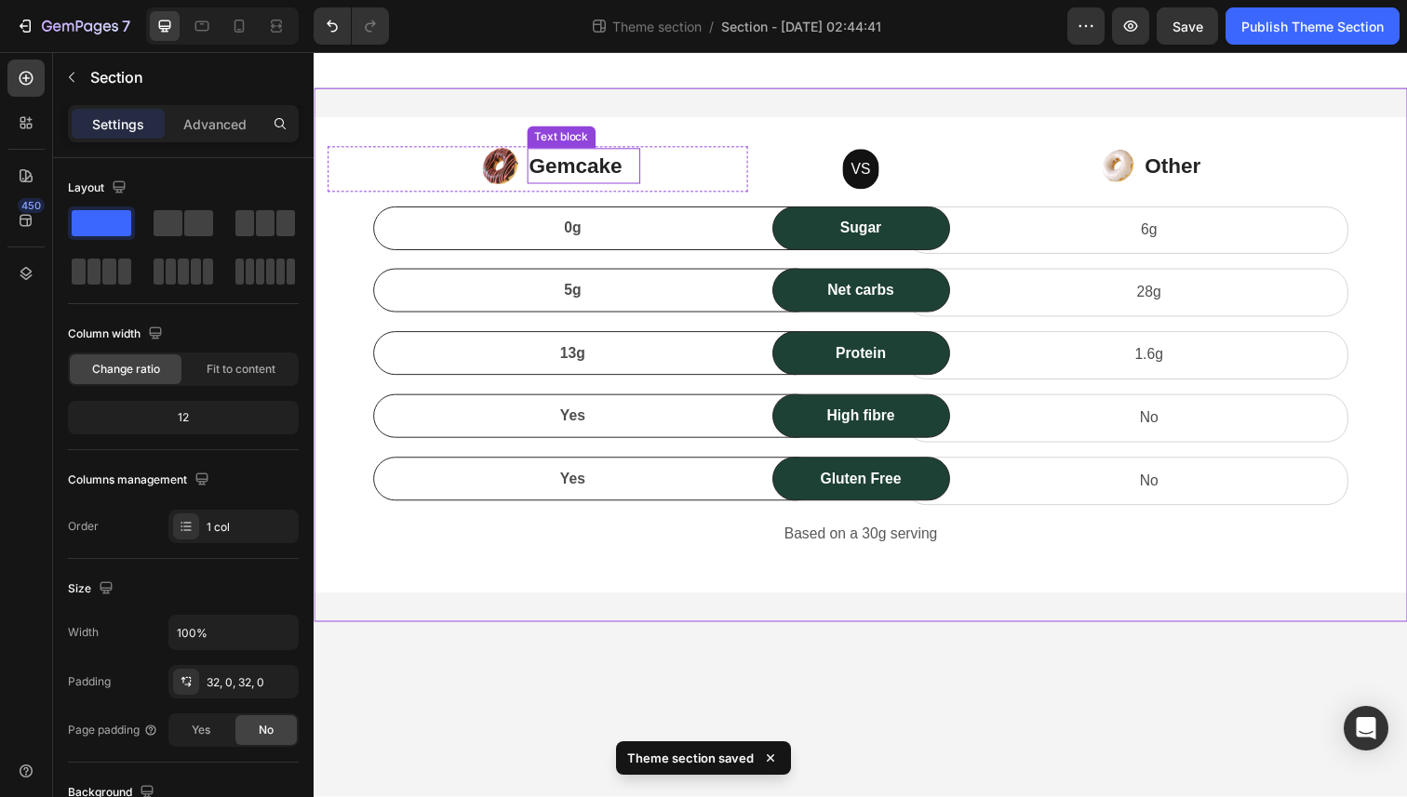
click at [542, 177] on p "Gemcake" at bounding box center [589, 169] width 112 height 33
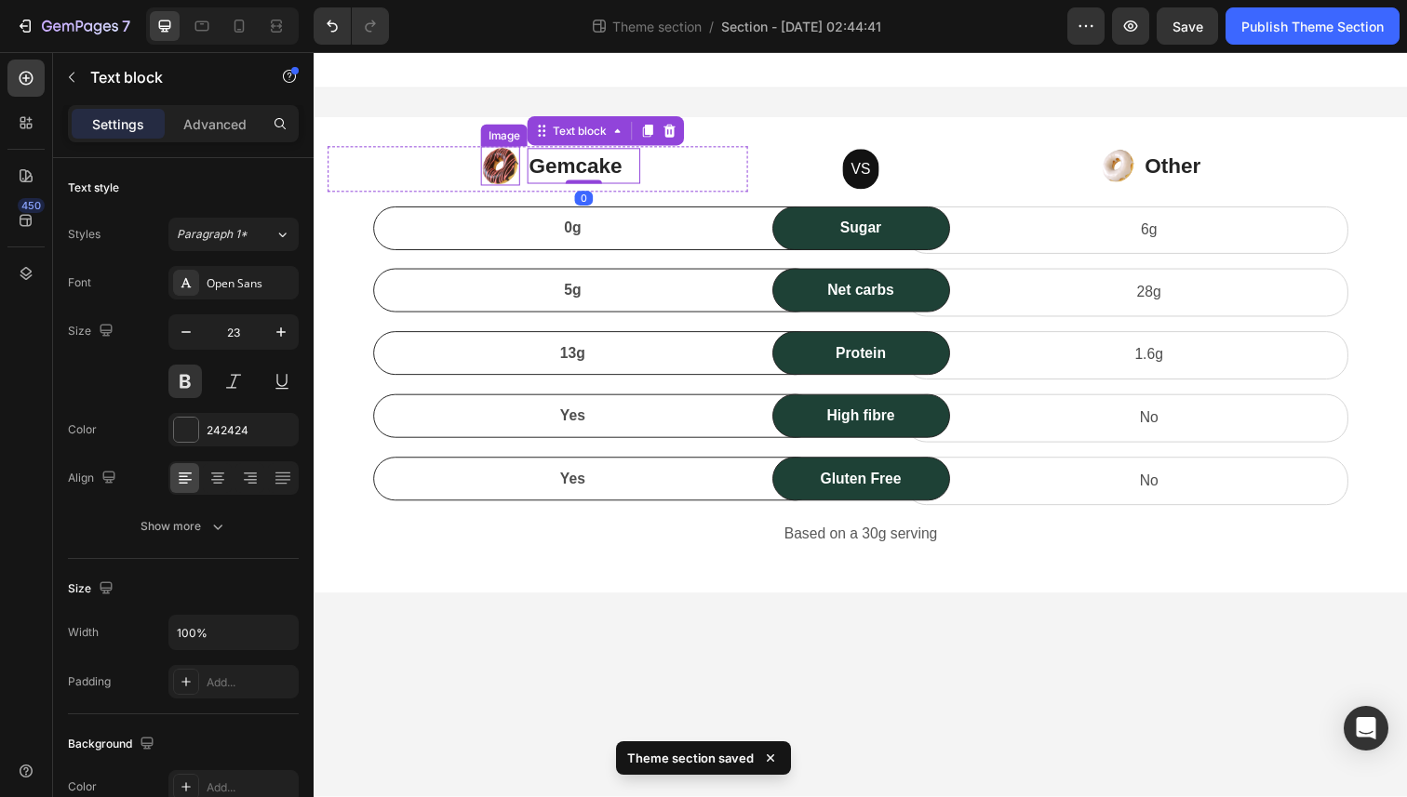
click at [502, 180] on img at bounding box center [504, 169] width 40 height 40
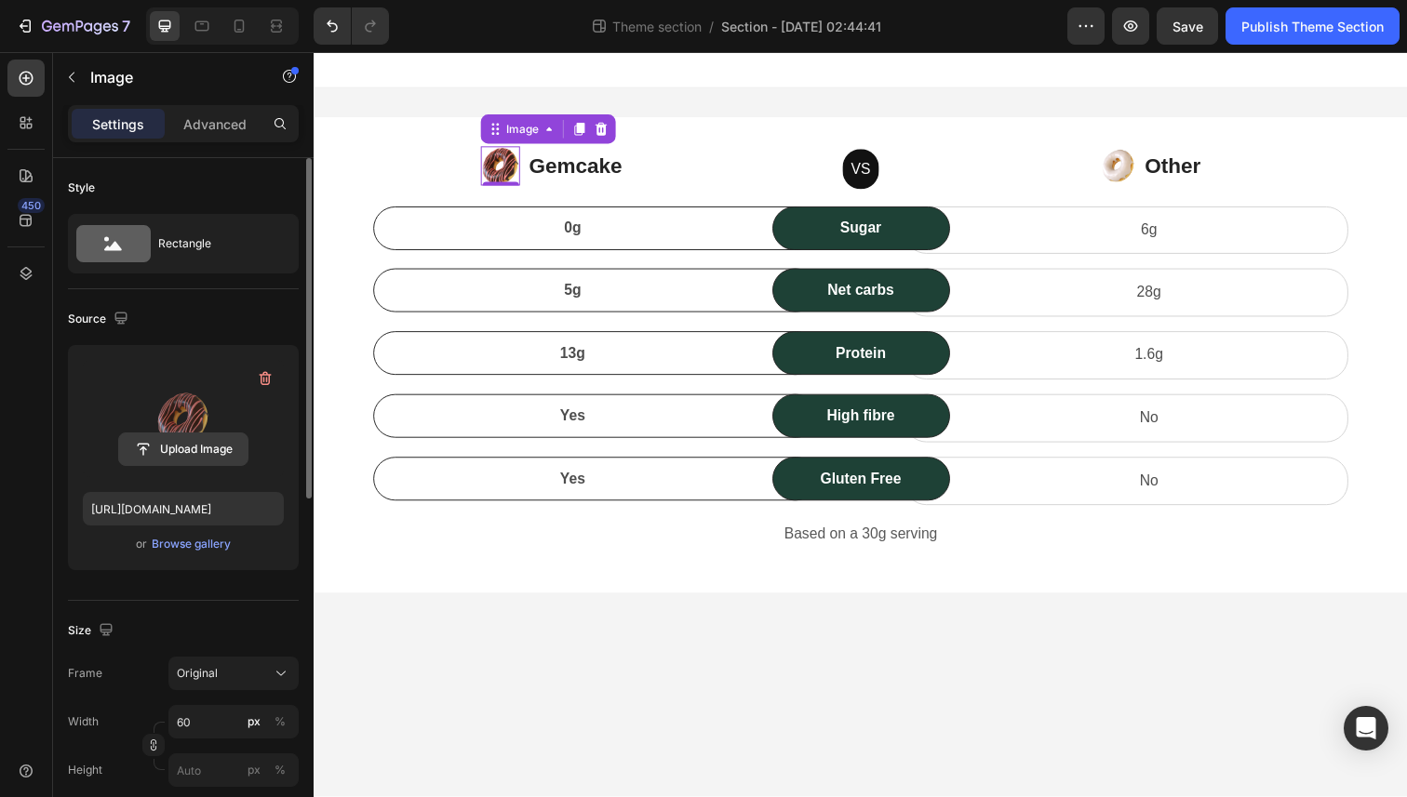
click at [173, 454] on input "file" at bounding box center [183, 450] width 128 height 32
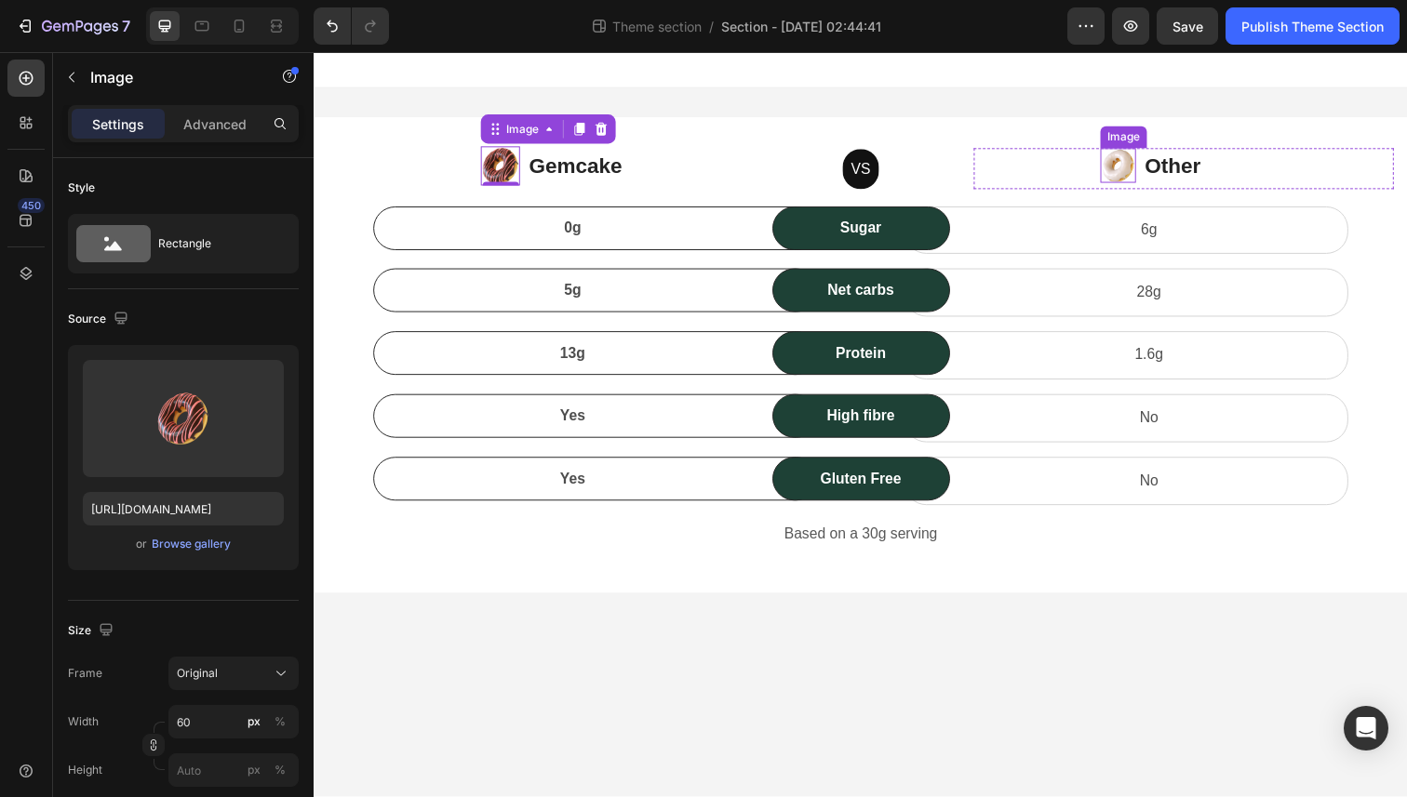
click at [1136, 166] on img at bounding box center [1134, 168] width 36 height 35
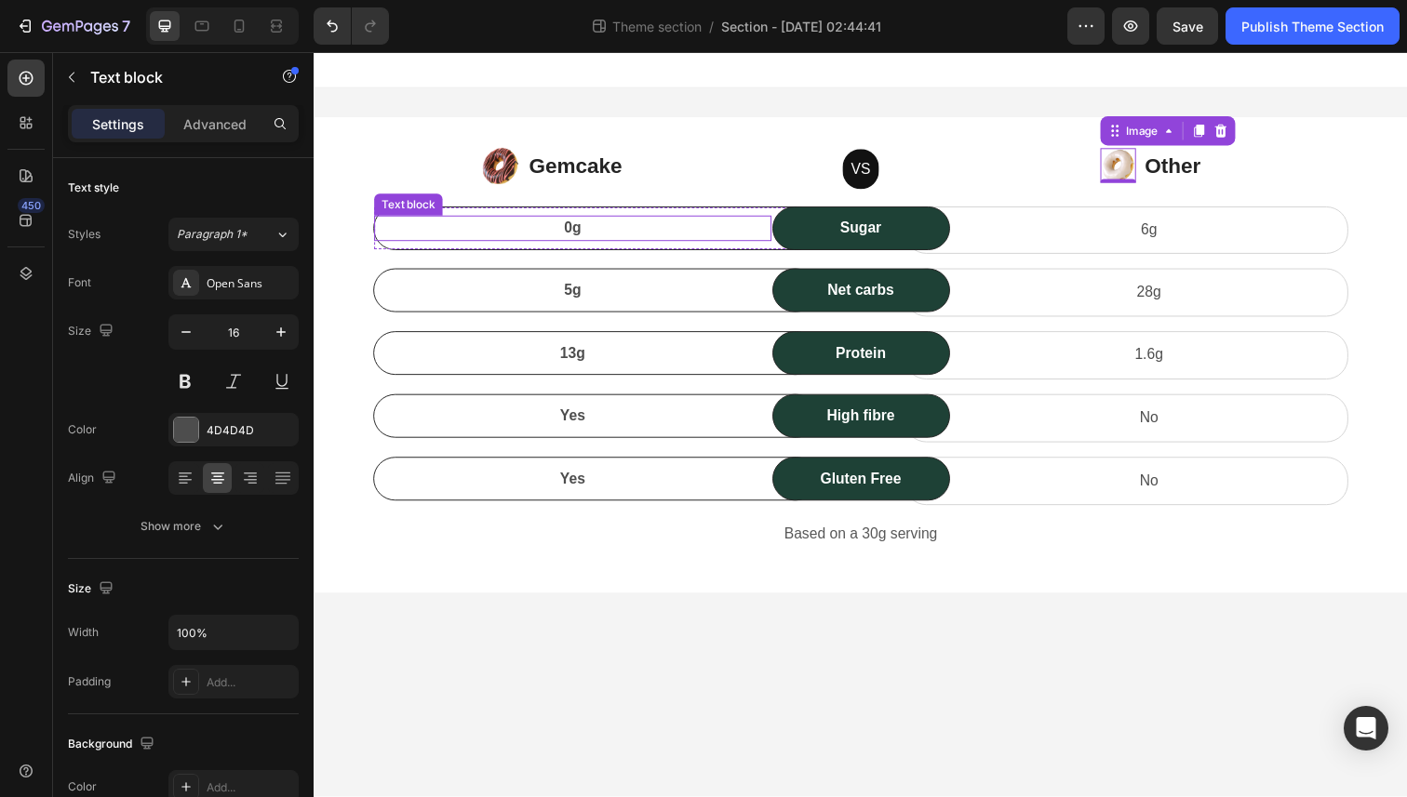
click at [571, 236] on p "0g" at bounding box center [578, 232] width 402 height 22
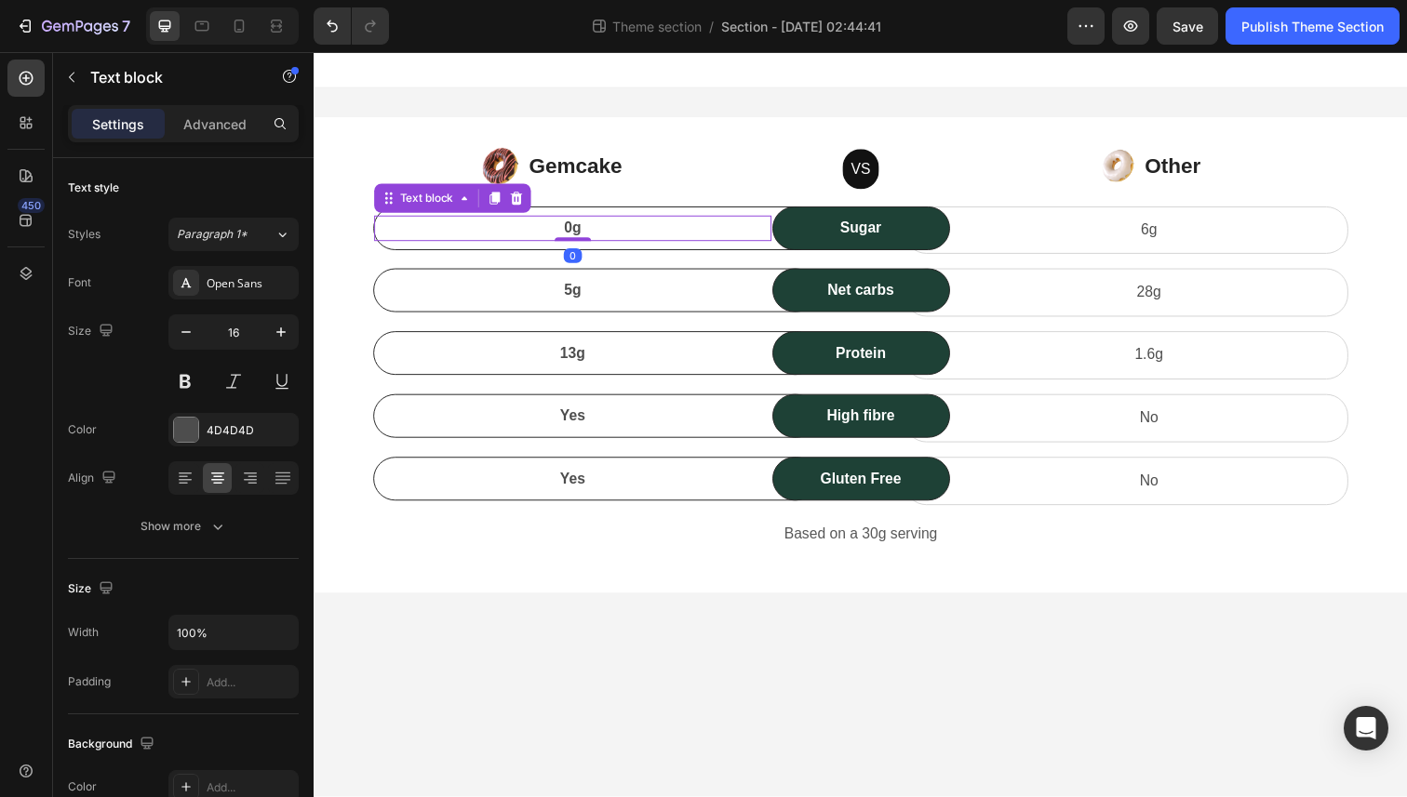
click at [571, 236] on p "0g" at bounding box center [578, 232] width 402 height 22
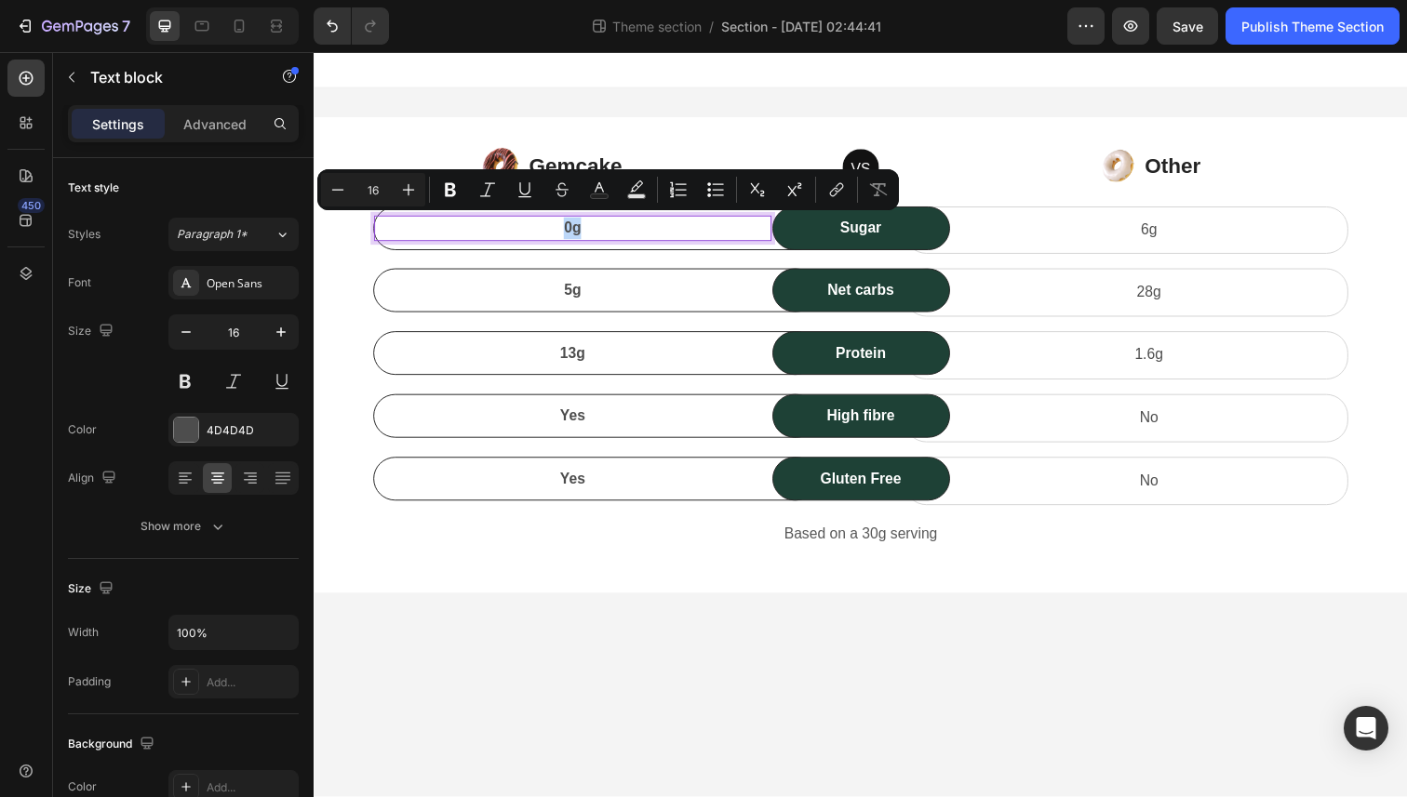
click at [670, 226] on p "0g" at bounding box center [578, 232] width 402 height 22
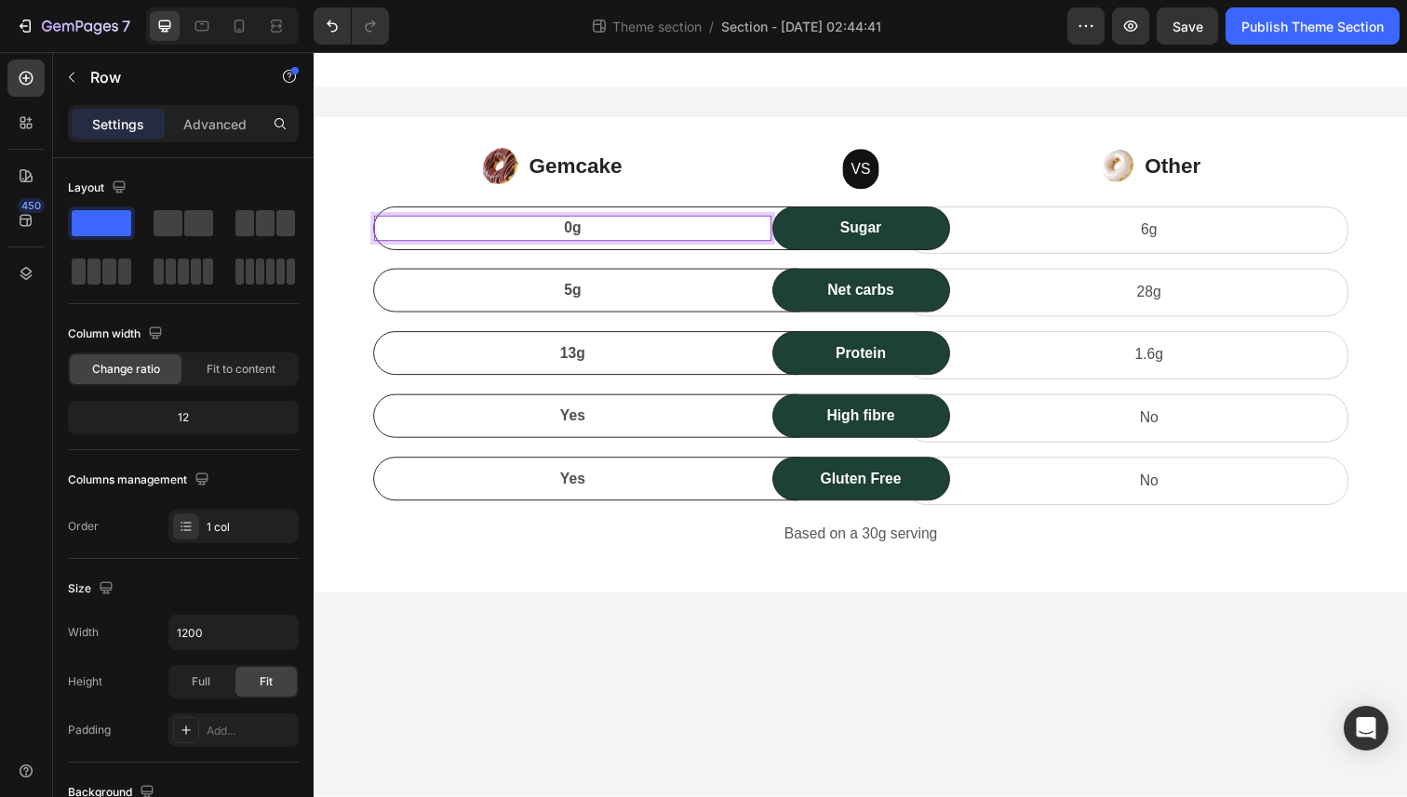
click at [747, 265] on div "Image Gemcake Text block Icon List VS Text block Row Image Other Text block Ico…" at bounding box center [871, 362] width 1089 height 426
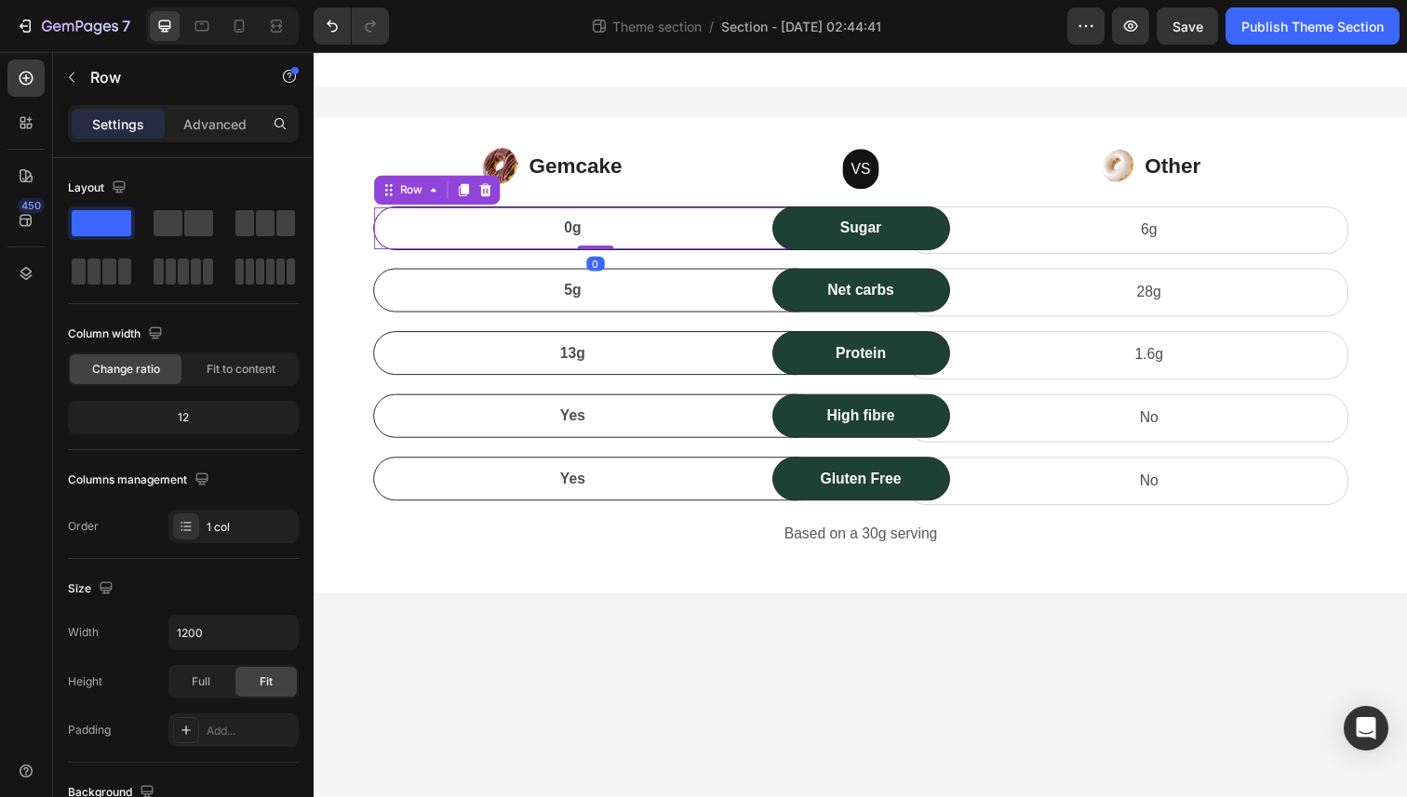
click at [761, 247] on div "0g Text block Row 0" at bounding box center [601, 232] width 454 height 45
click at [196, 123] on p "Advanced" at bounding box center [214, 124] width 63 height 20
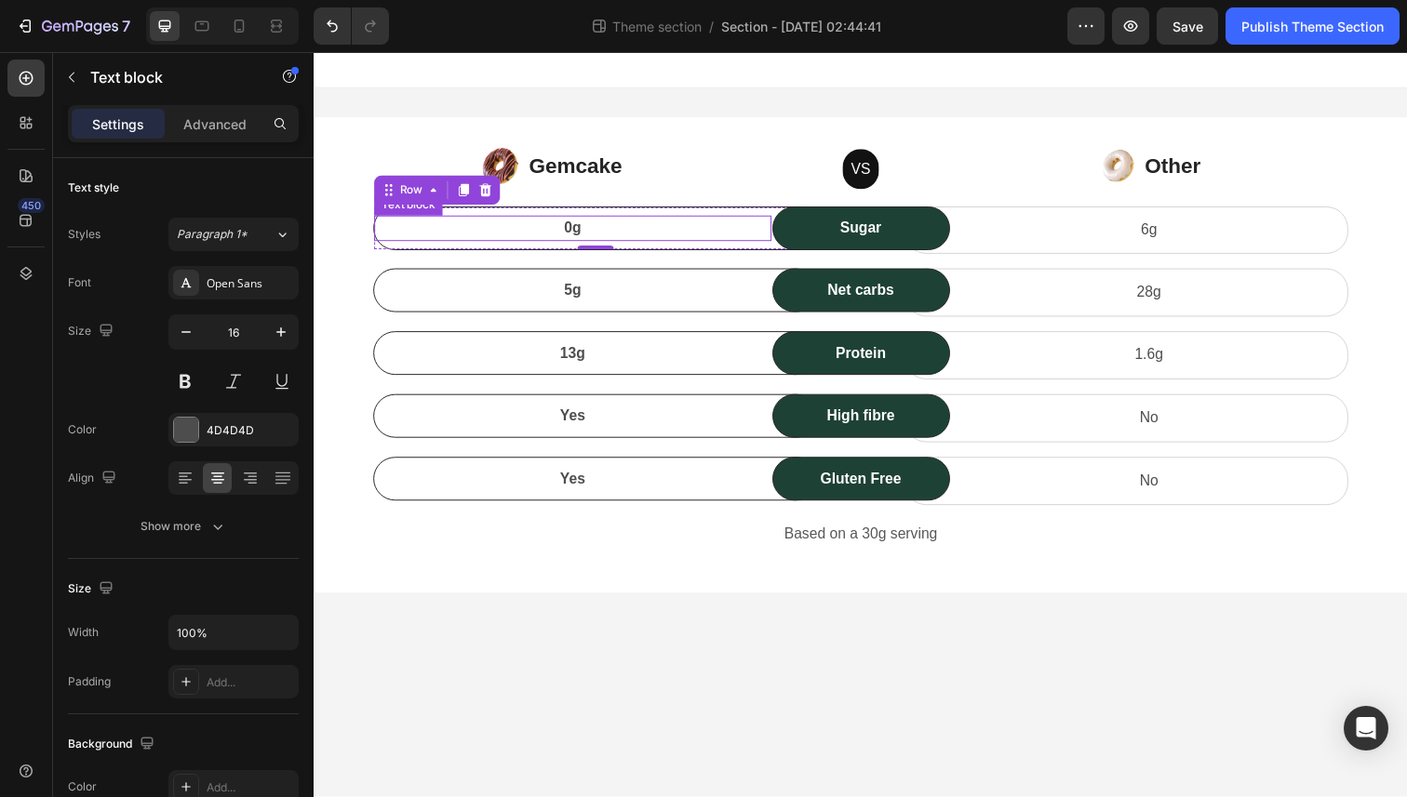
click at [450, 226] on p "0g" at bounding box center [578, 232] width 402 height 22
click at [554, 217] on div "0g Text block 0 Row" at bounding box center [601, 232] width 454 height 45
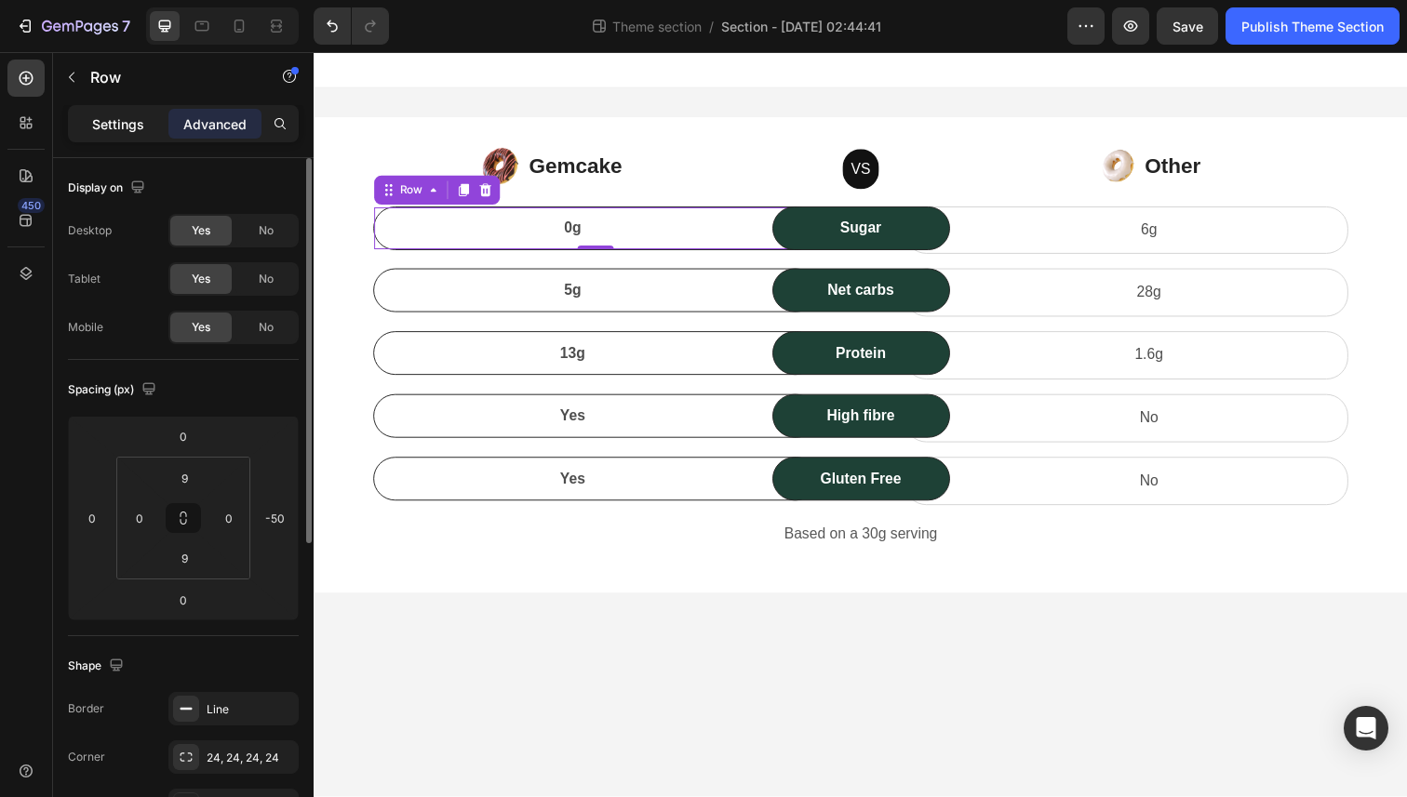
click at [123, 112] on div "Settings" at bounding box center [118, 124] width 93 height 30
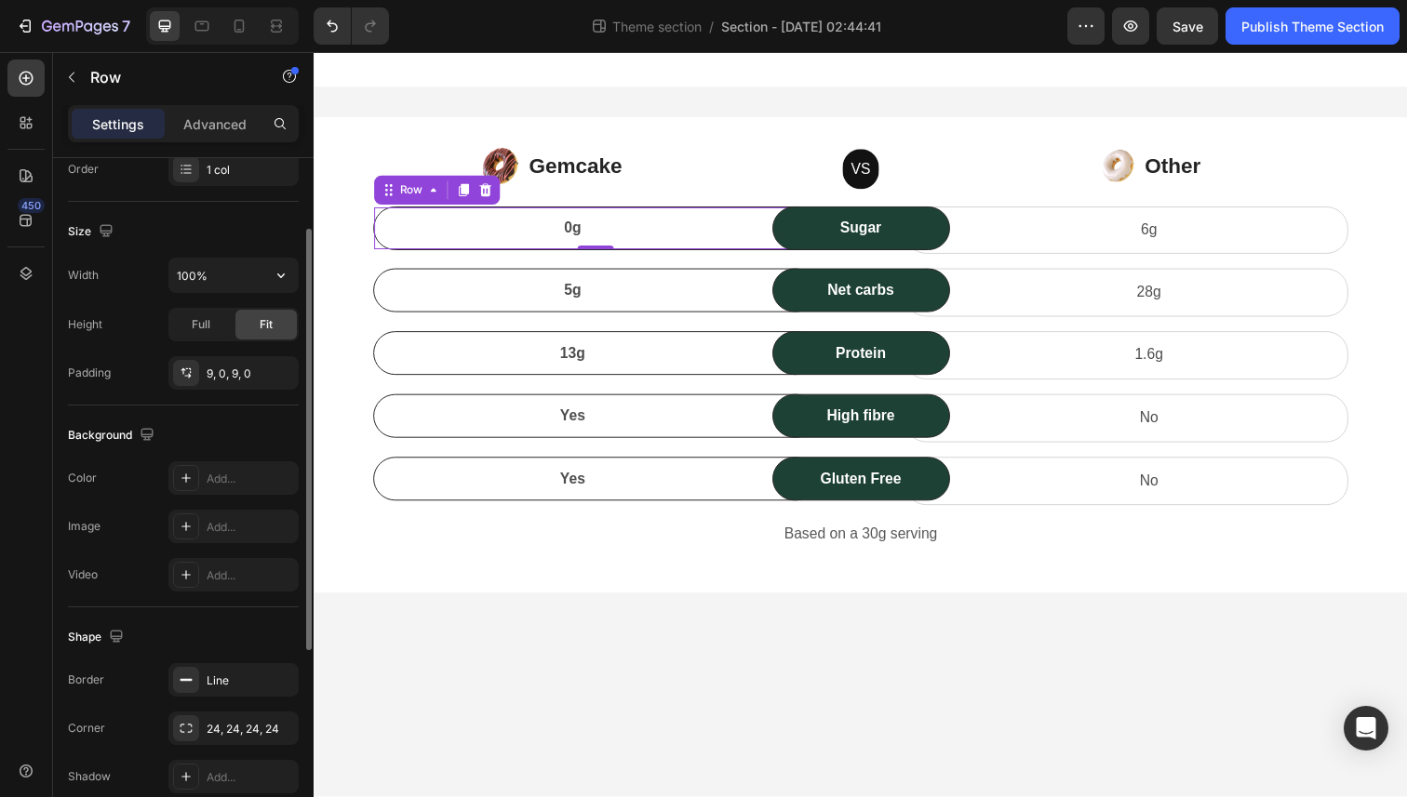
scroll to position [365, 0]
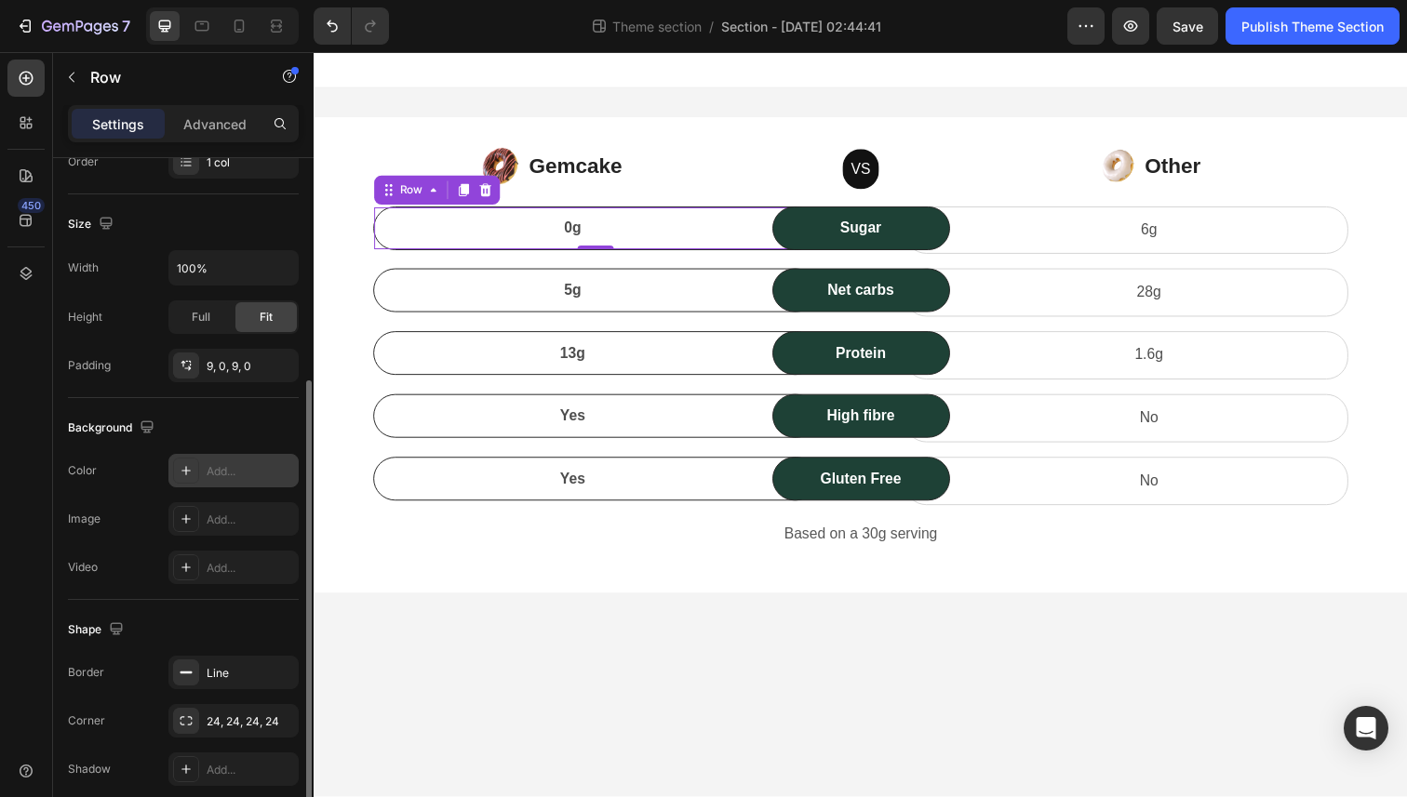
click at [196, 482] on div at bounding box center [186, 471] width 26 height 26
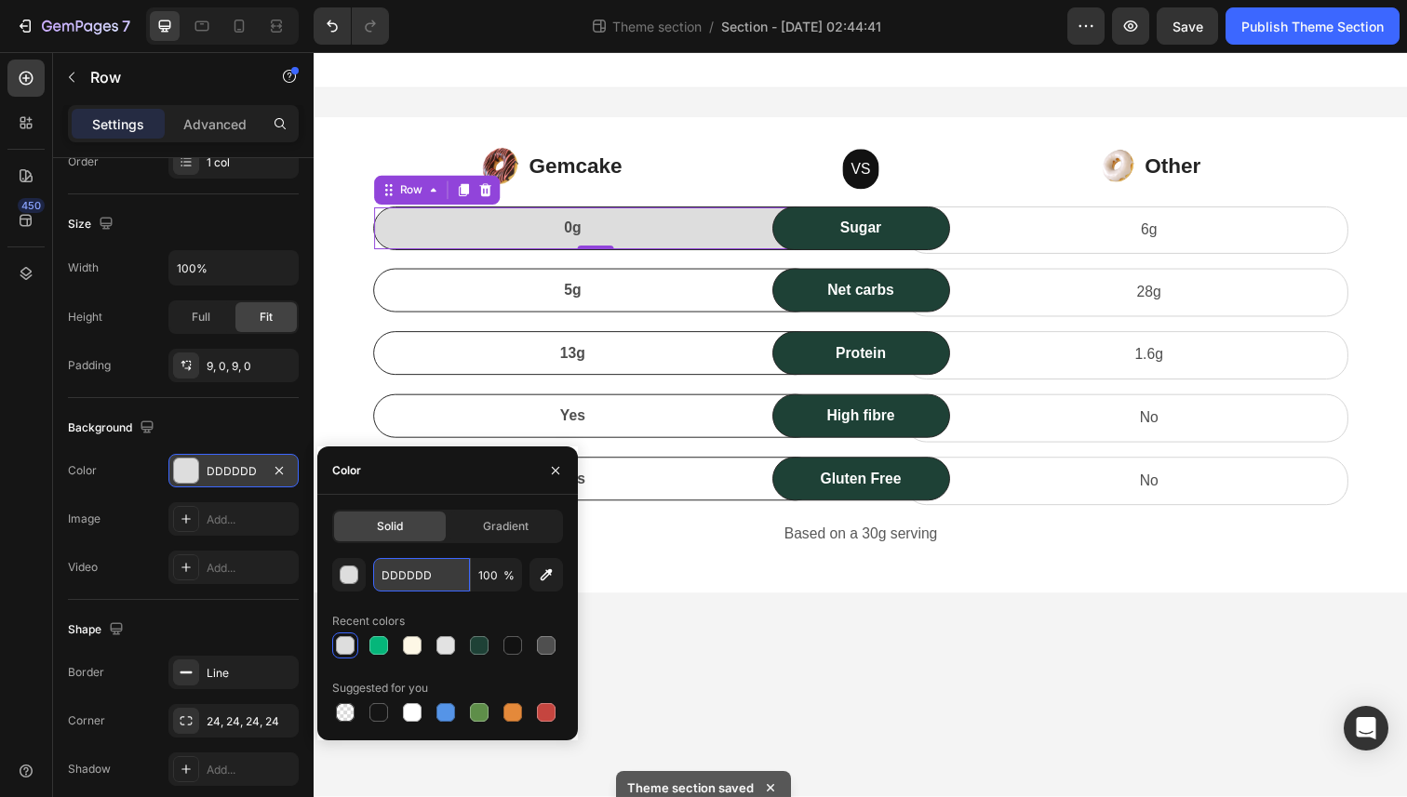
click at [418, 571] on input "DDDDDD" at bounding box center [421, 574] width 97 height 33
paste input "#FDF7E6"
type input "#FDF7E6"
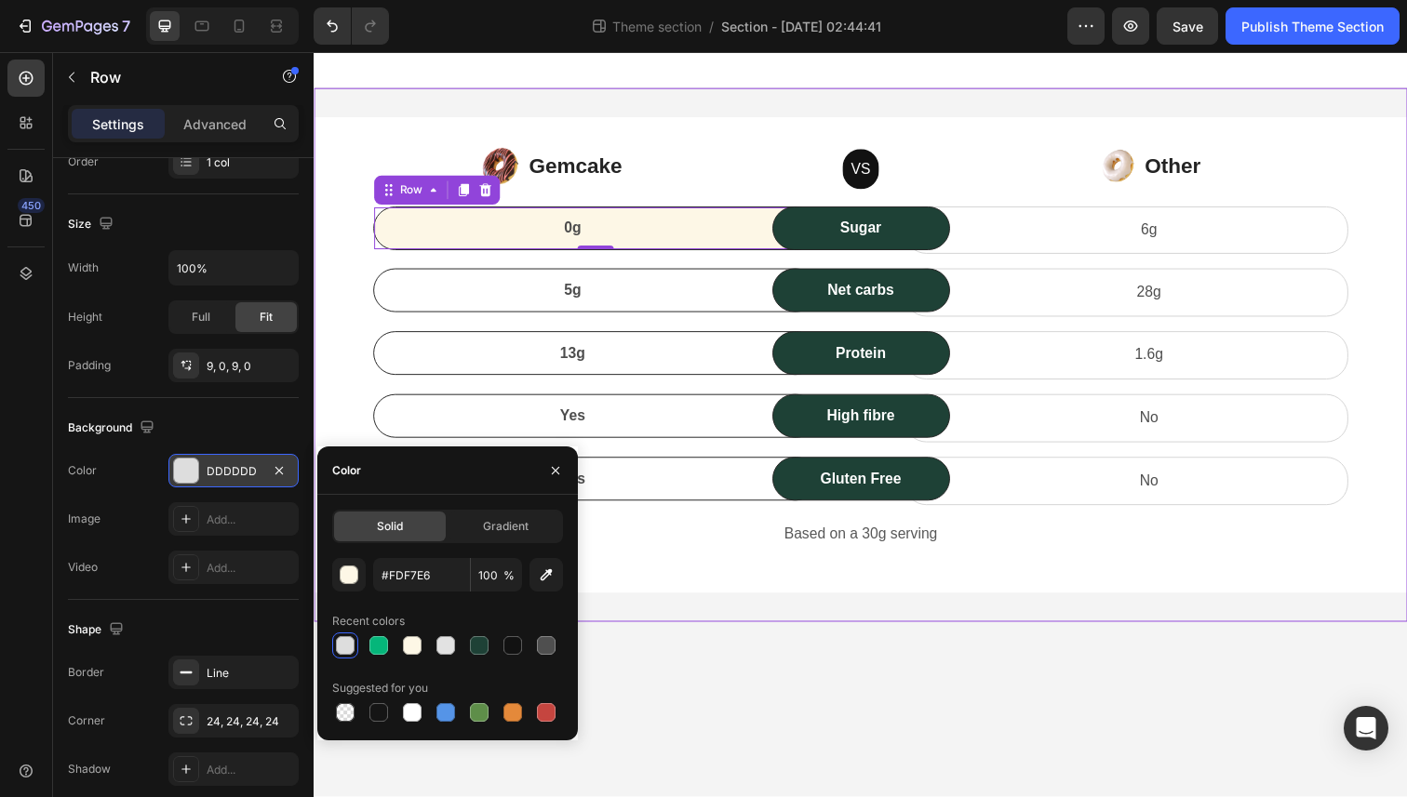
click at [737, 630] on div "Image Gemcake Text block Icon List VS Text block Row Image Other Text block Ico…" at bounding box center [872, 361] width 1116 height 545
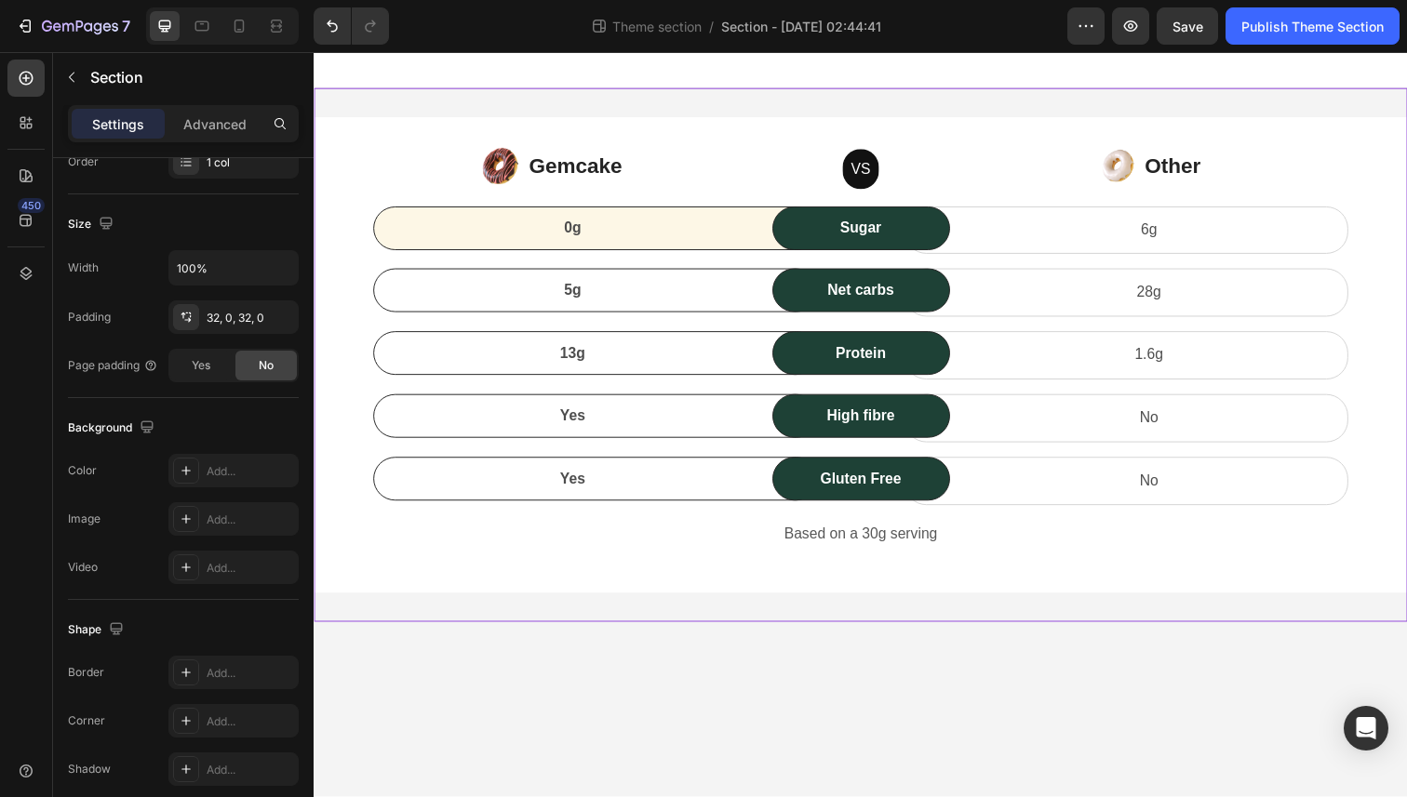
scroll to position [0, 0]
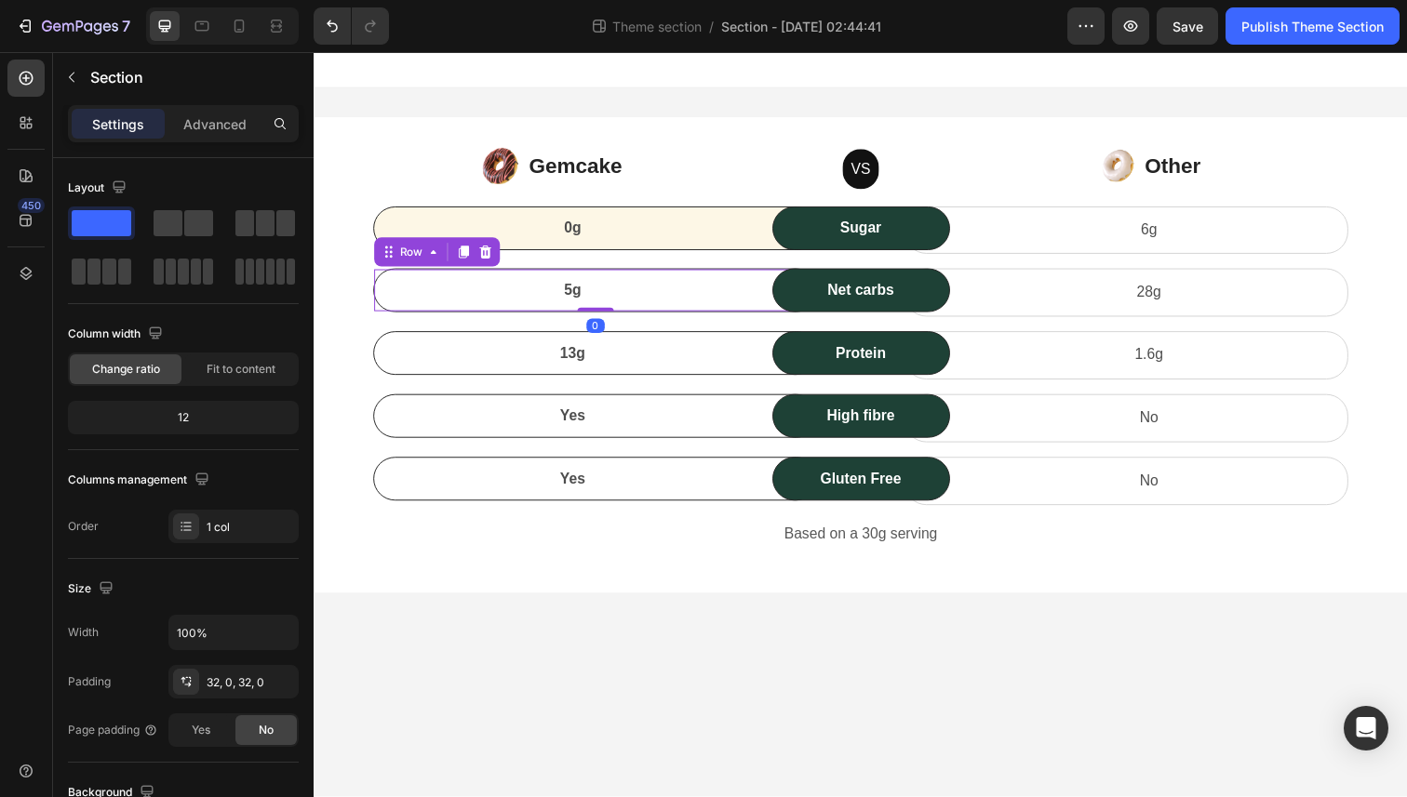
click at [666, 312] on div "5g Text block Row 0" at bounding box center [601, 296] width 454 height 45
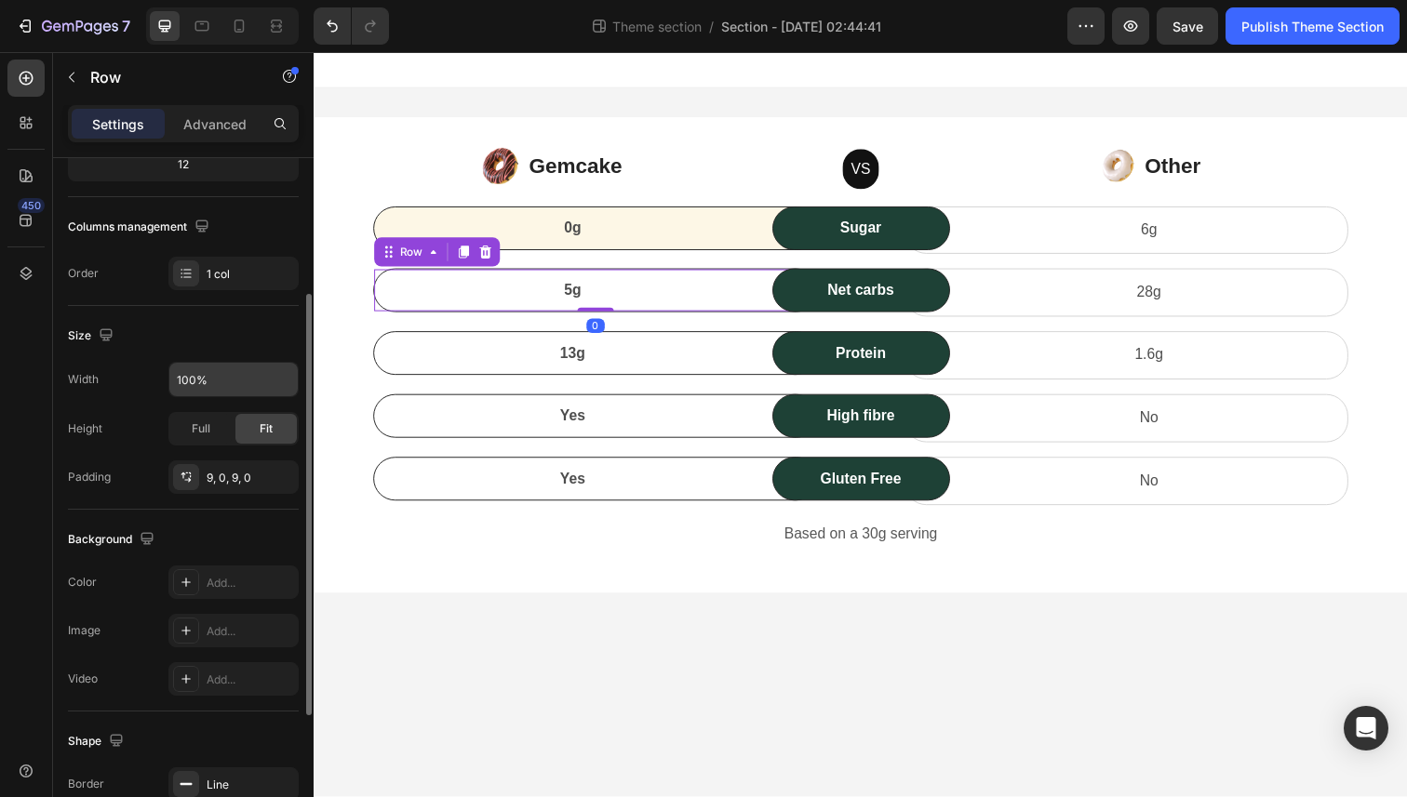
scroll to position [252, 0]
click at [222, 579] on div "Add..." at bounding box center [250, 584] width 87 height 17
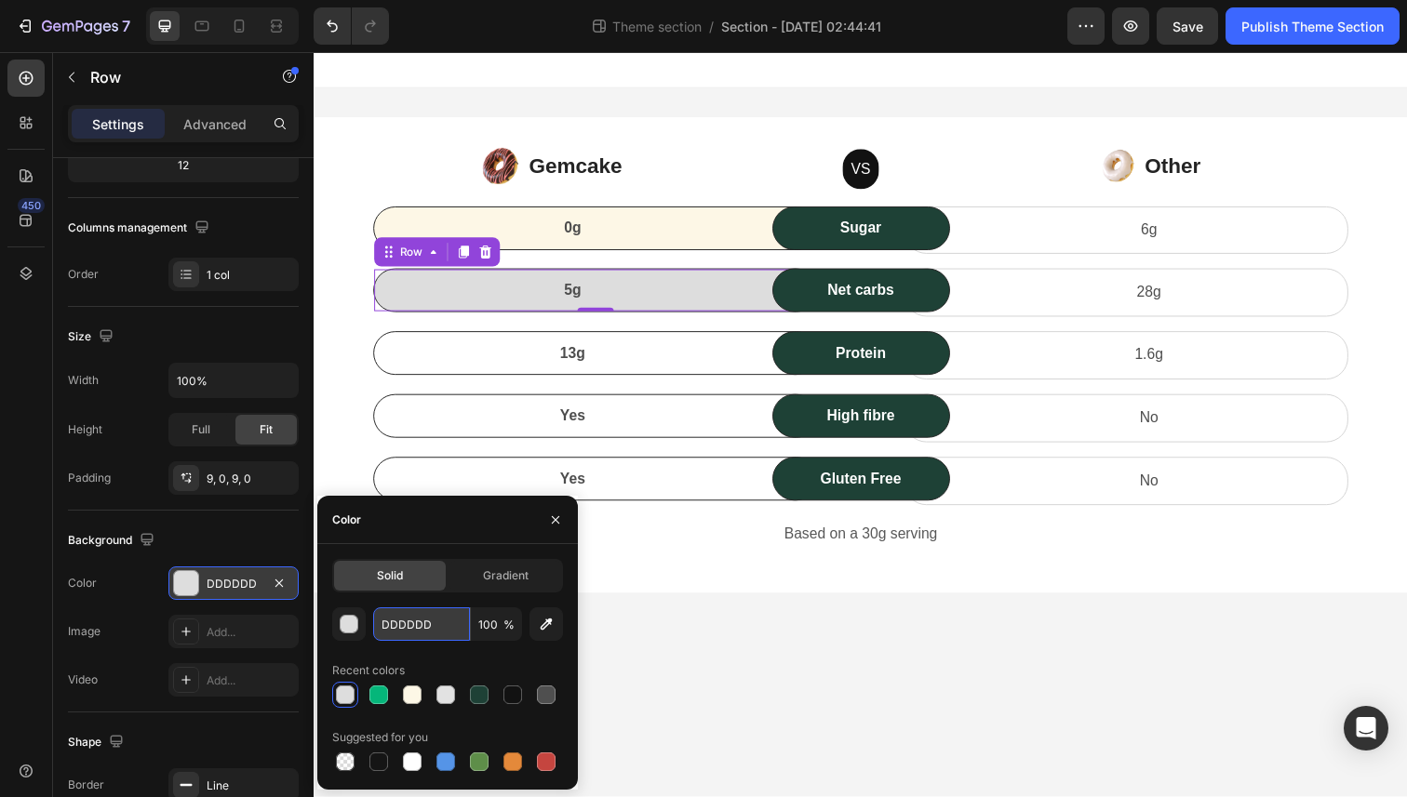
click at [402, 635] on input "DDDDDD" at bounding box center [421, 624] width 97 height 33
paste input "#FDF7E6"
type input "#FDF7E6"
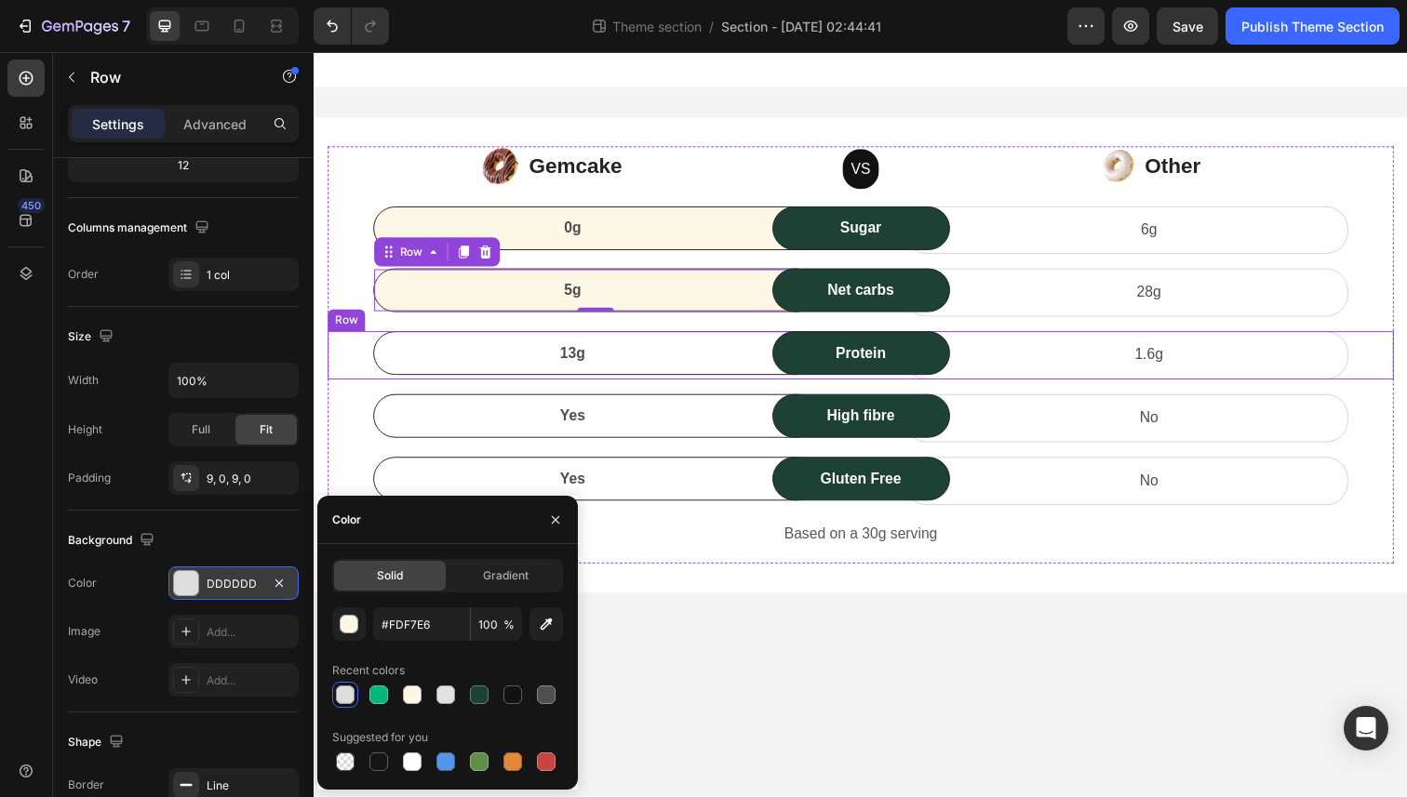
click at [673, 374] on div "13g Text block Row" at bounding box center [601, 360] width 454 height 45
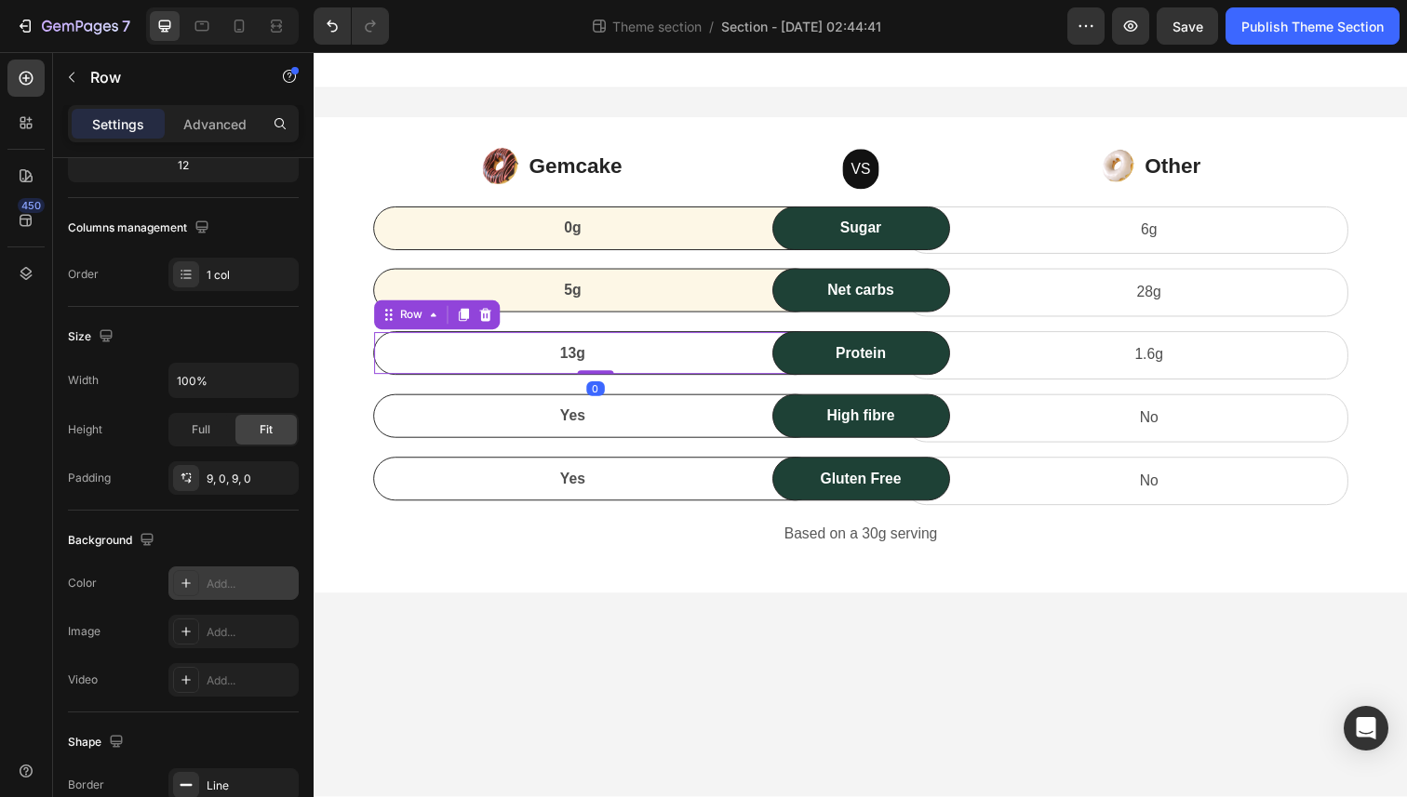
click at [211, 576] on div "Add..." at bounding box center [250, 584] width 87 height 17
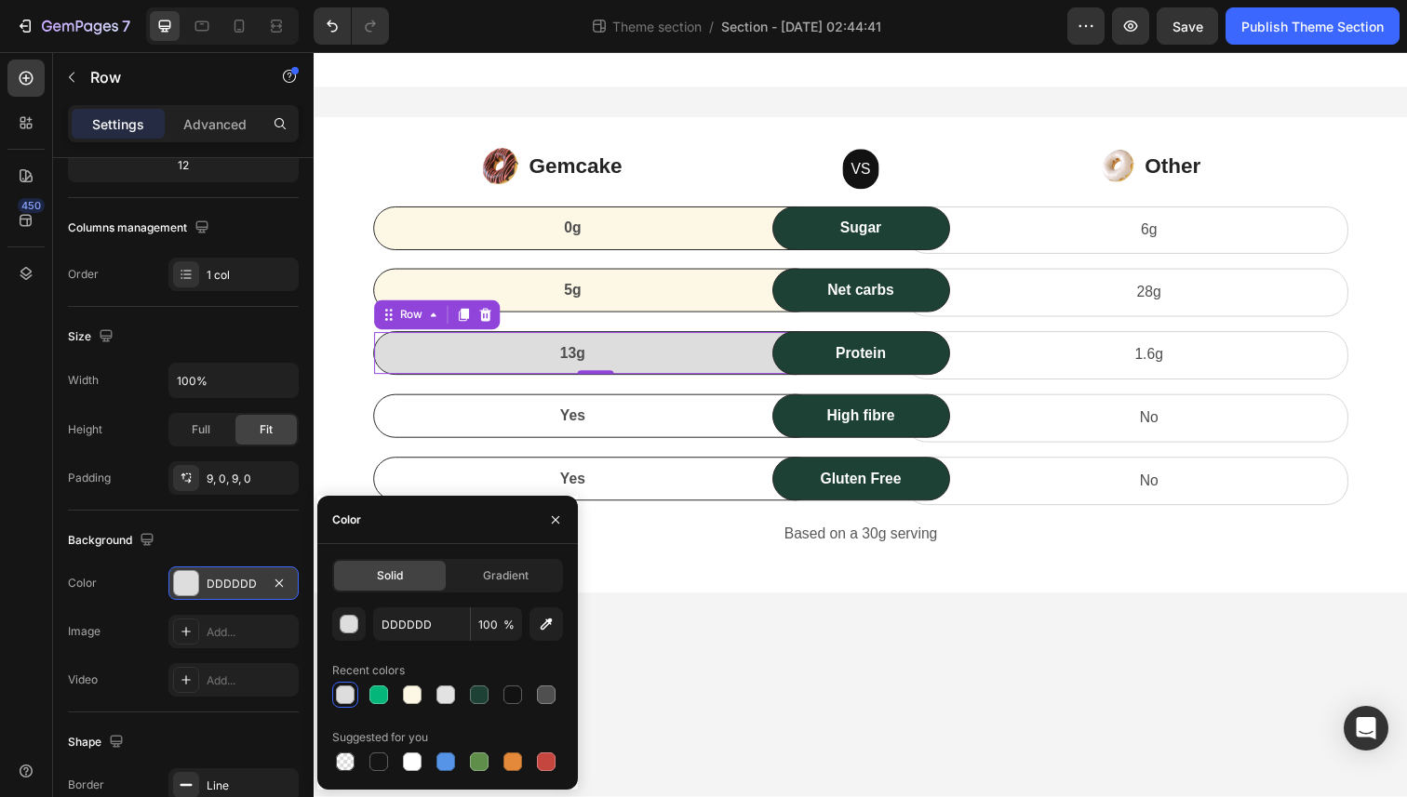
click at [417, 644] on div "DDDDDD 100 % Recent colors Suggested for you" at bounding box center [447, 691] width 231 height 167
click at [417, 635] on input "DDDDDD" at bounding box center [421, 624] width 97 height 33
paste input "#FDF7E6"
type input "#FDF7E6"
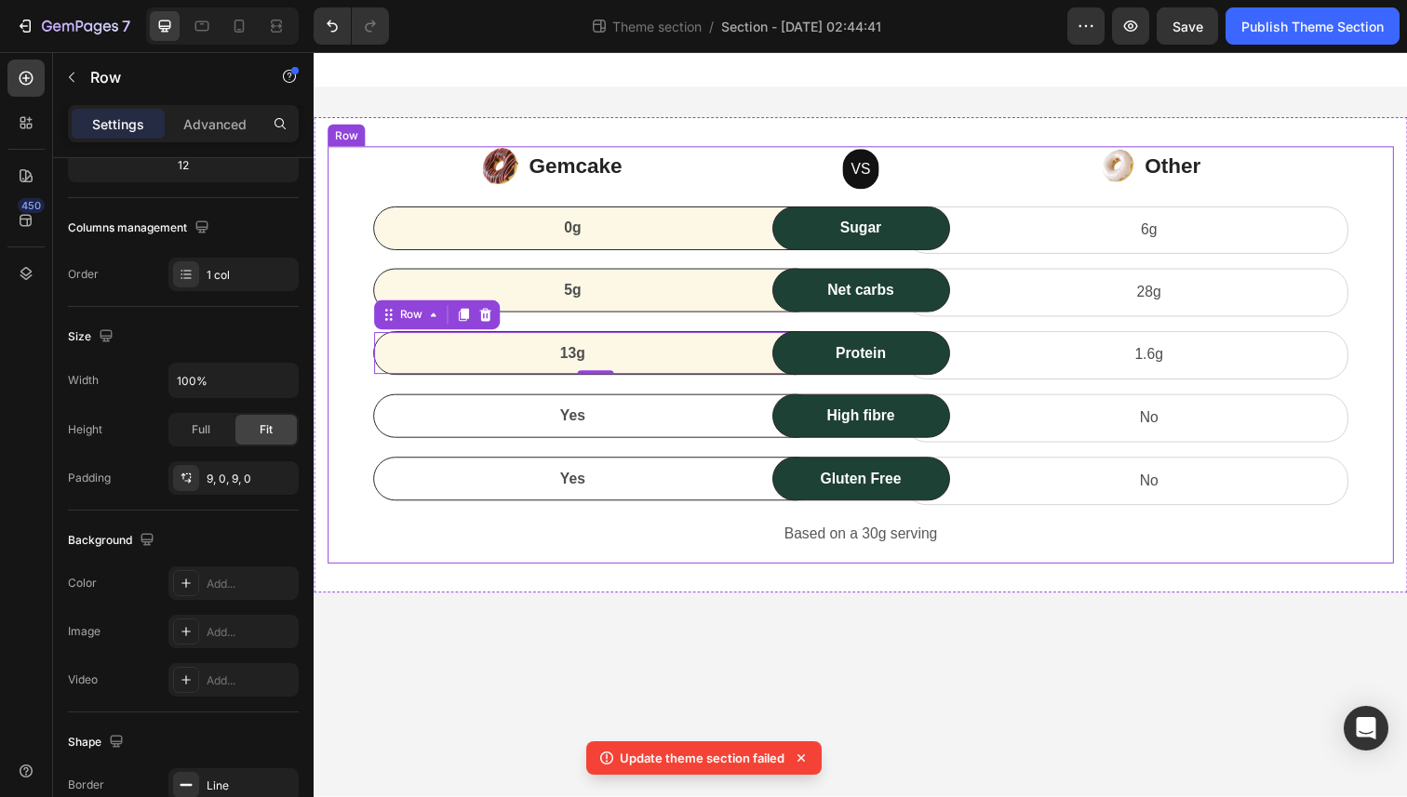
click at [635, 436] on div "Yes Text block Row" at bounding box center [601, 424] width 454 height 45
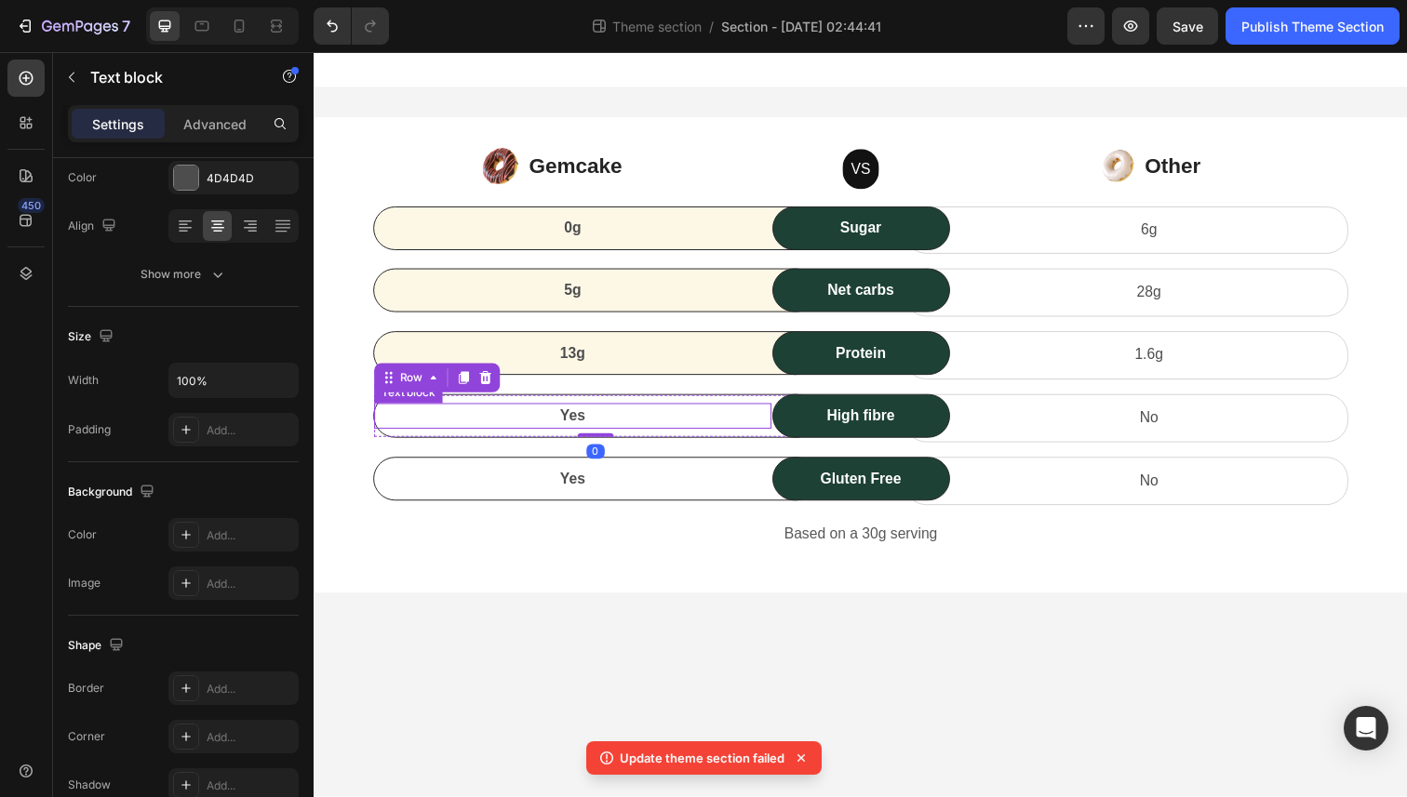
click at [633, 435] on div "Yes" at bounding box center [578, 424] width 406 height 26
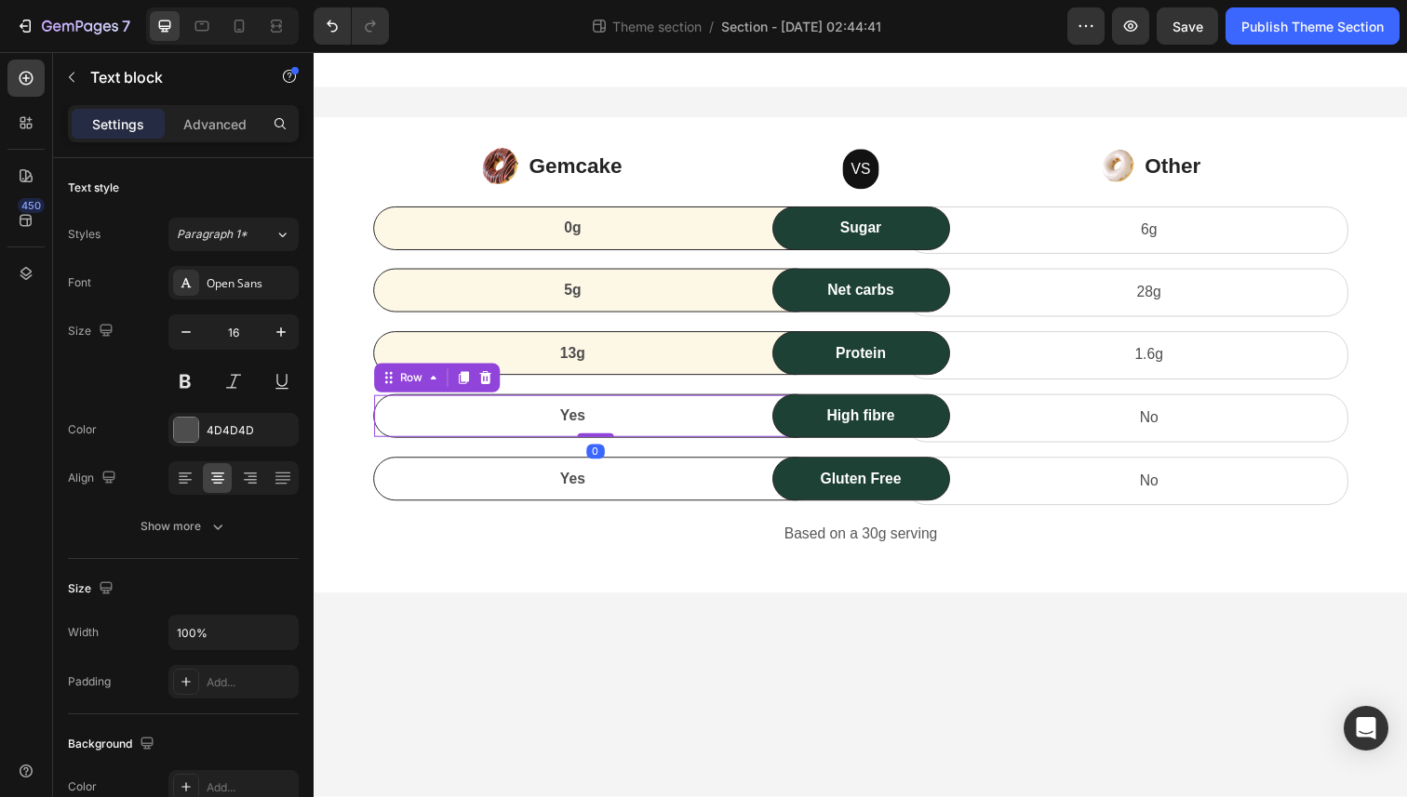
click at [618, 443] on div "Yes Text block Row 0" at bounding box center [601, 424] width 454 height 45
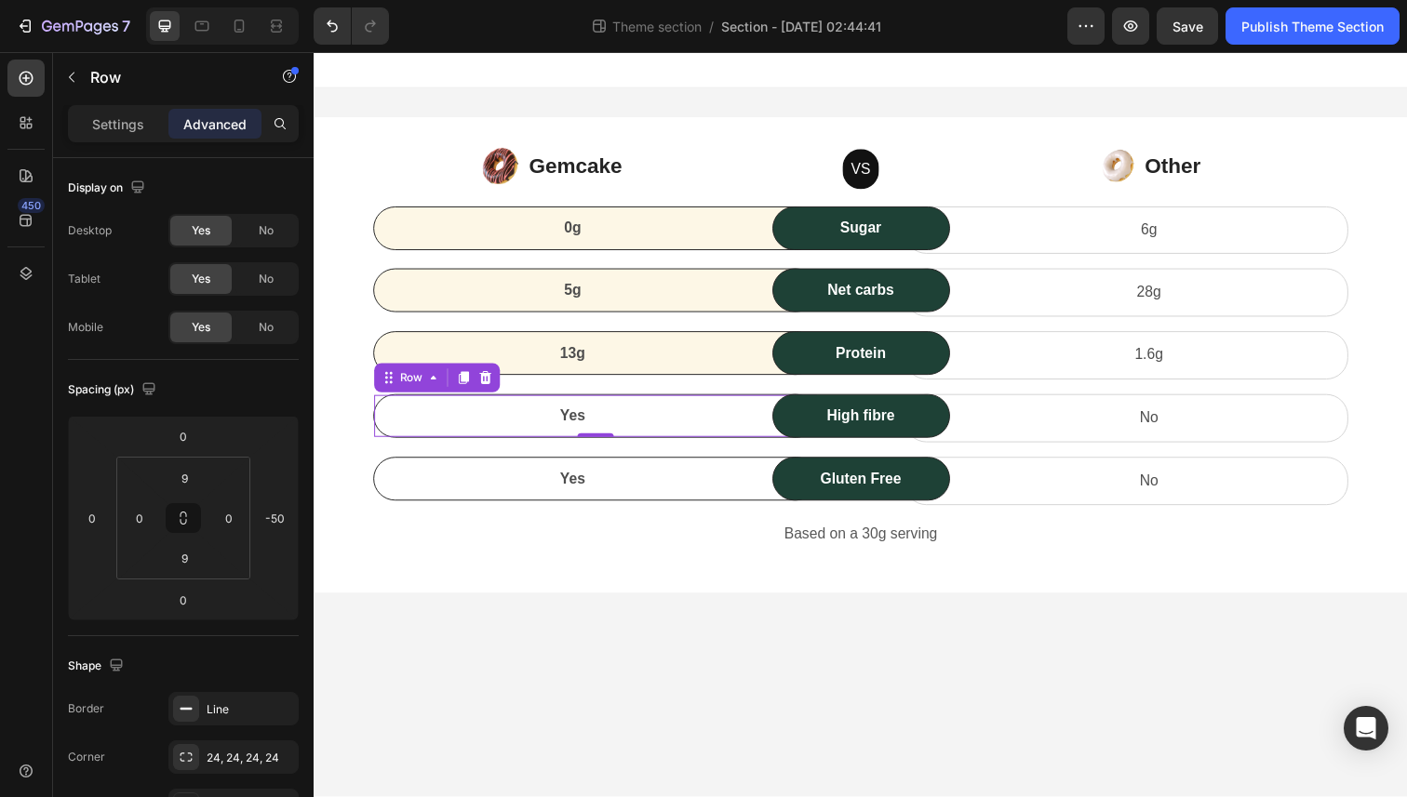
click at [782, 409] on div "High fibre Text block Row" at bounding box center [872, 426] width 181 height 49
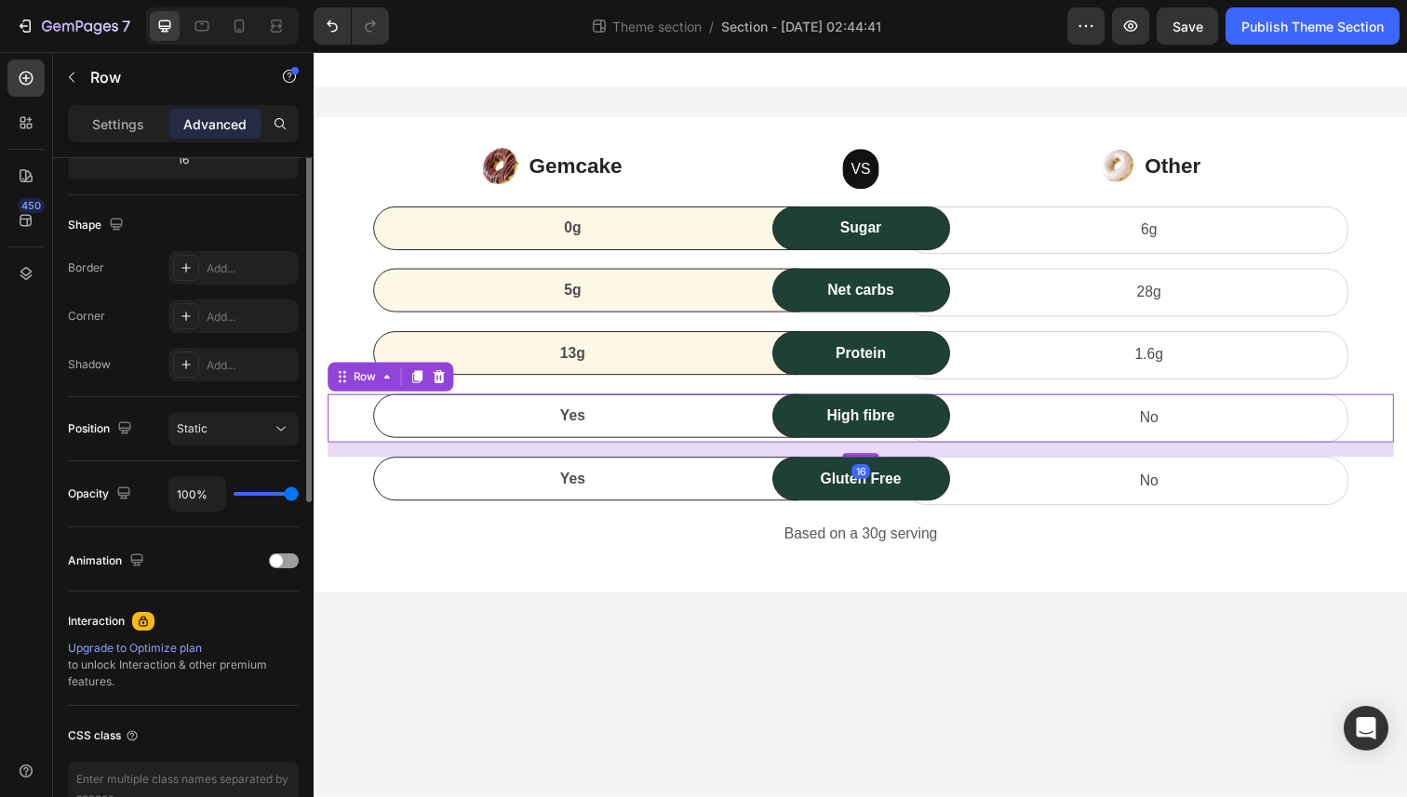
scroll to position [519, 0]
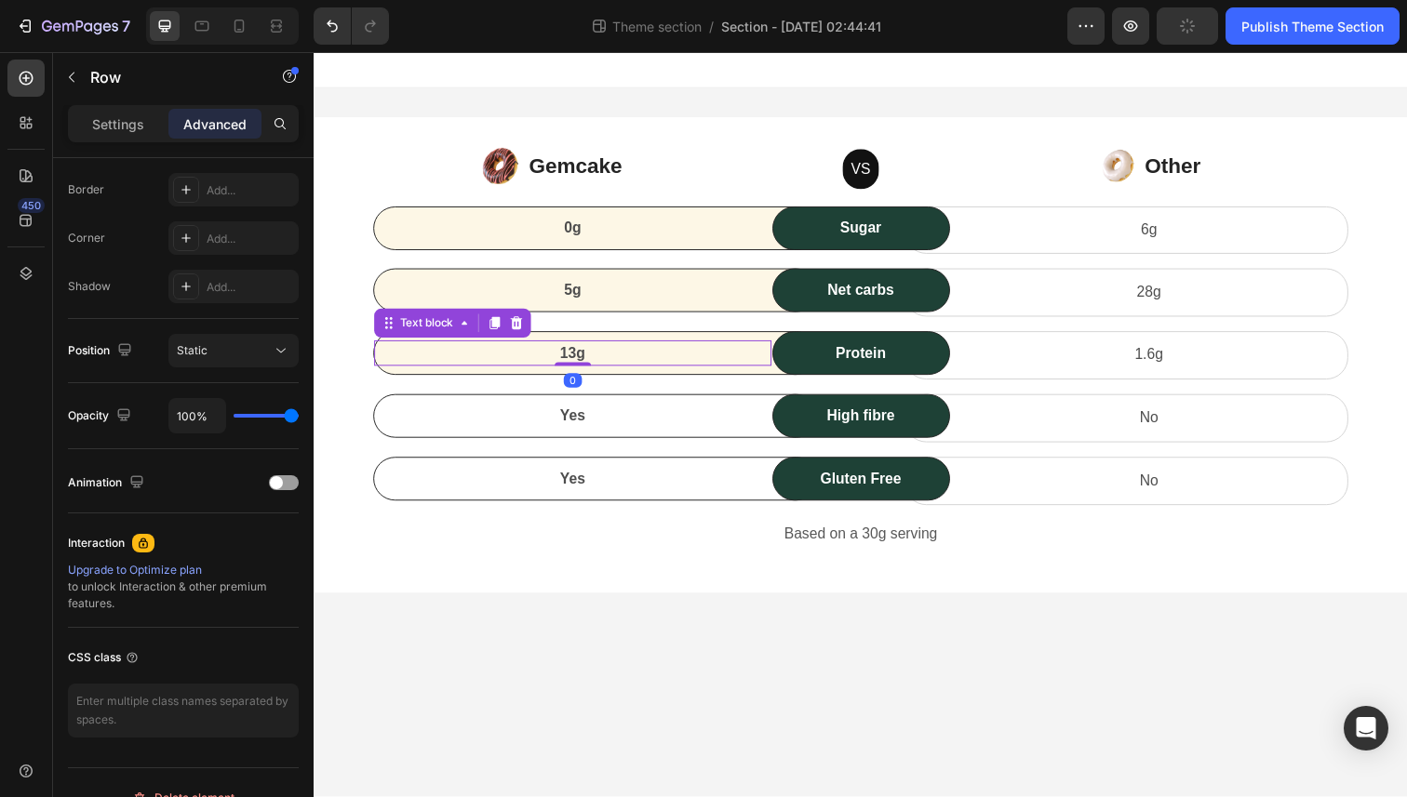
click at [643, 370] on p "13g" at bounding box center [578, 360] width 402 height 22
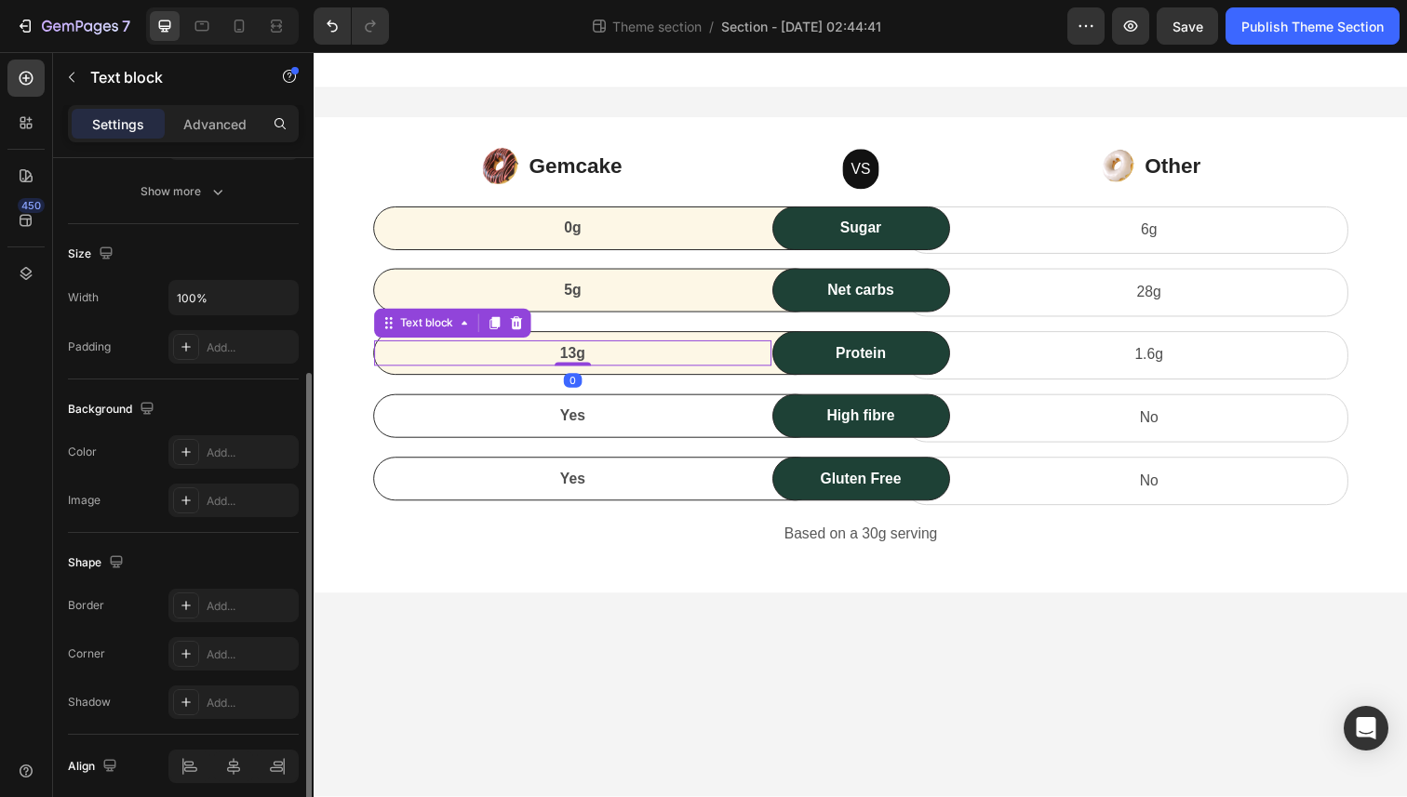
scroll to position [346, 0]
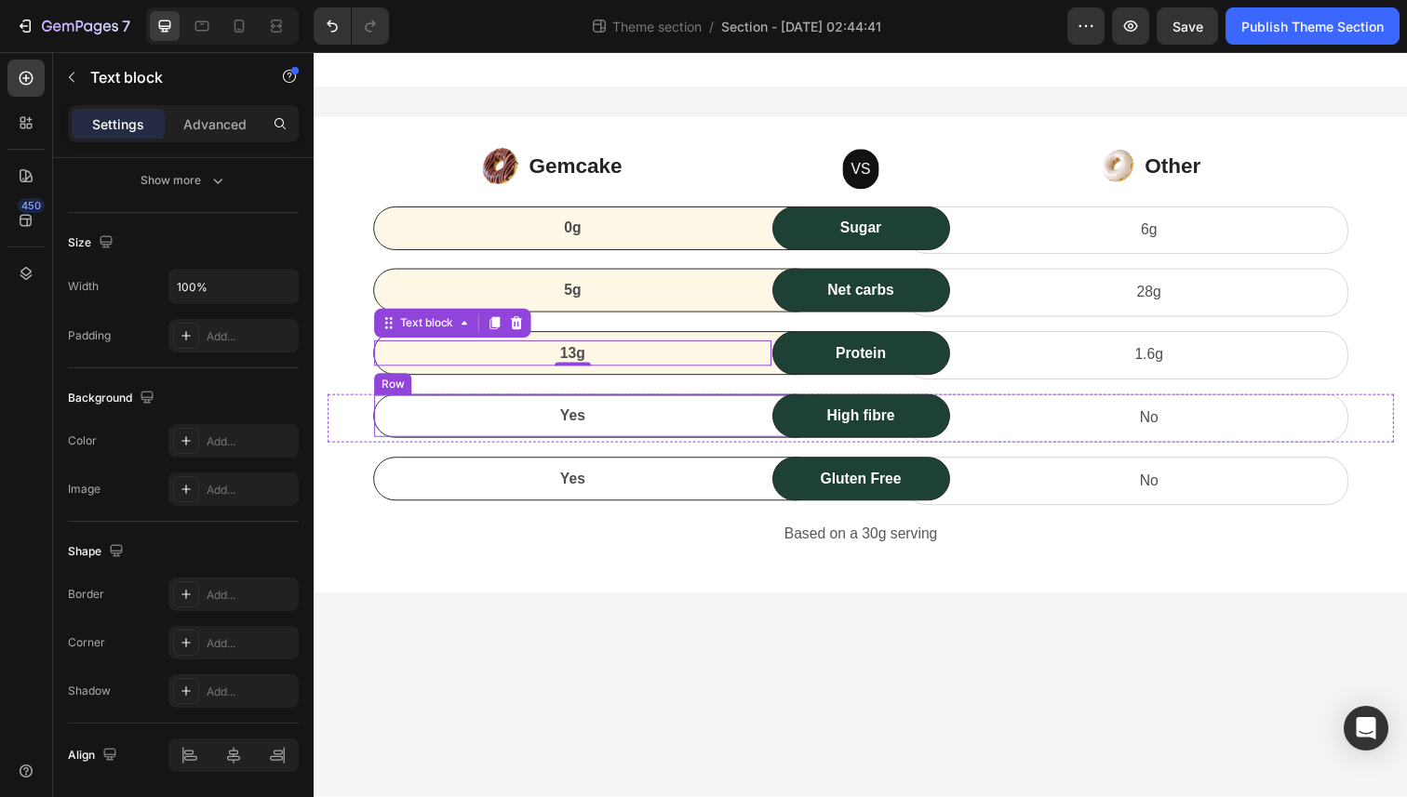
click at [773, 406] on div "Yes Text block Row" at bounding box center [601, 424] width 454 height 45
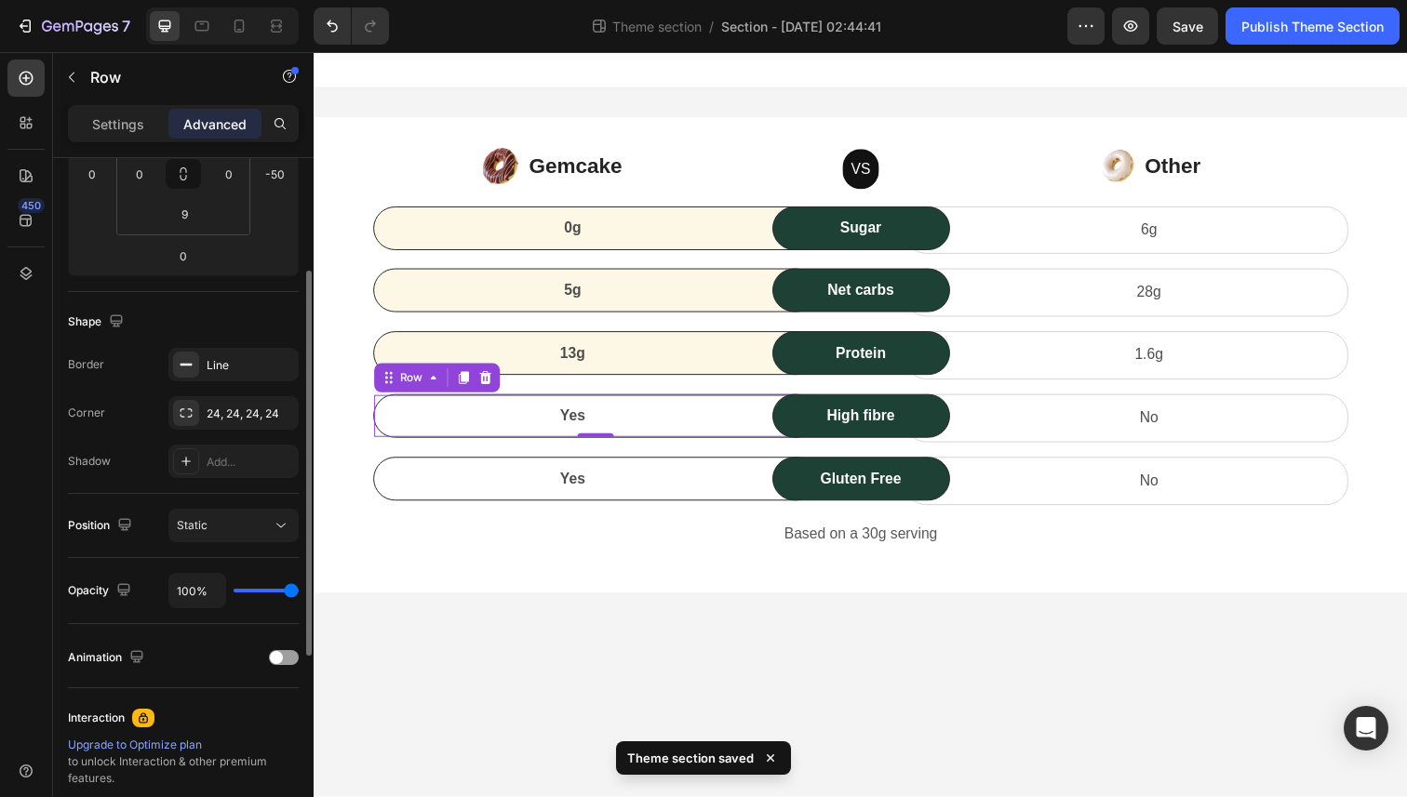
scroll to position [460, 0]
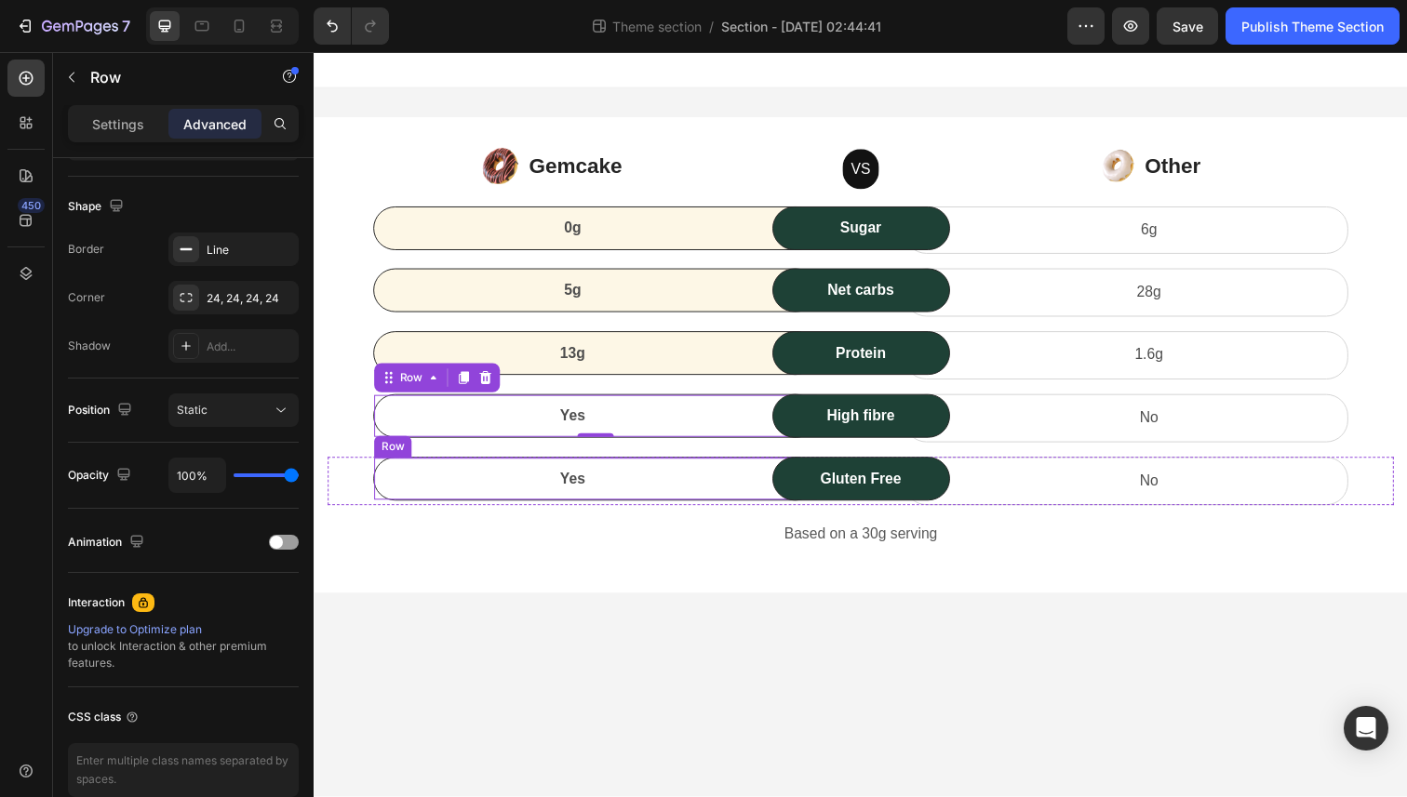
click at [738, 502] on div "Yes Text block Row" at bounding box center [601, 488] width 454 height 45
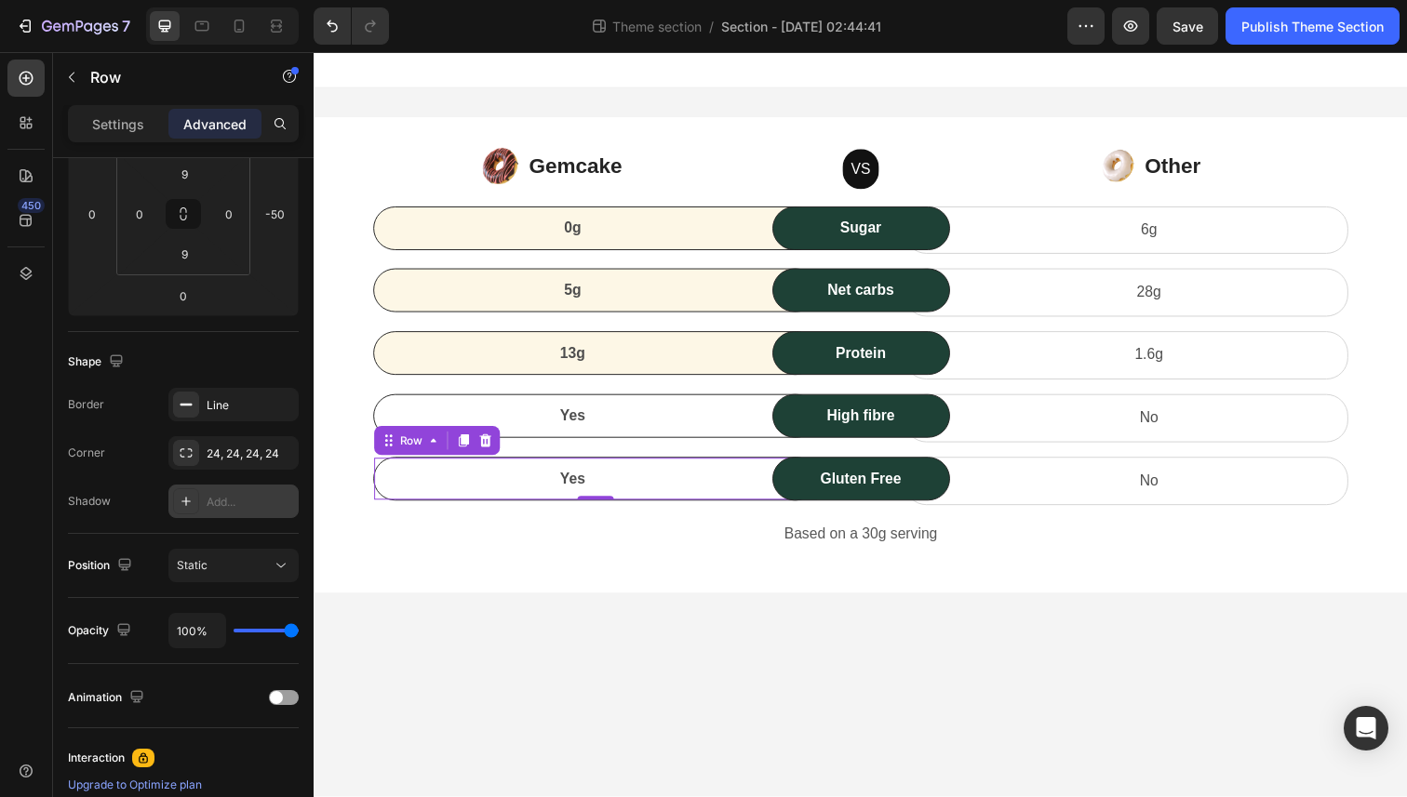
scroll to position [0, 0]
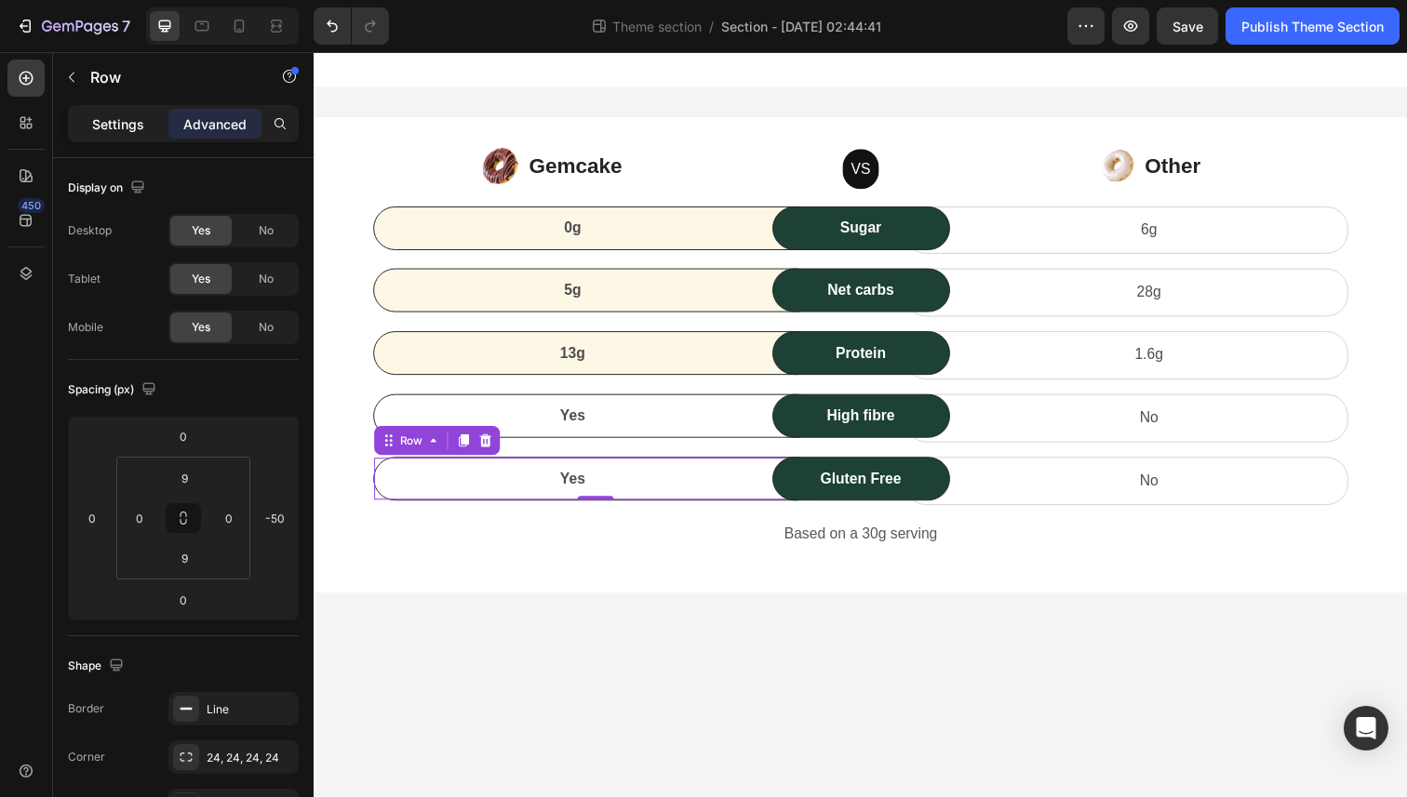
click at [110, 123] on p "Settings" at bounding box center [118, 124] width 52 height 20
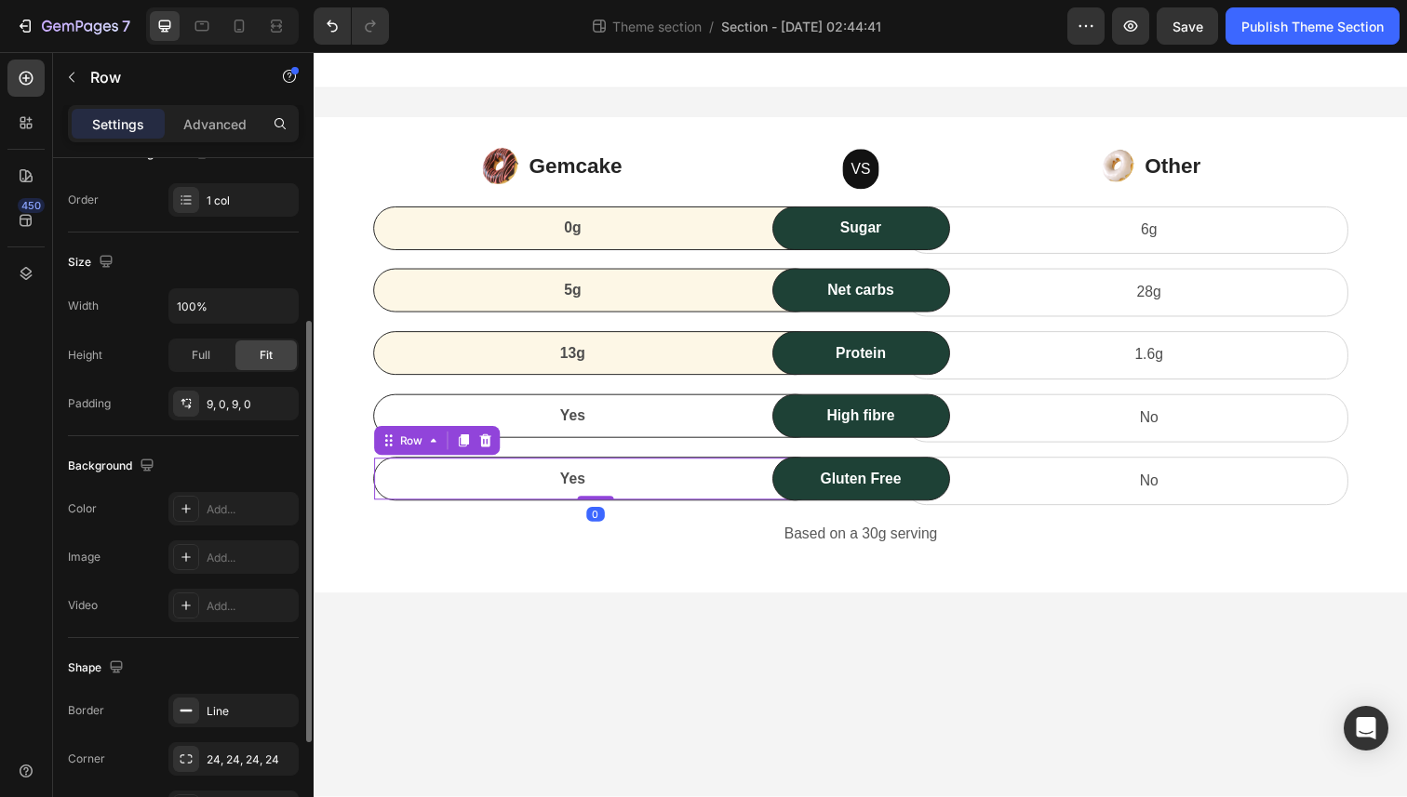
scroll to position [397, 0]
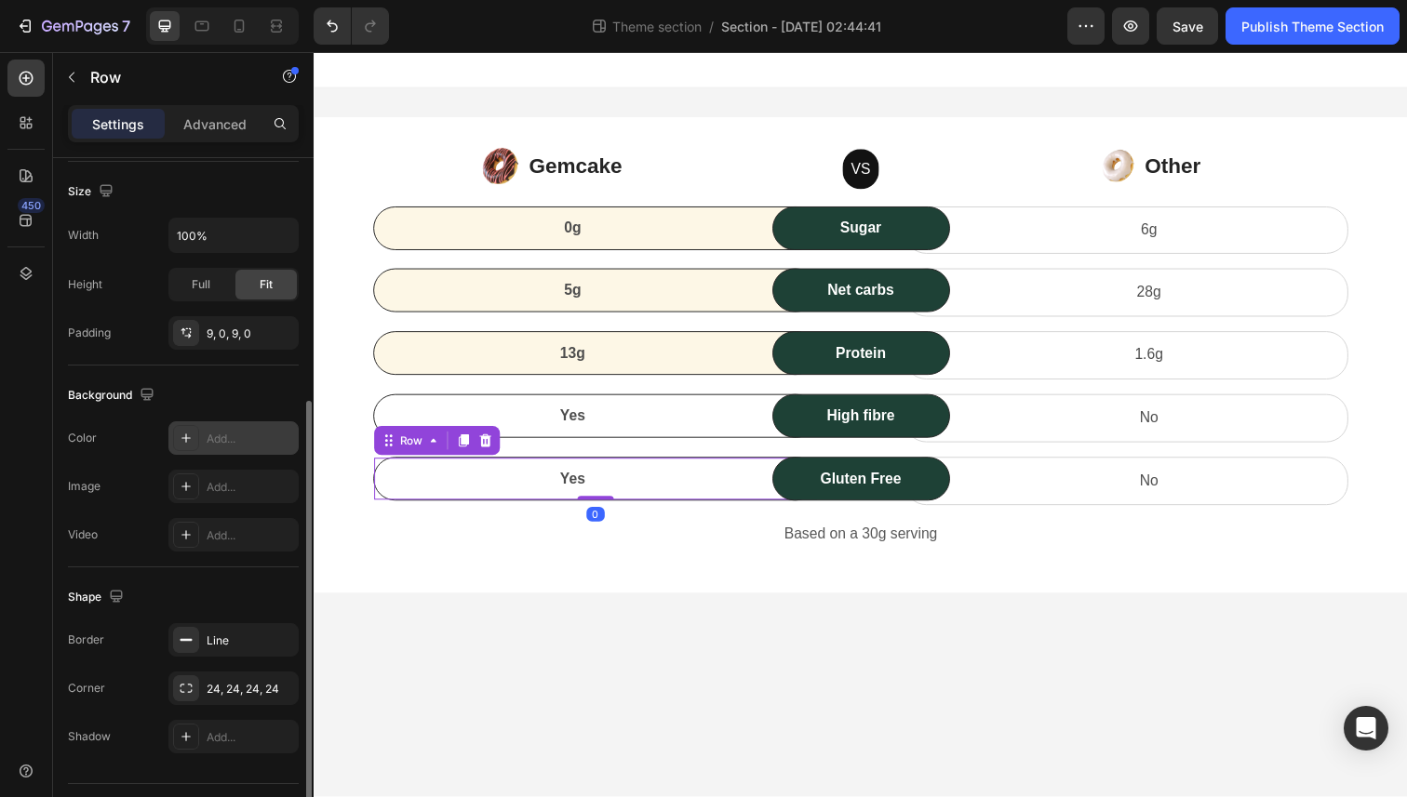
click at [224, 443] on div "Add..." at bounding box center [250, 439] width 87 height 17
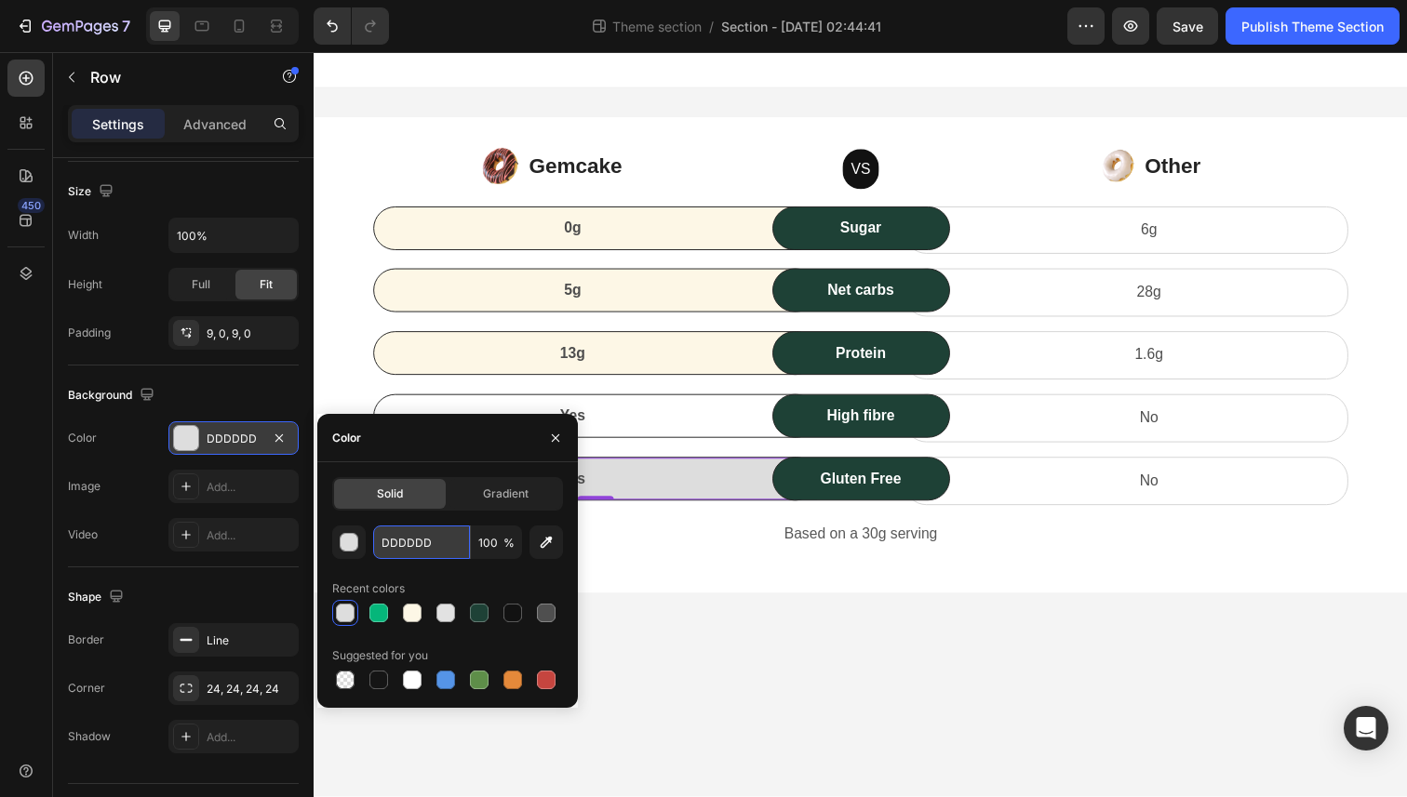
click at [457, 547] on input "DDDDDD" at bounding box center [421, 542] width 97 height 33
paste input "#FDF7E6"
type input "#FDF7E6"
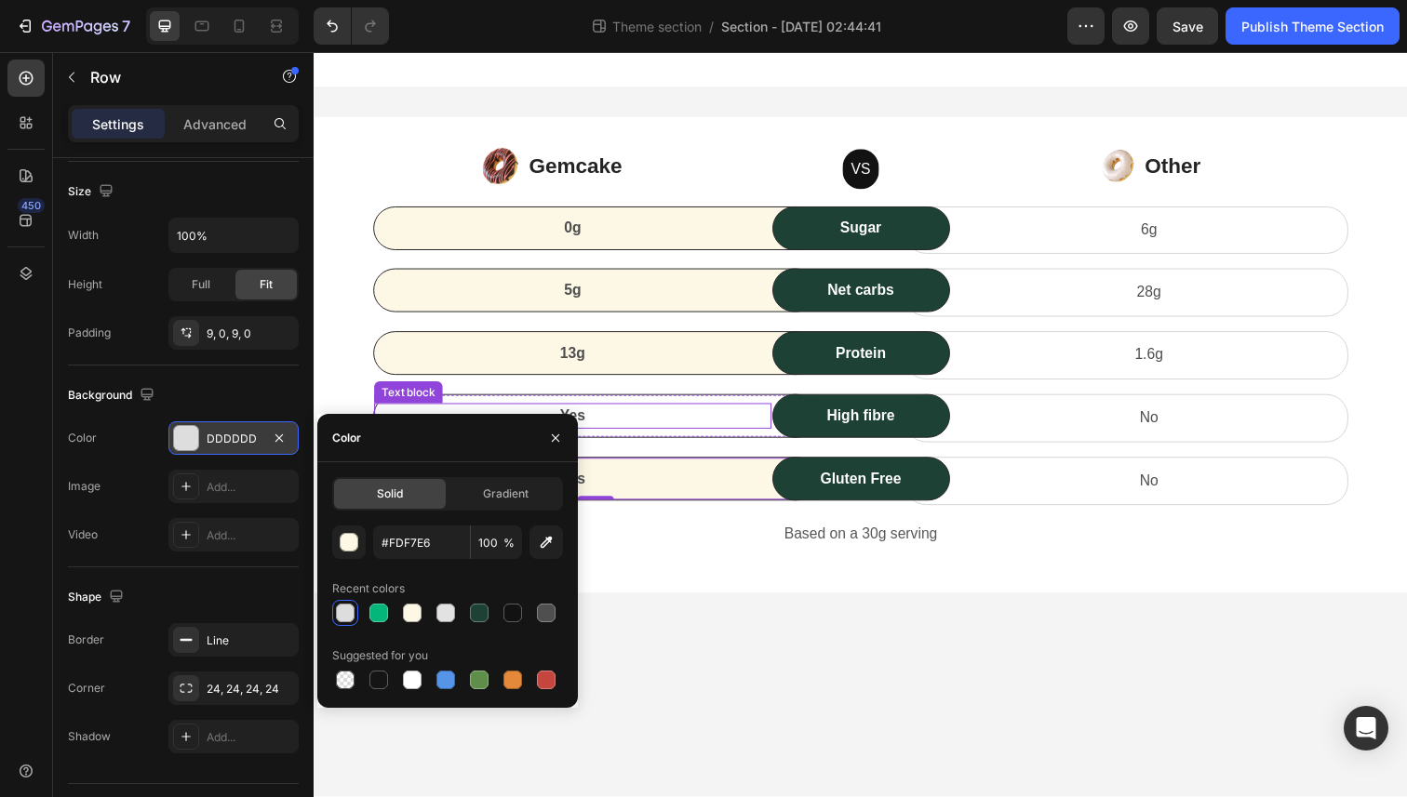
click at [716, 433] on p "Yes" at bounding box center [578, 424] width 402 height 22
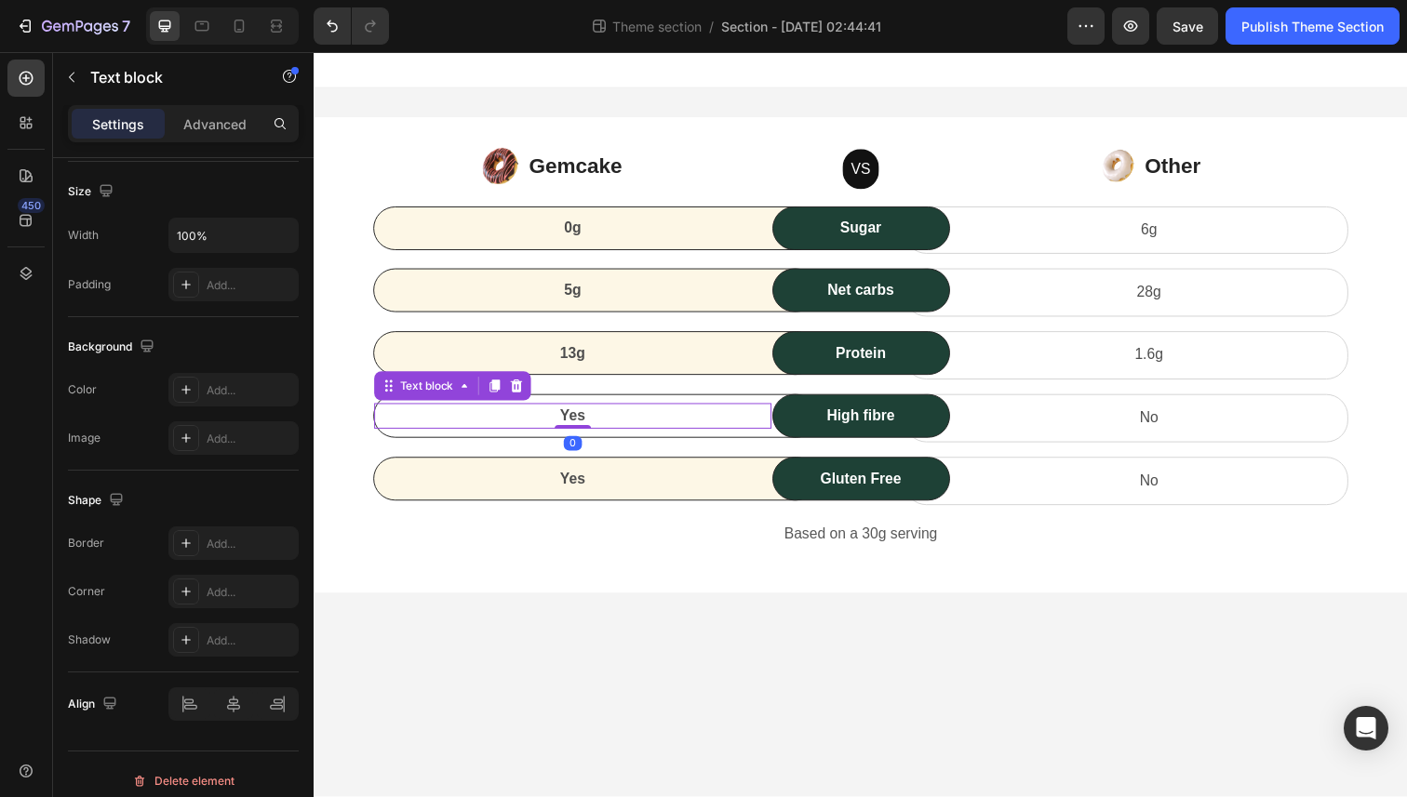
scroll to position [0, 0]
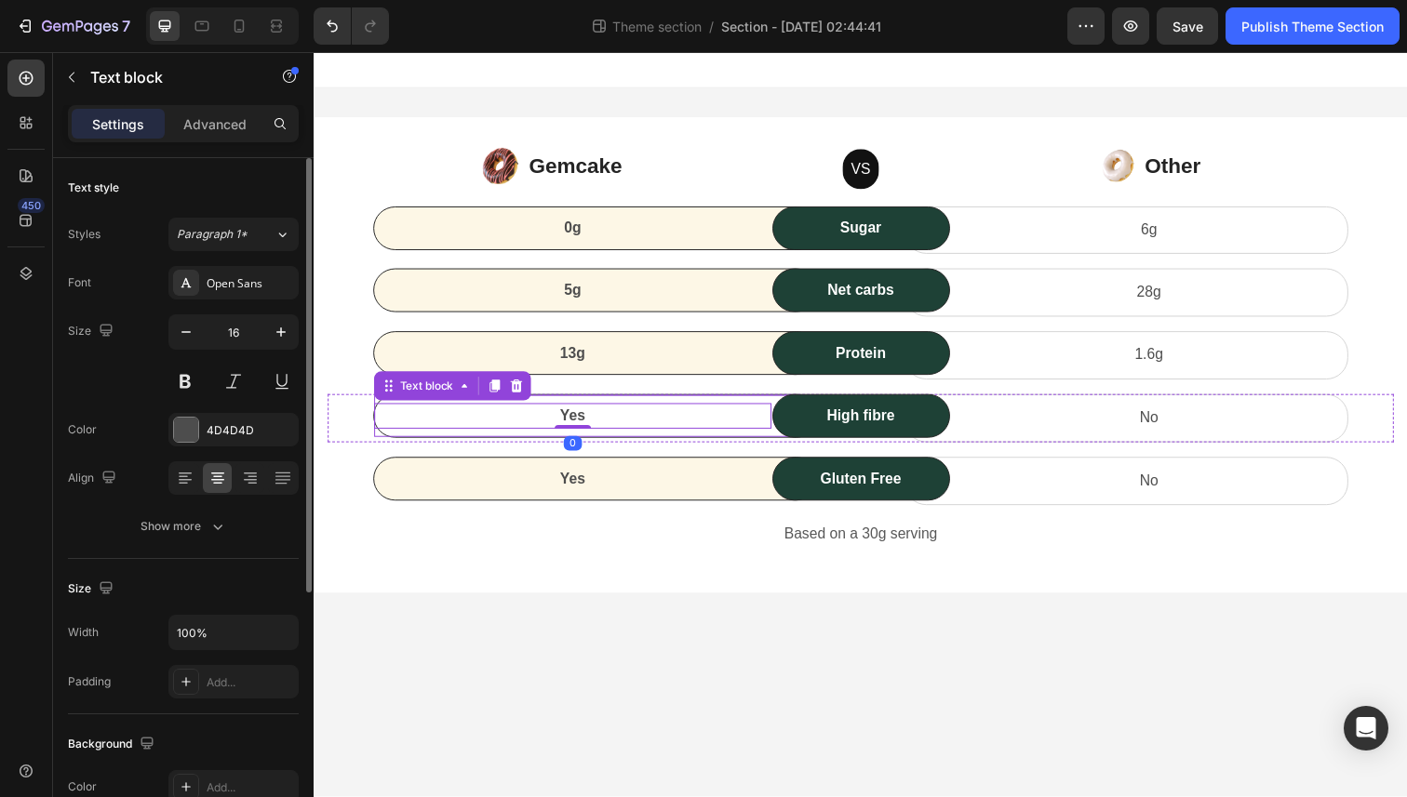
click at [711, 408] on div "Yes Text block 0 Row" at bounding box center [601, 424] width 454 height 45
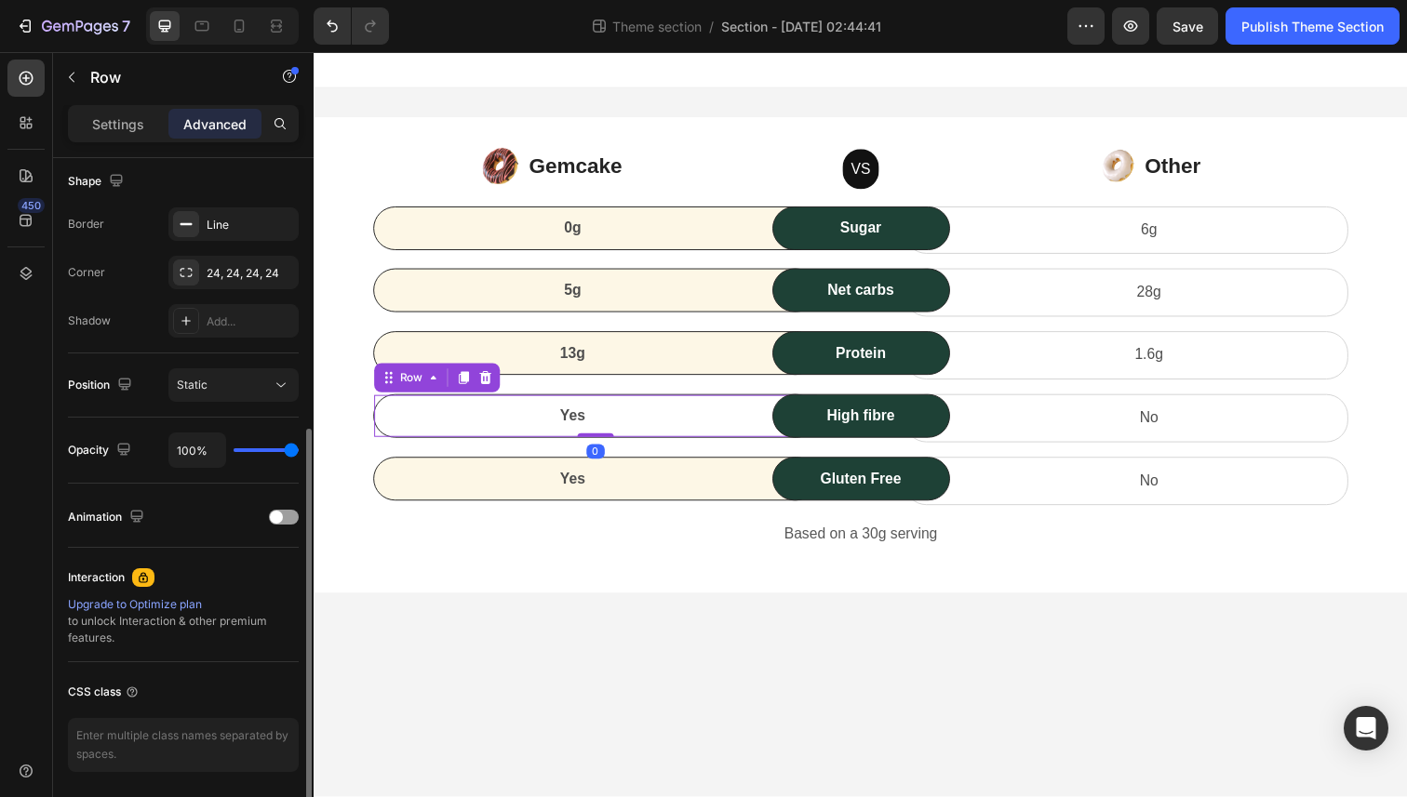
scroll to position [527, 0]
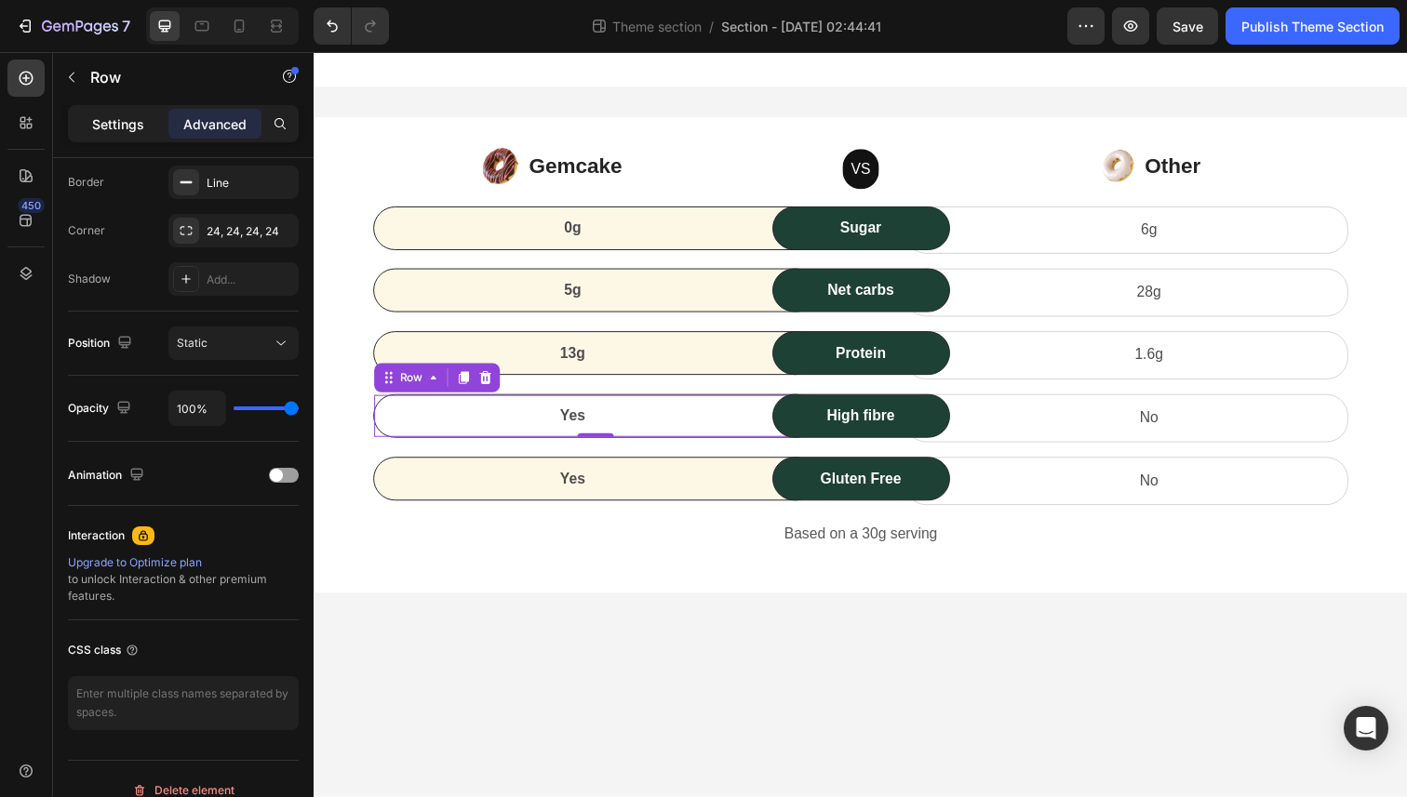
click at [105, 122] on p "Settings" at bounding box center [118, 124] width 52 height 20
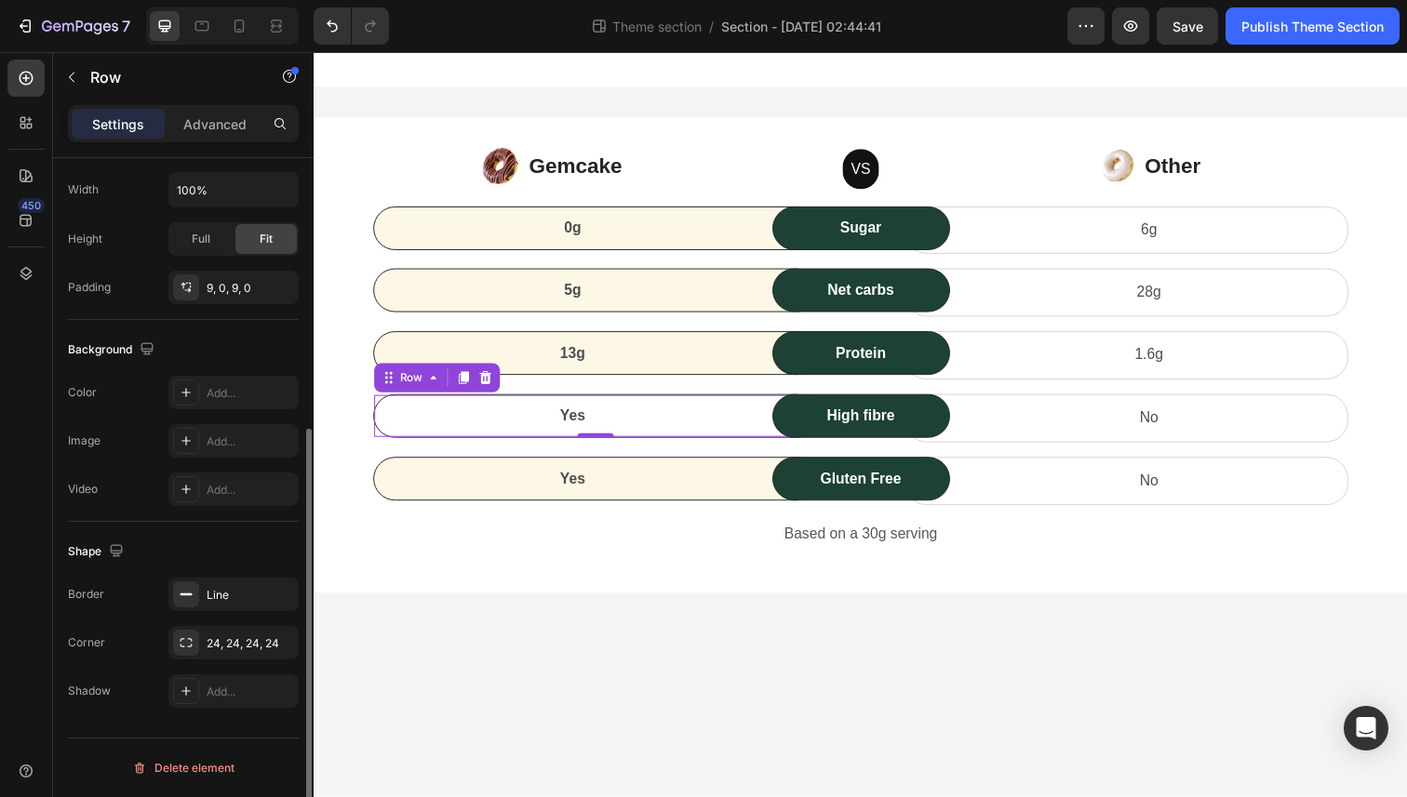
scroll to position [443, 0]
click at [221, 396] on div "Add..." at bounding box center [250, 393] width 87 height 17
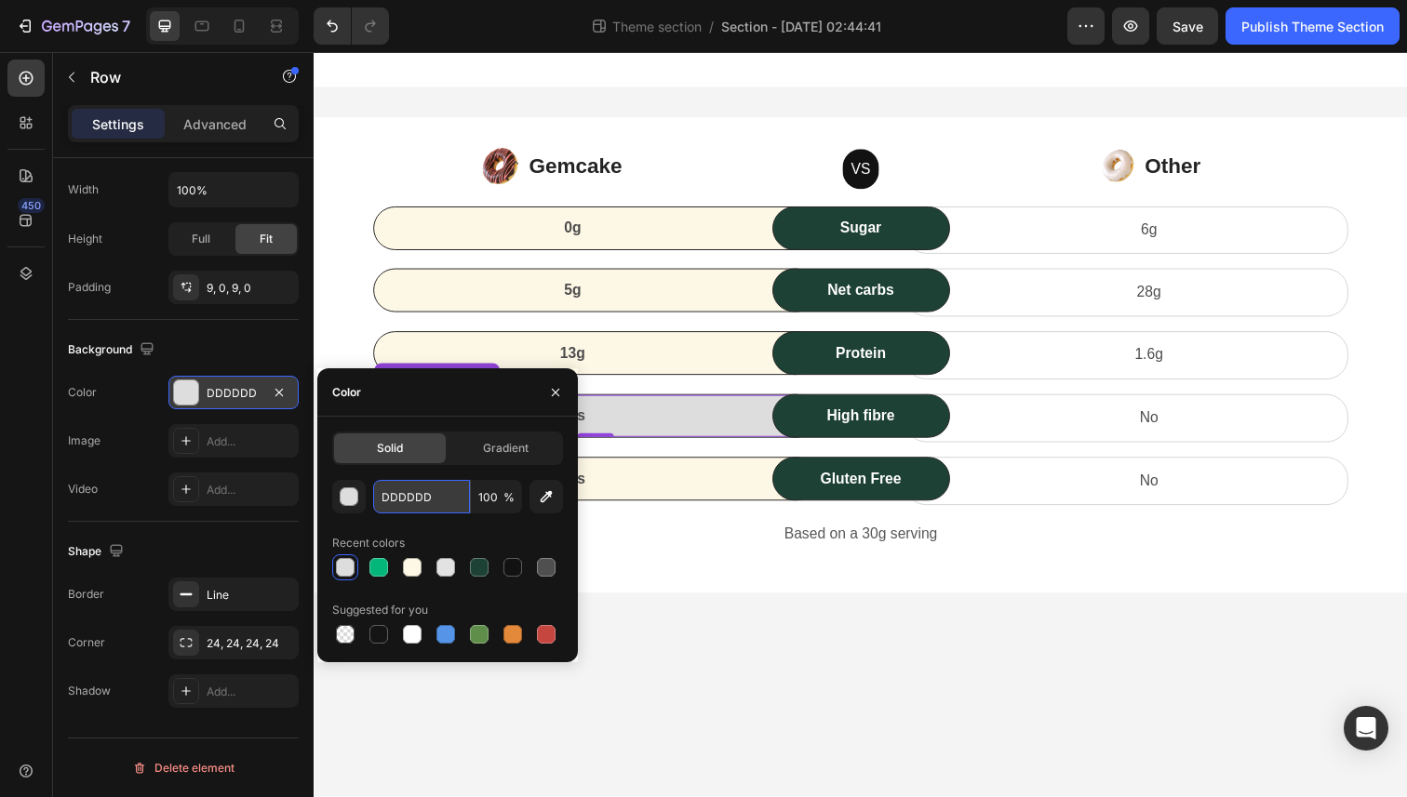
click at [416, 495] on input "DDDDDD" at bounding box center [421, 496] width 97 height 33
paste input "#FDF7E6"
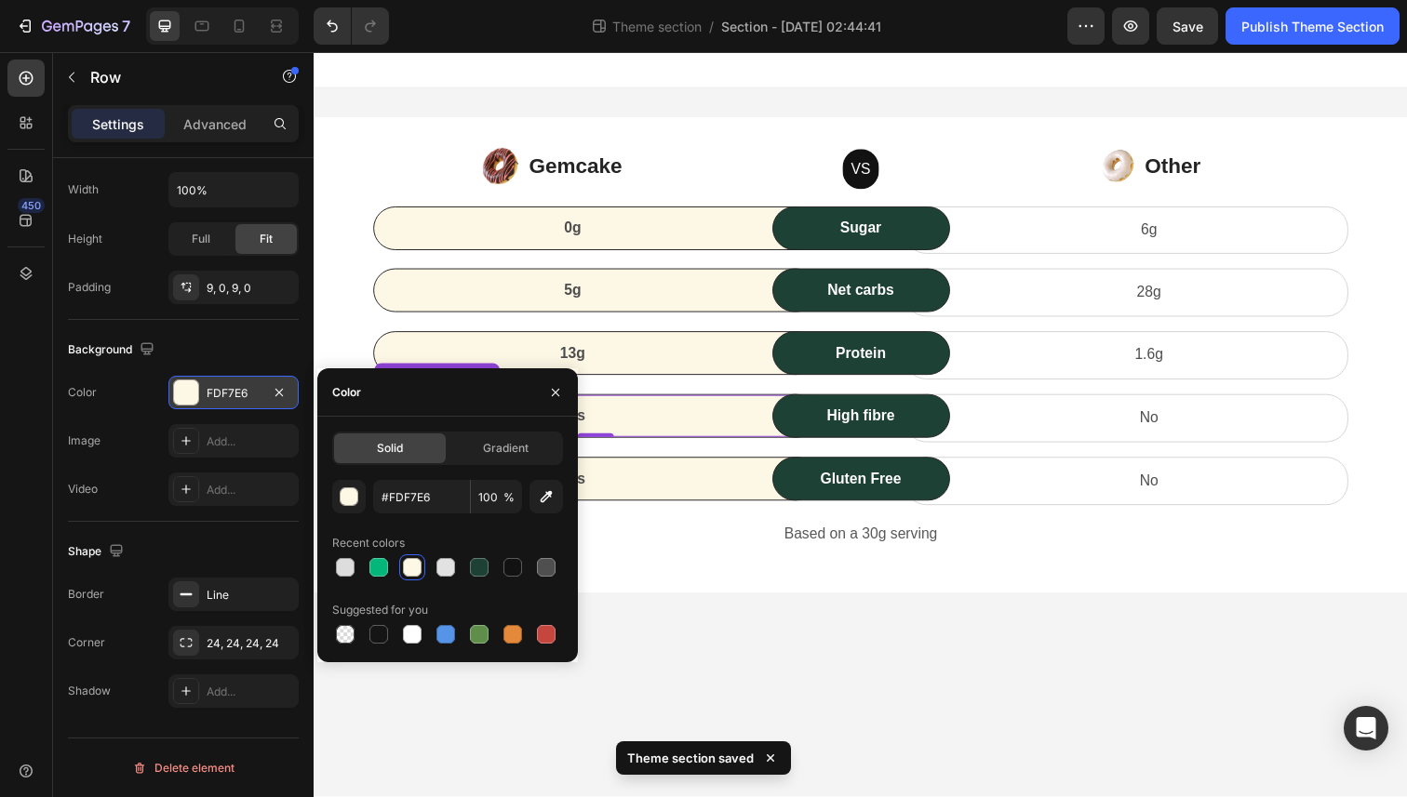
type input "FDF7E6"
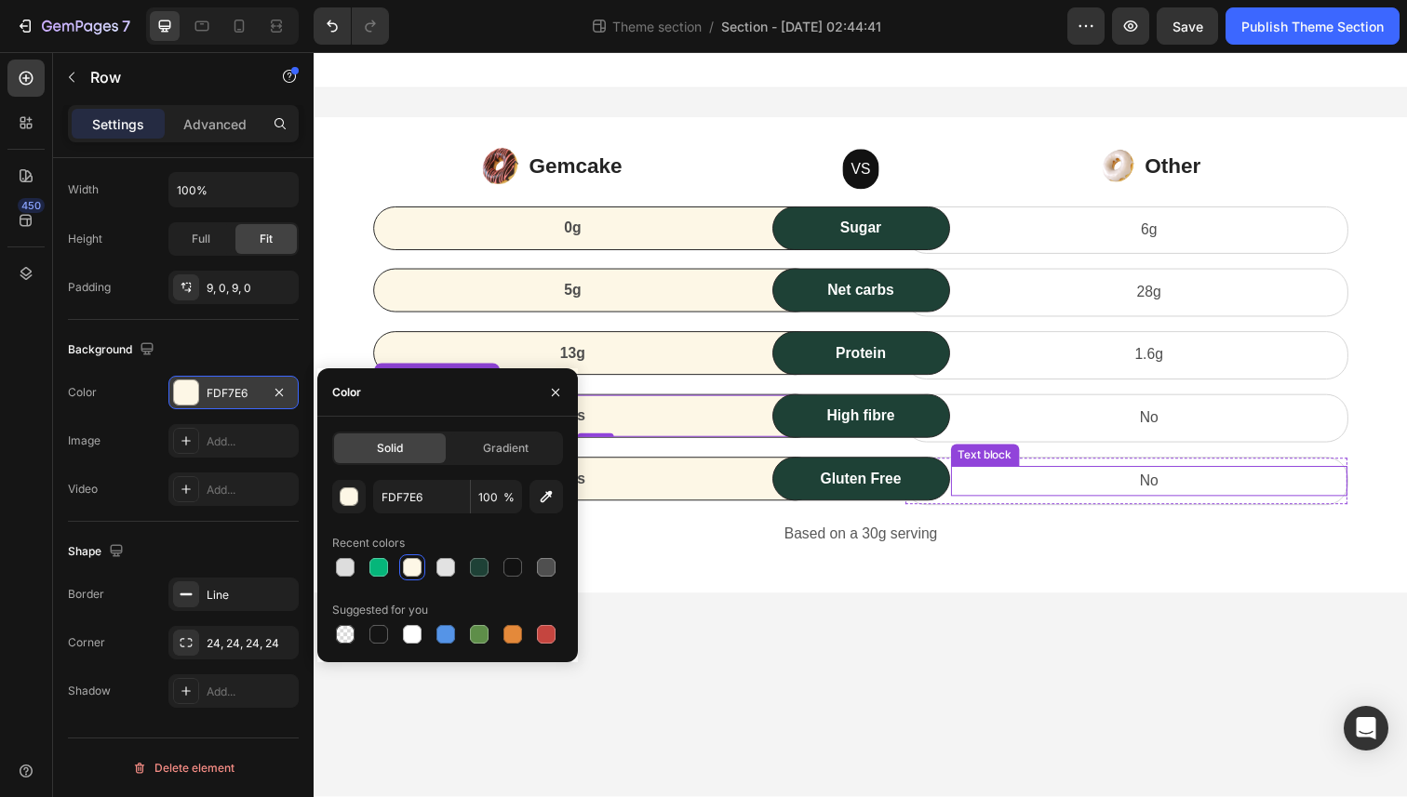
click at [1065, 477] on p "No" at bounding box center [1167, 490] width 402 height 27
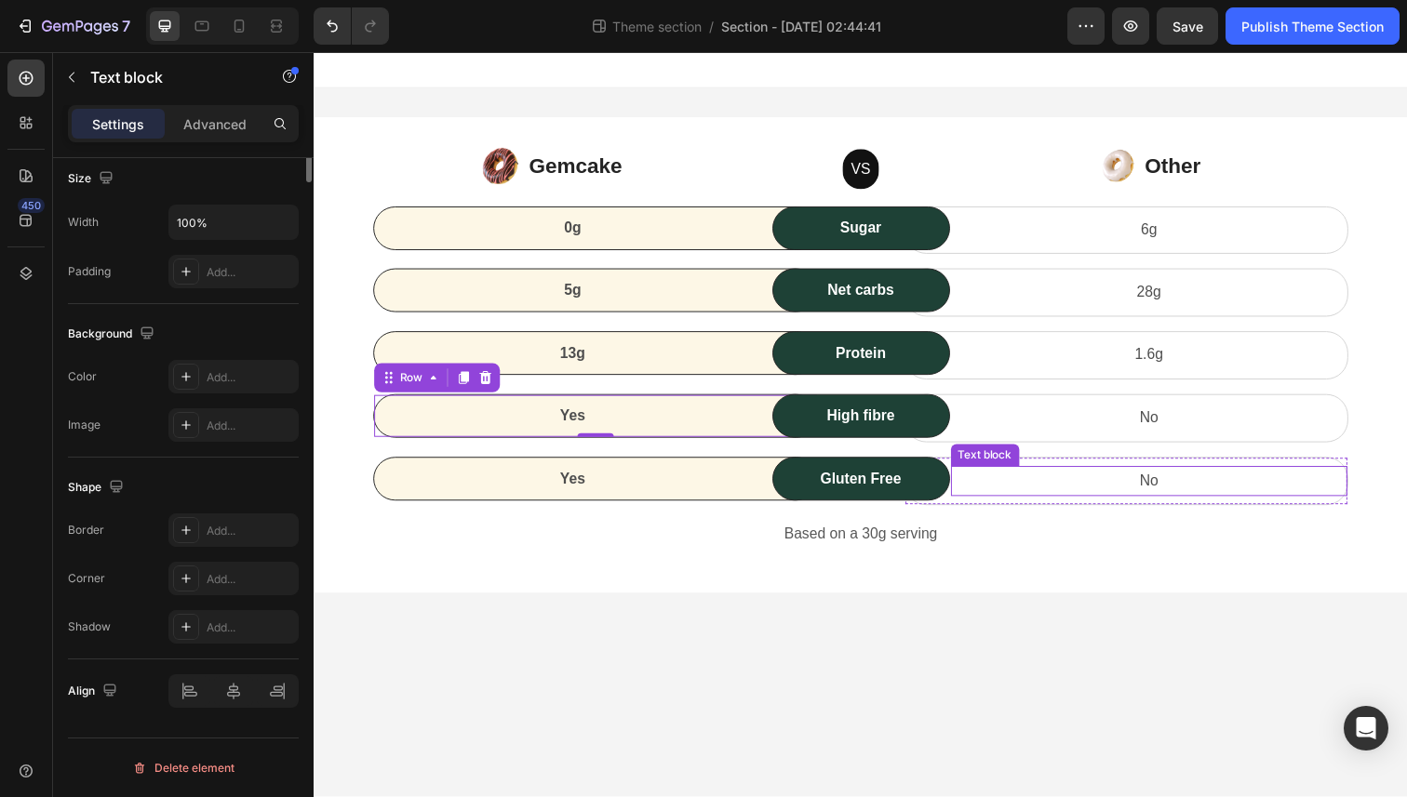
scroll to position [0, 0]
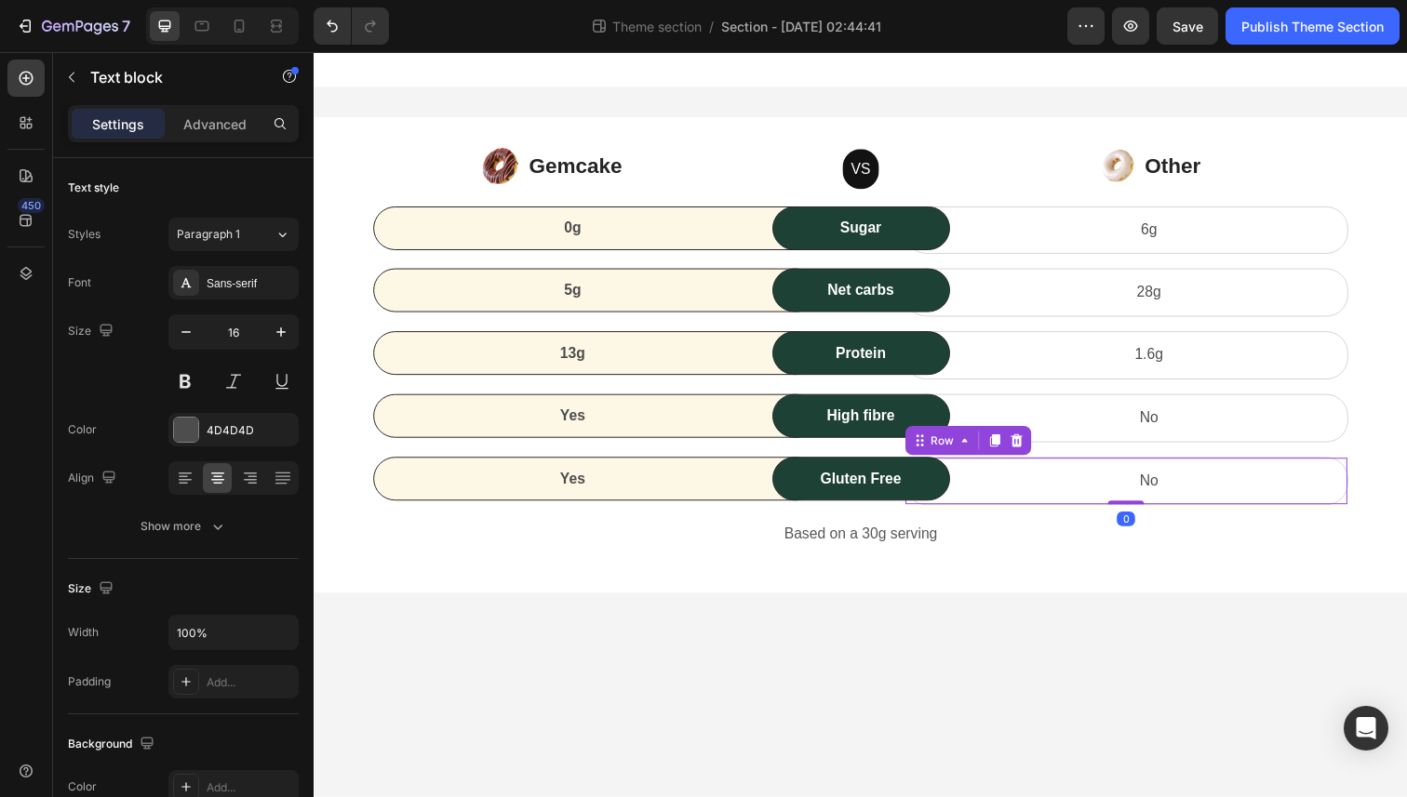
click at [1030, 507] on div "No Text block Row 0" at bounding box center [1143, 490] width 454 height 49
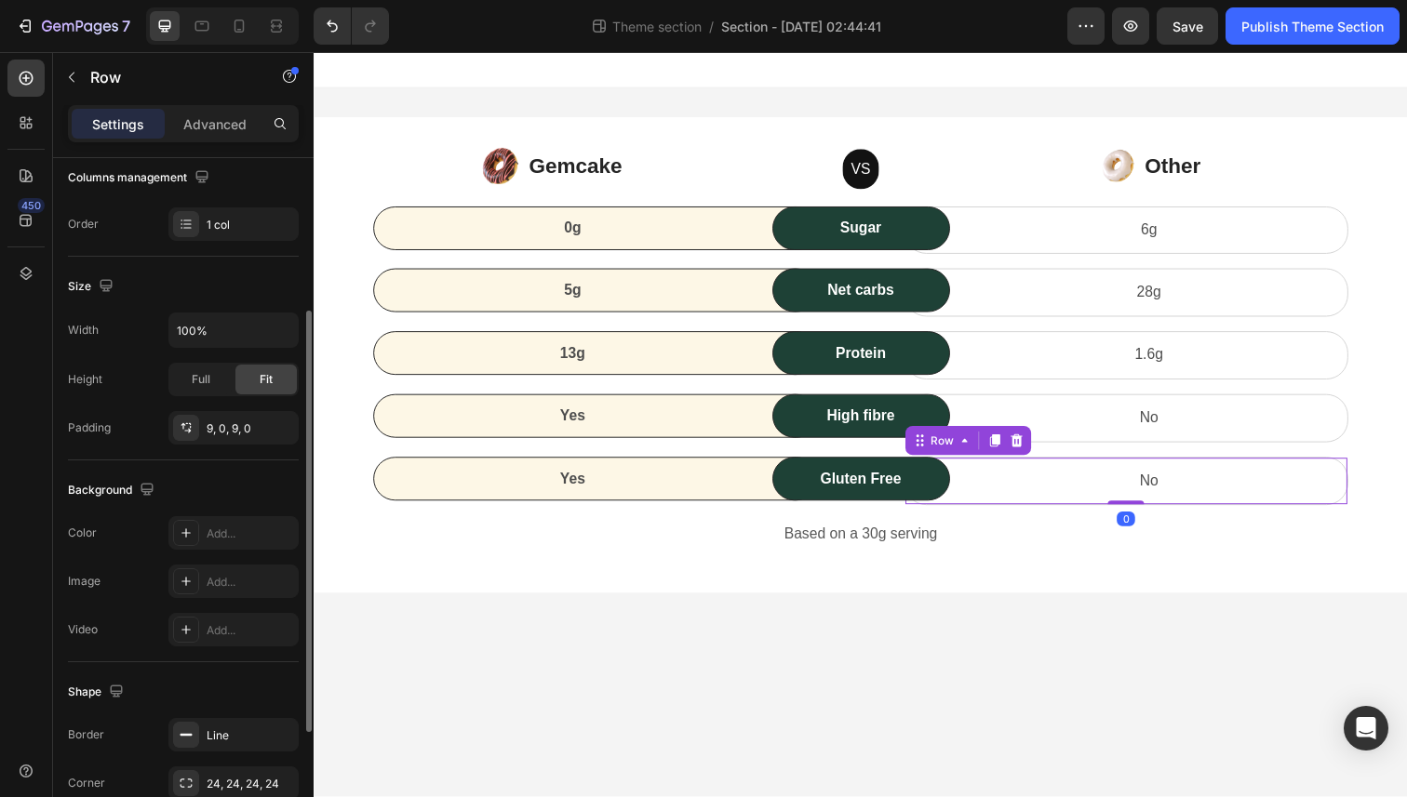
scroll to position [375, 0]
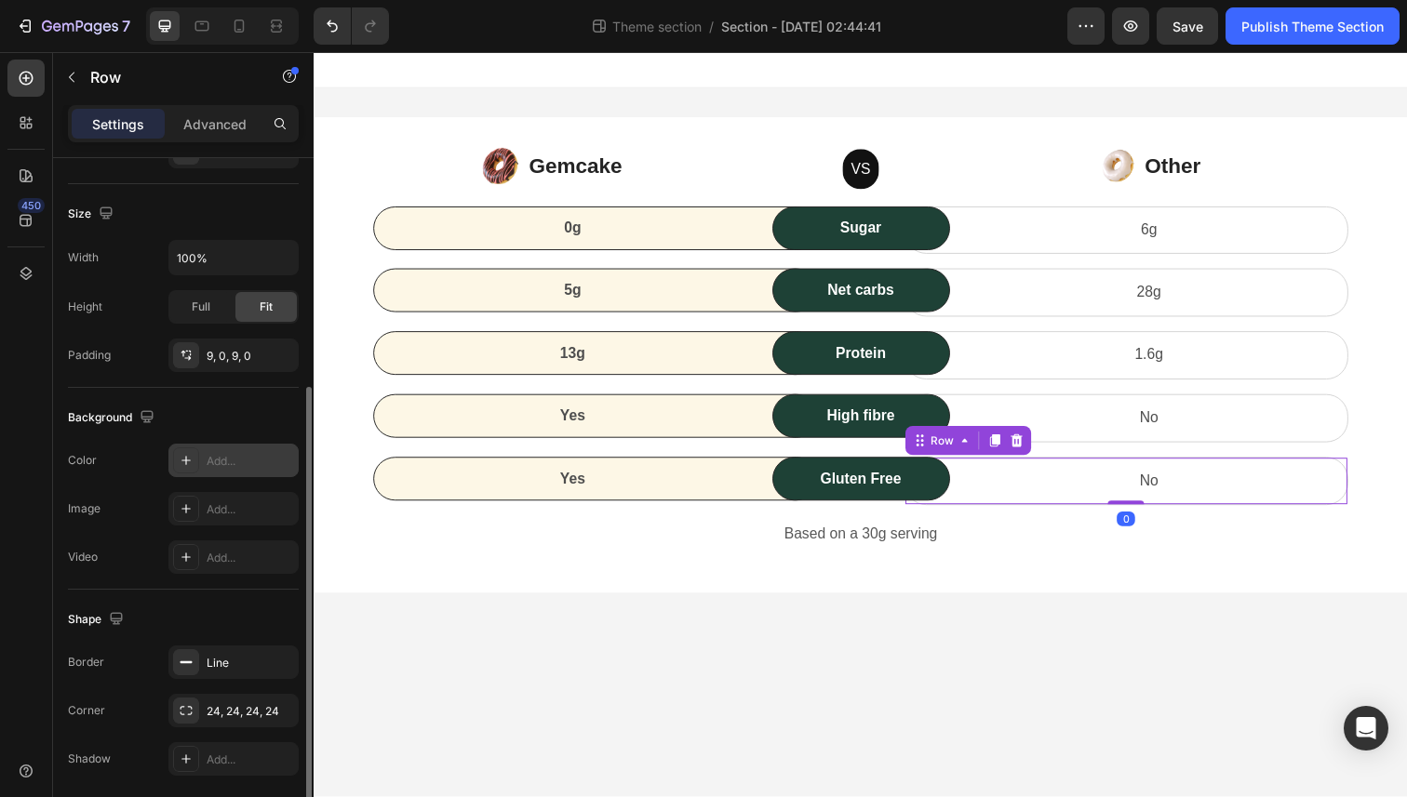
click at [227, 465] on div "Add..." at bounding box center [250, 461] width 87 height 17
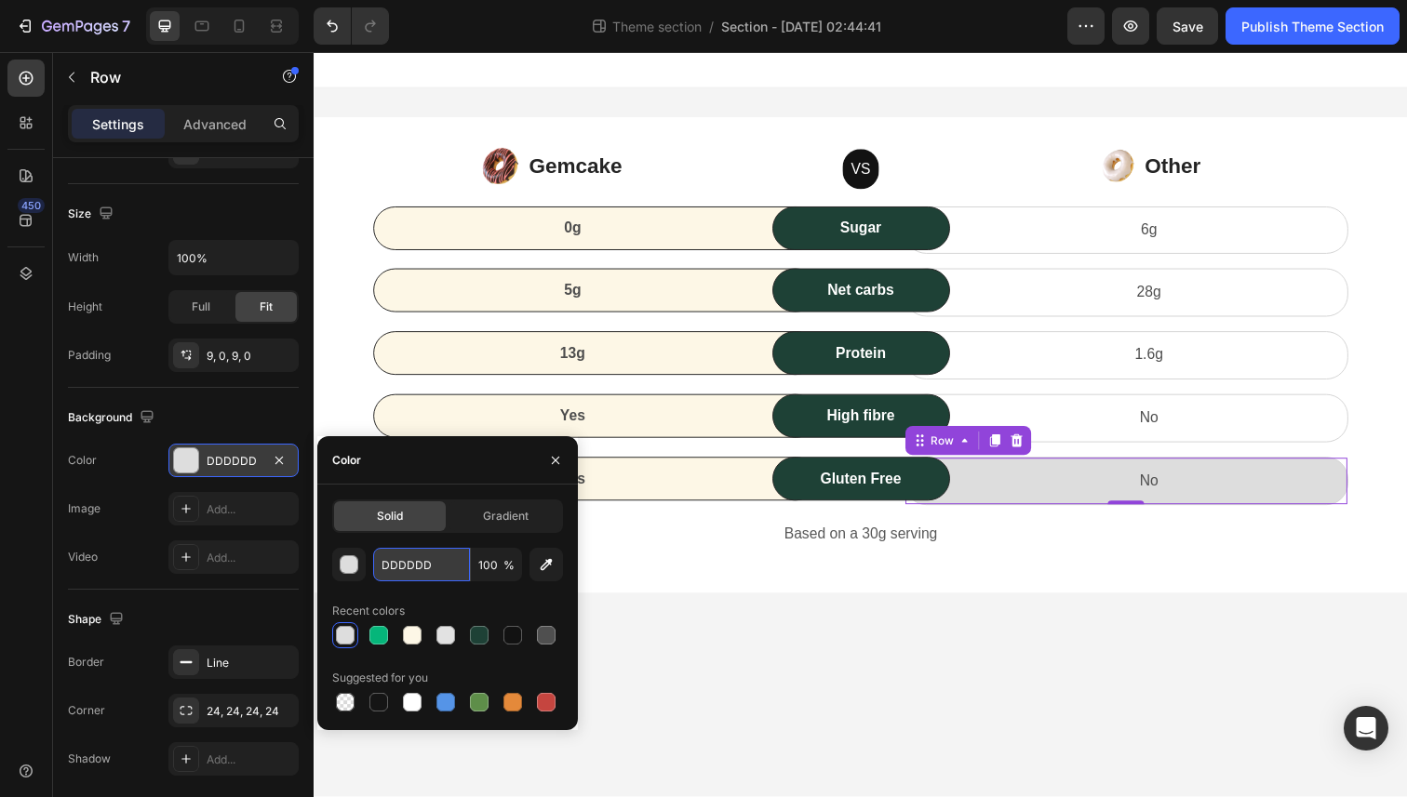
click at [421, 568] on input "DDDDDD" at bounding box center [421, 564] width 97 height 33
paste input "#FDF7E6"
type input "#FDF7E6"
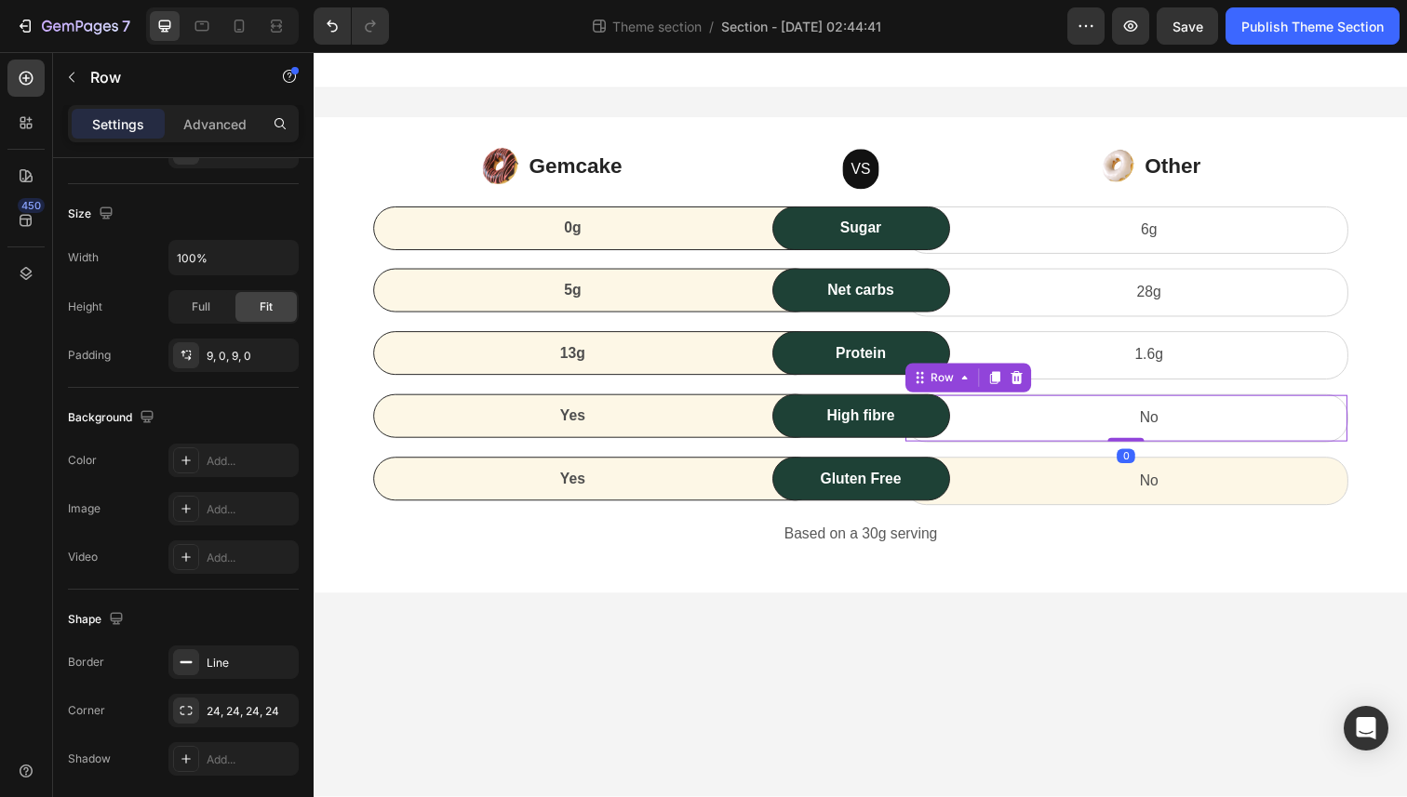
click at [1072, 444] on div "No Text block Row 0" at bounding box center [1143, 426] width 454 height 49
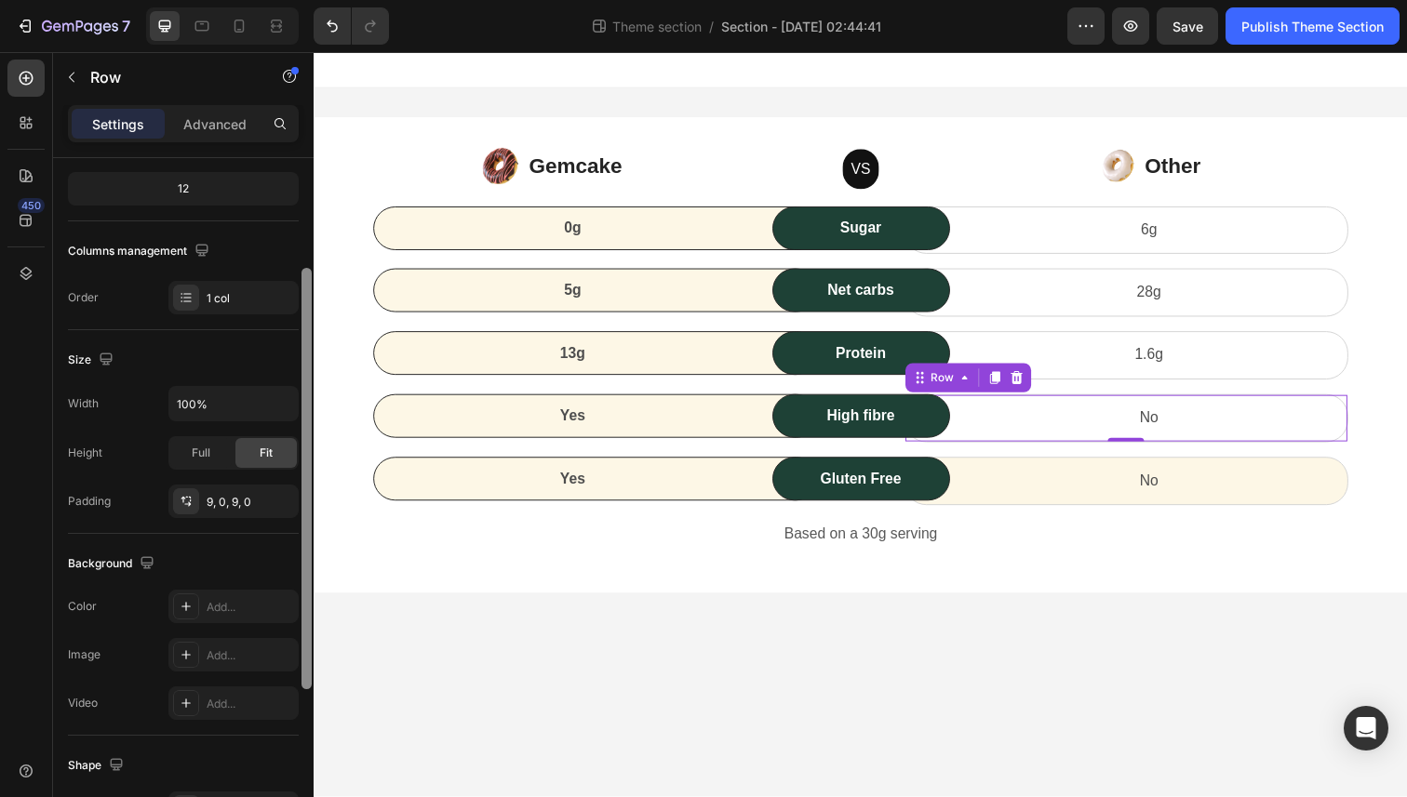
scroll to position [210, 0]
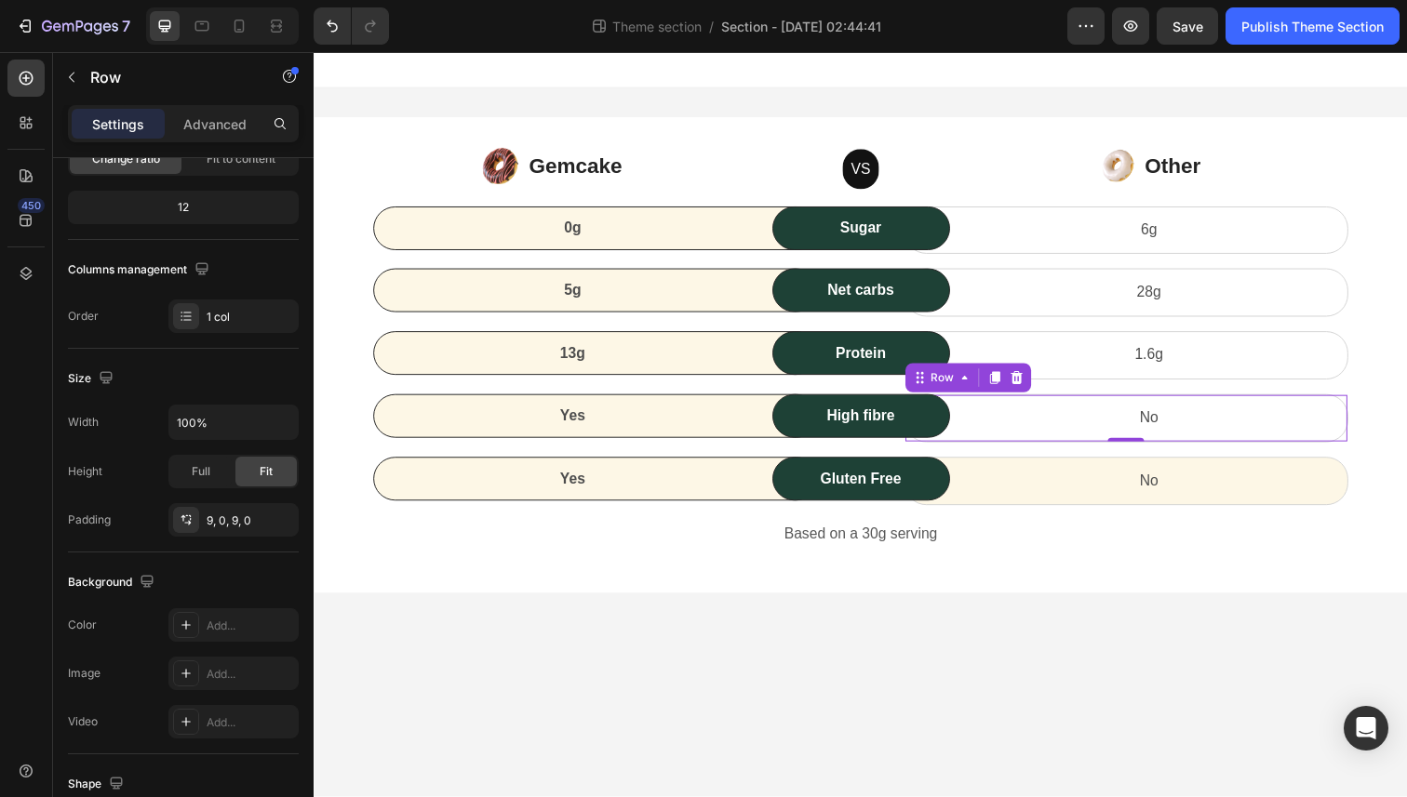
click at [1075, 406] on div "No Text block Row 0" at bounding box center [1143, 426] width 454 height 49
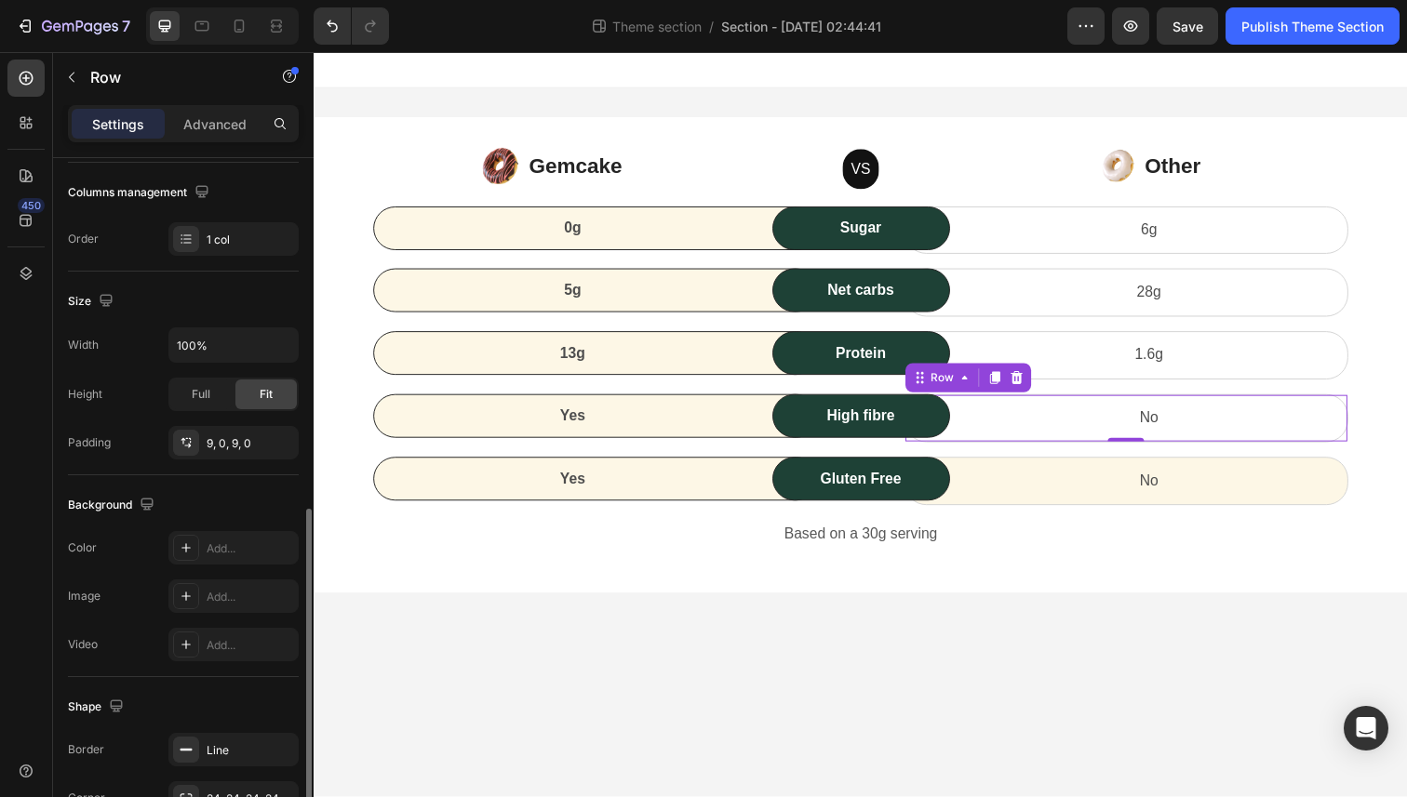
scroll to position [443, 0]
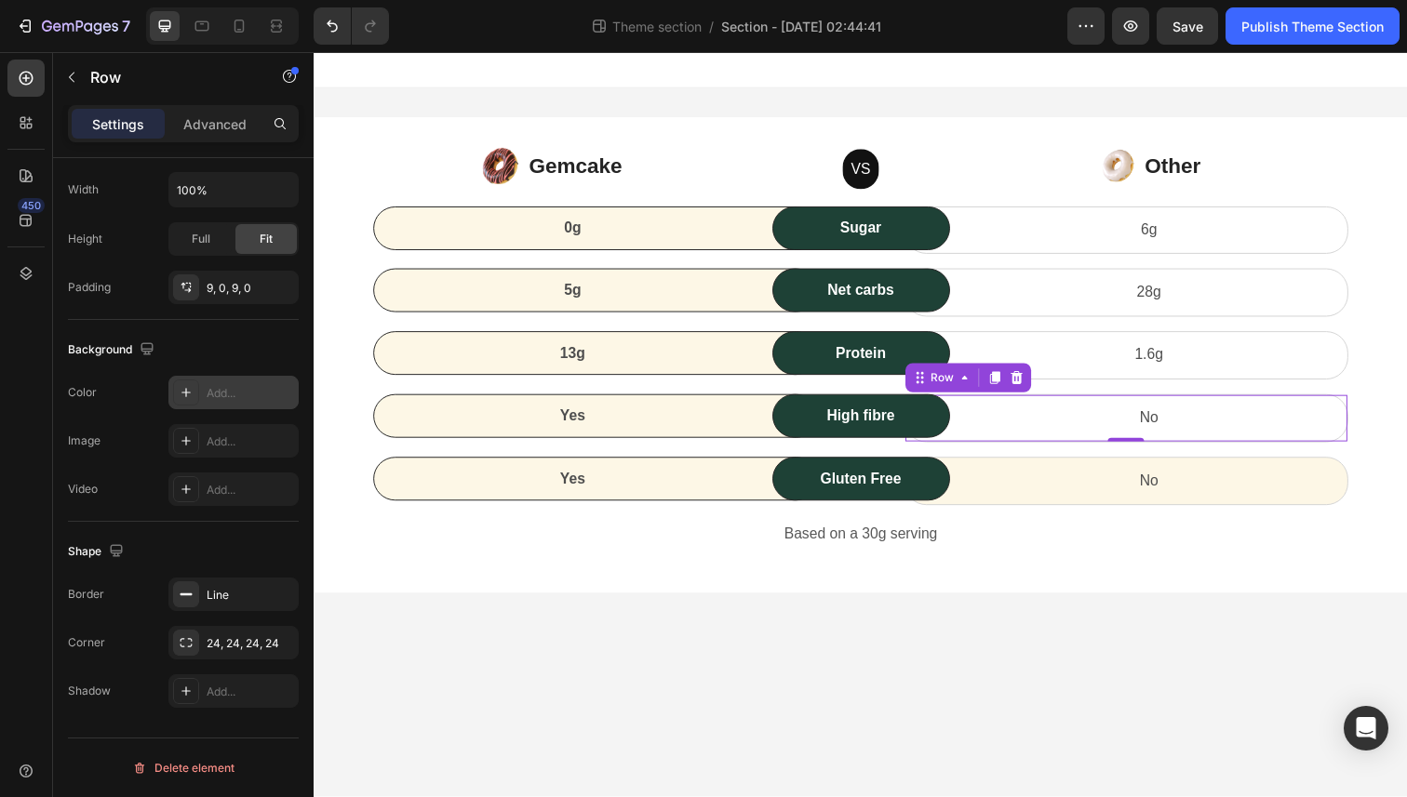
click at [231, 395] on div "Add..." at bounding box center [250, 393] width 87 height 17
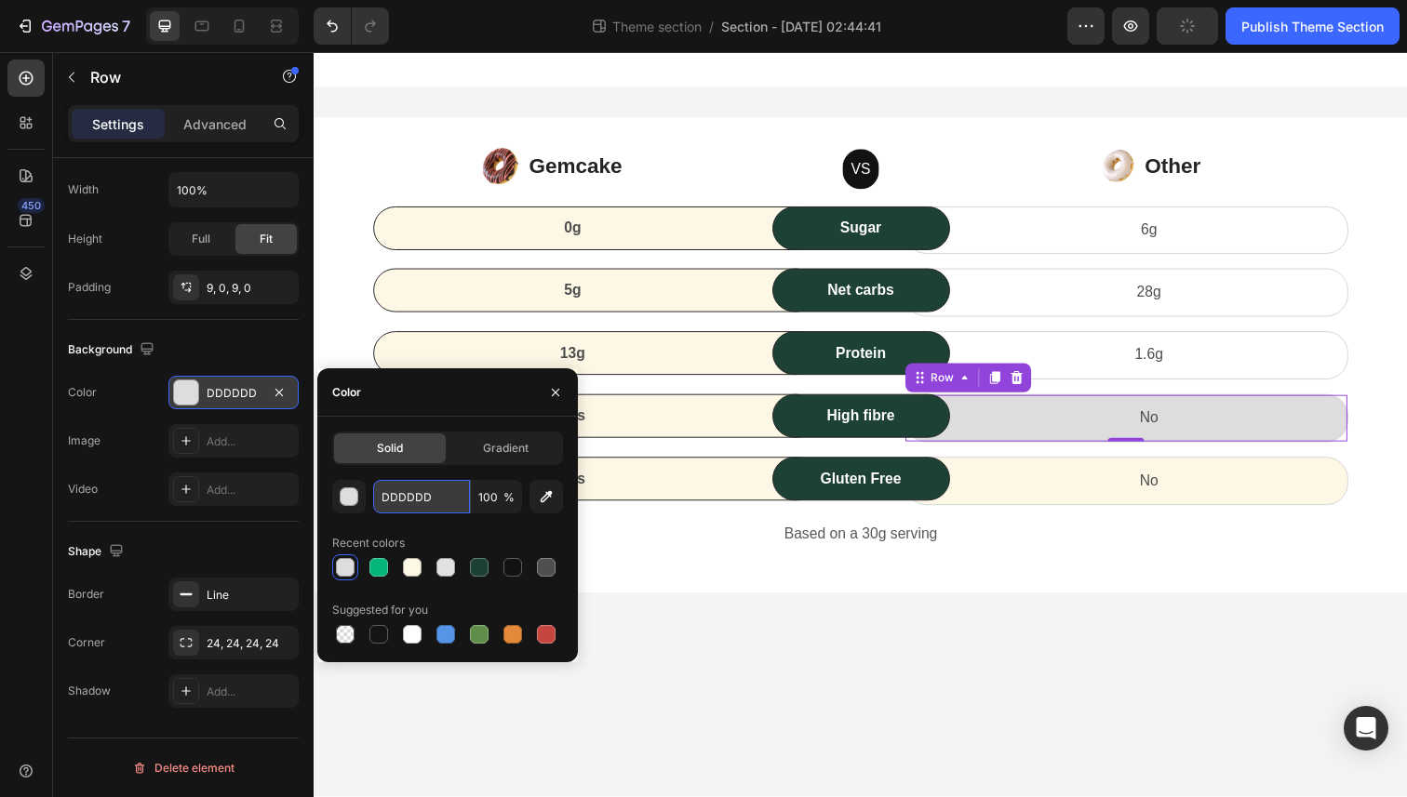
click at [423, 483] on input "DDDDDD" at bounding box center [421, 496] width 97 height 33
paste input "#FDF7E6"
type input "#FDF7E6"
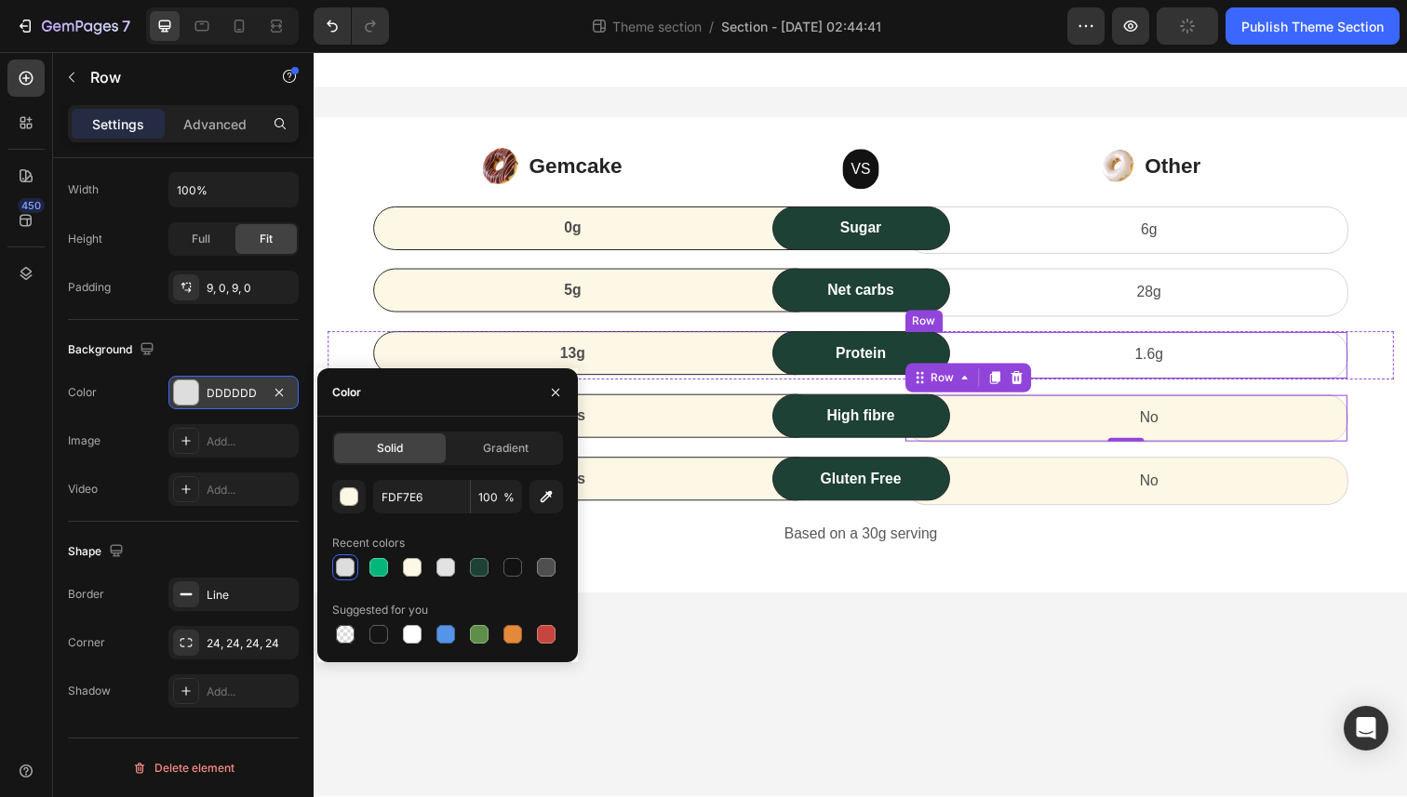
click at [1081, 344] on div "1.6g Text block Row" at bounding box center [1143, 362] width 454 height 49
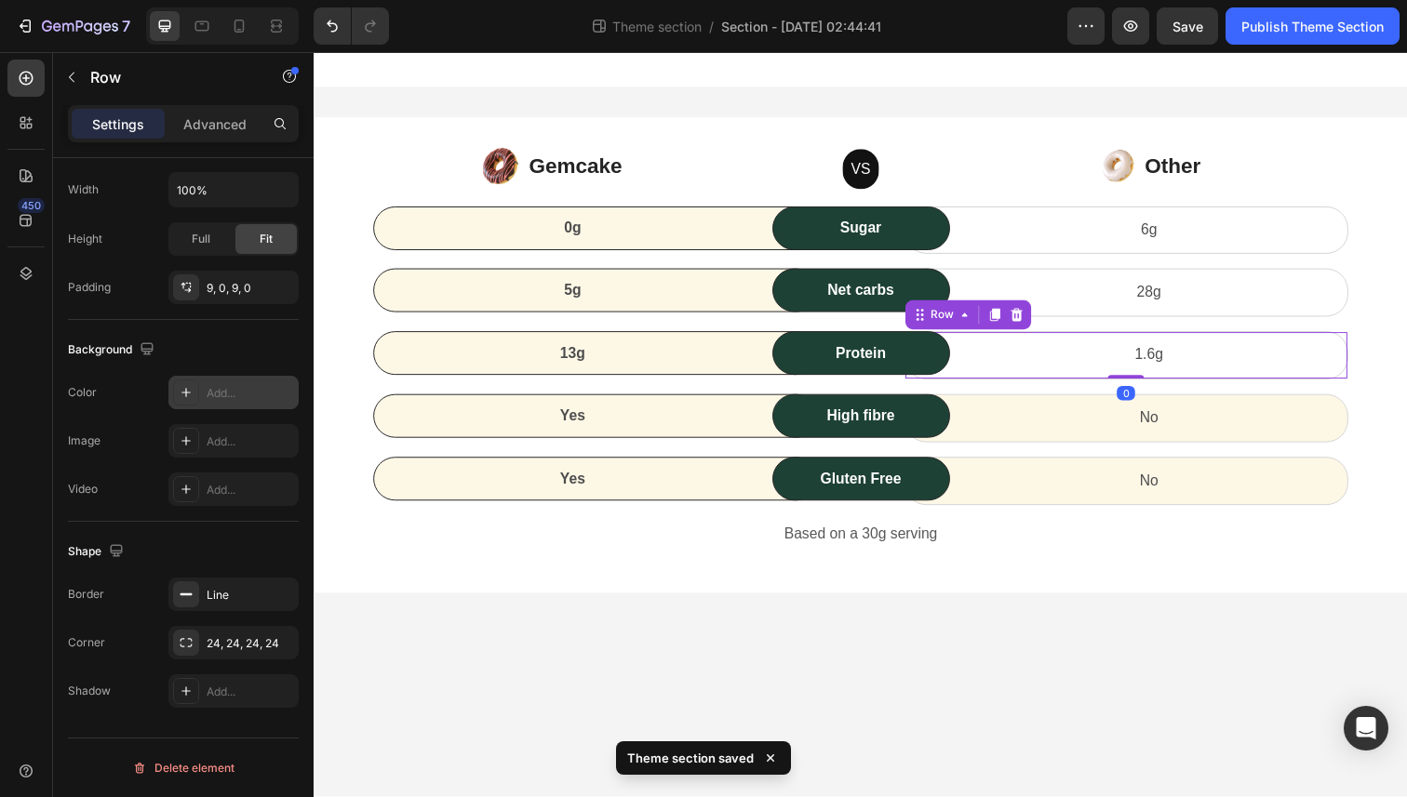
click at [232, 394] on div "Add..." at bounding box center [250, 393] width 87 height 17
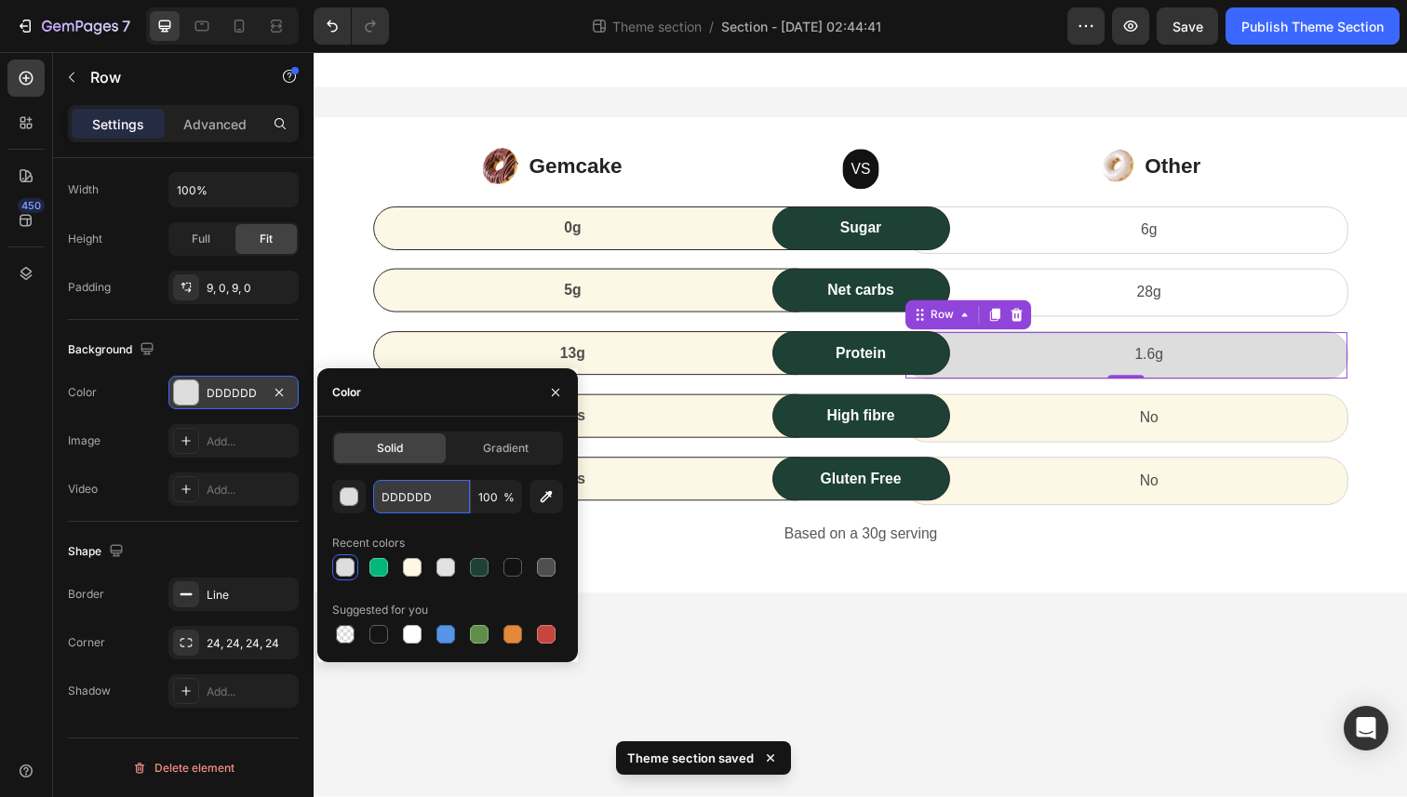
click at [442, 502] on input "DDDDDD" at bounding box center [421, 496] width 97 height 33
paste input "#FDF7E6"
type input "#FDF7E6"
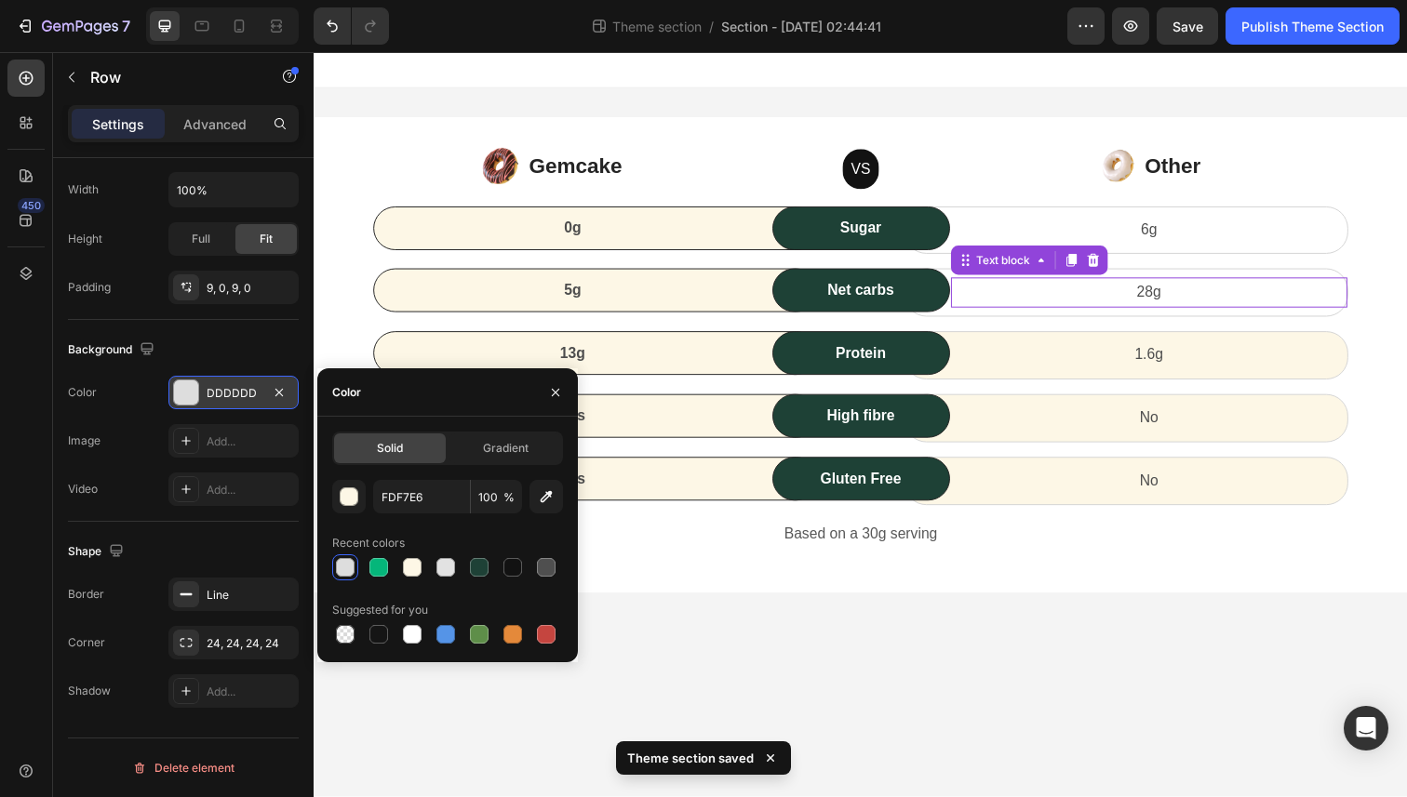
click at [1038, 285] on p "28g" at bounding box center [1167, 298] width 402 height 27
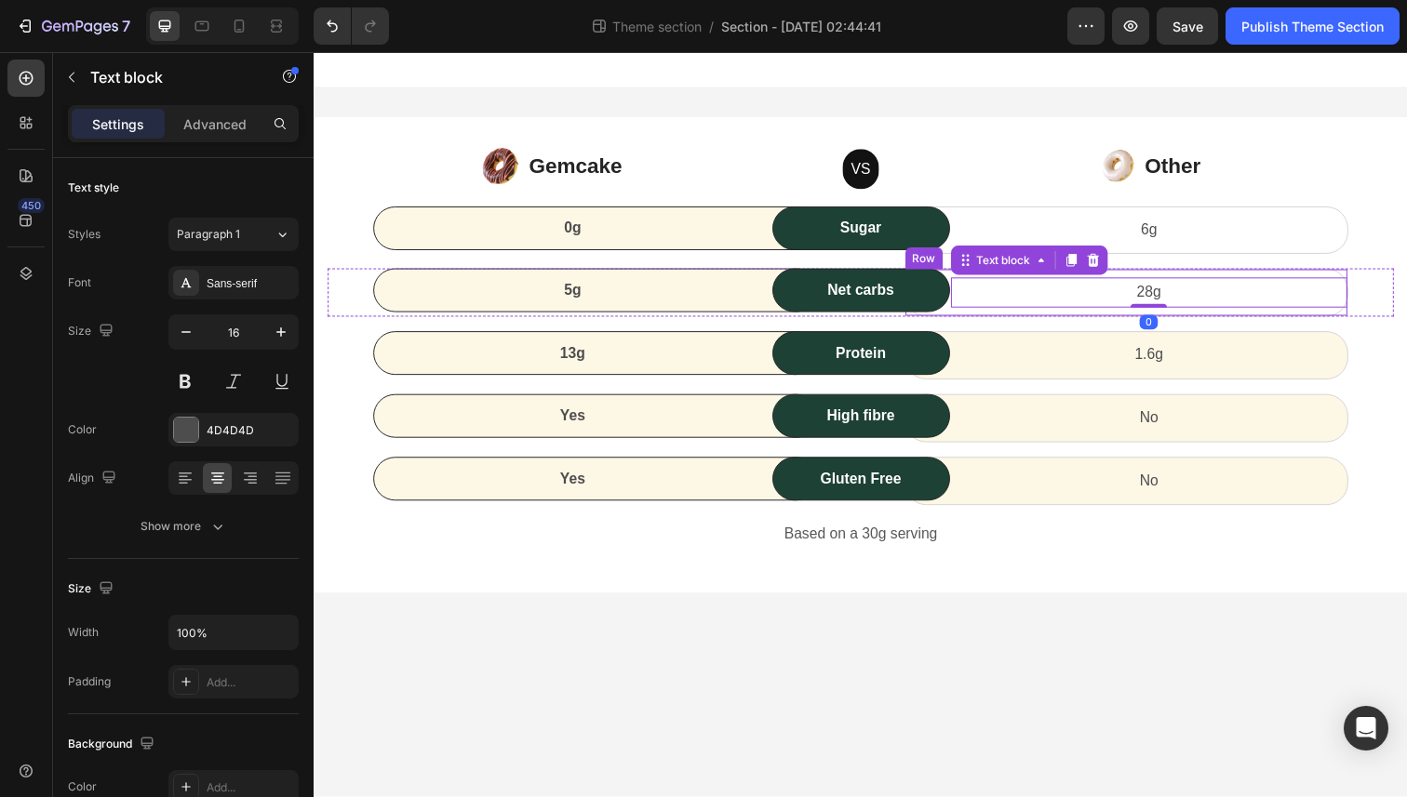
click at [1139, 274] on div "28g Text block 0 Row" at bounding box center [1143, 298] width 454 height 49
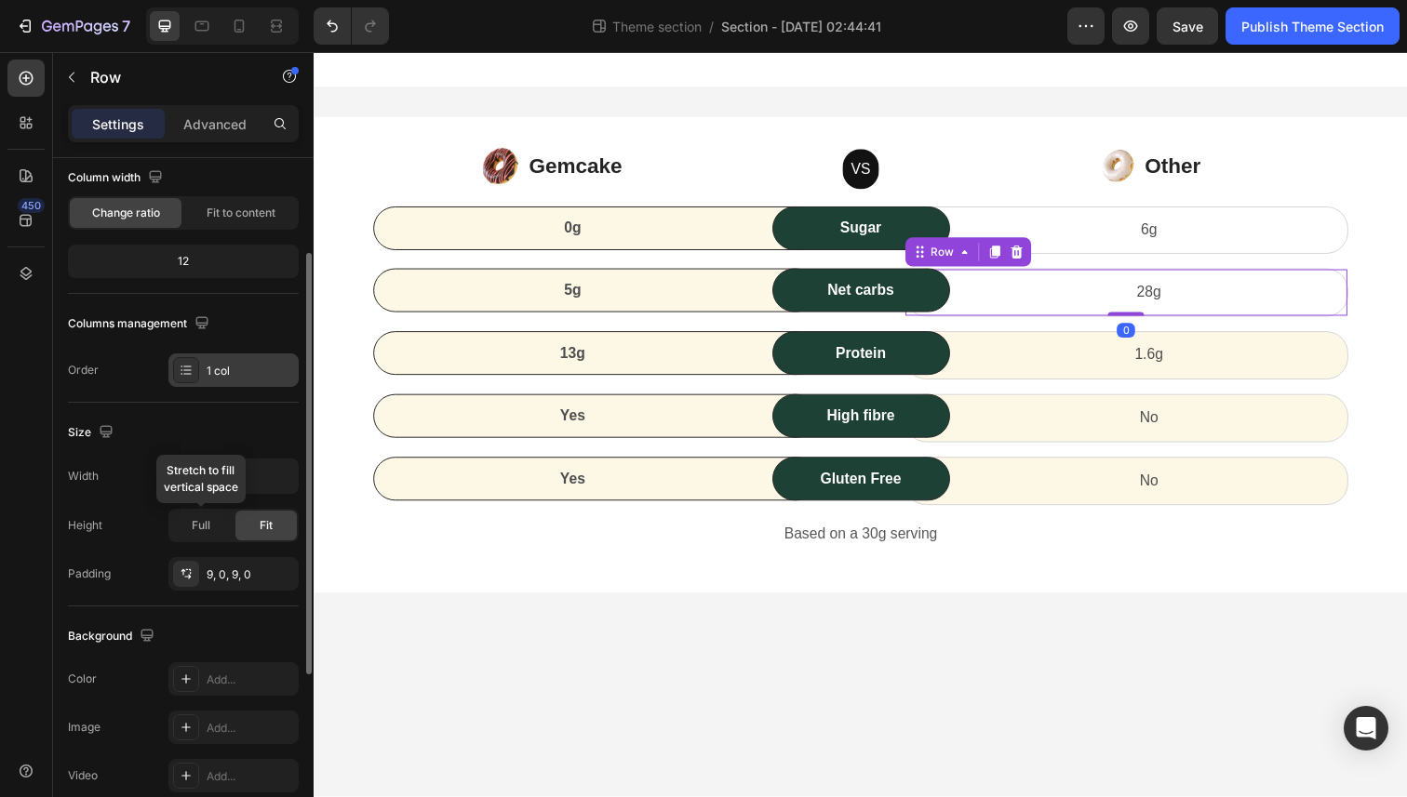
scroll to position [187, 0]
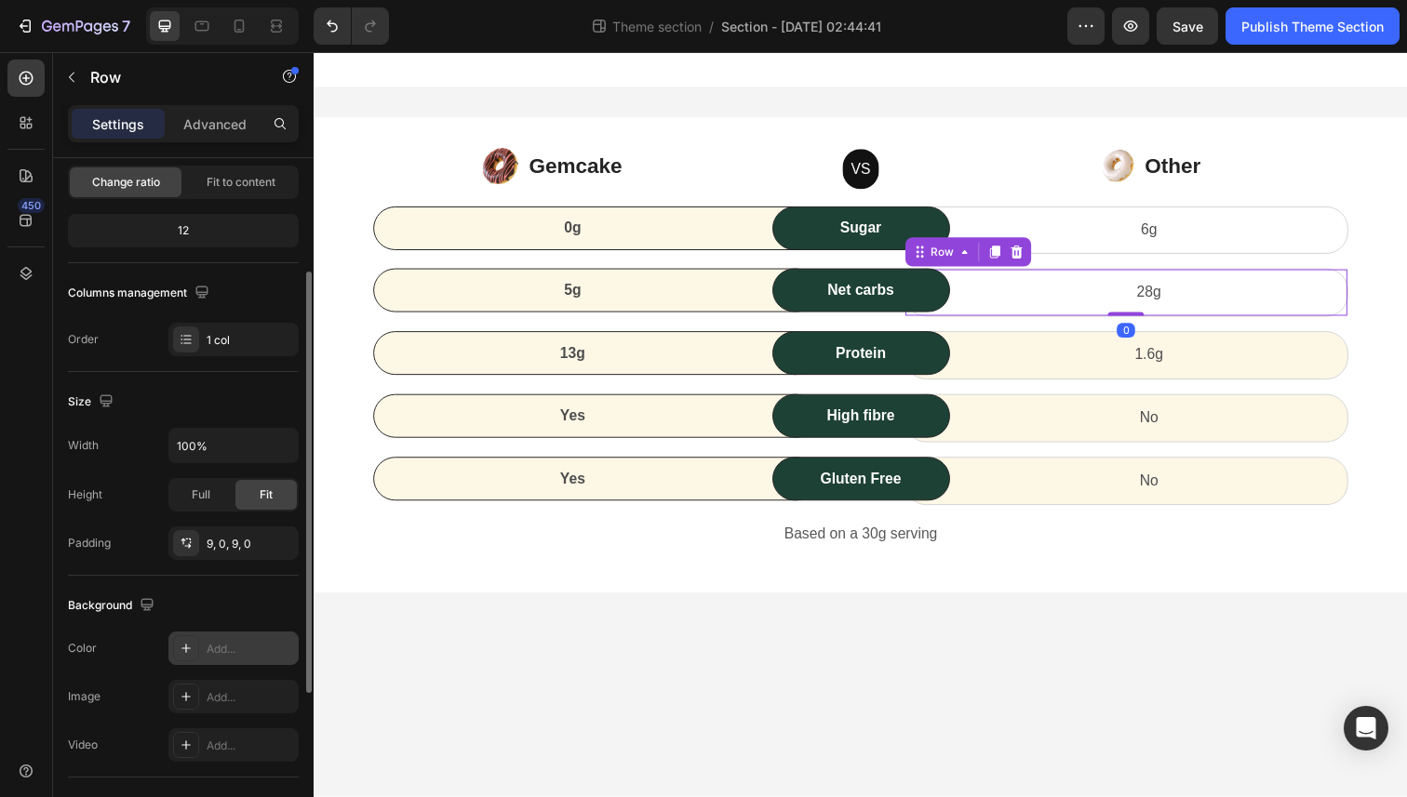
click at [220, 645] on div "Add..." at bounding box center [250, 649] width 87 height 17
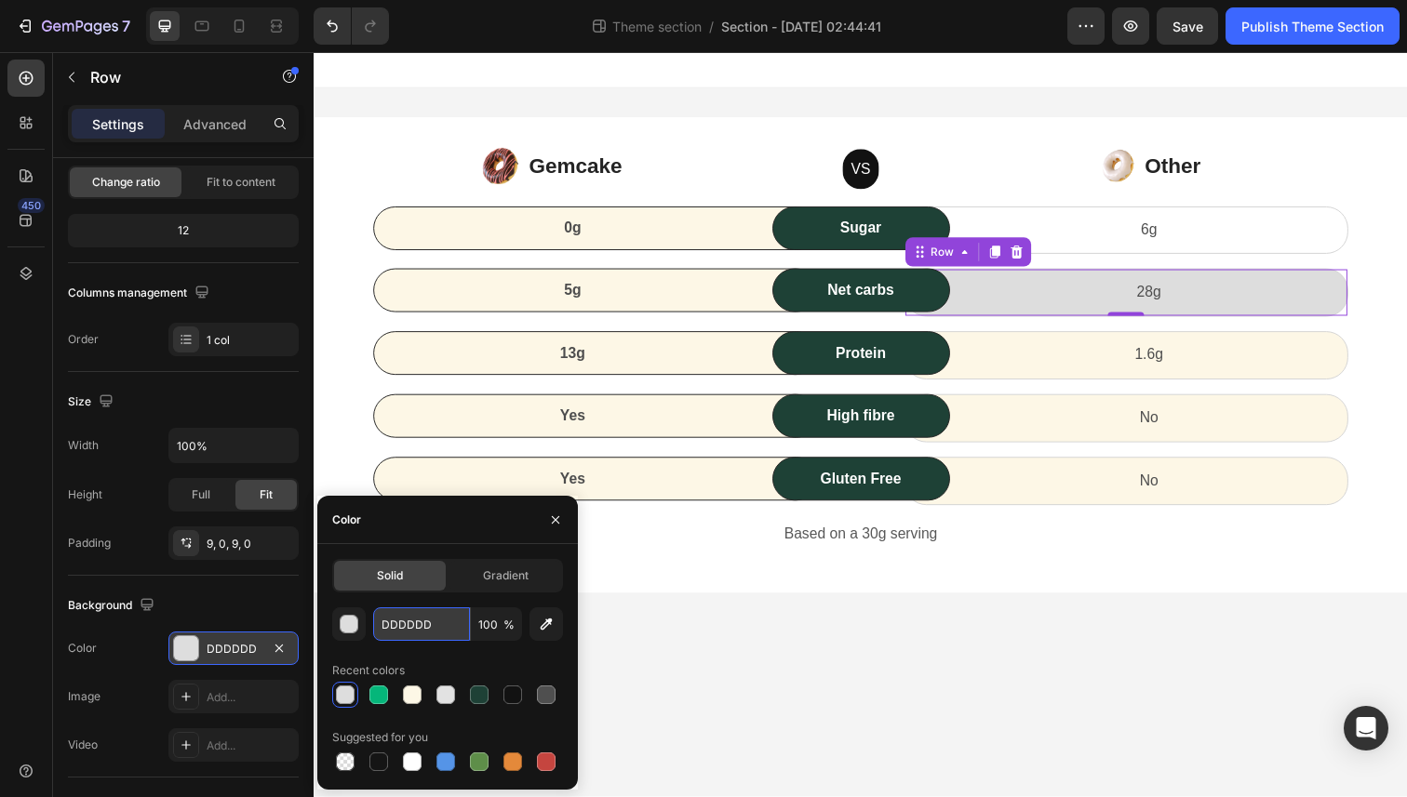
click at [421, 610] on input "DDDDDD" at bounding box center [421, 624] width 97 height 33
paste input "#FDF7E6"
type input "#FDF7E6"
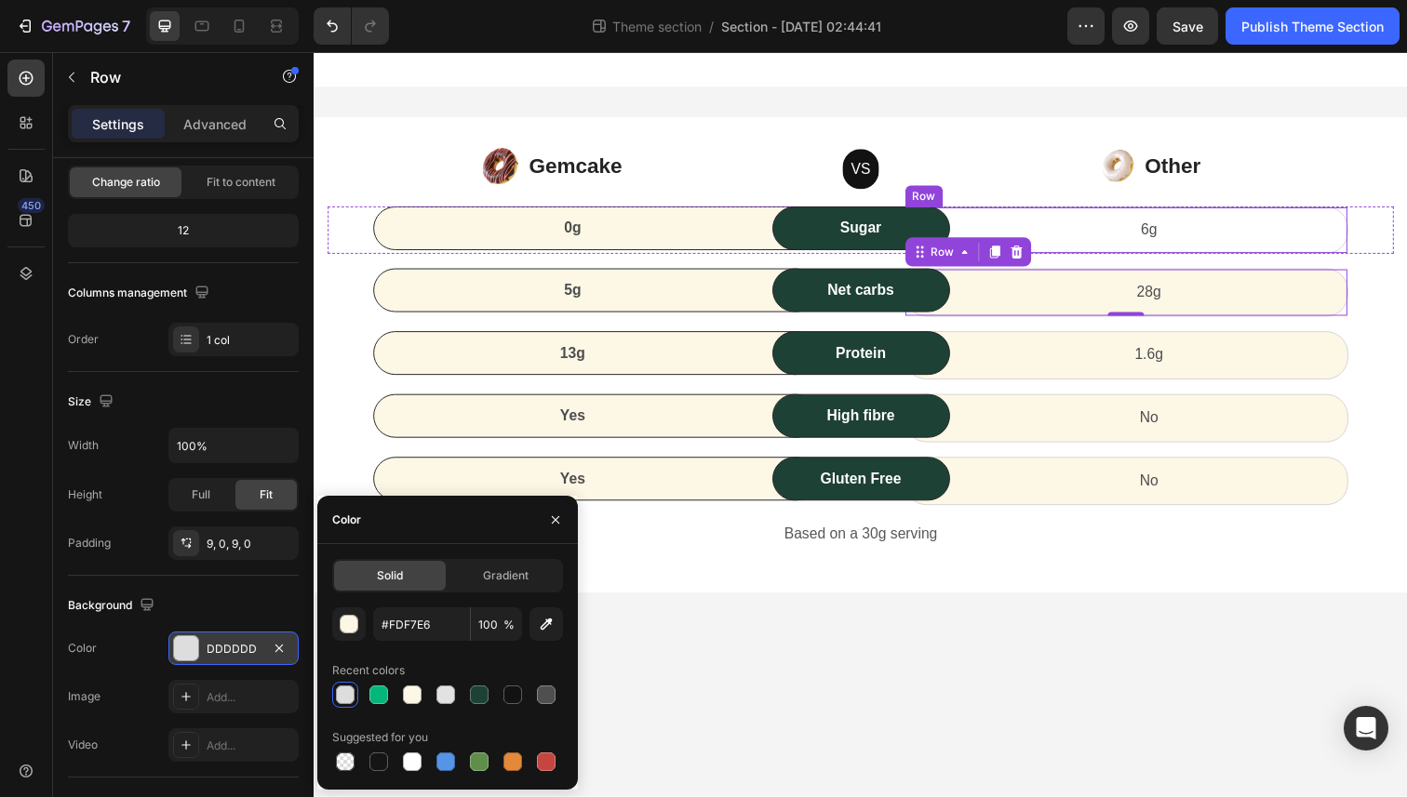
click at [1110, 213] on div "6g Text block Row" at bounding box center [1143, 234] width 454 height 49
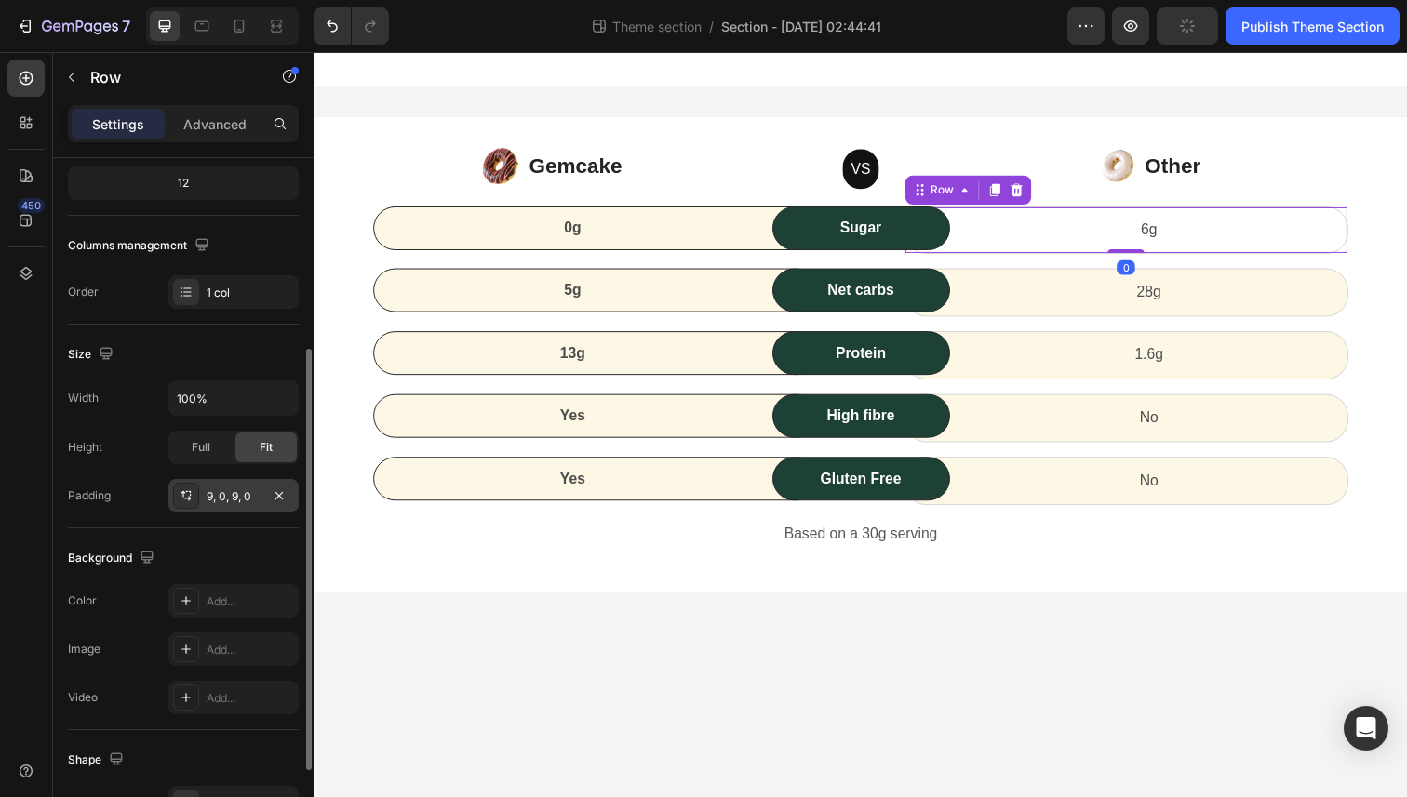
scroll to position [264, 0]
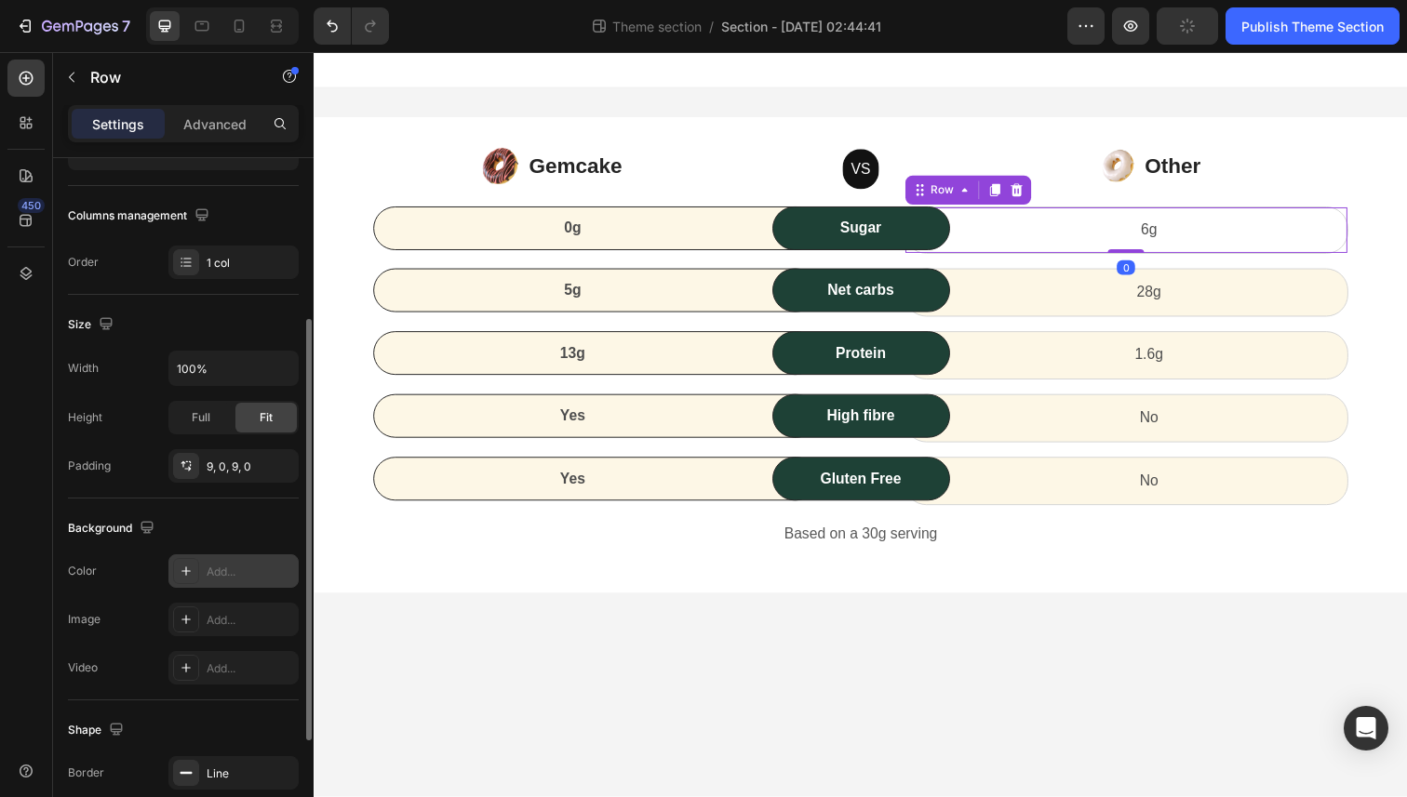
click at [223, 562] on div "Add..." at bounding box center [233, 571] width 130 height 33
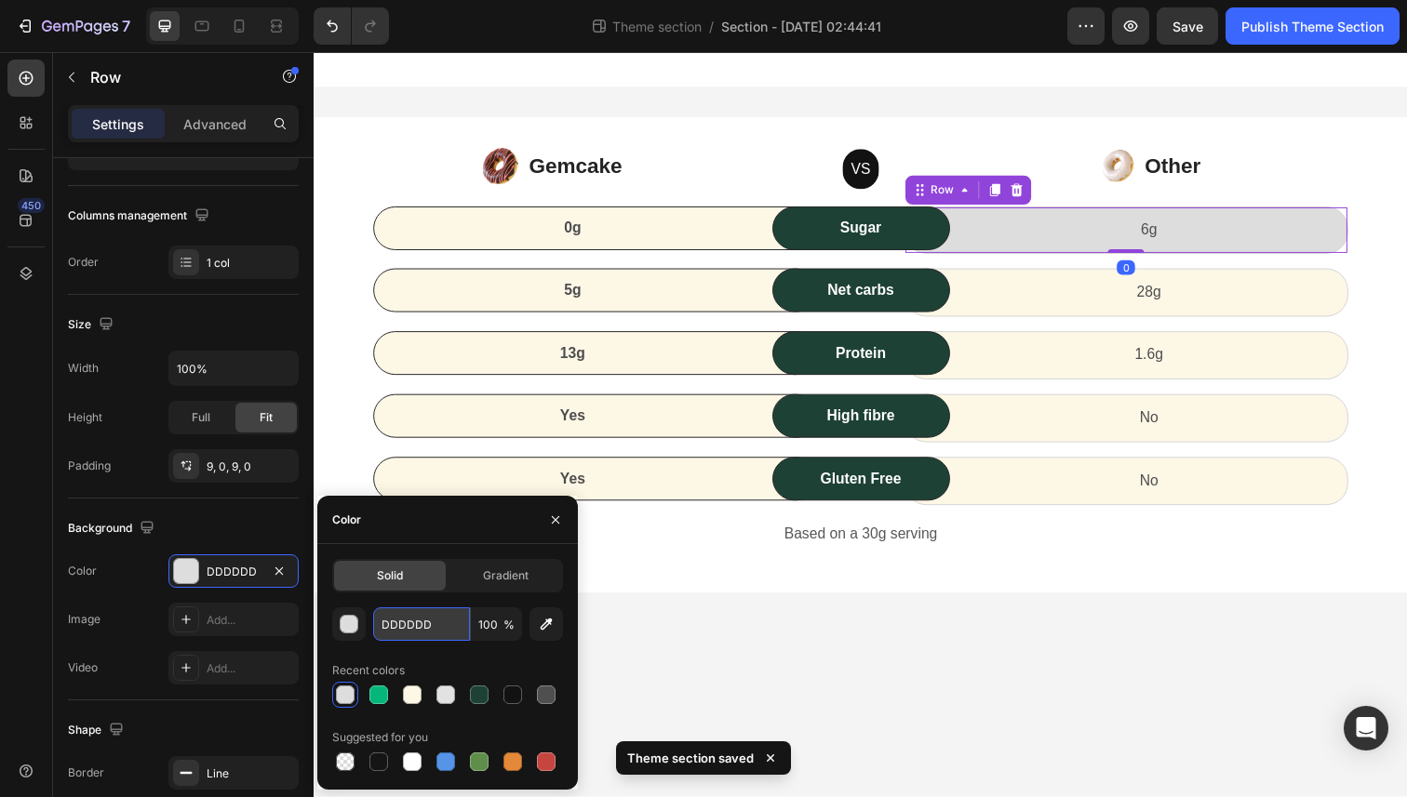
click at [422, 613] on input "DDDDDD" at bounding box center [421, 624] width 97 height 33
paste input "#FDF7E6"
type input "#FDF7E6"
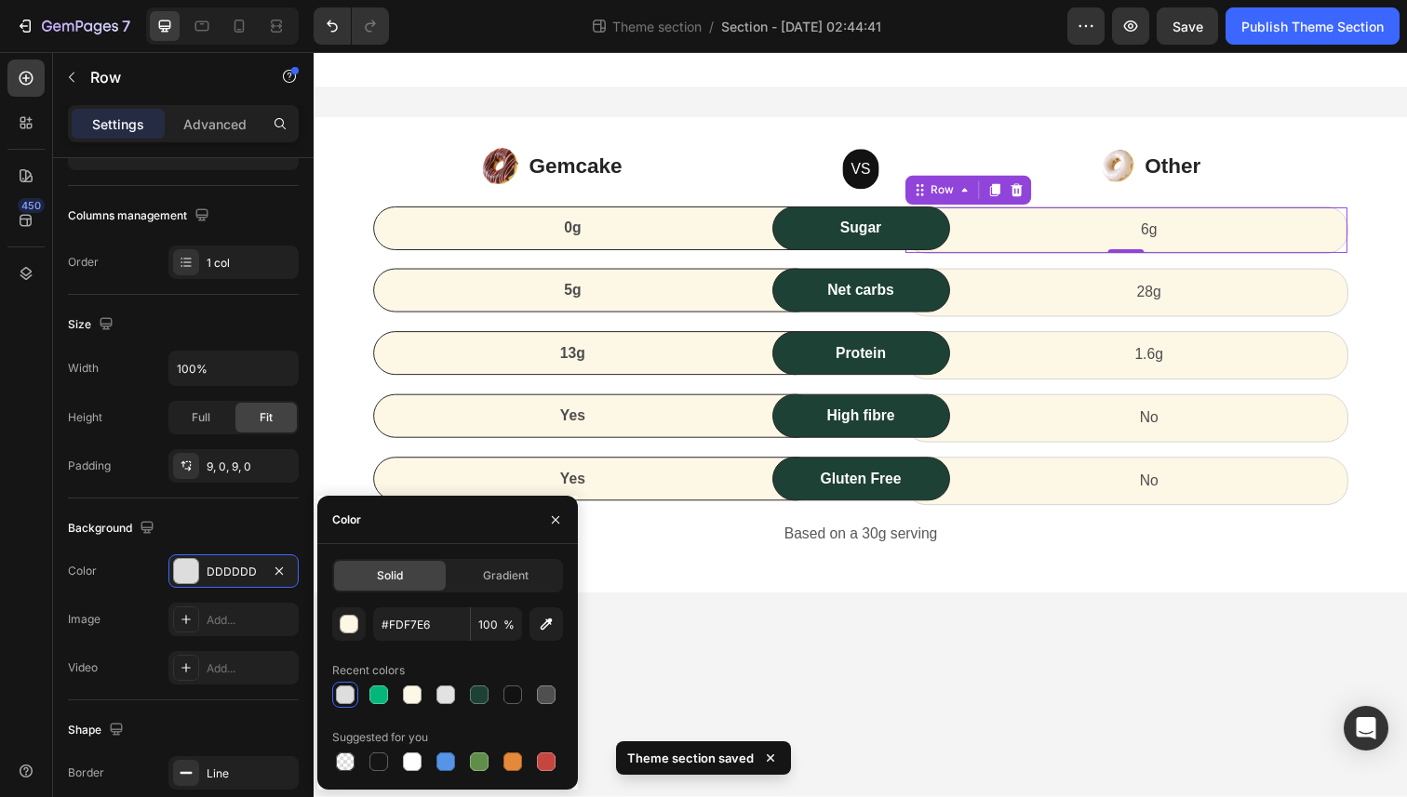
click at [968, 642] on body "Image Gemcake Text block Icon List VS Text block Row Image Other Text block Ico…" at bounding box center [872, 432] width 1116 height 761
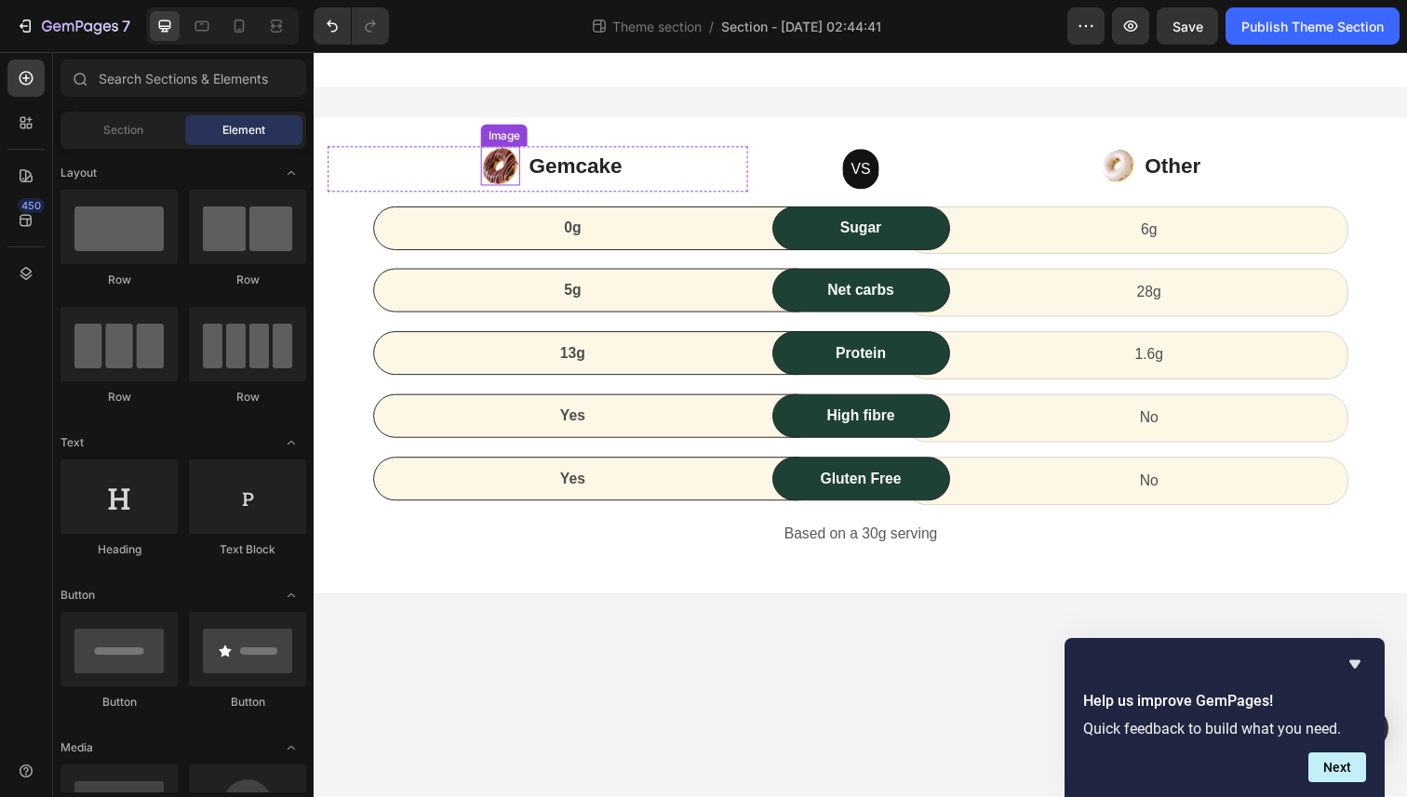
click at [499, 171] on img at bounding box center [504, 169] width 40 height 40
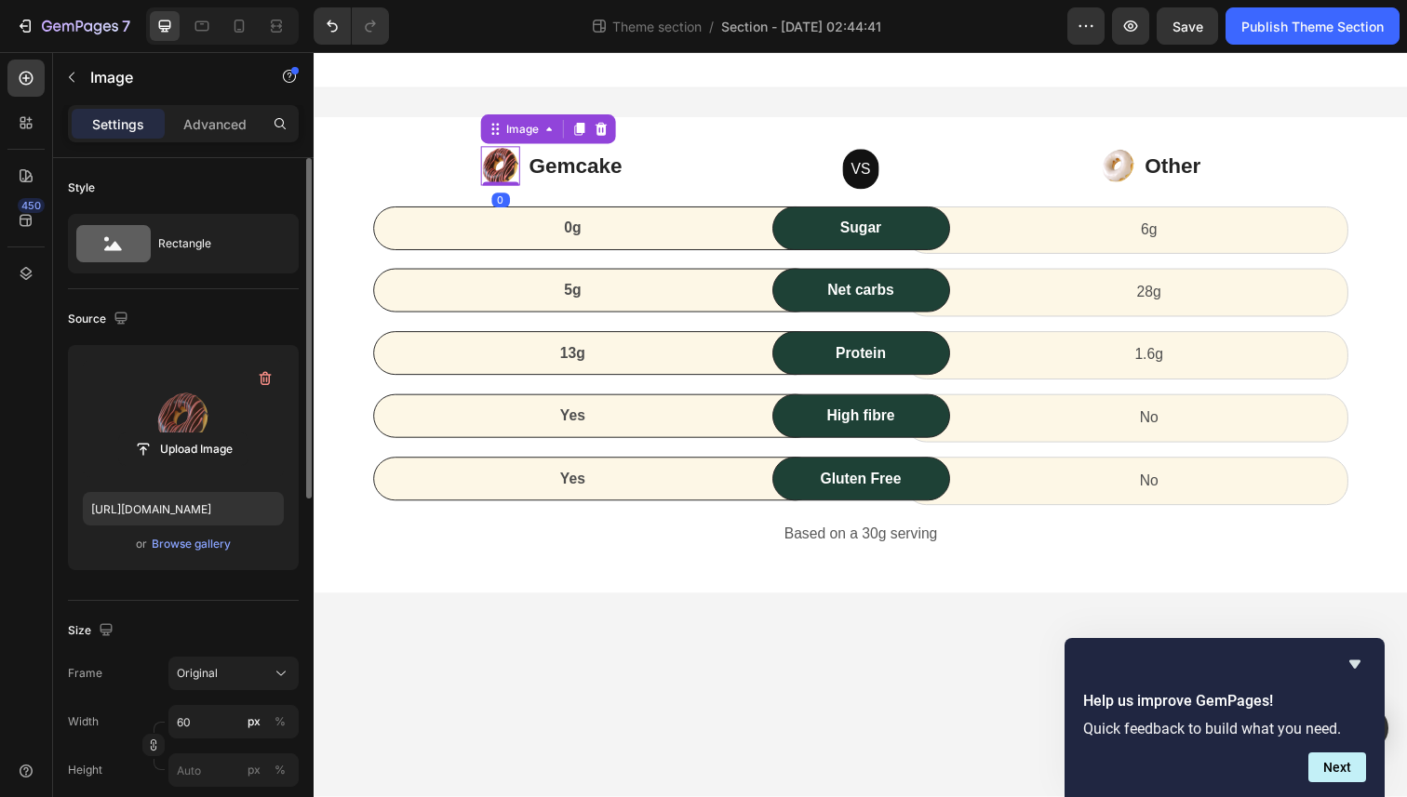
click at [153, 402] on label at bounding box center [183, 418] width 201 height 117
click at [153, 434] on input "file" at bounding box center [183, 450] width 128 height 32
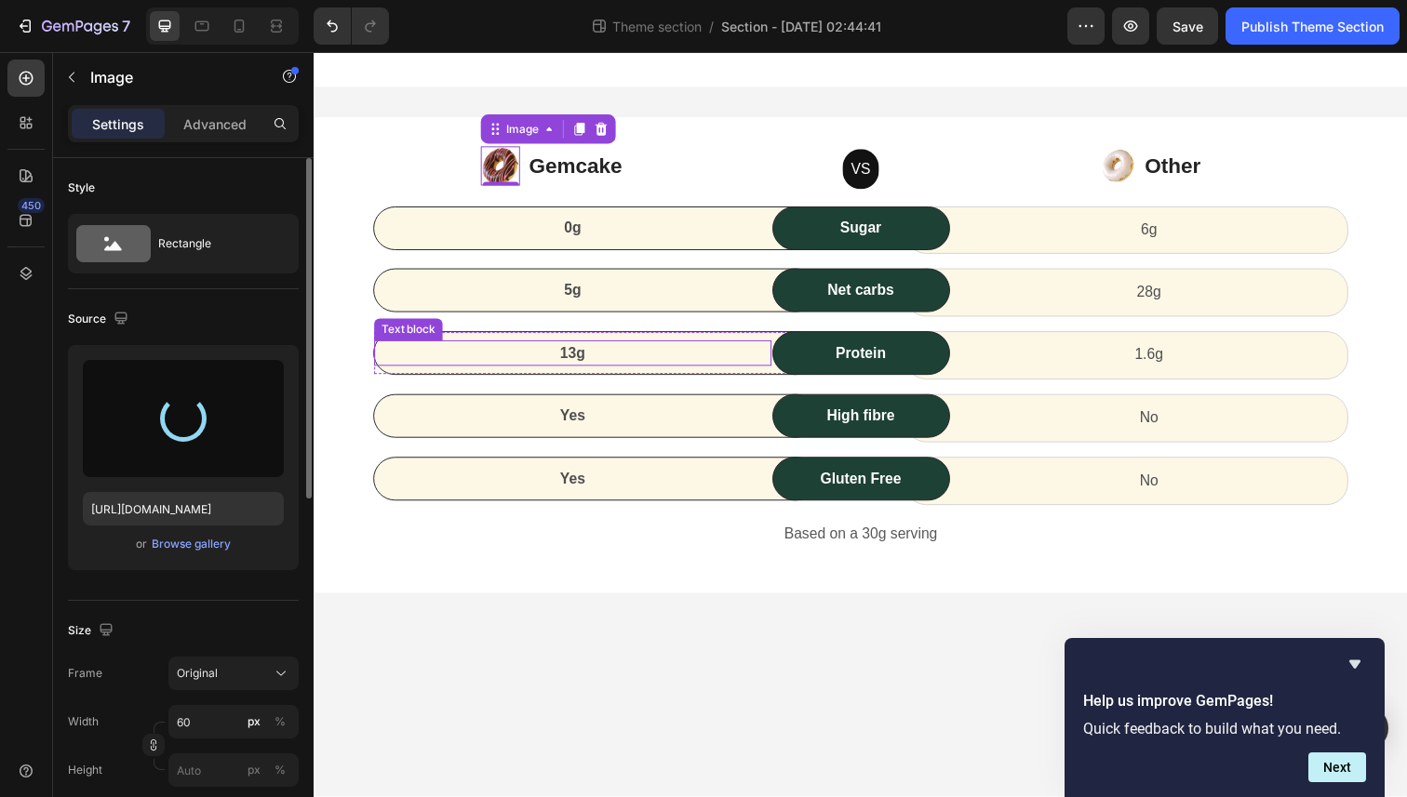
type input "https://cdn.shopify.com/s/files/1/0774/0250/5458/files/gempages_584977895051494…"
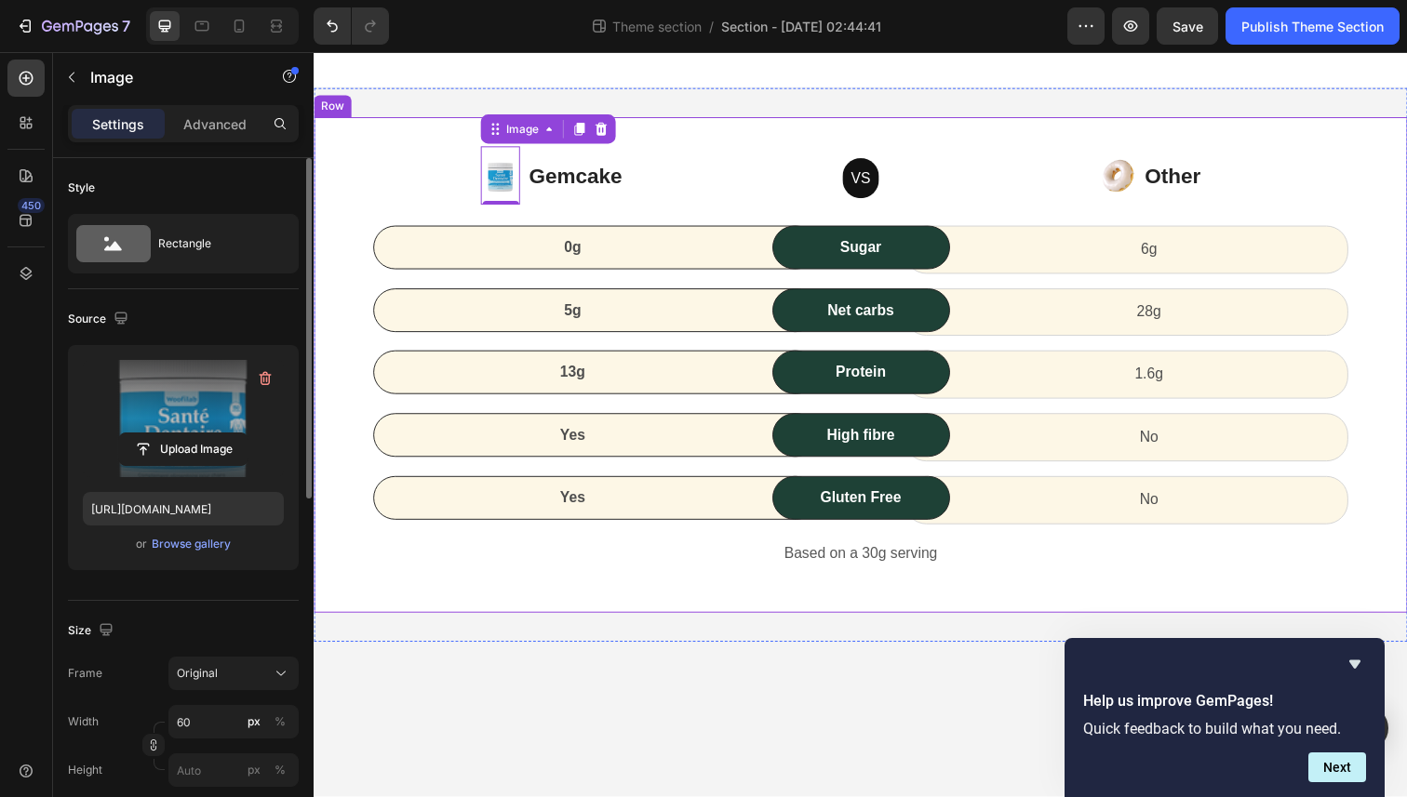
click at [793, 120] on div "Image 0 Gemcake Text block Icon List VS Text block Row Image Other Text block I…" at bounding box center [872, 372] width 1116 height 506
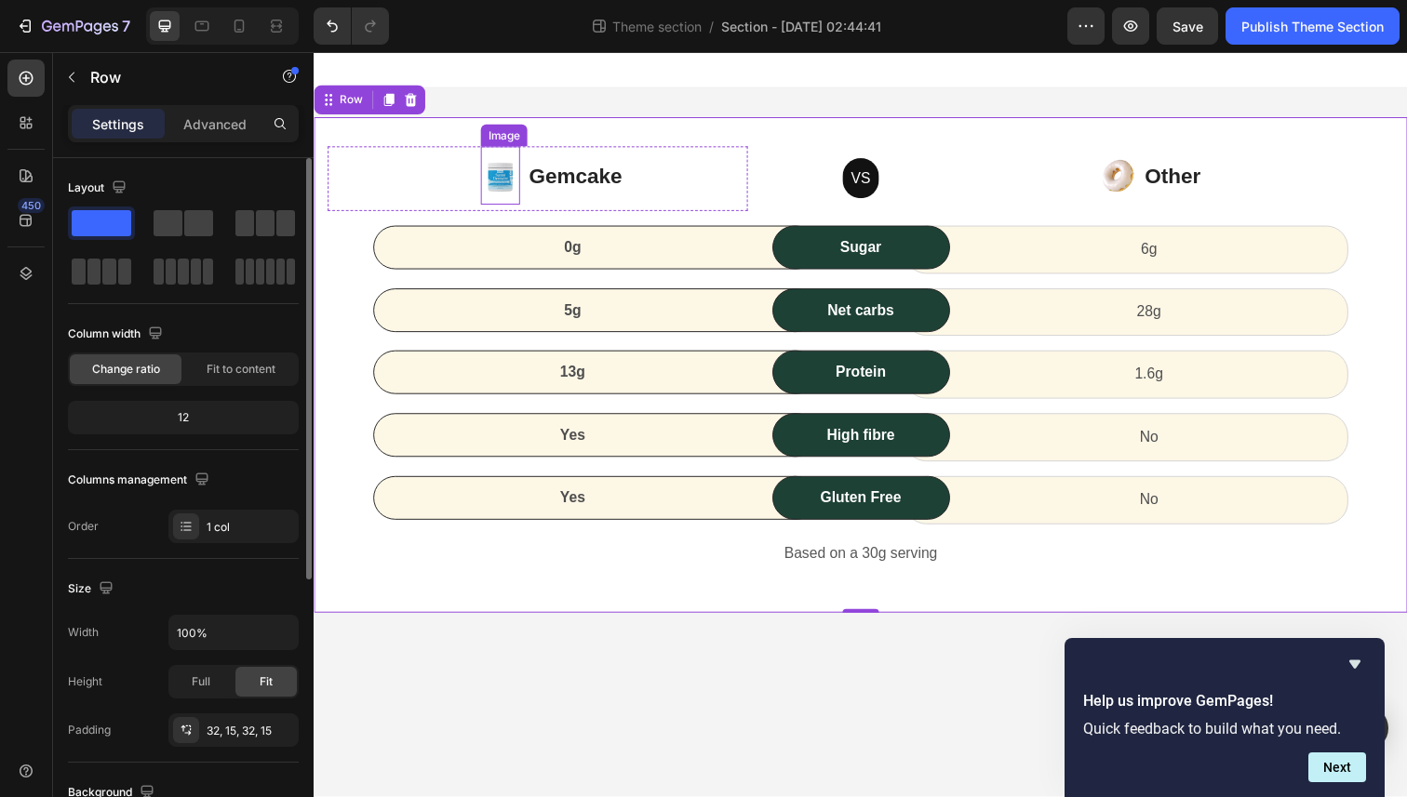
click at [504, 180] on img at bounding box center [504, 179] width 40 height 60
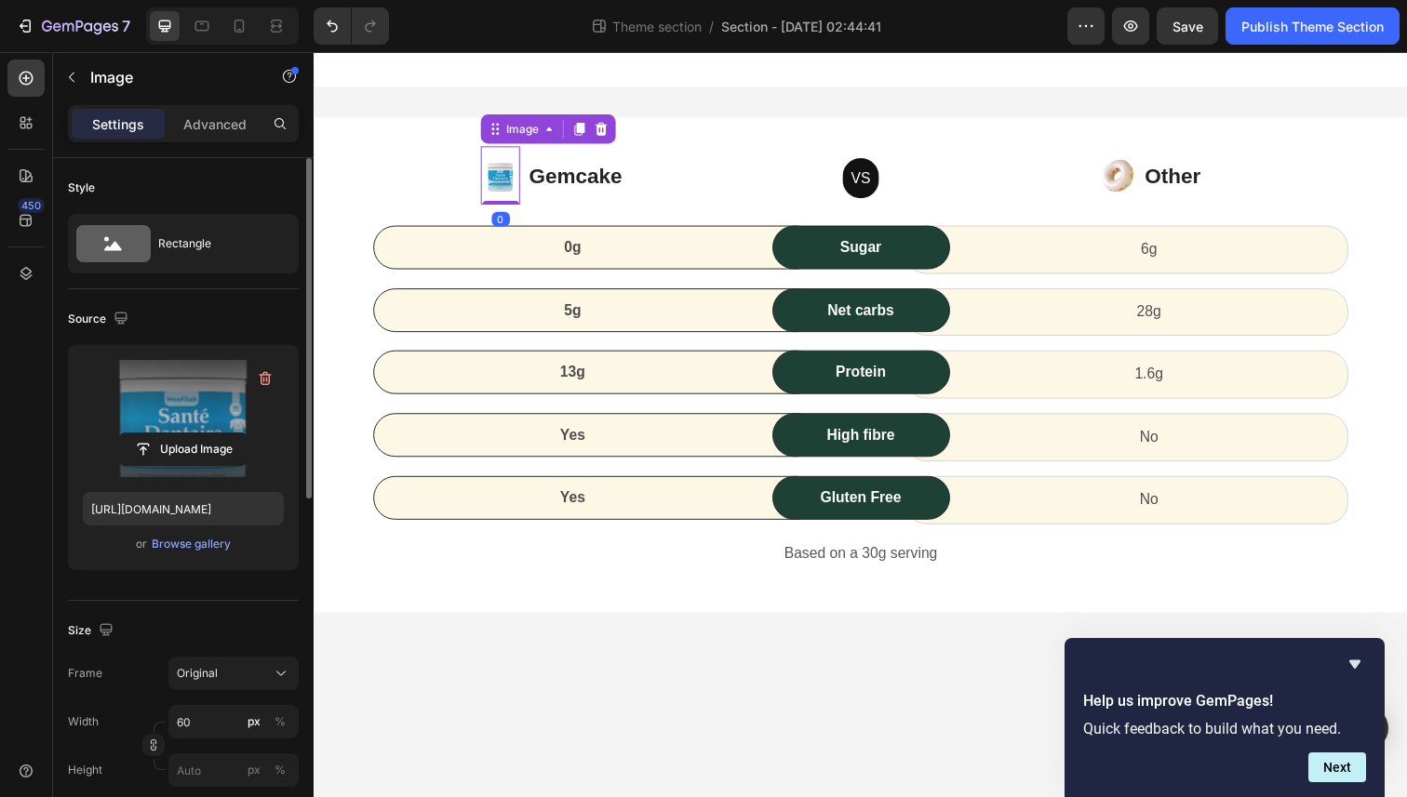
click at [114, 432] on label at bounding box center [183, 418] width 201 height 117
click at [119, 434] on input "file" at bounding box center [183, 450] width 128 height 32
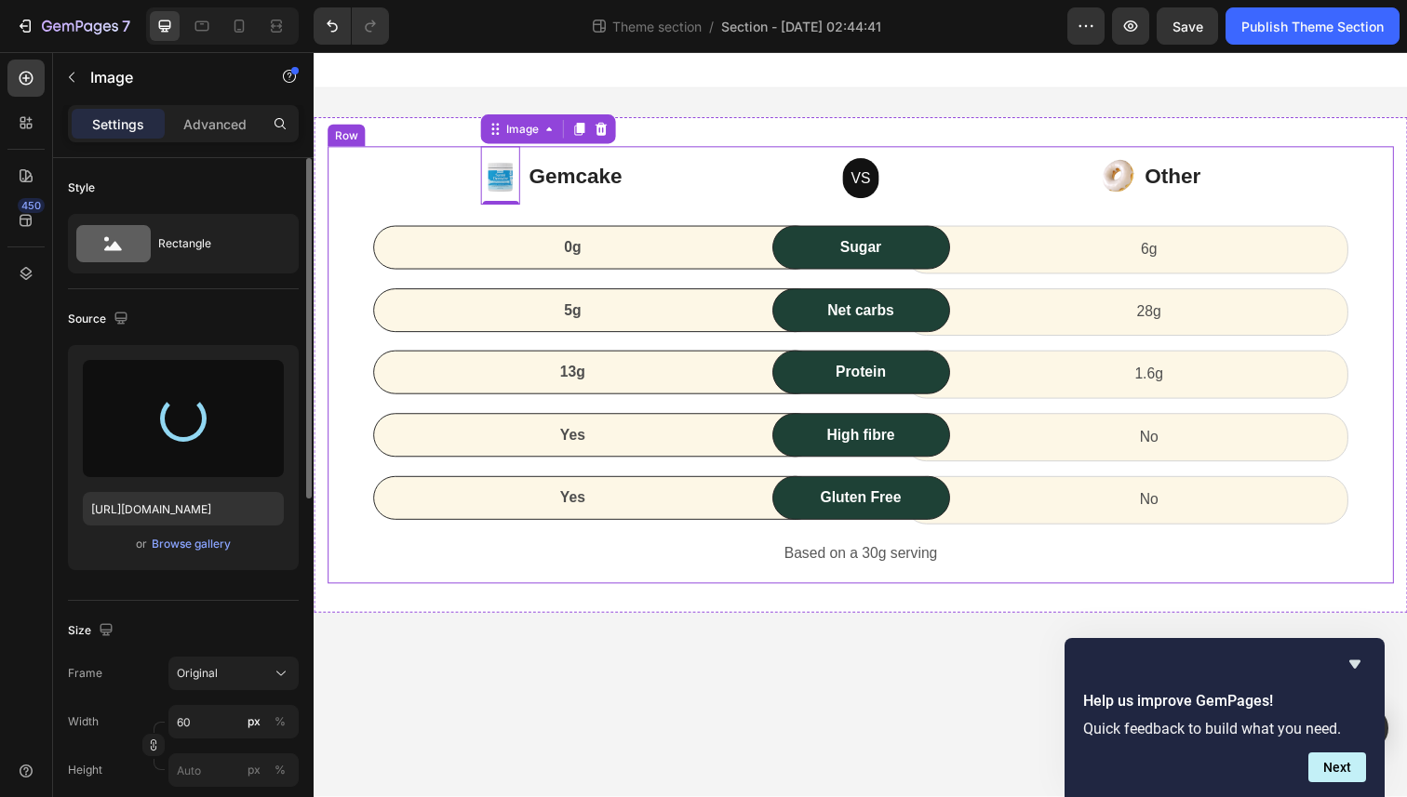
type input "https://cdn.shopify.com/s/files/1/0774/0250/5458/files/gempages_584977895051494…"
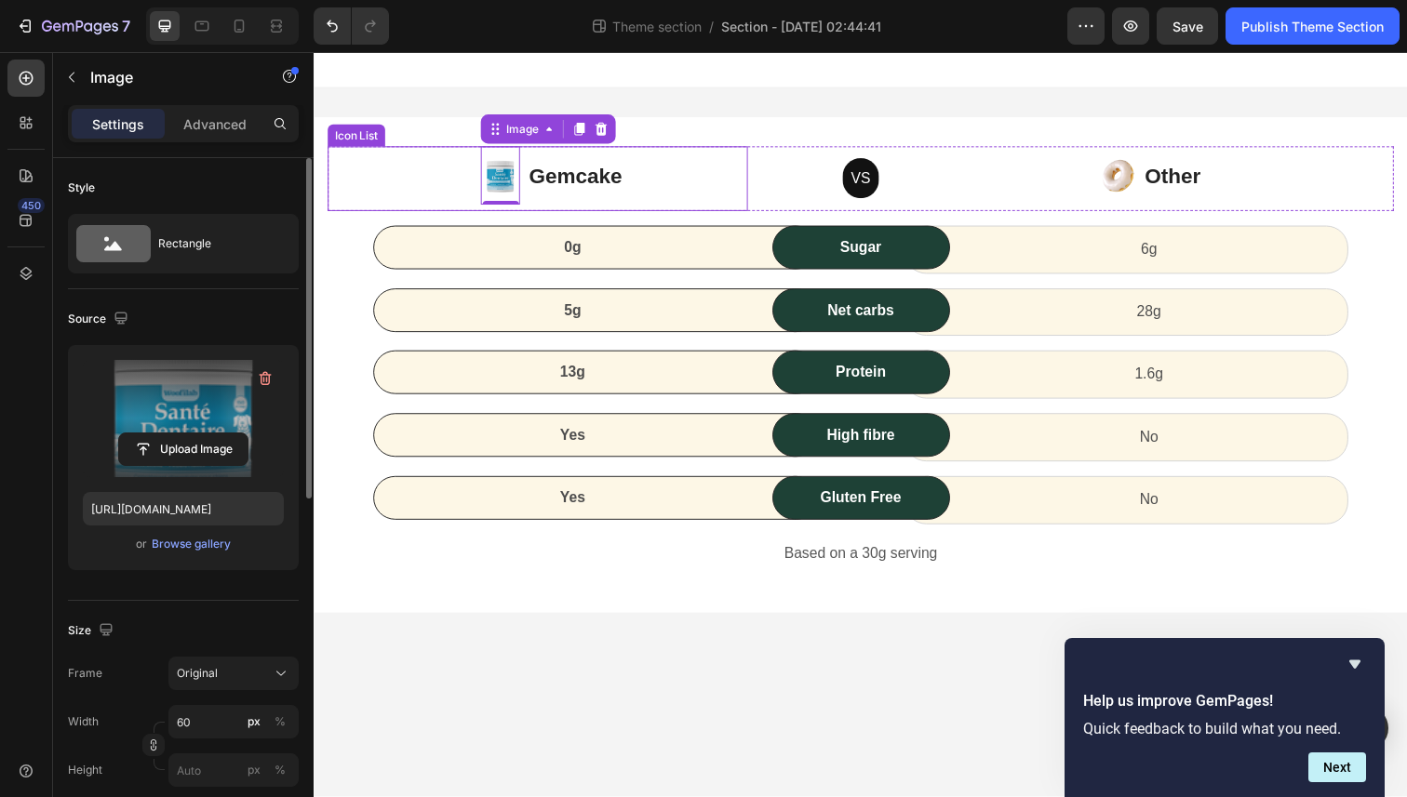
click at [702, 179] on div "Image 0 Gemcake Text block" at bounding box center [565, 182] width 382 height 66
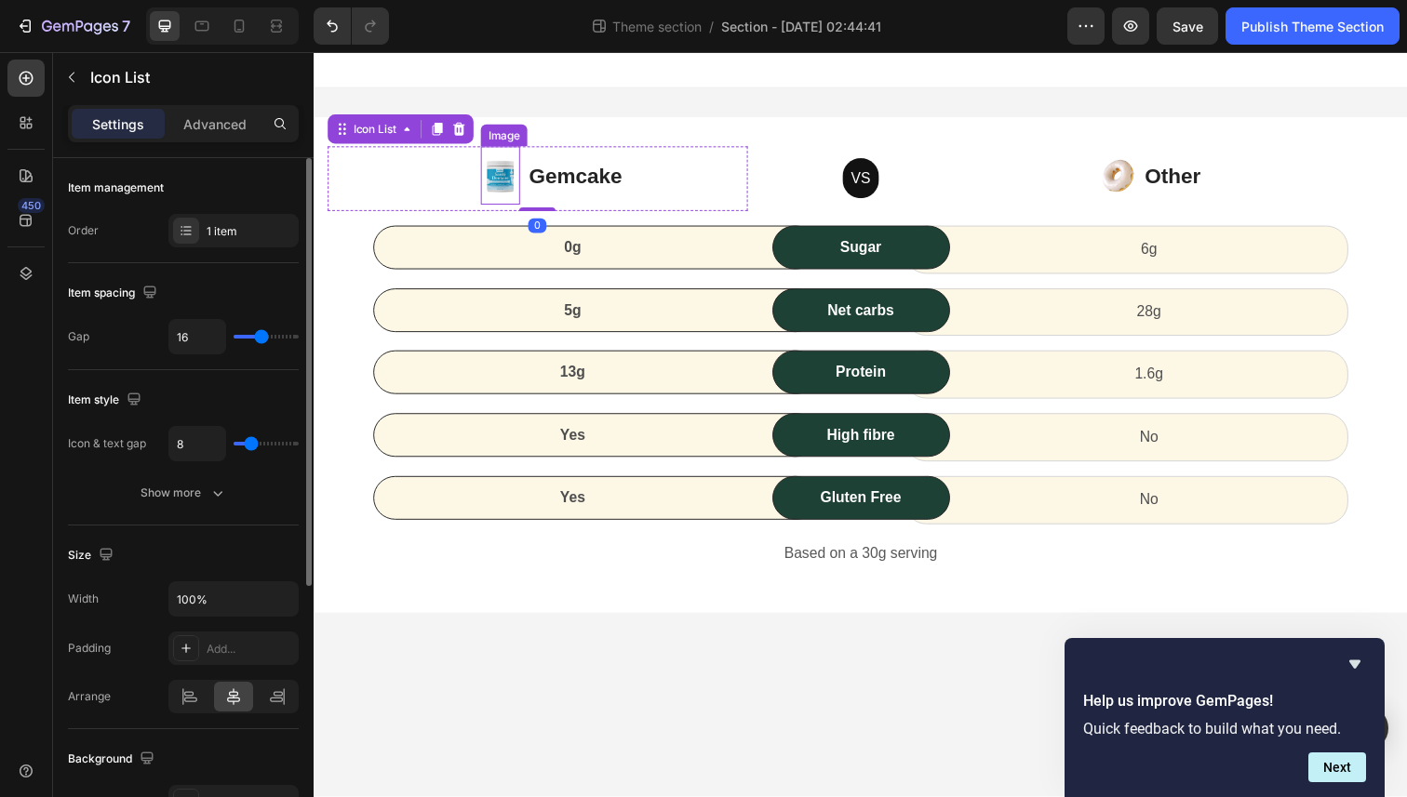
click at [507, 187] on img at bounding box center [504, 179] width 40 height 60
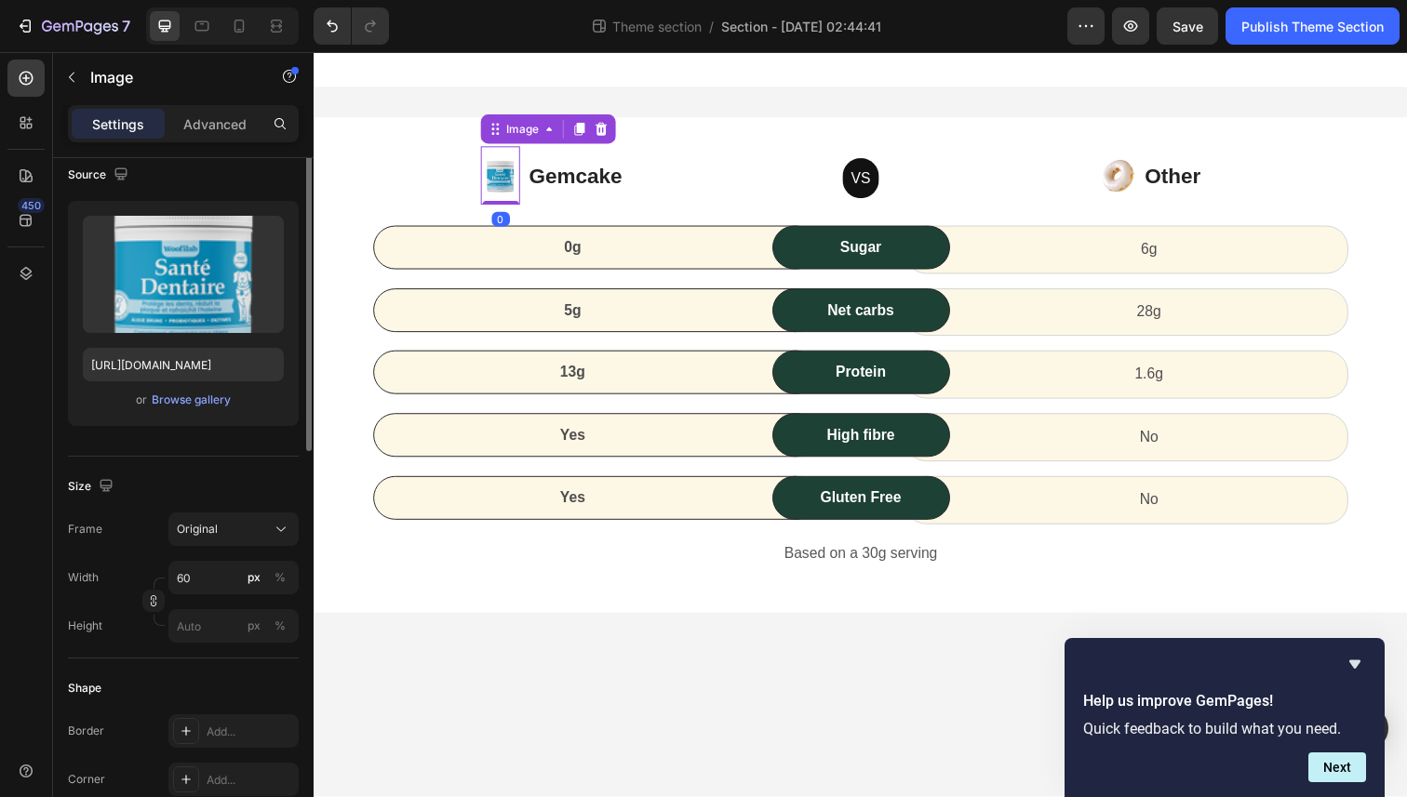
scroll to position [142, 0]
click at [205, 568] on input "60" at bounding box center [233, 579] width 130 height 33
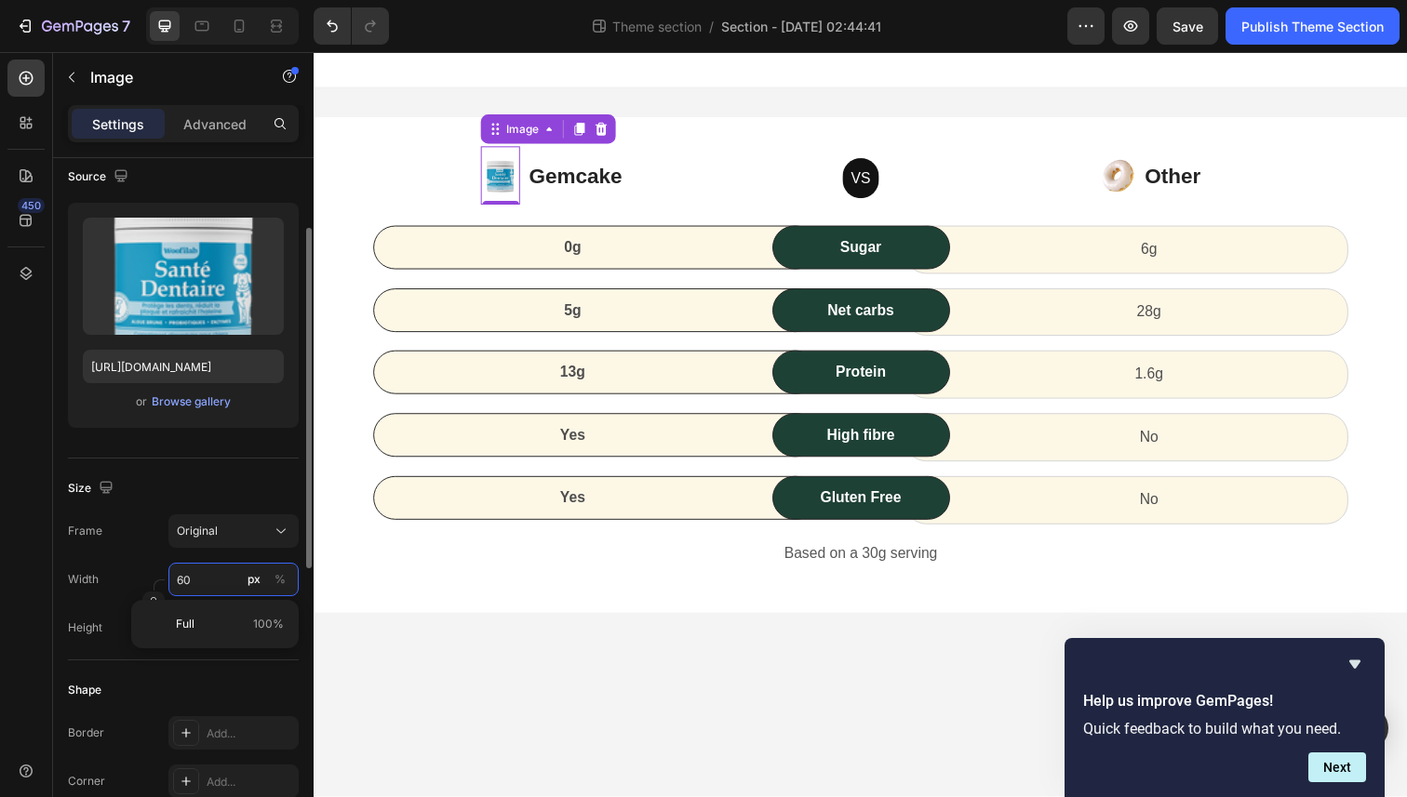
click at [210, 575] on input "60" at bounding box center [233, 579] width 130 height 33
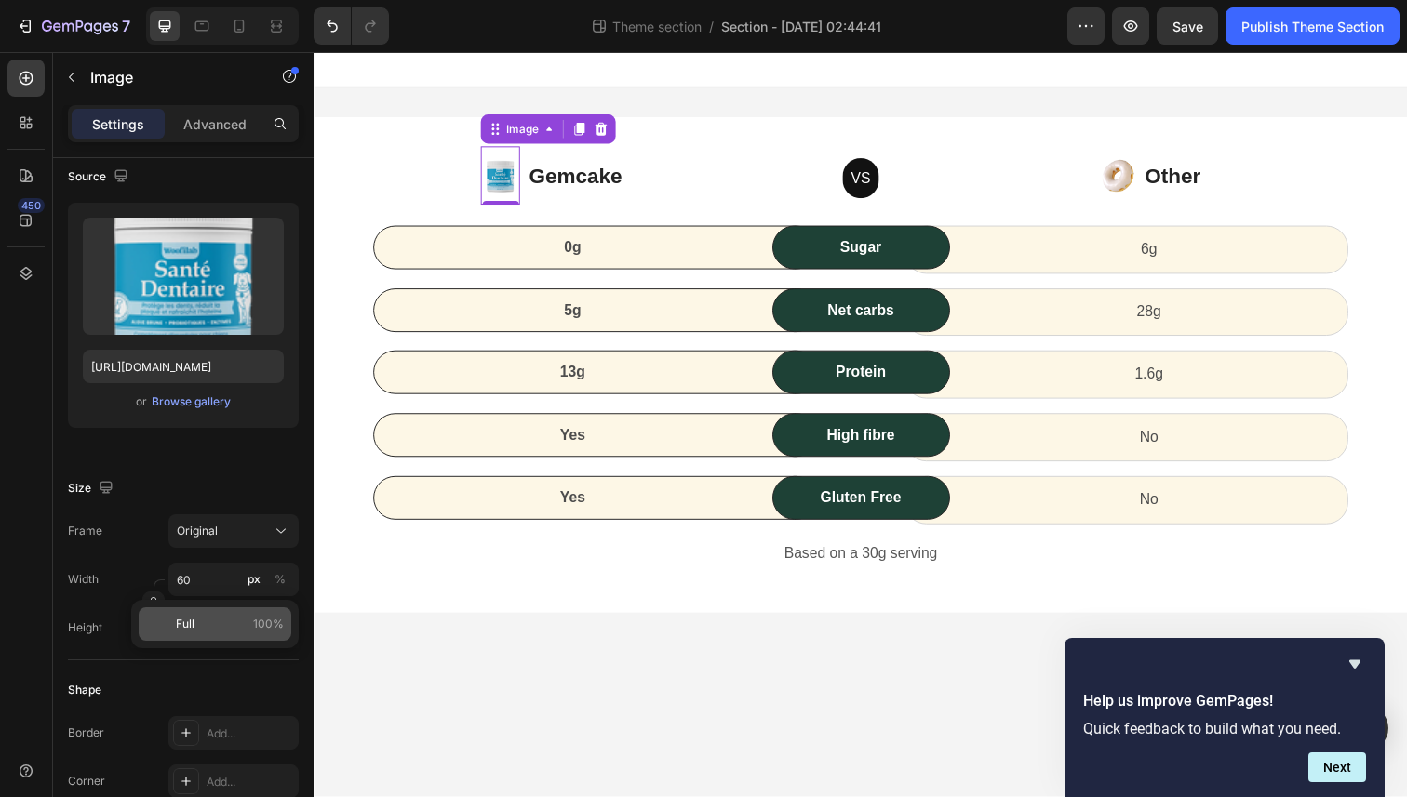
click at [210, 615] on div "Full 100%" at bounding box center [215, 624] width 153 height 33
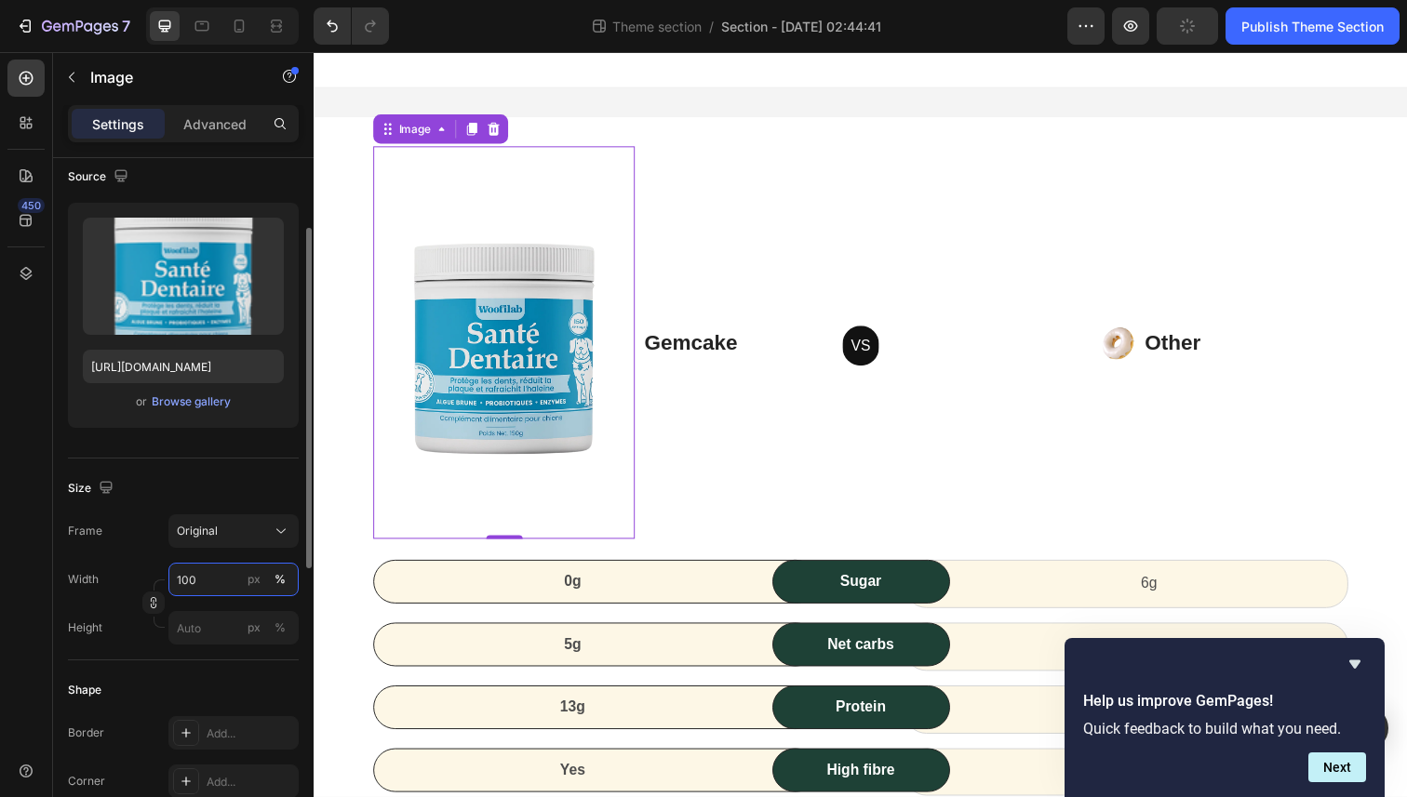
click at [207, 577] on input "100" at bounding box center [233, 579] width 130 height 33
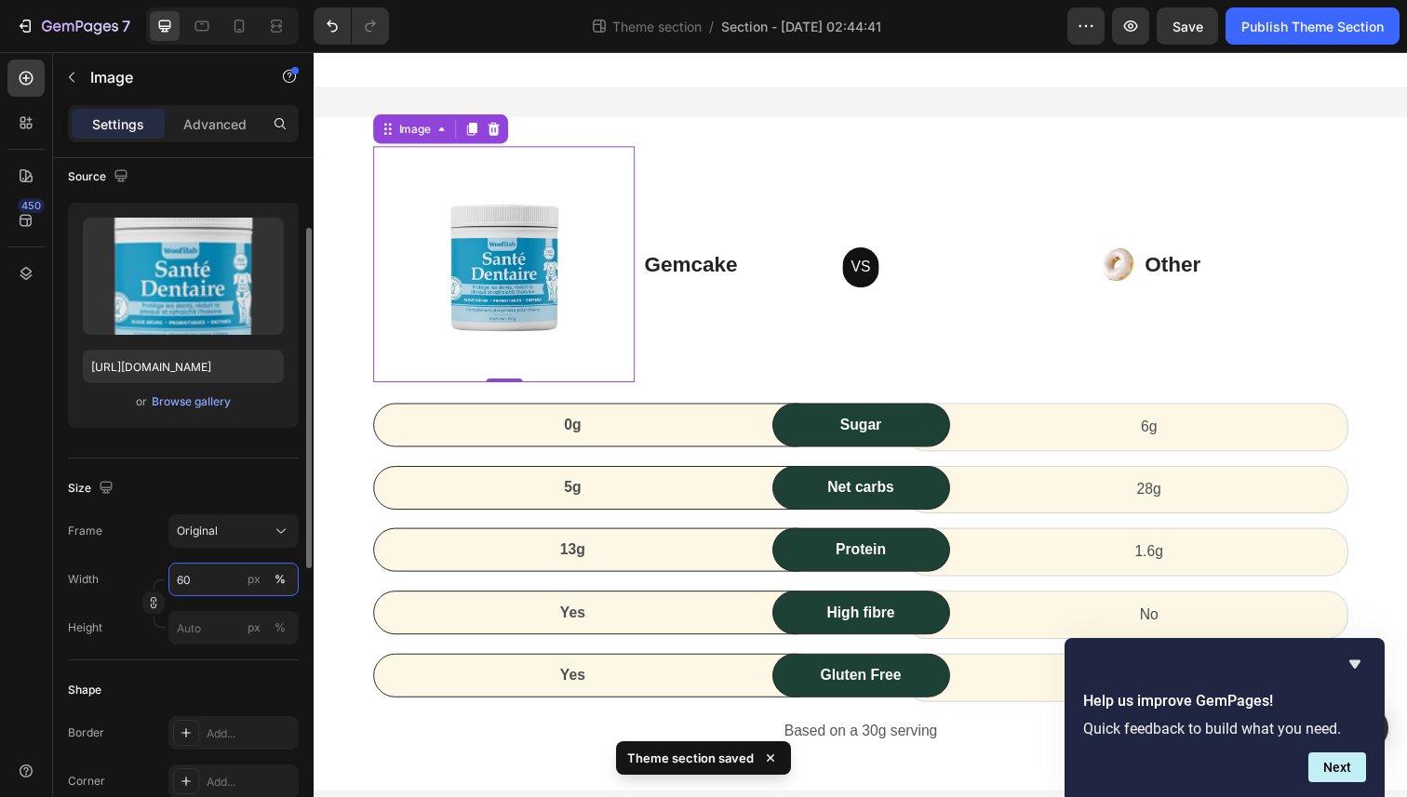
type input "6"
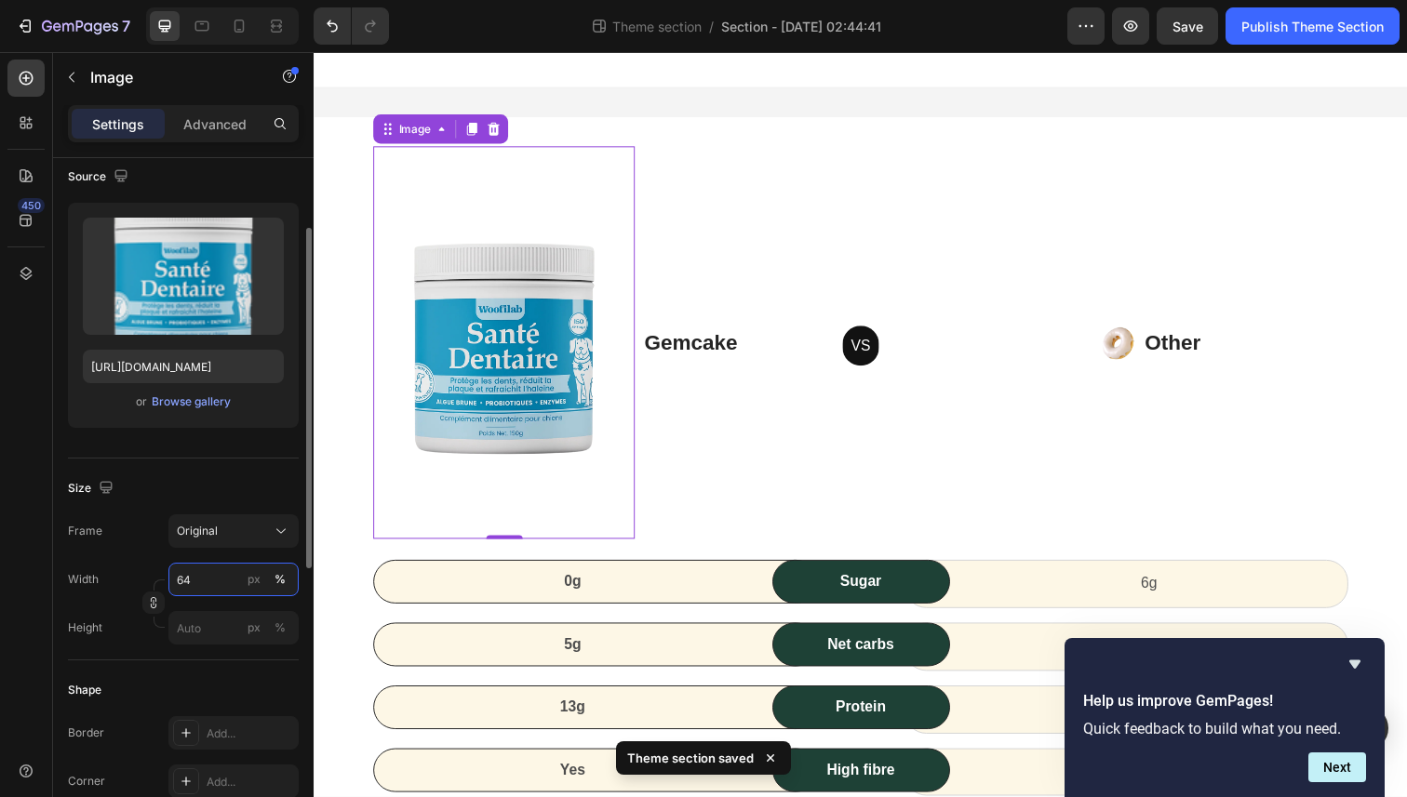
type input "6"
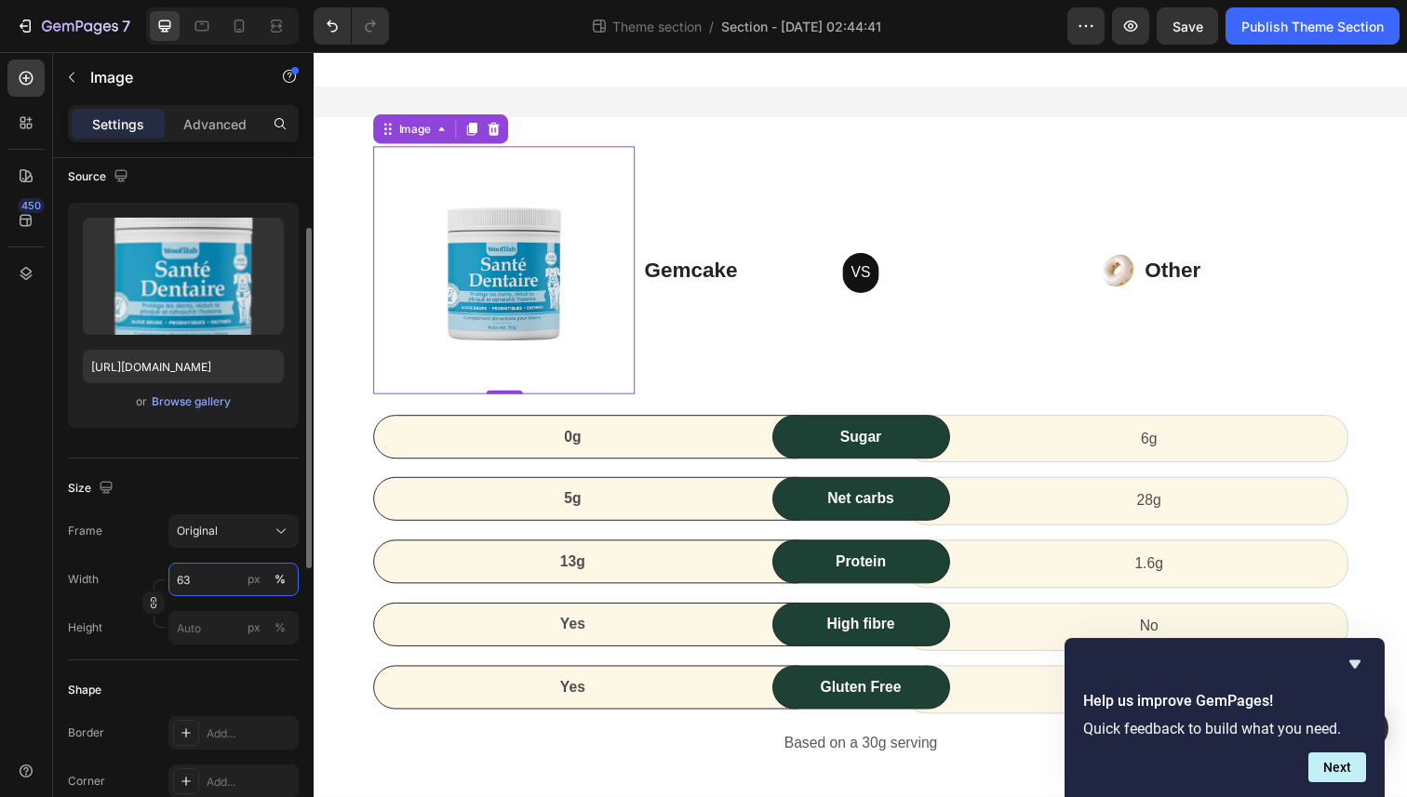
type input "6"
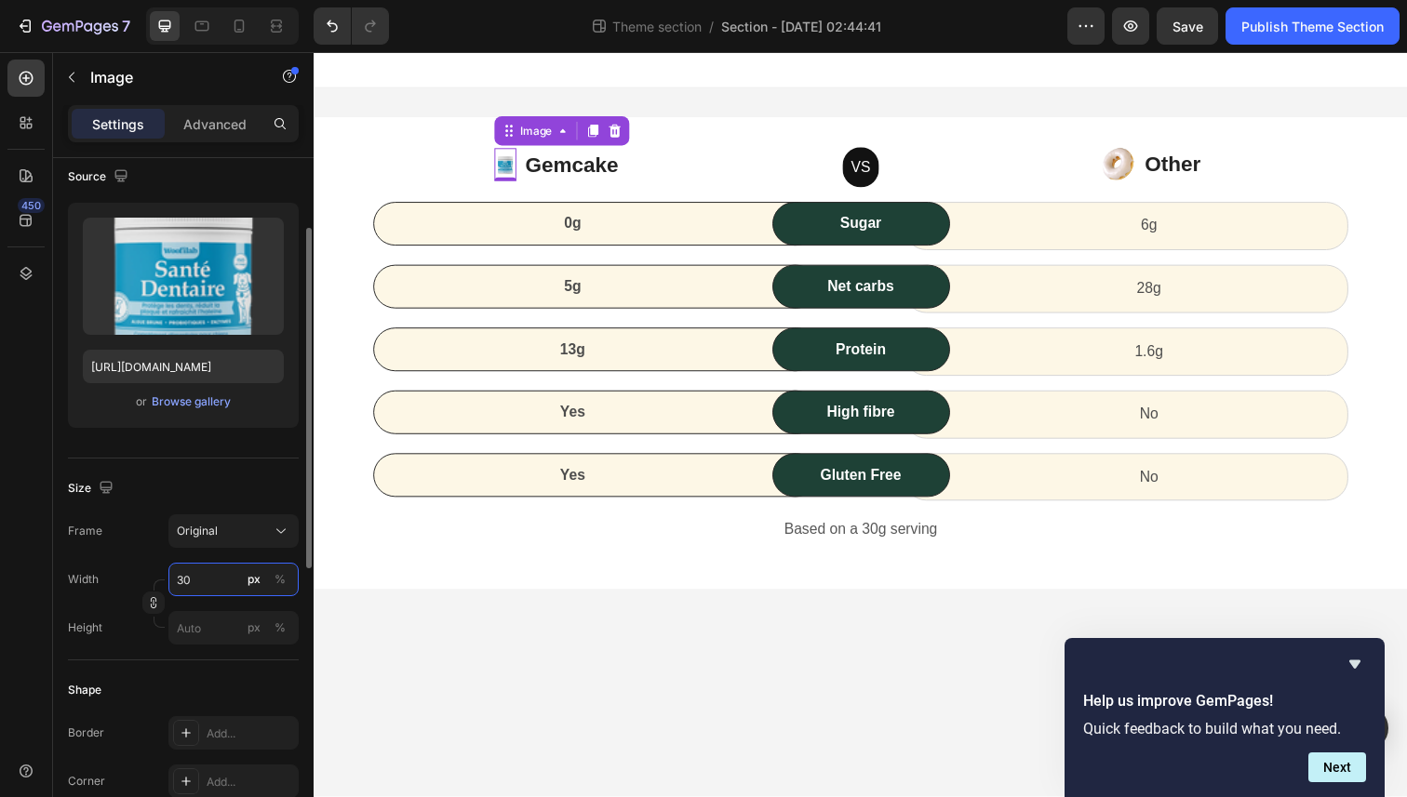
type input "3"
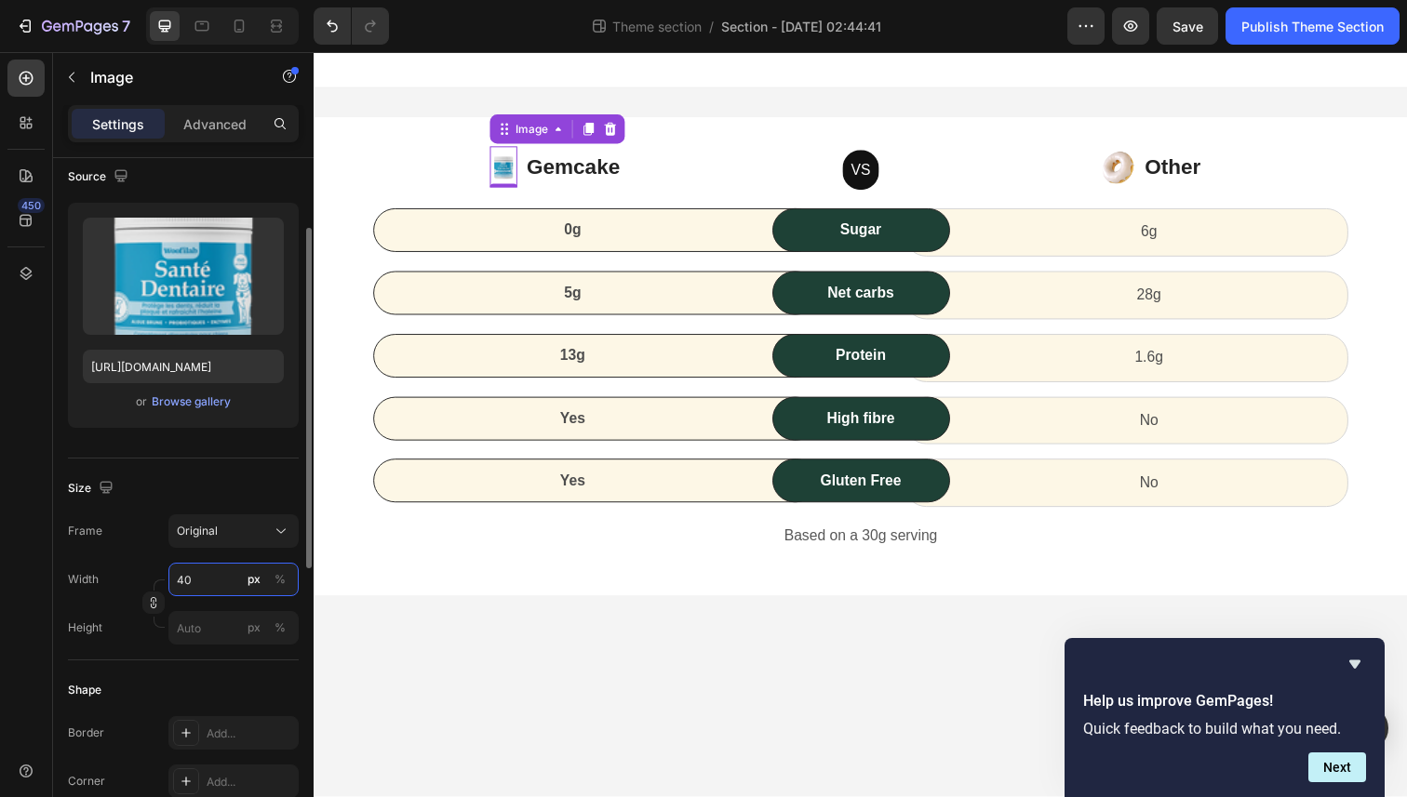
type input "4"
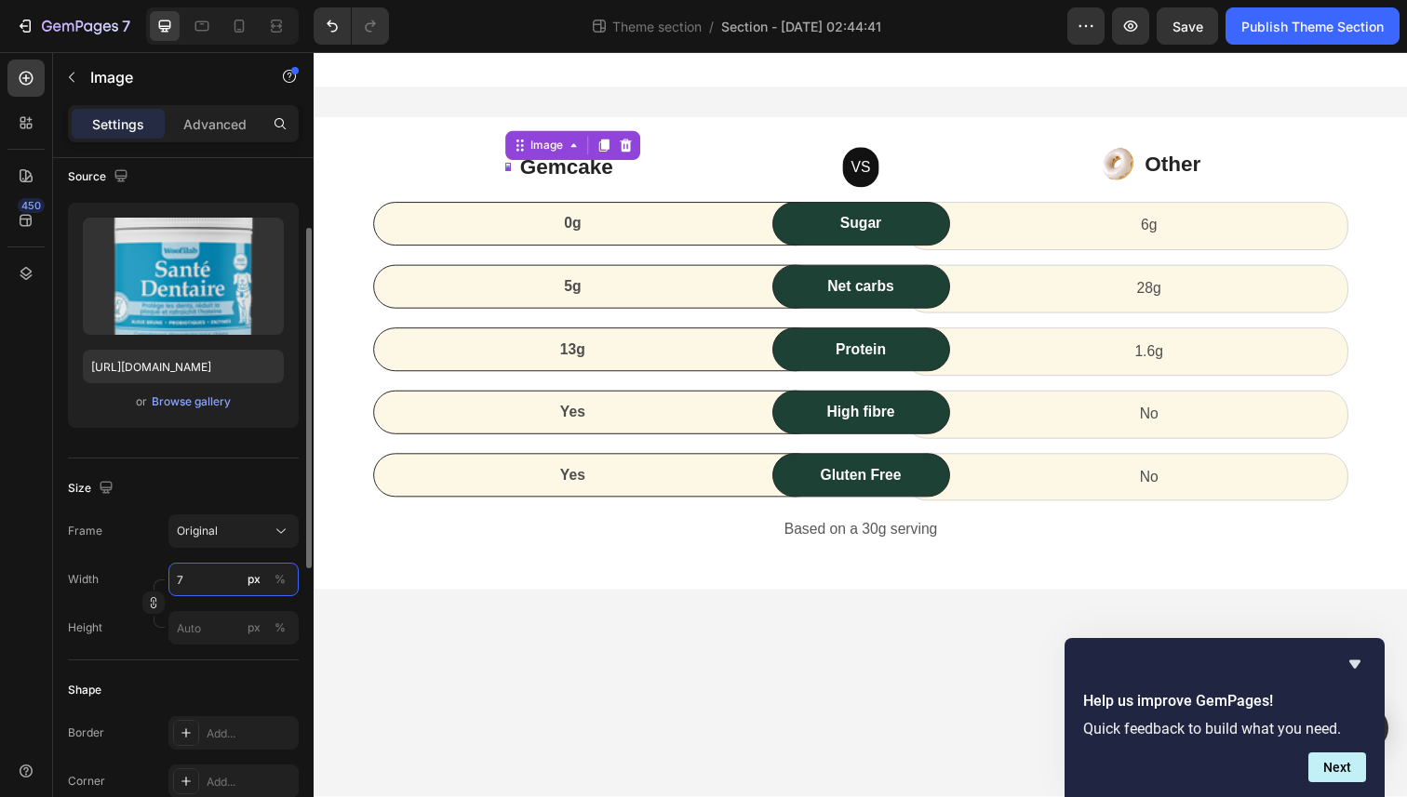
type input "70"
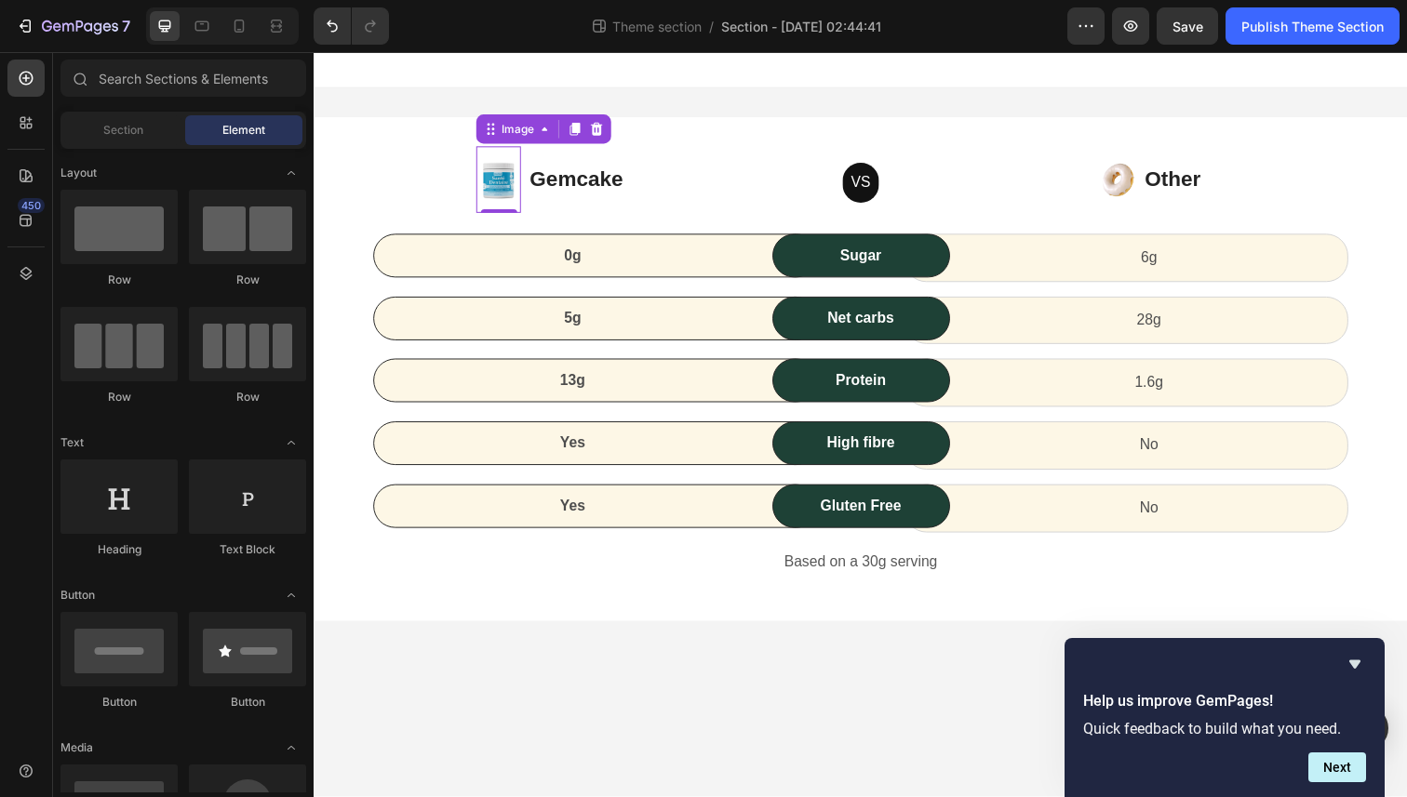
click at [595, 763] on body "Image 0 Gemcake Text block Icon List VS Text block Row Image Other Text block I…" at bounding box center [872, 432] width 1116 height 761
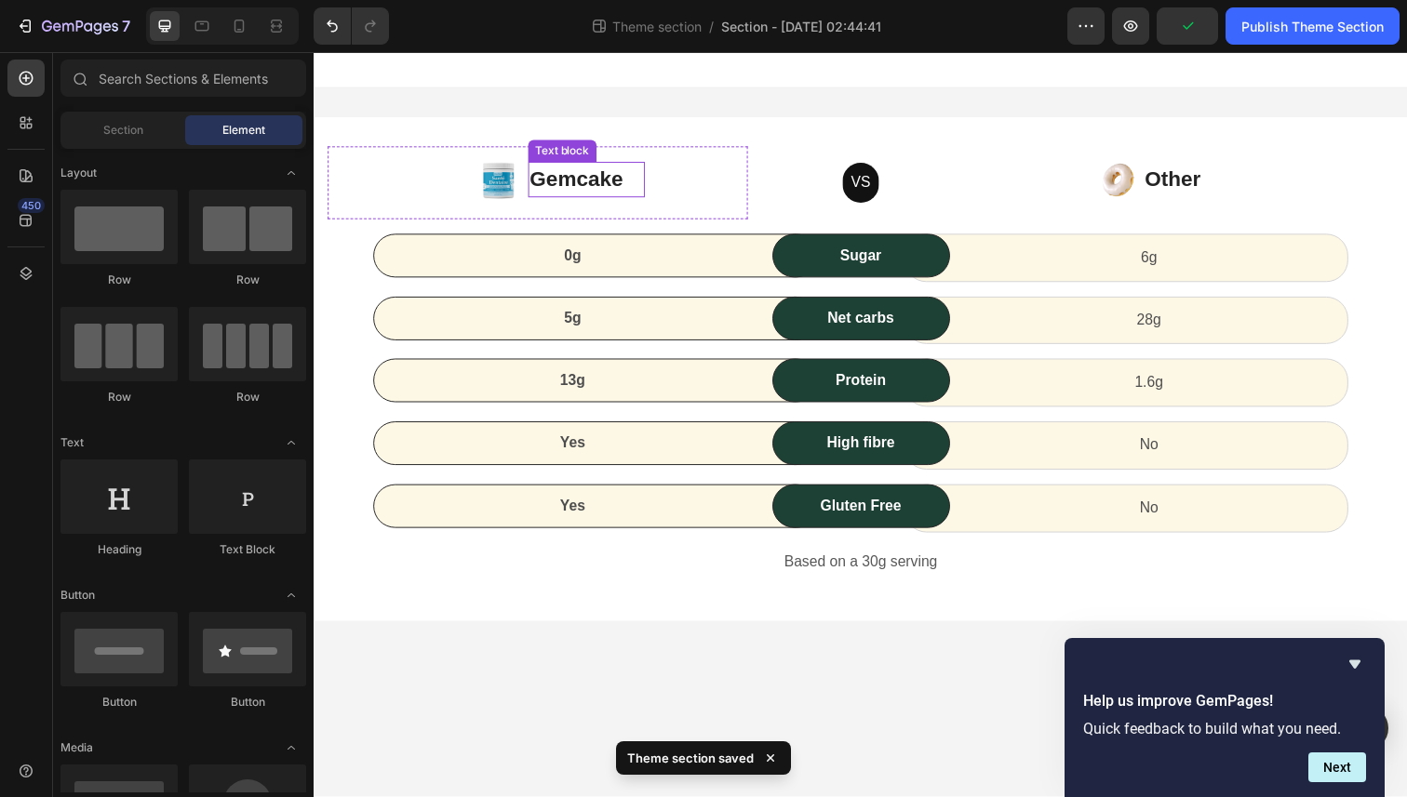
click at [565, 188] on p "Gemcake" at bounding box center [591, 183] width 115 height 33
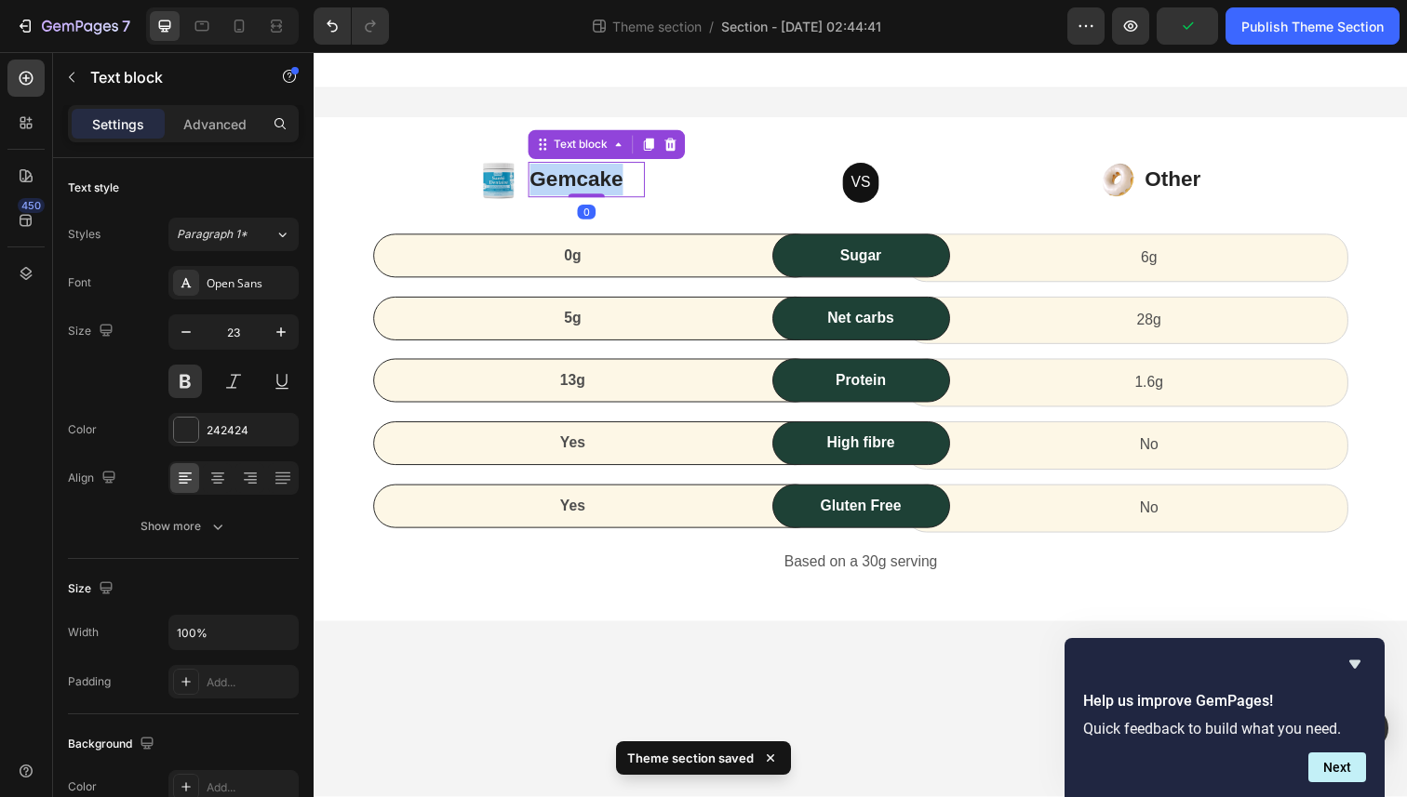
click at [565, 188] on p "Gemcake" at bounding box center [591, 183] width 115 height 33
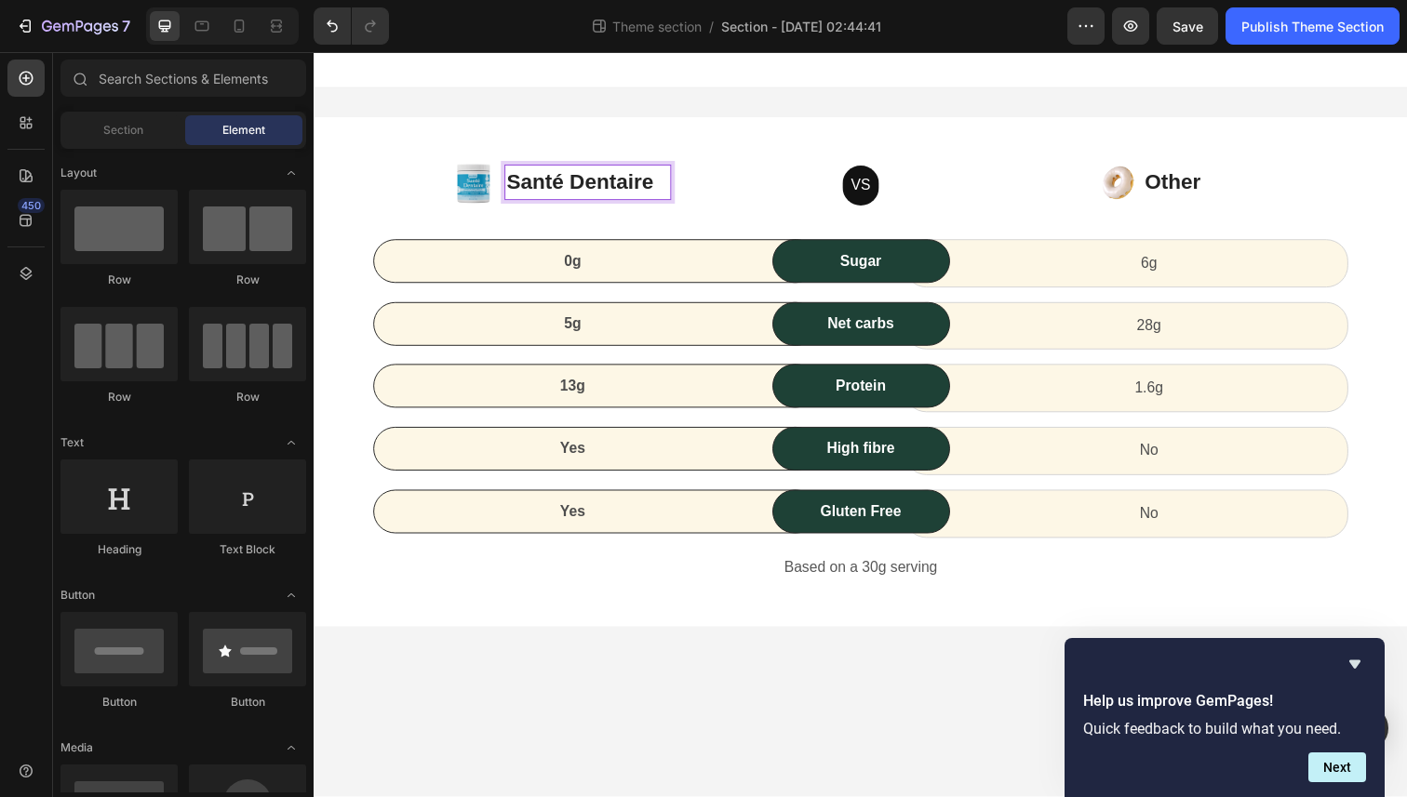
click at [782, 692] on body "Image Santé Dentaire Text block 0 Icon List VS Text block Row Image Other Text …" at bounding box center [872, 432] width 1116 height 761
click at [458, 174] on img at bounding box center [476, 185] width 49 height 73
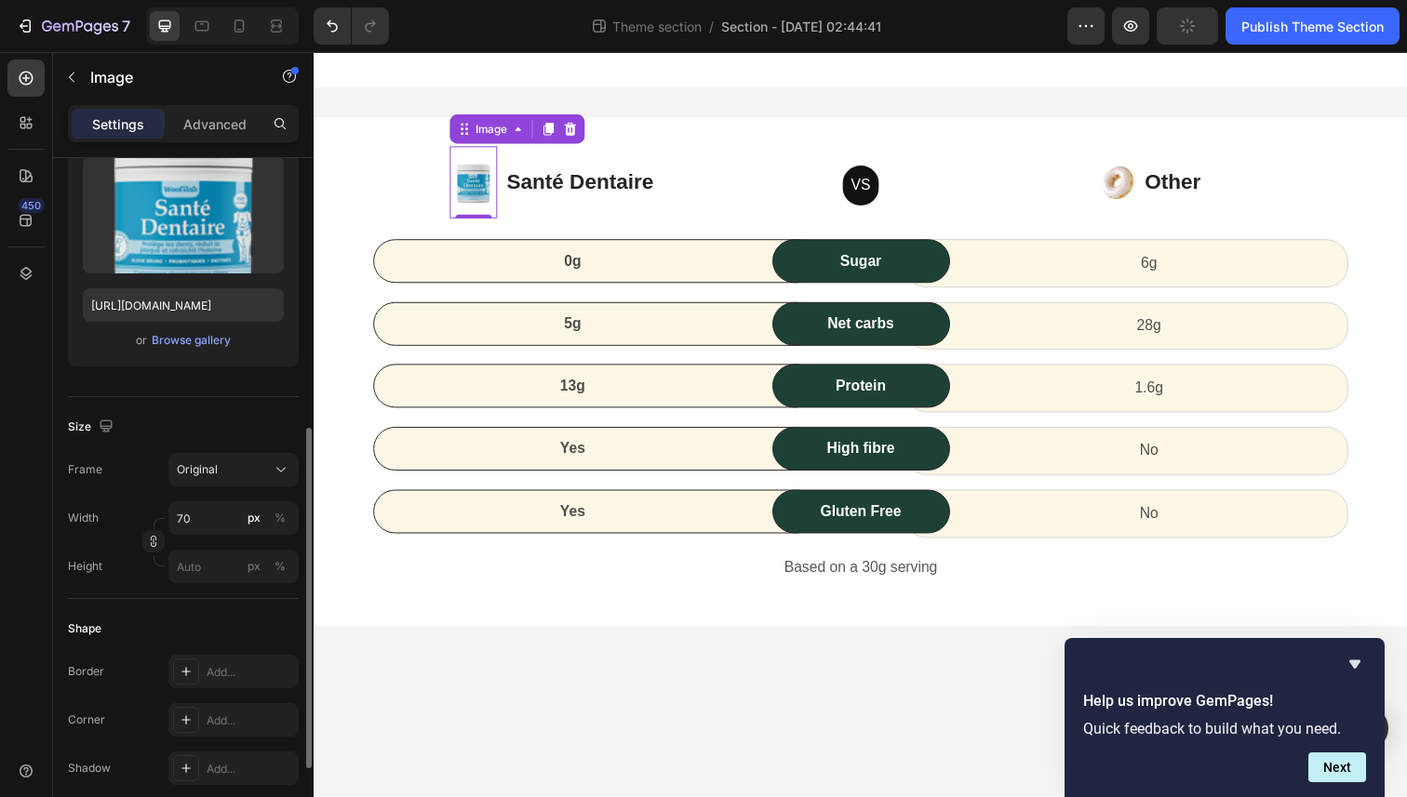
scroll to position [137, 0]
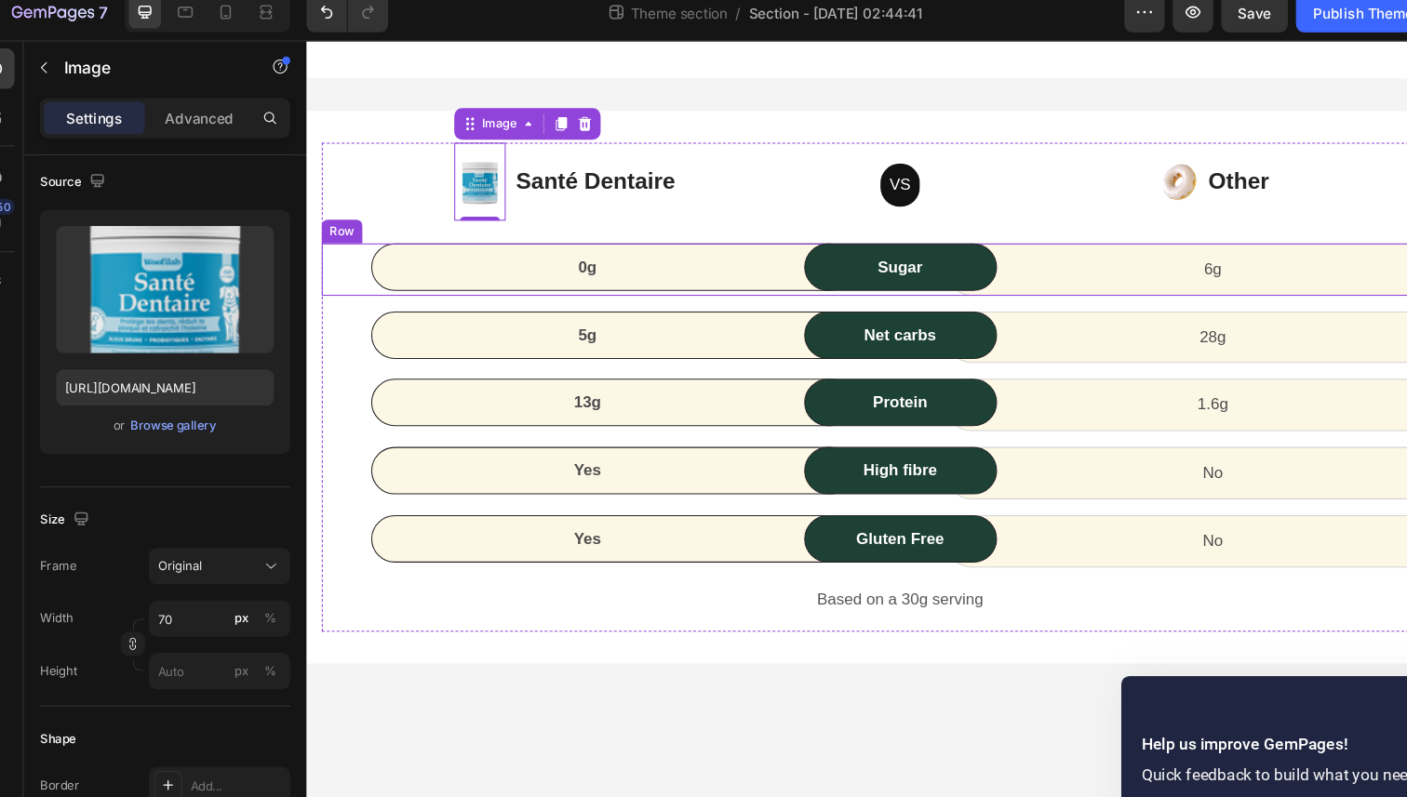
click at [338, 275] on div "0g Text block Row" at bounding box center [547, 256] width 454 height 49
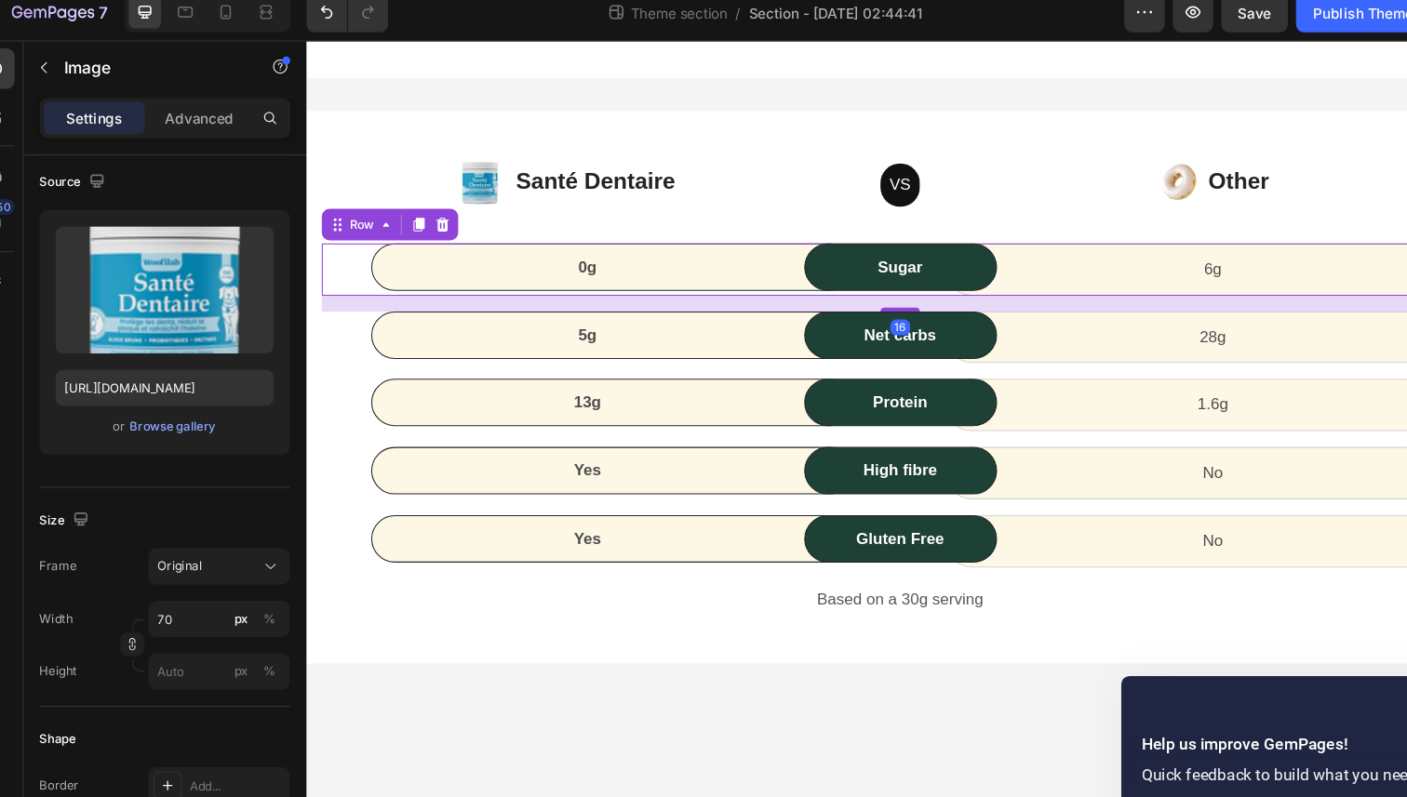
scroll to position [0, 0]
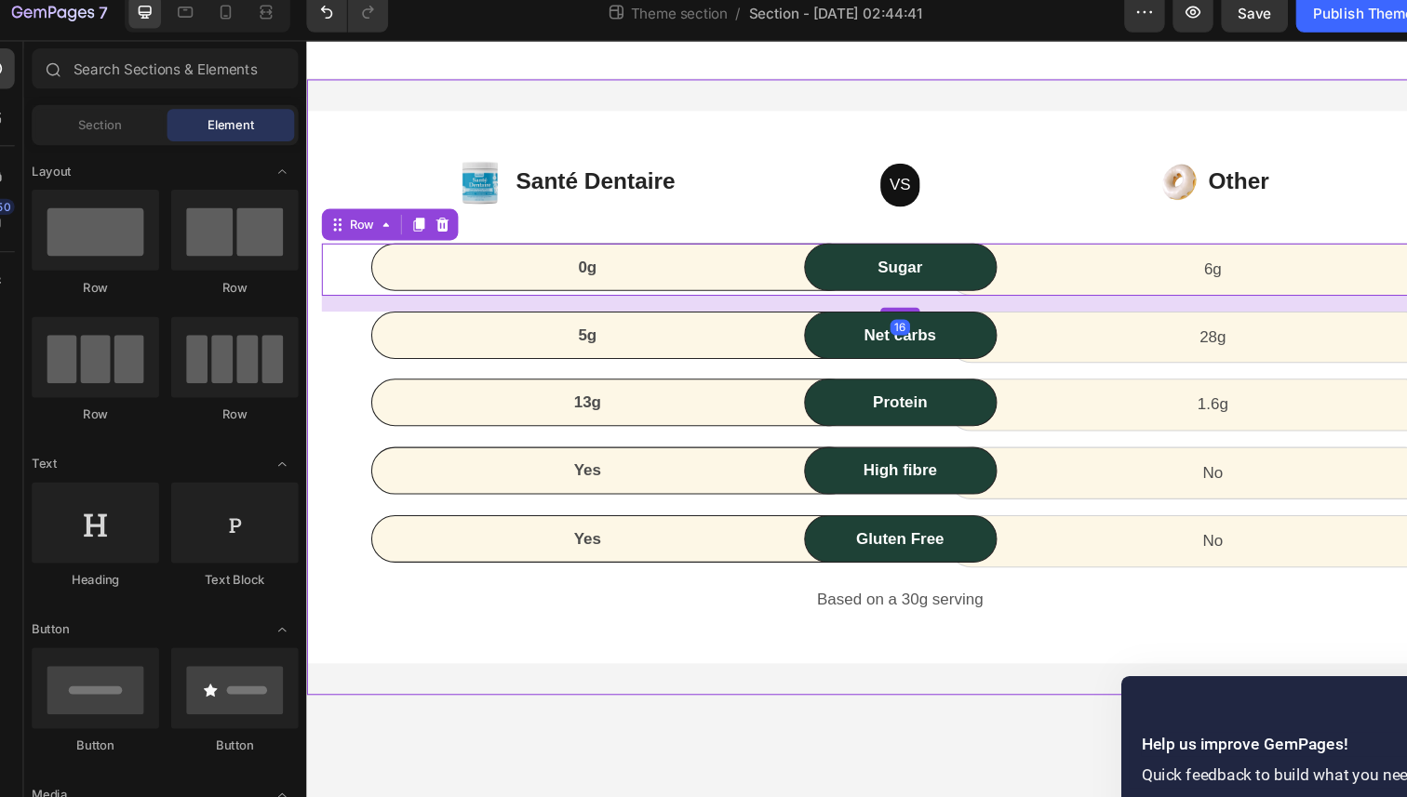
click at [599, 659] on body "Image Santé Dentaire Text block Icon List VS Text block Row Image Other Text bl…" at bounding box center [864, 420] width 1116 height 761
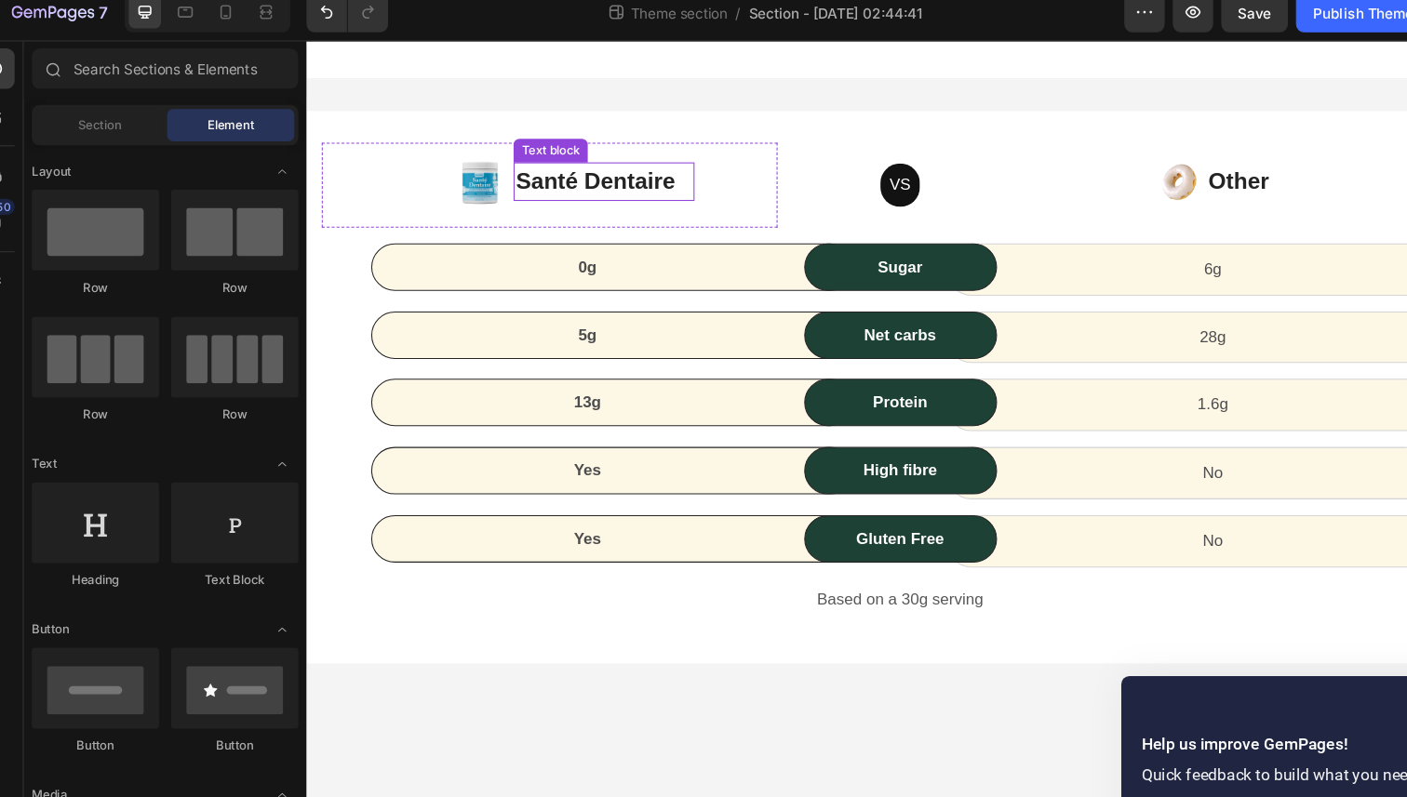
click at [586, 176] on p "Santé Dentaire" at bounding box center [585, 173] width 167 height 33
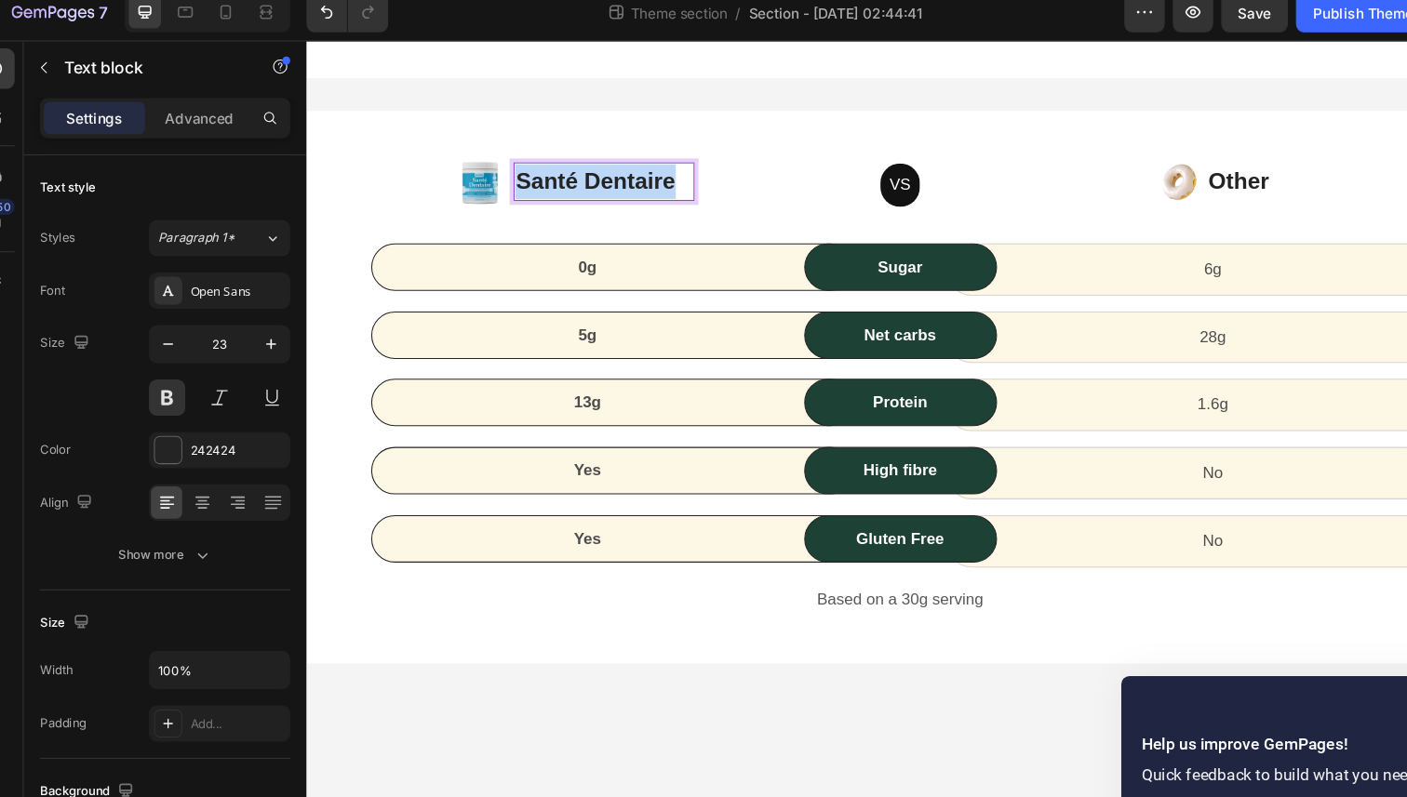
click at [586, 176] on p "Santé Dentaire" at bounding box center [585, 173] width 167 height 33
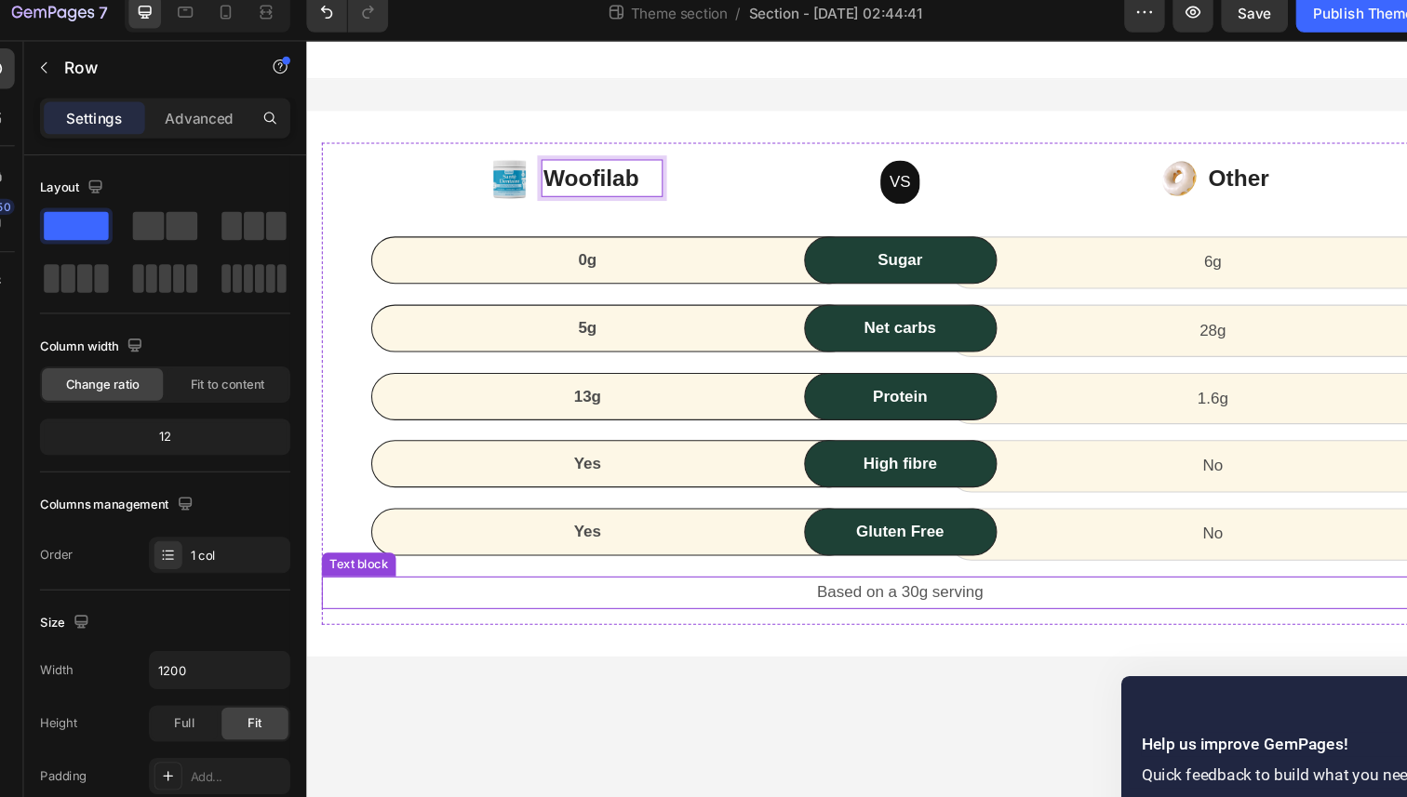
click at [661, 579] on div "Image Woofilab Text block 0 Icon List VS Text block Row Image Other Text block …" at bounding box center [864, 364] width 1089 height 454
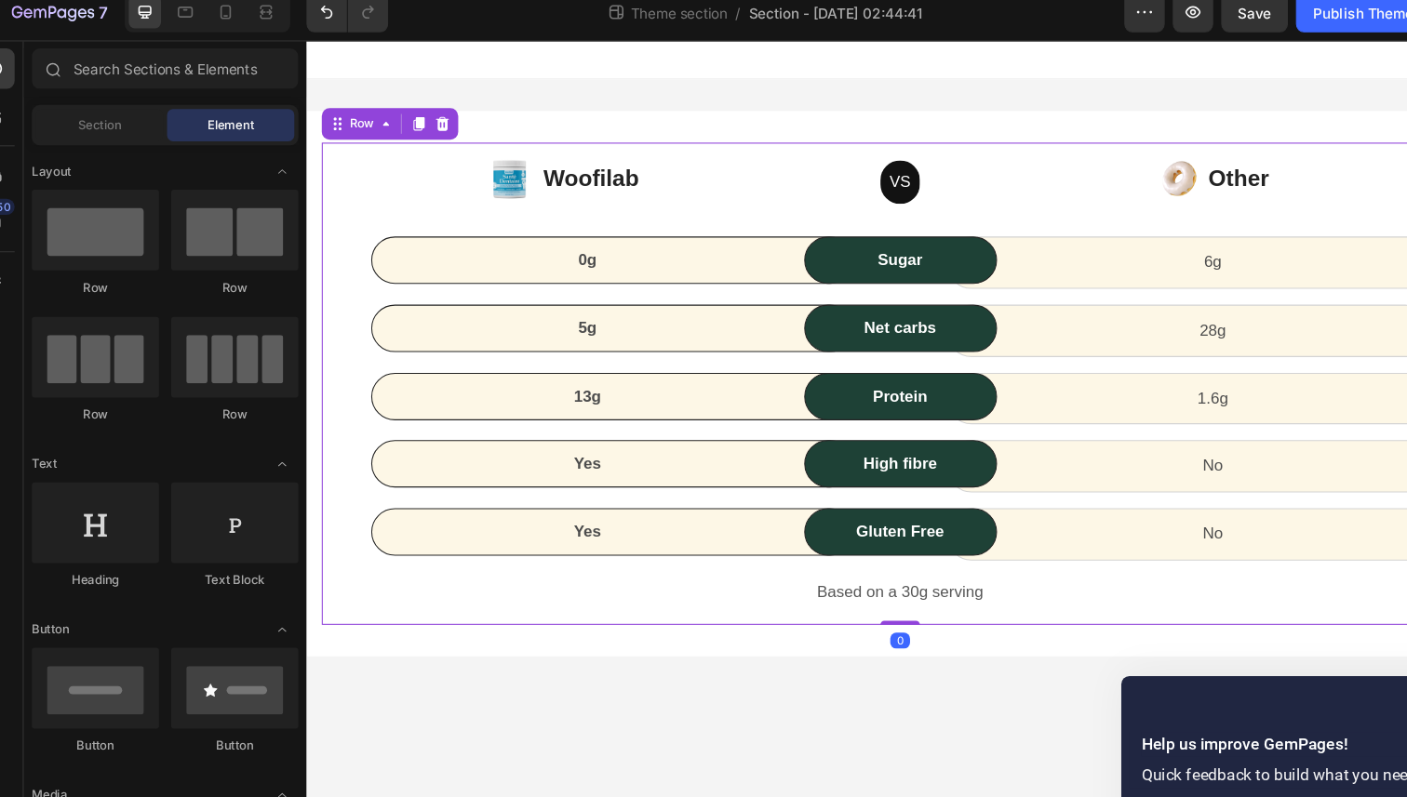
click at [734, 693] on body "Image Woofilab Text block Icon List VS Text block Row Image Other Text block Ic…" at bounding box center [864, 420] width 1116 height 761
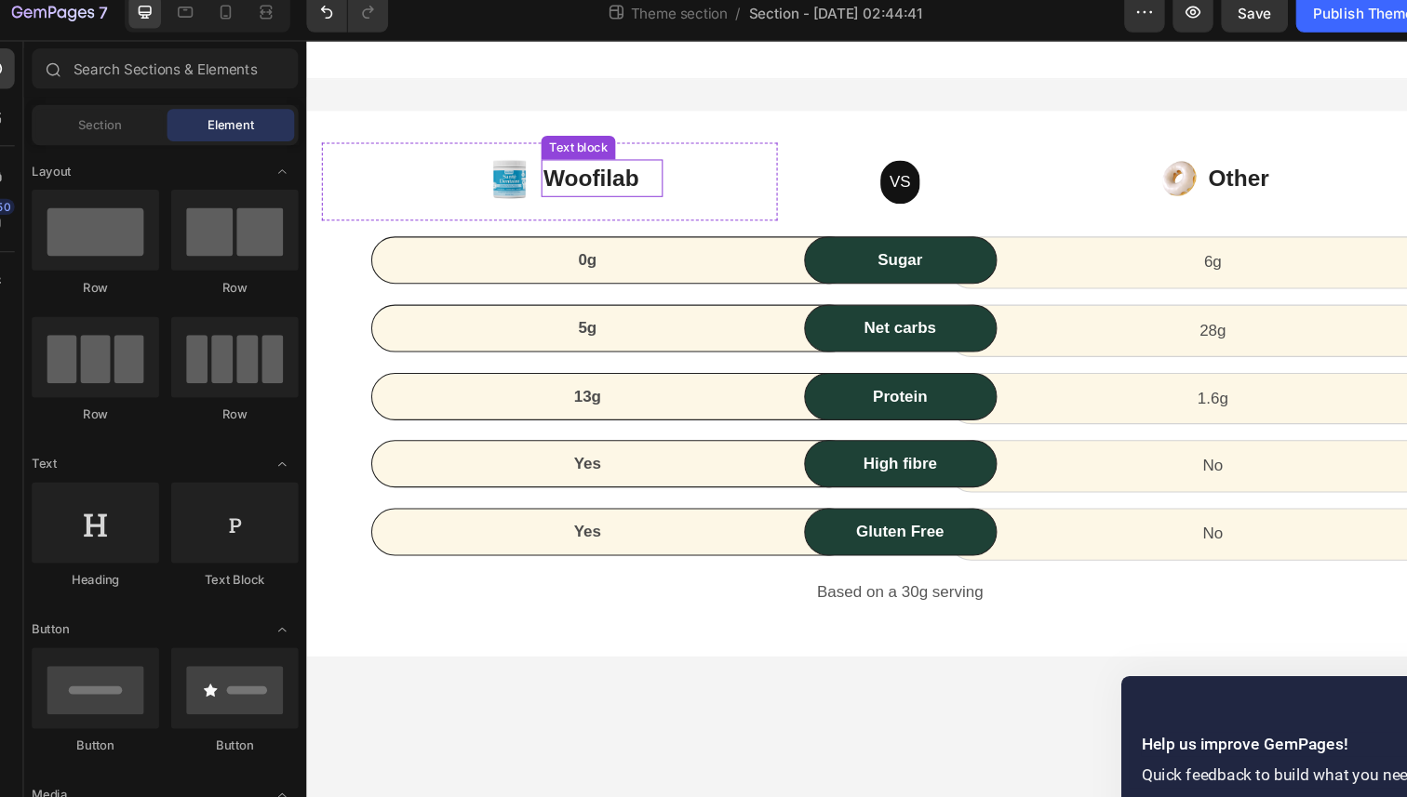
click at [567, 167] on p "Woofilab" at bounding box center [583, 170] width 111 height 33
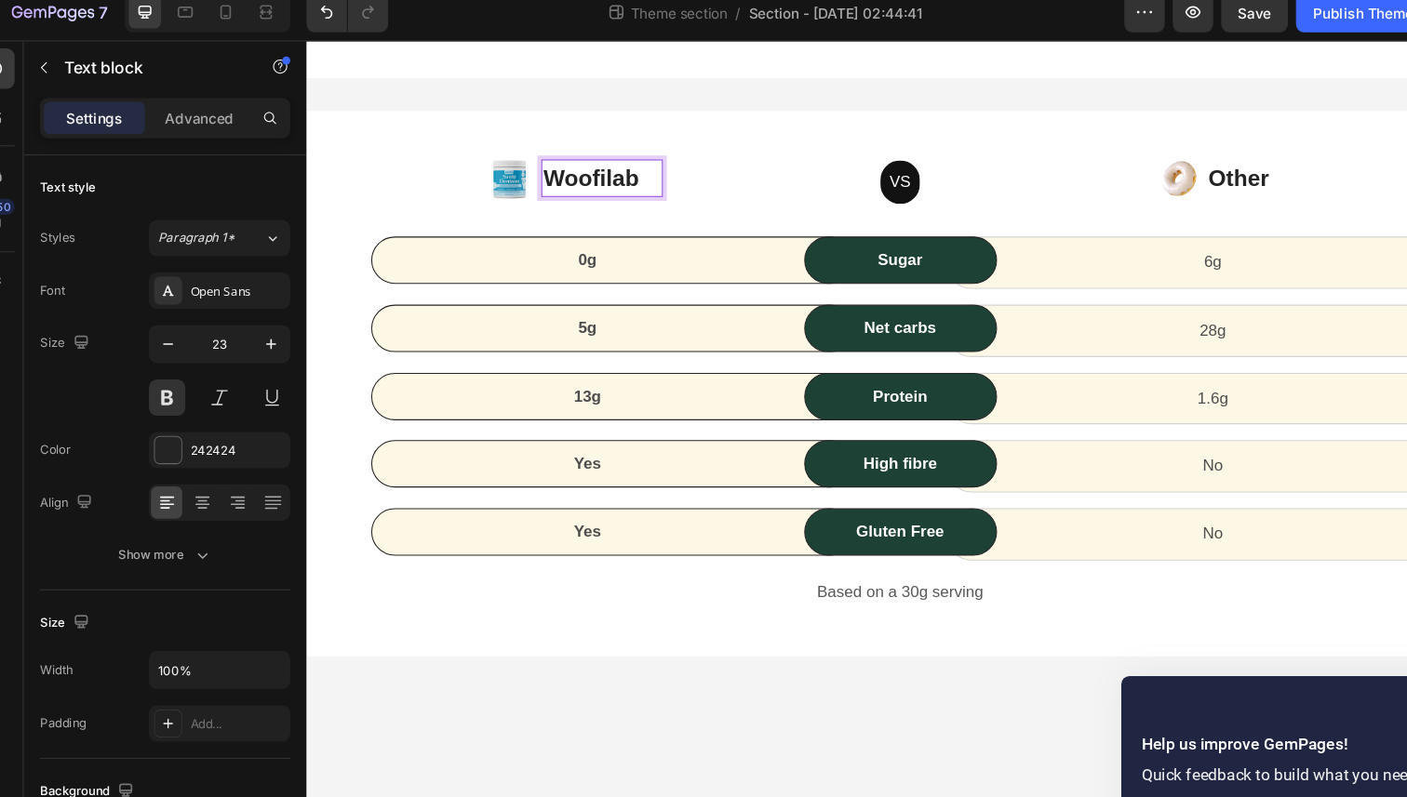
click at [605, 172] on p "Woofilab" at bounding box center [583, 170] width 111 height 33
click at [565, 226] on div "0g Text block Row" at bounding box center [594, 247] width 454 height 45
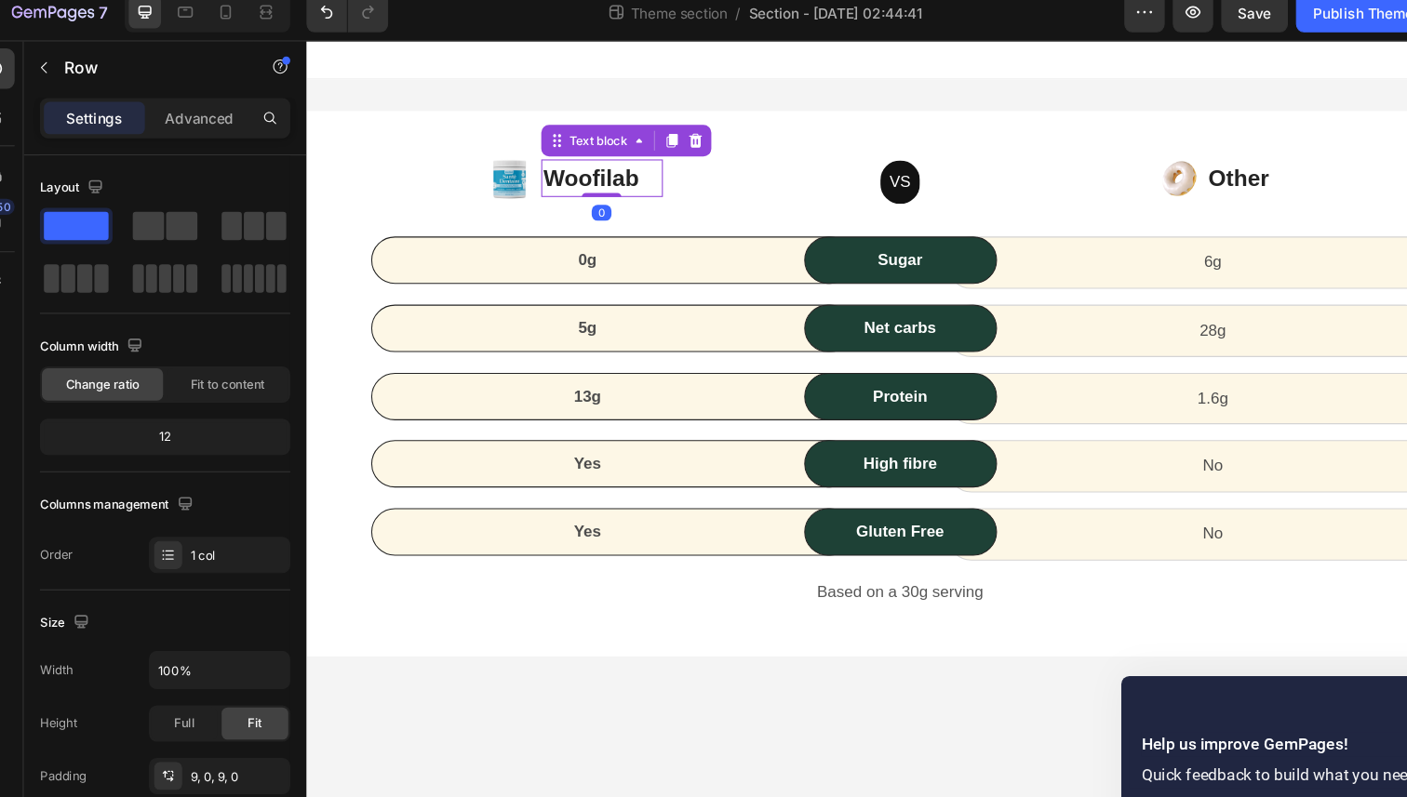
click at [564, 167] on p "Woofilab" at bounding box center [583, 170] width 111 height 33
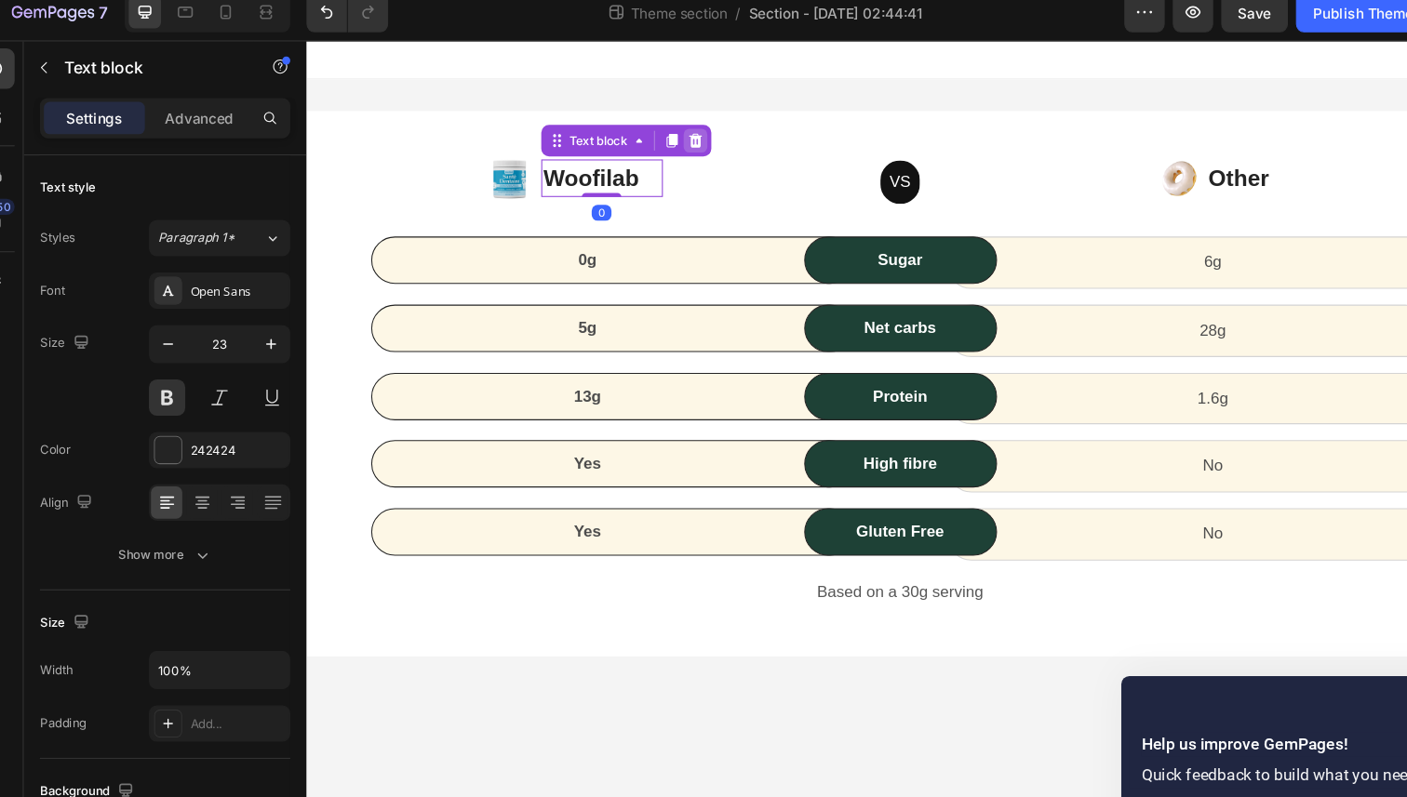
click at [667, 137] on icon at bounding box center [672, 134] width 12 height 13
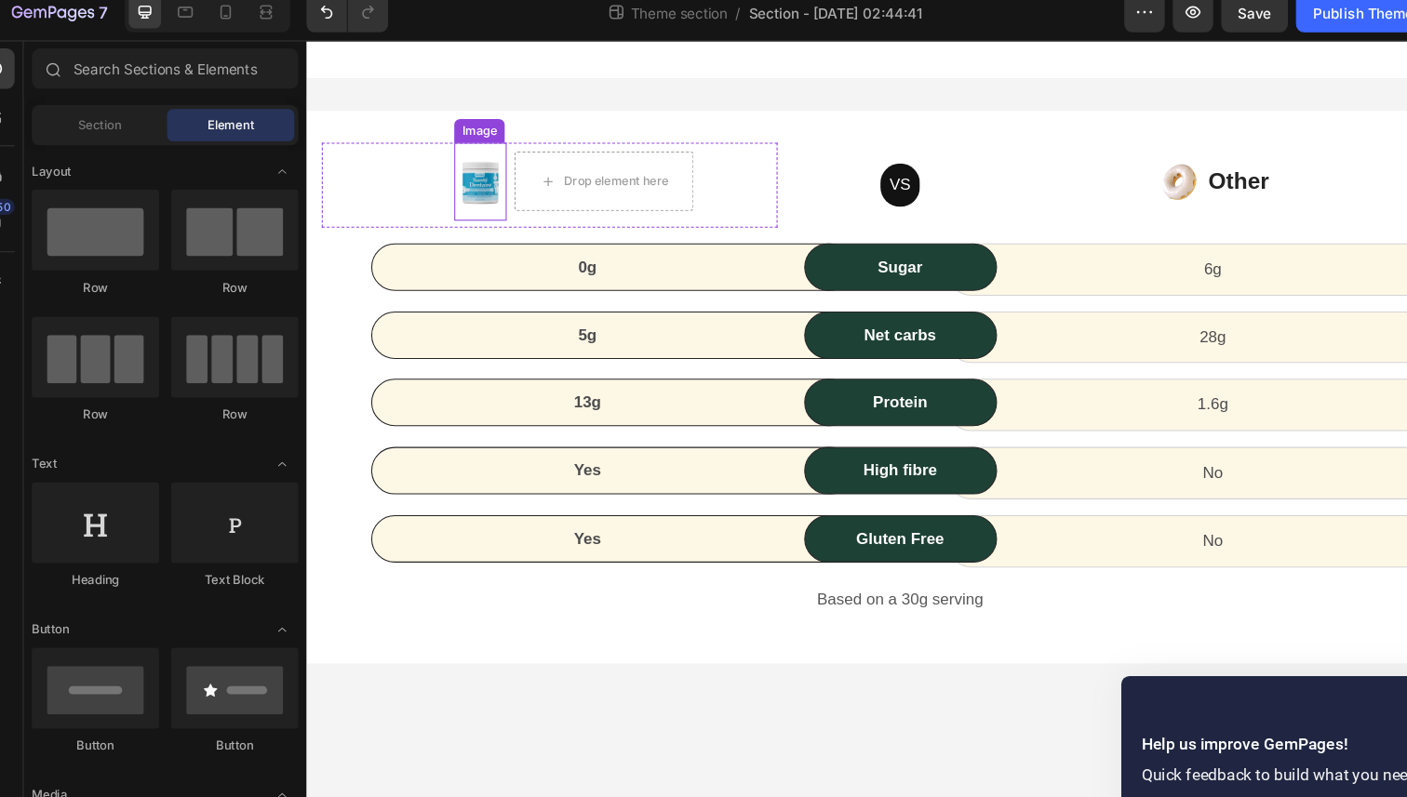
click at [472, 174] on img at bounding box center [469, 173] width 49 height 73
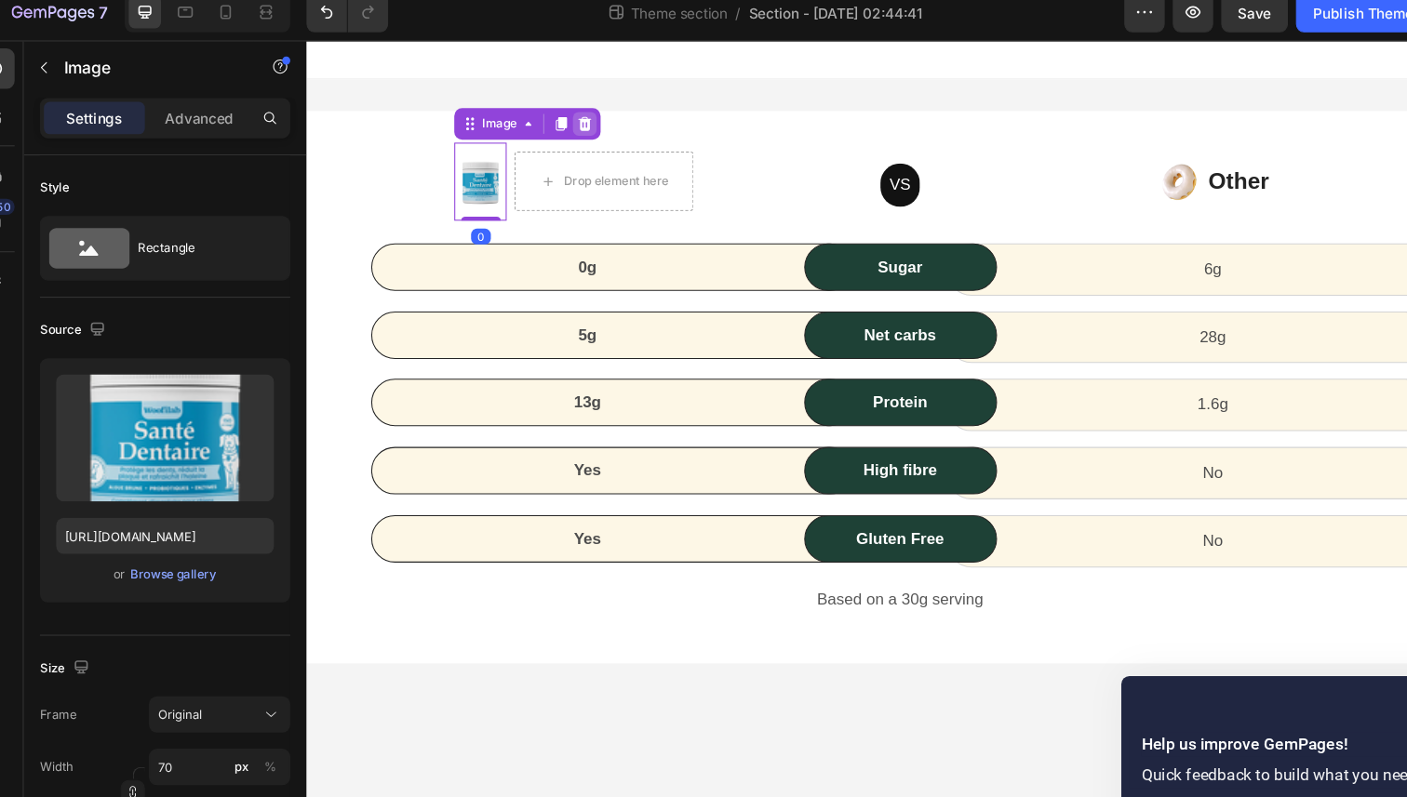
click at [568, 125] on icon at bounding box center [568, 119] width 12 height 13
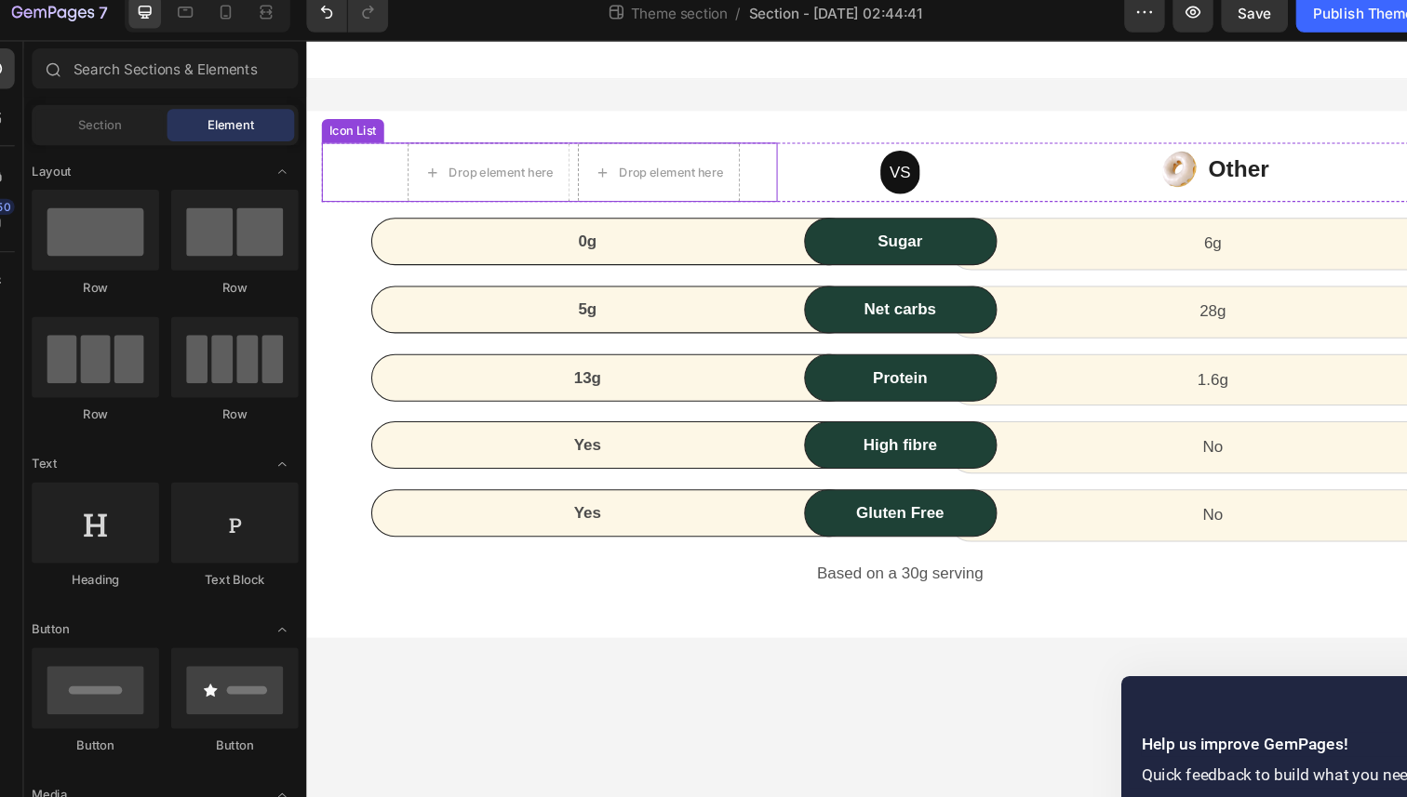
click at [555, 187] on li "Drop element here Drop element here" at bounding box center [557, 165] width 313 height 56
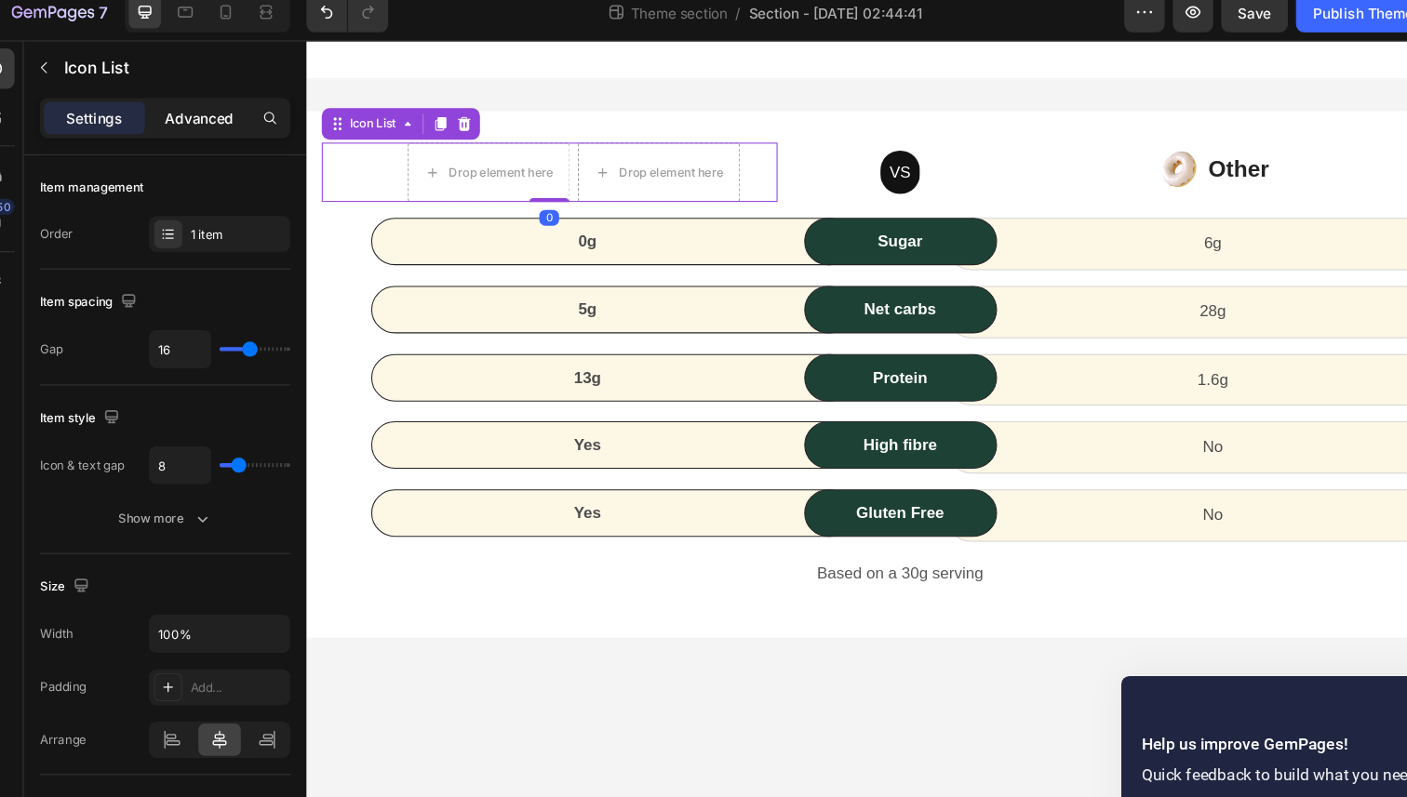
click at [216, 120] on p "Advanced" at bounding box center [214, 124] width 63 height 20
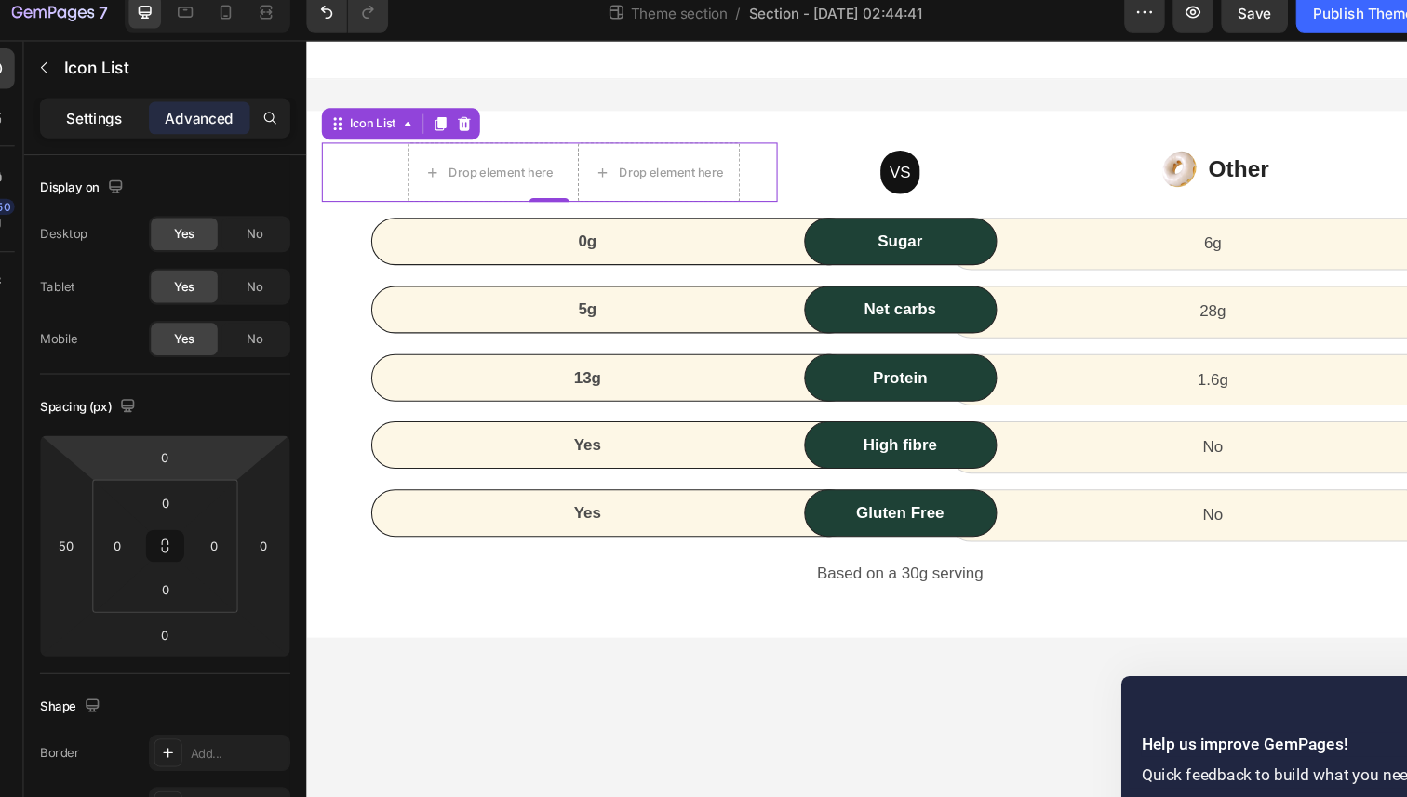
click at [117, 121] on p "Settings" at bounding box center [118, 124] width 52 height 20
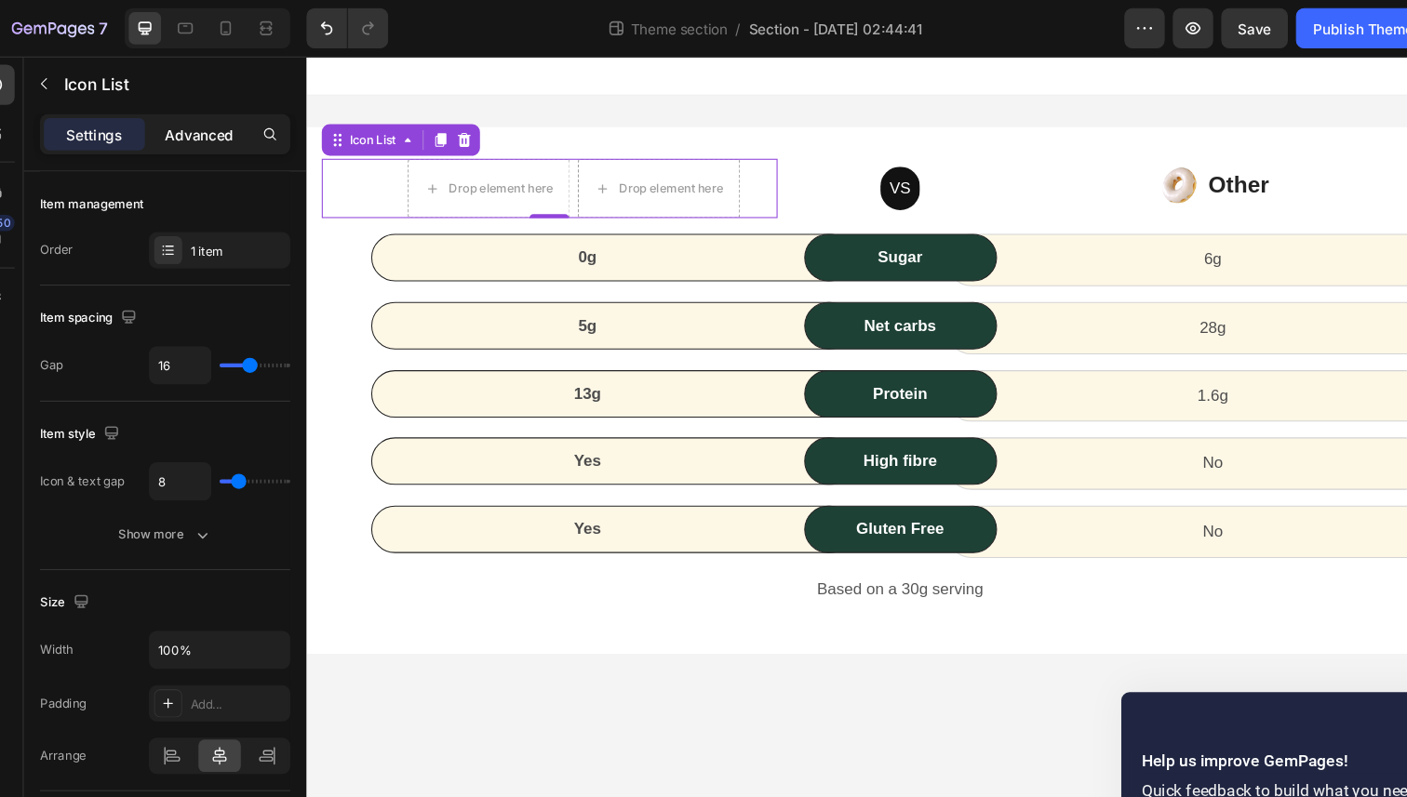
click at [199, 120] on p "Advanced" at bounding box center [214, 124] width 63 height 20
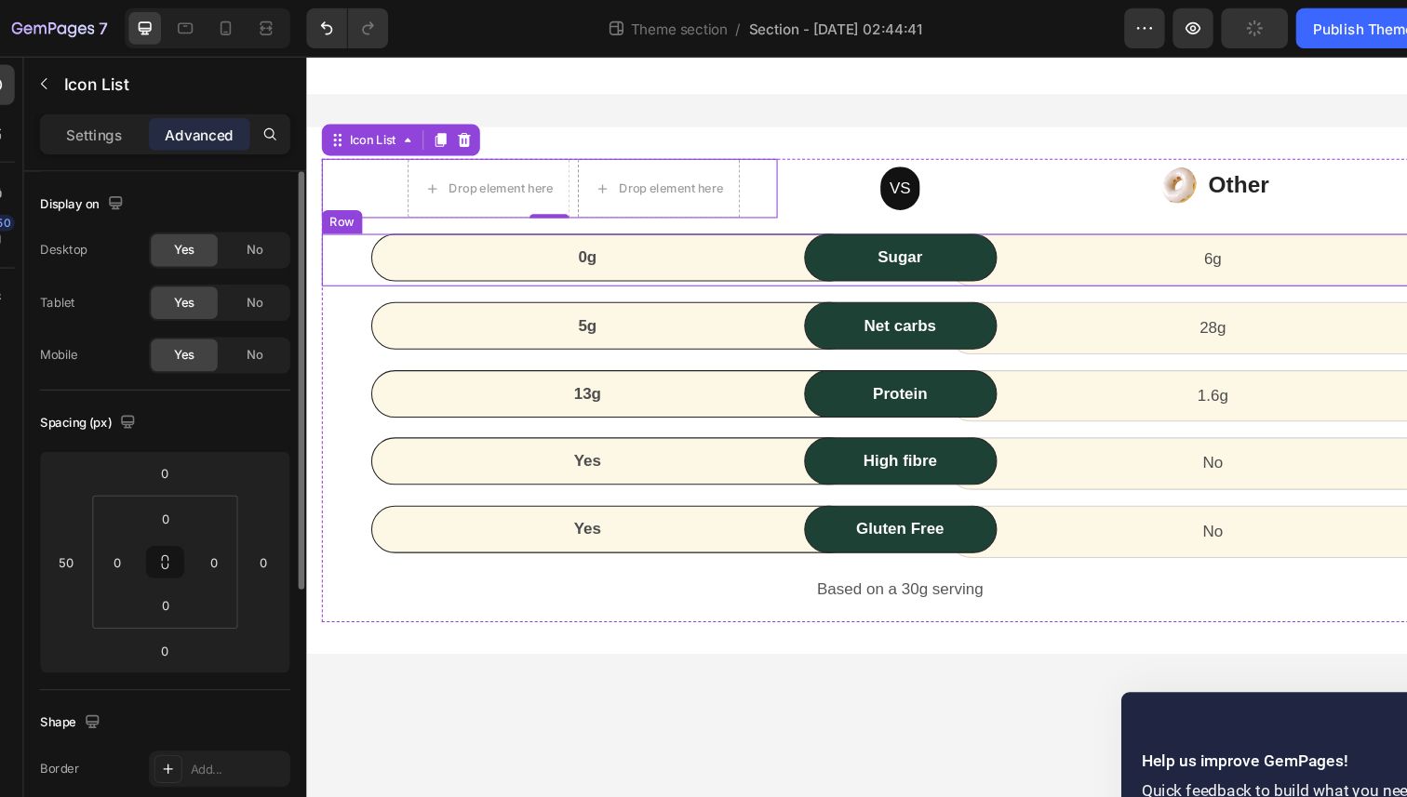
click at [351, 194] on div "Drop element here Drop element here" at bounding box center [534, 181] width 429 height 56
click at [734, 179] on div "Drop element here Drop element here" at bounding box center [558, 181] width 382 height 56
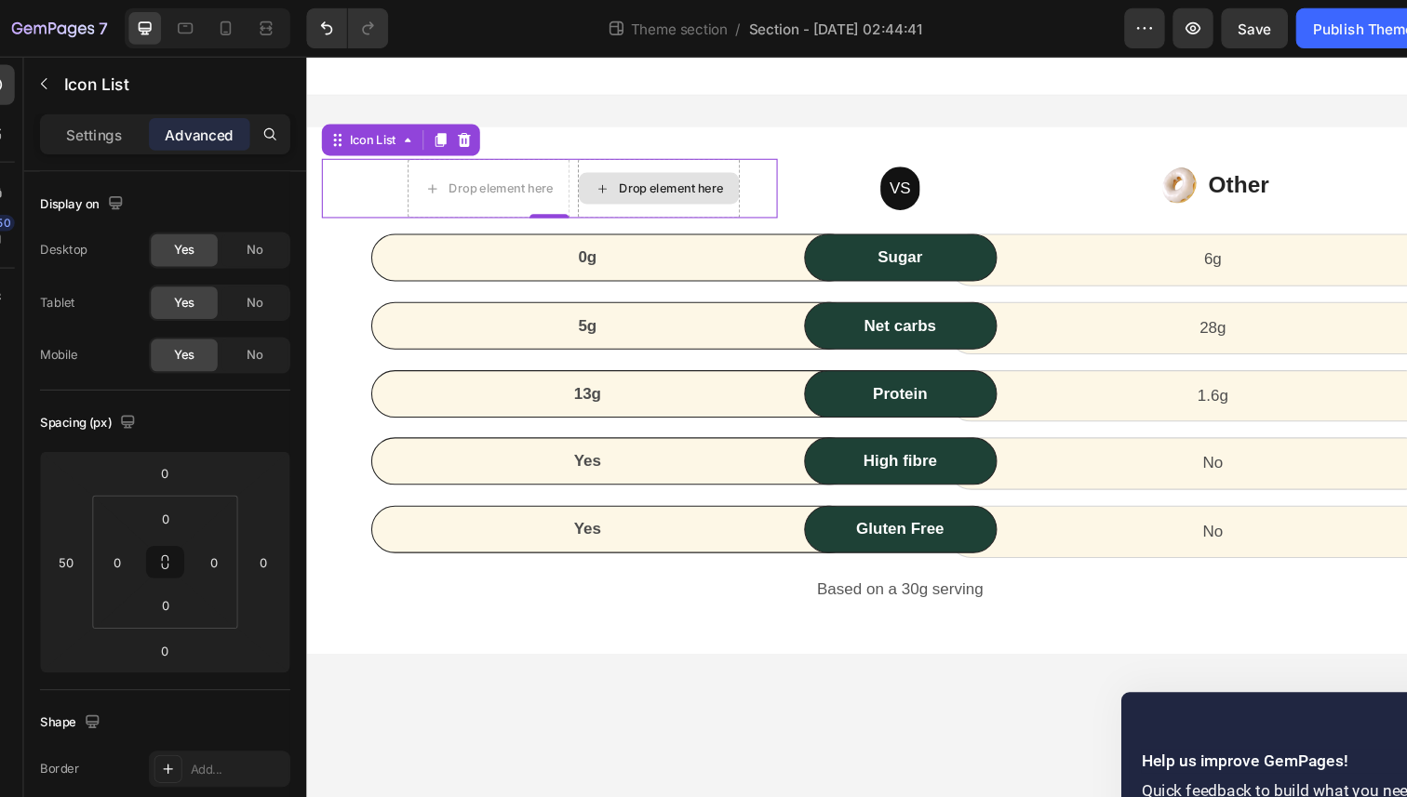
click at [579, 160] on div "Drop element here" at bounding box center [637, 181] width 153 height 56
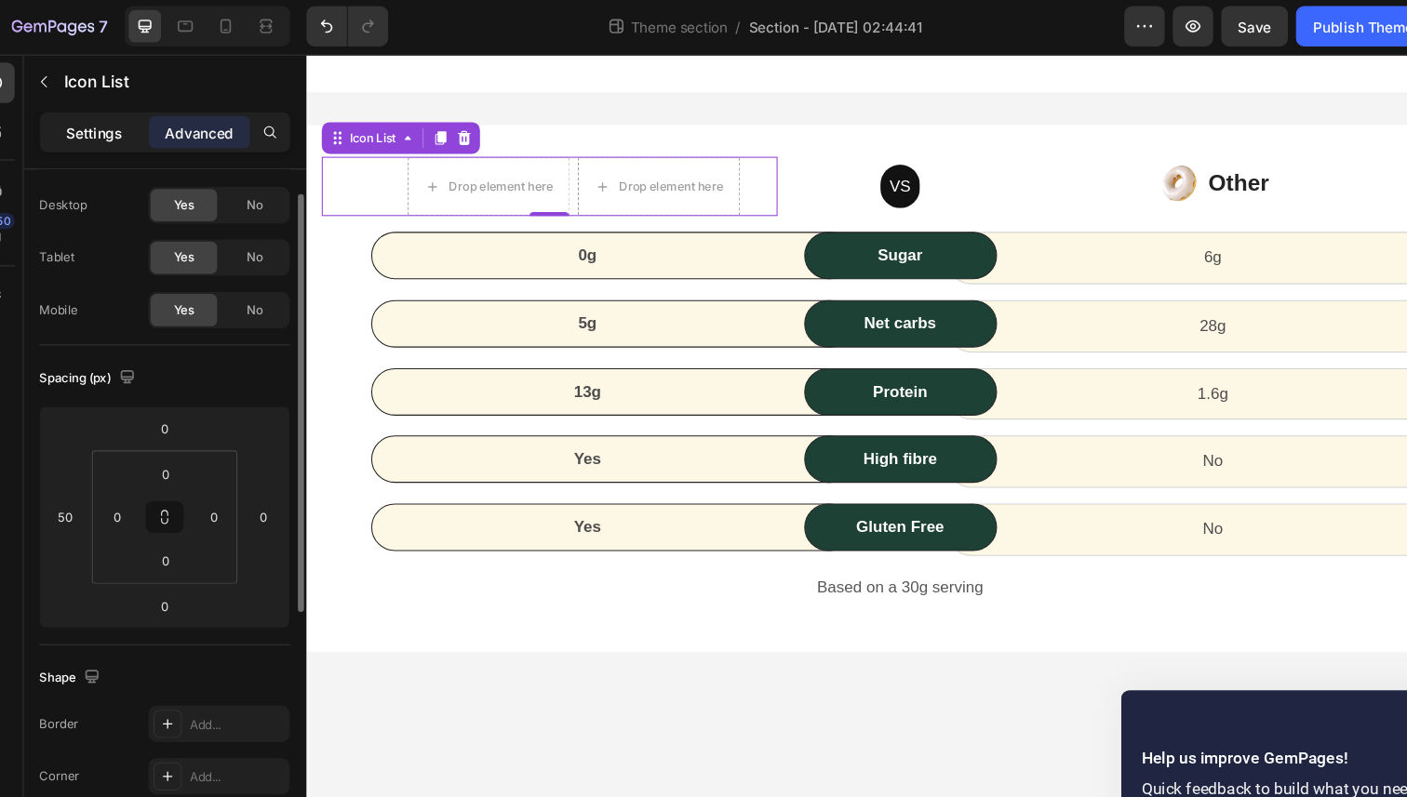
click at [119, 116] on p "Settings" at bounding box center [118, 124] width 52 height 20
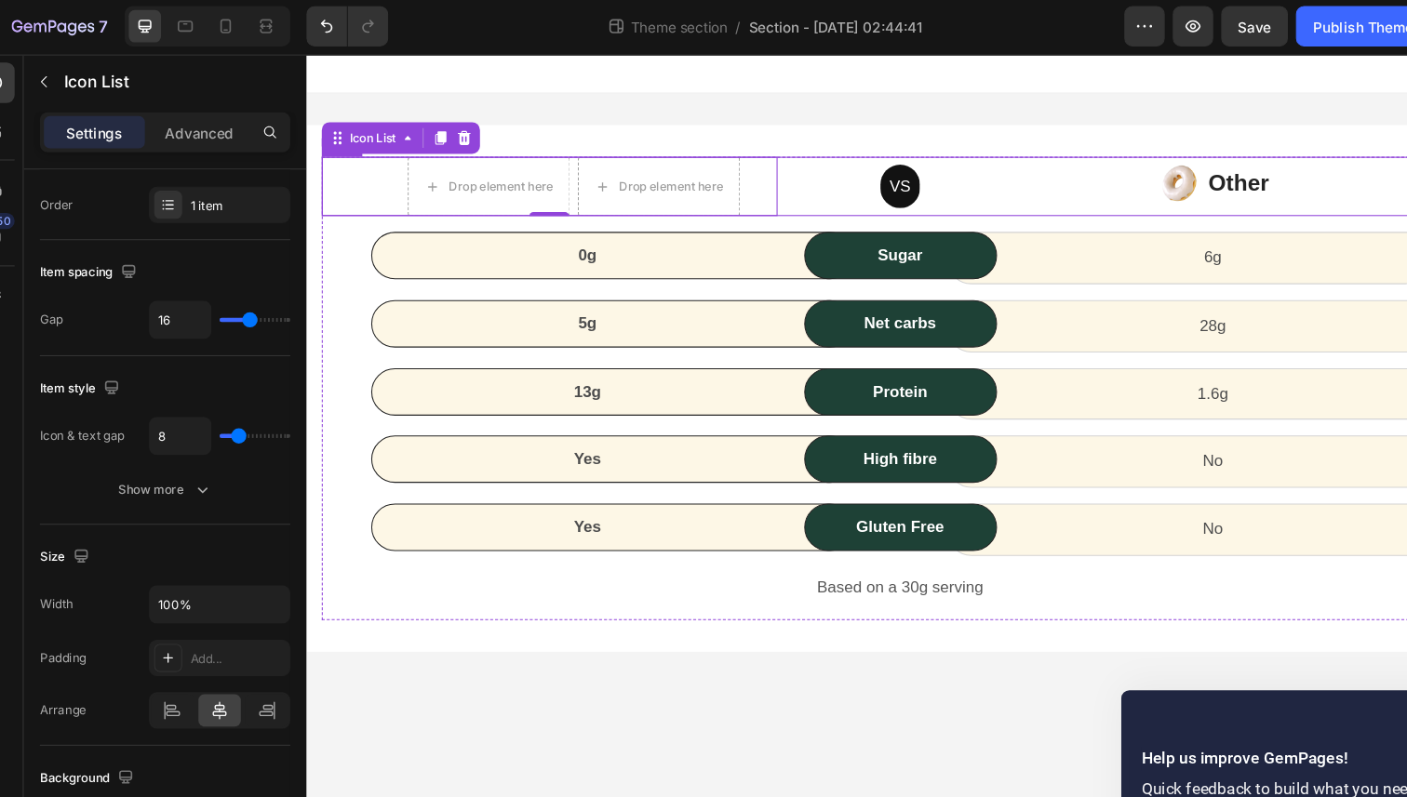
click at [765, 194] on div "Drop element here Drop element here Icon List 0 VS Text block Row Image Other T…" at bounding box center [864, 179] width 1089 height 56
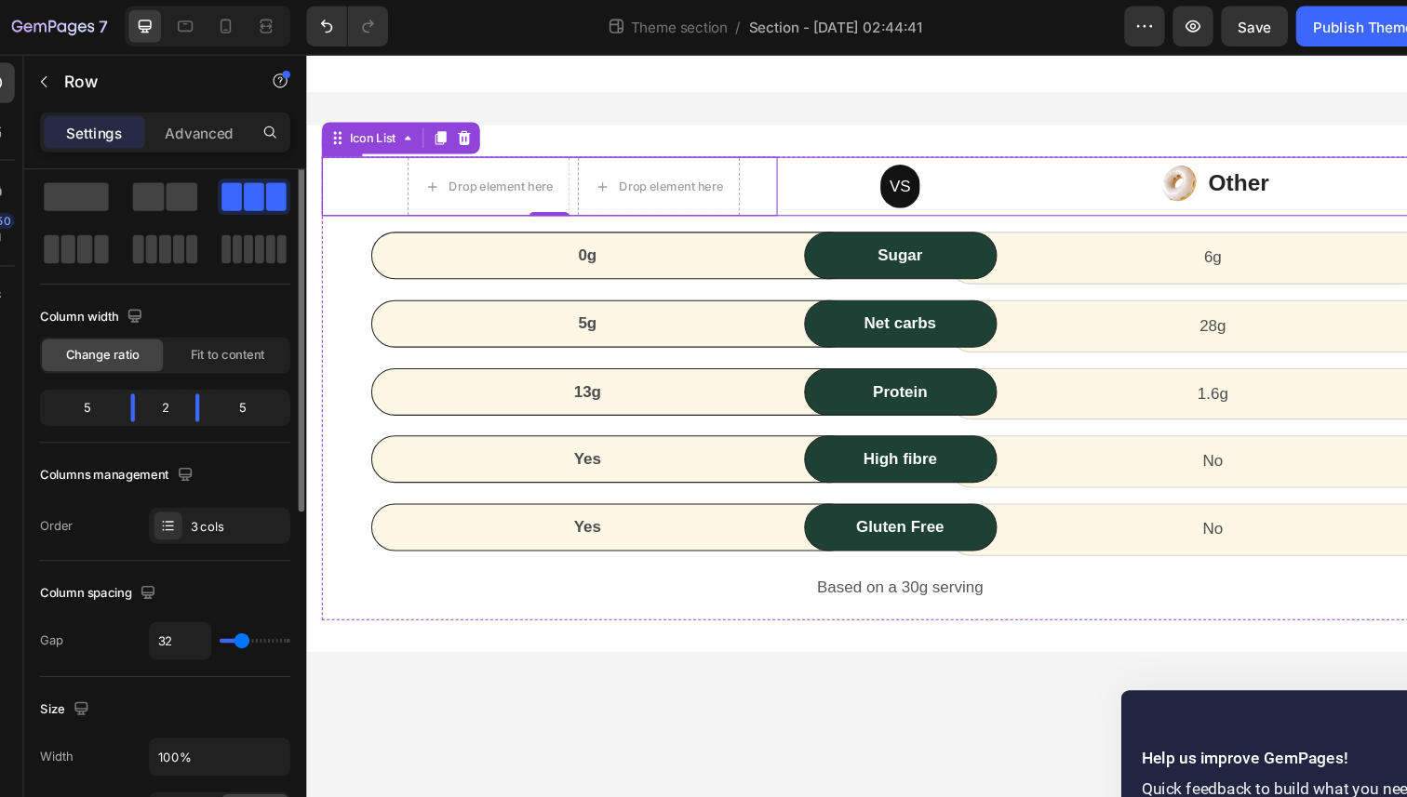
scroll to position [0, 0]
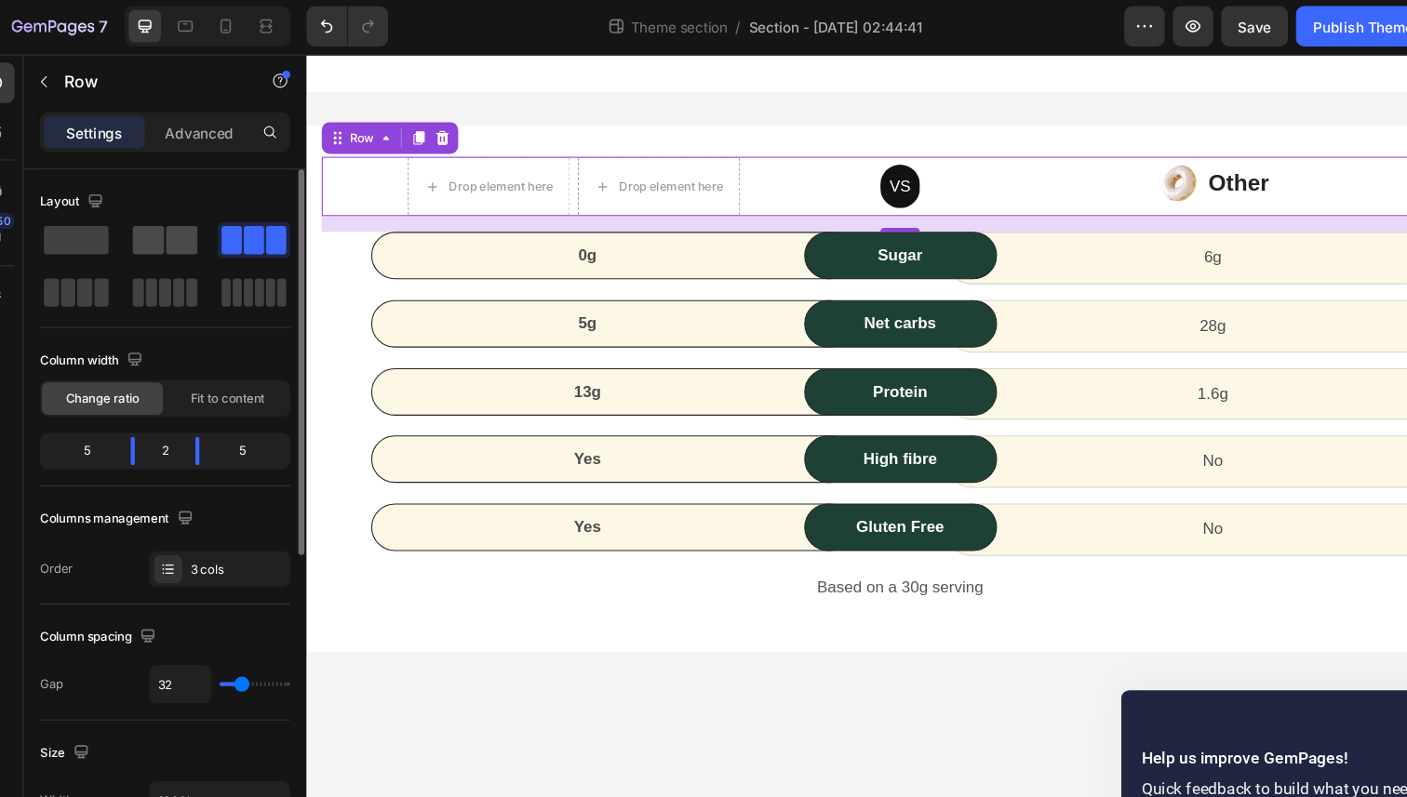
click at [200, 223] on span at bounding box center [198, 223] width 29 height 26
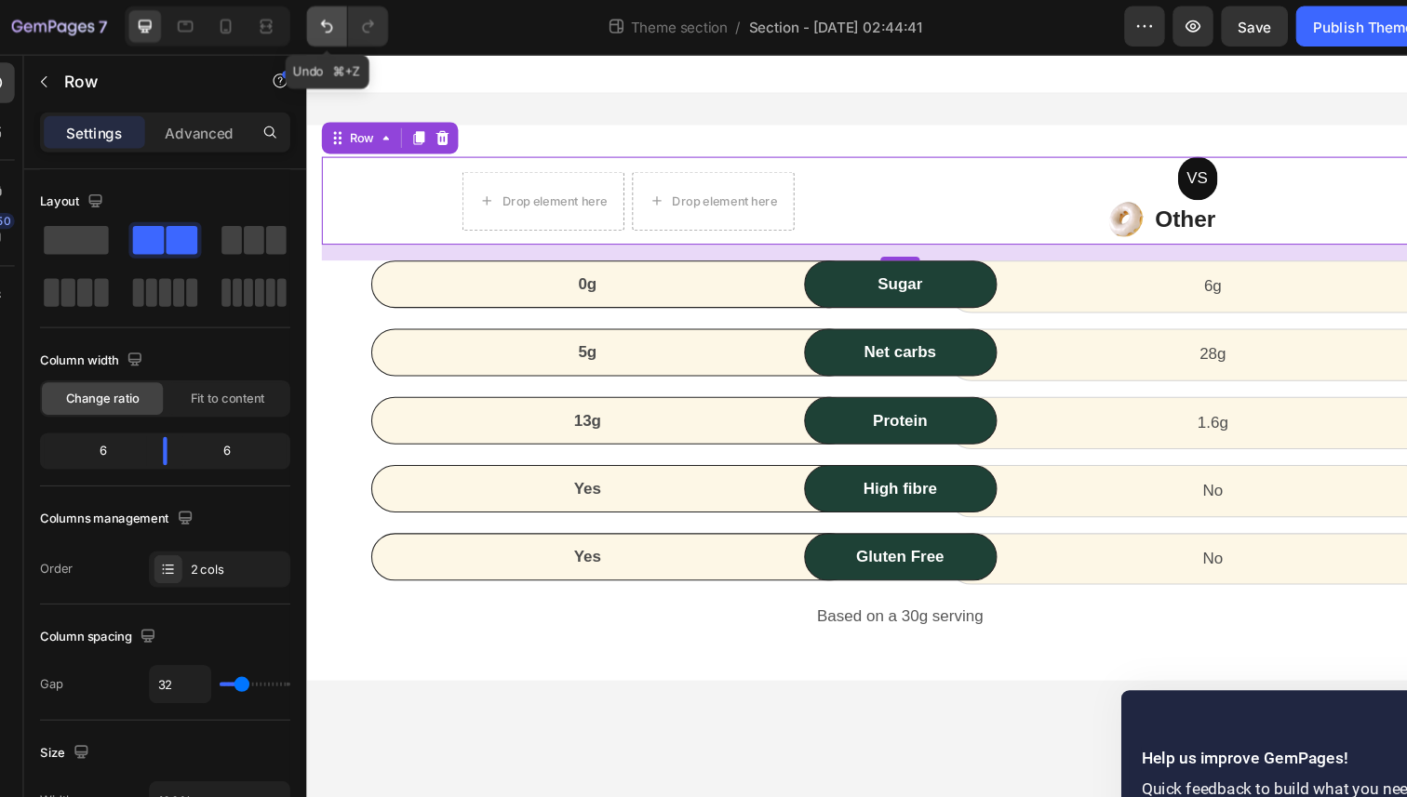
click at [329, 24] on icon "Undo/Redo" at bounding box center [332, 26] width 11 height 12
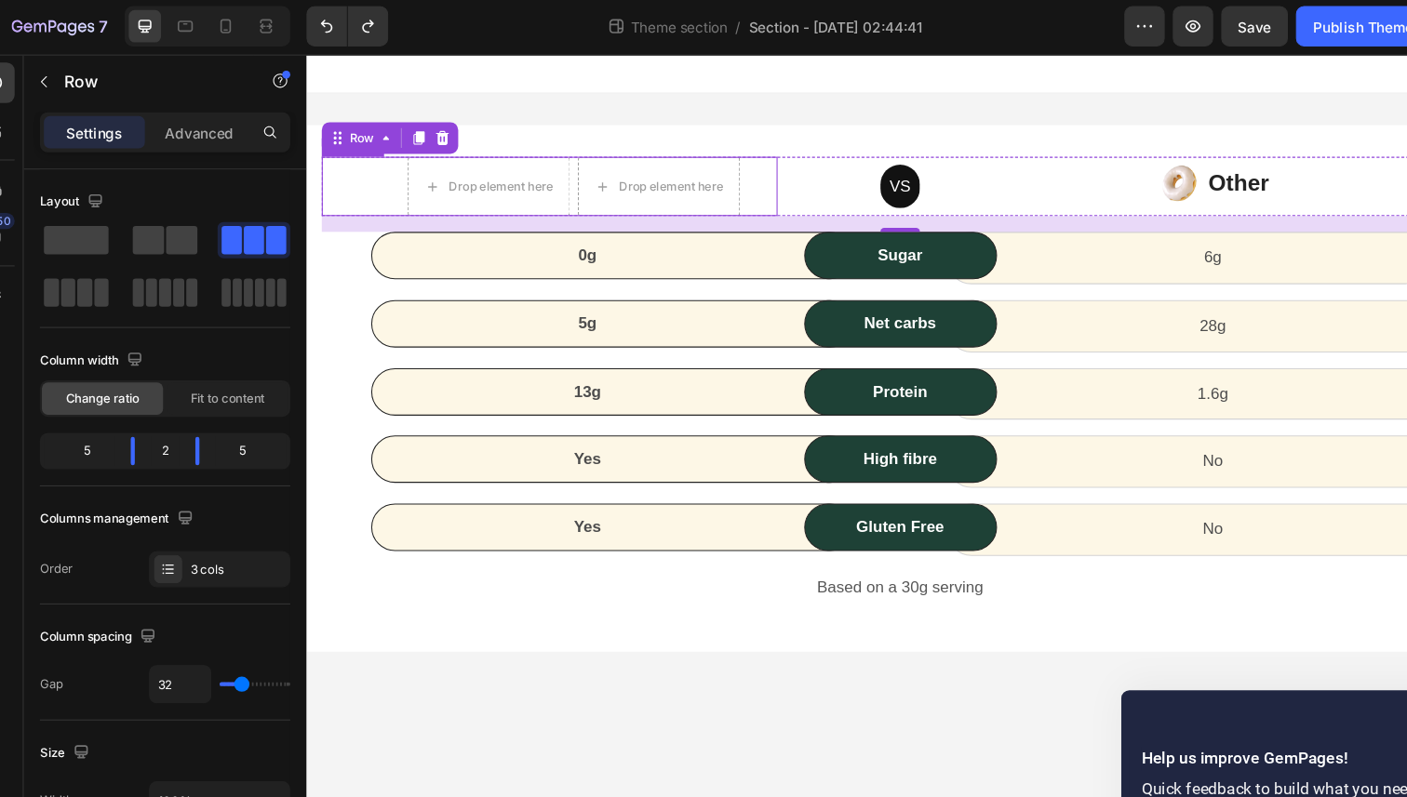
click at [739, 184] on div "Drop element here Drop element here" at bounding box center [558, 179] width 382 height 56
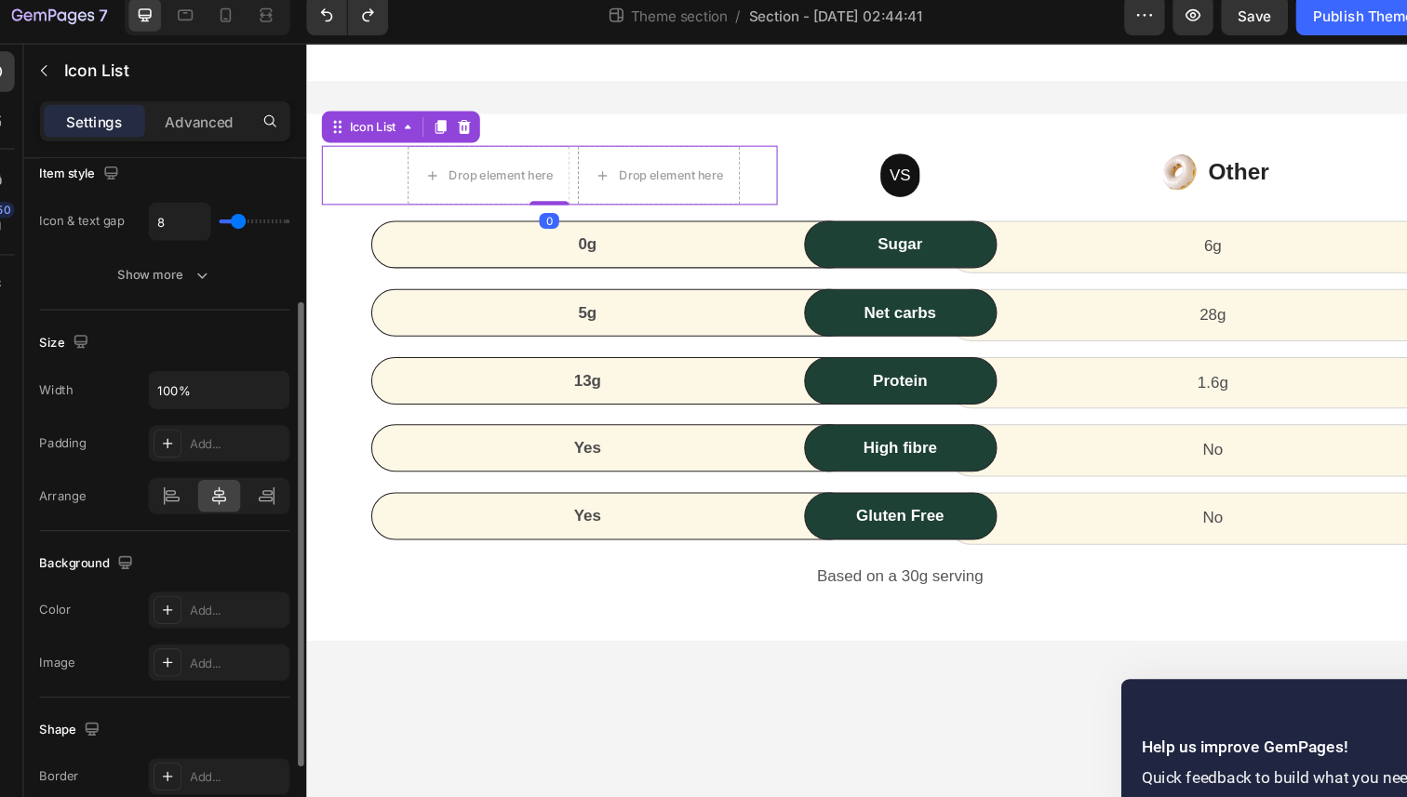
scroll to position [239, 0]
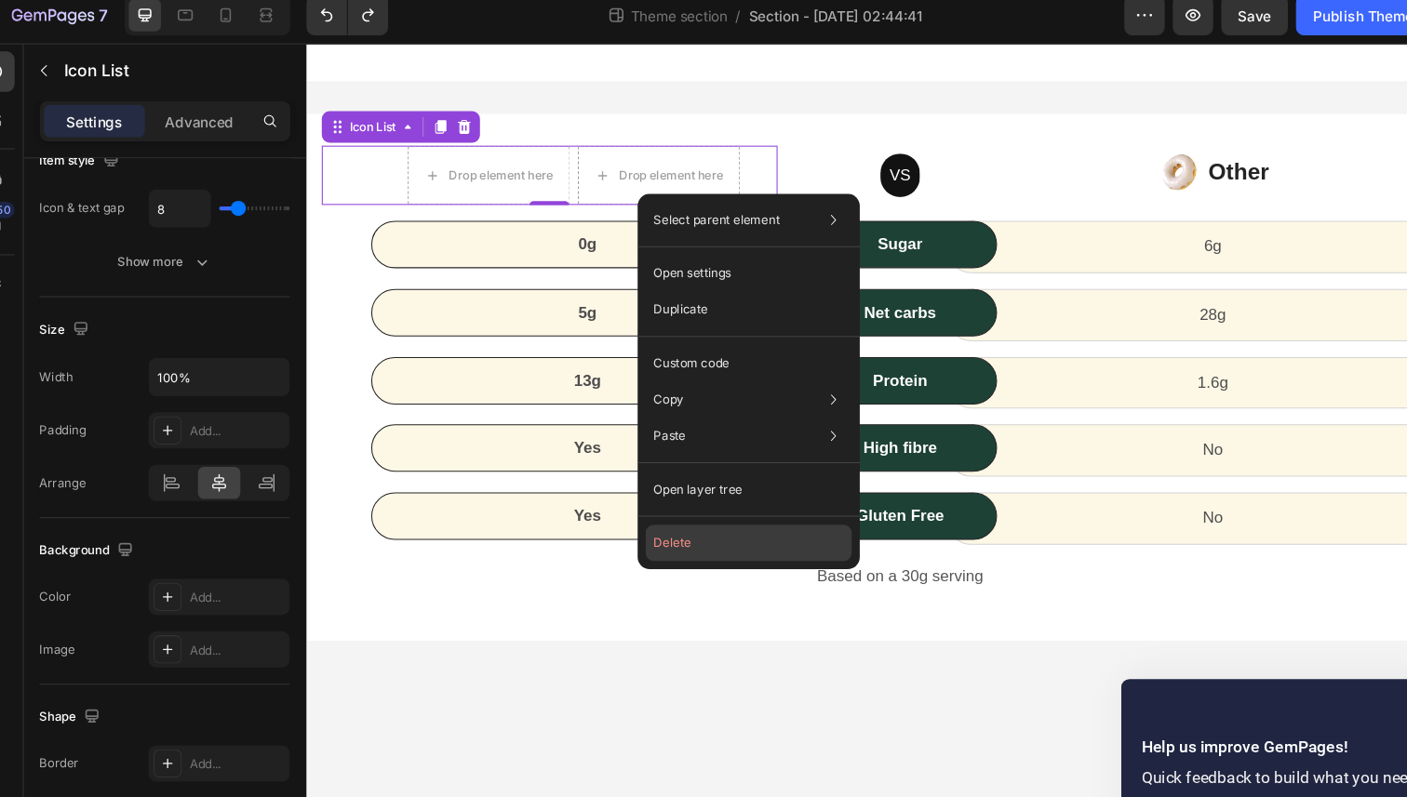
click at [666, 515] on button "Delete" at bounding box center [721, 512] width 190 height 33
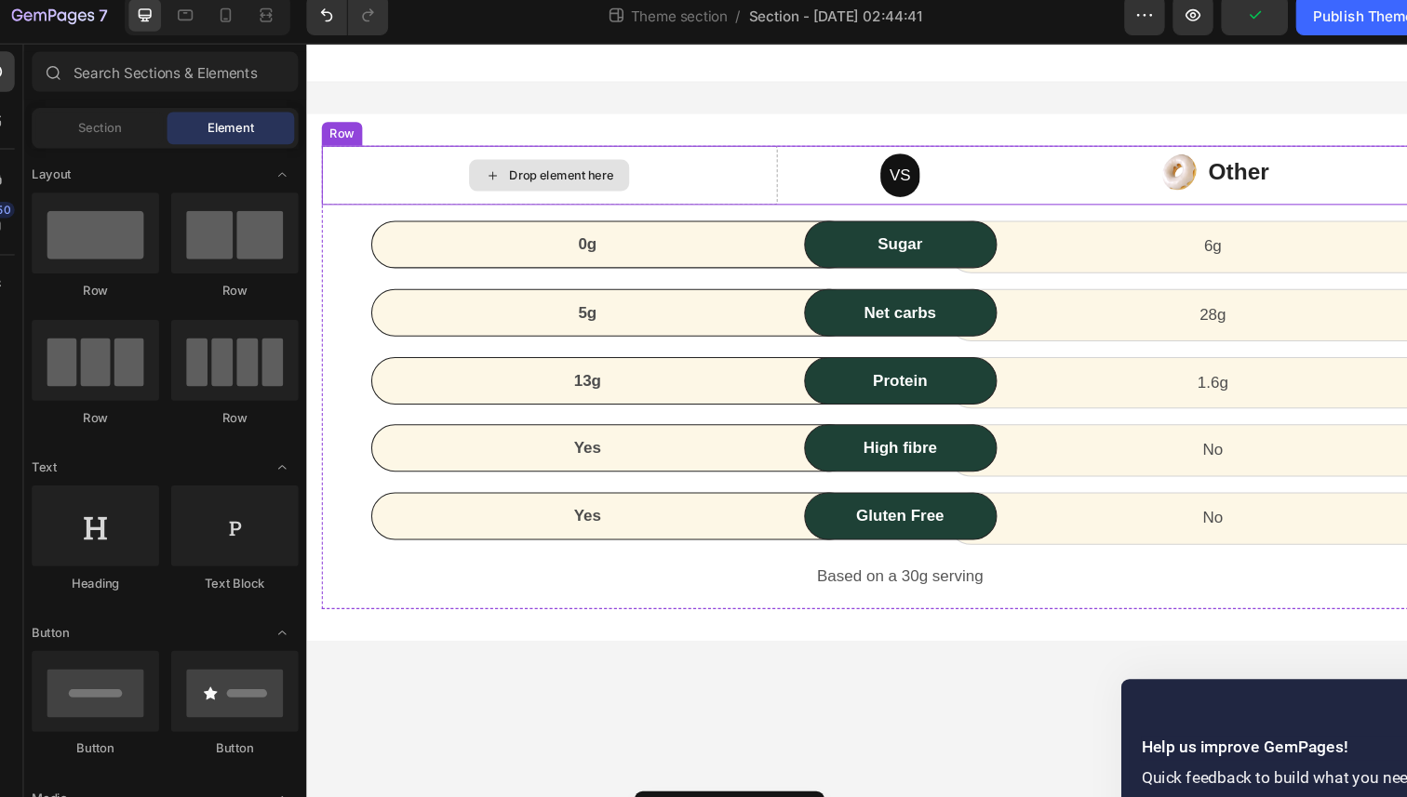
click at [659, 167] on div "Drop element here" at bounding box center [534, 168] width 429 height 56
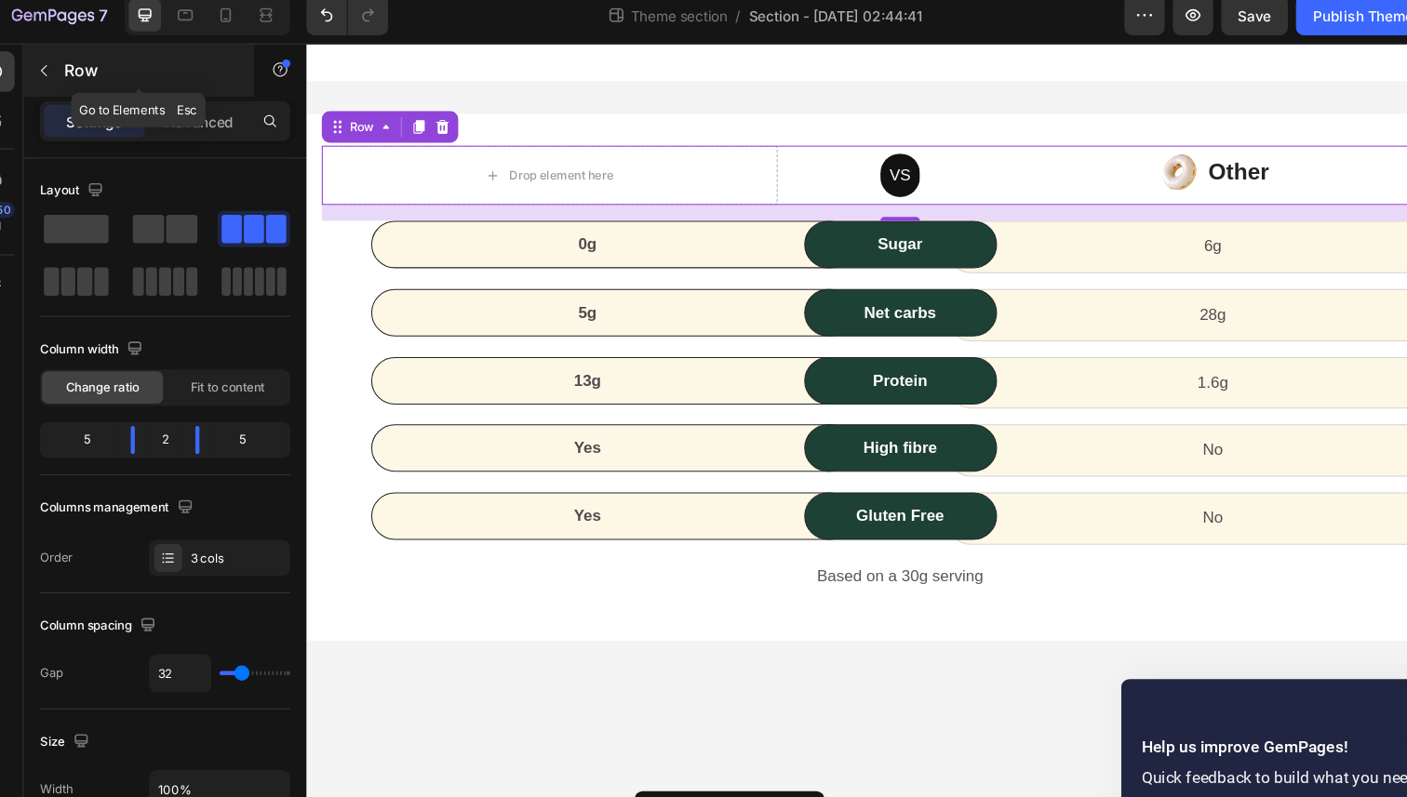
click at [70, 75] on icon "button" at bounding box center [71, 77] width 15 height 15
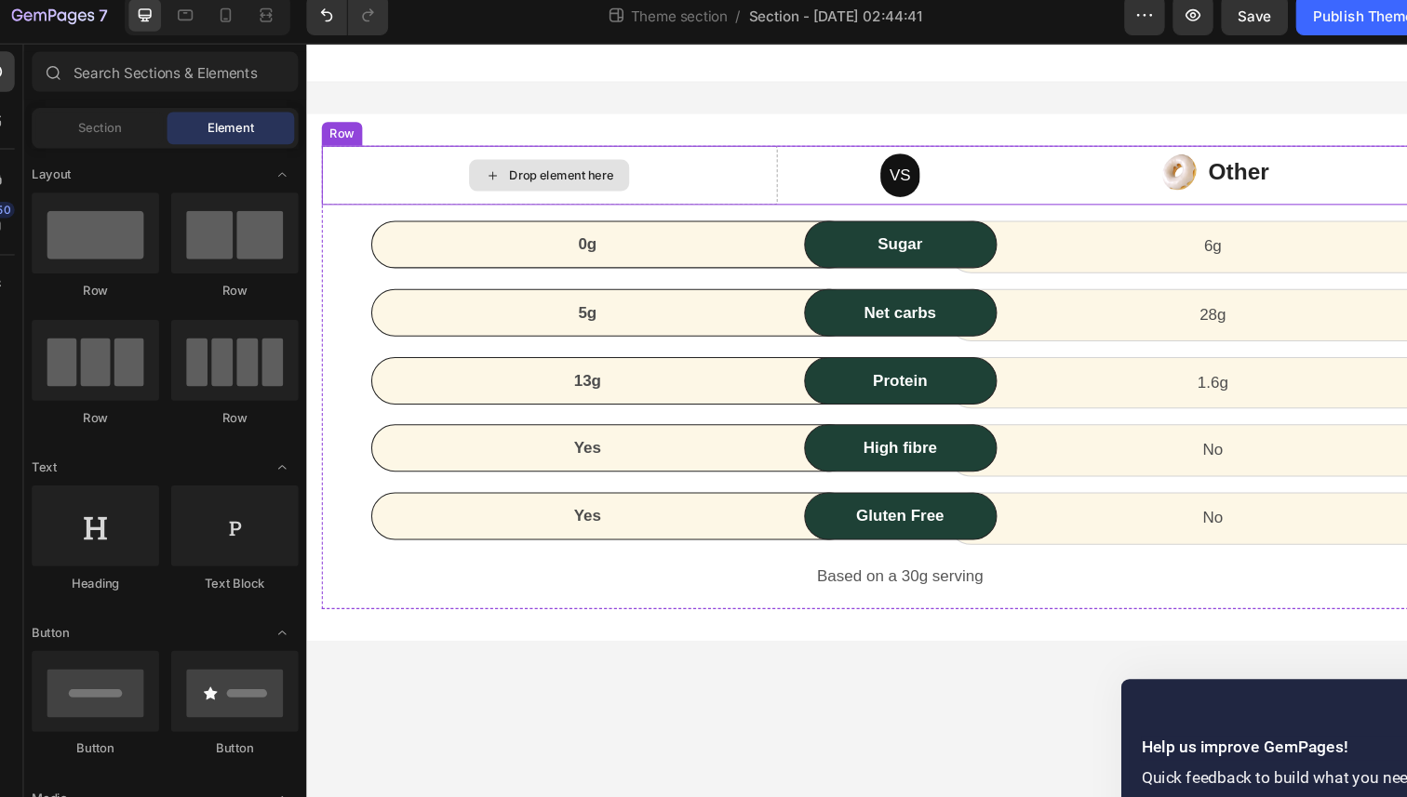
click at [642, 160] on div "Drop element here" at bounding box center [534, 168] width 429 height 56
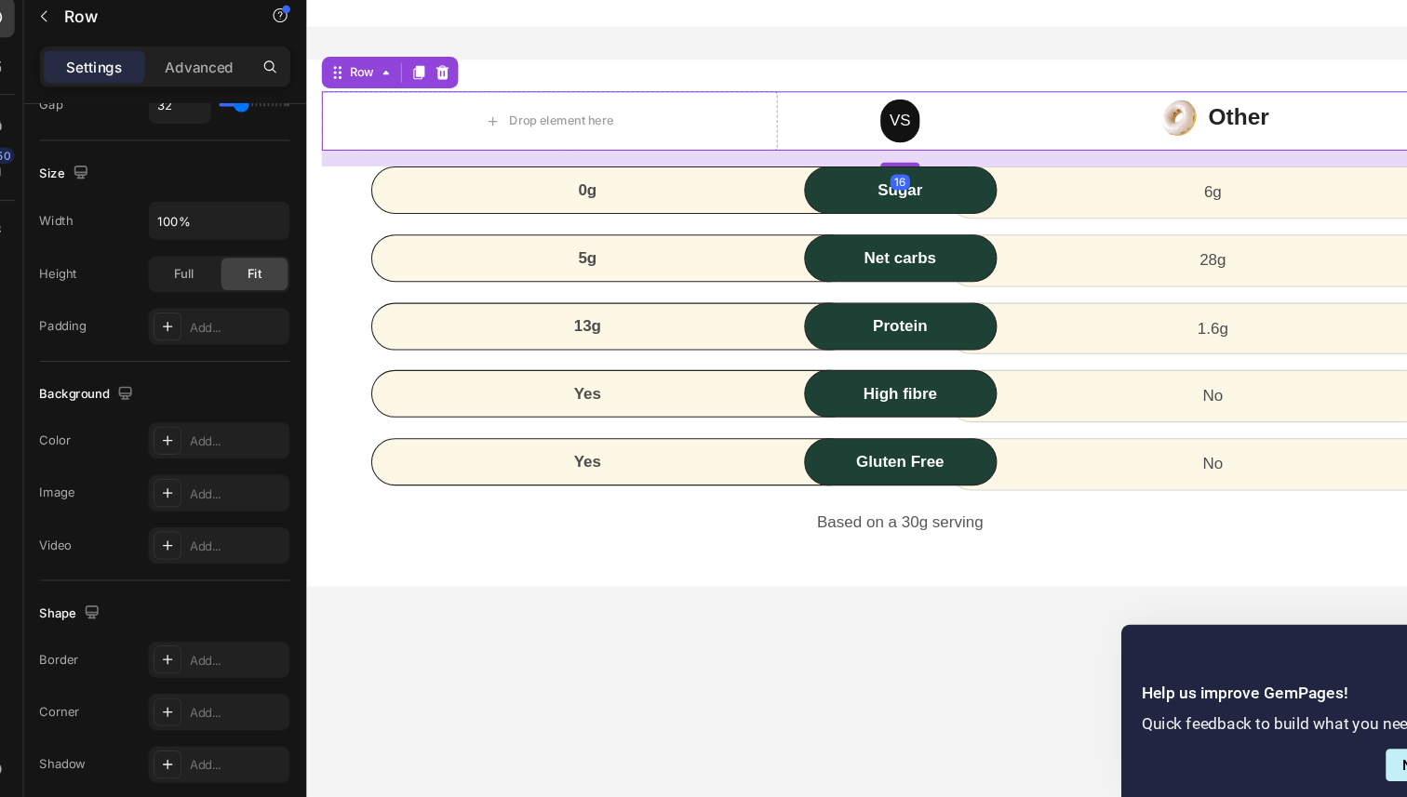
scroll to position [0, 0]
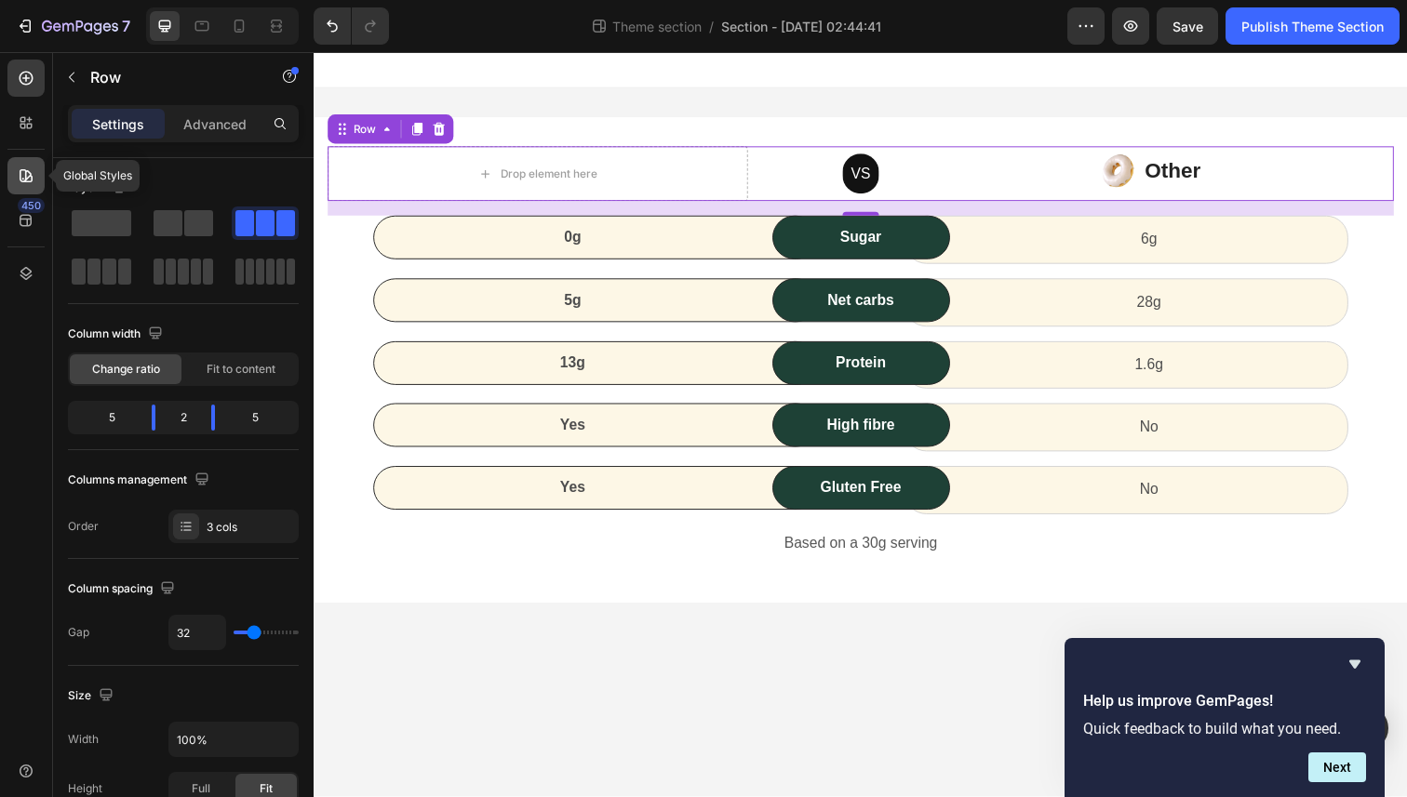
click at [21, 165] on div at bounding box center [25, 175] width 37 height 37
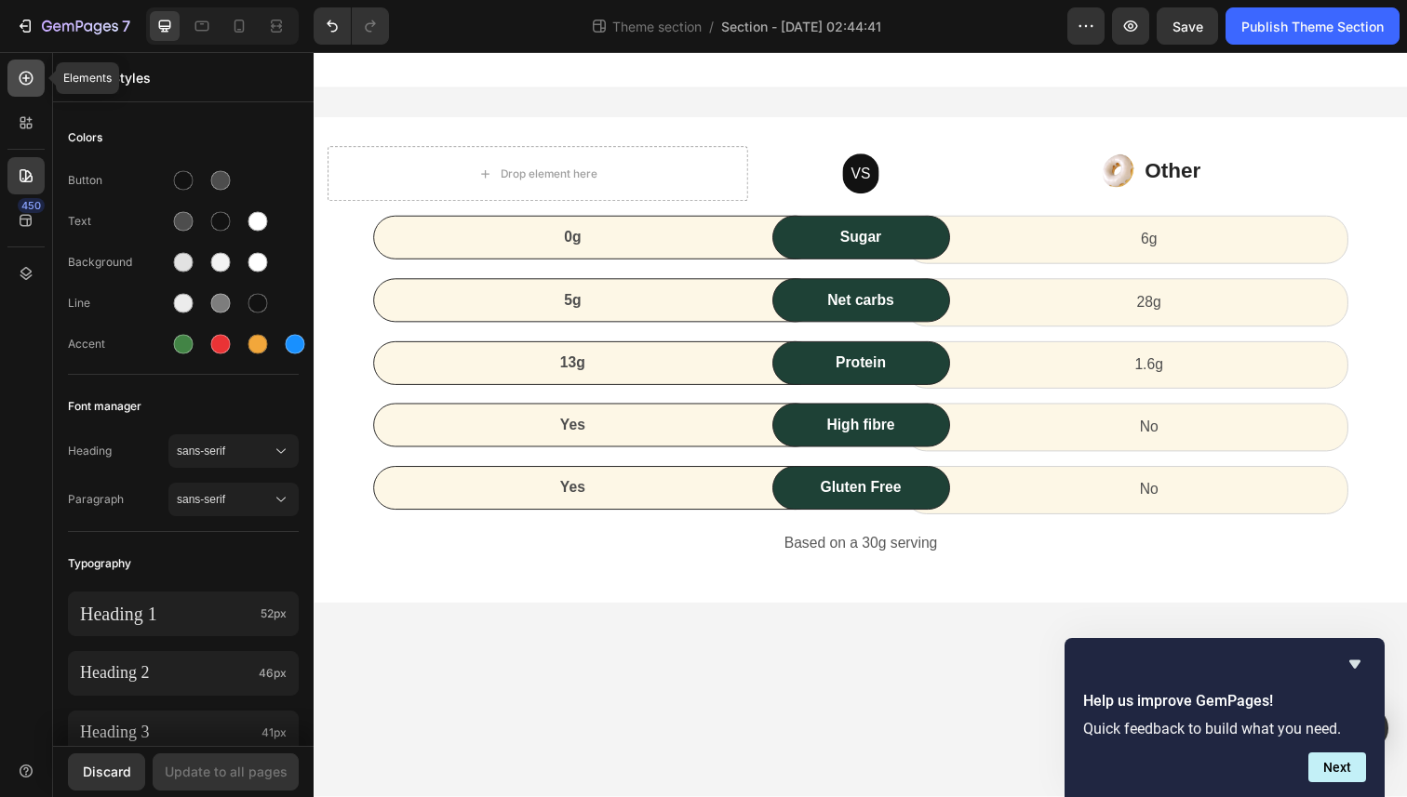
click at [33, 91] on div at bounding box center [25, 78] width 37 height 37
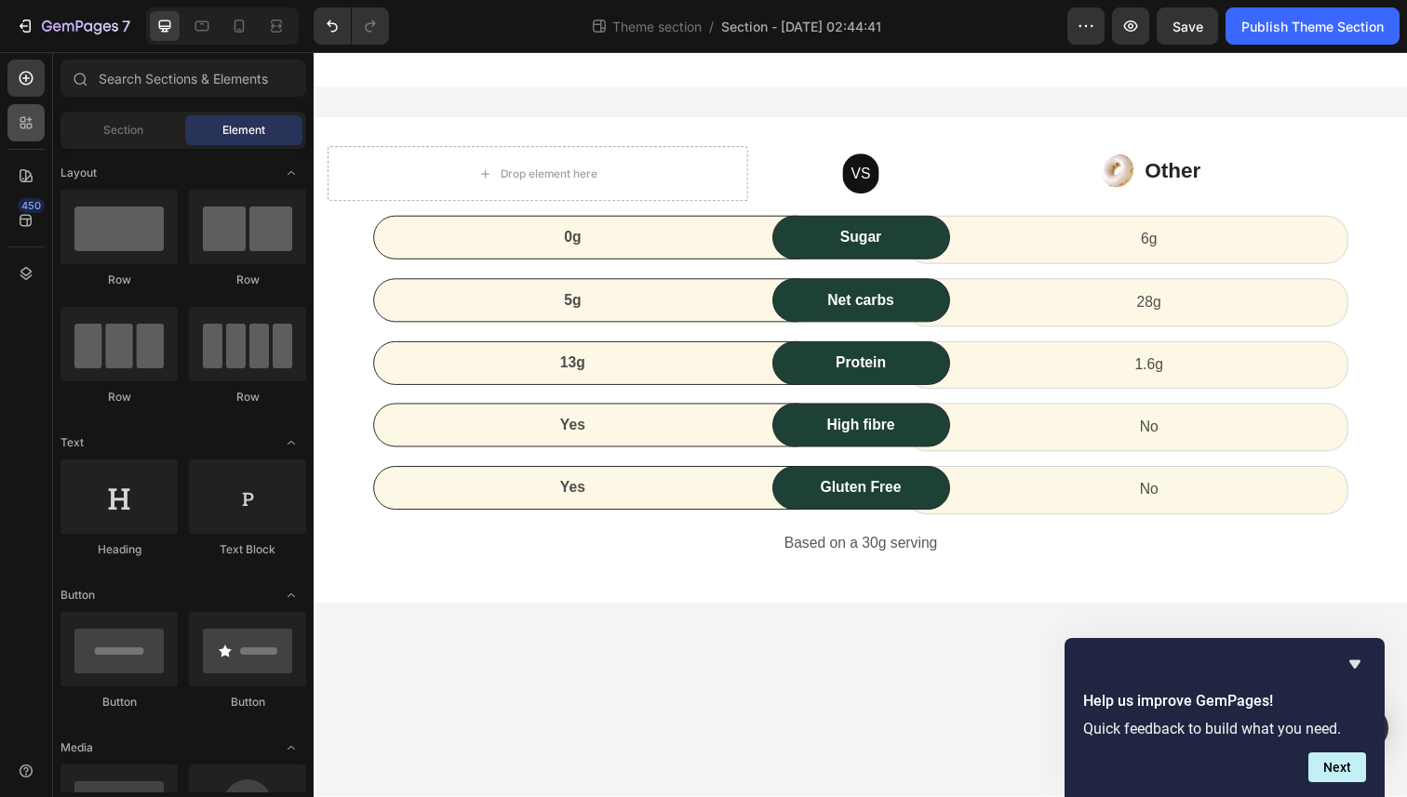
click at [28, 125] on icon at bounding box center [26, 123] width 19 height 19
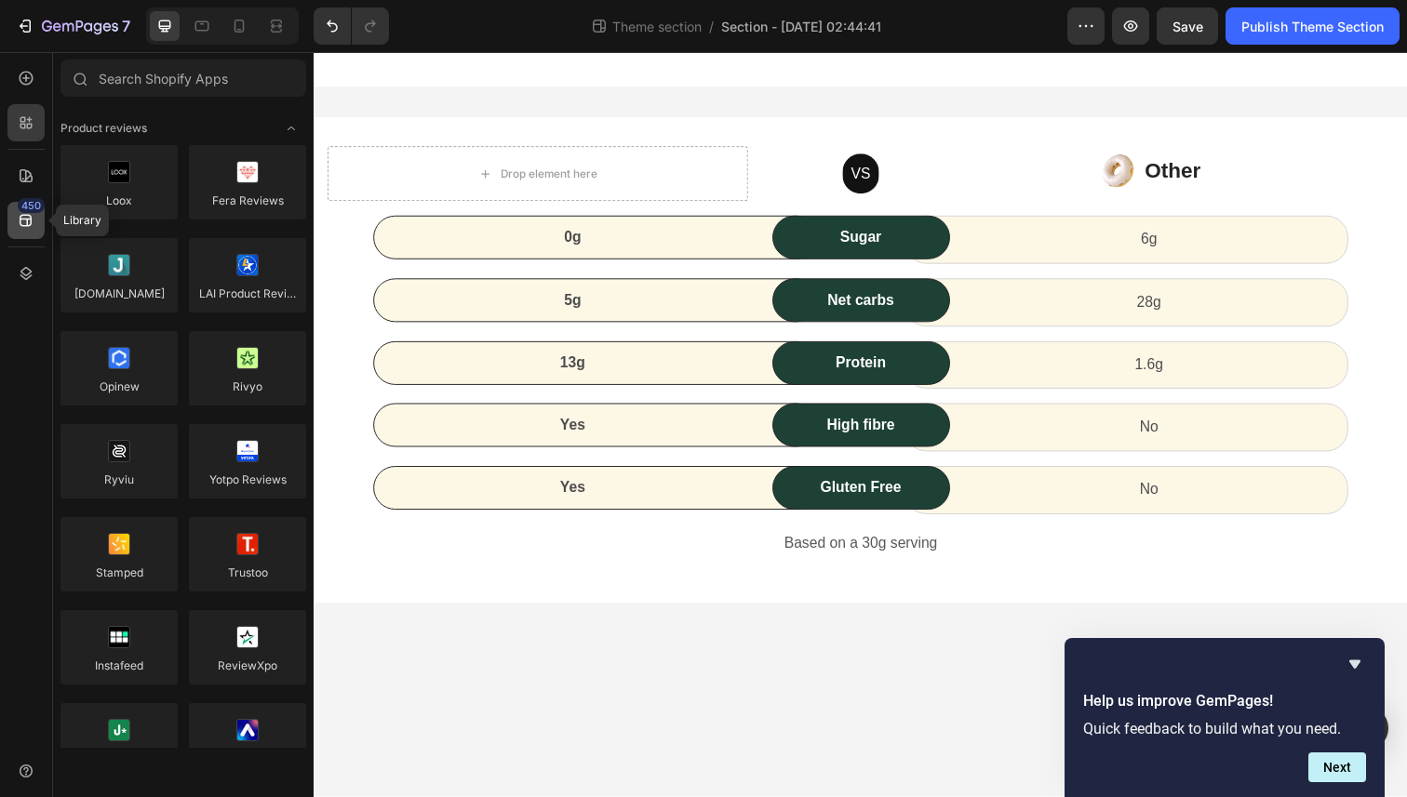
click at [24, 201] on div "450" at bounding box center [31, 205] width 27 height 15
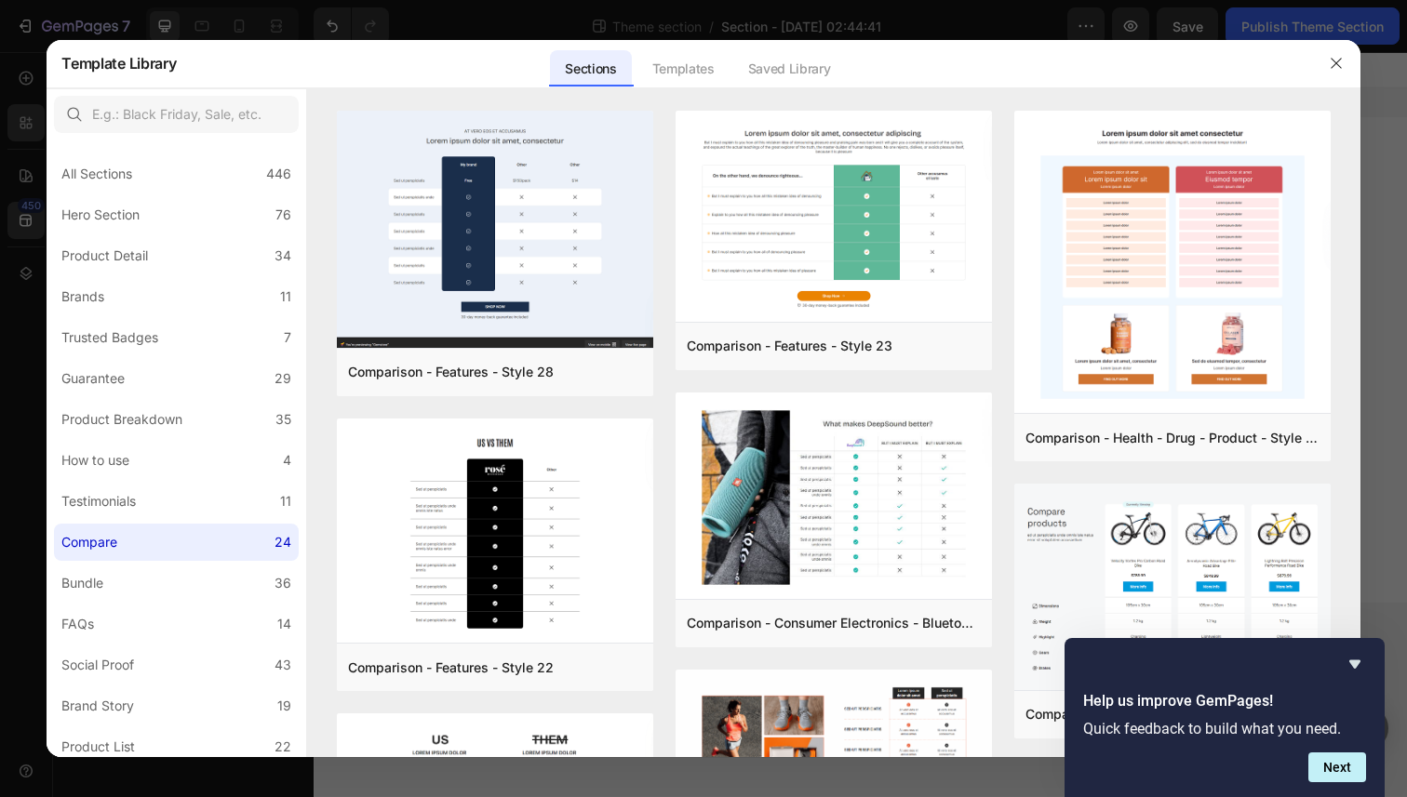
click at [1327, 79] on div at bounding box center [1336, 63] width 48 height 48
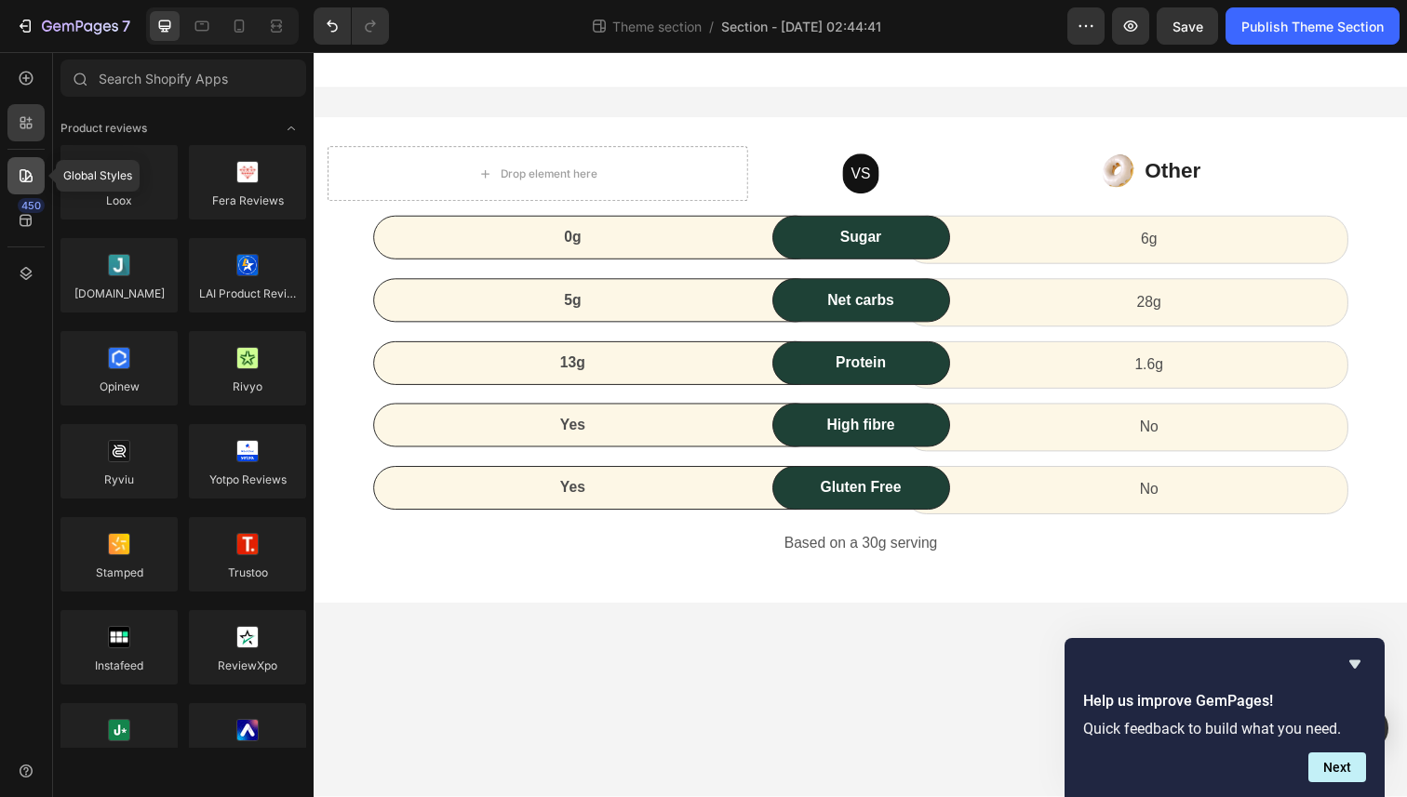
click at [17, 170] on icon at bounding box center [26, 176] width 19 height 19
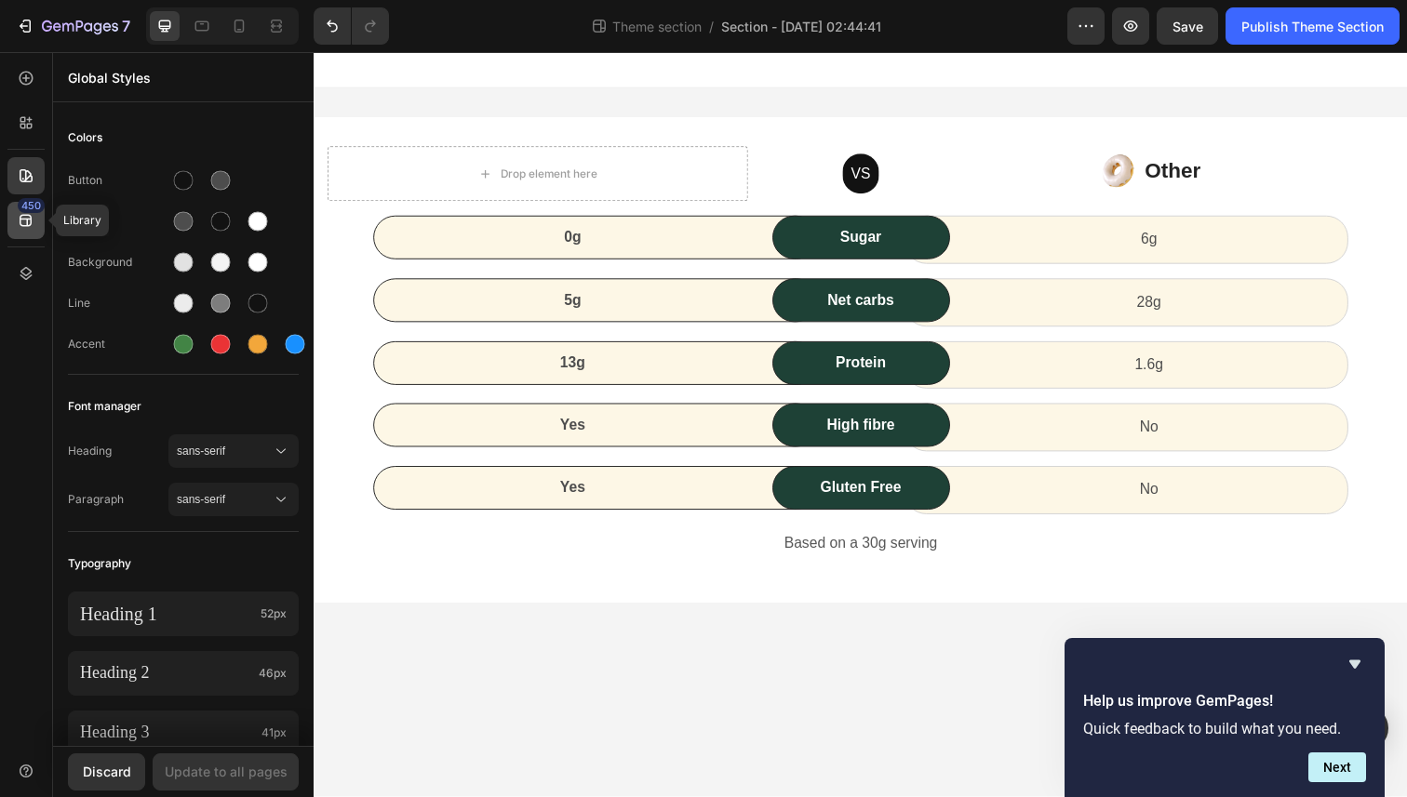
click at [31, 230] on div "450" at bounding box center [25, 220] width 37 height 37
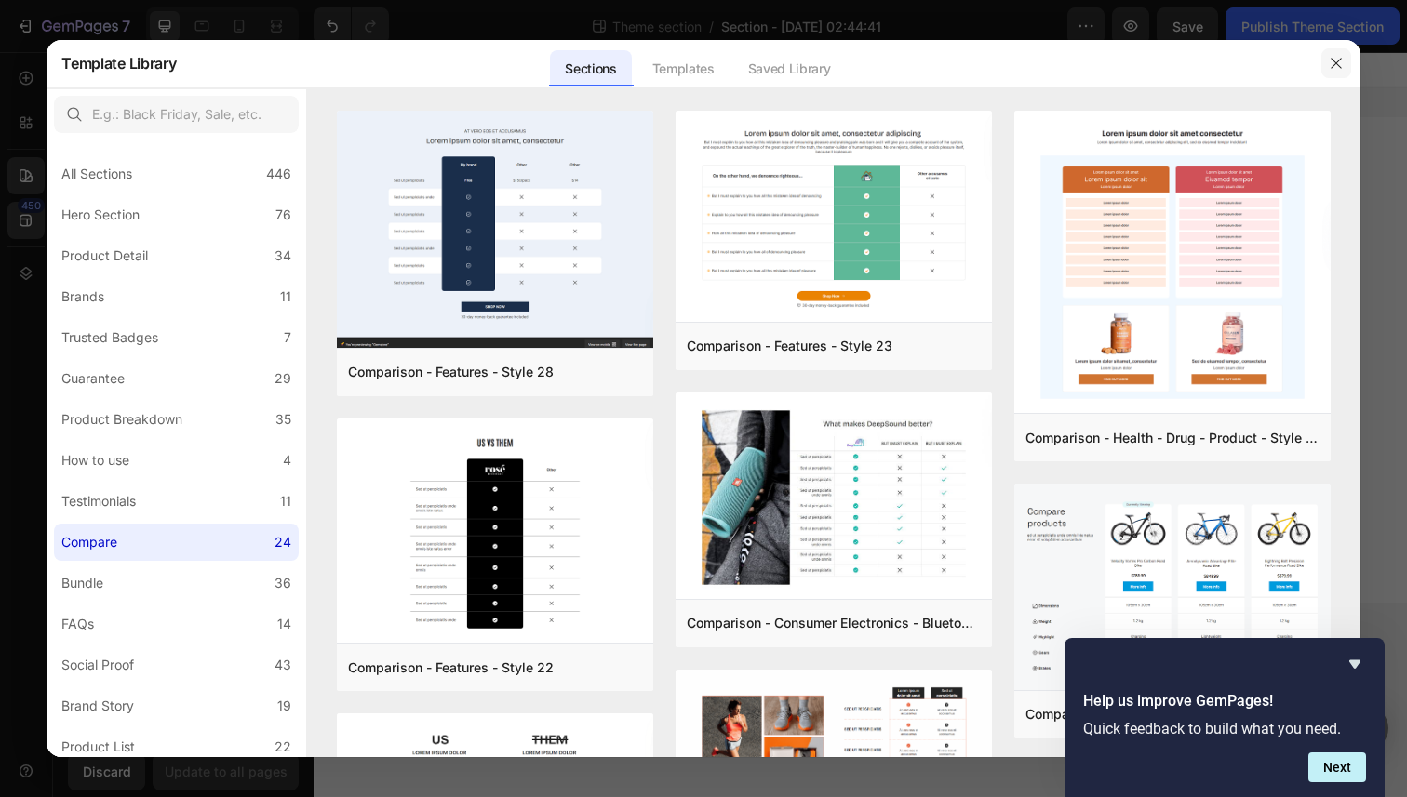
click at [1336, 66] on icon "button" at bounding box center [1336, 63] width 15 height 15
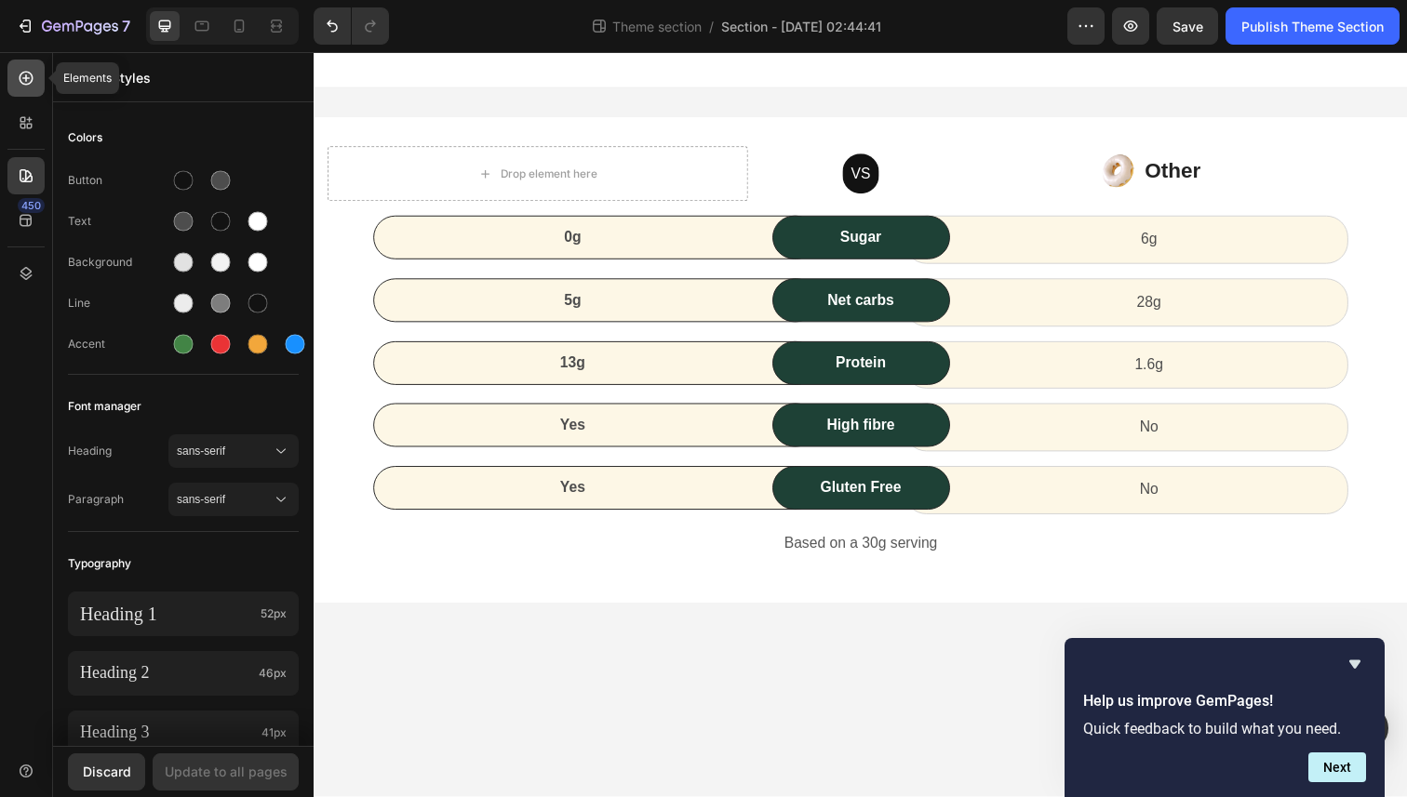
click at [21, 80] on icon at bounding box center [26, 78] width 19 height 19
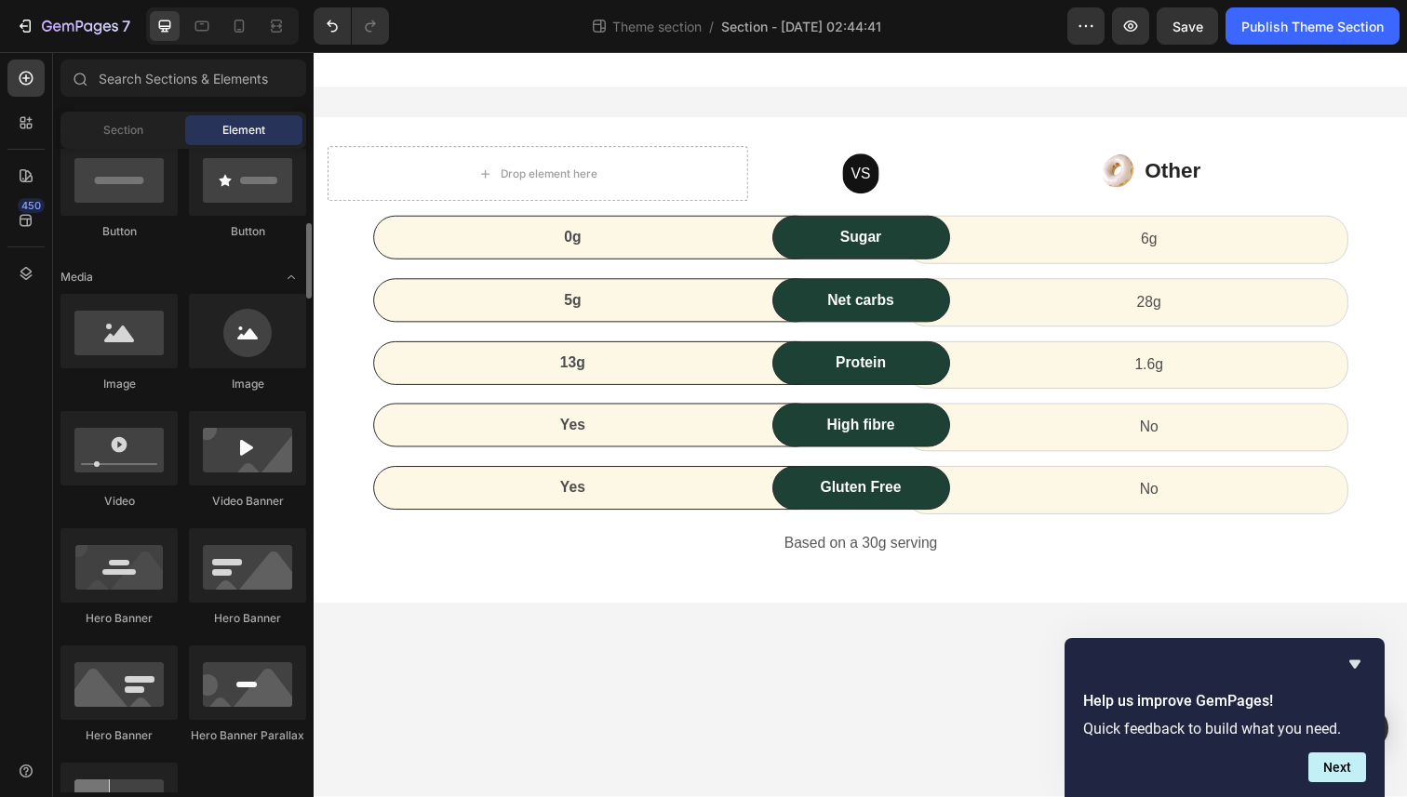
scroll to position [530, 0]
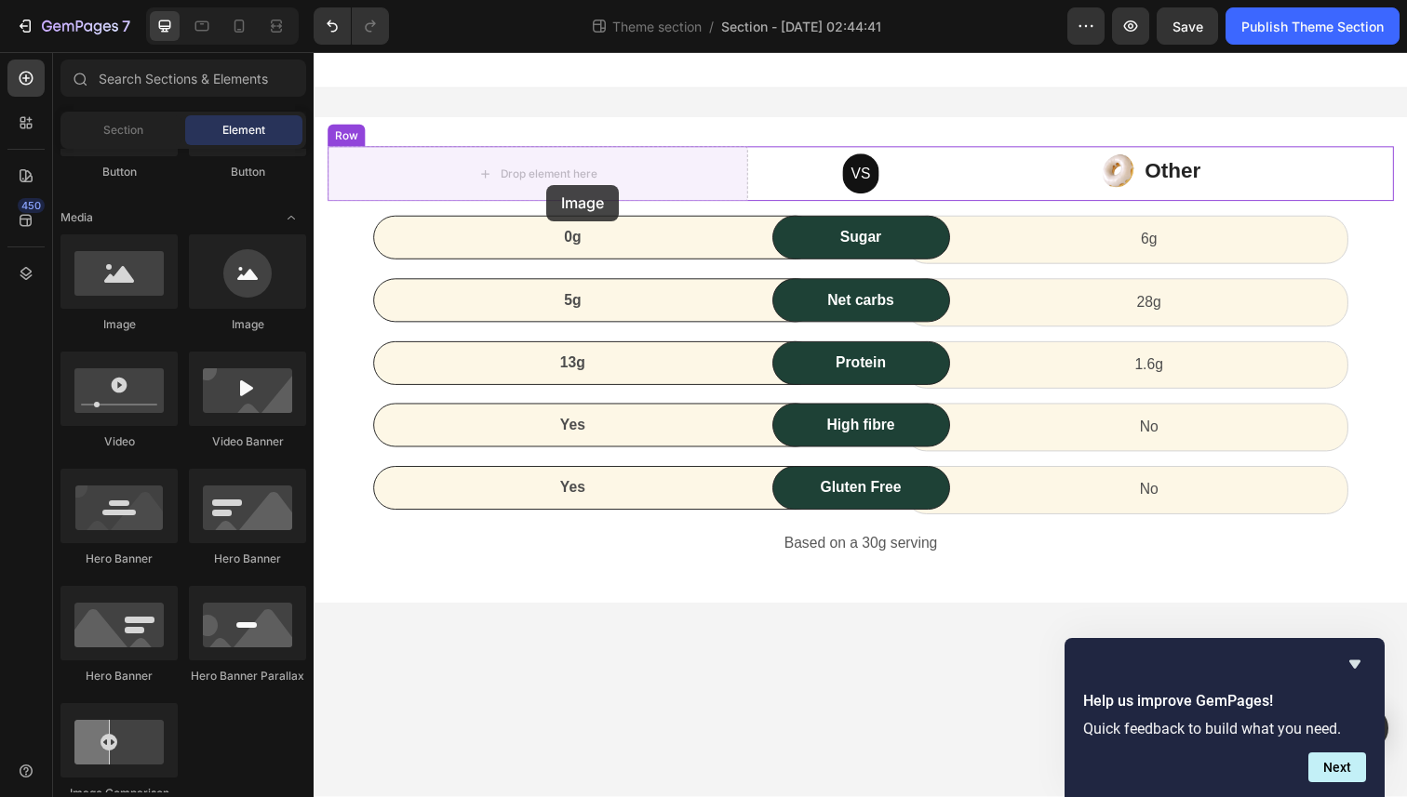
drag, startPoint x: 434, startPoint y: 350, endPoint x: 551, endPoint y: 188, distance: 199.3
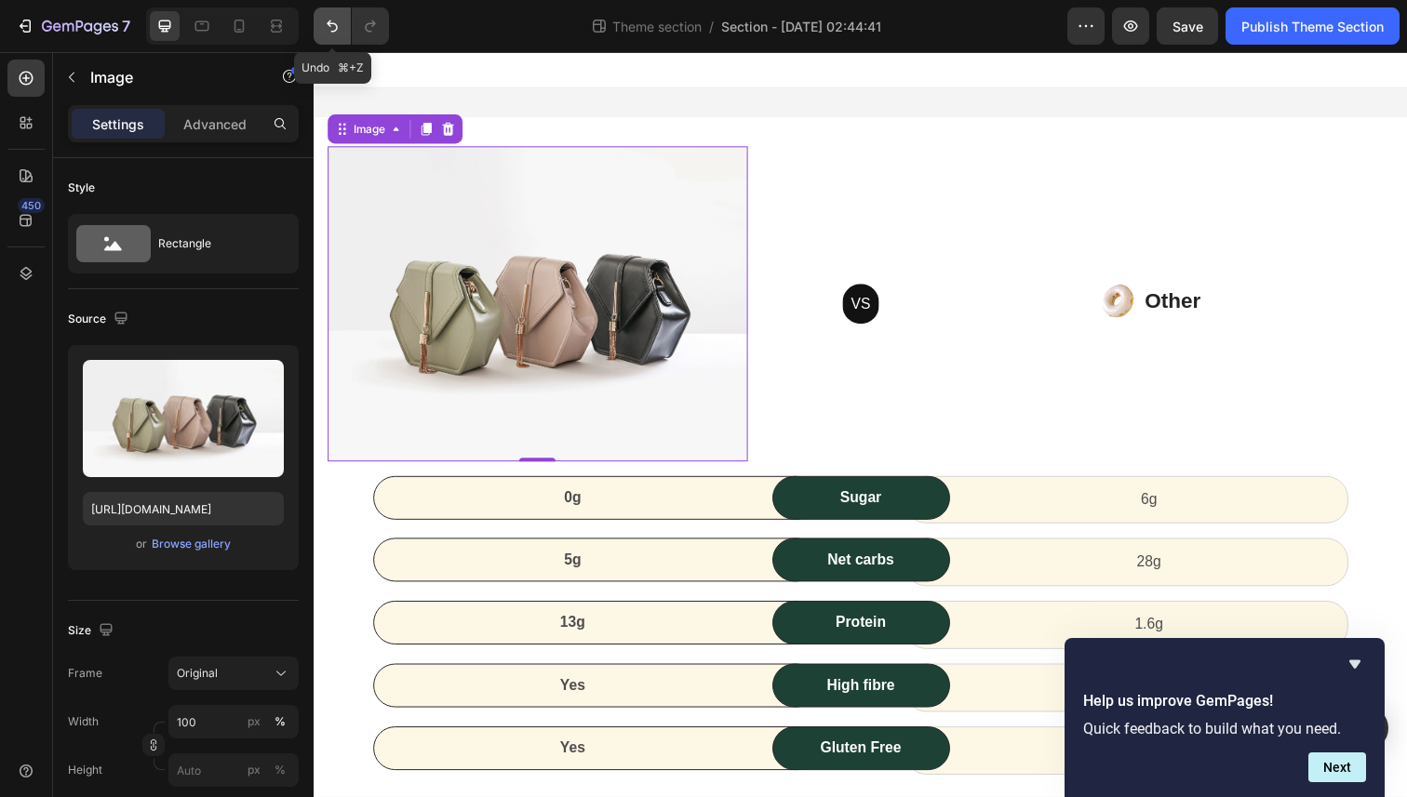
click at [333, 28] on icon "Undo/Redo" at bounding box center [332, 26] width 19 height 19
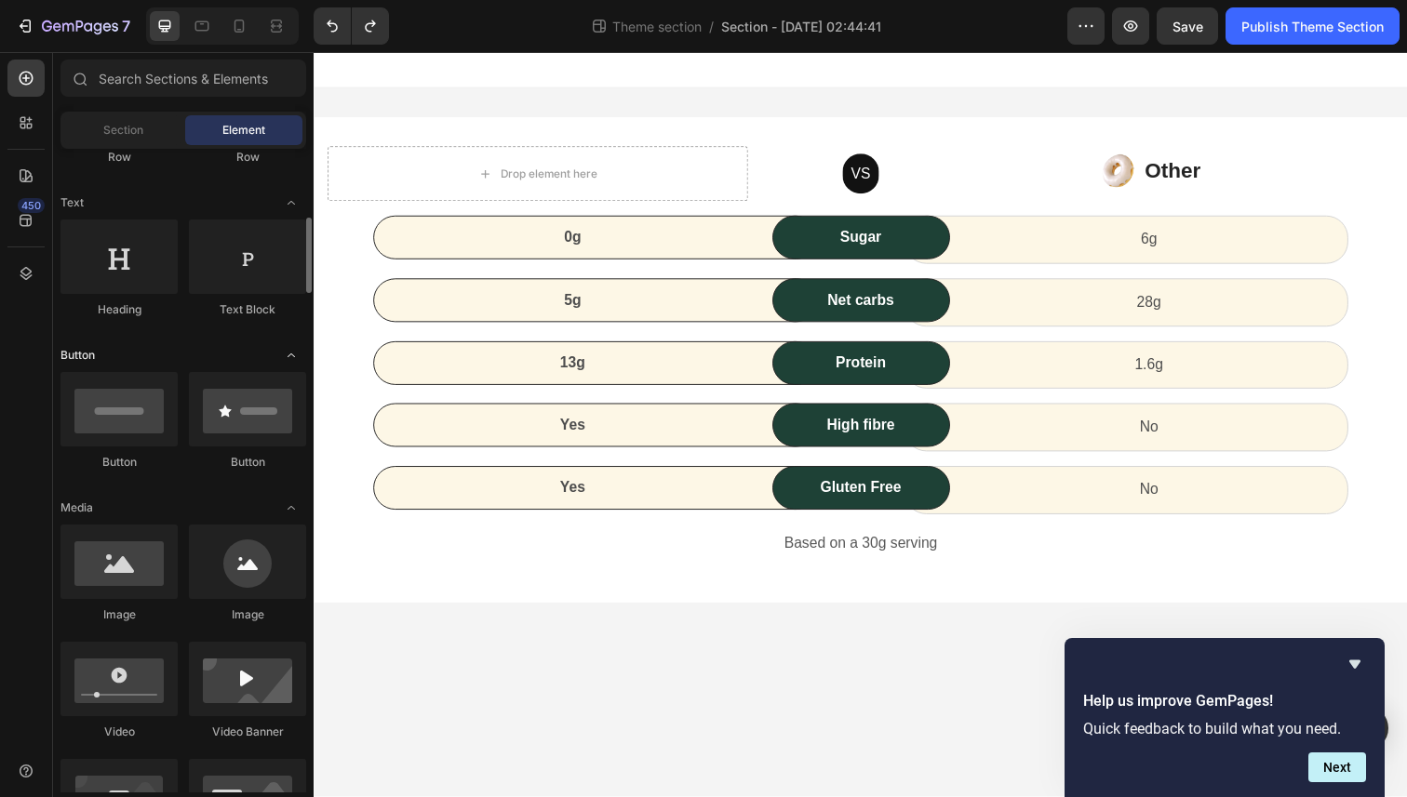
scroll to position [326, 0]
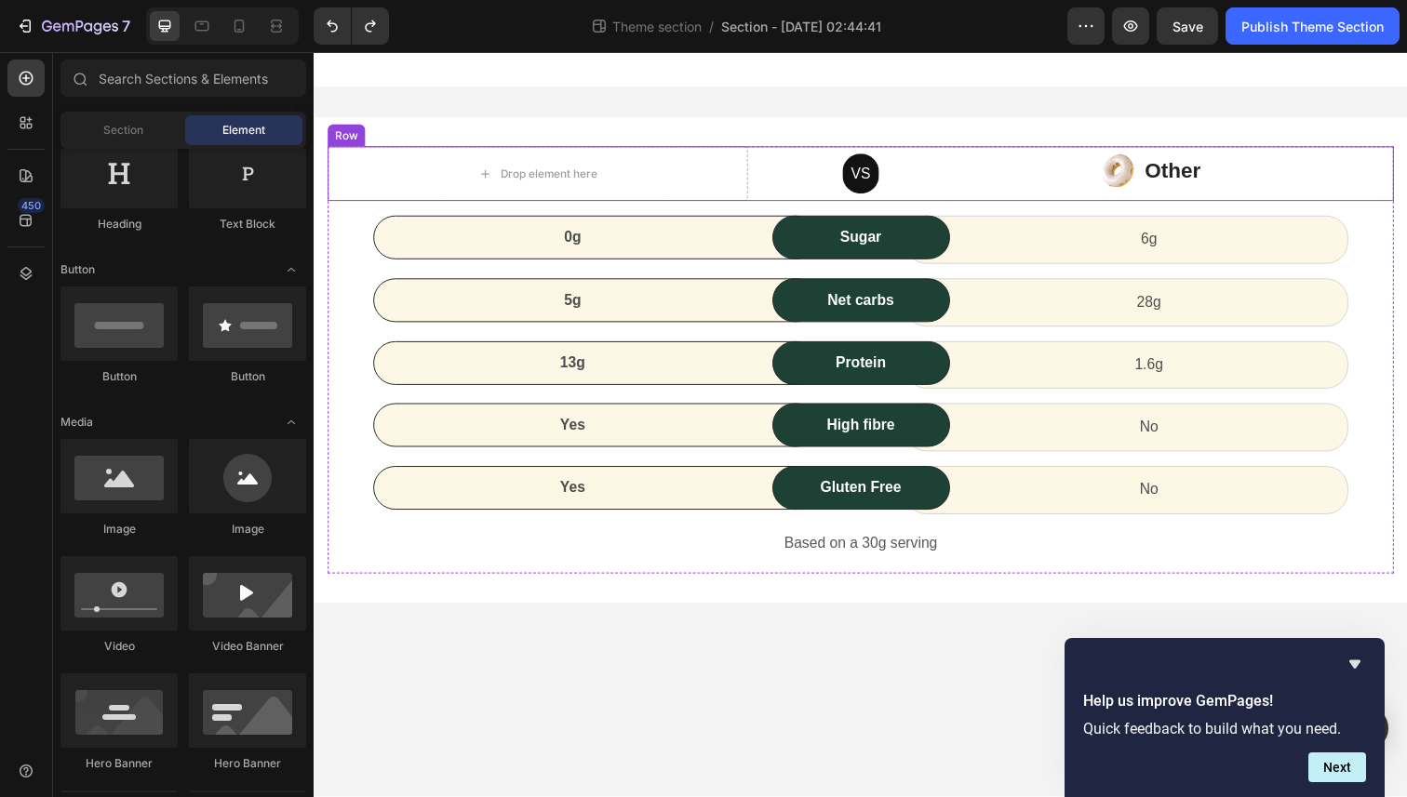
click at [808, 179] on div "VS Text block Row" at bounding box center [871, 177] width 171 height 56
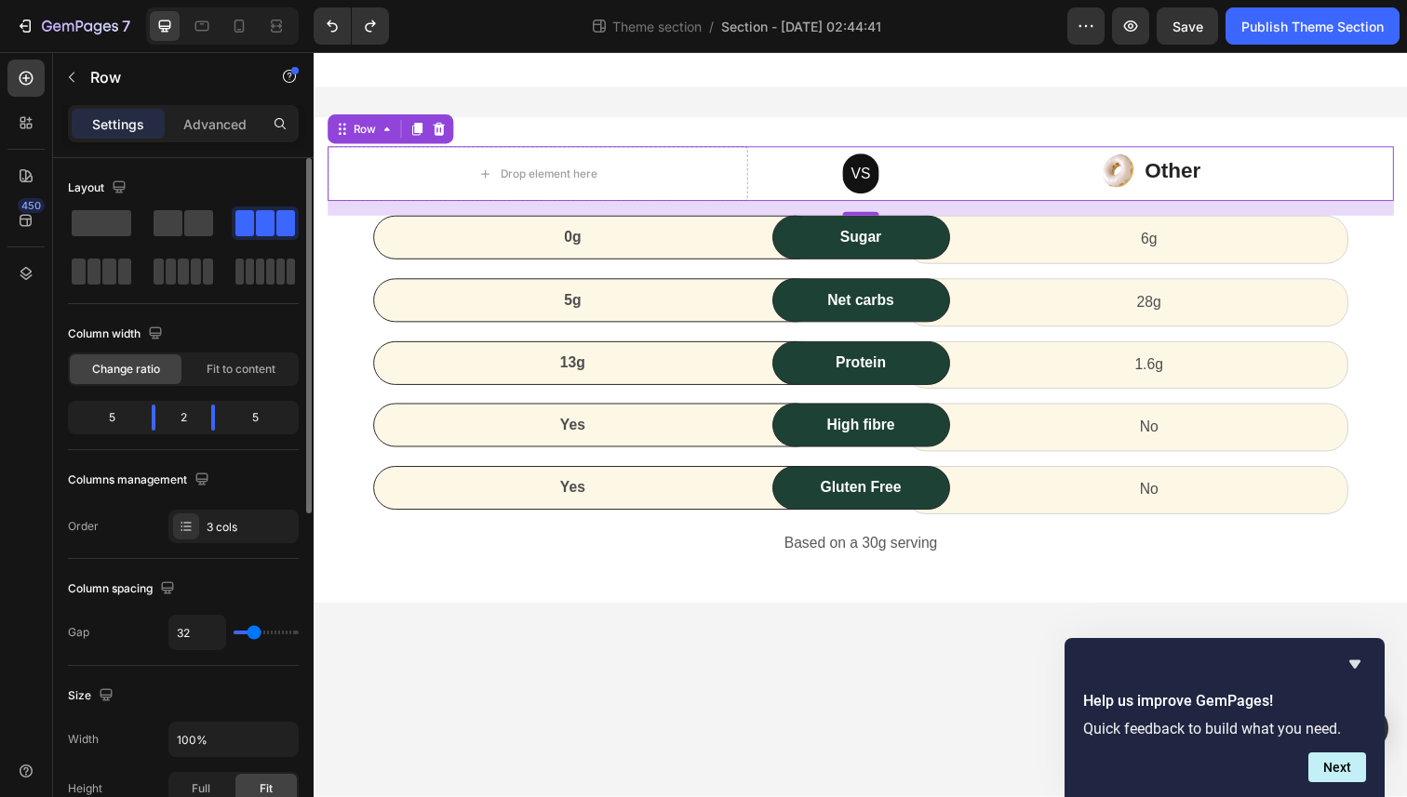
click at [179, 421] on div "2" at bounding box center [183, 418] width 26 height 26
click at [184, 421] on div "2" at bounding box center [183, 418] width 26 height 26
click at [171, 0] on body "7 Theme section / Section - Sep 26 02:44:41 Preview Save Publish Theme Section …" at bounding box center [703, 0] width 1407 height 0
drag, startPoint x: 159, startPoint y: 421, endPoint x: 173, endPoint y: 414, distance: 15.8
click at [173, 0] on body "7 Theme section / Section - Sep 26 02:44:41 Preview Save Publish Theme Section …" at bounding box center [703, 0] width 1407 height 0
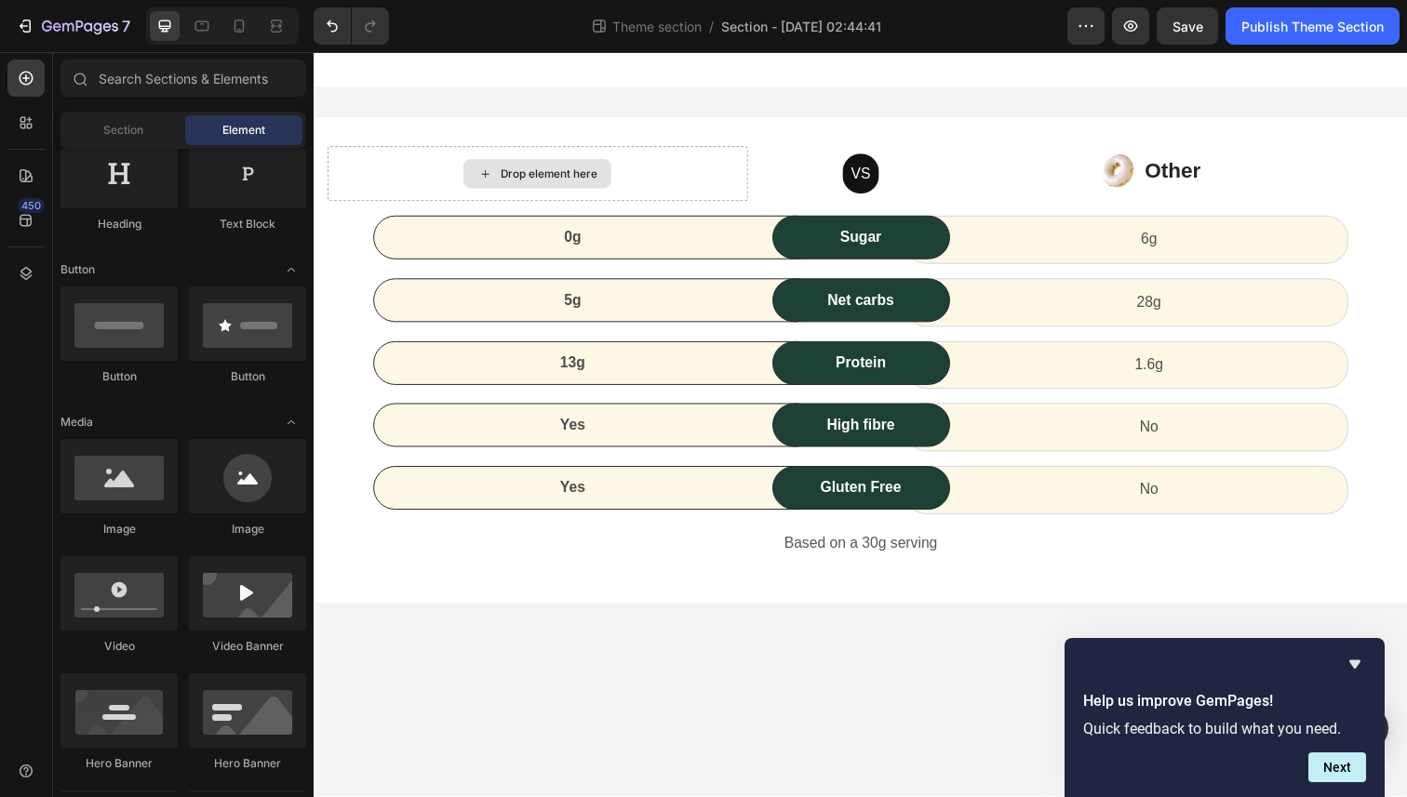
click at [563, 176] on div "Drop element here" at bounding box center [552, 176] width 99 height 15
click at [123, 118] on div "Section" at bounding box center [122, 130] width 117 height 30
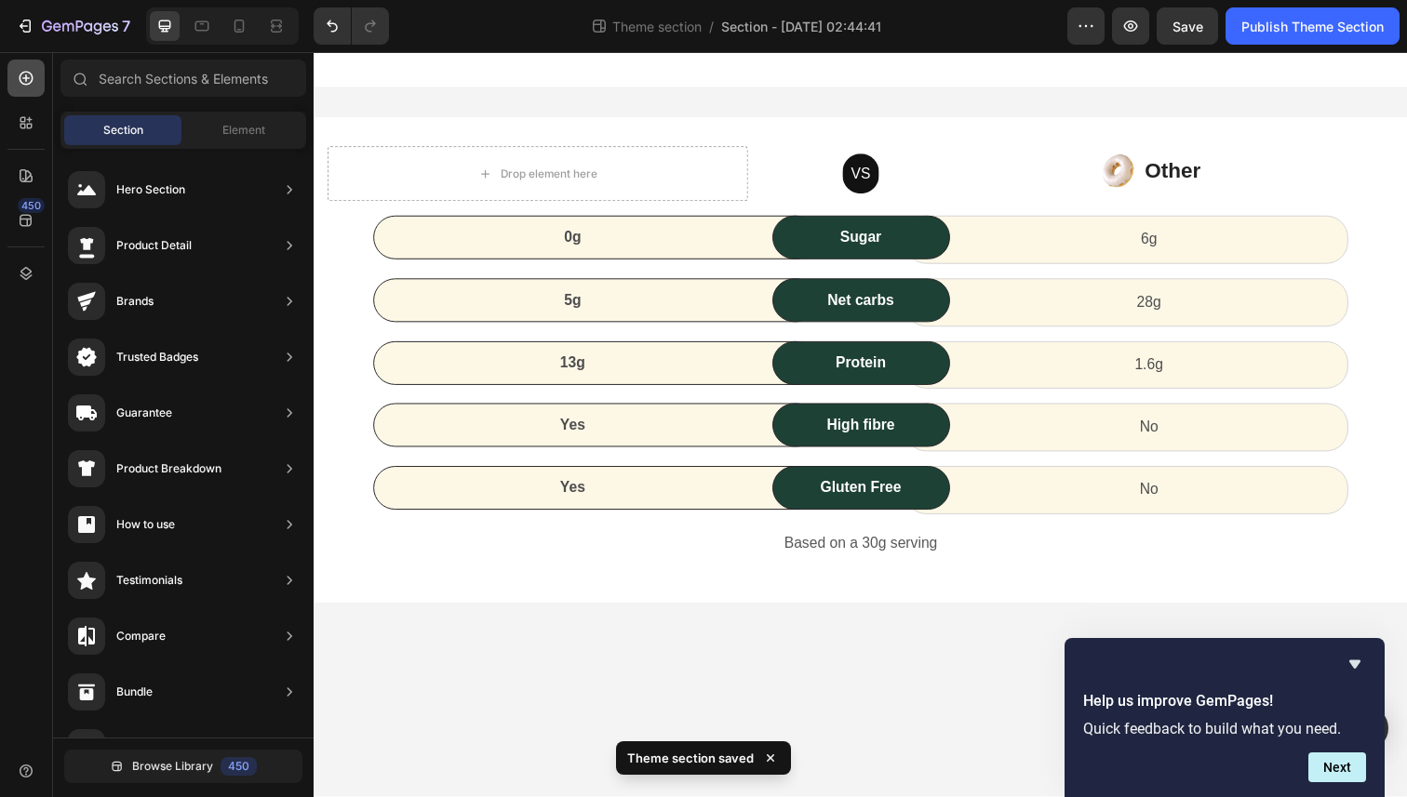
click at [29, 74] on icon at bounding box center [26, 78] width 19 height 19
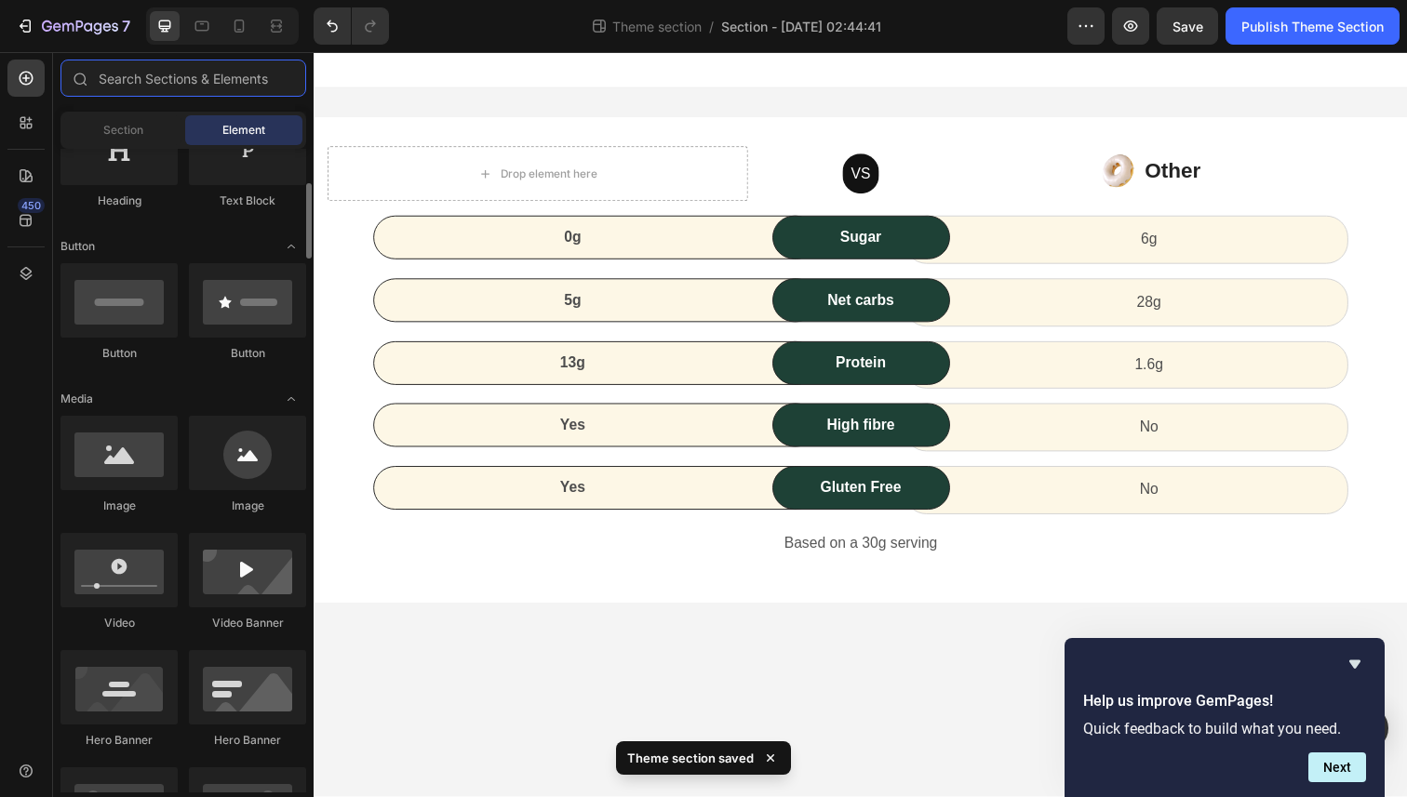
scroll to position [354, 0]
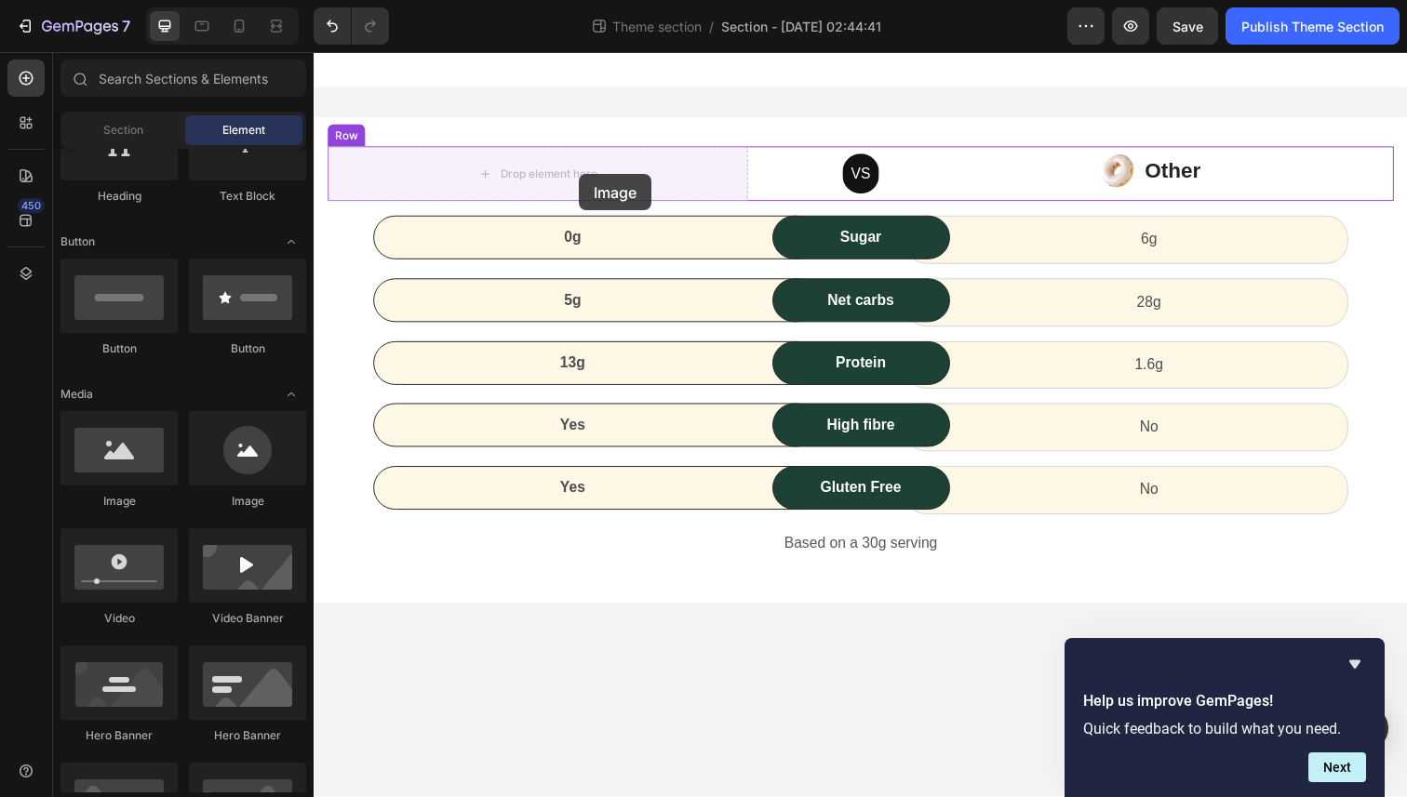
drag, startPoint x: 423, startPoint y: 528, endPoint x: 584, endPoint y: 177, distance: 385.9
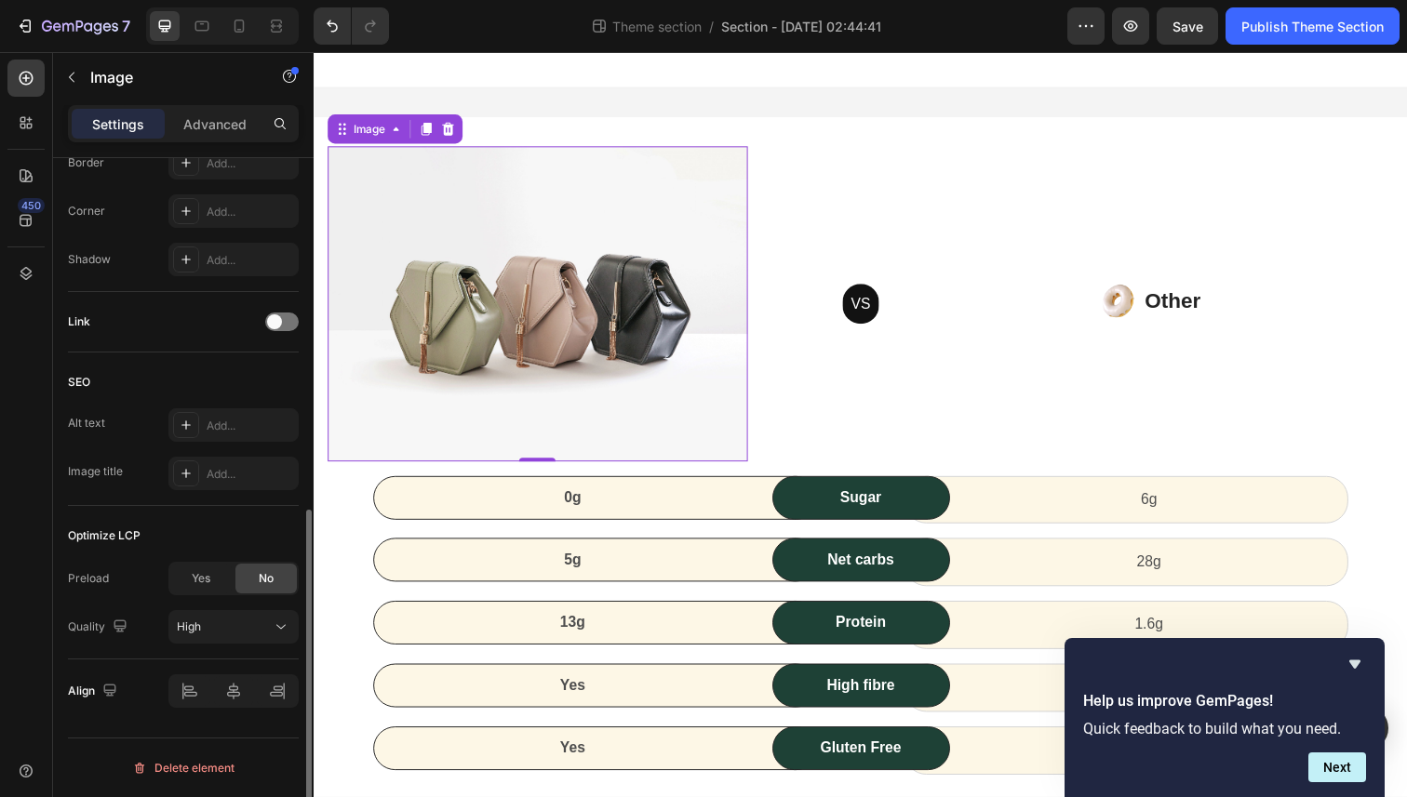
scroll to position [0, 0]
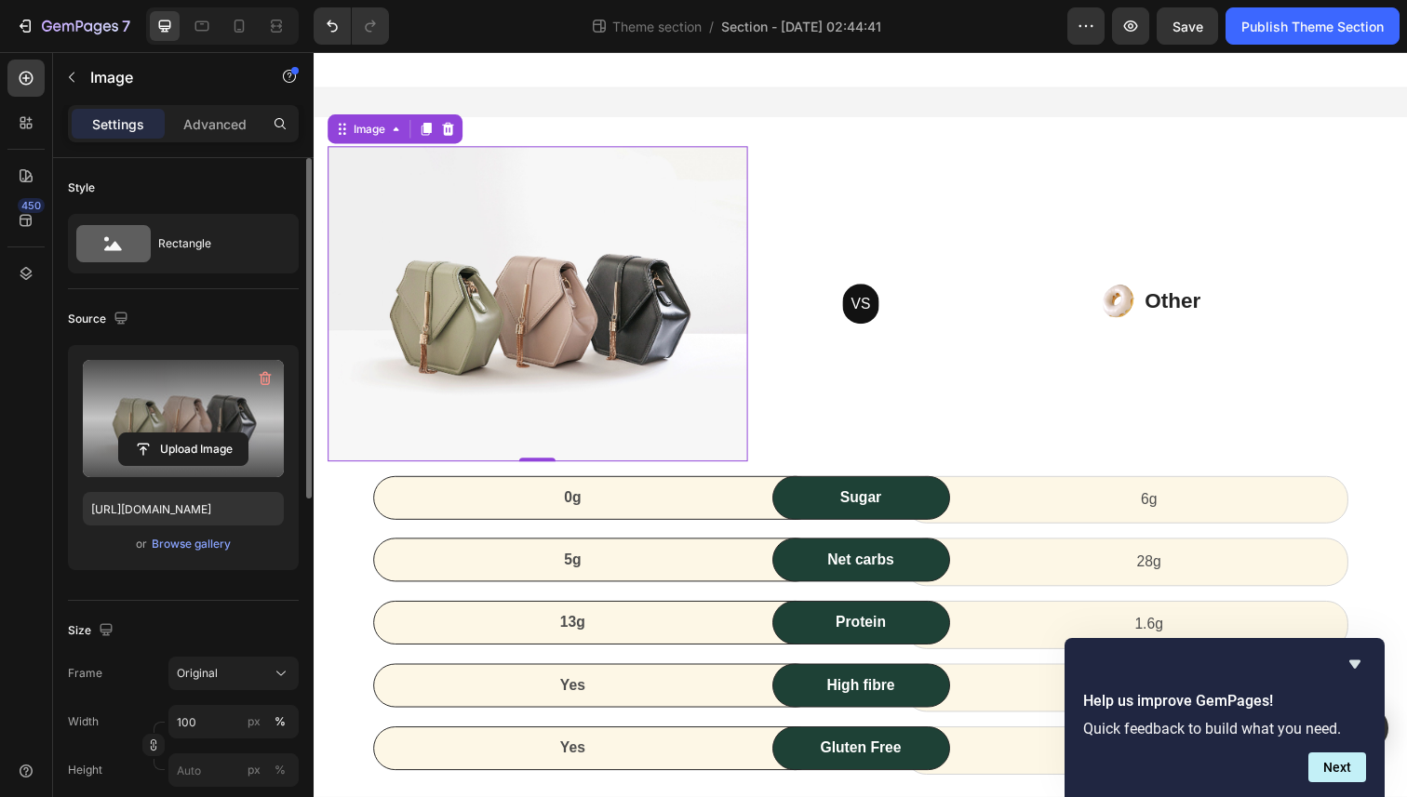
click at [170, 403] on label at bounding box center [183, 418] width 201 height 117
click at [170, 434] on input "file" at bounding box center [183, 450] width 128 height 32
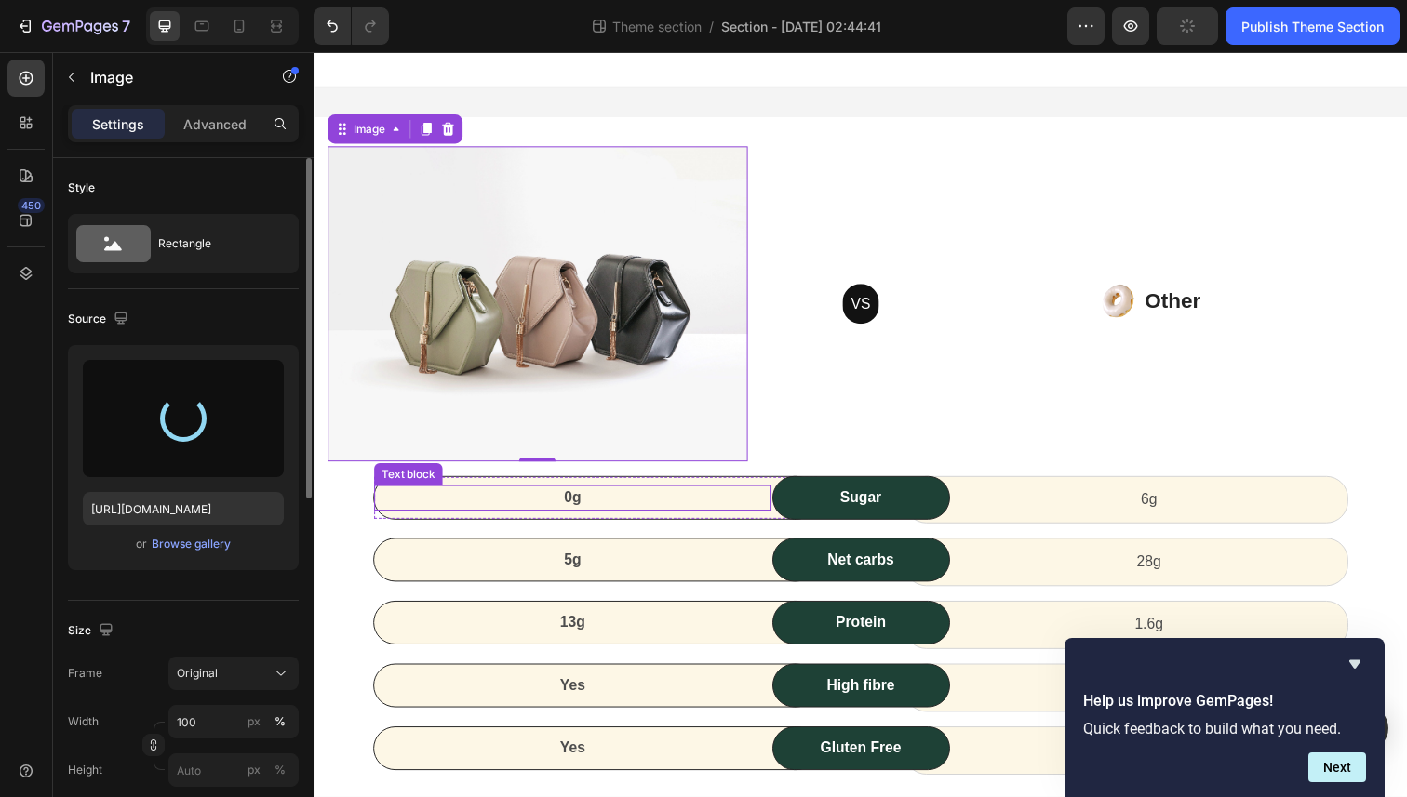
type input "https://cdn.shopify.com/s/files/1/0774/0250/5458/files/gempages_584977895051494…"
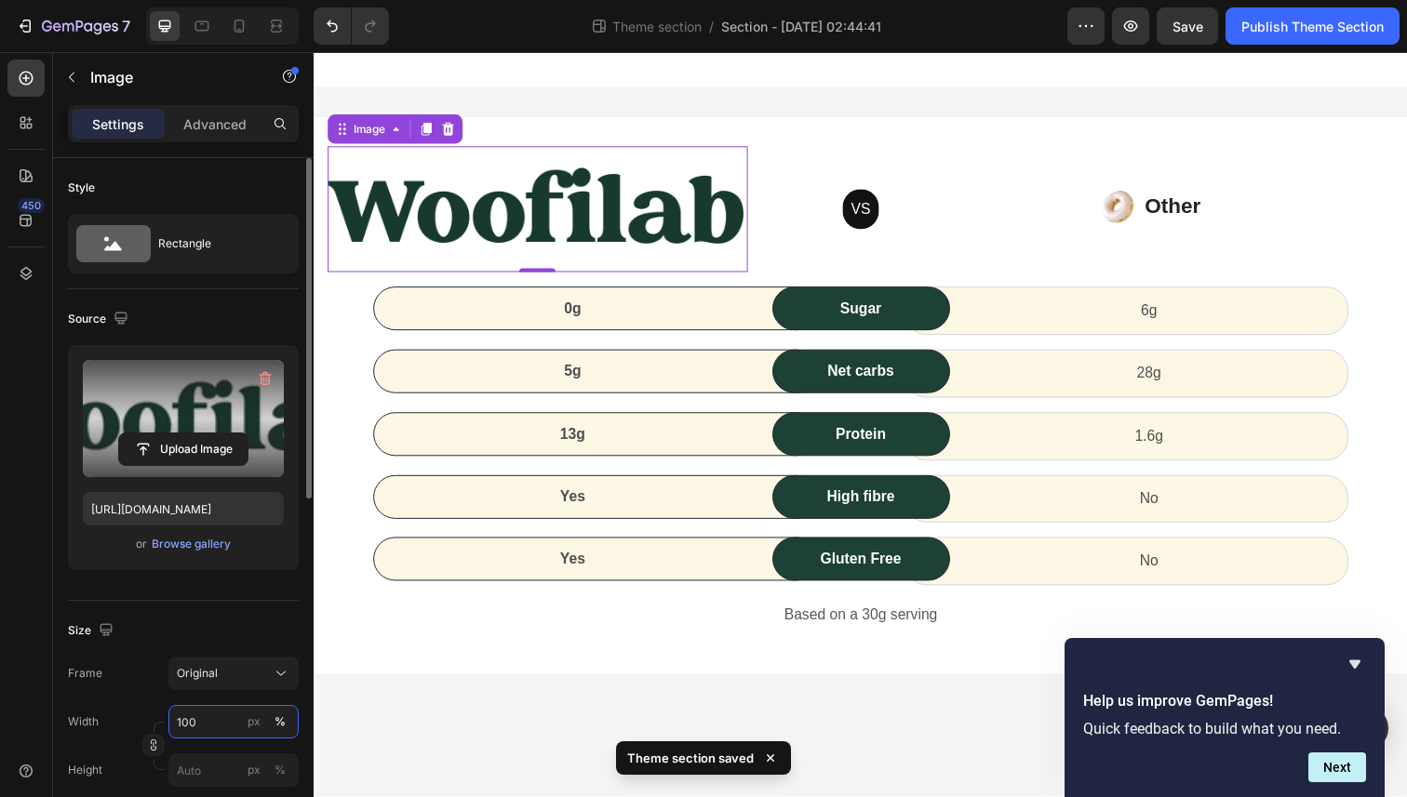
click at [217, 719] on input "100" at bounding box center [233, 721] width 130 height 33
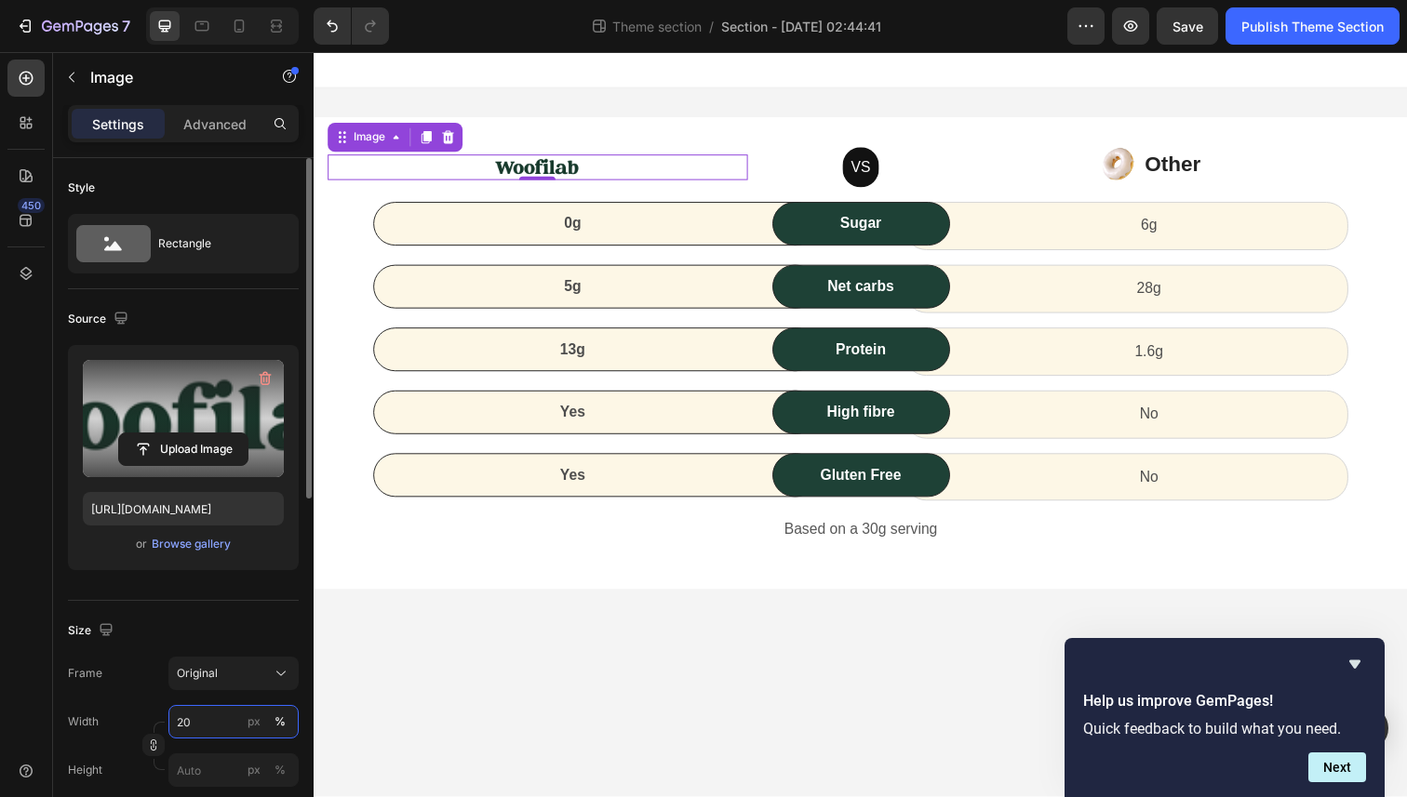
type input "2"
type input "3"
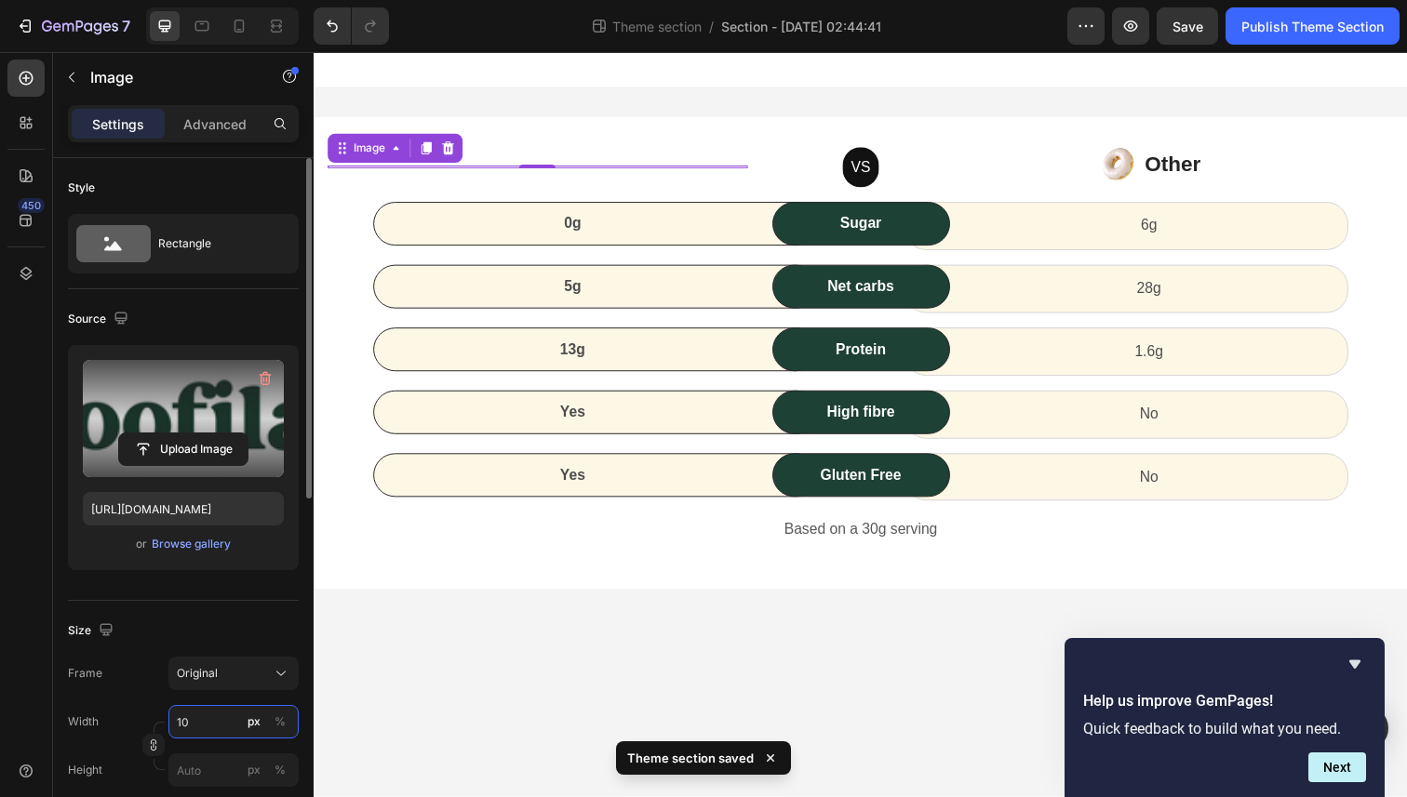
type input "1"
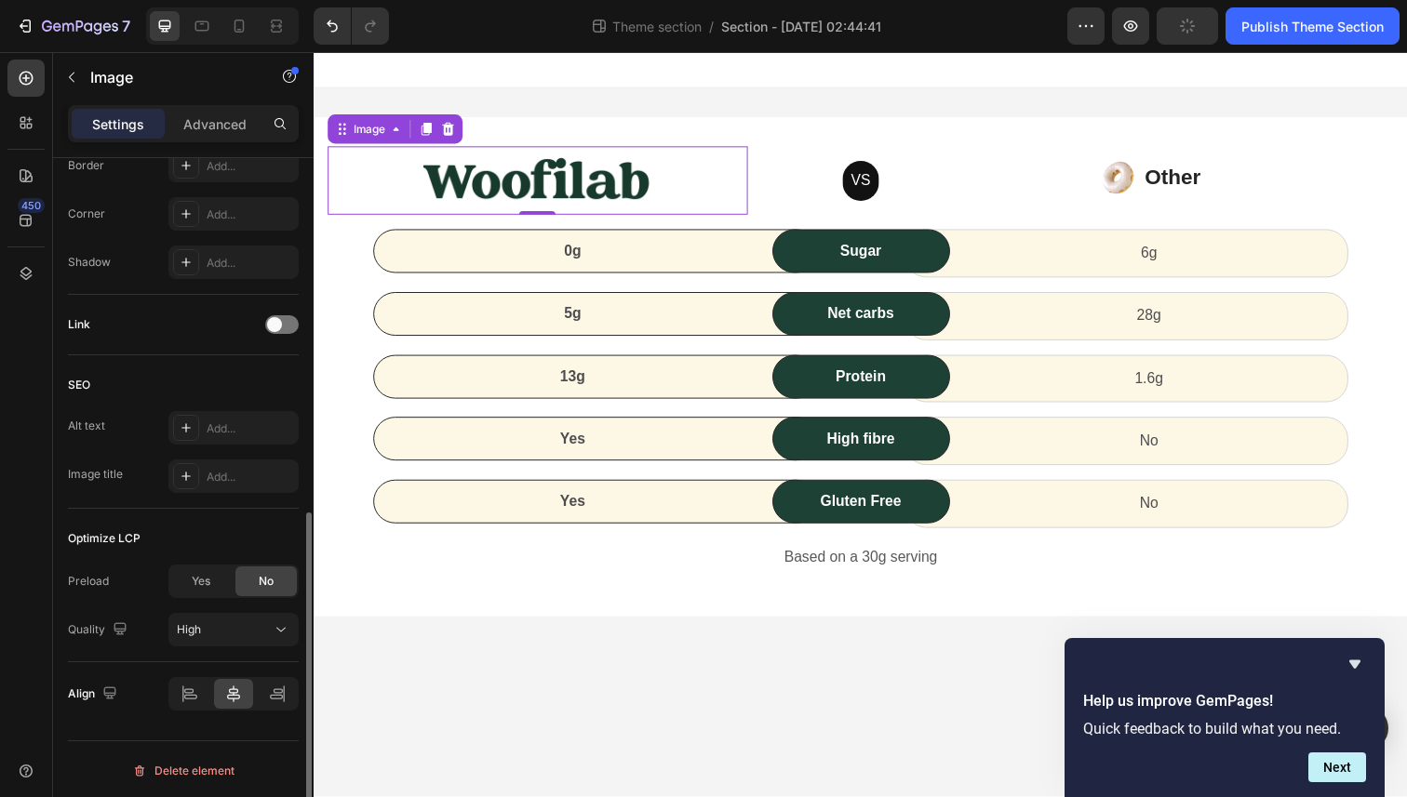
scroll to position [713, 0]
type input "250"
click at [274, 699] on icon at bounding box center [277, 691] width 19 height 19
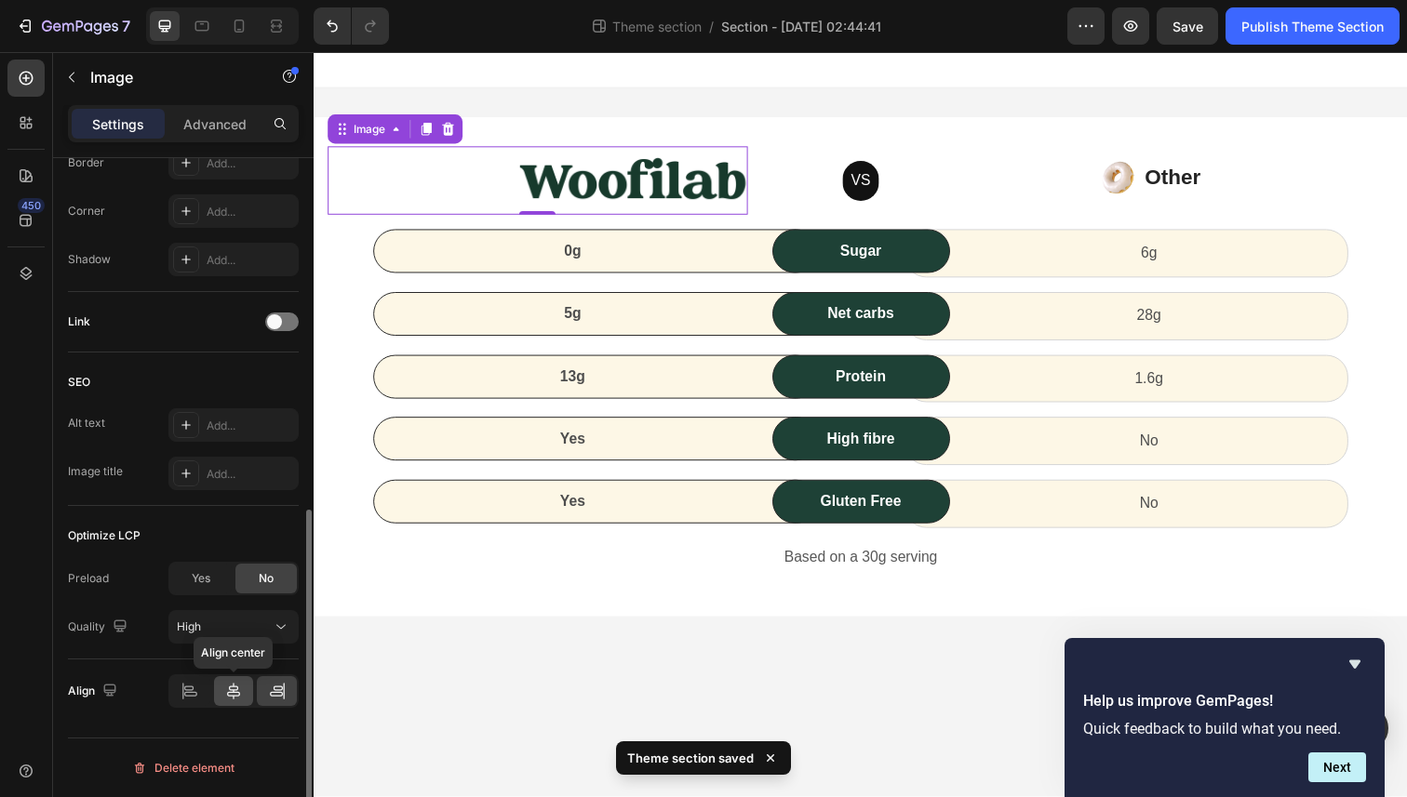
click at [241, 683] on icon at bounding box center [233, 691] width 19 height 19
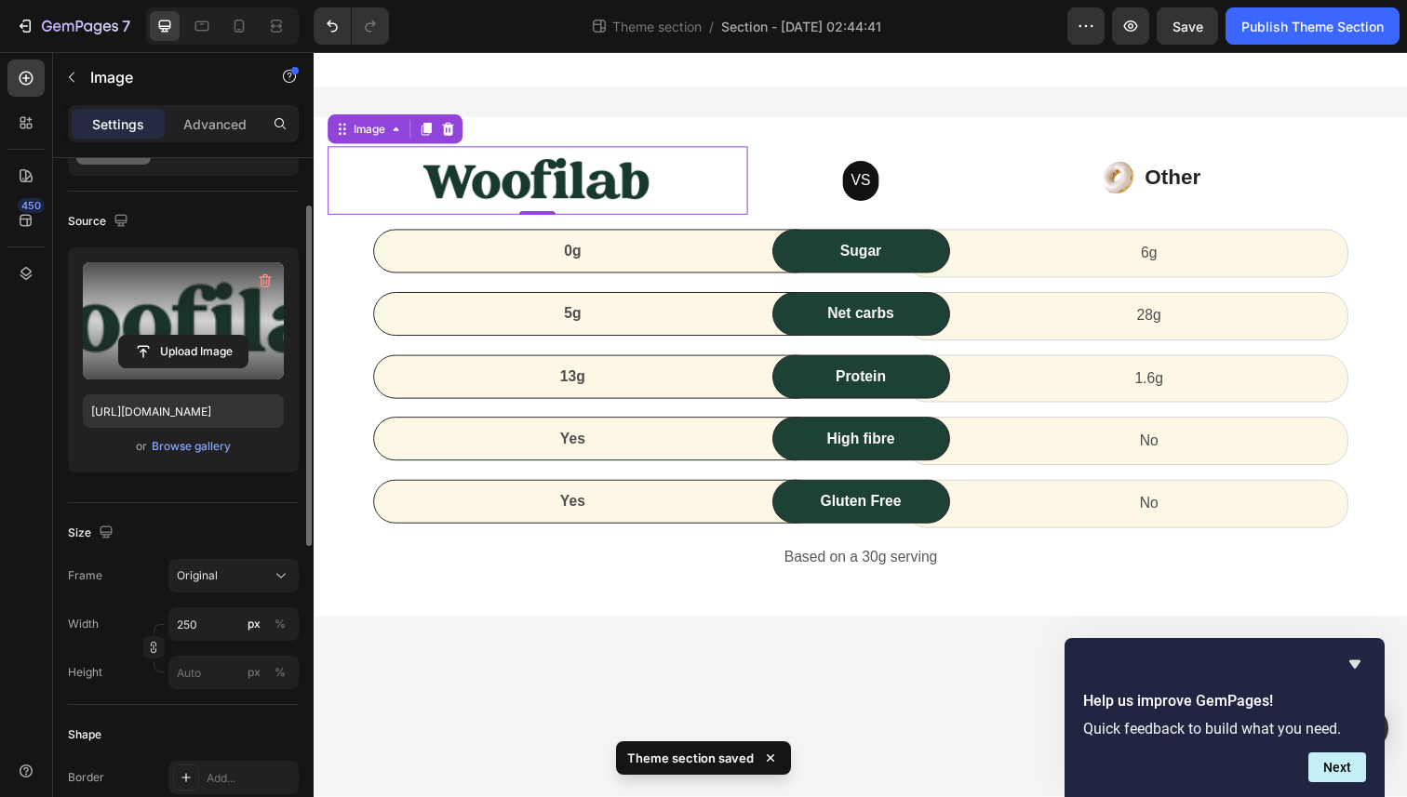
scroll to position [0, 0]
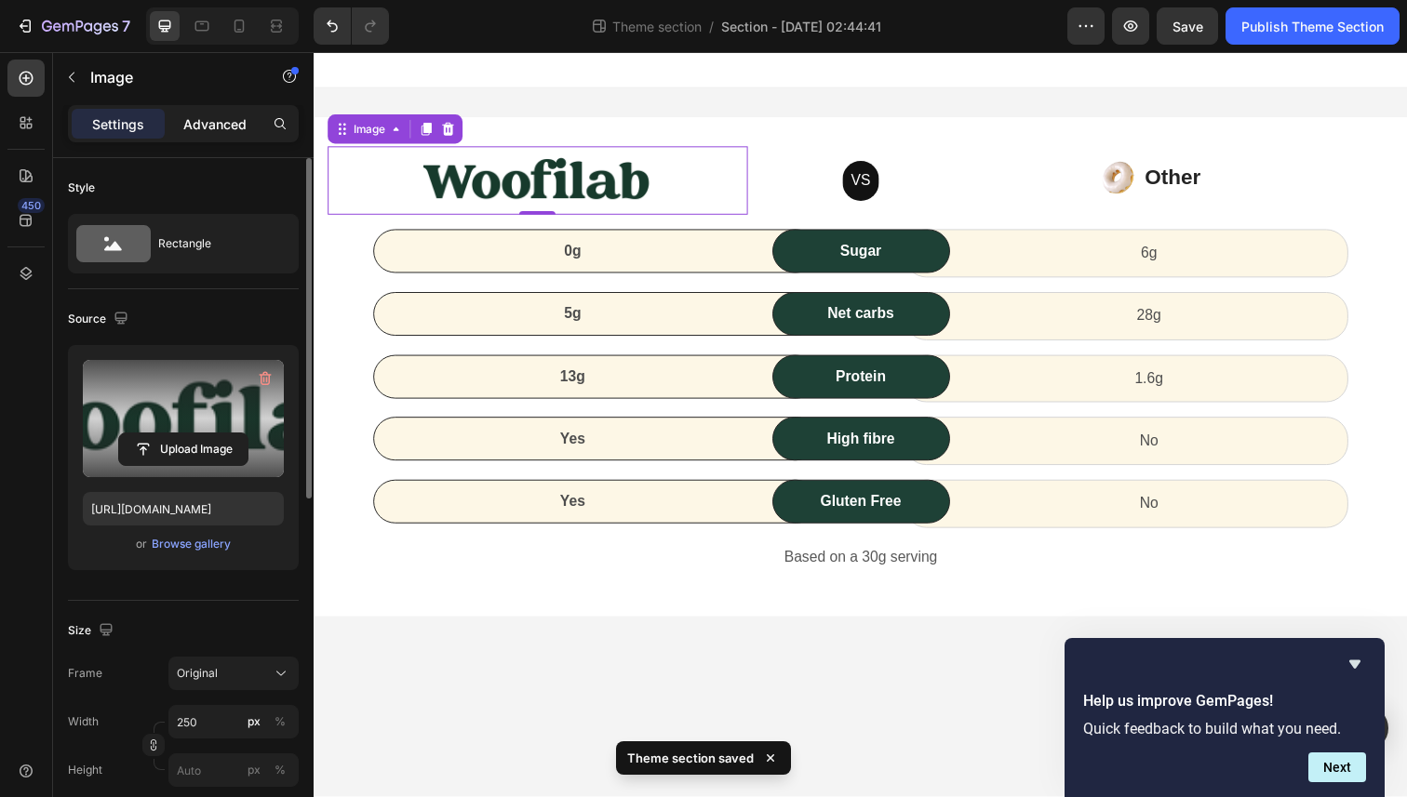
click at [219, 113] on div "Advanced" at bounding box center [214, 124] width 93 height 30
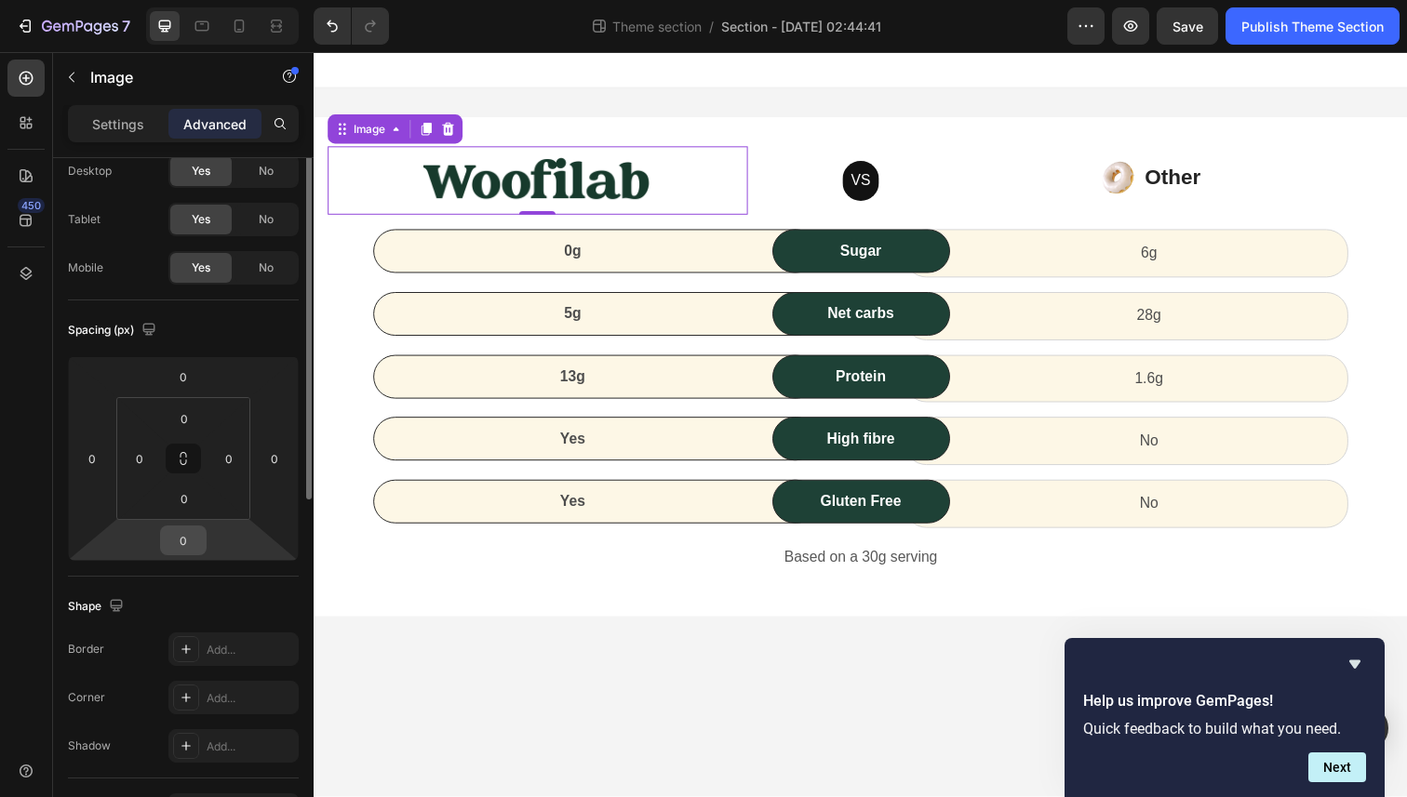
scroll to position [77, 0]
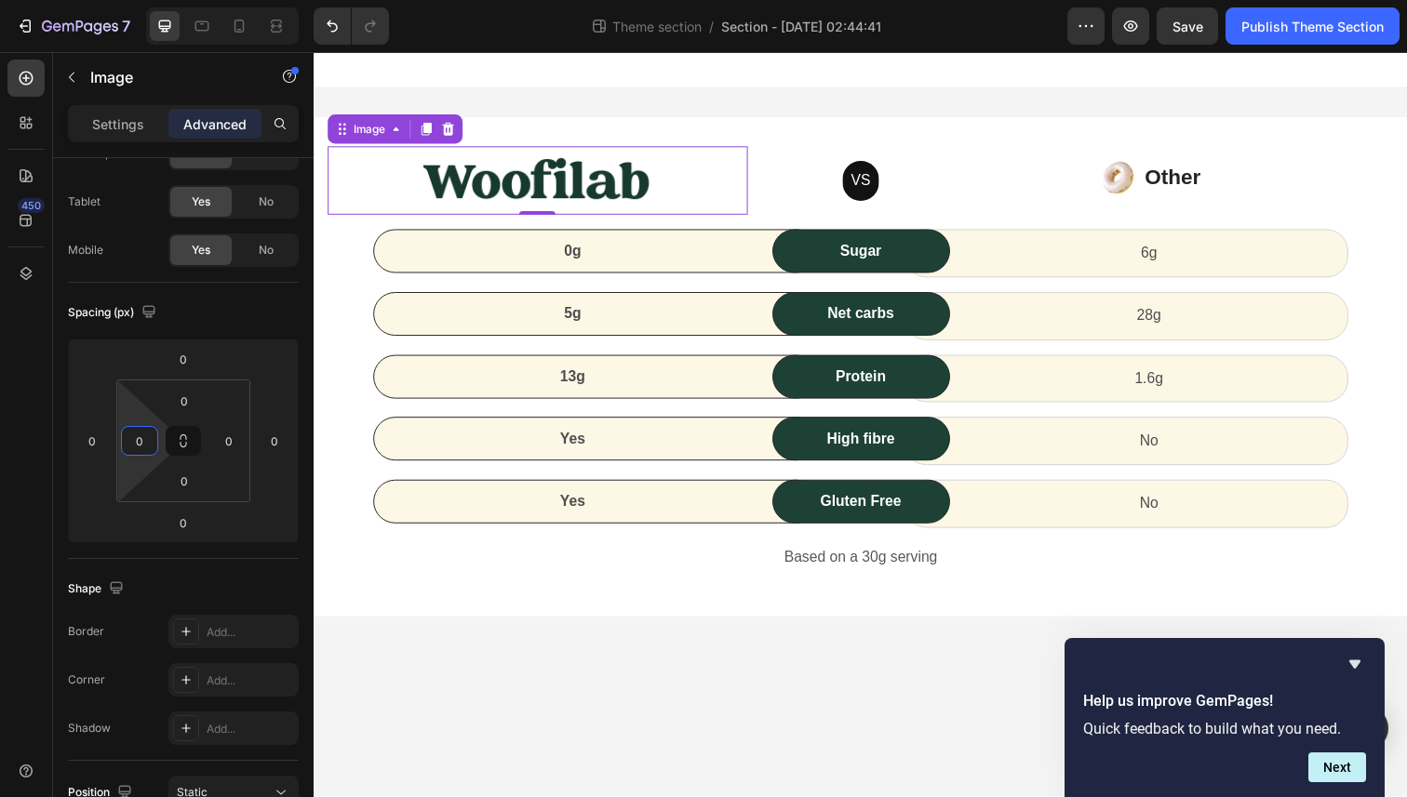
click at [134, 449] on input "0" at bounding box center [140, 441] width 28 height 28
type input "1"
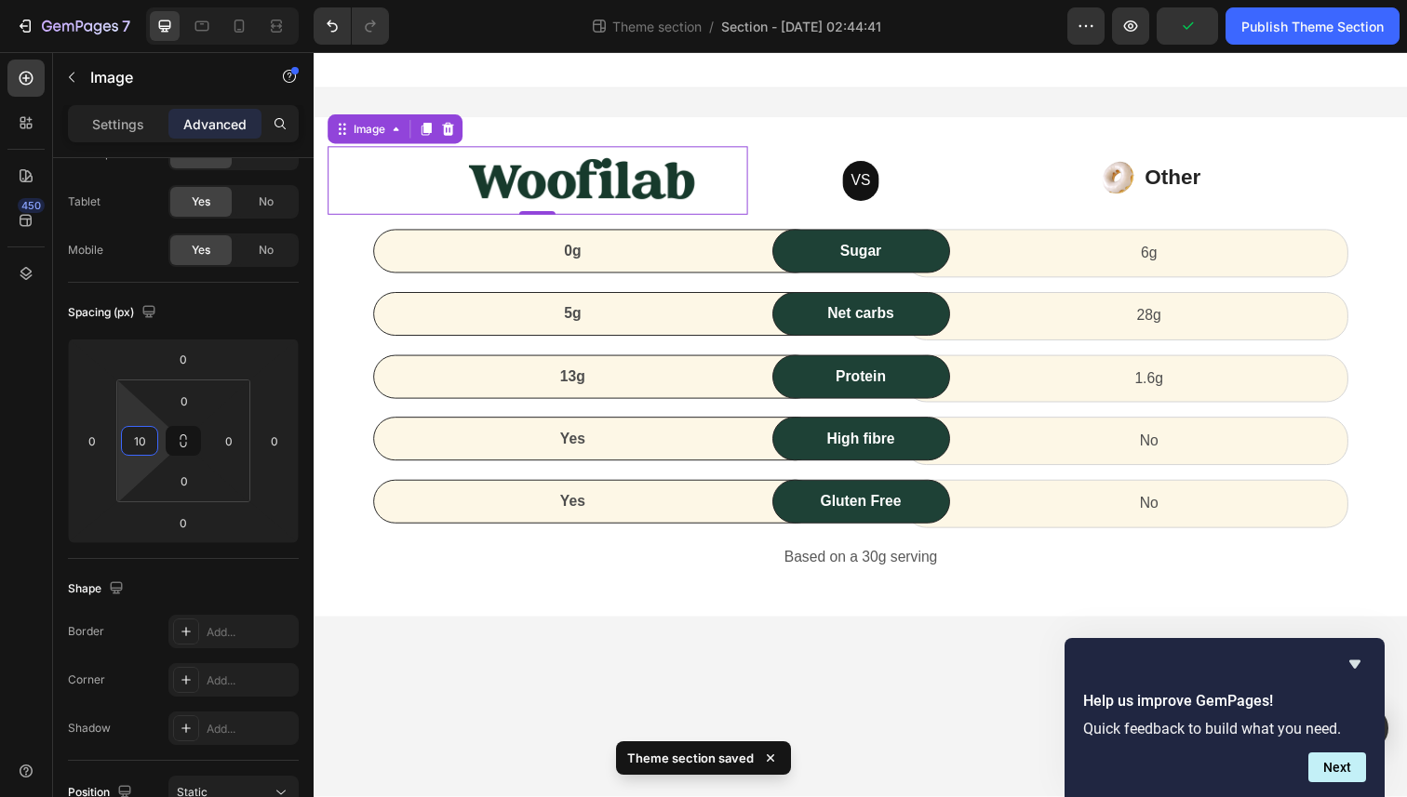
type input "1"
type input "5"
type input "60"
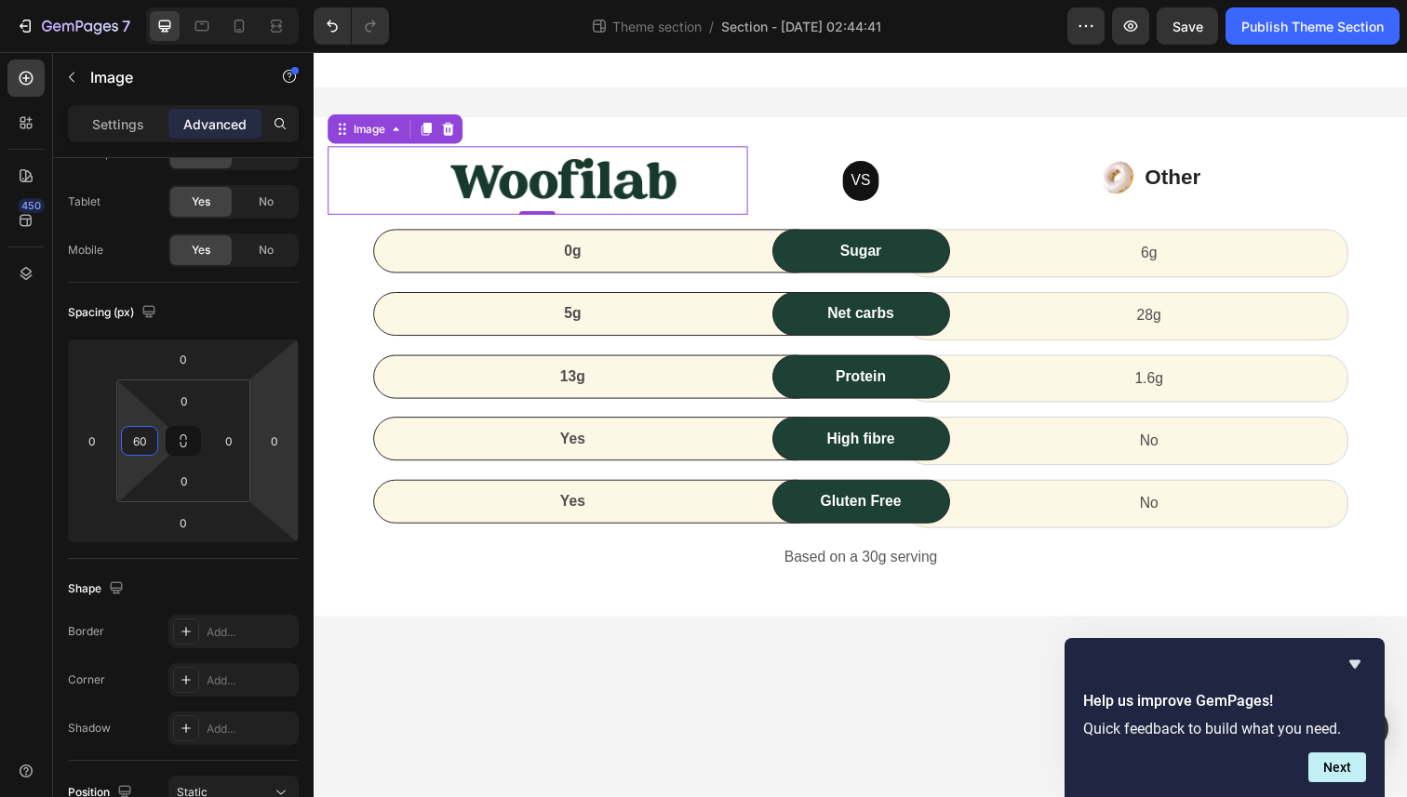
click at [637, 701] on body "Image 0 VS Text block Row Image Other Text block Icon List Row 0g Text block Ro…" at bounding box center [872, 432] width 1116 height 761
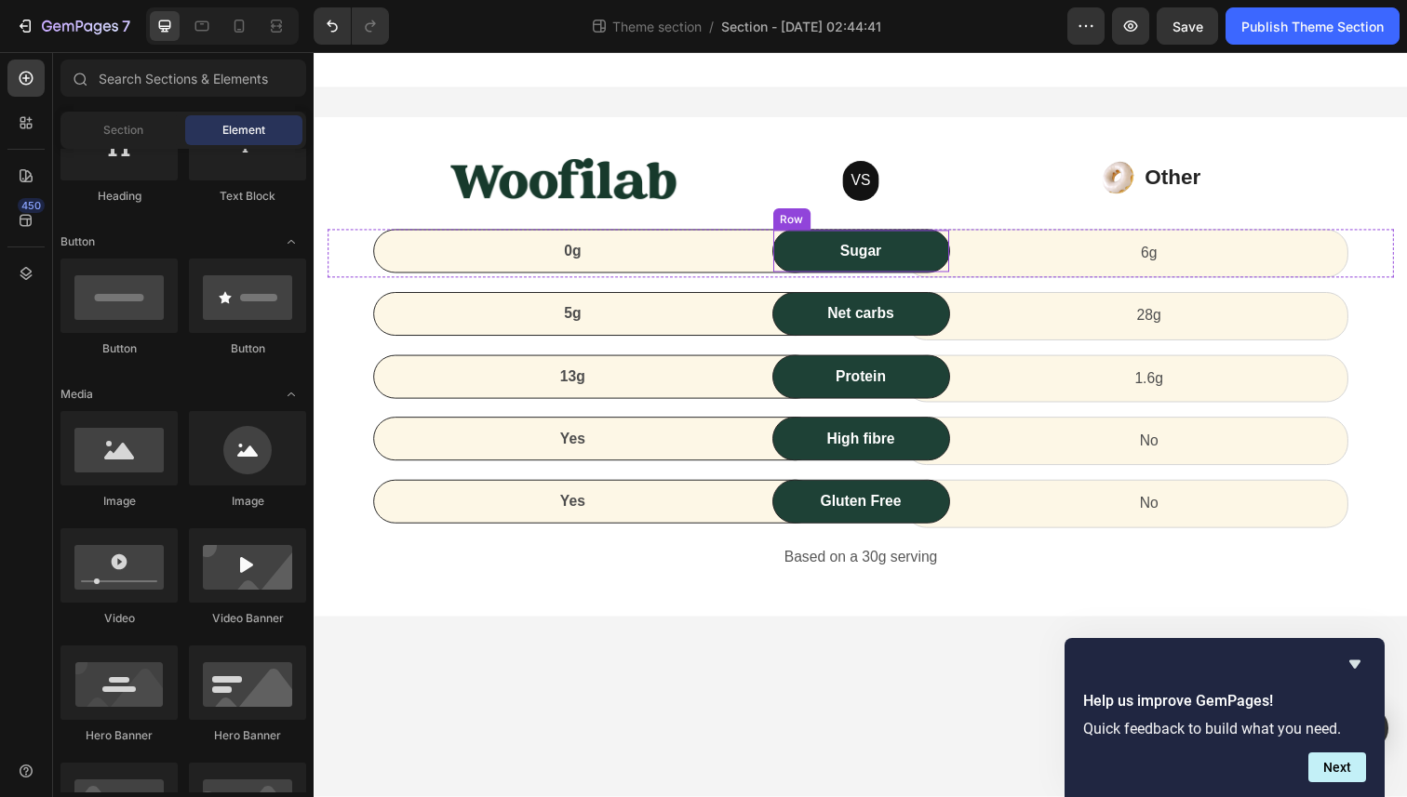
click at [842, 273] on div "Sugar Text block Row" at bounding box center [872, 256] width 181 height 45
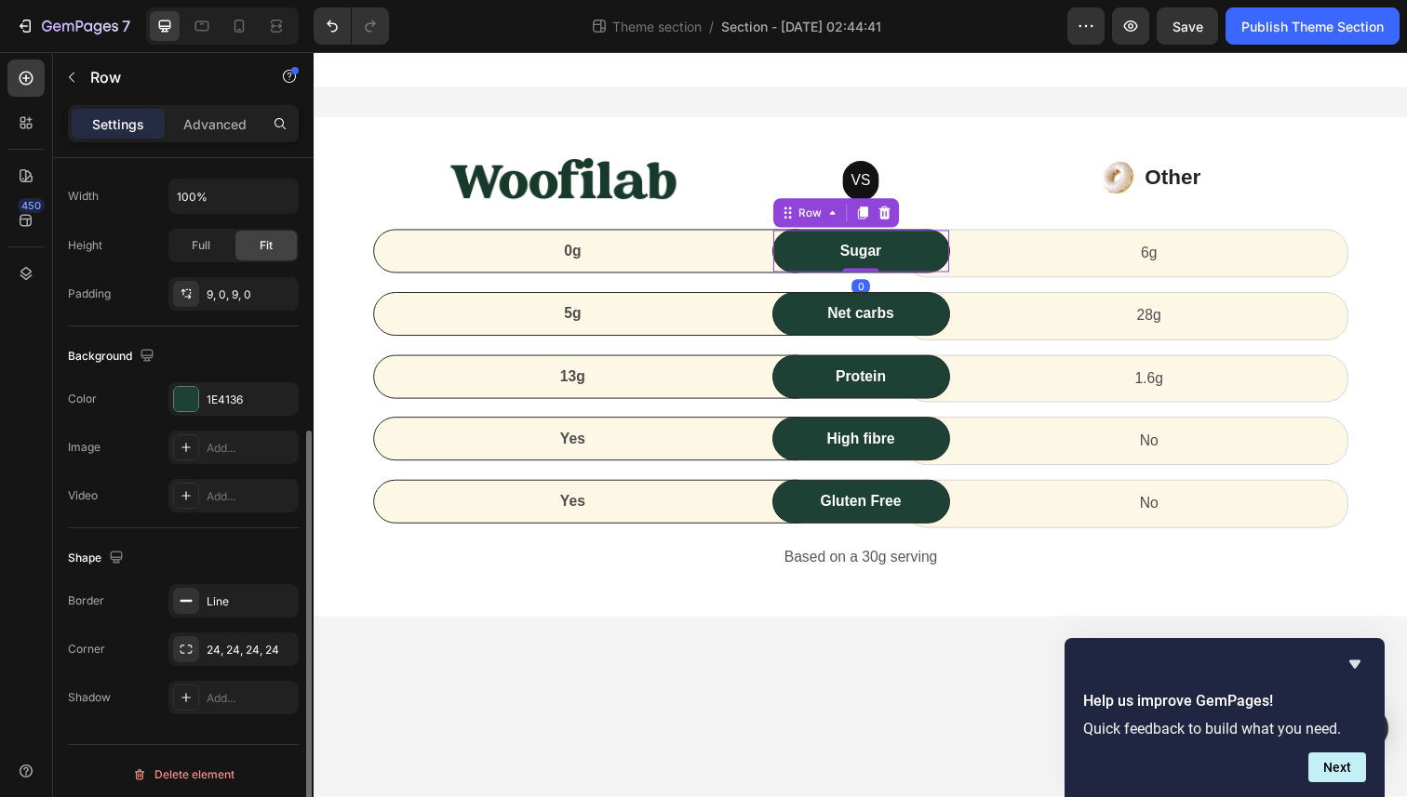
scroll to position [440, 0]
click at [249, 396] on div "1E4136" at bounding box center [234, 396] width 54 height 17
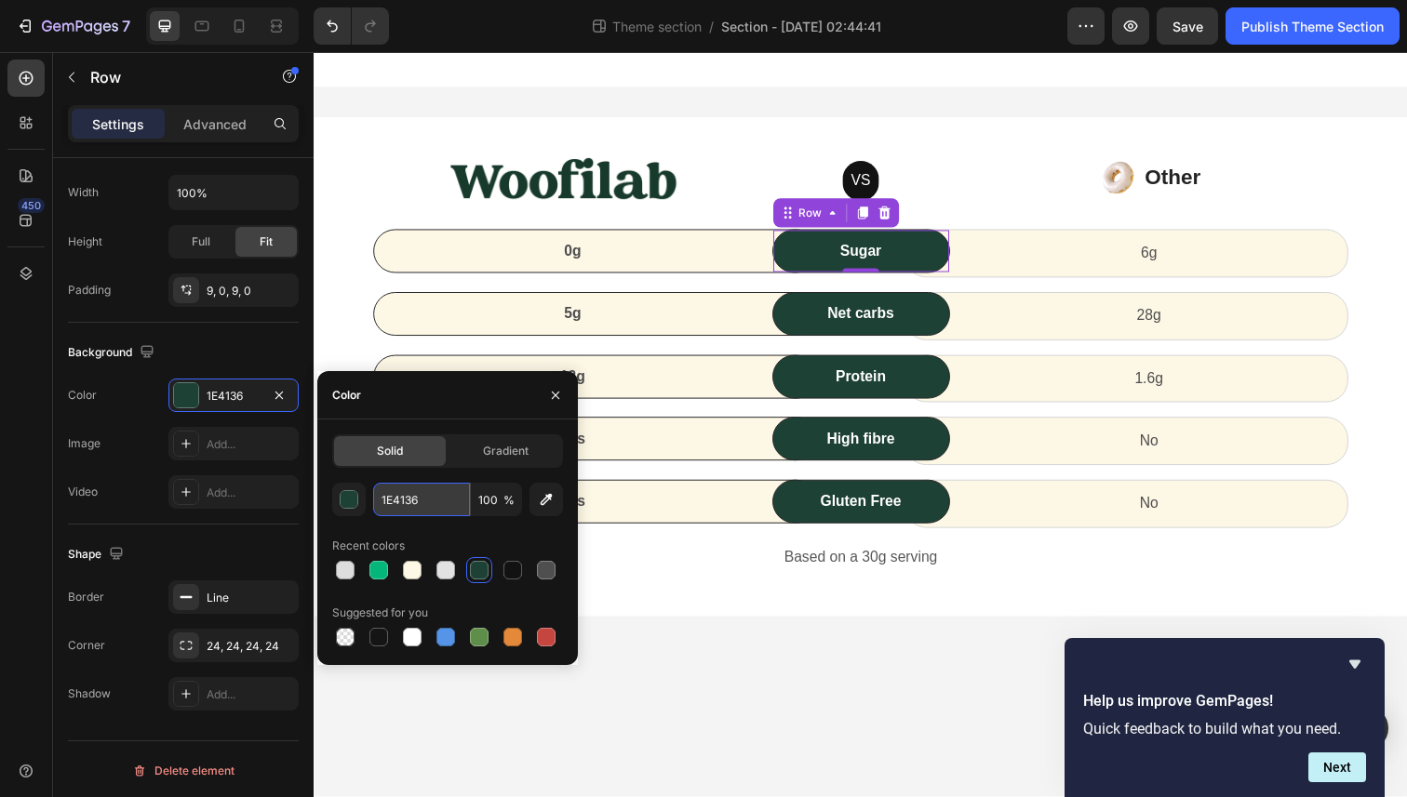
click at [425, 501] on input "1E4136" at bounding box center [421, 499] width 97 height 33
click at [871, 180] on p "VS" at bounding box center [871, 184] width 33 height 22
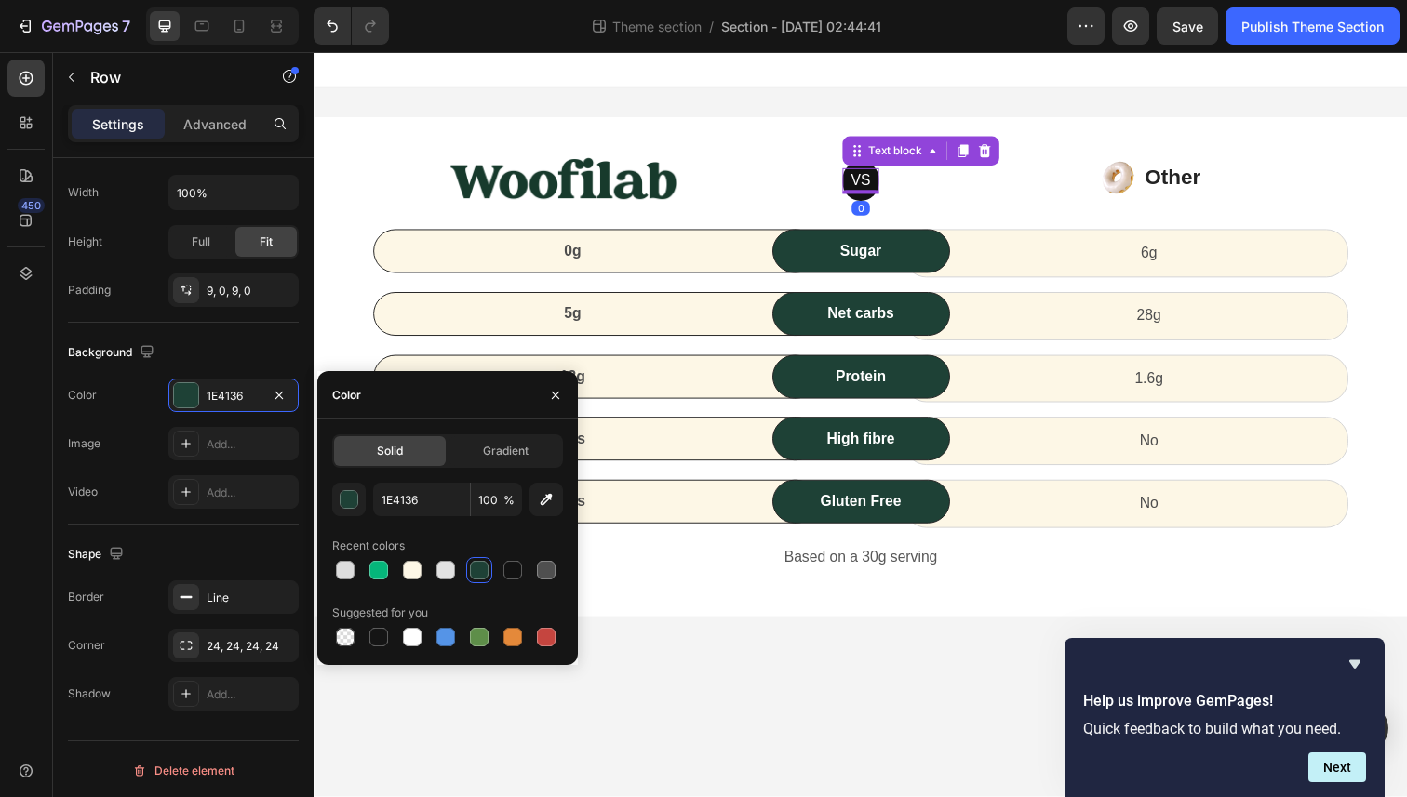
scroll to position [0, 0]
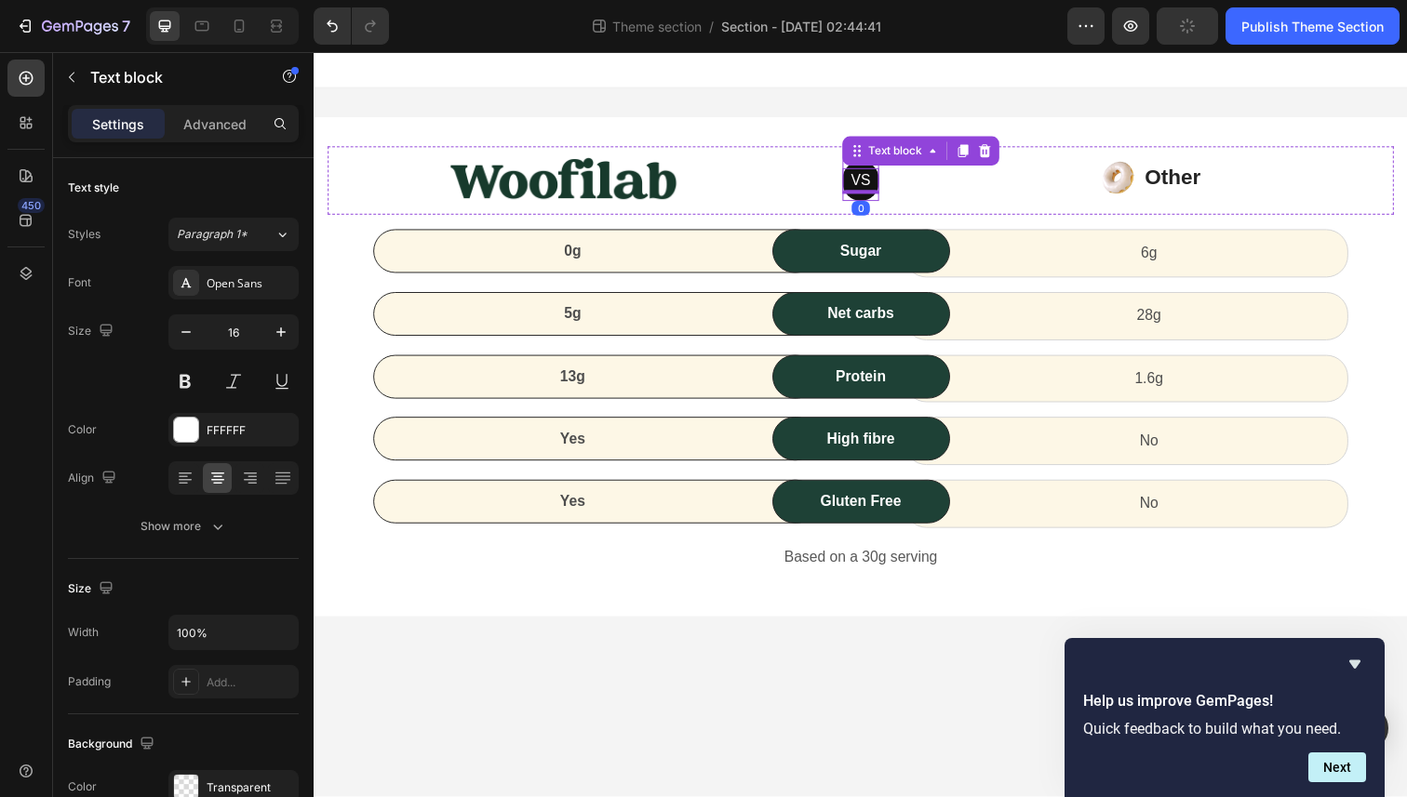
click at [881, 198] on div "VS Text block 0 Row" at bounding box center [871, 184] width 37 height 41
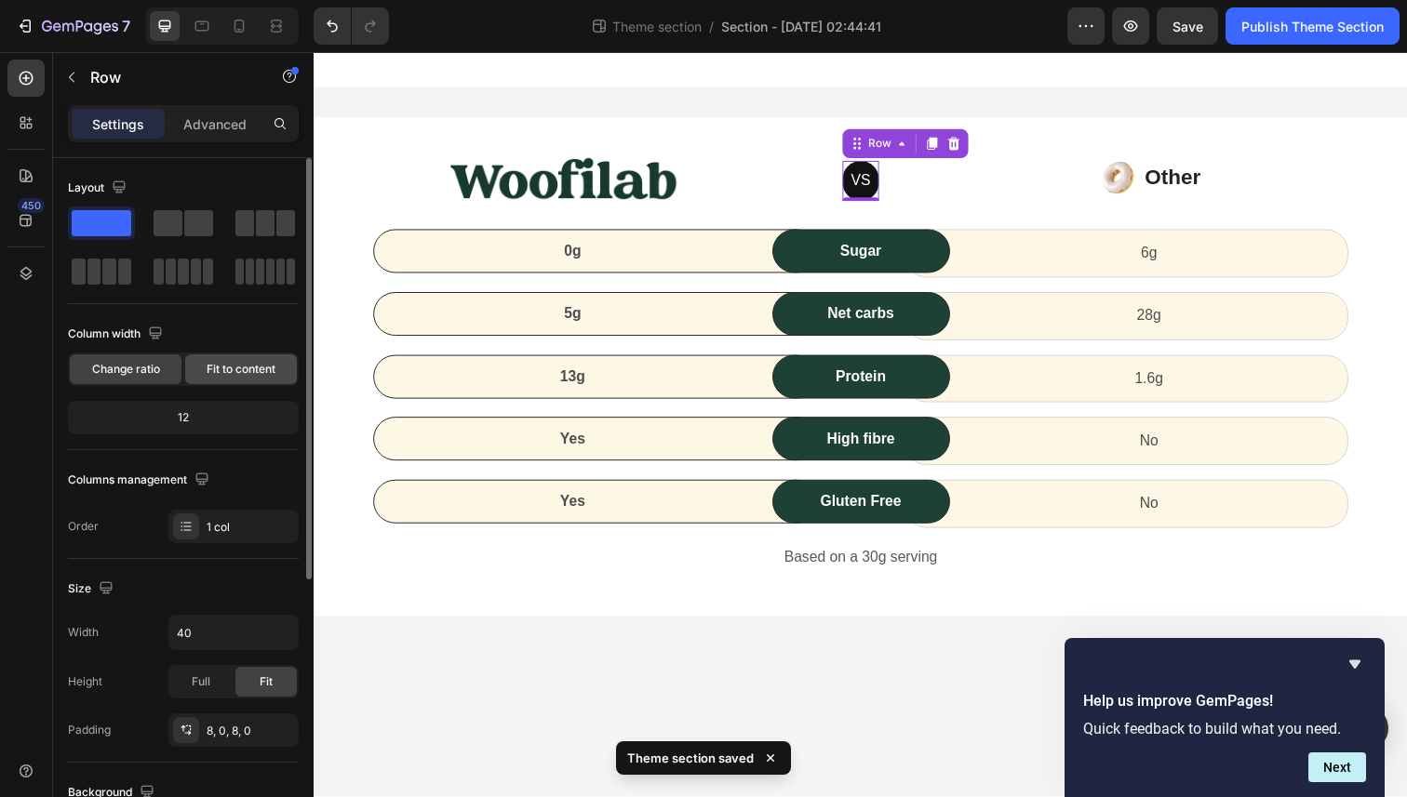
scroll to position [443, 0]
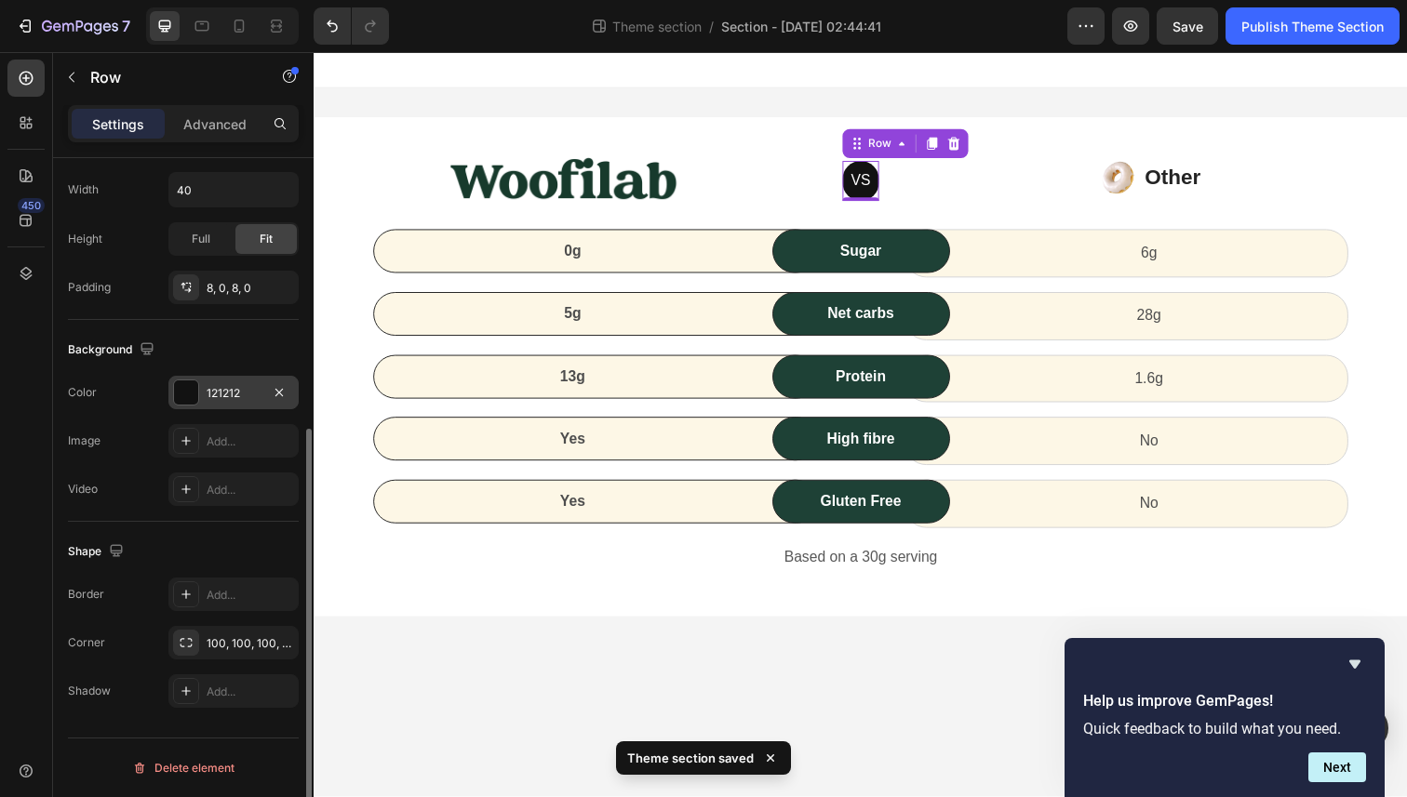
click at [251, 406] on div "121212" at bounding box center [233, 392] width 130 height 33
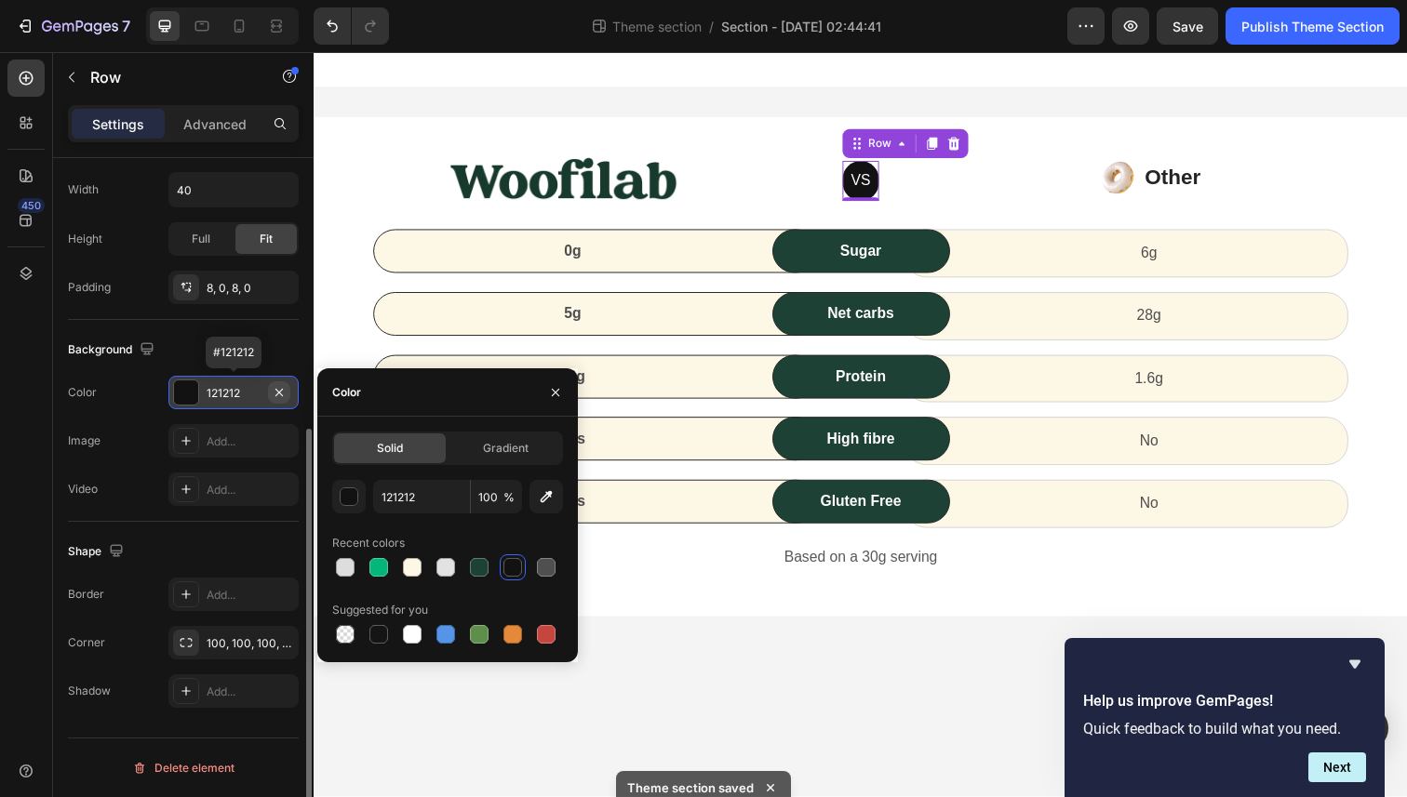
click at [276, 394] on icon "button" at bounding box center [278, 391] width 7 height 7
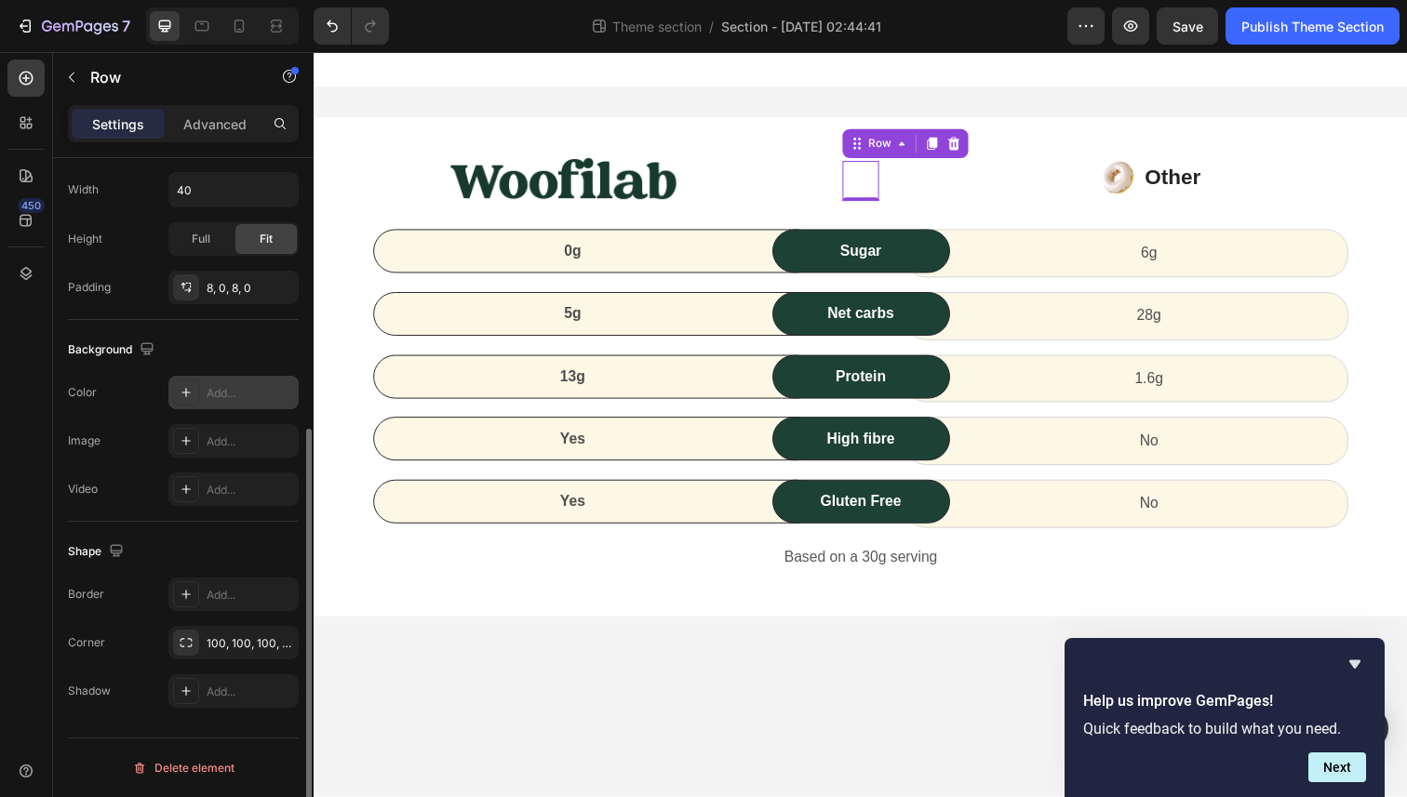
click at [224, 392] on div "Add..." at bounding box center [250, 393] width 87 height 17
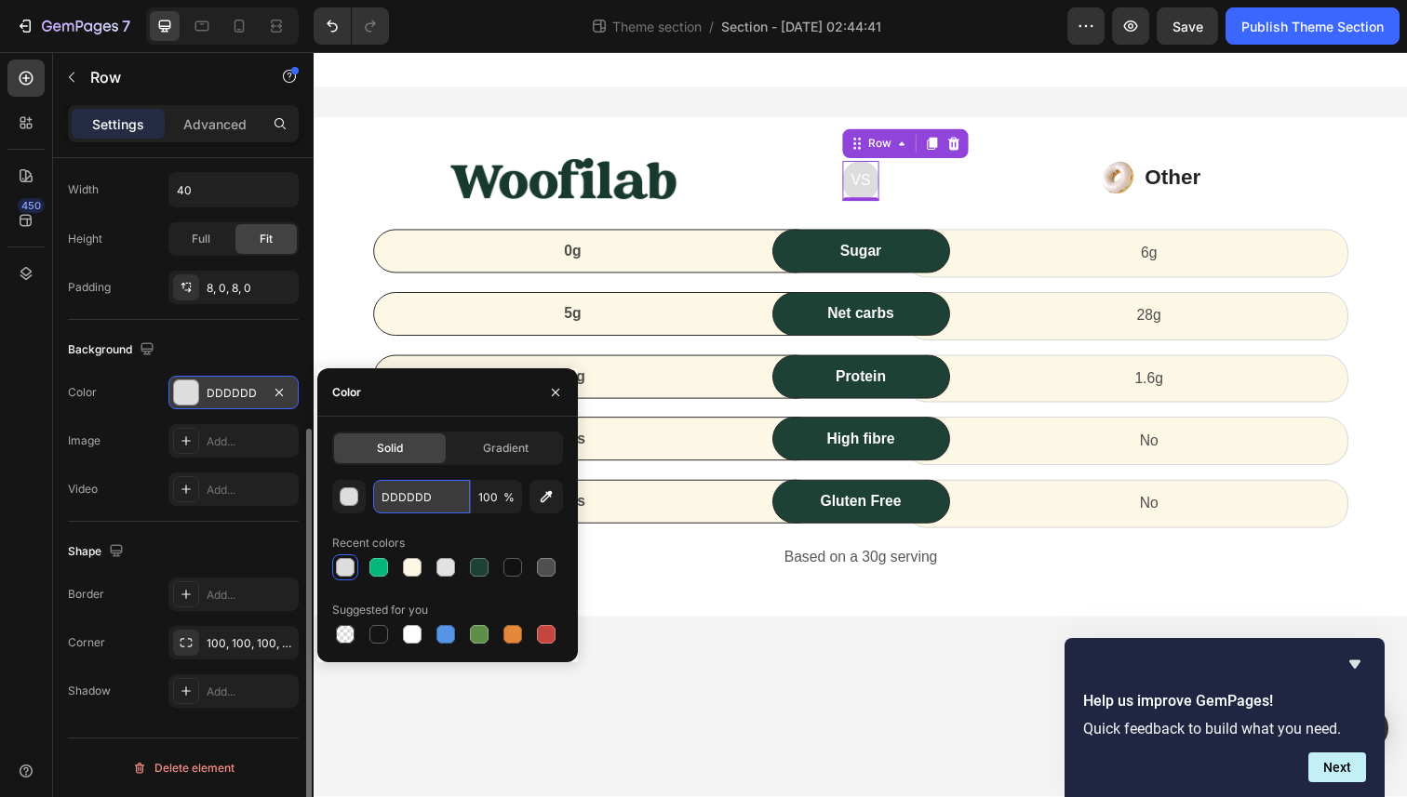
click at [416, 491] on input "DDDDDD" at bounding box center [421, 496] width 97 height 33
paste input "1E4136"
paste input "text"
type input "1E4136"
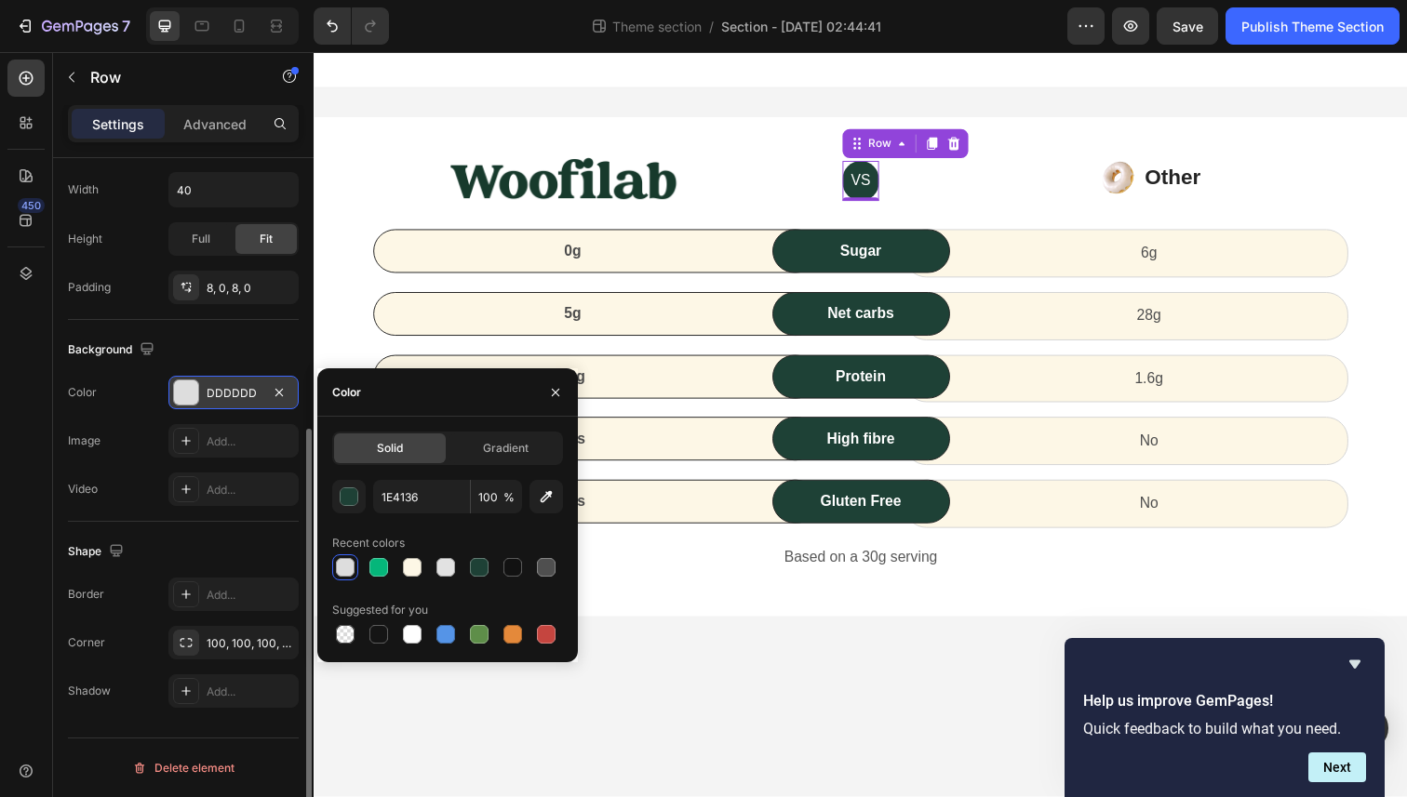
click at [742, 702] on body "Image VS Text block Row 0 Image Other Text block Icon List Row 0g Text block Ro…" at bounding box center [872, 432] width 1116 height 761
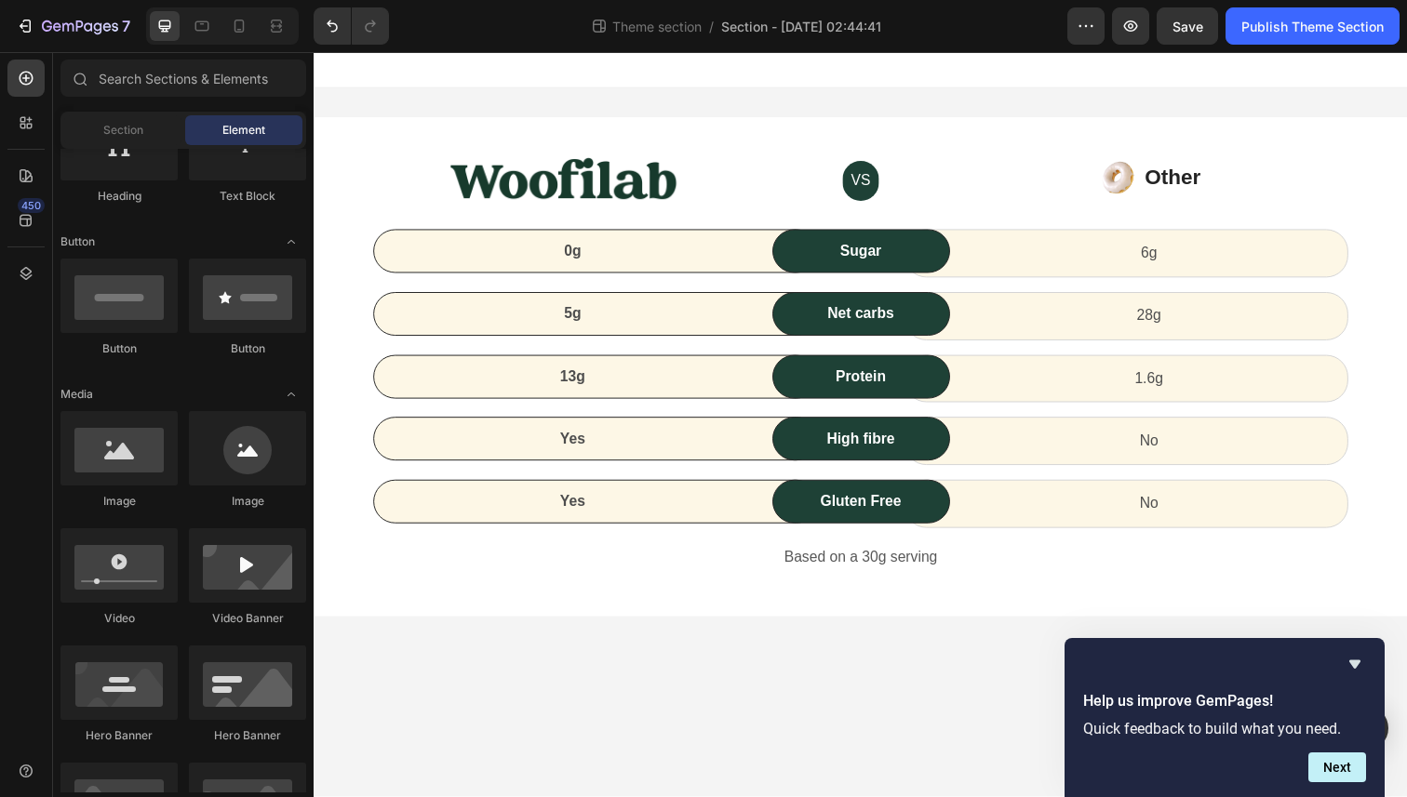
click at [760, 688] on body "Image VS Text block Row Image Other Text block Icon List Row 0g Text block Row …" at bounding box center [872, 432] width 1116 height 761
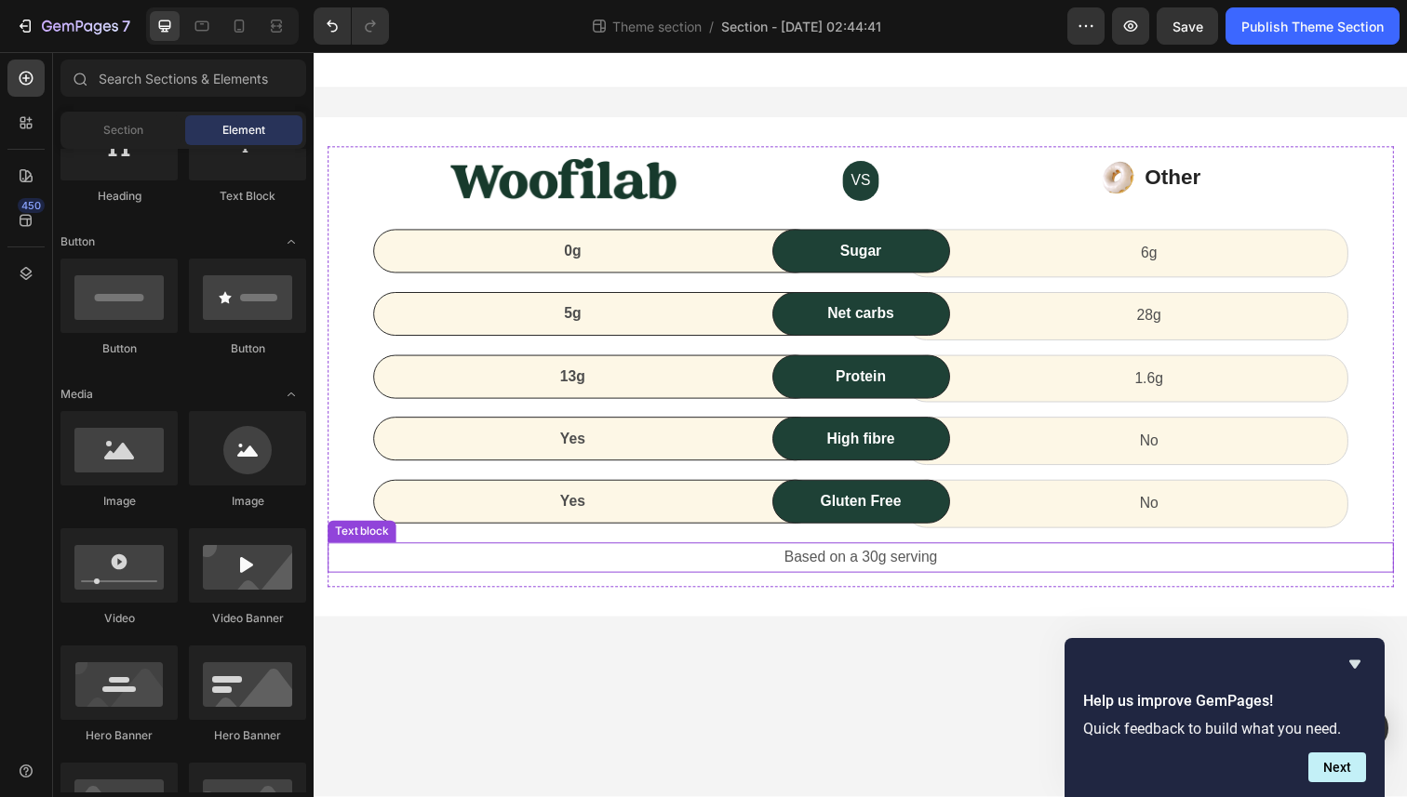
click at [862, 568] on p "Based on a 30g serving" at bounding box center [871, 568] width 1085 height 27
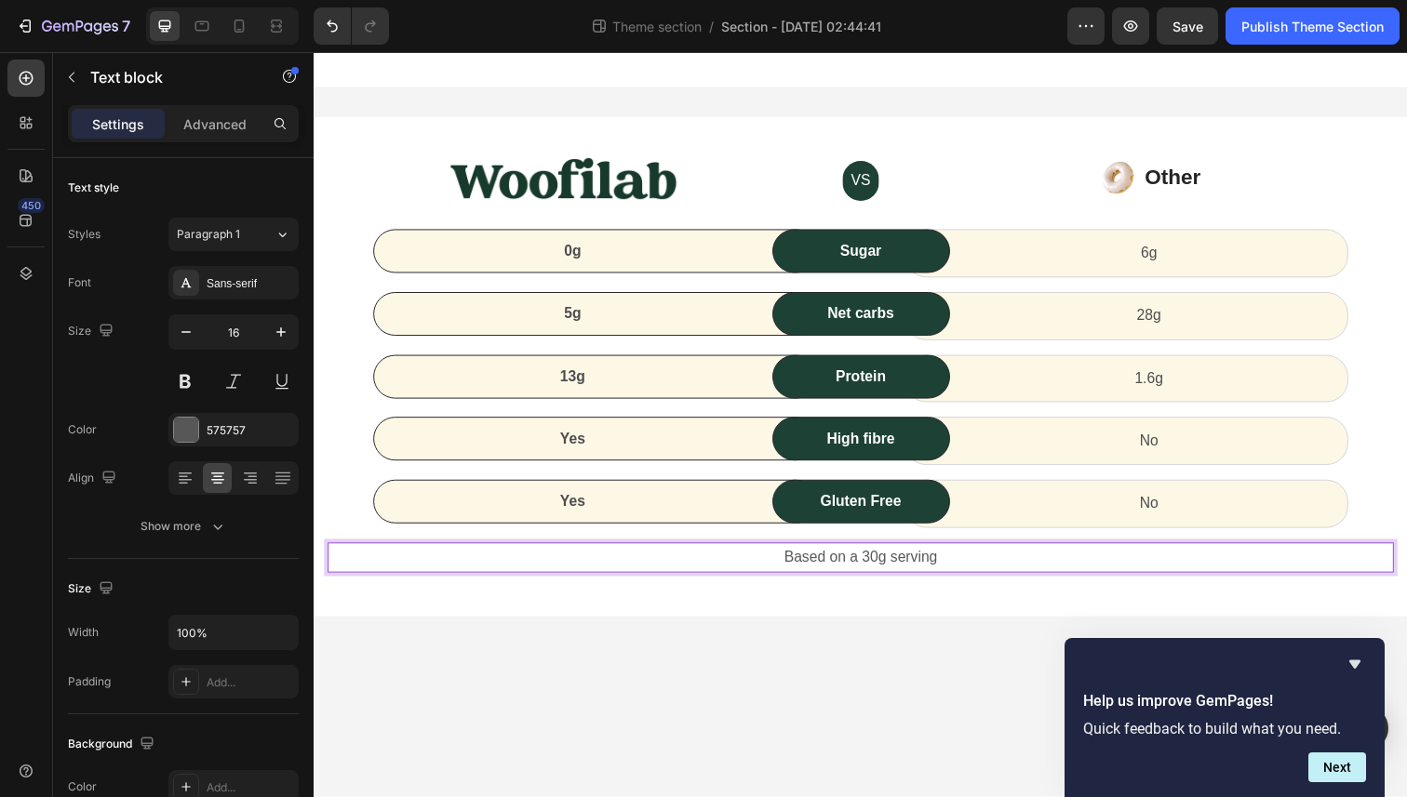
click at [868, 568] on p "Based on a 30g serving" at bounding box center [871, 568] width 1085 height 27
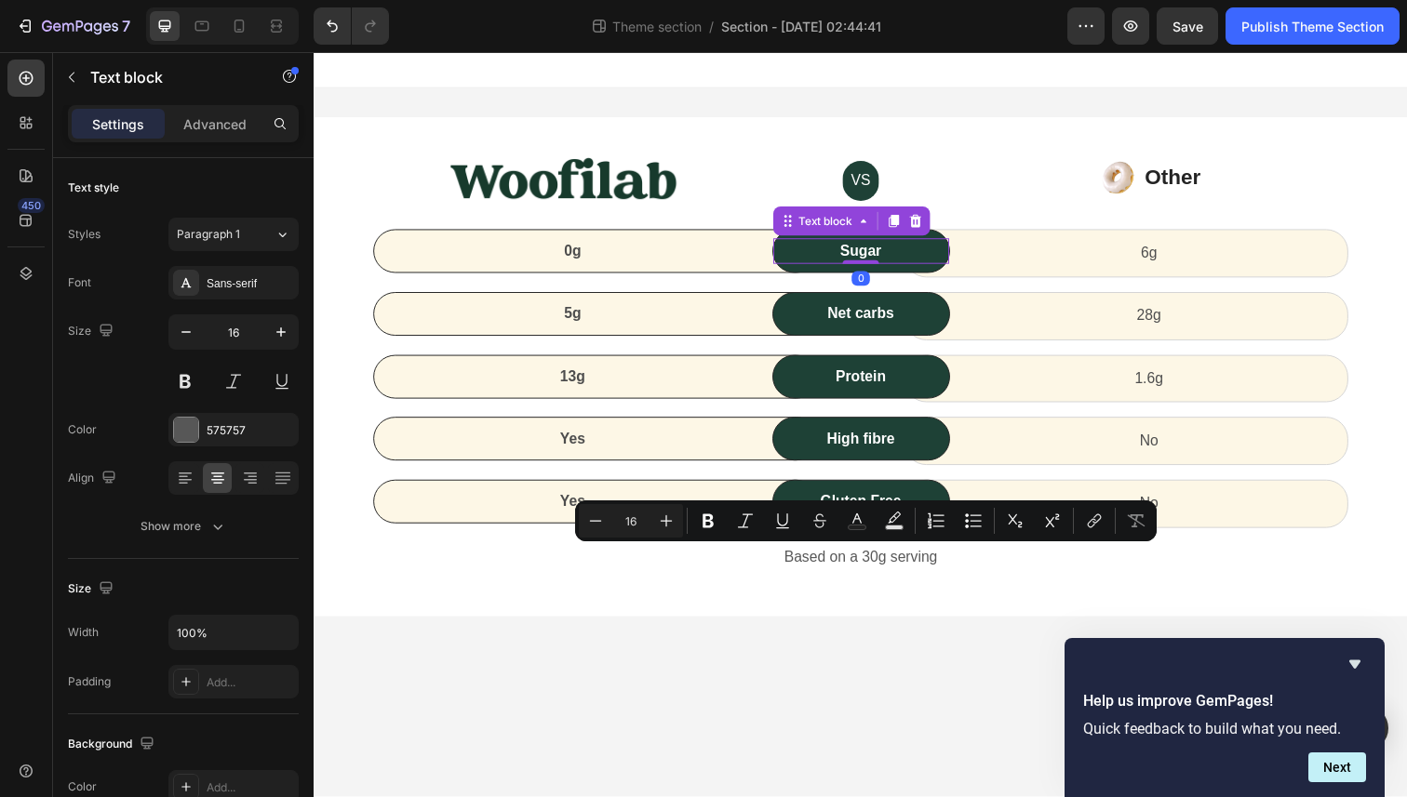
click at [868, 259] on p "Sugar" at bounding box center [872, 256] width 176 height 22
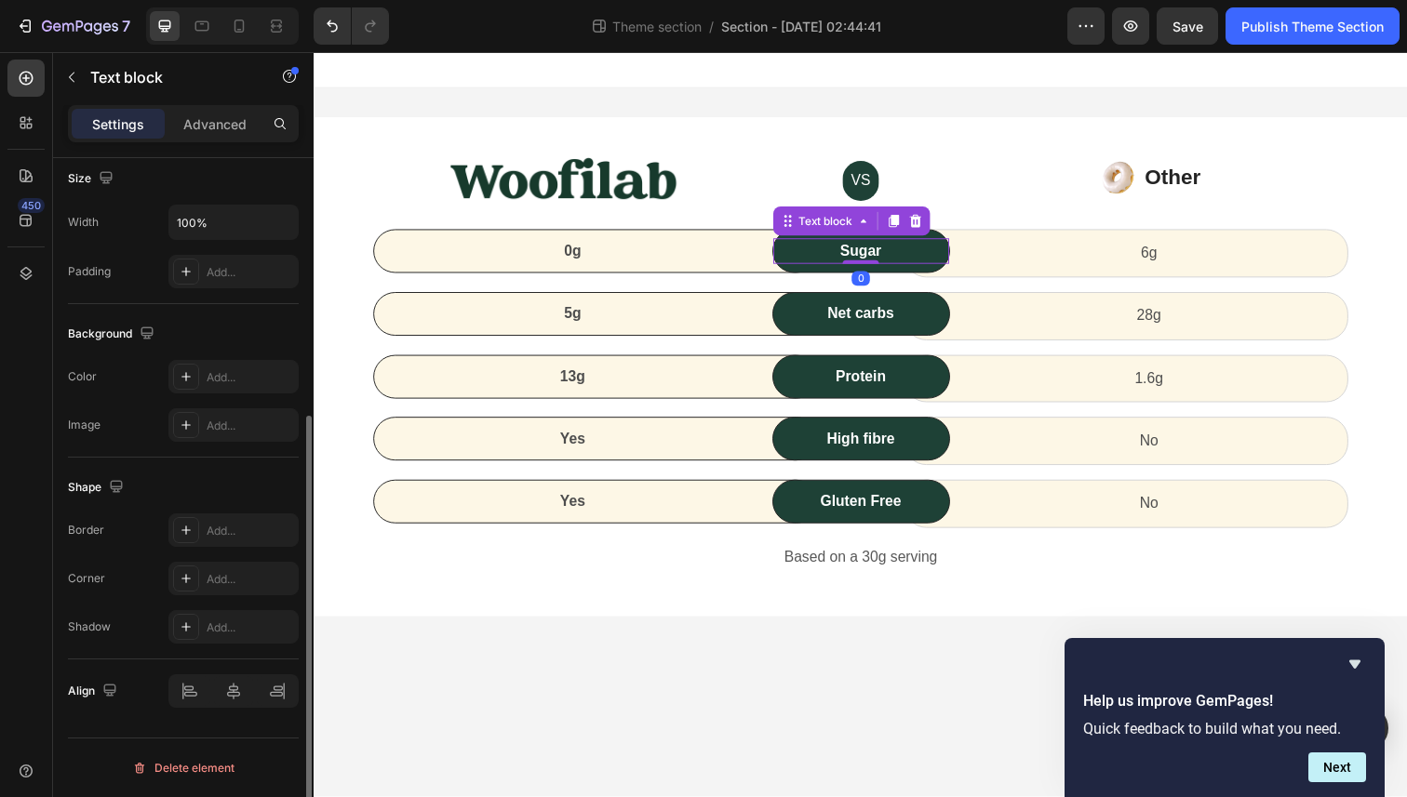
click at [868, 259] on p "Sugar" at bounding box center [872, 256] width 176 height 22
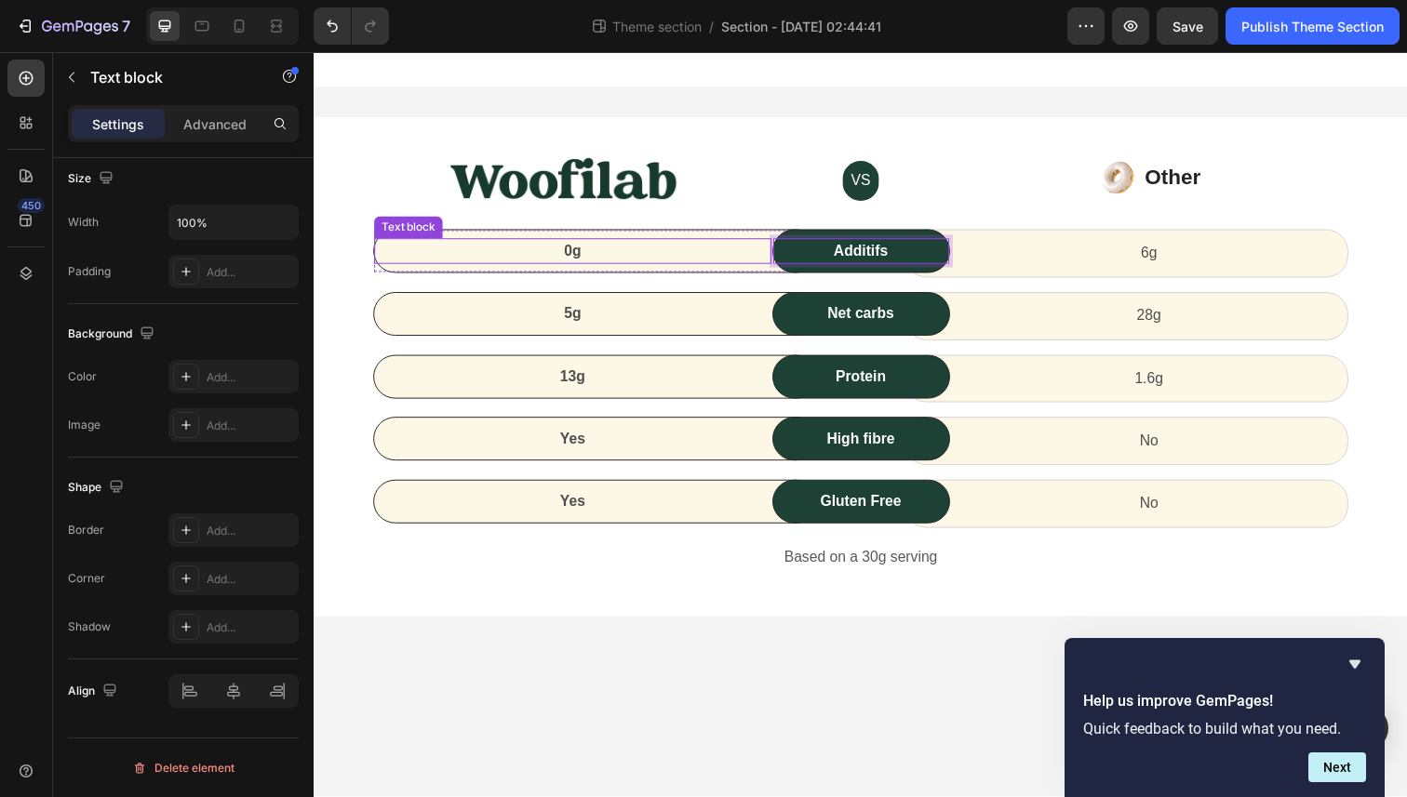
click at [621, 253] on p "0g" at bounding box center [578, 256] width 402 height 22
click at [867, 260] on p "Additifs" at bounding box center [872, 256] width 176 height 22
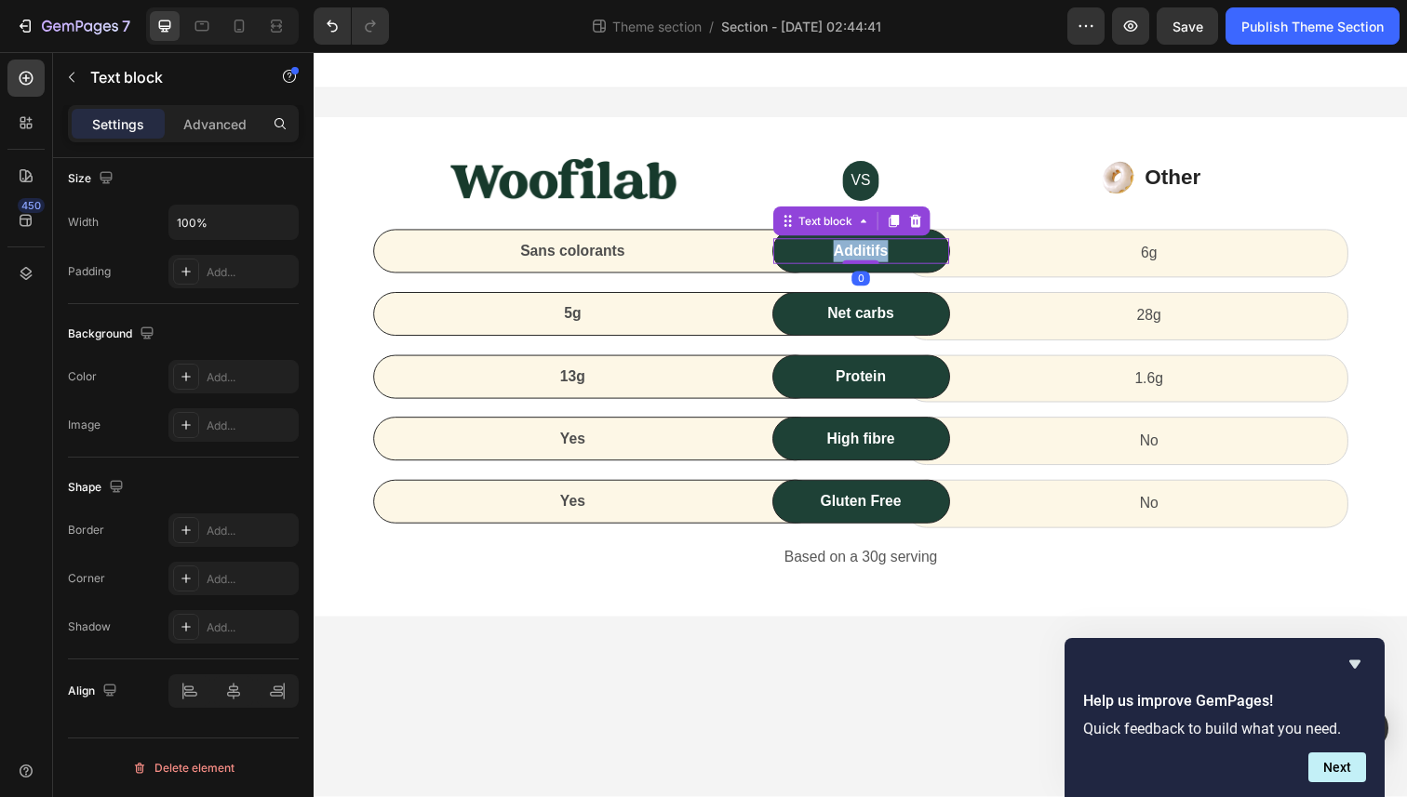
click at [867, 260] on p "Additifs" at bounding box center [872, 256] width 176 height 22
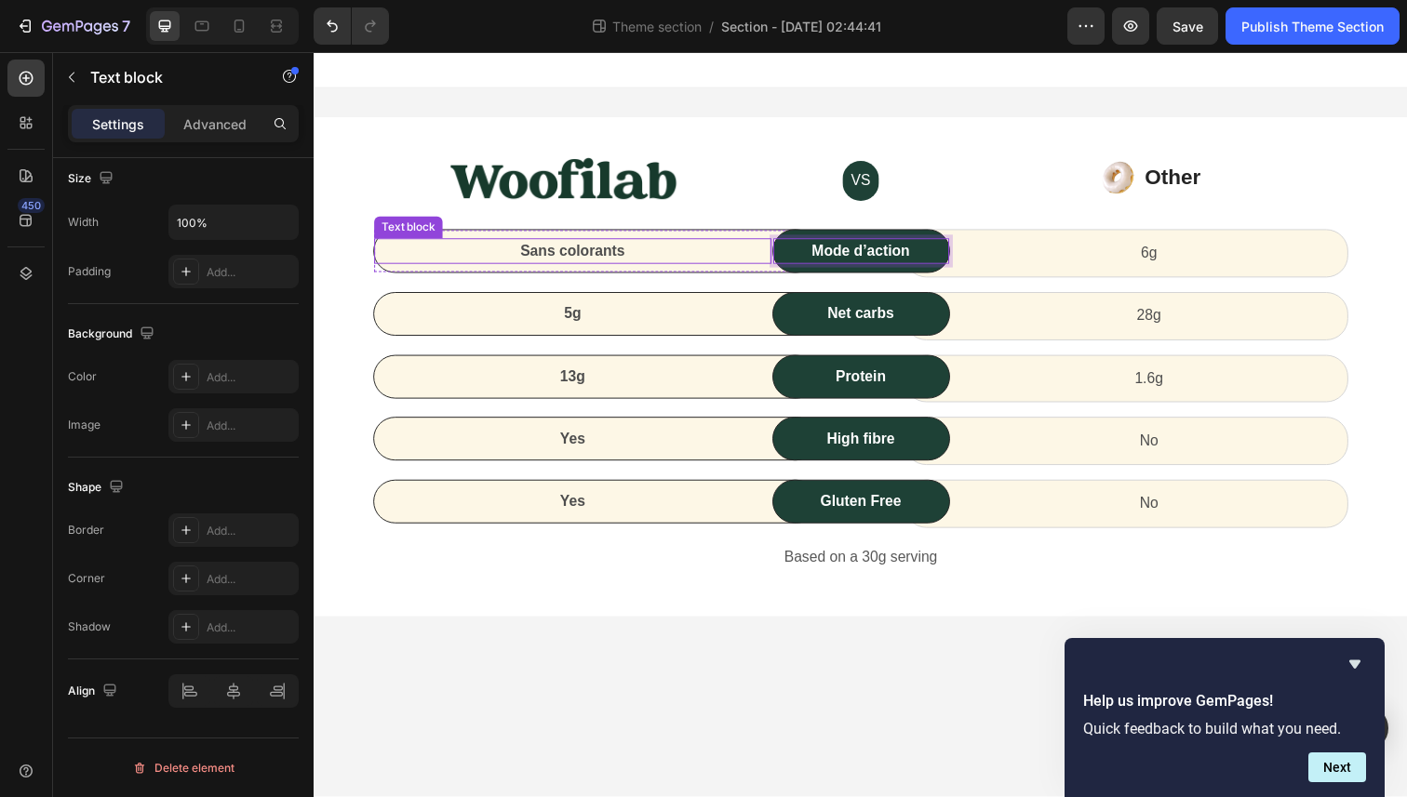
click at [554, 250] on p "Sans colorants" at bounding box center [578, 256] width 402 height 22
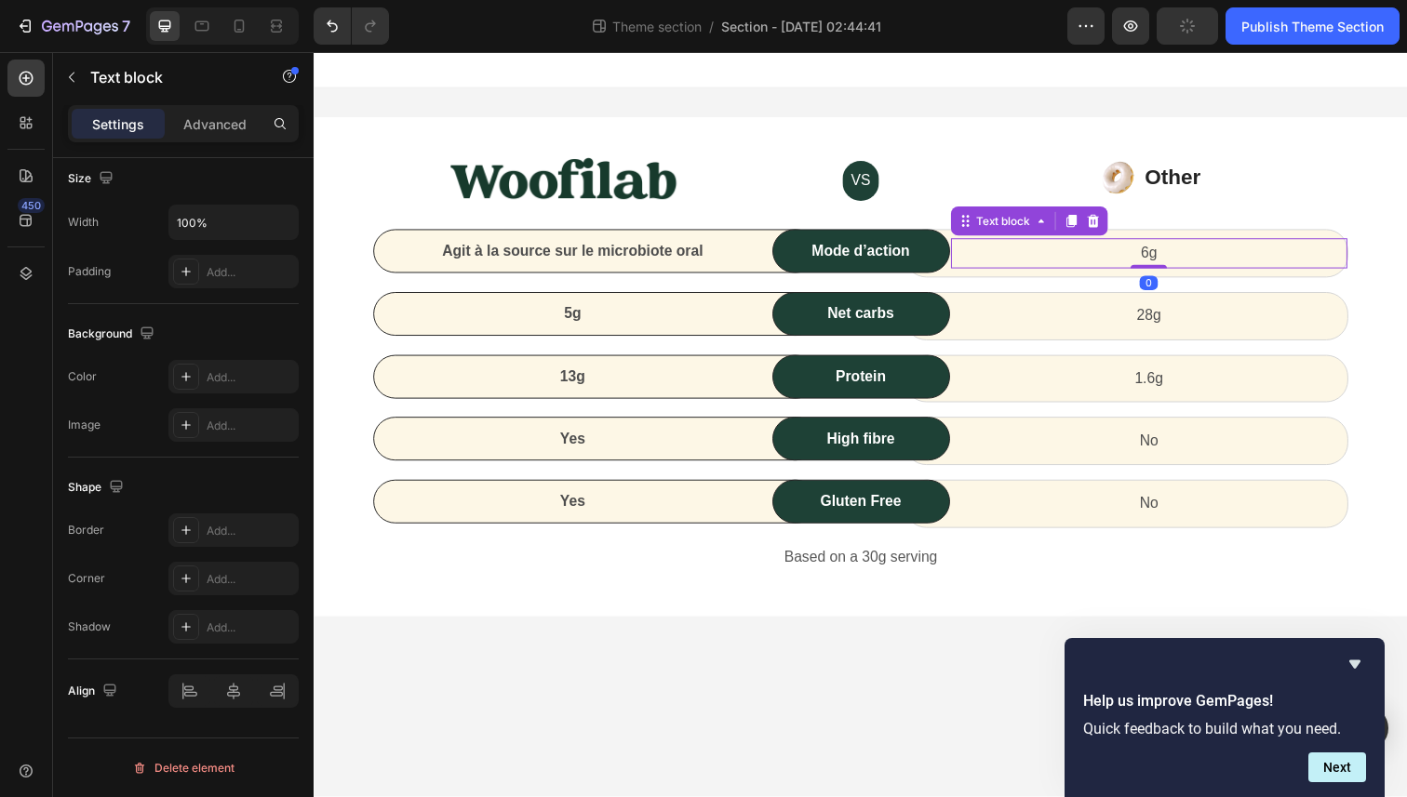
click at [1162, 260] on p "6g" at bounding box center [1167, 258] width 402 height 27
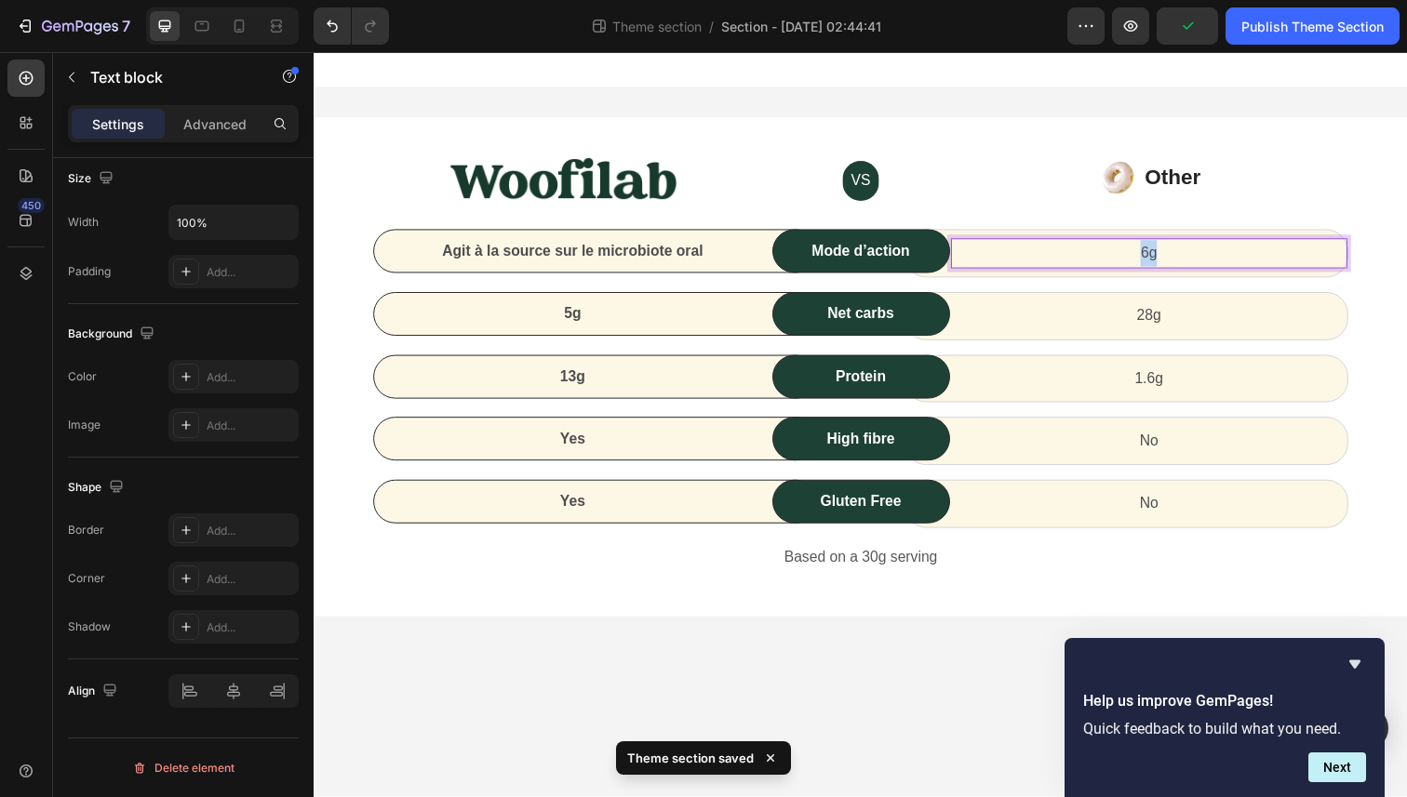
click at [1162, 260] on p "6g" at bounding box center [1167, 258] width 402 height 27
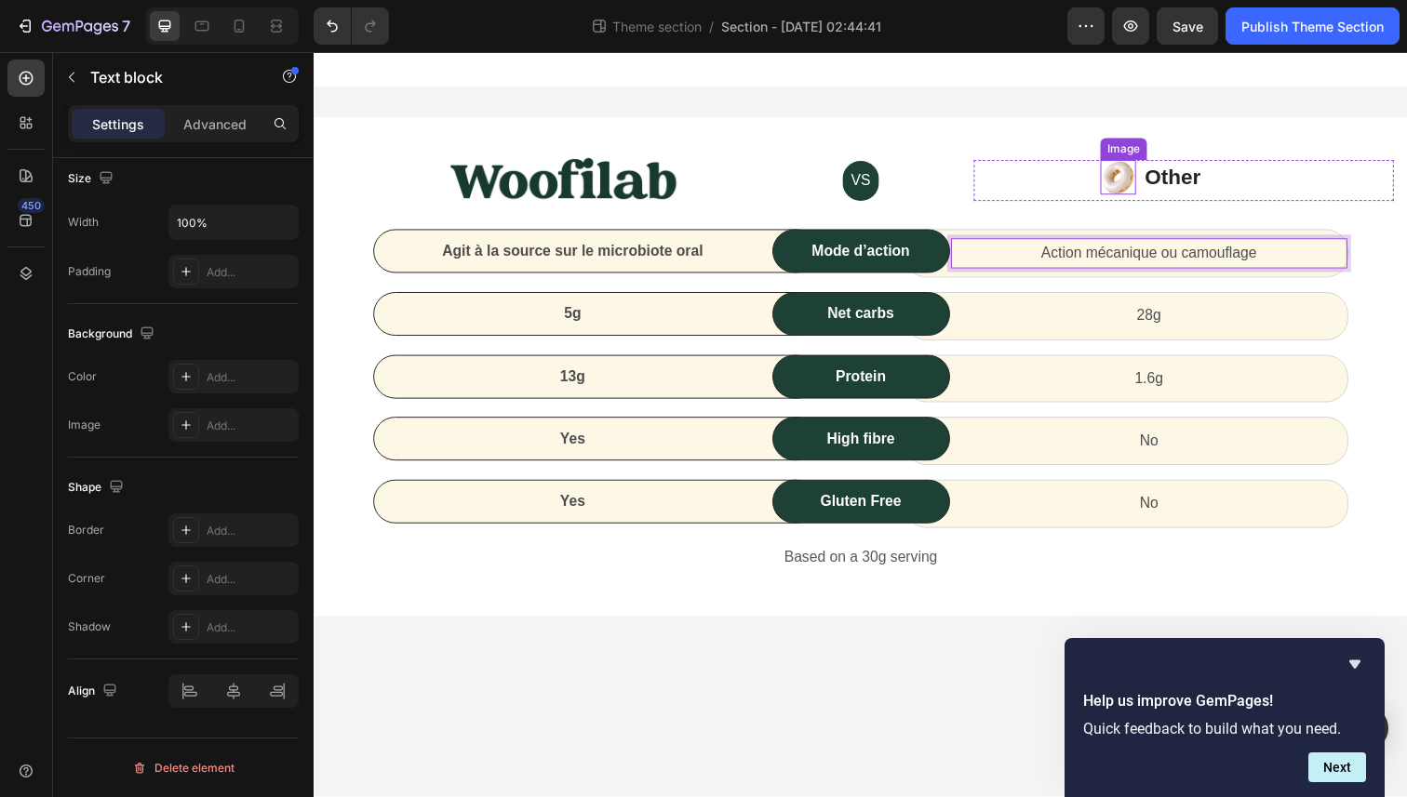
click at [1130, 180] on img at bounding box center [1134, 180] width 36 height 35
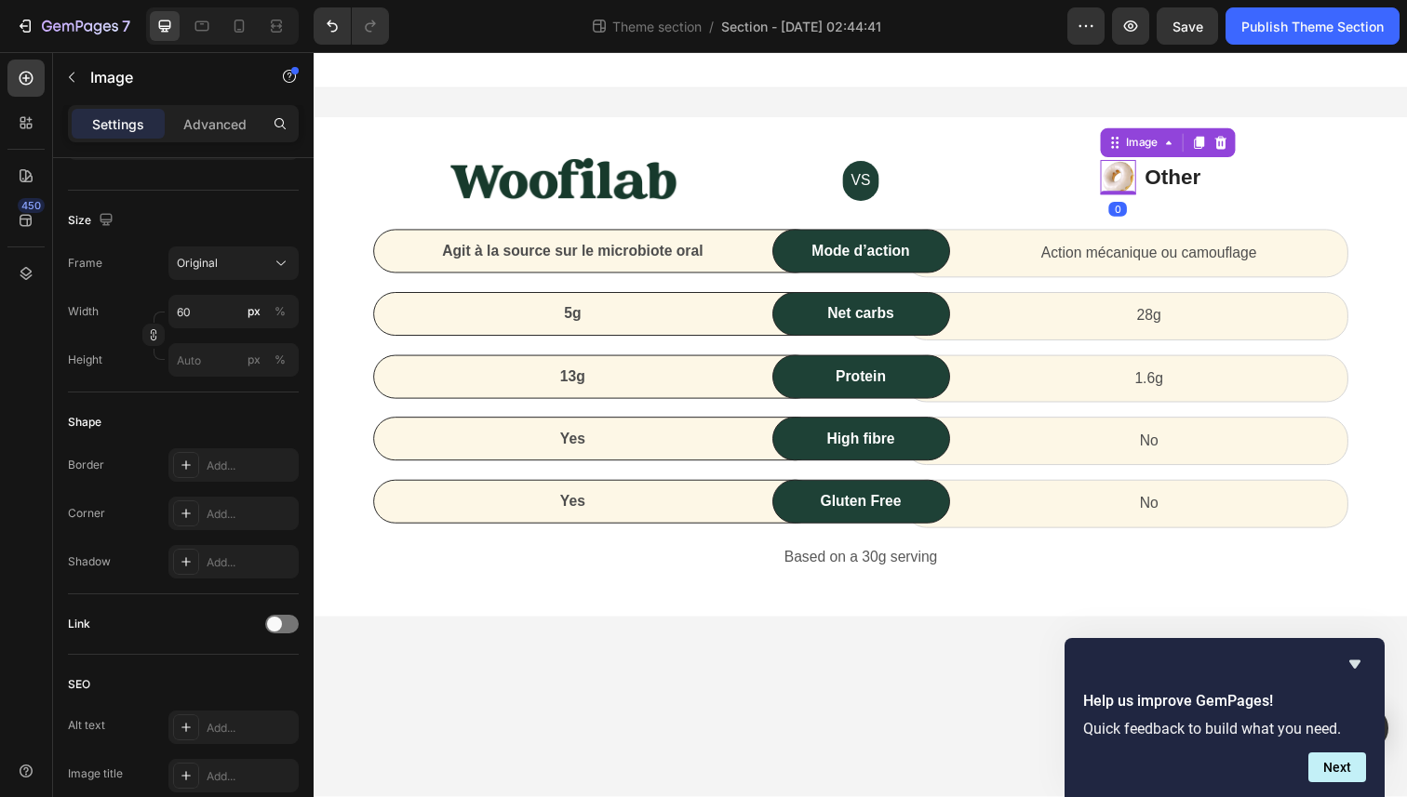
scroll to position [0, 0]
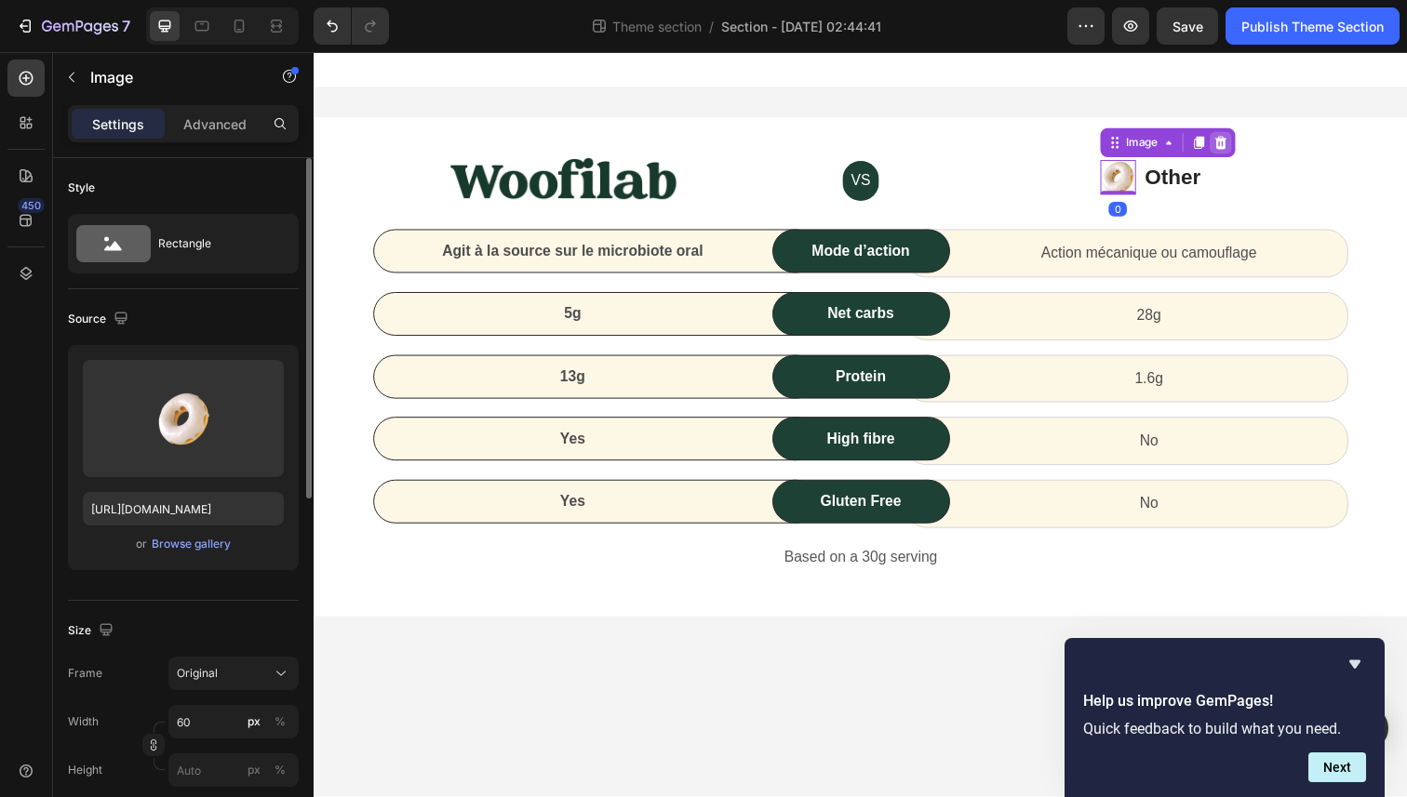
click at [1236, 144] on icon at bounding box center [1239, 145] width 15 height 15
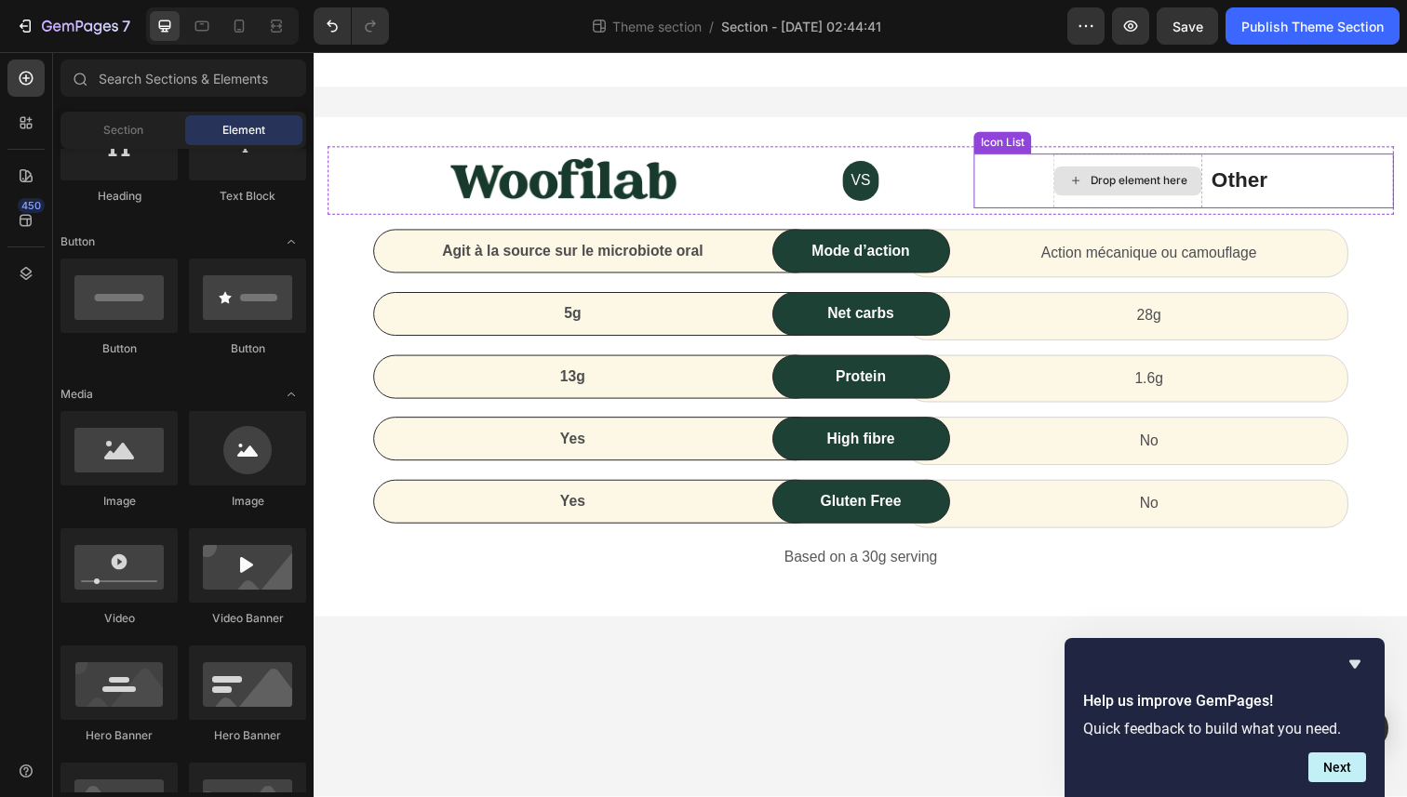
click at [1160, 201] on div "Drop element here" at bounding box center [1144, 184] width 153 height 56
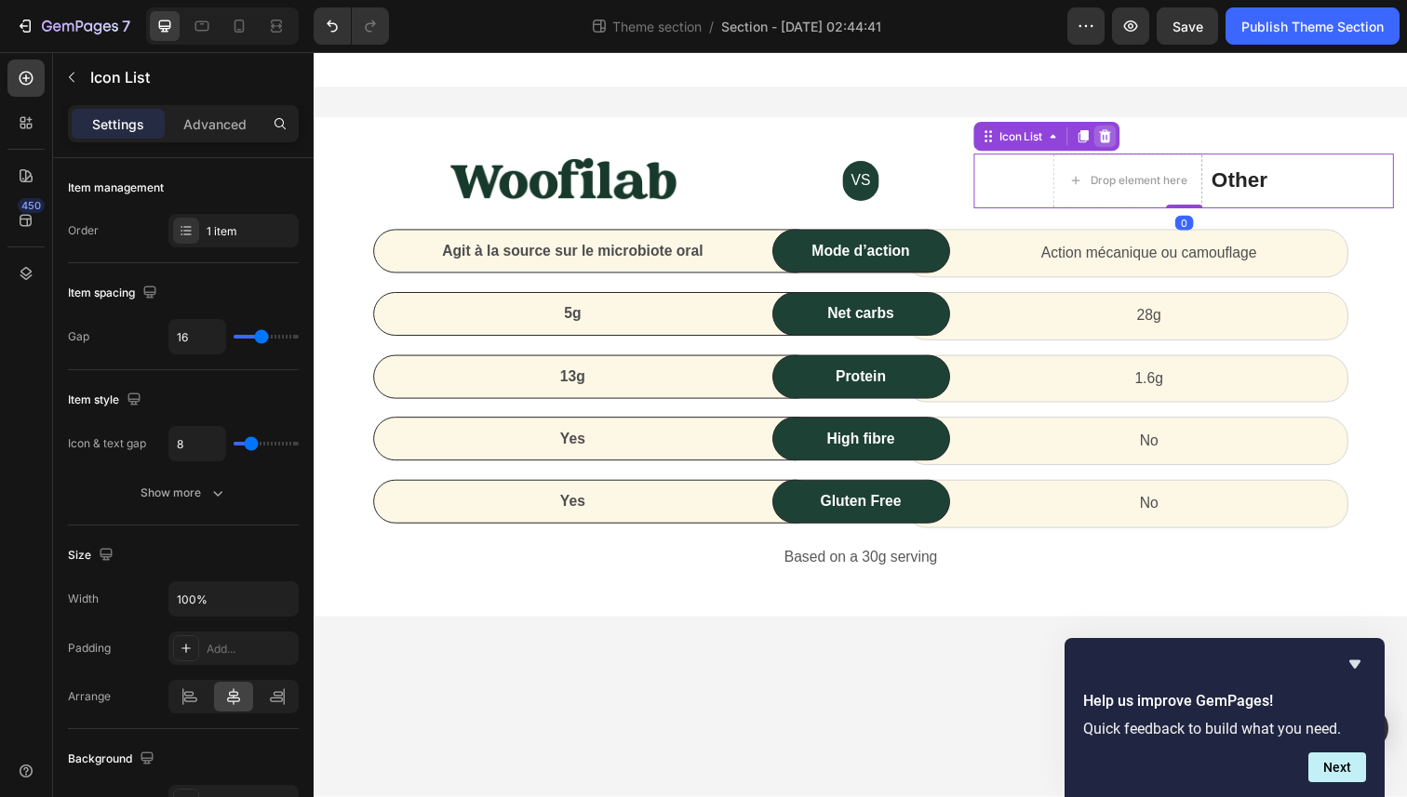
click at [1119, 138] on icon at bounding box center [1121, 138] width 15 height 15
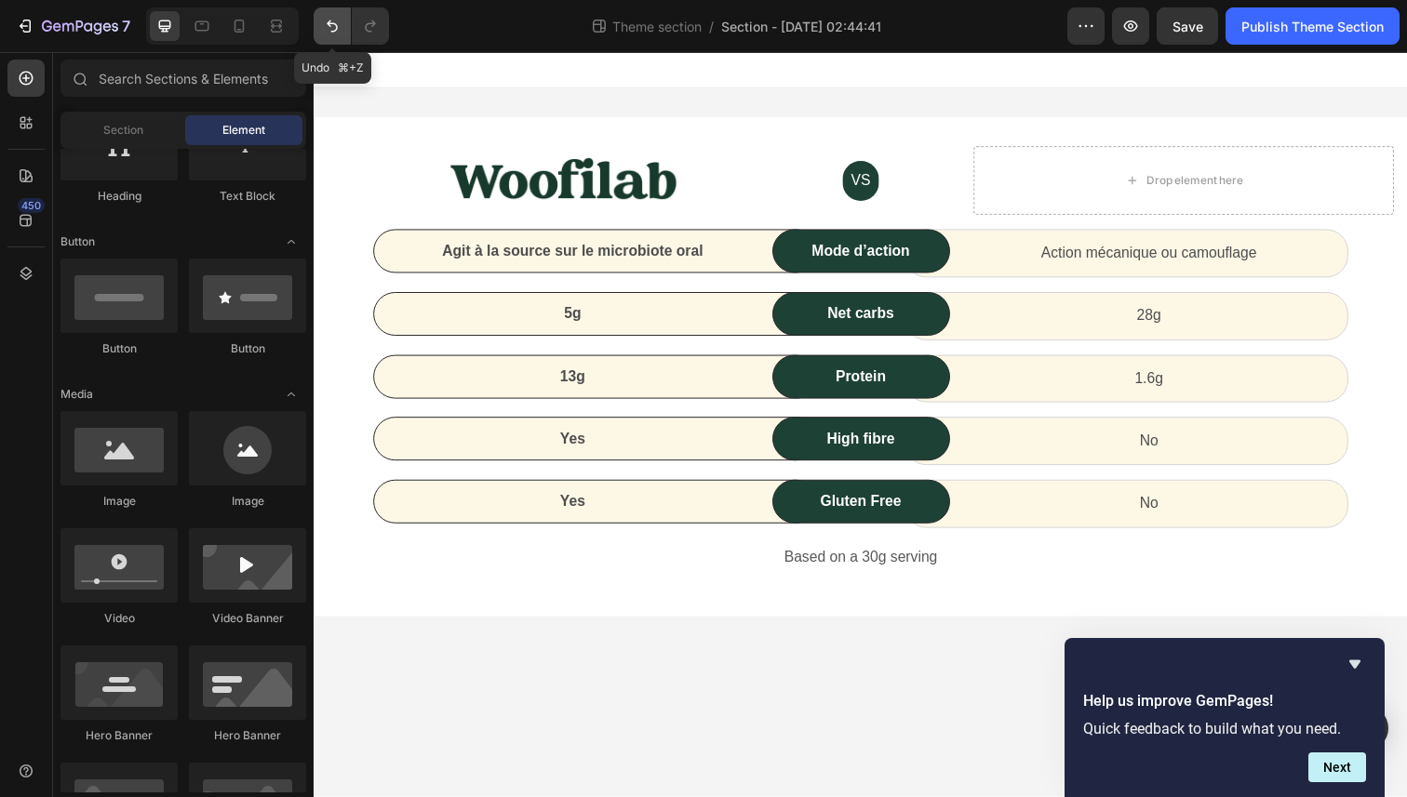
click at [332, 30] on icon "Undo/Redo" at bounding box center [332, 26] width 19 height 19
click at [1249, 190] on p "Other" at bounding box center [1259, 183] width 58 height 33
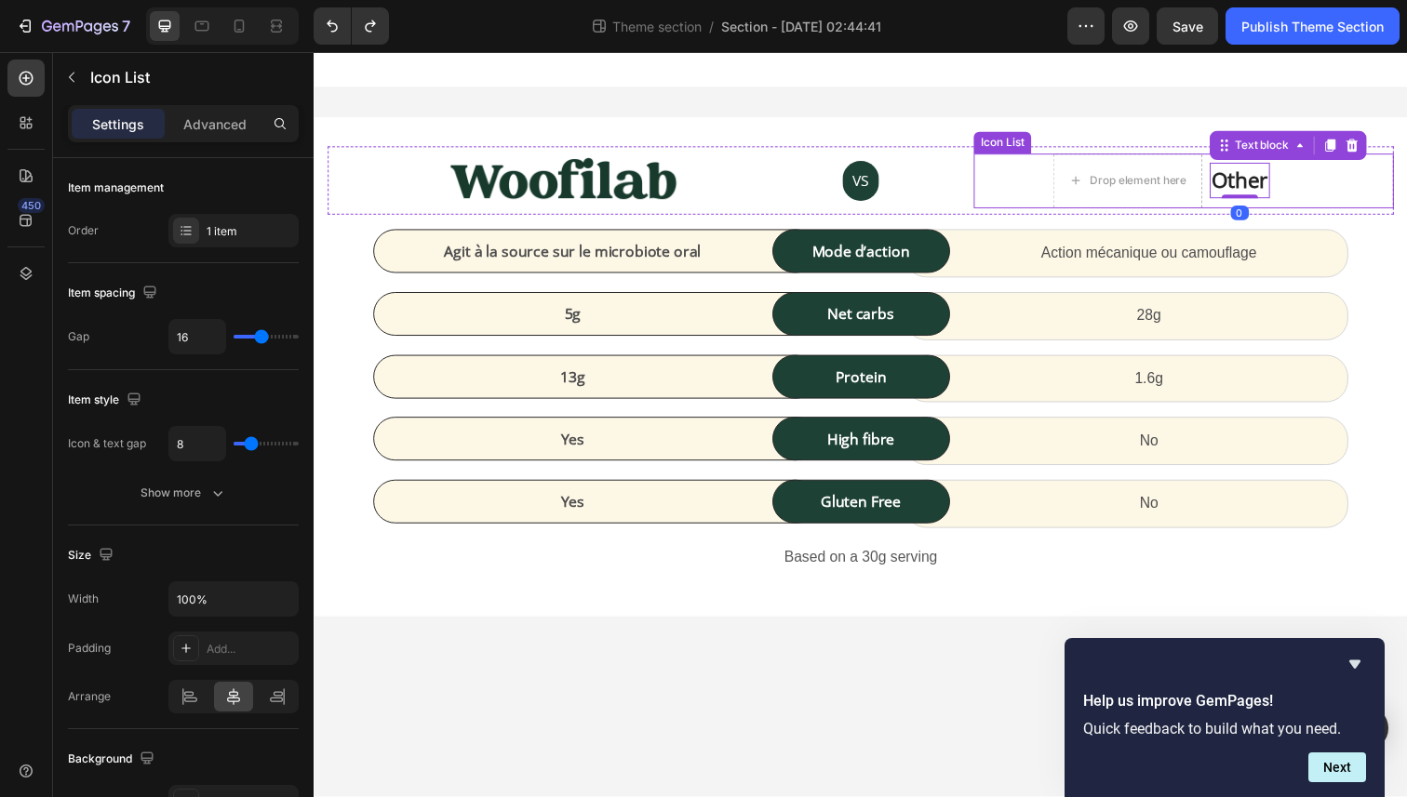
click at [1381, 182] on div "Drop element here Other Text block 0" at bounding box center [1201, 184] width 429 height 56
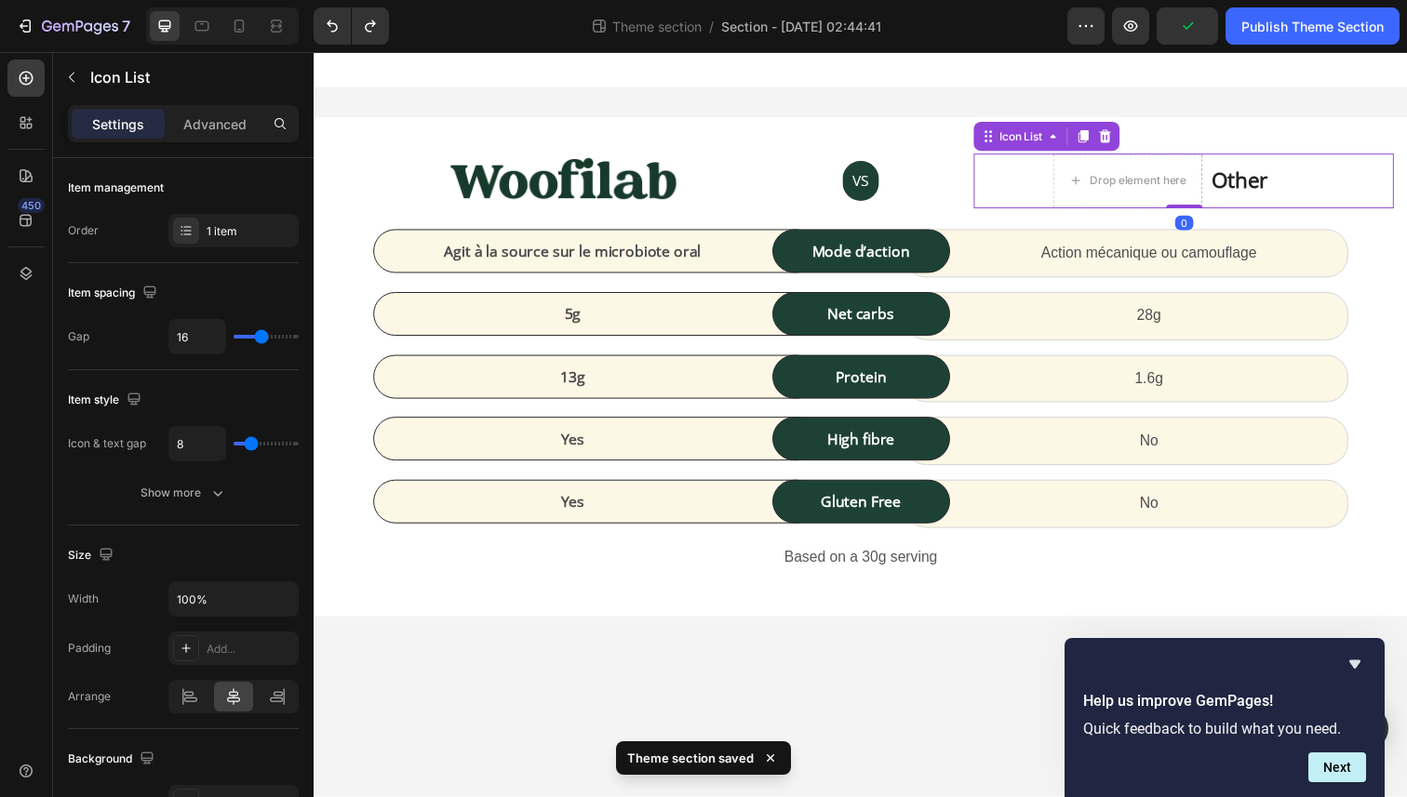
click at [994, 184] on div "Drop element here Other Text block" at bounding box center [1178, 184] width 382 height 56
click at [208, 133] on div "Advanced" at bounding box center [214, 124] width 93 height 30
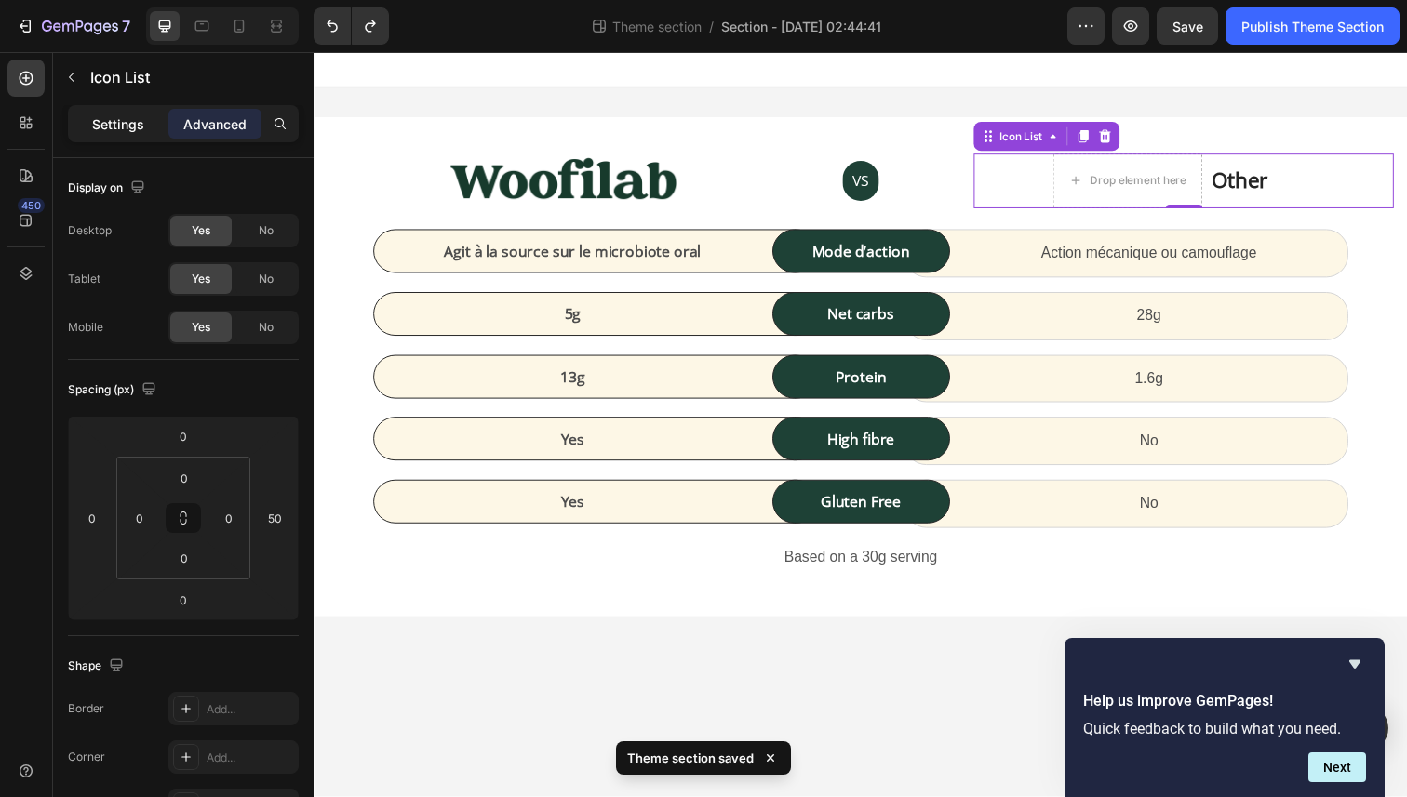
click at [110, 119] on p "Settings" at bounding box center [118, 124] width 52 height 20
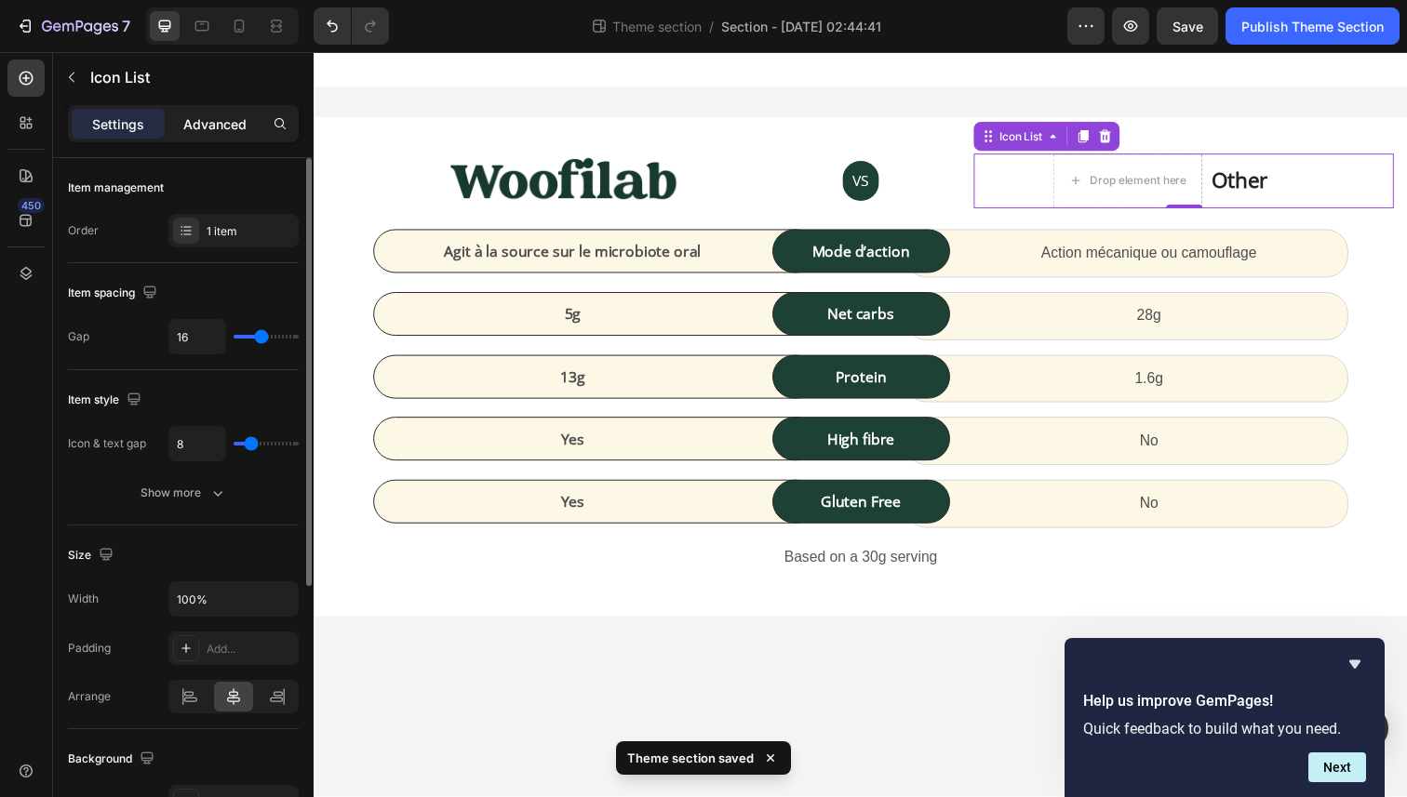
click at [227, 118] on p "Advanced" at bounding box center [214, 124] width 63 height 20
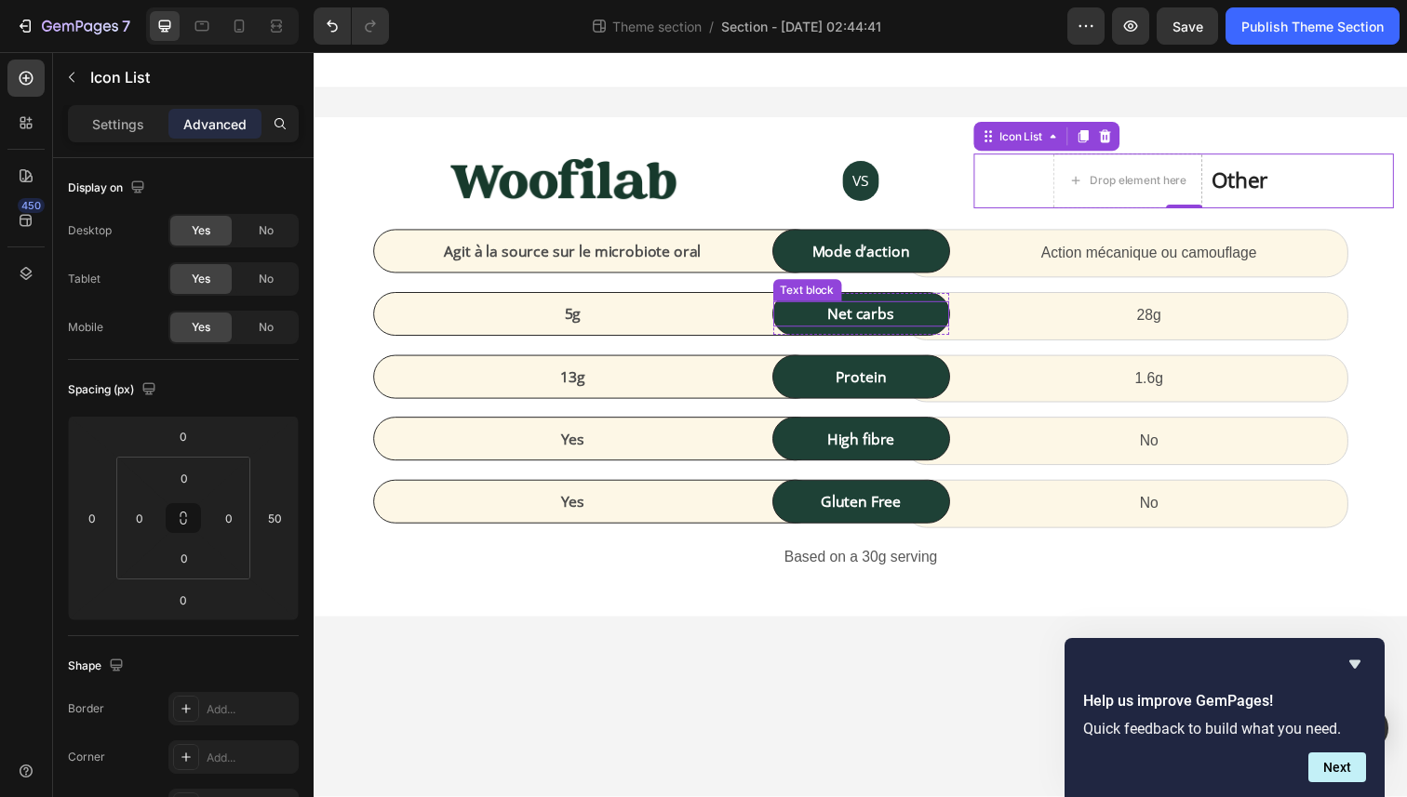
click at [866, 316] on p "Net carbs" at bounding box center [872, 320] width 176 height 22
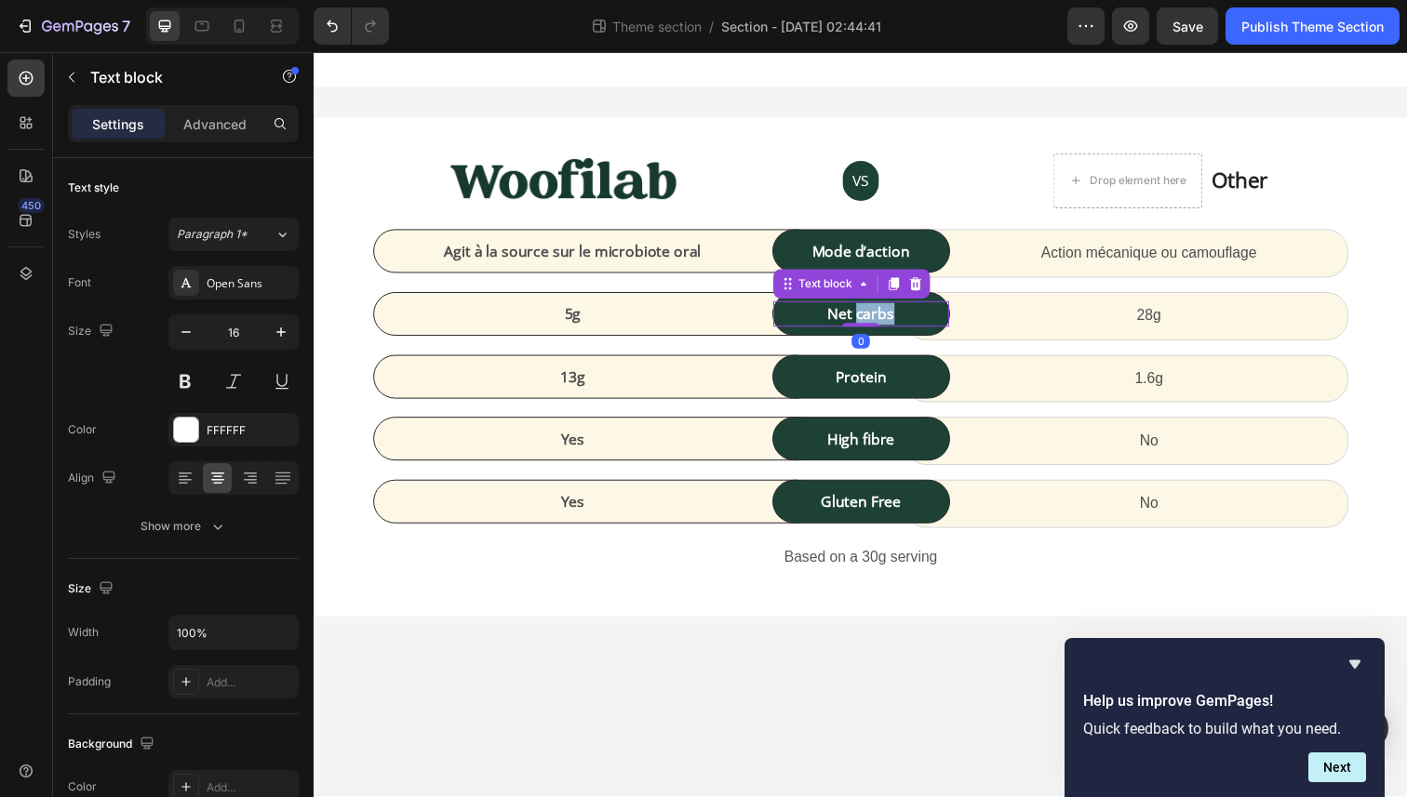
click at [866, 316] on p "Net carbs" at bounding box center [872, 320] width 176 height 22
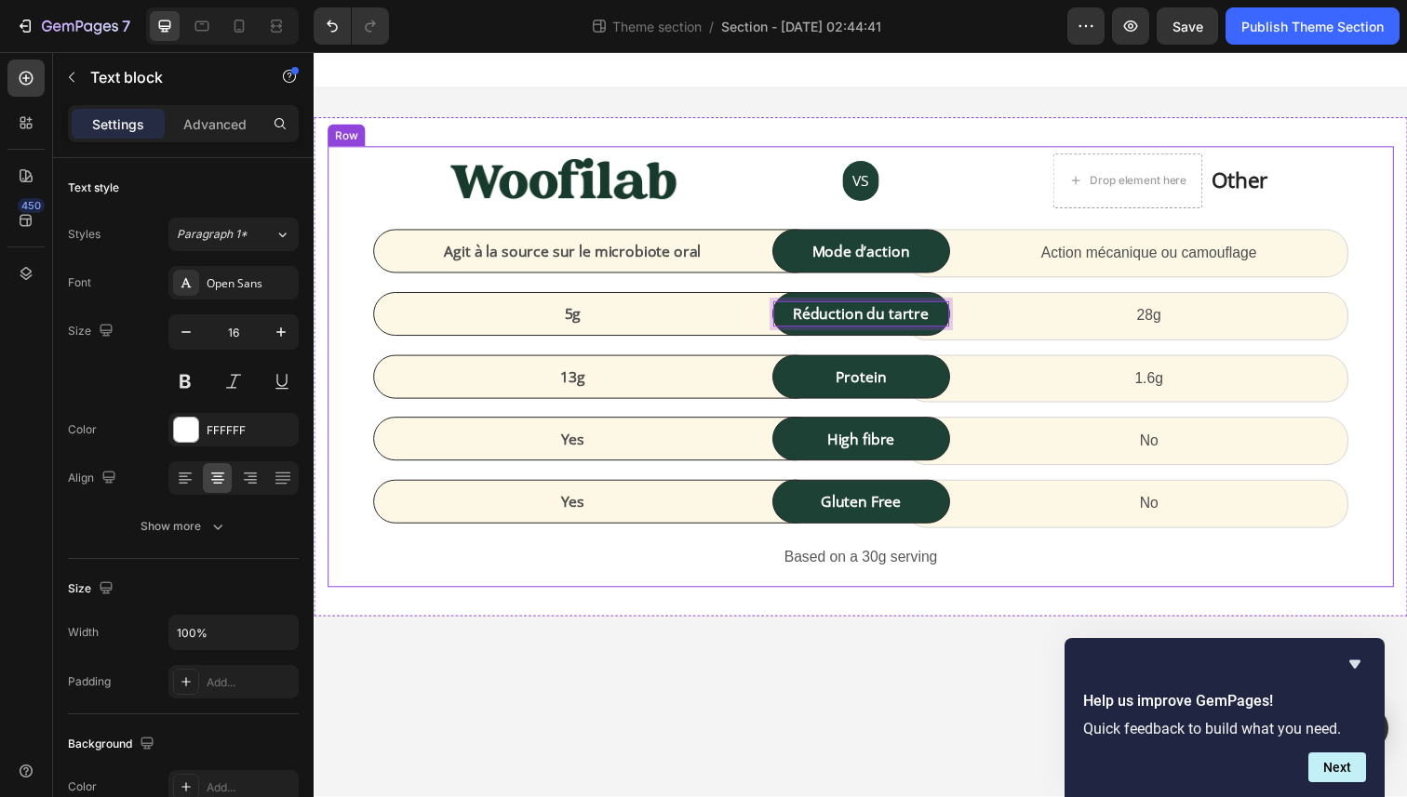
click at [603, 338] on div "5g Text block Row" at bounding box center [601, 320] width 454 height 45
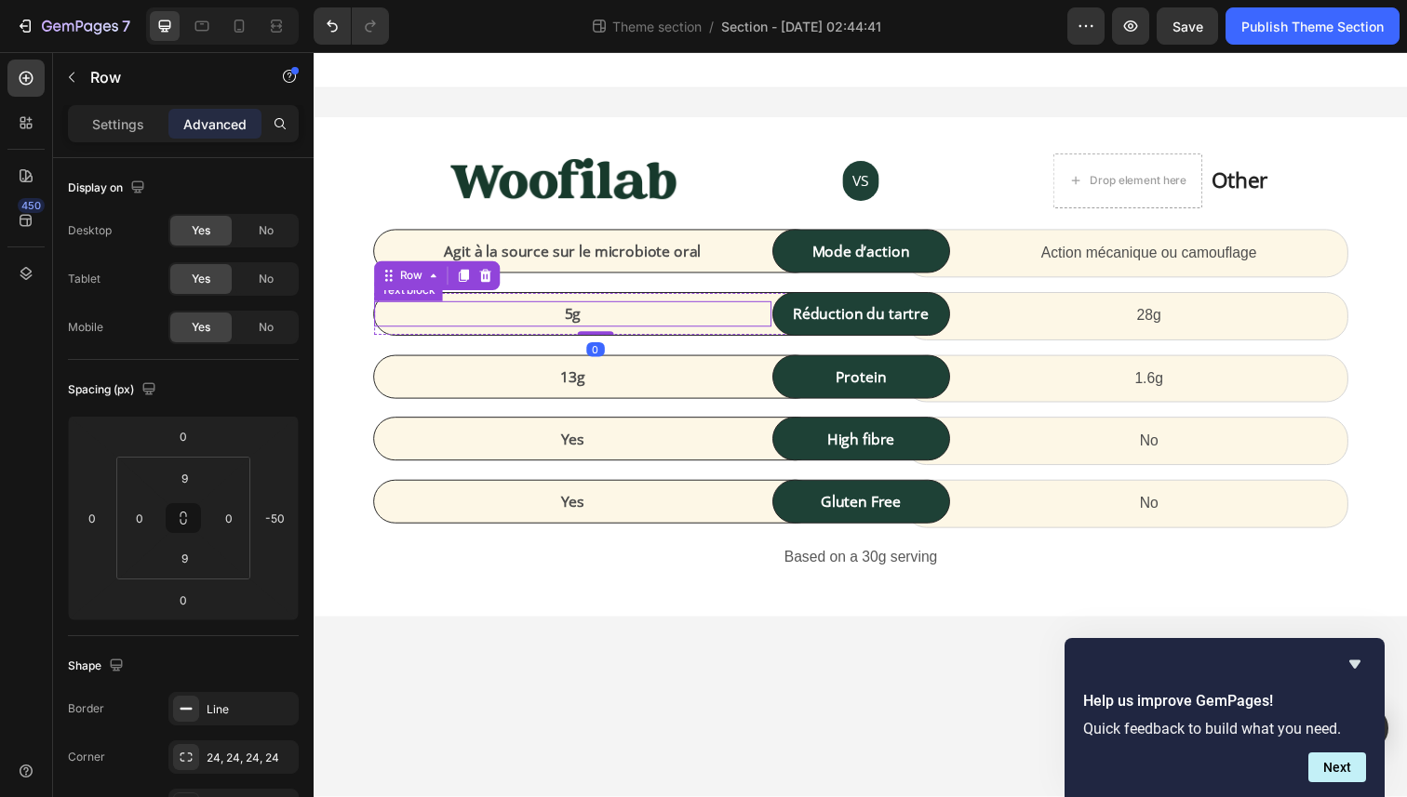
click at [603, 324] on p "5g" at bounding box center [578, 320] width 402 height 22
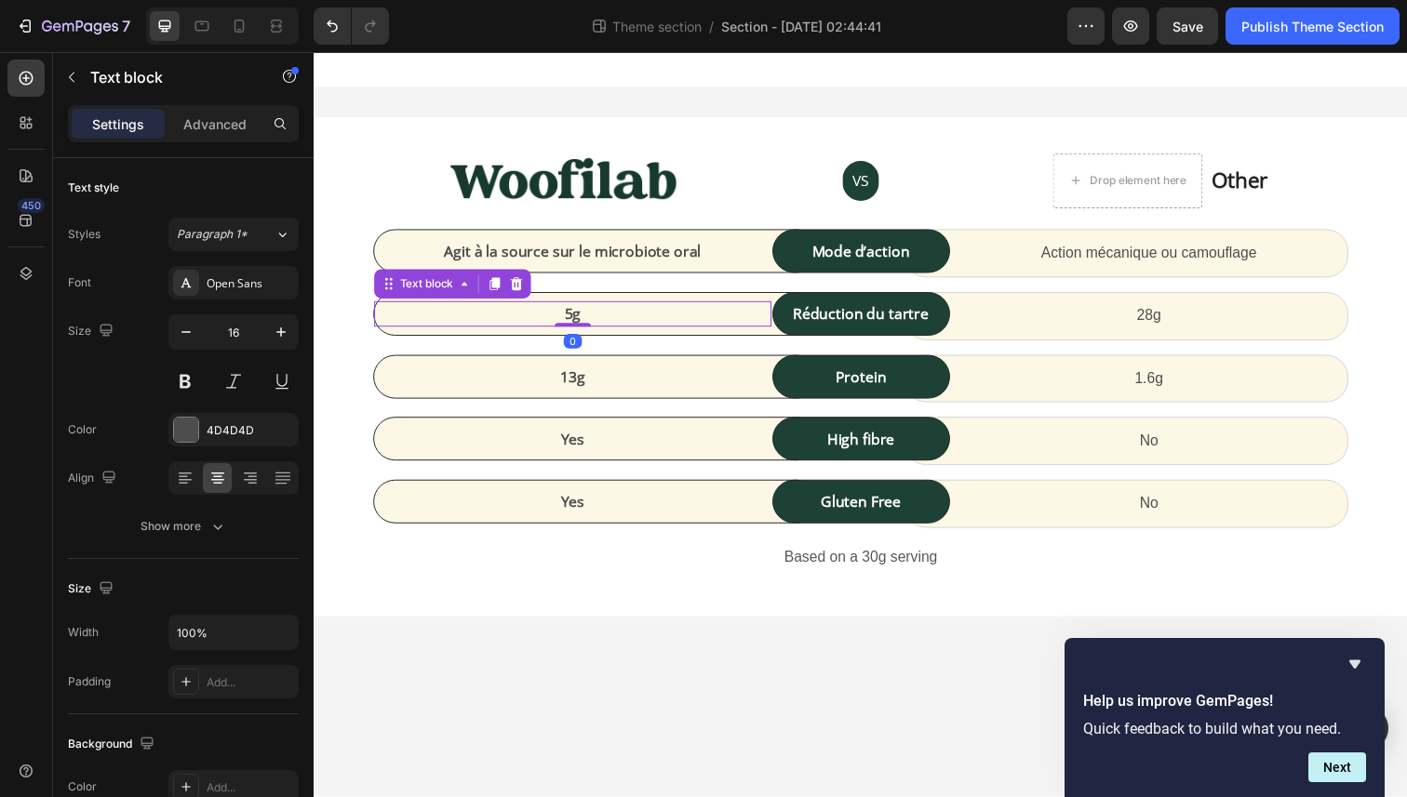
click at [603, 324] on p "5g" at bounding box center [578, 320] width 402 height 22
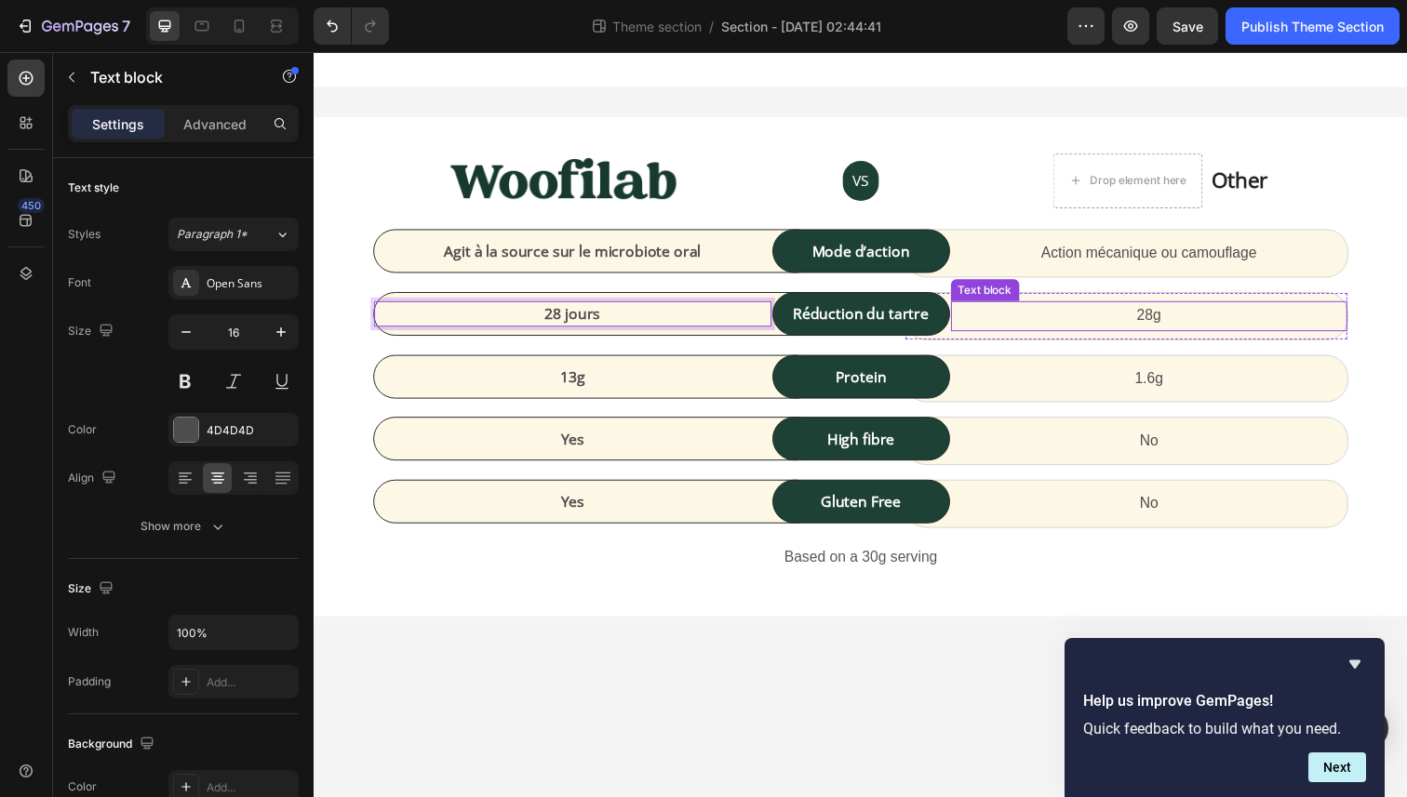
click at [1147, 314] on p "28g" at bounding box center [1167, 322] width 402 height 27
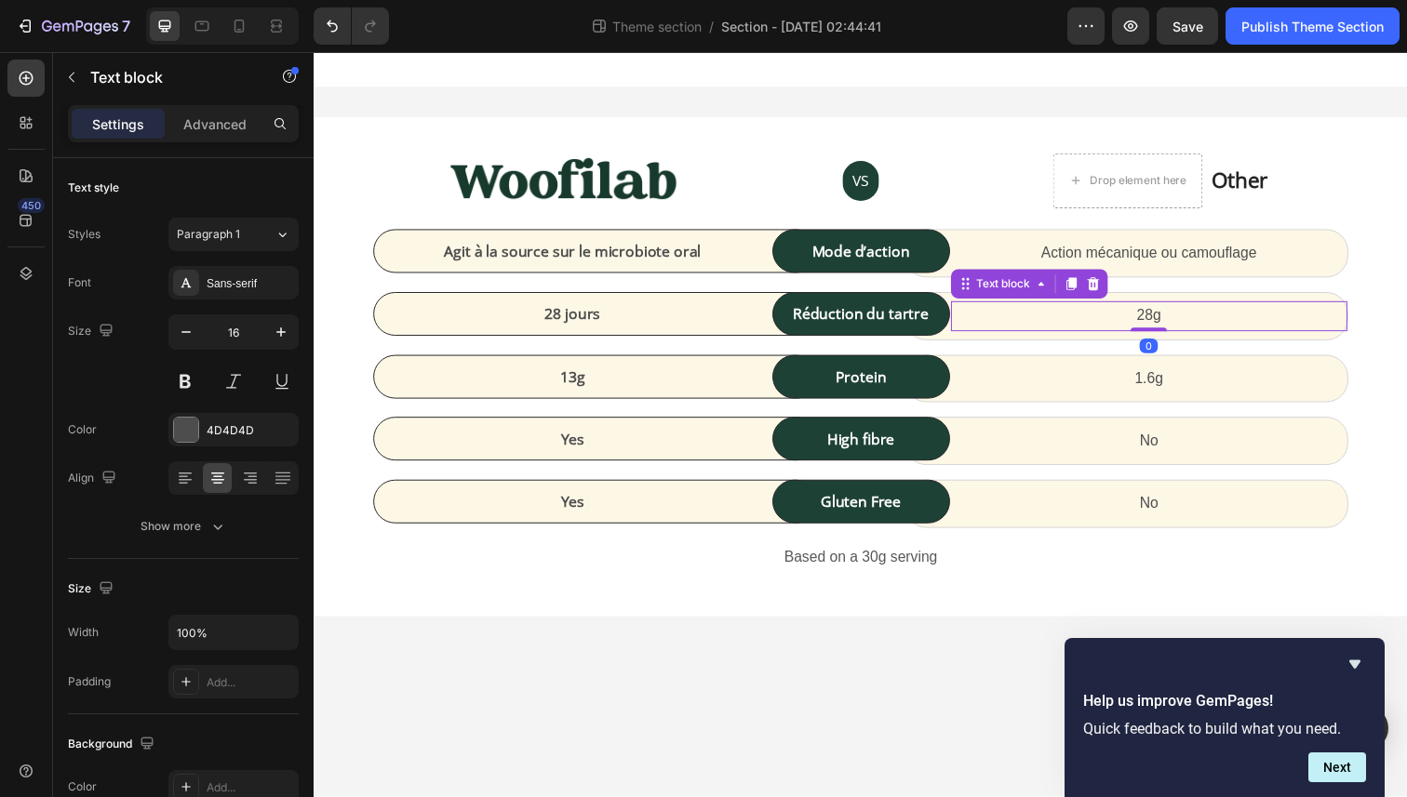
click at [1147, 314] on p "28g" at bounding box center [1167, 322] width 402 height 27
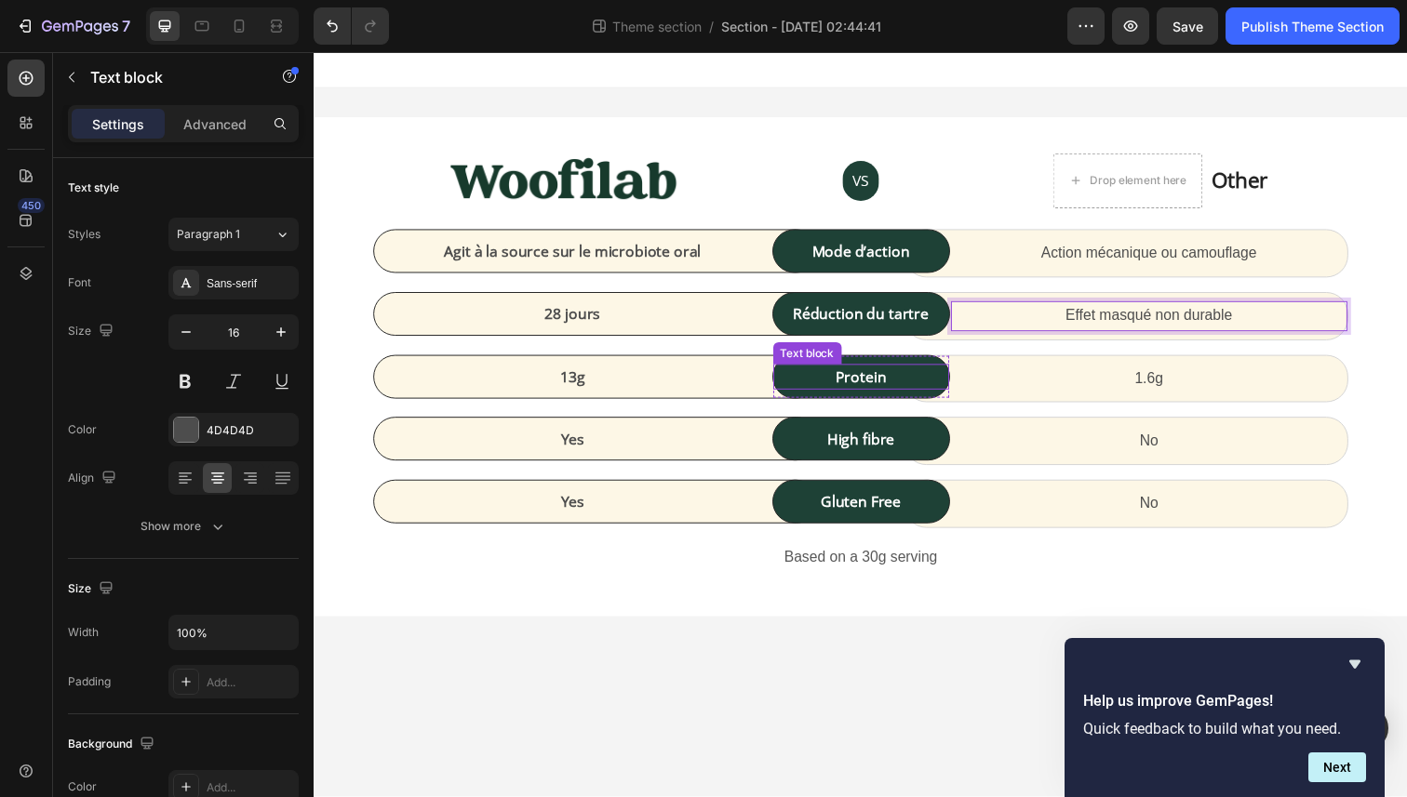
click at [859, 379] on p "Protein" at bounding box center [872, 384] width 176 height 22
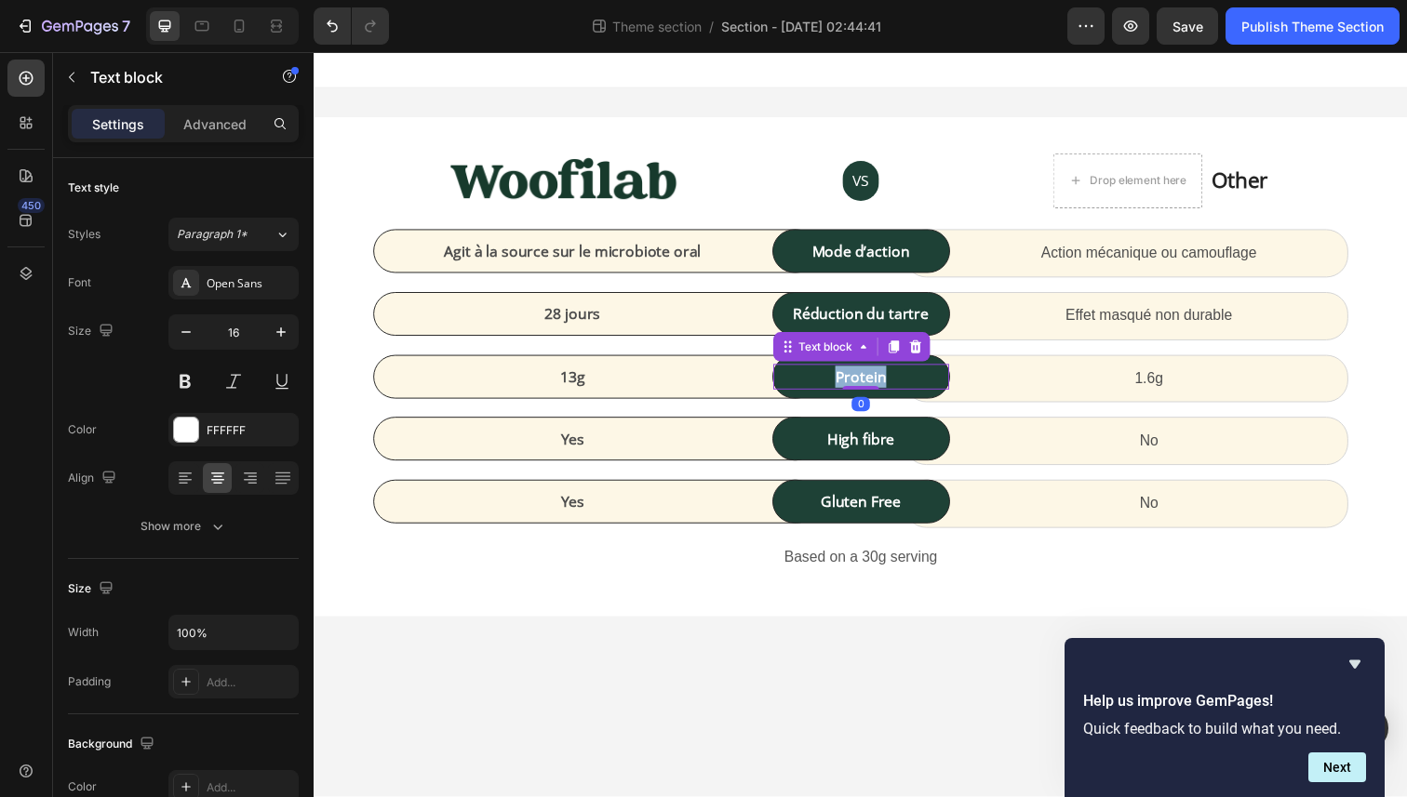
click at [859, 379] on p "Protein" at bounding box center [872, 384] width 176 height 22
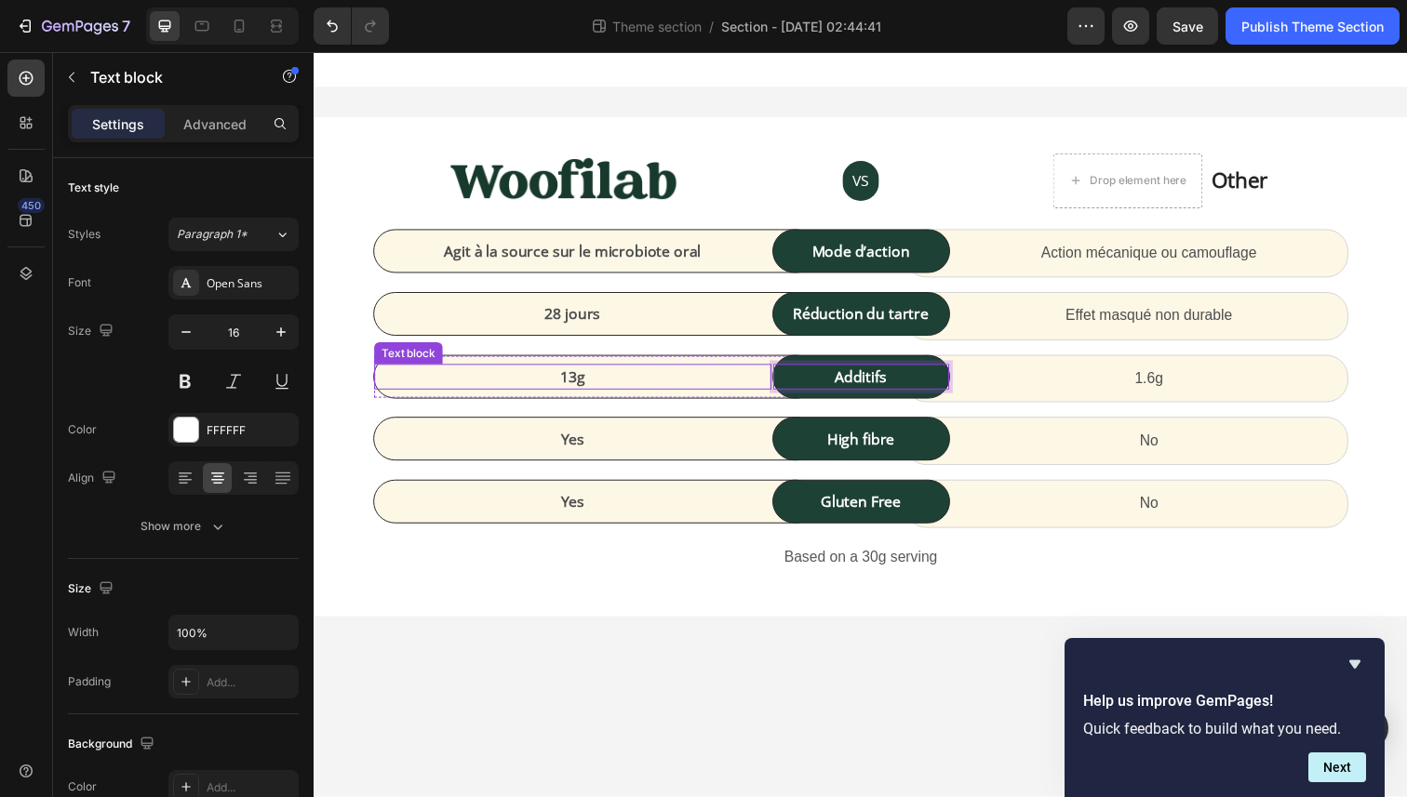
click at [578, 383] on p "13g" at bounding box center [578, 384] width 402 height 22
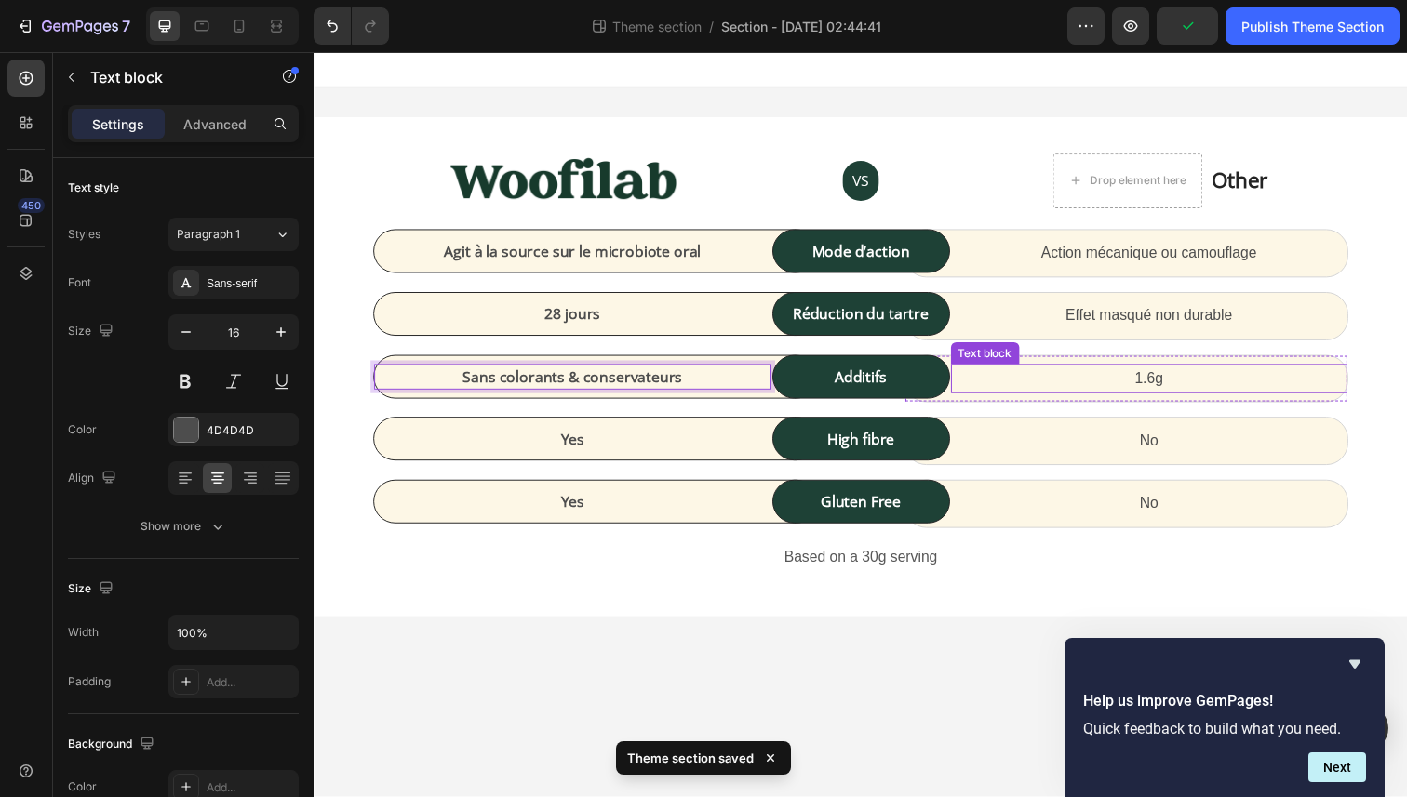
click at [1149, 390] on p "1.6g" at bounding box center [1167, 386] width 402 height 27
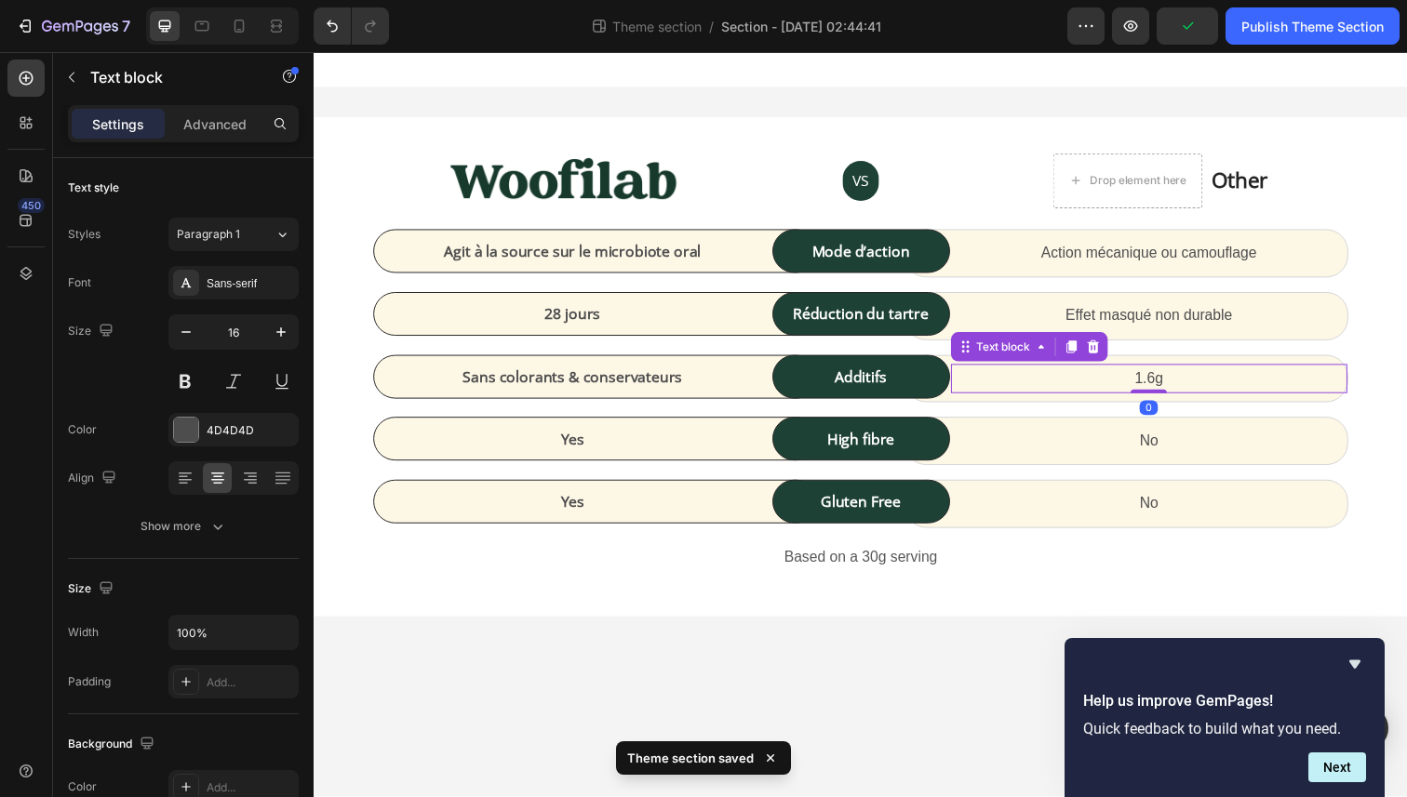
click at [1149, 390] on p "1.6g" at bounding box center [1167, 386] width 402 height 27
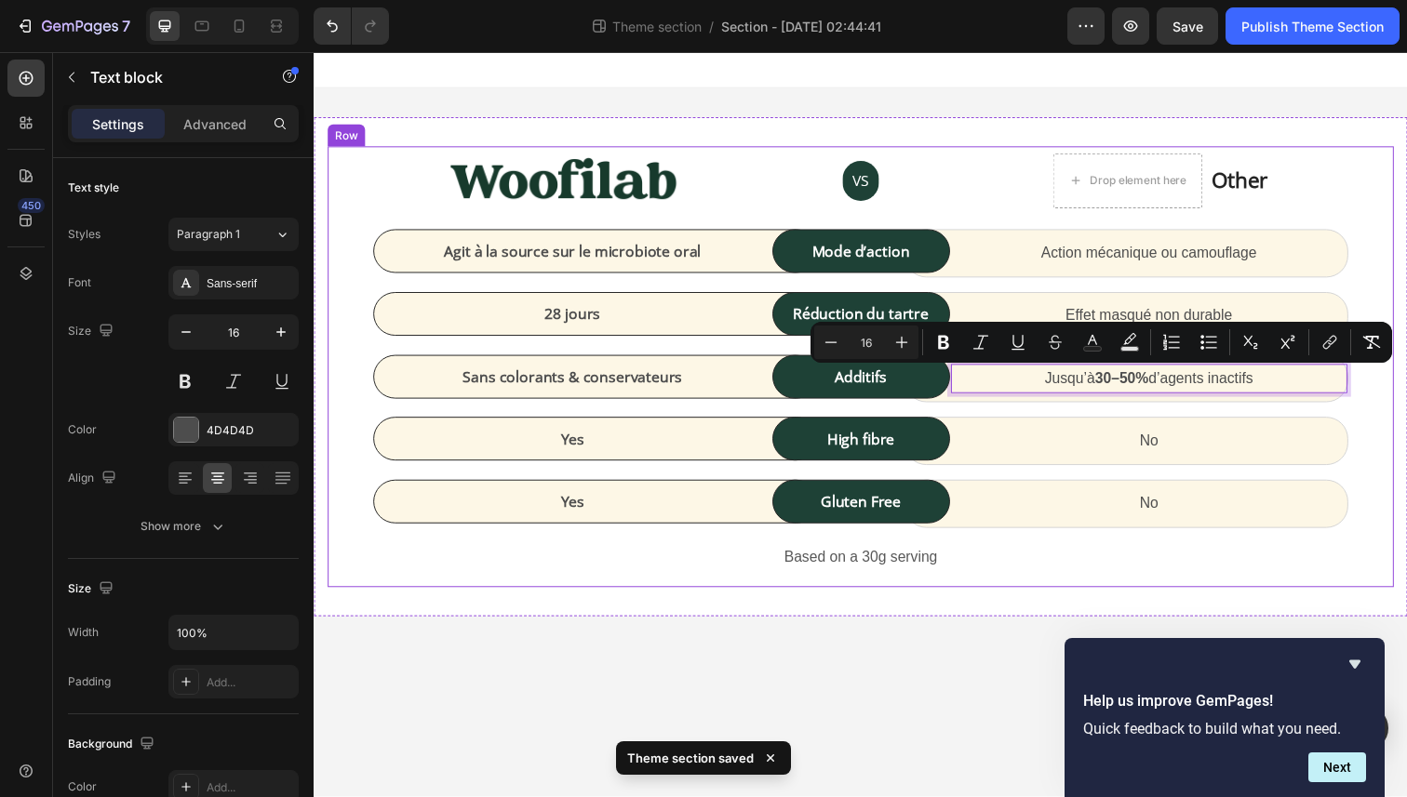
click at [604, 442] on p "Yes" at bounding box center [578, 447] width 402 height 22
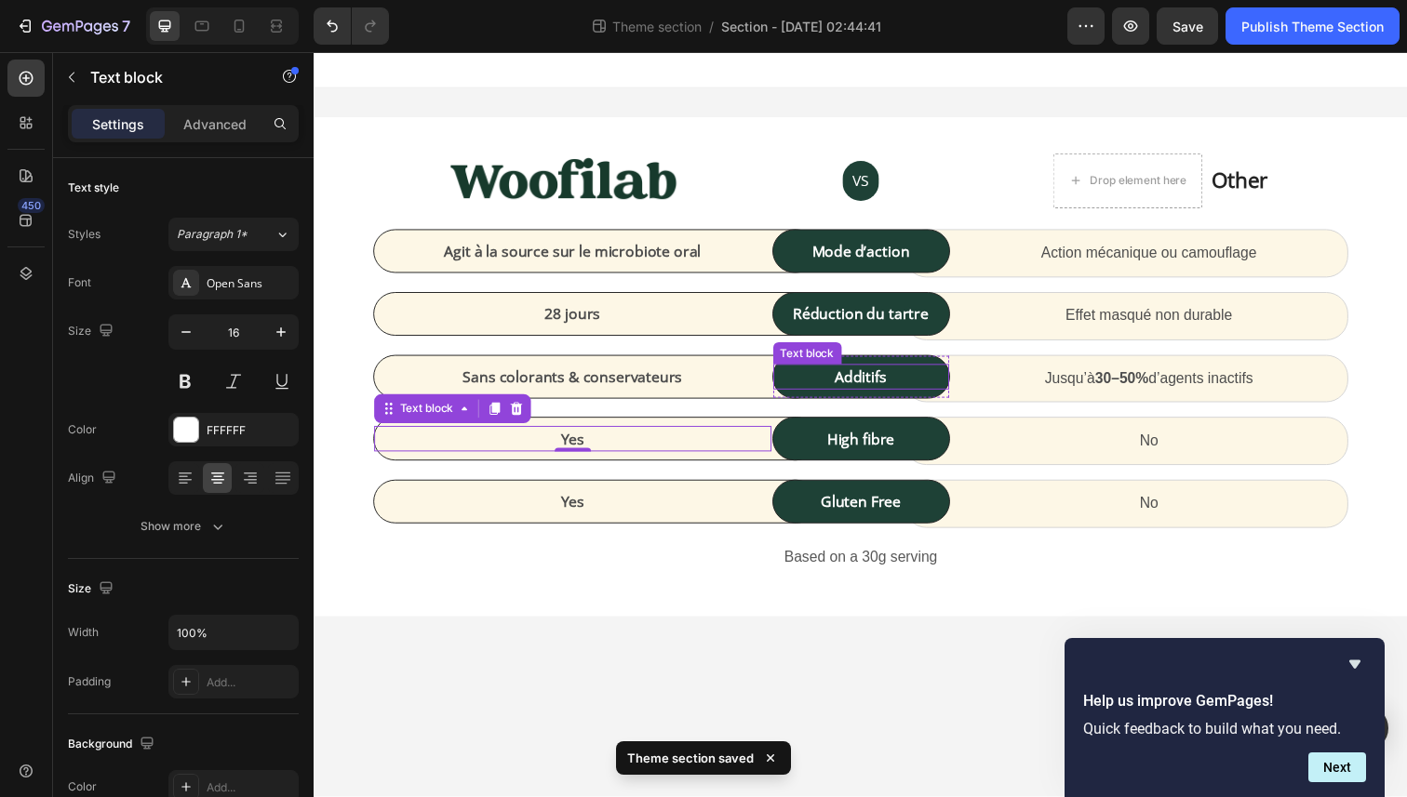
click at [852, 388] on strong "Additifs" at bounding box center [872, 384] width 53 height 20
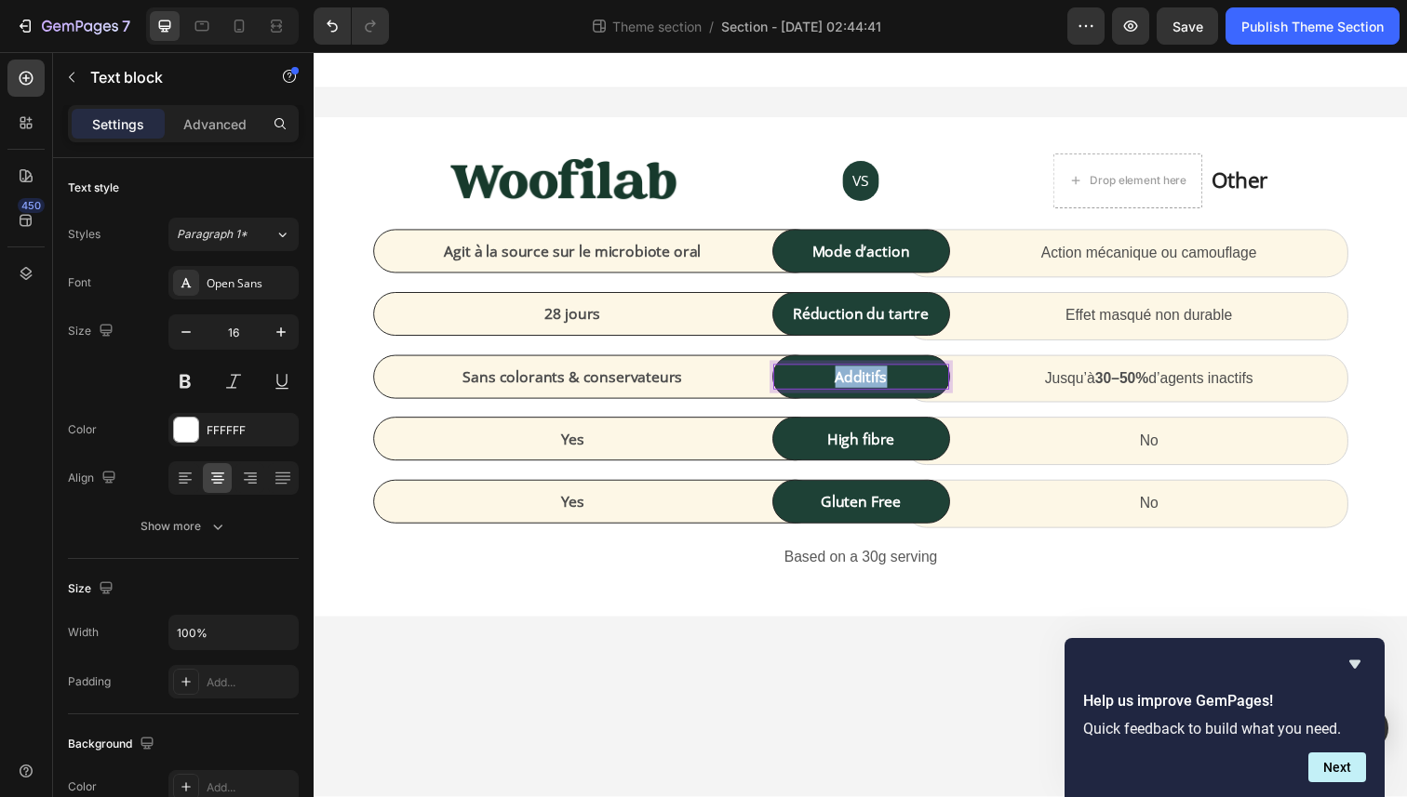
click at [852, 388] on strong "Additifs" at bounding box center [872, 384] width 53 height 20
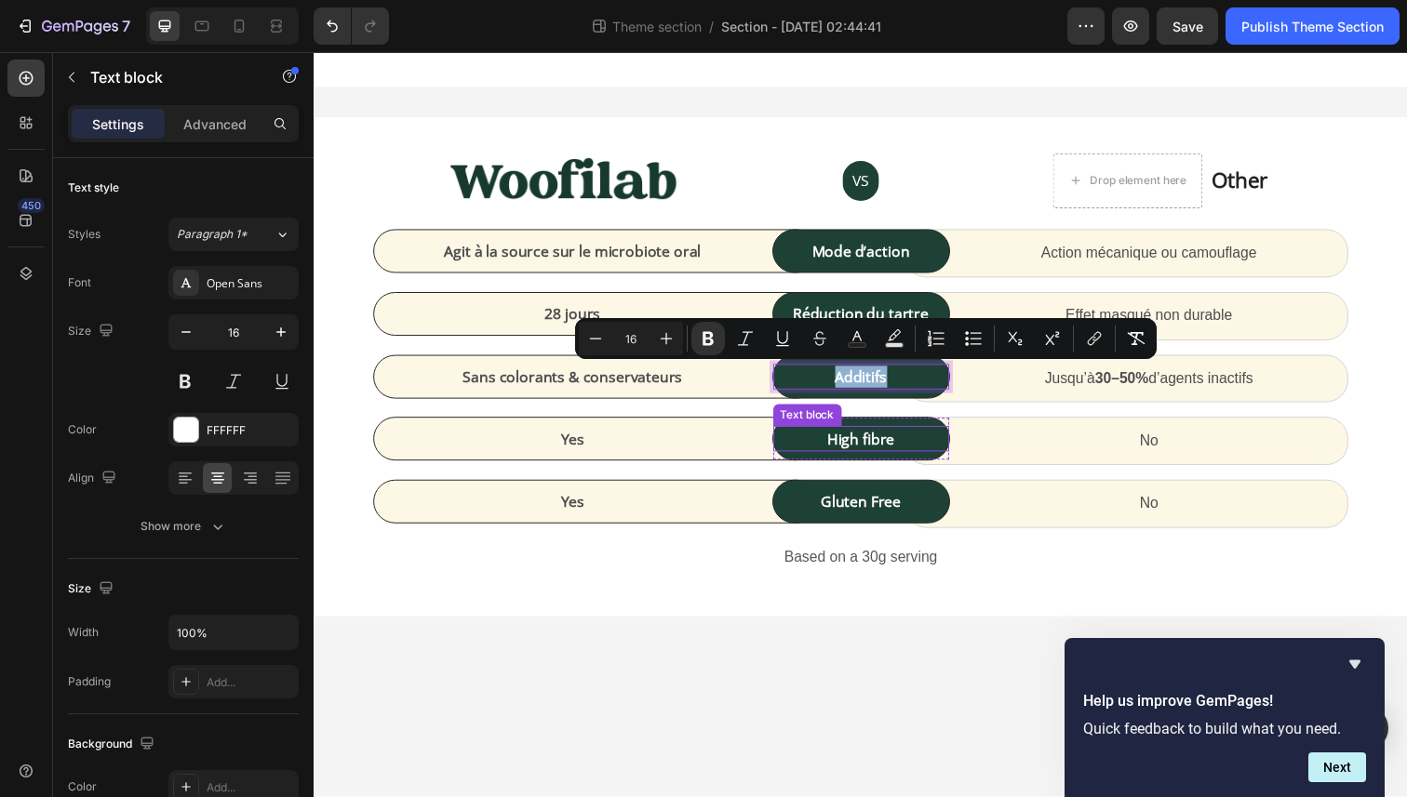
click at [864, 454] on p "High fibre" at bounding box center [872, 447] width 176 height 22
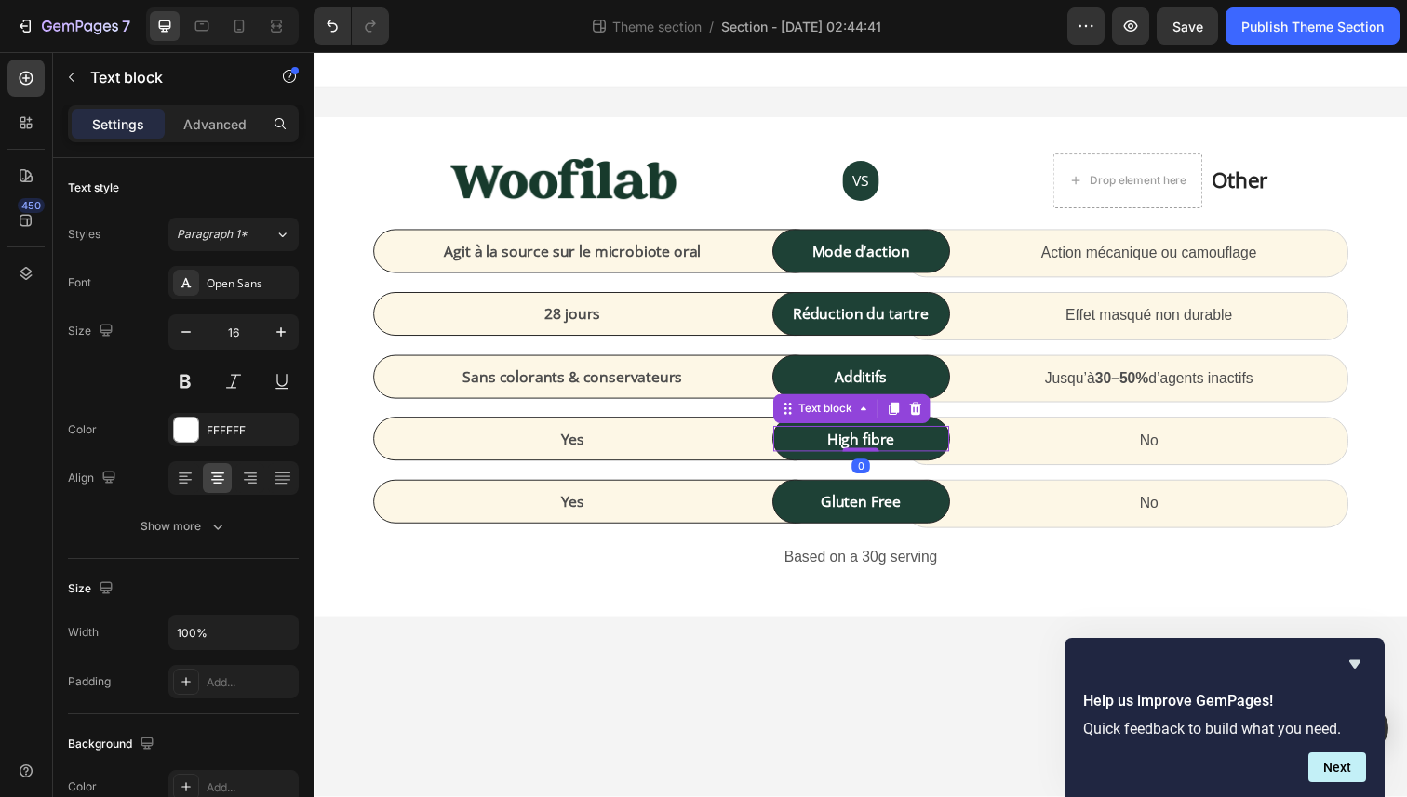
click at [864, 454] on p "High fibre" at bounding box center [872, 447] width 176 height 22
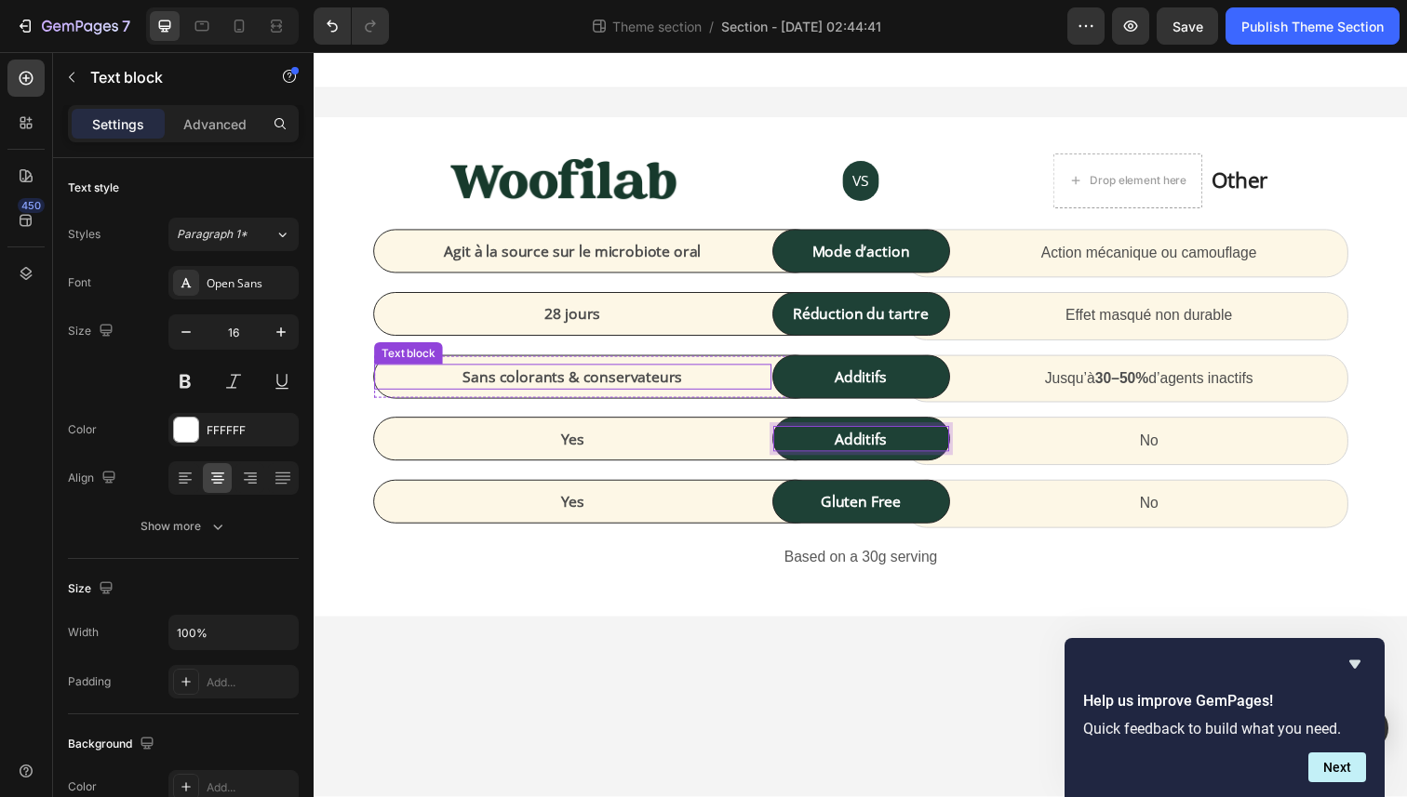
click at [595, 393] on p "Sans colorants & conservateurs" at bounding box center [578, 384] width 402 height 22
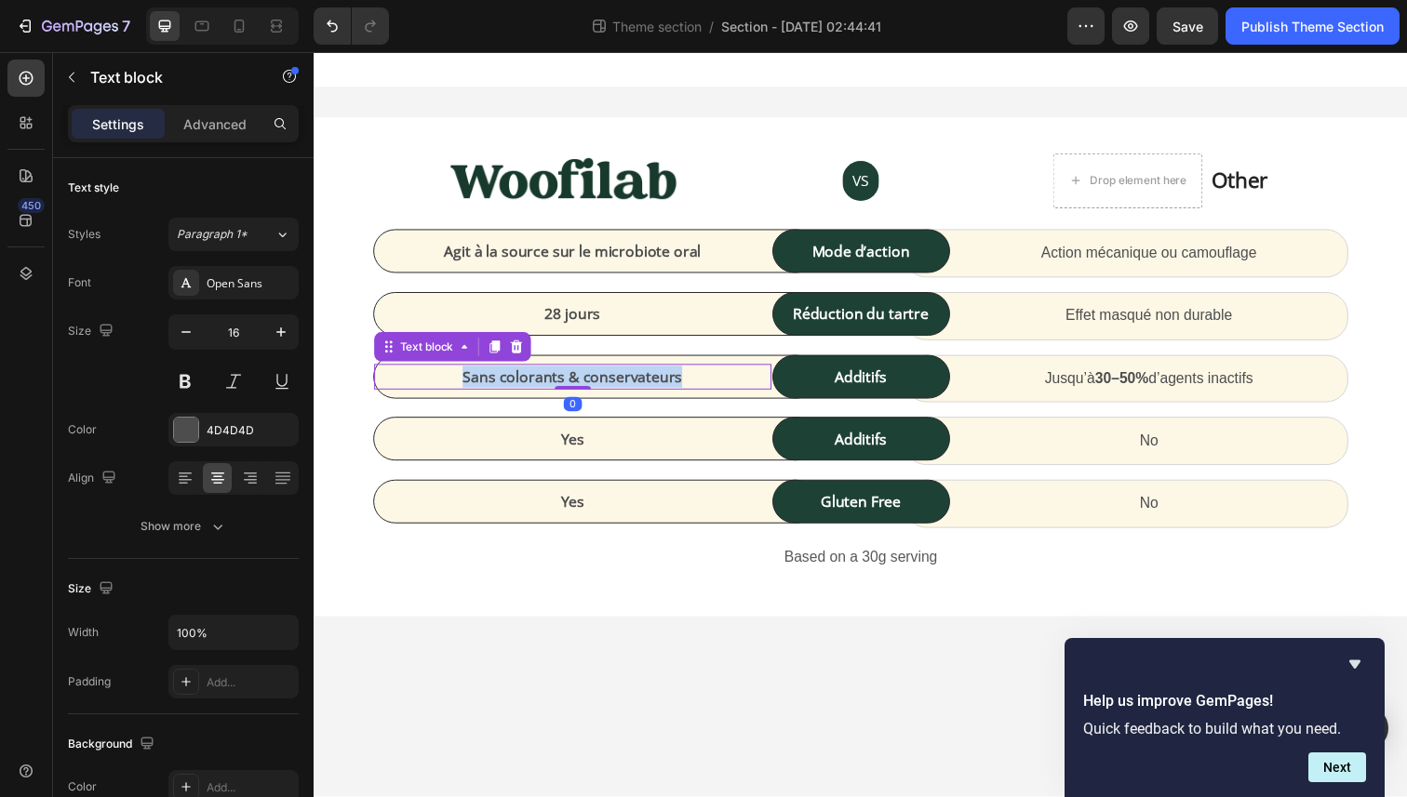
click at [595, 393] on p "Sans colorants & conservateurs" at bounding box center [578, 384] width 402 height 22
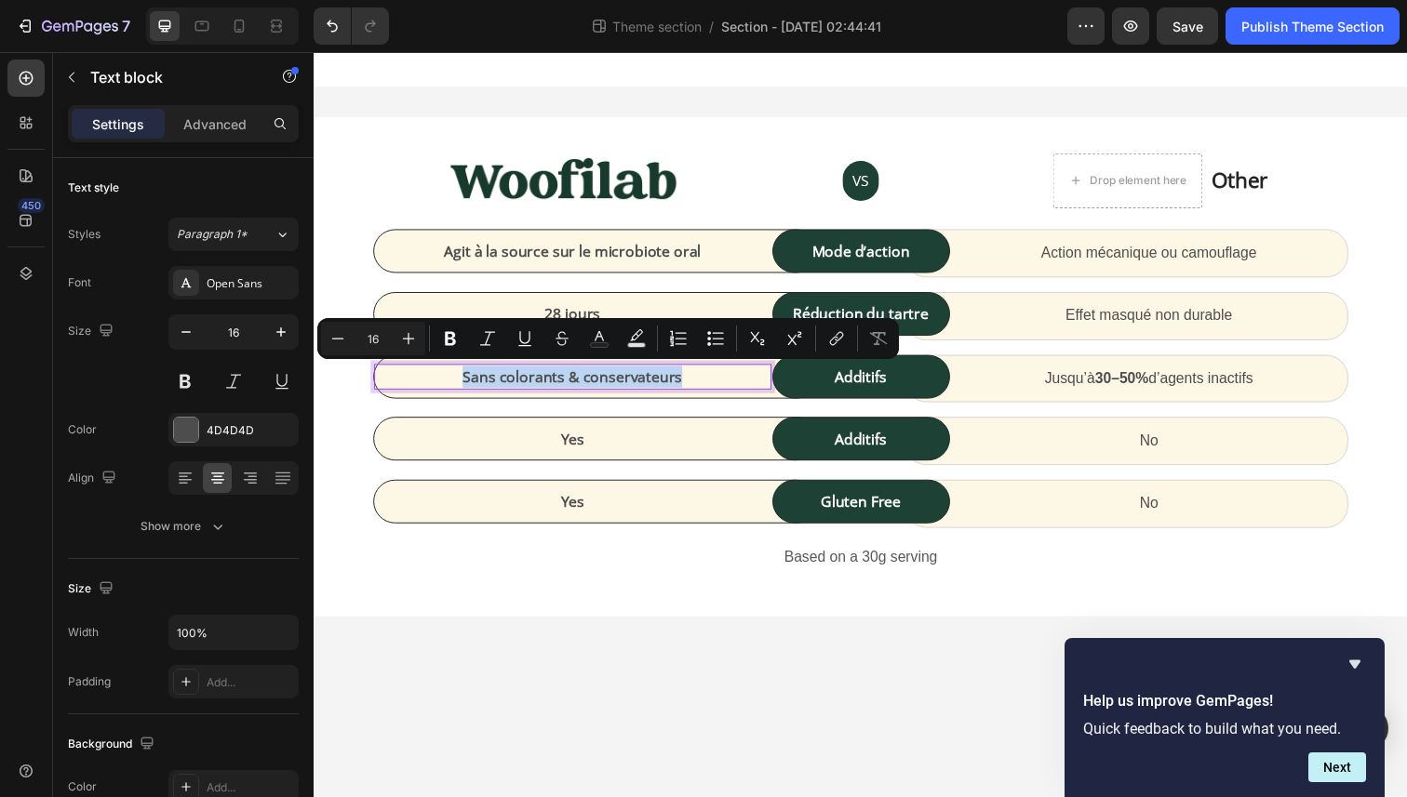
copy p "Sans colorants & conservateurs"
click at [586, 435] on div "Yes" at bounding box center [578, 447] width 406 height 26
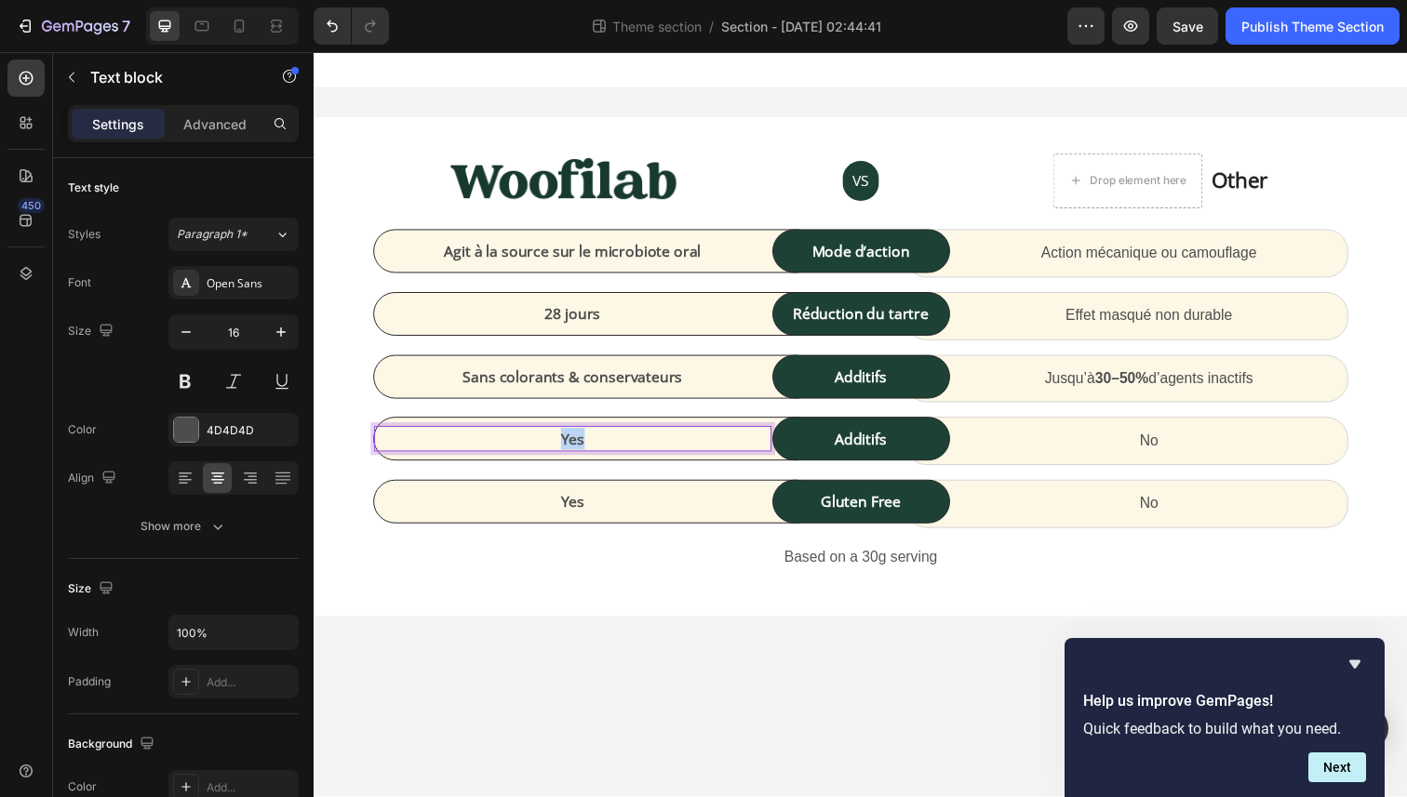
click at [586, 435] on div "Yes" at bounding box center [578, 447] width 406 height 26
click at [1108, 393] on p "Jusqu’à 30–50% d’agents inactifs" at bounding box center [1167, 386] width 402 height 27
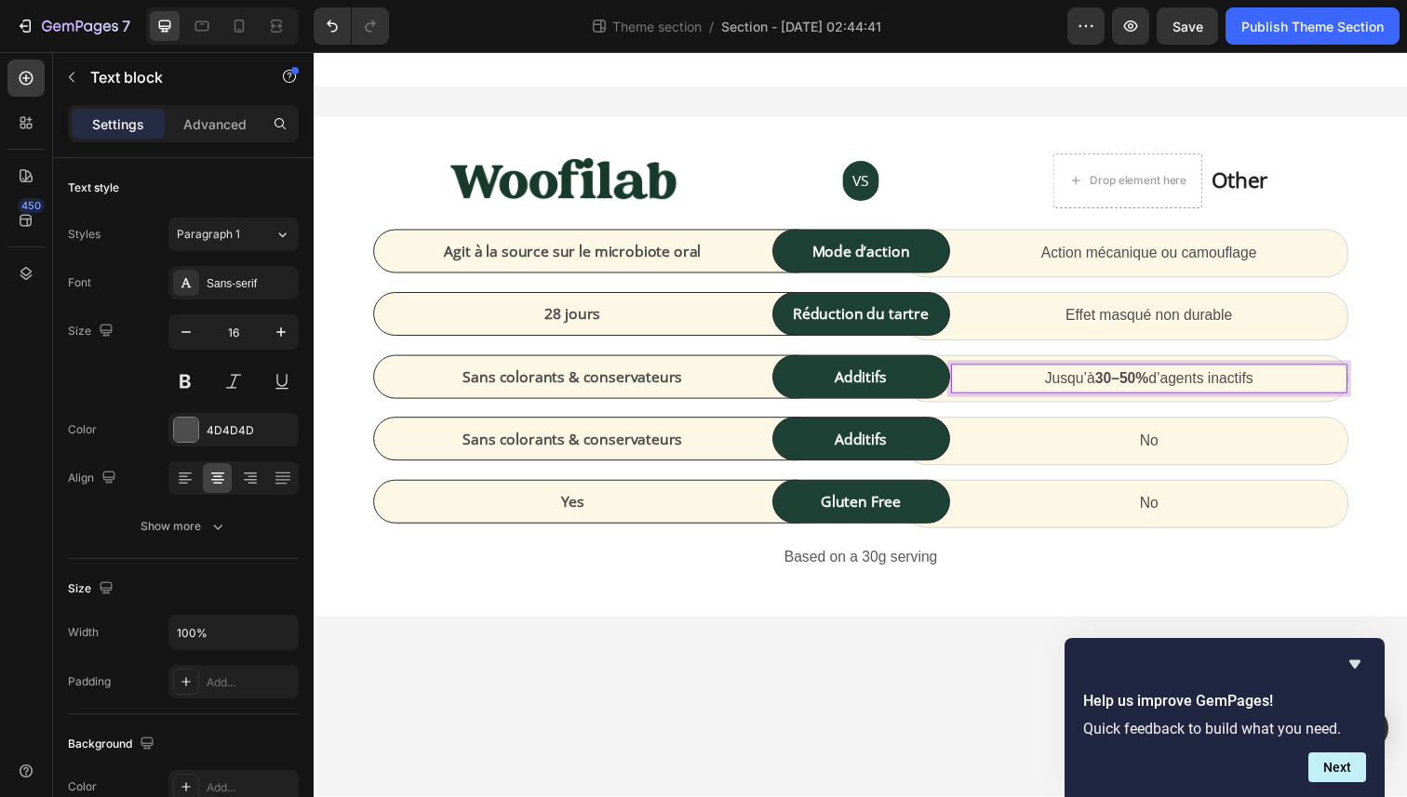
click at [1108, 393] on p "Jusqu’à 30–50% d’agents inactifs" at bounding box center [1167, 386] width 402 height 27
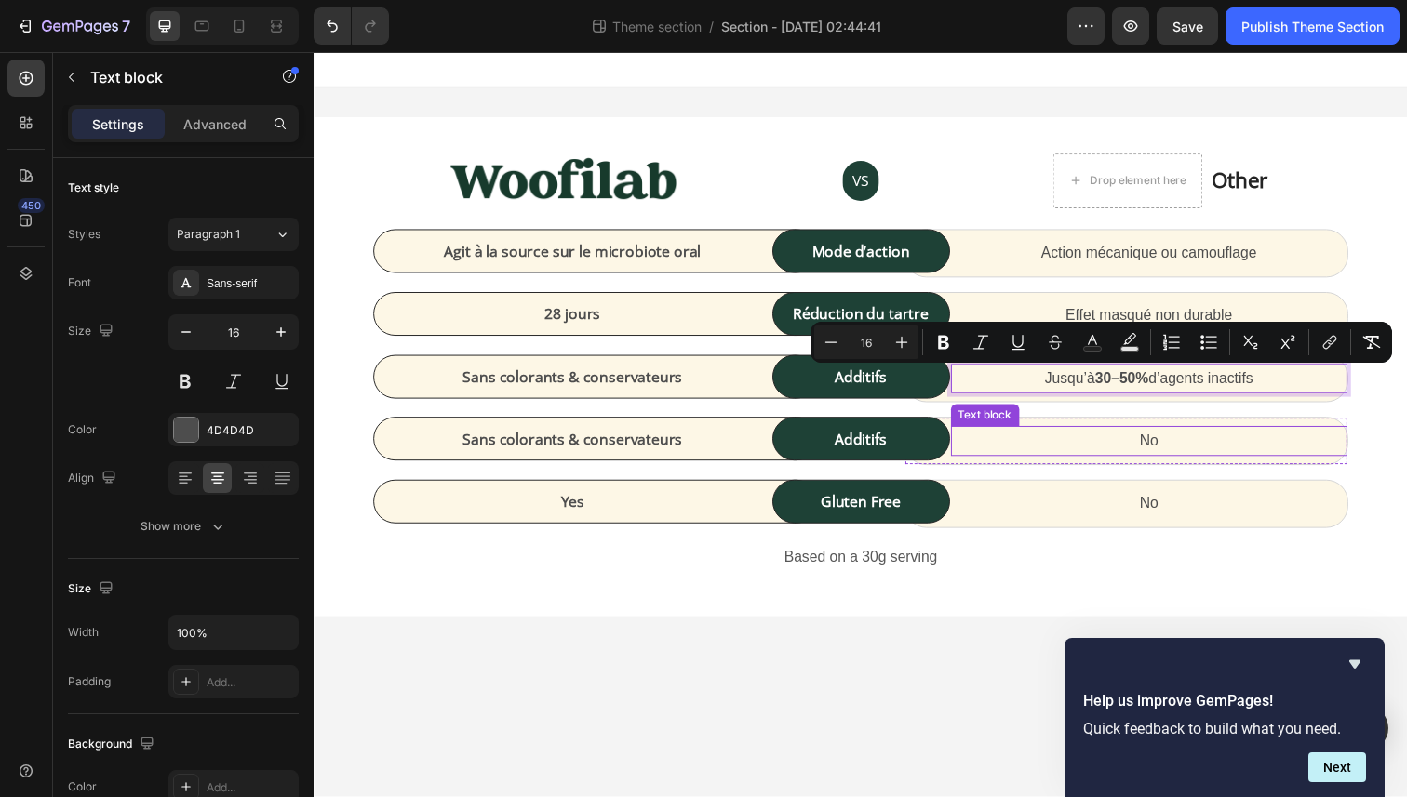
click at [1116, 436] on p "No" at bounding box center [1167, 449] width 402 height 27
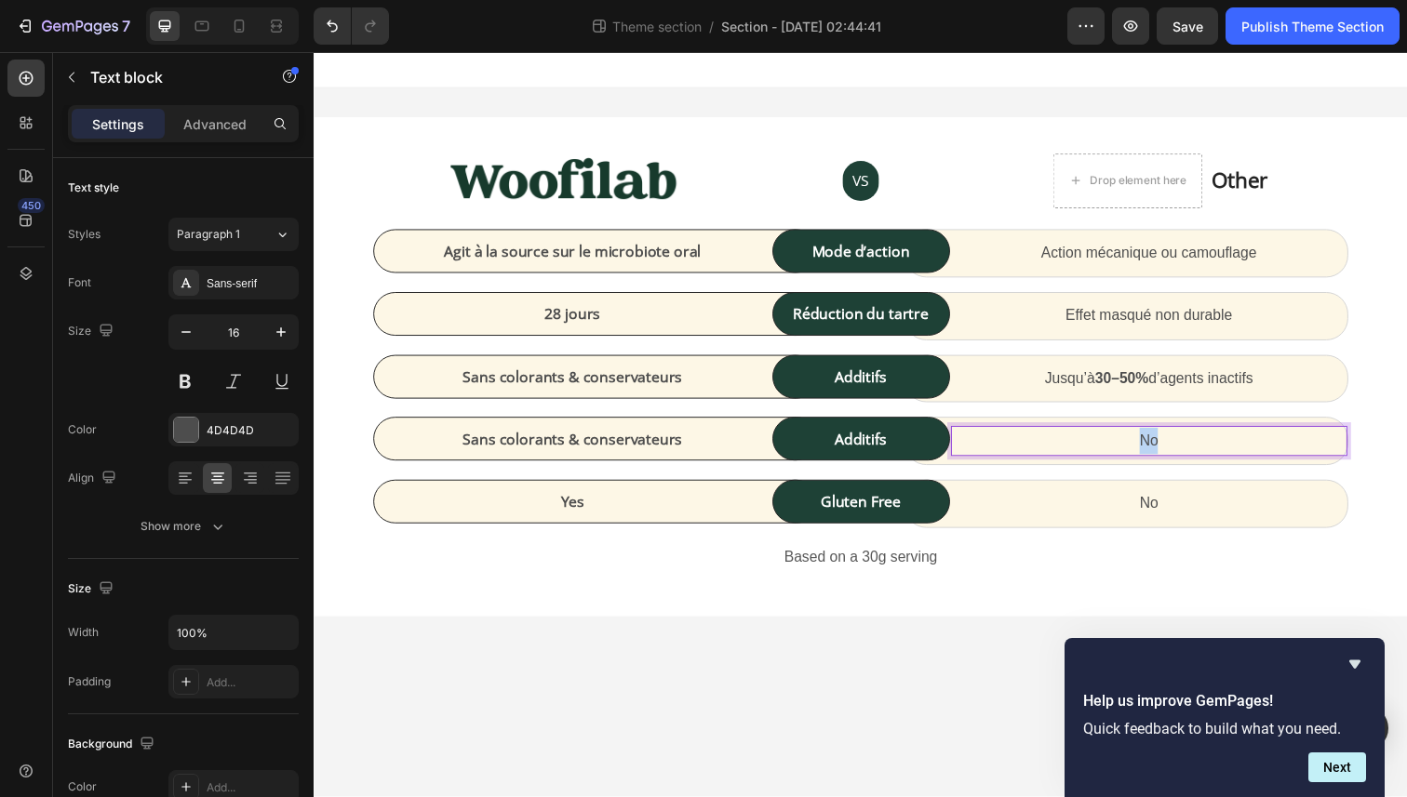
click at [1116, 436] on p "No" at bounding box center [1167, 449] width 402 height 27
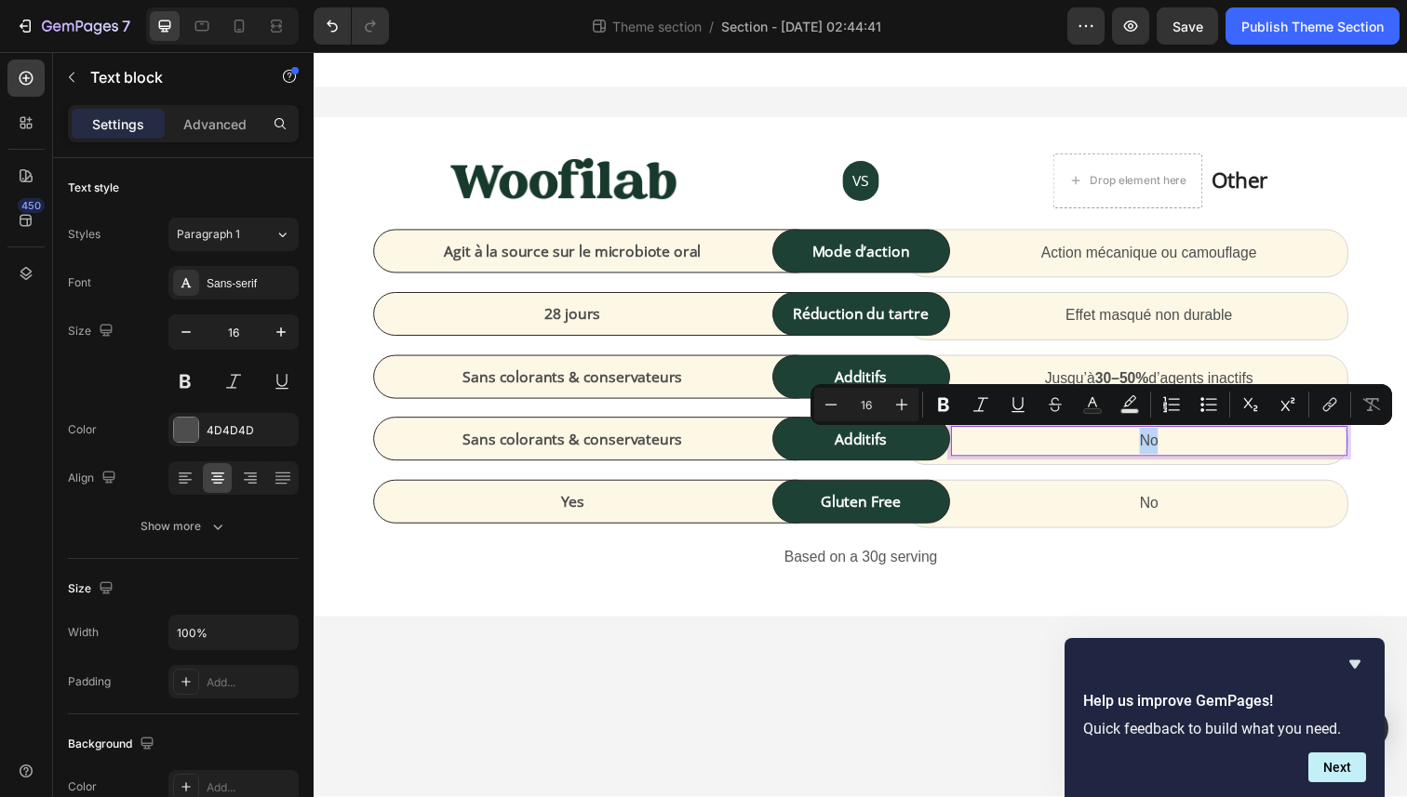
click at [1116, 436] on p "No" at bounding box center [1167, 449] width 402 height 27
click at [943, 399] on icon "Editor contextual toolbar" at bounding box center [943, 405] width 11 height 14
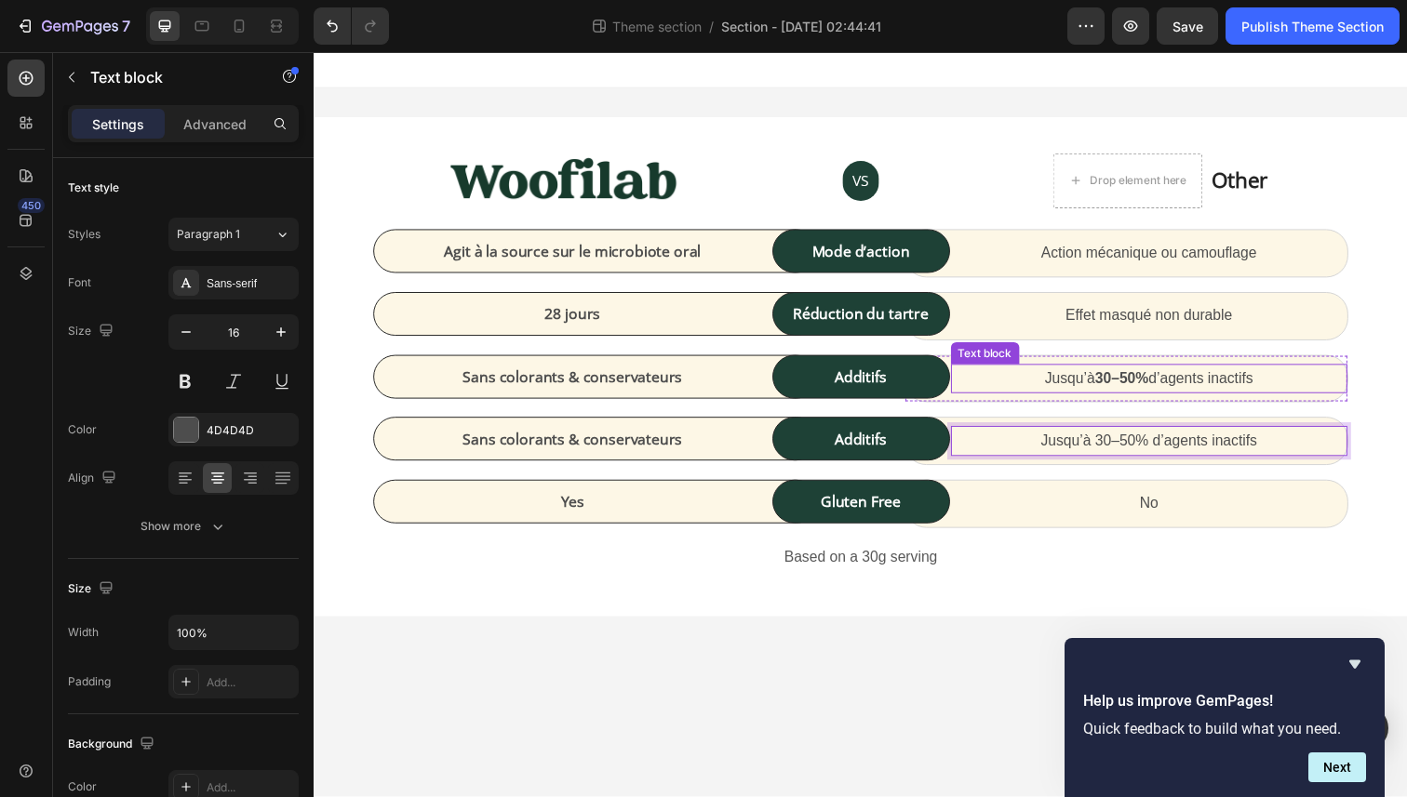
click at [1122, 385] on strong "30–50%" at bounding box center [1138, 386] width 55 height 16
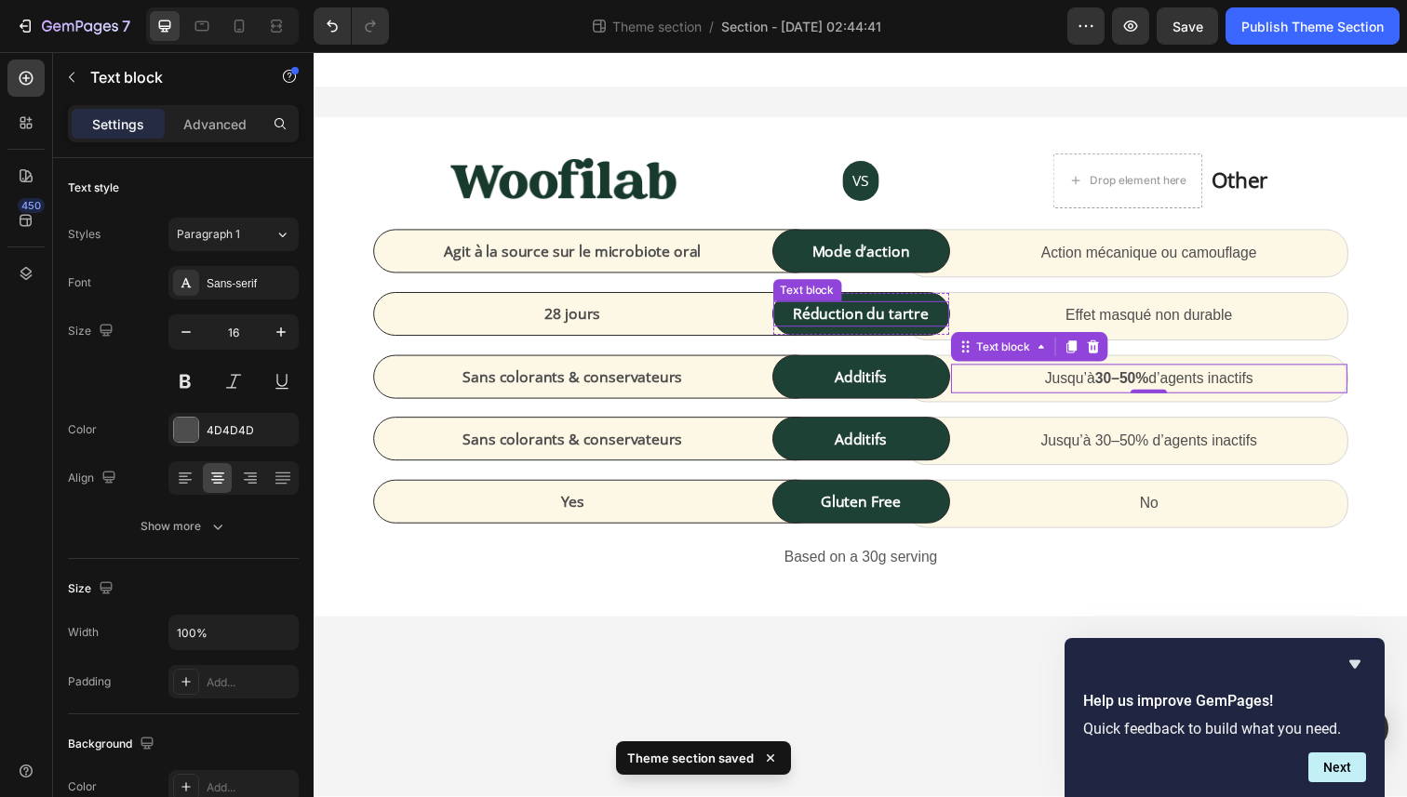
click at [880, 317] on p "Réduction du tartre" at bounding box center [872, 320] width 176 height 22
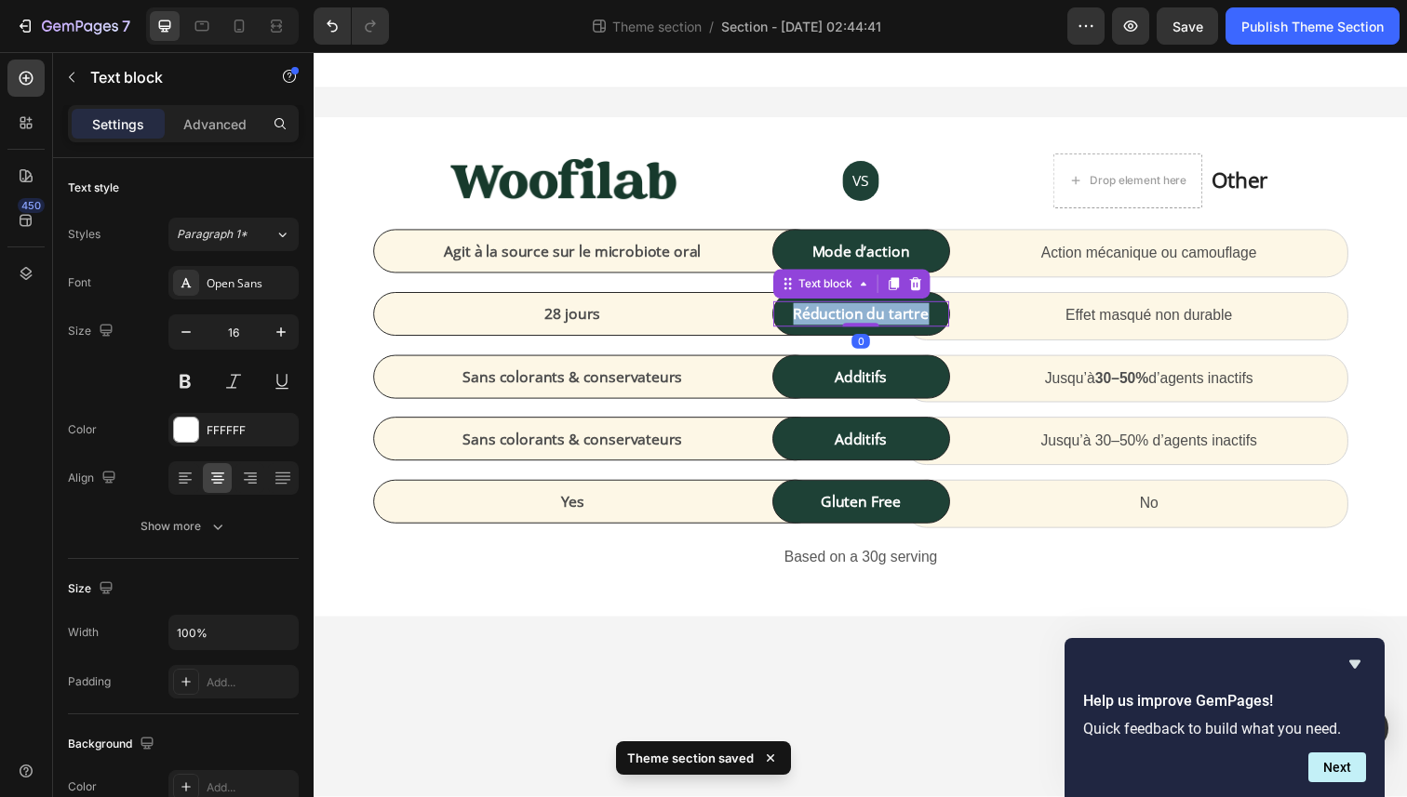
click at [880, 317] on p "Réduction du tartre" at bounding box center [872, 320] width 176 height 22
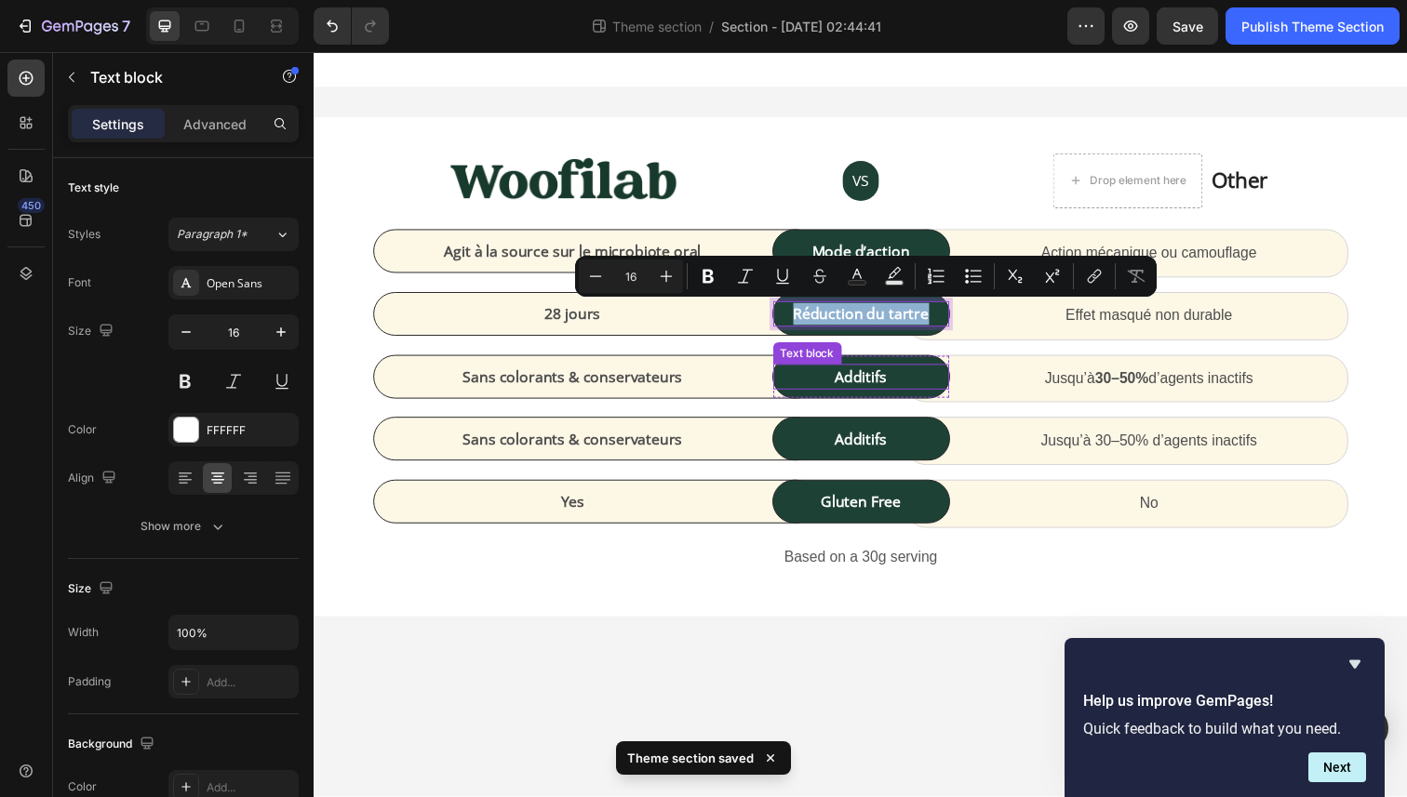
click at [865, 380] on strong "Additifs" at bounding box center [872, 384] width 53 height 20
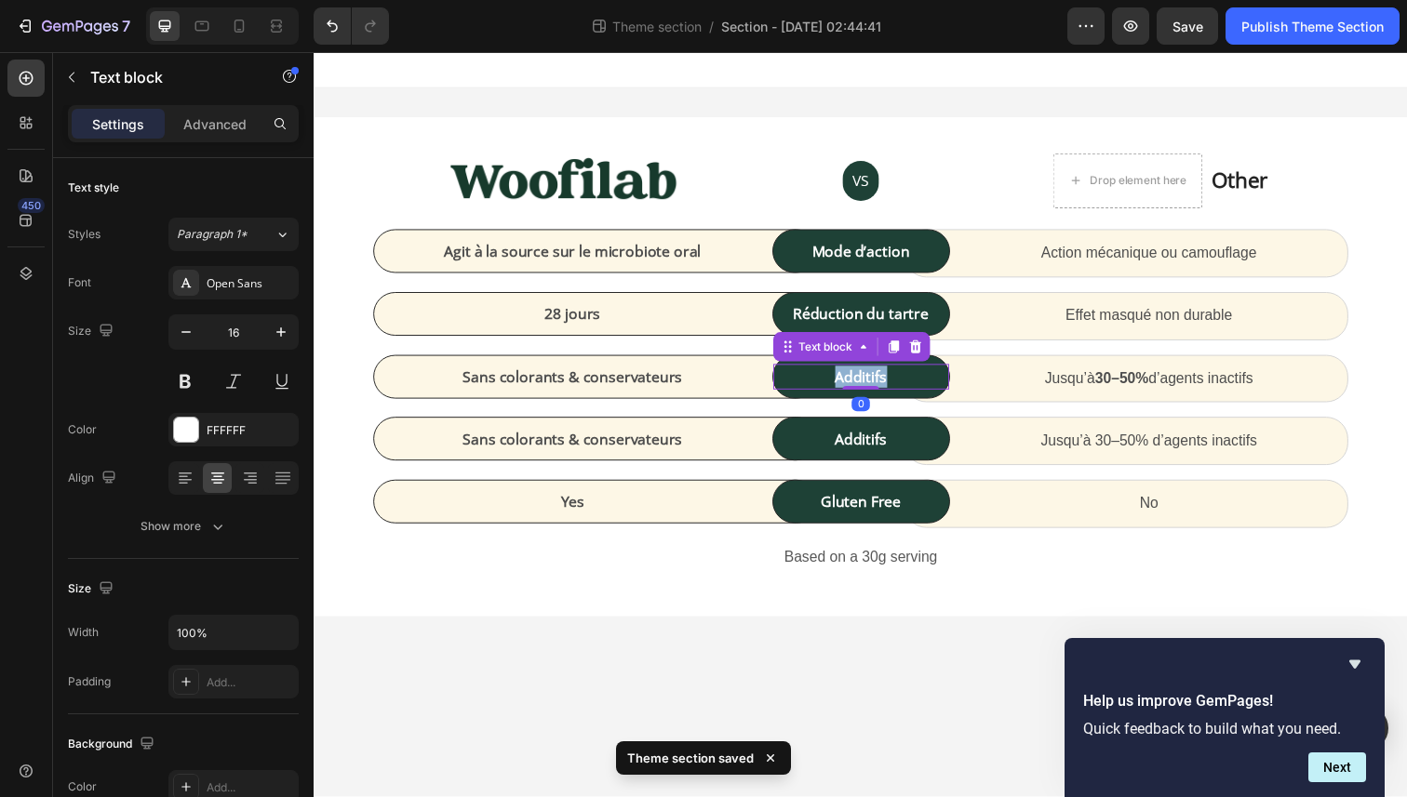
click at [865, 380] on strong "Additifs" at bounding box center [872, 384] width 53 height 20
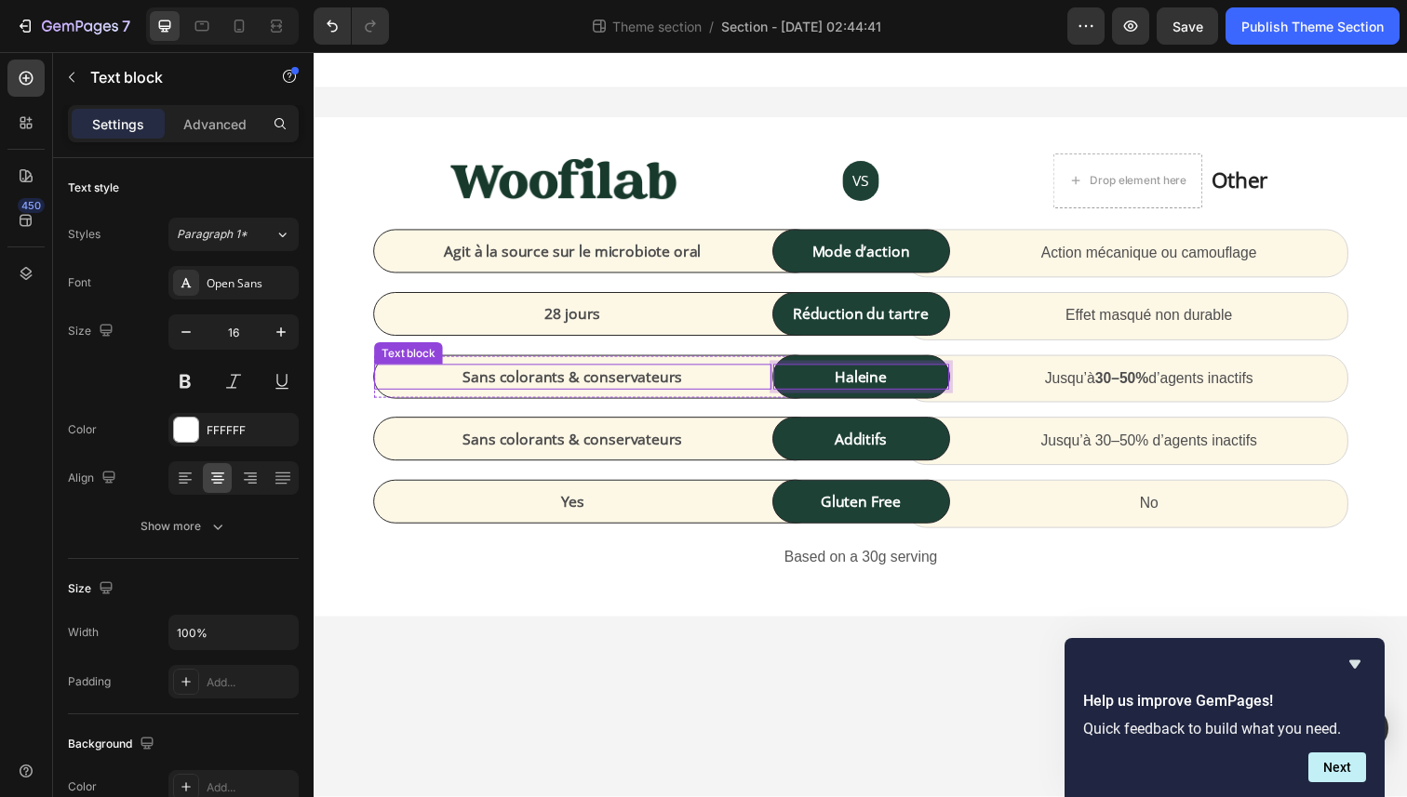
click at [584, 389] on p "Sans colorants & conservateurs" at bounding box center [578, 384] width 402 height 22
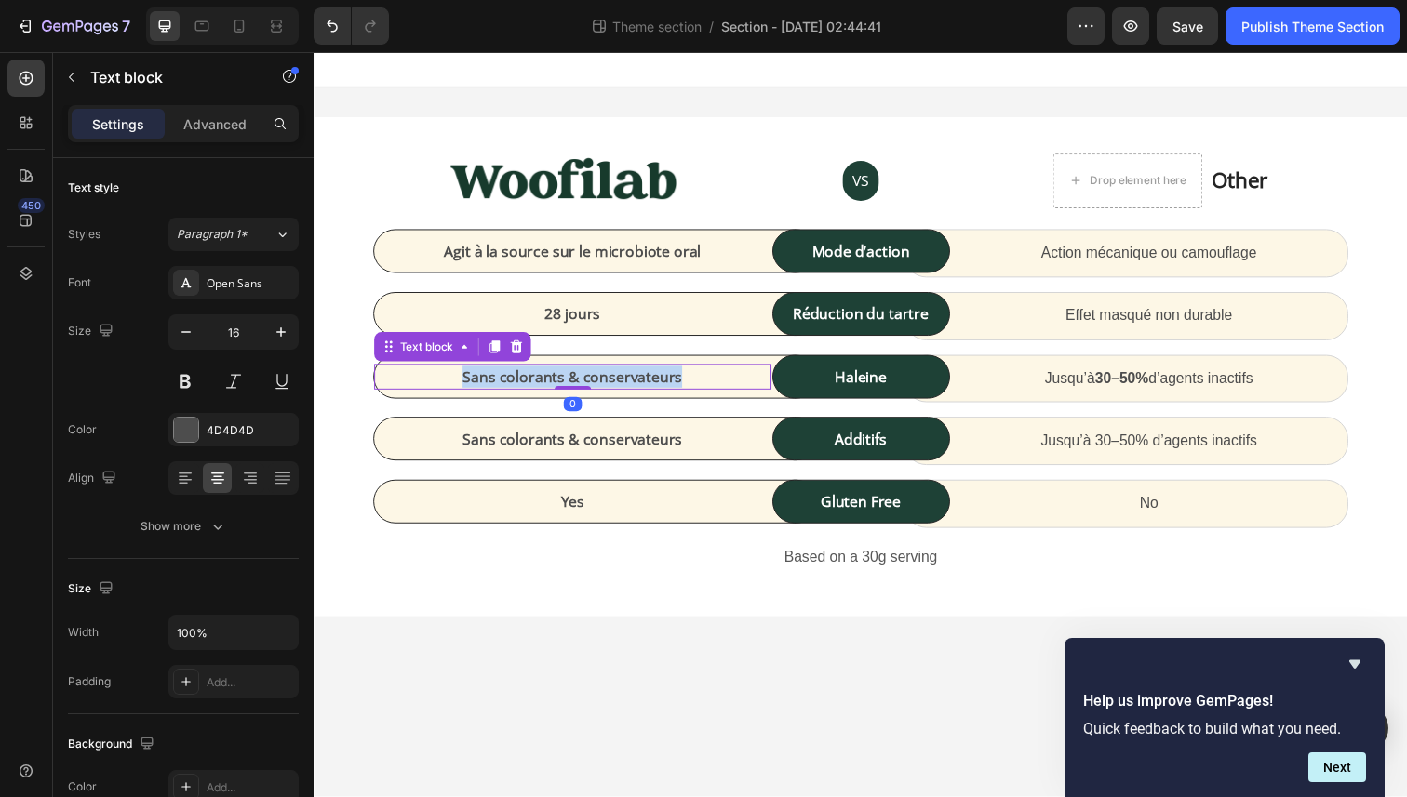
click at [584, 389] on p "Sans colorants & conservateurs" at bounding box center [578, 384] width 402 height 22
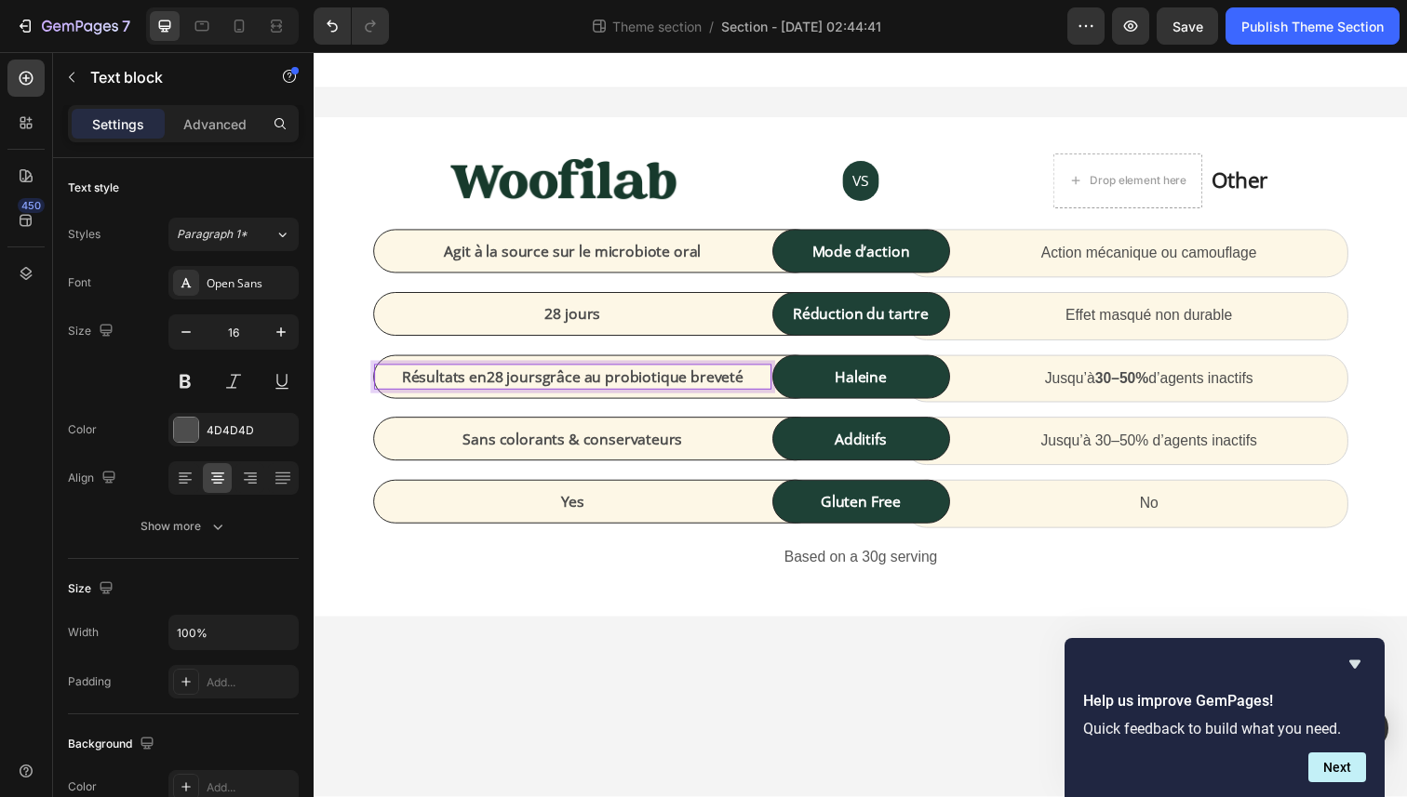
drag, startPoint x: 490, startPoint y: 382, endPoint x: 768, endPoint y: 384, distance: 278.2
click at [768, 384] on p "Résultats en 28 jours grâce au probiotique breveté" at bounding box center [578, 384] width 402 height 22
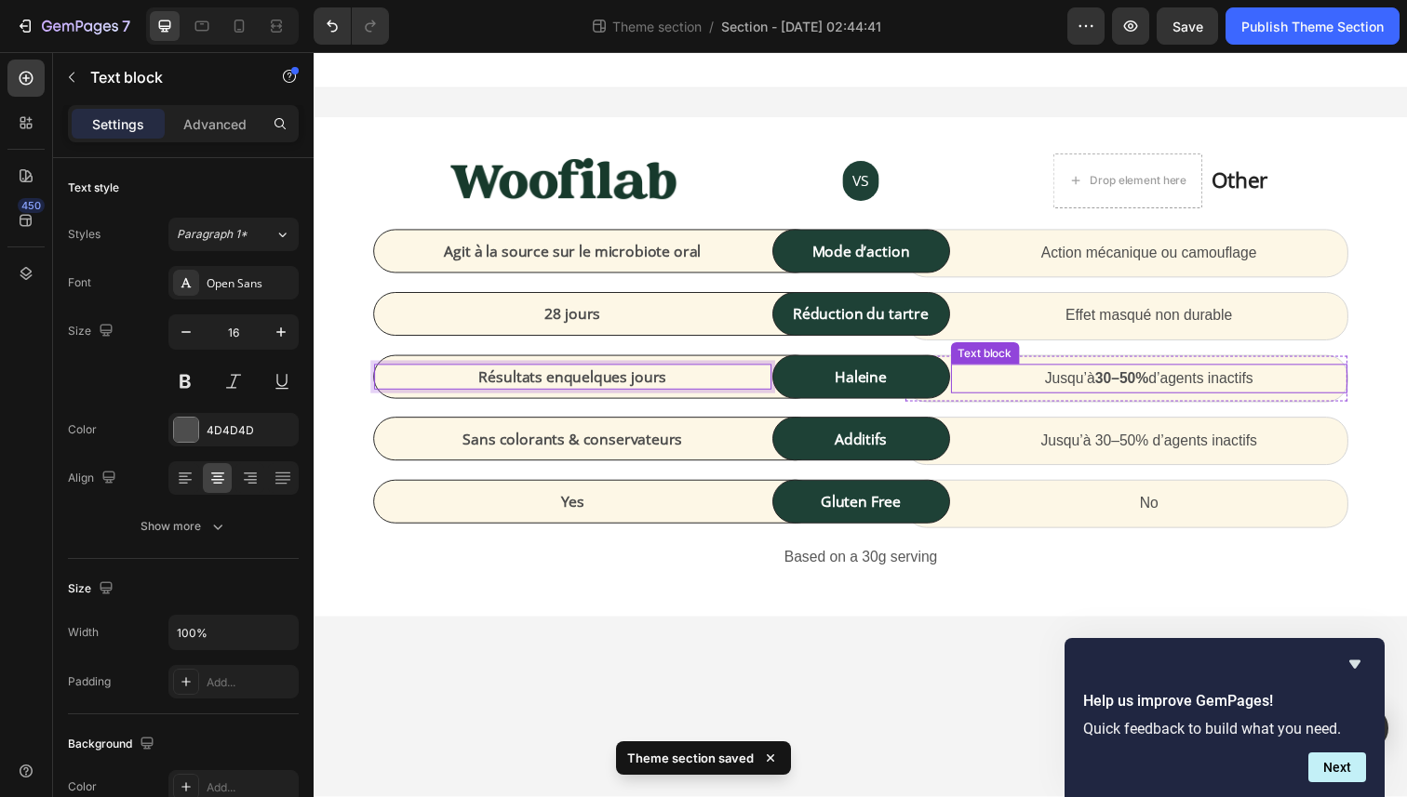
click at [1122, 392] on strong "30–50%" at bounding box center [1138, 386] width 55 height 16
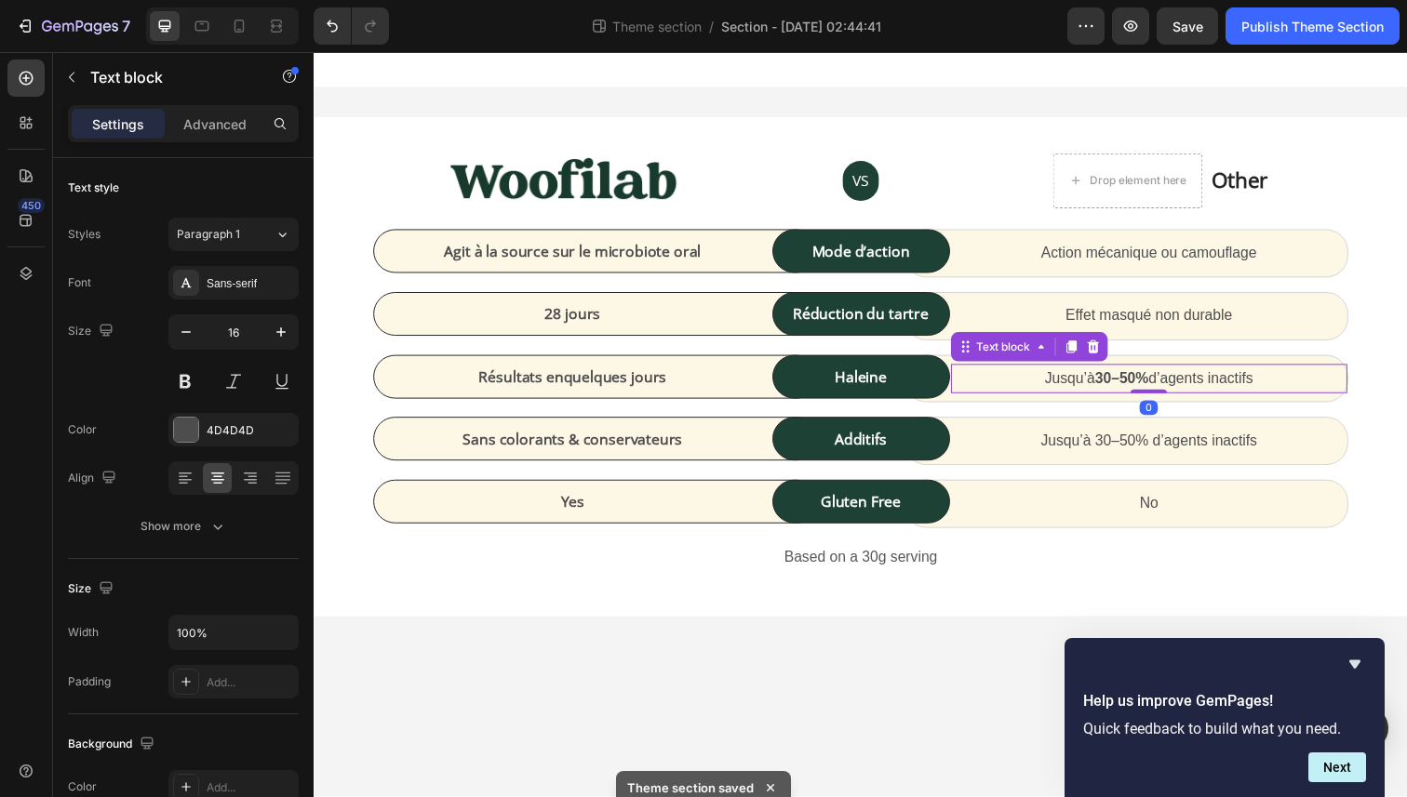
click at [1122, 392] on strong "30–50%" at bounding box center [1138, 386] width 55 height 16
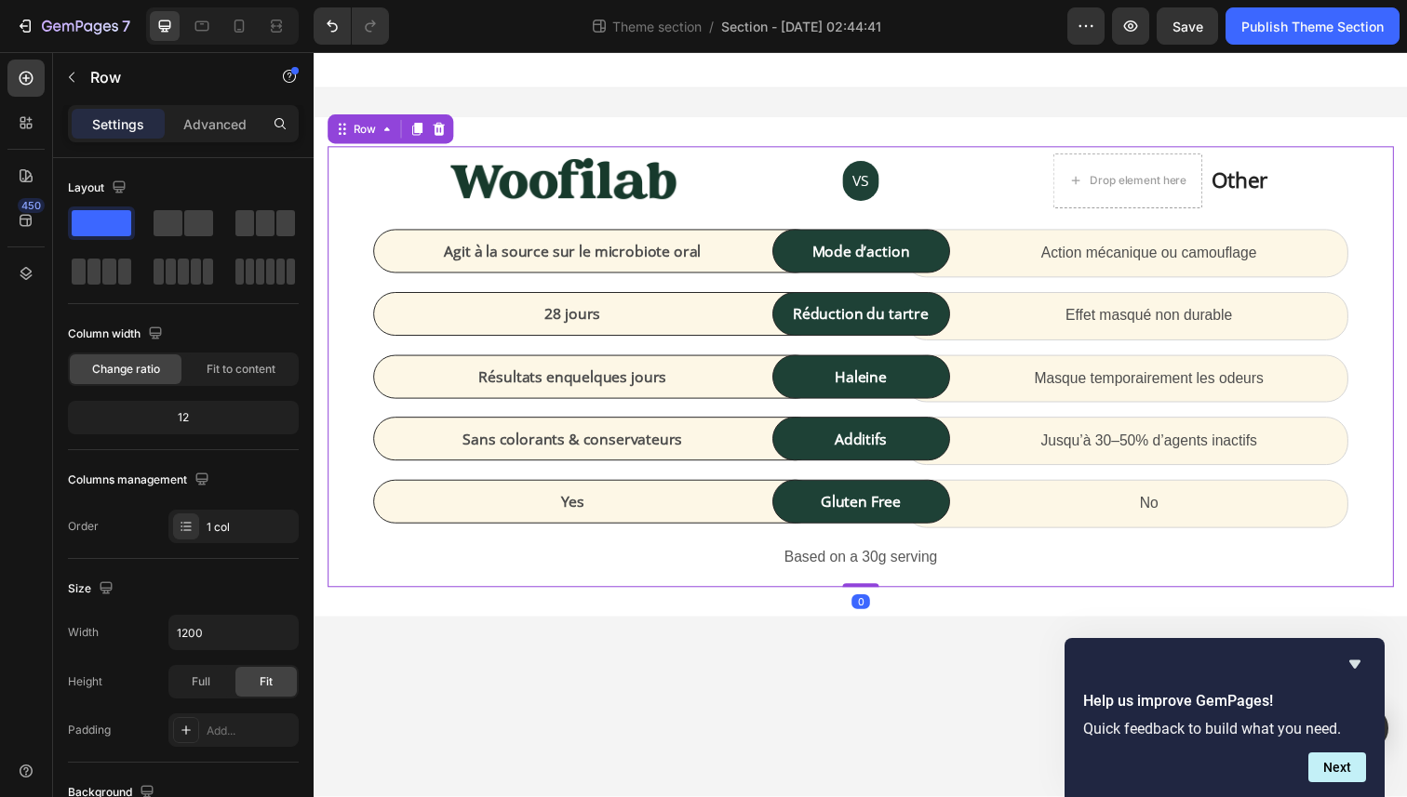
click at [1354, 285] on div "Image VS Text block Row Drop element here Other Text block Icon List Row Agit à…" at bounding box center [871, 374] width 1089 height 450
click at [889, 525] on div "Gluten Free Text block Row" at bounding box center [872, 511] width 181 height 45
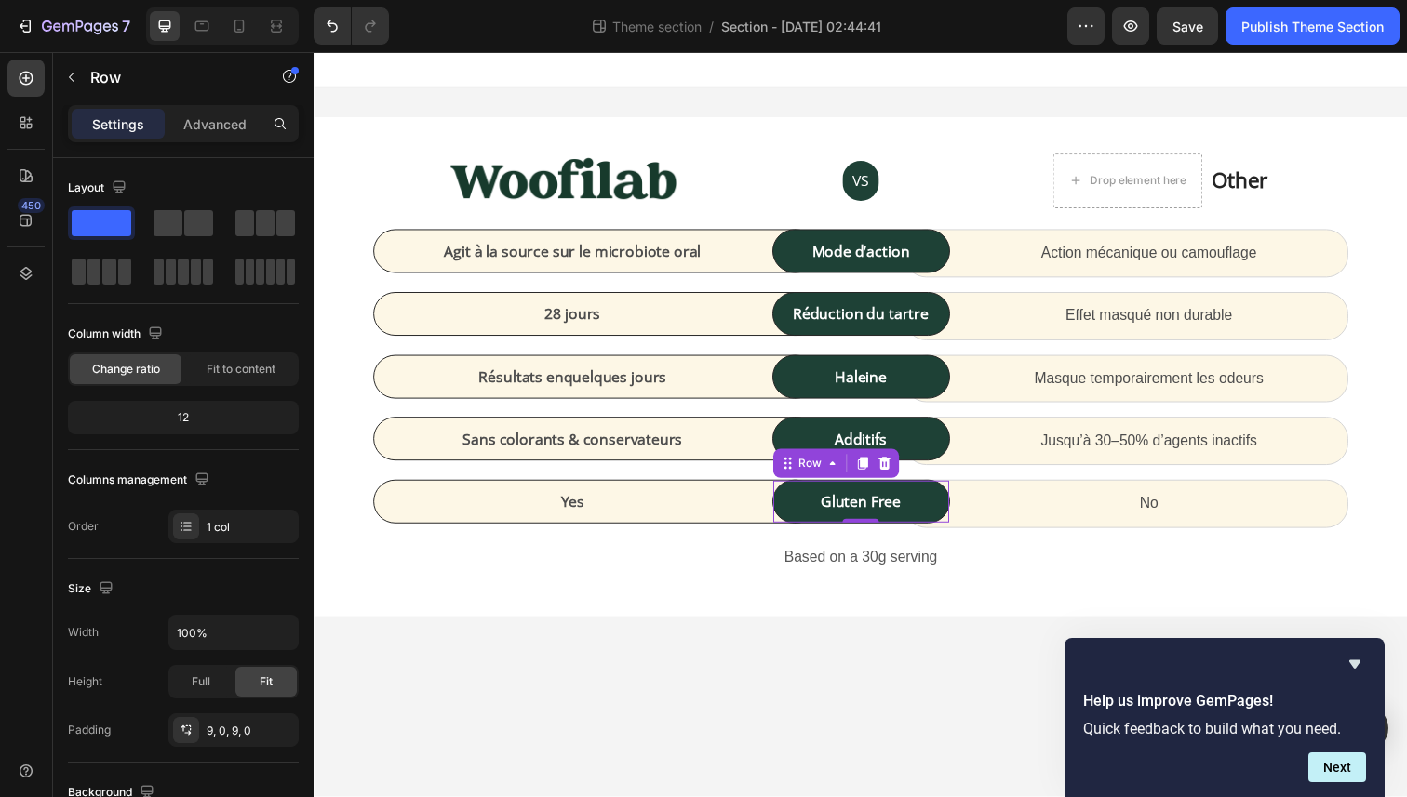
click at [889, 525] on div "Gluten Free Text block Row 0" at bounding box center [872, 511] width 181 height 45
click at [883, 514] on p "Gluten Free" at bounding box center [872, 512] width 176 height 22
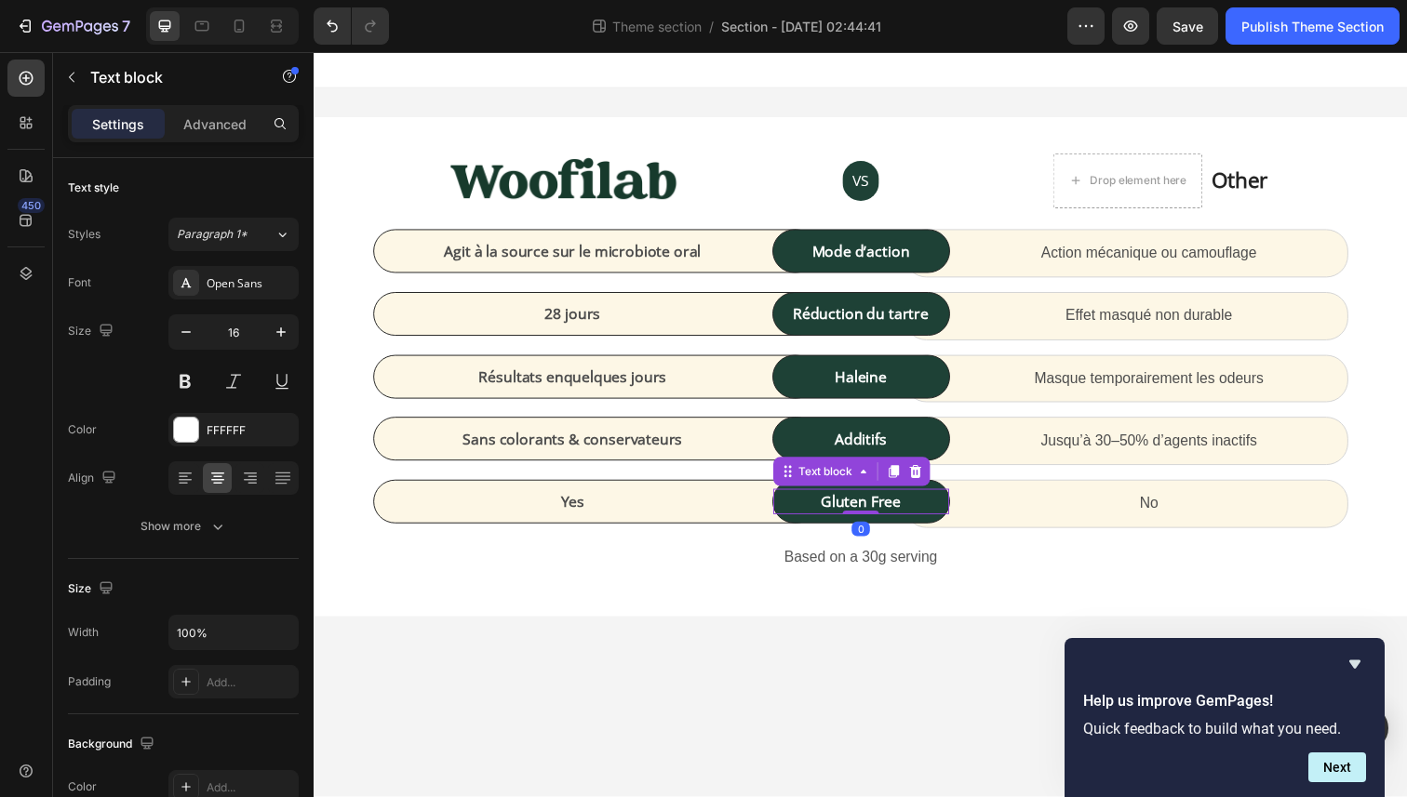
click at [883, 514] on p "Gluten Free" at bounding box center [872, 512] width 176 height 22
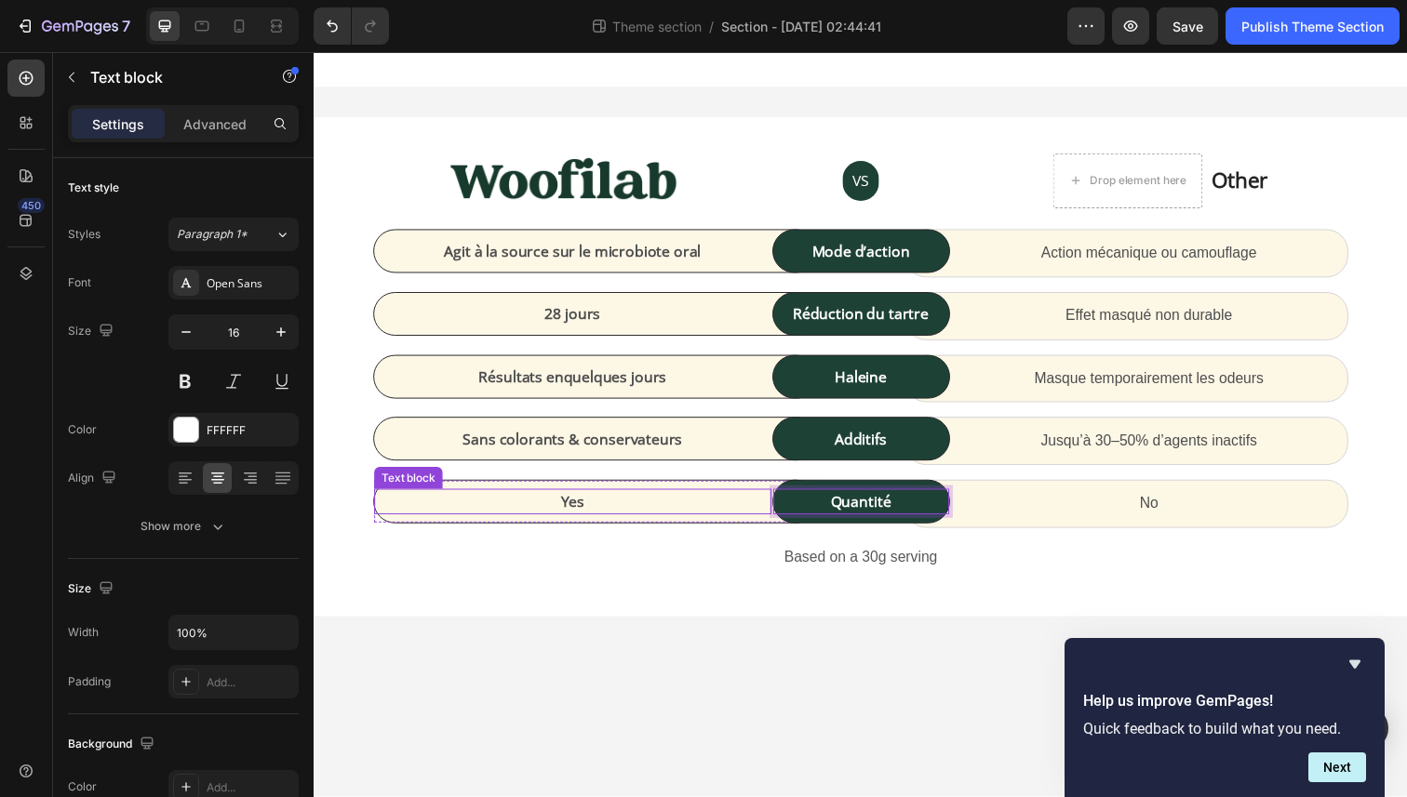
click at [639, 508] on p "Yes" at bounding box center [578, 512] width 402 height 22
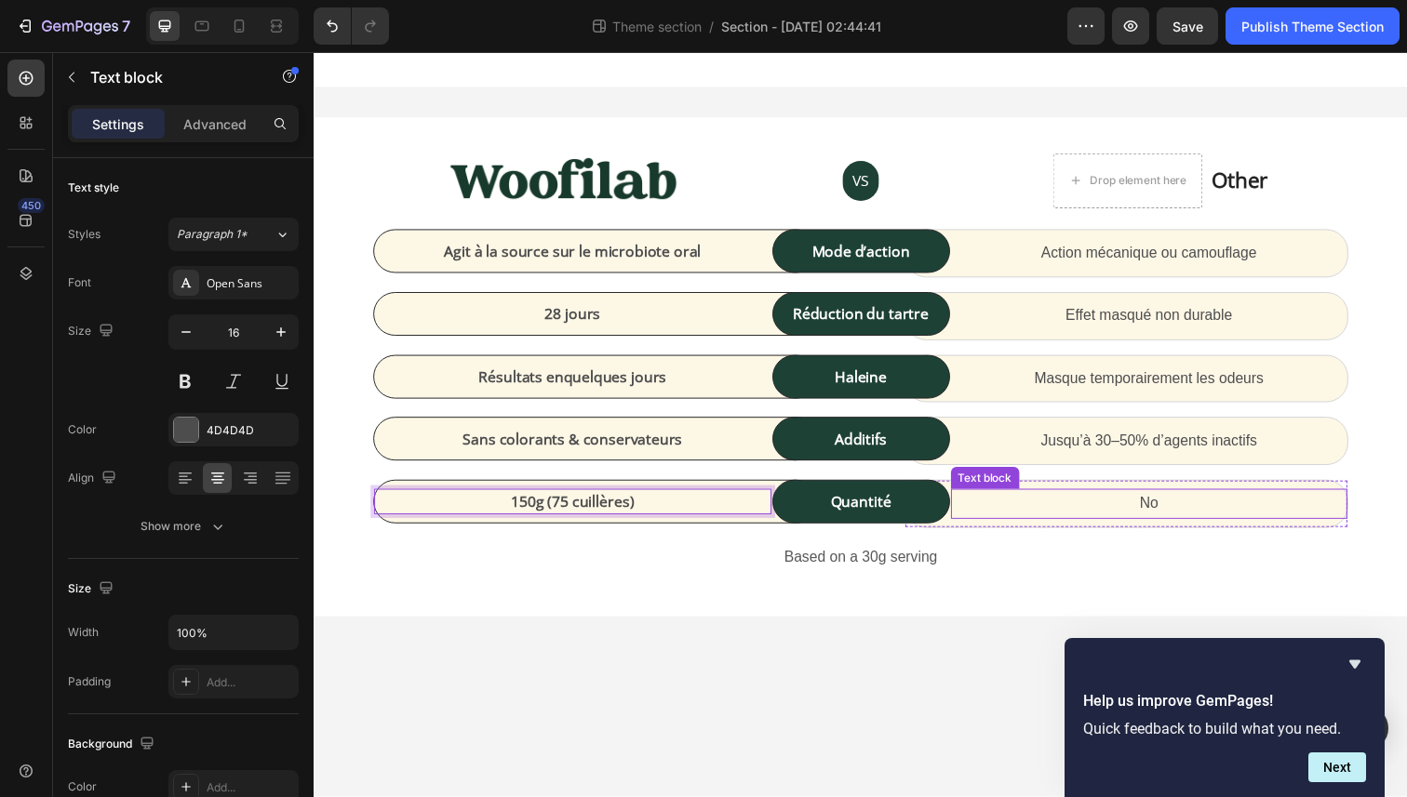
click at [1163, 516] on p "No" at bounding box center [1167, 514] width 402 height 27
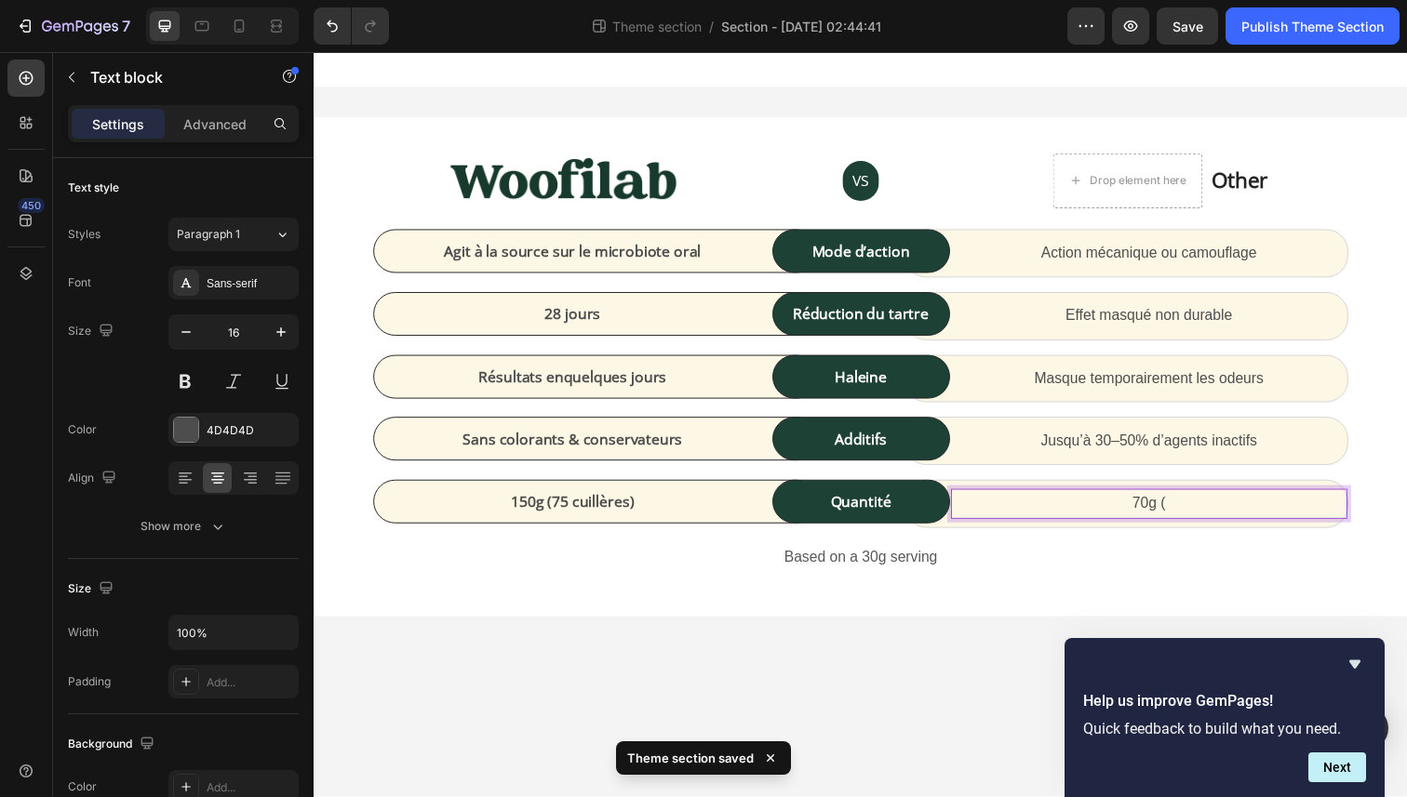
click at [1149, 514] on p "70g (" at bounding box center [1167, 514] width 402 height 27
click at [1223, 516] on p "100g (" at bounding box center [1167, 514] width 402 height 27
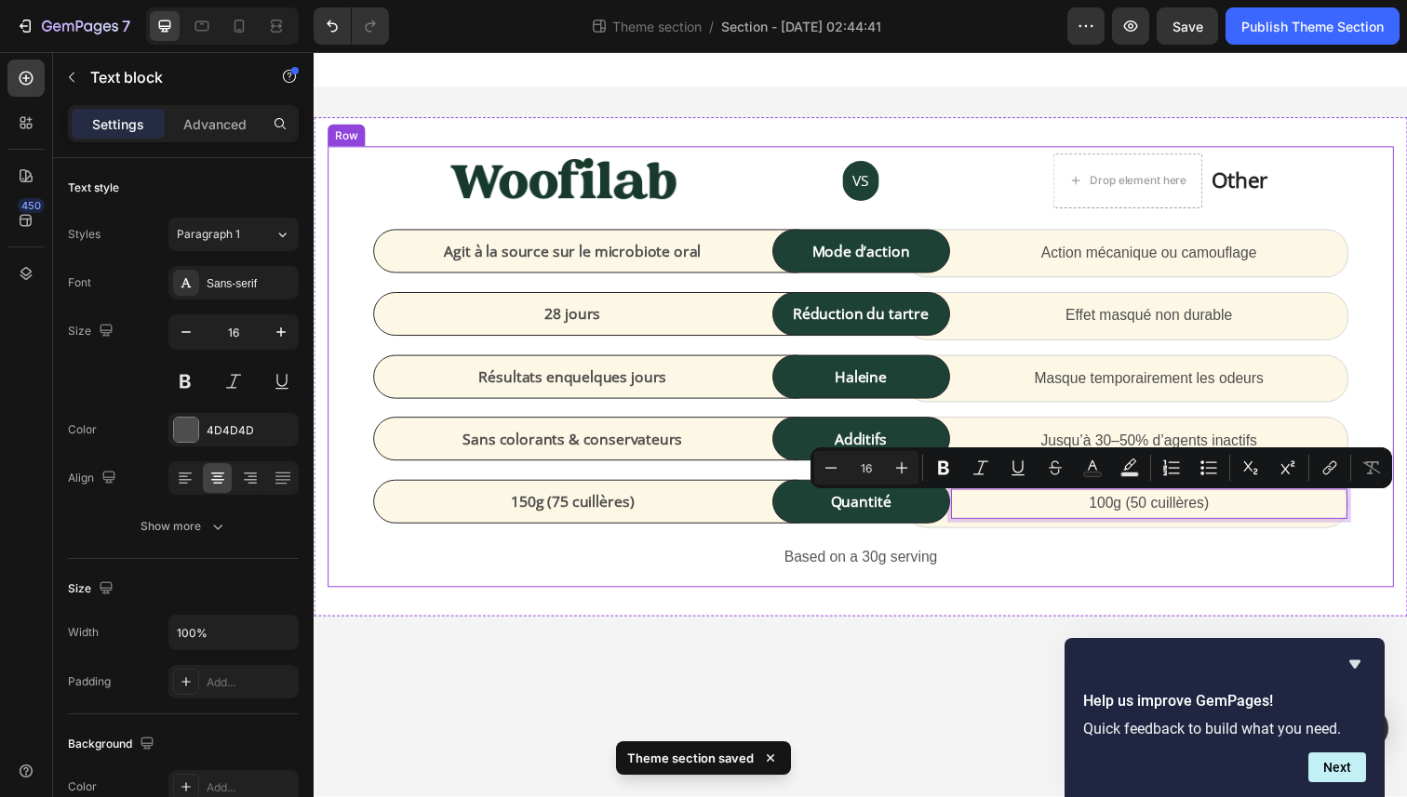
copy p "100g (50 cuillères)"
click at [587, 516] on p "150g (75 cuillères)" at bounding box center [578, 512] width 402 height 22
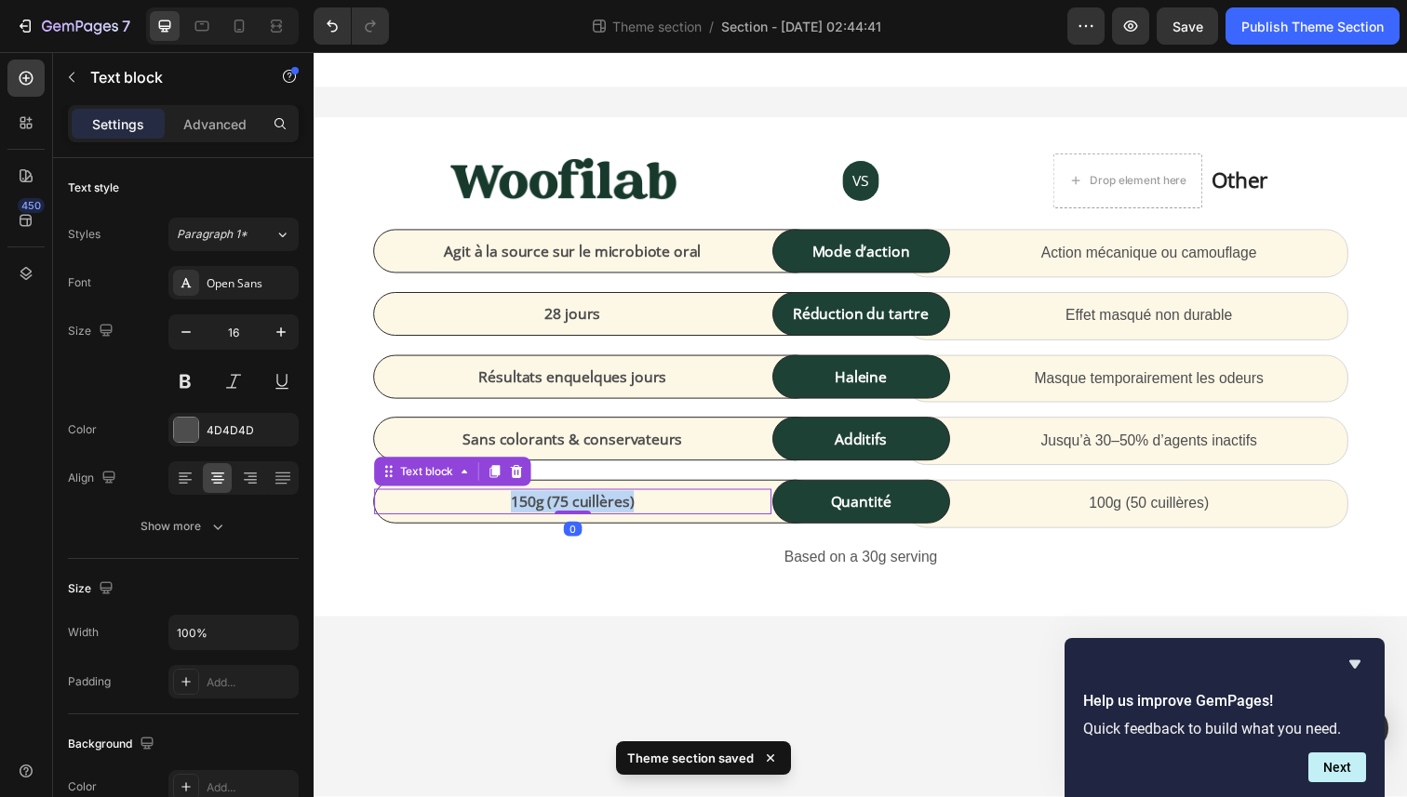
click at [587, 516] on p "150g (75 cuillères)" at bounding box center [578, 512] width 402 height 22
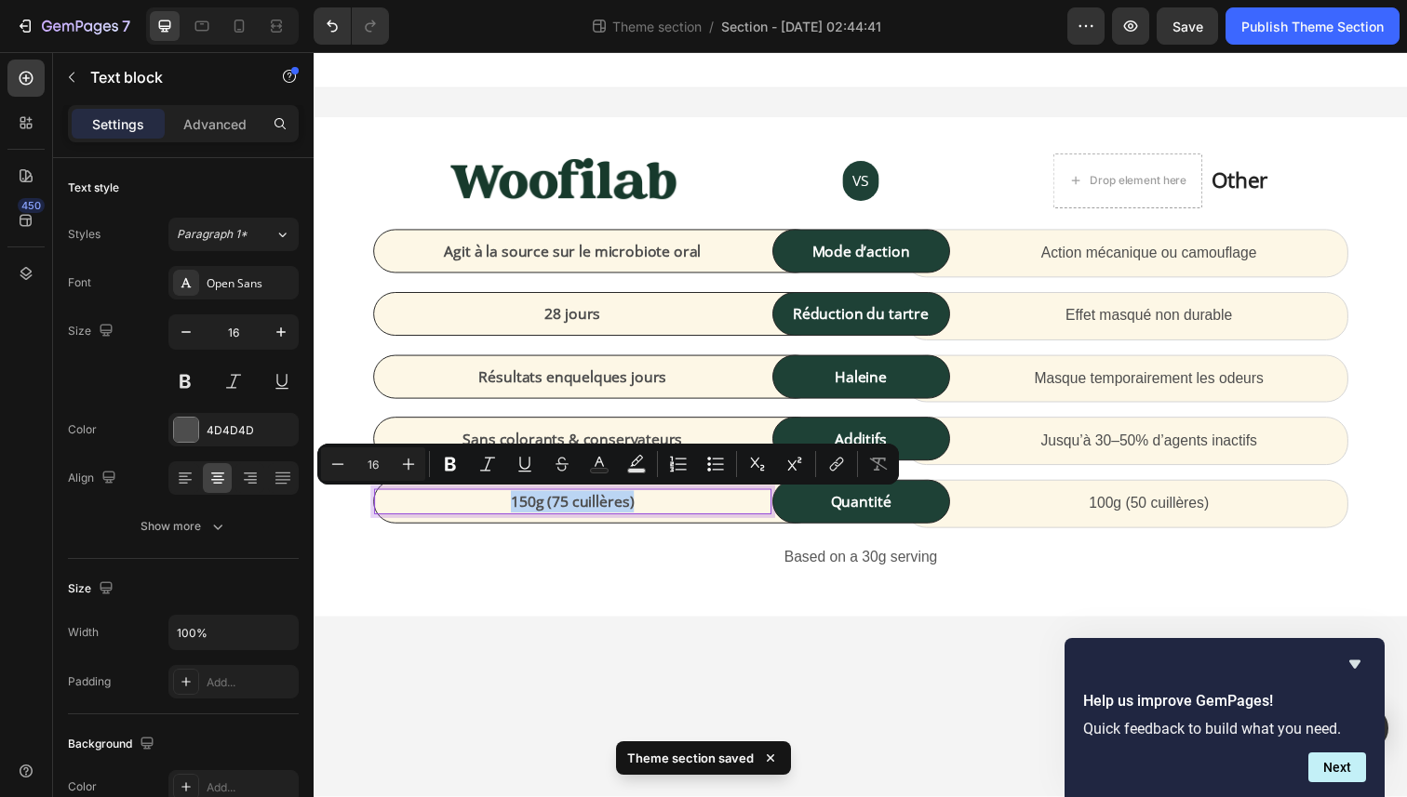
copy p "150g (75 cuillères)"
click at [597, 514] on p "150g (75 cuillères)" at bounding box center [578, 512] width 402 height 22
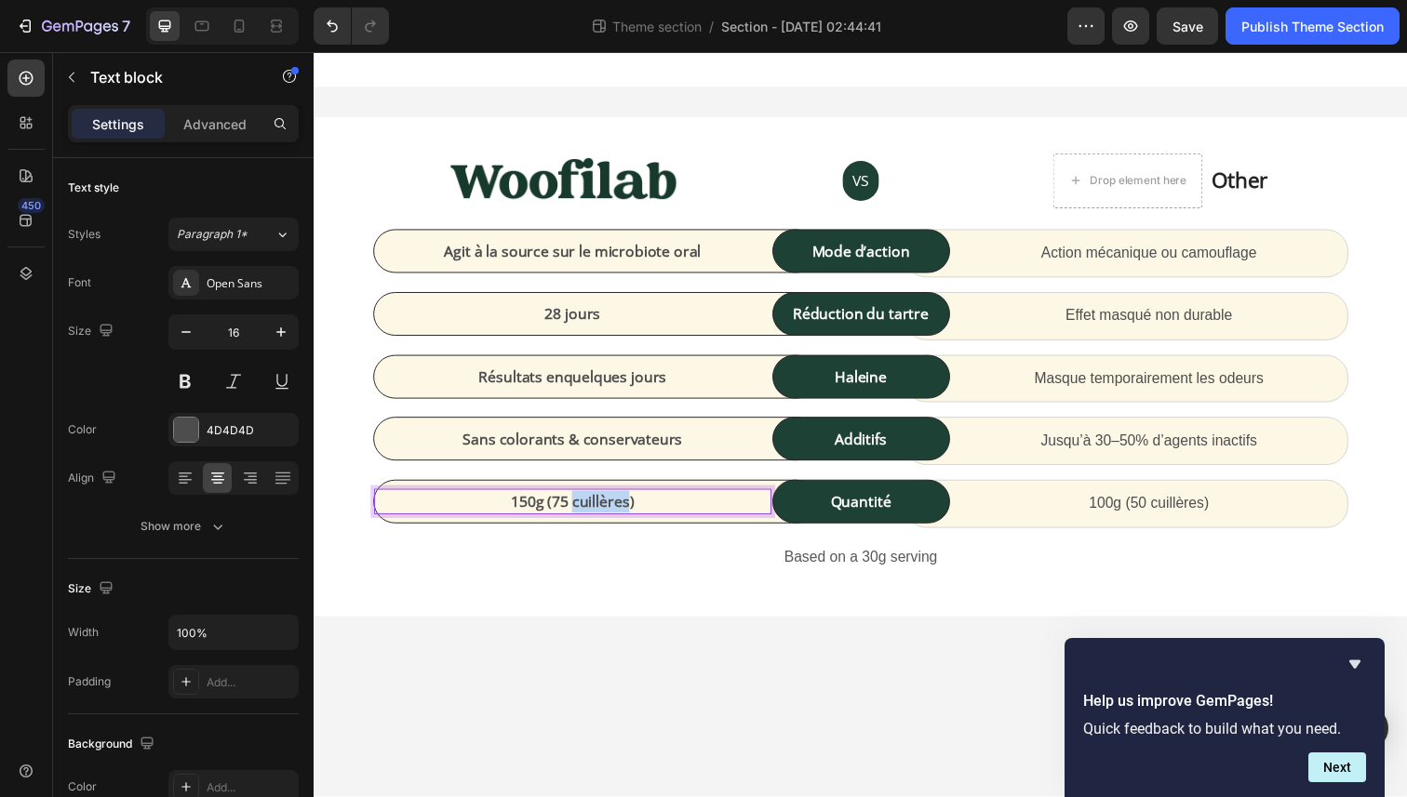
click at [597, 514] on p "150g (75 cuillères)" at bounding box center [578, 512] width 402 height 22
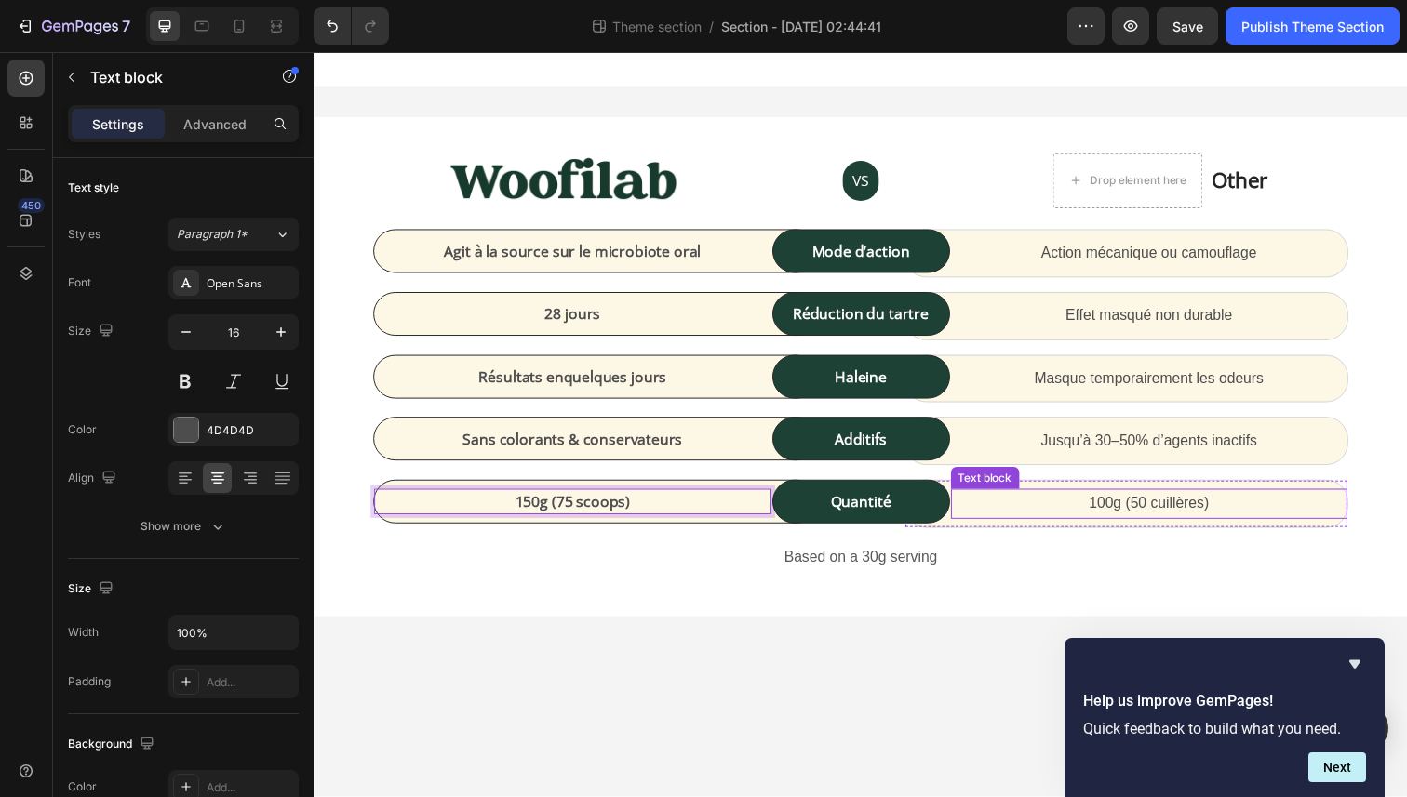
click at [1183, 510] on p "100g (50 cuillères)" at bounding box center [1167, 514] width 402 height 27
click at [1197, 517] on p "100g (50 cuillères)" at bounding box center [1167, 514] width 402 height 27
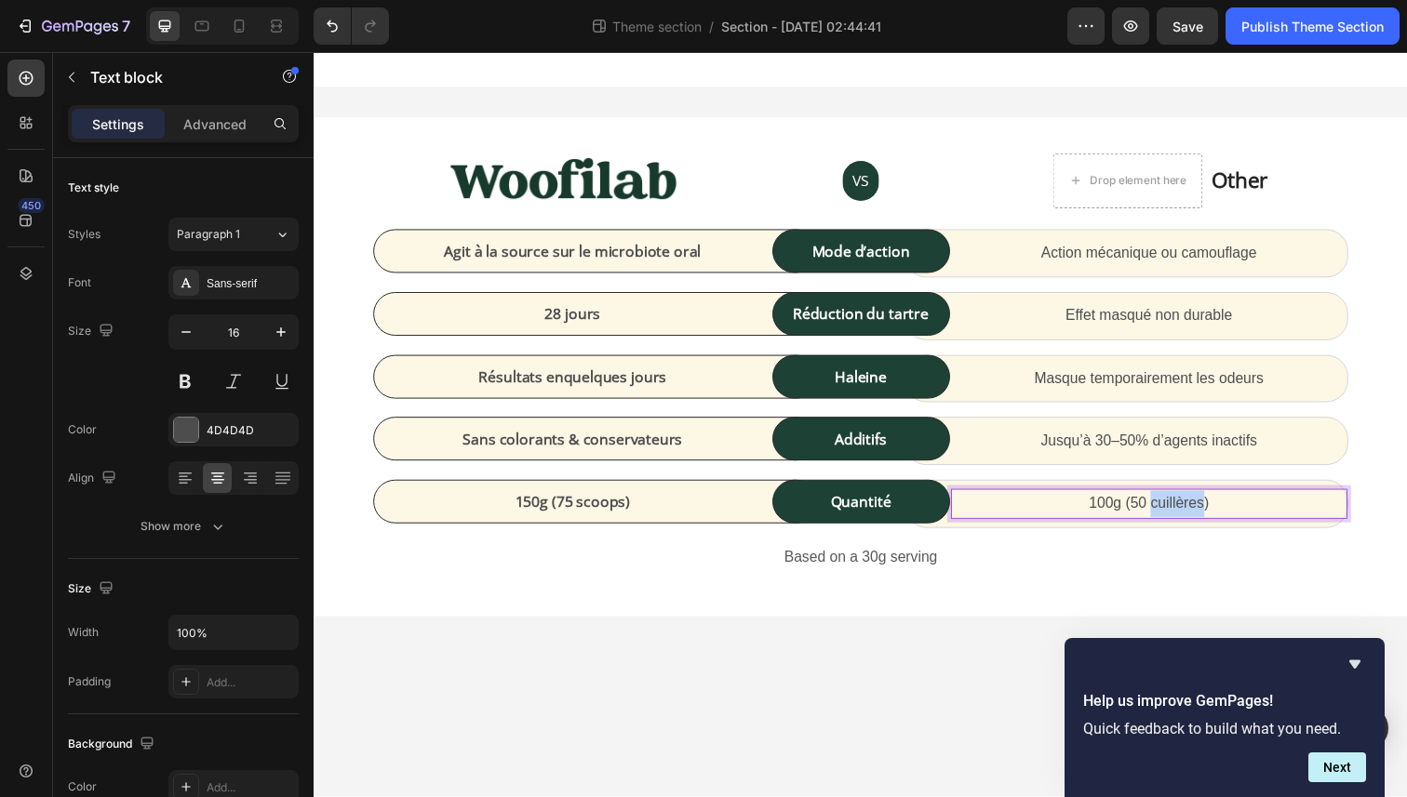
click at [1197, 517] on p "100g (50 cuillères)" at bounding box center [1167, 514] width 402 height 27
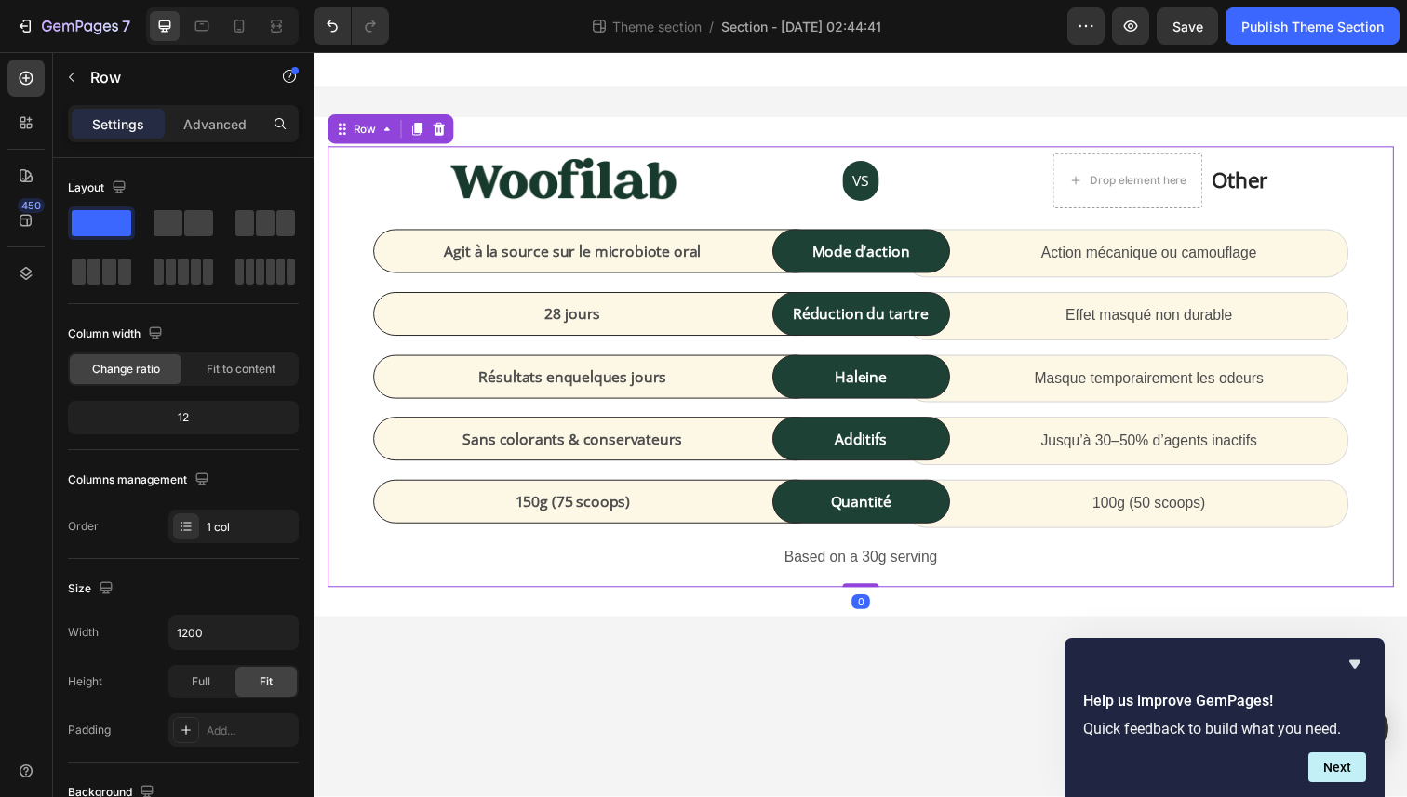
click at [1097, 591] on div "Image VS Text block Row Drop element here Other Text block Icon List Row Agit à…" at bounding box center [871, 374] width 1089 height 450
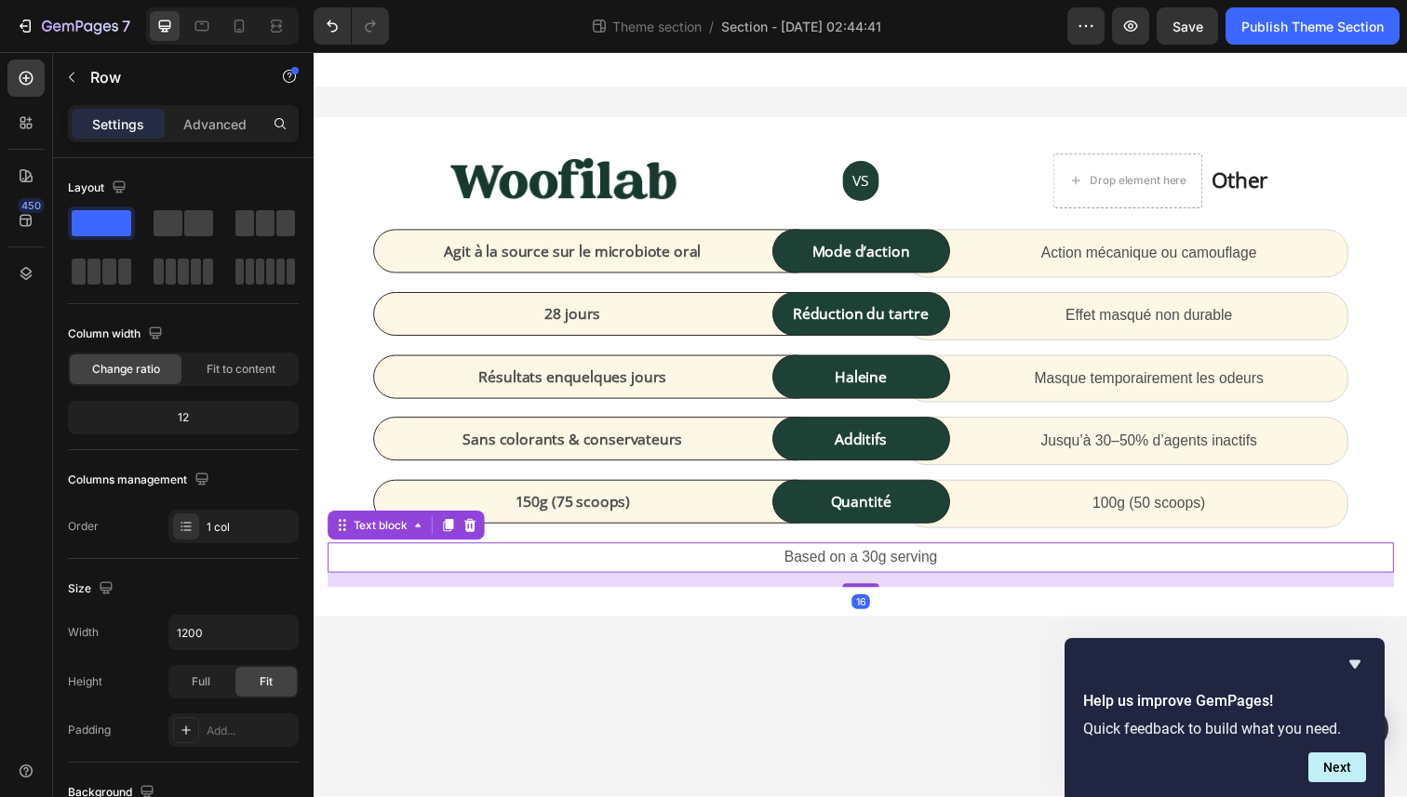
click at [870, 565] on p "Based on a 30g serving" at bounding box center [871, 568] width 1085 height 27
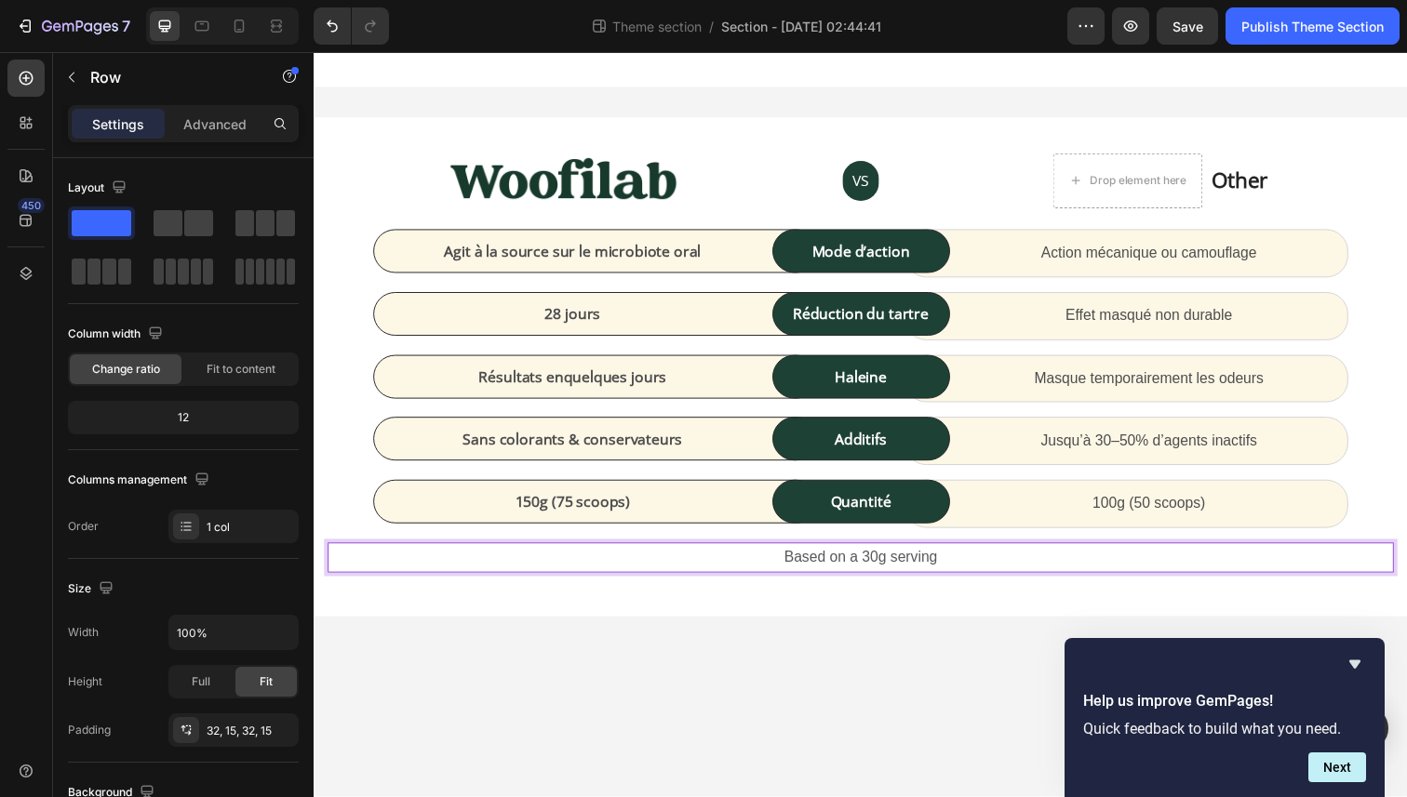
click at [930, 613] on div "Image VS Text block Row Drop element here Other Text block Icon List Row Agit à…" at bounding box center [872, 374] width 1116 height 510
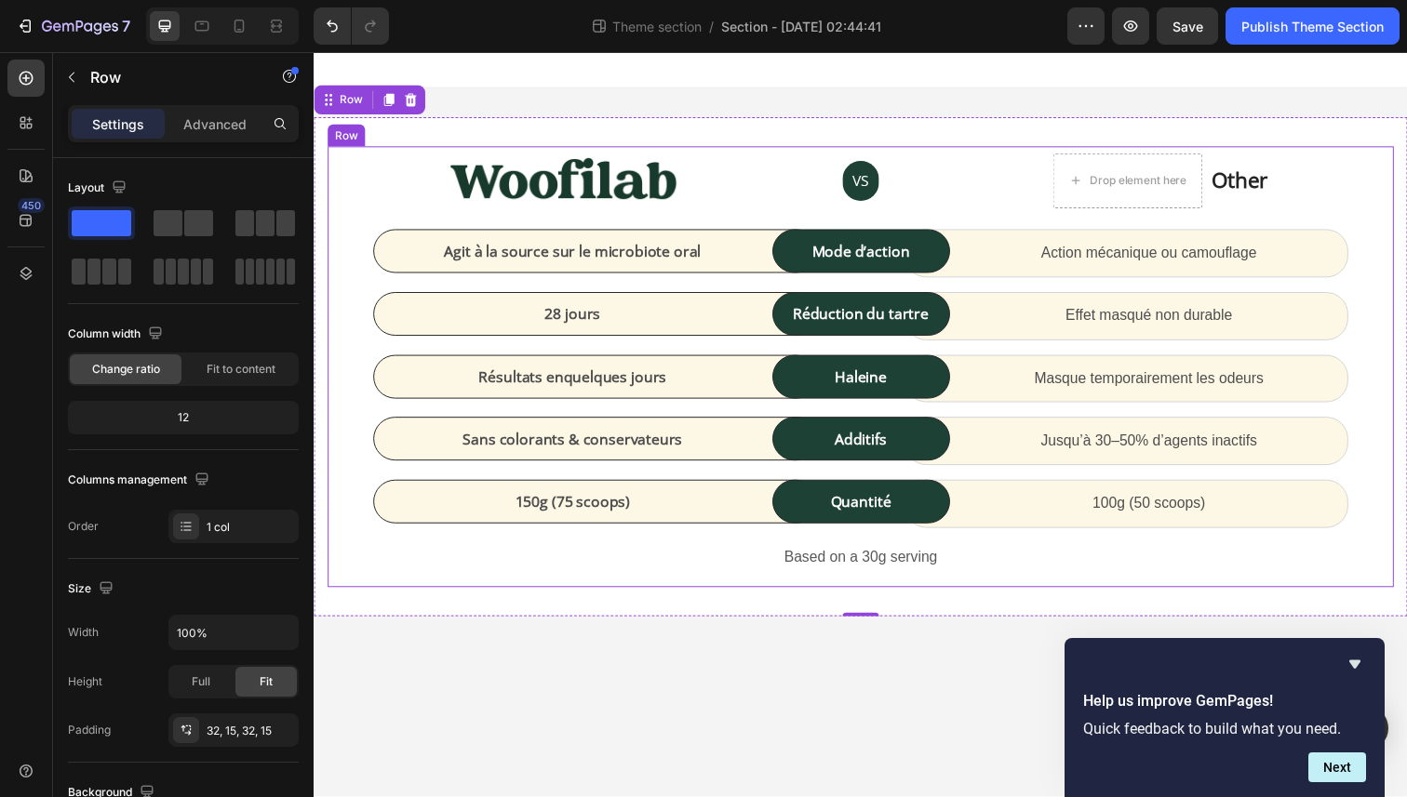
click at [918, 587] on div "Image VS Text block Row Drop element here Other Text block Icon List Row Agit à…" at bounding box center [871, 374] width 1089 height 450
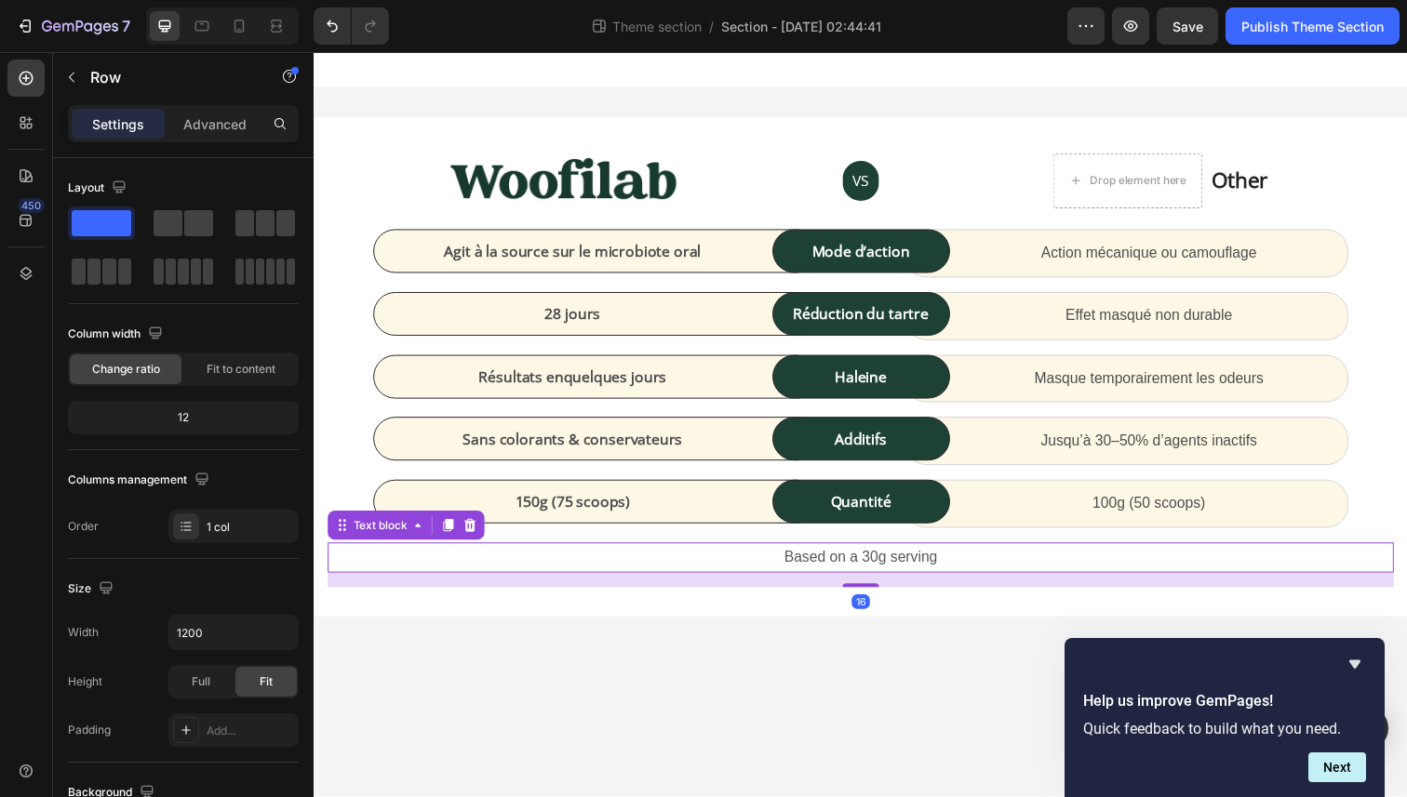
click at [918, 569] on p "Based on a 30g serving" at bounding box center [871, 568] width 1085 height 27
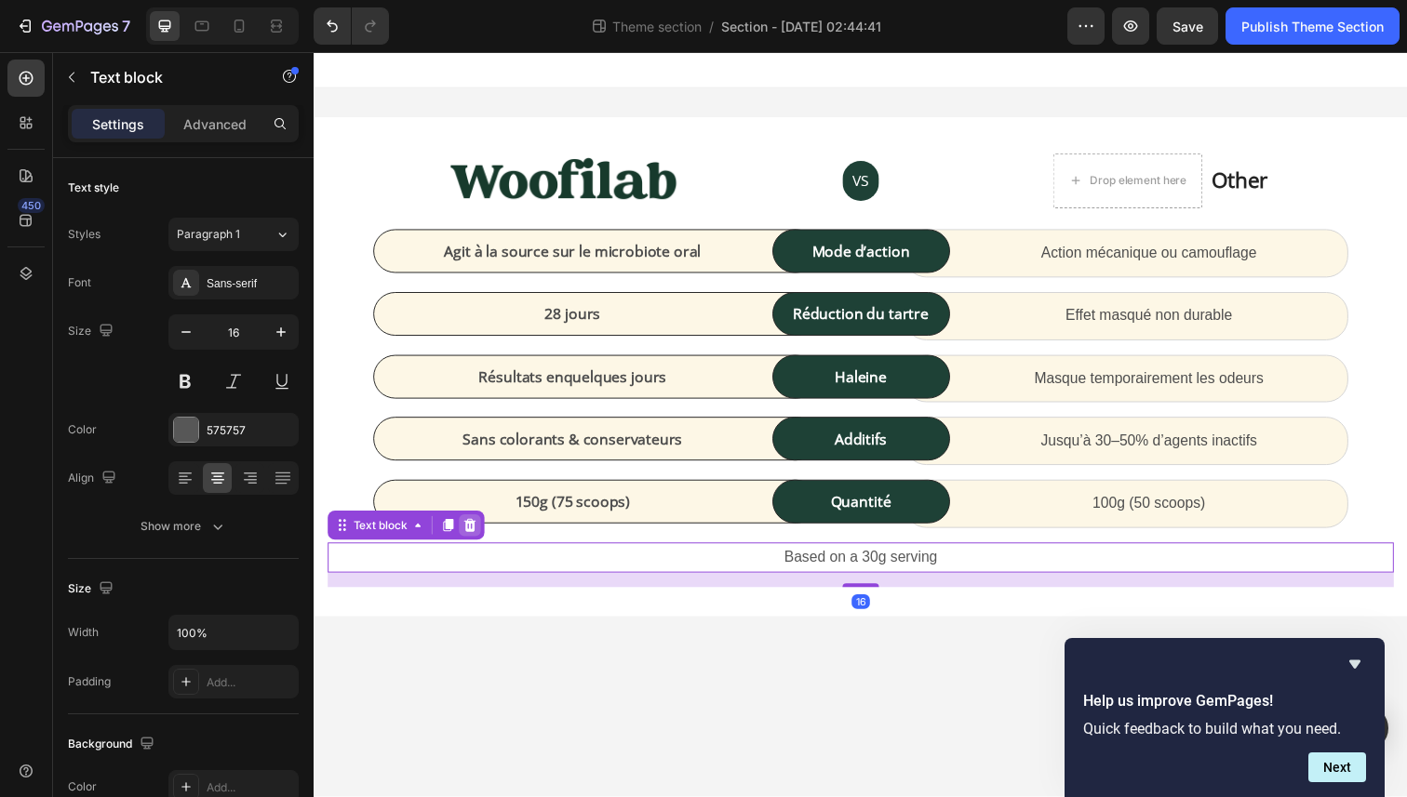
click at [473, 538] on icon at bounding box center [473, 535] width 12 height 13
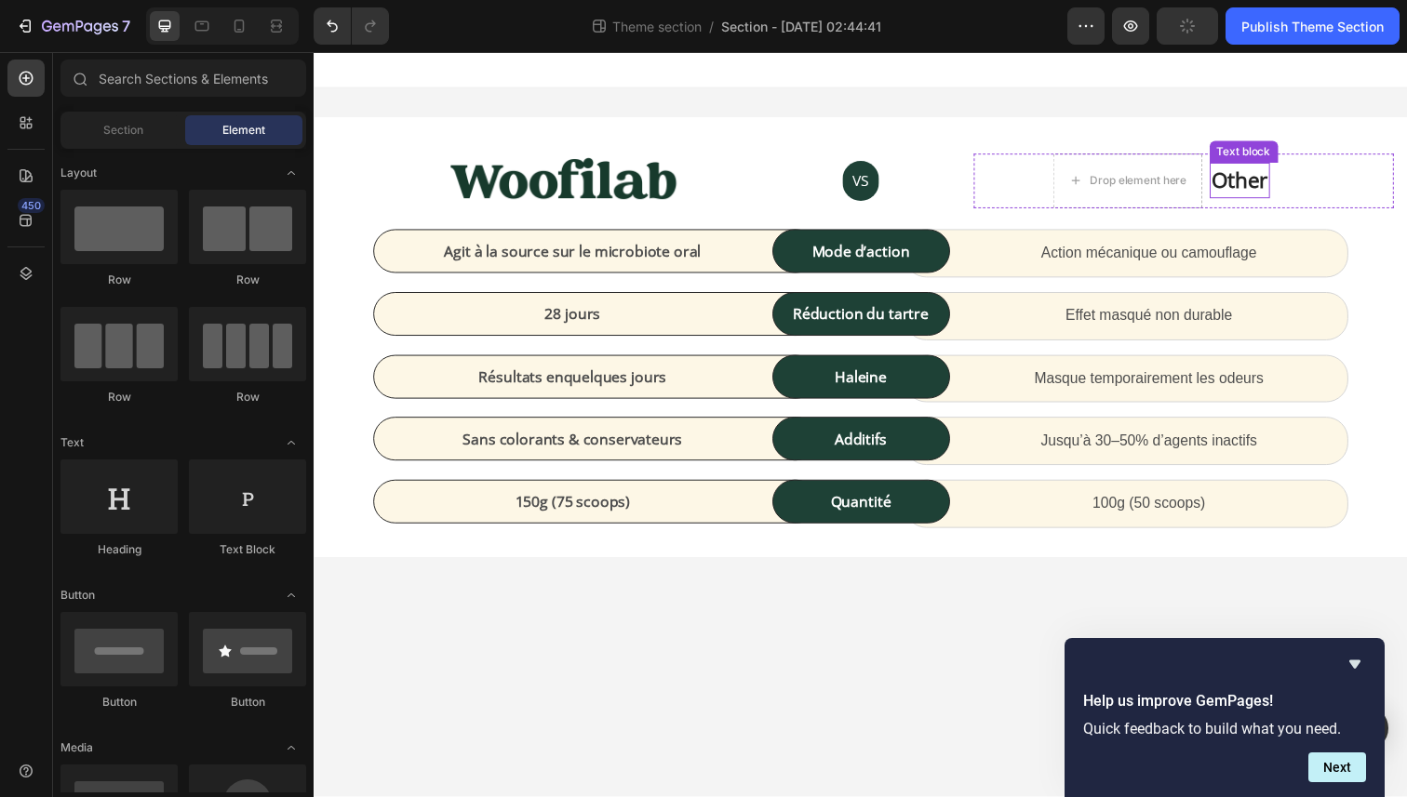
click at [1251, 188] on p "Other" at bounding box center [1259, 183] width 58 height 33
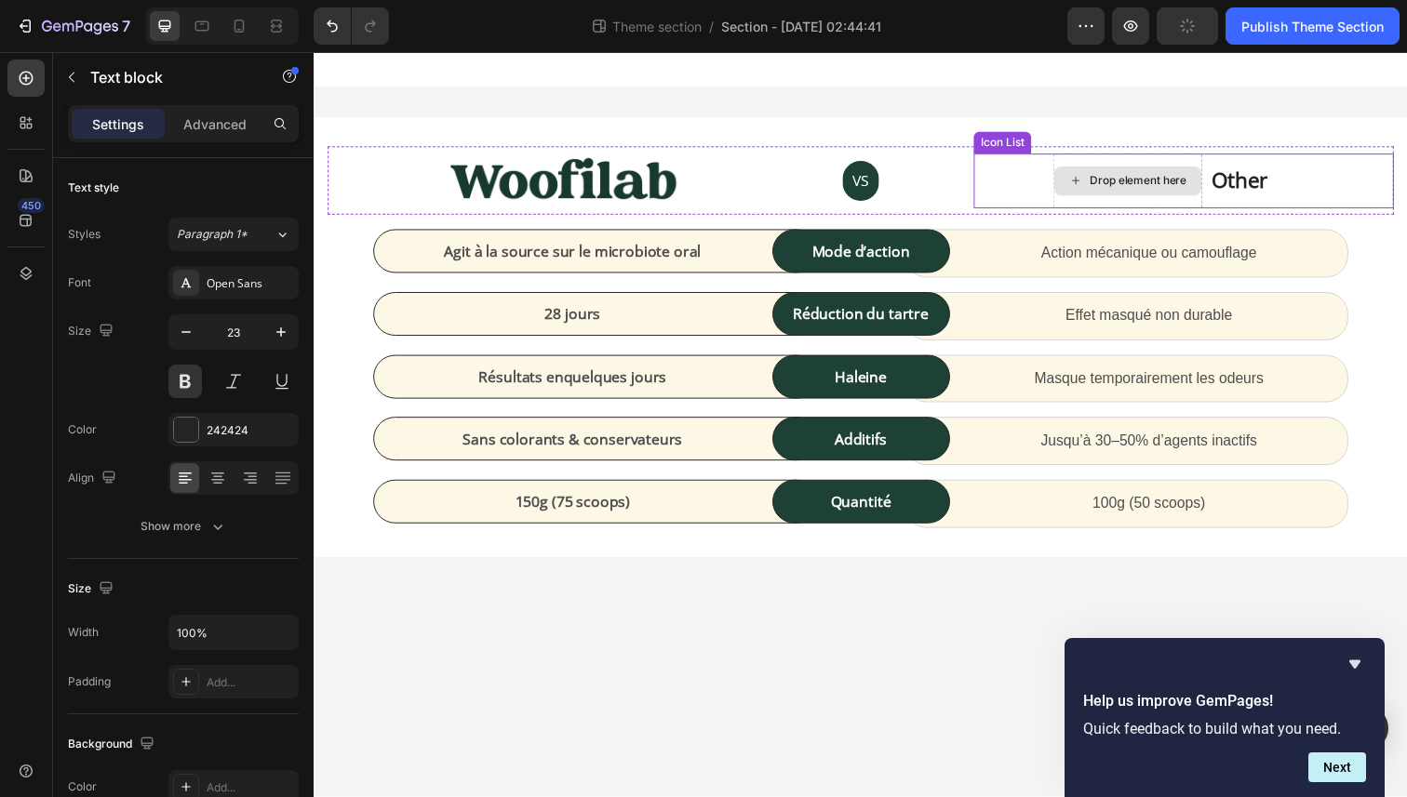
click at [1158, 182] on div "Drop element here" at bounding box center [1155, 184] width 99 height 15
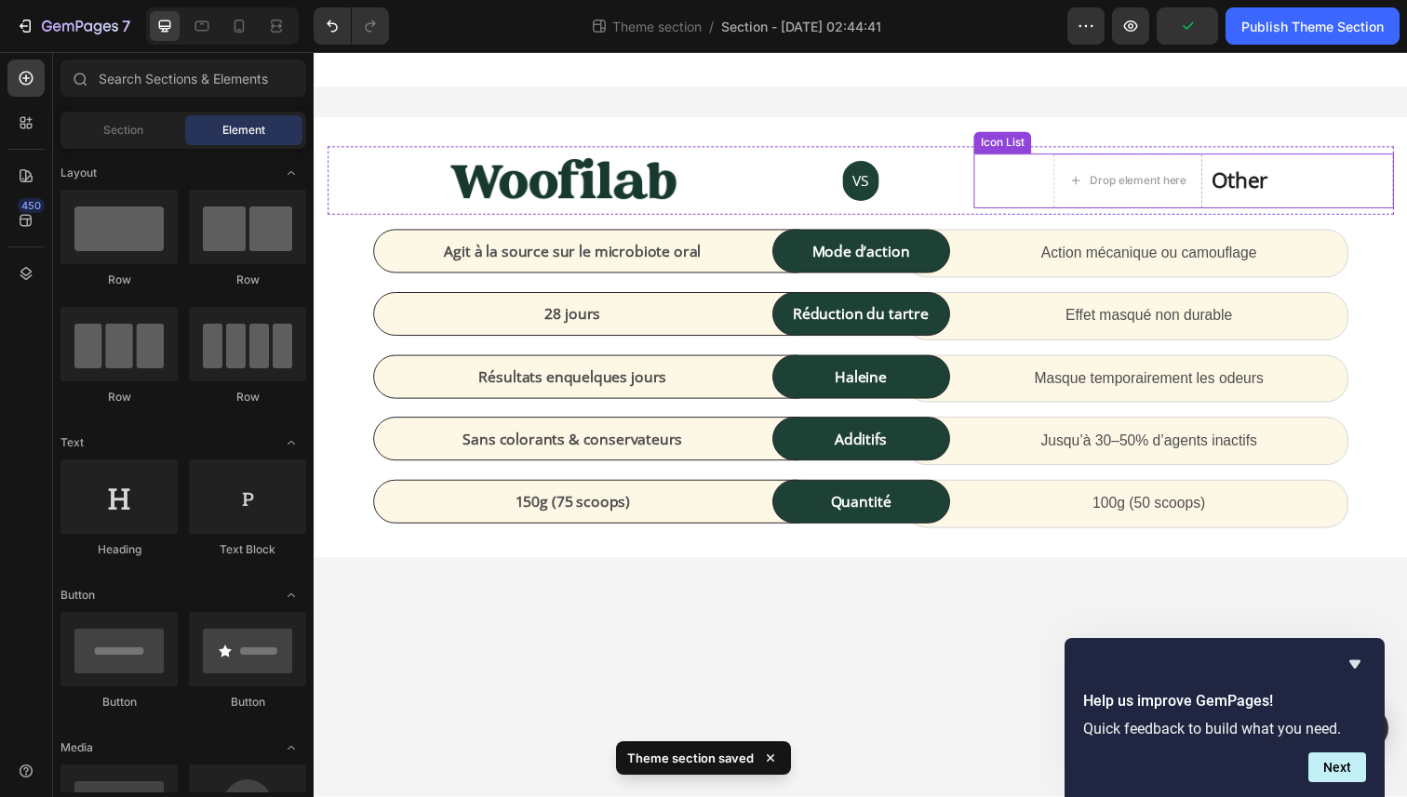
click at [1049, 192] on div "Drop element here Other Text block" at bounding box center [1178, 184] width 382 height 56
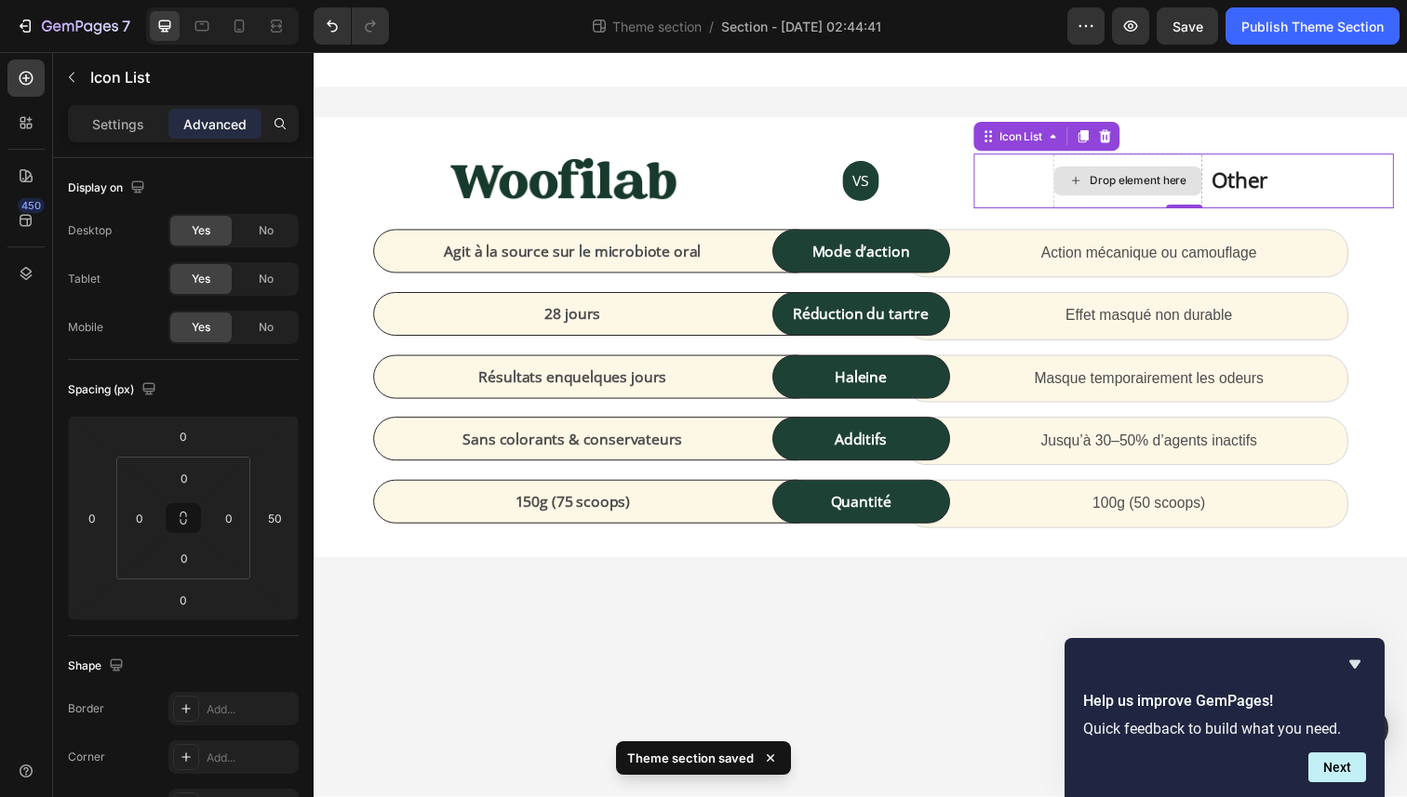
click at [1165, 204] on div "Drop element here" at bounding box center [1144, 184] width 153 height 56
click at [1164, 166] on div "Drop element here" at bounding box center [1144, 184] width 153 height 56
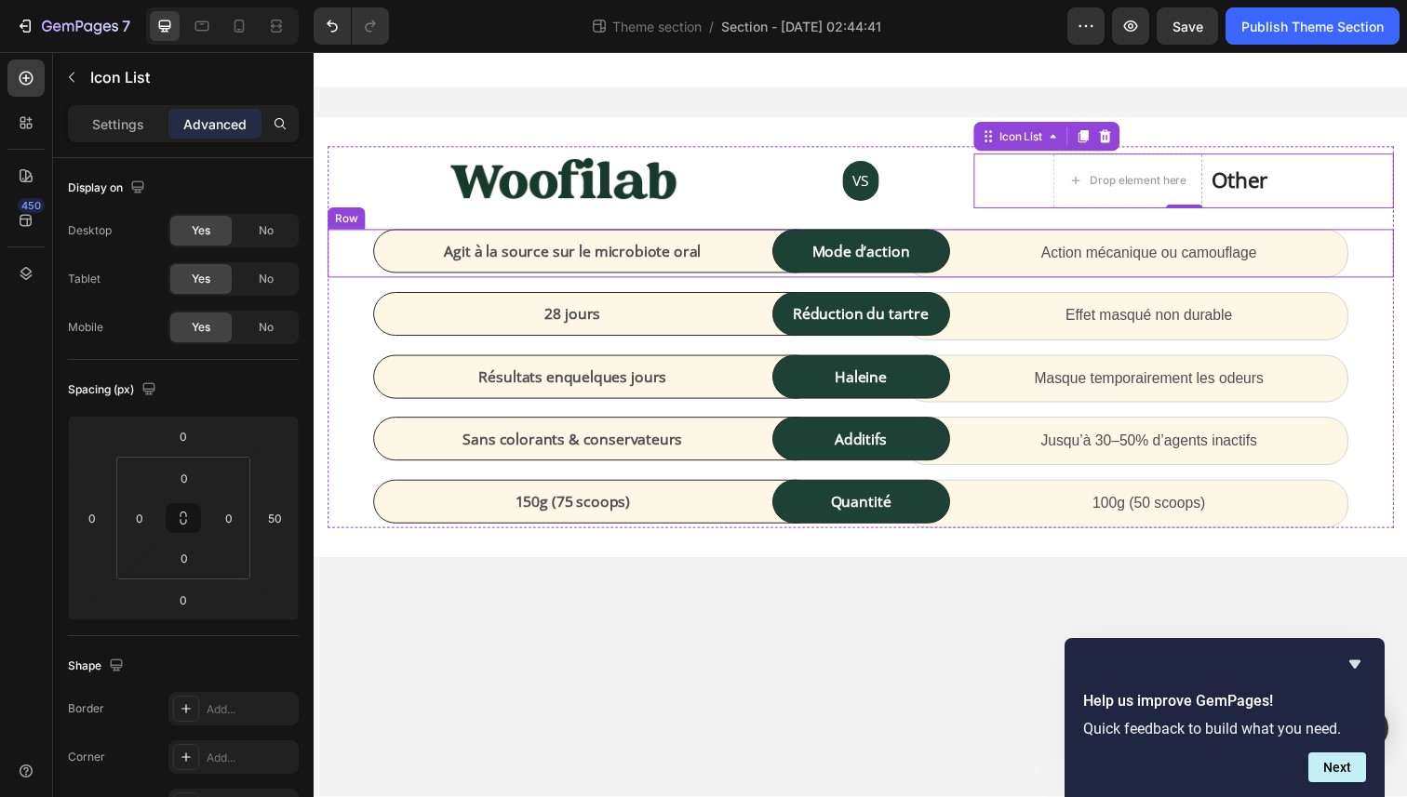
click at [1396, 240] on div "Action mécanique ou camouflage Text block Row" at bounding box center [1190, 258] width 454 height 49
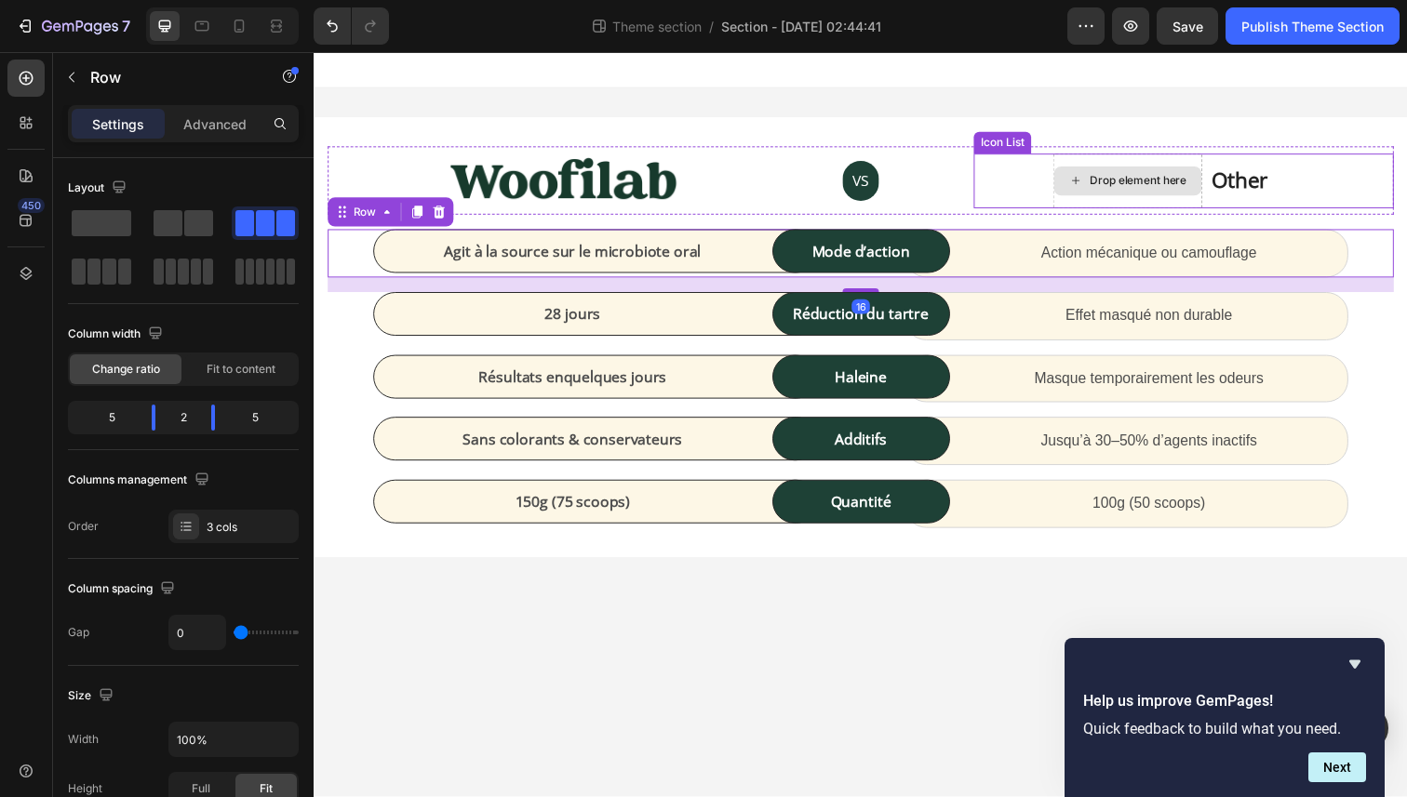
click at [1164, 183] on div "Drop element here" at bounding box center [1155, 184] width 99 height 15
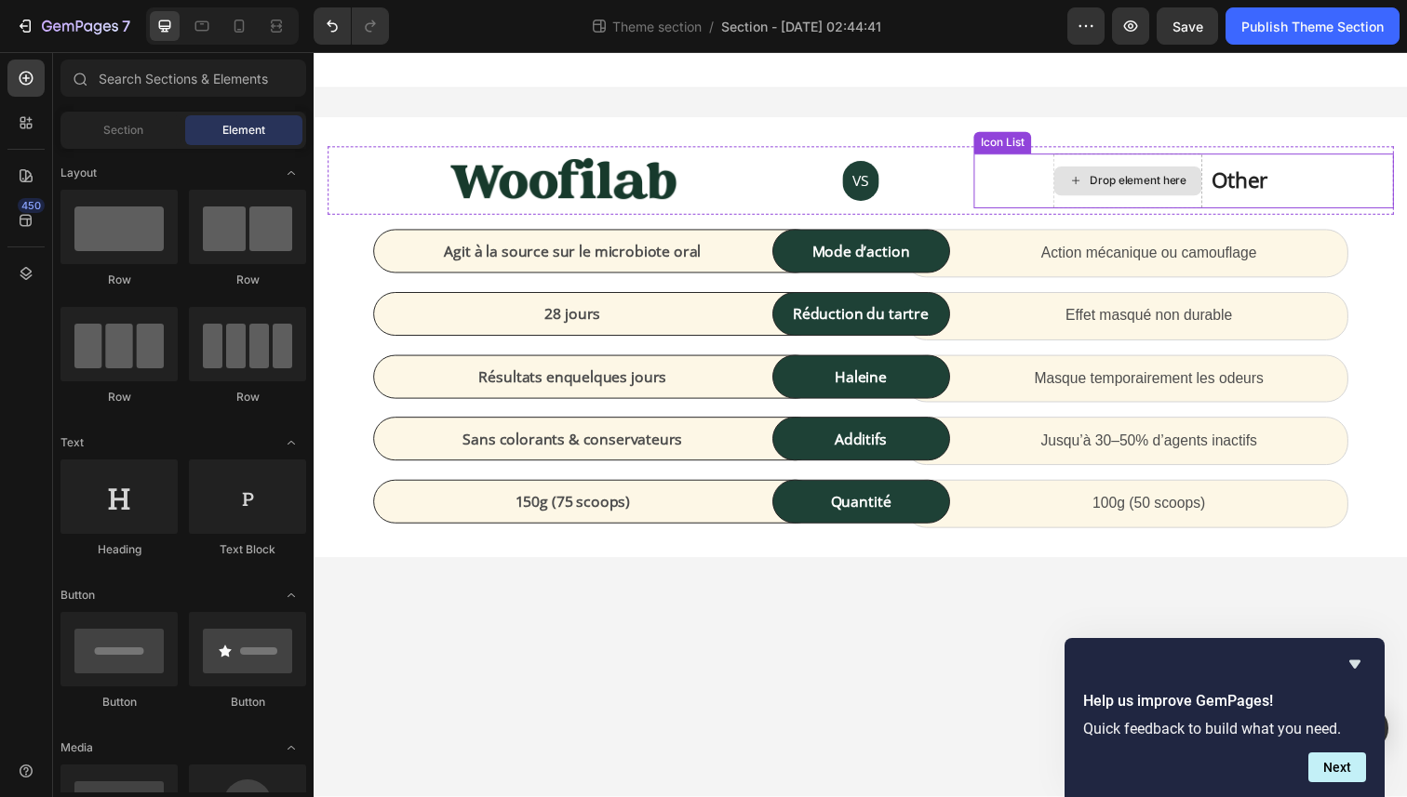
click at [1164, 183] on div "Drop element here" at bounding box center [1155, 184] width 99 height 15
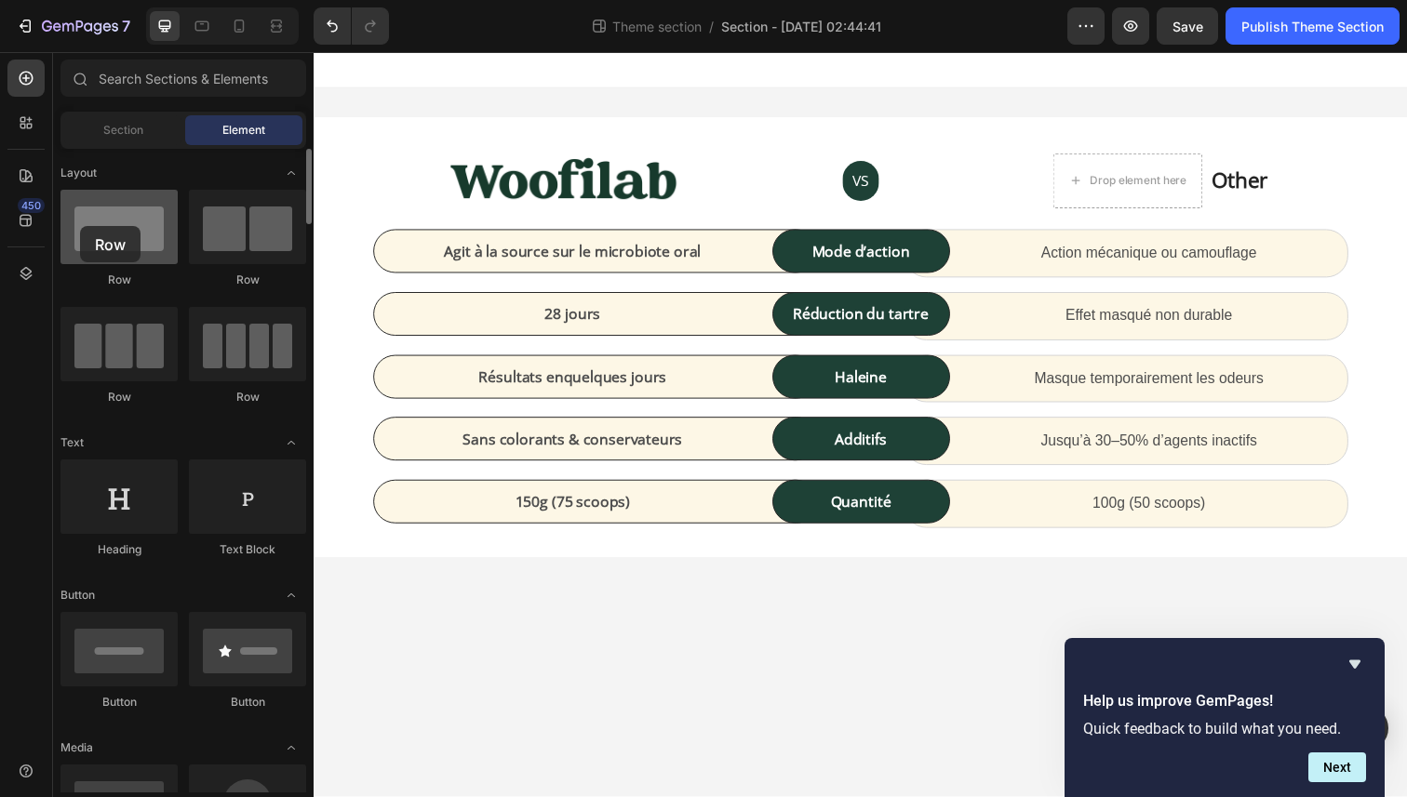
click at [80, 226] on div at bounding box center [118, 227] width 117 height 74
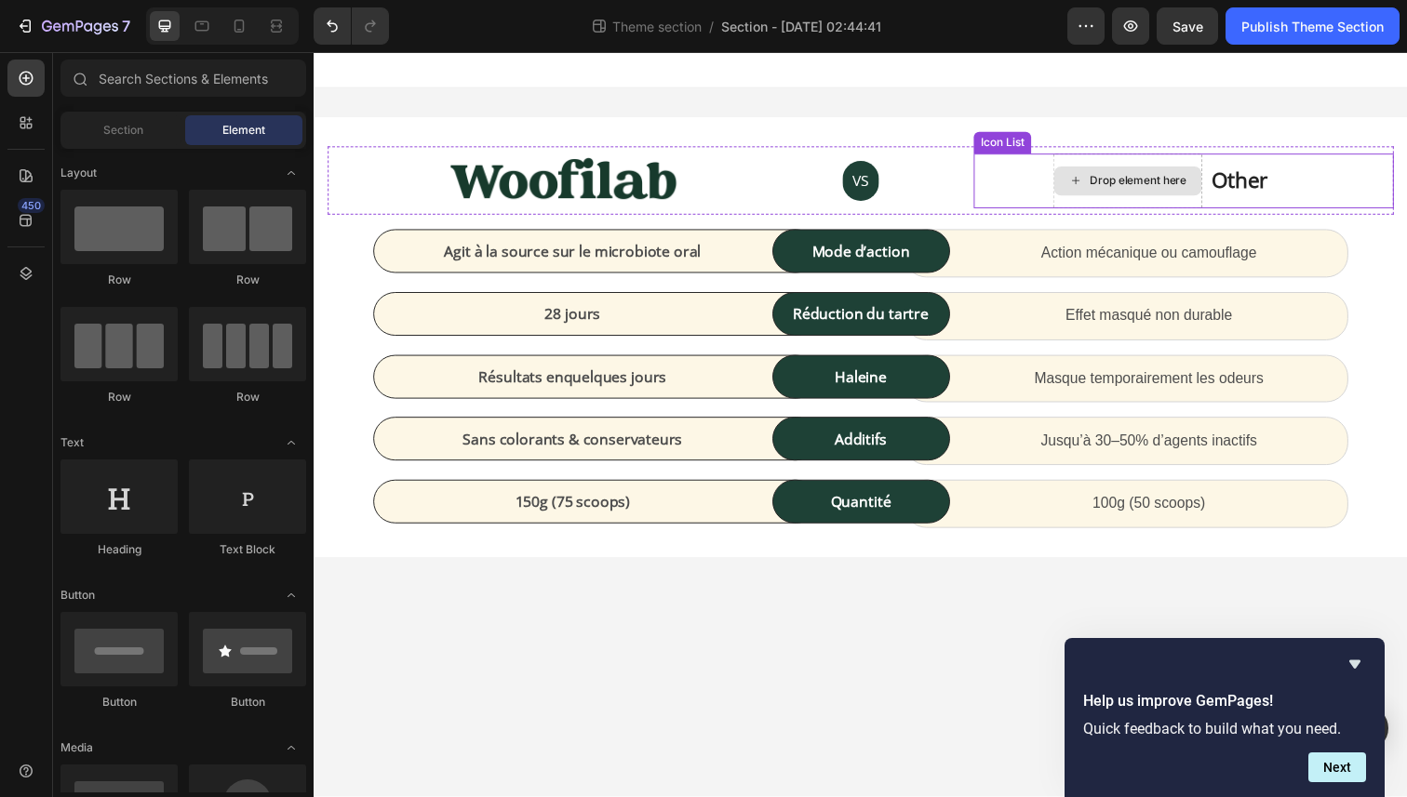
click at [1207, 166] on div "Drop element here" at bounding box center [1144, 184] width 153 height 56
click at [1122, 177] on div "Drop element here" at bounding box center [1155, 184] width 99 height 15
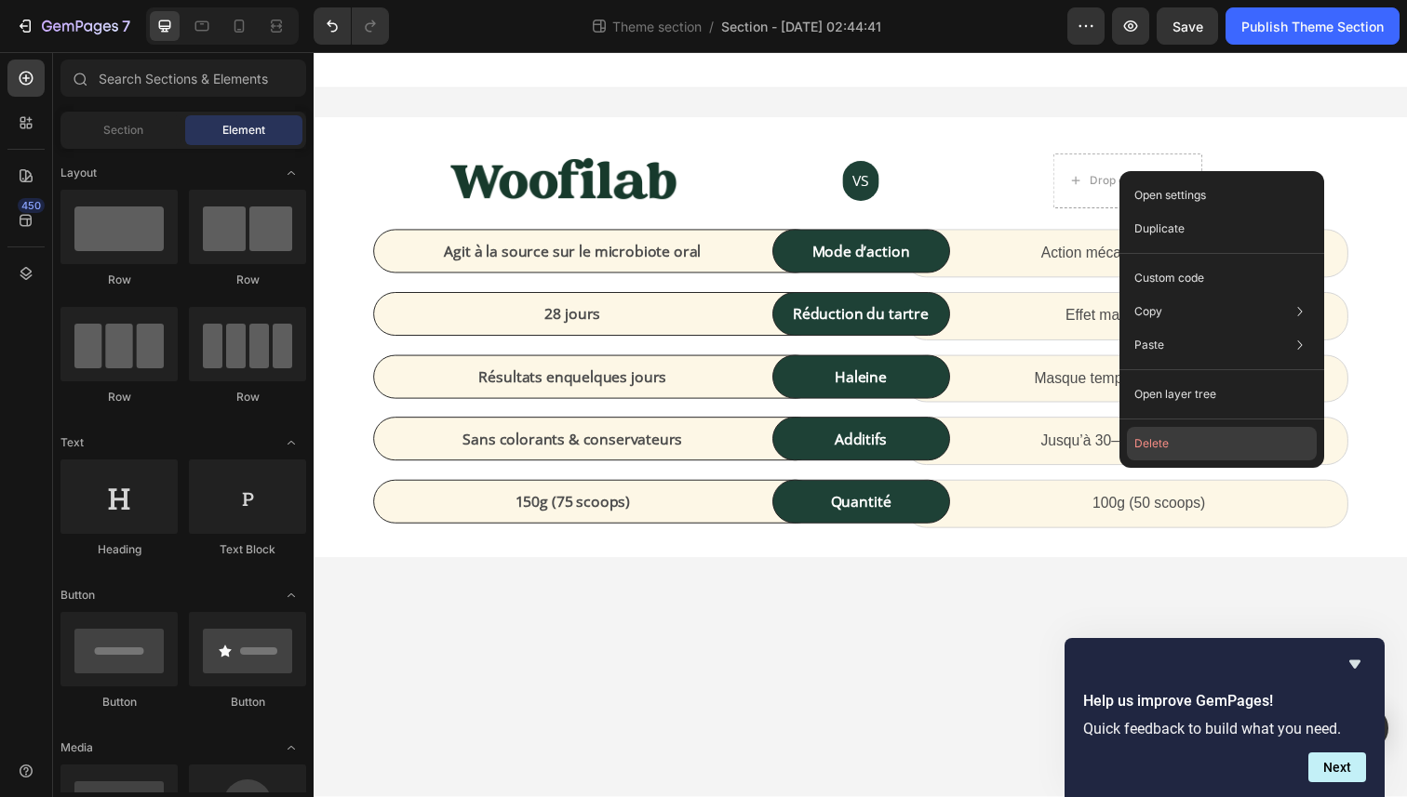
click at [1157, 445] on button "Delete" at bounding box center [1222, 443] width 190 height 33
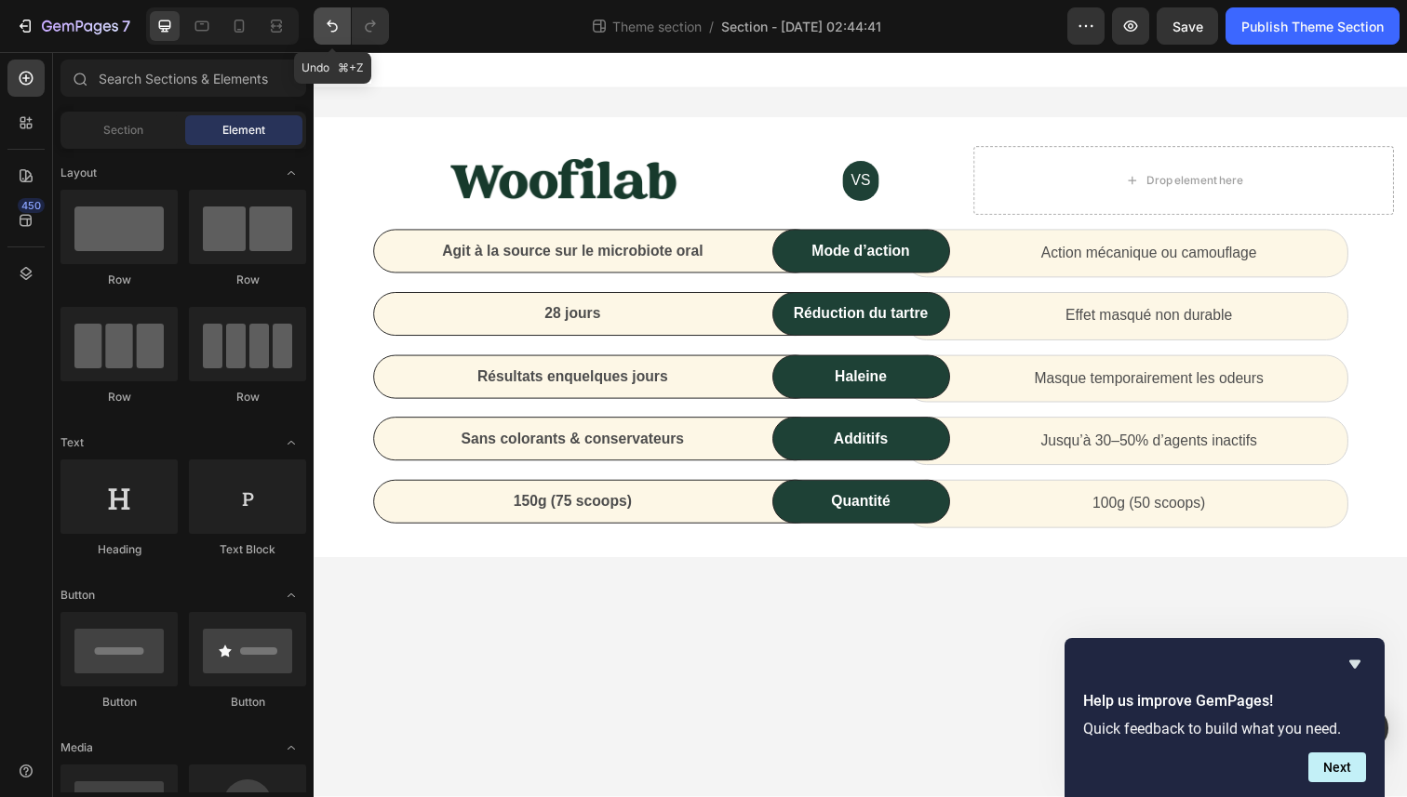
click at [330, 33] on icon "Undo/Redo" at bounding box center [332, 26] width 19 height 19
click at [1281, 188] on p "Other" at bounding box center [1259, 183] width 58 height 33
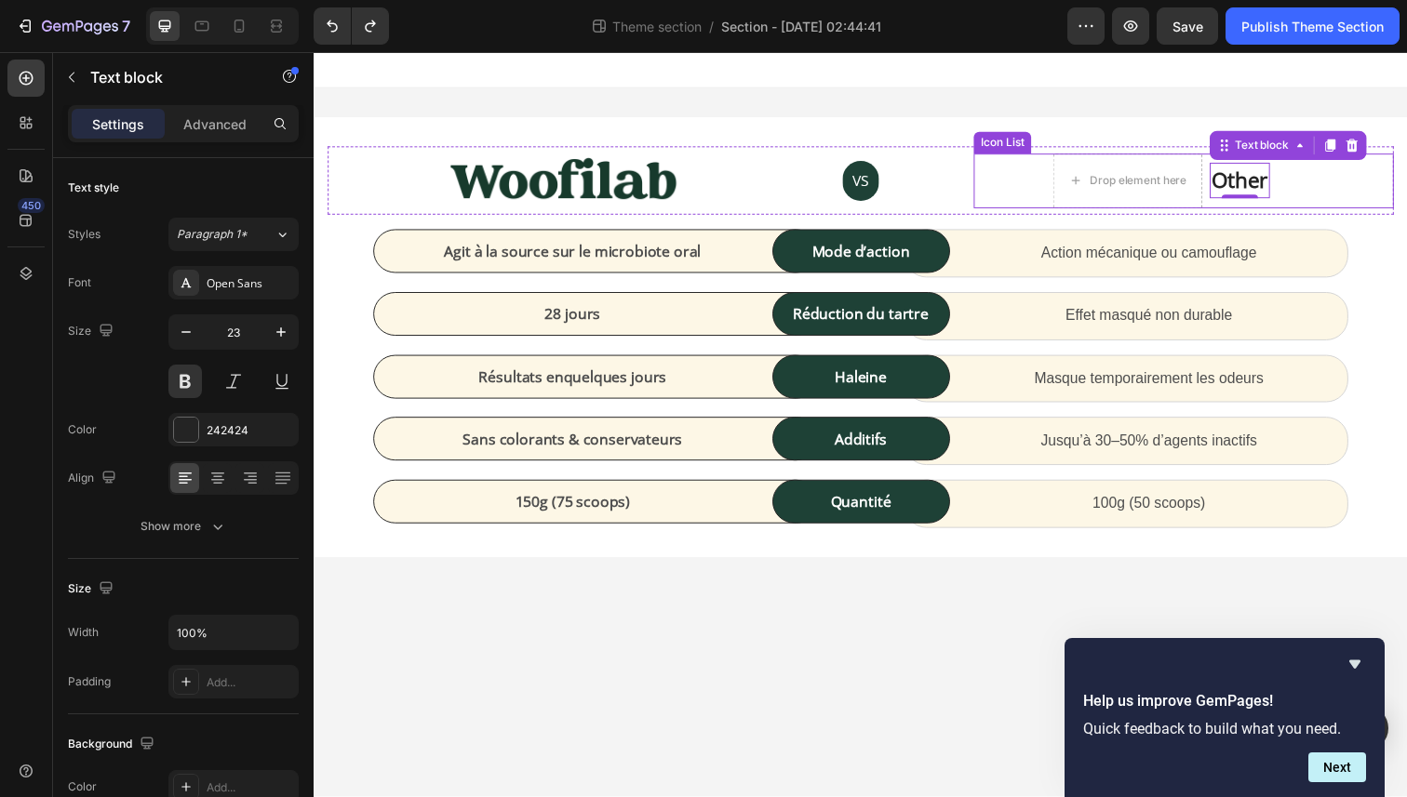
click at [1042, 186] on div "Drop element here Other Text block 0" at bounding box center [1178, 184] width 382 height 56
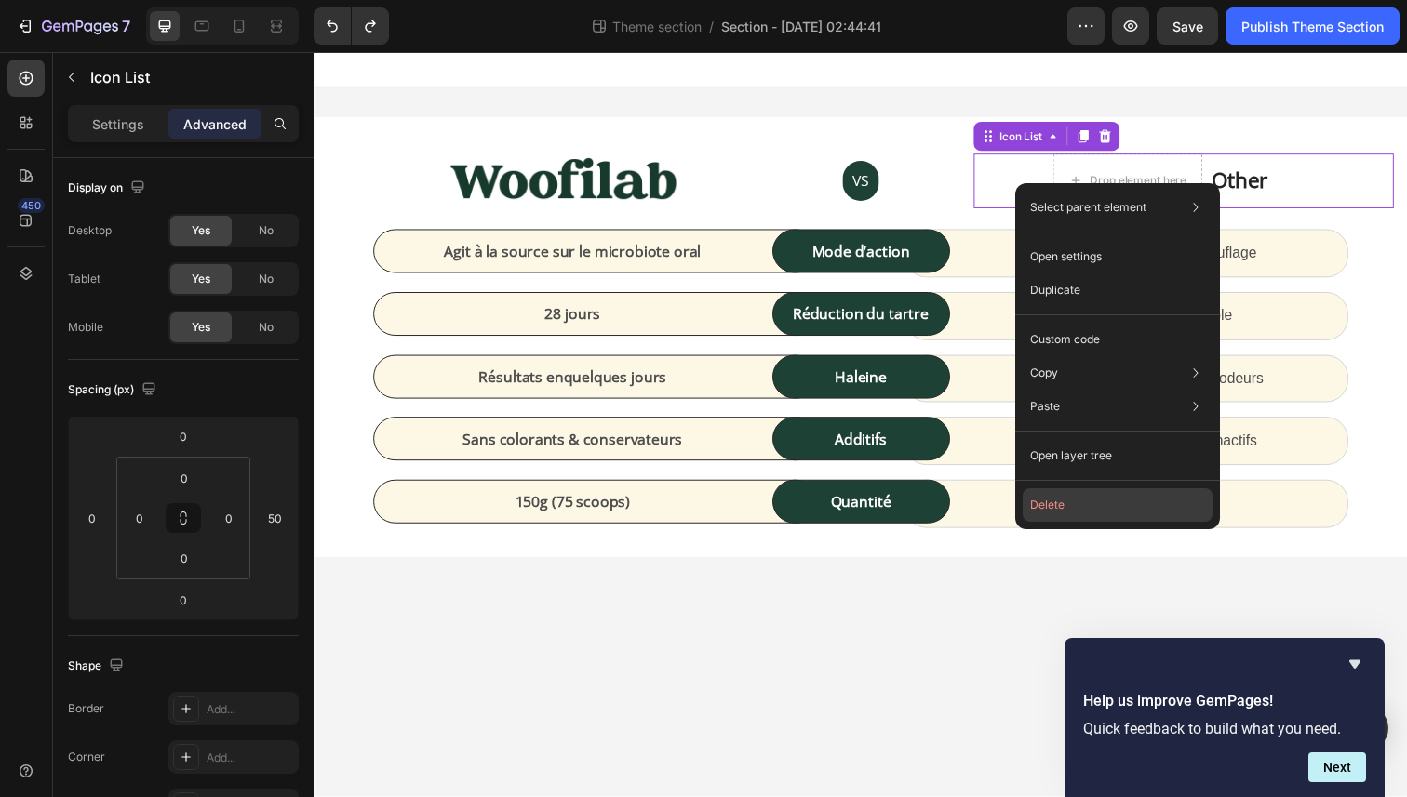
click at [1078, 498] on button "Delete" at bounding box center [1117, 504] width 190 height 33
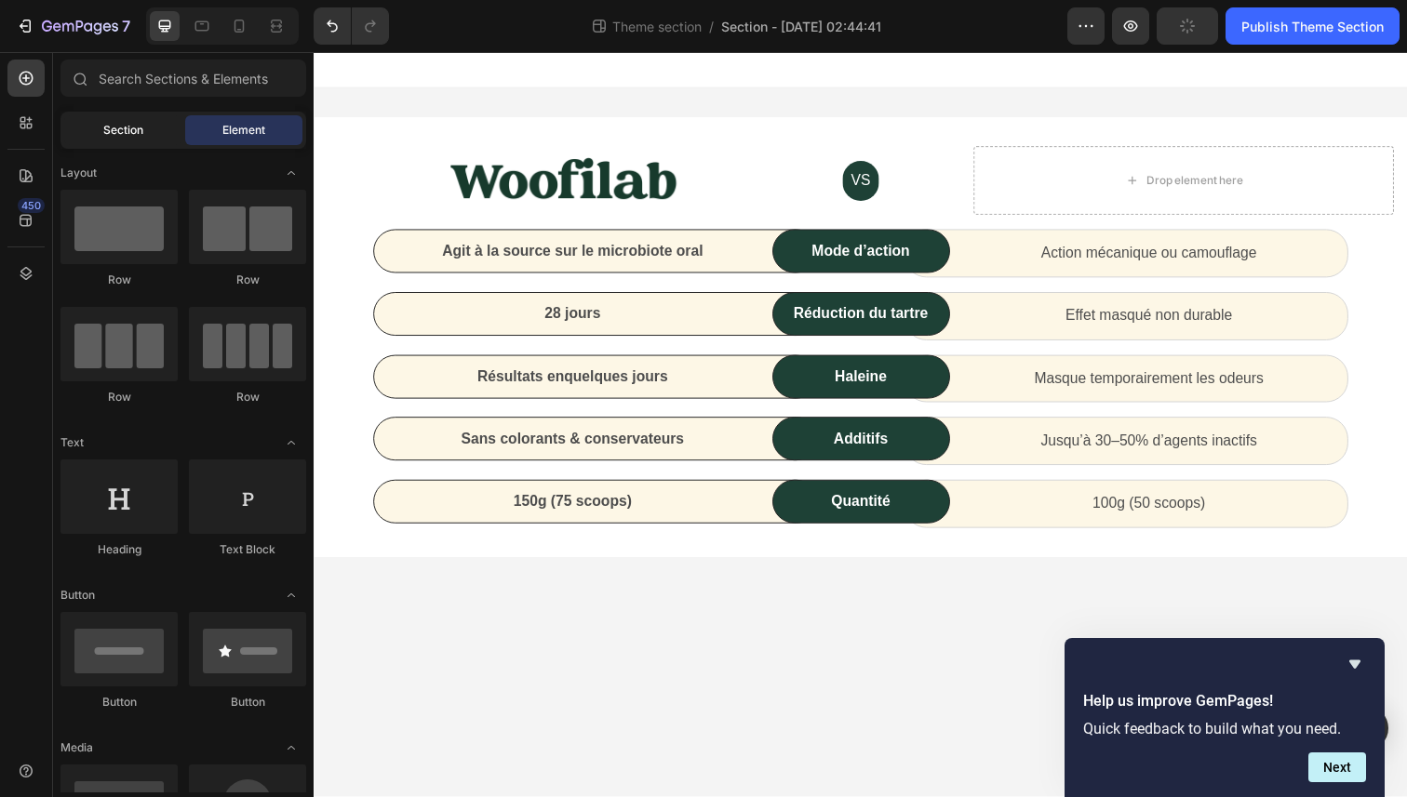
click at [89, 125] on div "Section" at bounding box center [122, 130] width 117 height 30
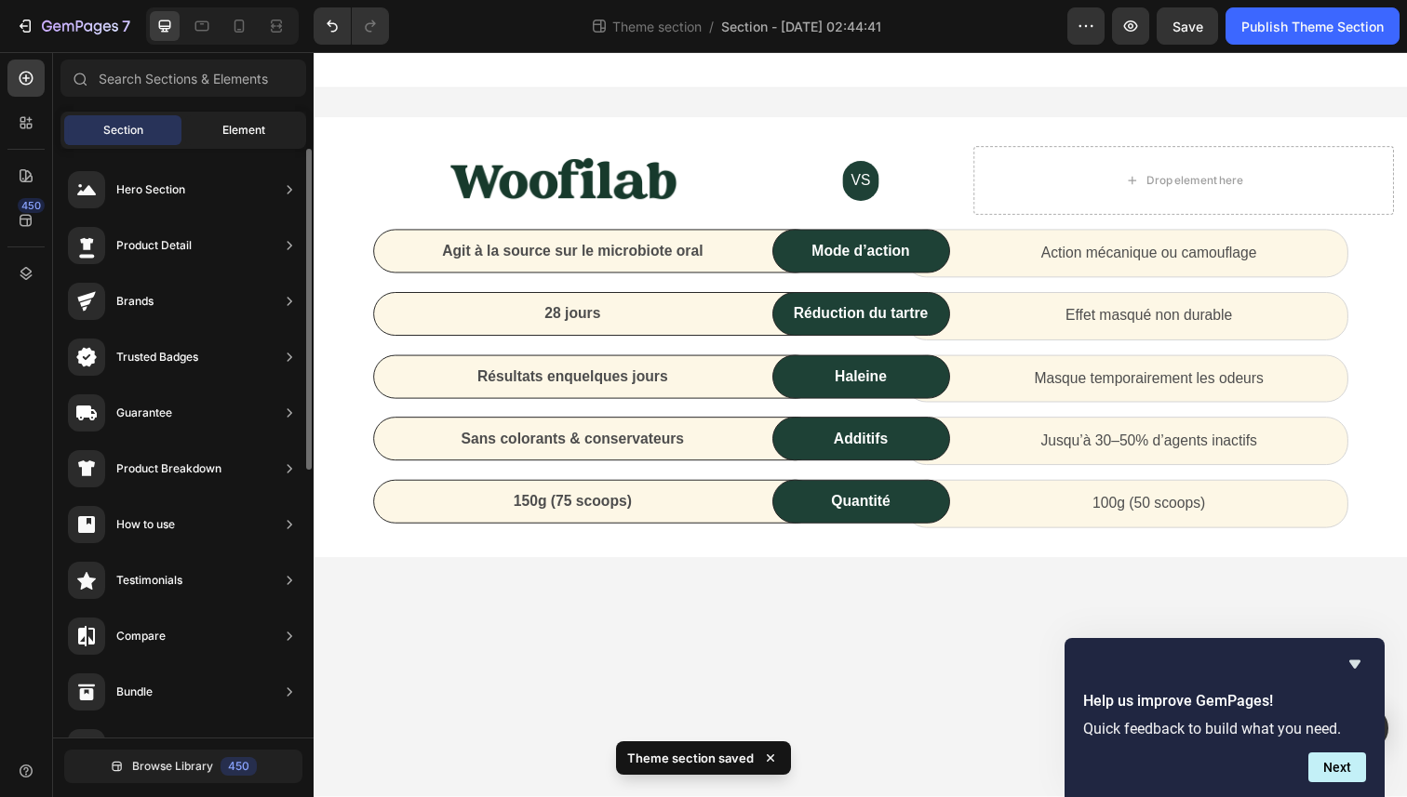
click at [236, 131] on span "Element" at bounding box center [243, 130] width 43 height 17
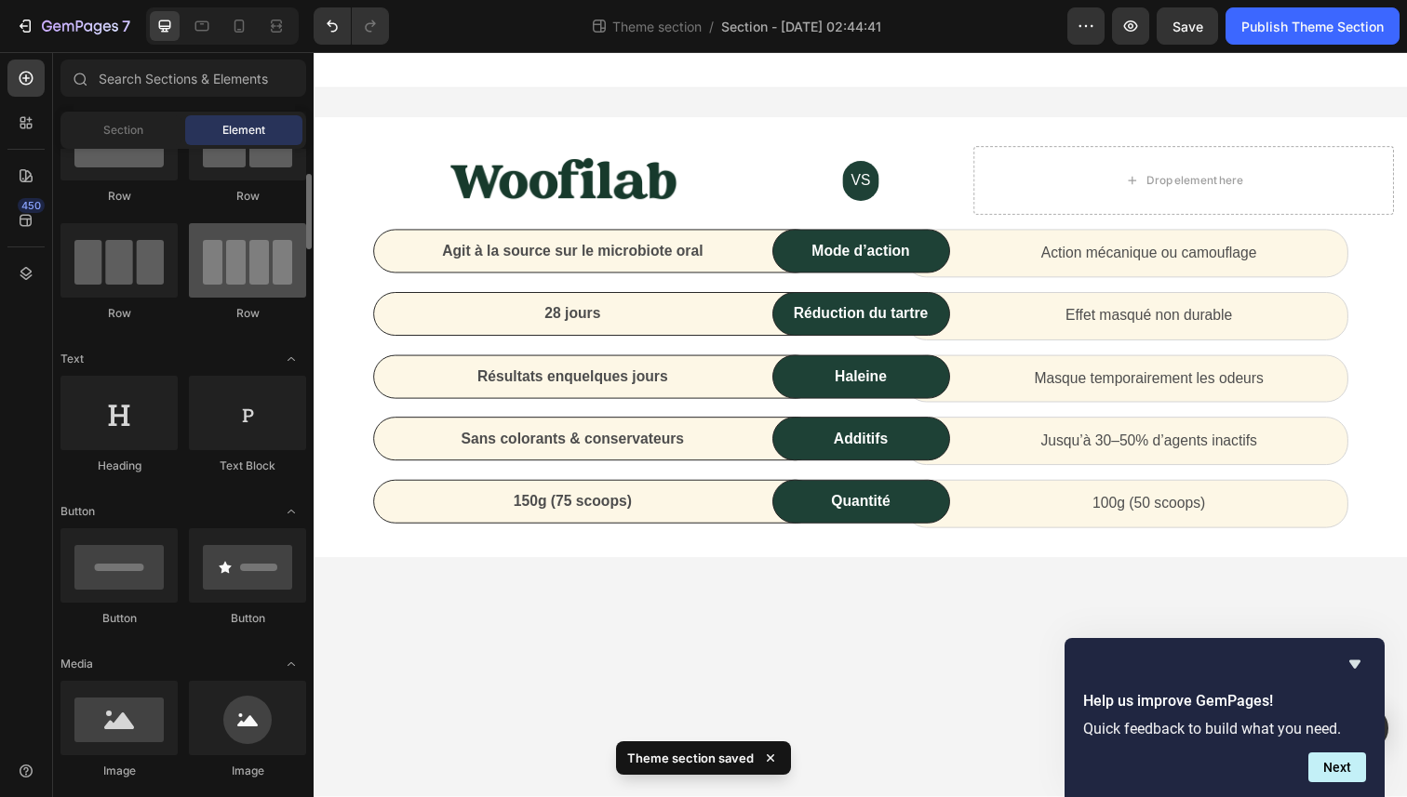
scroll to position [120, 0]
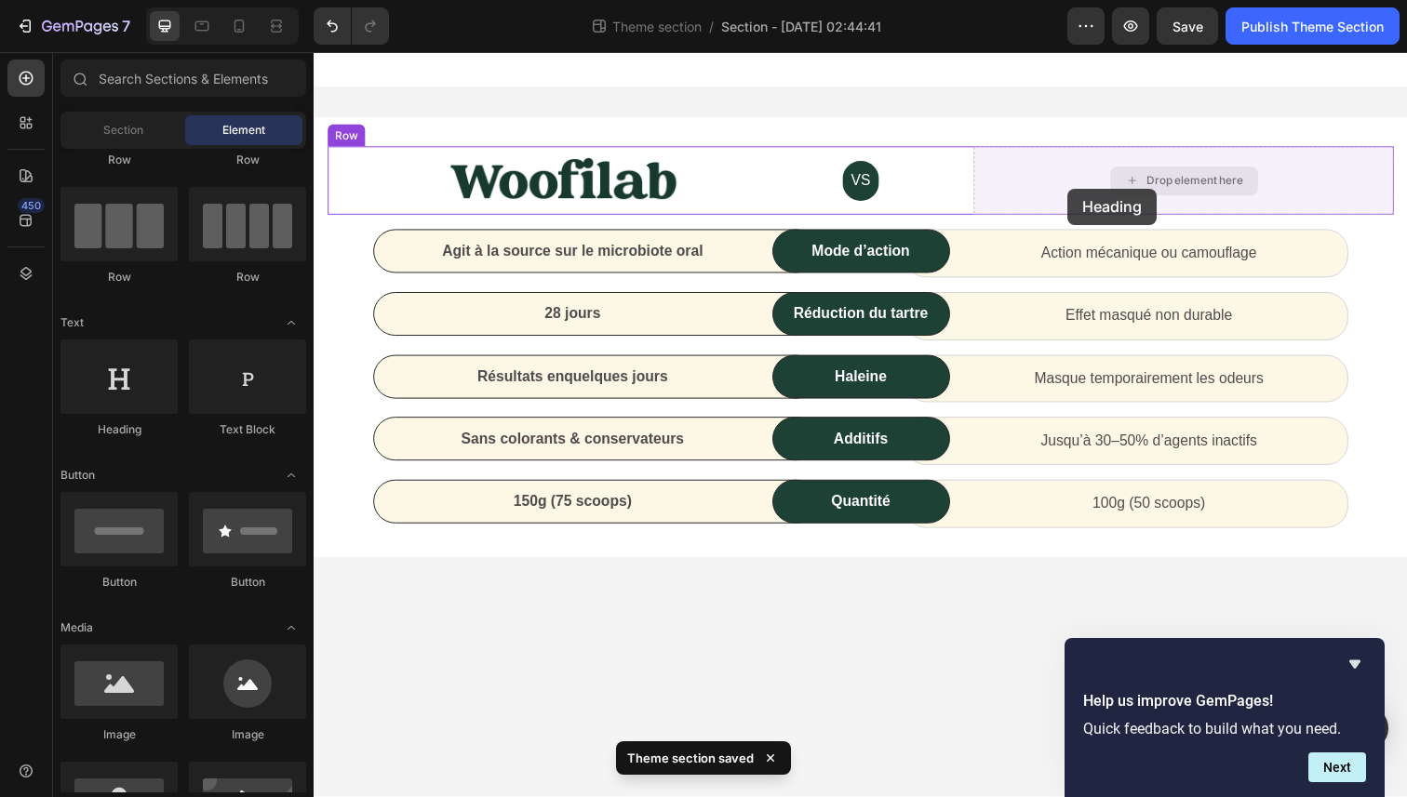
drag, startPoint x: 425, startPoint y: 465, endPoint x: 1083, endPoint y: 192, distance: 712.4
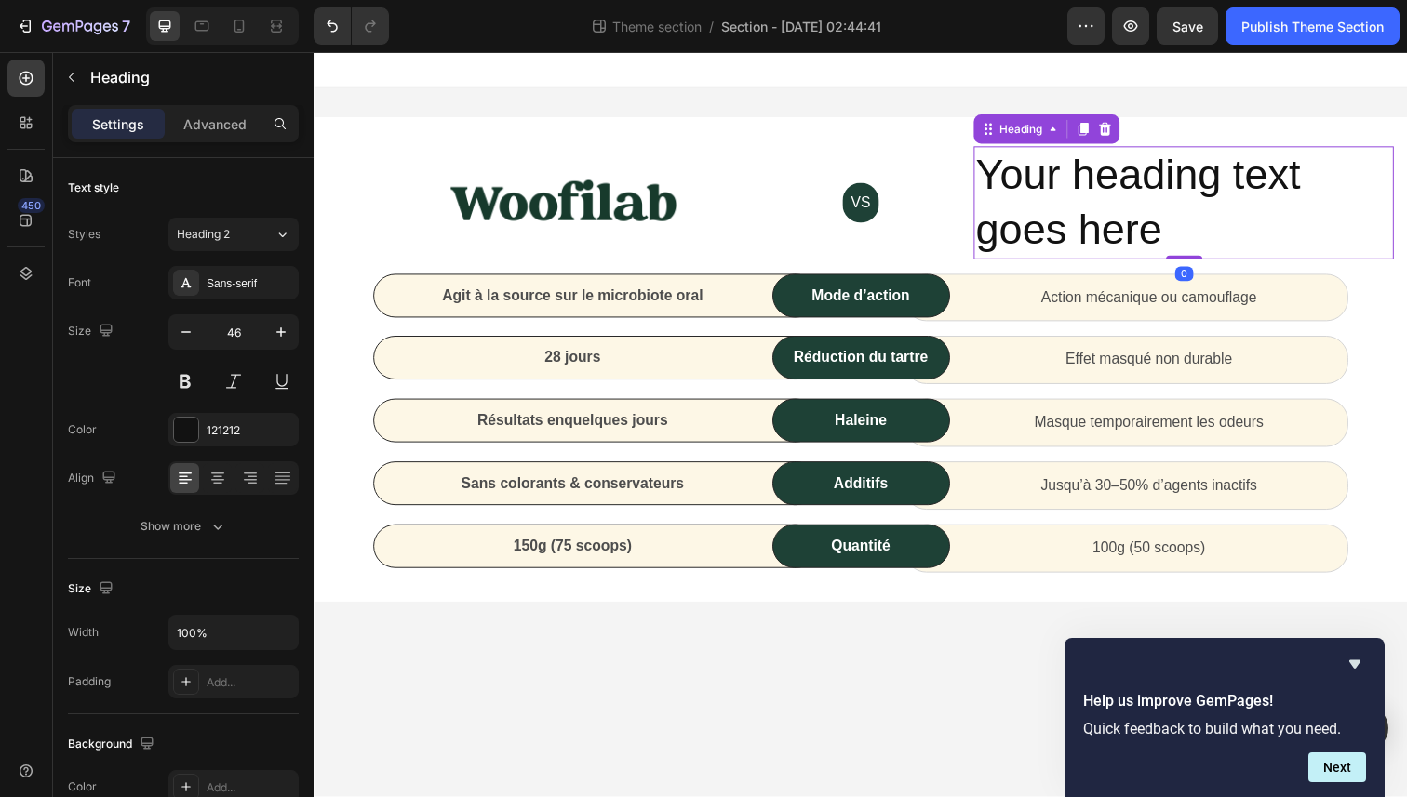
click at [1118, 221] on h2 "Your heading text goes here" at bounding box center [1201, 206] width 429 height 115
click at [1118, 221] on p "Your heading text goes here" at bounding box center [1201, 207] width 425 height 112
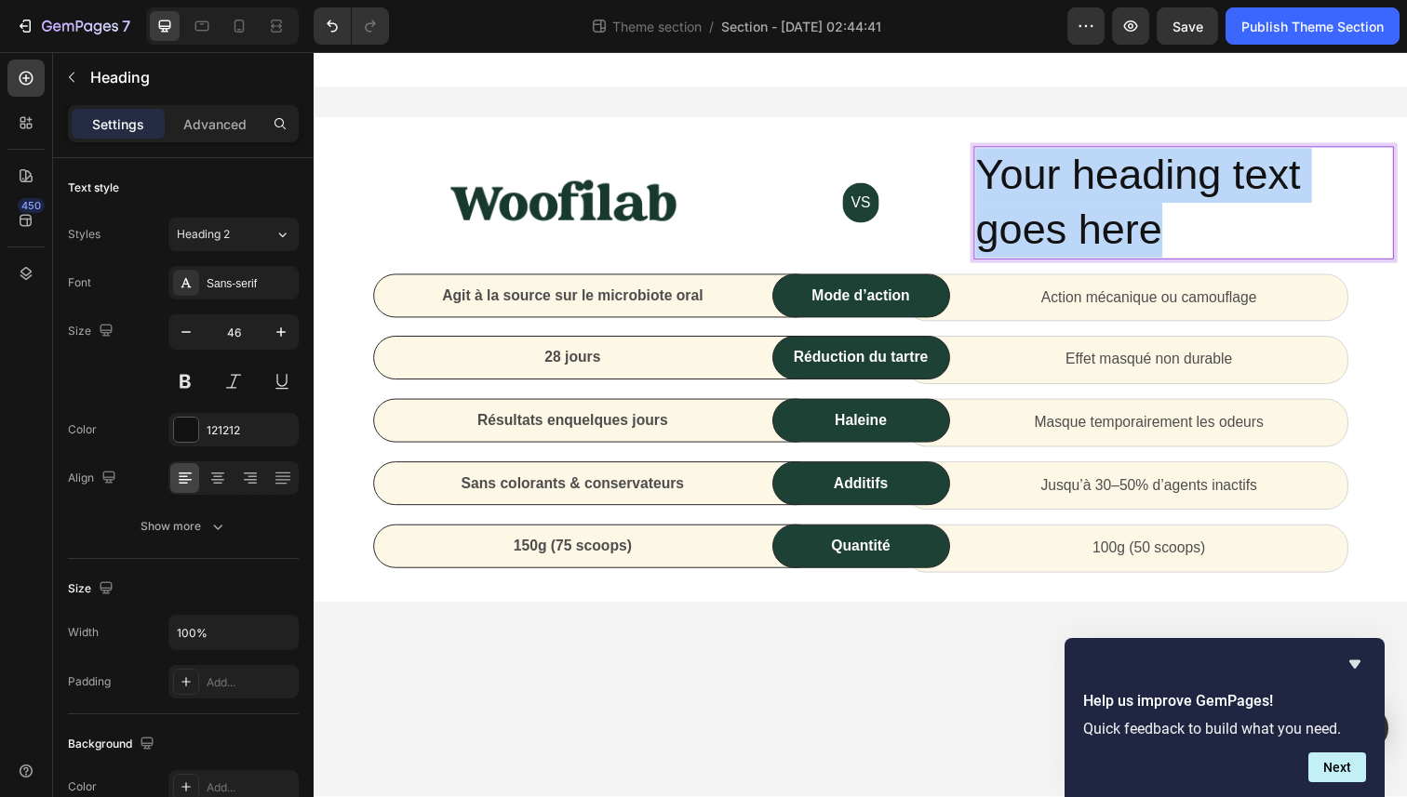
click at [1118, 221] on p "Your heading text goes here" at bounding box center [1201, 207] width 425 height 112
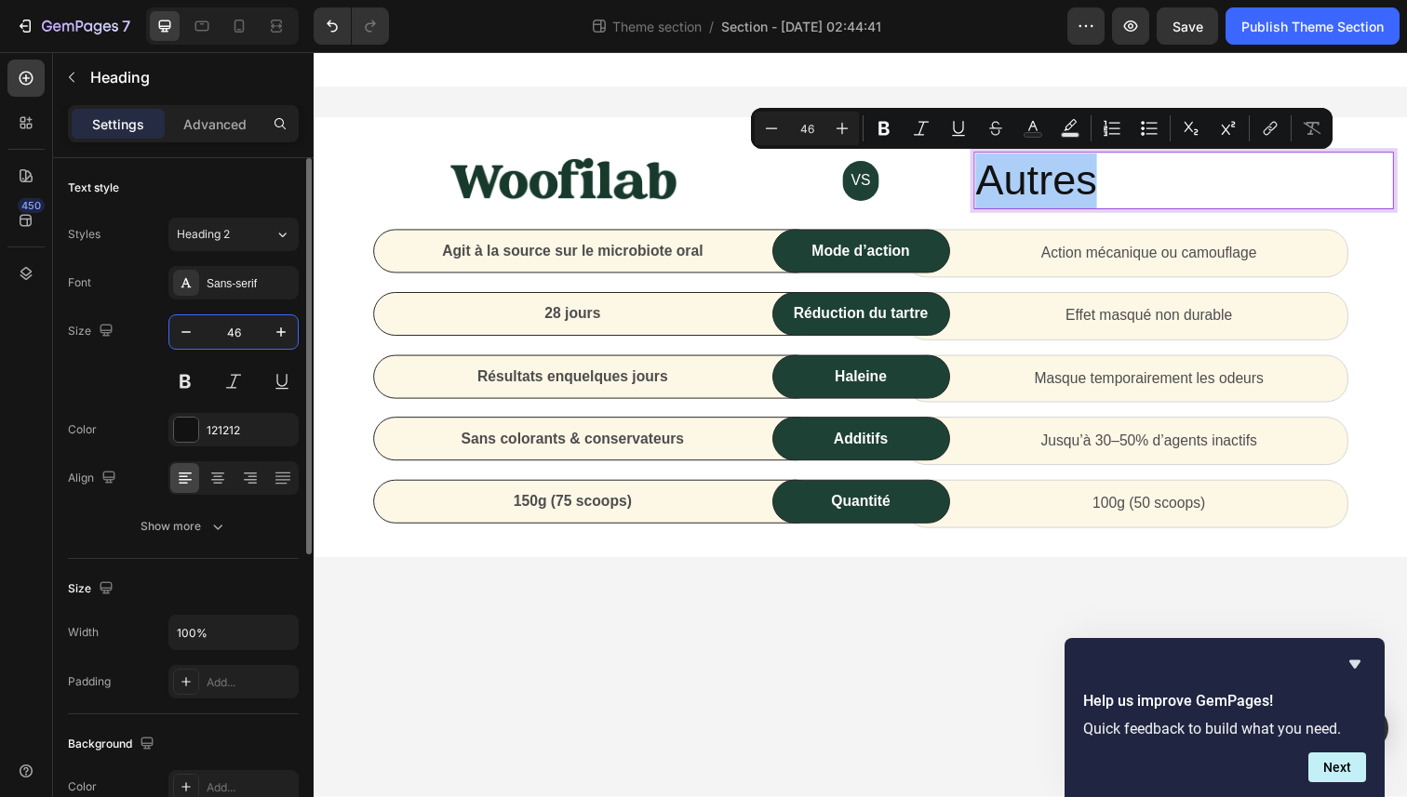
click at [224, 330] on input "46" at bounding box center [233, 331] width 61 height 33
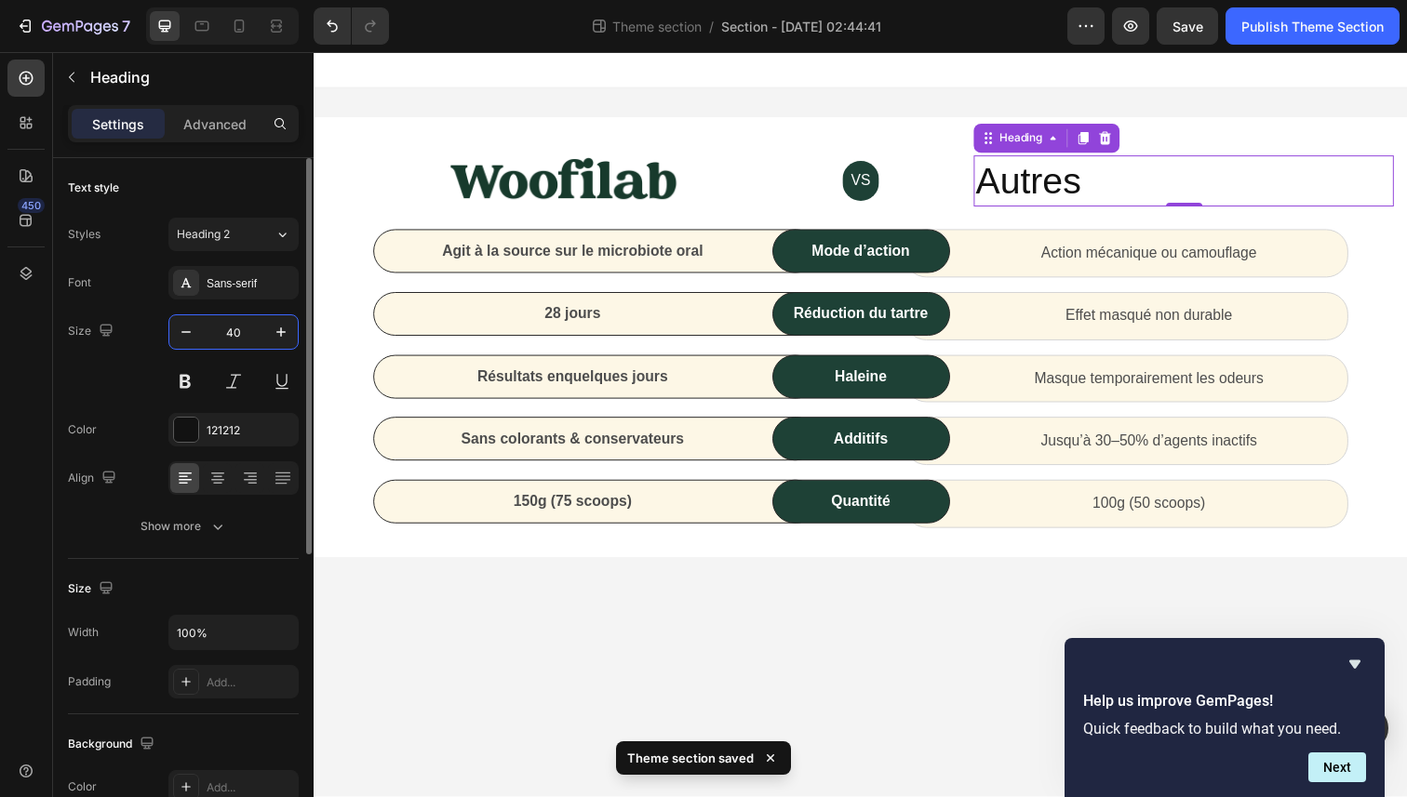
type input "4"
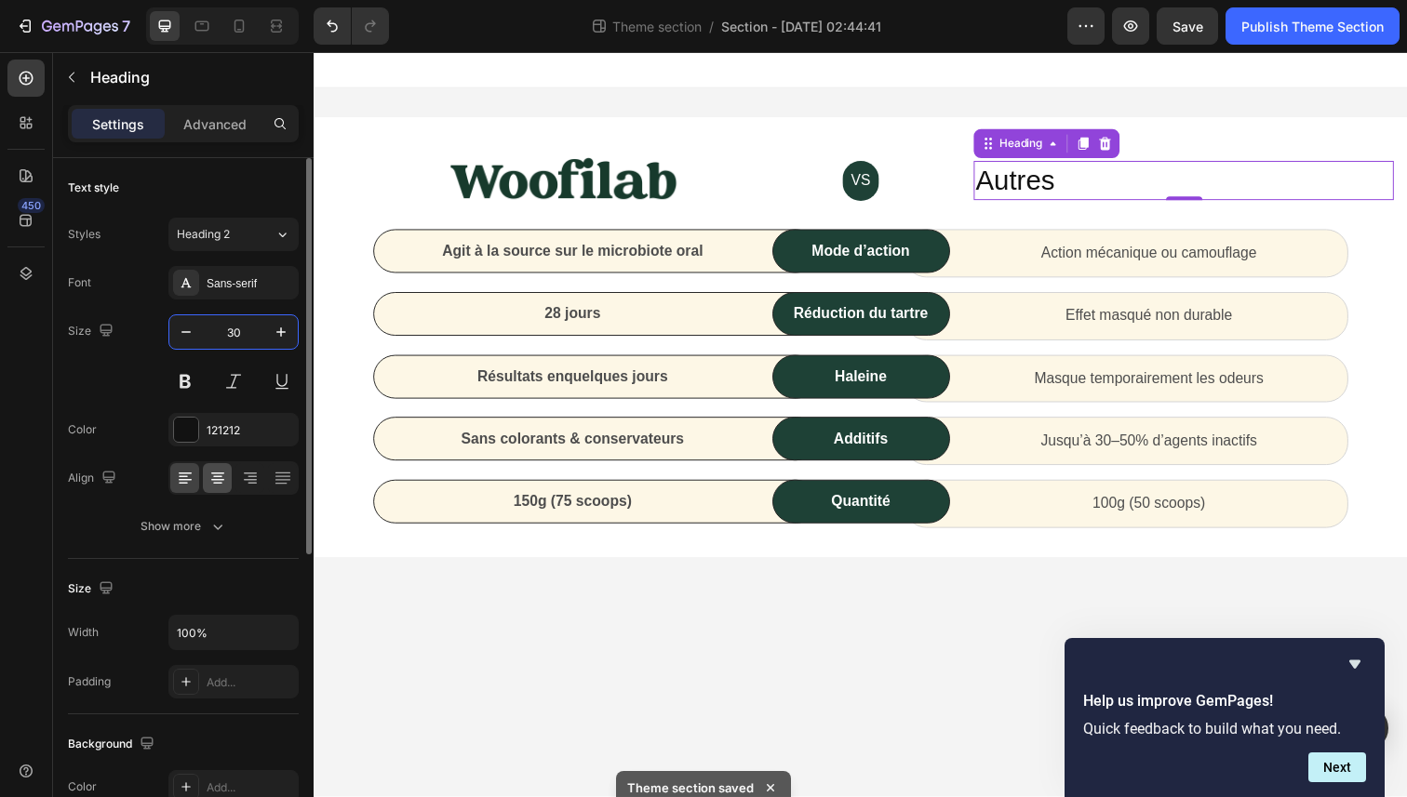
type input "30"
click at [214, 491] on div at bounding box center [217, 478] width 29 height 30
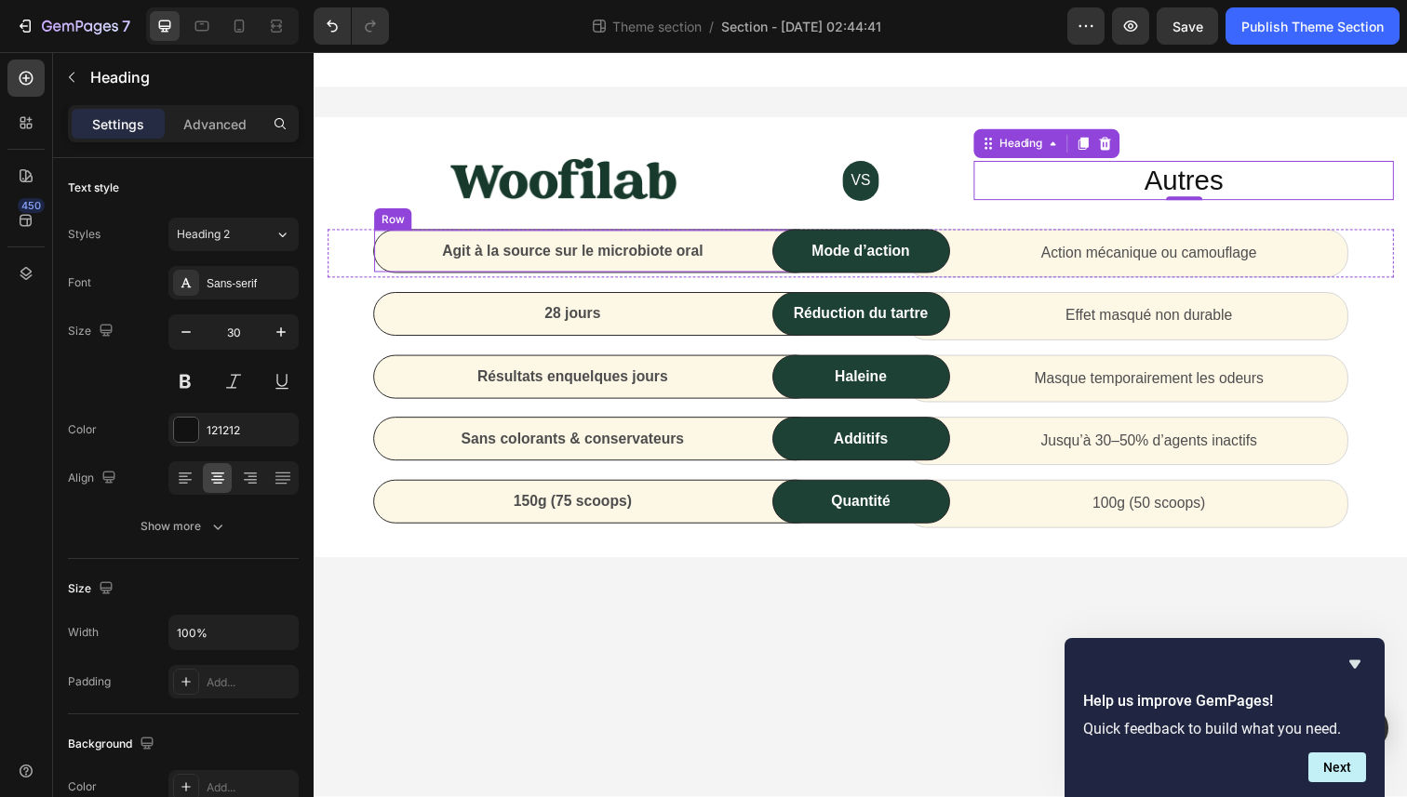
click at [525, 259] on p "Agit à la source sur le microbiote oral" at bounding box center [578, 256] width 402 height 22
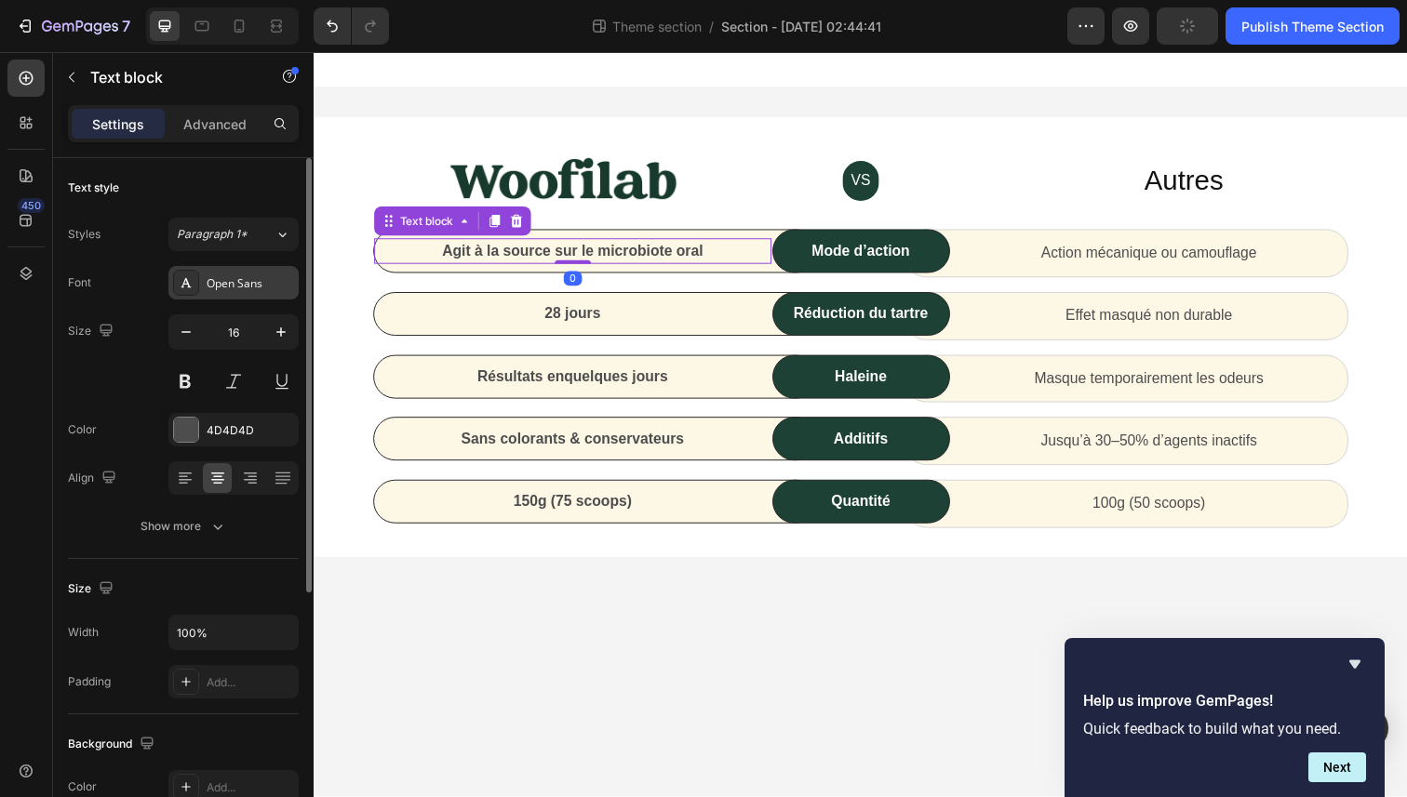
click at [255, 292] on div "Open Sans" at bounding box center [233, 282] width 130 height 33
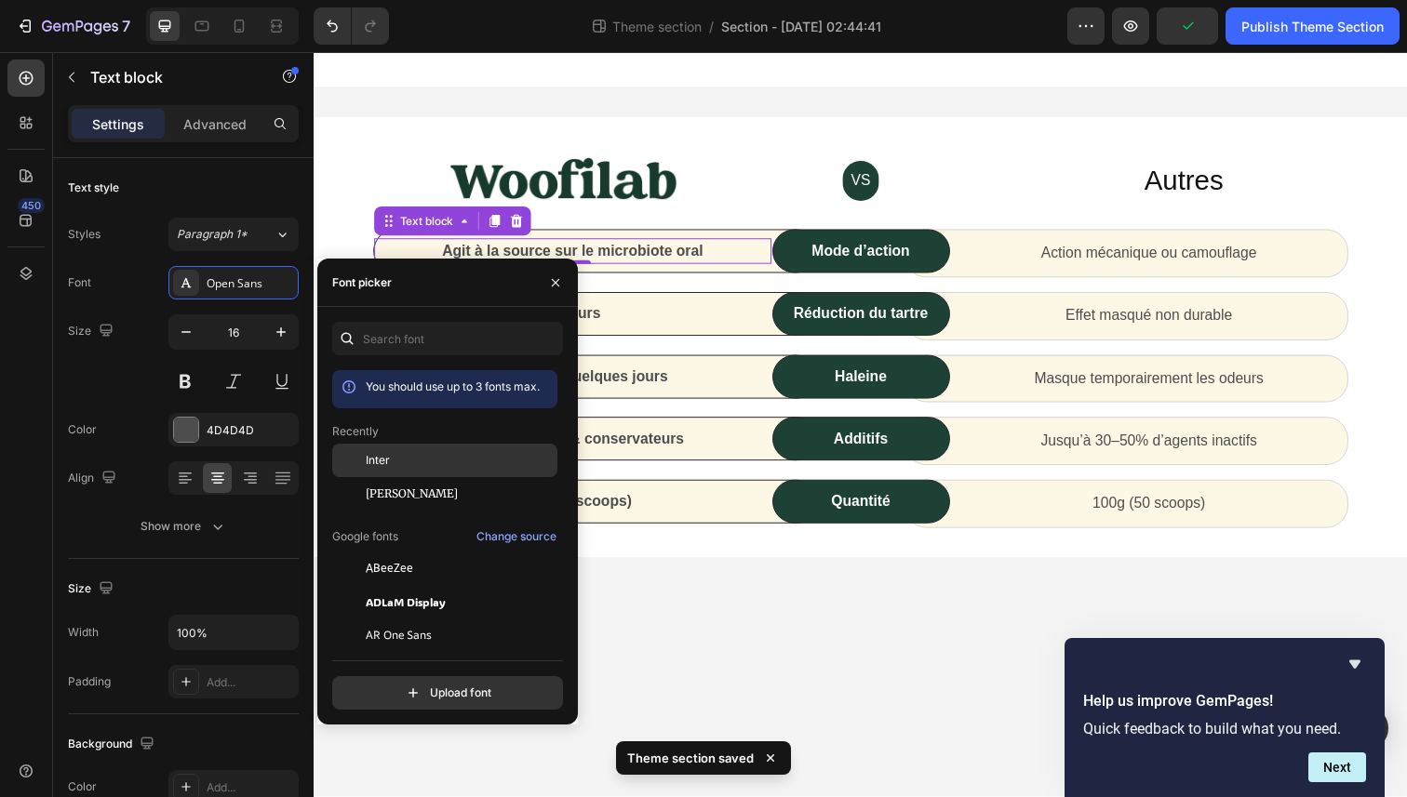
click at [430, 457] on div "Inter" at bounding box center [460, 460] width 188 height 17
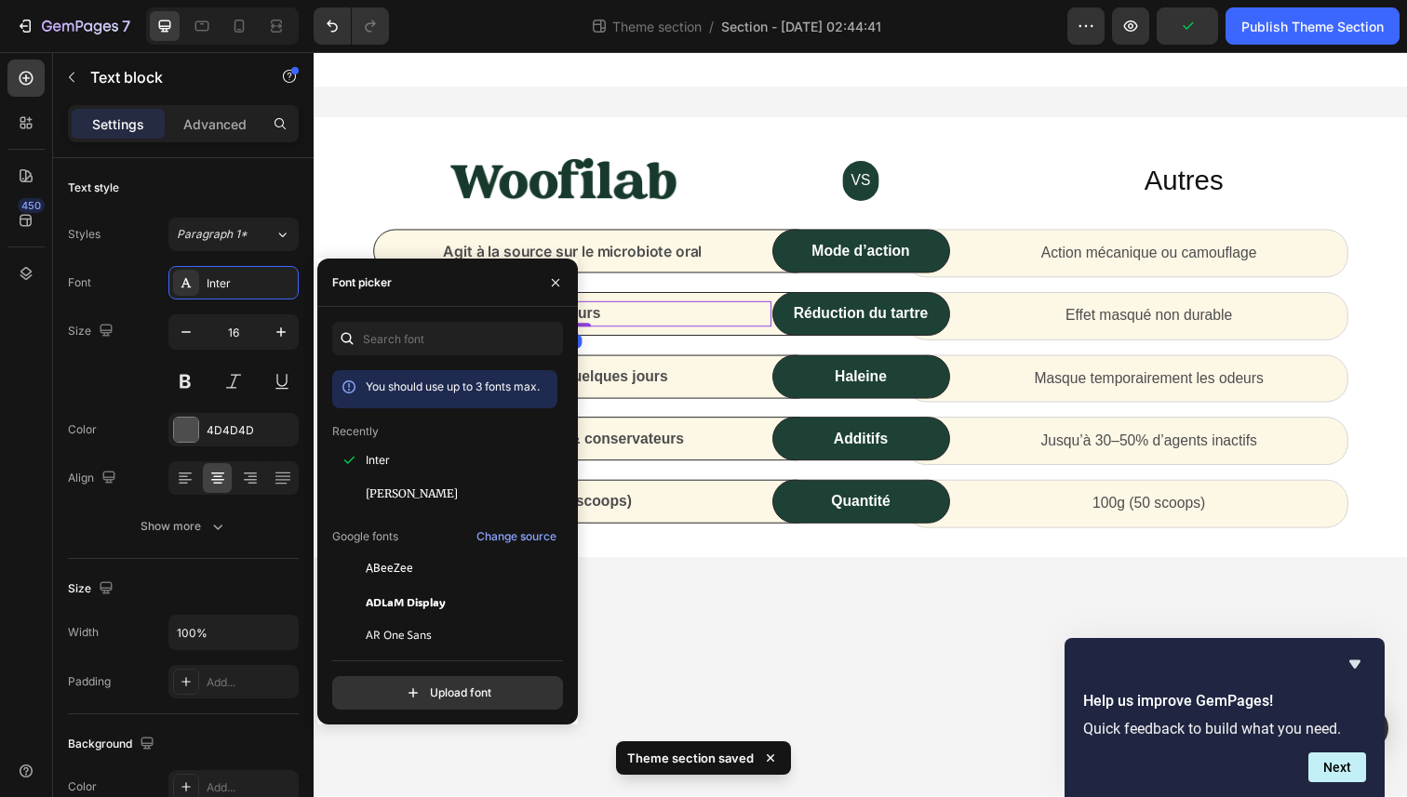
click at [652, 323] on p "28 jours" at bounding box center [578, 320] width 402 height 22
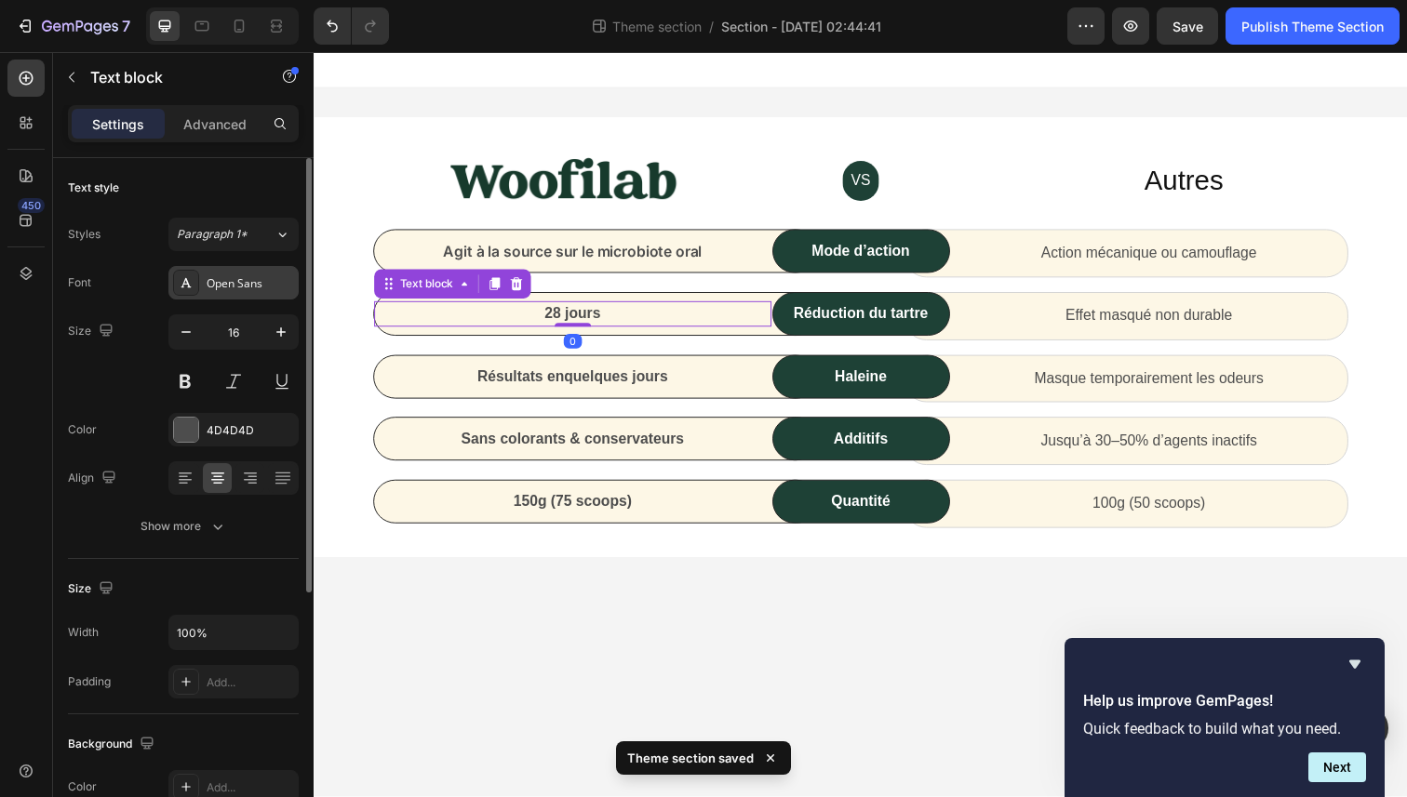
click at [245, 287] on div "Open Sans" at bounding box center [250, 283] width 87 height 17
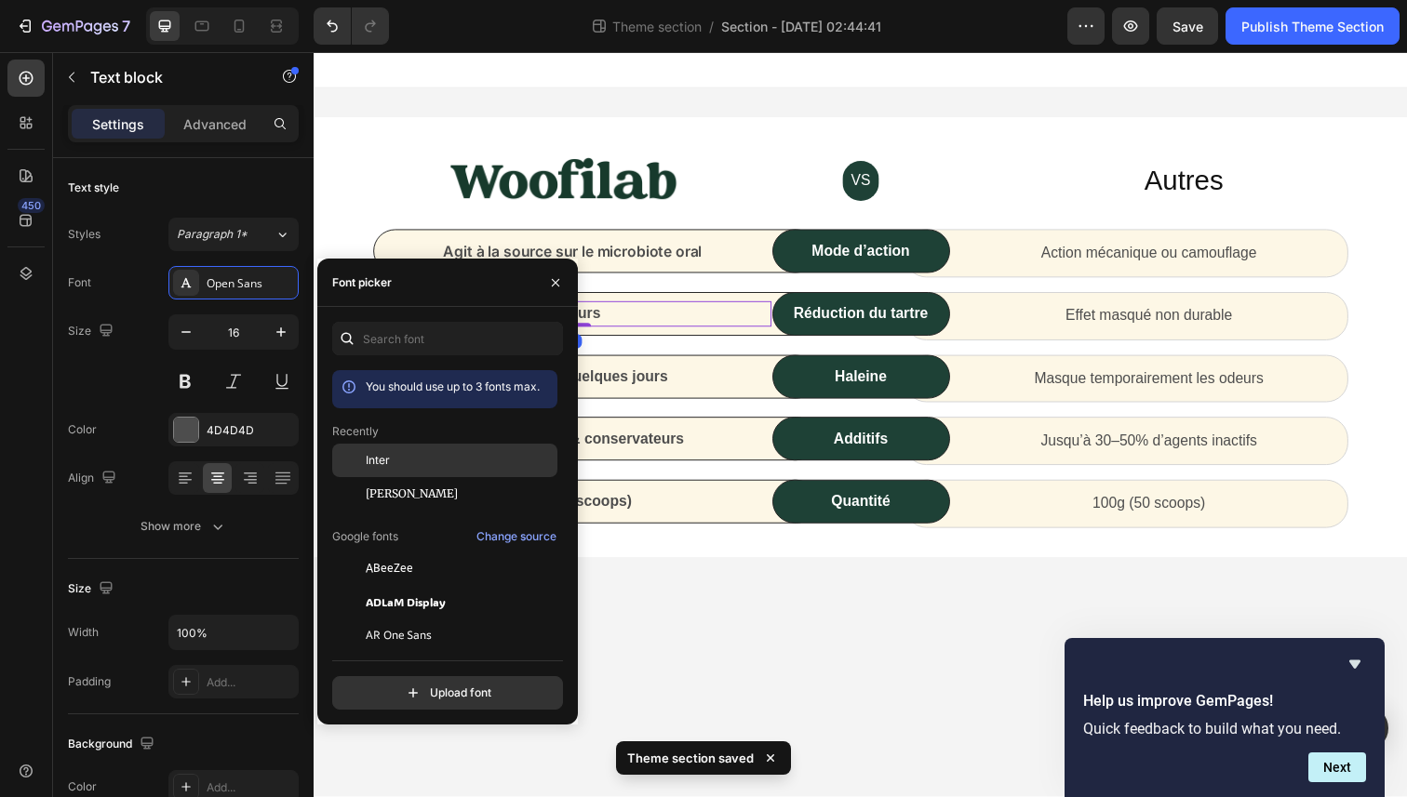
click at [393, 454] on div "Inter" at bounding box center [460, 460] width 188 height 17
click at [702, 350] on div "Image VS Text block Row Autres Heading Row Agit à la source sur le microbiote o…" at bounding box center [871, 344] width 1089 height 390
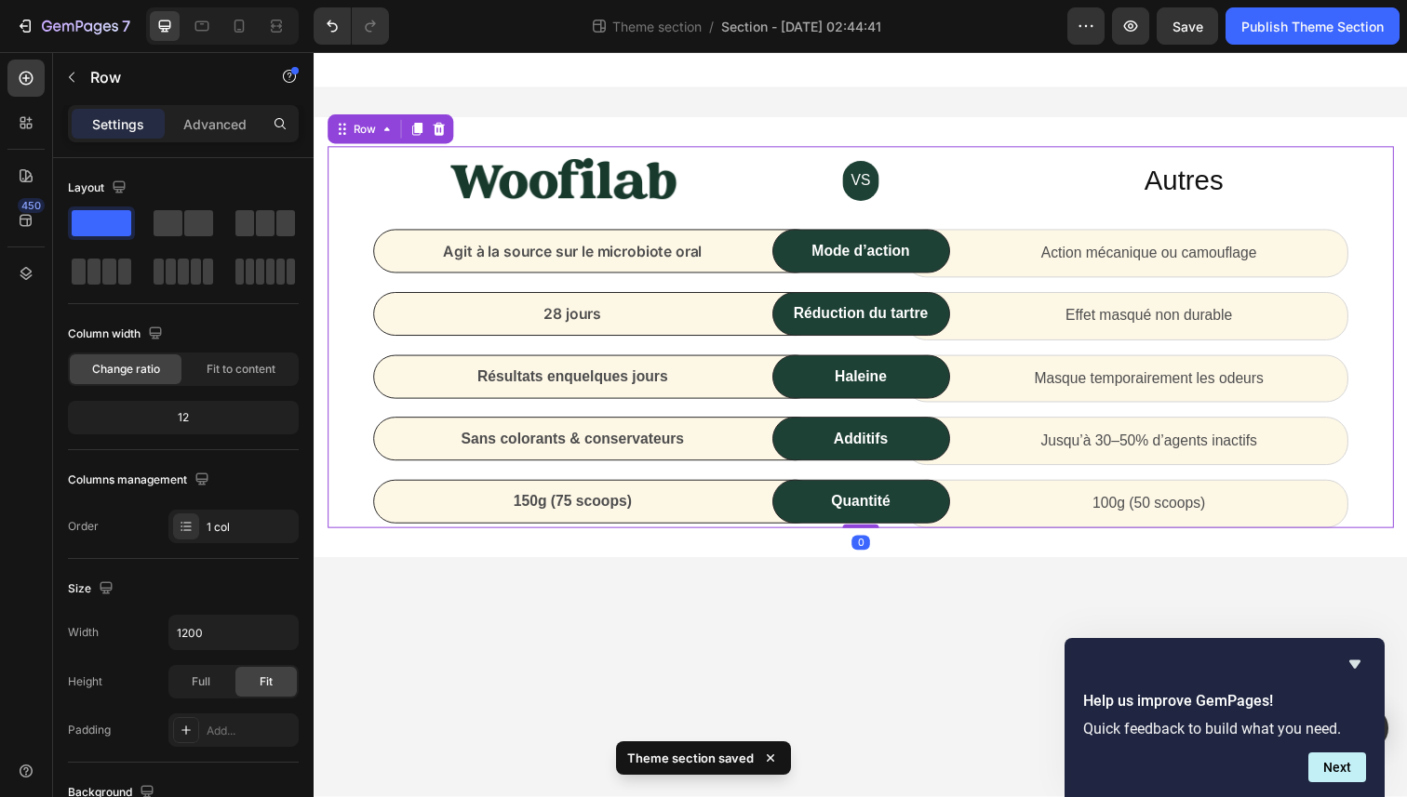
click at [649, 386] on strong "quelques jours" at bounding box center [621, 384] width 106 height 16
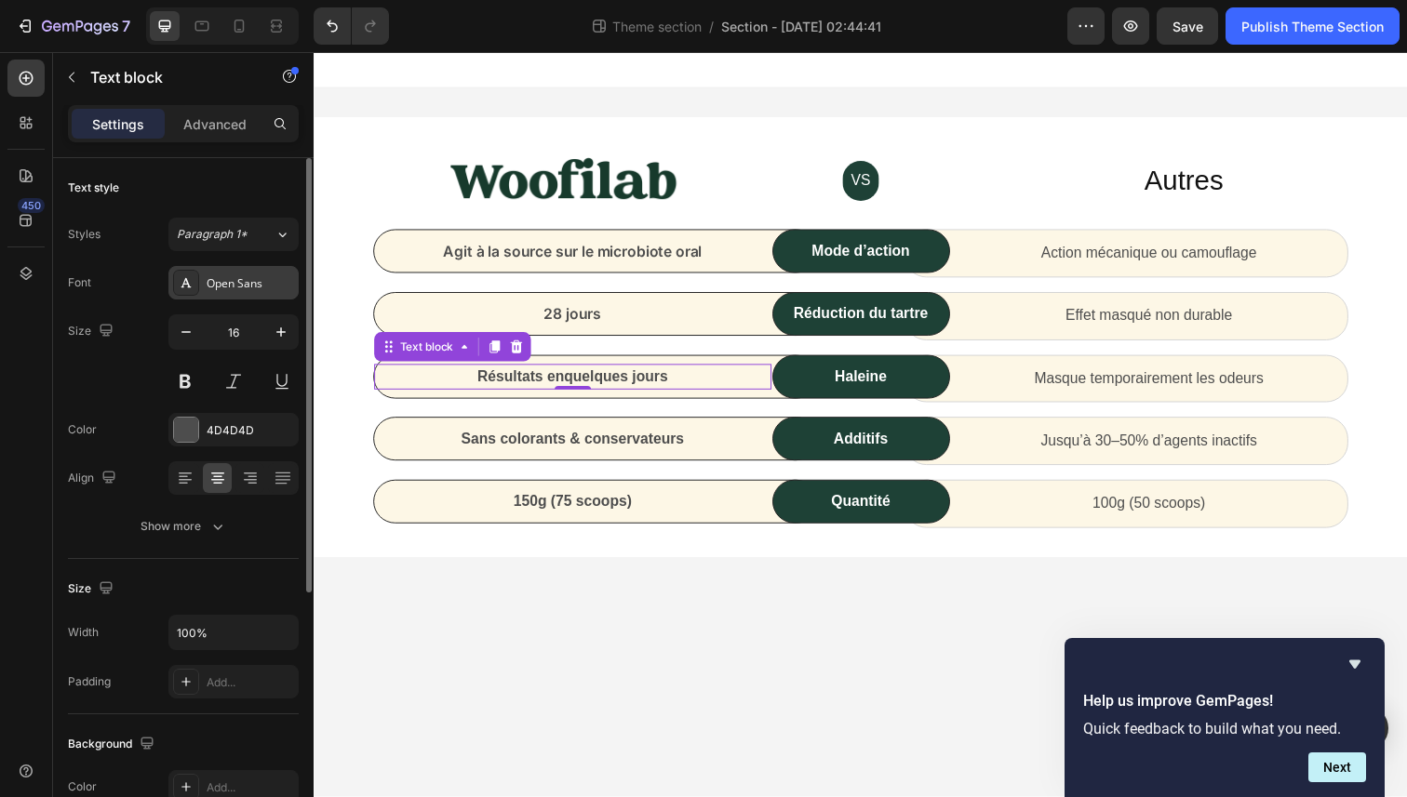
click at [219, 285] on div "Open Sans" at bounding box center [250, 283] width 87 height 17
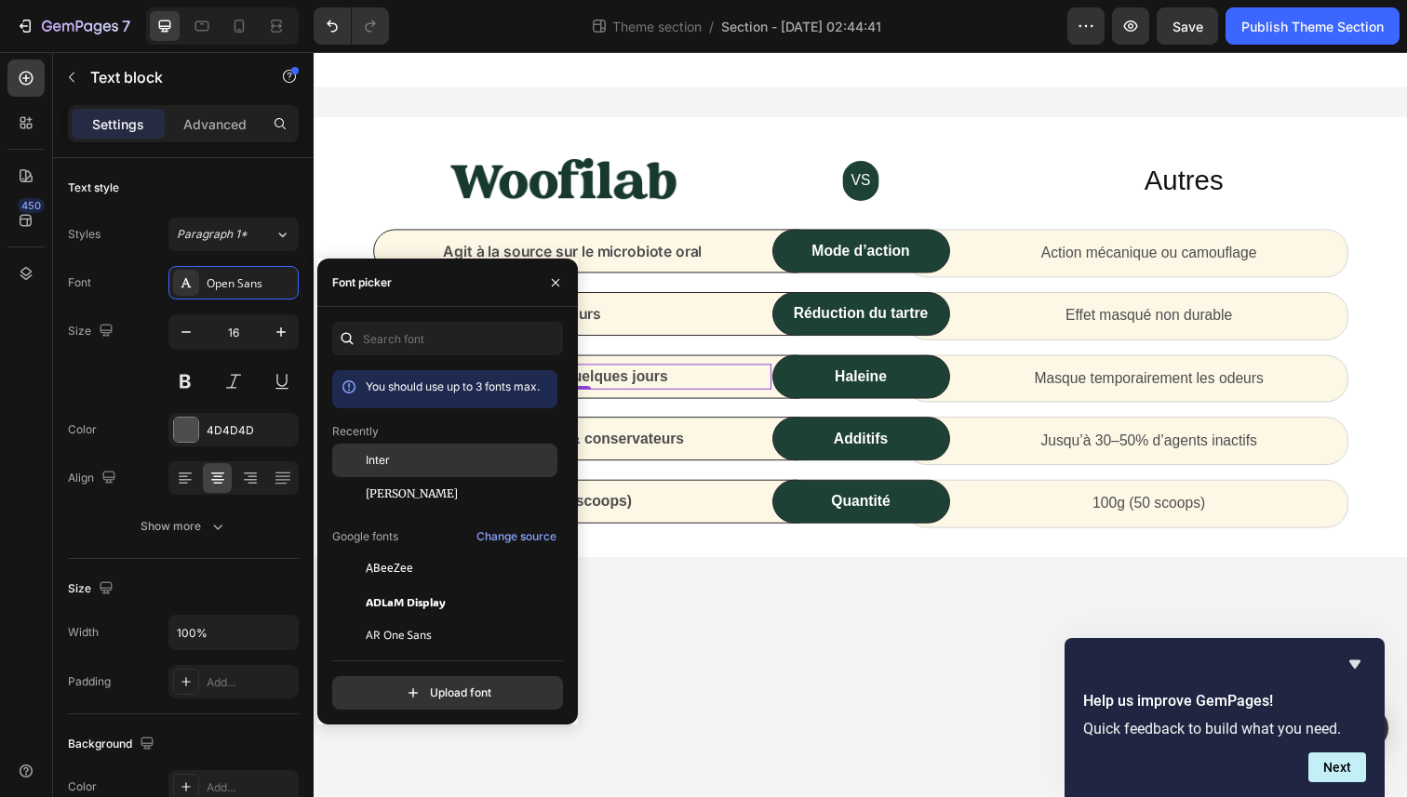
click at [373, 467] on span "Inter" at bounding box center [378, 460] width 24 height 17
click at [661, 433] on div "Sans colorants & conservateurs Text block Row" at bounding box center [601, 447] width 454 height 45
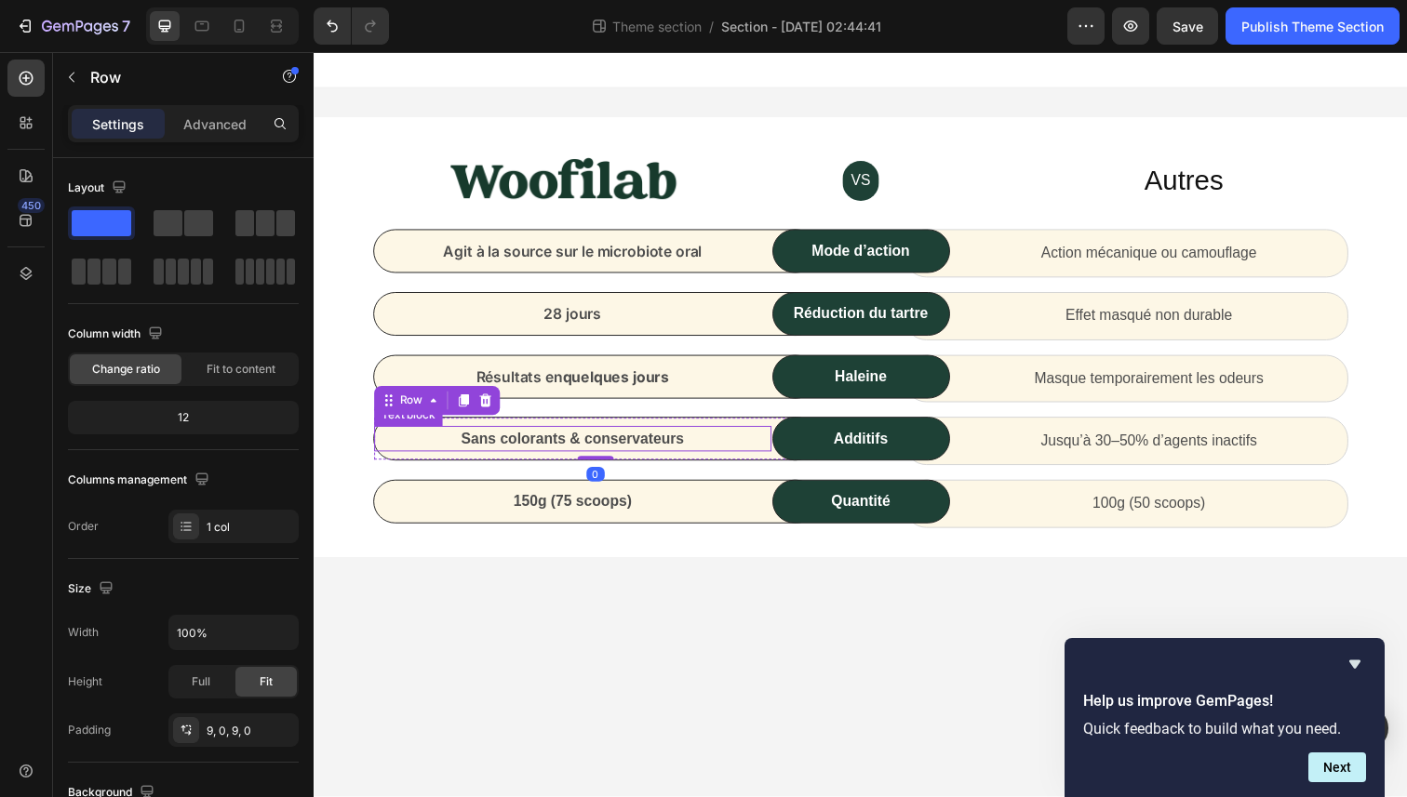
click at [558, 442] on p "Sans colorants & conservateurs" at bounding box center [578, 447] width 402 height 22
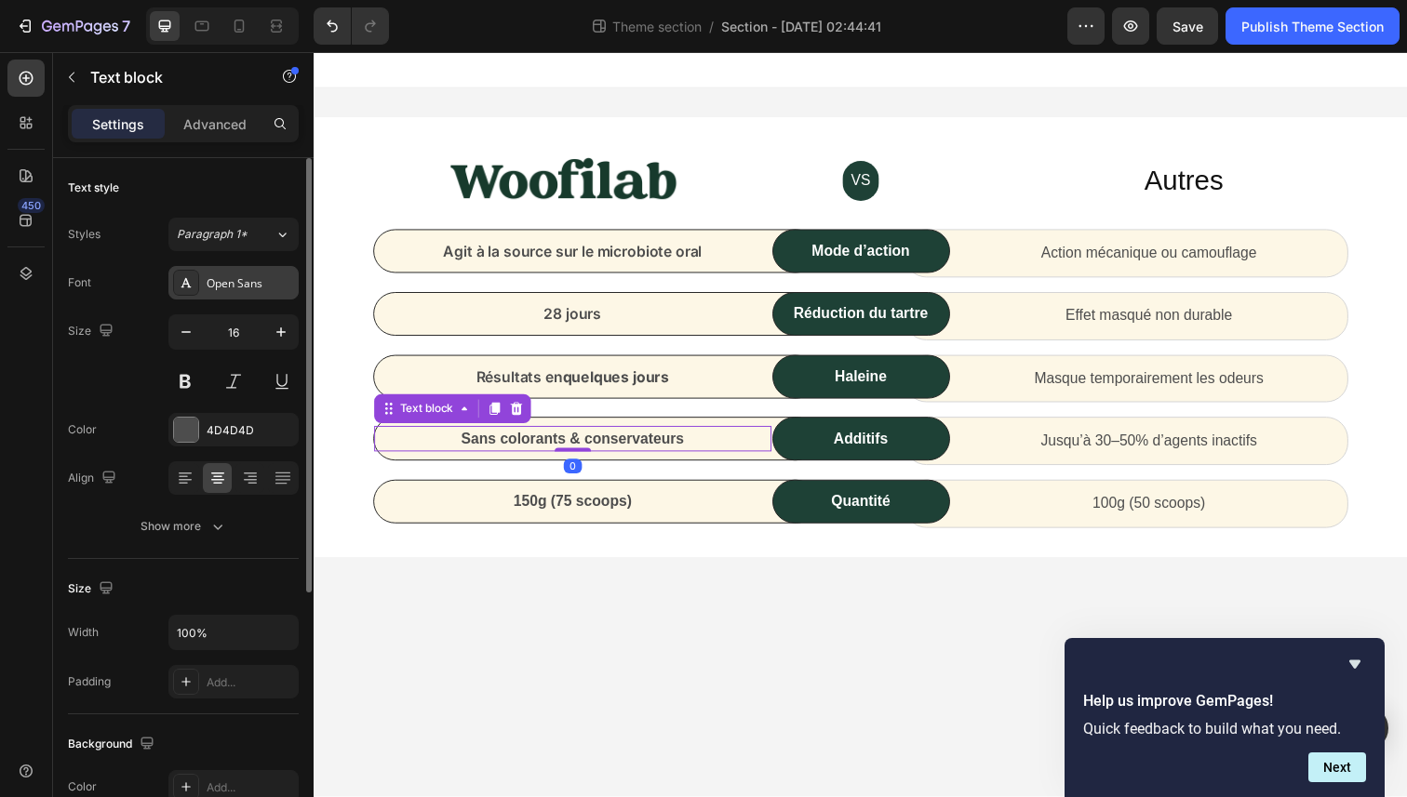
click at [225, 275] on div "Open Sans" at bounding box center [250, 283] width 87 height 17
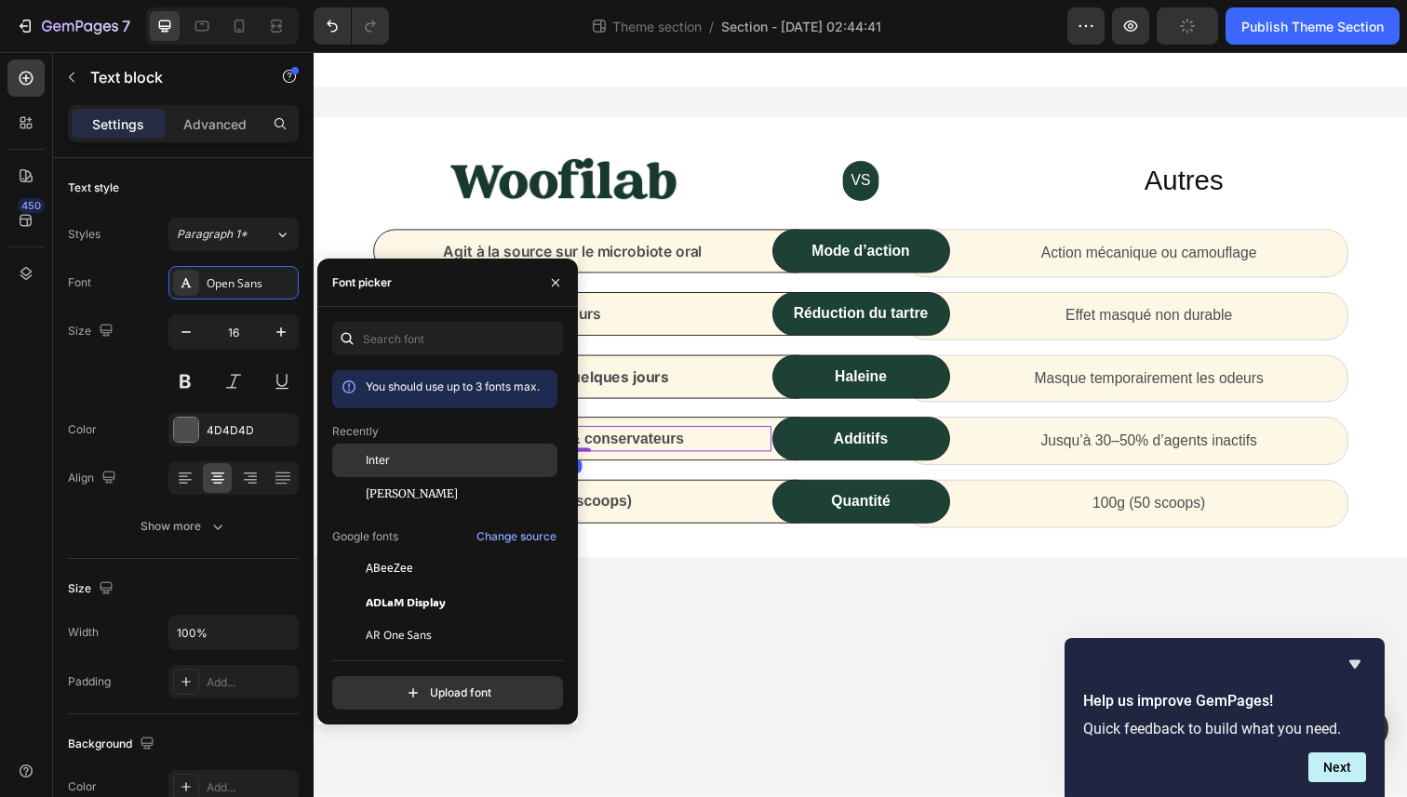
click at [391, 456] on div "Inter" at bounding box center [460, 460] width 188 height 17
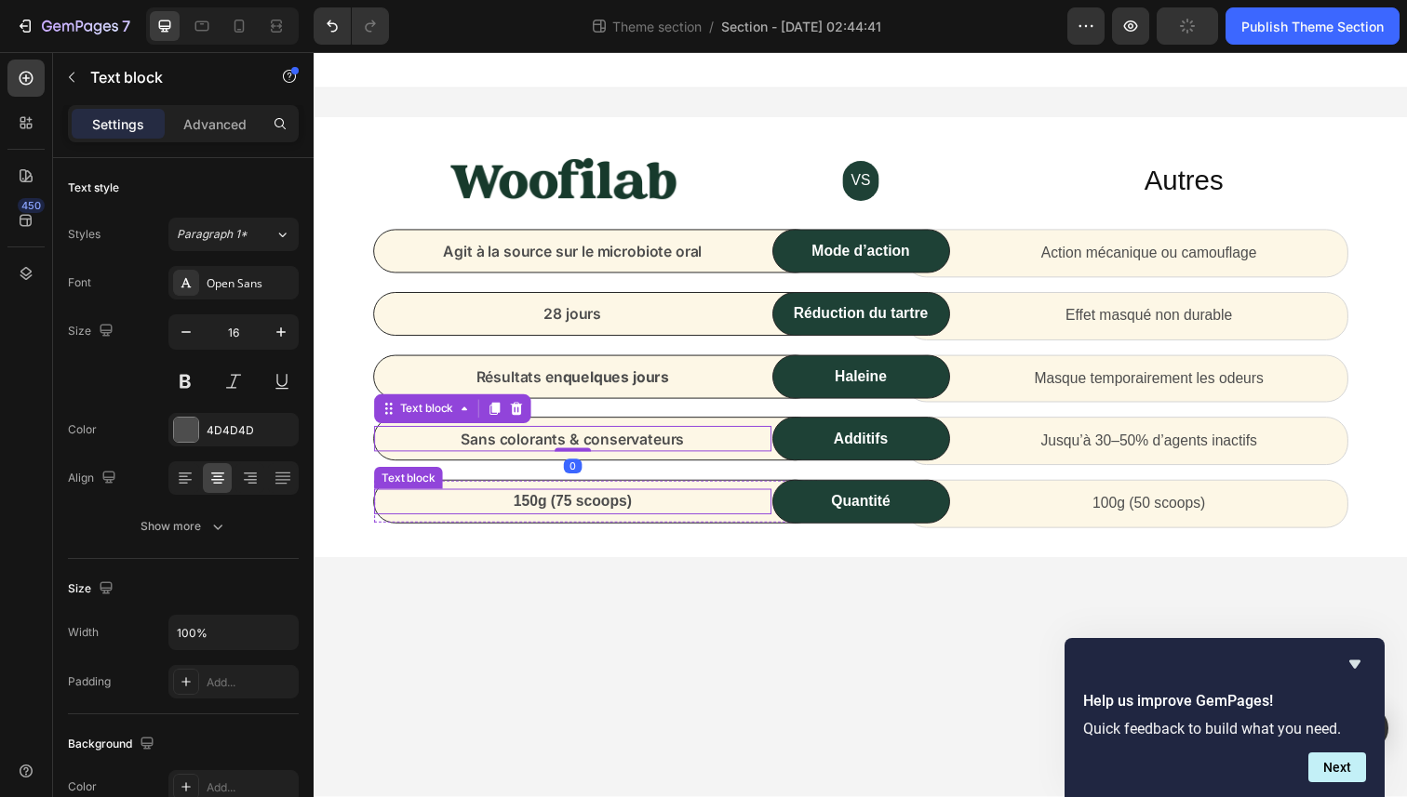
click at [652, 509] on p "150g (75 scoops)" at bounding box center [578, 512] width 402 height 22
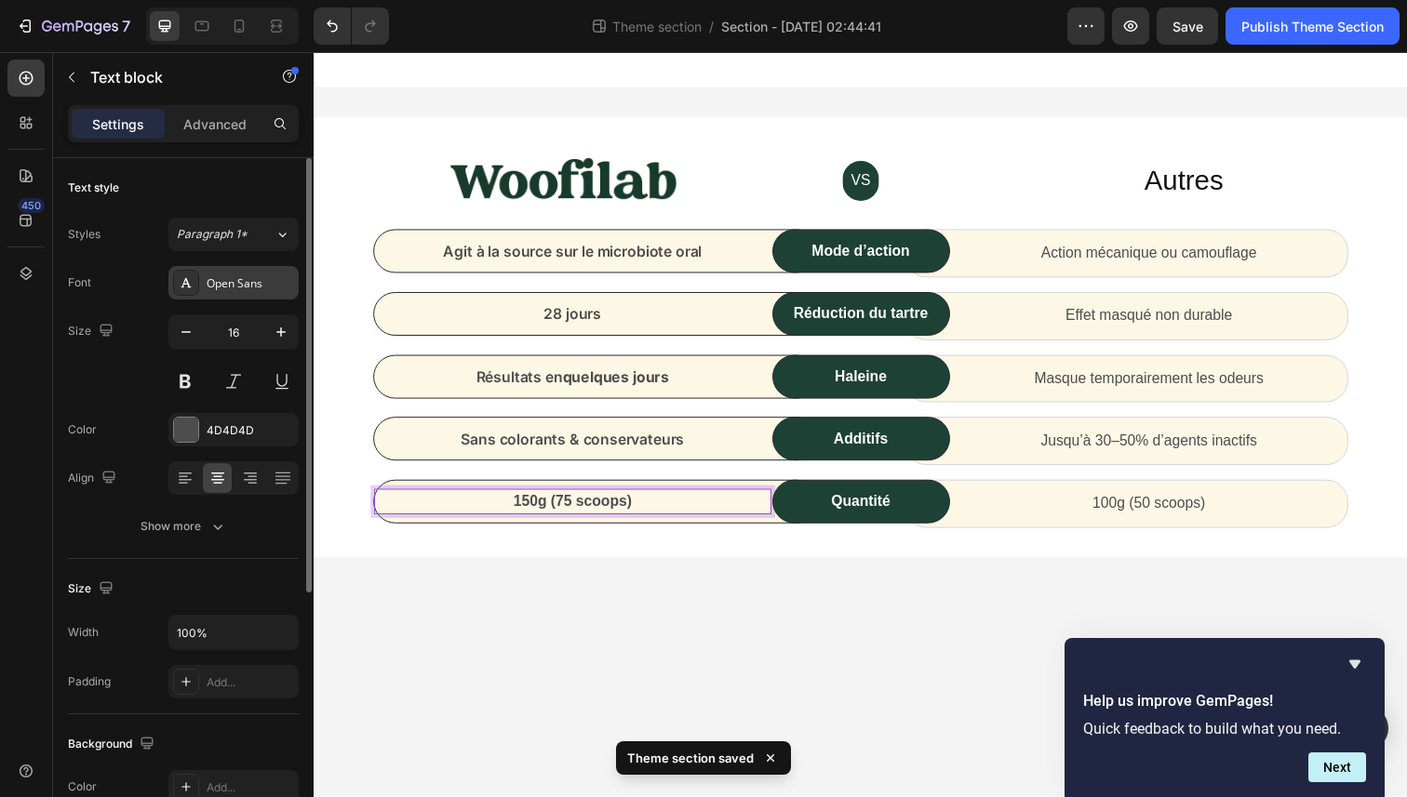
click at [208, 279] on div "Open Sans" at bounding box center [250, 283] width 87 height 17
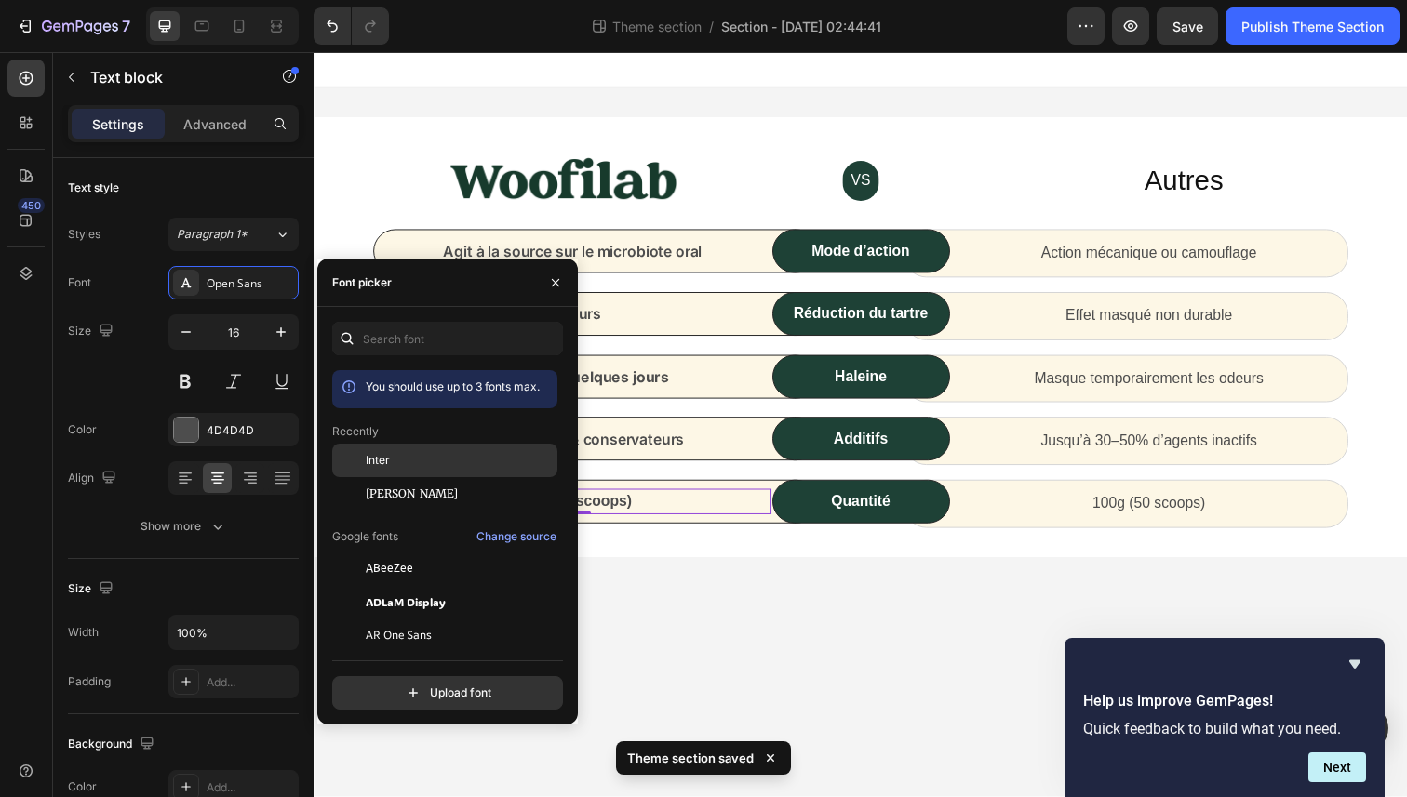
click at [387, 445] on div "Inter" at bounding box center [444, 460] width 225 height 33
click at [875, 259] on strong "Mode d’action" at bounding box center [872, 255] width 100 height 16
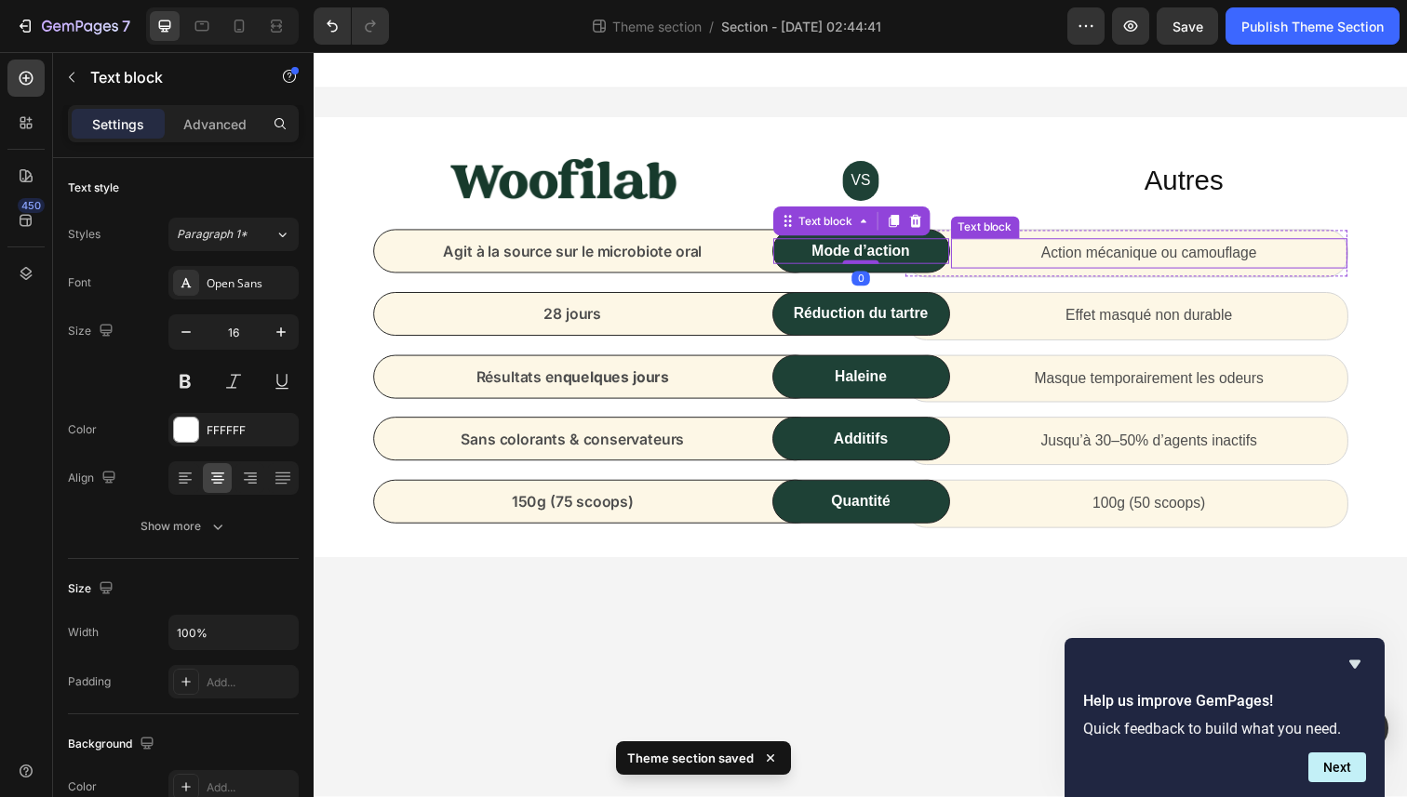
click at [1132, 261] on p "Action mécanique ou camouflage" at bounding box center [1167, 258] width 402 height 27
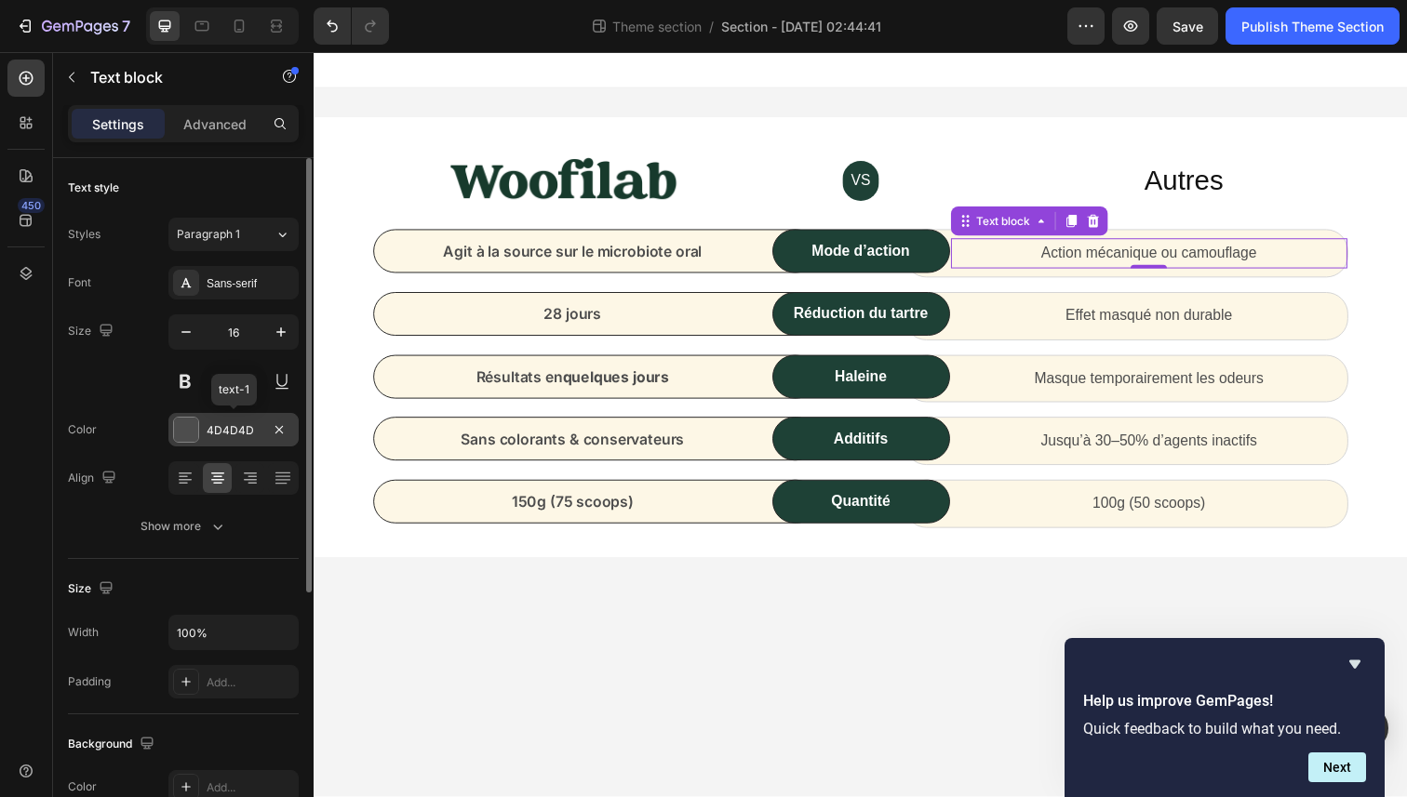
click at [220, 431] on div "4D4D4D" at bounding box center [234, 430] width 54 height 17
click at [201, 377] on button at bounding box center [184, 381] width 33 height 33
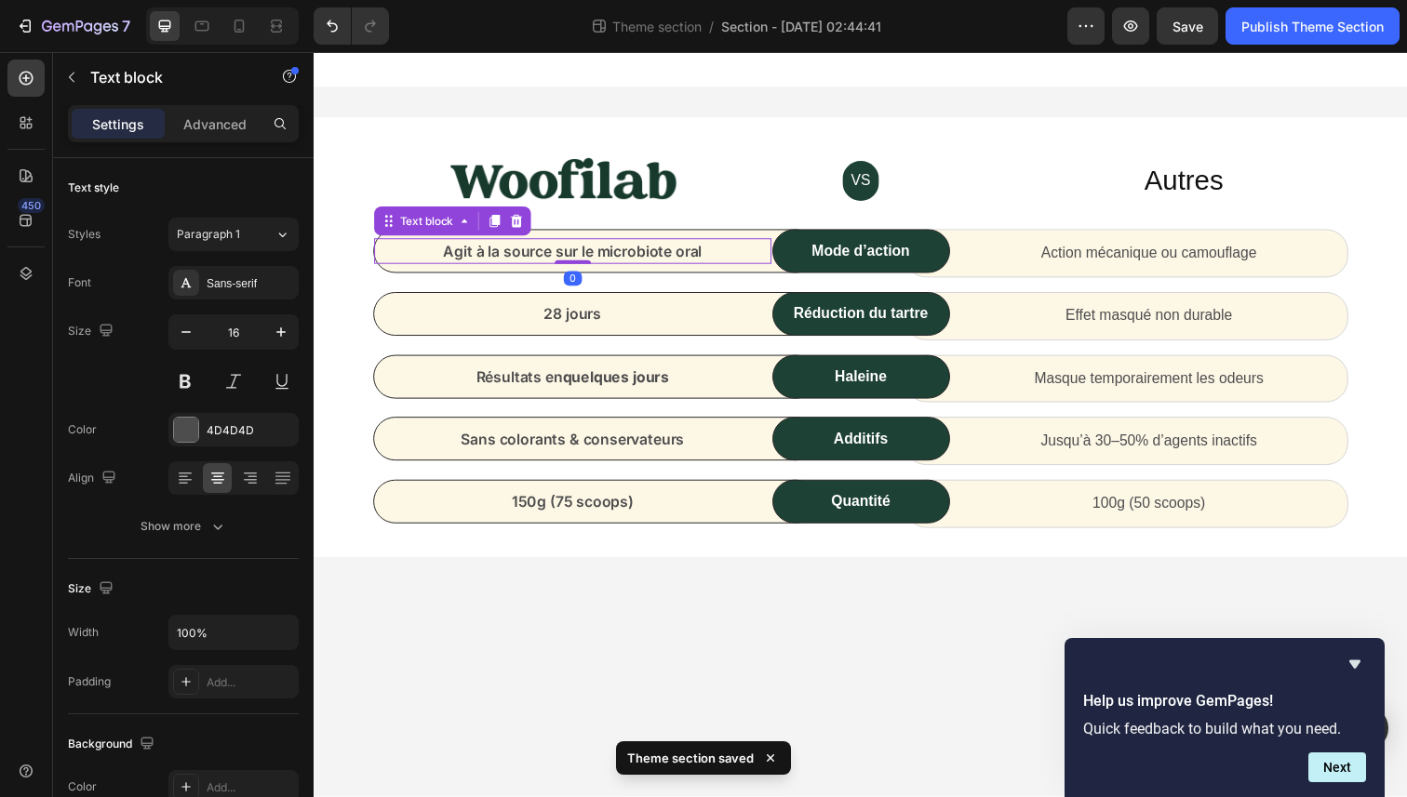
click at [548, 262] on p "Agit à la source sur le microbiote oral" at bounding box center [578, 256] width 402 height 22
click at [1127, 252] on p "Action mécanique ou camouflage" at bounding box center [1167, 258] width 402 height 27
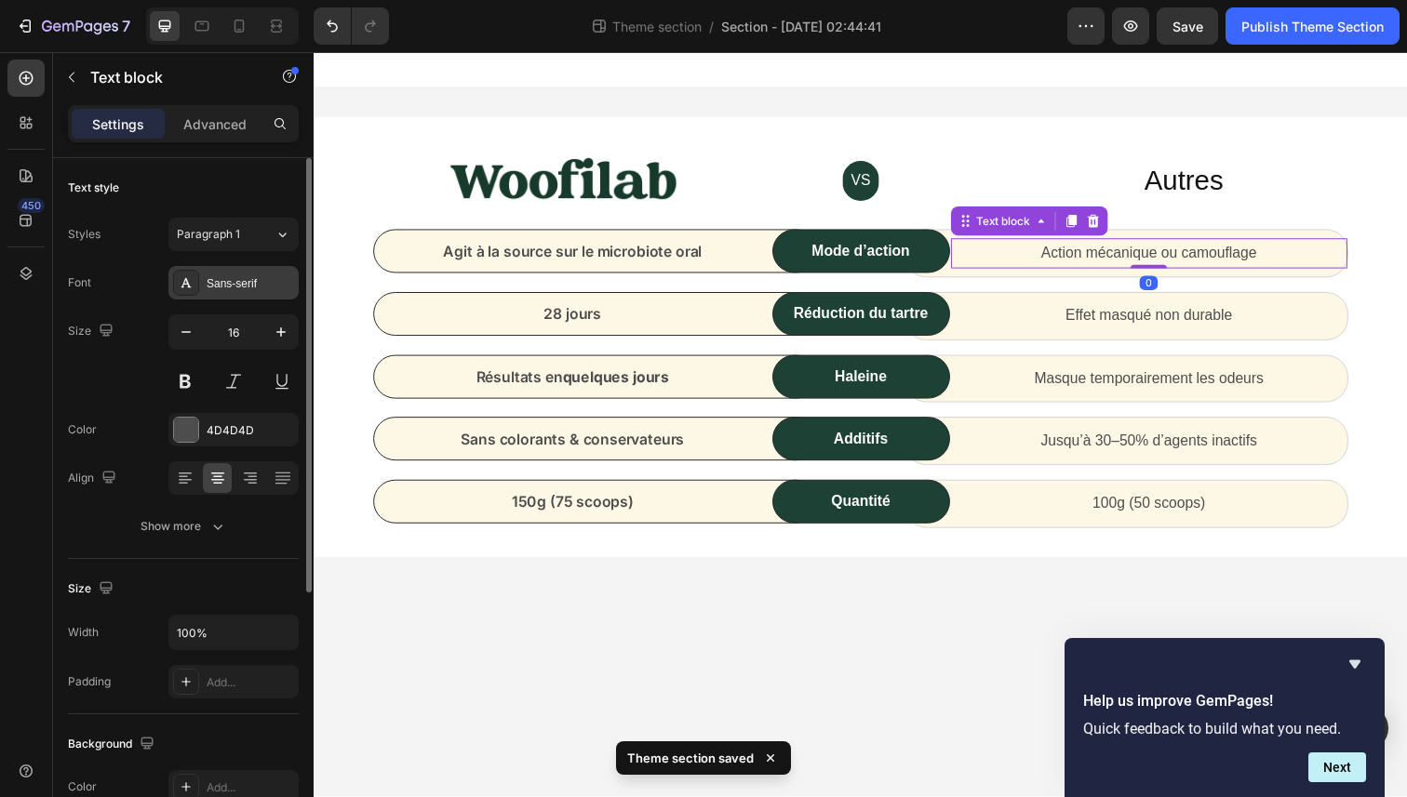
click at [219, 269] on div "Sans-serif" at bounding box center [233, 282] width 130 height 33
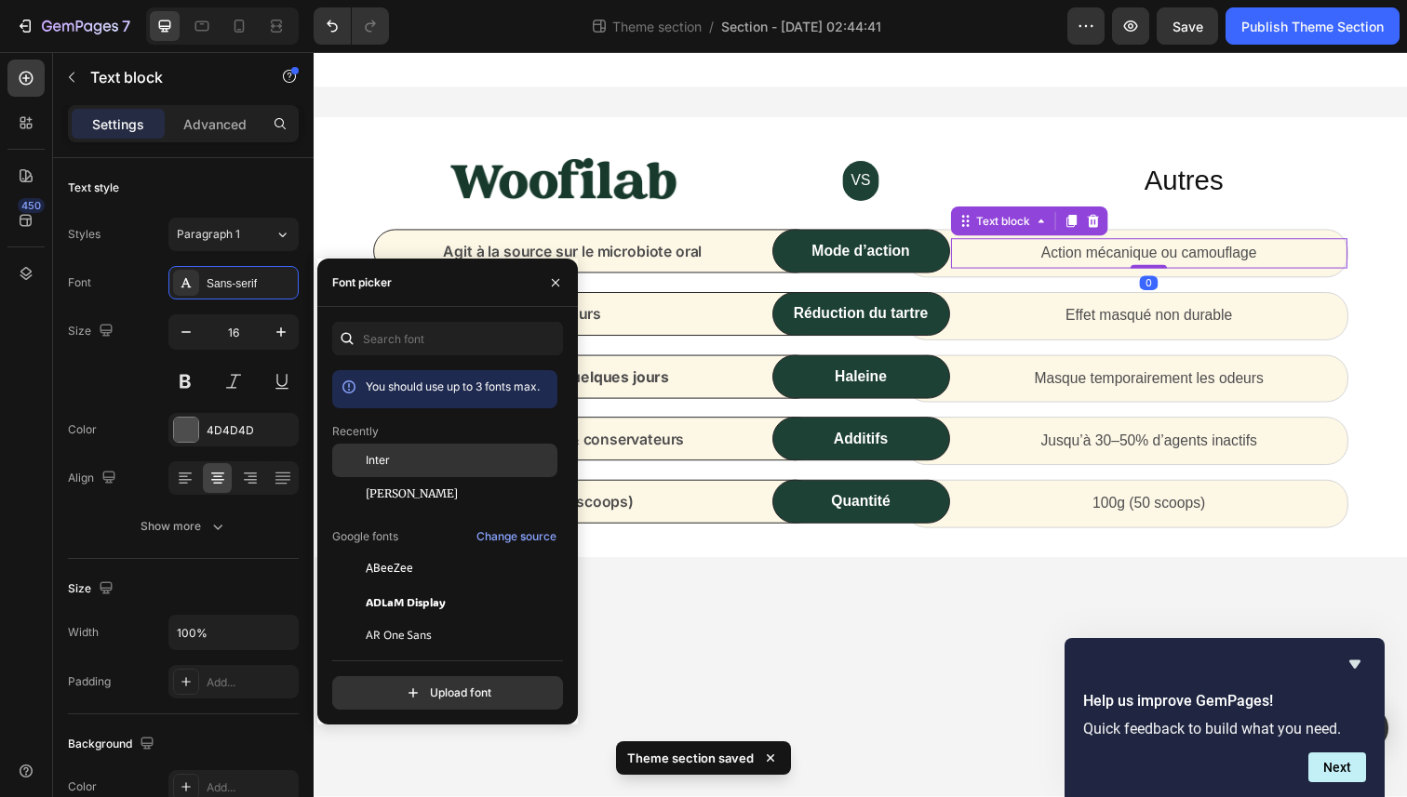
click at [401, 455] on div "Inter" at bounding box center [460, 460] width 188 height 17
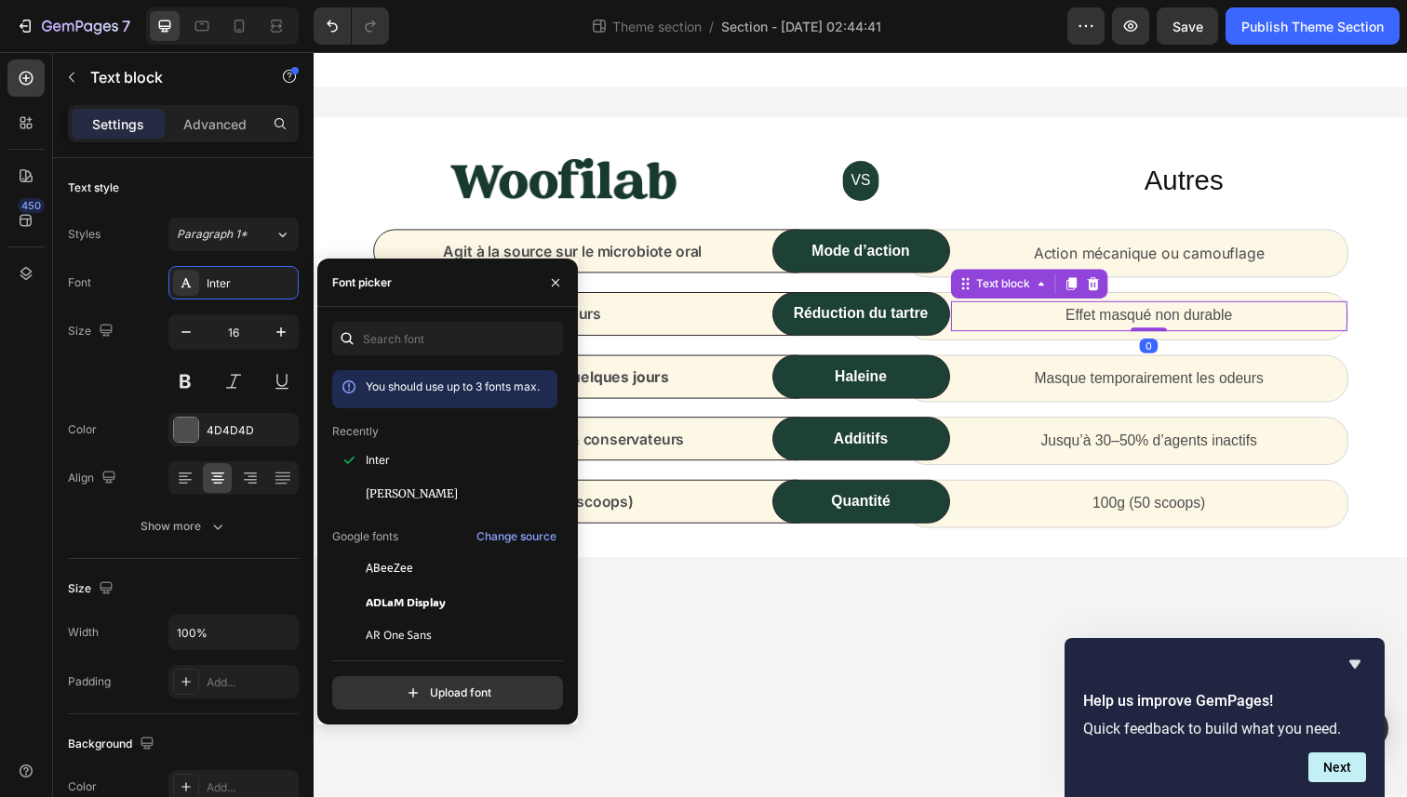
click at [1132, 317] on p "Effet masqué non durable" at bounding box center [1167, 322] width 402 height 27
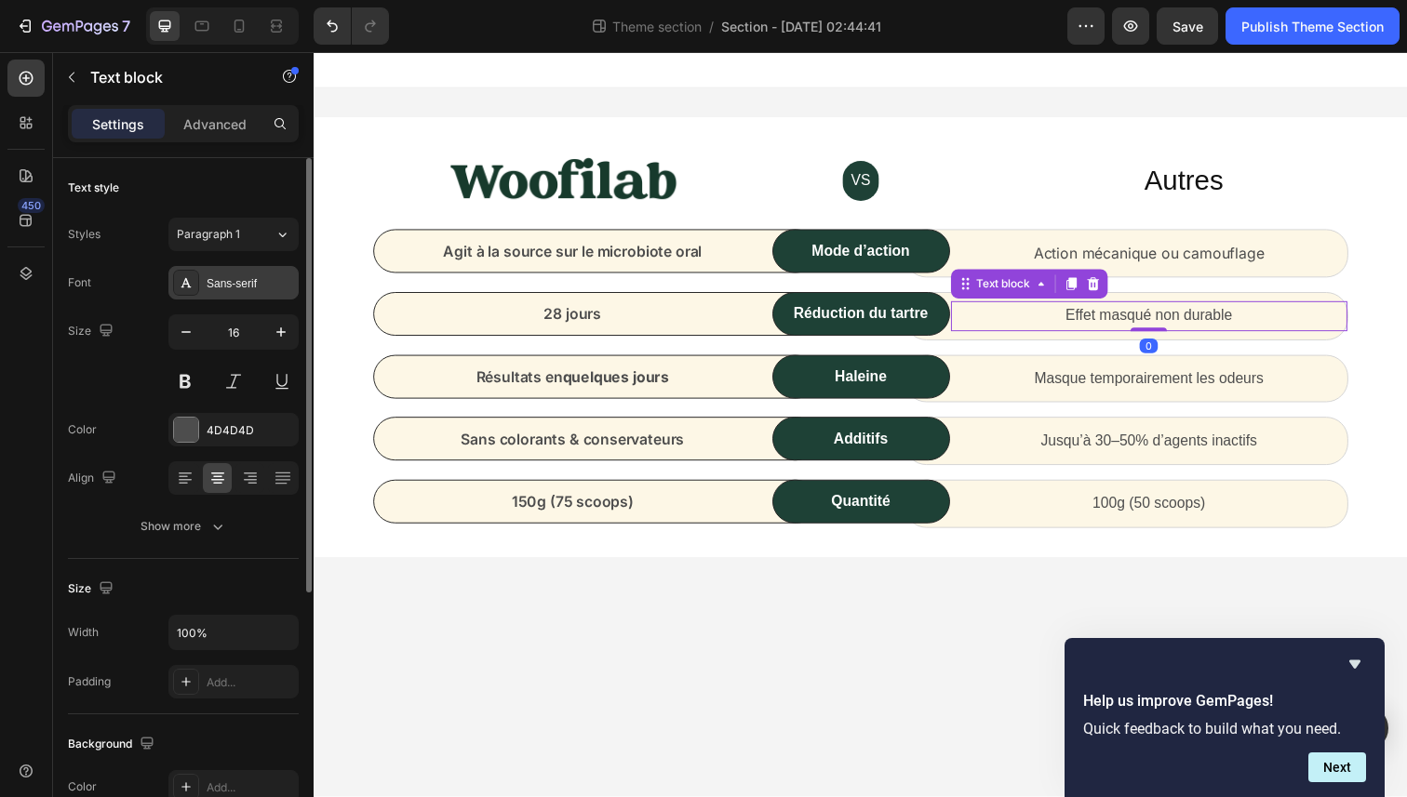
click at [247, 287] on div "Sans-serif" at bounding box center [250, 283] width 87 height 17
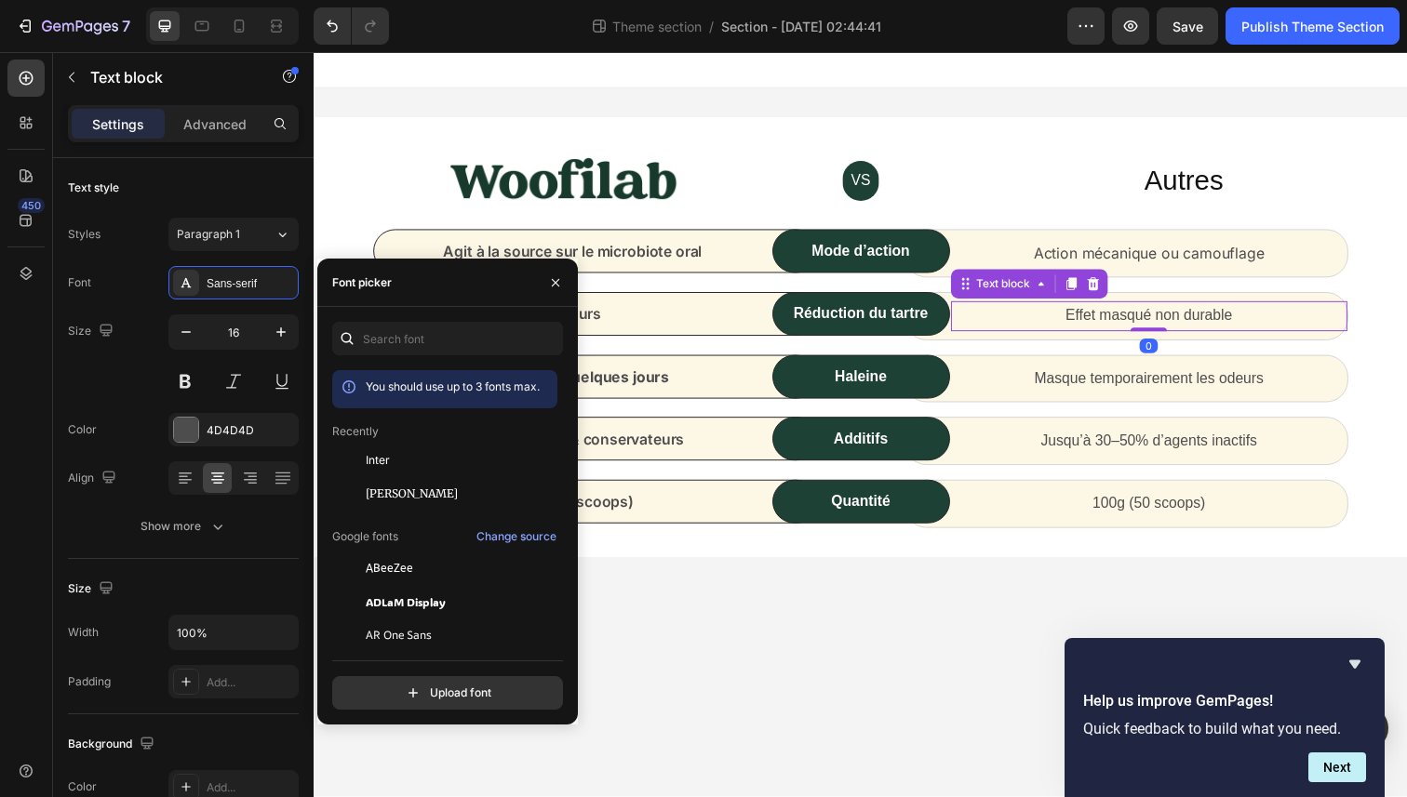
click at [379, 451] on div "Inter" at bounding box center [444, 460] width 225 height 33
click at [1196, 374] on p "Masque temporairement les odeurs" at bounding box center [1167, 386] width 402 height 27
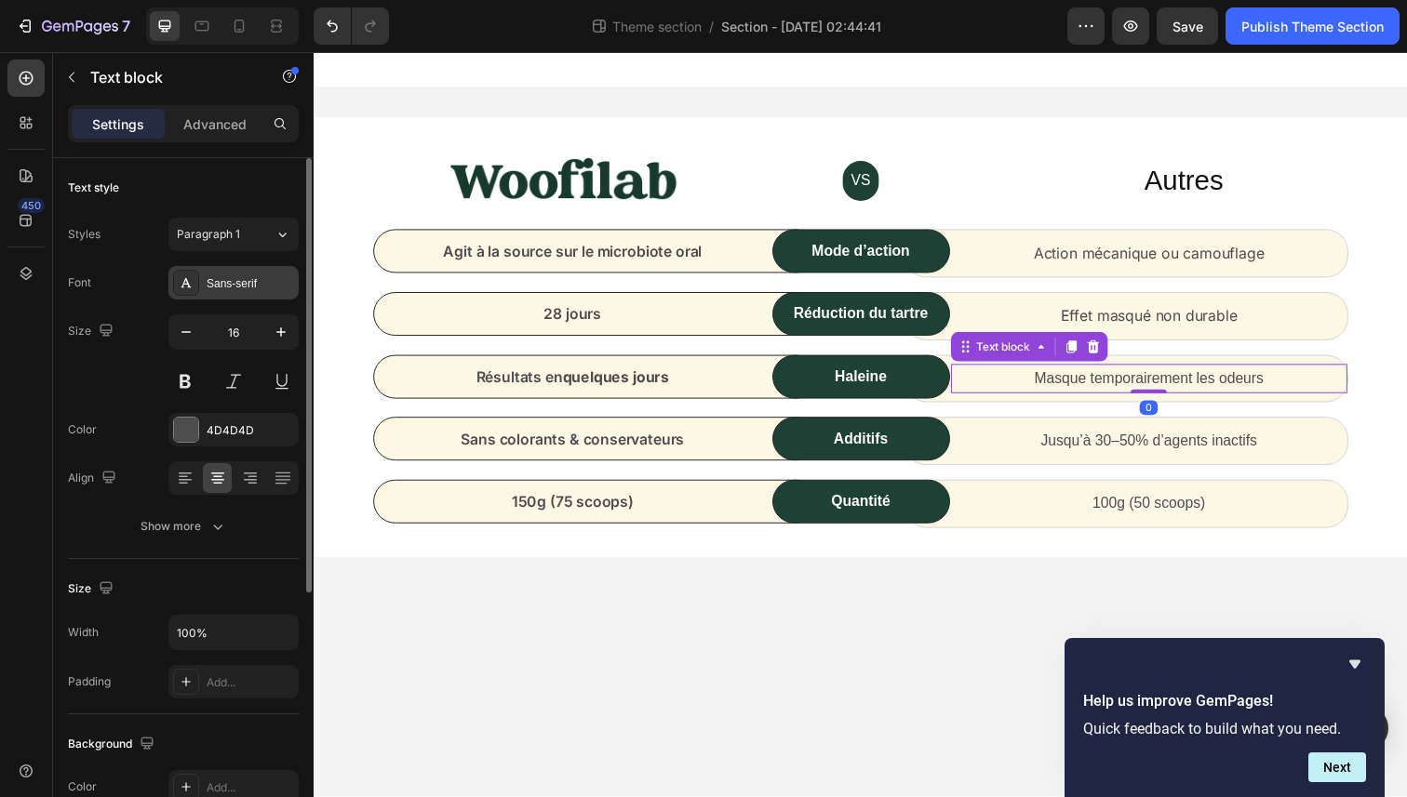
click at [222, 289] on div "Sans-serif" at bounding box center [250, 283] width 87 height 17
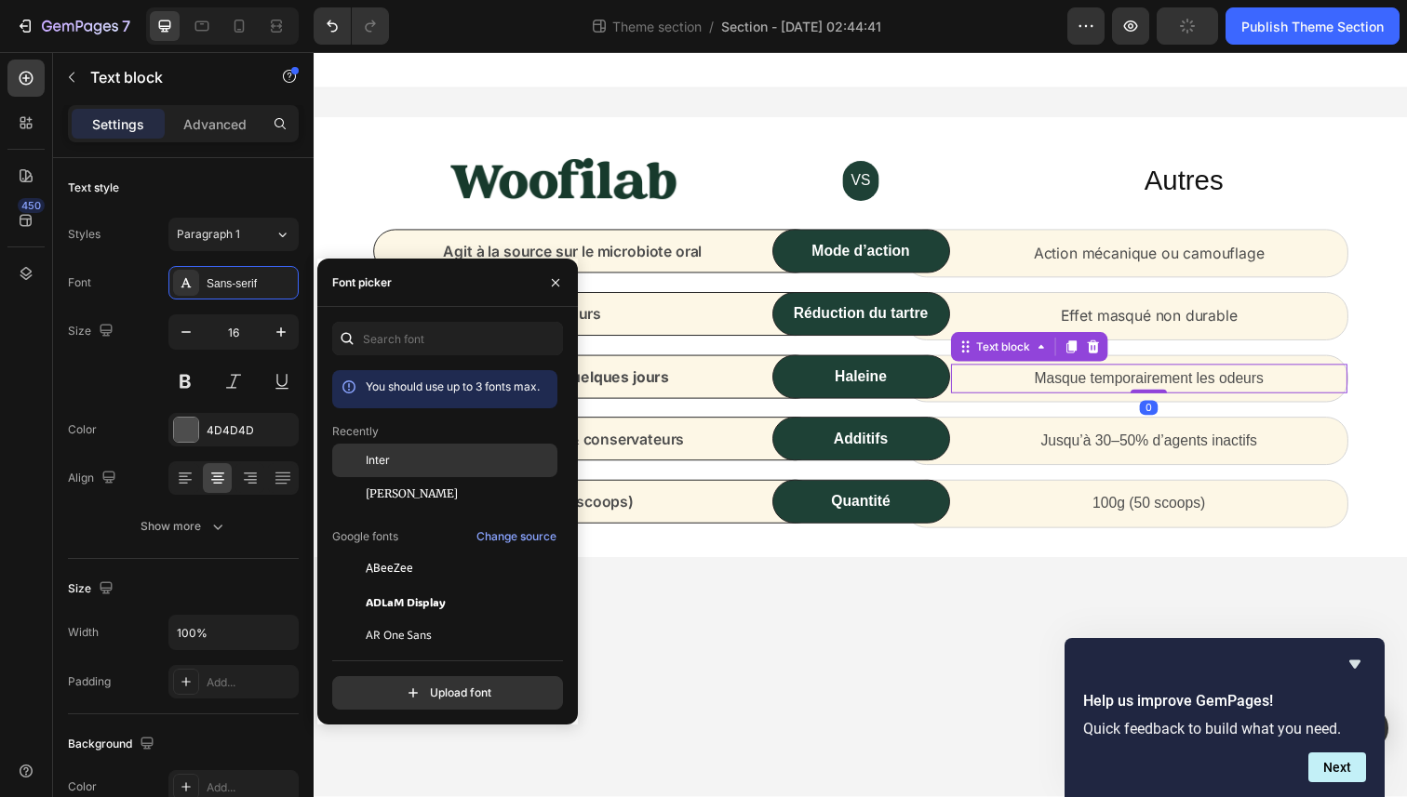
click at [400, 458] on div "Inter" at bounding box center [460, 460] width 188 height 17
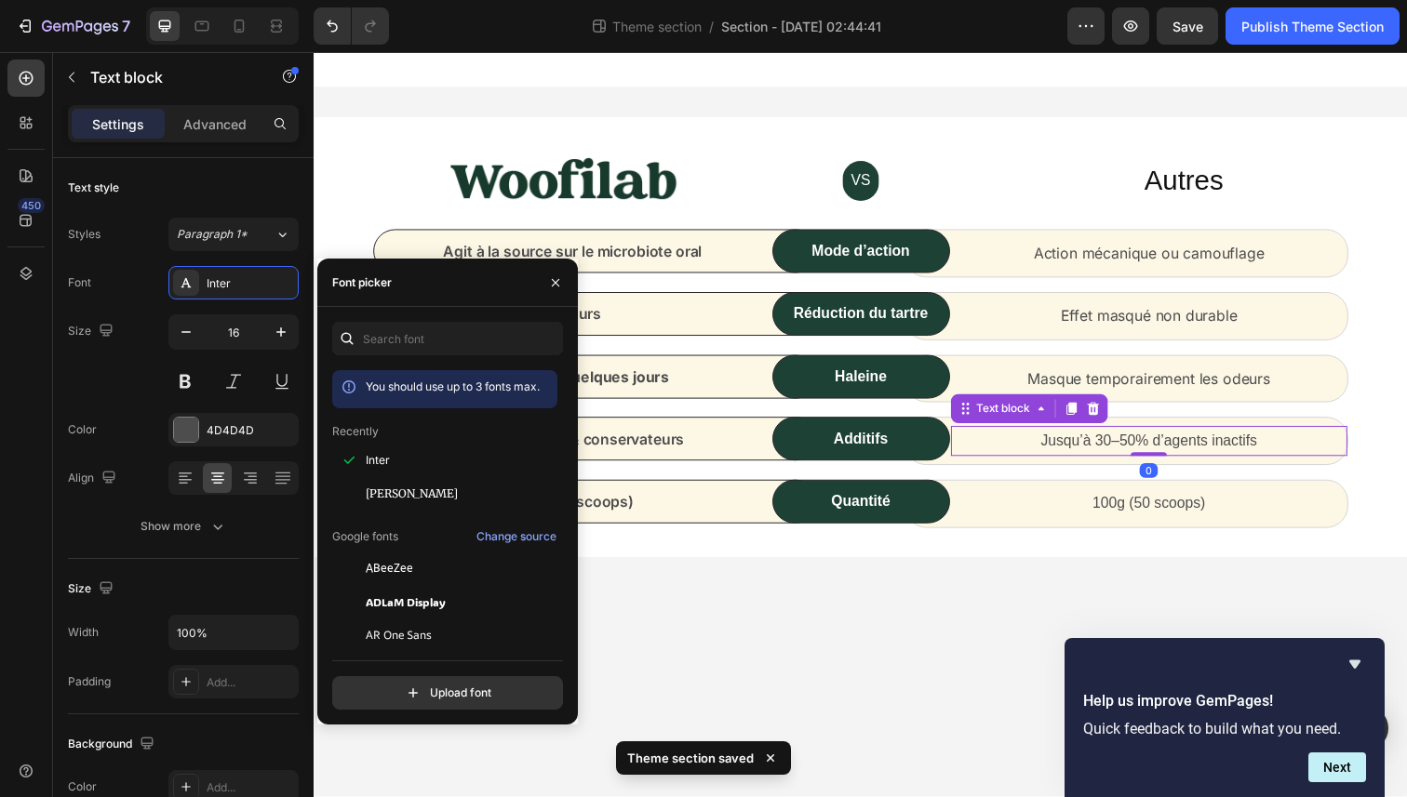
click at [1156, 449] on p "Jusqu’à 30–50% d’agents inactifs" at bounding box center [1167, 449] width 402 height 27
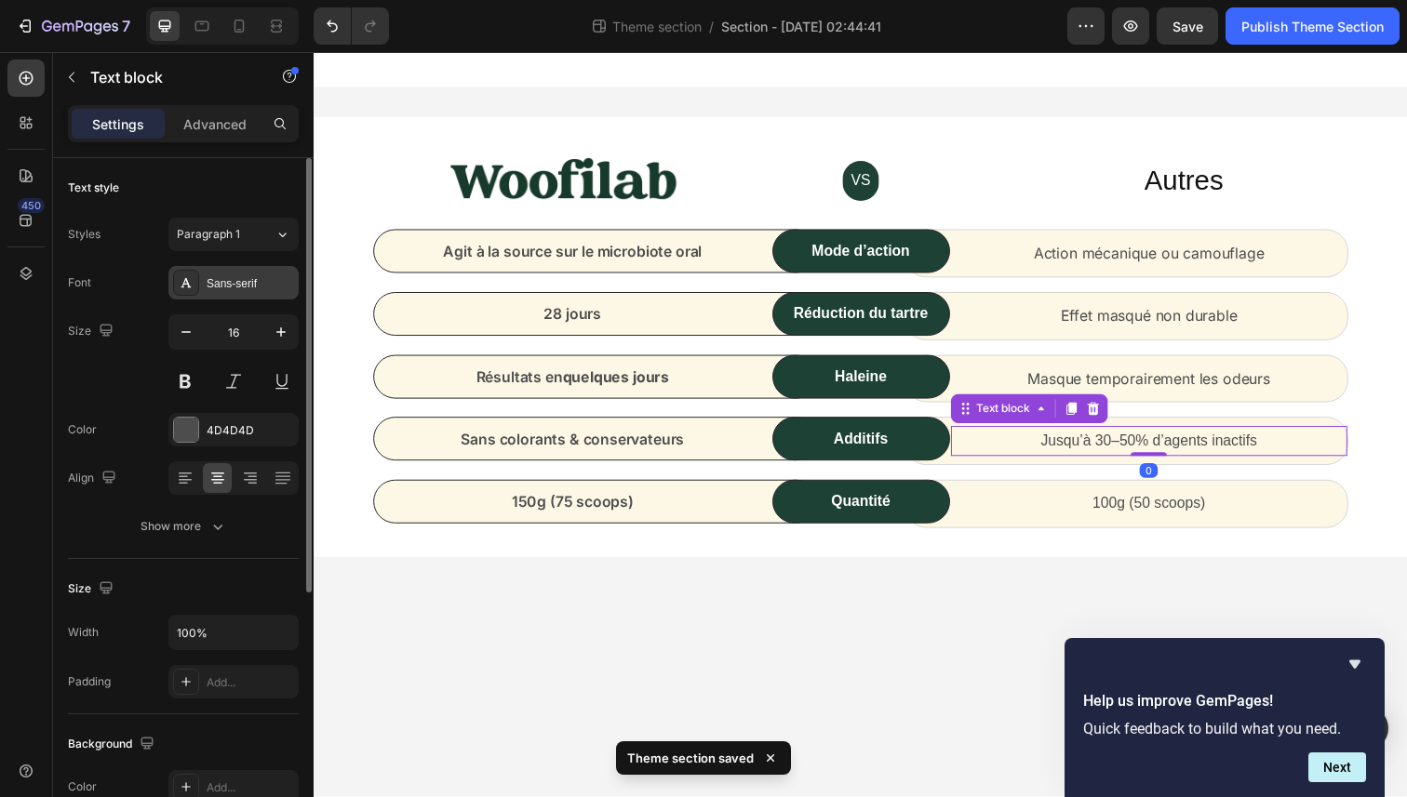
click at [243, 276] on div "Sans-serif" at bounding box center [250, 283] width 87 height 17
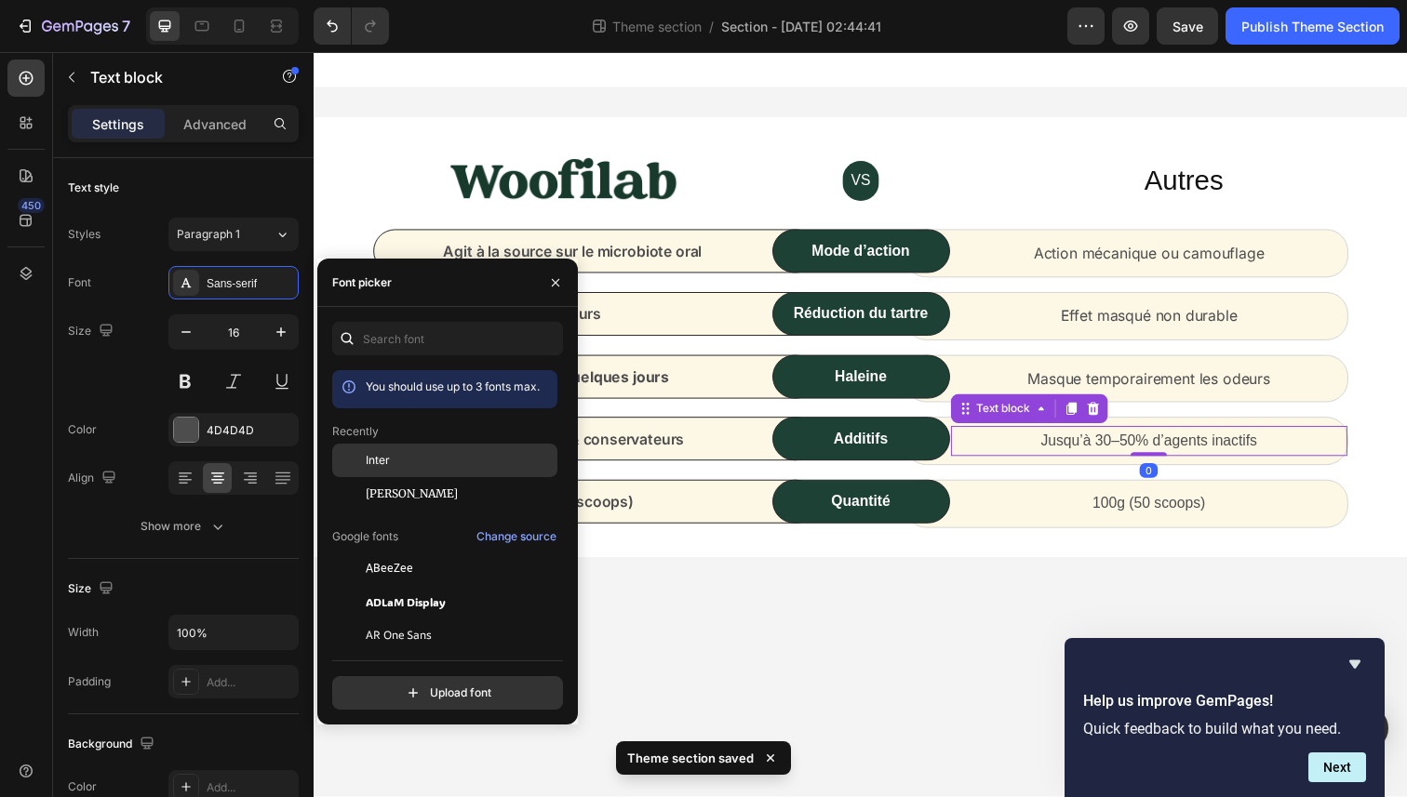
click at [408, 466] on div "Inter" at bounding box center [460, 460] width 188 height 17
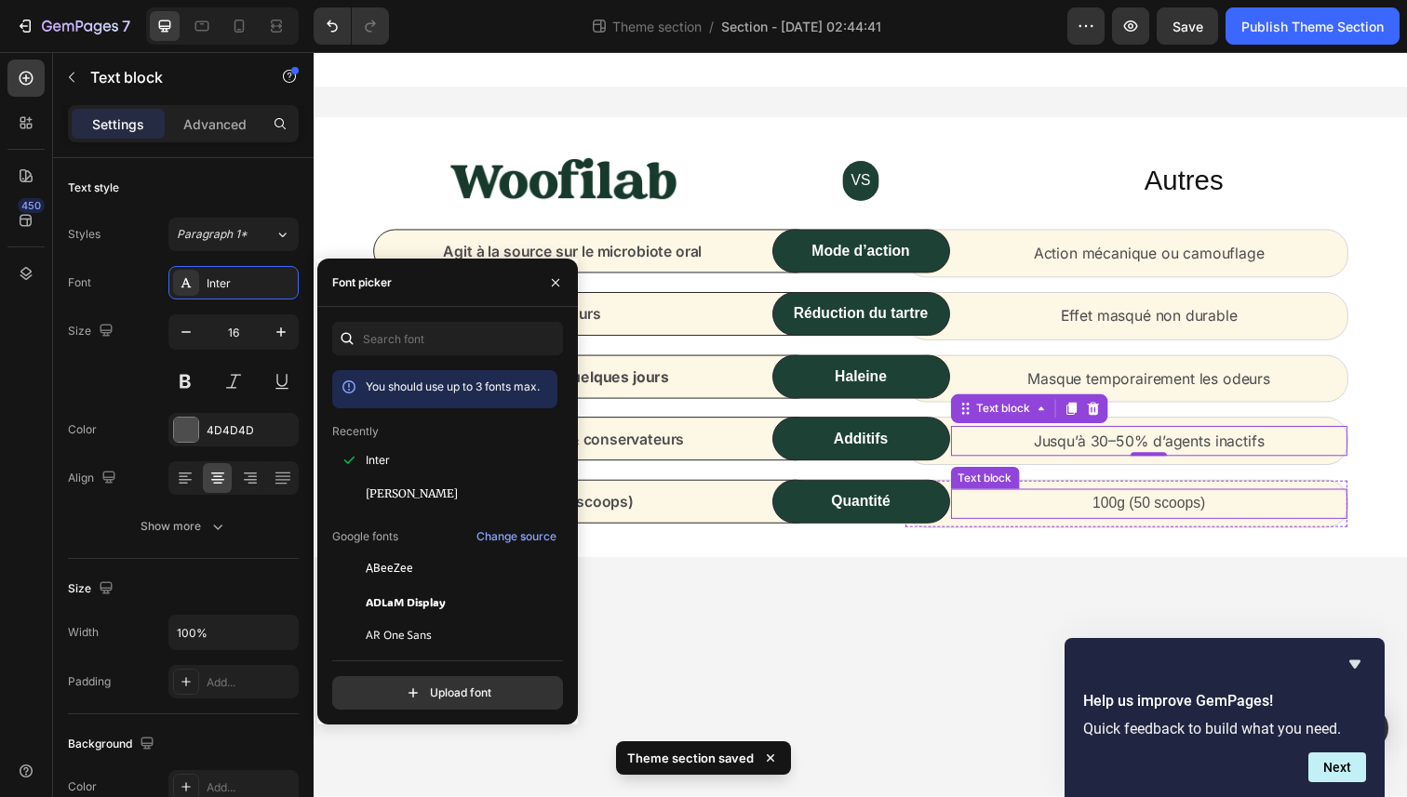
click at [1119, 510] on p "100g (50 scoops)" at bounding box center [1167, 514] width 402 height 27
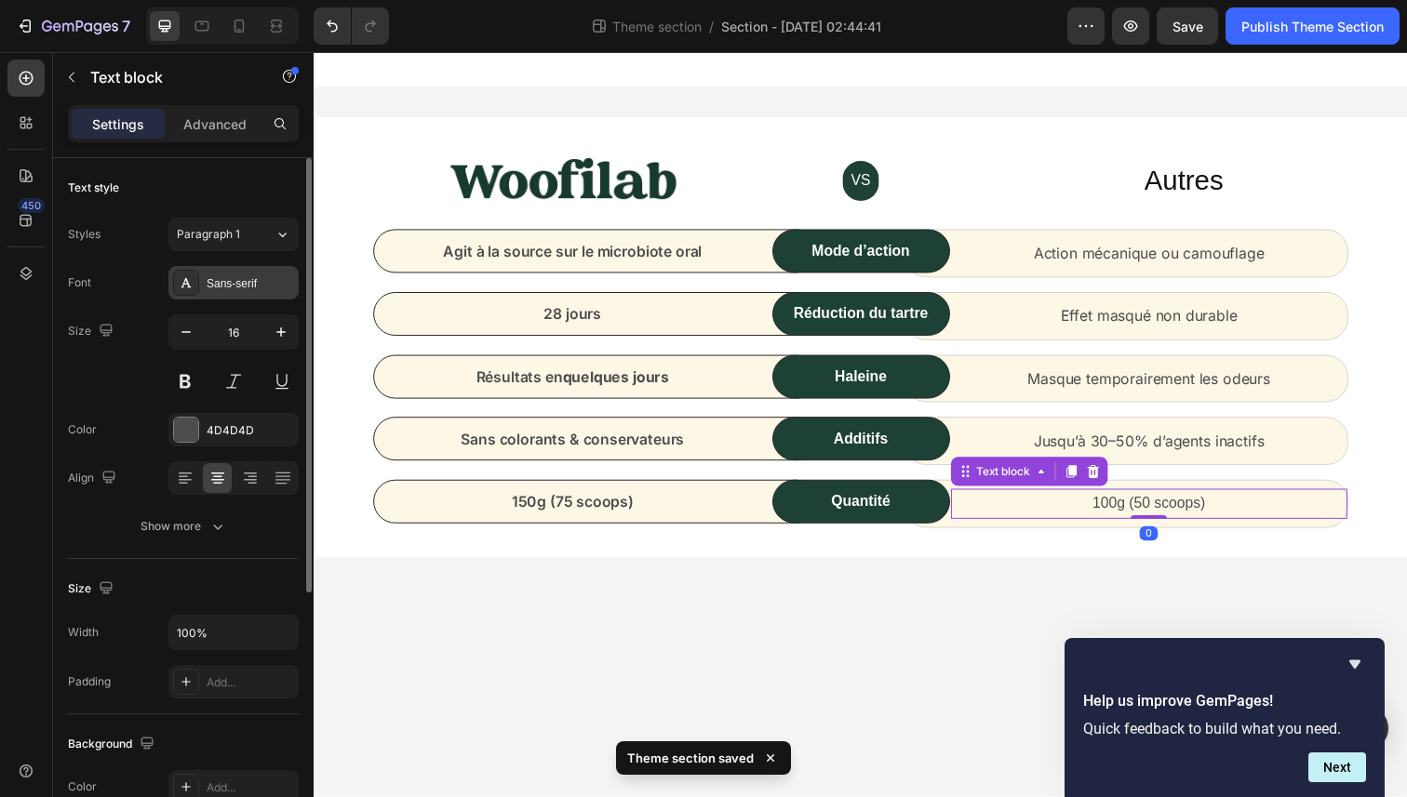
click at [207, 284] on div "Sans-serif" at bounding box center [250, 283] width 87 height 17
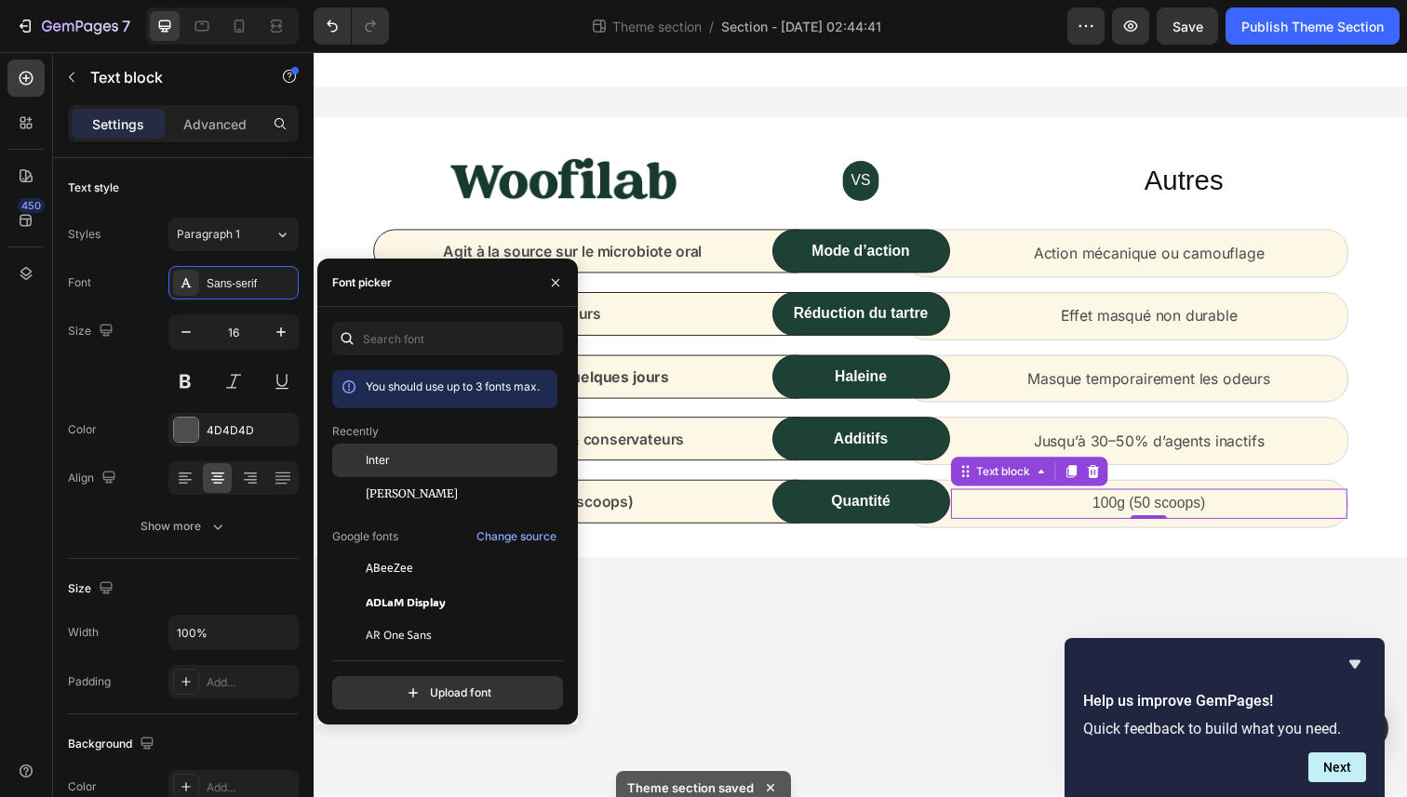
click at [394, 455] on div "Inter" at bounding box center [460, 460] width 188 height 17
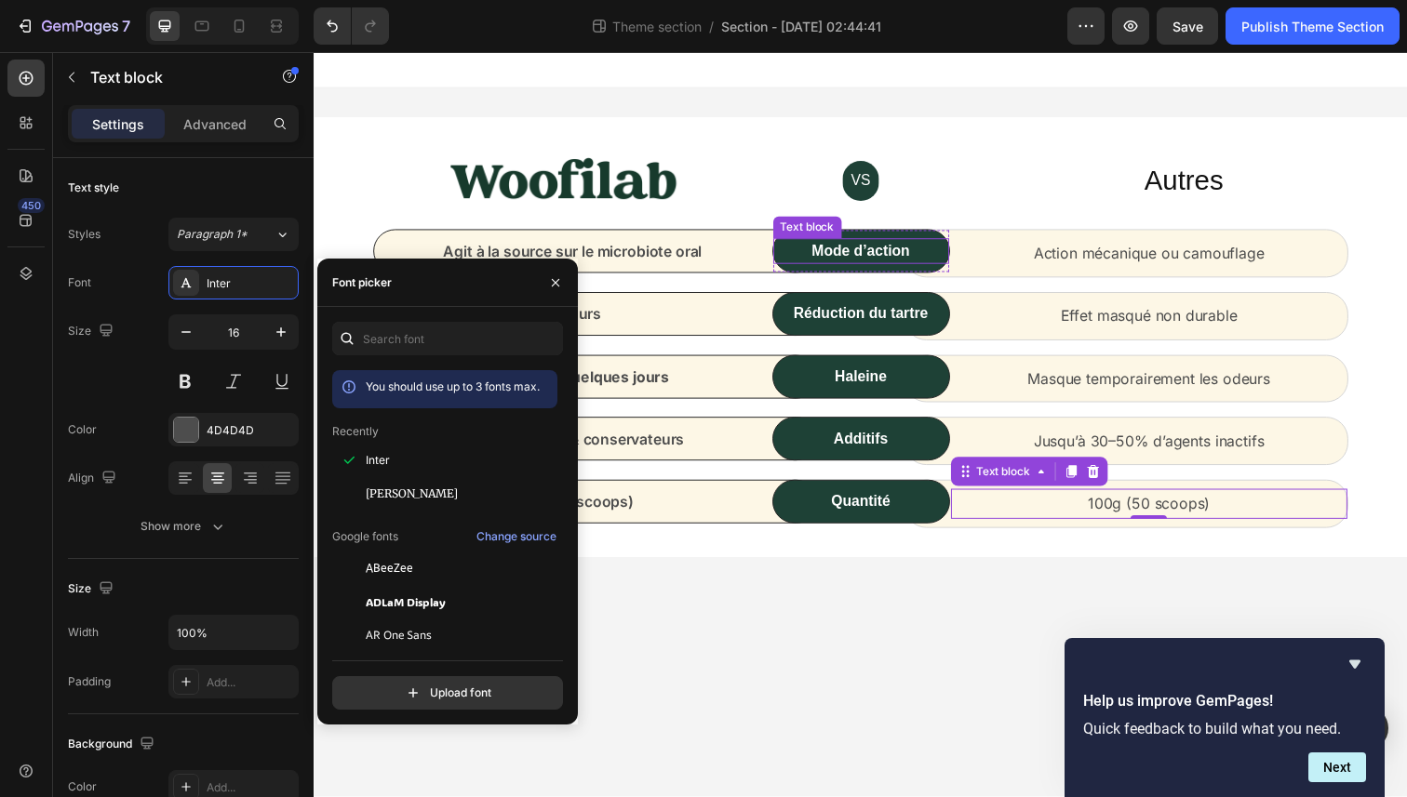
click at [871, 259] on strong "Mode d’action" at bounding box center [872, 255] width 100 height 16
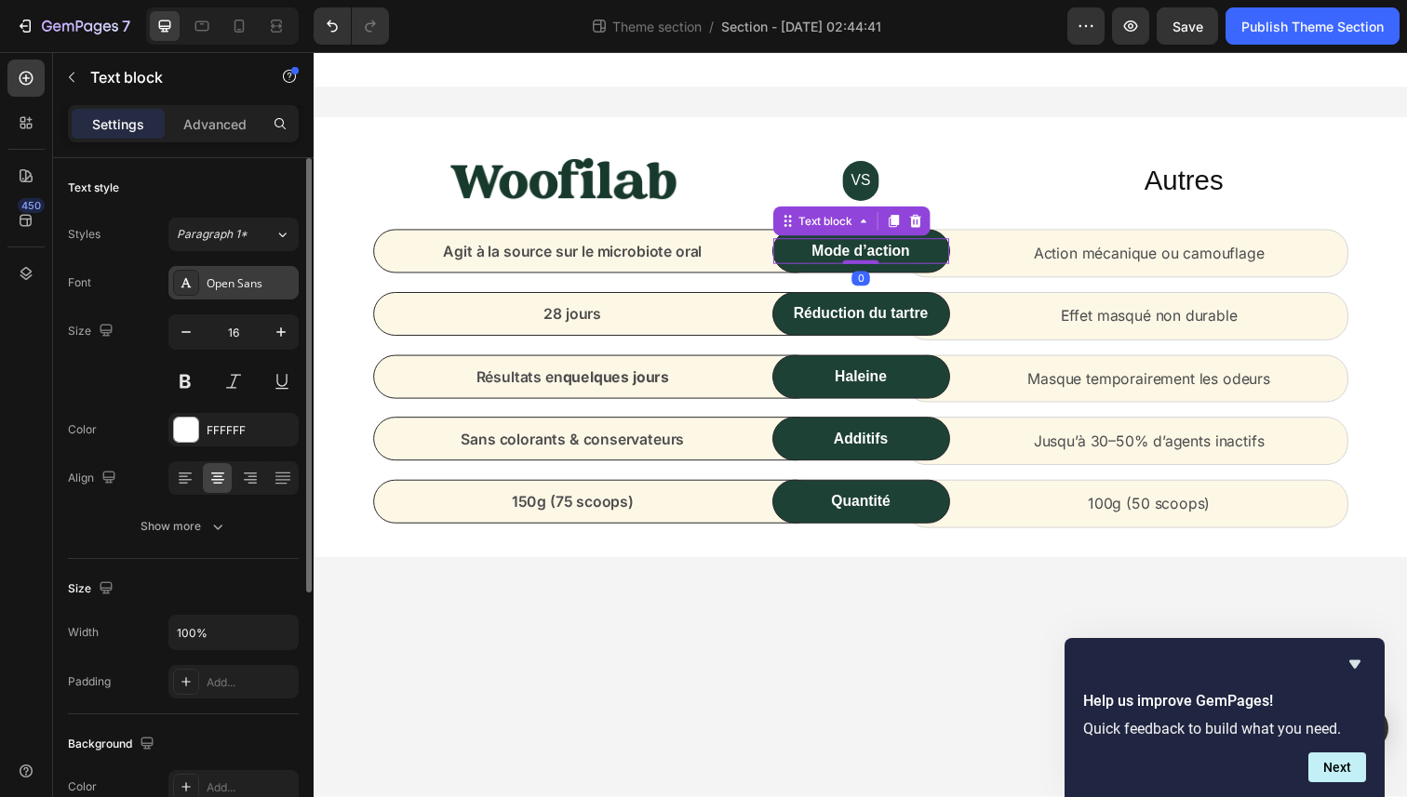
click at [226, 279] on div "Open Sans" at bounding box center [250, 283] width 87 height 17
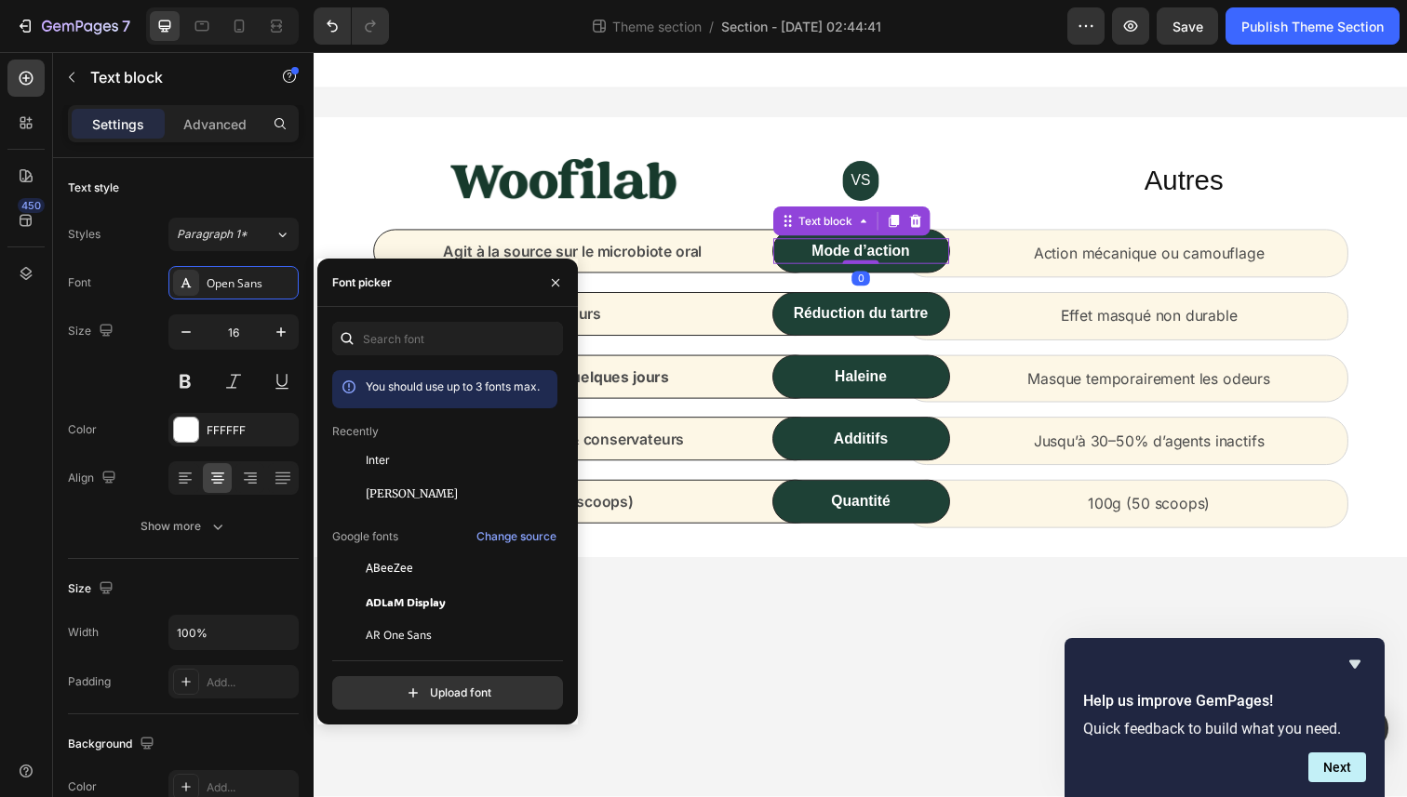
click at [375, 437] on p "Recently" at bounding box center [355, 431] width 47 height 17
click at [380, 459] on span "Inter" at bounding box center [378, 460] width 24 height 17
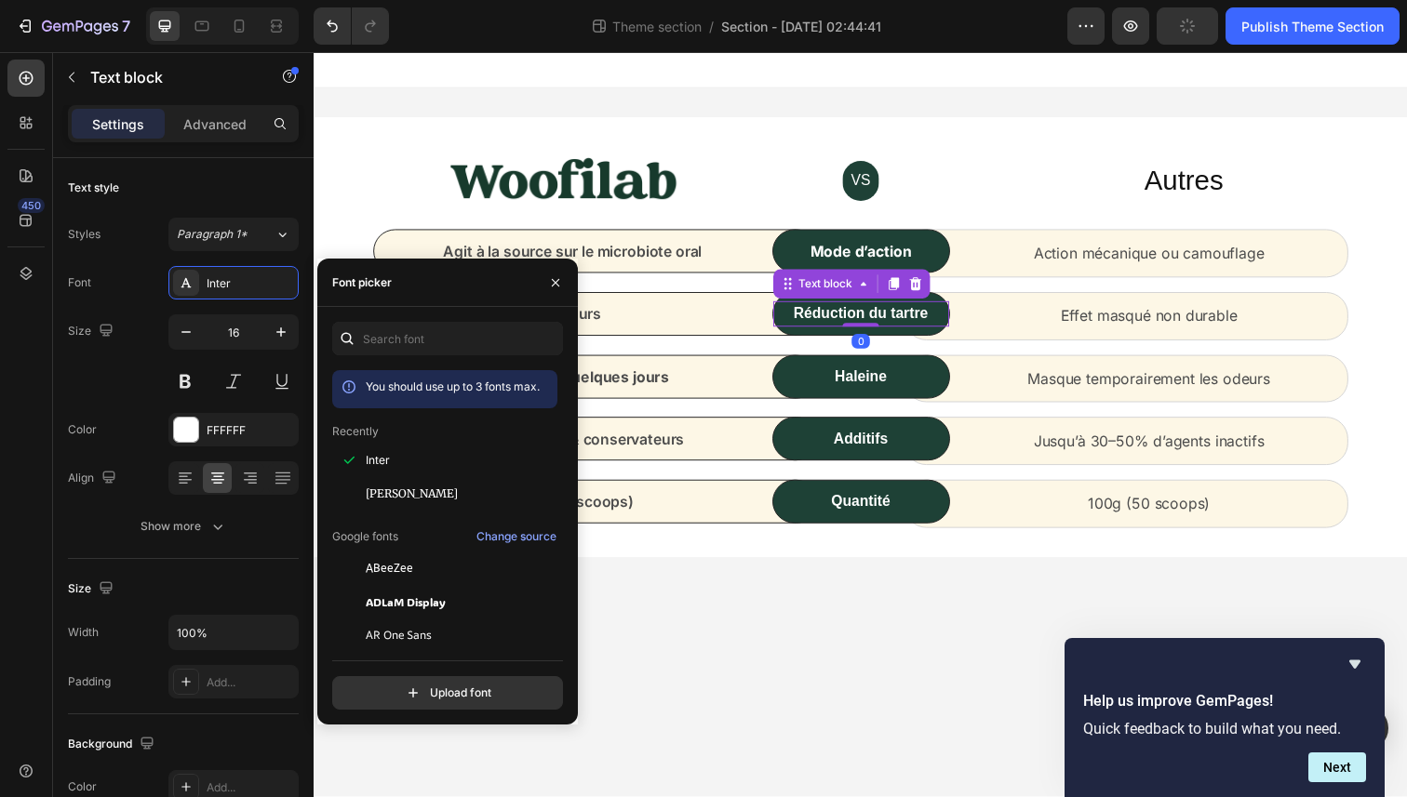
click at [874, 327] on p "Réduction du tartre" at bounding box center [872, 320] width 176 height 22
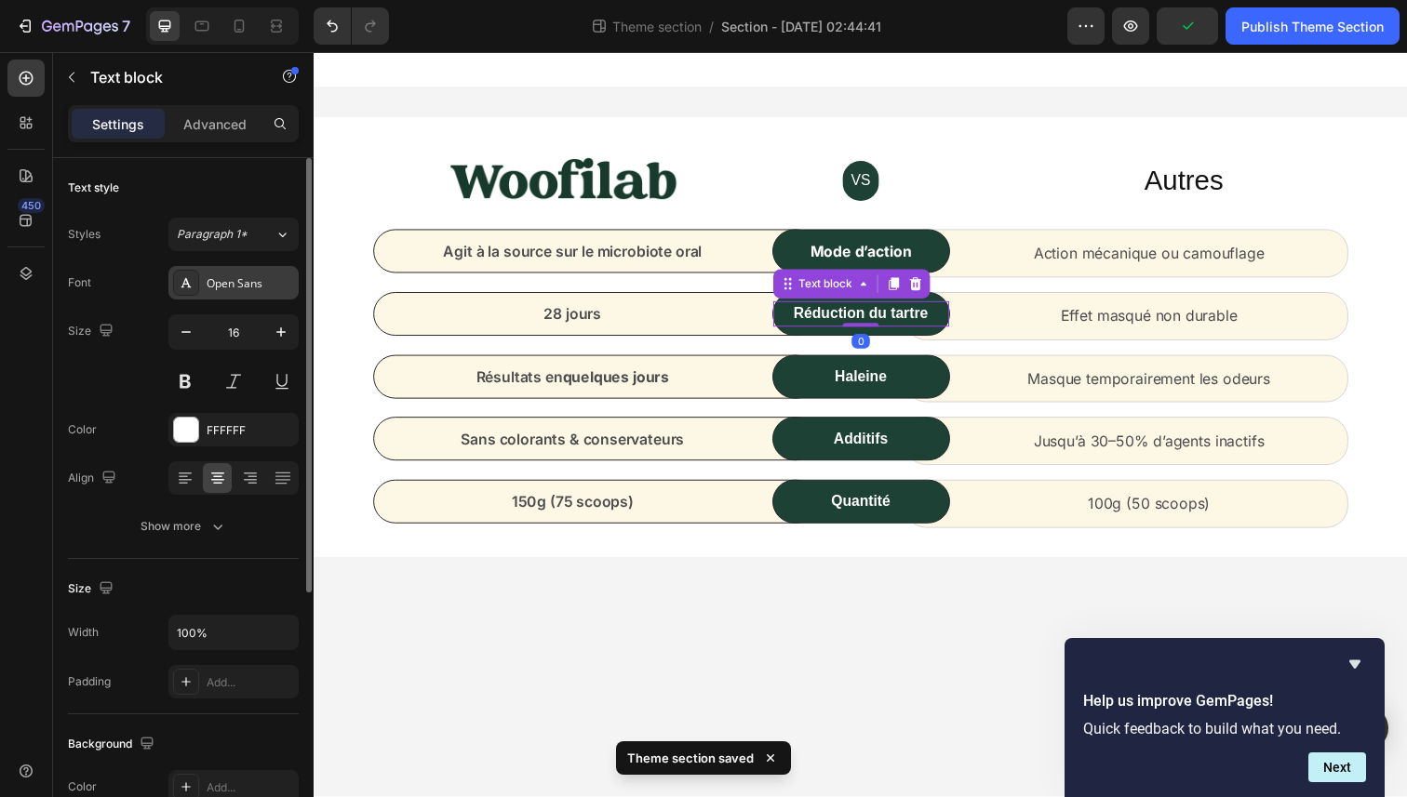
click at [222, 297] on div "Open Sans" at bounding box center [233, 282] width 130 height 33
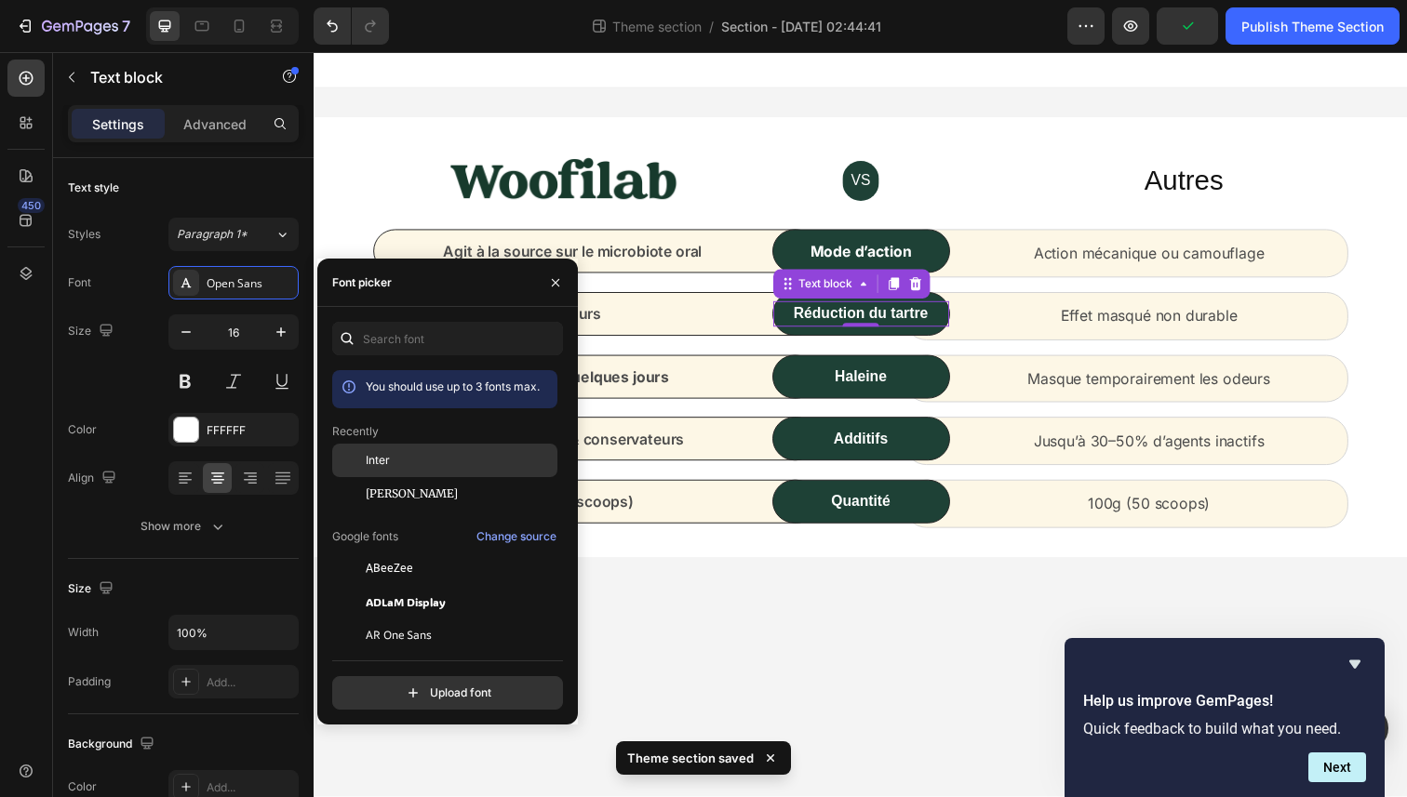
click at [409, 467] on div "Inter" at bounding box center [460, 460] width 188 height 17
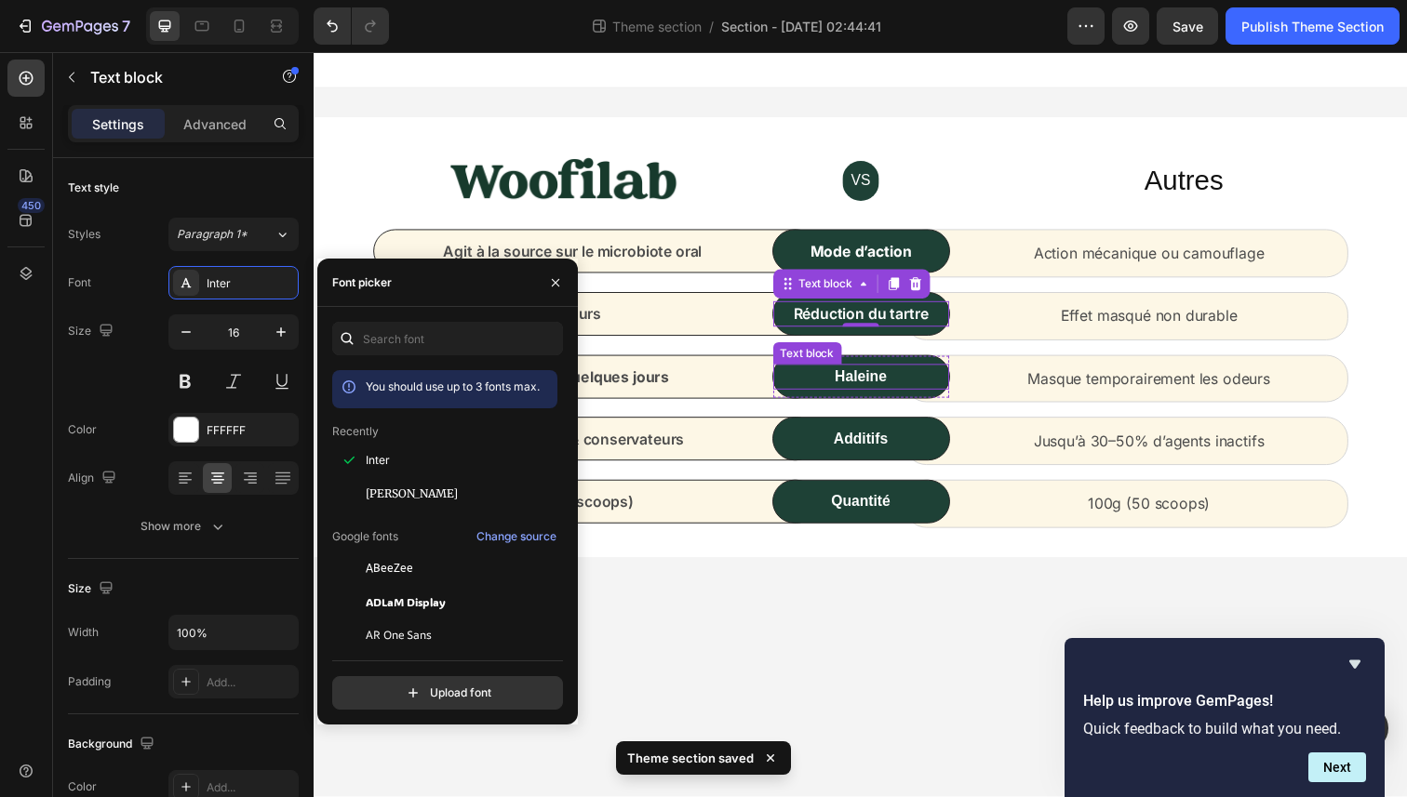
click at [850, 388] on strong "Haleine" at bounding box center [872, 384] width 53 height 16
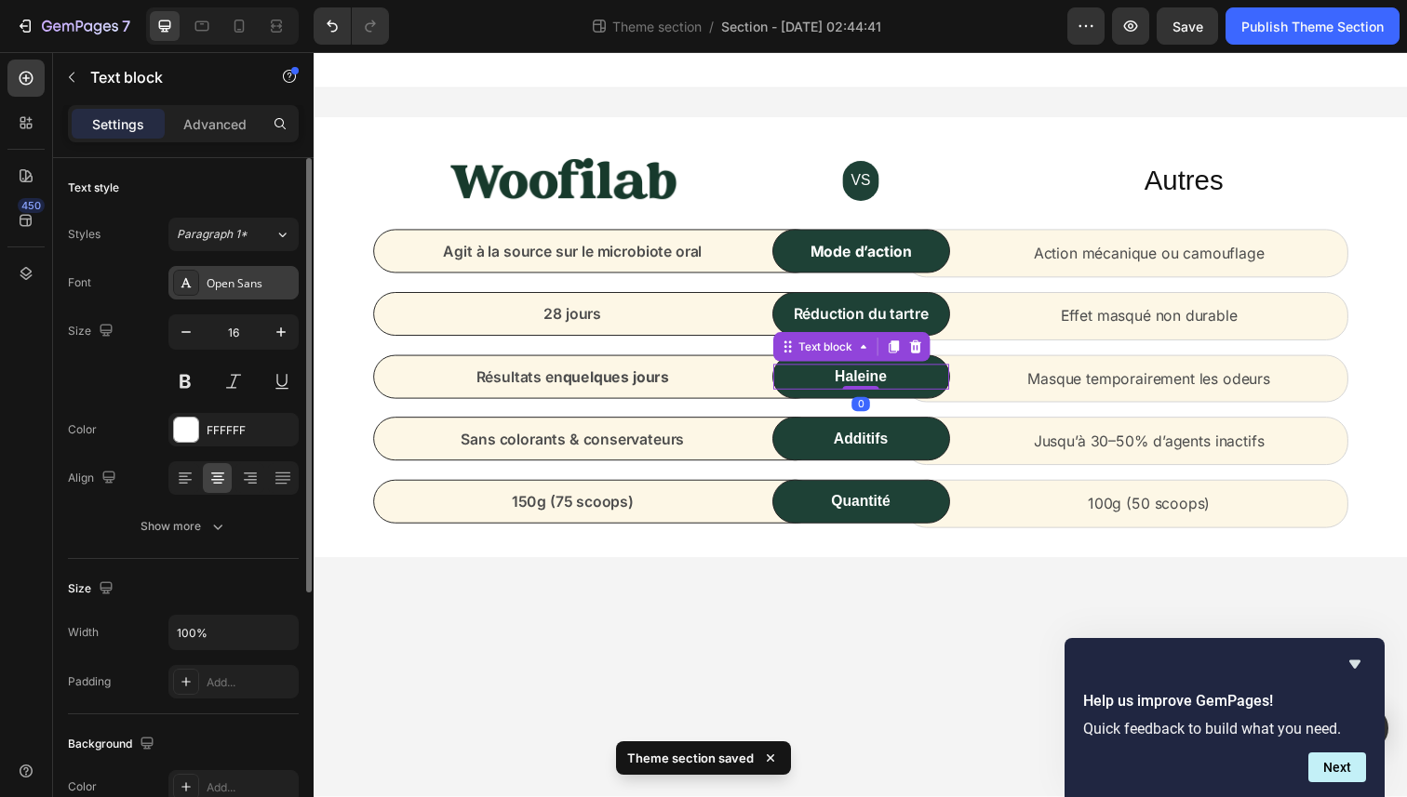
click at [233, 277] on div "Open Sans" at bounding box center [250, 283] width 87 height 17
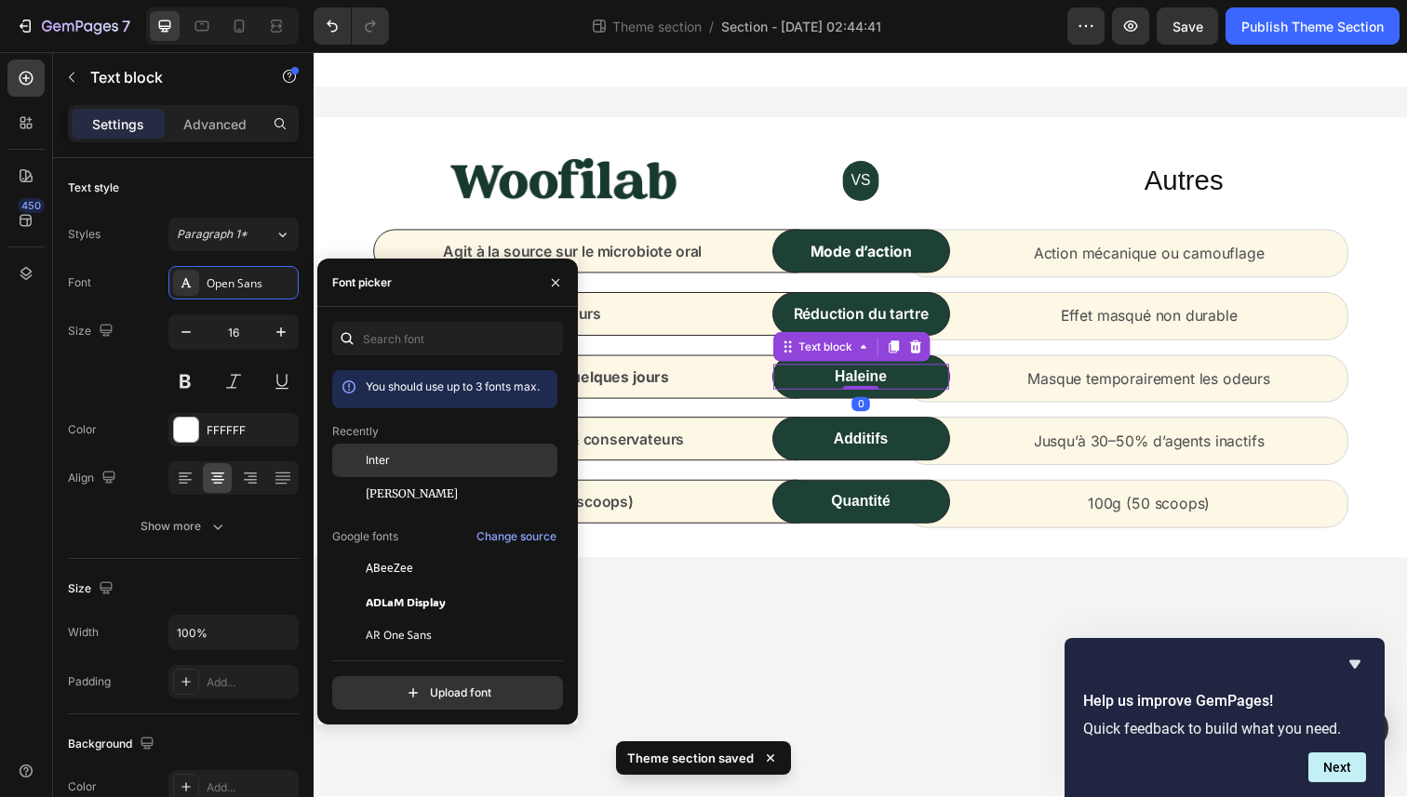
click at [384, 448] on div "Inter" at bounding box center [444, 460] width 225 height 33
click at [887, 448] on strong "Additifs" at bounding box center [872, 447] width 56 height 16
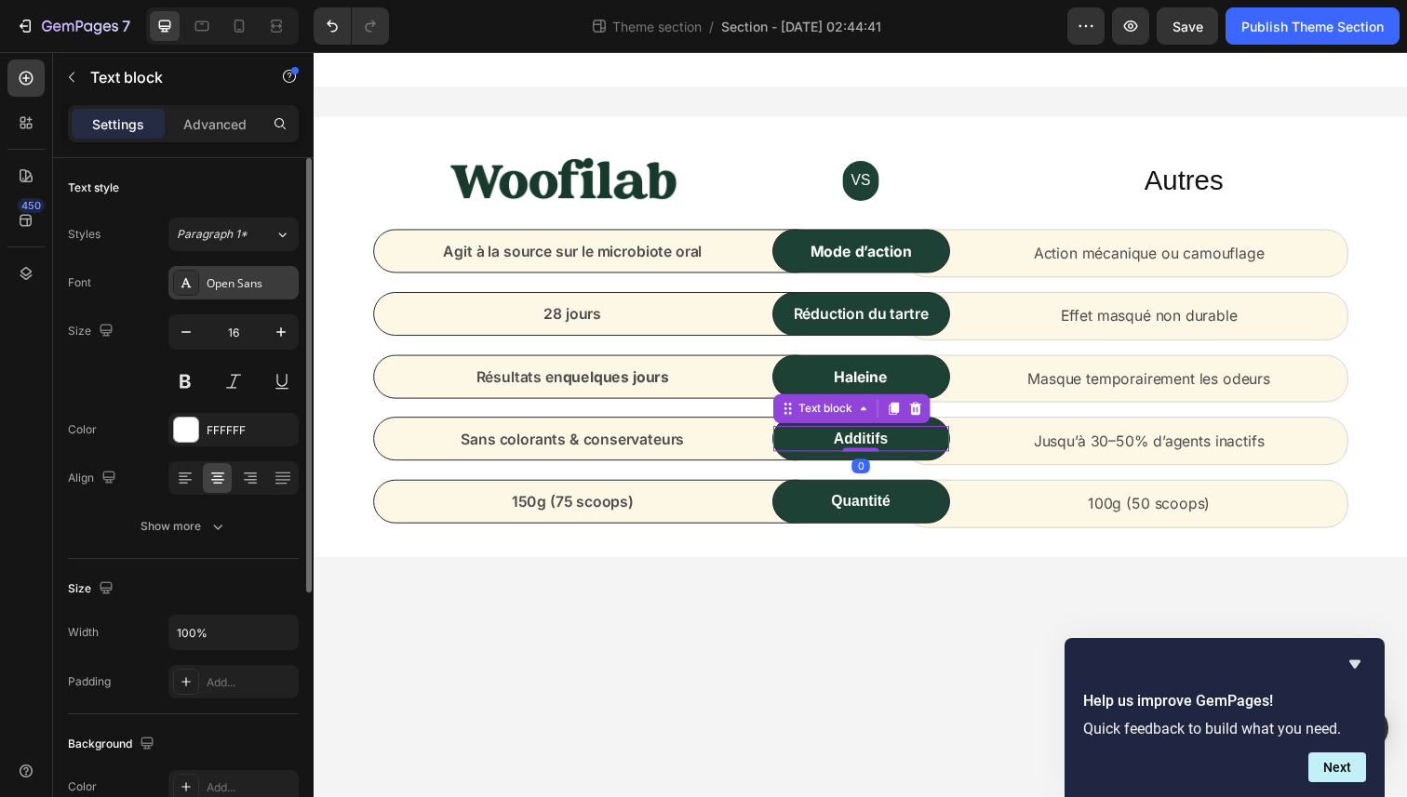
click at [228, 269] on div "Open Sans" at bounding box center [233, 282] width 130 height 33
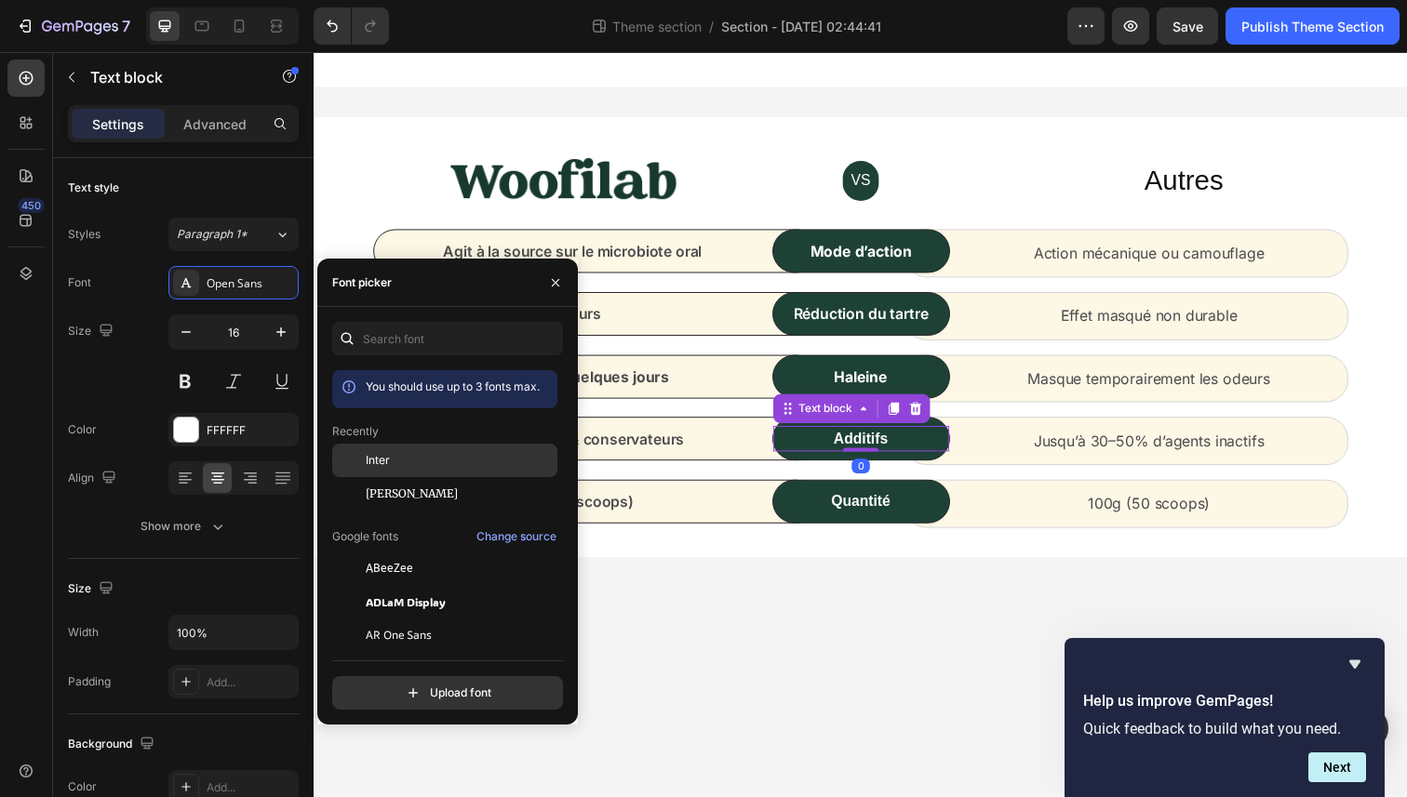
click at [383, 448] on div "Inter" at bounding box center [444, 460] width 225 height 33
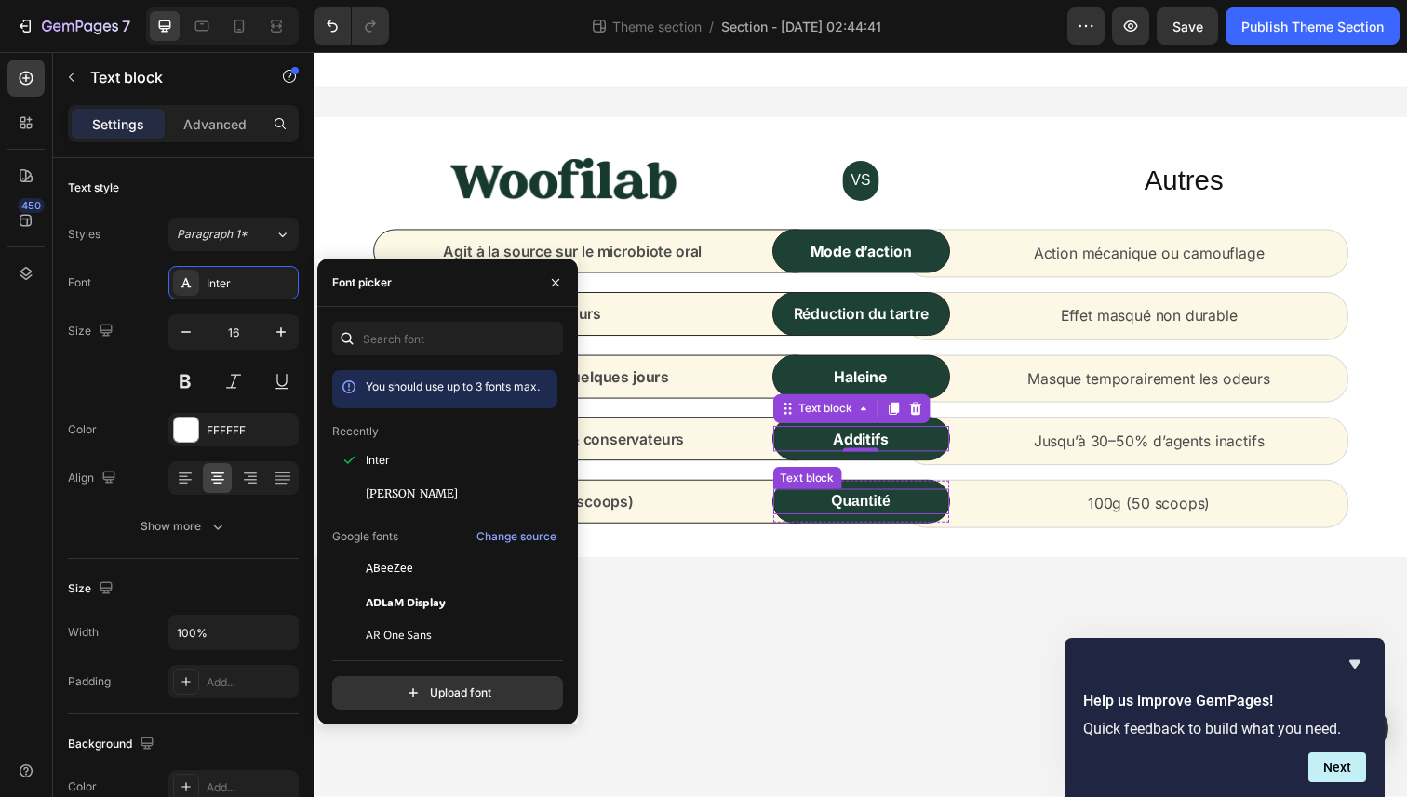
click at [875, 519] on p "Quantité" at bounding box center [872, 512] width 176 height 22
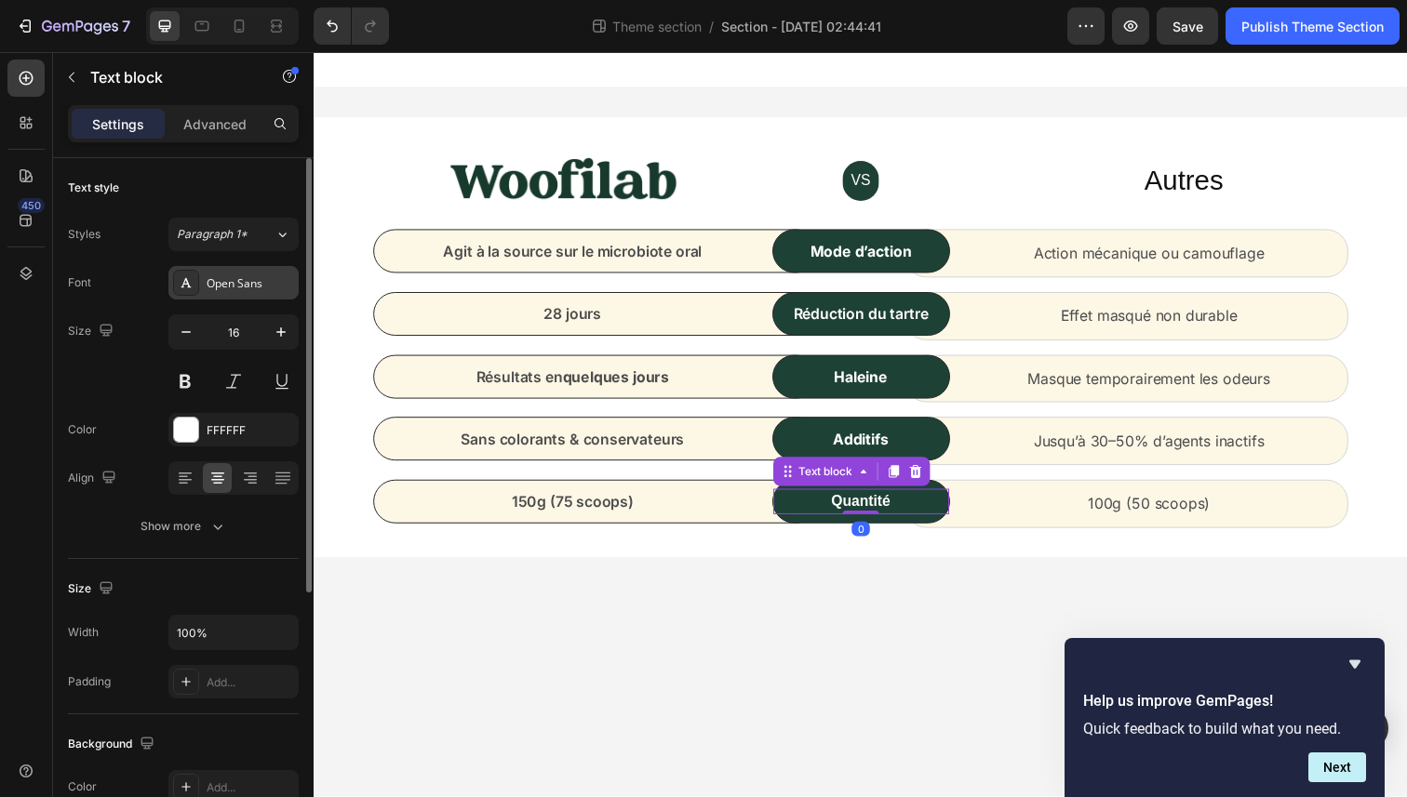
click at [207, 275] on div "Open Sans" at bounding box center [250, 283] width 87 height 17
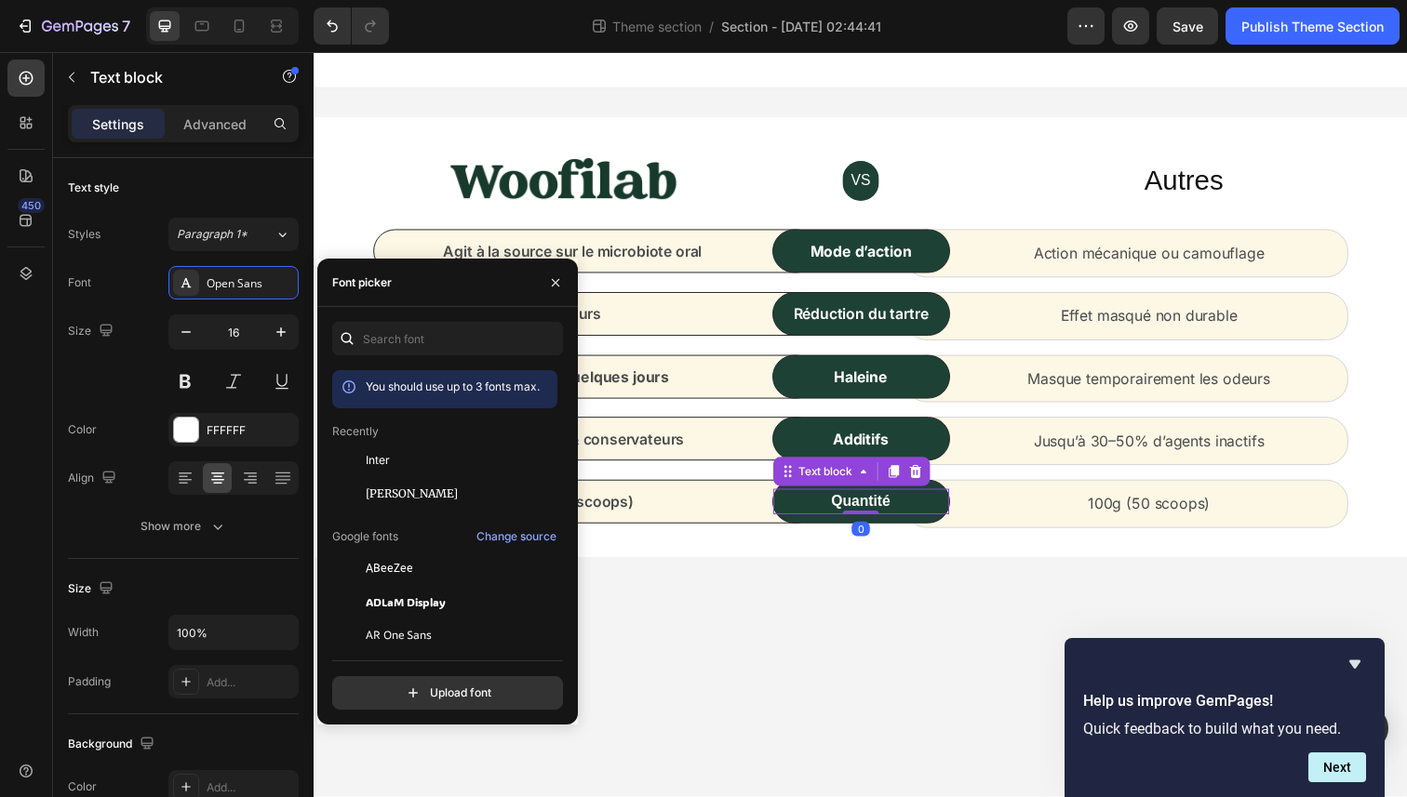
click at [371, 447] on div "Inter" at bounding box center [444, 460] width 225 height 33
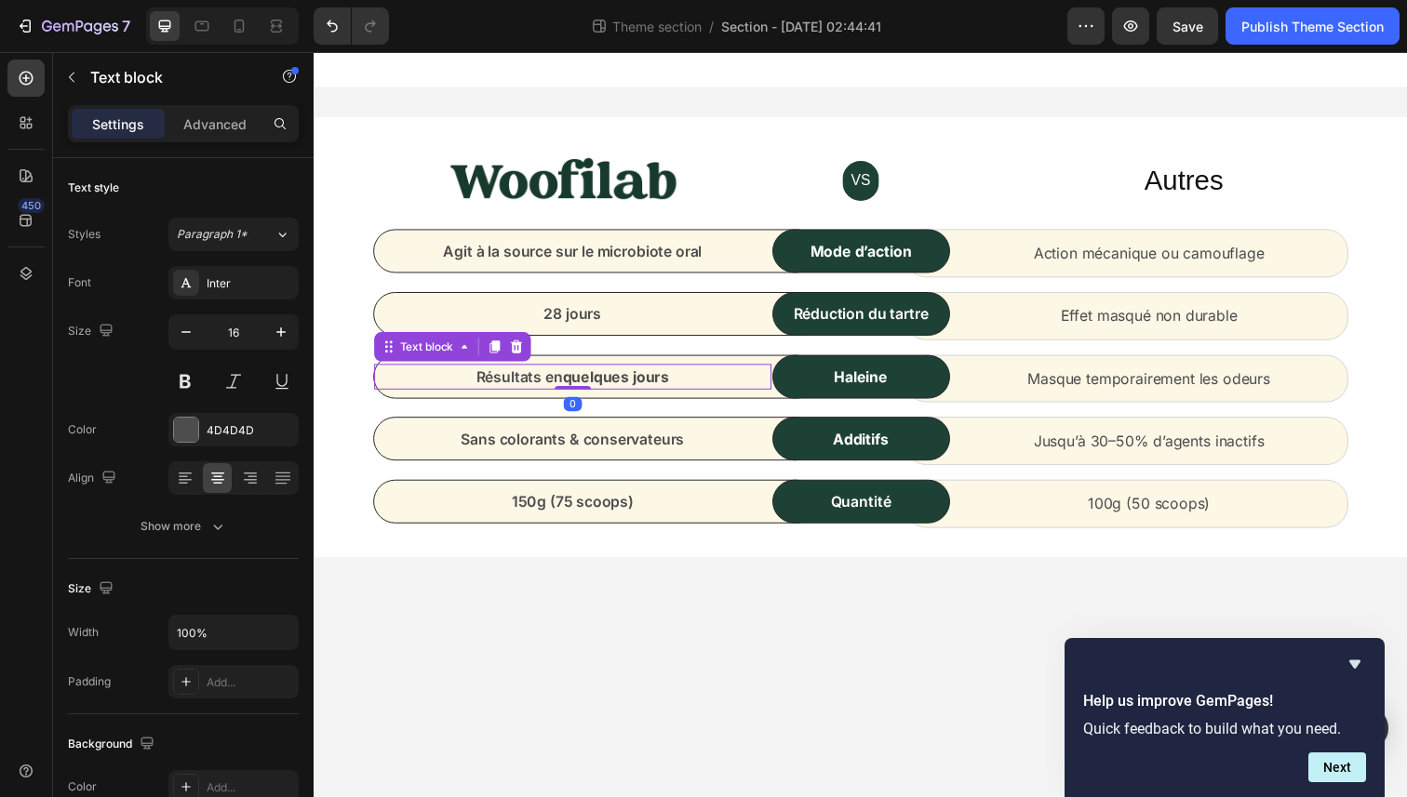
click at [669, 394] on p "Résultats en quelques jours" at bounding box center [578, 384] width 402 height 22
click at [1116, 392] on p "Masque temporairement les odeurs" at bounding box center [1167, 386] width 402 height 27
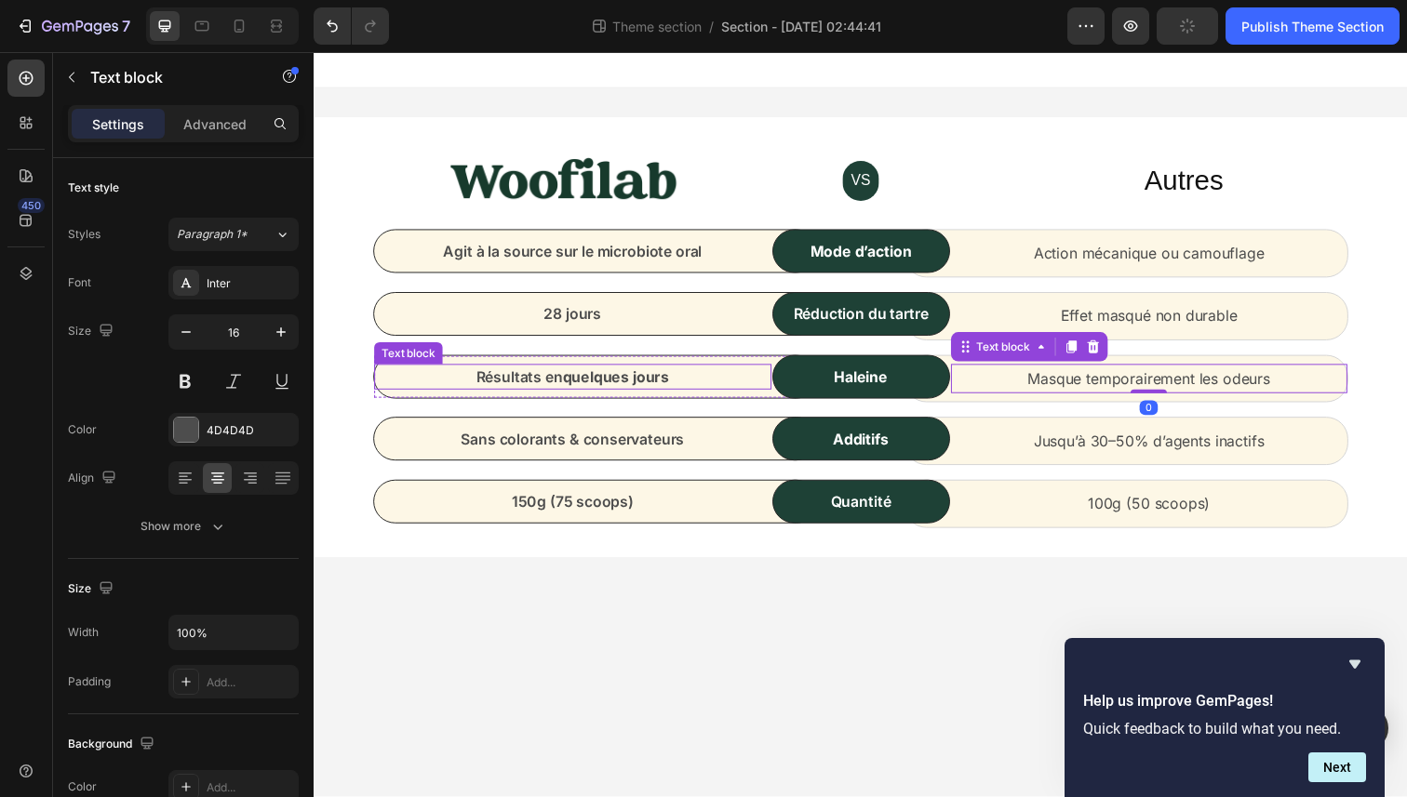
click at [561, 381] on p "Résultats en quelques jours" at bounding box center [578, 384] width 402 height 22
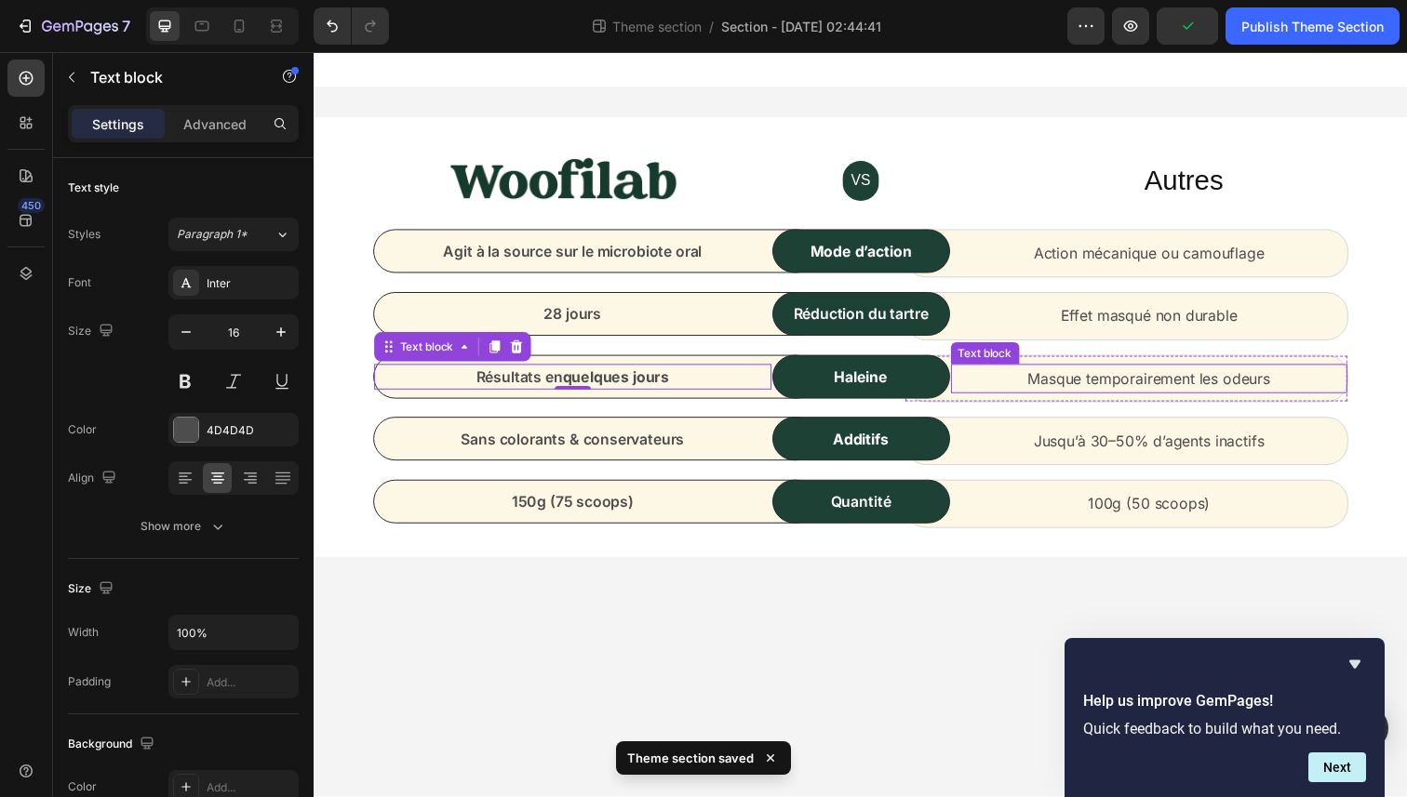
click at [1099, 373] on p "Masque temporairement les odeurs" at bounding box center [1167, 386] width 402 height 27
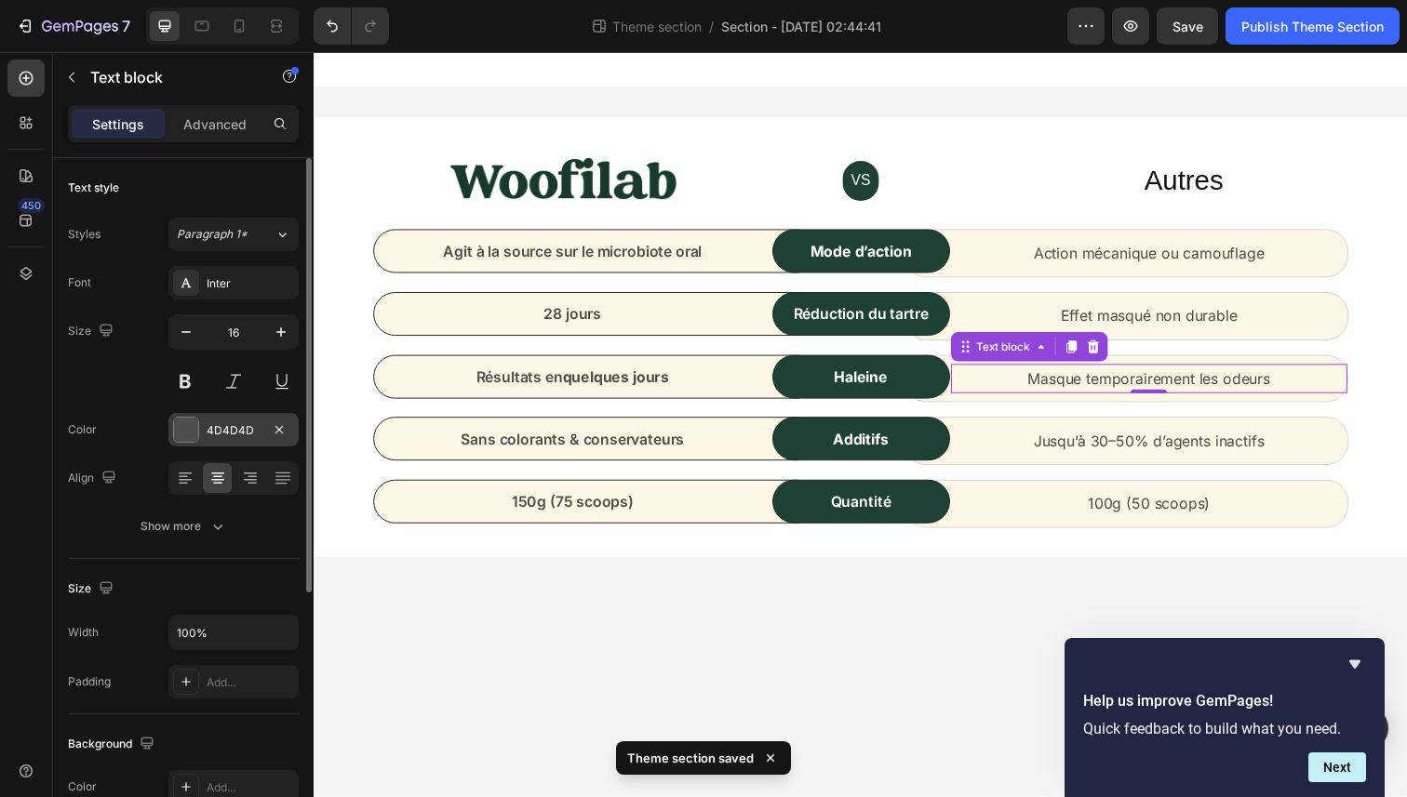
click at [188, 431] on div at bounding box center [186, 430] width 24 height 24
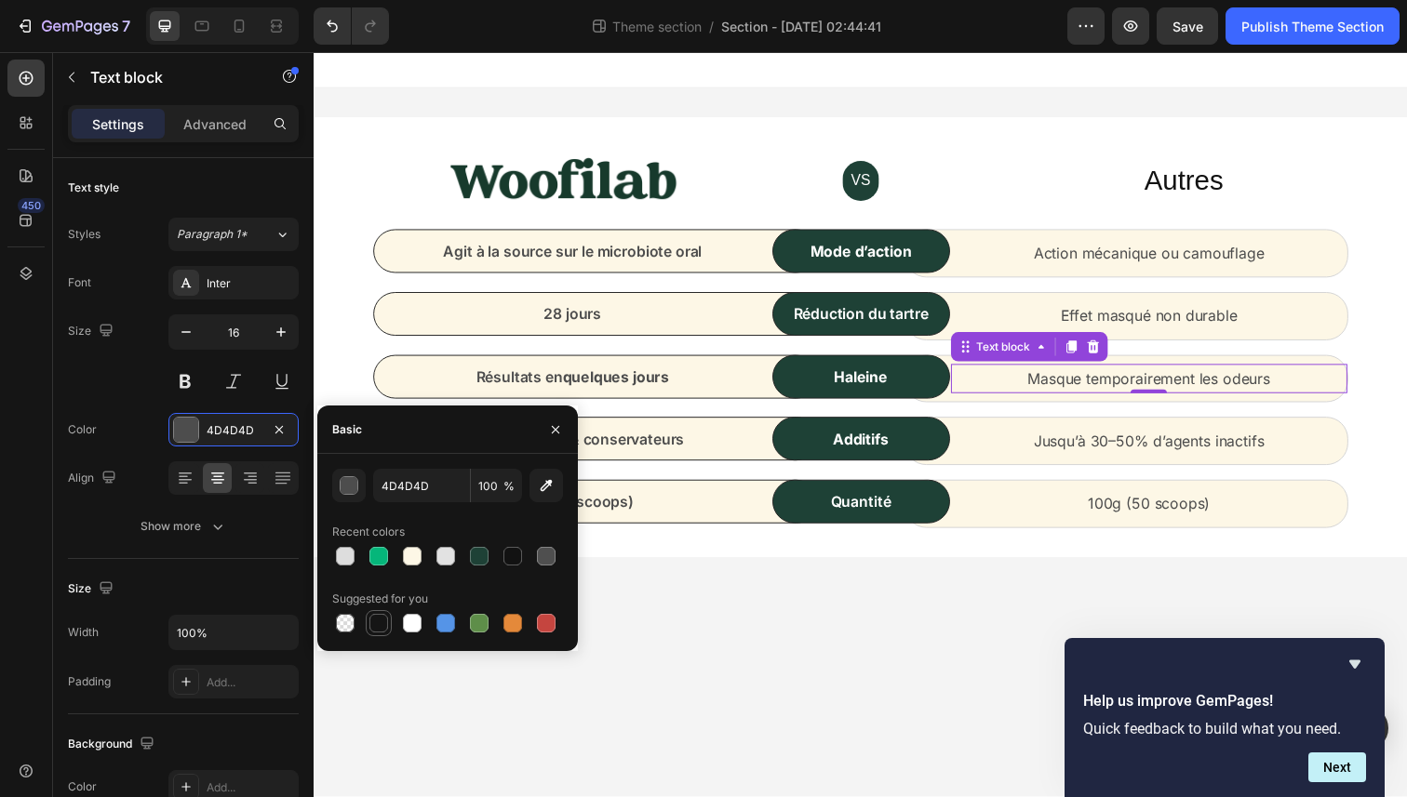
click at [383, 619] on div at bounding box center [378, 623] width 19 height 19
type input "151515"
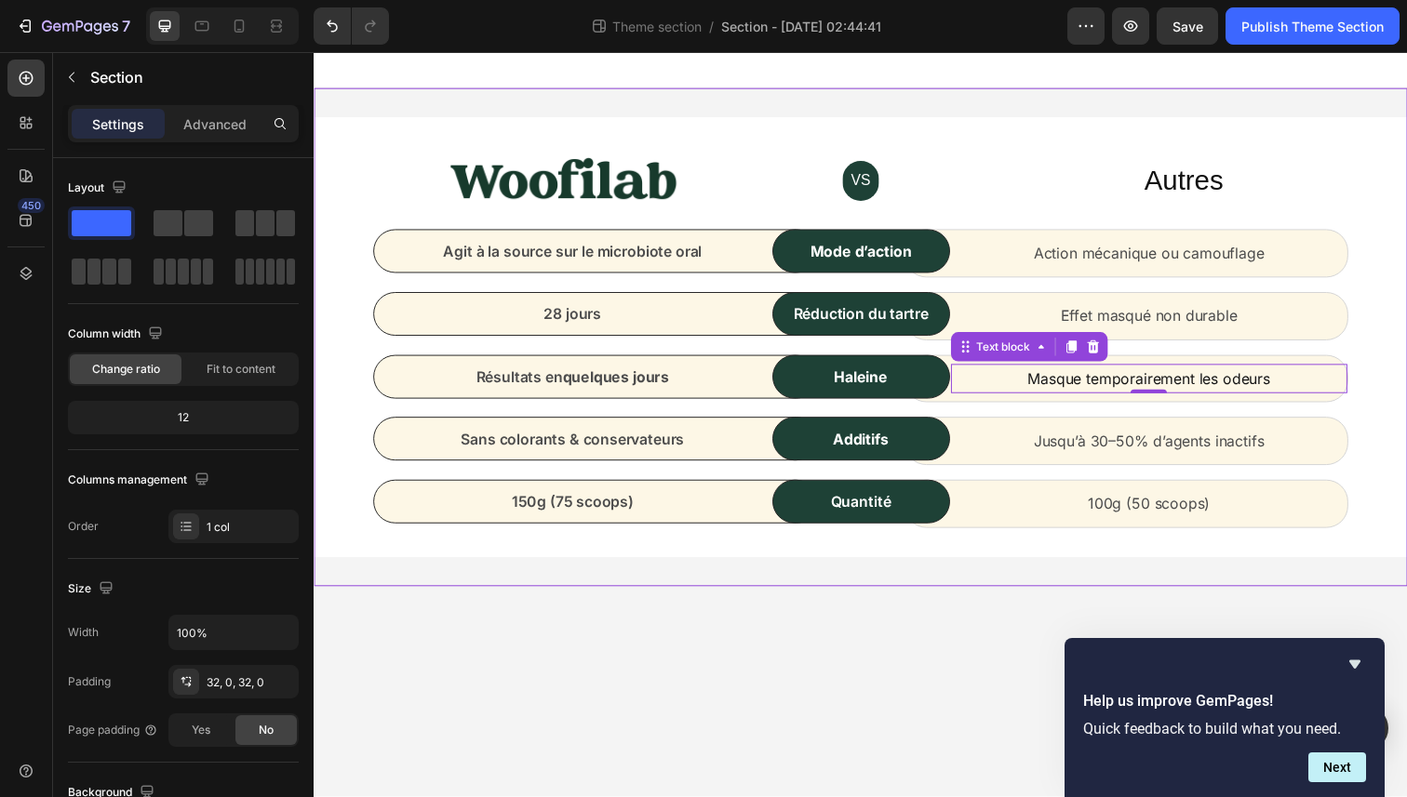
click at [795, 583] on div "Image VS Text block Row Autres Heading Row Agit à la source sur le microbiote o…" at bounding box center [872, 343] width 1116 height 509
click at [1111, 381] on p "Masque temporairement les odeurs" at bounding box center [1167, 386] width 402 height 27
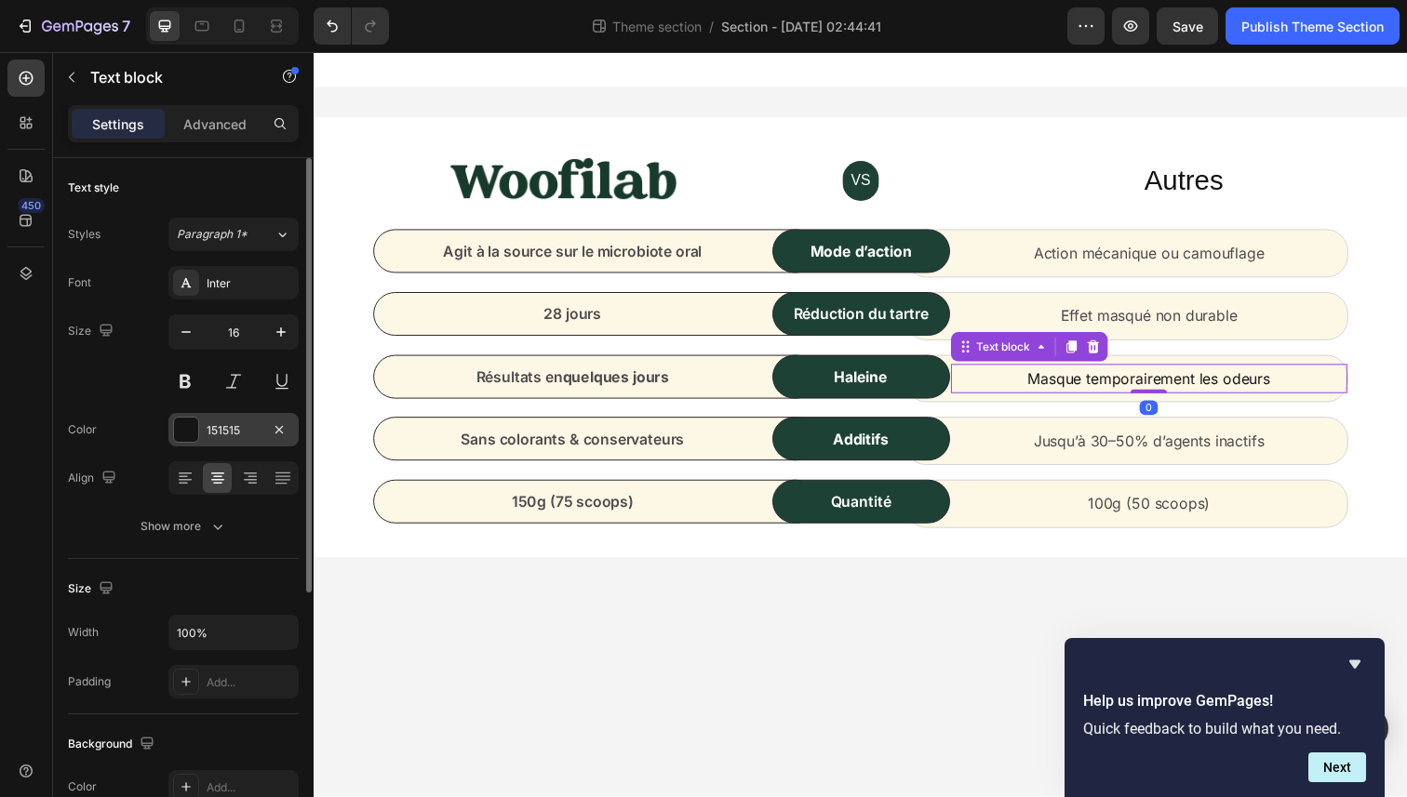
click at [234, 427] on div "151515" at bounding box center [234, 430] width 54 height 17
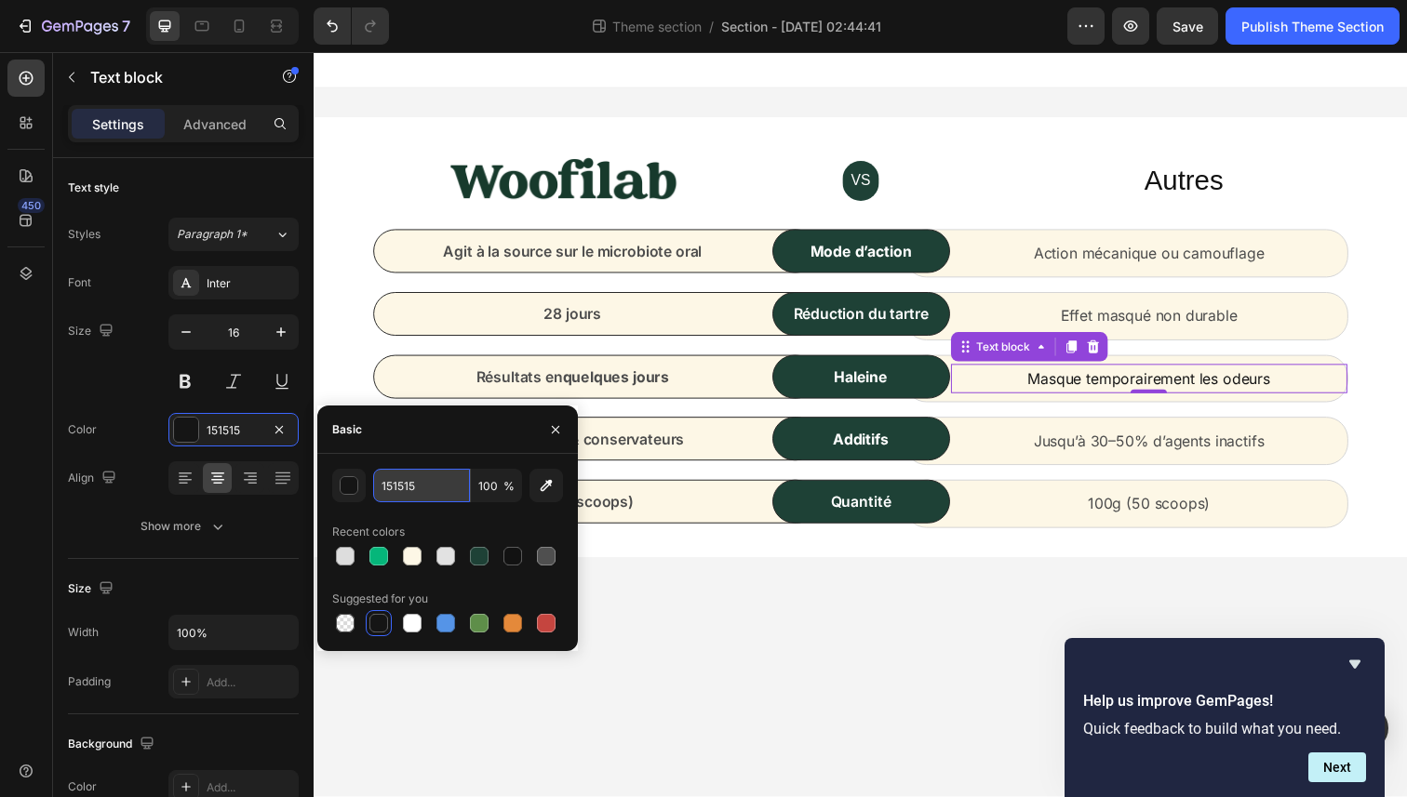
click at [397, 482] on input "151515" at bounding box center [421, 485] width 97 height 33
click at [539, 262] on p "Agit à la source sur le microbiote oral" at bounding box center [578, 256] width 402 height 22
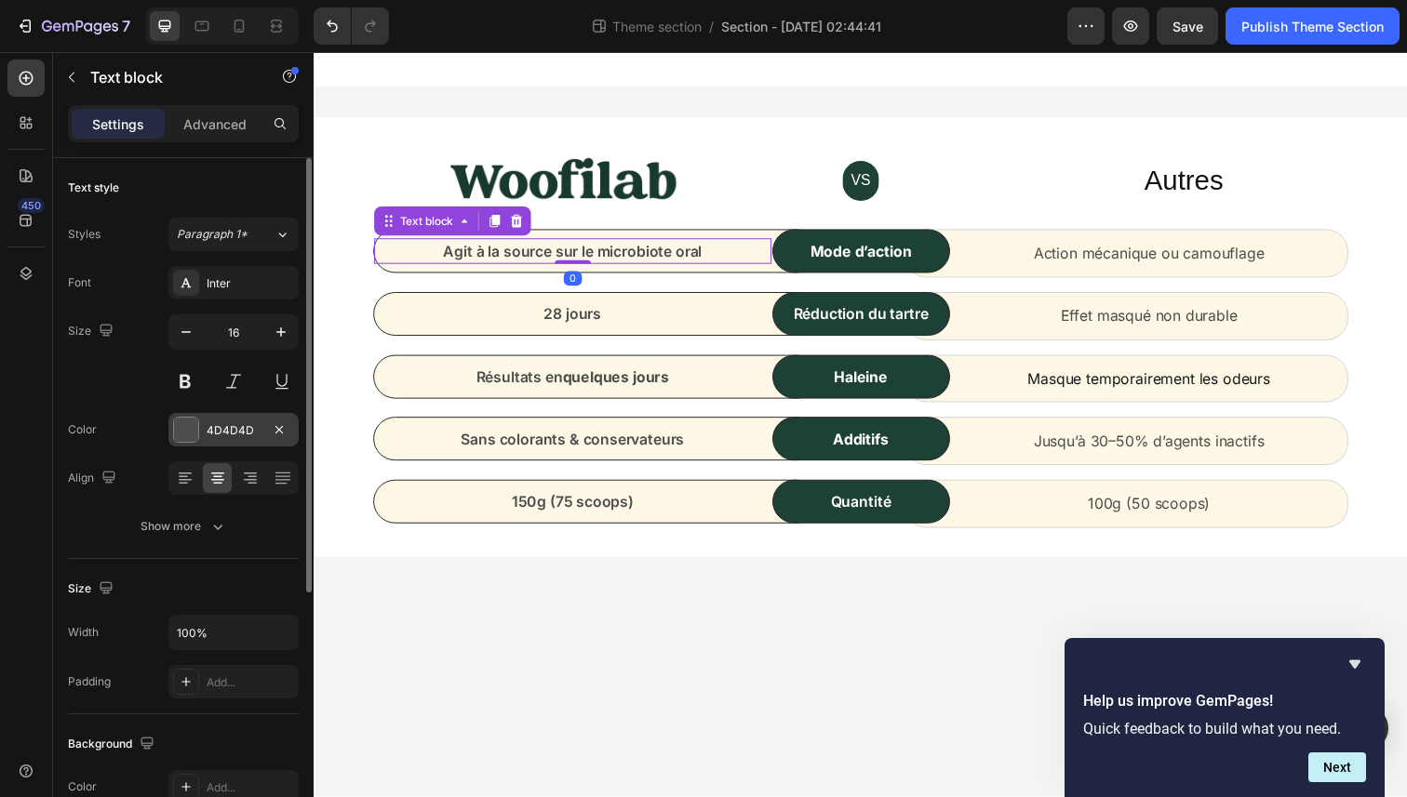
click at [228, 422] on div "4D4D4D" at bounding box center [234, 430] width 54 height 17
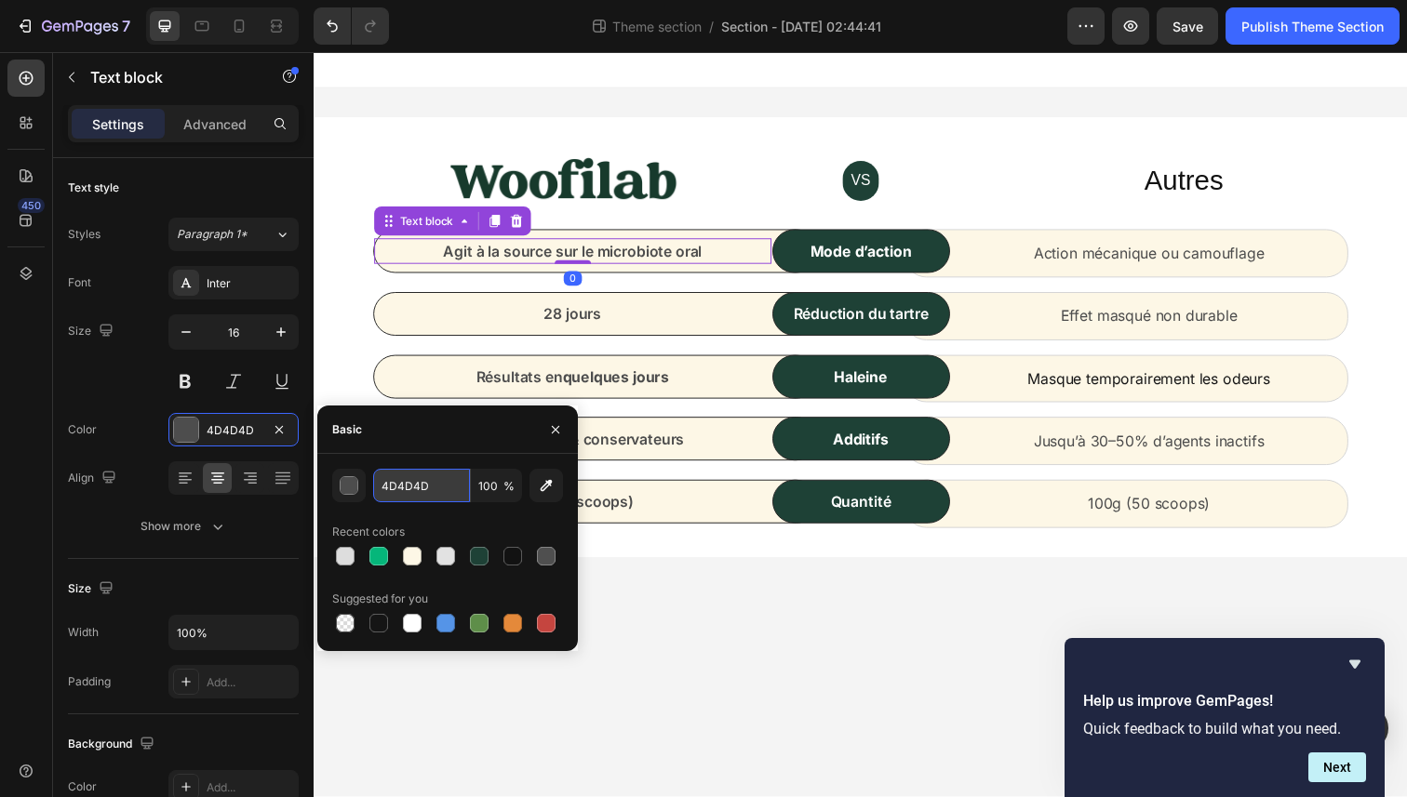
click at [438, 480] on input "4D4D4D" at bounding box center [421, 485] width 97 height 33
paste input "151515"
type input "151515"
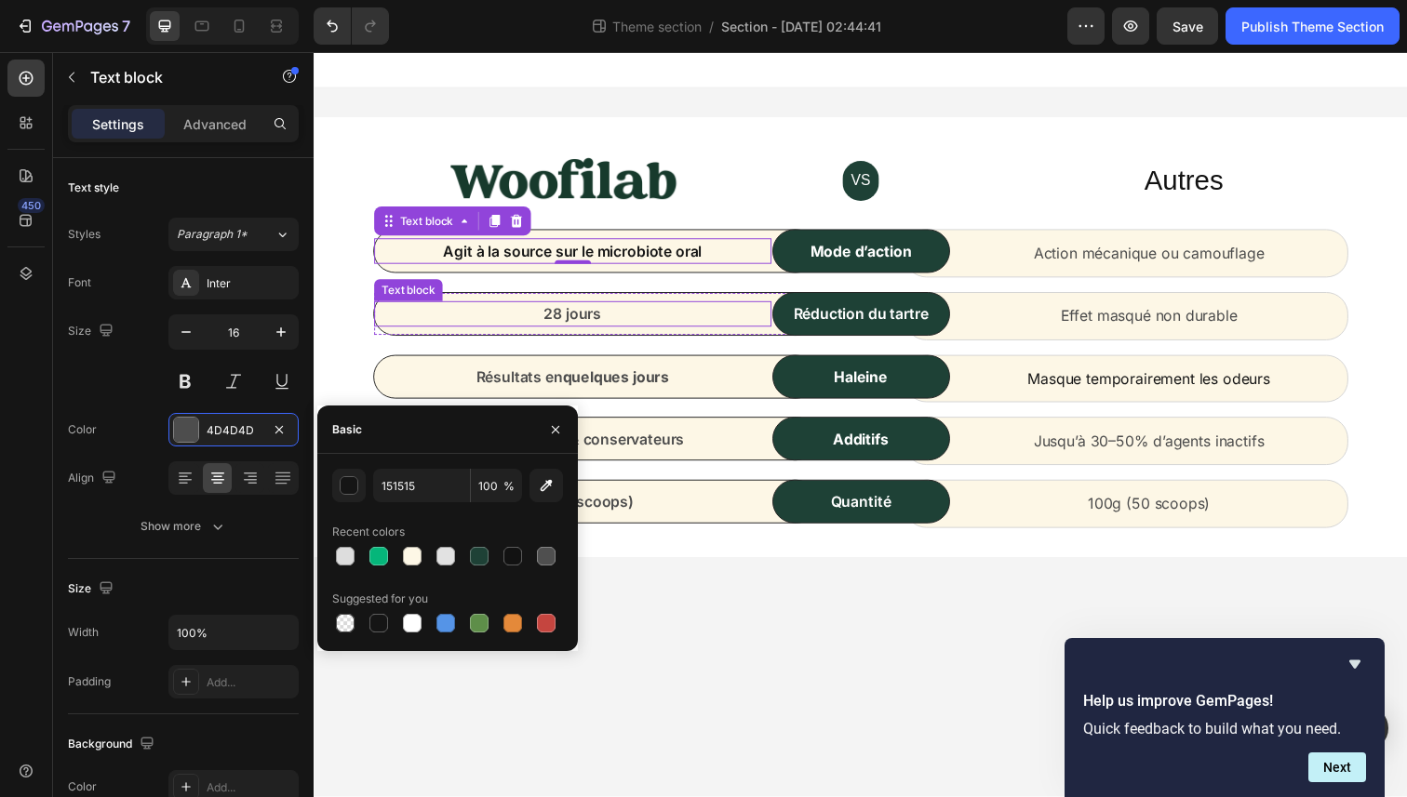
click at [579, 305] on div "28 jours Text block Row" at bounding box center [601, 320] width 454 height 45
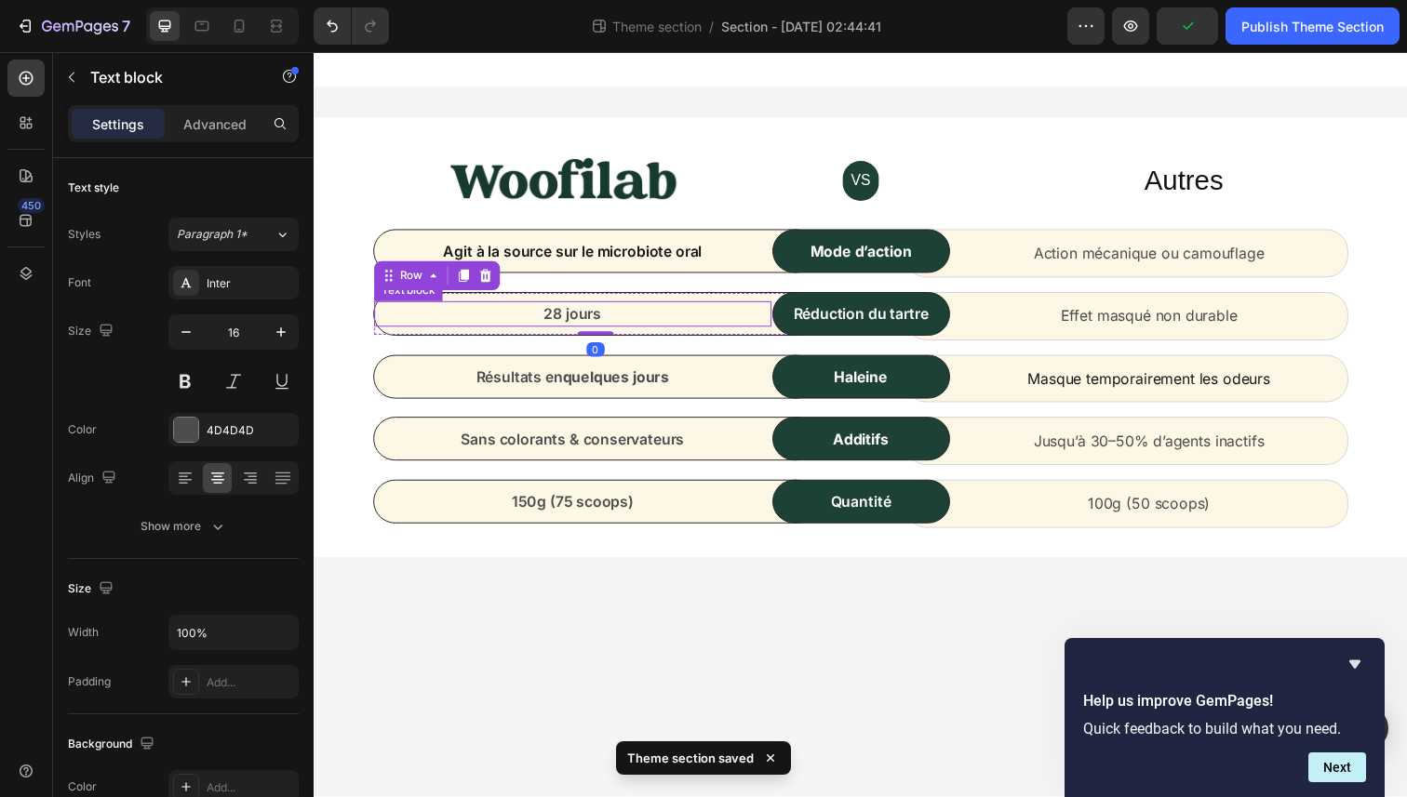
click at [565, 327] on p "28 jours" at bounding box center [578, 320] width 402 height 22
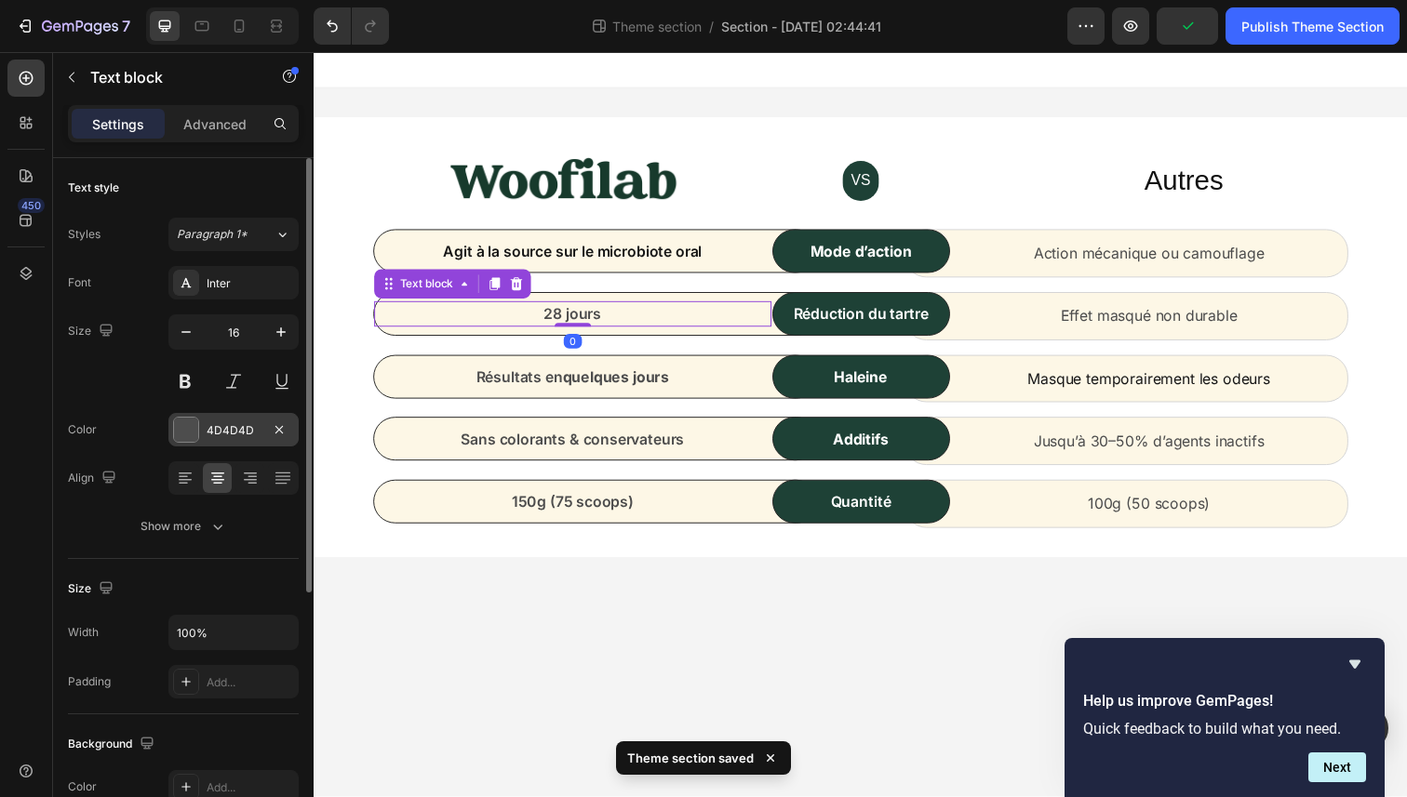
click at [244, 427] on div "4D4D4D" at bounding box center [234, 430] width 54 height 17
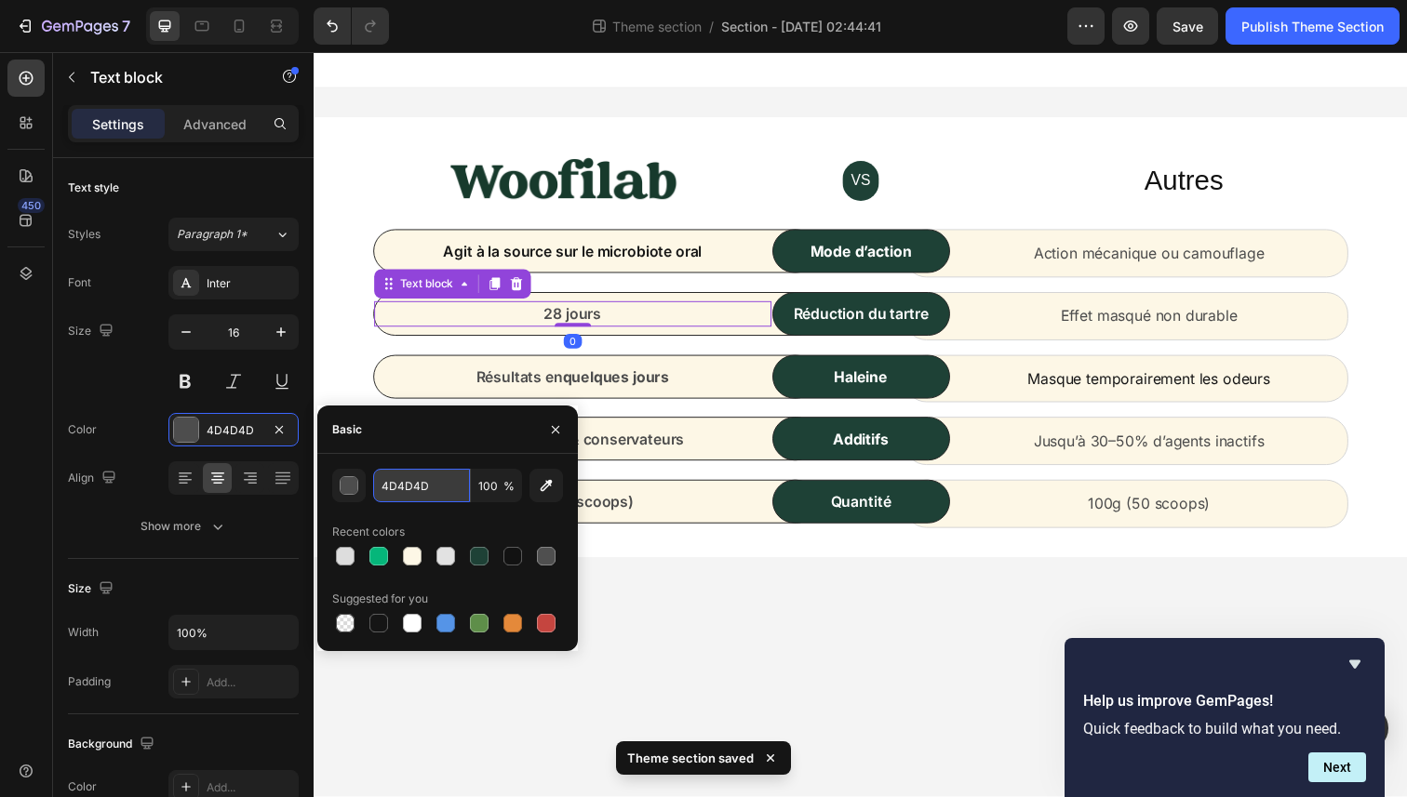
click at [449, 483] on input "4D4D4D" at bounding box center [421, 485] width 97 height 33
paste input "151515"
type input "151515"
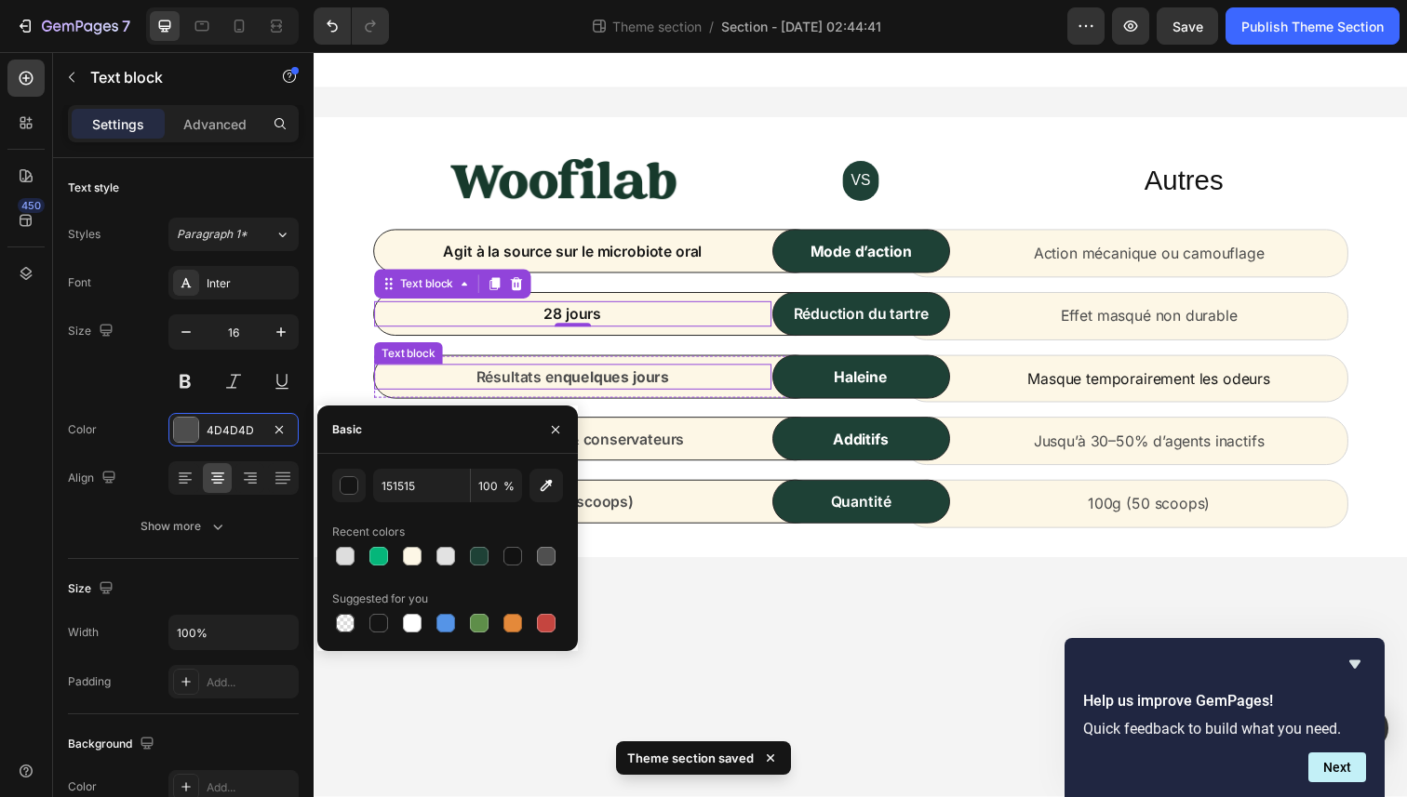
click at [620, 384] on strong "quelques jours" at bounding box center [622, 384] width 109 height 19
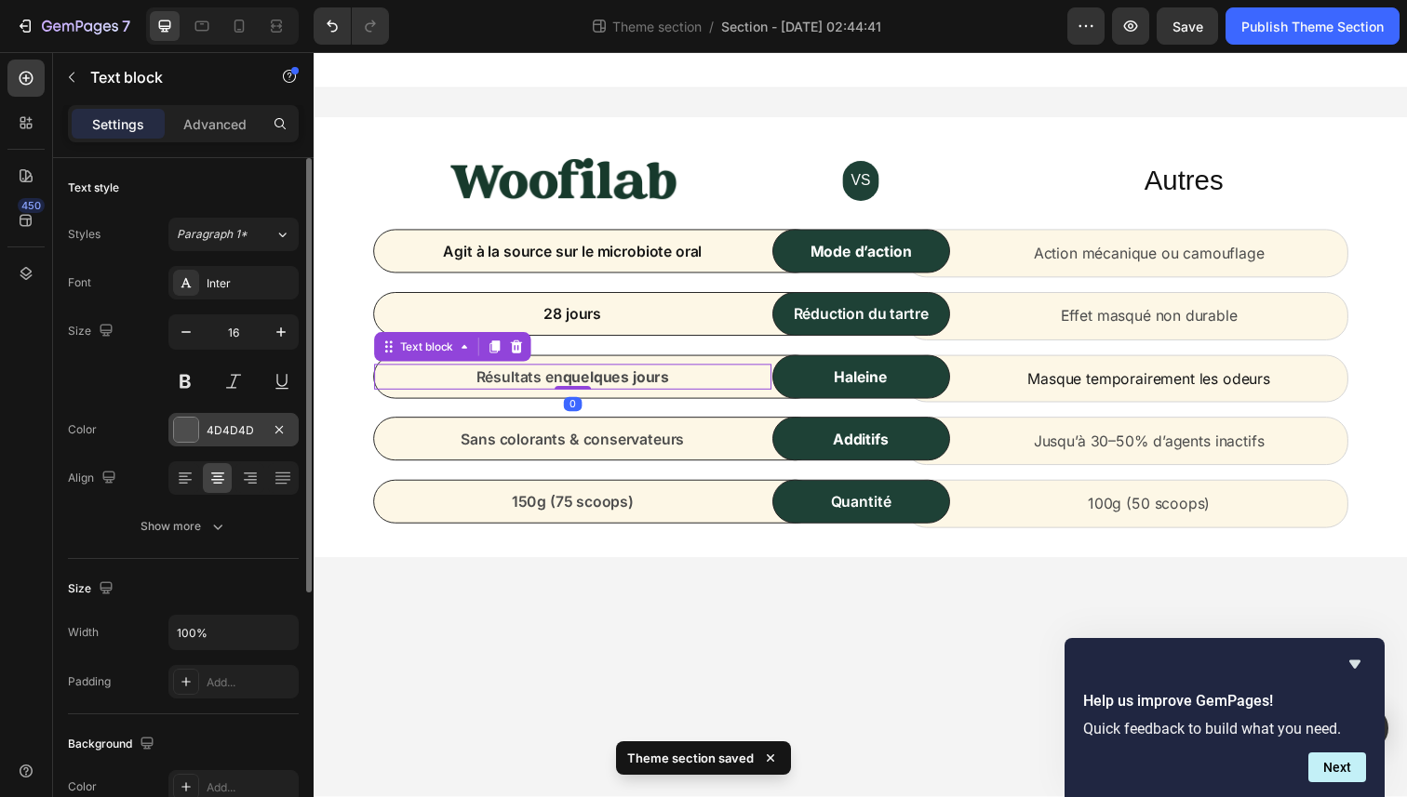
click at [265, 435] on div "4D4D4D" at bounding box center [233, 429] width 130 height 33
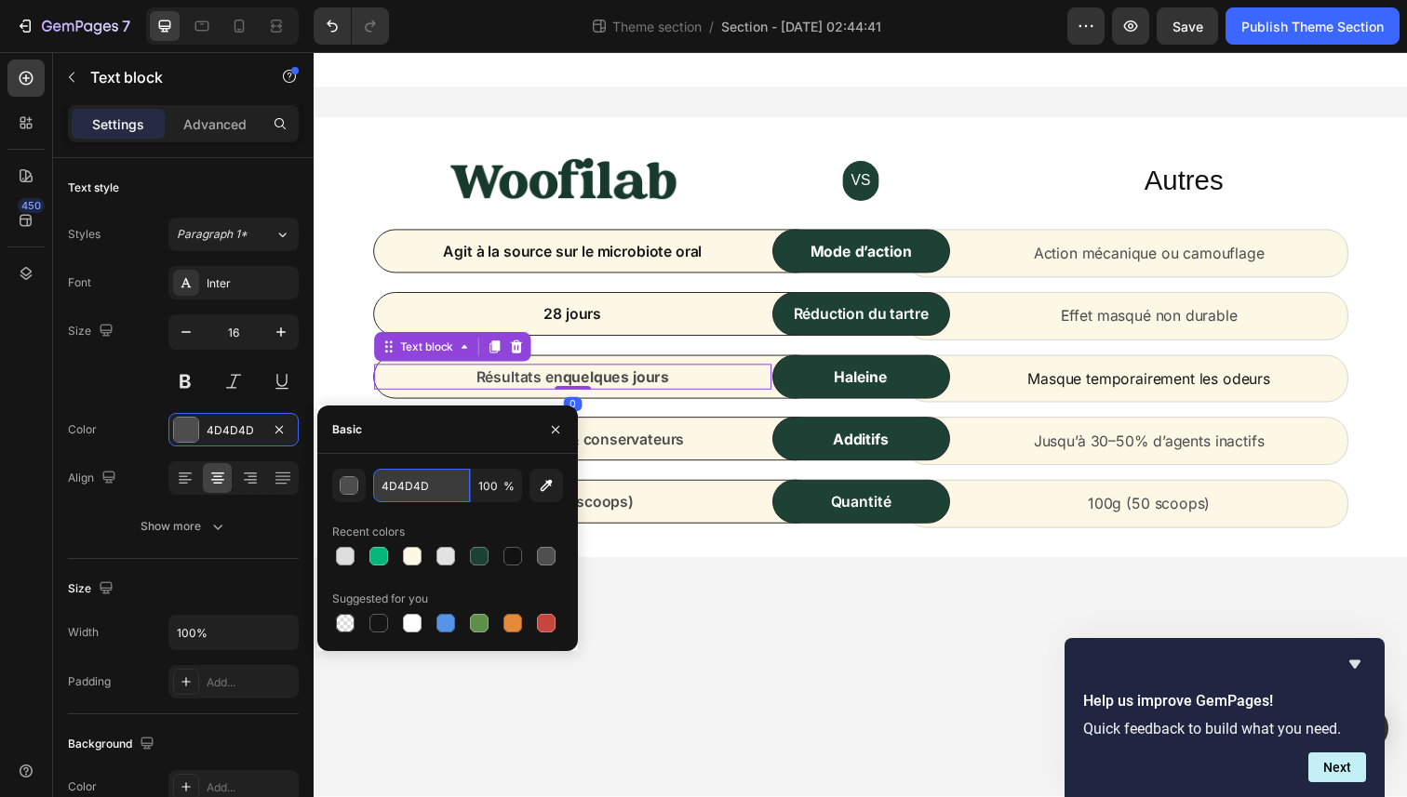
click at [445, 478] on input "4D4D4D" at bounding box center [421, 485] width 97 height 33
paste input "151515"
type input "151515"
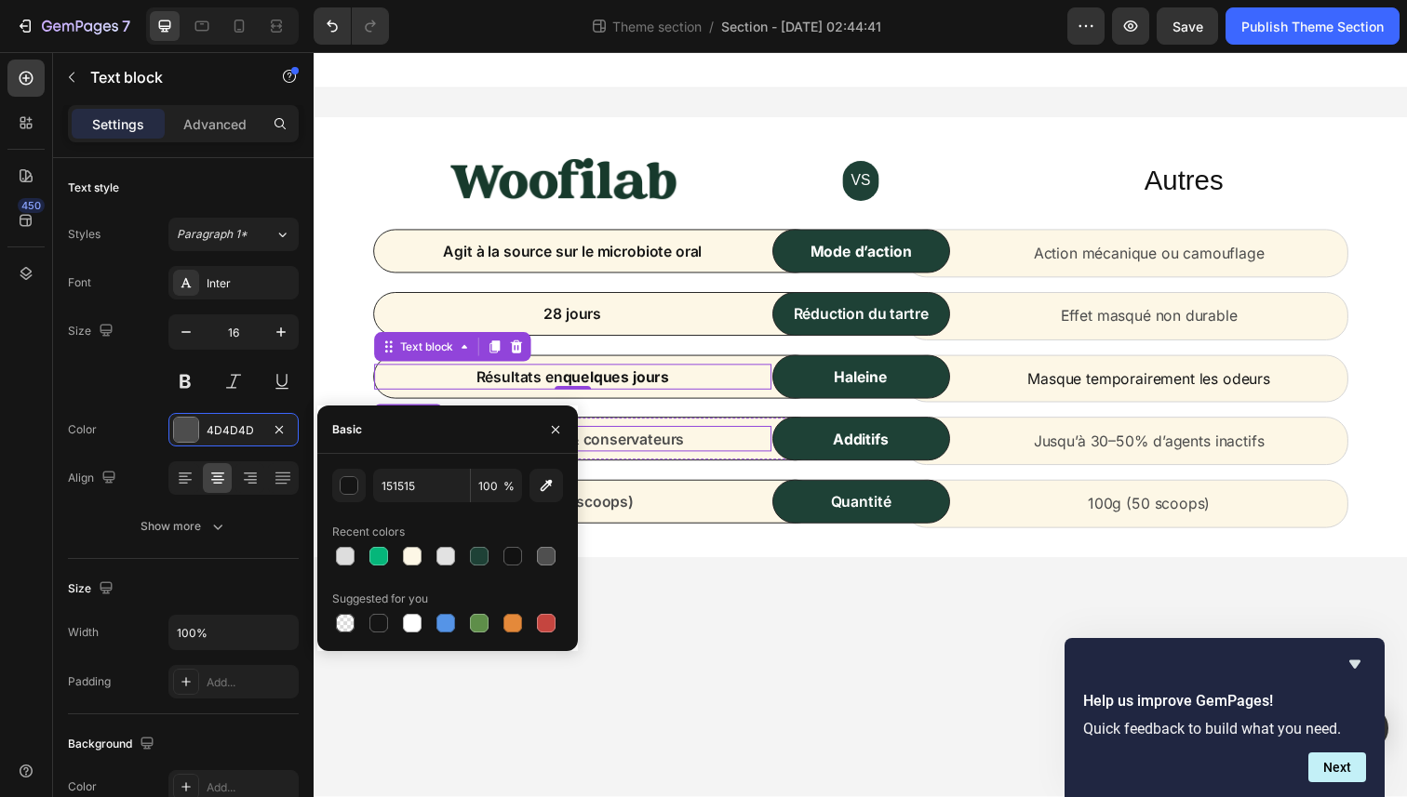
click at [676, 436] on p "Sans colorants & conservateurs" at bounding box center [578, 447] width 402 height 22
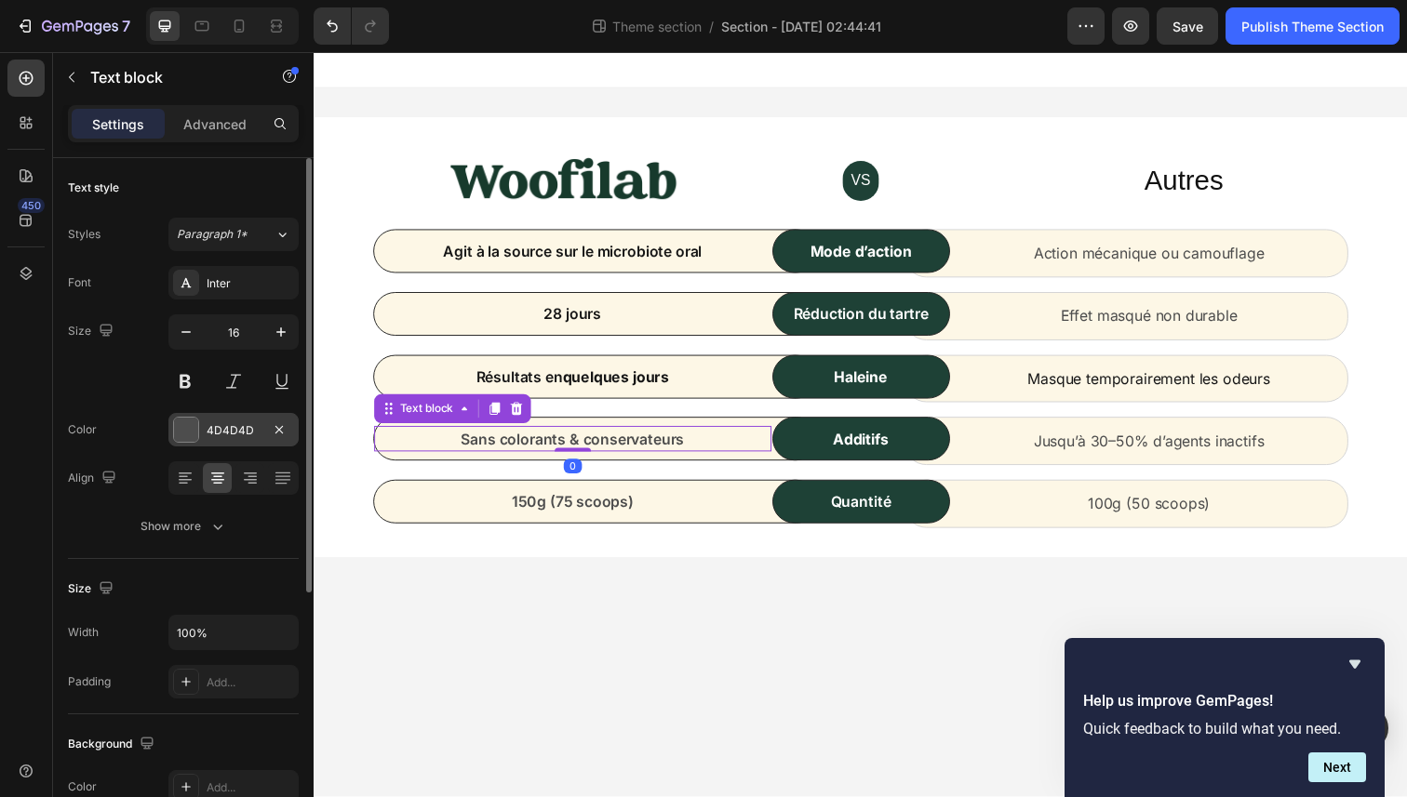
click at [234, 436] on div "4D4D4D" at bounding box center [234, 430] width 54 height 17
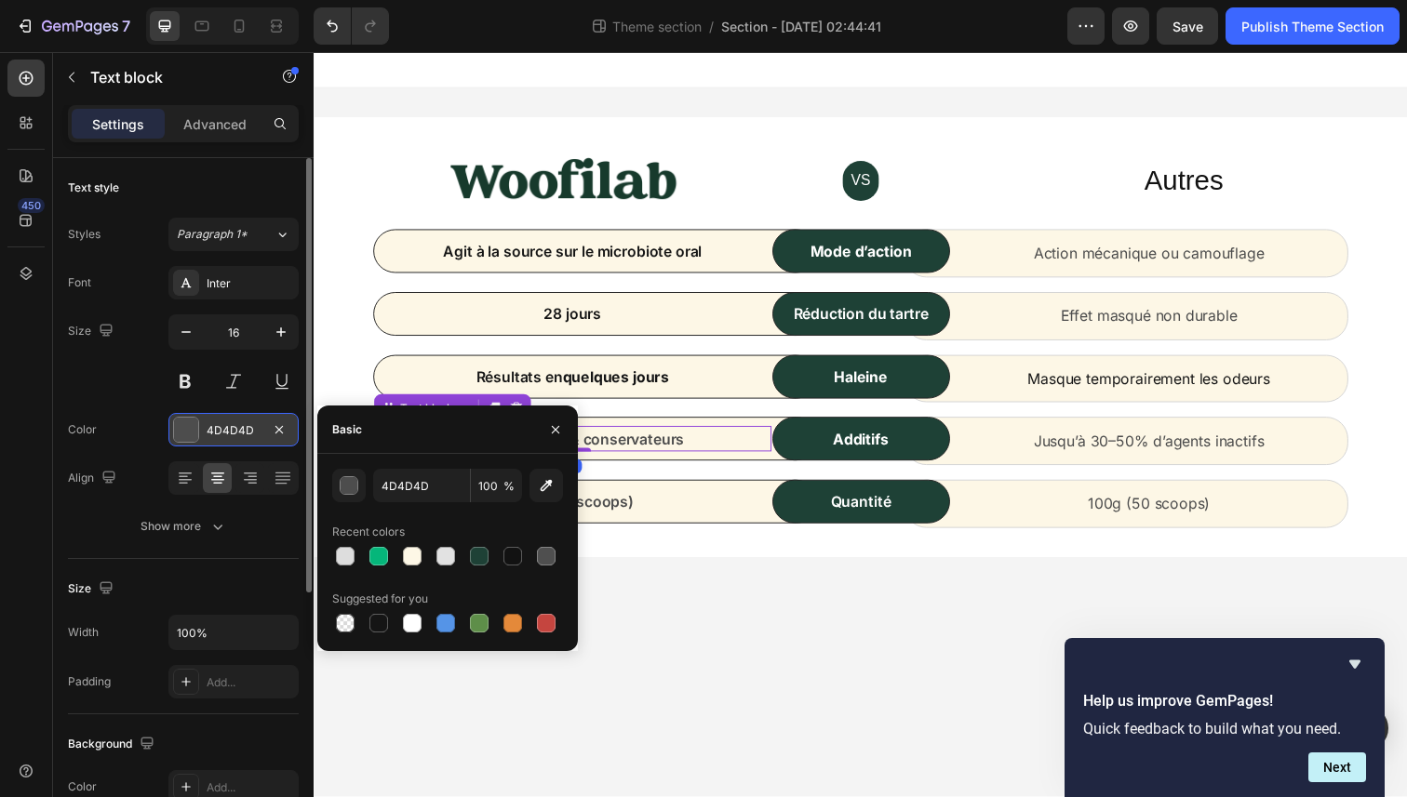
click at [234, 436] on div "4D4D4D" at bounding box center [234, 430] width 54 height 17
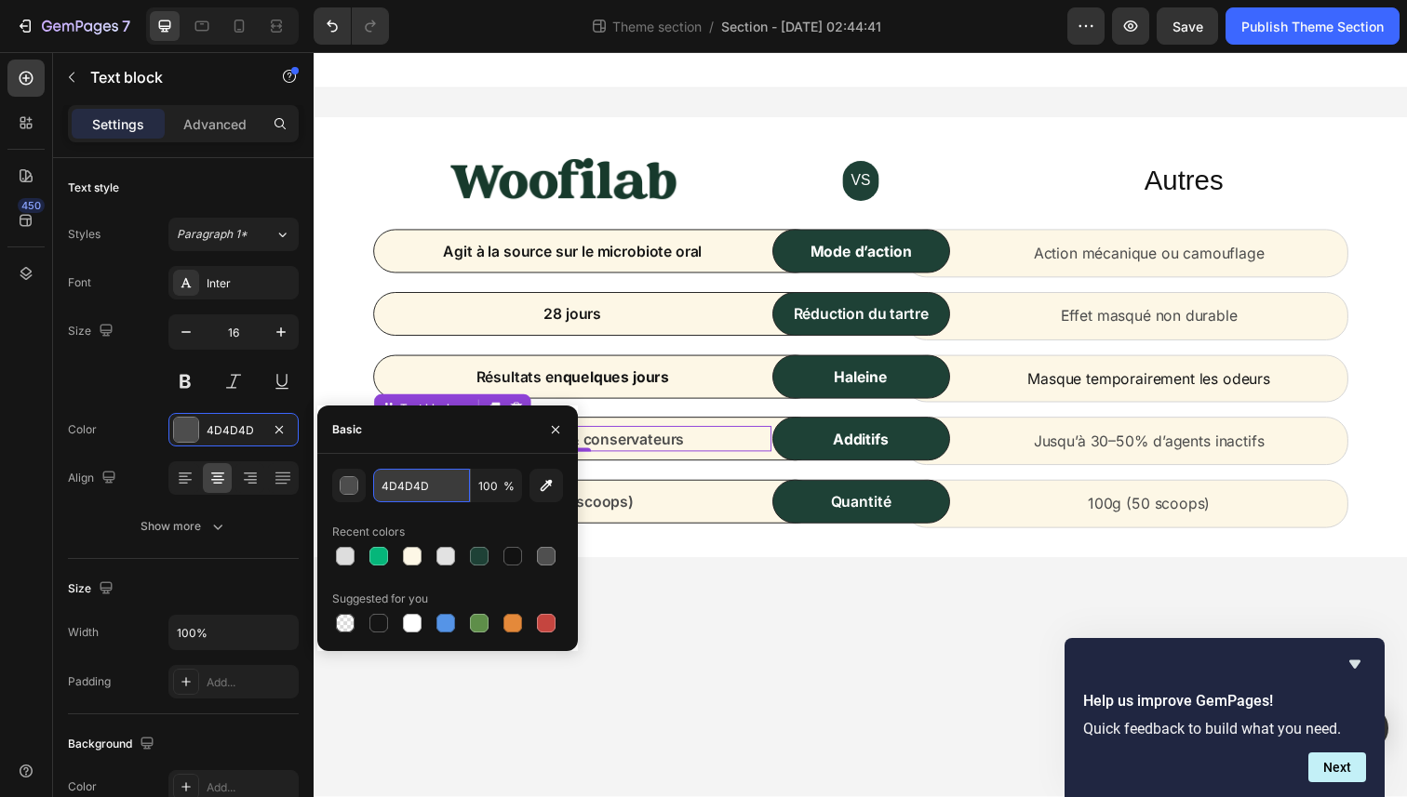
click at [444, 489] on input "4D4D4D" at bounding box center [421, 485] width 97 height 33
paste input "151515"
type input "151515"
click at [675, 501] on p "150g (75 scoops)" at bounding box center [578, 512] width 402 height 22
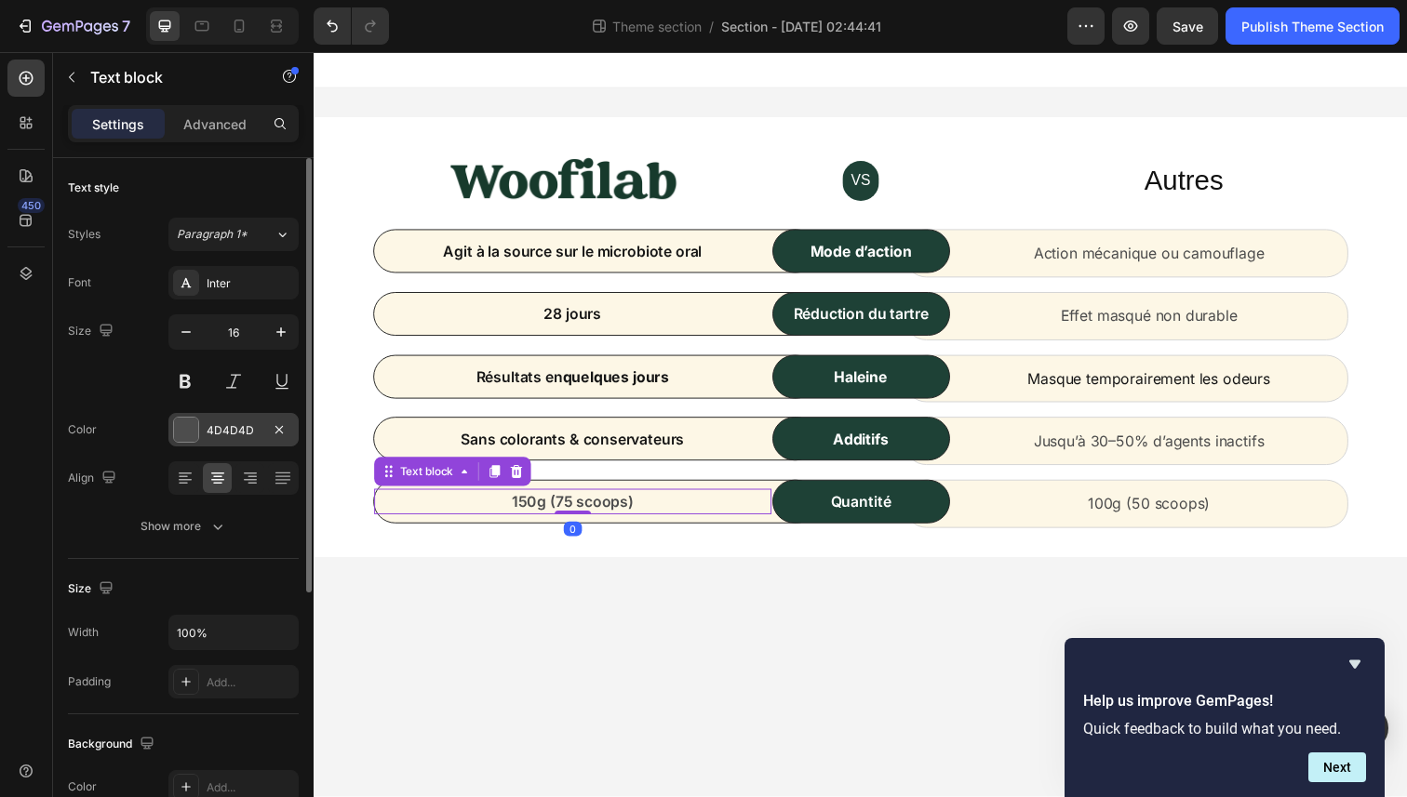
click at [251, 428] on div "4D4D4D" at bounding box center [234, 430] width 54 height 17
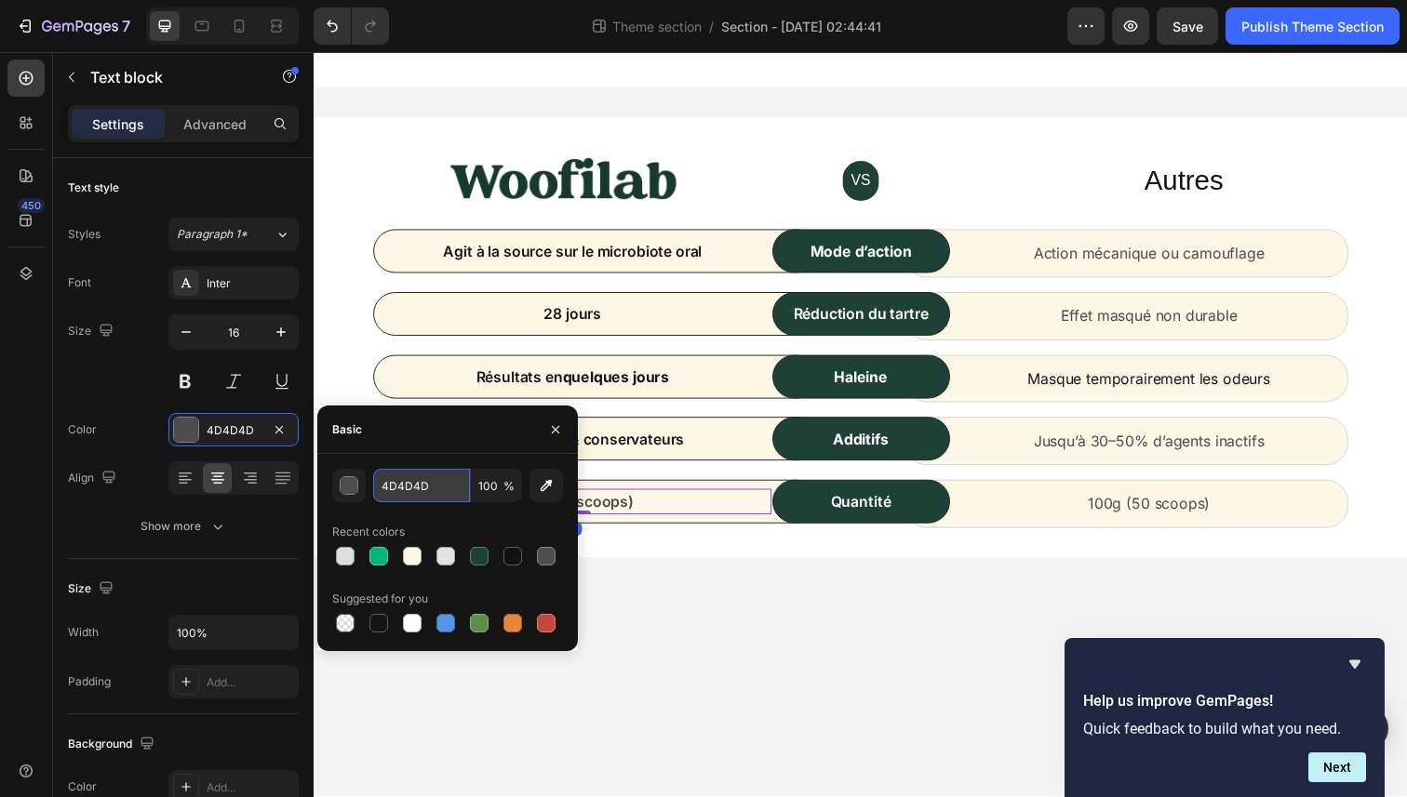
click at [434, 489] on input "4D4D4D" at bounding box center [421, 485] width 97 height 33
paste input "151515"
type input "151515"
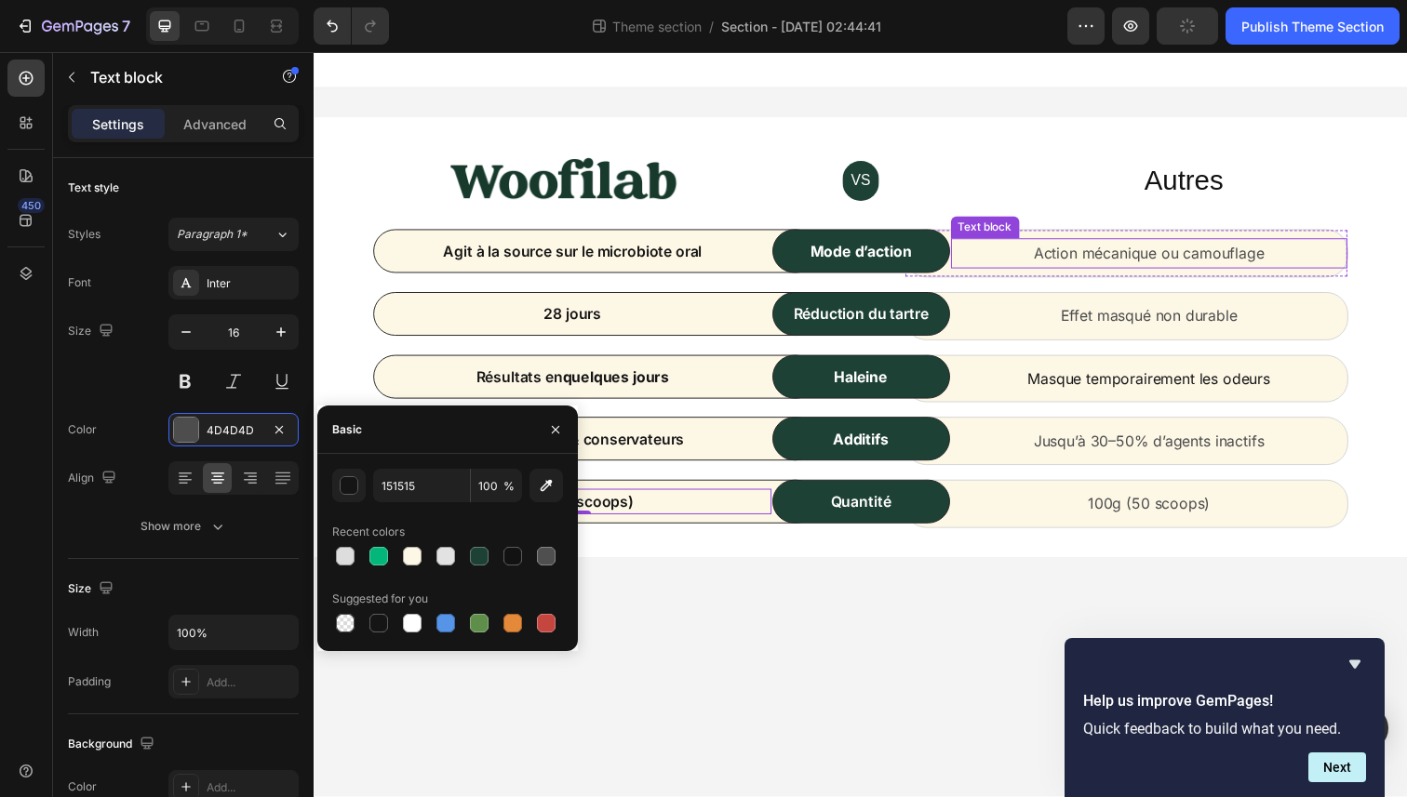
click at [1144, 263] on p "Action mécanique ou camouflage" at bounding box center [1167, 258] width 402 height 27
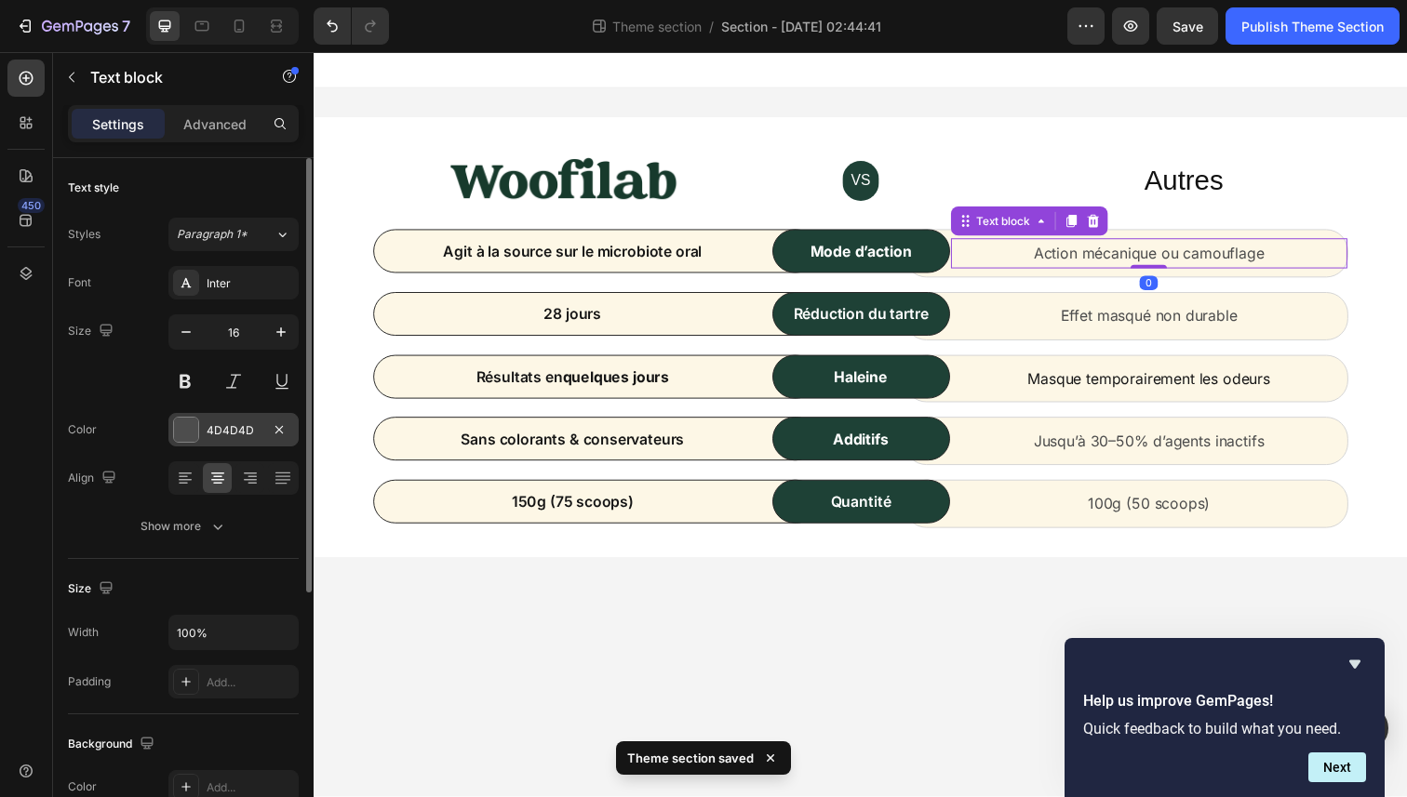
click at [235, 427] on div "4D4D4D" at bounding box center [234, 430] width 54 height 17
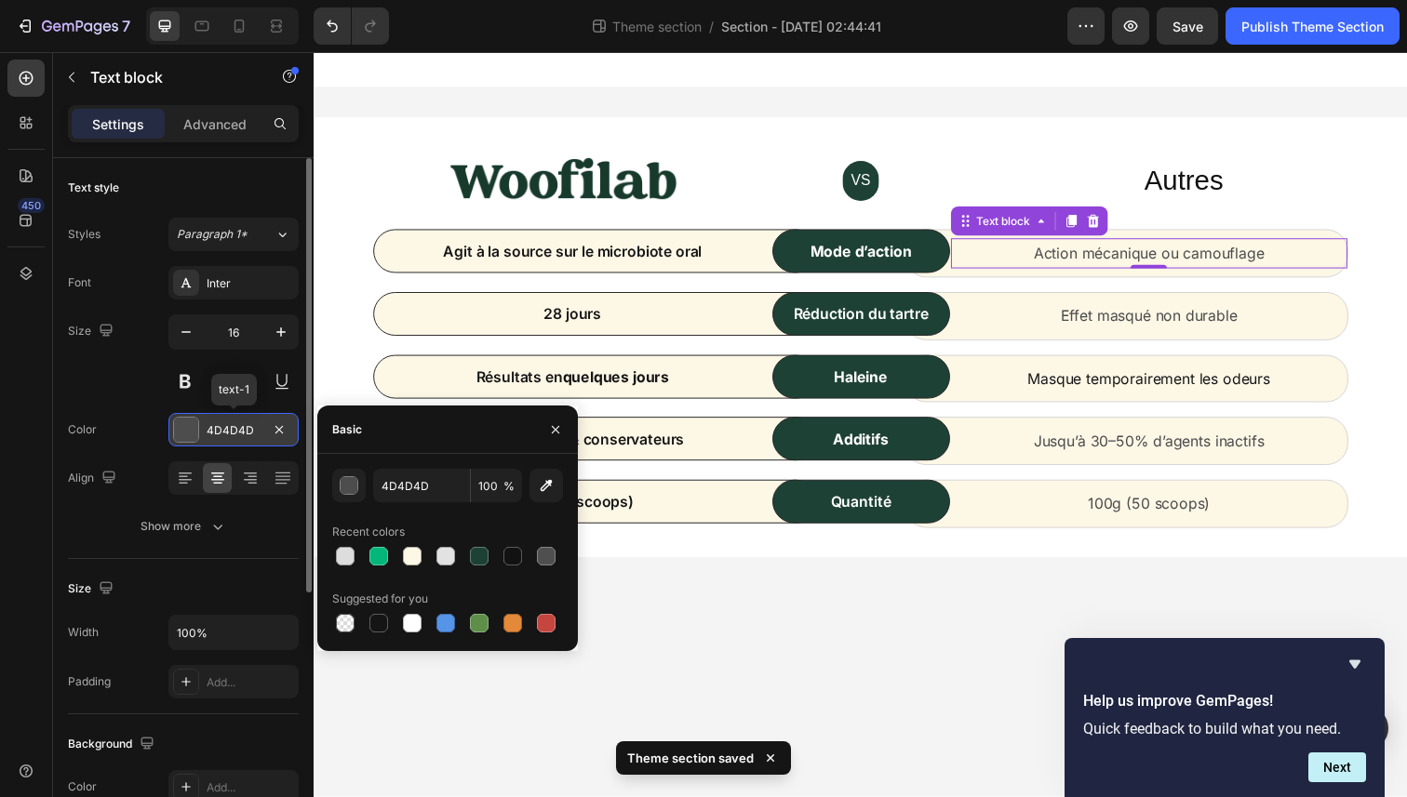
click at [253, 430] on div "4D4D4D" at bounding box center [234, 430] width 54 height 17
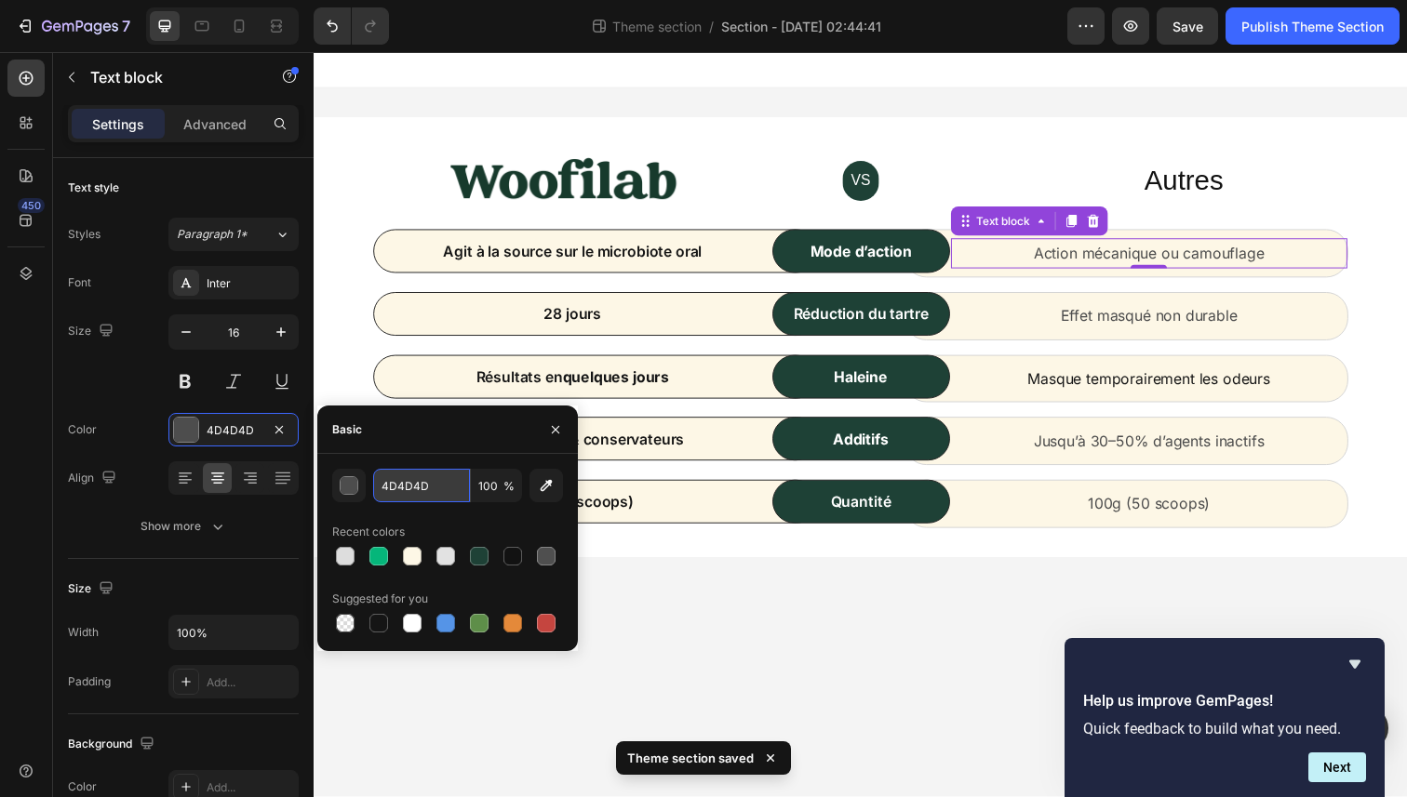
click at [408, 477] on input "4D4D4D" at bounding box center [421, 485] width 97 height 33
paste input "151515"
type input "151515"
click at [1142, 298] on div "Effet masqué non durable Text block Row" at bounding box center [1143, 322] width 454 height 49
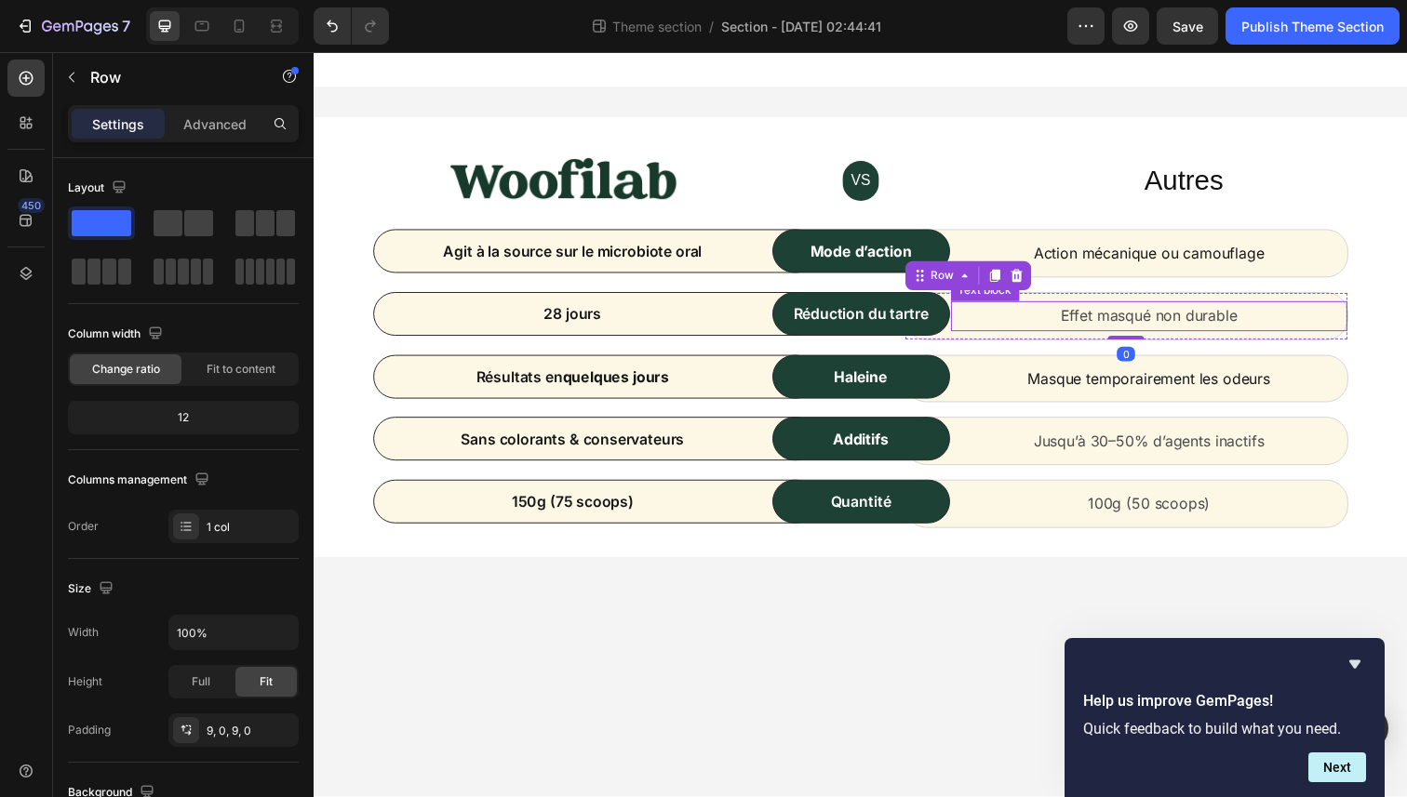
click at [1174, 312] on p "Effet masqué non durable" at bounding box center [1167, 322] width 402 height 27
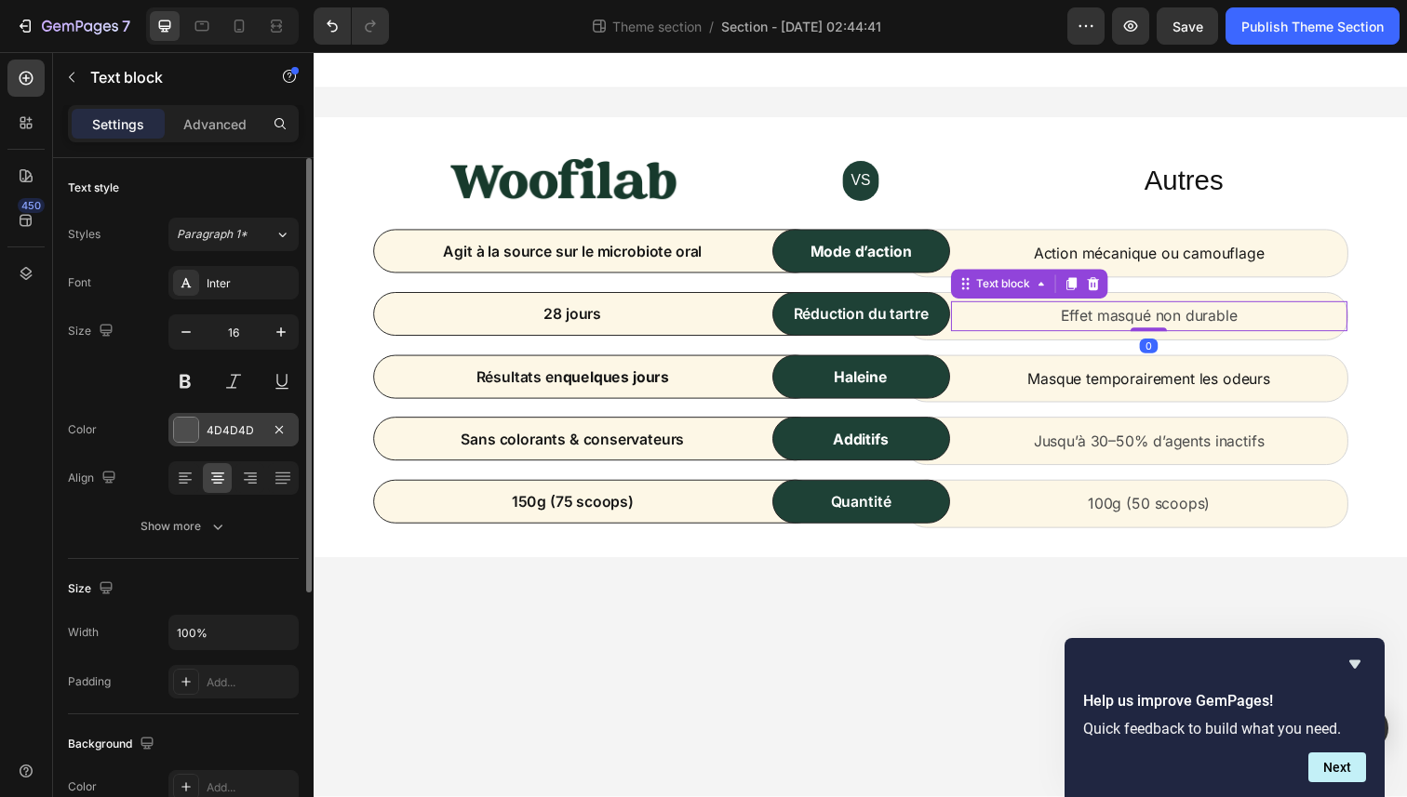
click at [256, 438] on div "4D4D4D" at bounding box center [234, 430] width 54 height 17
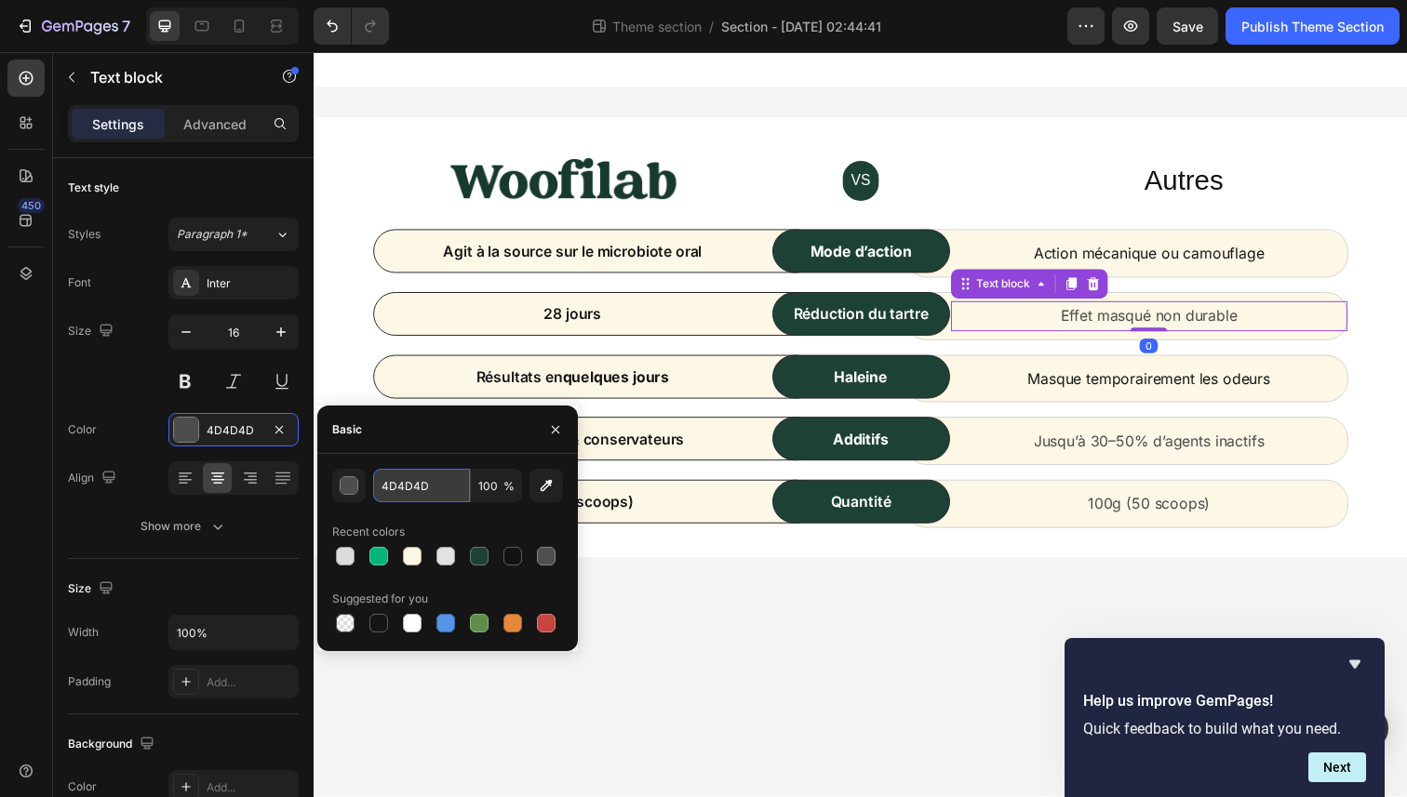
click at [438, 496] on input "4D4D4D" at bounding box center [421, 485] width 97 height 33
paste input "151515"
type input "151515"
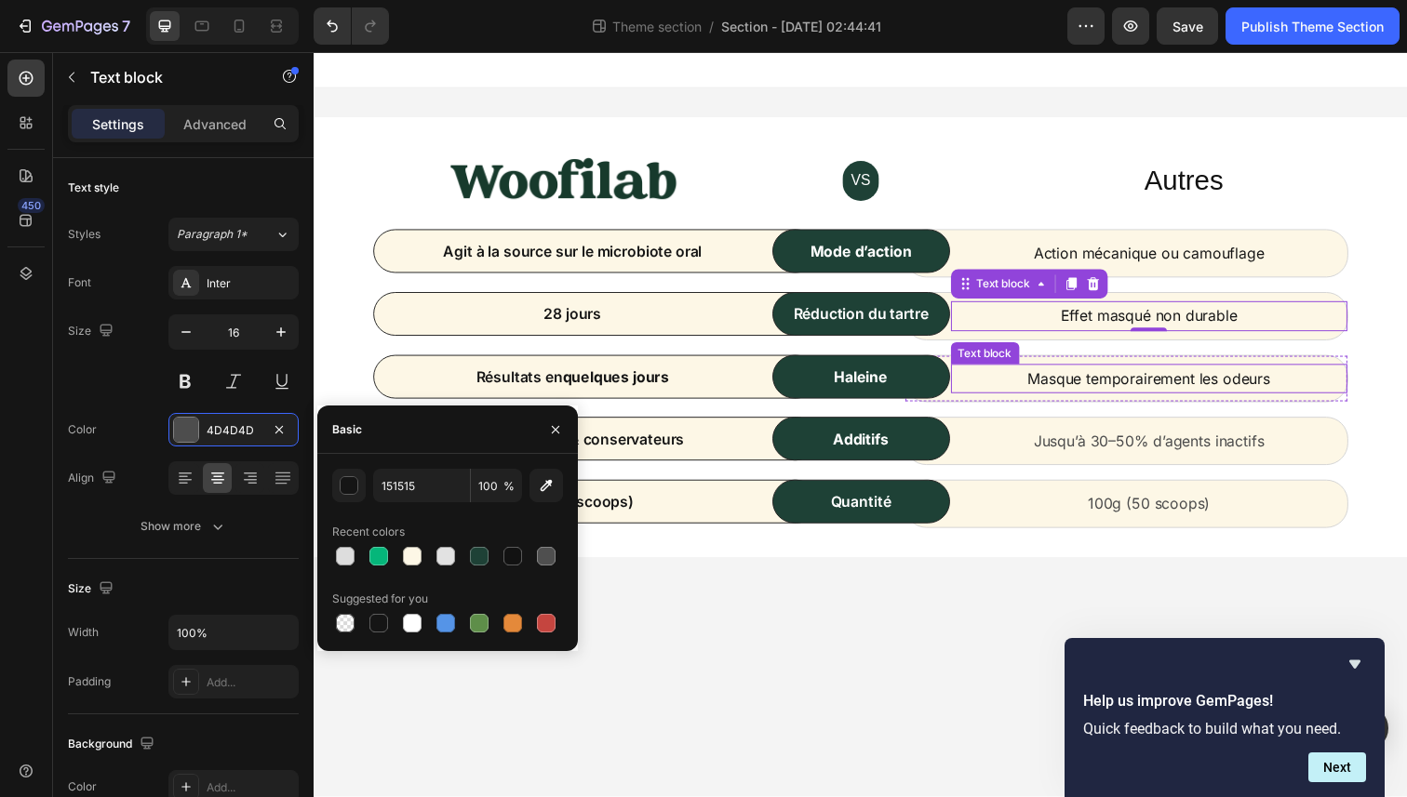
click at [1118, 384] on p "Masque temporairement les odeurs" at bounding box center [1167, 386] width 402 height 27
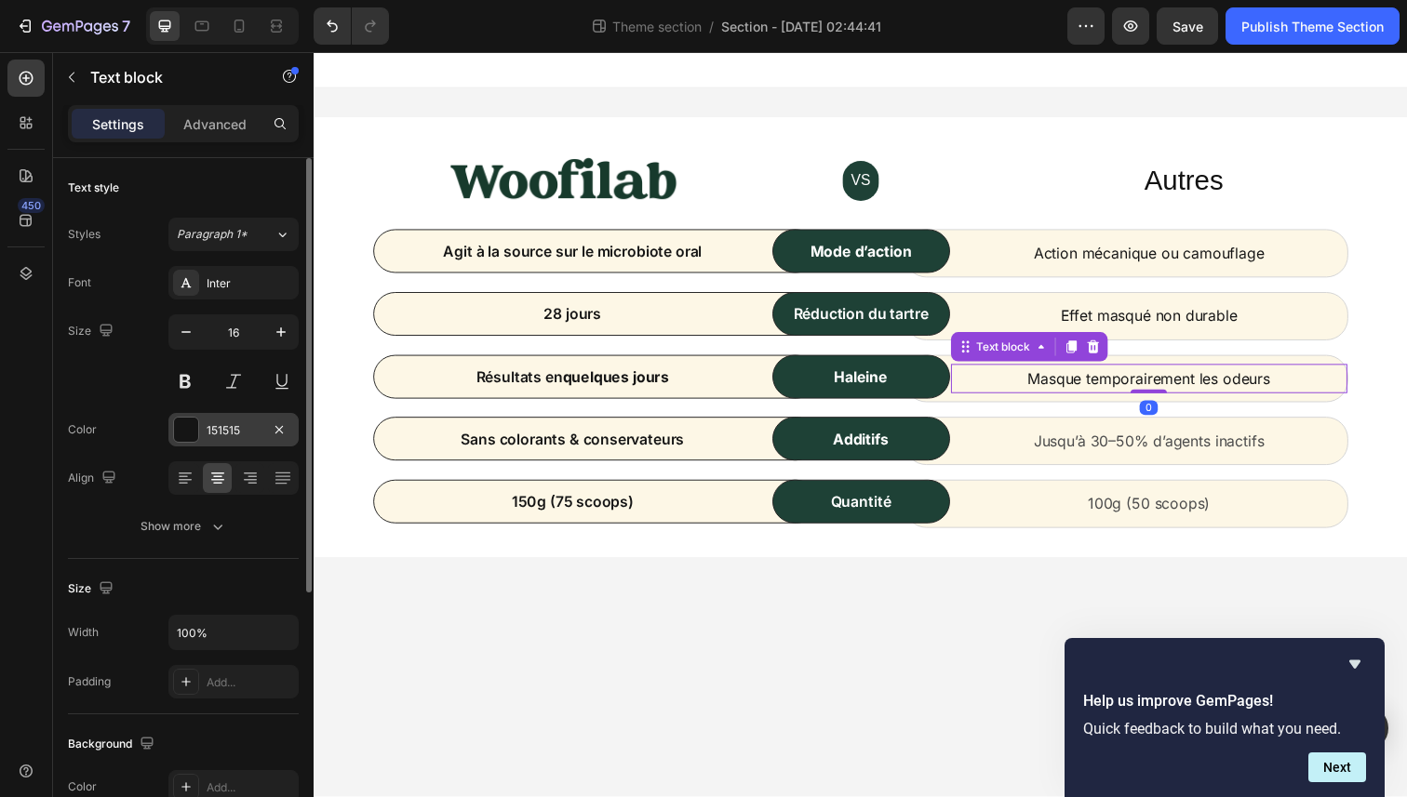
click at [254, 423] on div "151515" at bounding box center [234, 430] width 54 height 17
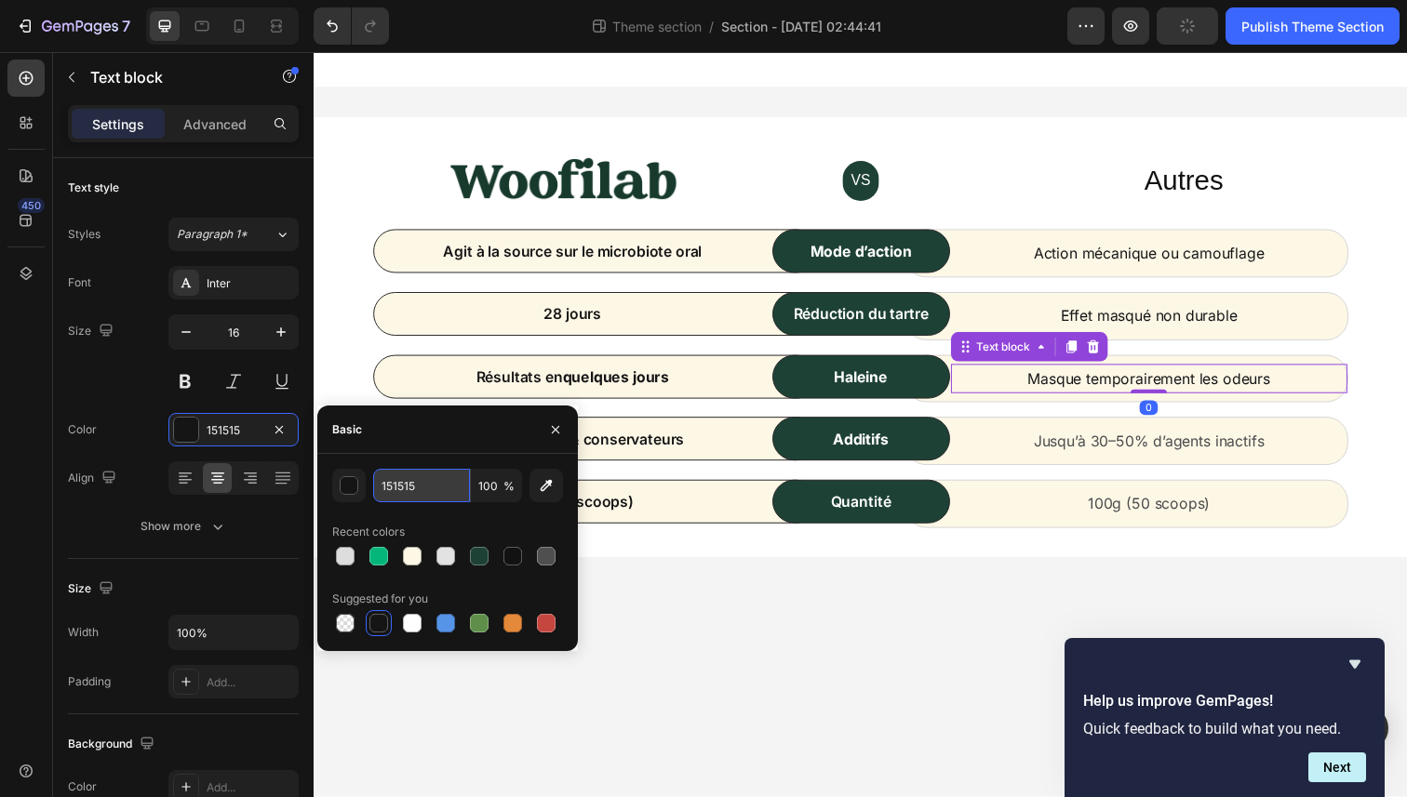
click at [421, 487] on input "151515" at bounding box center [421, 485] width 97 height 33
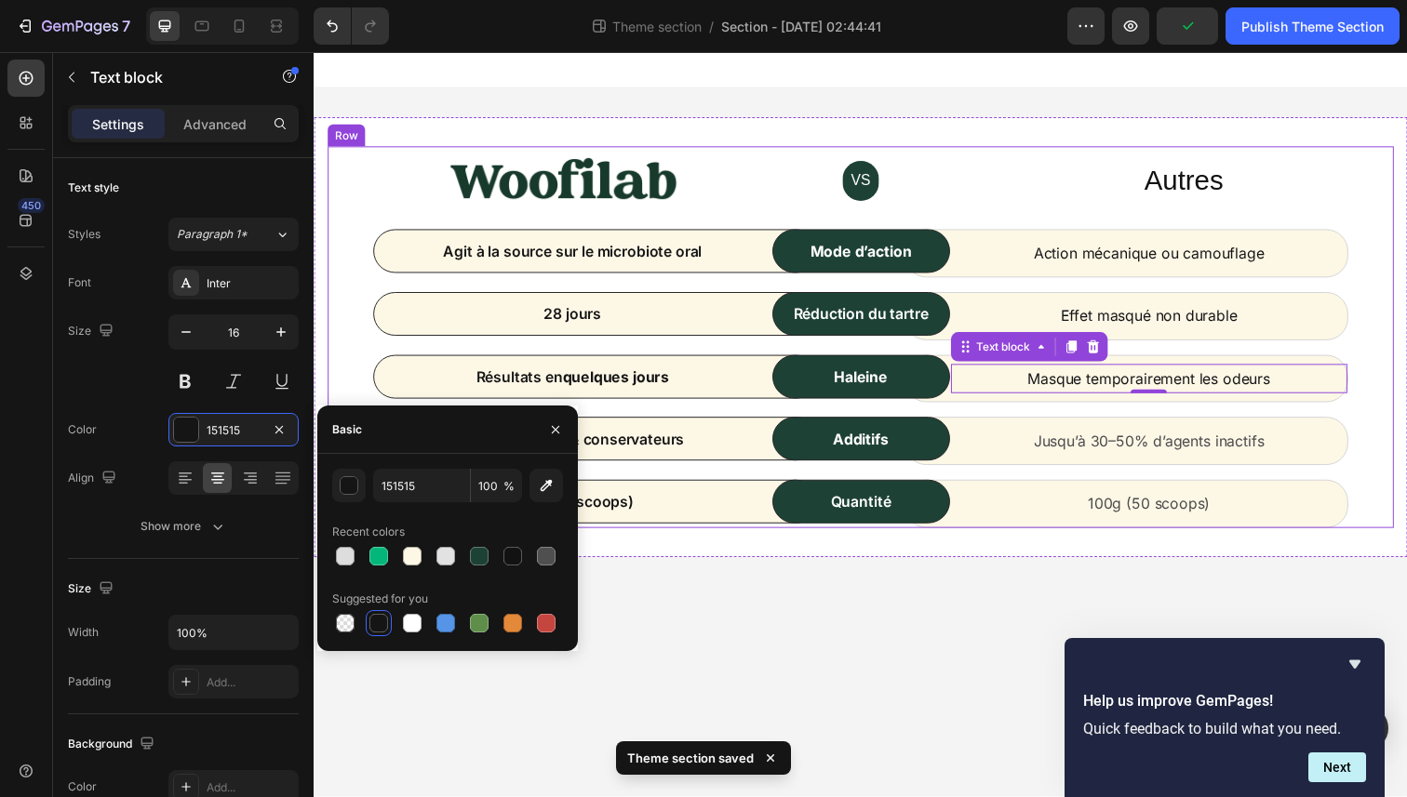
click at [1098, 434] on div "Jusqu’à 30–50% d’agents inactifs Text block Row" at bounding box center [1143, 449] width 454 height 49
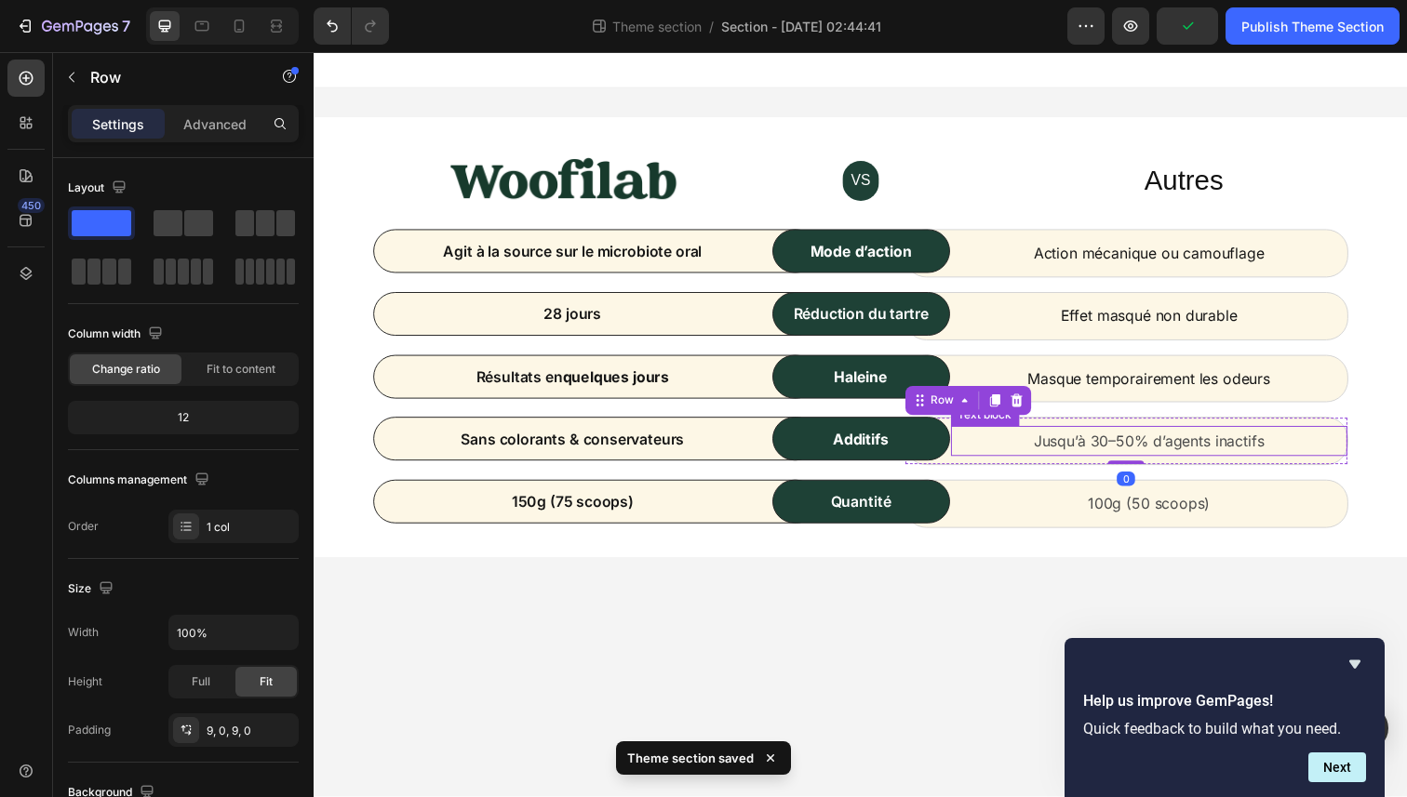
click at [1071, 444] on p "Jusqu’à 30–50% d’agents inactifs" at bounding box center [1167, 449] width 402 height 27
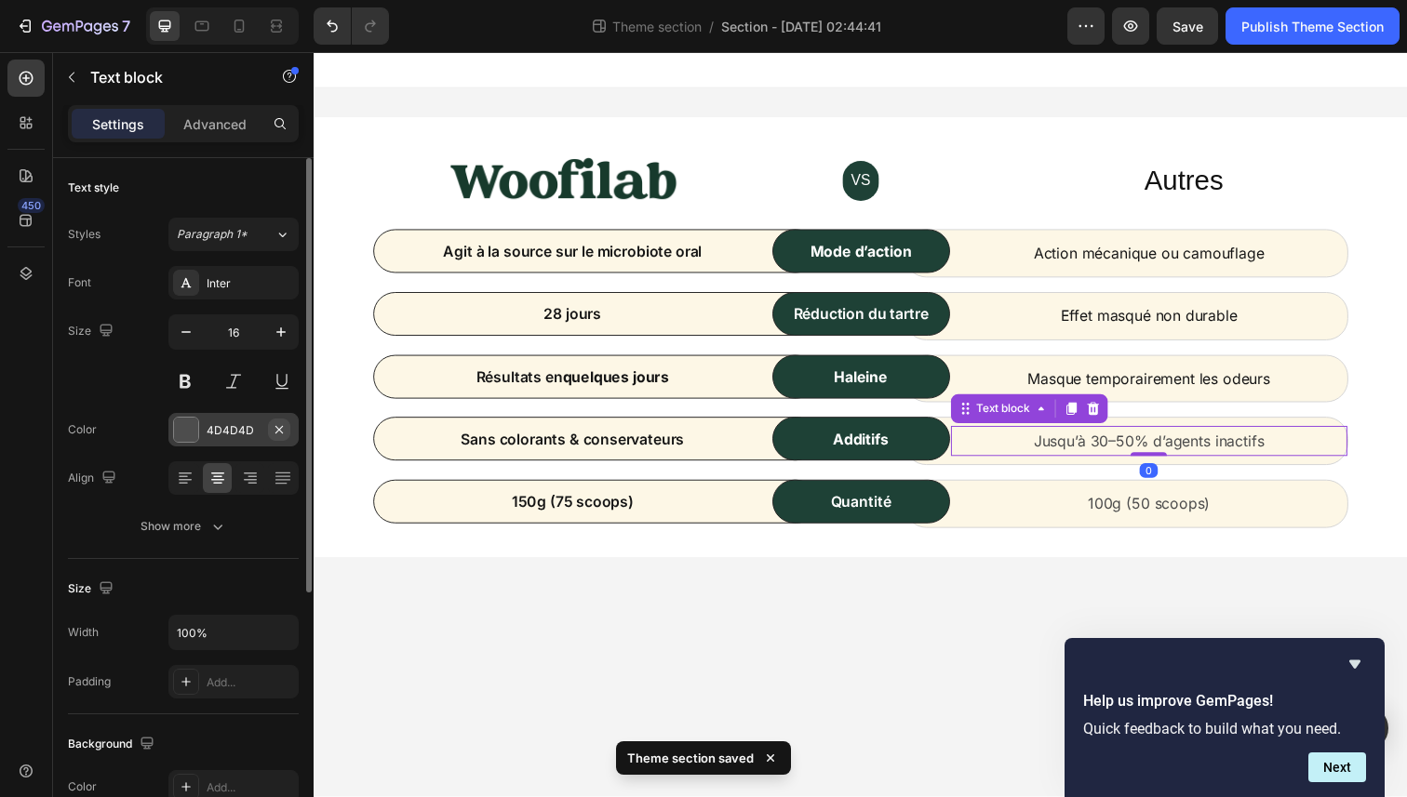
click at [268, 424] on button "button" at bounding box center [279, 430] width 22 height 22
click at [224, 436] on div "Add..." at bounding box center [250, 430] width 87 height 17
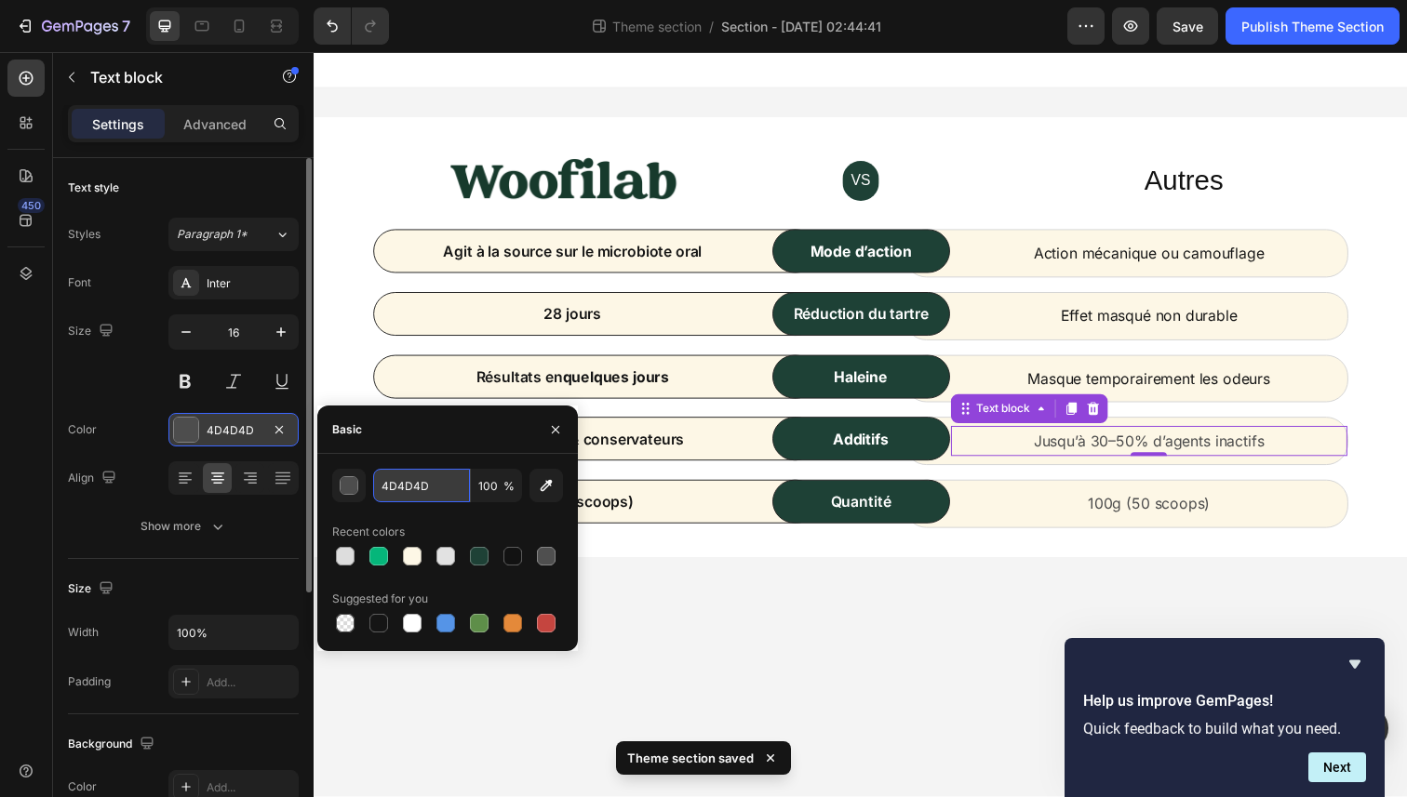
click at [439, 471] on input "4D4D4D" at bounding box center [421, 485] width 97 height 33
paste input "151515"
type input "151515"
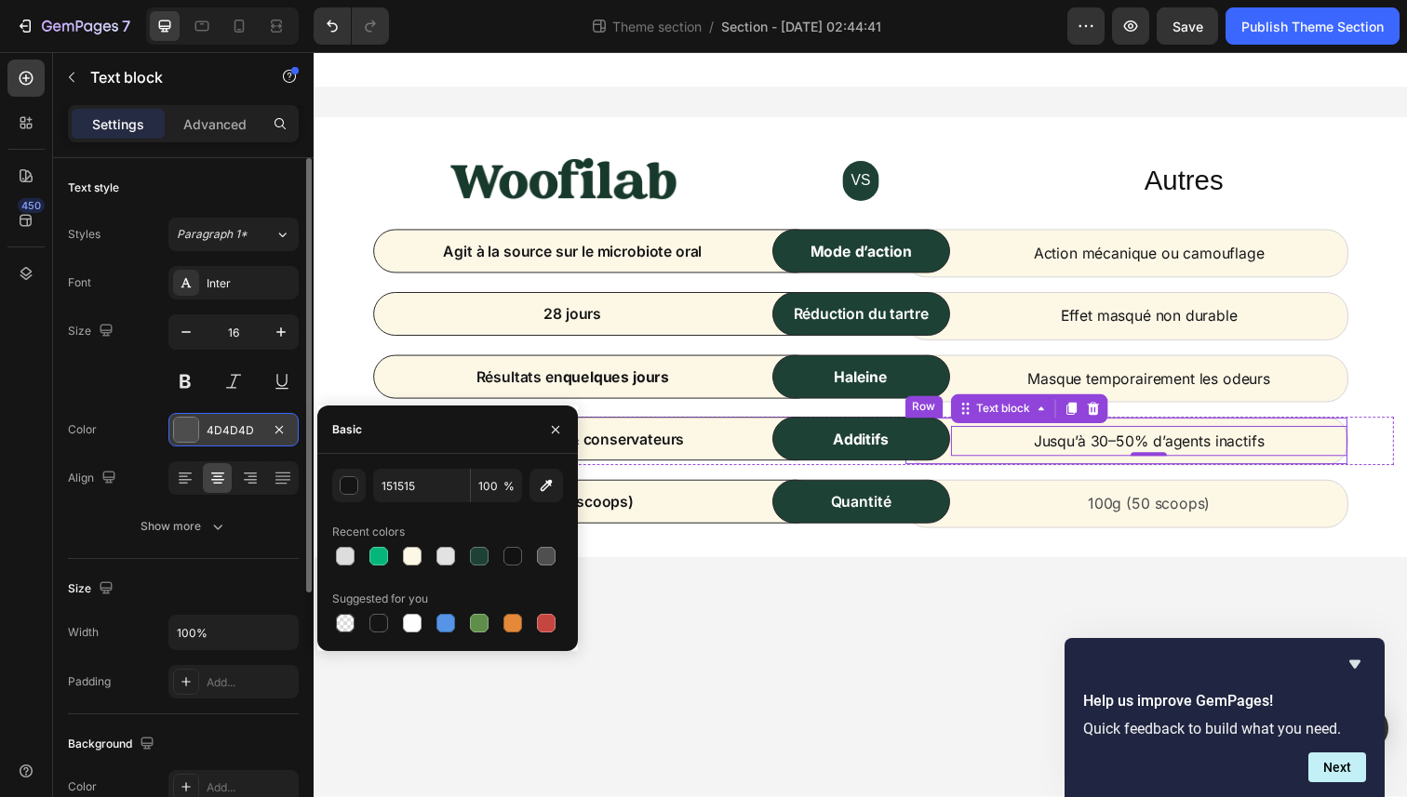
click at [1127, 502] on p "100g (50 scoops)" at bounding box center [1167, 514] width 402 height 27
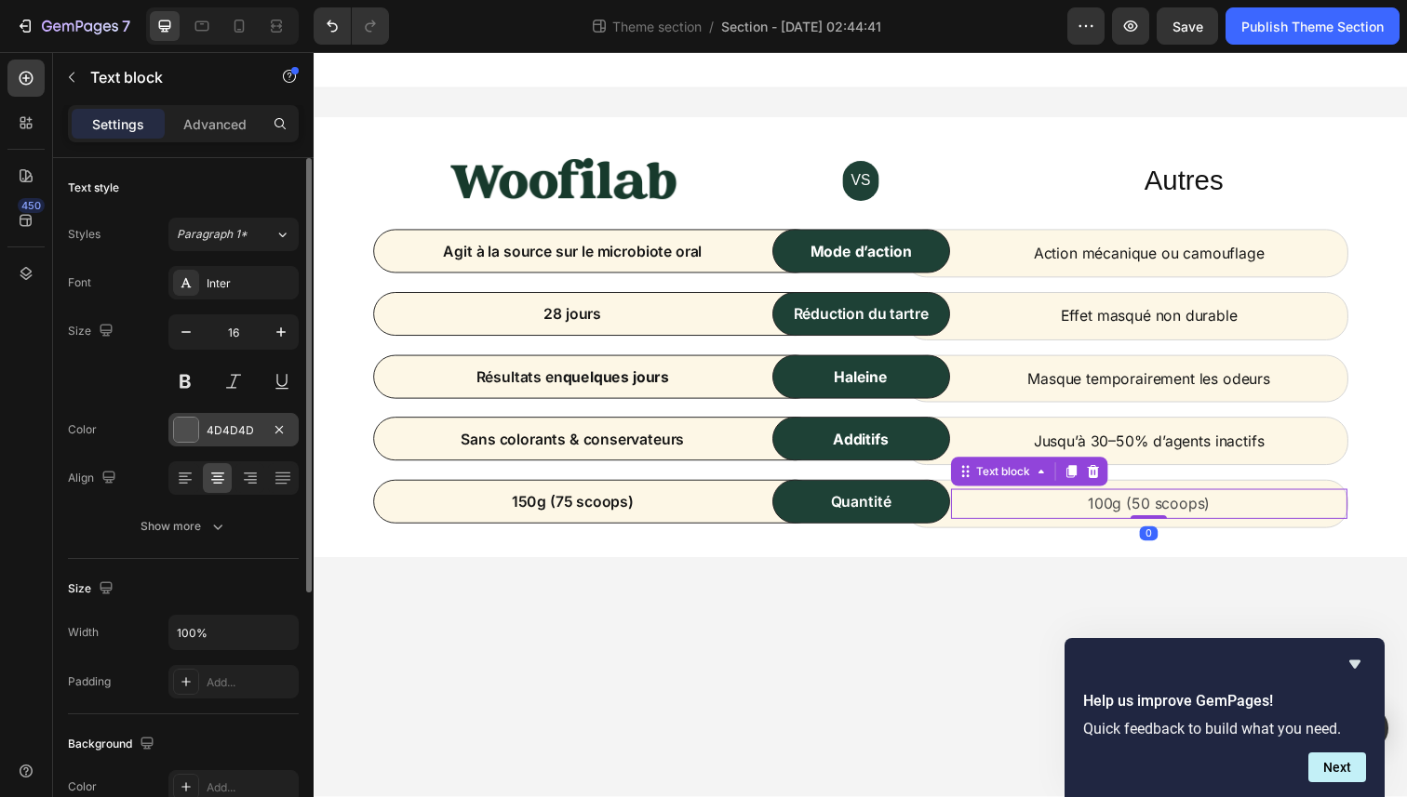
click at [236, 430] on div "4D4D4D" at bounding box center [234, 430] width 54 height 17
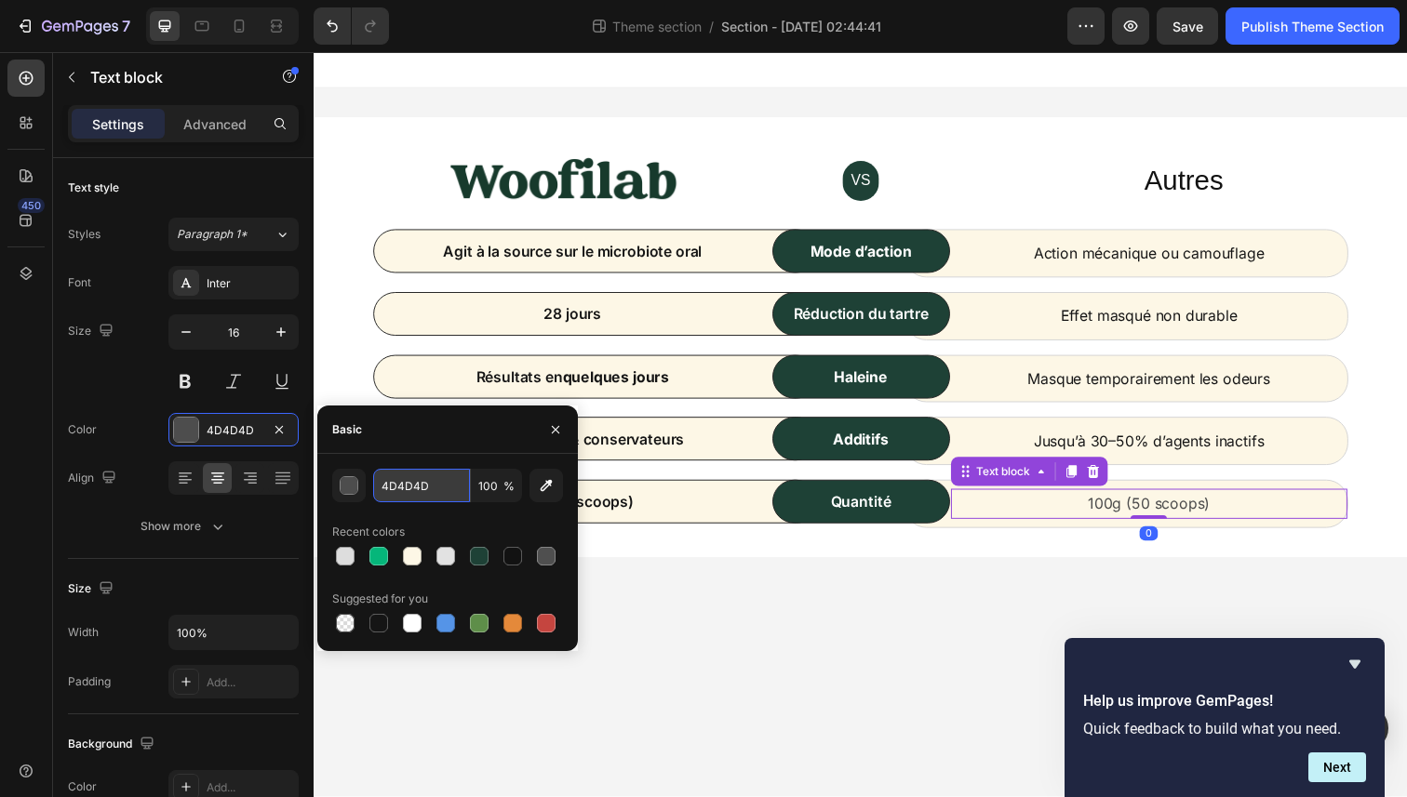
click at [424, 491] on input "4D4D4D" at bounding box center [421, 485] width 97 height 33
paste input "151515"
type input "151515"
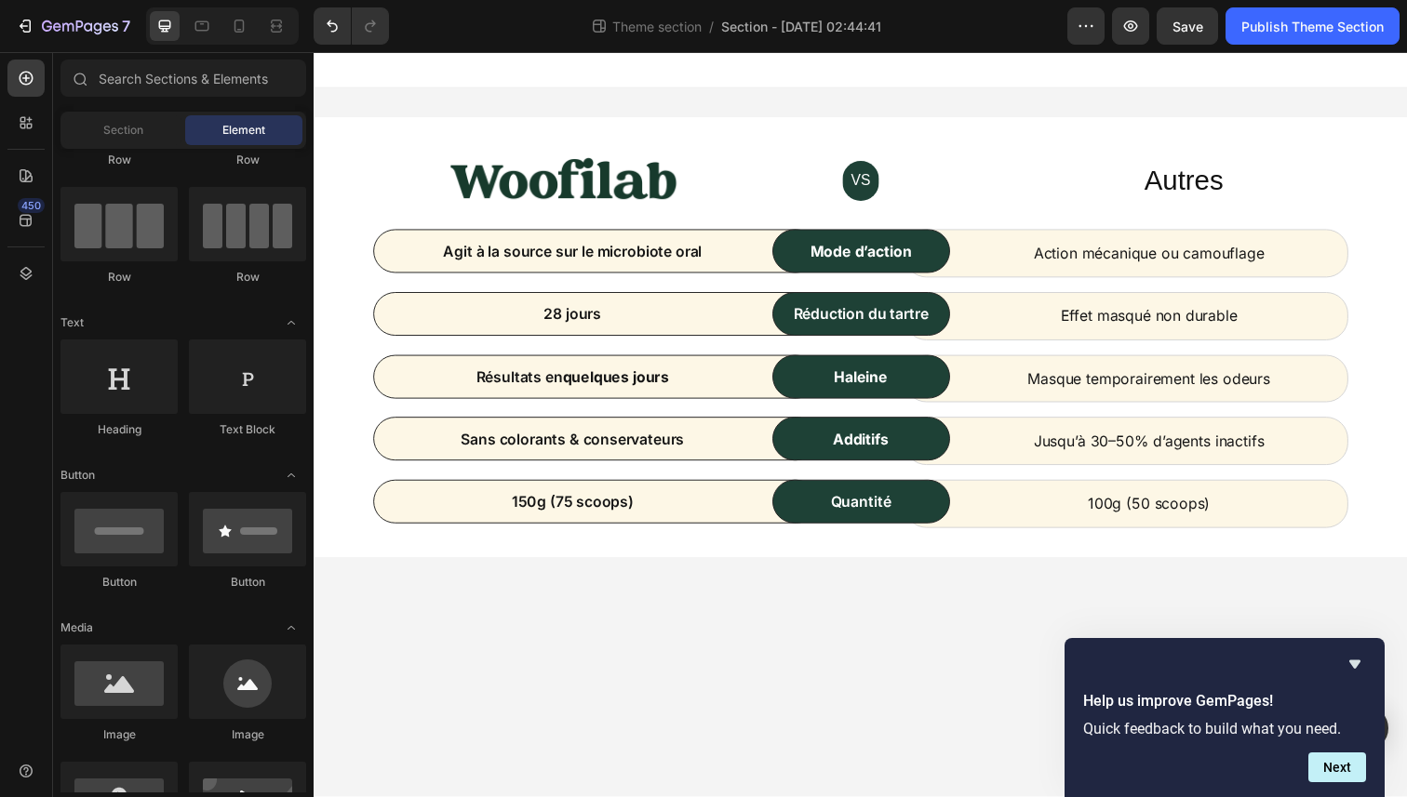
click at [795, 619] on body "Image VS Text block Row Autres Heading Row Agit à la source sur le microbiote o…" at bounding box center [872, 432] width 1116 height 761
click at [1208, 196] on p "Autres" at bounding box center [1201, 184] width 425 height 36
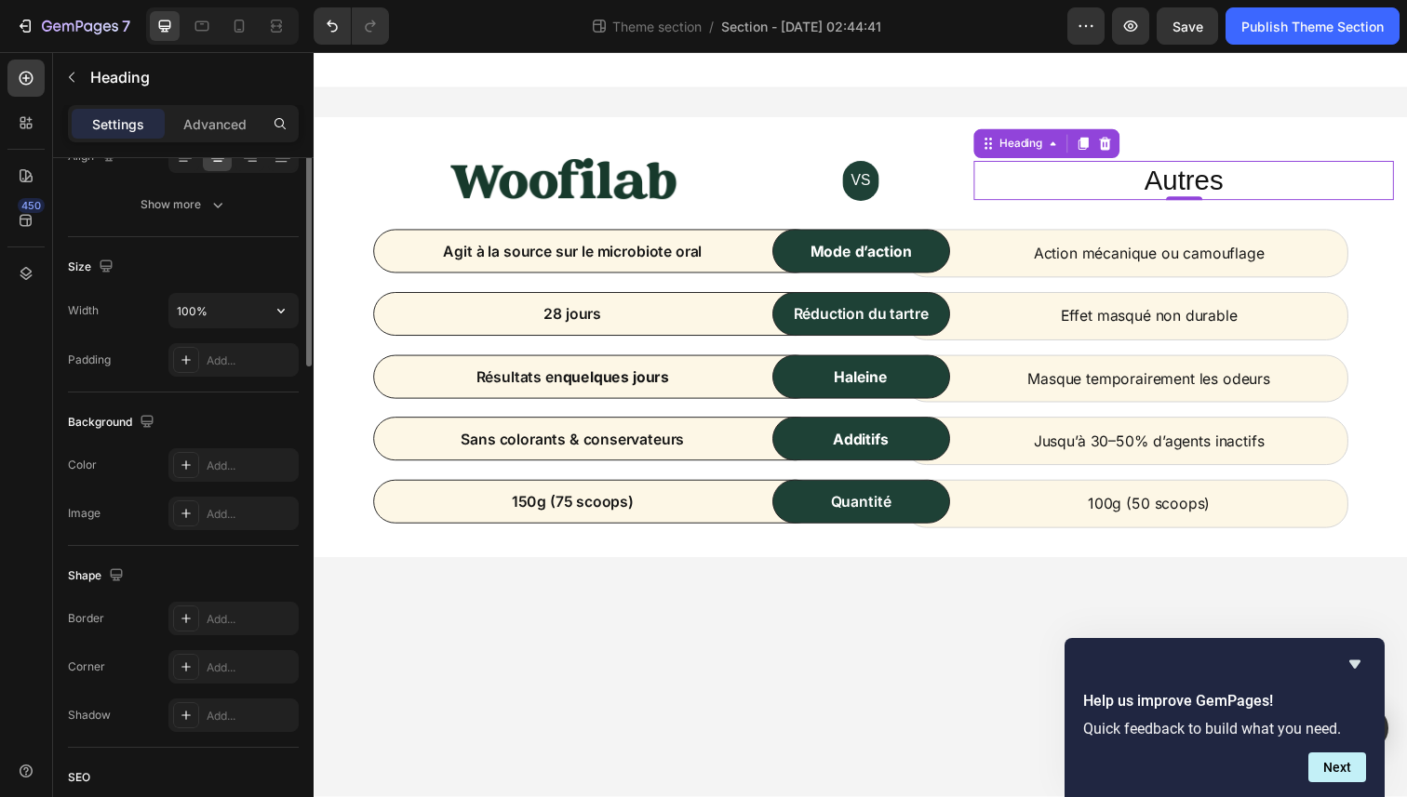
scroll to position [0, 0]
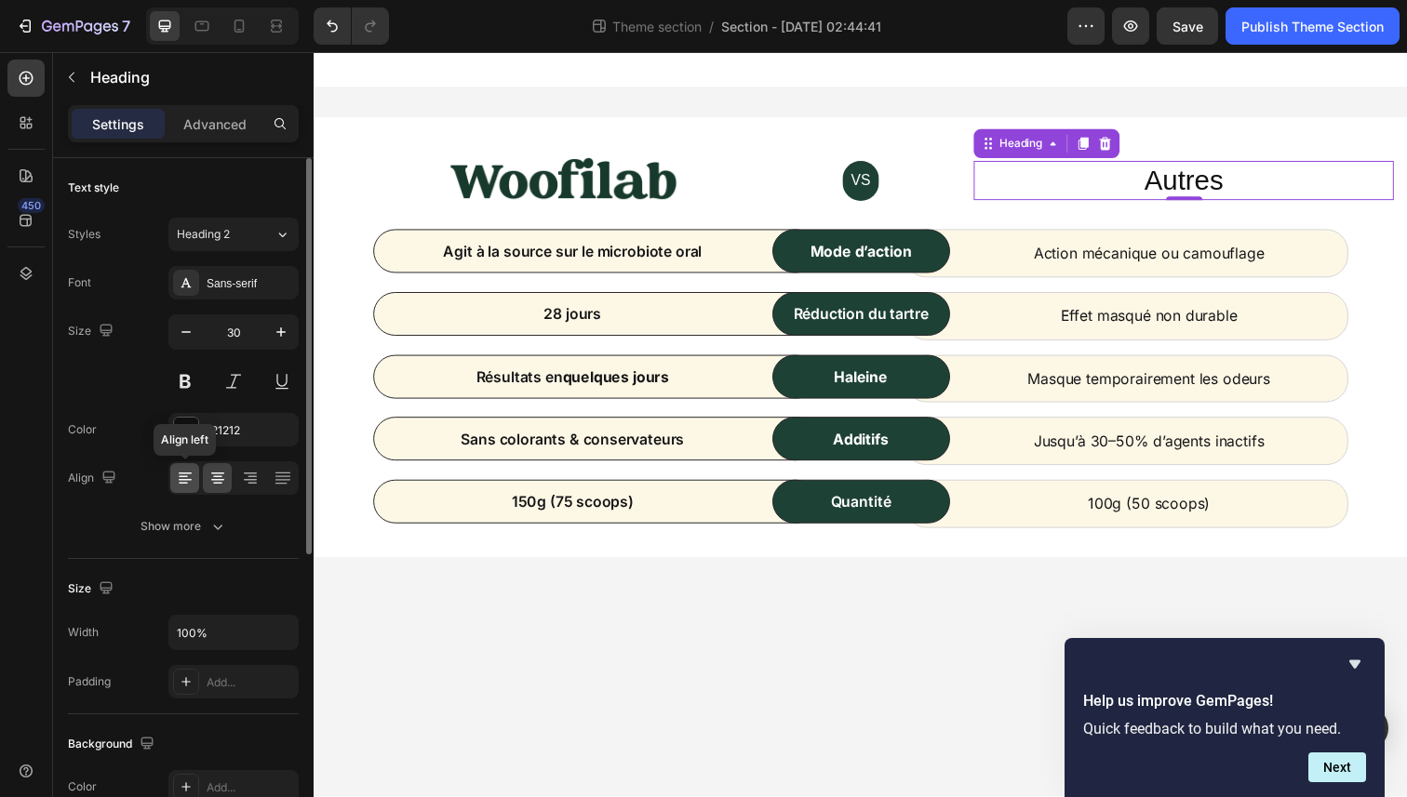
click at [185, 491] on div at bounding box center [184, 478] width 29 height 30
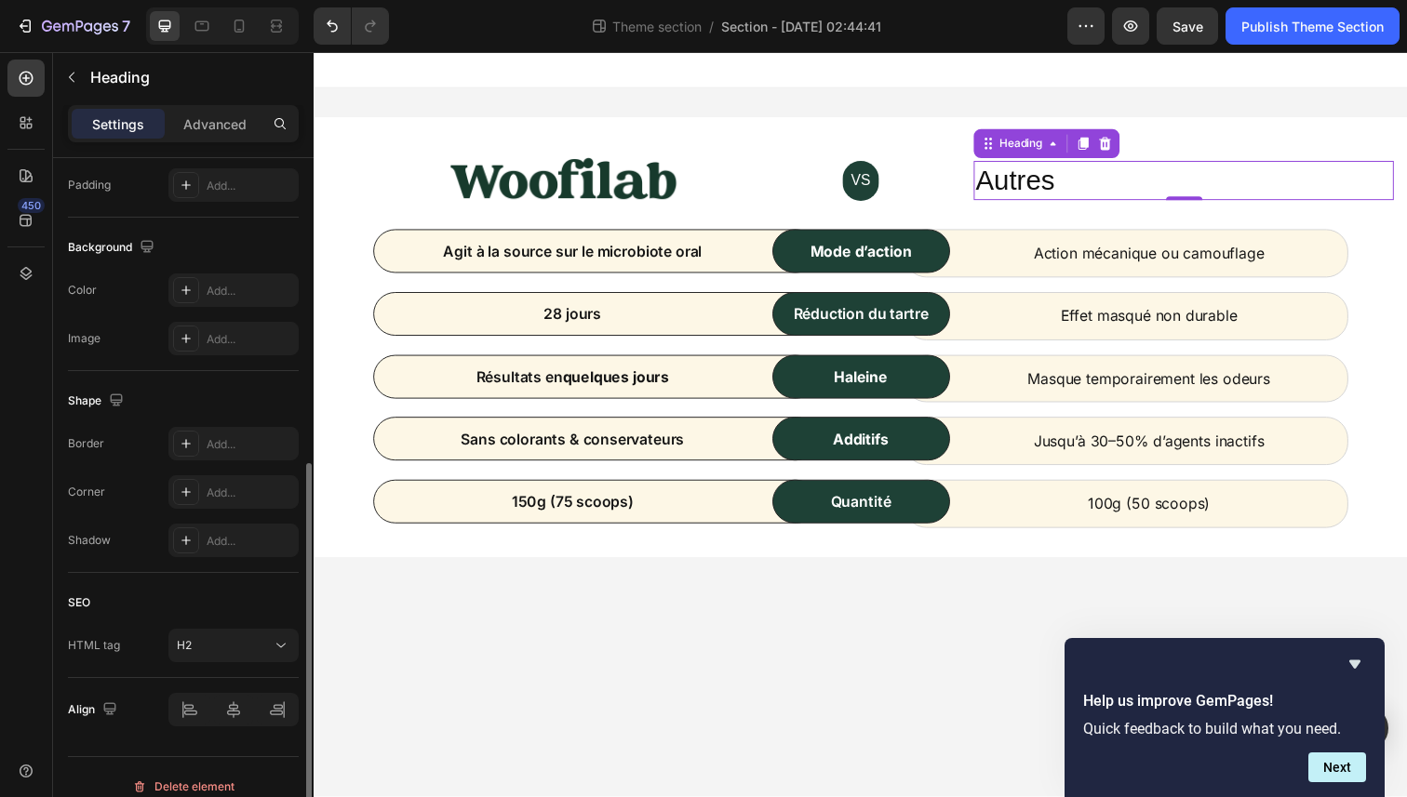
scroll to position [515, 0]
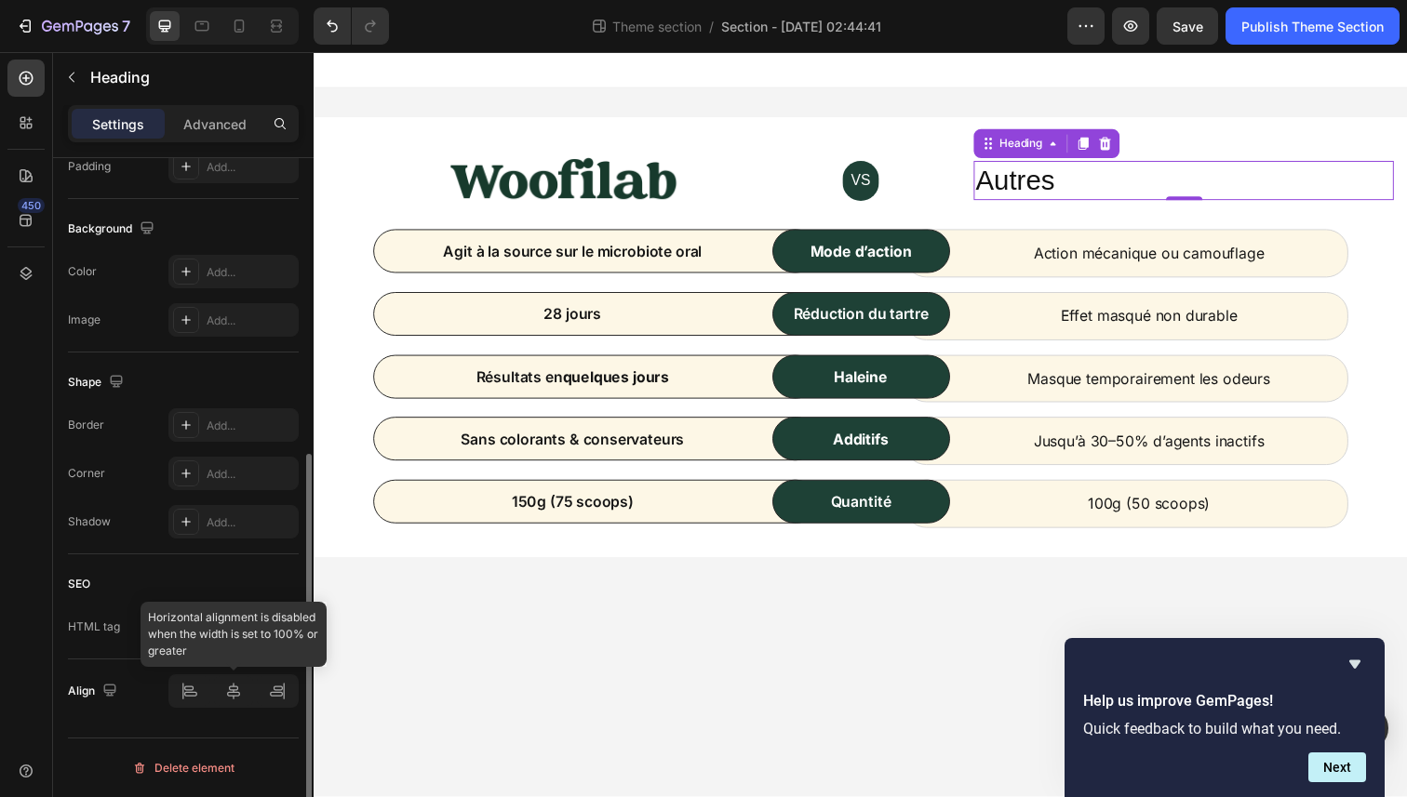
click at [232, 683] on div at bounding box center [233, 691] width 130 height 33
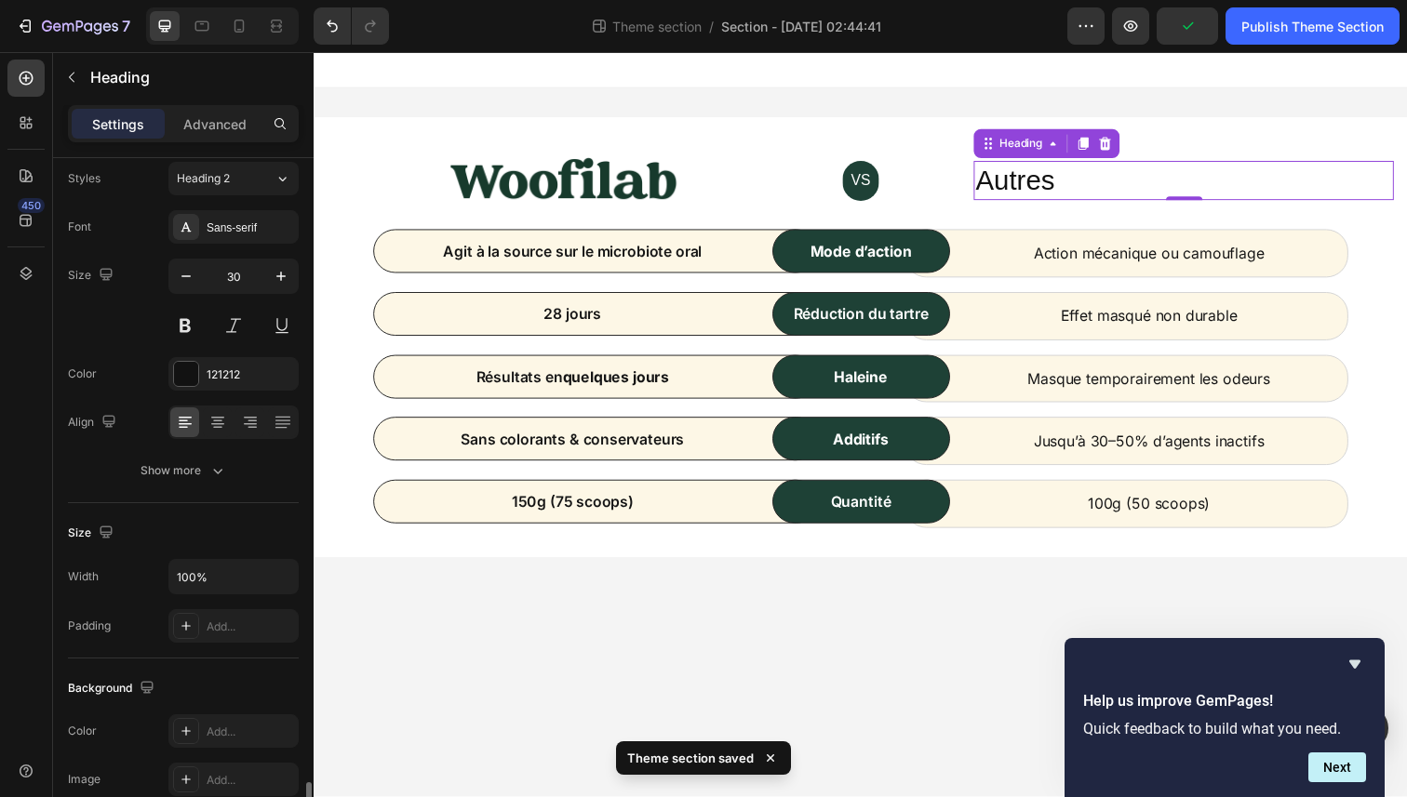
scroll to position [0, 0]
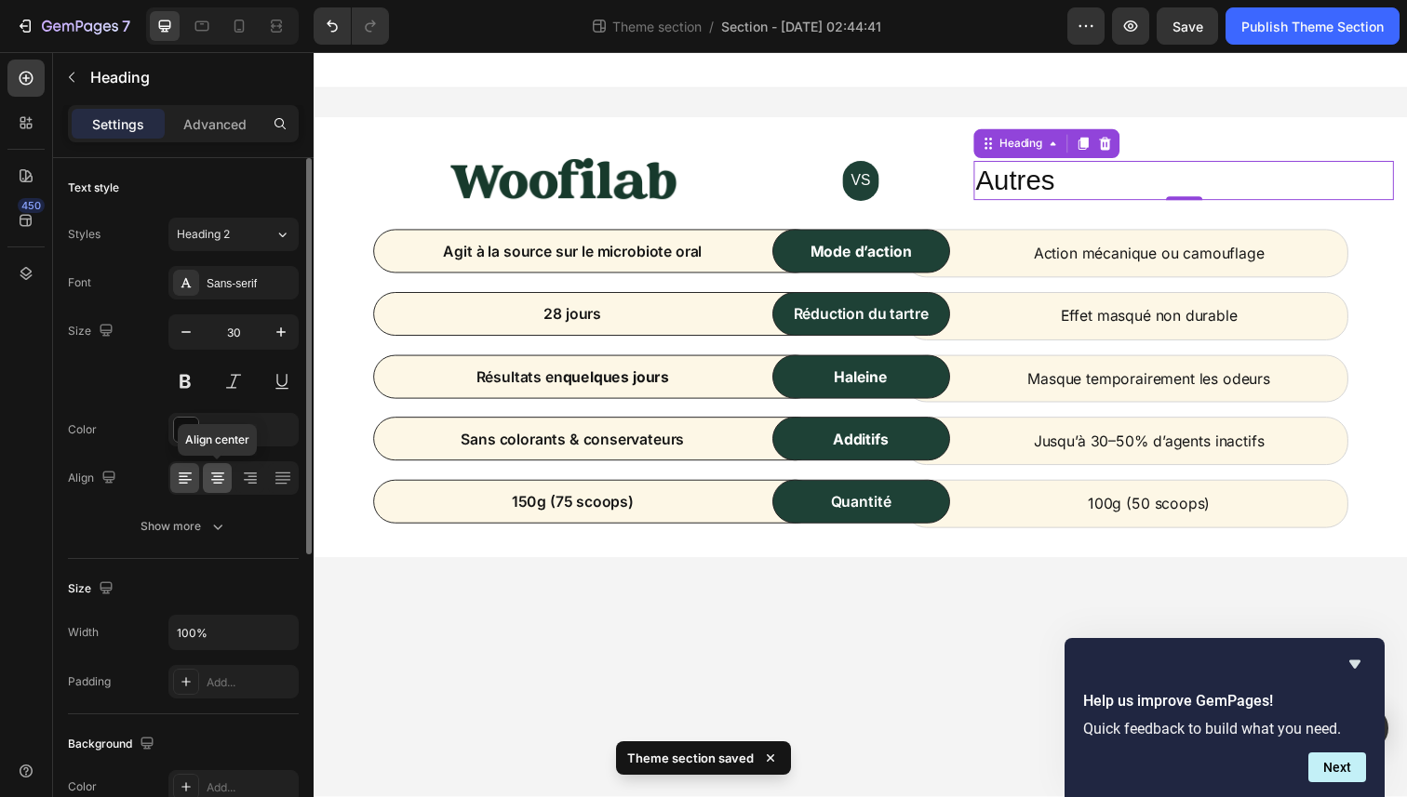
click at [209, 478] on icon at bounding box center [217, 478] width 19 height 19
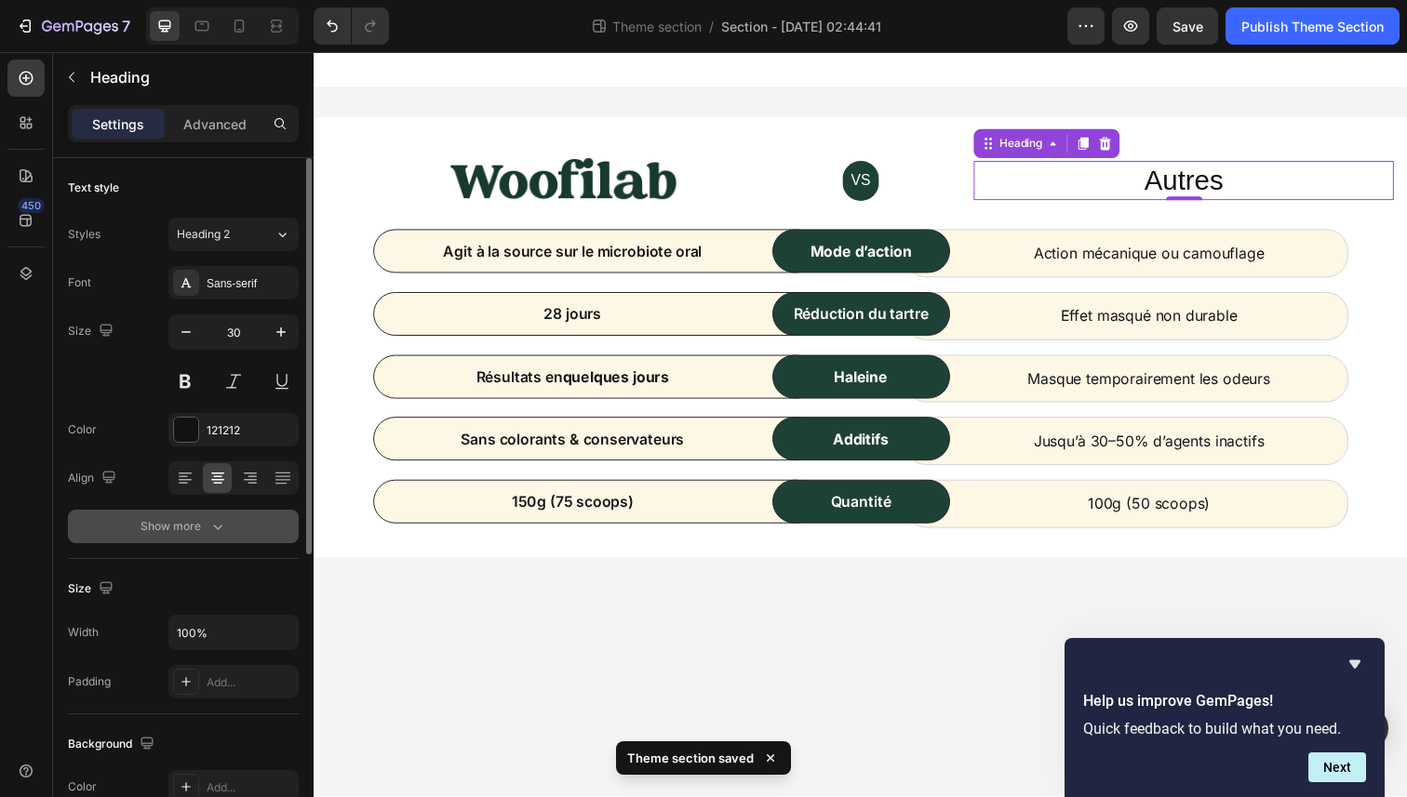
click at [181, 540] on button "Show more" at bounding box center [183, 526] width 231 height 33
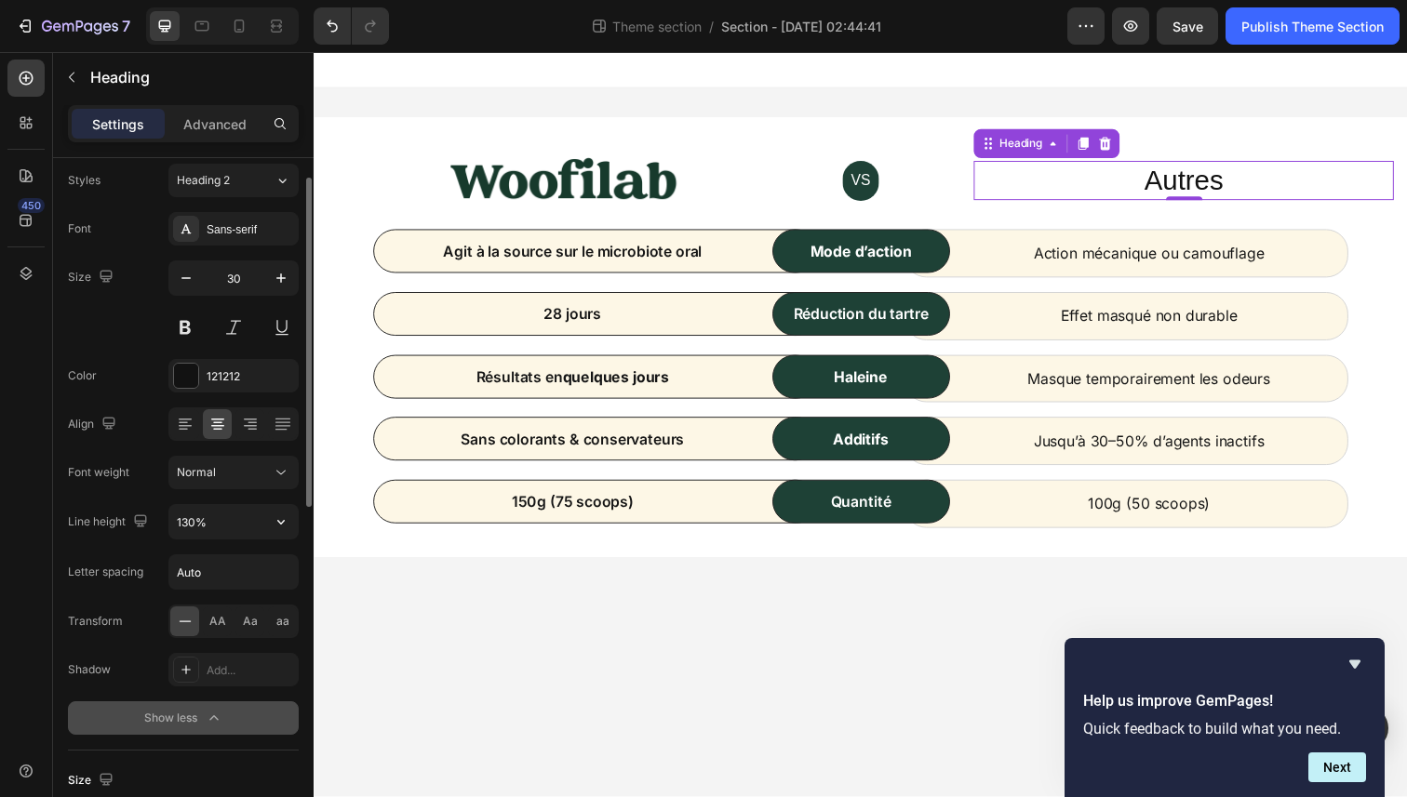
scroll to position [58, 0]
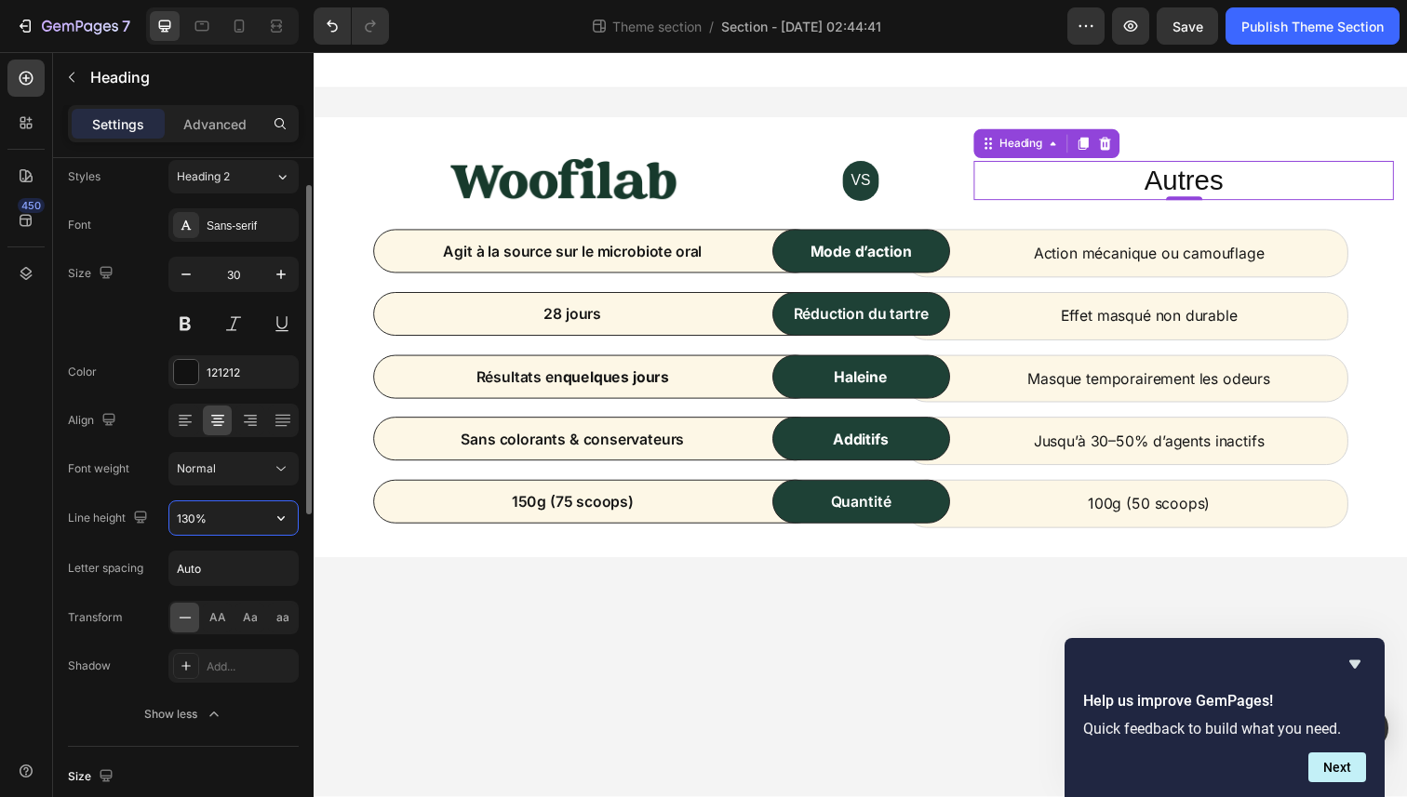
click at [214, 514] on input "130%" at bounding box center [233, 517] width 128 height 33
click at [281, 515] on icon "button" at bounding box center [281, 518] width 19 height 19
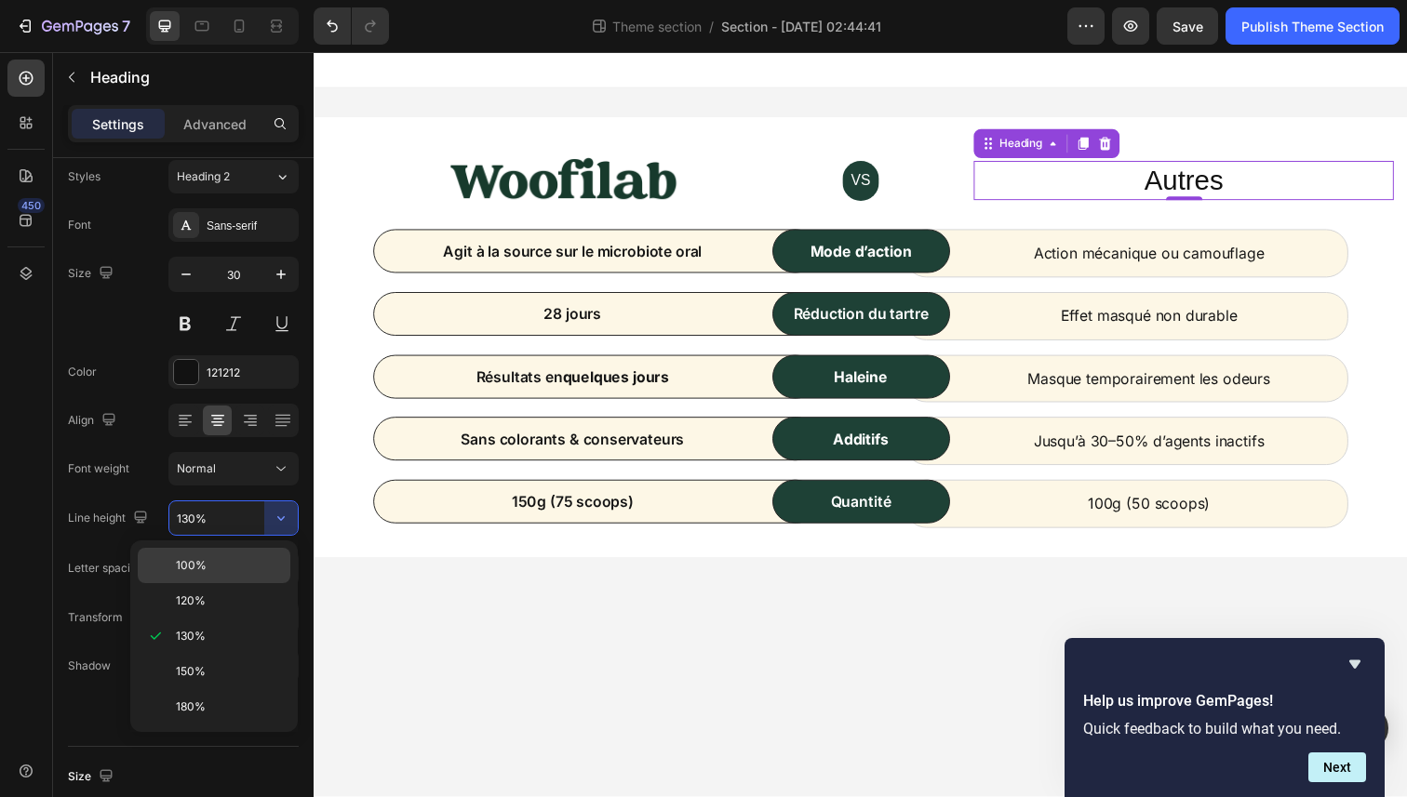
click at [199, 572] on span "100%" at bounding box center [191, 565] width 31 height 17
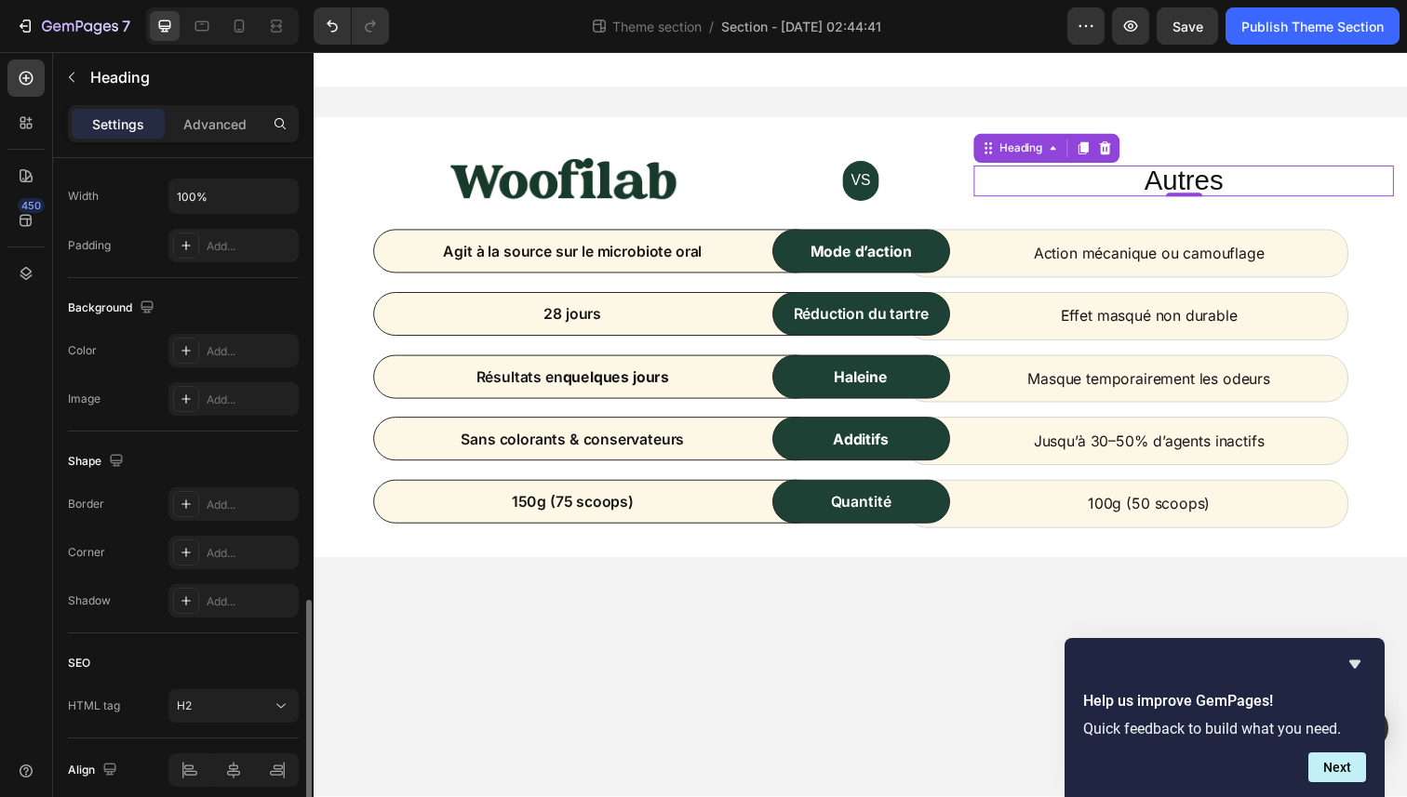
scroll to position [761, 0]
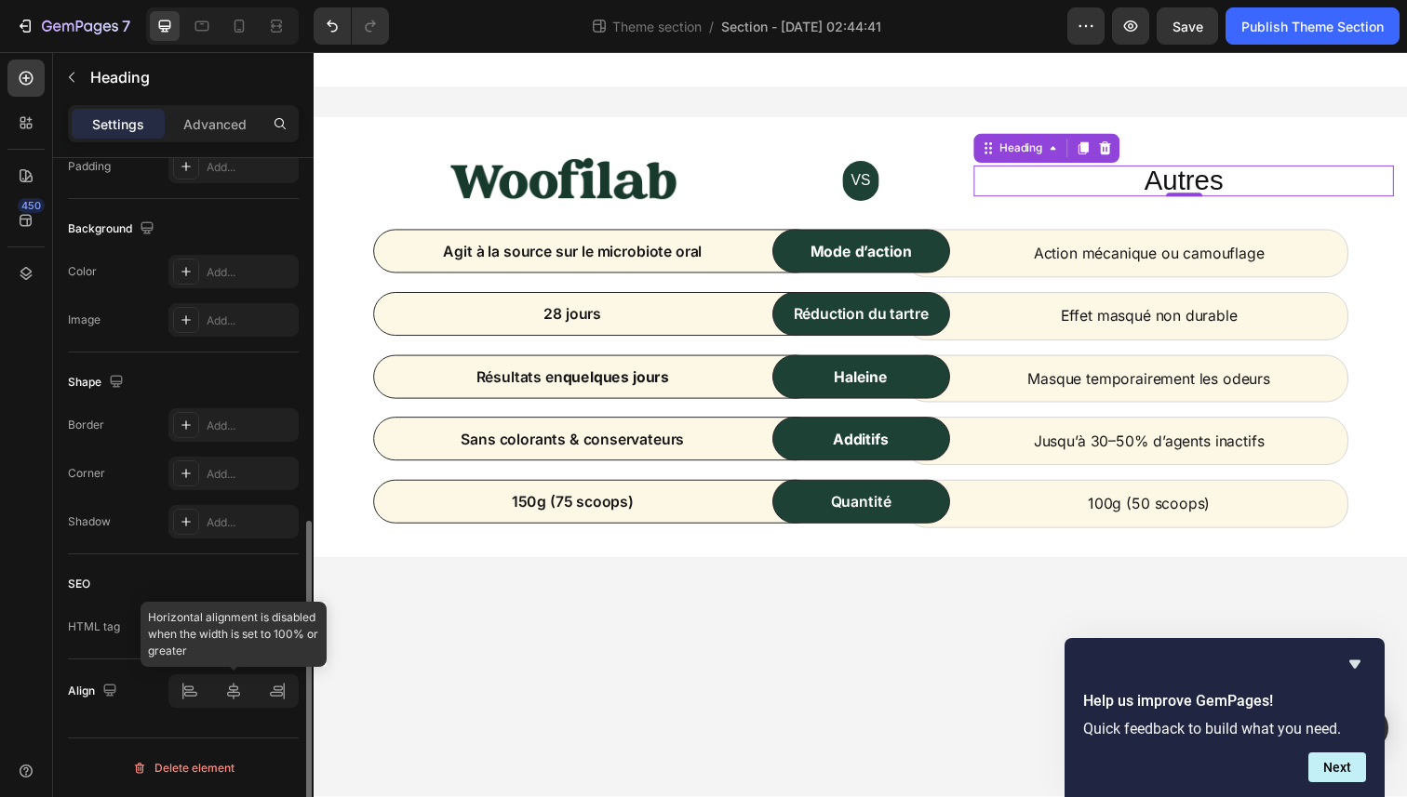
click at [231, 685] on div at bounding box center [233, 691] width 130 height 33
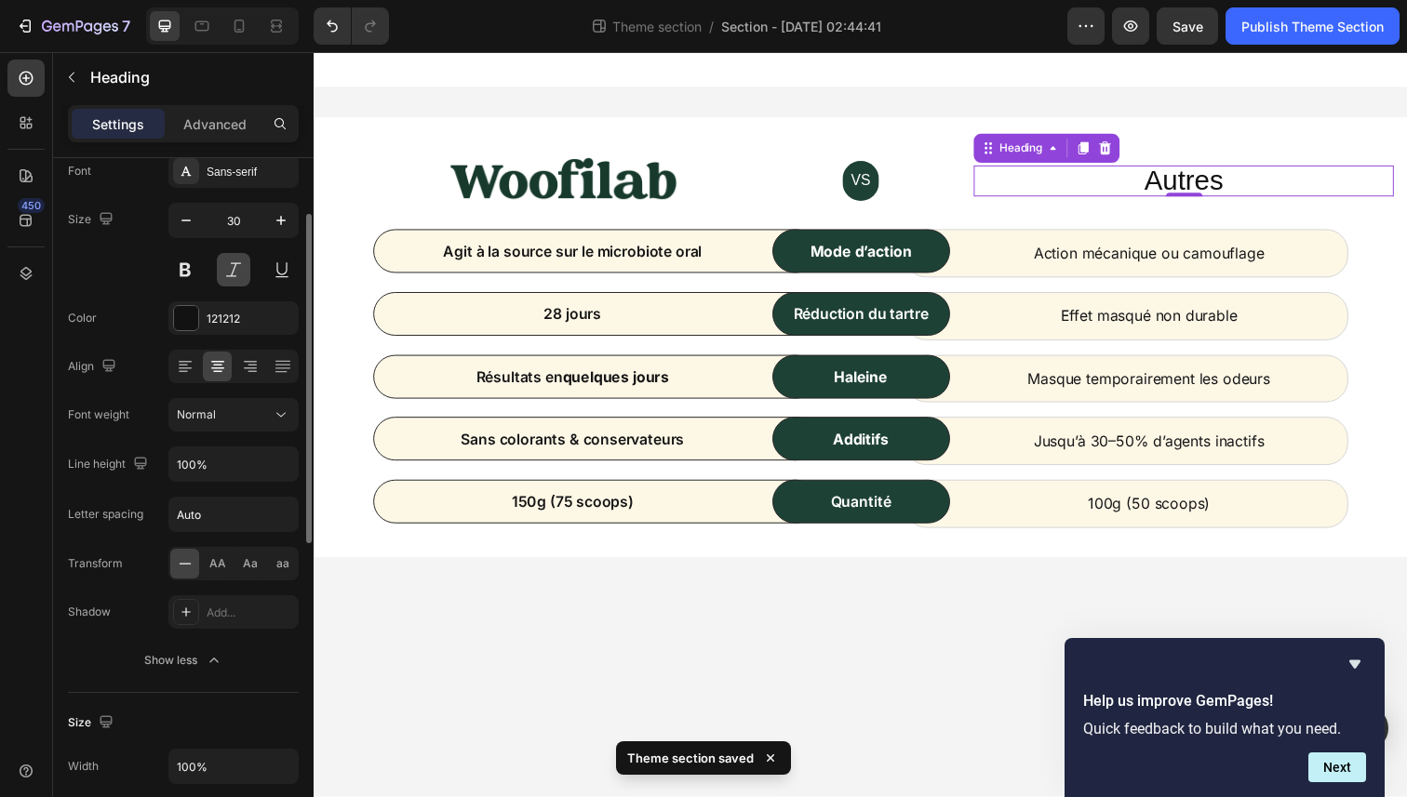
scroll to position [114, 0]
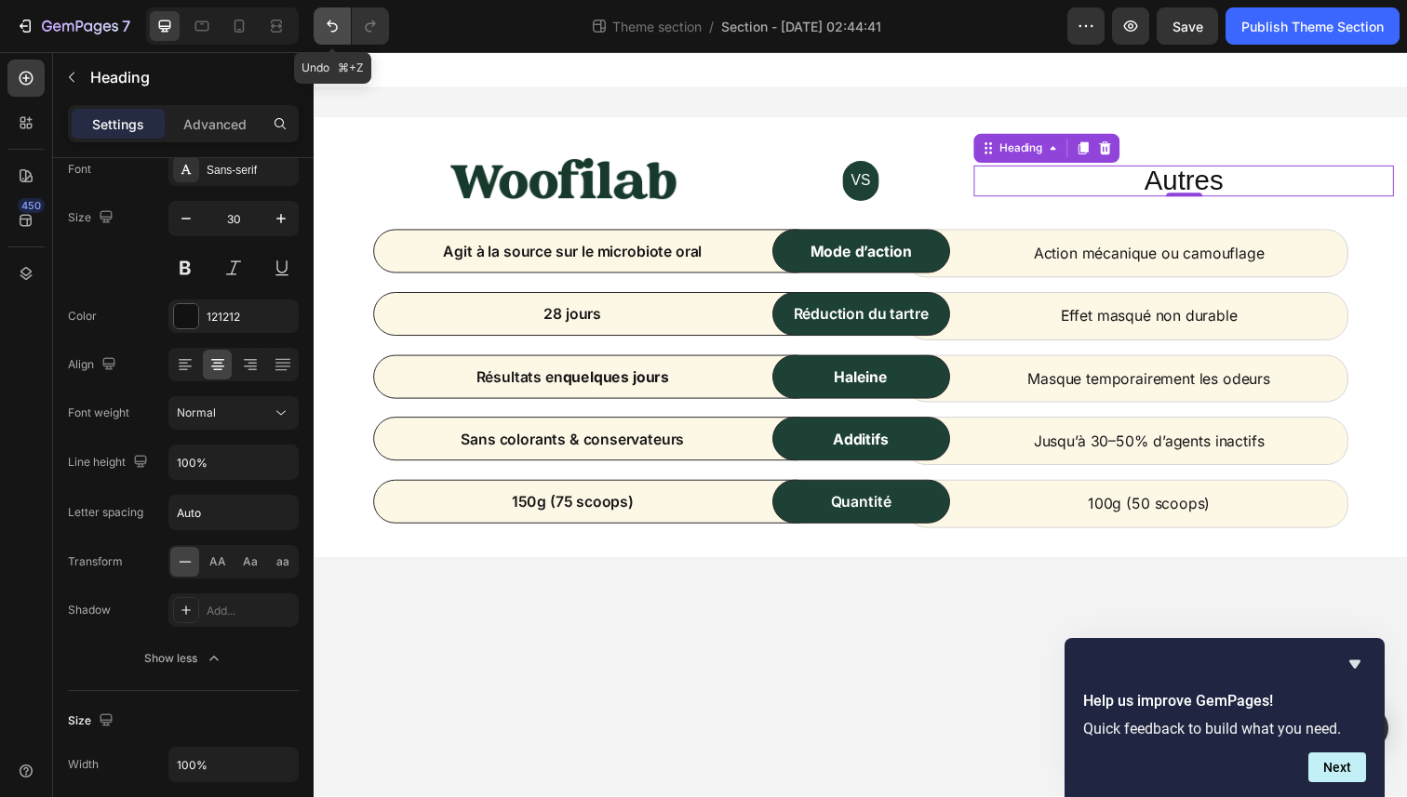
click at [330, 16] on button "Undo/Redo" at bounding box center [332, 25] width 37 height 37
type input "130%"
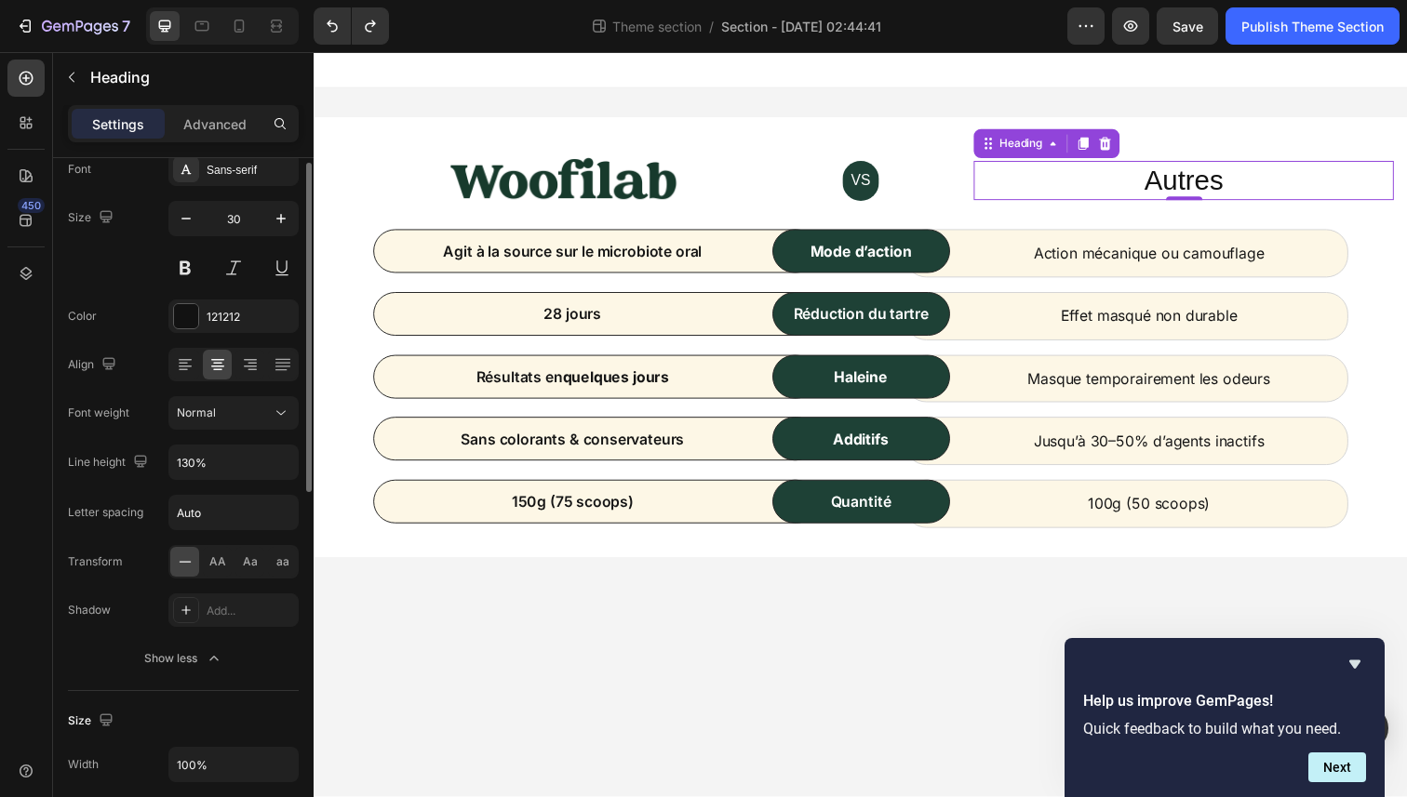
scroll to position [0, 0]
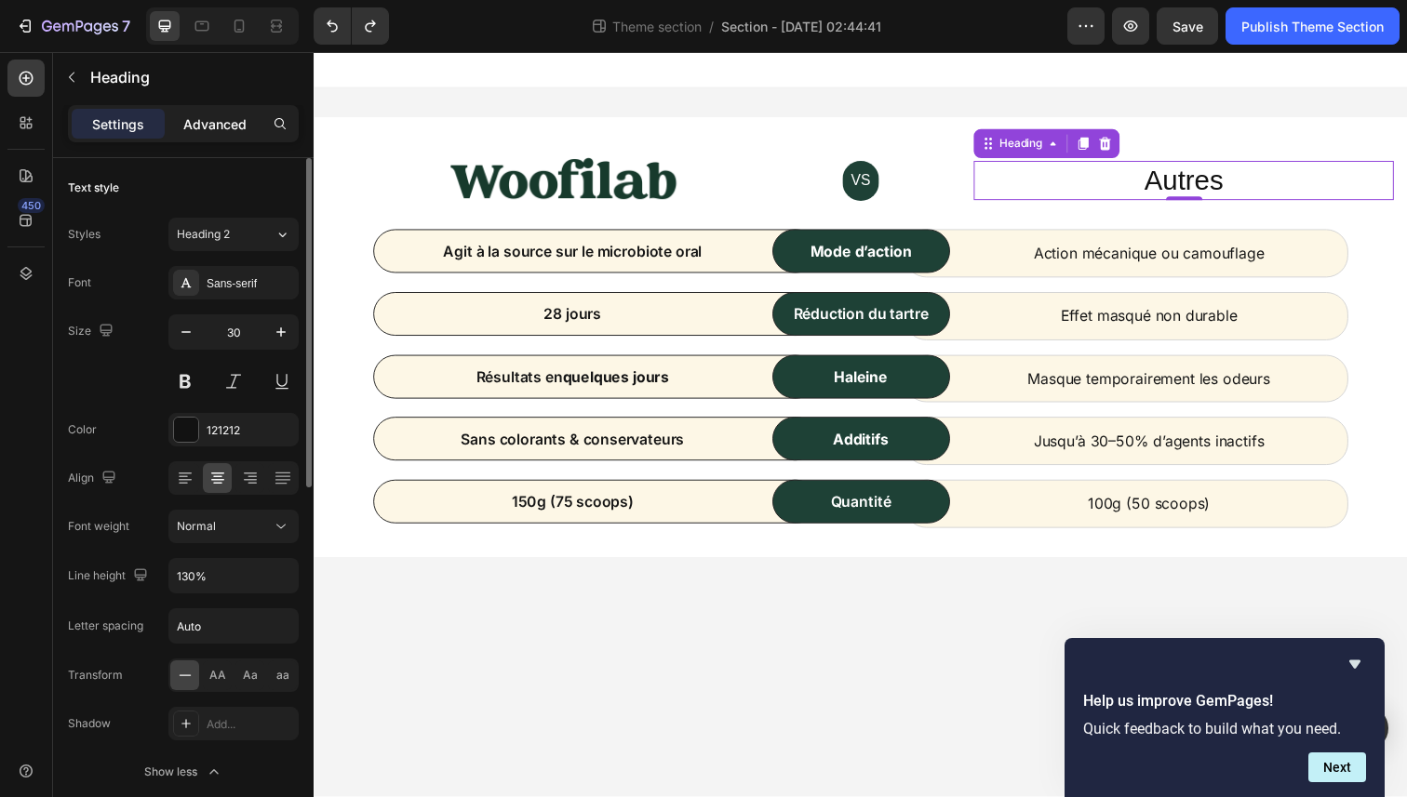
click at [225, 122] on p "Advanced" at bounding box center [214, 124] width 63 height 20
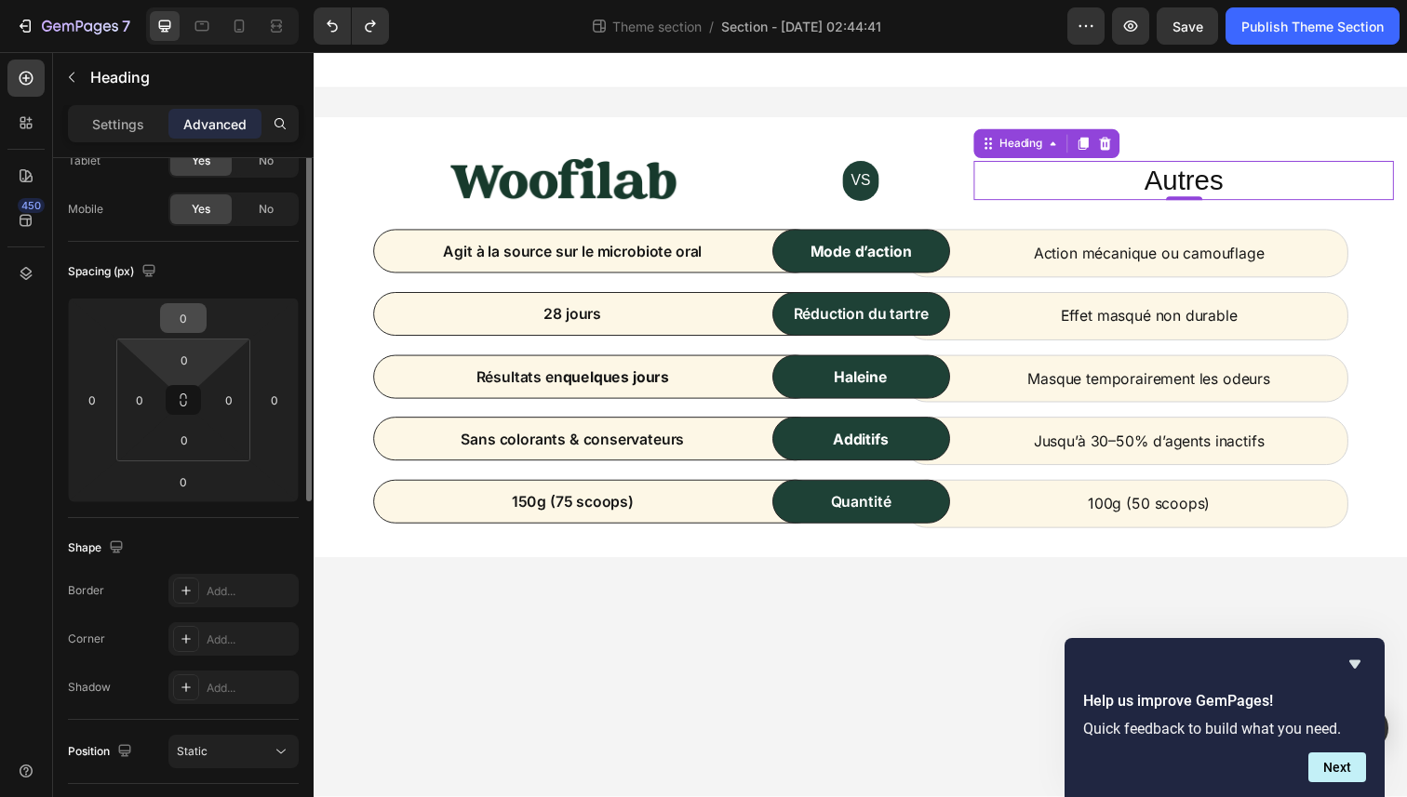
scroll to position [132, 0]
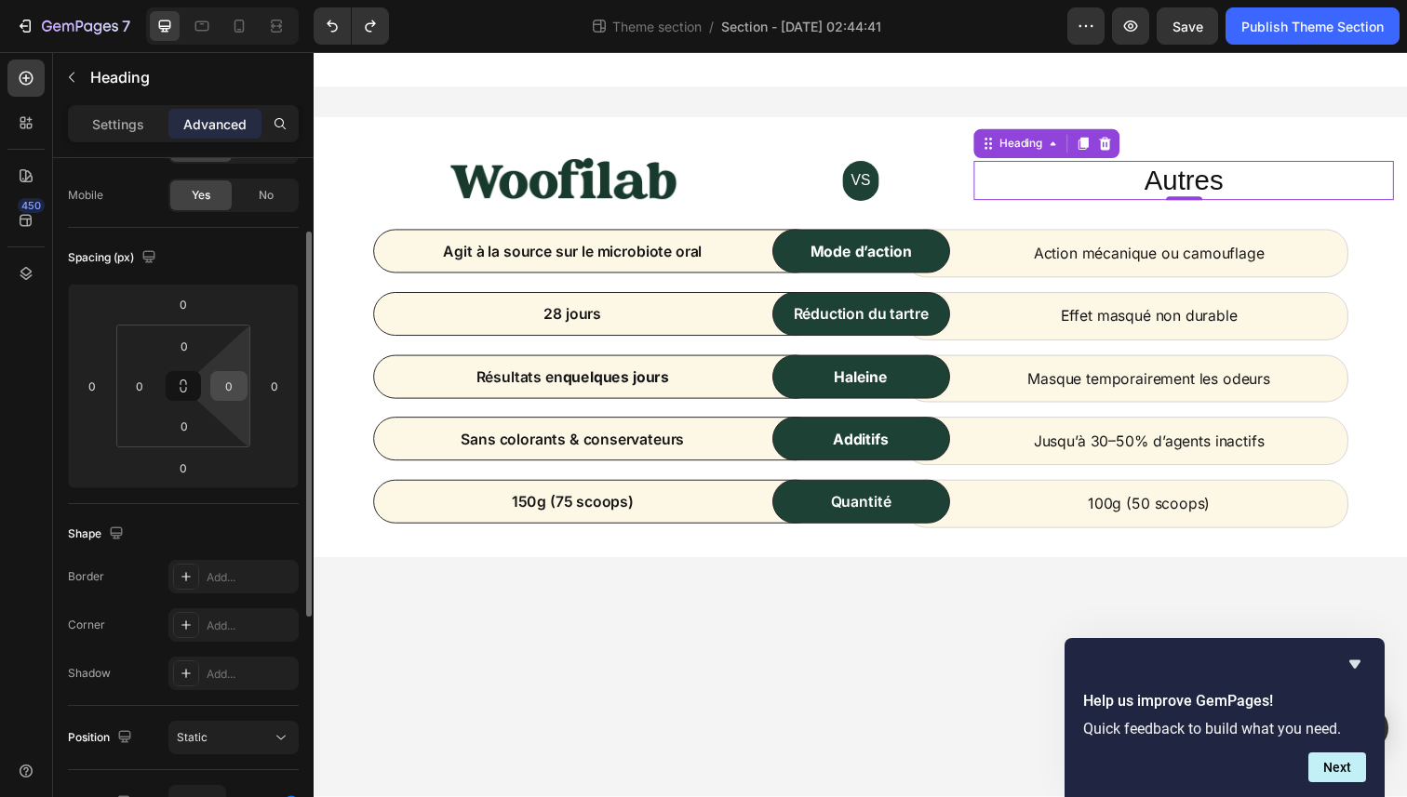
click at [227, 393] on input "0" at bounding box center [229, 386] width 28 height 28
type input "1"
type input "2"
type input "4"
type input "50"
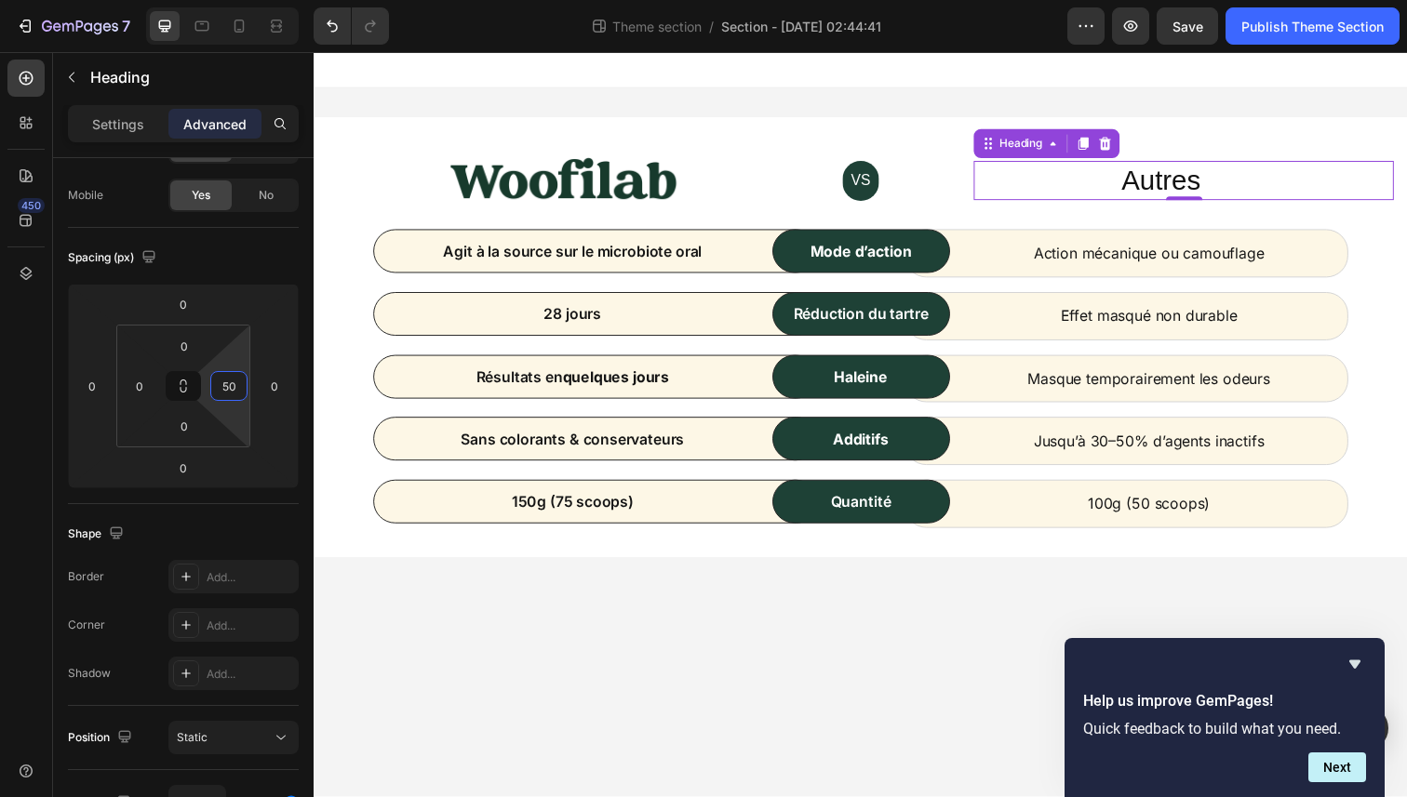
click at [664, 737] on body "Image VS Text block Row Autres Heading 0 Row Agit à la source sur le microbiote…" at bounding box center [872, 432] width 1116 height 761
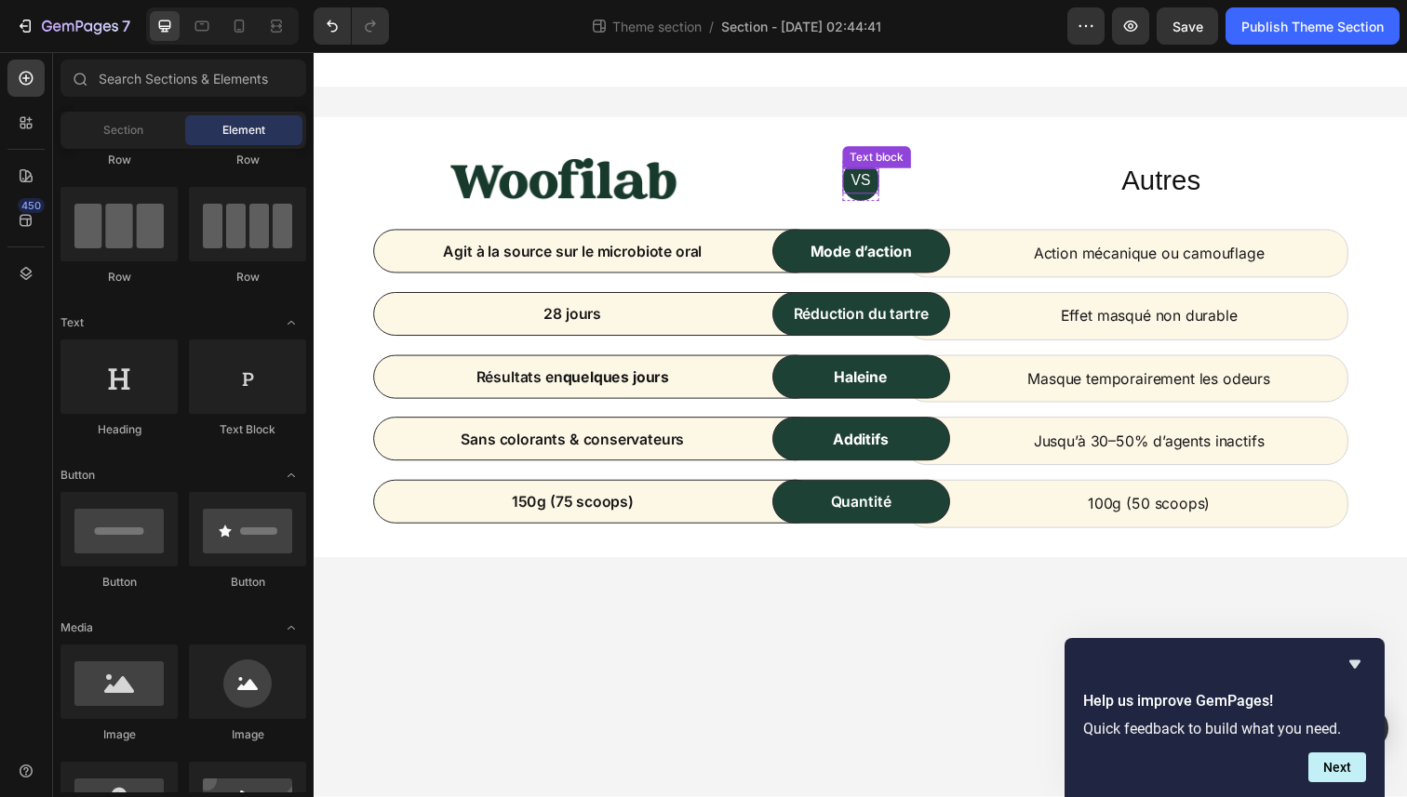
click at [862, 182] on p "VS" at bounding box center [871, 184] width 33 height 22
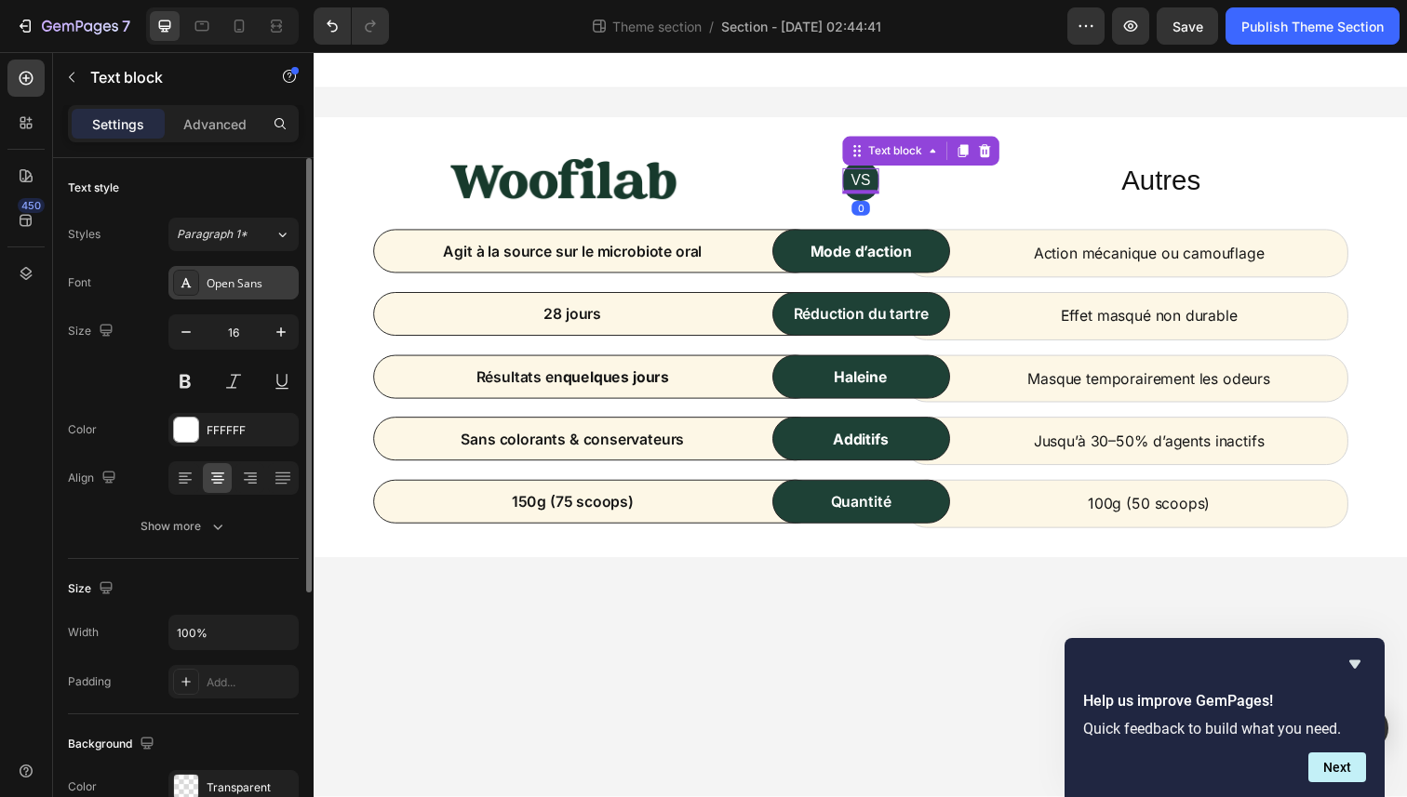
click at [230, 287] on div "Open Sans" at bounding box center [250, 283] width 87 height 17
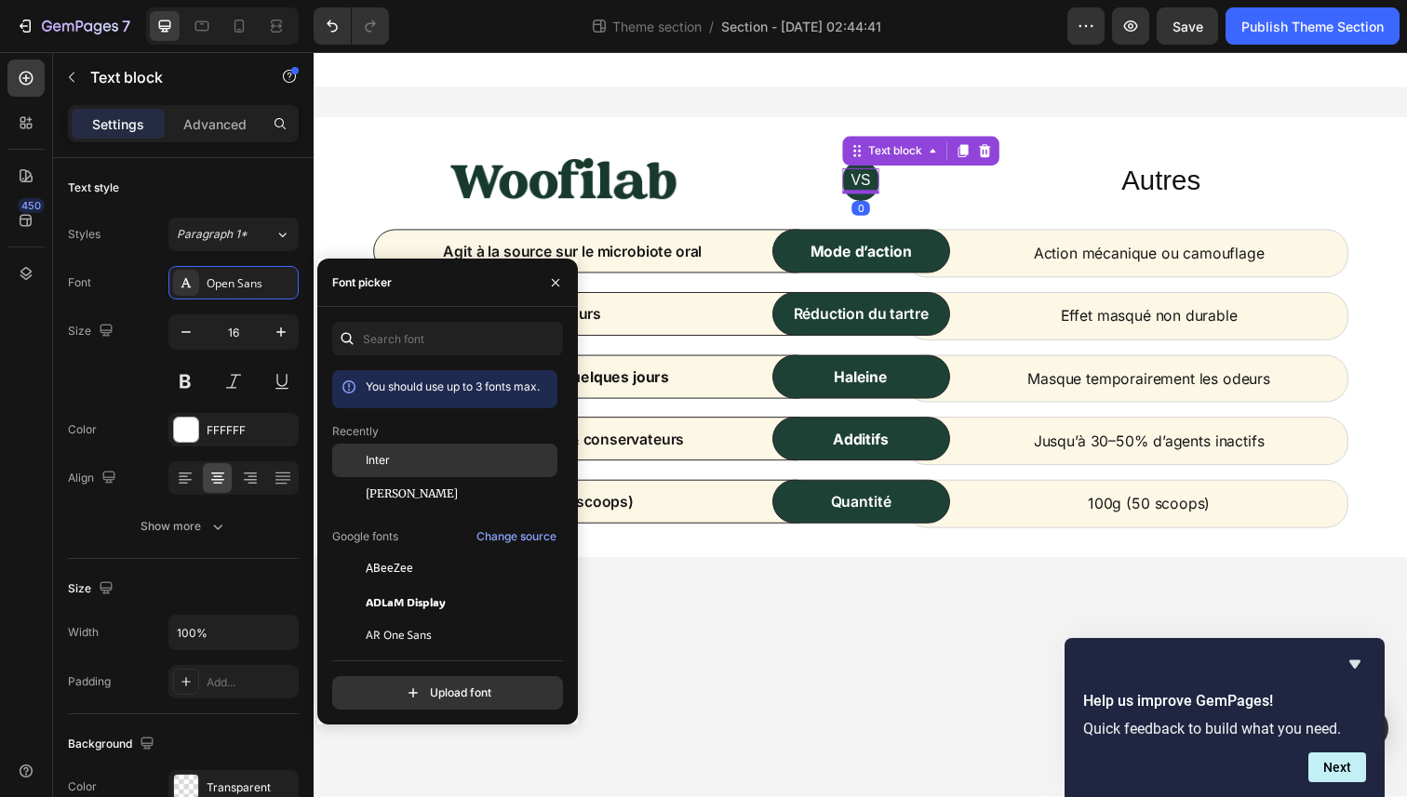
click at [387, 461] on span "Inter" at bounding box center [378, 460] width 24 height 17
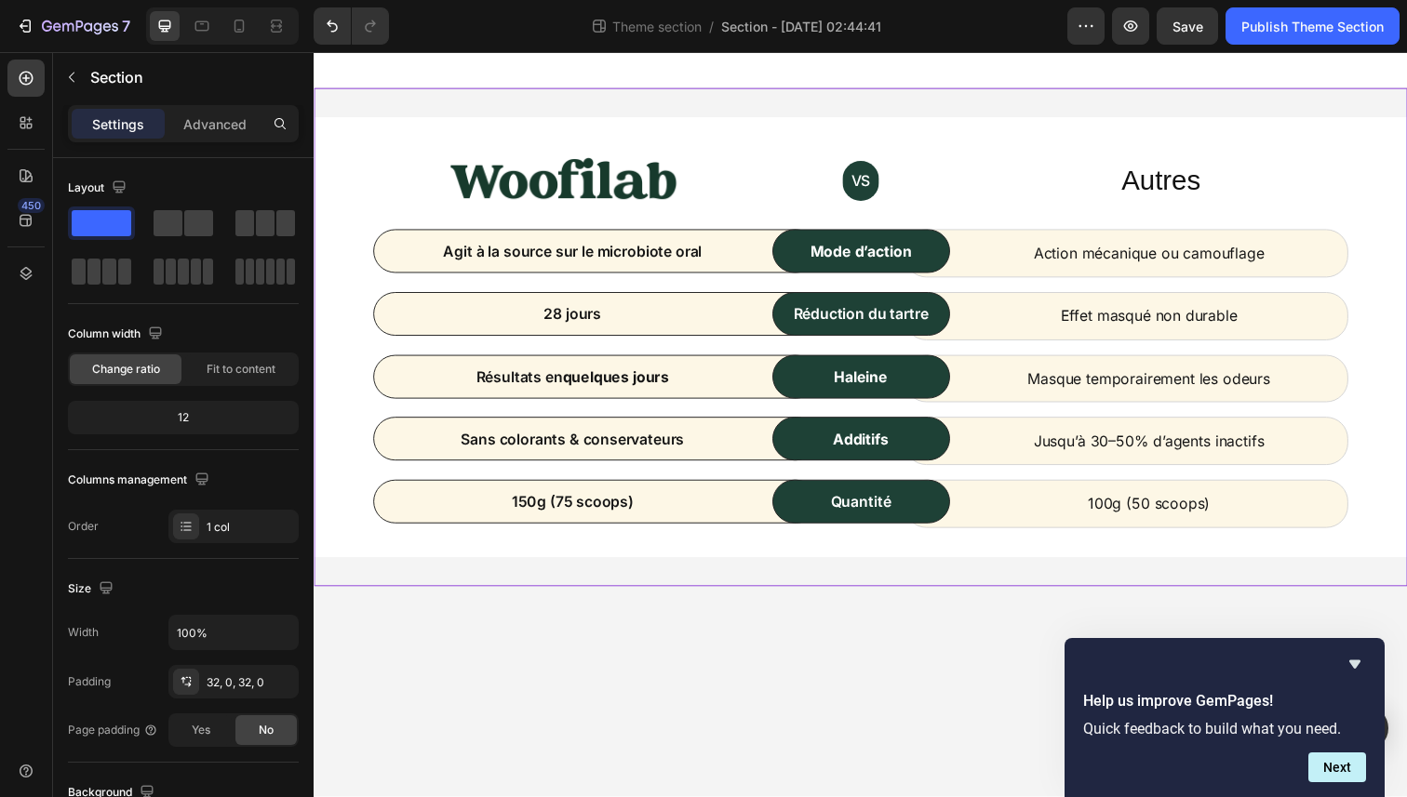
click at [846, 578] on div "Image VS Text block Row Autres Heading Row Agit à la source sur le microbiote o…" at bounding box center [872, 343] width 1116 height 509
click at [1189, 175] on p "Autres" at bounding box center [1178, 184] width 379 height 36
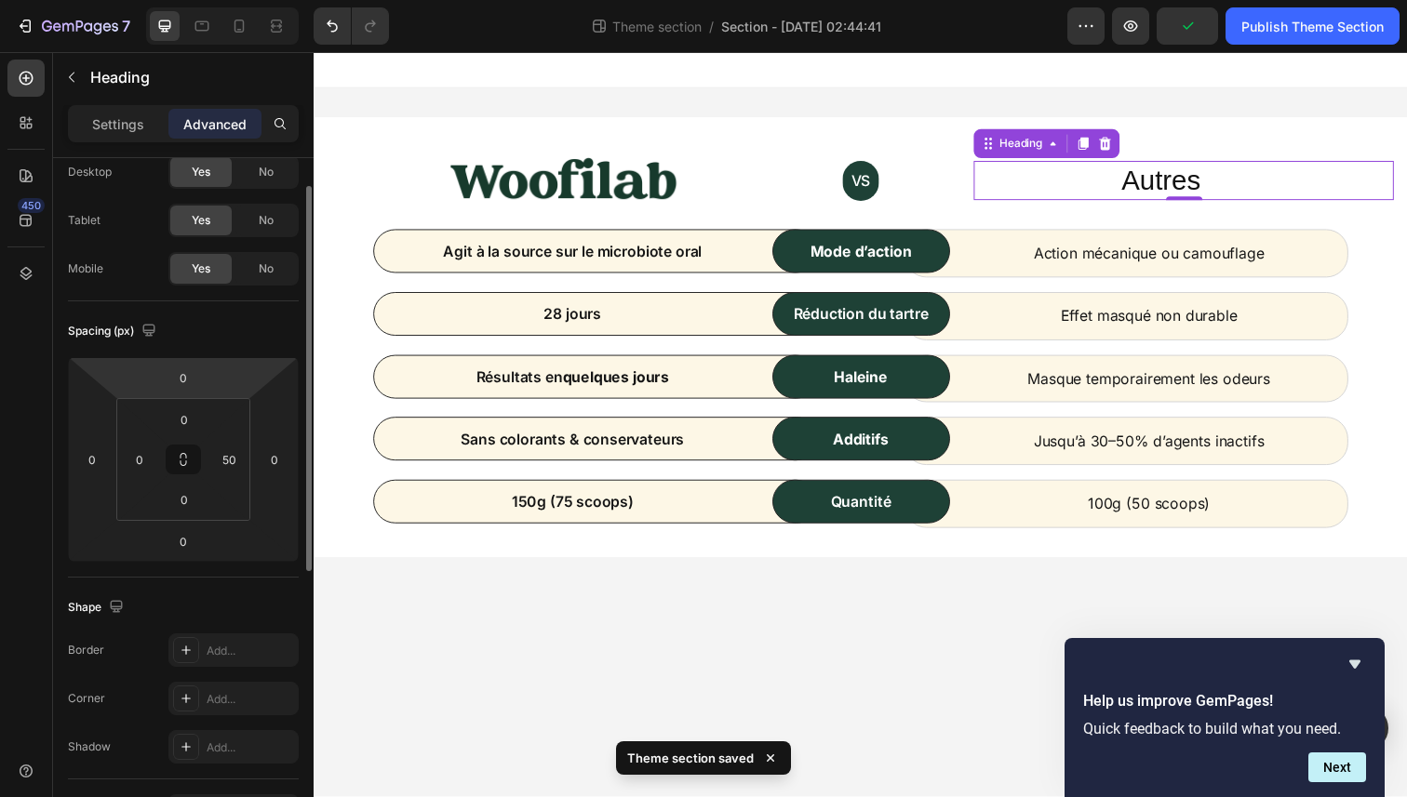
scroll to position [0, 0]
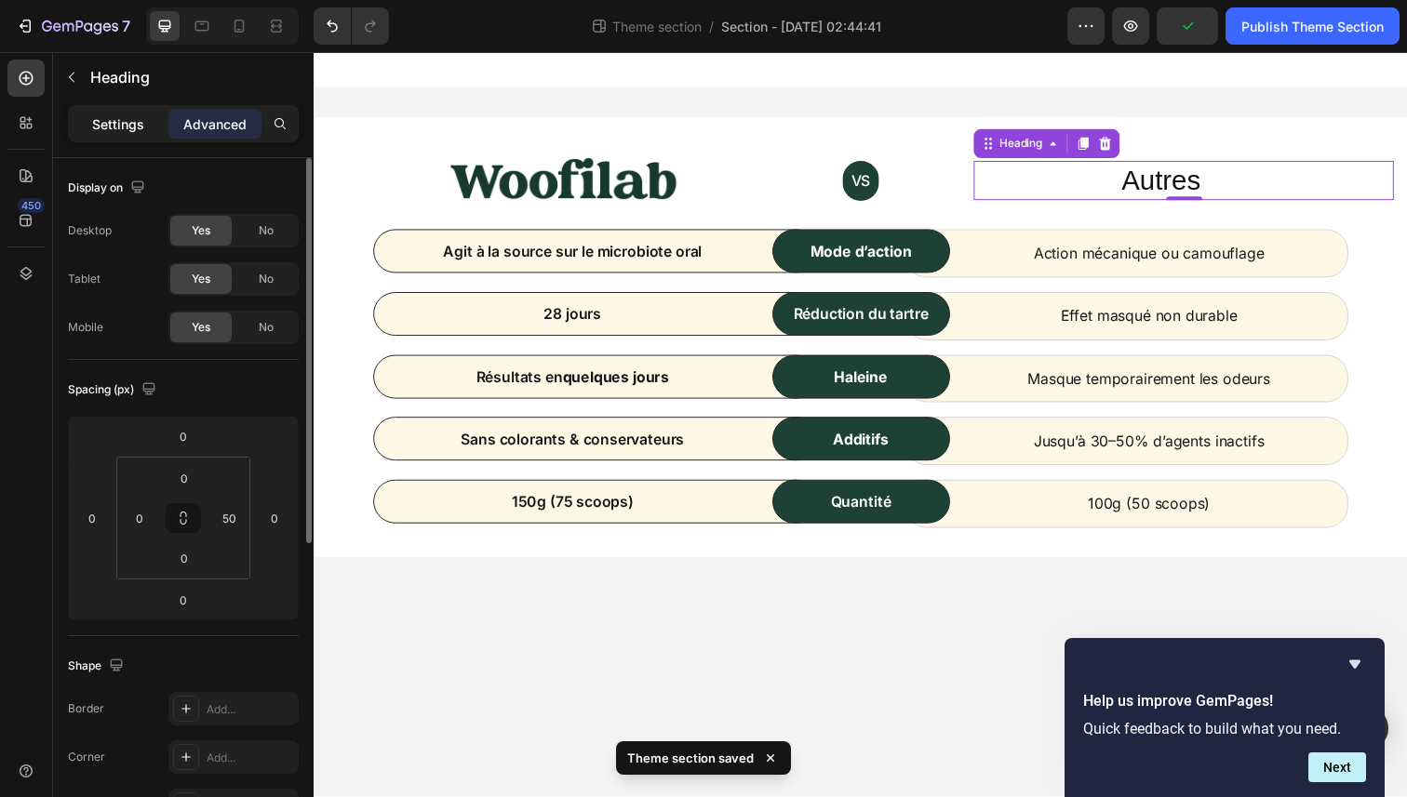
click at [113, 110] on div "Settings" at bounding box center [118, 124] width 93 height 30
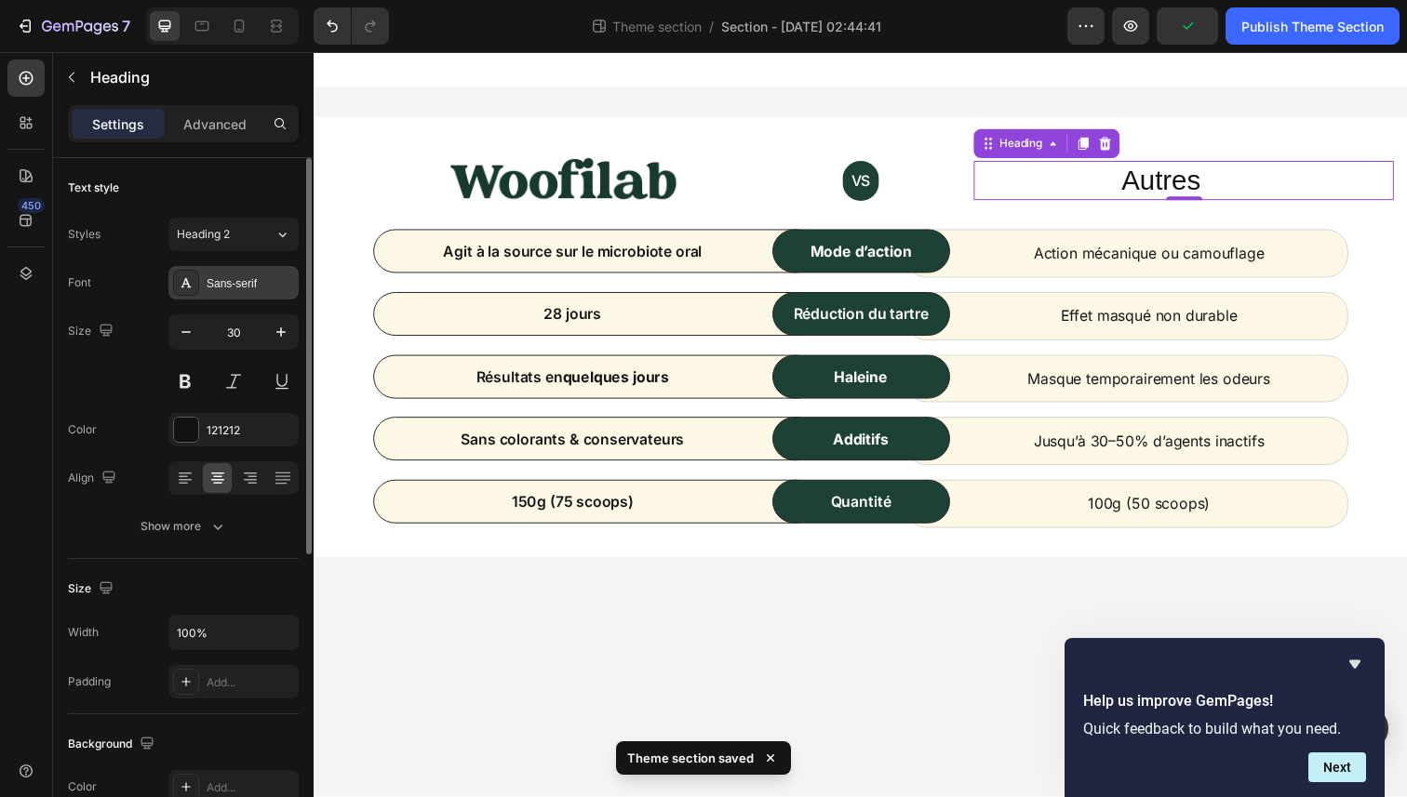
click at [207, 274] on div "Sans-serif" at bounding box center [233, 282] width 130 height 33
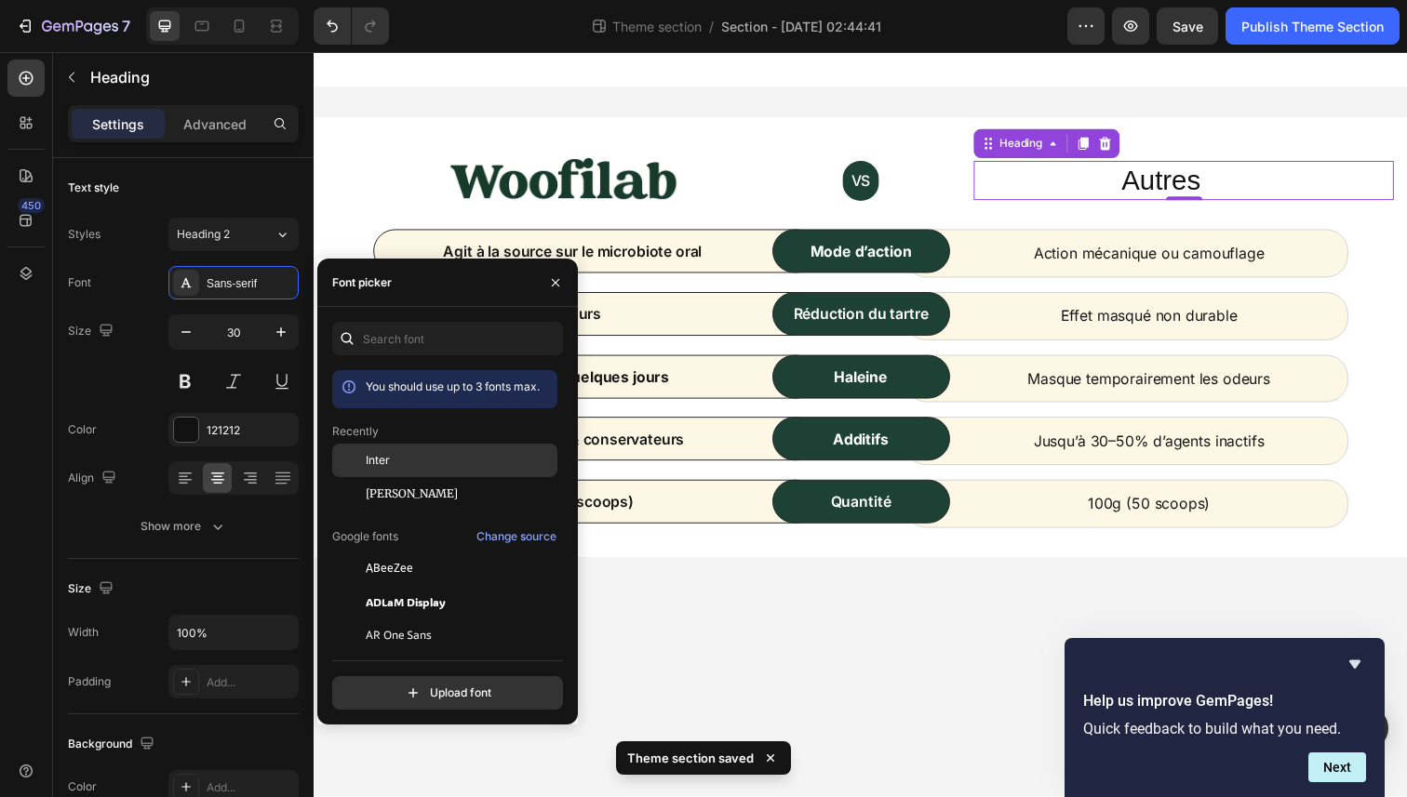
click at [403, 461] on div "Inter" at bounding box center [460, 460] width 188 height 17
click at [755, 621] on body "Image VS Text block Row Autres Heading 0 Row Agit à la source sur le microbiote…" at bounding box center [872, 432] width 1116 height 761
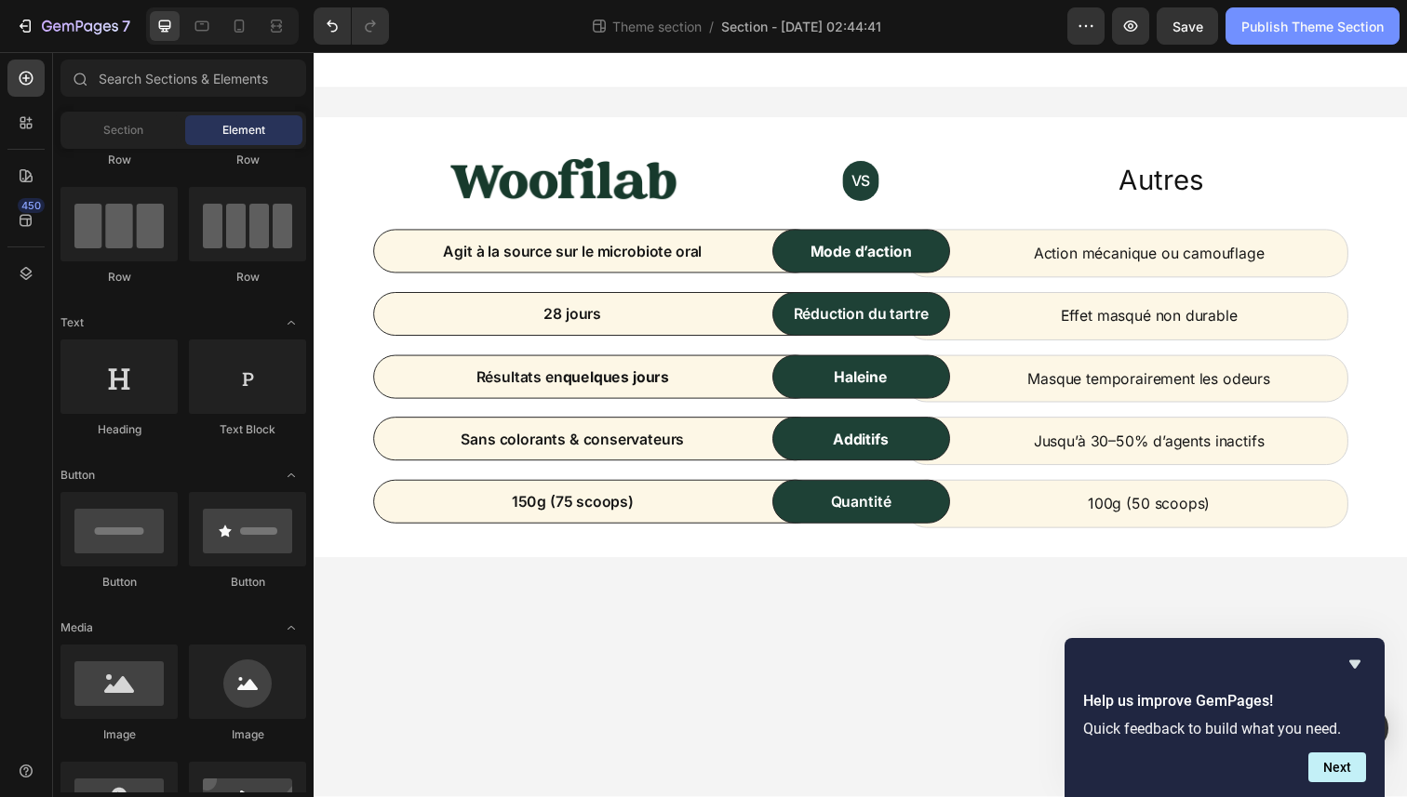
click at [1265, 24] on div "Publish Theme Section" at bounding box center [1312, 27] width 142 height 20
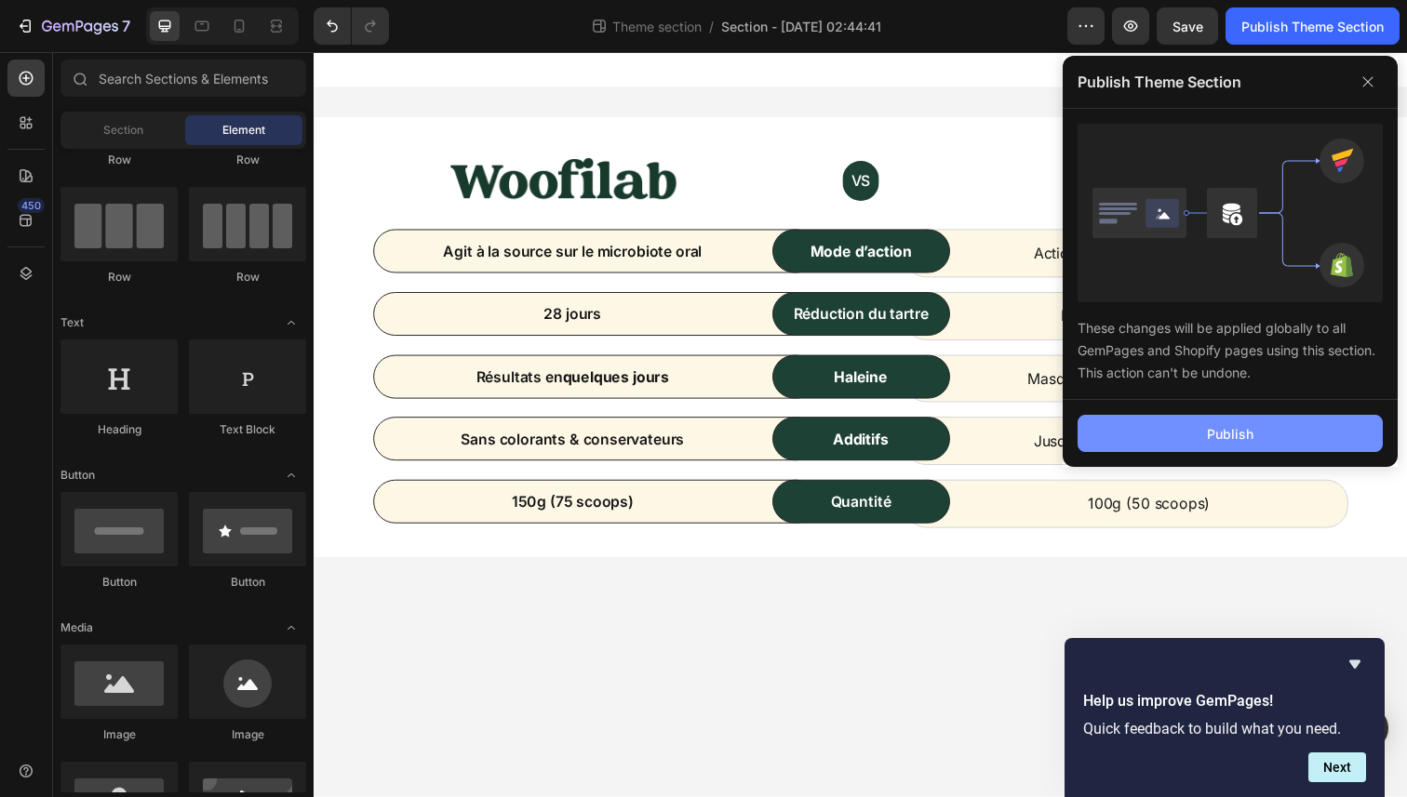
click at [1223, 415] on button "Publish" at bounding box center [1229, 433] width 305 height 37
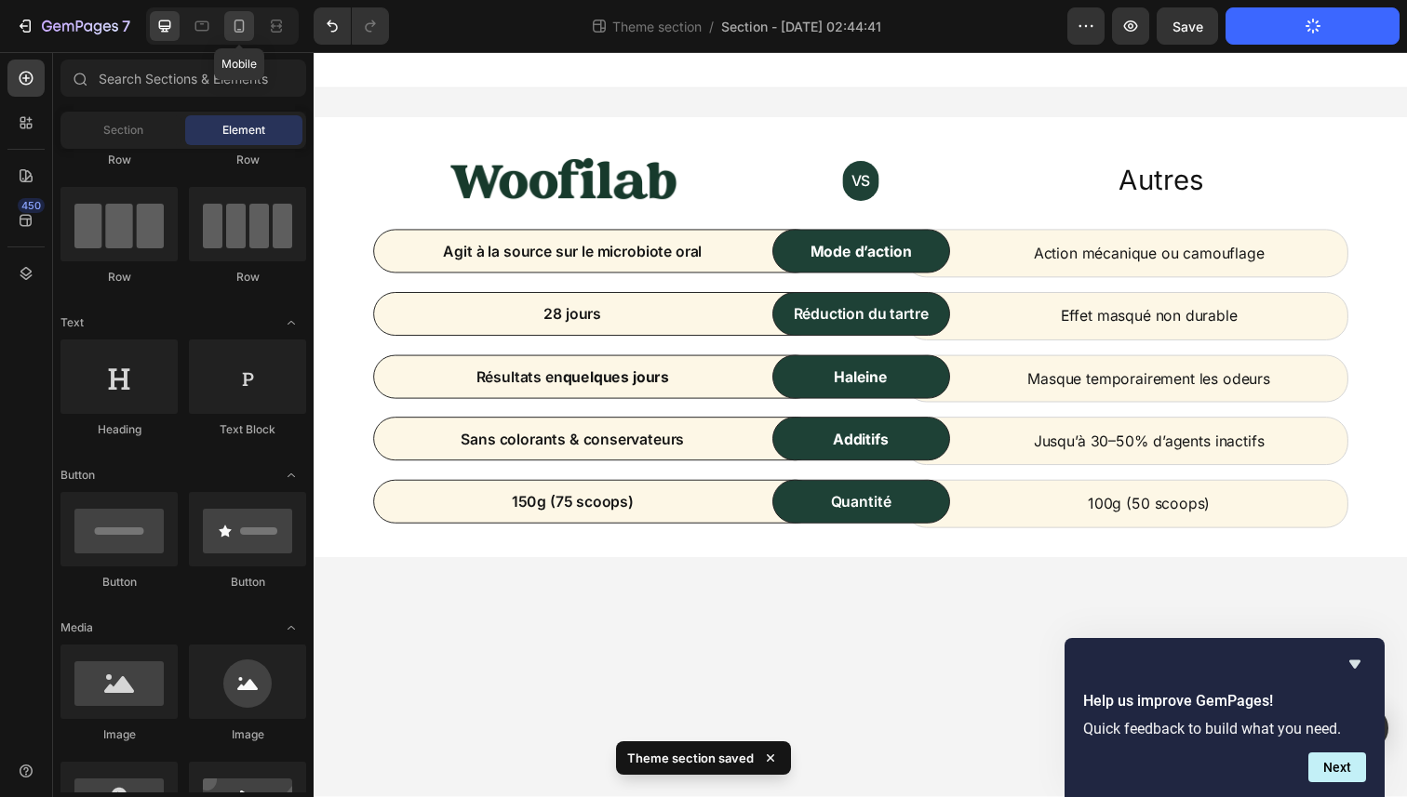
click at [237, 31] on icon at bounding box center [239, 26] width 10 height 13
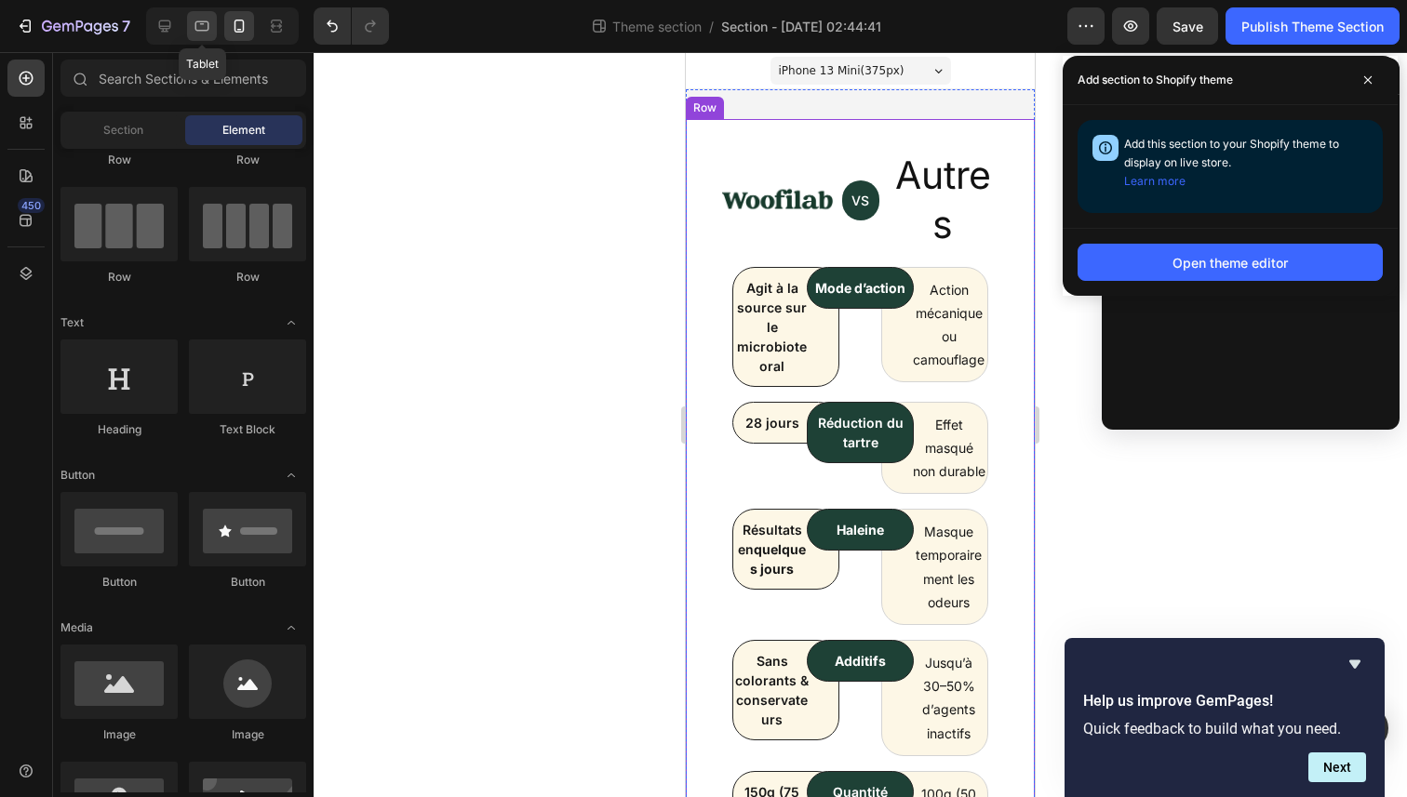
click at [210, 37] on div at bounding box center [202, 26] width 30 height 30
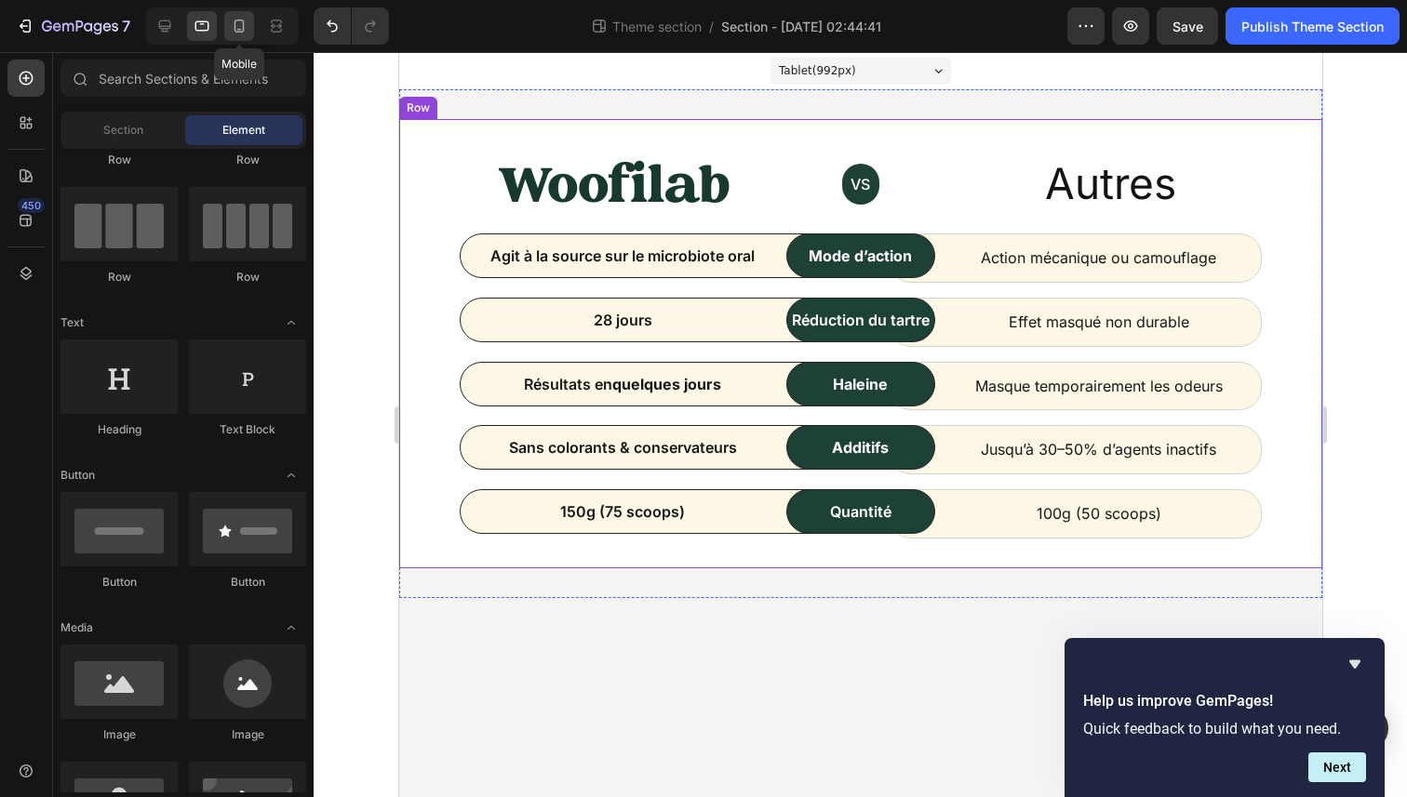
click at [234, 31] on icon at bounding box center [239, 26] width 10 height 13
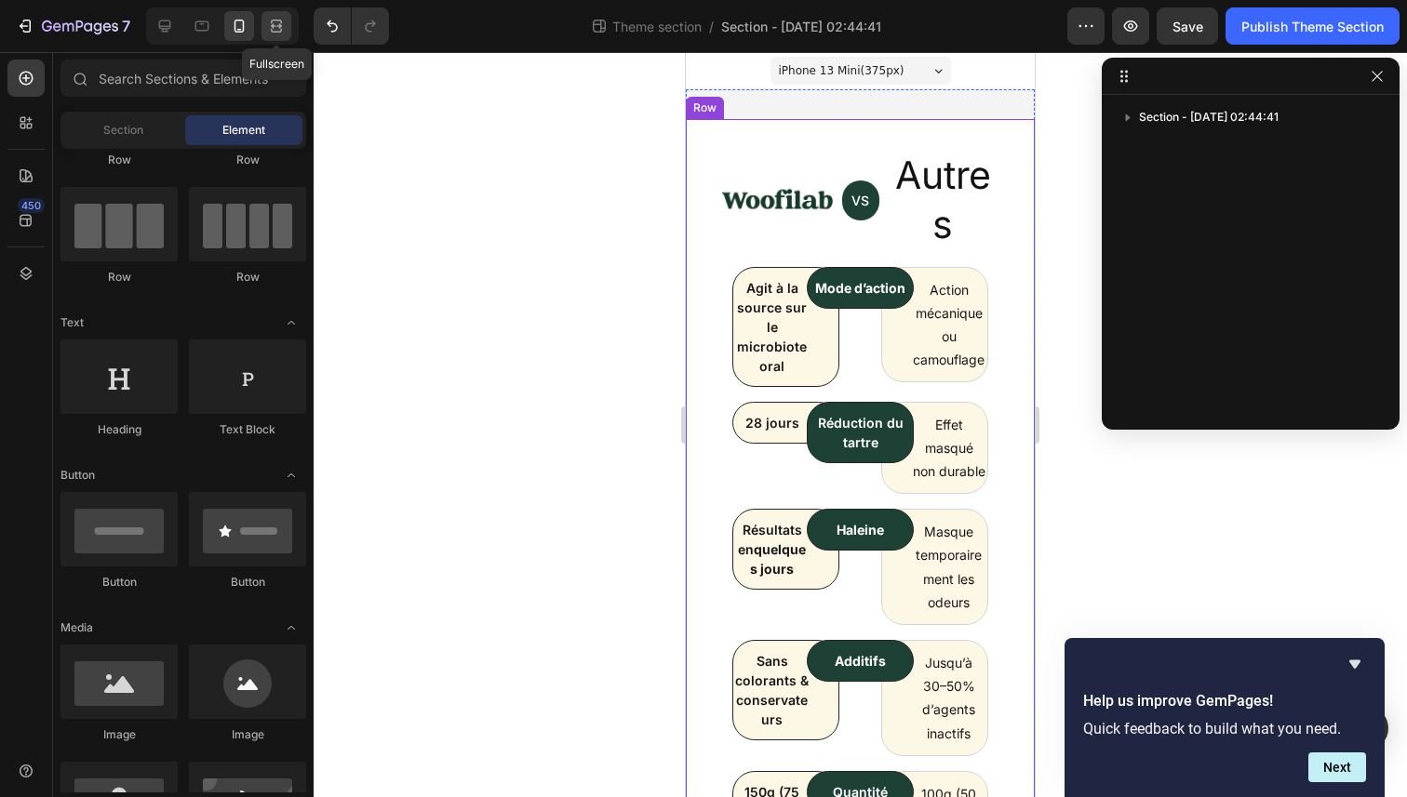
click at [265, 30] on div at bounding box center [276, 26] width 30 height 30
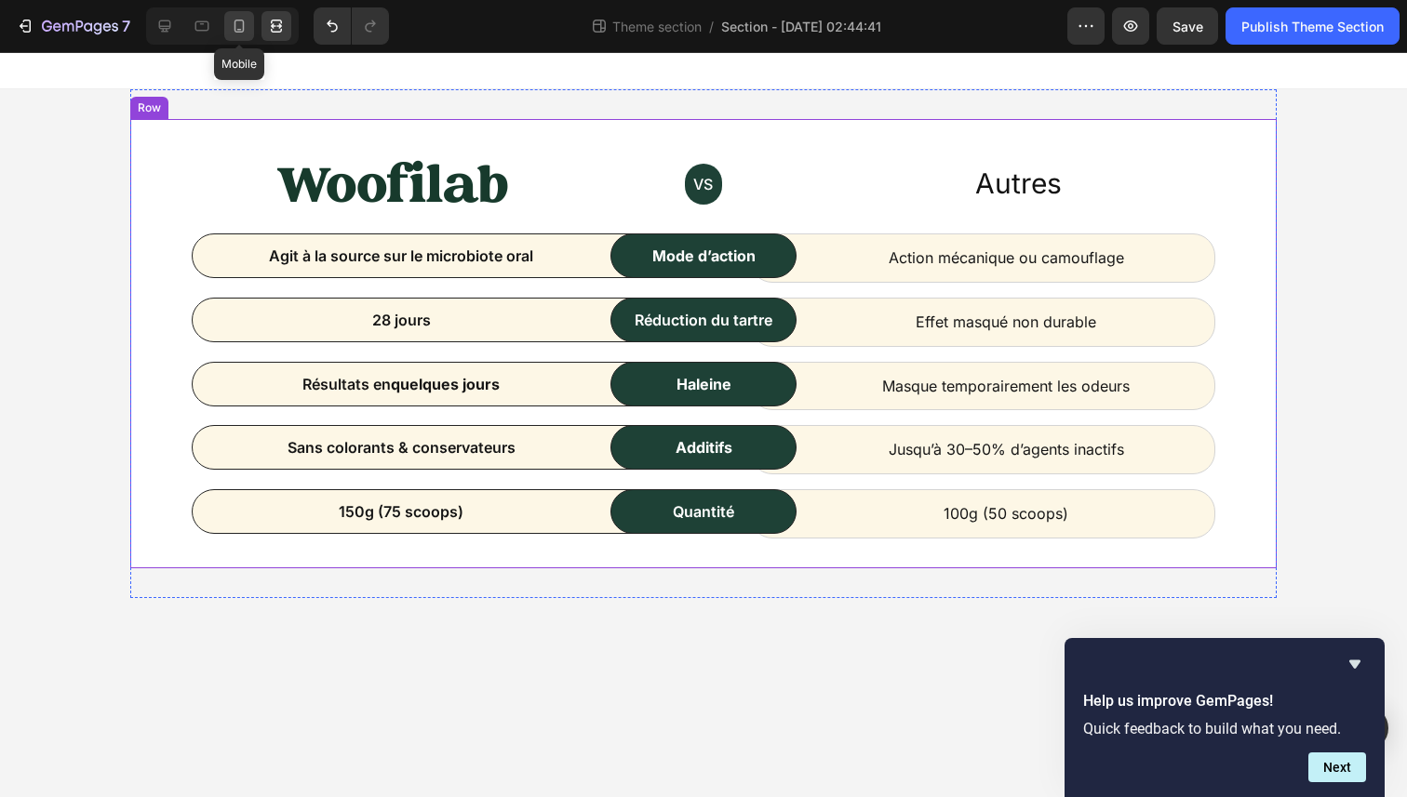
click at [234, 33] on icon at bounding box center [239, 26] width 19 height 19
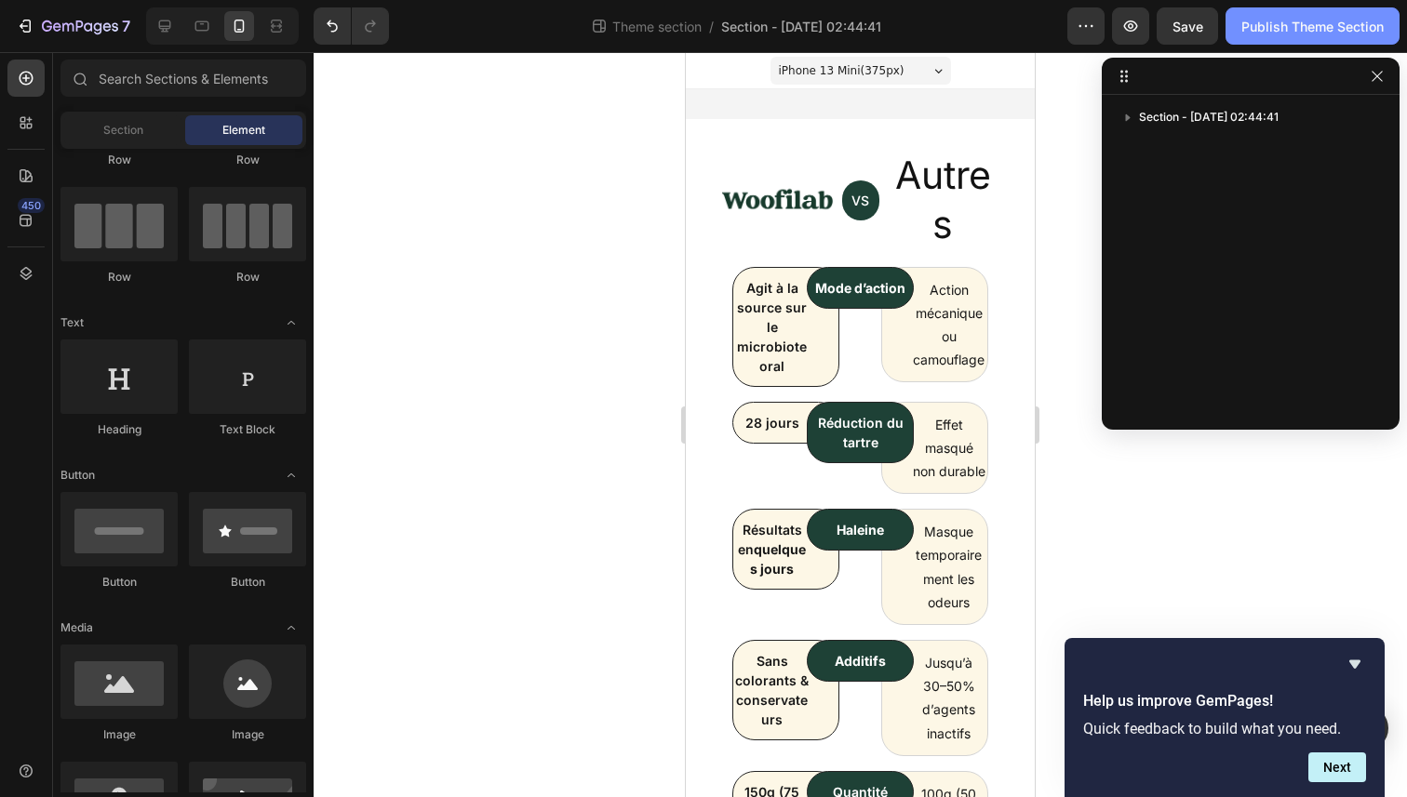
click at [1325, 28] on div "Publish Theme Section" at bounding box center [1312, 27] width 142 height 20
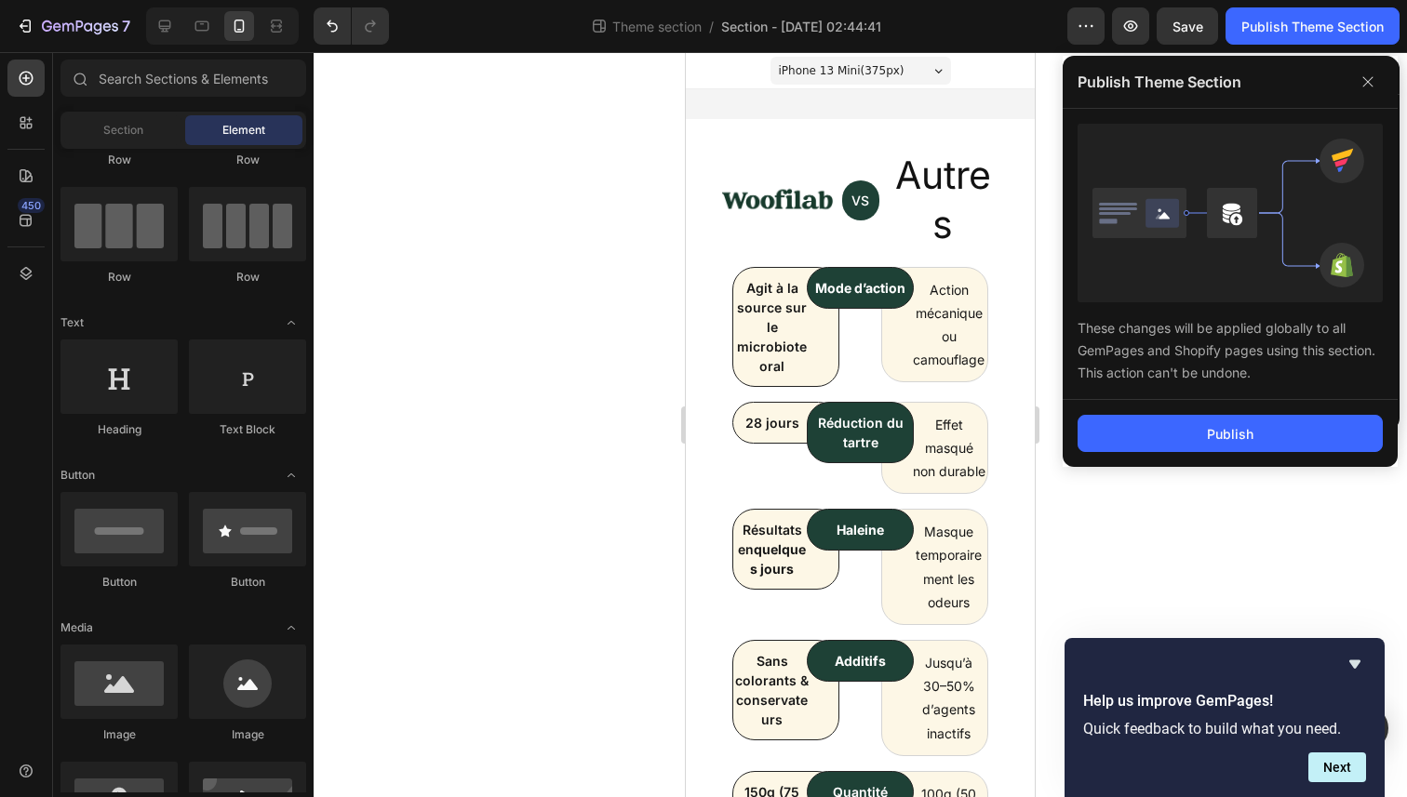
click at [661, 223] on div at bounding box center [860, 424] width 1093 height 745
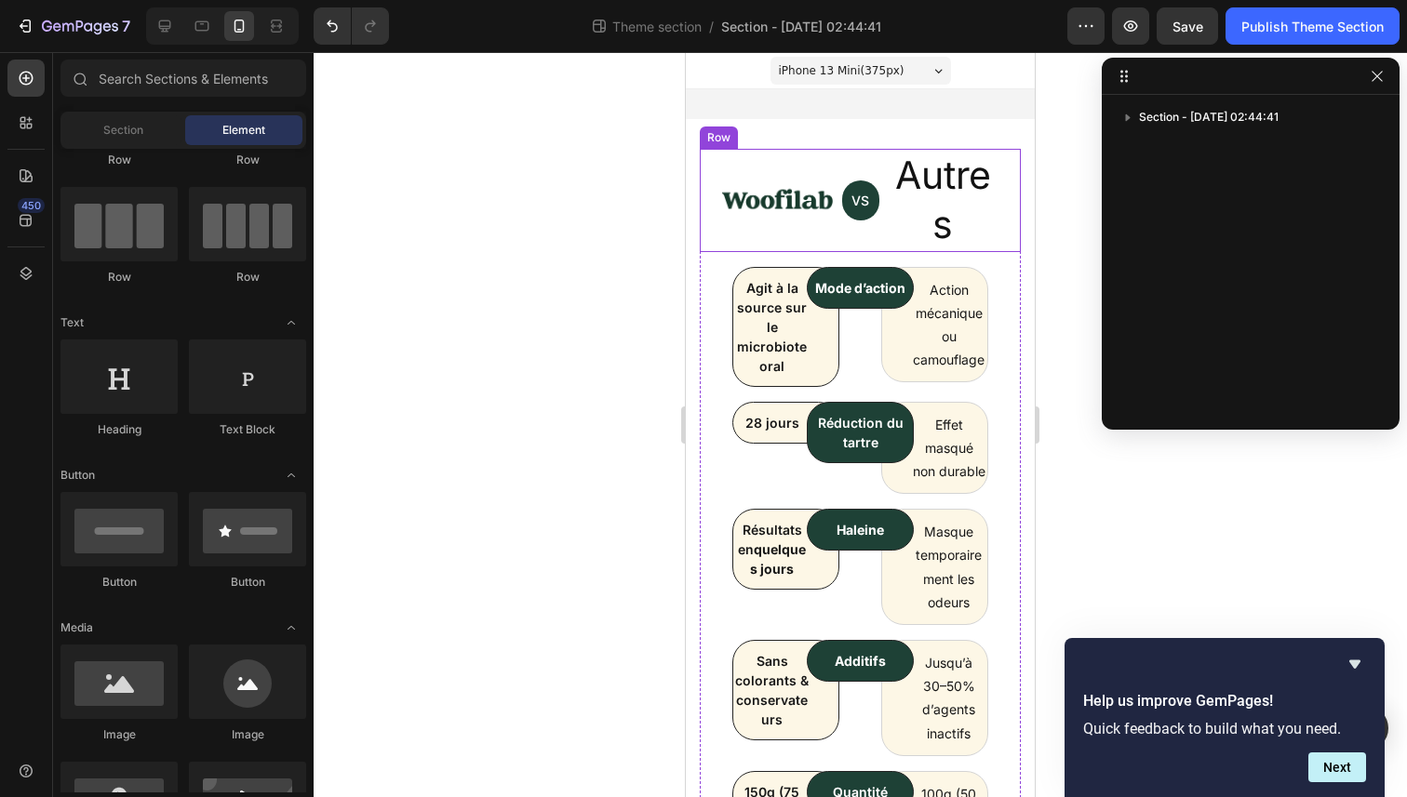
click at [743, 227] on div "Image" at bounding box center [767, 200] width 134 height 103
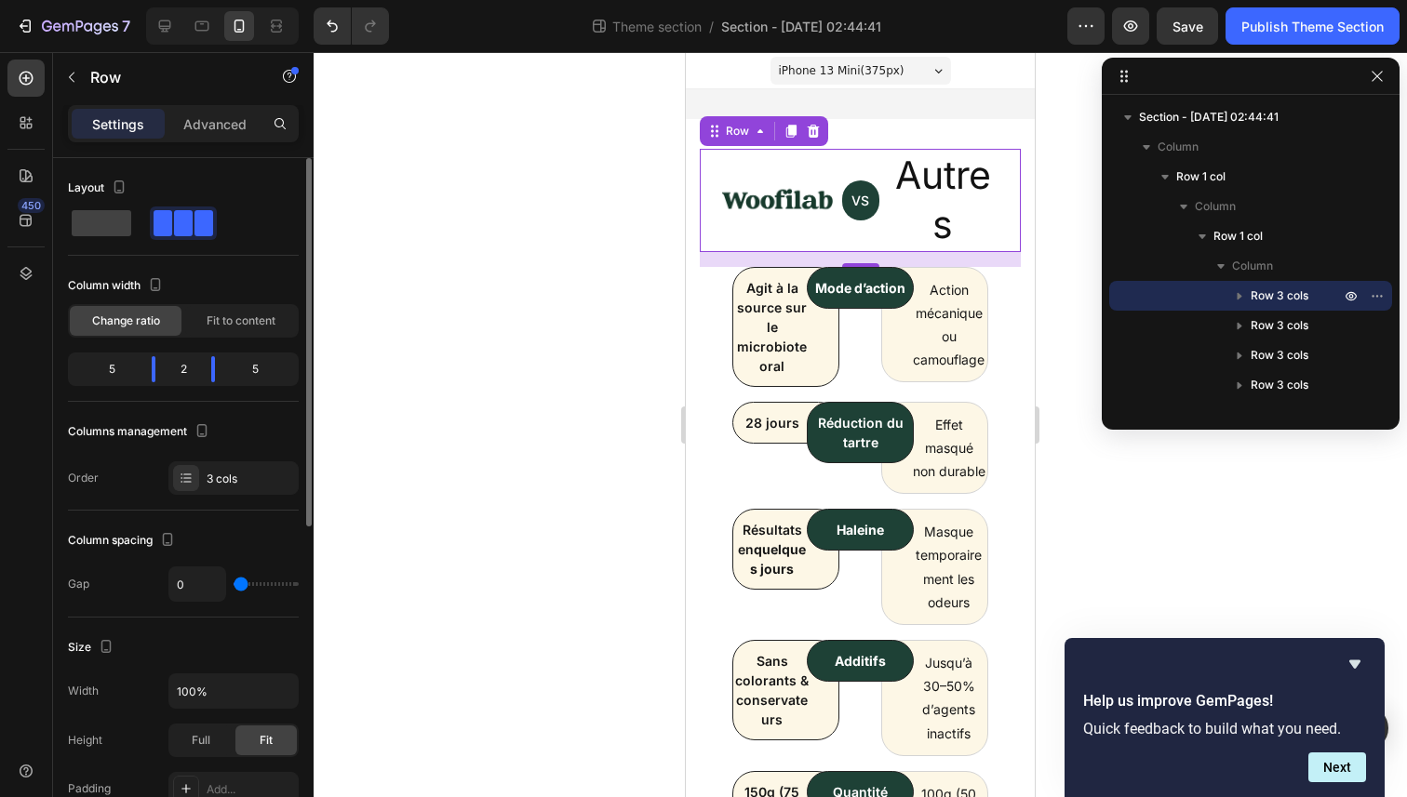
scroll to position [41, 0]
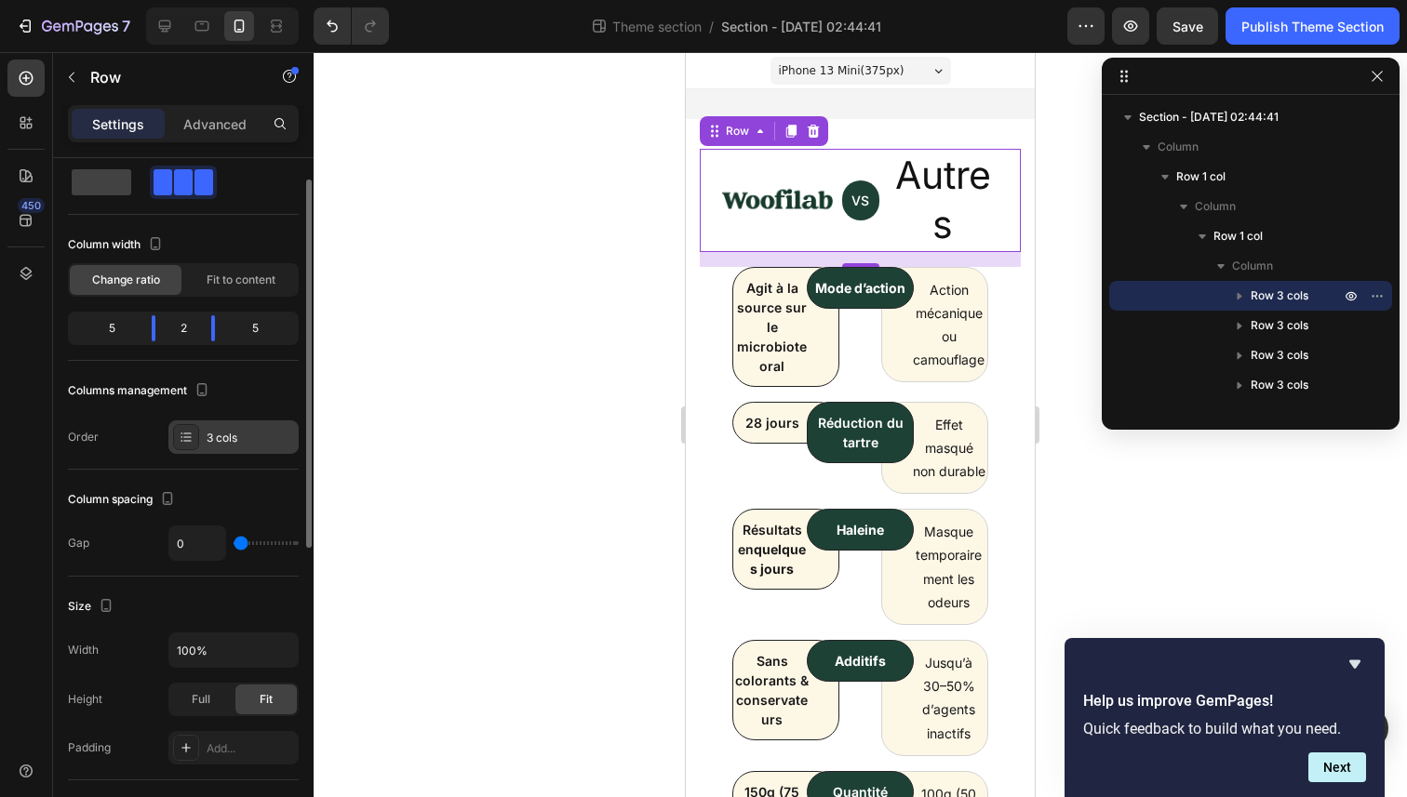
click at [217, 443] on div "3 cols" at bounding box center [250, 438] width 87 height 17
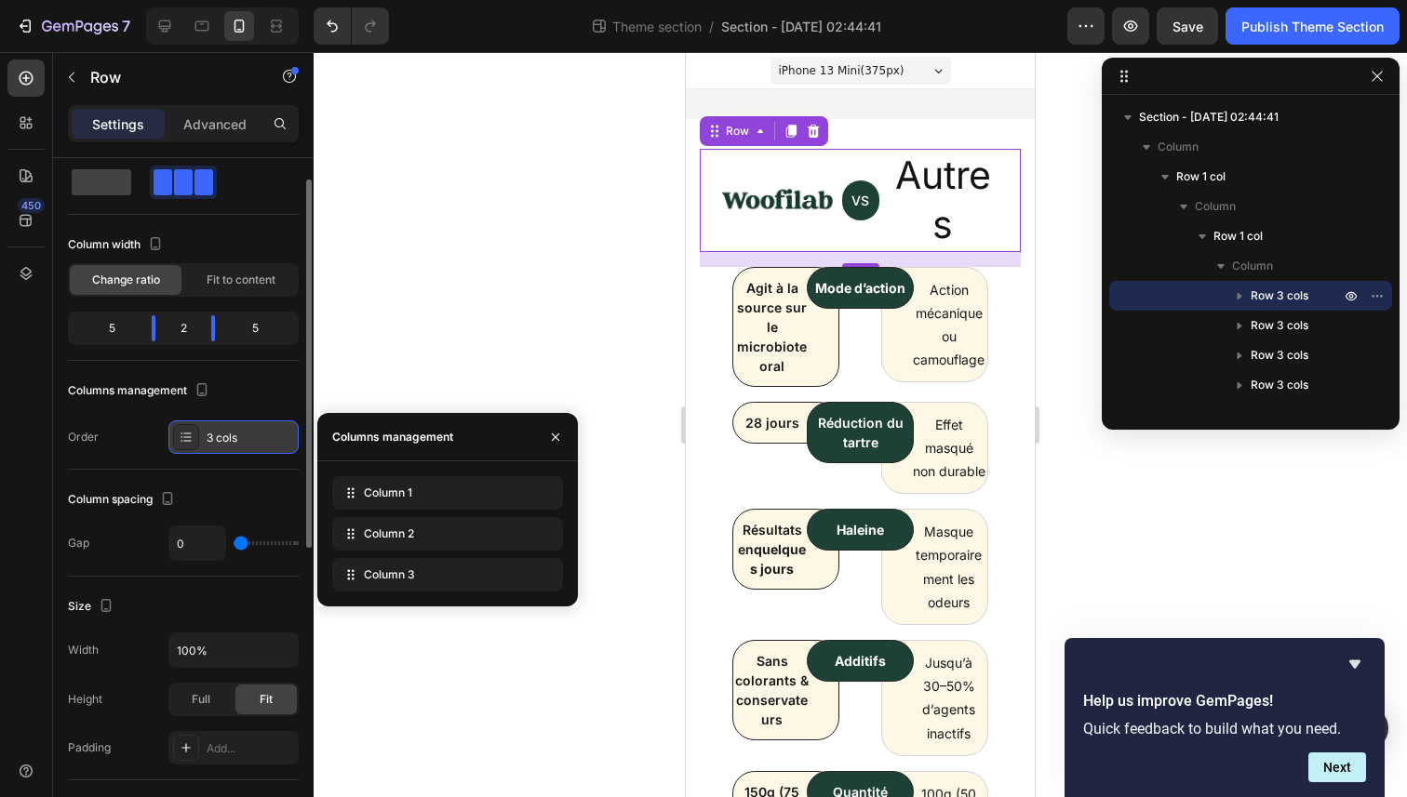
click at [217, 443] on div "3 cols" at bounding box center [250, 438] width 87 height 17
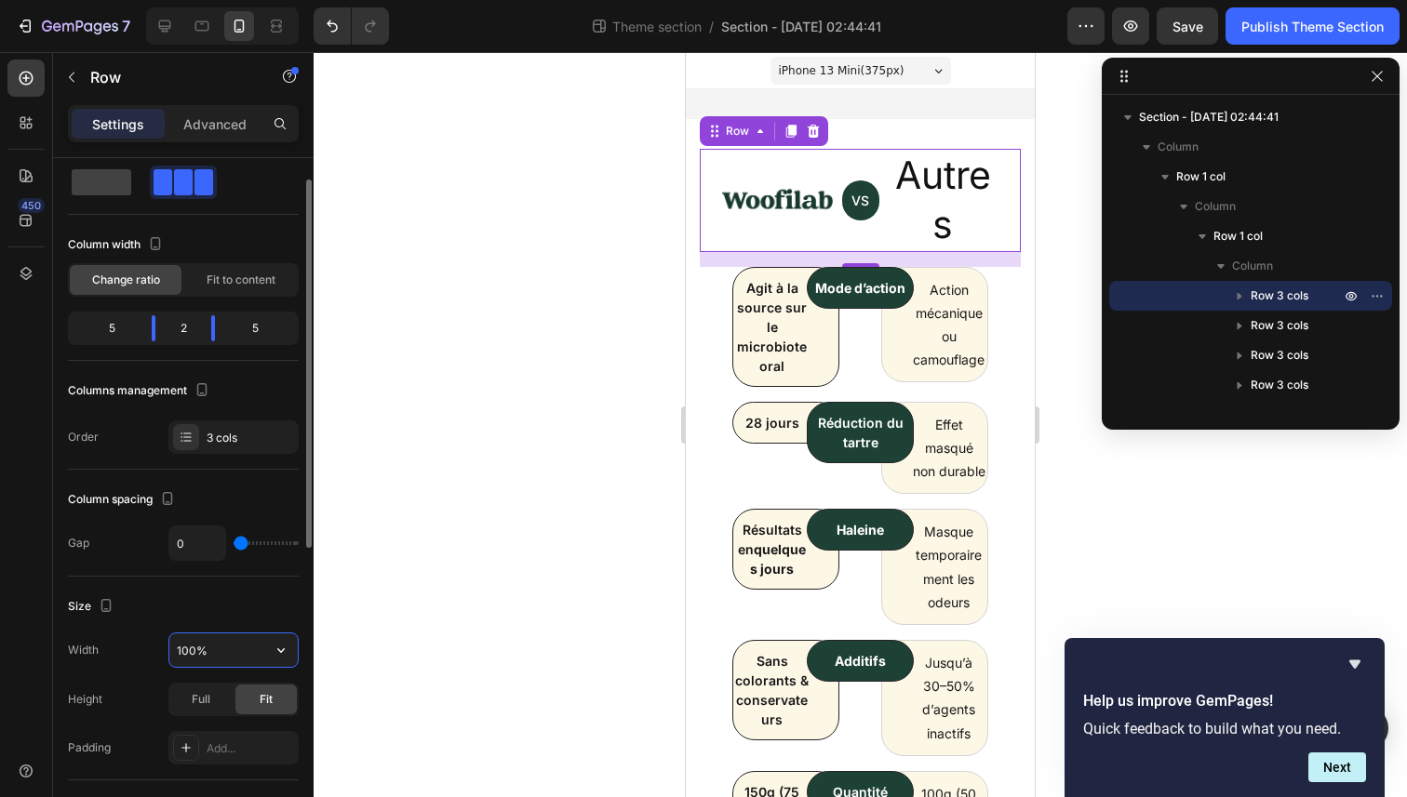
click at [222, 644] on input "100%" at bounding box center [233, 650] width 128 height 33
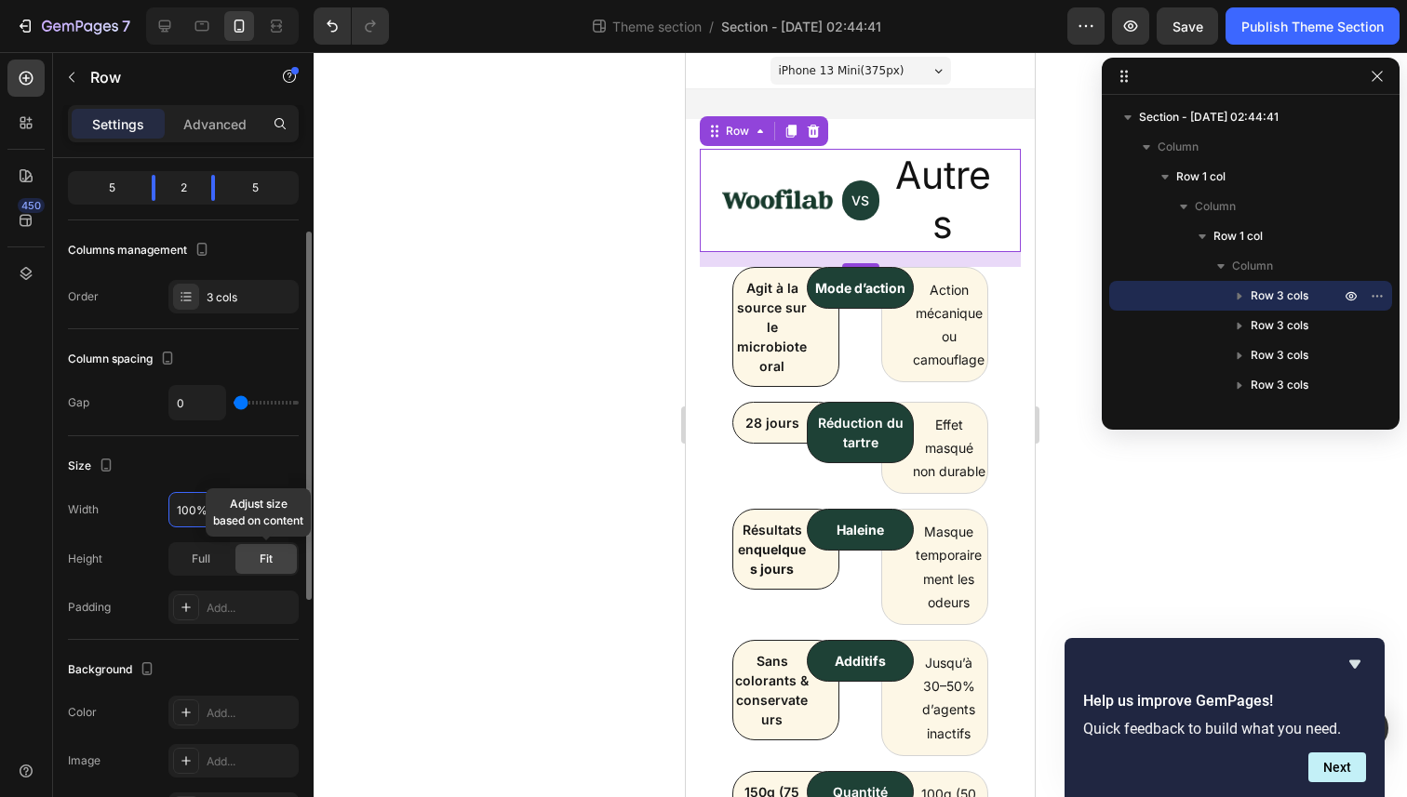
scroll to position [166, 0]
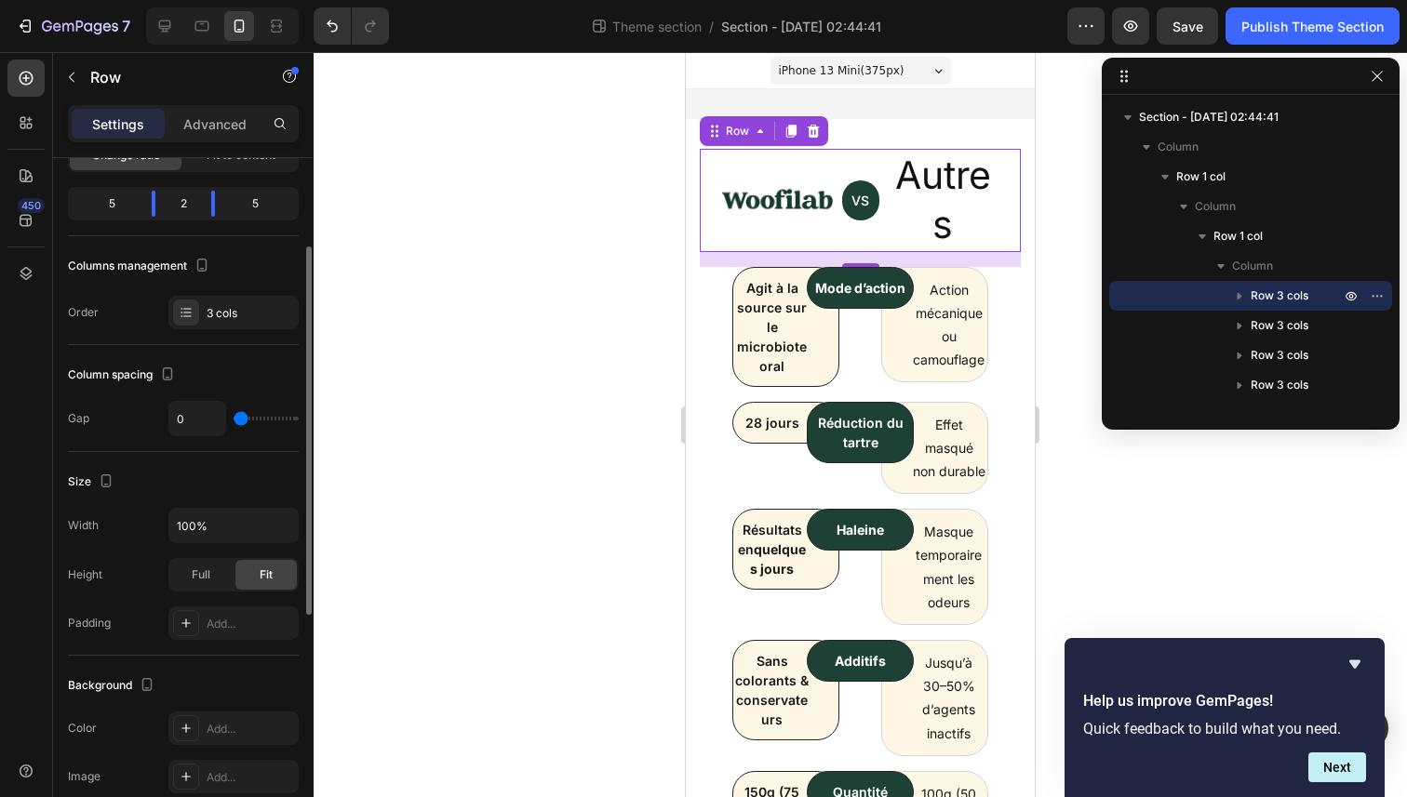
type input "27"
type input "57"
type input "59"
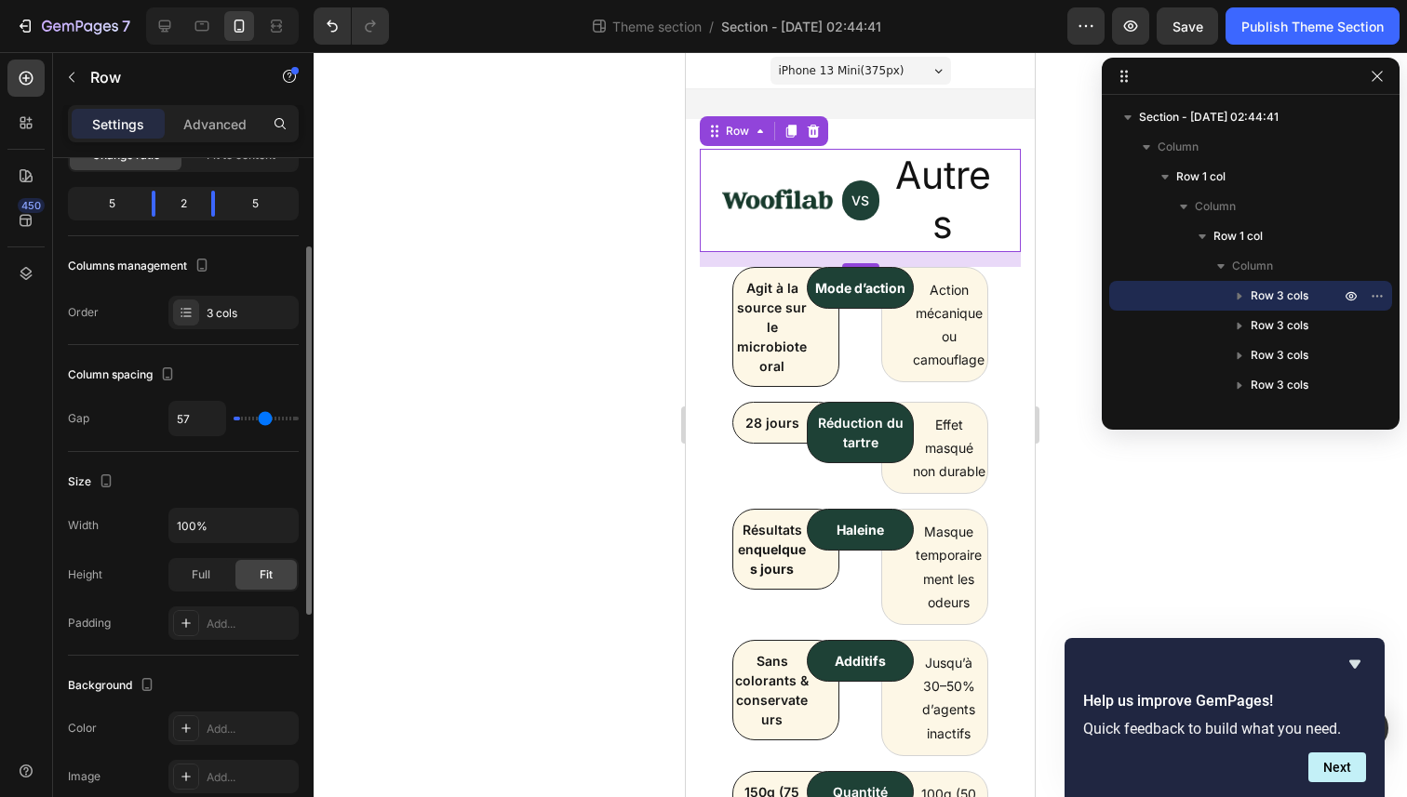
type input "59"
type input "61"
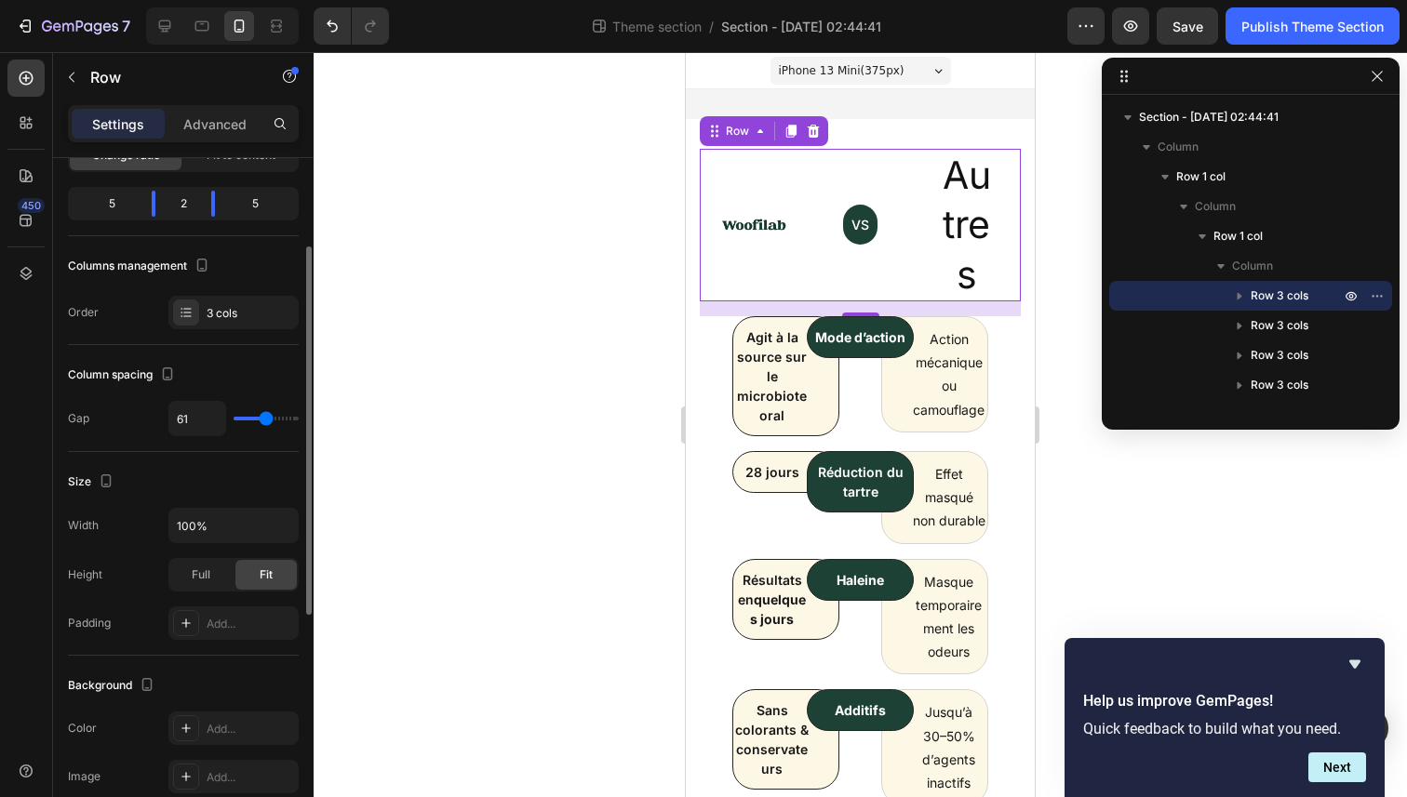
type input "65"
type input "71"
type input "85"
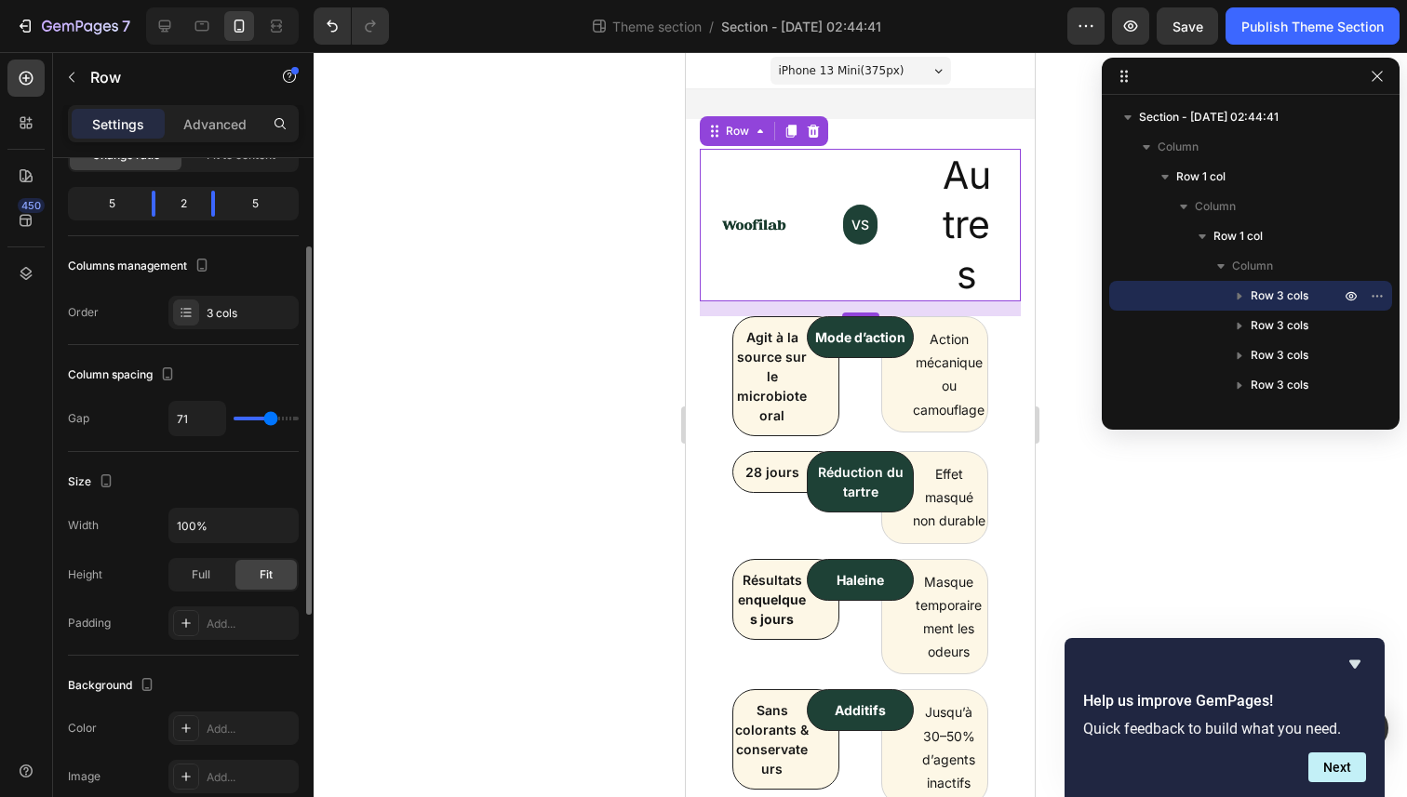
type input "85"
type input "93"
type input "99"
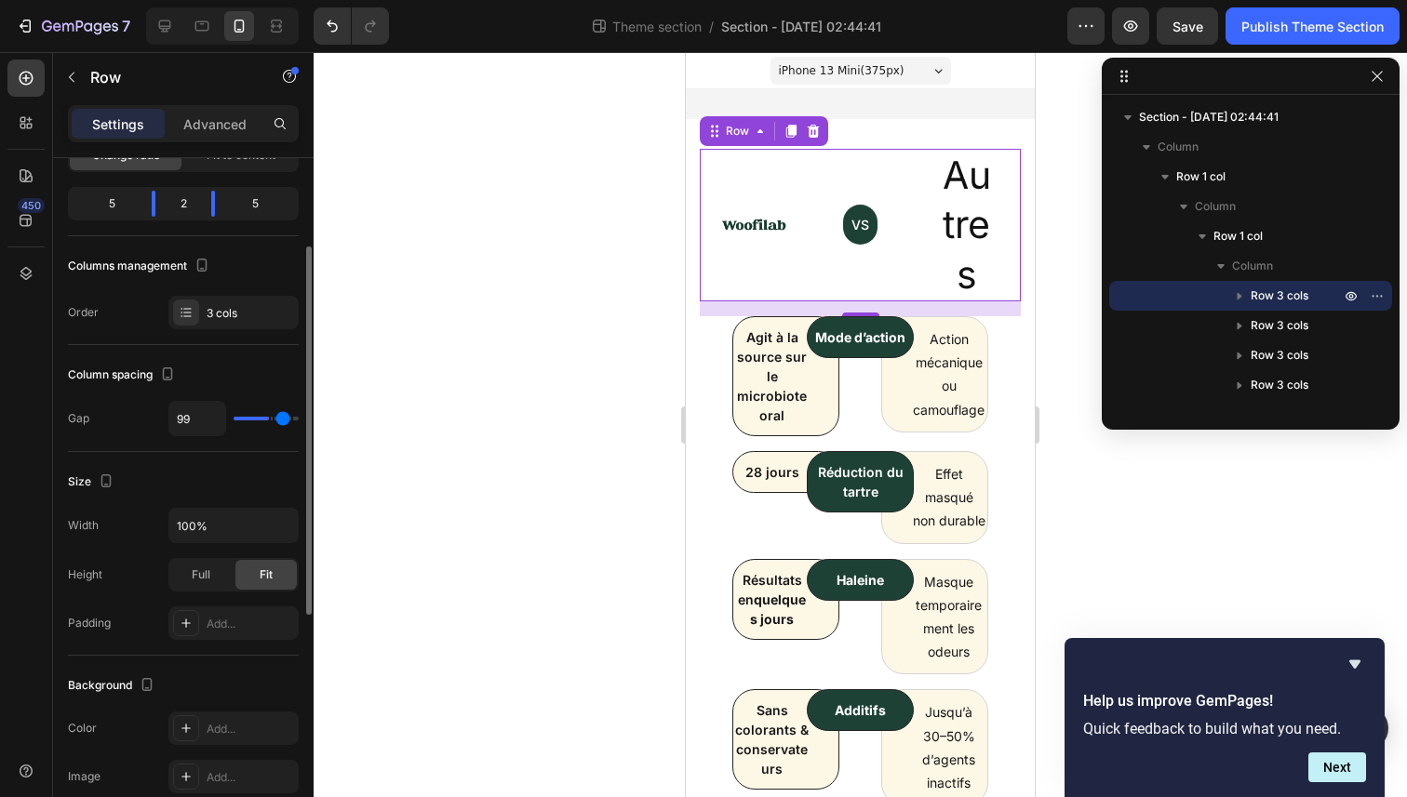
type input "102"
type input "105"
type input "106"
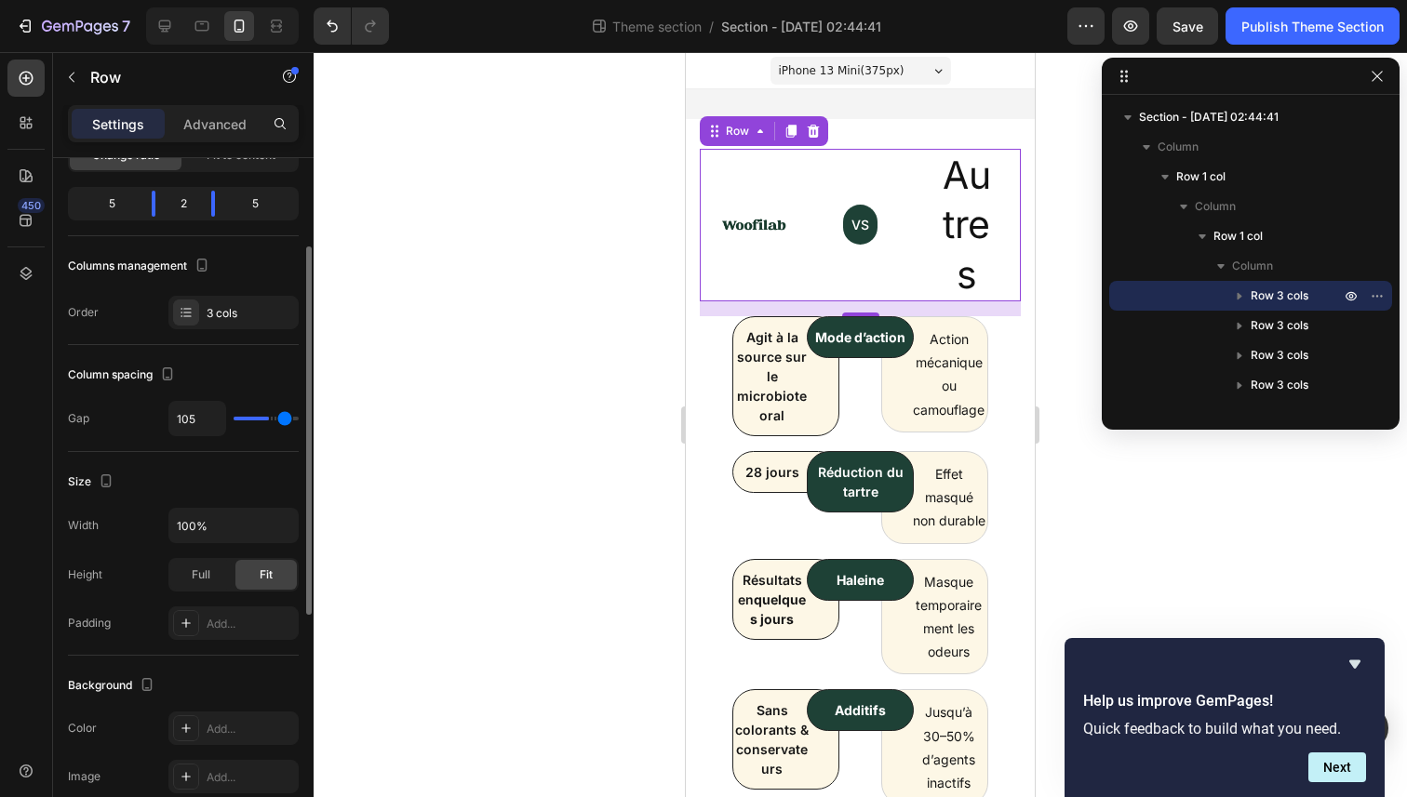
type input "106"
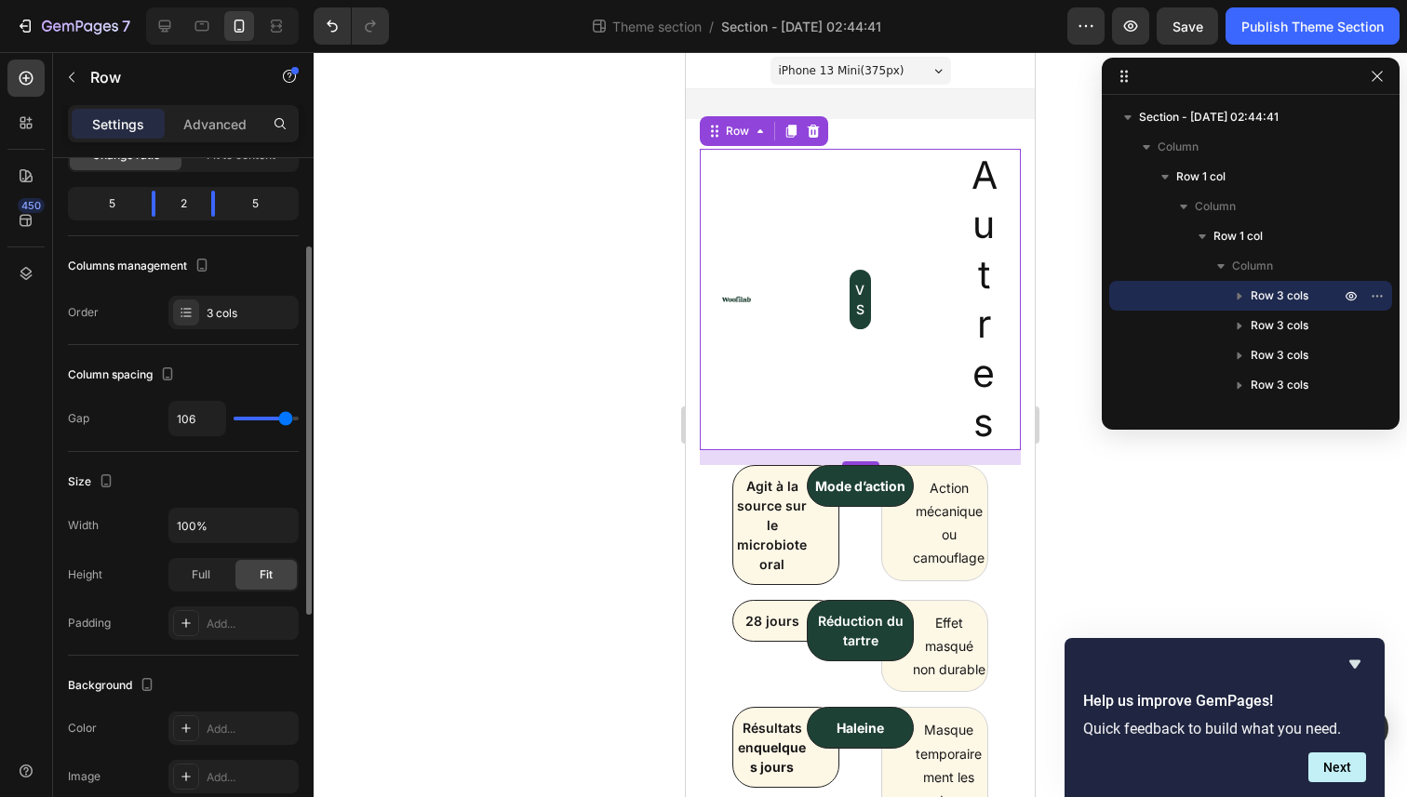
type input "107"
type input "104"
type input "43"
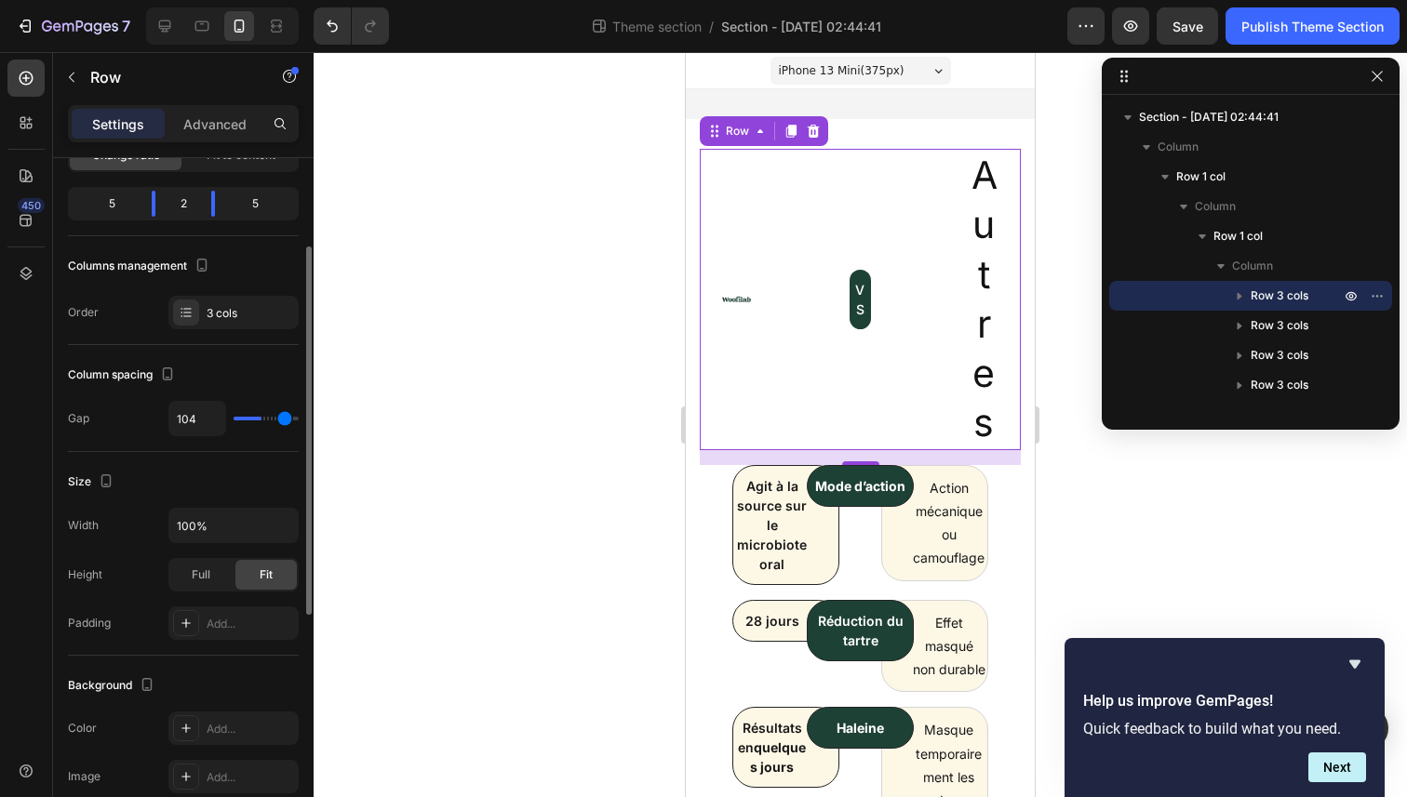
type input "43"
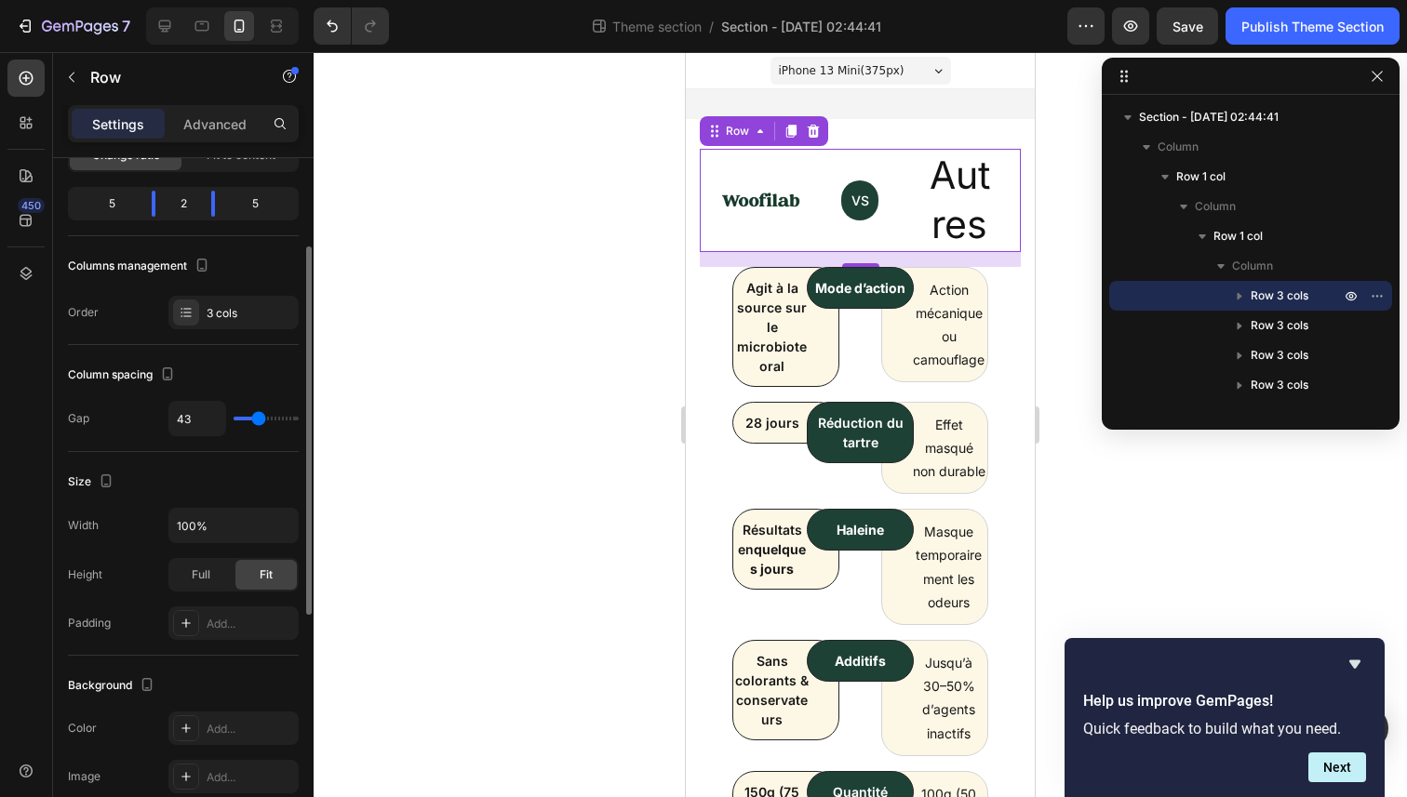
type input "13"
type input "7"
type input "0"
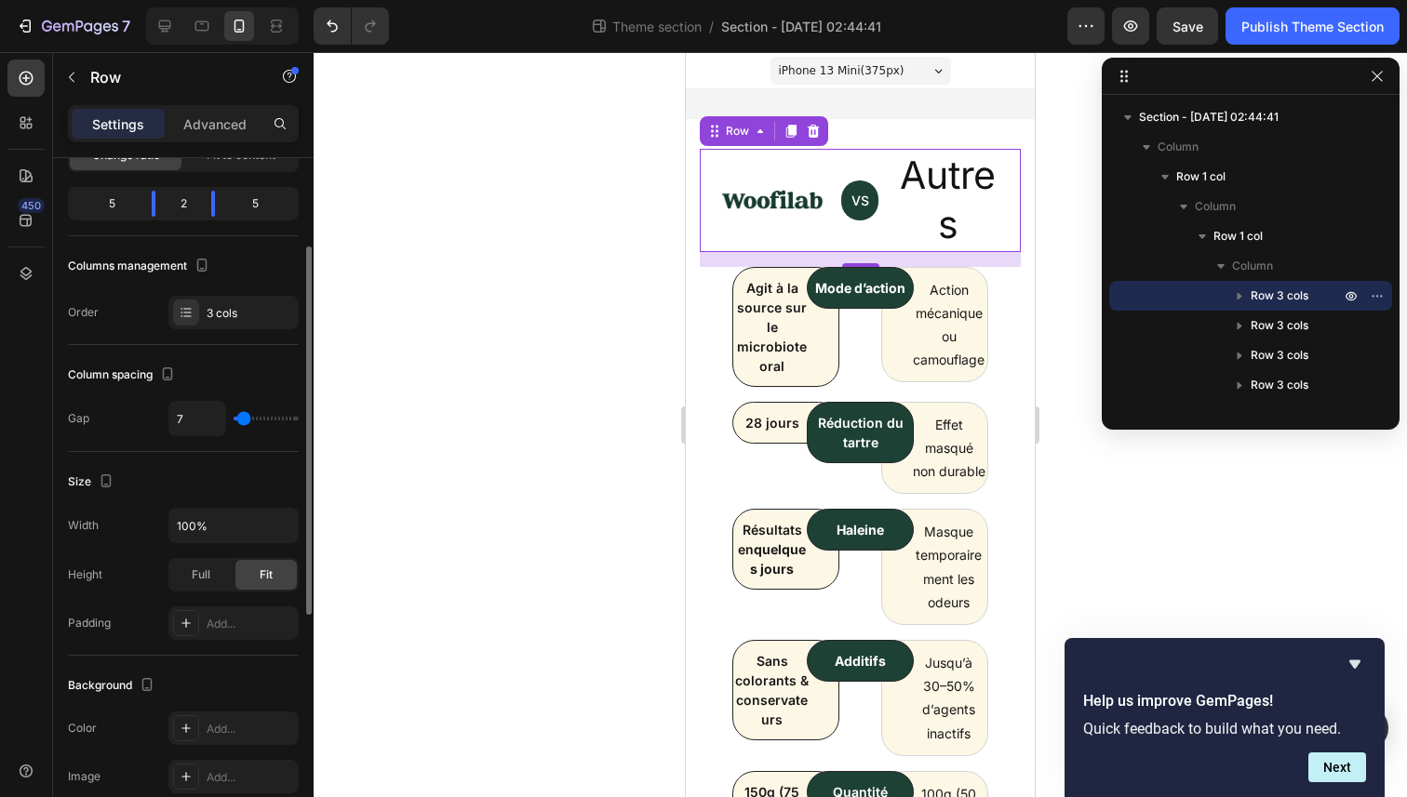
type input "0"
drag, startPoint x: 245, startPoint y: 418, endPoint x: 192, endPoint y: 425, distance: 53.6
click at [234, 421] on input "range" at bounding box center [266, 419] width 65 height 4
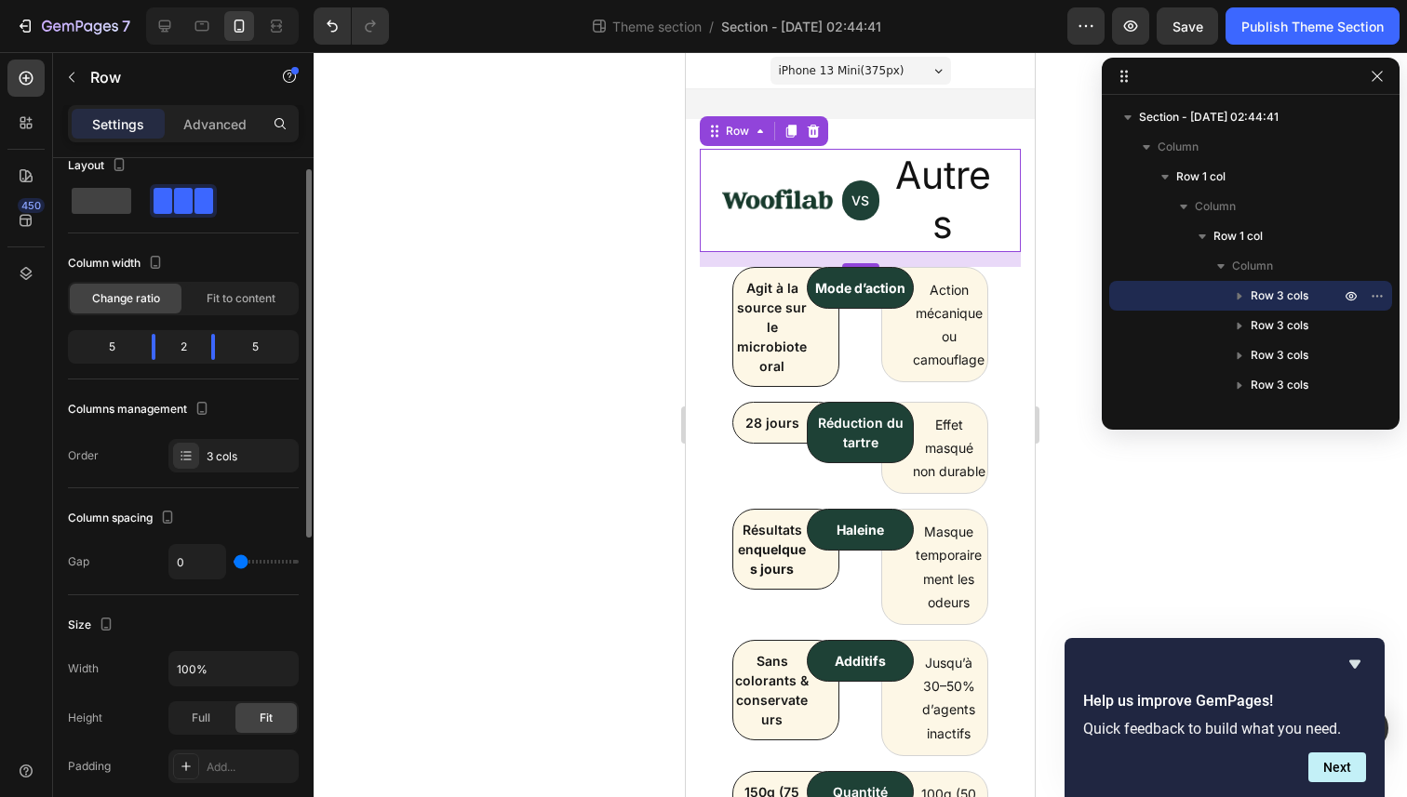
scroll to position [0, 0]
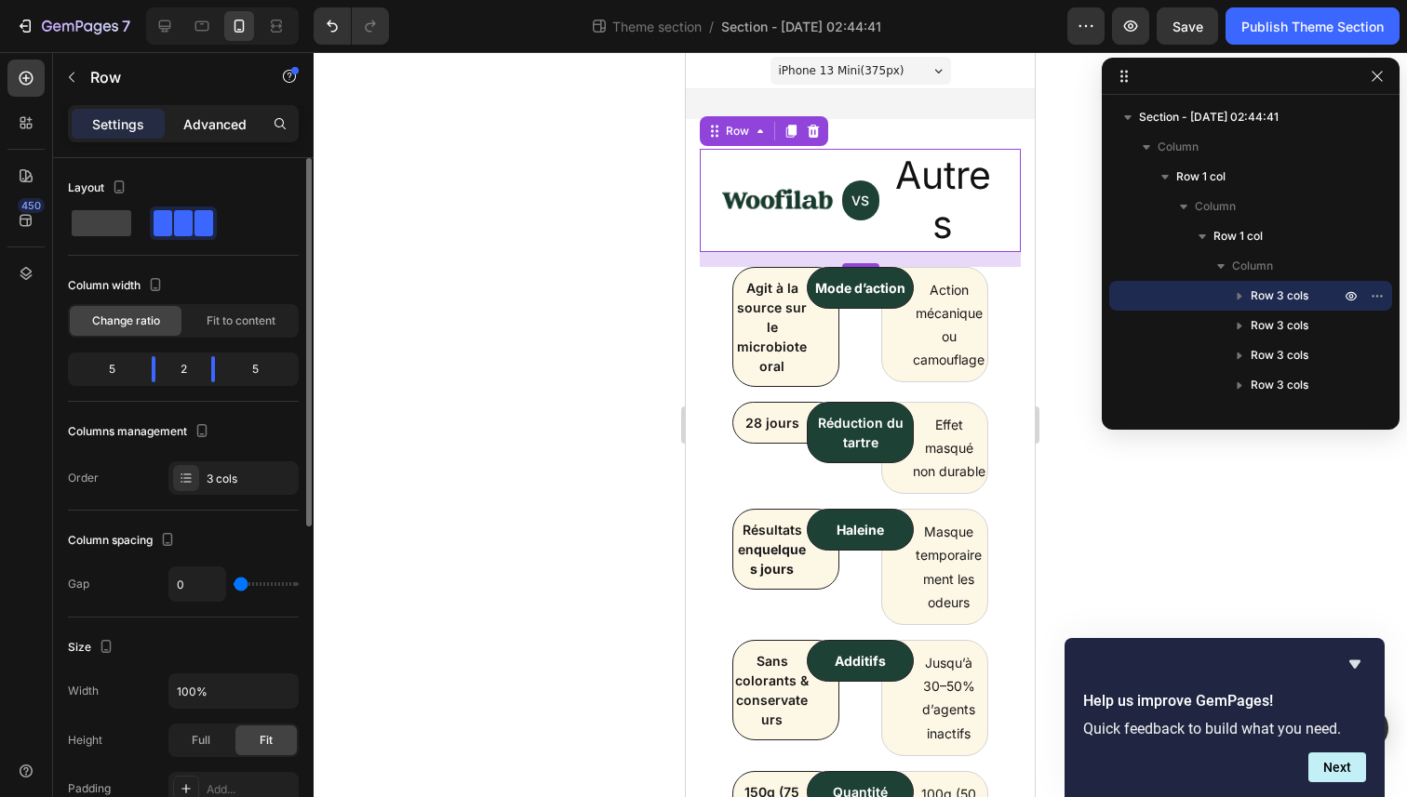
click at [213, 119] on p "Advanced" at bounding box center [214, 124] width 63 height 20
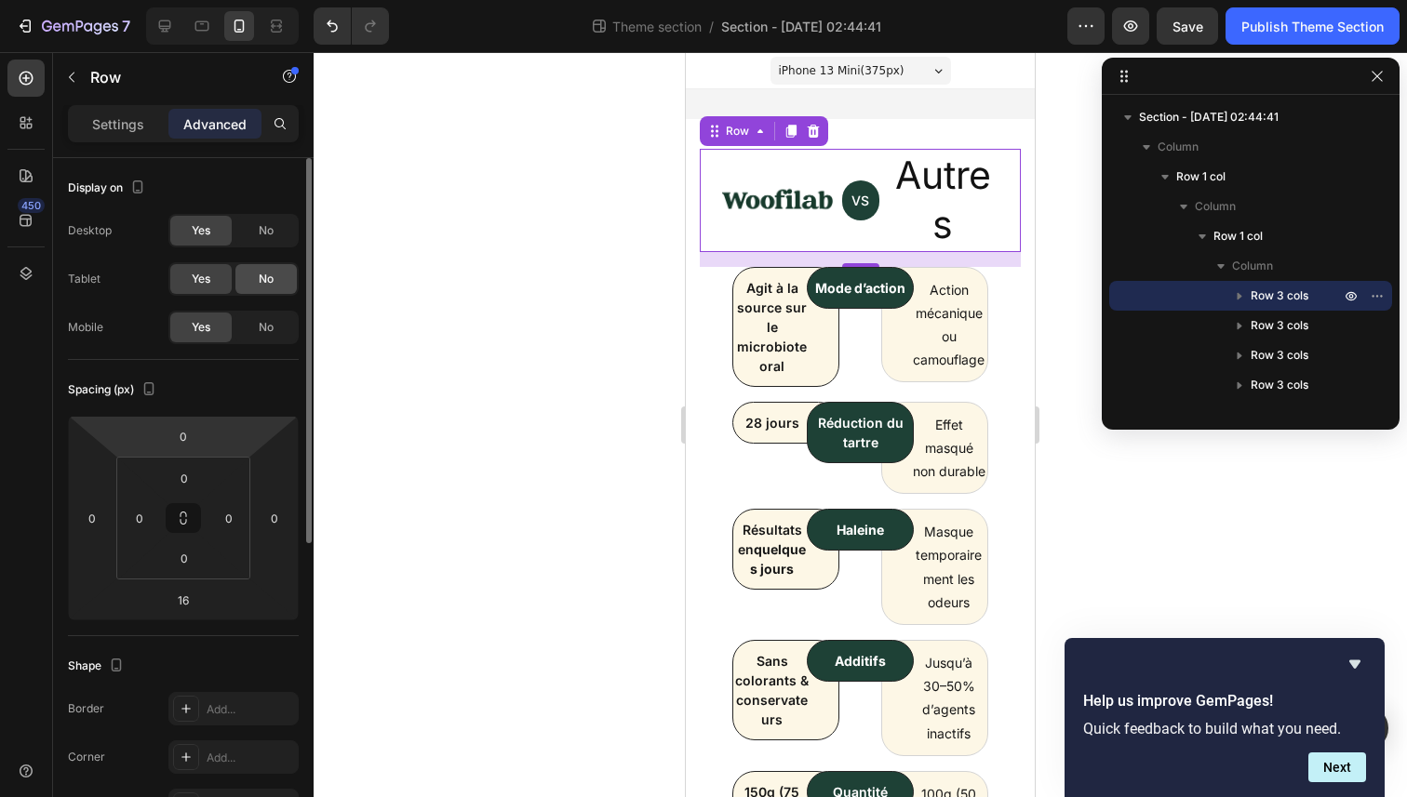
click at [260, 274] on span "No" at bounding box center [266, 279] width 15 height 17
click at [263, 275] on span "No" at bounding box center [266, 279] width 15 height 17
click at [203, 287] on div "Yes" at bounding box center [200, 279] width 61 height 30
click at [280, 236] on div "No" at bounding box center [265, 231] width 61 height 30
click at [204, 246] on div "Yes No" at bounding box center [233, 230] width 130 height 33
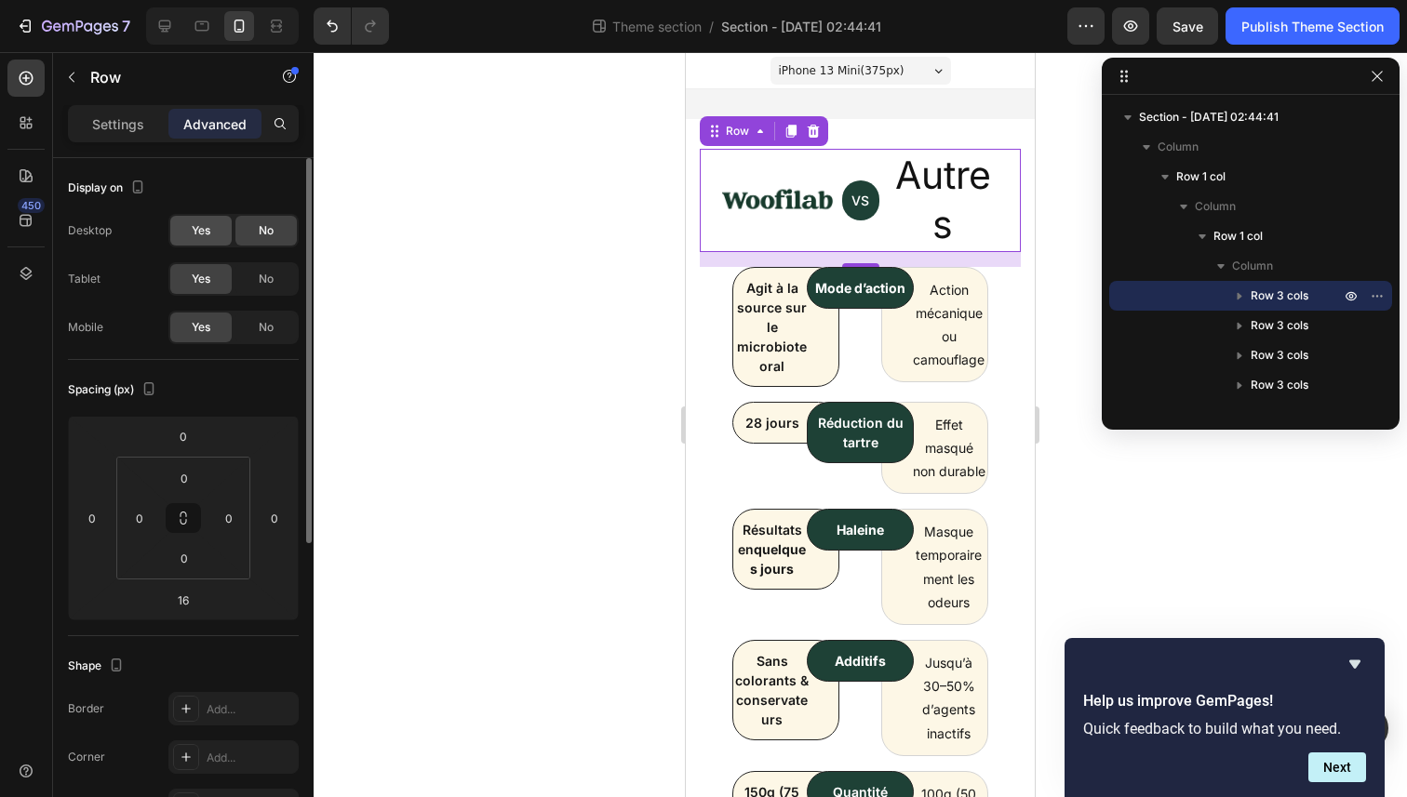
click at [195, 237] on span "Yes" at bounding box center [201, 230] width 19 height 17
click at [257, 320] on div "No" at bounding box center [265, 328] width 61 height 30
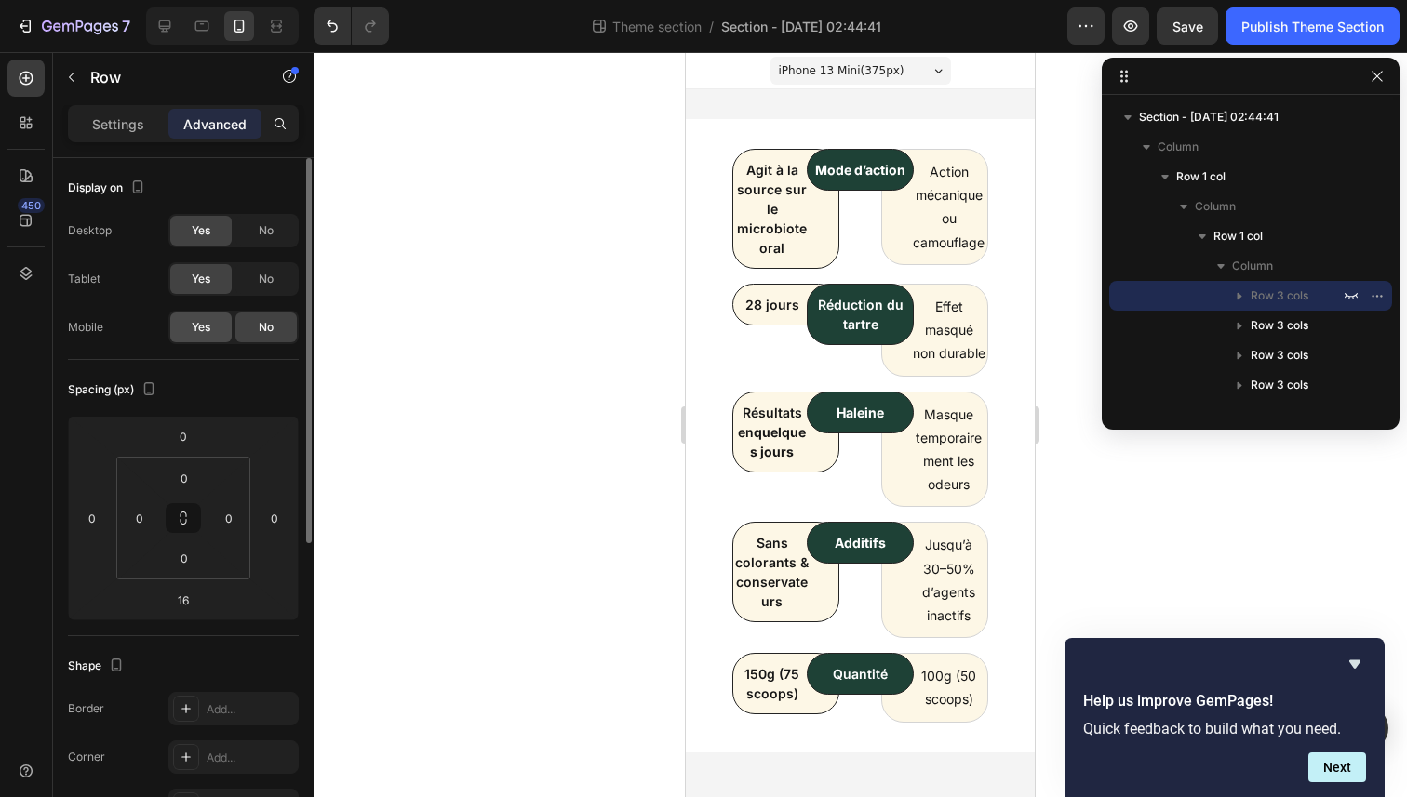
click at [208, 332] on span "Yes" at bounding box center [201, 327] width 19 height 17
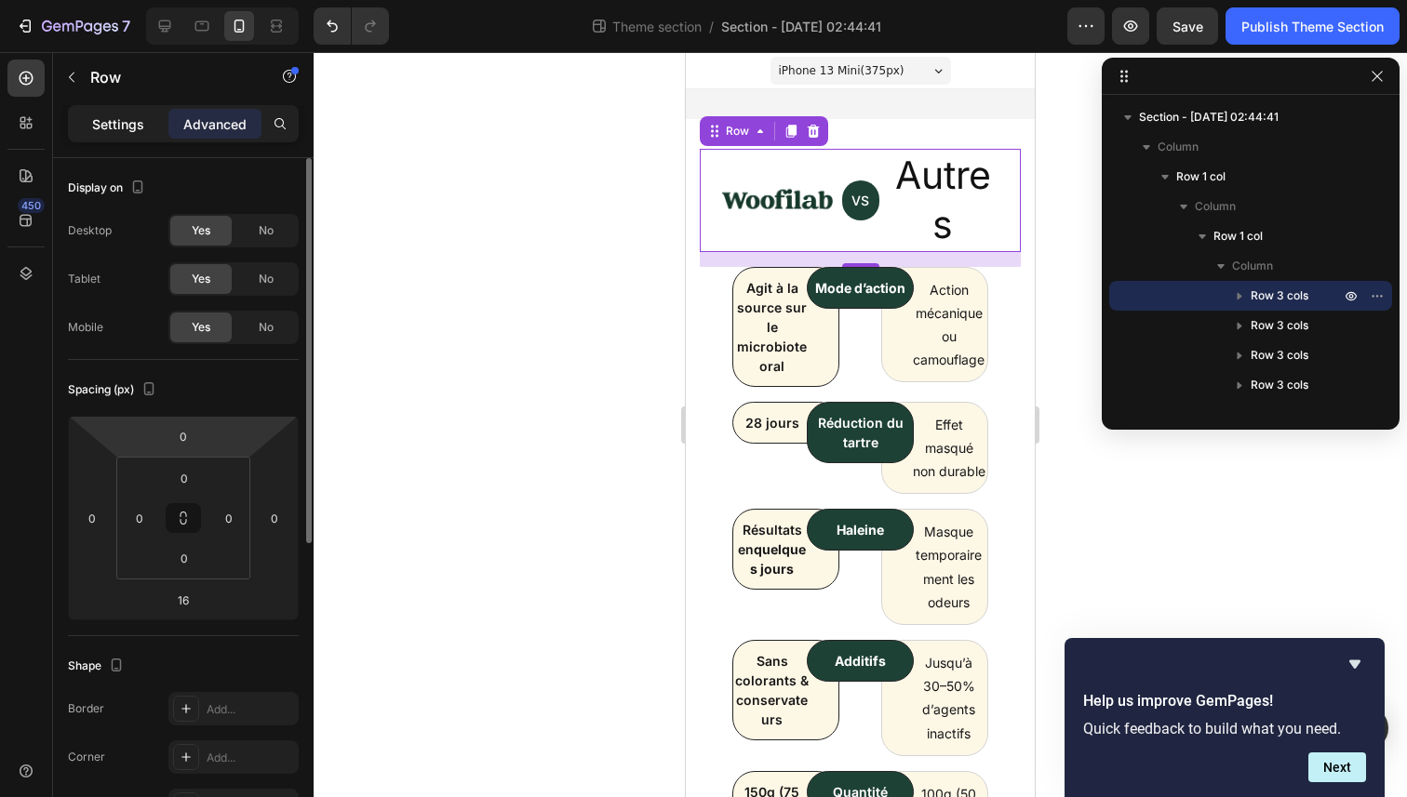
click at [139, 130] on p "Settings" at bounding box center [118, 124] width 52 height 20
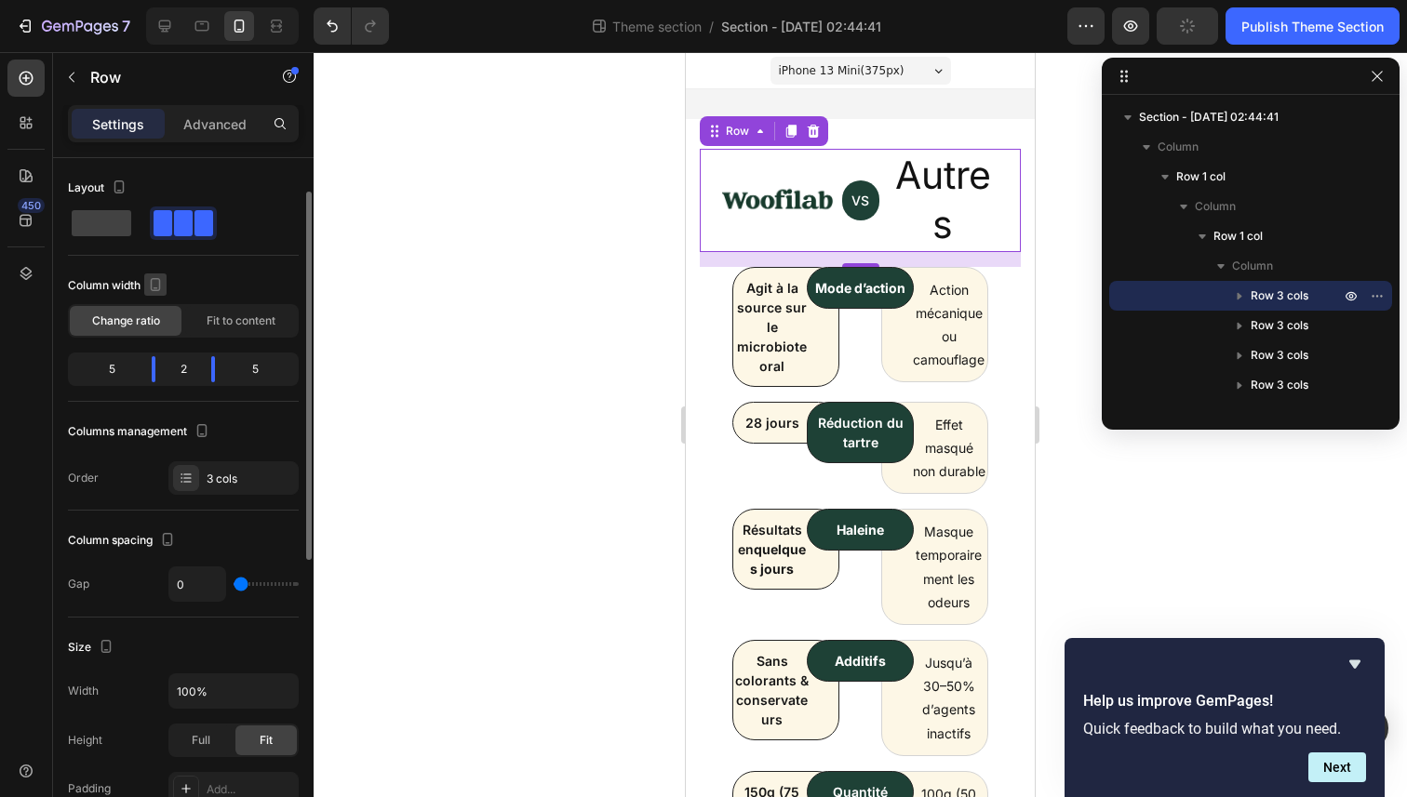
scroll to position [62, 0]
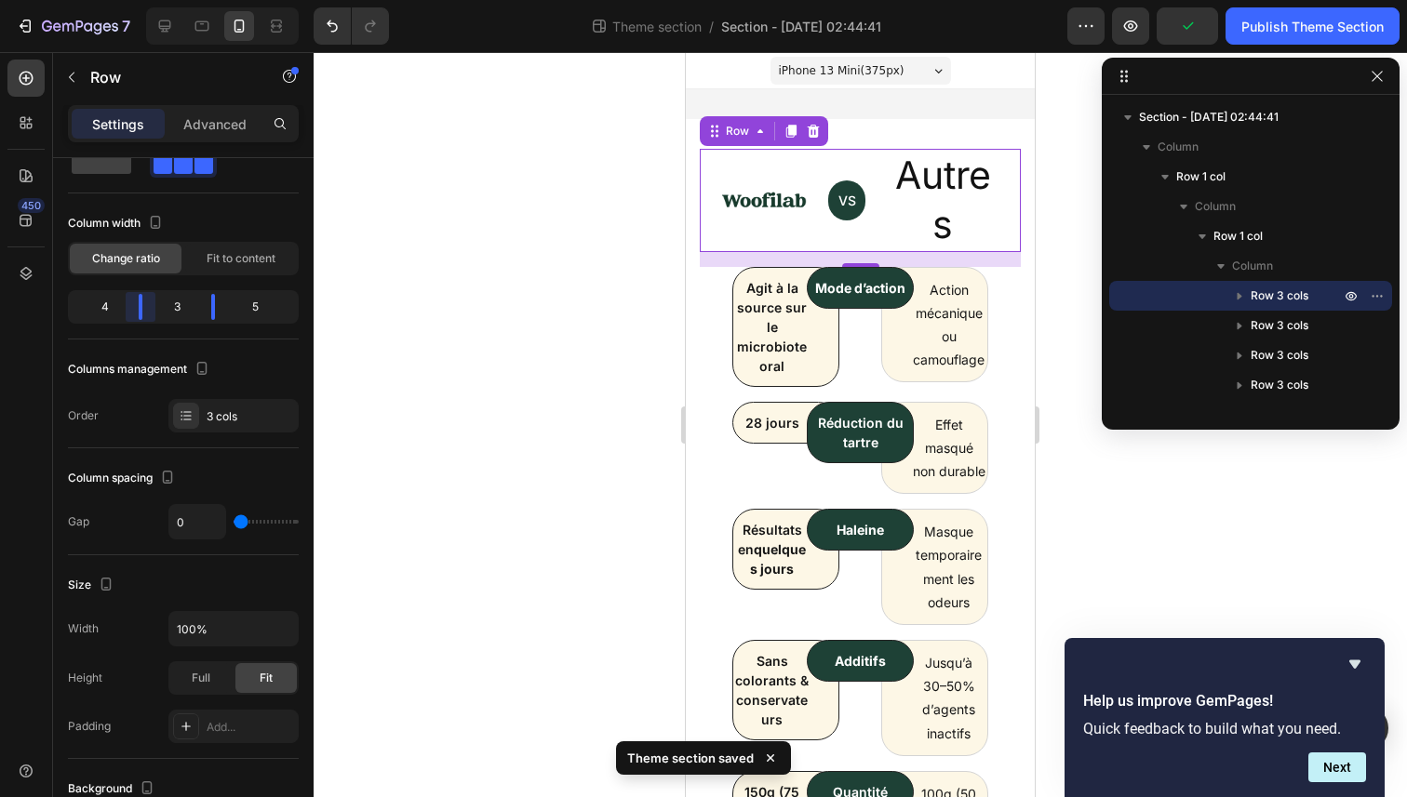
drag, startPoint x: 153, startPoint y: 309, endPoint x: 140, endPoint y: 309, distance: 13.0
click at [140, 0] on body "7 Theme section / Section - Sep 26 02:44:41 Preview Publish Theme Section 450 S…" at bounding box center [703, 0] width 1407 height 0
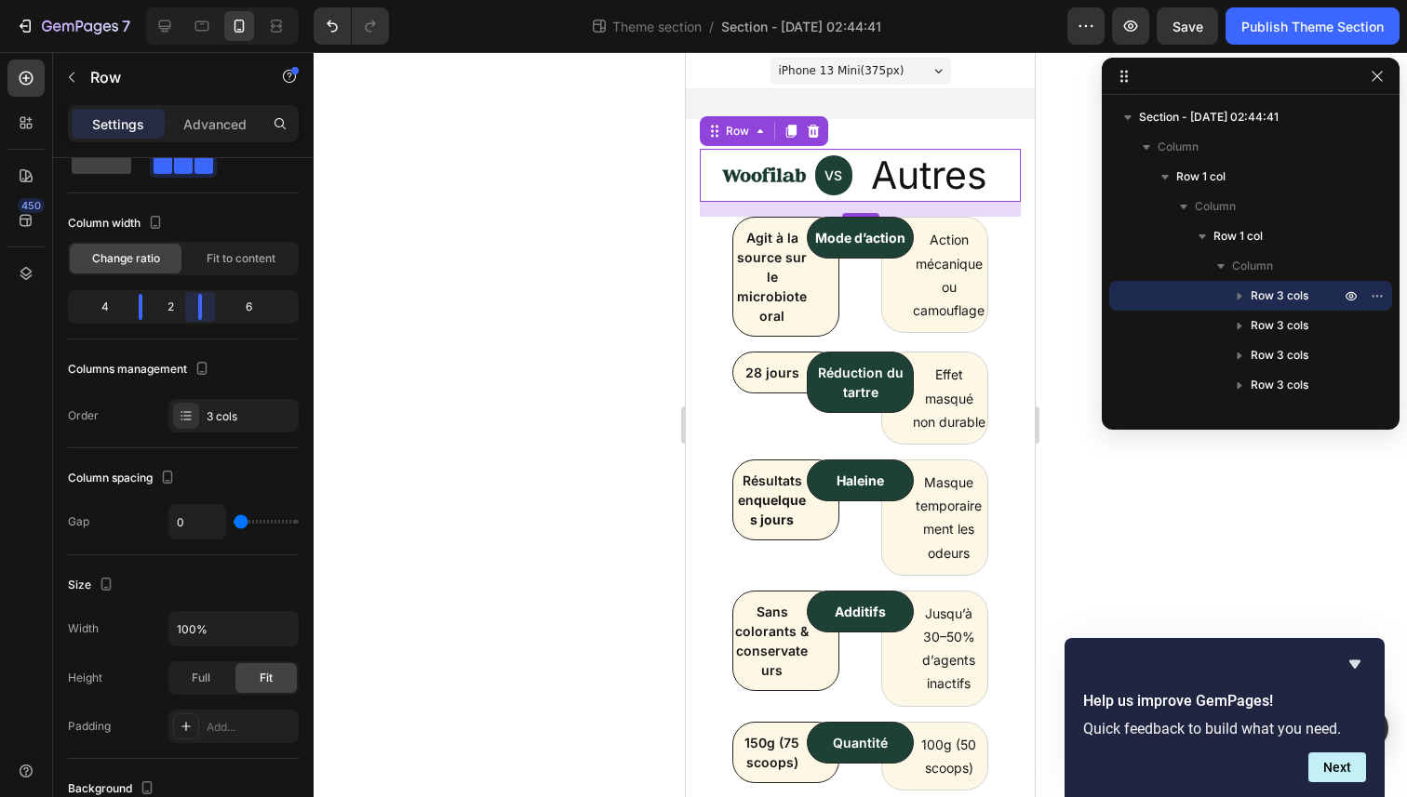
drag, startPoint x: 207, startPoint y: 302, endPoint x: 194, endPoint y: 306, distance: 12.7
click at [194, 0] on body "7 Theme section / Section - Sep 26 02:44:41 Preview Save Publish Theme Section …" at bounding box center [703, 0] width 1407 height 0
drag, startPoint x: 135, startPoint y: 309, endPoint x: 163, endPoint y: 308, distance: 27.9
click at [163, 0] on body "7 Theme section / Section - Sep 26 02:44:41 Preview Save Publish Theme Section …" at bounding box center [703, 0] width 1407 height 0
click at [319, 23] on button "Undo/Redo" at bounding box center [332, 25] width 37 height 37
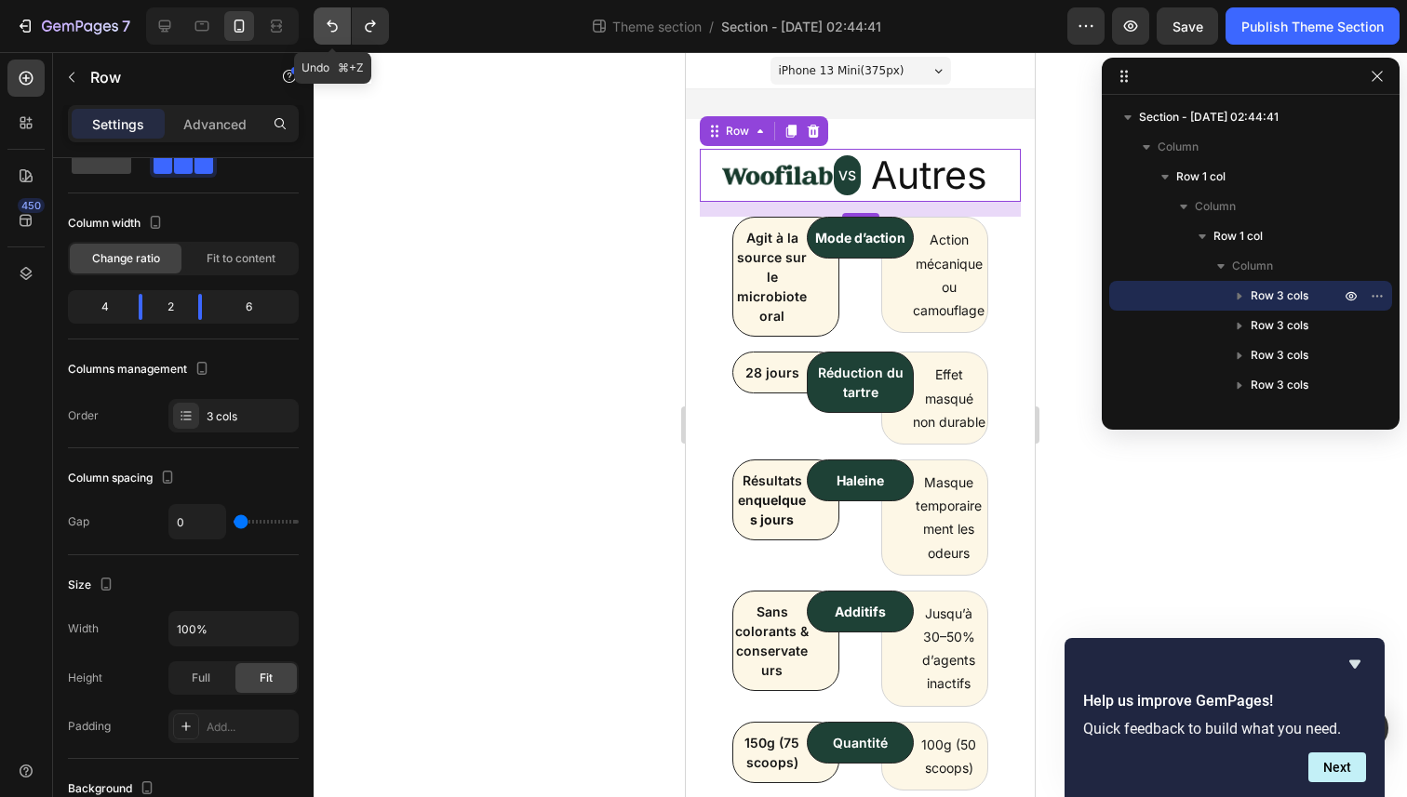
click at [319, 23] on button "Undo/Redo" at bounding box center [332, 25] width 37 height 37
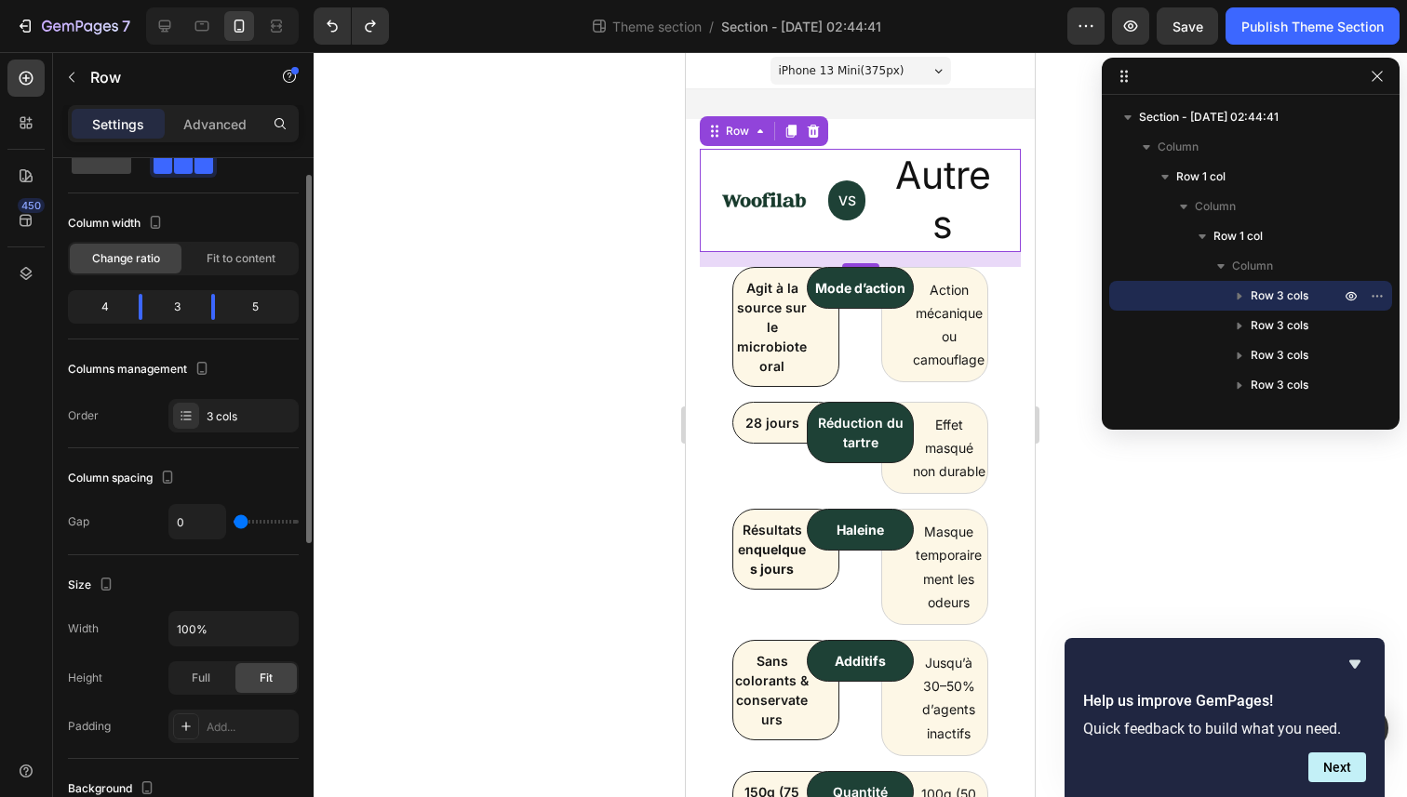
scroll to position [0, 0]
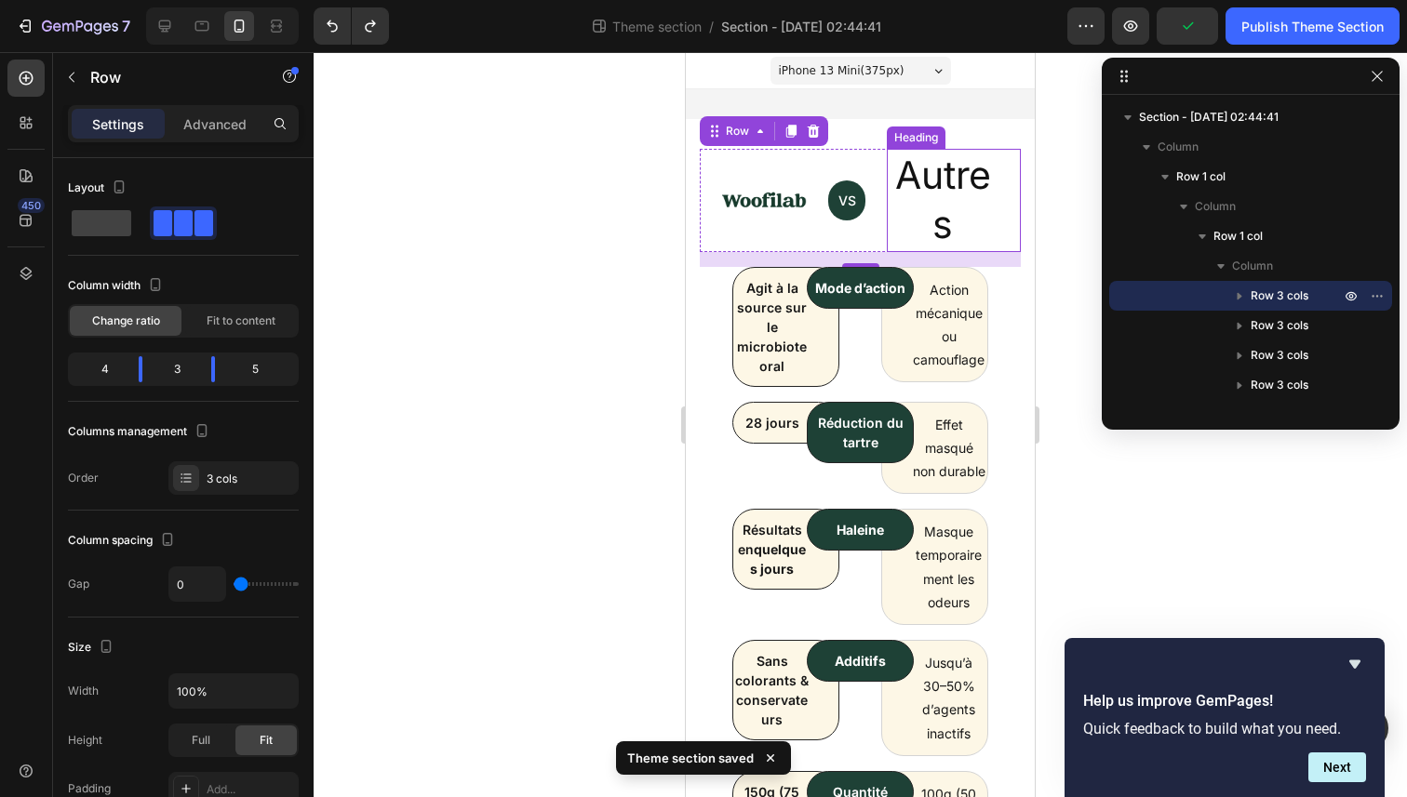
click at [943, 186] on p "Autres" at bounding box center [943, 201] width 108 height 100
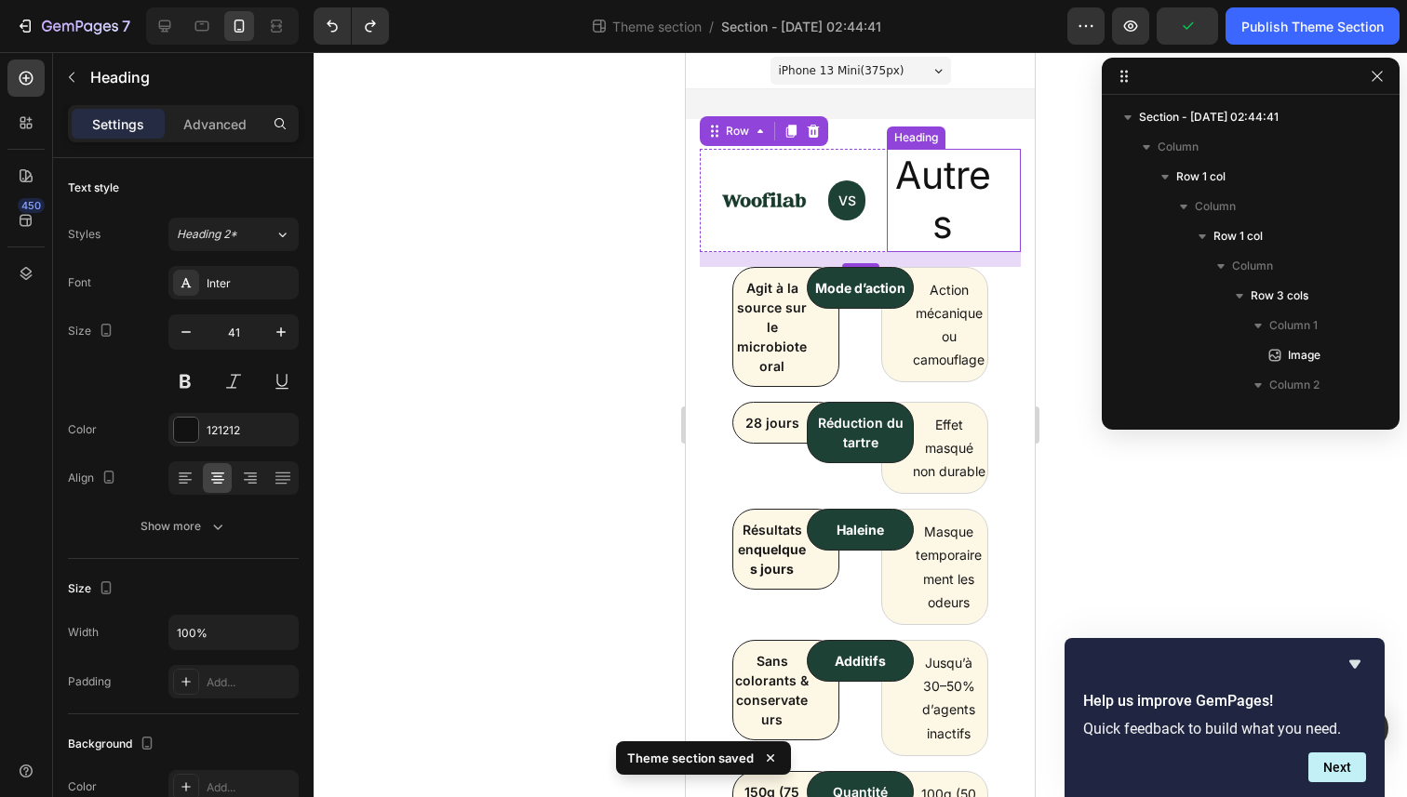
scroll to position [229, 0]
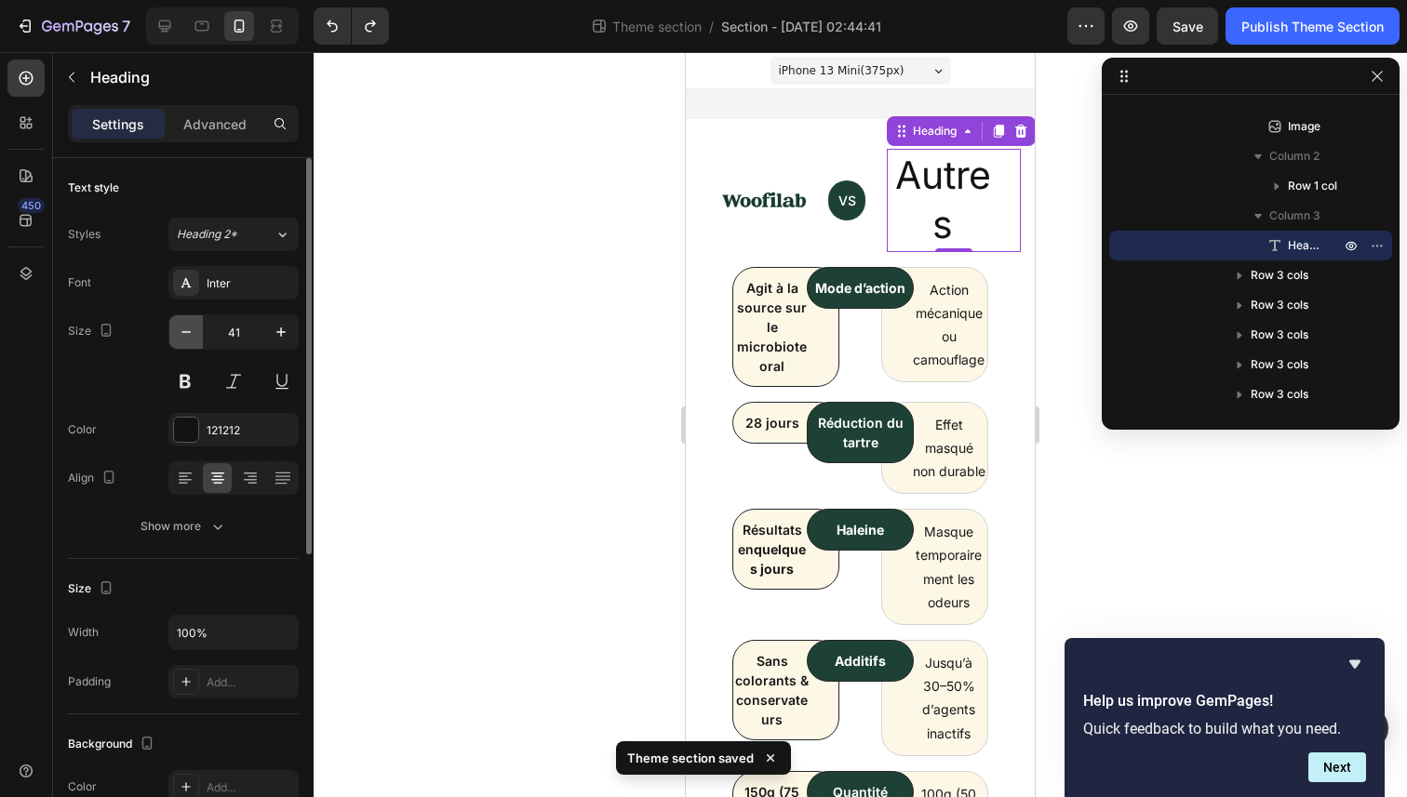
click at [189, 337] on icon "button" at bounding box center [186, 332] width 19 height 19
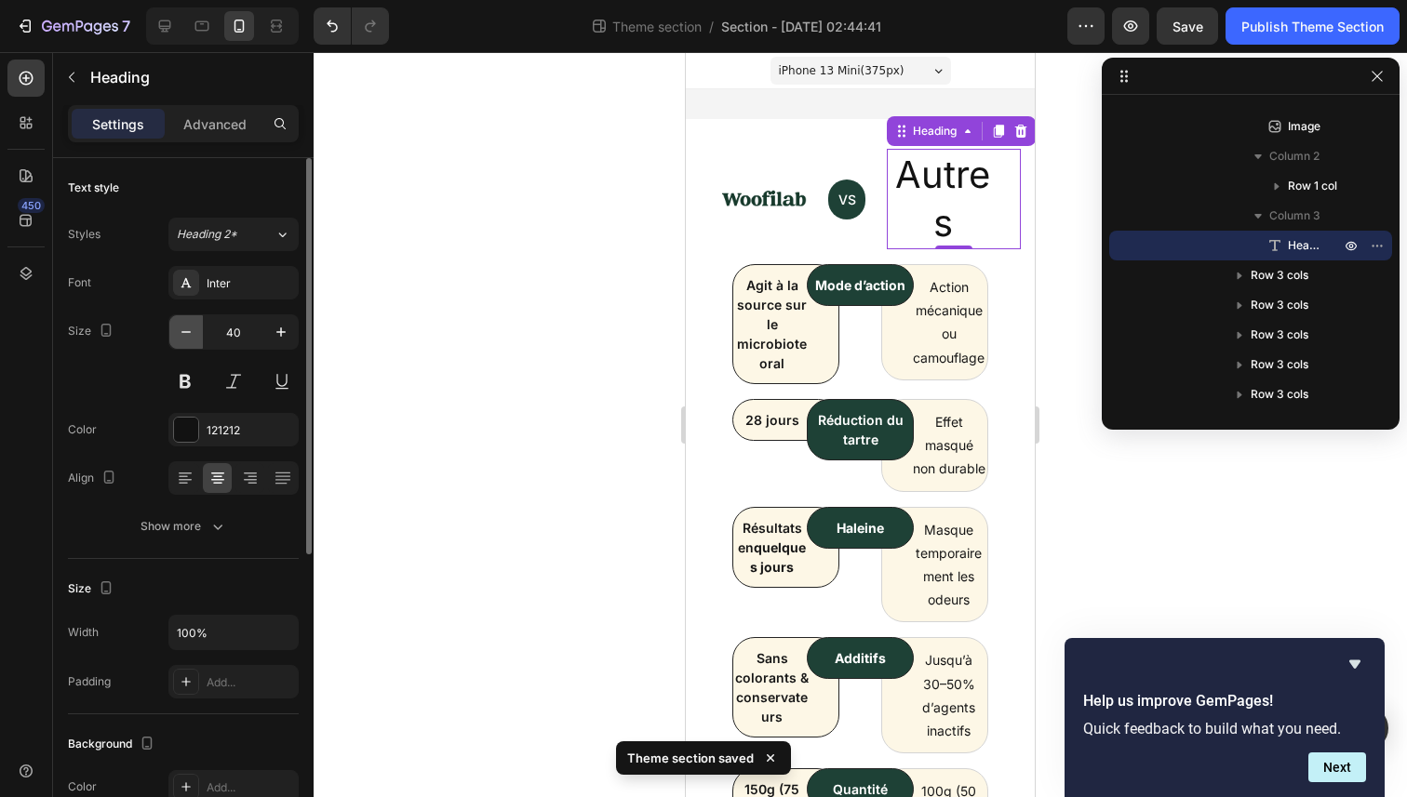
click at [189, 337] on icon "button" at bounding box center [186, 332] width 19 height 19
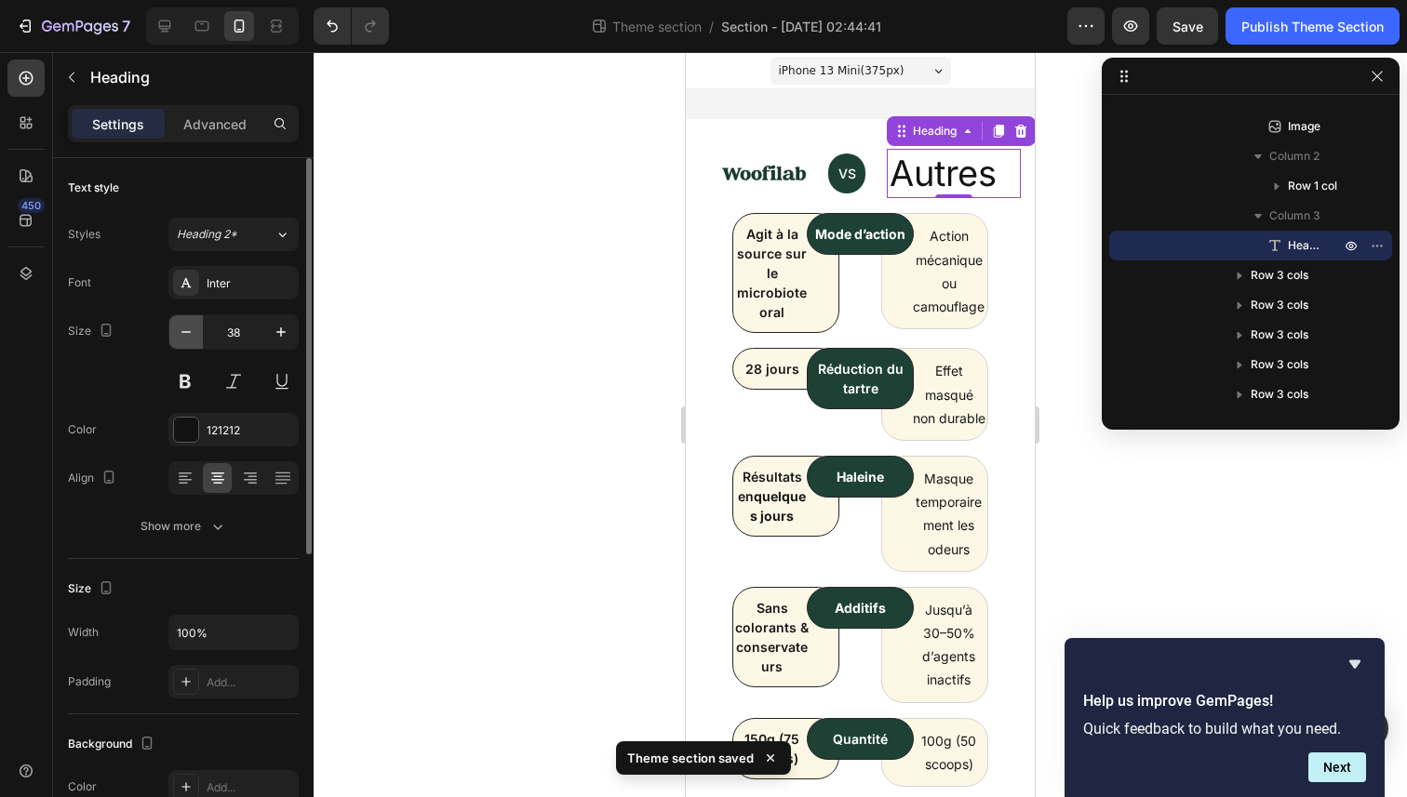
click at [189, 337] on icon "button" at bounding box center [186, 332] width 19 height 19
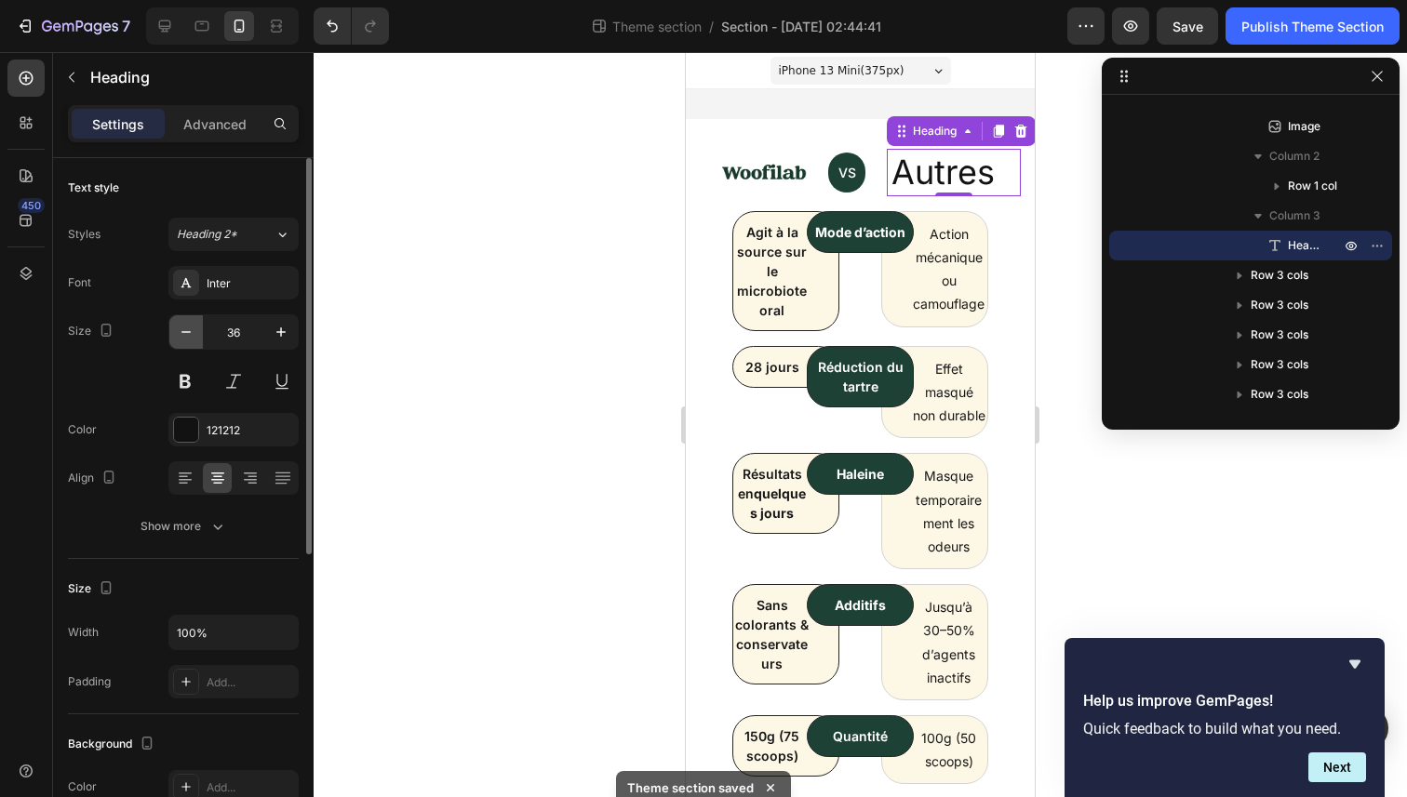
click at [189, 337] on icon "button" at bounding box center [186, 332] width 19 height 19
type input "35"
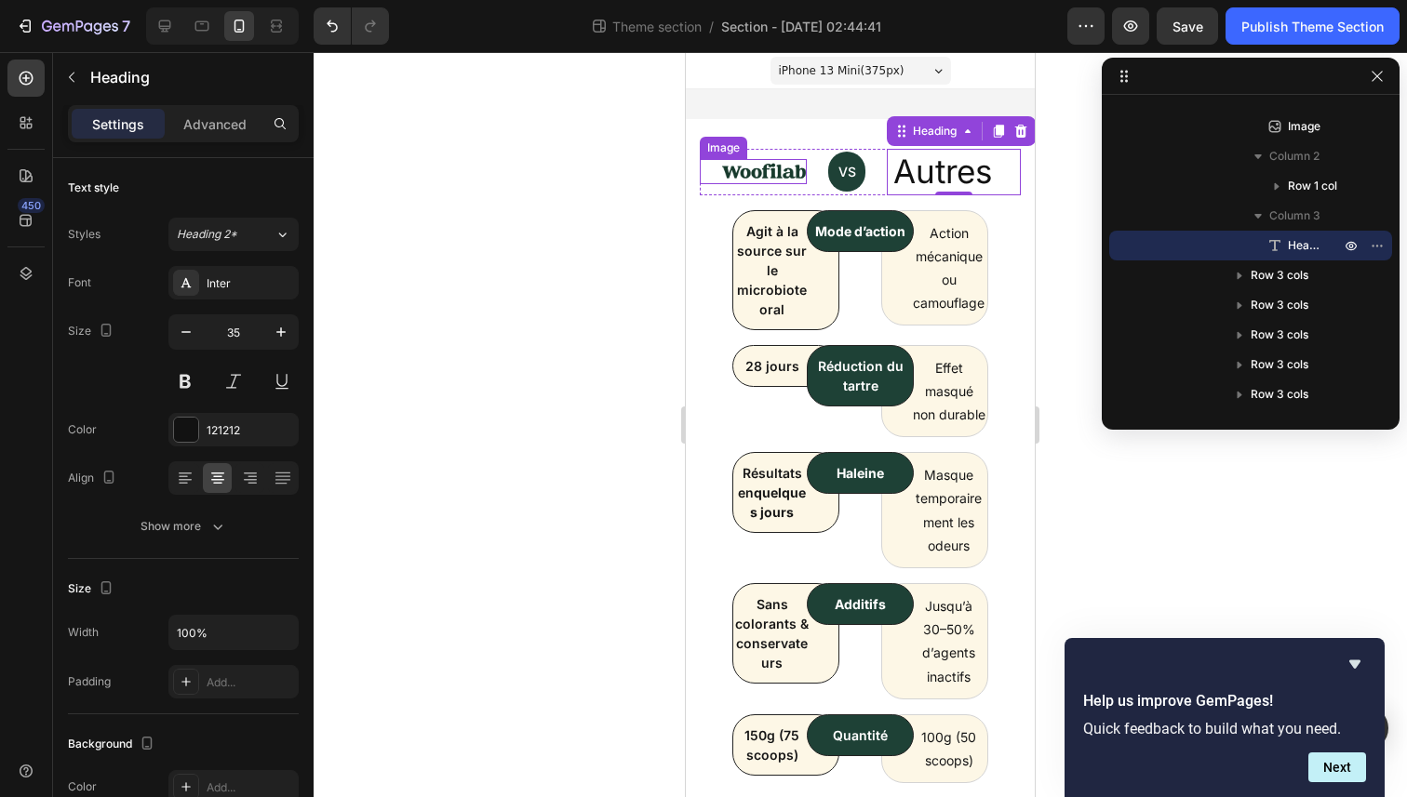
click at [772, 180] on img at bounding box center [764, 171] width 85 height 25
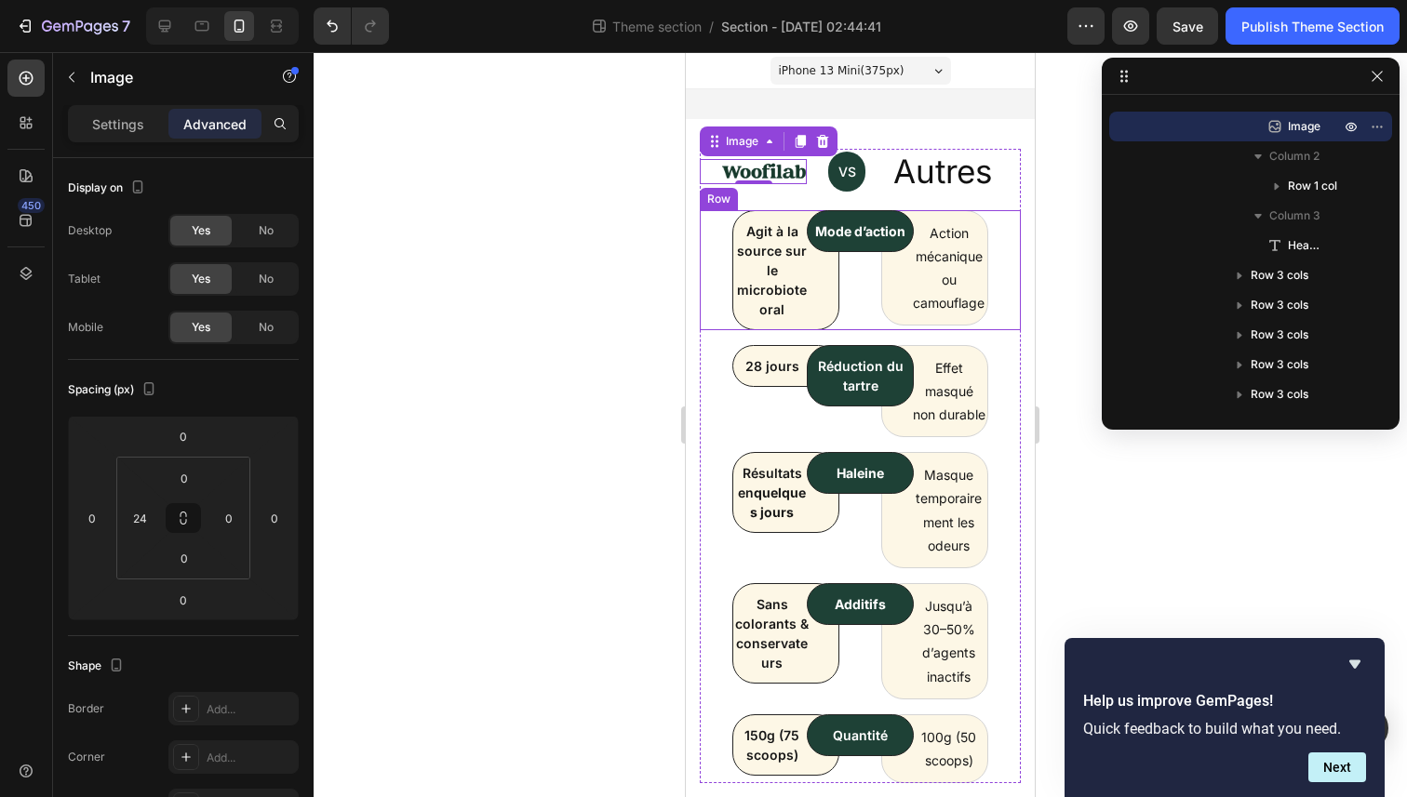
click at [713, 287] on div "Agit à la source sur le microbiote oral Text block Row" at bounding box center [753, 270] width 107 height 120
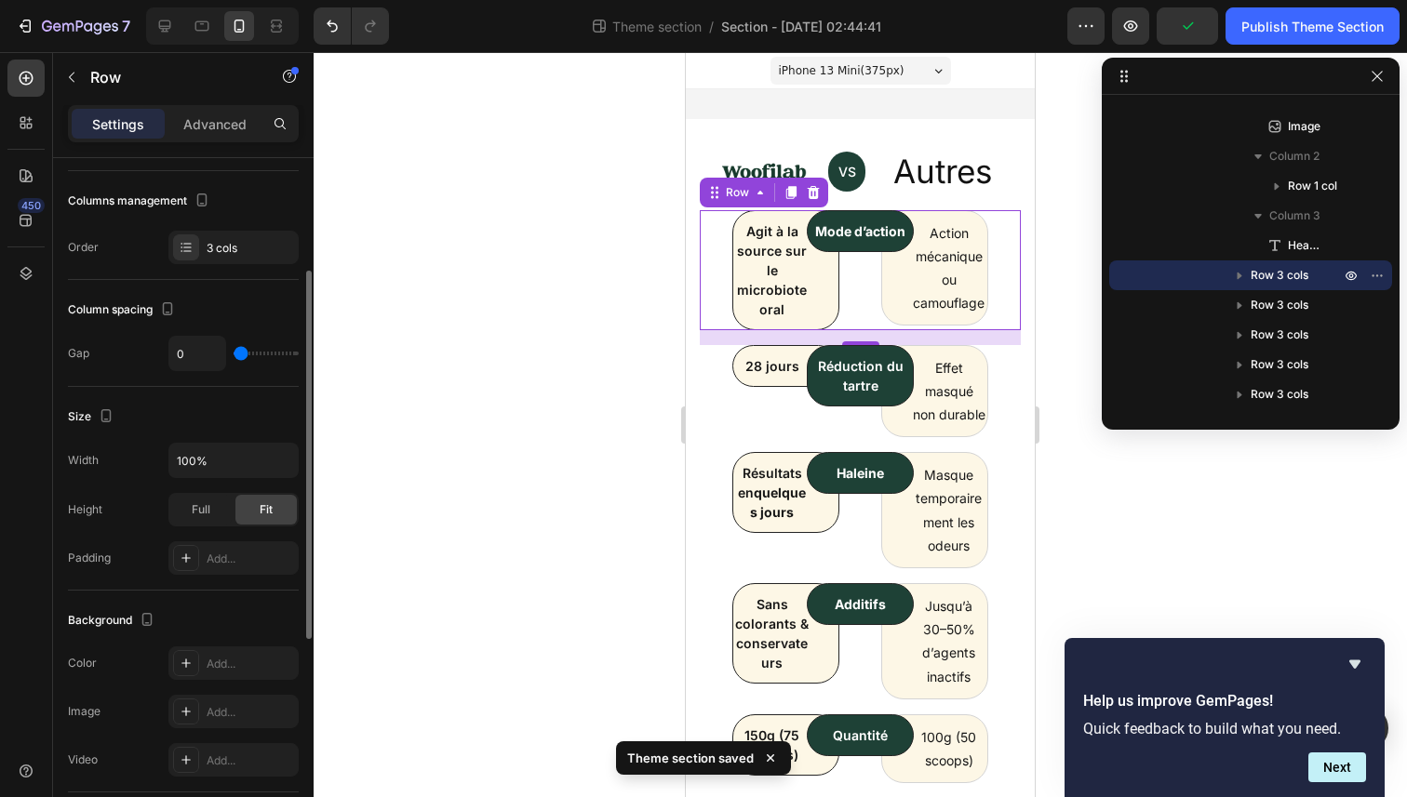
scroll to position [227, 0]
click at [197, 452] on input "100%" at bounding box center [233, 464] width 128 height 33
click at [286, 469] on icon "button" at bounding box center [281, 464] width 19 height 19
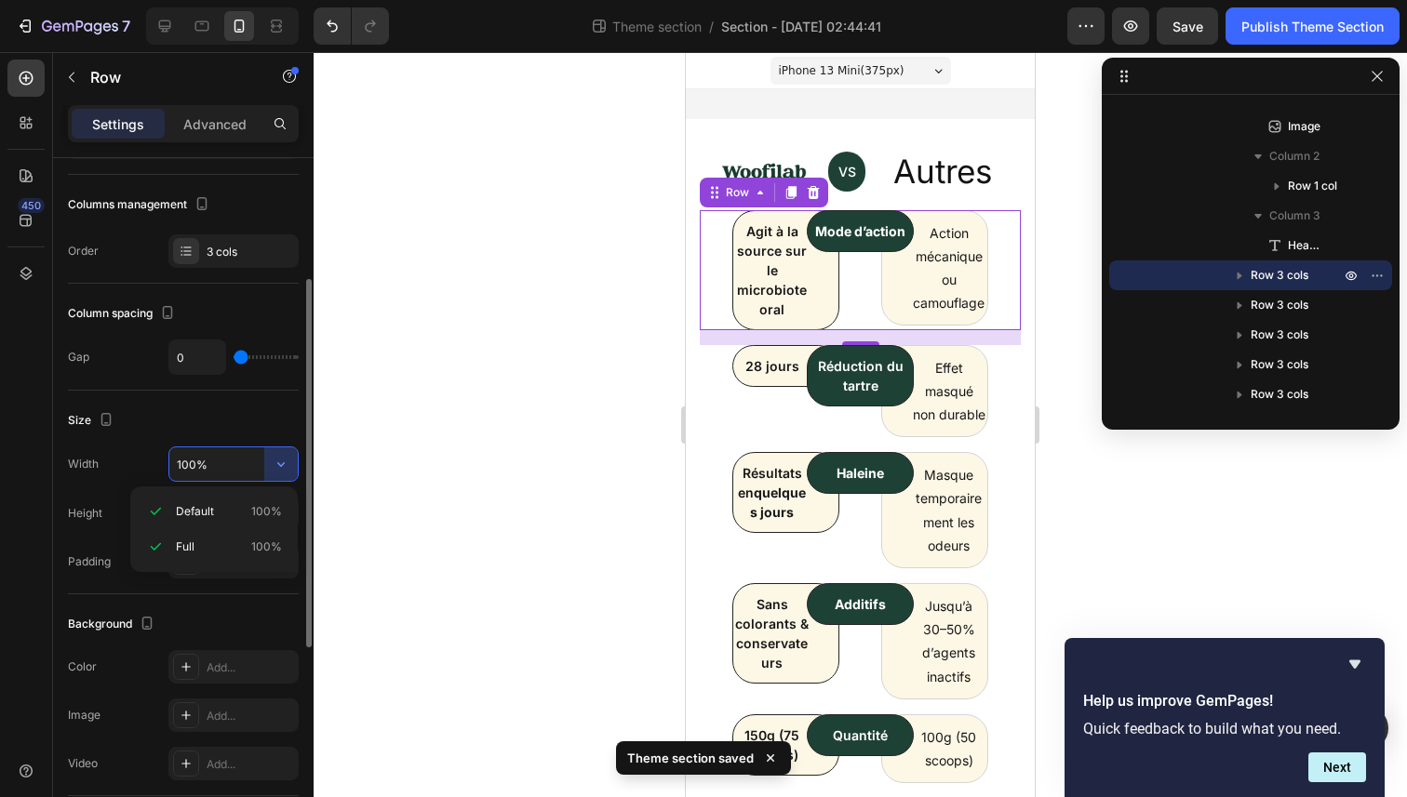
click at [252, 457] on input "100%" at bounding box center [233, 464] width 128 height 33
click at [206, 509] on span "Full" at bounding box center [201, 513] width 19 height 17
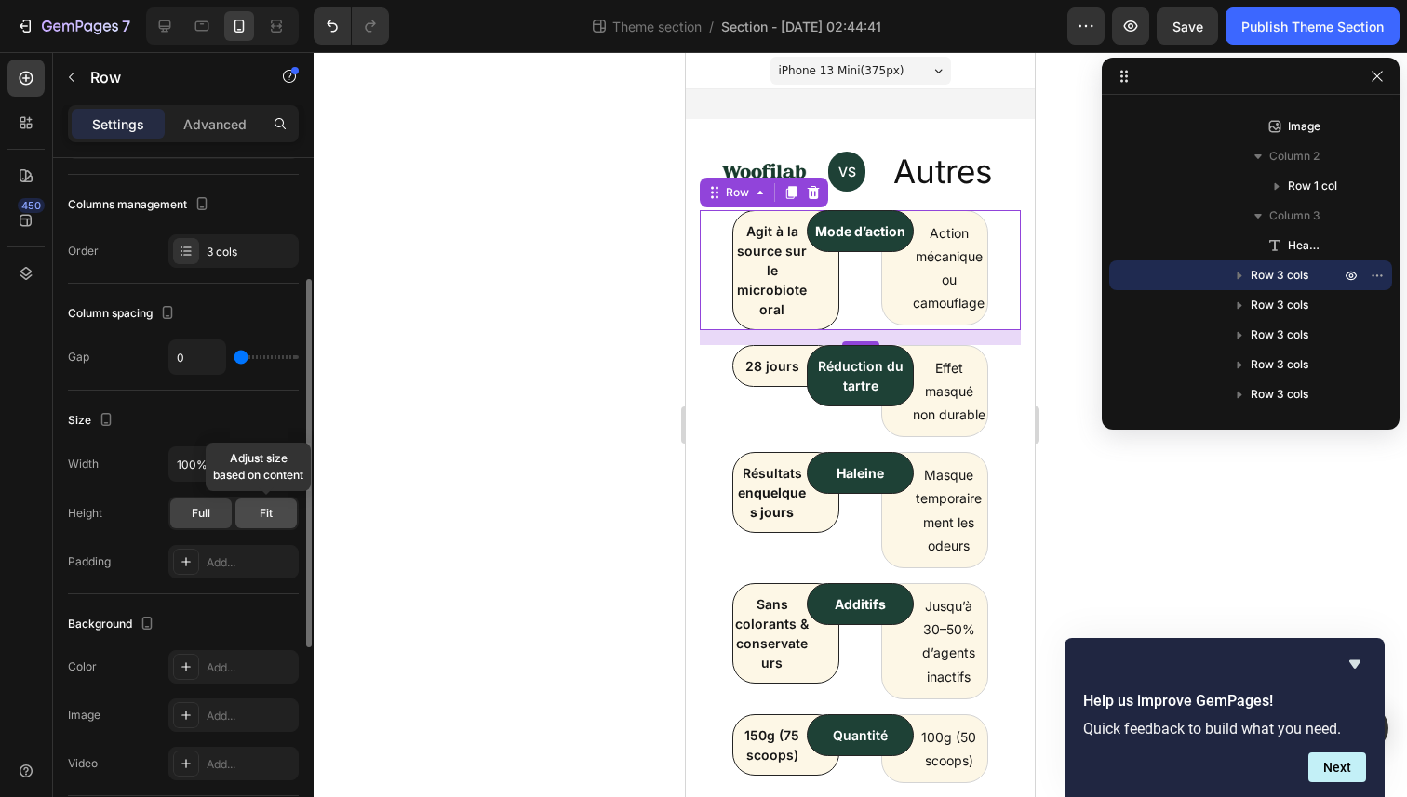
click at [287, 513] on div "Fit" at bounding box center [265, 514] width 61 height 30
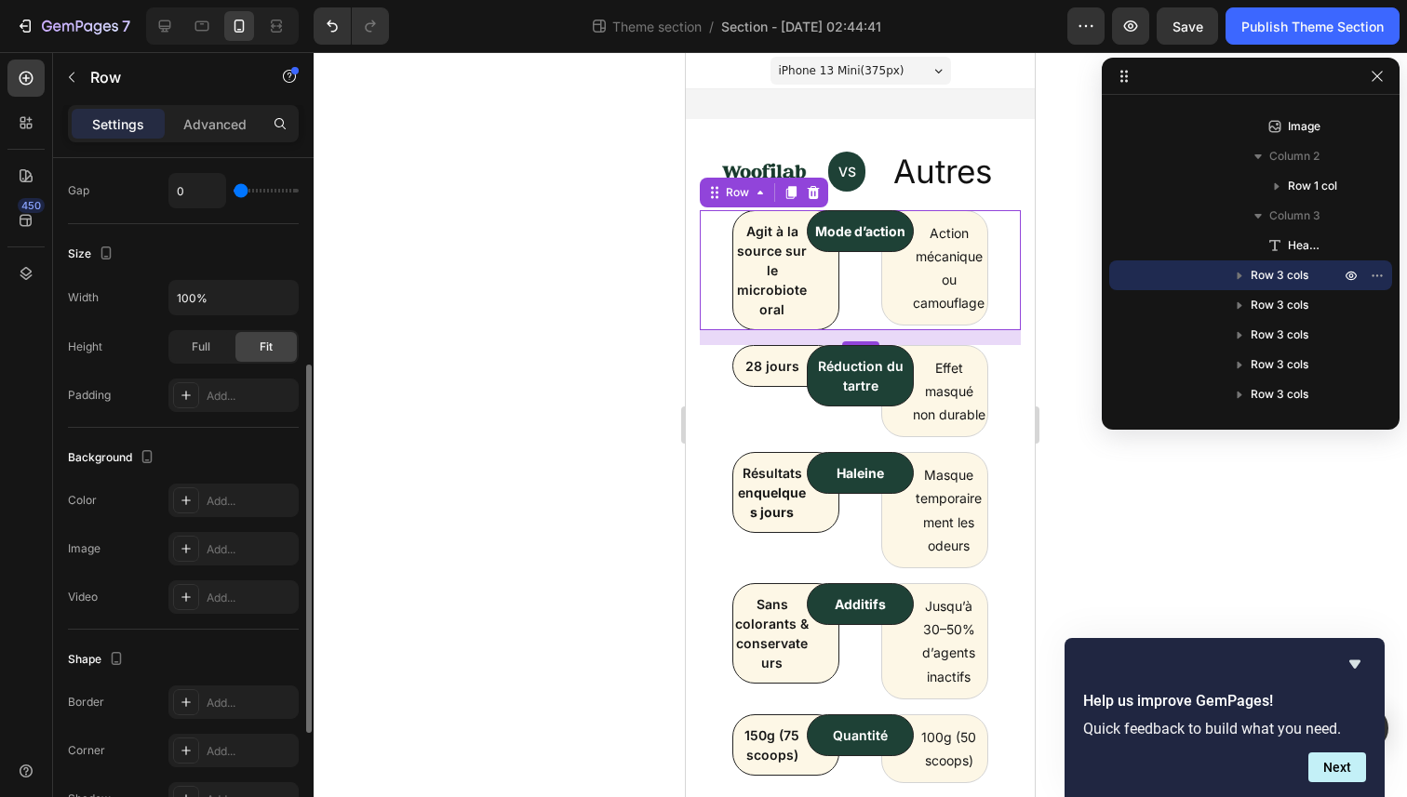
scroll to position [392, 0]
click at [198, 349] on span "Full" at bounding box center [201, 349] width 19 height 17
click at [263, 347] on span "Fit" at bounding box center [266, 349] width 13 height 17
click at [213, 408] on div "Add..." at bounding box center [233, 397] width 130 height 33
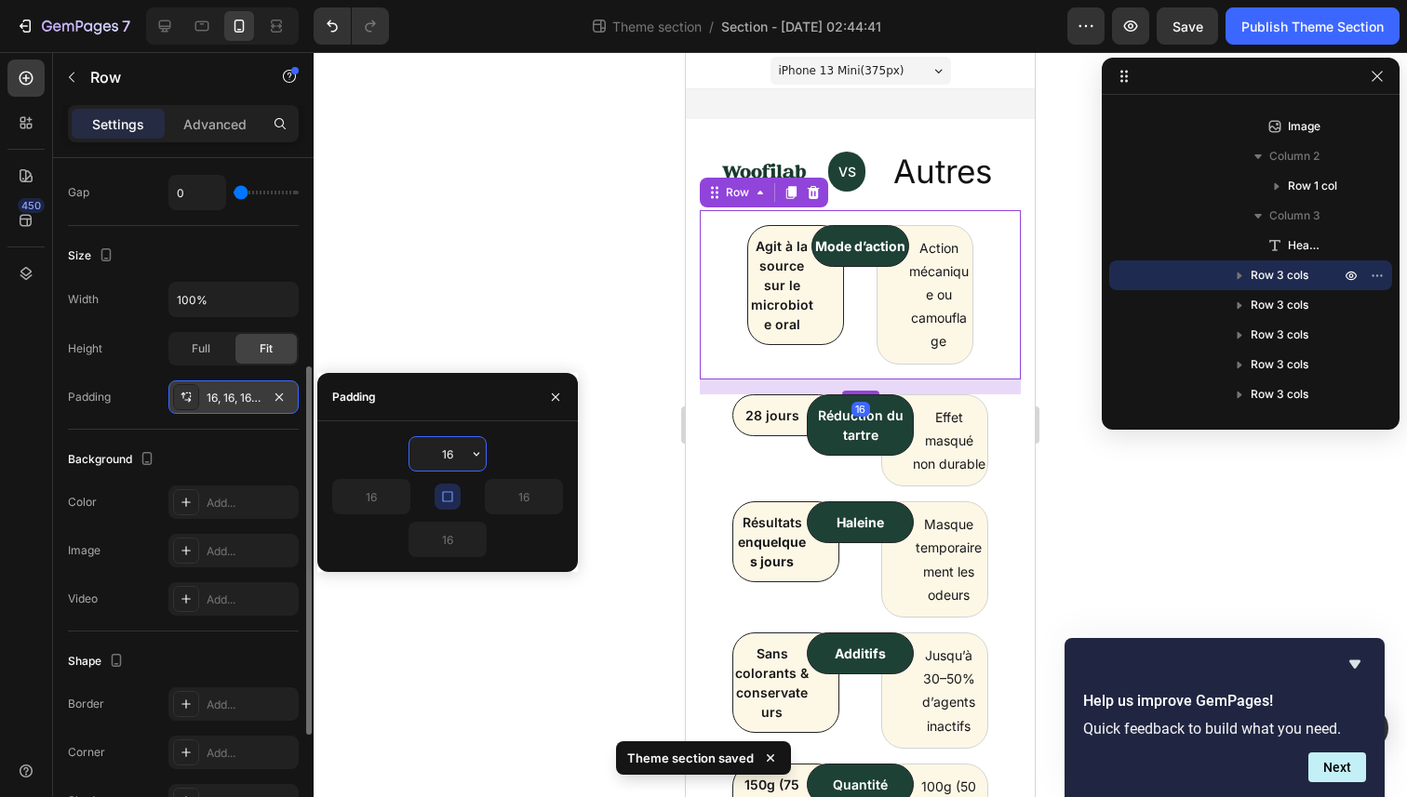
click at [213, 408] on div "16, 16, 16, 16" at bounding box center [233, 397] width 130 height 33
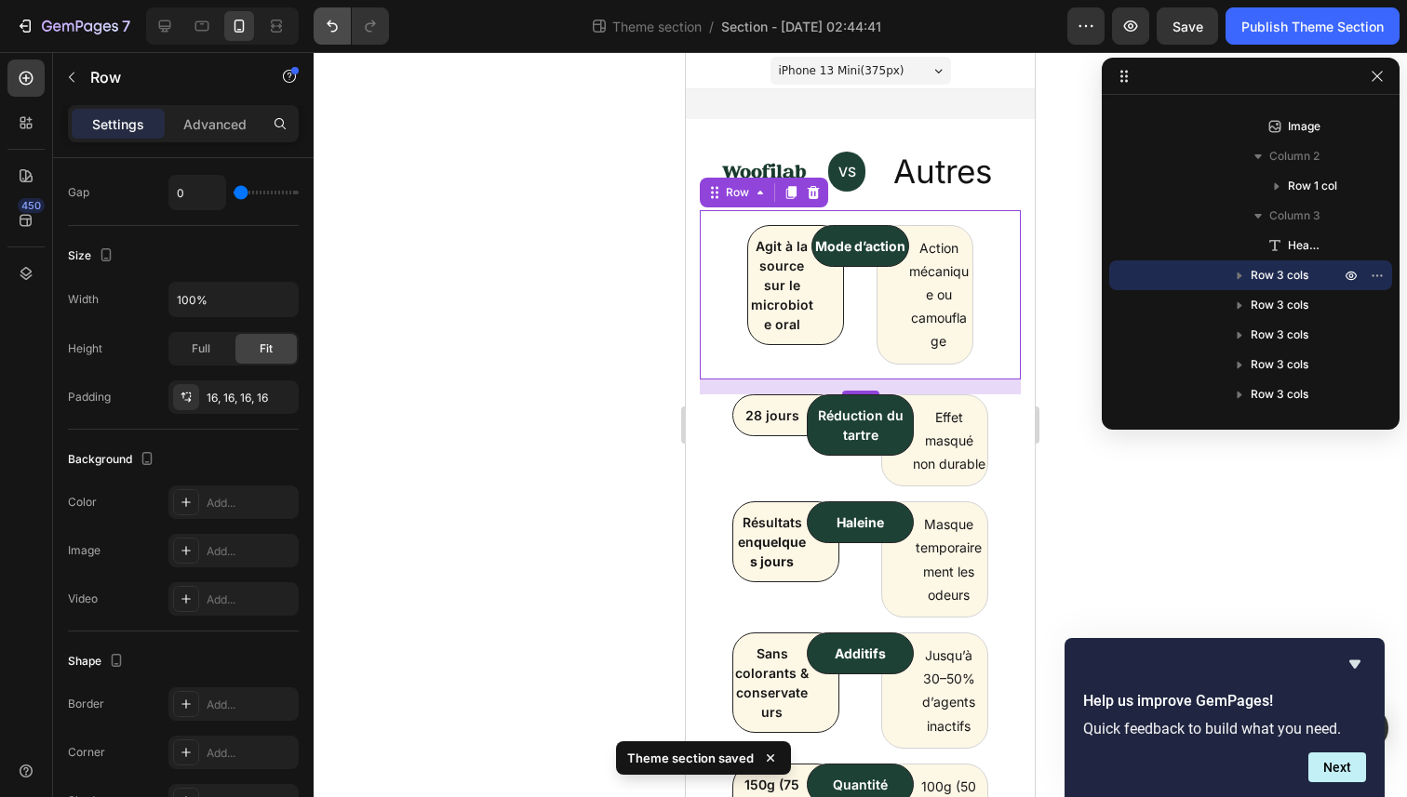
click at [321, 22] on button "Undo/Redo" at bounding box center [332, 25] width 37 height 37
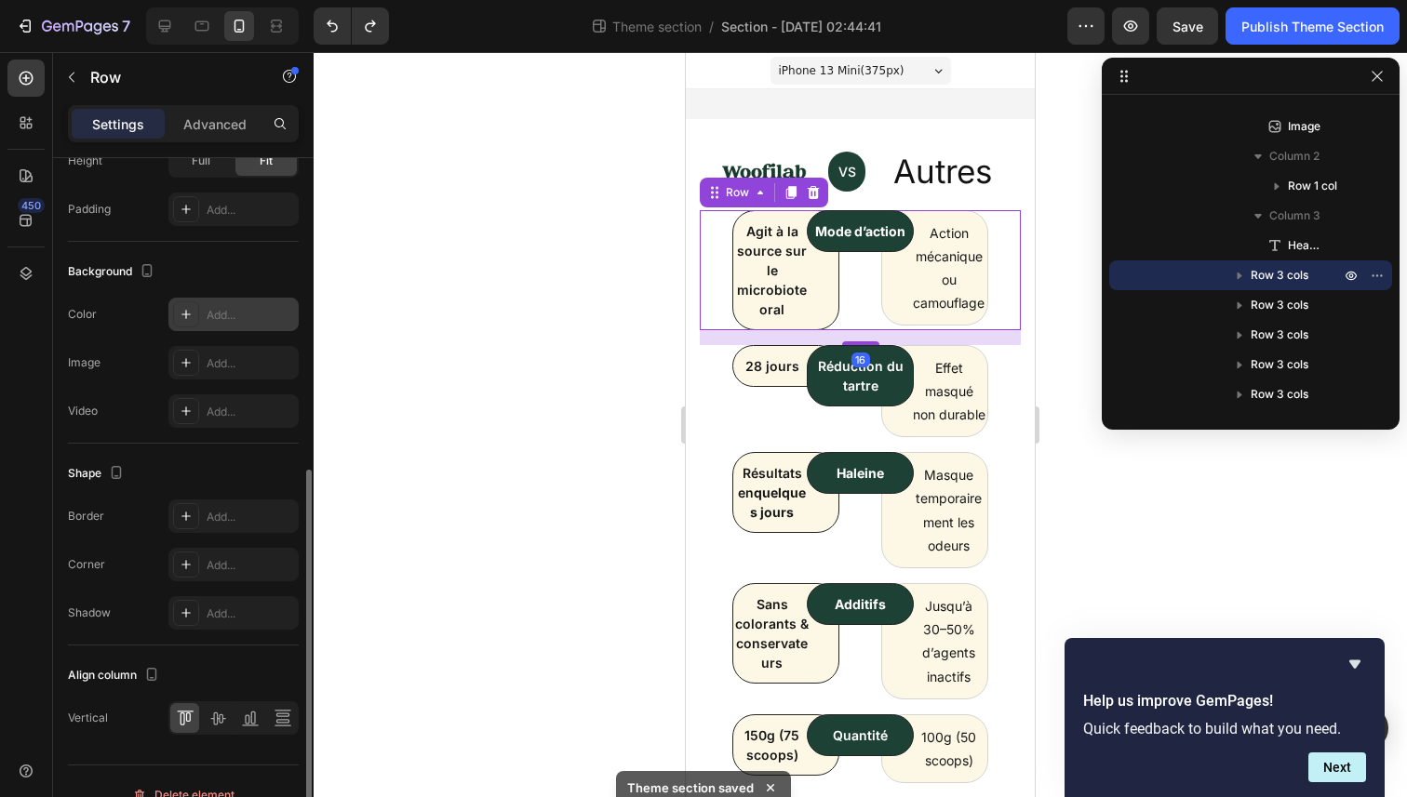
scroll to position [584, 0]
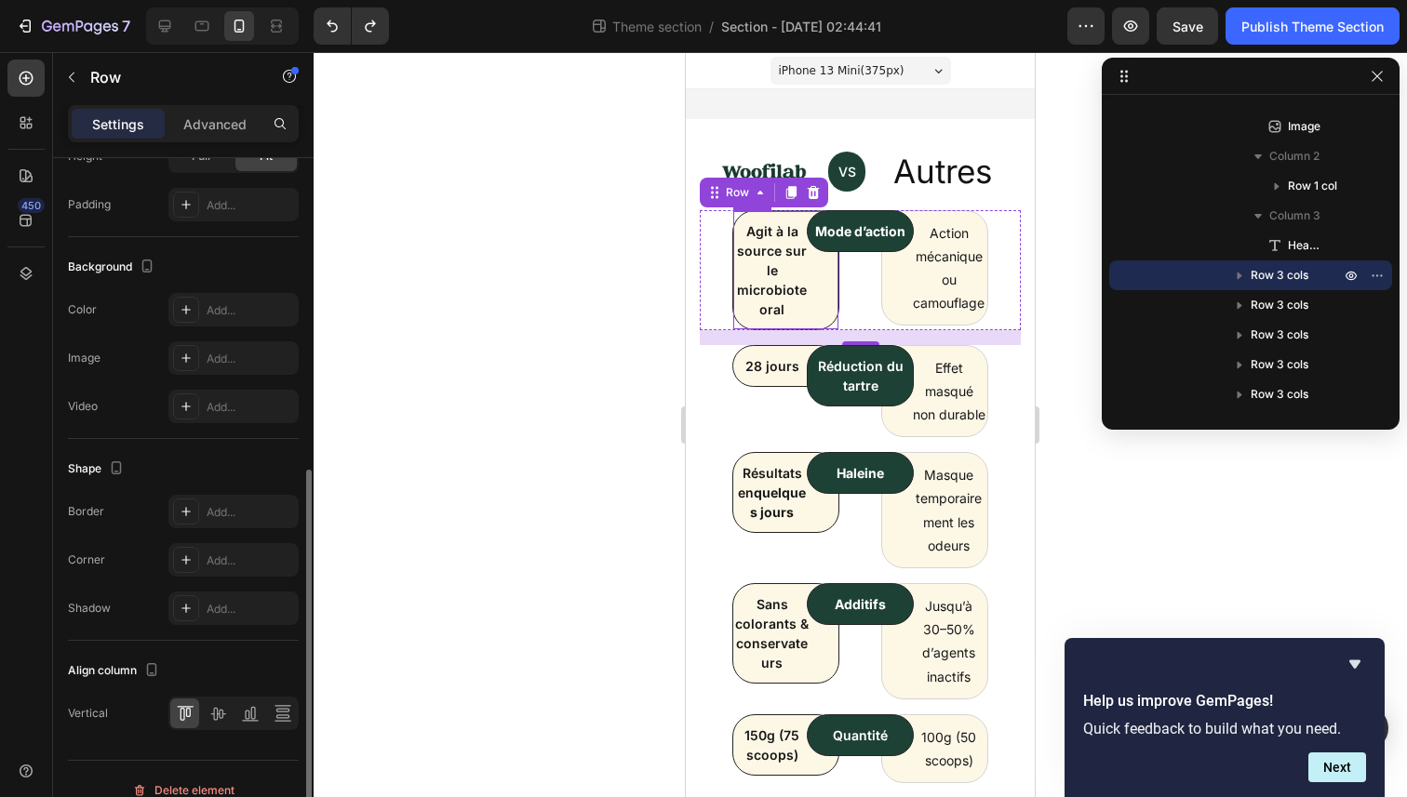
click at [778, 314] on p "Agit à la source sur le microbiote oral" at bounding box center [771, 270] width 73 height 98
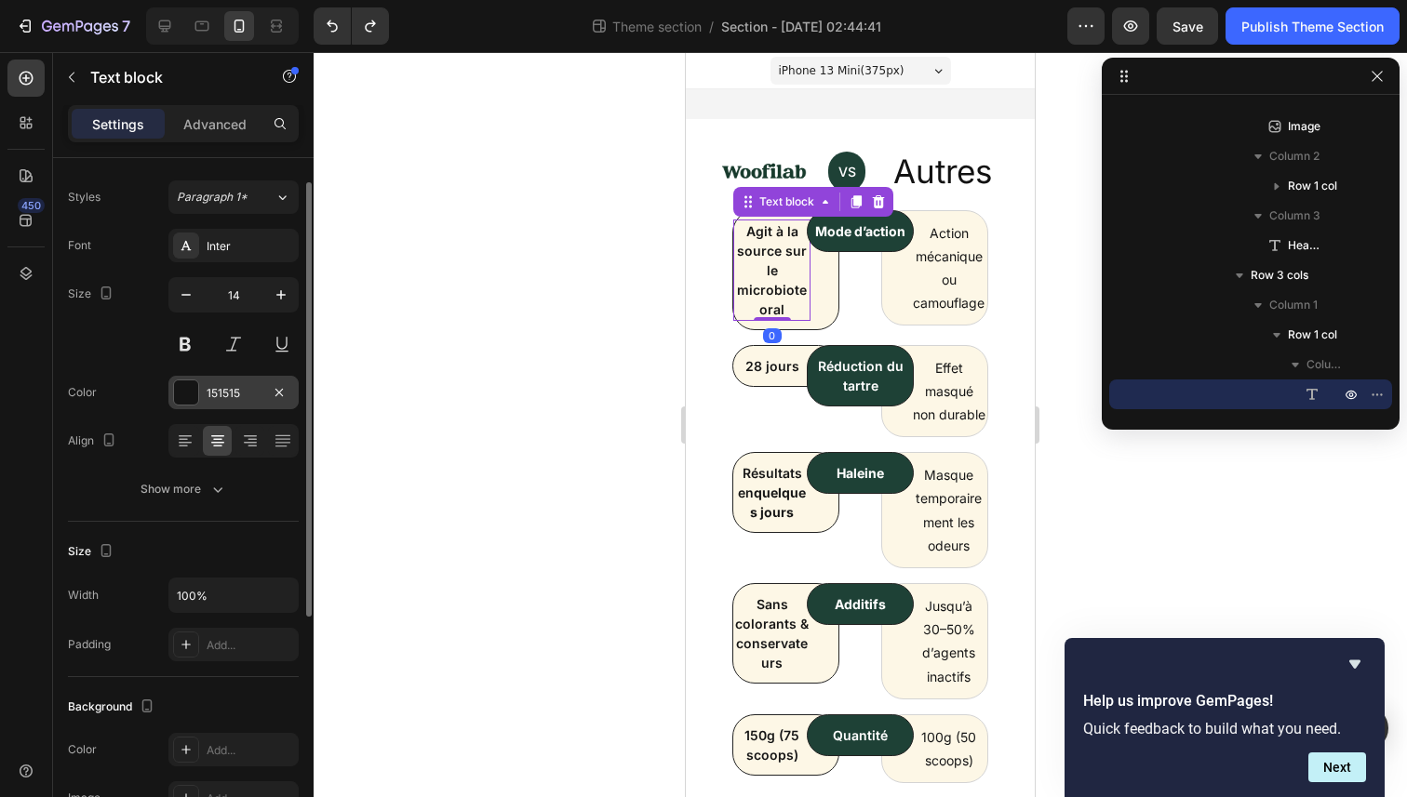
scroll to position [38, 0]
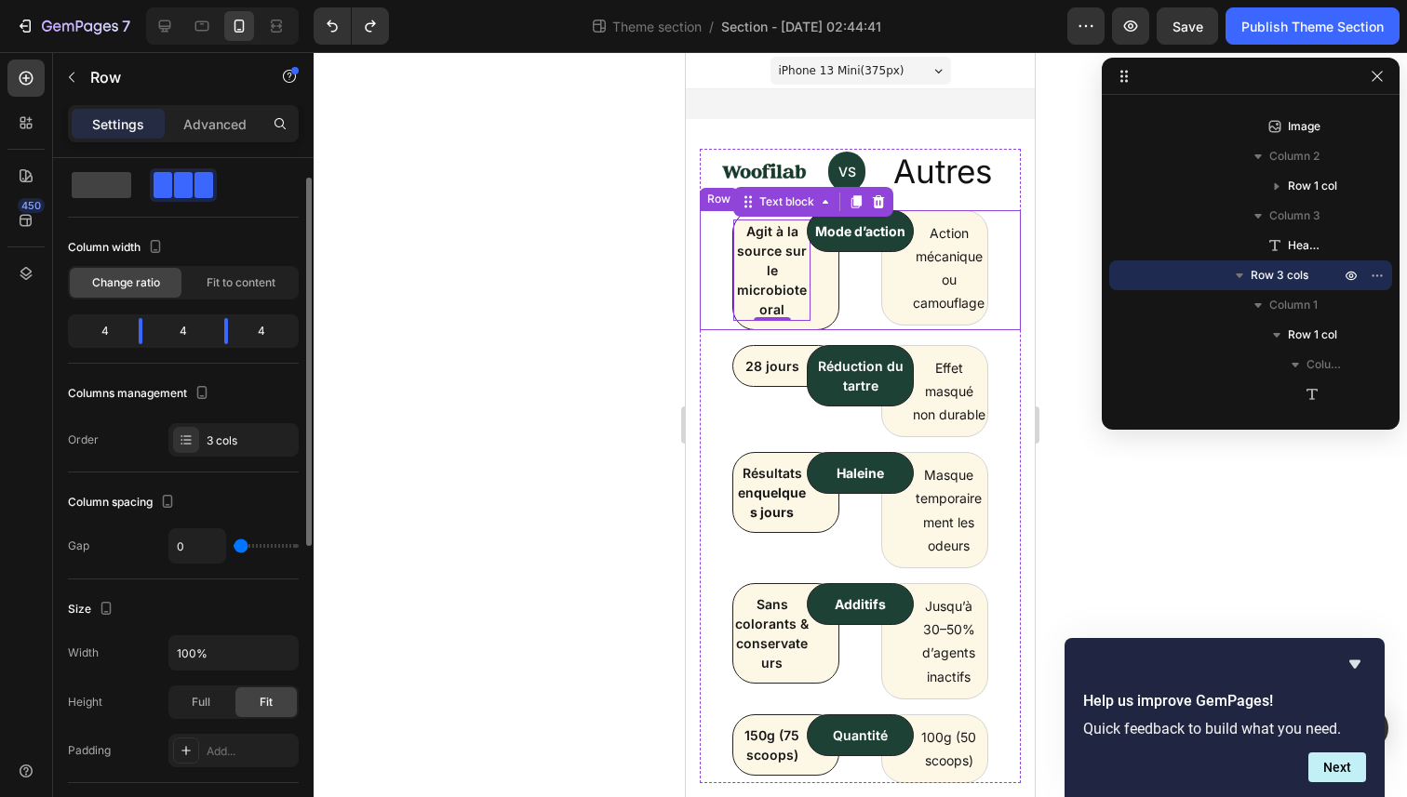
click at [829, 299] on div "Mode d’action Text block Row" at bounding box center [860, 270] width 107 height 120
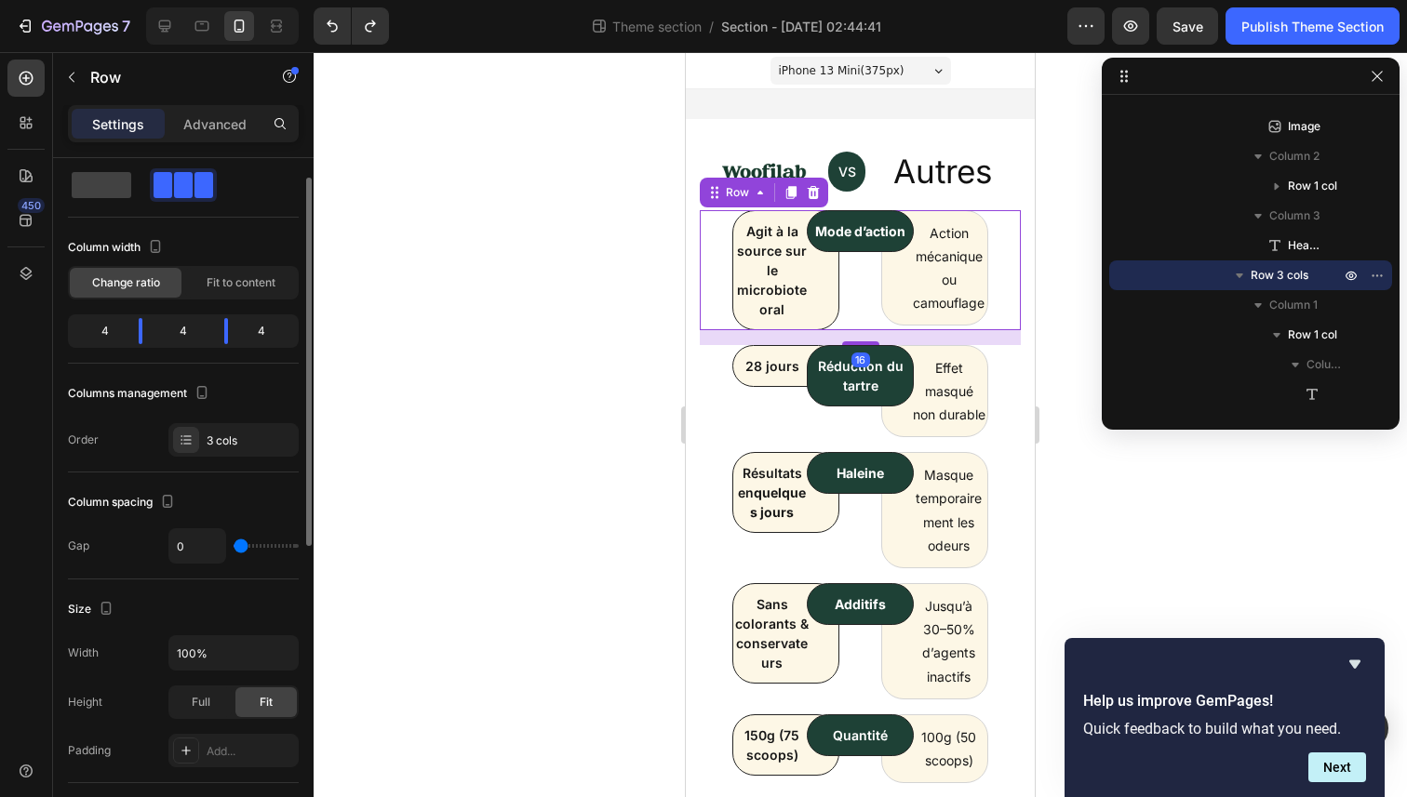
scroll to position [0, 0]
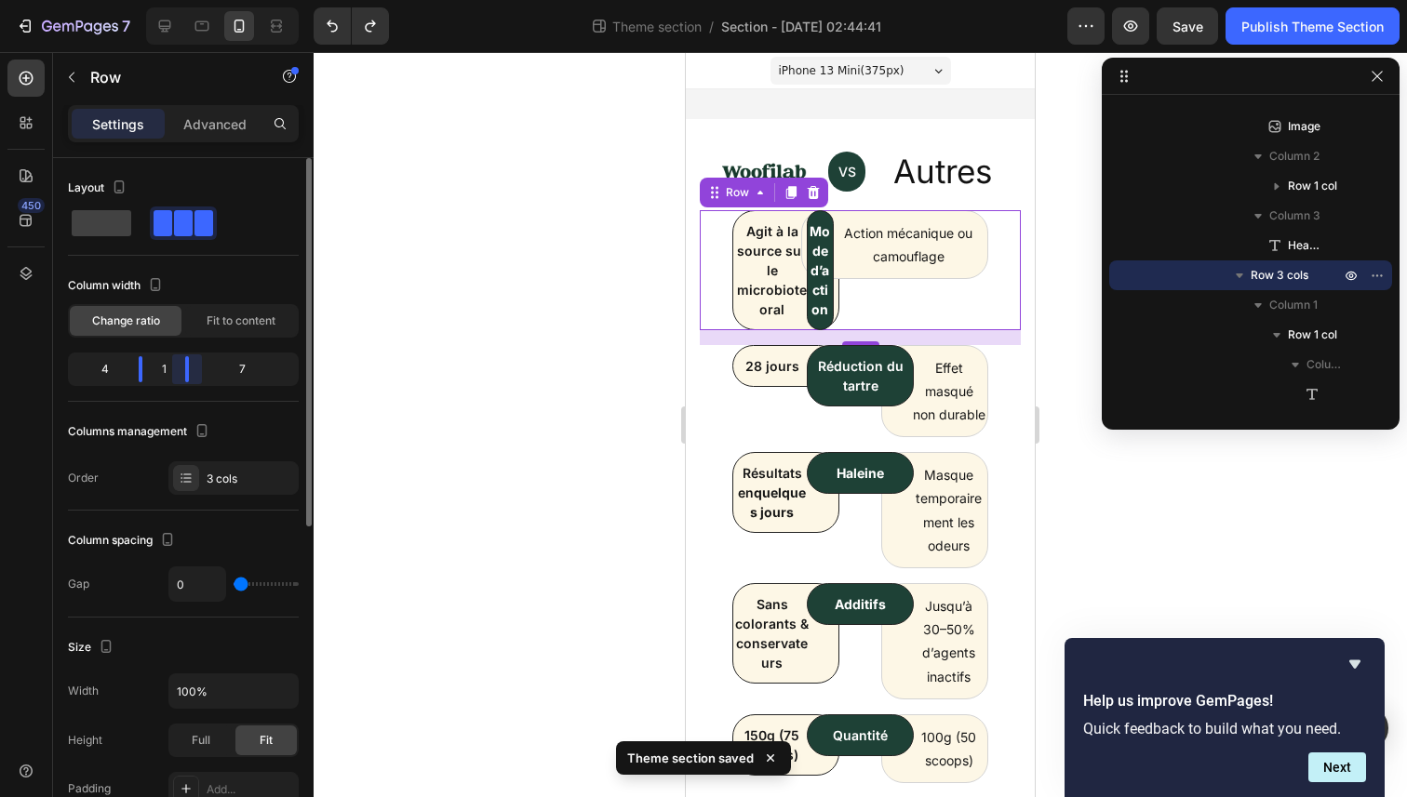
drag, startPoint x: 230, startPoint y: 377, endPoint x: 168, endPoint y: 379, distance: 61.4
click at [167, 0] on body "7 Theme section / Section - Sep 26 02:44:41 Preview Save Publish Theme Section …" at bounding box center [703, 0] width 1407 height 0
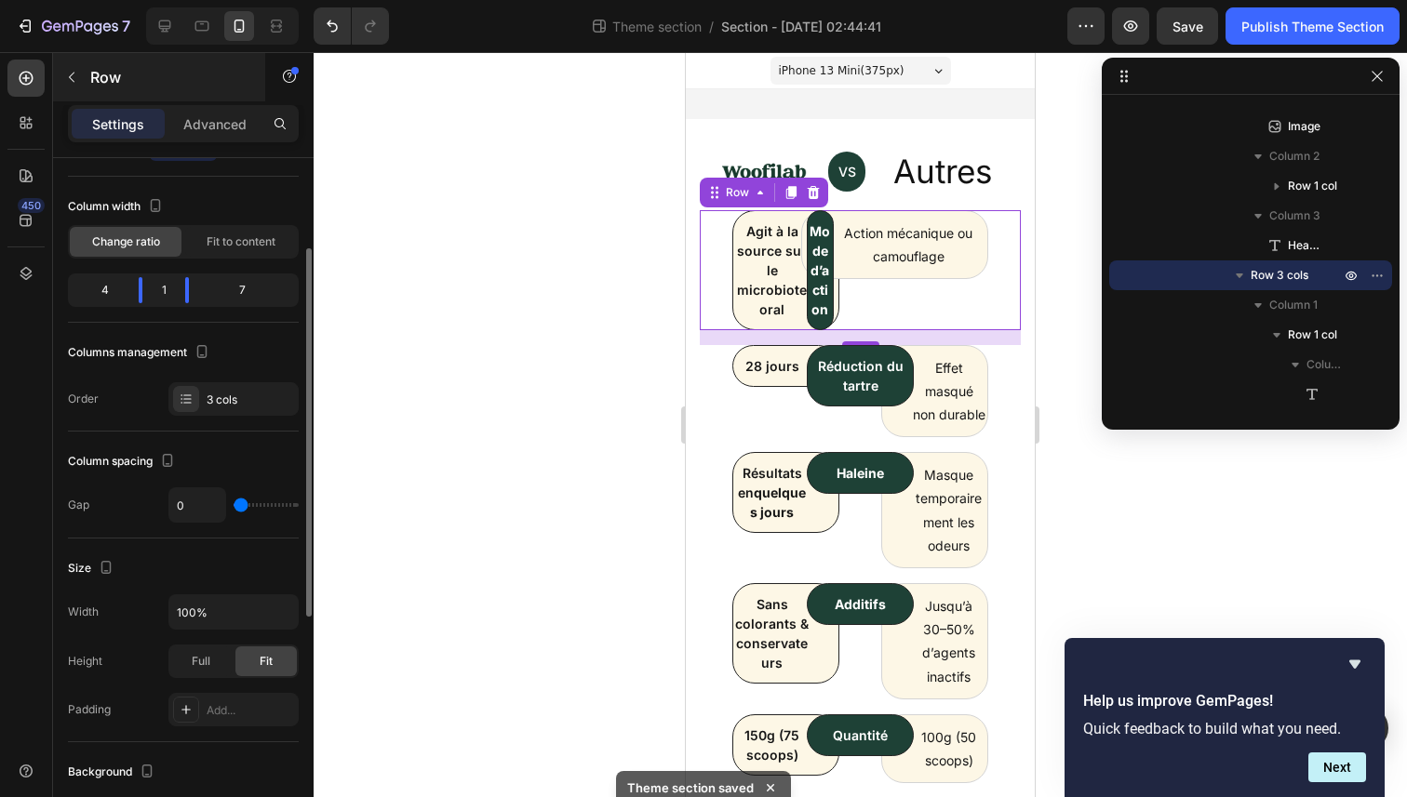
scroll to position [111, 0]
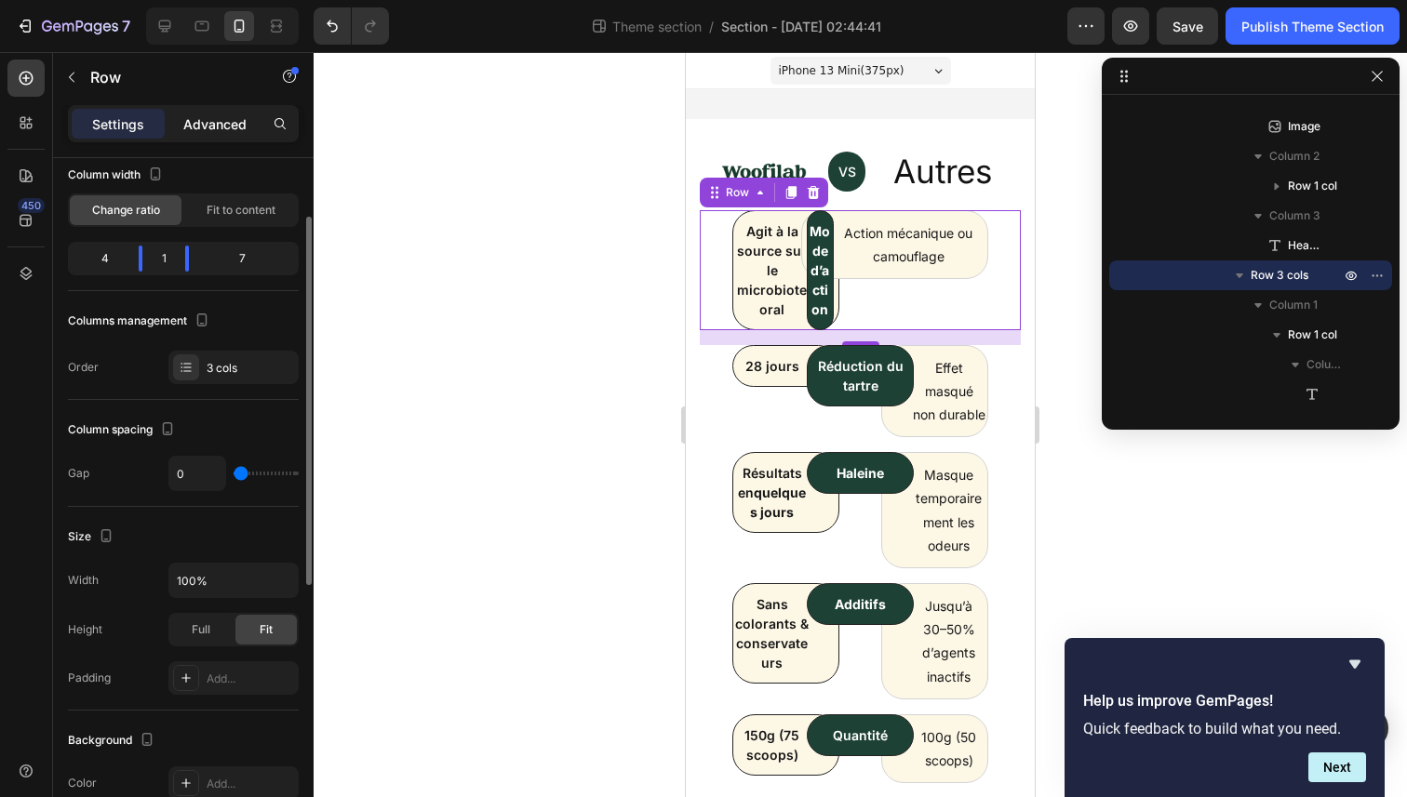
click at [202, 113] on div "Advanced" at bounding box center [214, 124] width 93 height 30
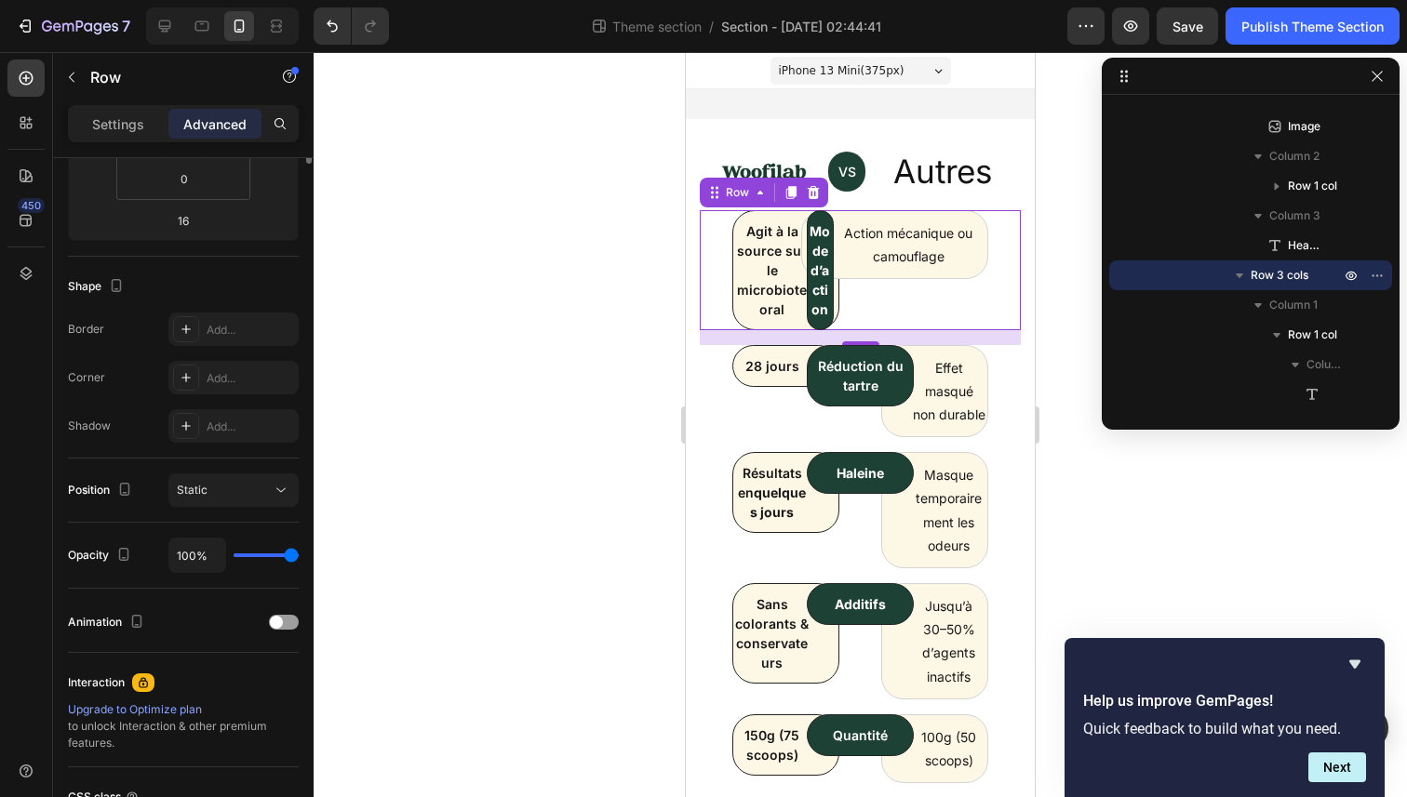
scroll to position [0, 0]
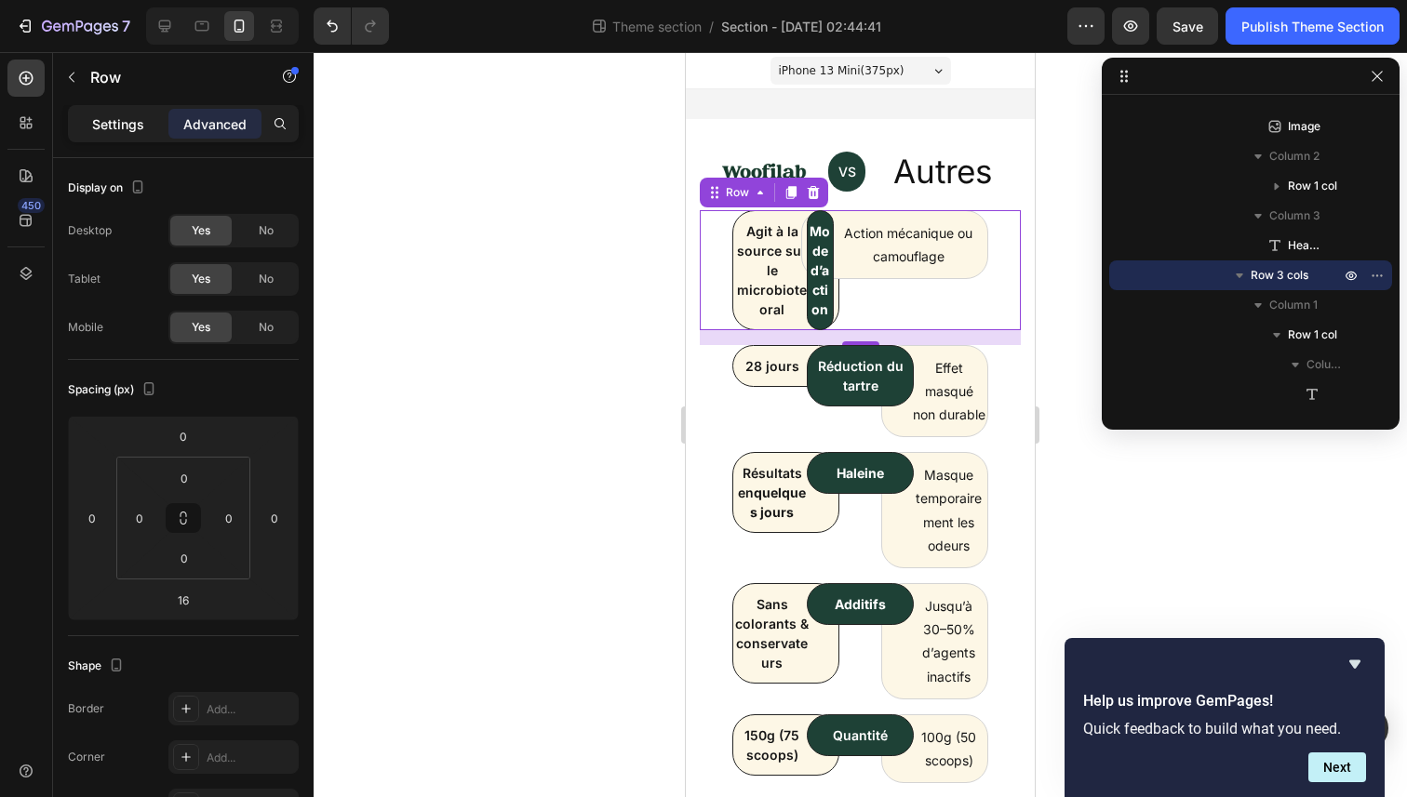
click at [131, 130] on p "Settings" at bounding box center [118, 124] width 52 height 20
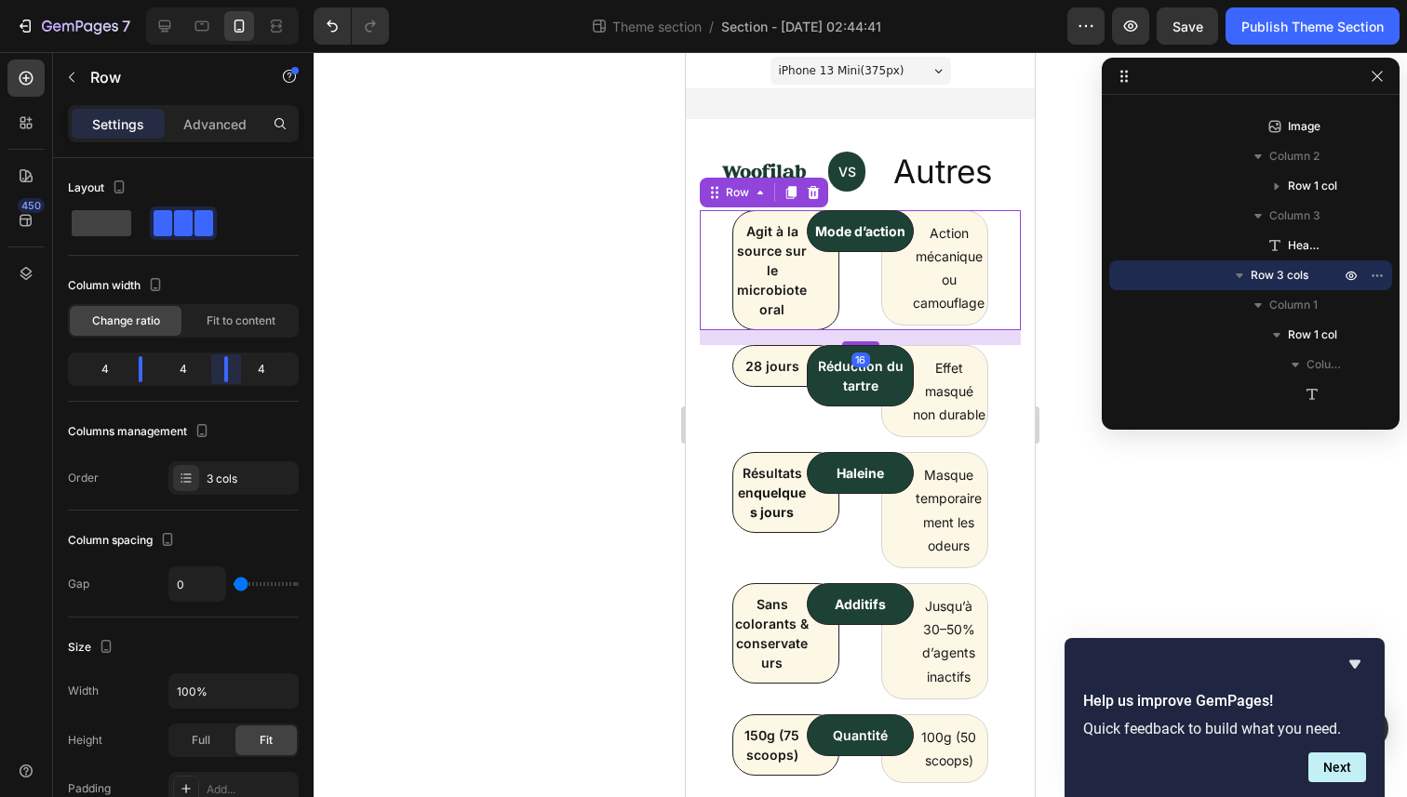
drag, startPoint x: 193, startPoint y: 372, endPoint x: 218, endPoint y: 372, distance: 25.1
click at [218, 0] on body "7 Theme section / Section - Sep 26 02:44:41 Preview Save Publish Theme Section …" at bounding box center [703, 0] width 1407 height 0
click at [1324, 20] on div "Publish Theme Section" at bounding box center [1312, 27] width 142 height 20
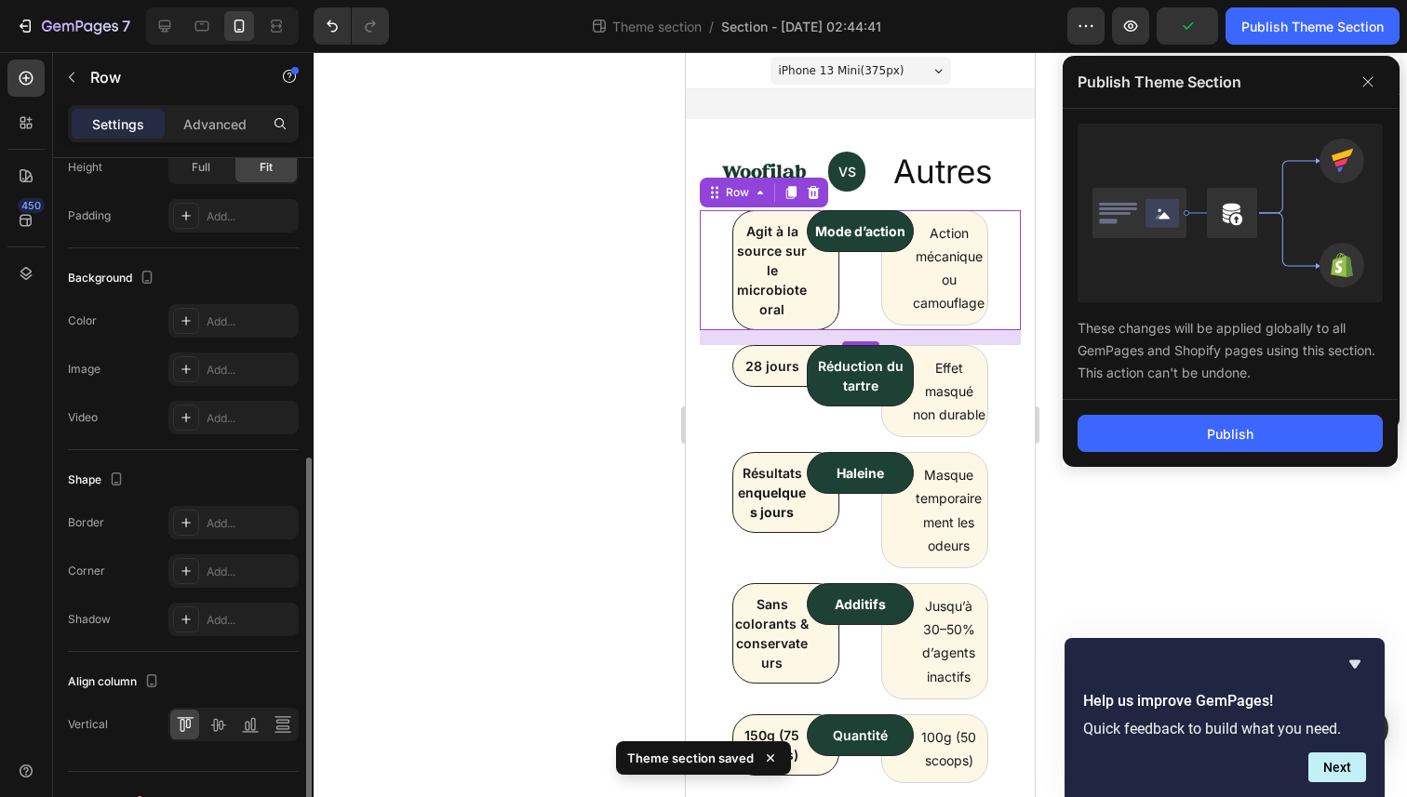
scroll to position [607, 0]
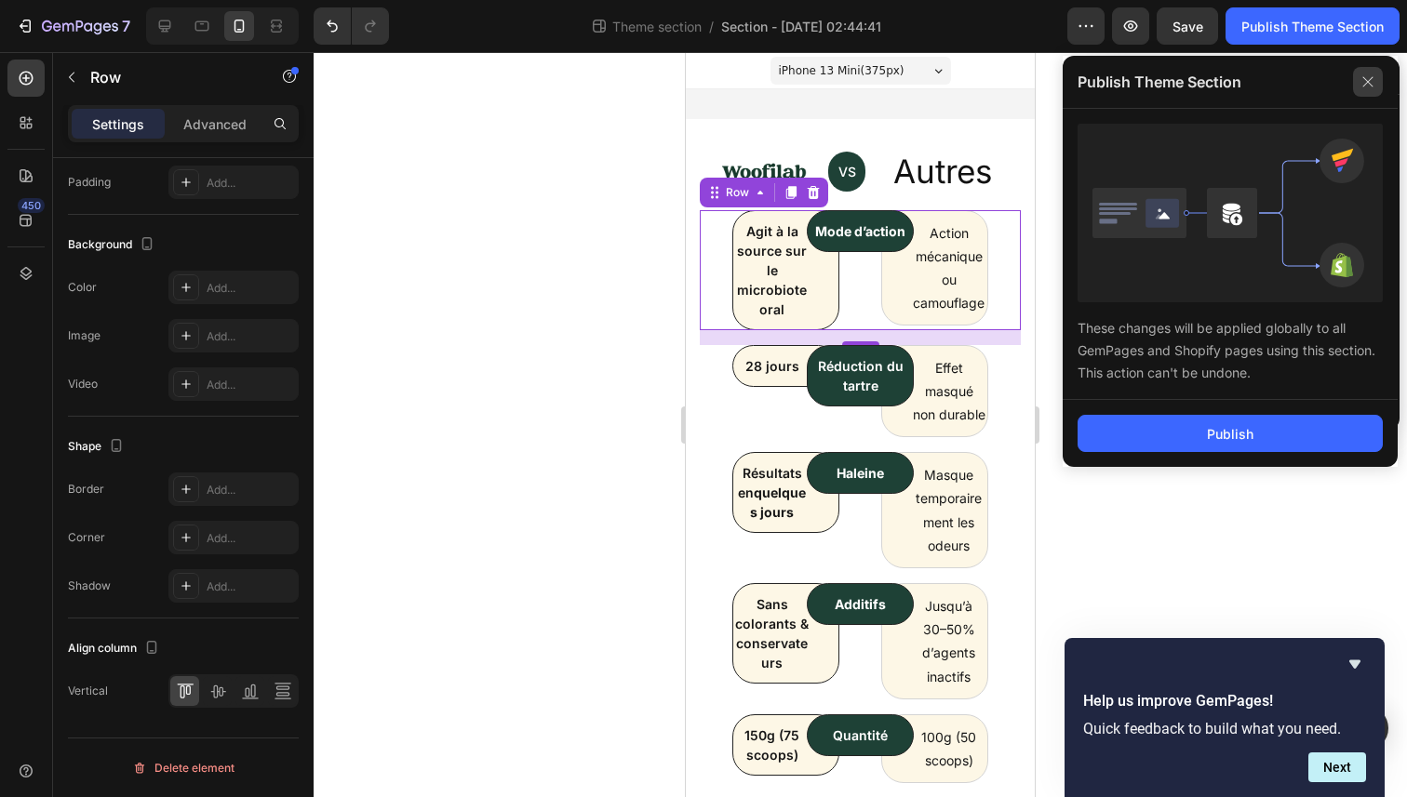
click at [1368, 87] on icon at bounding box center [1368, 82] width 30 height 30
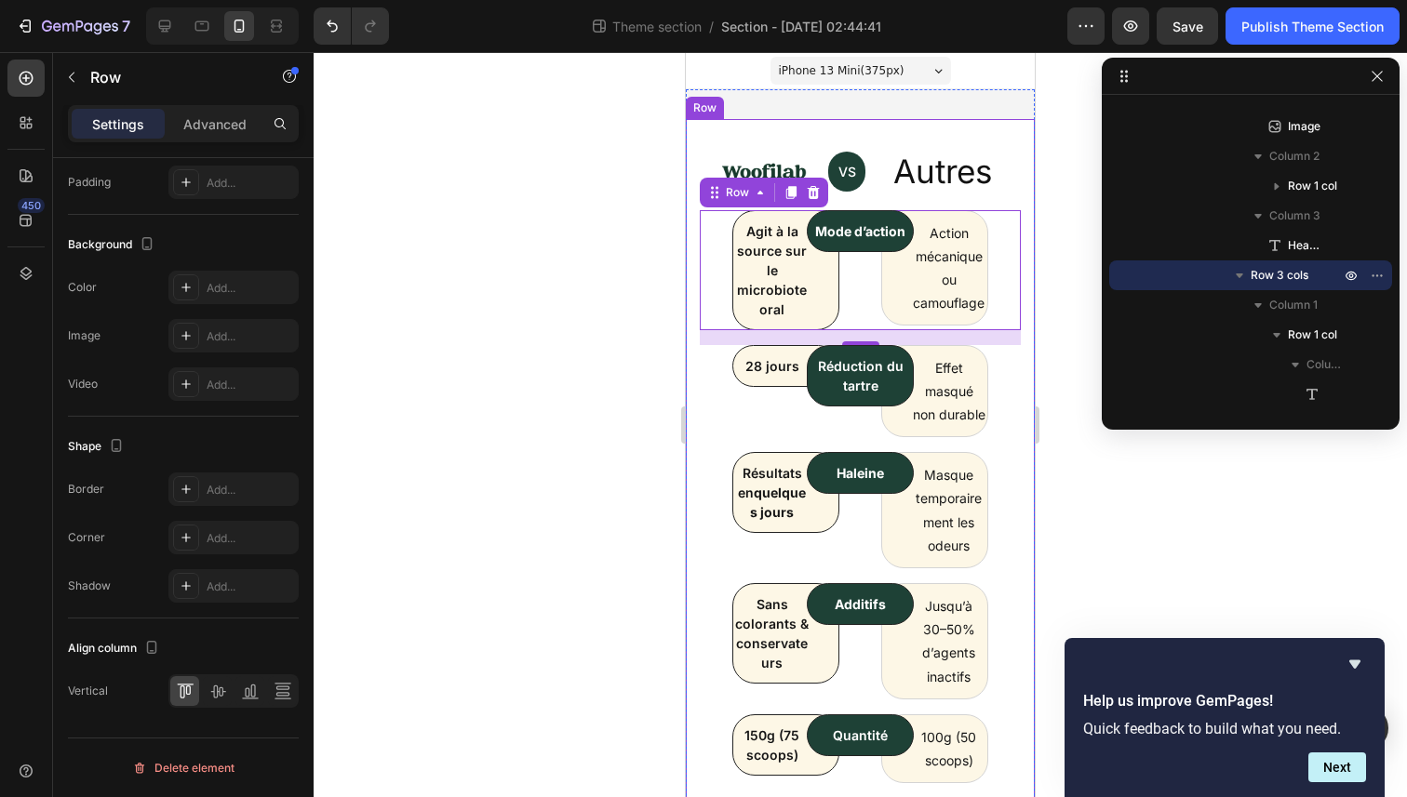
click at [621, 230] on div at bounding box center [860, 424] width 1093 height 745
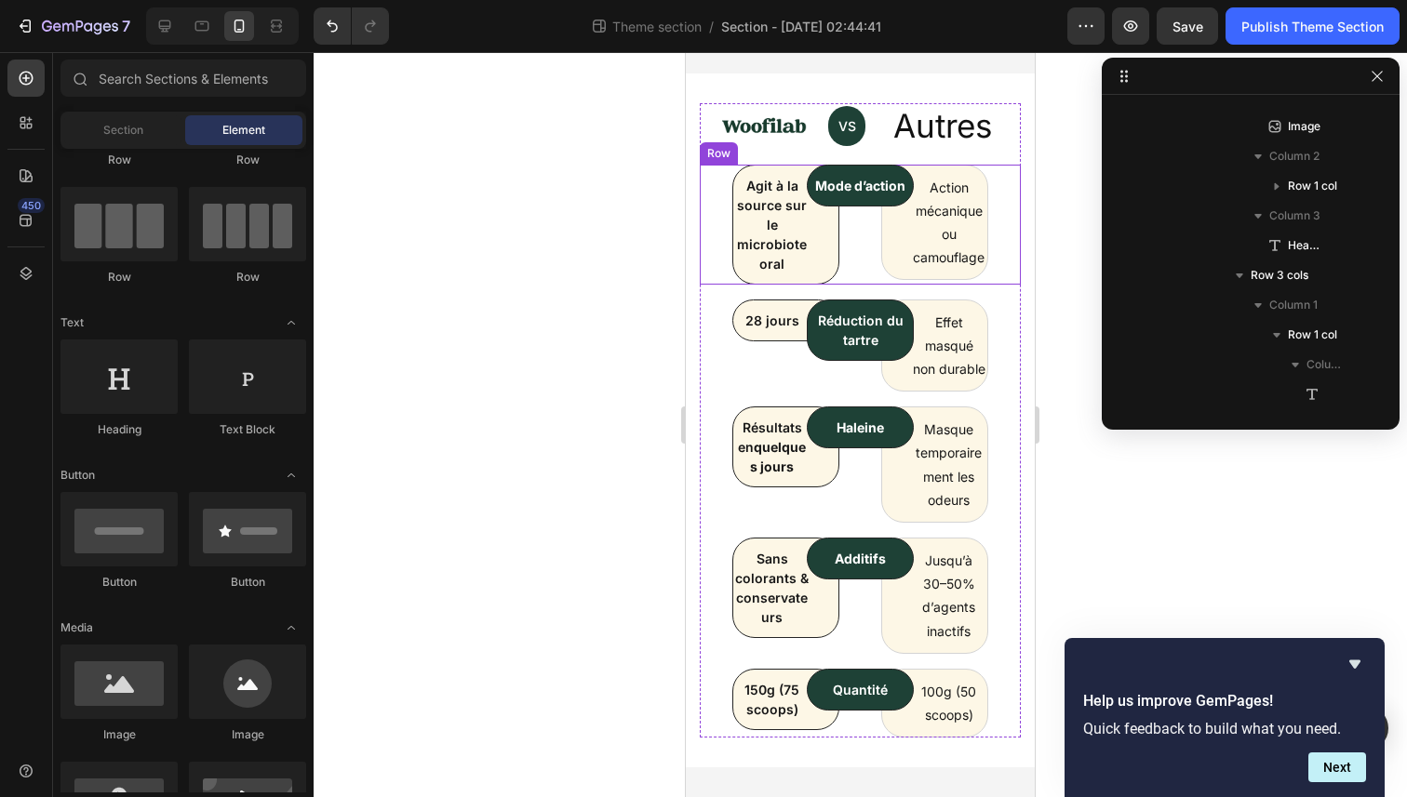
scroll to position [0, 0]
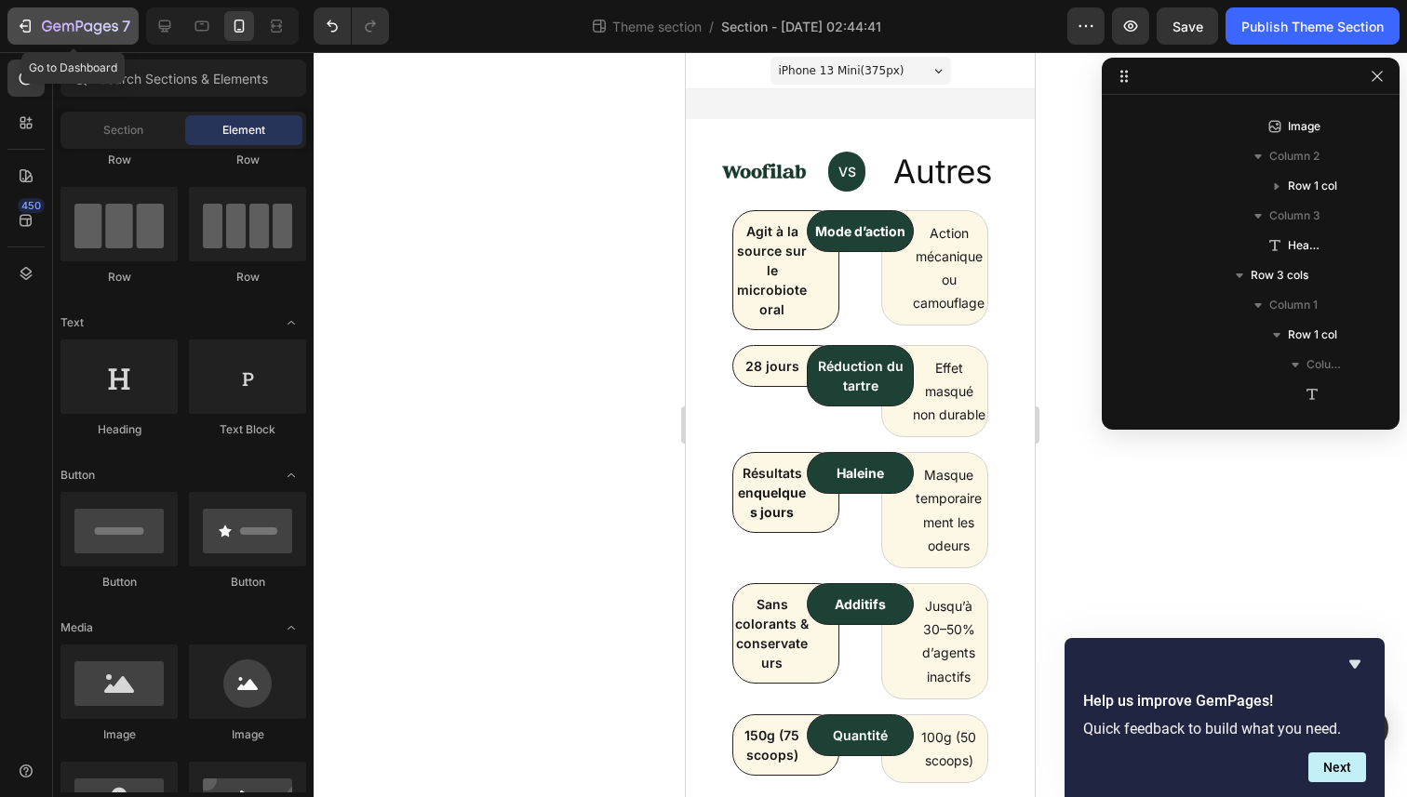
click at [22, 28] on icon "button" at bounding box center [25, 26] width 19 height 19
